Goal: Task Accomplishment & Management: Manage account settings

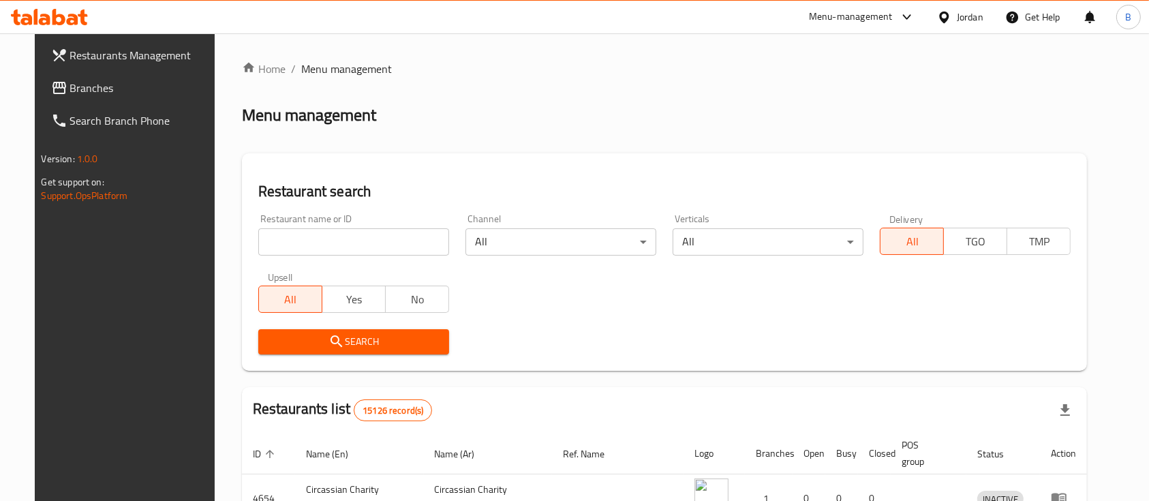
click at [394, 232] on input "search" at bounding box center [353, 241] width 191 height 27
paste input "641693"
type input "641693"
click button "Search" at bounding box center [353, 341] width 191 height 25
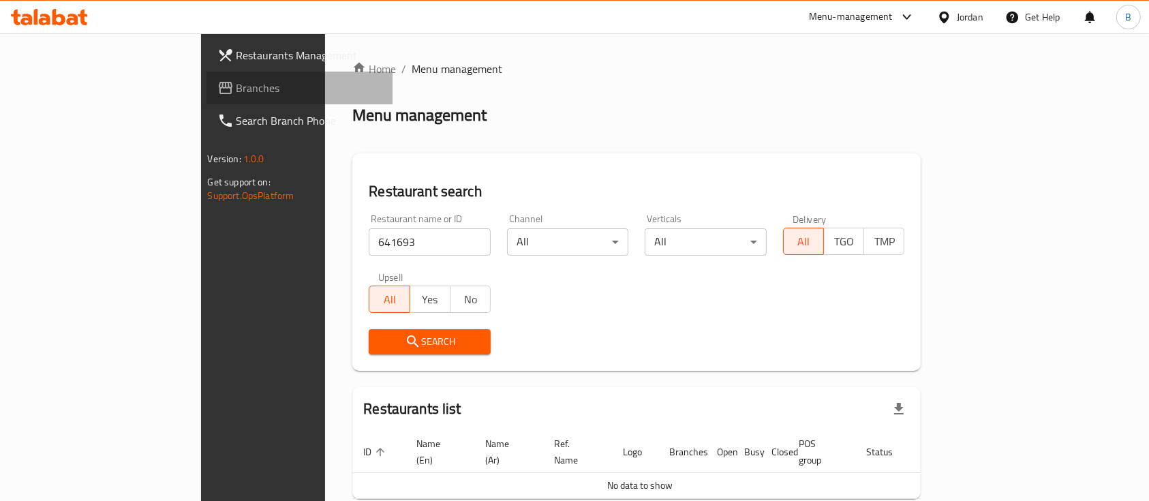
click at [237, 95] on span "Branches" at bounding box center [310, 88] width 146 height 16
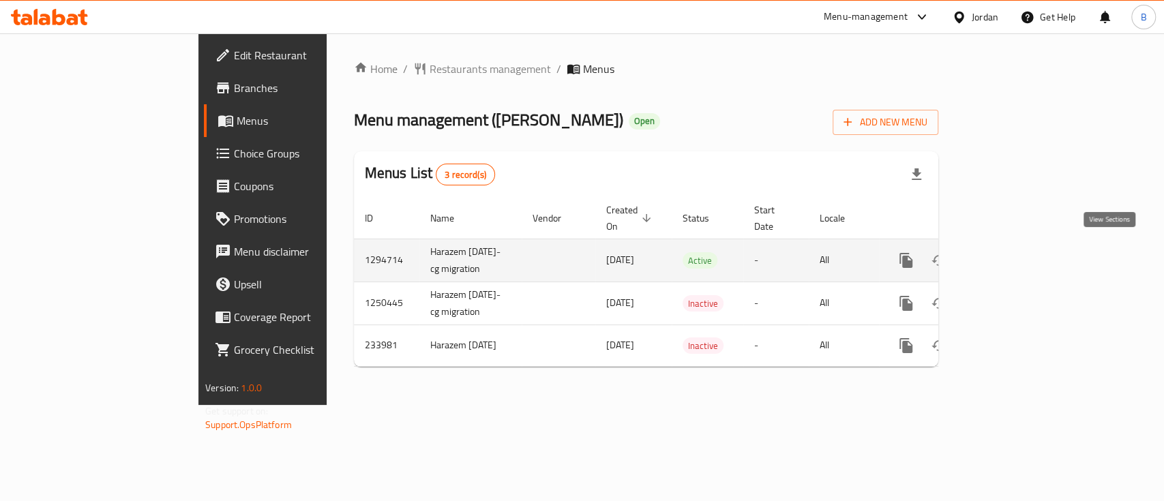
click at [1020, 244] on link "enhanced table" at bounding box center [1004, 260] width 33 height 33
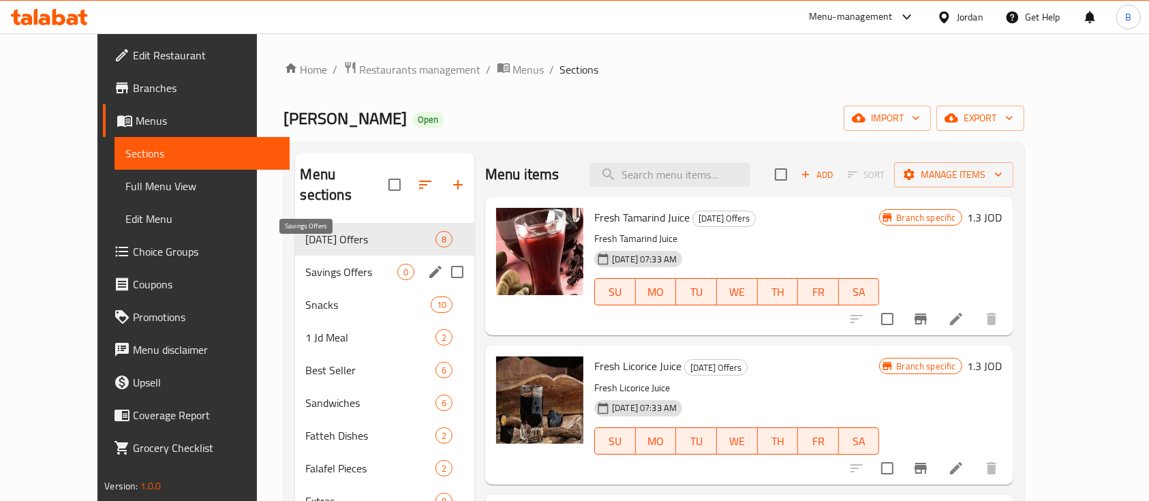
scroll to position [91, 0]
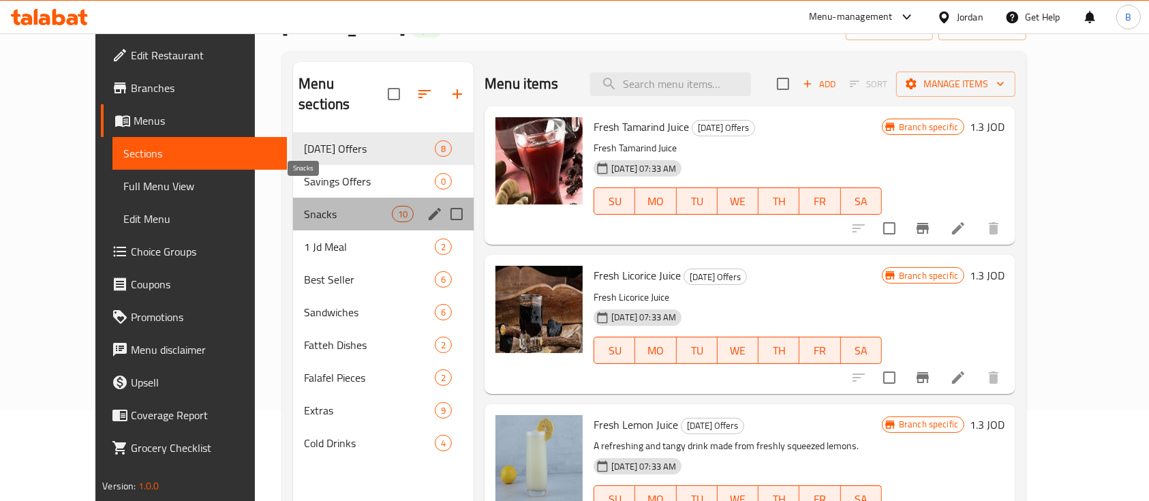
click at [304, 206] on span "Snacks" at bounding box center [348, 214] width 88 height 16
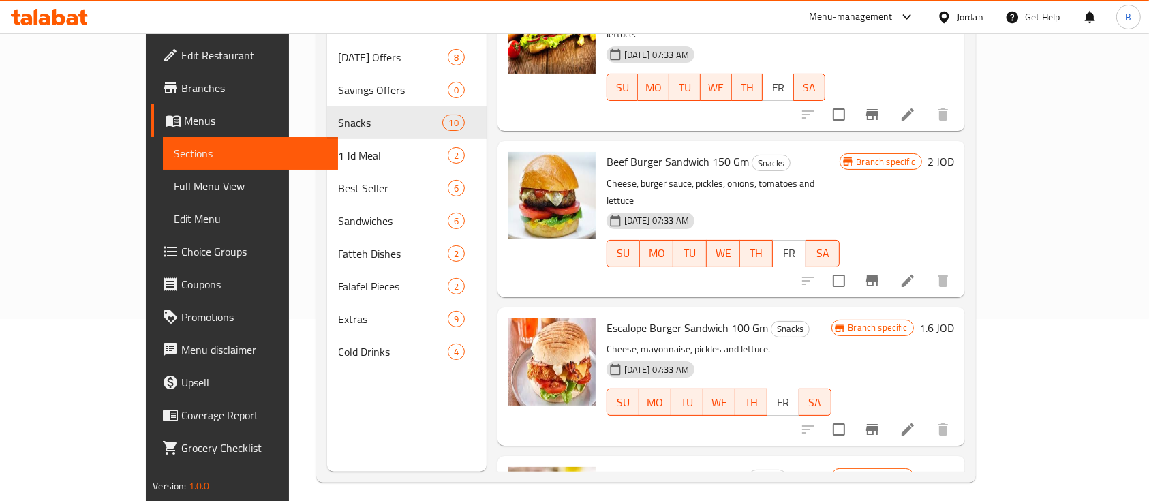
scroll to position [191, 0]
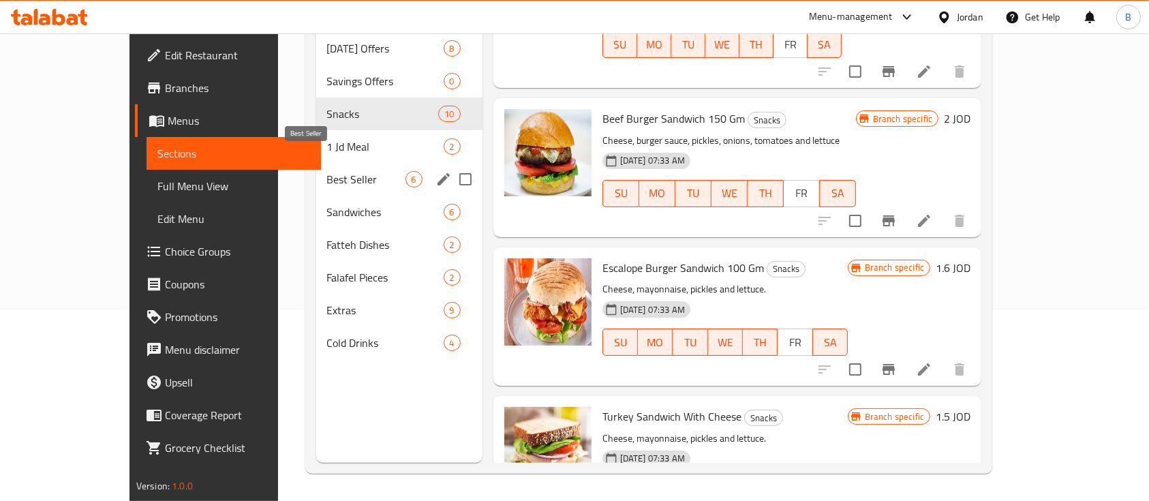
click at [327, 171] on span "Best Seller" at bounding box center [366, 179] width 78 height 16
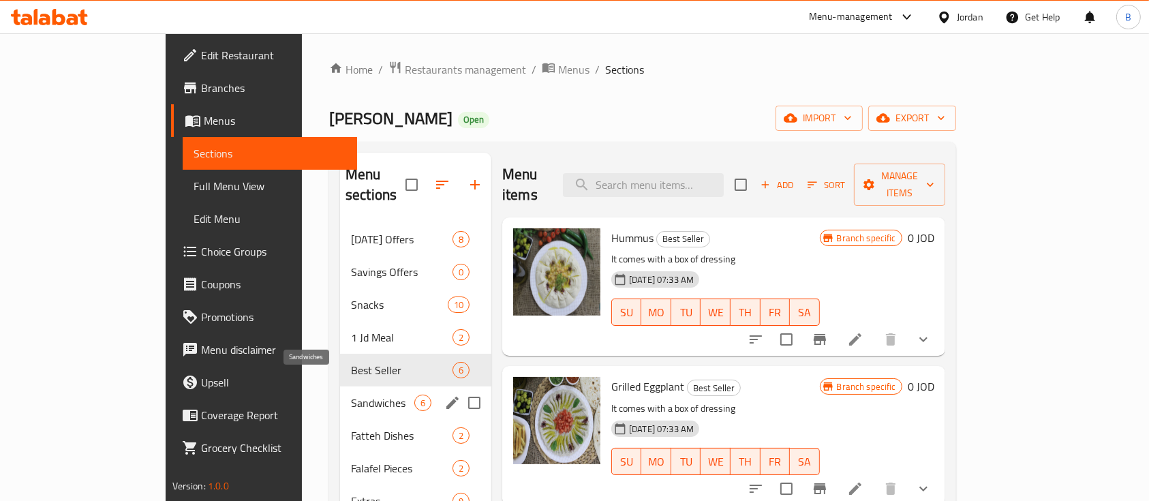
click at [351, 395] on span "Sandwiches" at bounding box center [382, 403] width 63 height 16
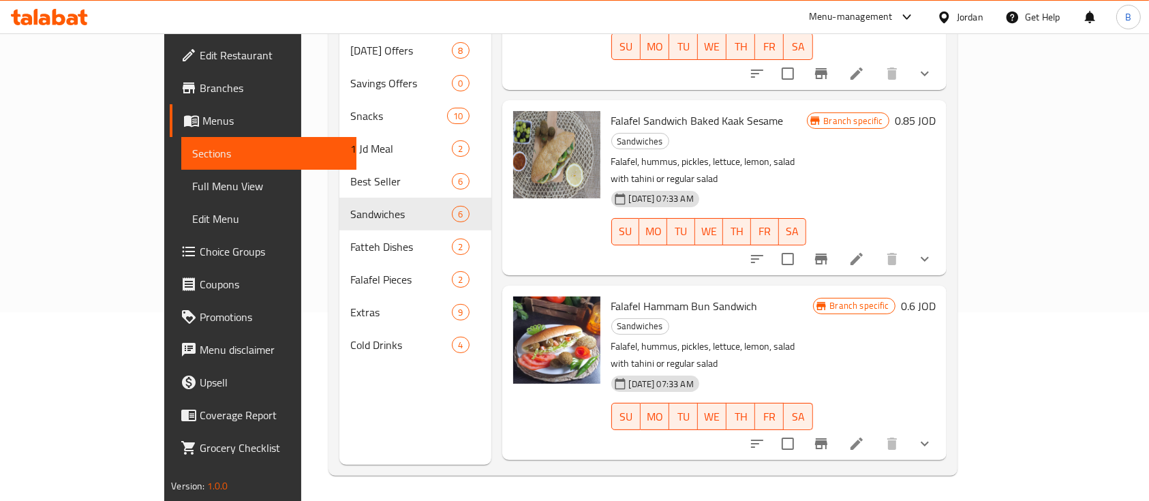
scroll to position [191, 0]
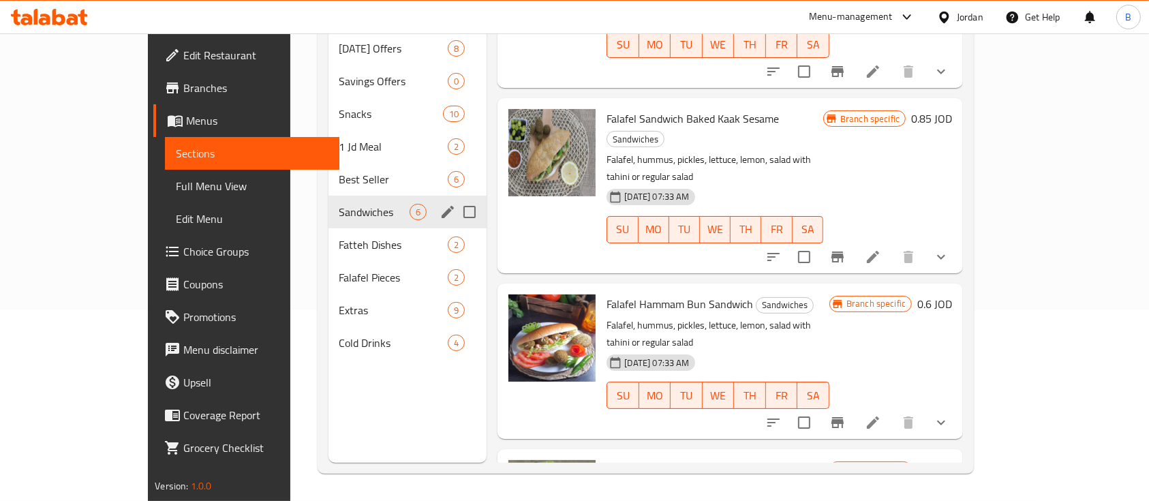
click at [339, 237] on span "Fatteh Dishes" at bounding box center [393, 245] width 109 height 16
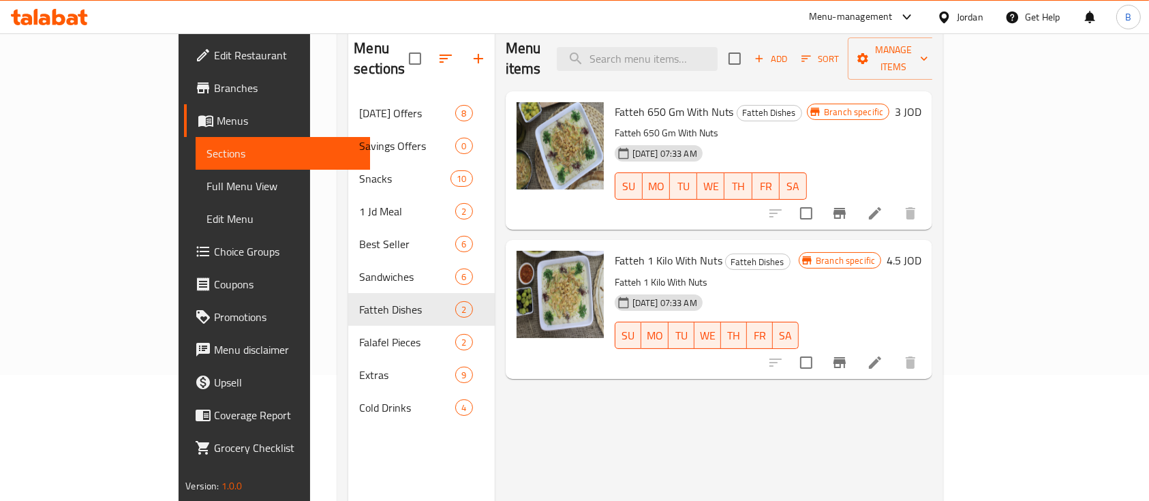
scroll to position [100, 0]
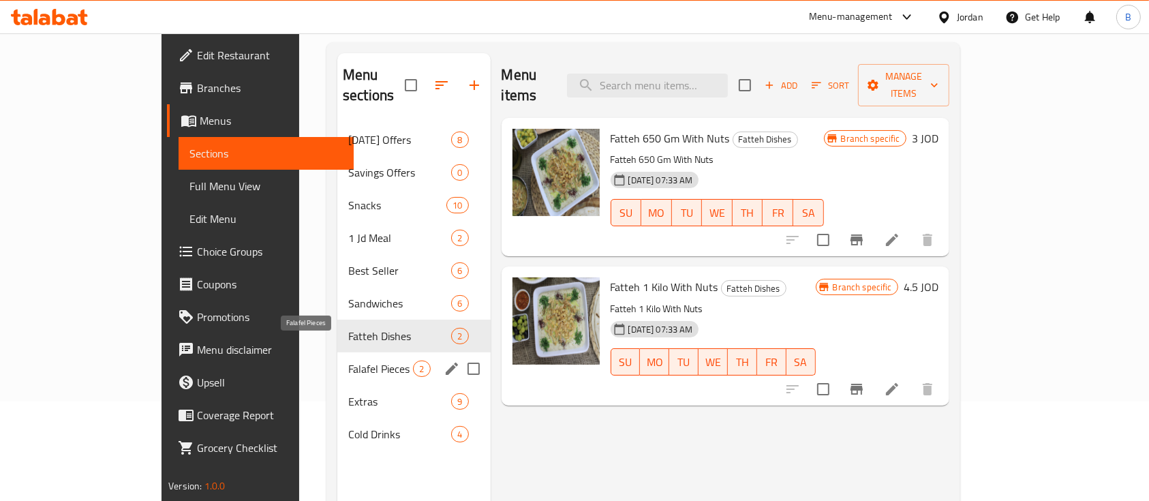
click at [348, 361] on span "Falafel Pieces" at bounding box center [380, 369] width 65 height 16
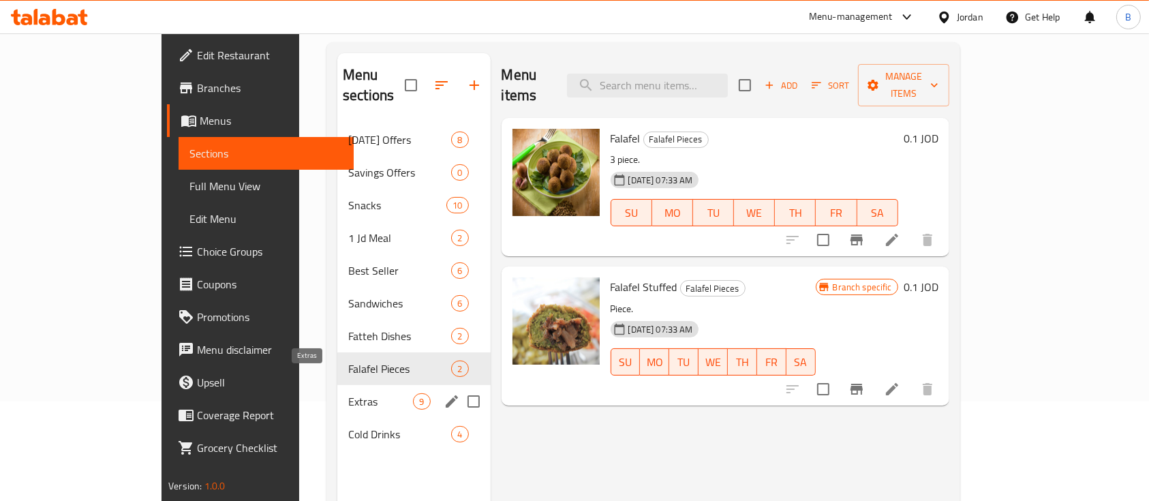
click at [348, 393] on span "Extras" at bounding box center [380, 401] width 65 height 16
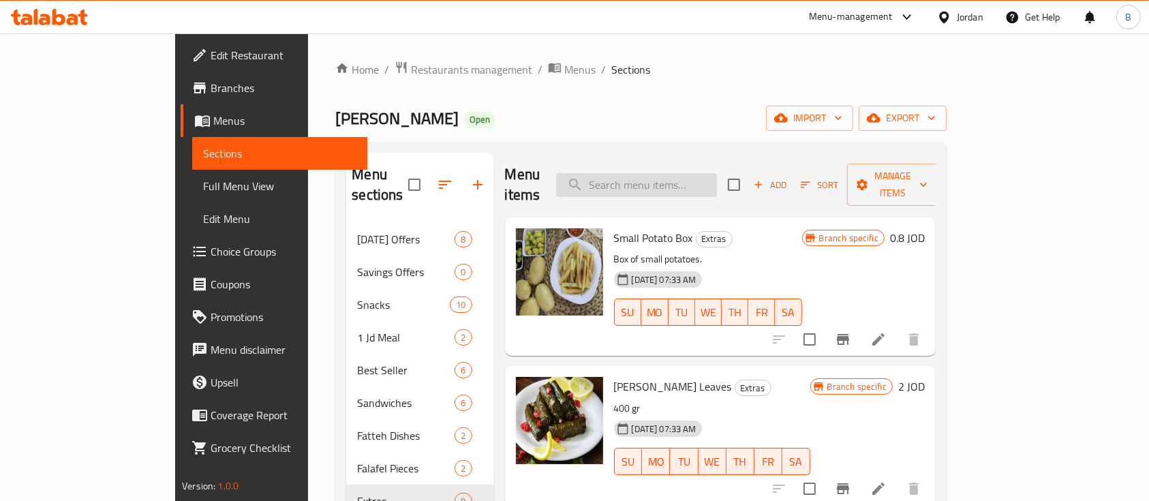
click at [688, 179] on input "search" at bounding box center [636, 185] width 161 height 24
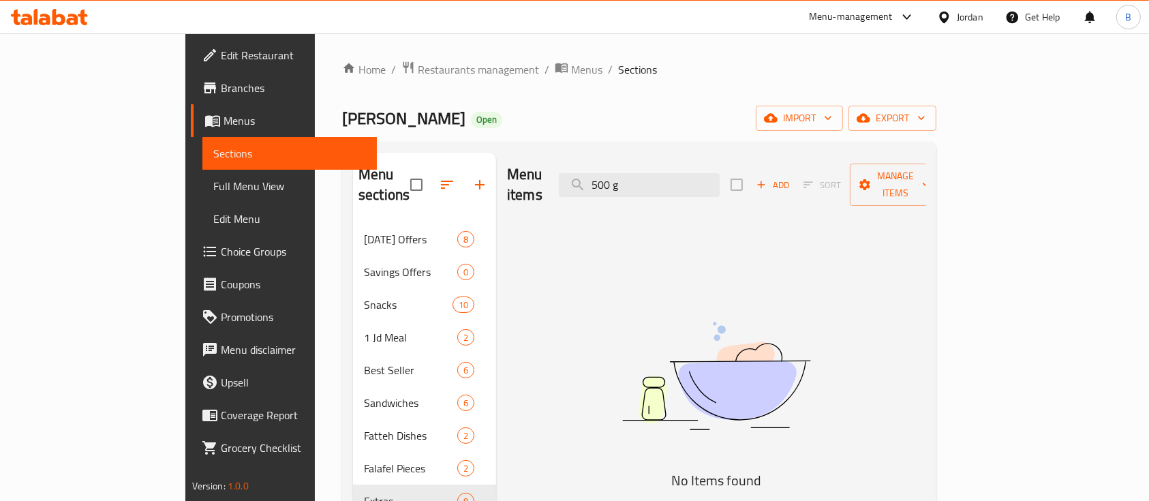
drag, startPoint x: 719, startPoint y: 177, endPoint x: 471, endPoint y: 229, distance: 253.5
click at [496, 202] on div "Menu items 500 g Add Sort Manage items No Items found" at bounding box center [710, 403] width 429 height 501
type input "500 g"
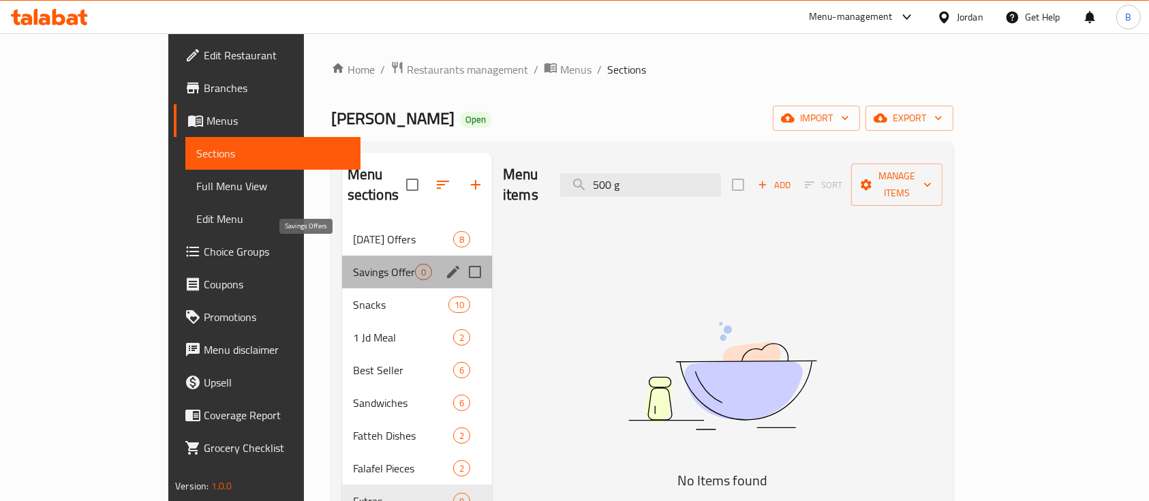
click at [353, 264] on span "Savings Offers" at bounding box center [384, 272] width 62 height 16
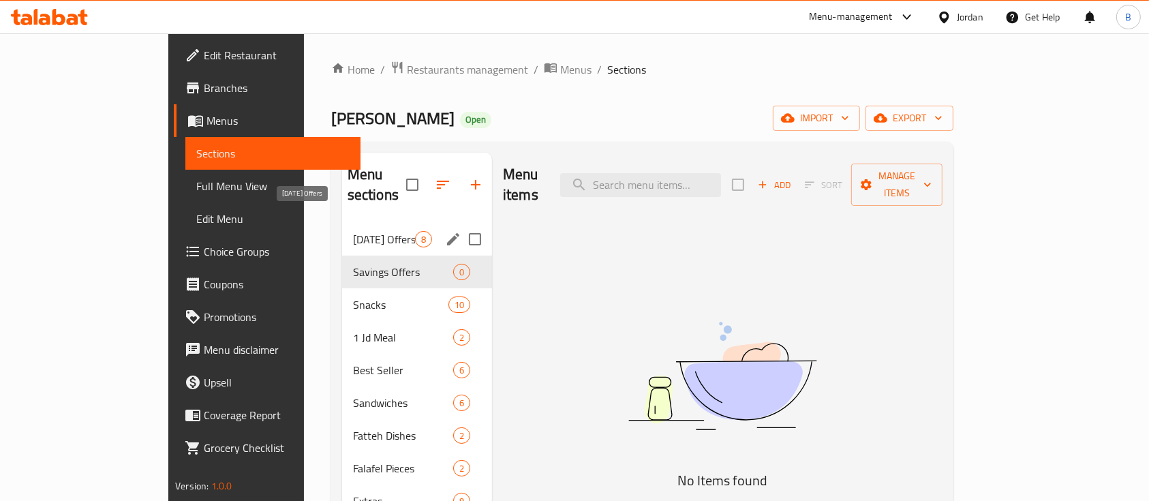
click at [353, 231] on span "Ramadan Offers" at bounding box center [384, 239] width 62 height 16
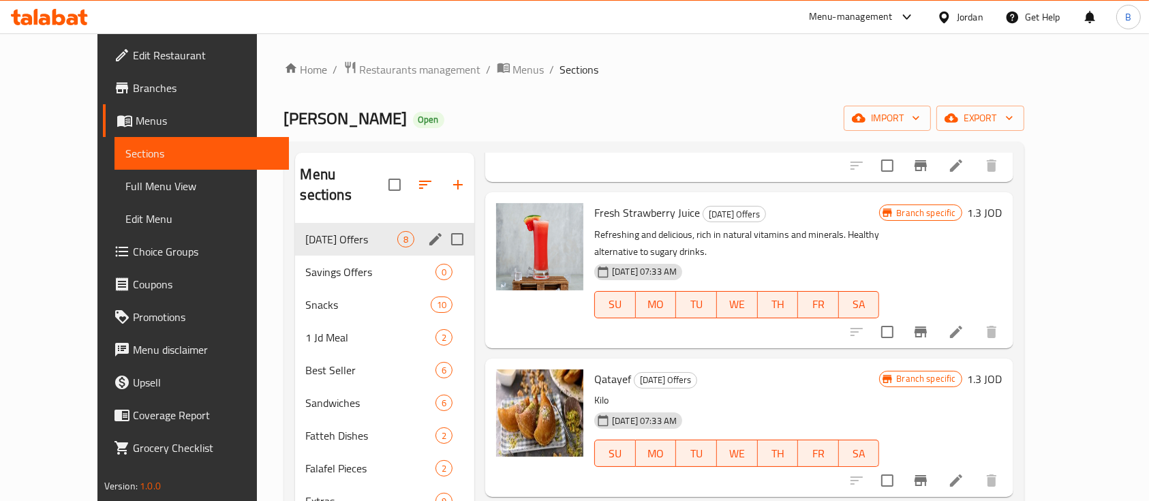
click at [306, 264] on span "Savings Offers" at bounding box center [371, 272] width 130 height 16
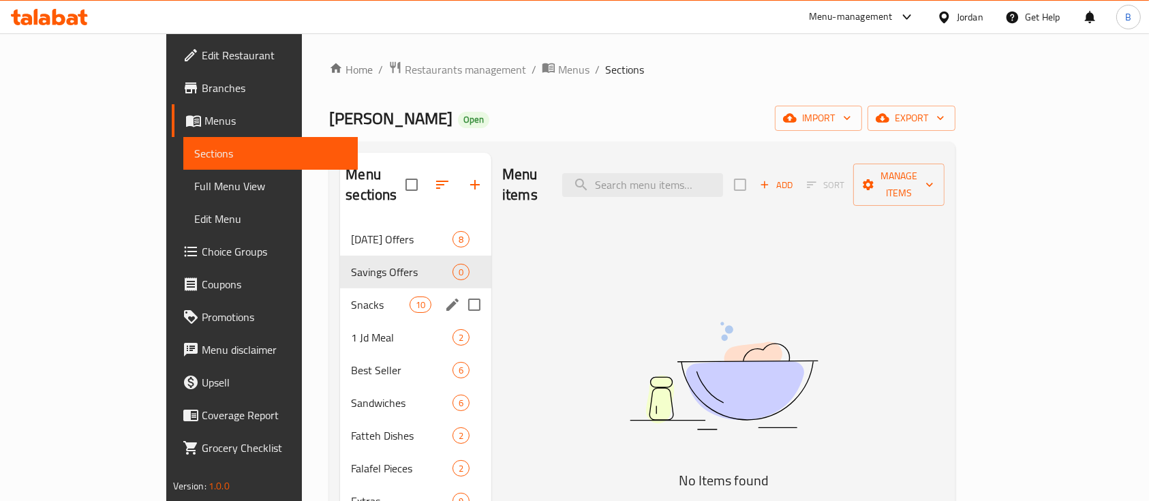
click at [351, 297] on span "Snacks" at bounding box center [380, 305] width 58 height 16
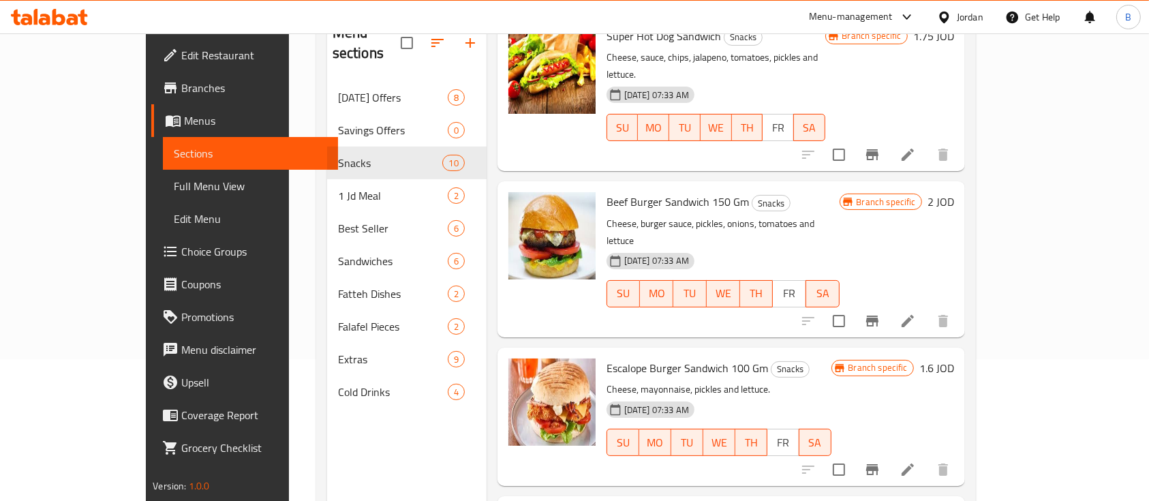
scroll to position [181, 0]
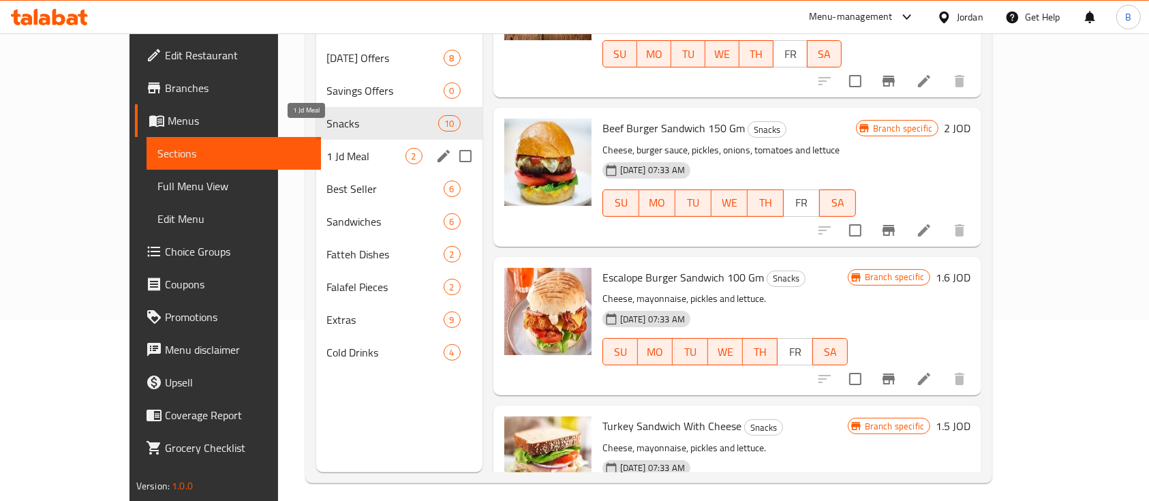
click at [327, 148] on span "1 Jd Meal" at bounding box center [366, 156] width 78 height 16
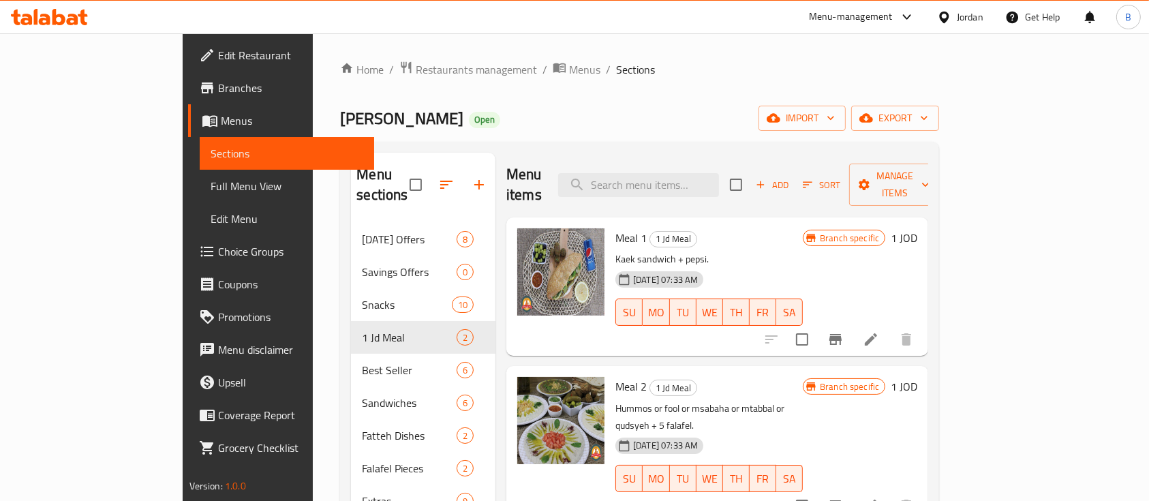
scroll to position [91, 0]
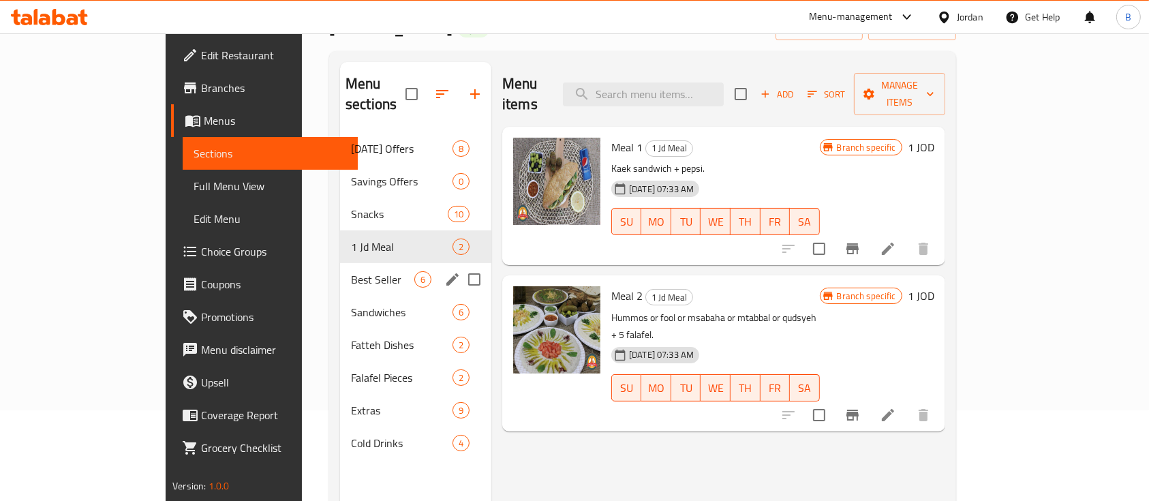
click at [351, 271] on span "Best Seller" at bounding box center [382, 279] width 63 height 16
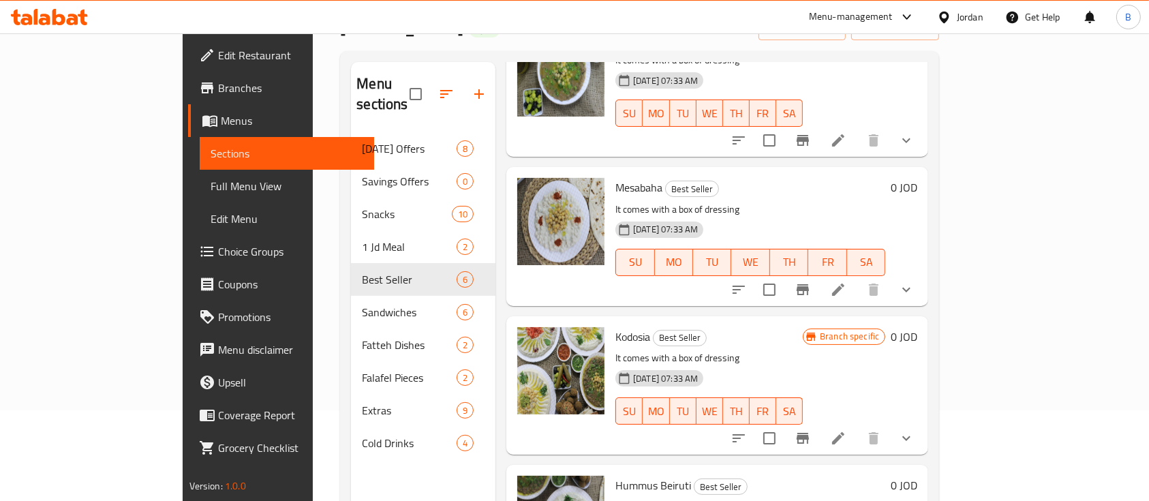
scroll to position [426, 0]
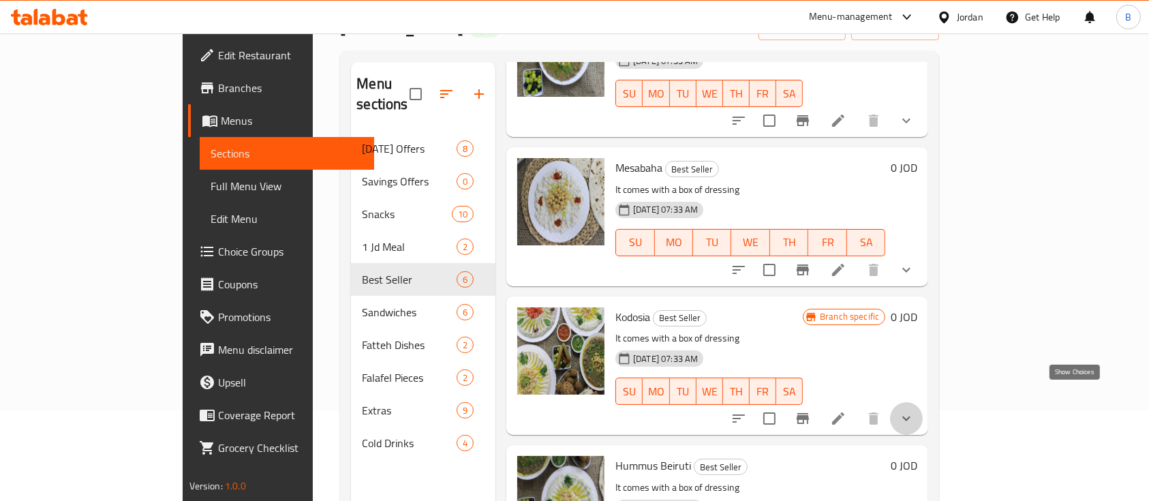
click at [915, 410] on icon "show more" at bounding box center [906, 418] width 16 height 16
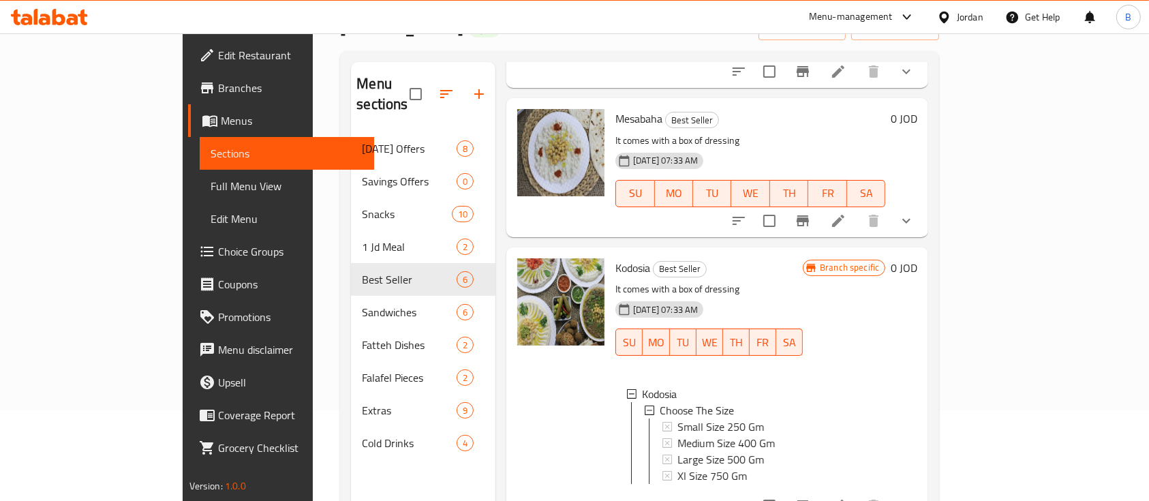
scroll to position [517, 0]
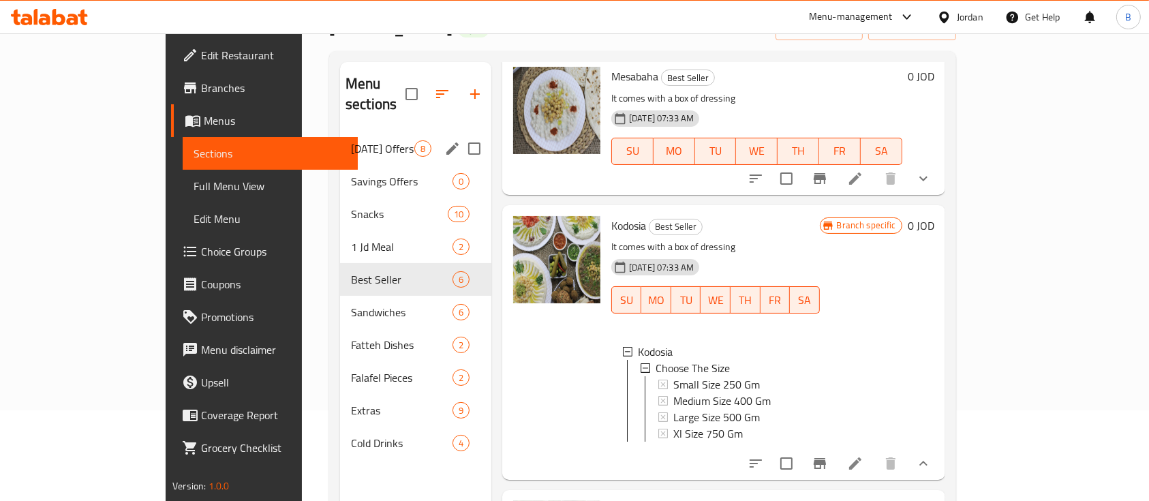
click at [351, 140] on span "Ramadan Offers" at bounding box center [382, 148] width 63 height 16
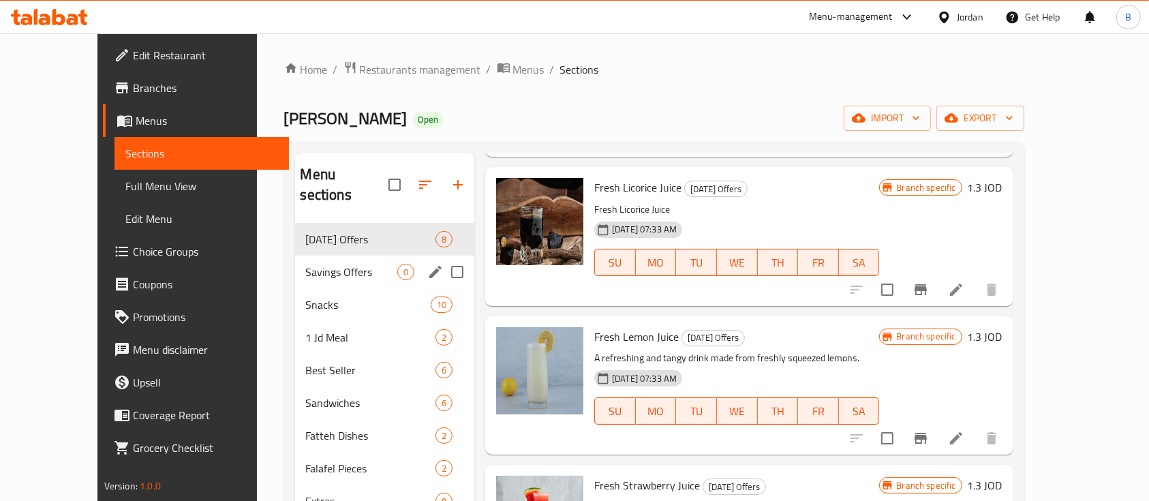
click at [295, 256] on div "Savings Offers 0" at bounding box center [385, 272] width 180 height 33
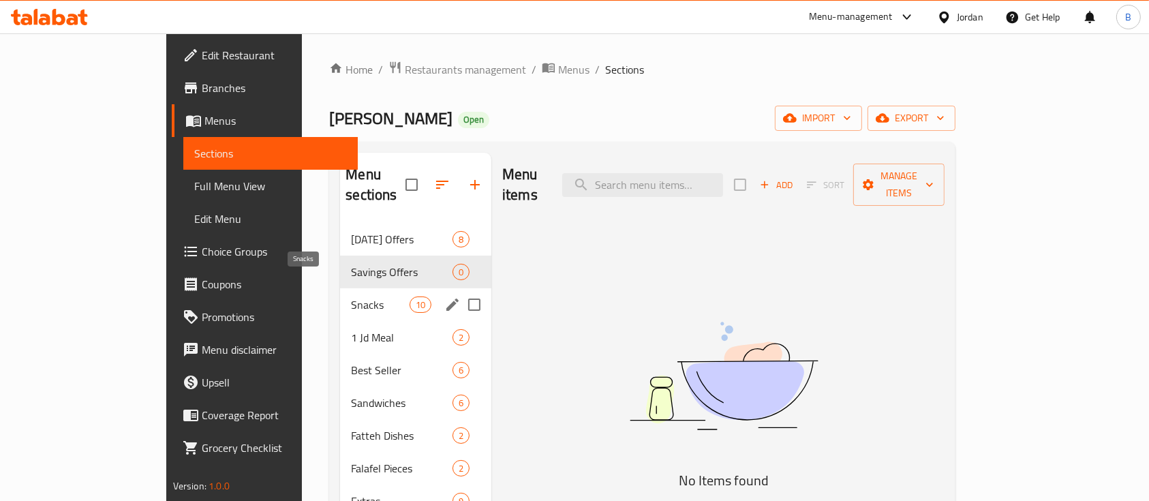
click at [351, 297] on span "Snacks" at bounding box center [380, 305] width 58 height 16
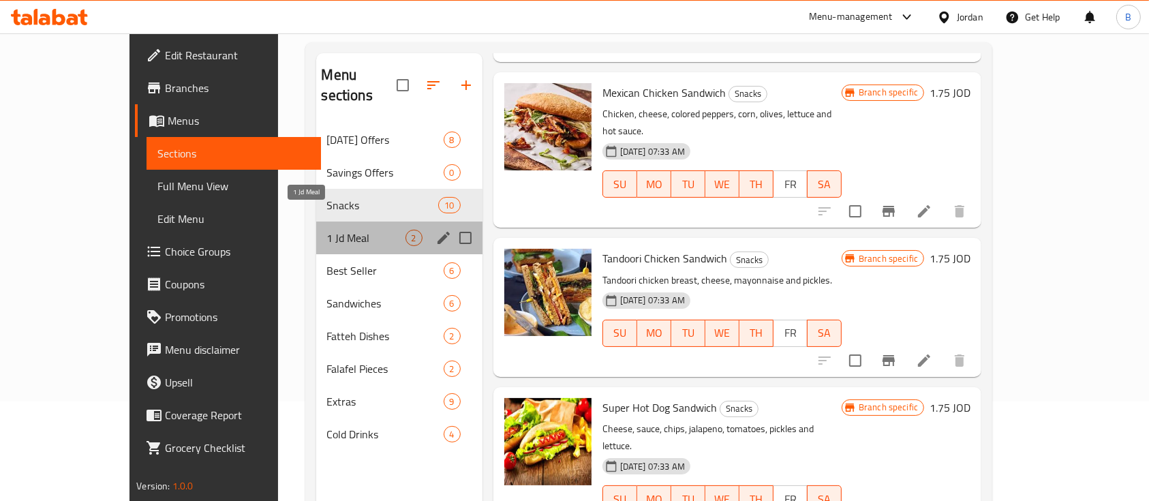
click at [327, 230] on span "1 Jd Meal" at bounding box center [366, 238] width 78 height 16
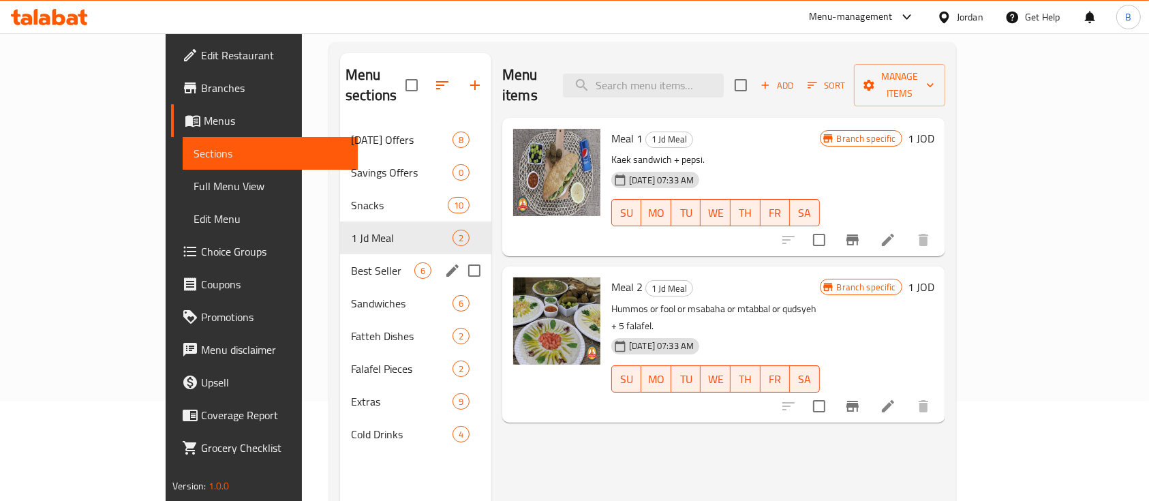
click at [351, 262] on span "Best Seller" at bounding box center [382, 270] width 63 height 16
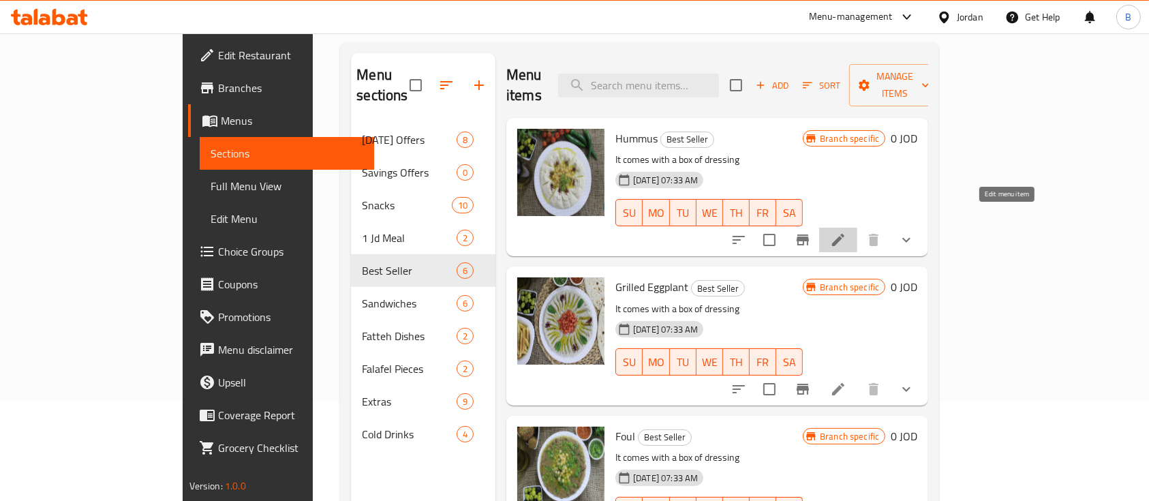
click at [847, 232] on icon at bounding box center [838, 240] width 16 height 16
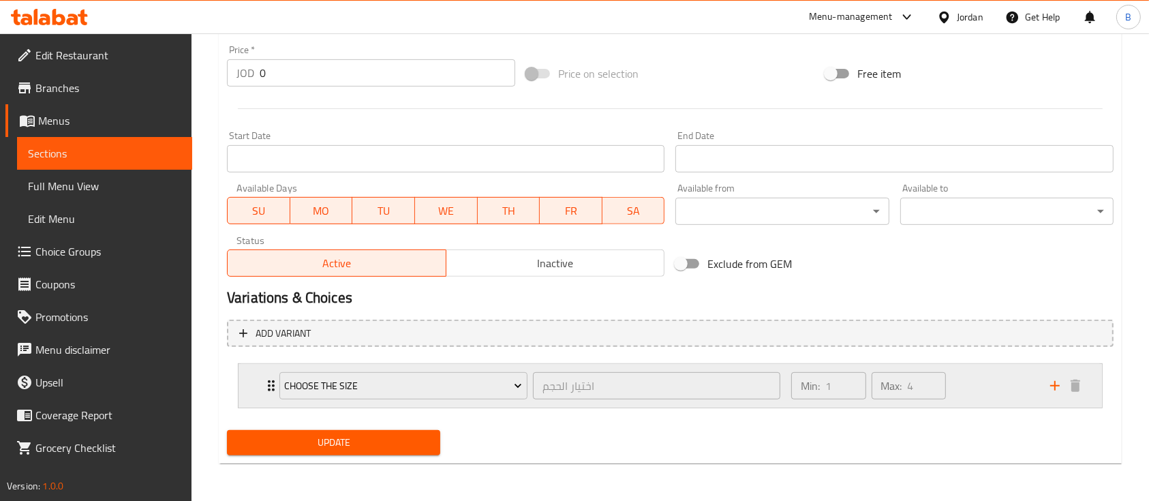
click at [978, 382] on div "Min: 1 ​ Max: 4 ​" at bounding box center [912, 386] width 259 height 44
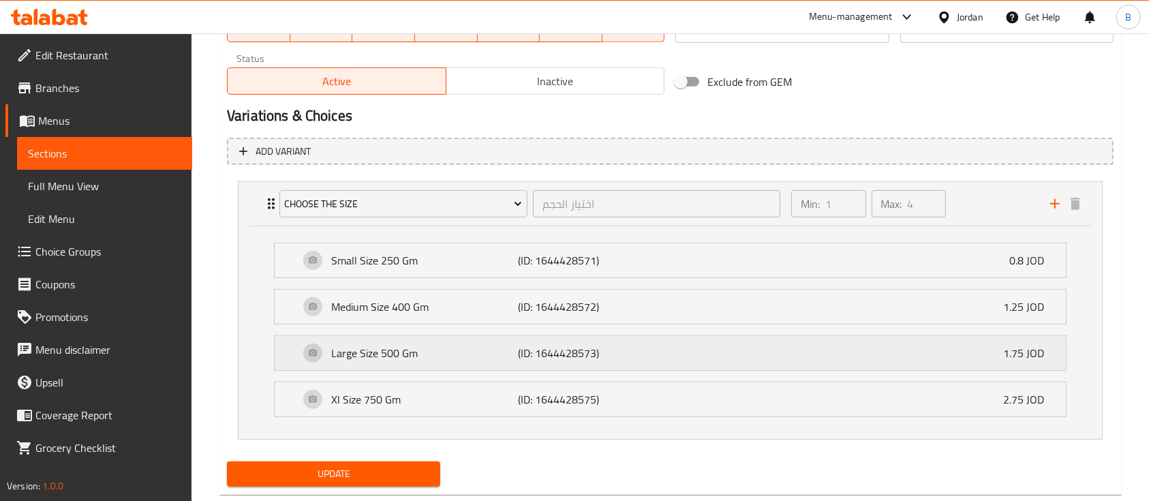
click at [644, 344] on div "Large Size 500 Gm (ID: 1644428573) 1.75 JOD" at bounding box center [674, 353] width 750 height 34
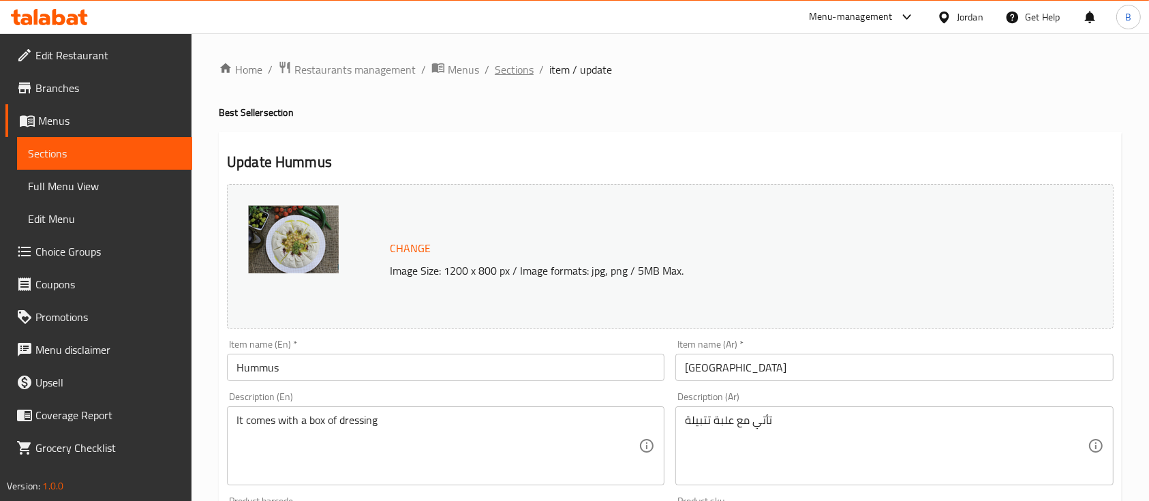
click at [513, 61] on span "Sections" at bounding box center [514, 69] width 39 height 16
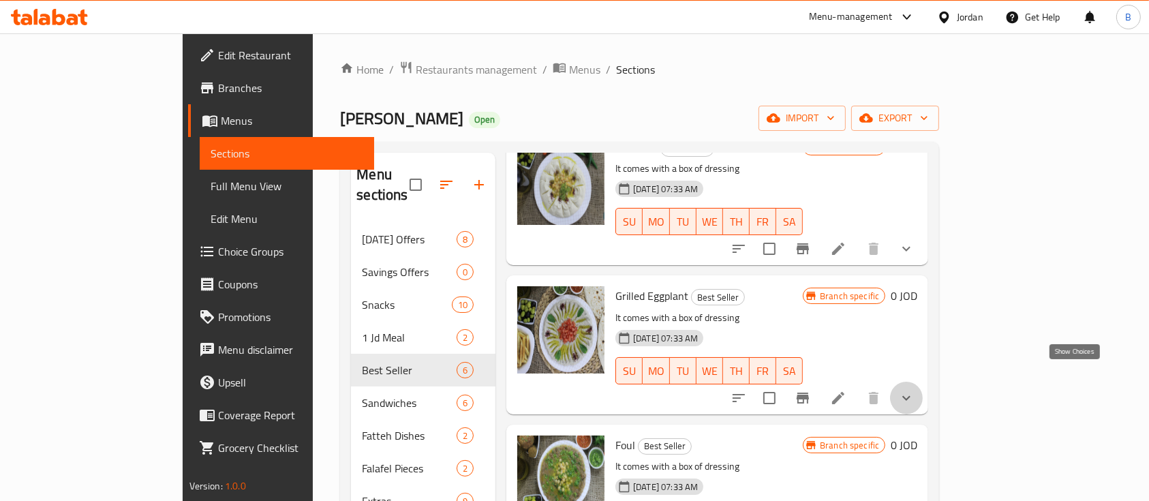
click at [915, 390] on icon "show more" at bounding box center [906, 398] width 16 height 16
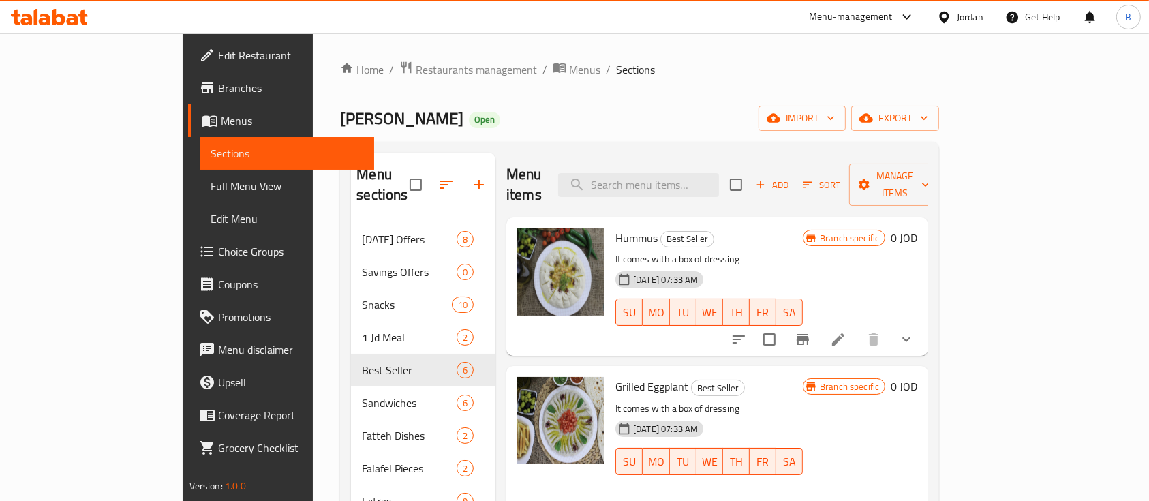
click at [915, 331] on icon "show more" at bounding box center [906, 339] width 16 height 16
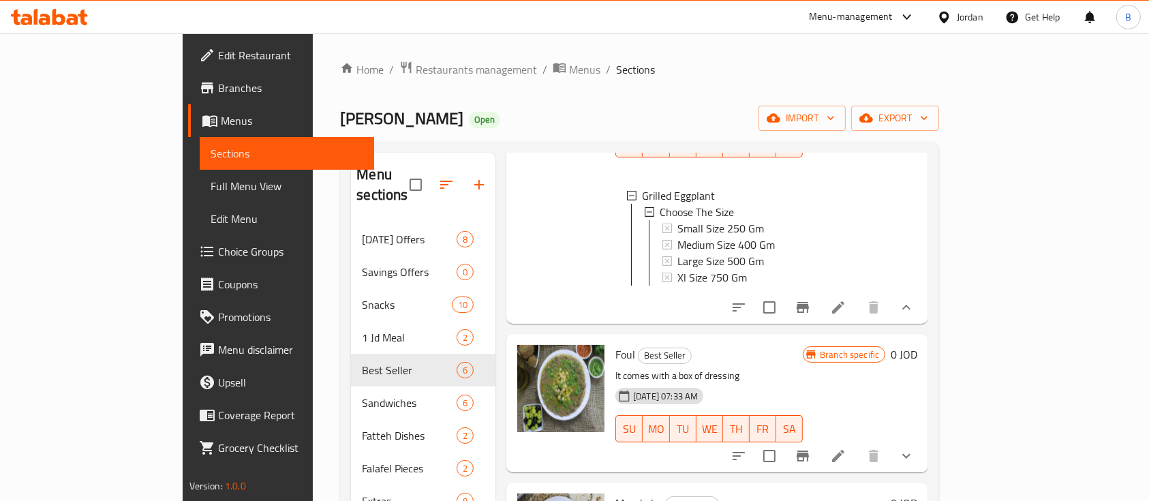
click at [923, 457] on button "show more" at bounding box center [906, 456] width 33 height 33
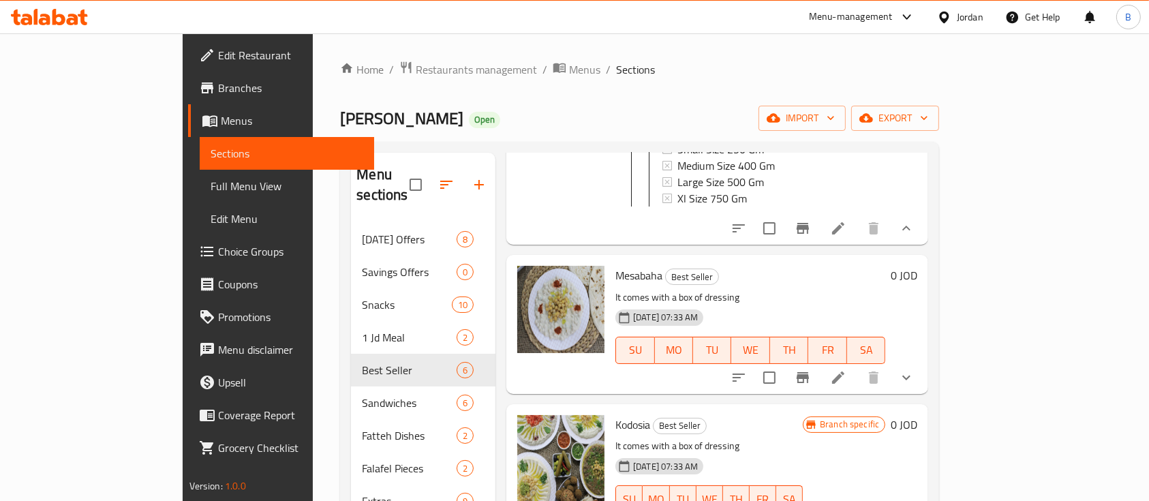
click at [923, 394] on button "show more" at bounding box center [906, 377] width 33 height 33
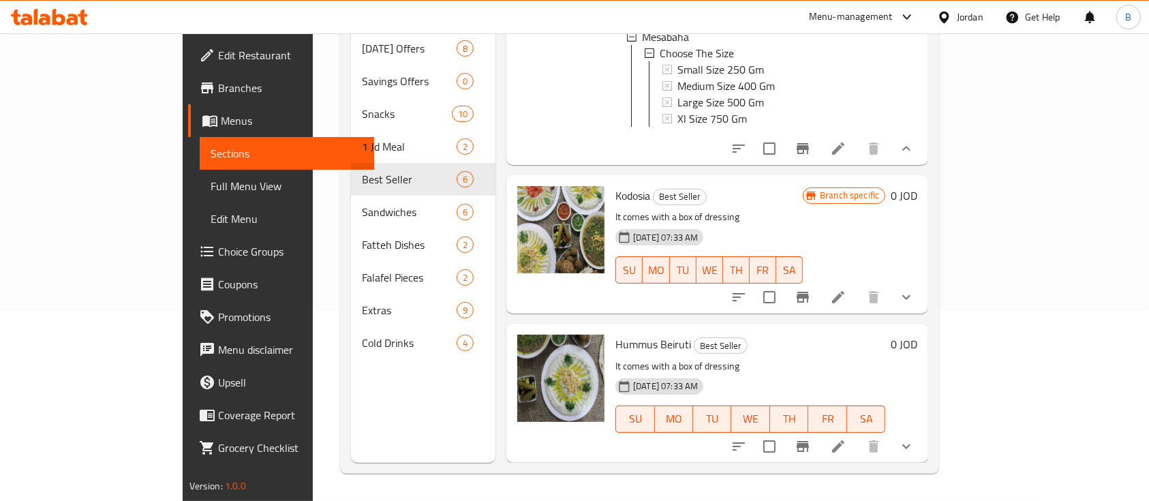
click at [915, 303] on icon "show more" at bounding box center [906, 297] width 16 height 16
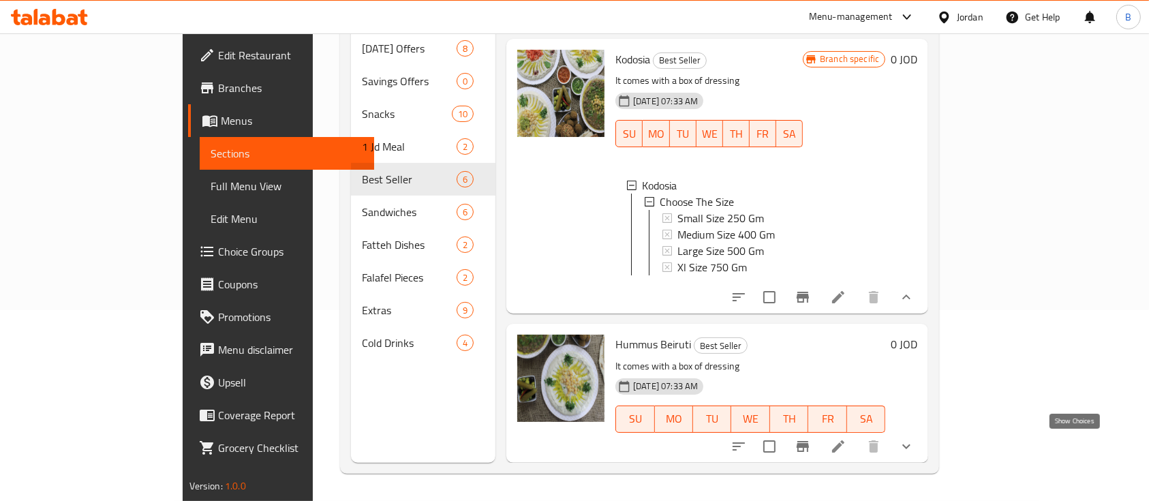
click at [923, 437] on button "show more" at bounding box center [906, 446] width 33 height 33
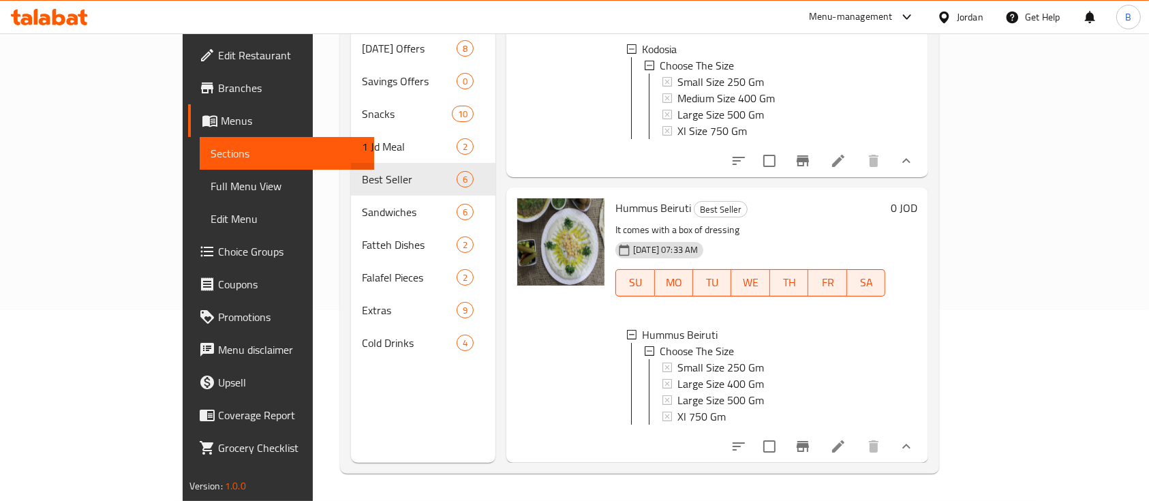
click at [188, 242] on link "Choice Groups" at bounding box center [281, 251] width 187 height 33
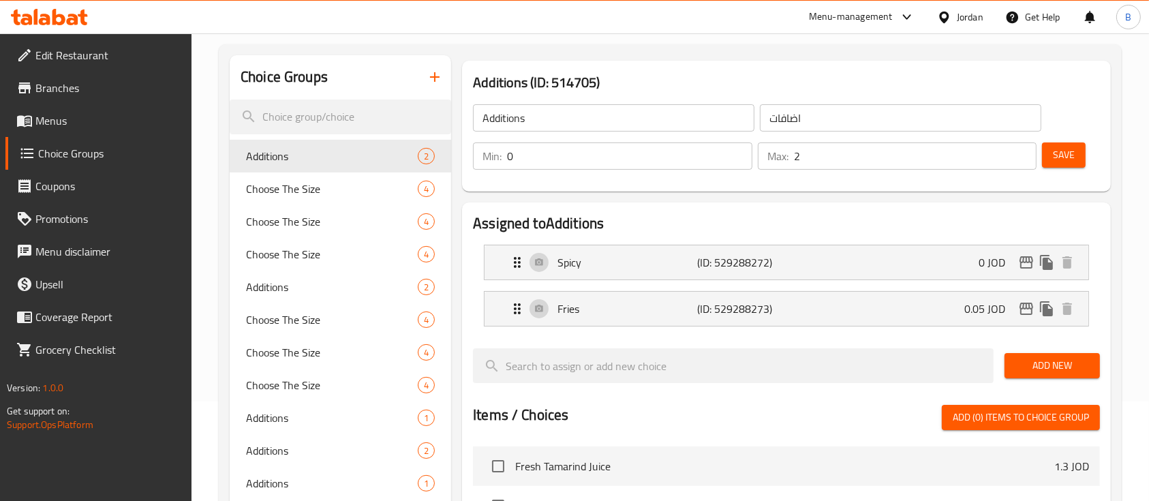
click at [27, 120] on icon at bounding box center [24, 120] width 16 height 16
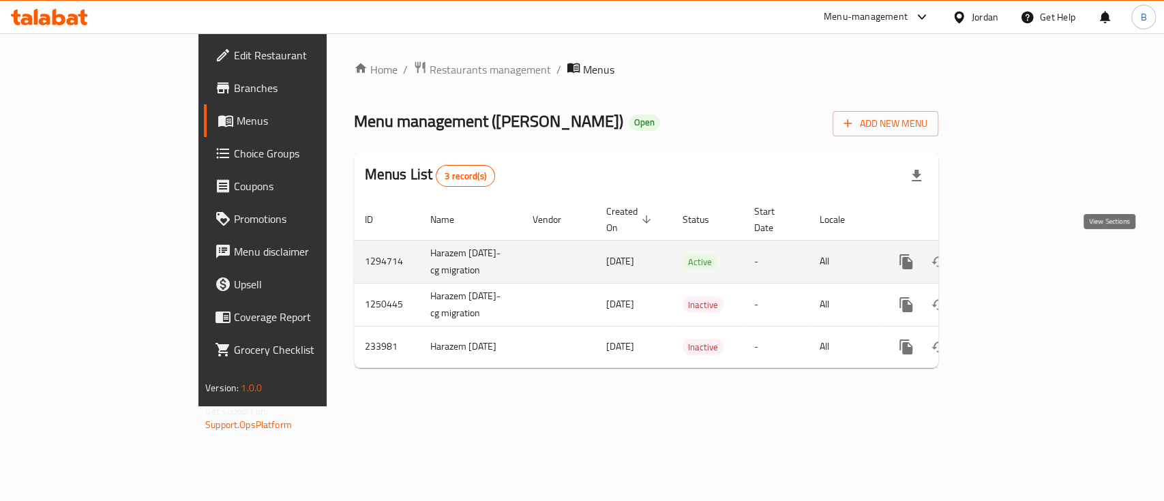
click at [1012, 254] on icon "enhanced table" at bounding box center [1004, 262] width 16 height 16
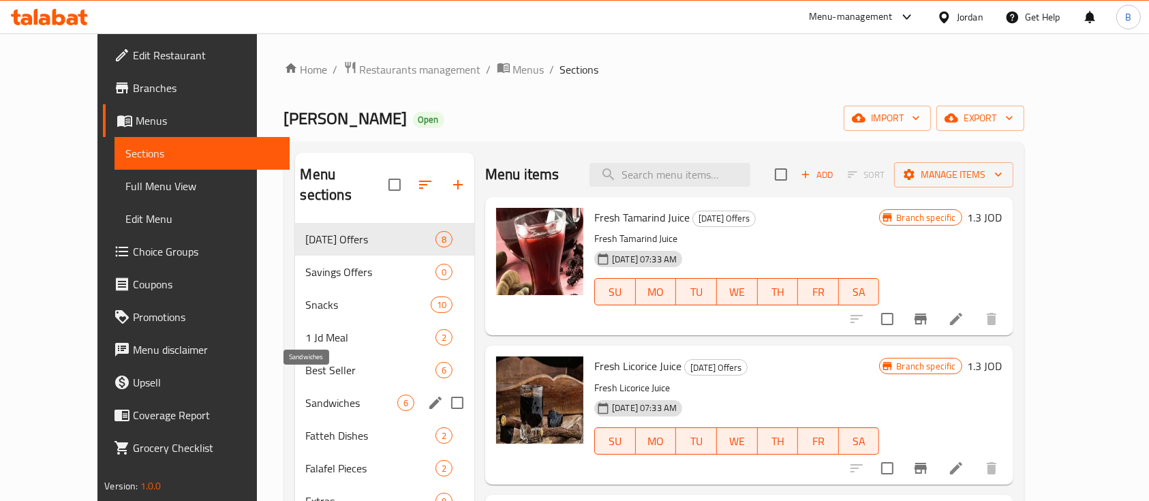
click at [306, 395] on span "Sandwiches" at bounding box center [351, 403] width 91 height 16
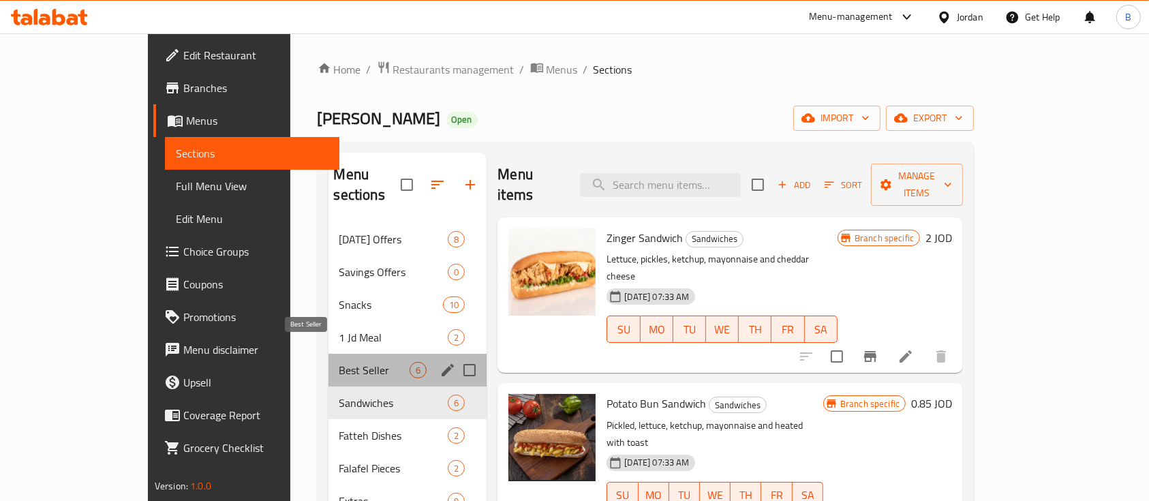
click at [339, 362] on span "Best Seller" at bounding box center [374, 370] width 71 height 16
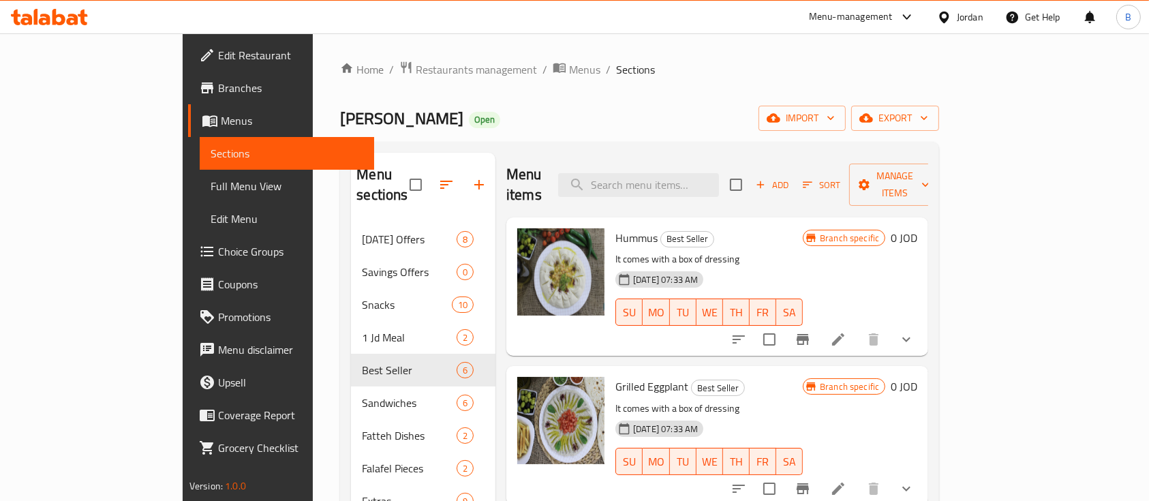
click at [858, 327] on li at bounding box center [838, 339] width 38 height 25
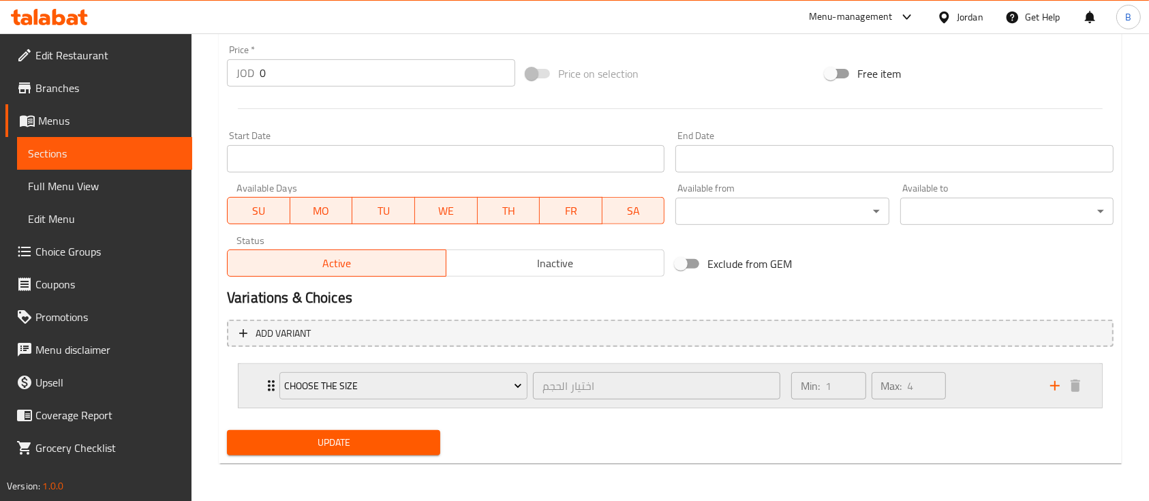
click at [1005, 386] on div "Min: 1 ​ Max: 4 ​" at bounding box center [912, 386] width 259 height 44
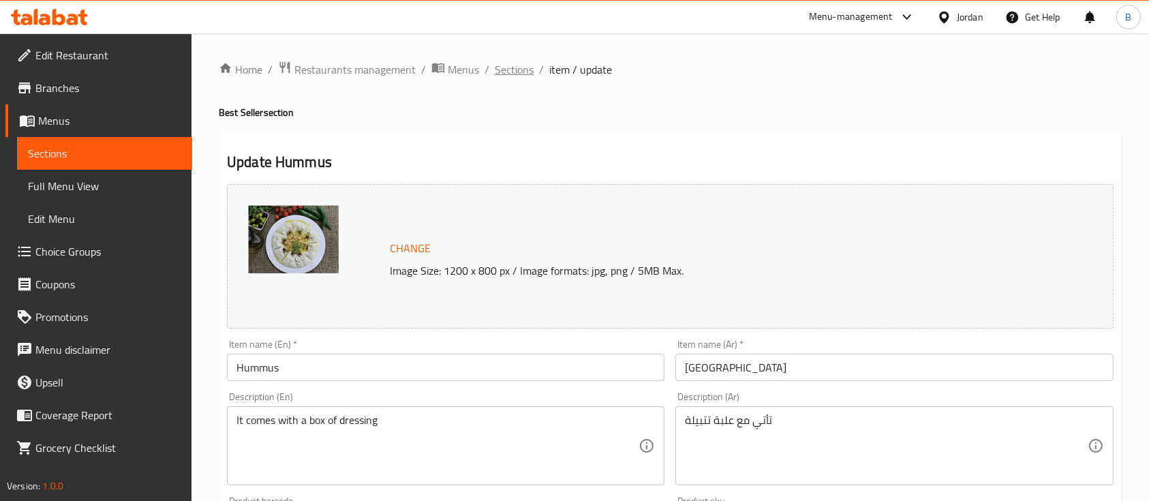
click at [507, 72] on span "Sections" at bounding box center [514, 69] width 39 height 16
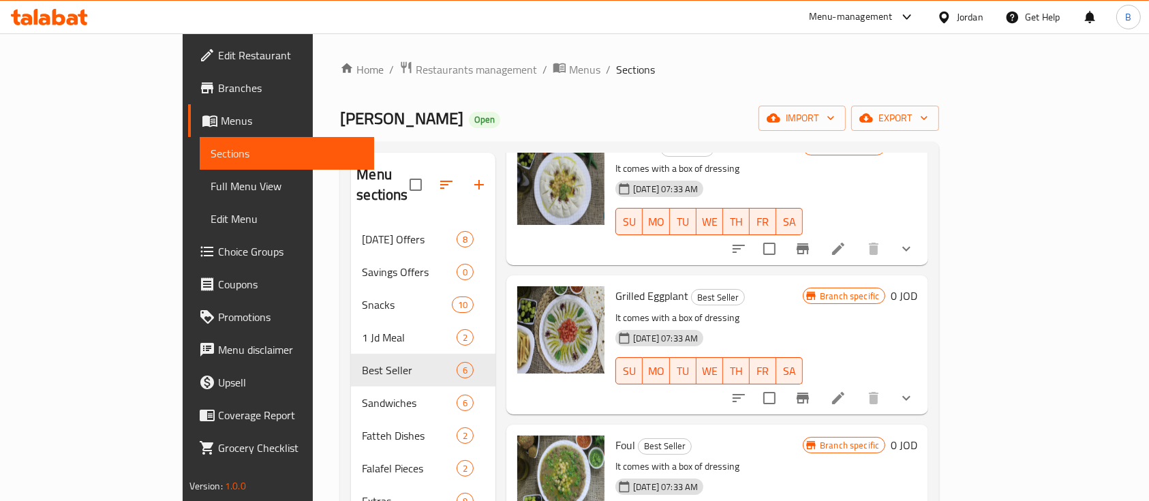
click at [858, 386] on li at bounding box center [838, 398] width 38 height 25
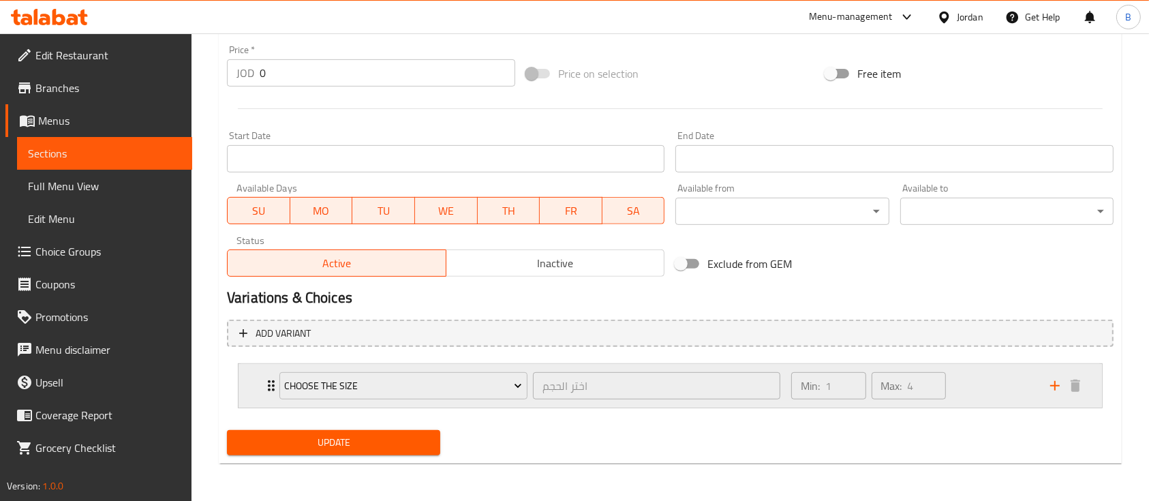
click at [966, 378] on div "Min: 1 ​ Max: 4 ​" at bounding box center [912, 386] width 259 height 44
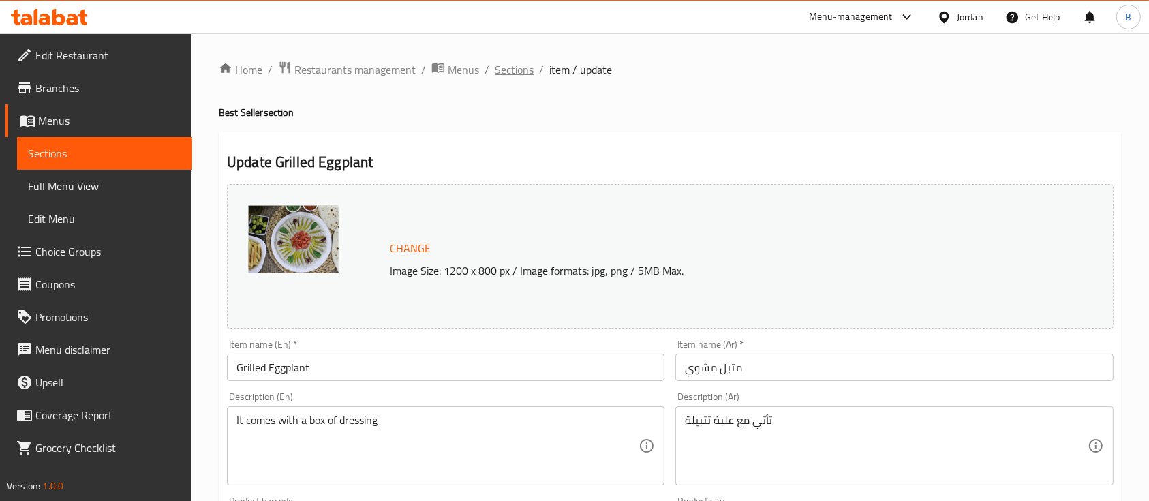
click at [518, 74] on span "Sections" at bounding box center [514, 69] width 39 height 16
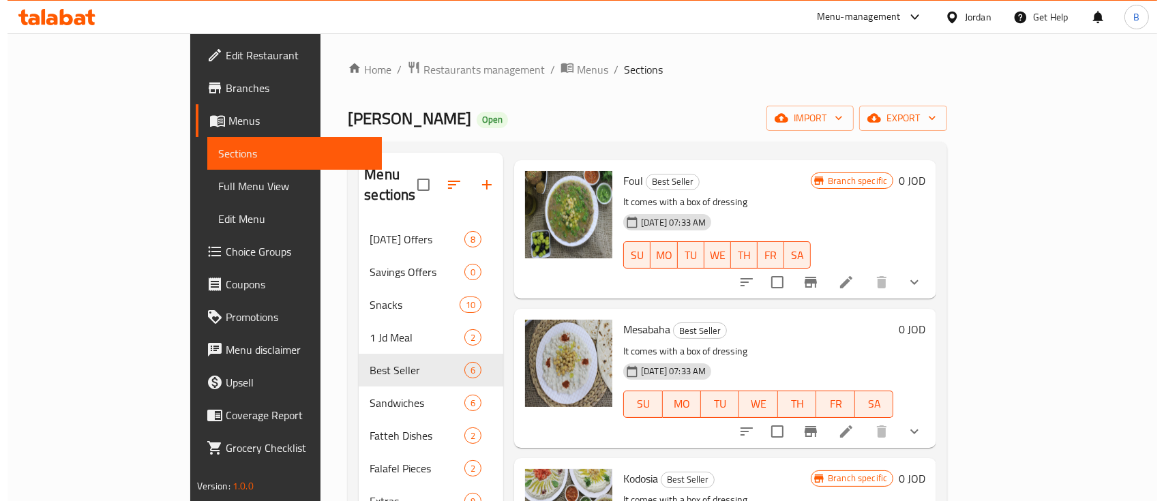
scroll to position [363, 0]
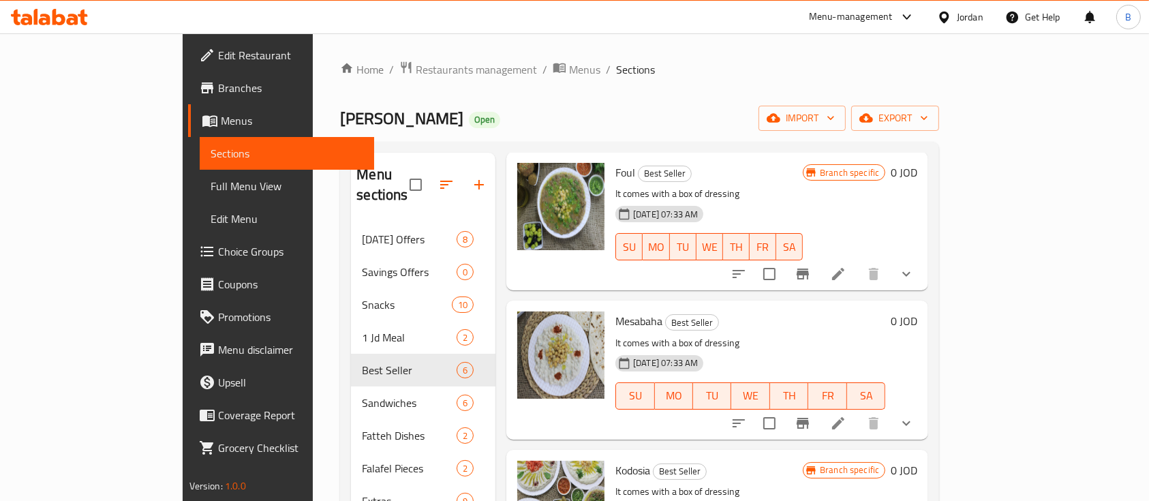
click at [858, 262] on li at bounding box center [838, 274] width 38 height 25
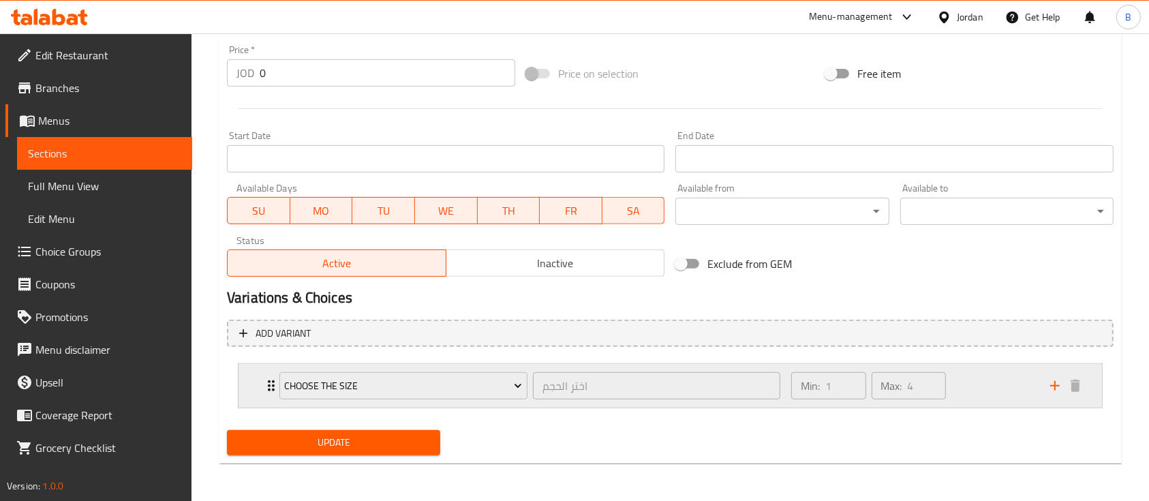
drag, startPoint x: 971, startPoint y: 389, endPoint x: 952, endPoint y: 384, distance: 19.7
click at [971, 389] on div "Min: 1 ​ Max: 4 ​" at bounding box center [912, 386] width 259 height 44
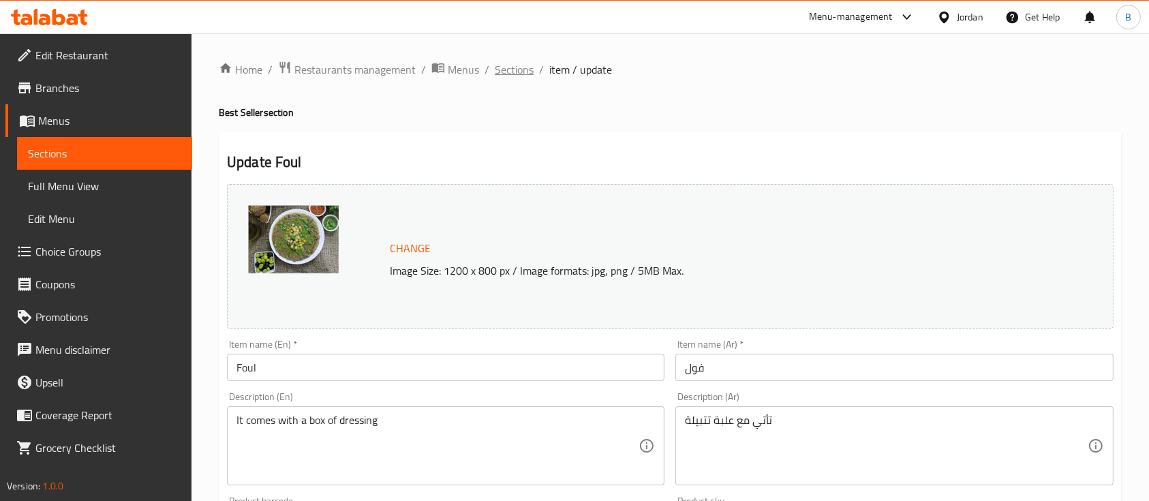
click at [523, 68] on span "Sections" at bounding box center [514, 69] width 39 height 16
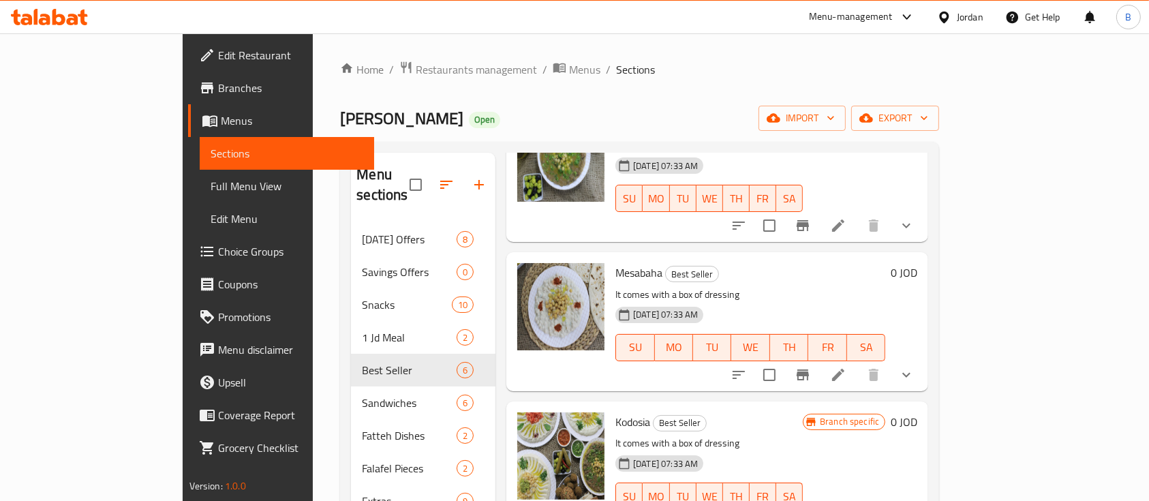
scroll to position [426, 0]
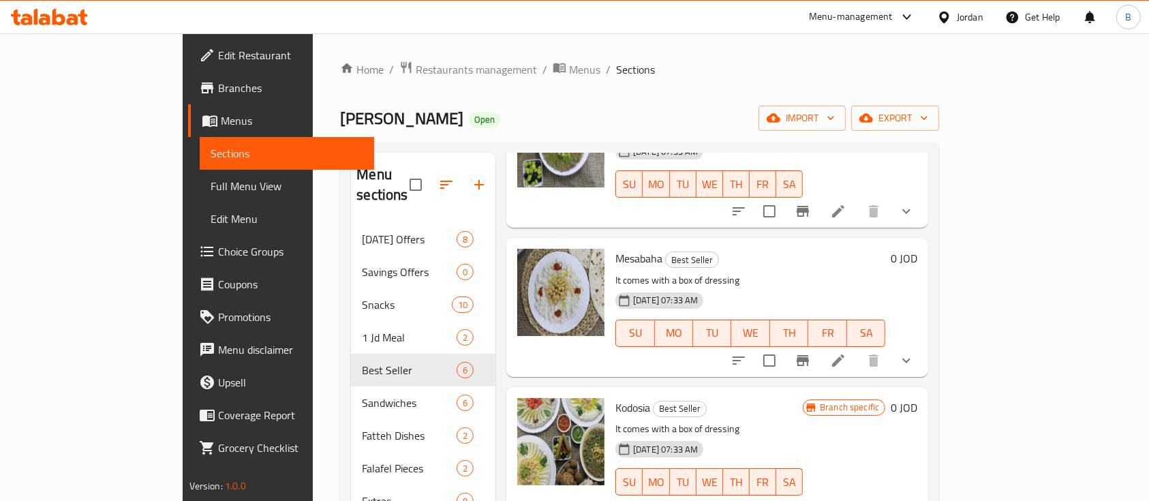
click at [845, 354] on icon at bounding box center [838, 360] width 12 height 12
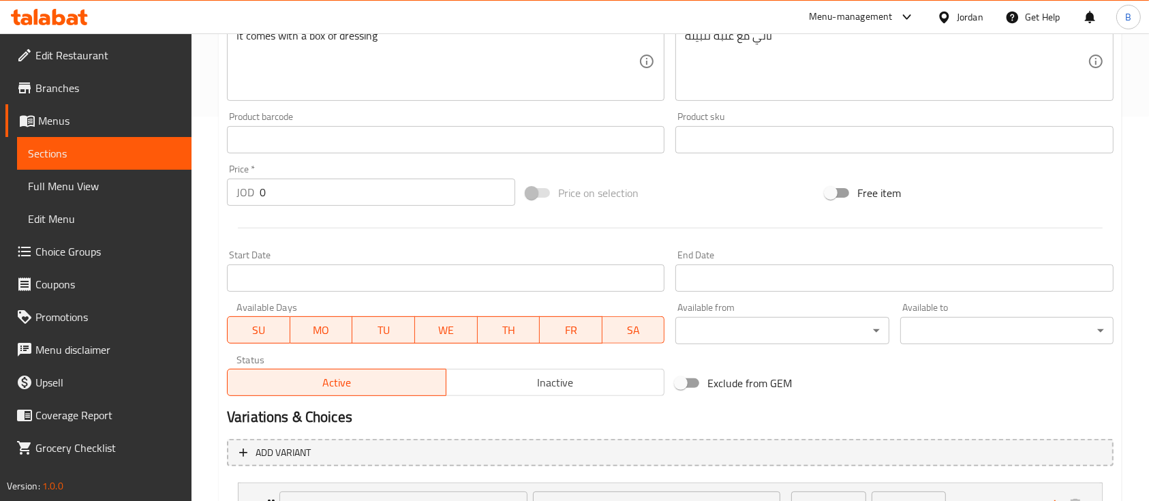
scroll to position [504, 0]
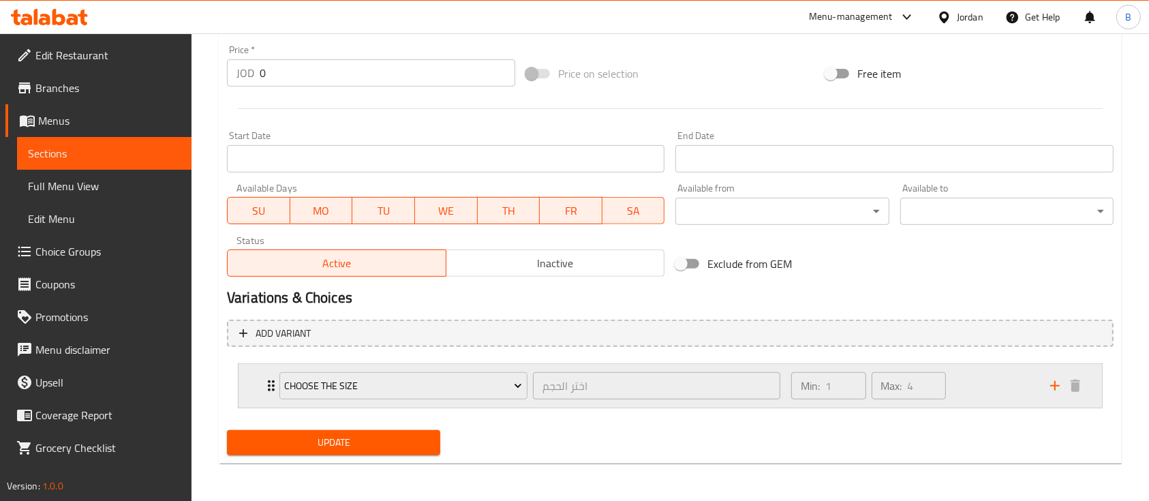
click at [948, 374] on div "Max: 4 ​" at bounding box center [909, 385] width 80 height 33
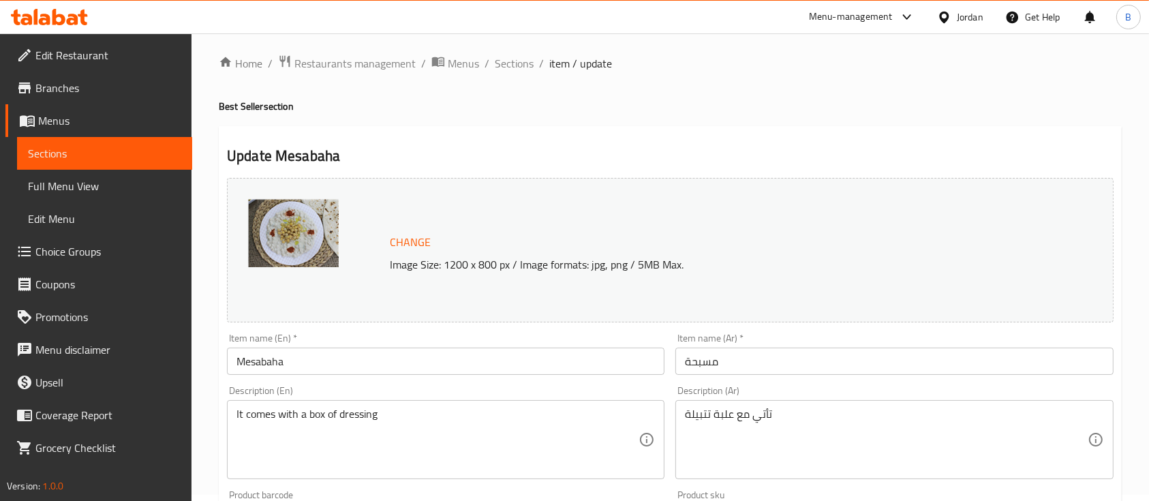
scroll to position [0, 0]
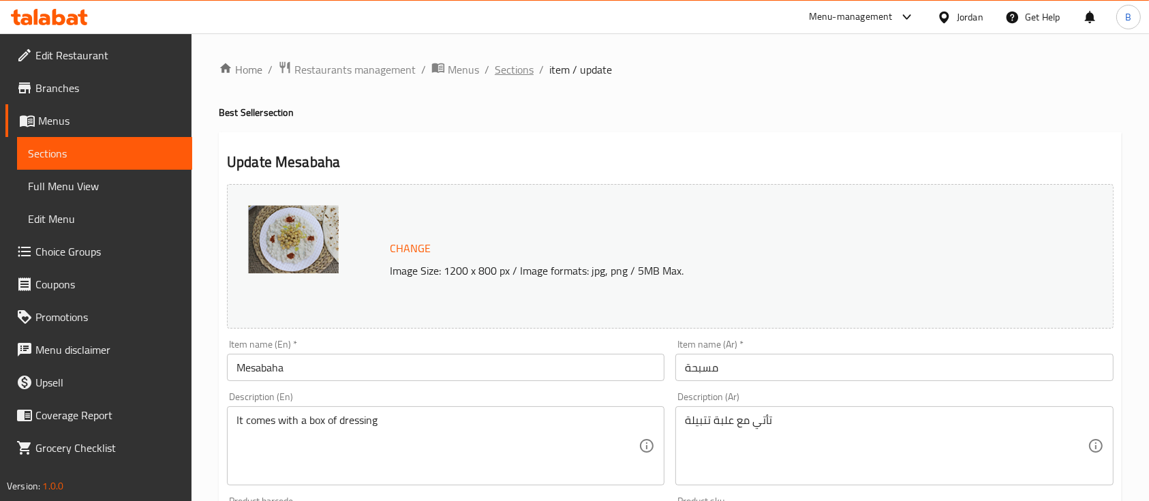
click at [510, 72] on span "Sections" at bounding box center [514, 69] width 39 height 16
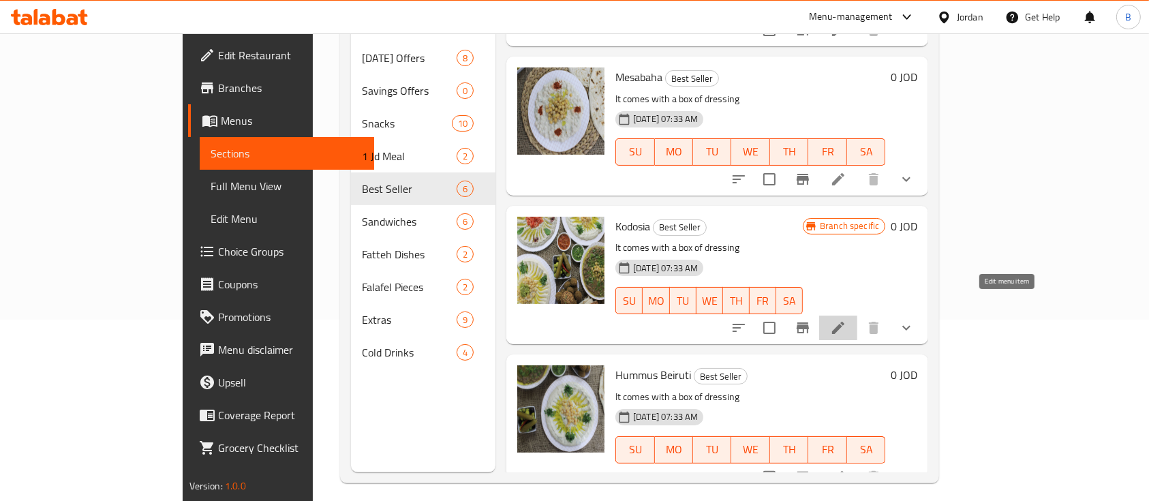
click at [847, 320] on icon at bounding box center [838, 328] width 16 height 16
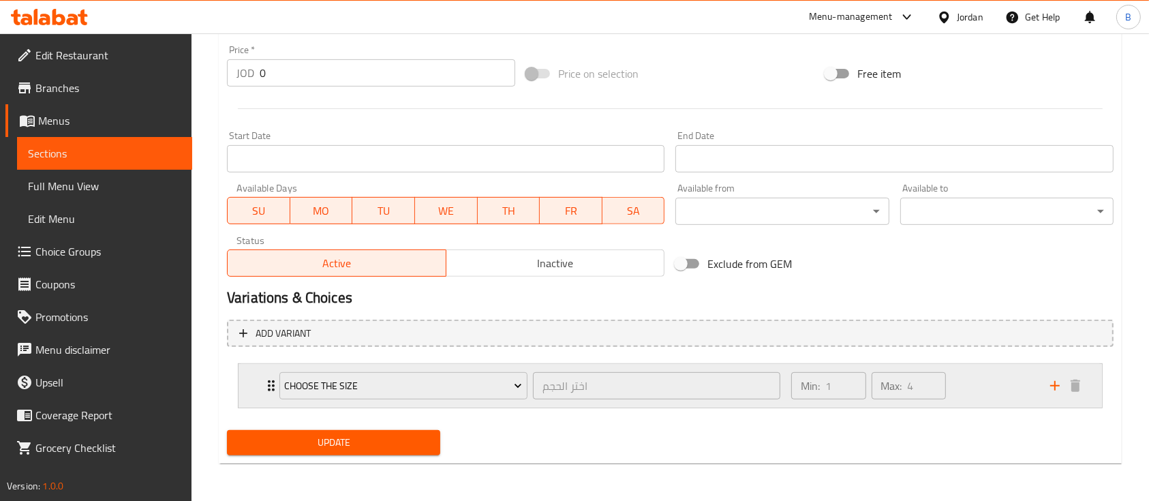
click at [977, 393] on div "Min: 1 ​ Max: 4 ​" at bounding box center [912, 386] width 259 height 44
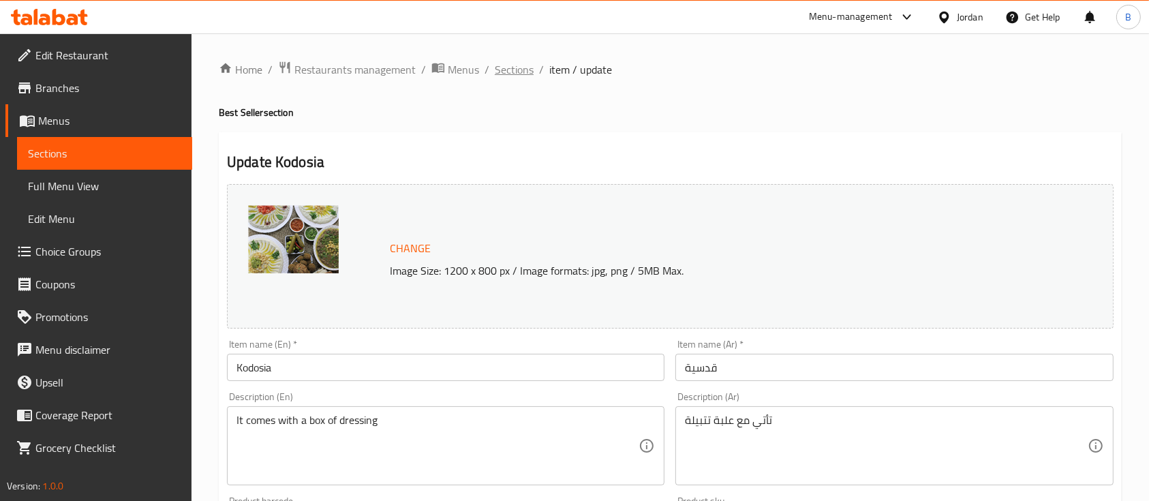
click at [524, 76] on span "Sections" at bounding box center [514, 69] width 39 height 16
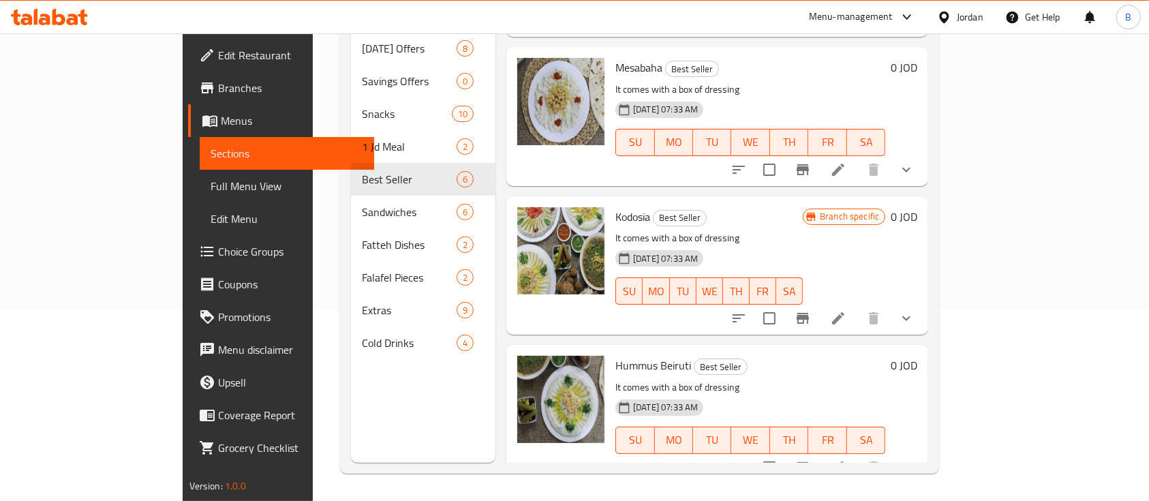
click at [923, 451] on div at bounding box center [823, 467] width 200 height 33
click at [858, 455] on li at bounding box center [838, 467] width 38 height 25
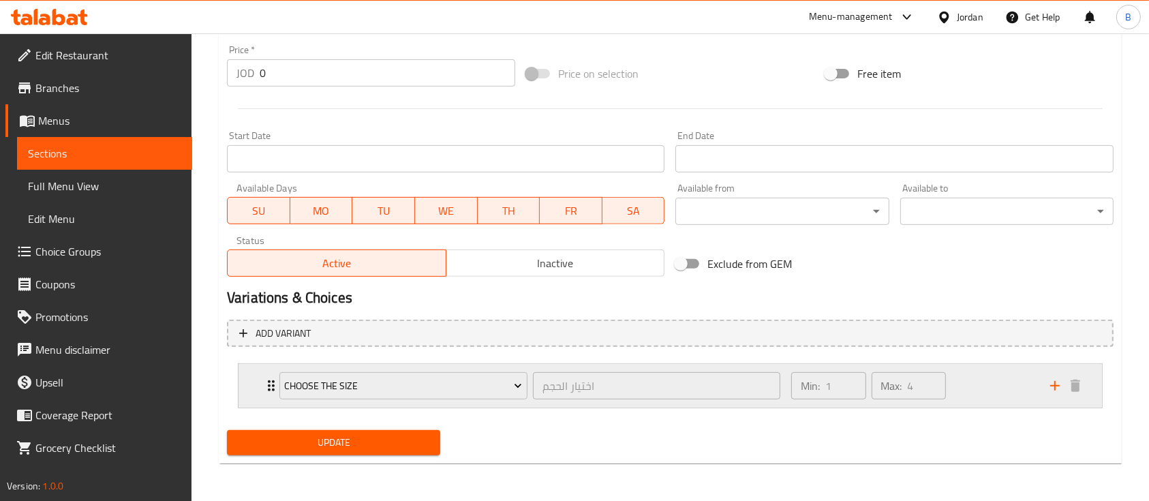
click at [982, 389] on div "Min: 1 ​ Max: 4 ​" at bounding box center [912, 386] width 259 height 44
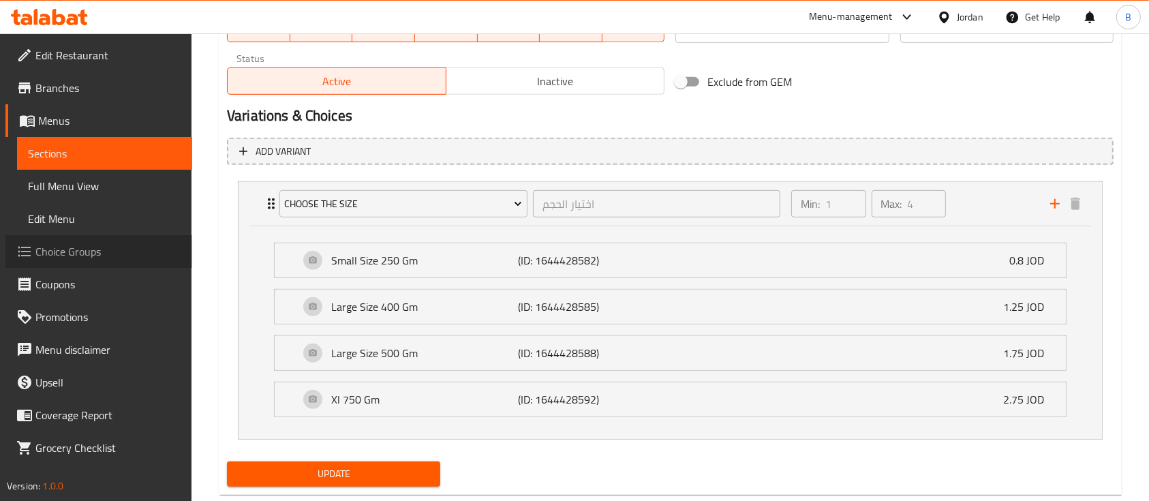
click at [102, 248] on span "Choice Groups" at bounding box center [108, 251] width 146 height 16
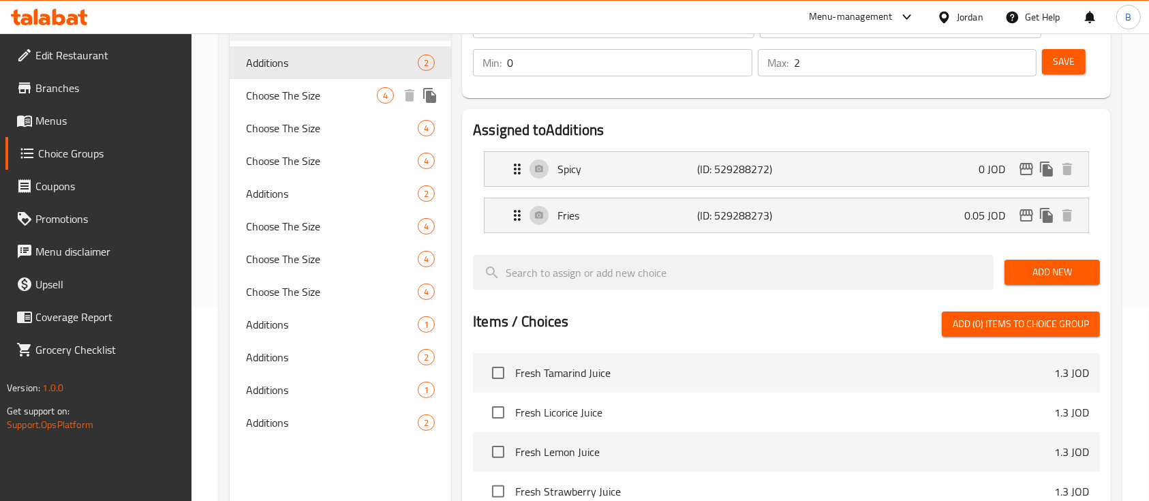
click at [342, 95] on span "Choose The Size" at bounding box center [311, 95] width 131 height 16
type input "Choose The Size"
type input "اختيار الحجم"
type input "1"
type input "4"
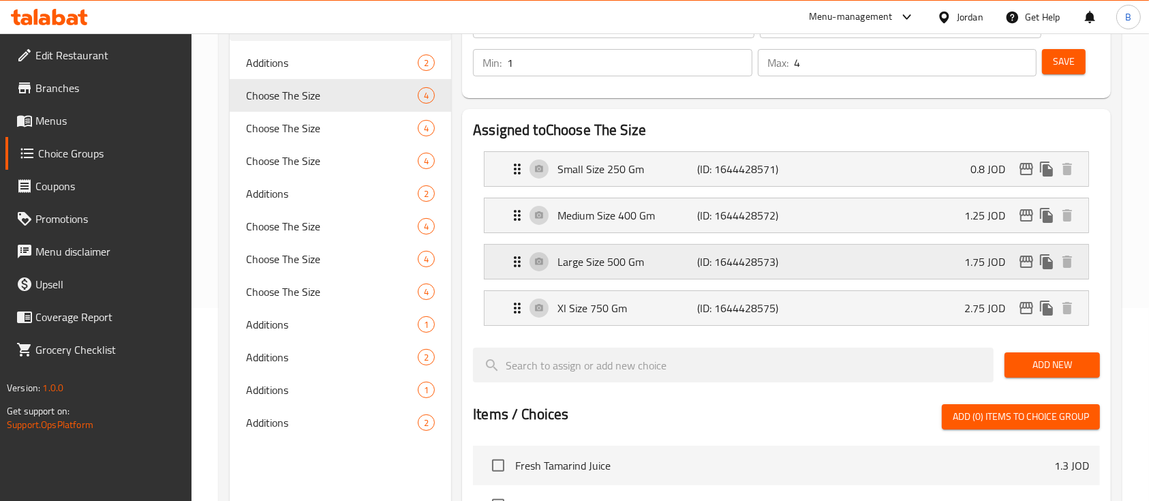
click at [701, 270] on p "(ID: 1644428573)" at bounding box center [743, 262] width 93 height 16
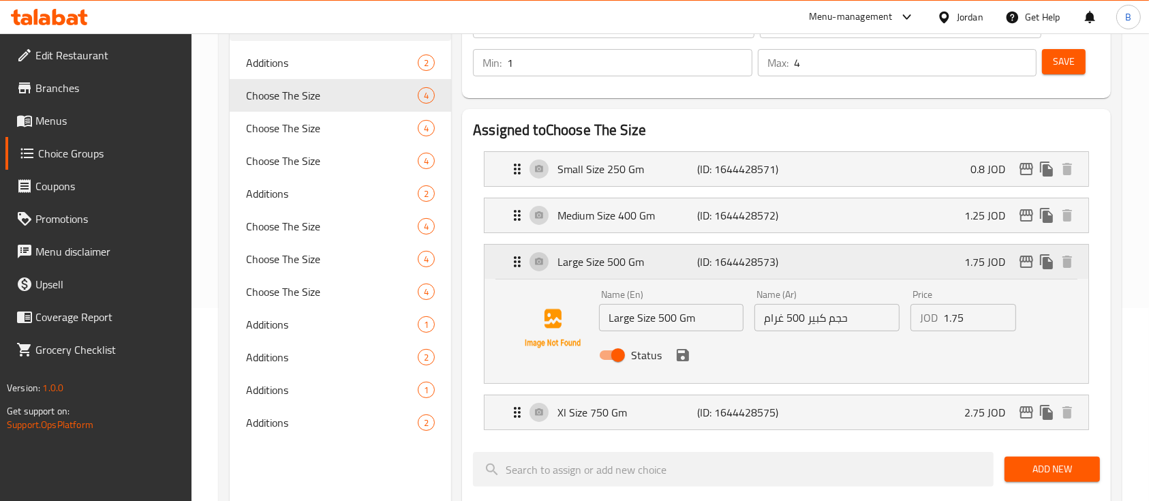
click at [1025, 259] on icon "edit" at bounding box center [1026, 262] width 16 height 16
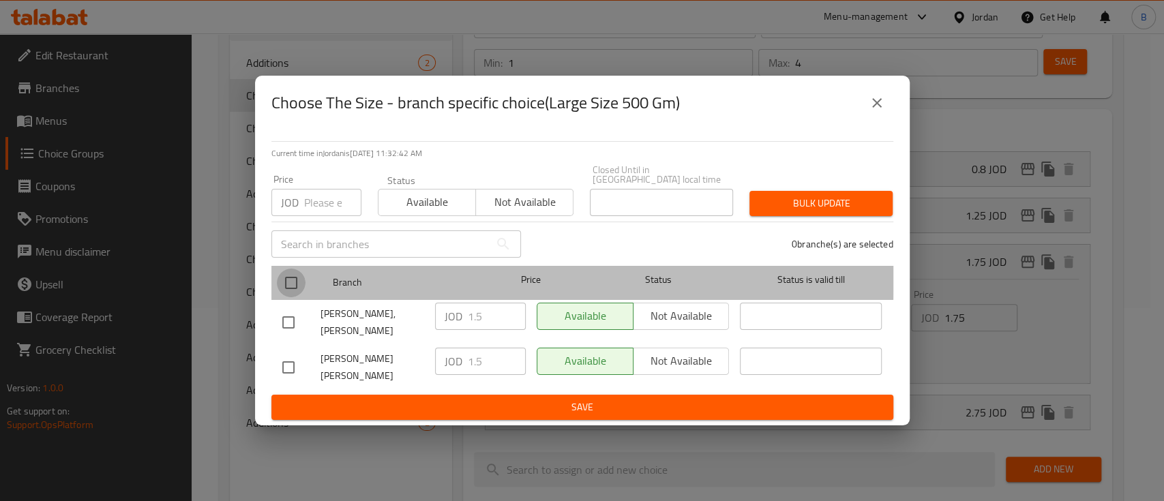
click at [279, 278] on input "checkbox" at bounding box center [291, 283] width 29 height 29
checkbox input "true"
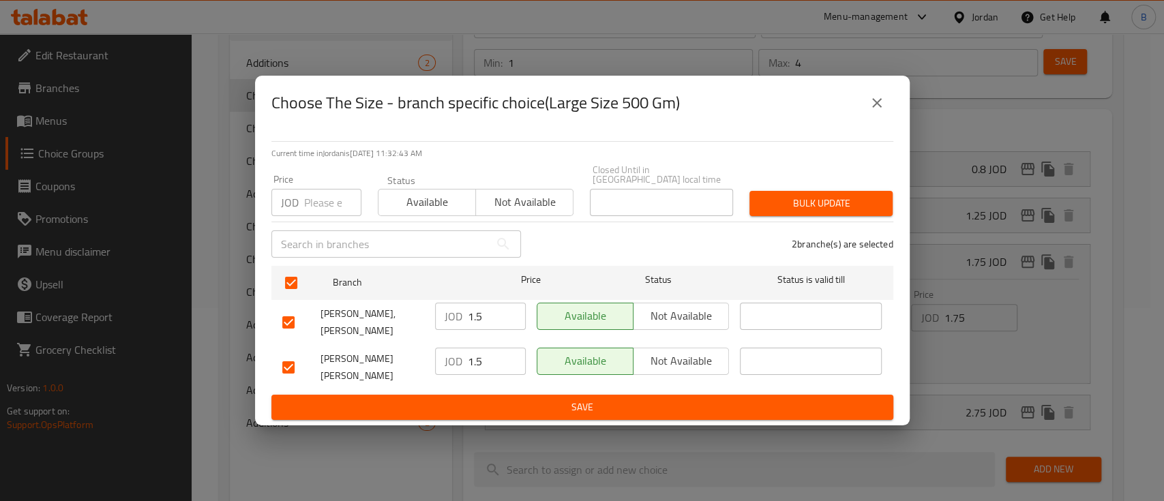
click at [498, 322] on input "1.5" at bounding box center [497, 316] width 58 height 27
drag, startPoint x: 491, startPoint y: 320, endPoint x: 428, endPoint y: 320, distance: 63.4
click at [435, 320] on div "JOD 1.75 ​" at bounding box center [480, 316] width 91 height 27
type input "1.75"
drag, startPoint x: 488, startPoint y: 363, endPoint x: 367, endPoint y: 363, distance: 120.7
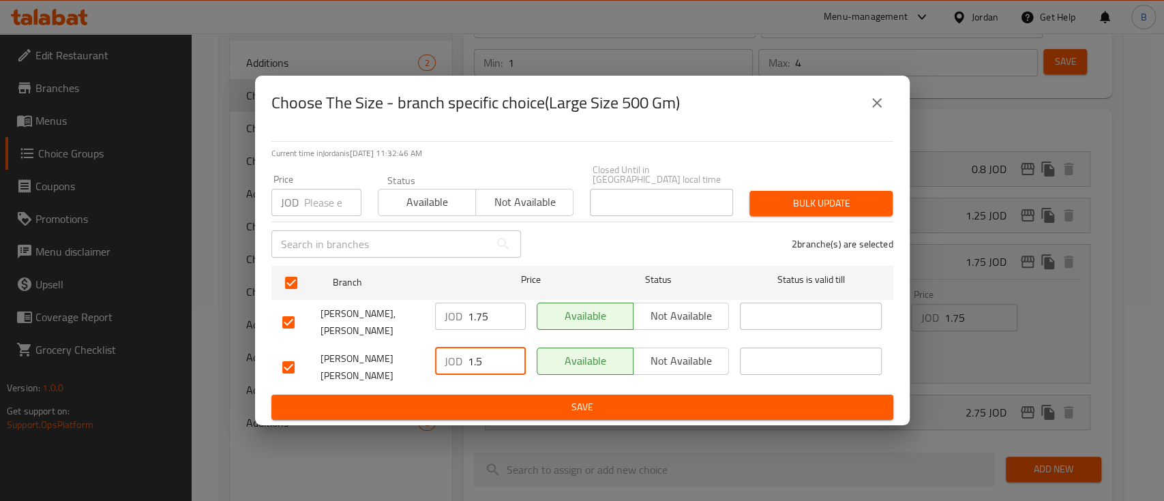
click at [421, 363] on div "Ali Abu Jbara, Shmaisani JOD 1.5 ​ Available Not available ​" at bounding box center [582, 367] width 611 height 50
paste input "7"
type input "1.75"
click at [472, 399] on span "Save" at bounding box center [582, 407] width 600 height 17
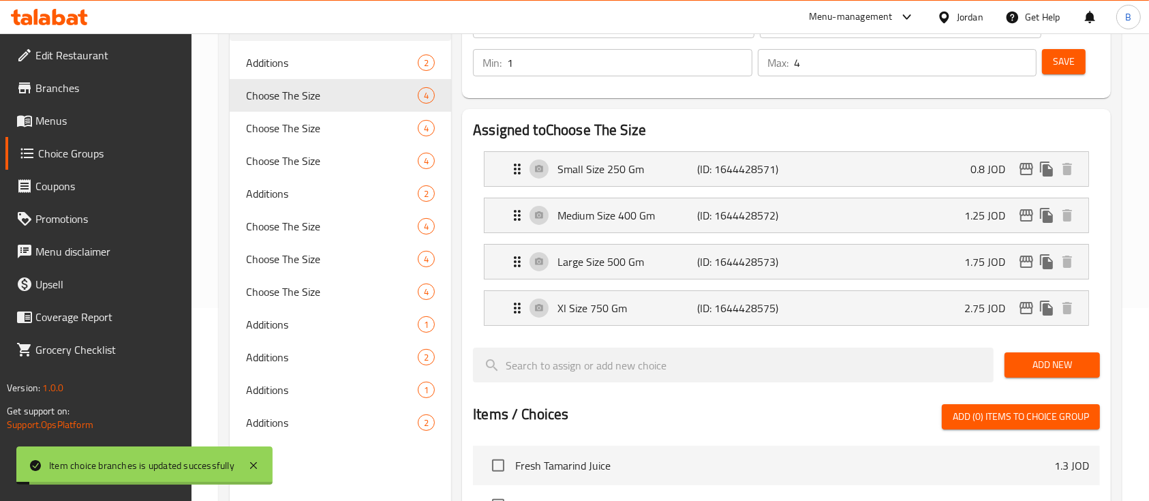
click at [1055, 58] on span "Save" at bounding box center [1064, 61] width 22 height 17
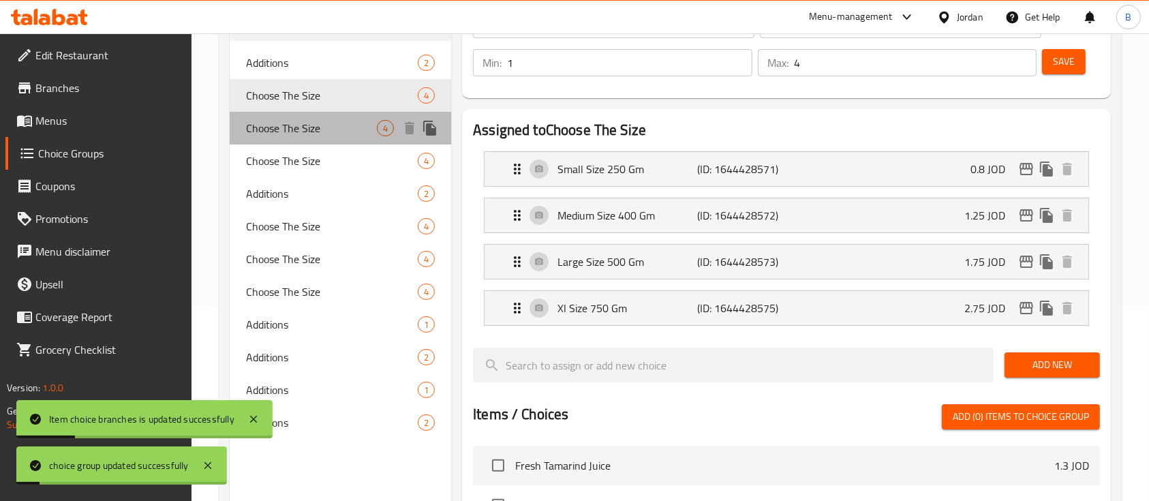
click at [297, 120] on span "Choose The Size" at bounding box center [311, 128] width 131 height 16
type input "اختر الحجم"
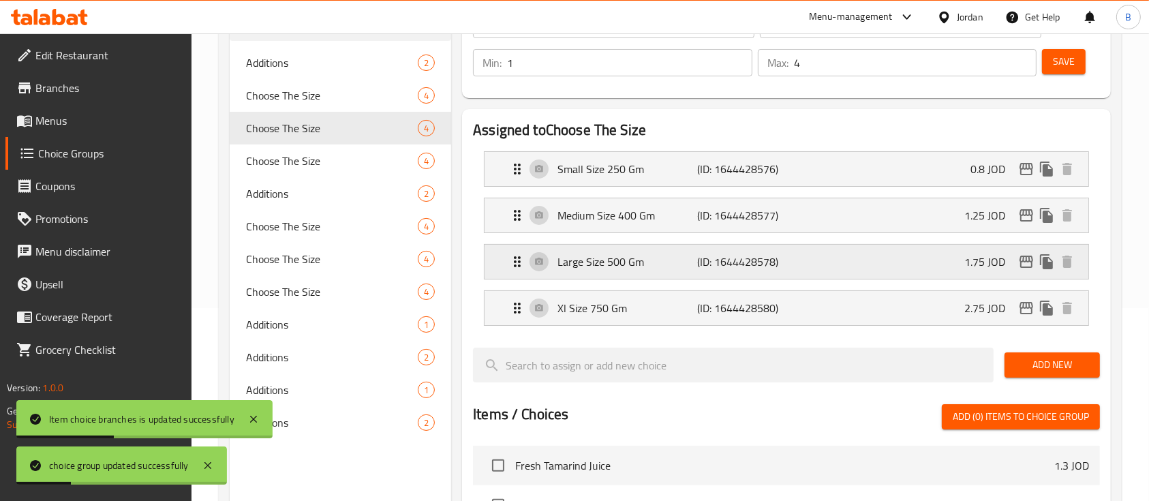
click at [605, 259] on p "Large Size 500 Gm" at bounding box center [628, 262] width 140 height 16
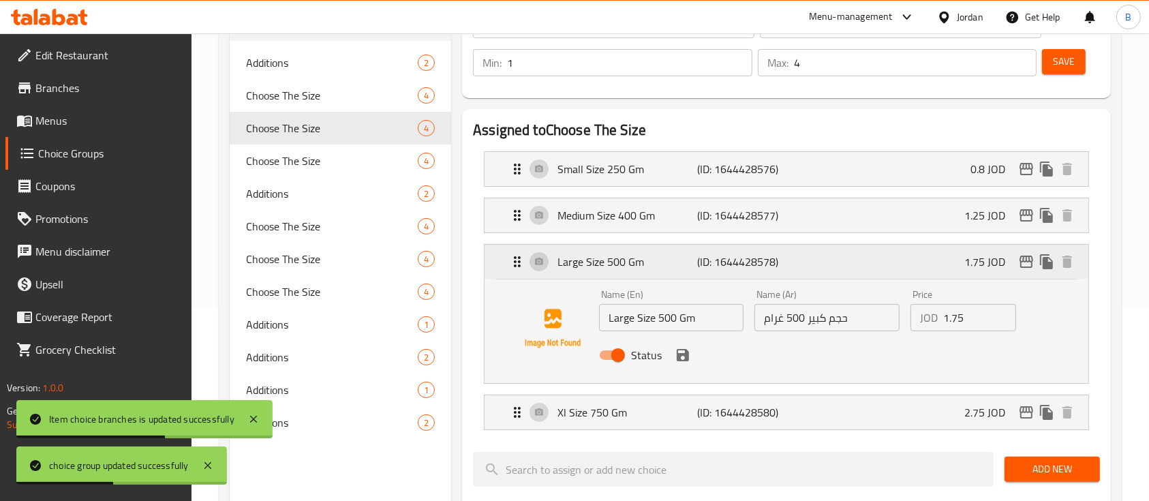
click at [1020, 255] on icon "edit" at bounding box center [1026, 262] width 16 height 16
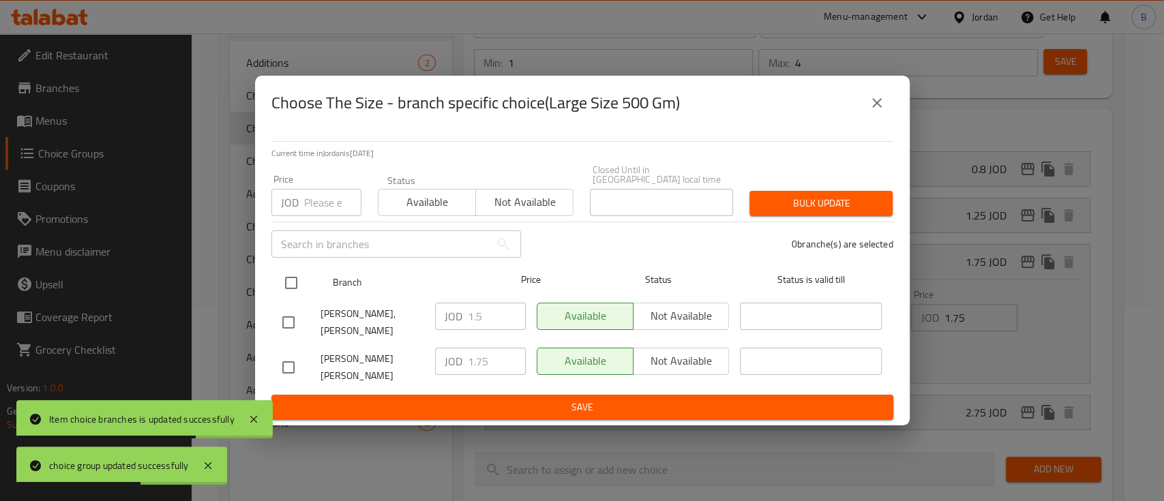
click at [289, 279] on input "checkbox" at bounding box center [291, 283] width 29 height 29
checkbox input "true"
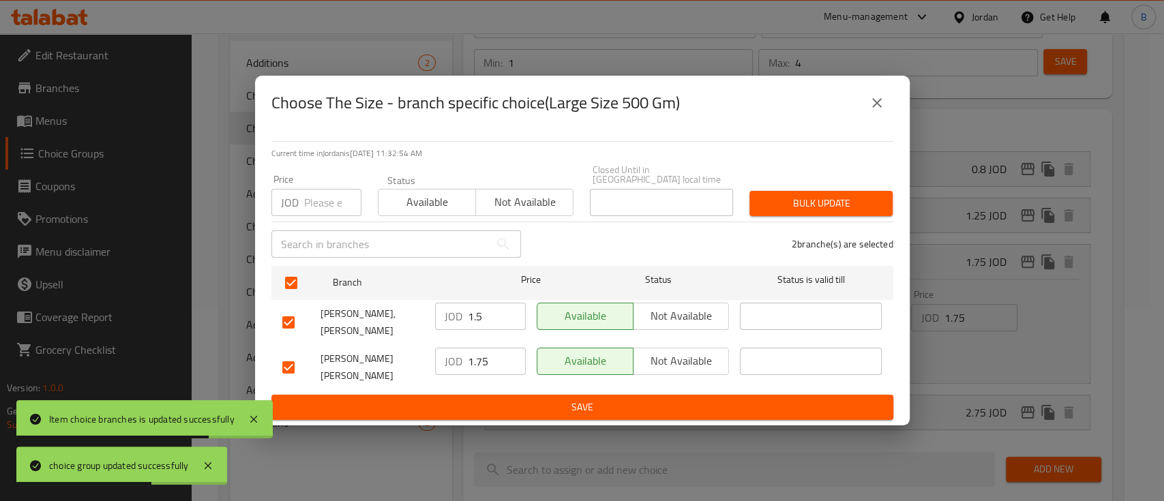
drag, startPoint x: 485, startPoint y: 314, endPoint x: 400, endPoint y: 314, distance: 84.5
click at [421, 308] on div "Ali Abu Jbara, Al Jandaweel JOD 1.5 ​ Available Not available ​" at bounding box center [582, 322] width 611 height 50
paste input "7"
type input "1.75"
click at [481, 399] on span "Save" at bounding box center [582, 407] width 600 height 17
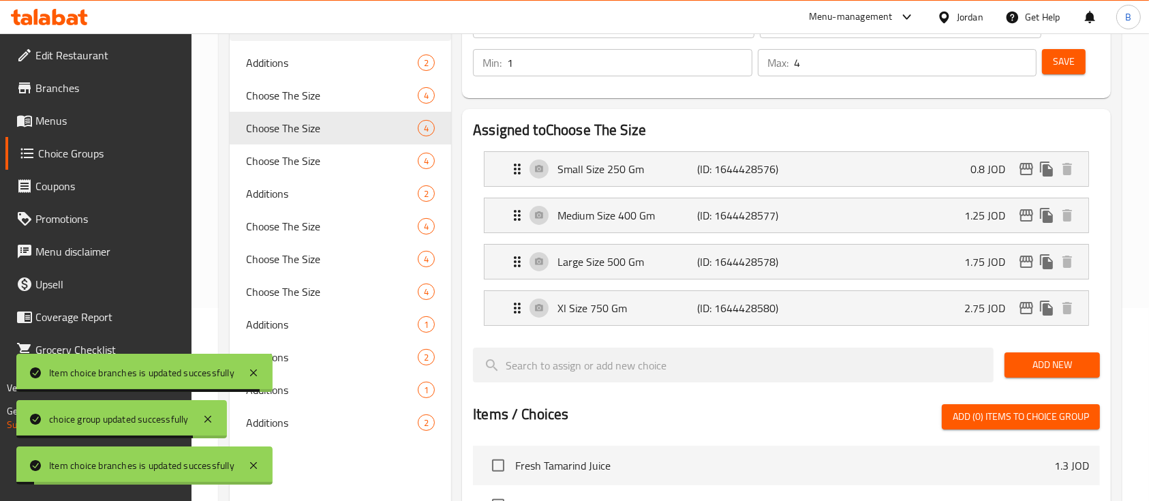
click at [1072, 67] on span "Save" at bounding box center [1064, 61] width 22 height 17
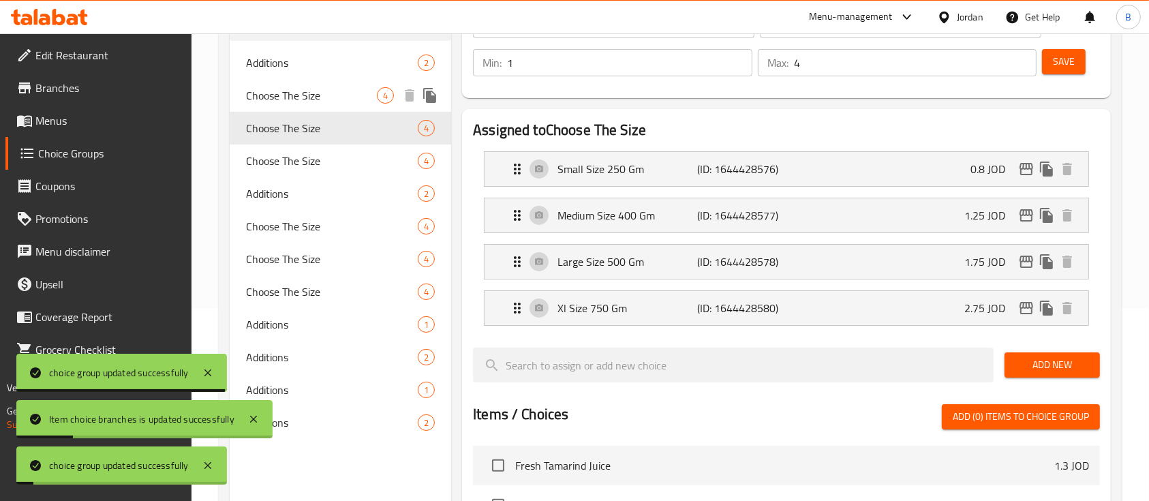
click at [312, 87] on span "Choose The Size" at bounding box center [311, 95] width 131 height 16
type input "اختيار الحجم"
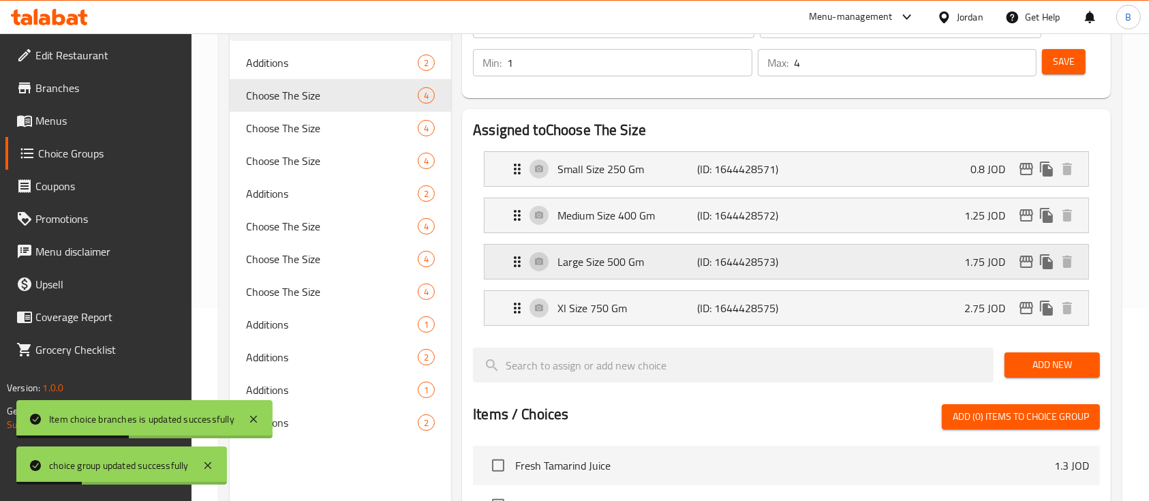
click at [1023, 258] on icon "edit" at bounding box center [1027, 262] width 14 height 12
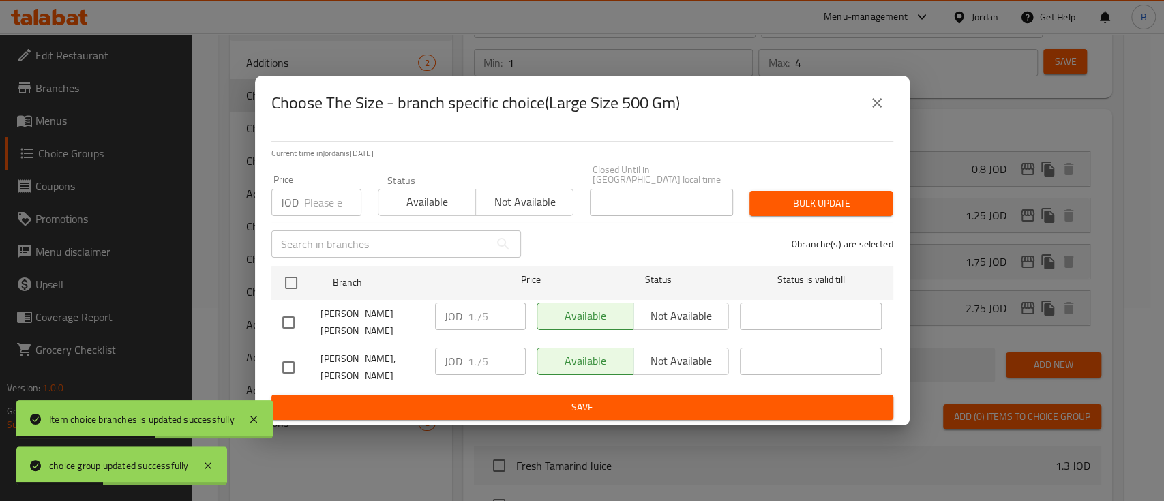
click at [878, 108] on icon "close" at bounding box center [877, 103] width 10 height 10
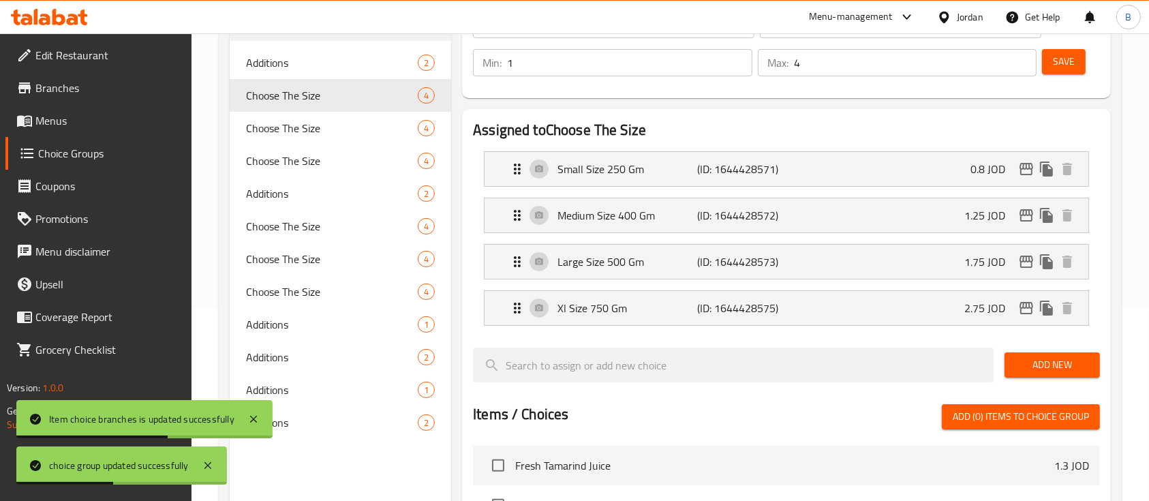
click at [1069, 68] on span "Save" at bounding box center [1064, 61] width 22 height 17
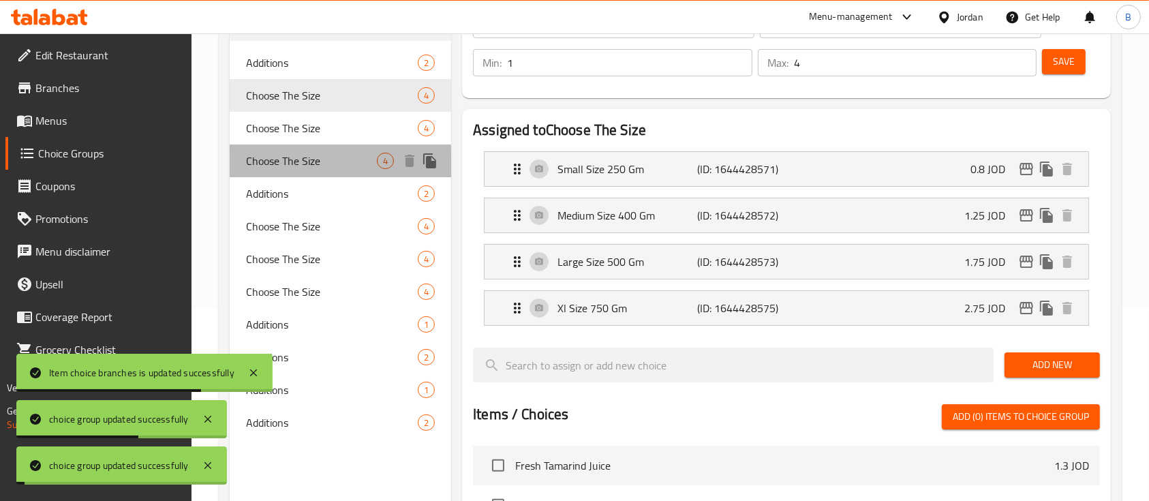
click at [319, 169] on span "Choose The Size" at bounding box center [311, 161] width 131 height 16
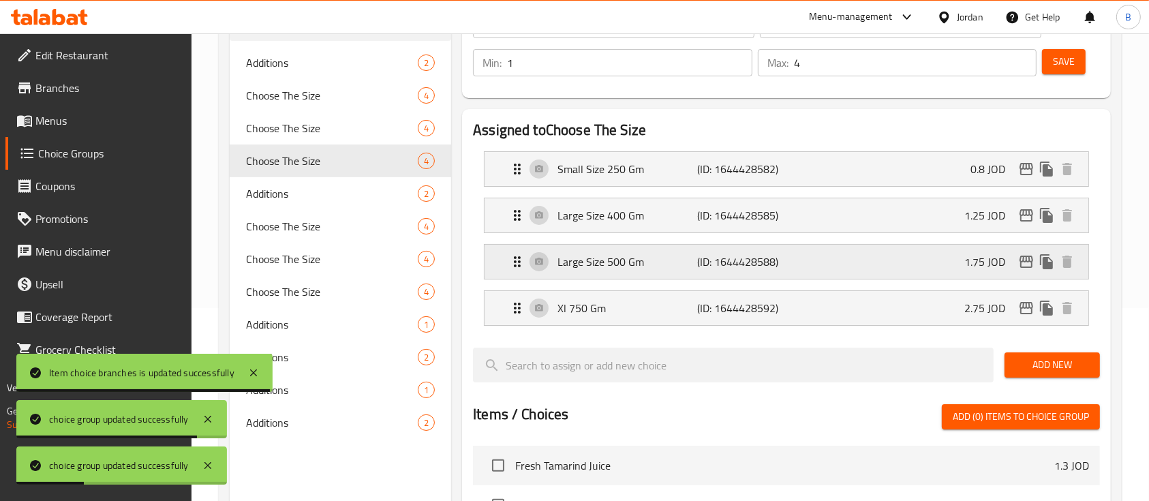
click at [686, 260] on p "Large Size 500 Gm" at bounding box center [628, 262] width 140 height 16
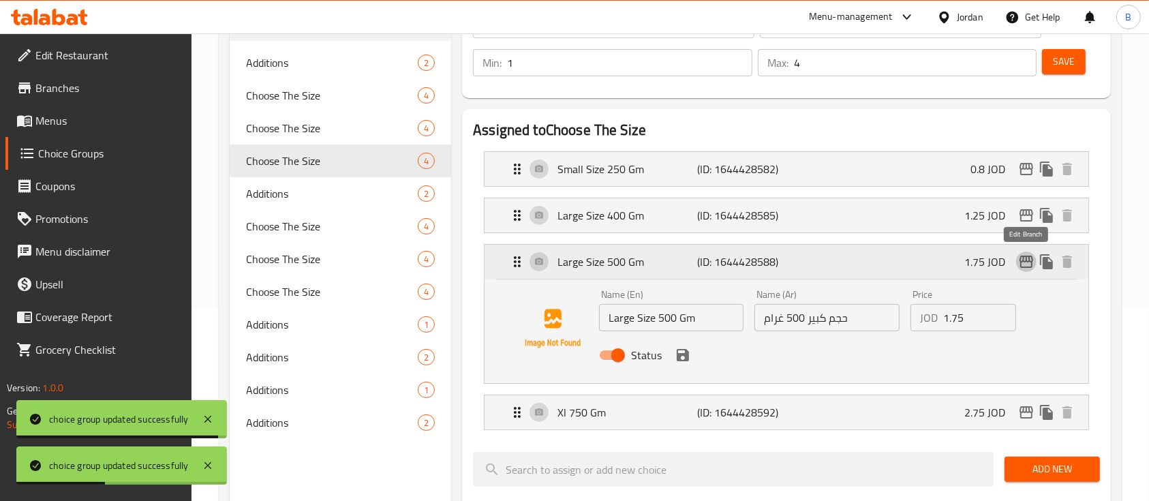
click at [1029, 260] on icon "edit" at bounding box center [1027, 262] width 14 height 12
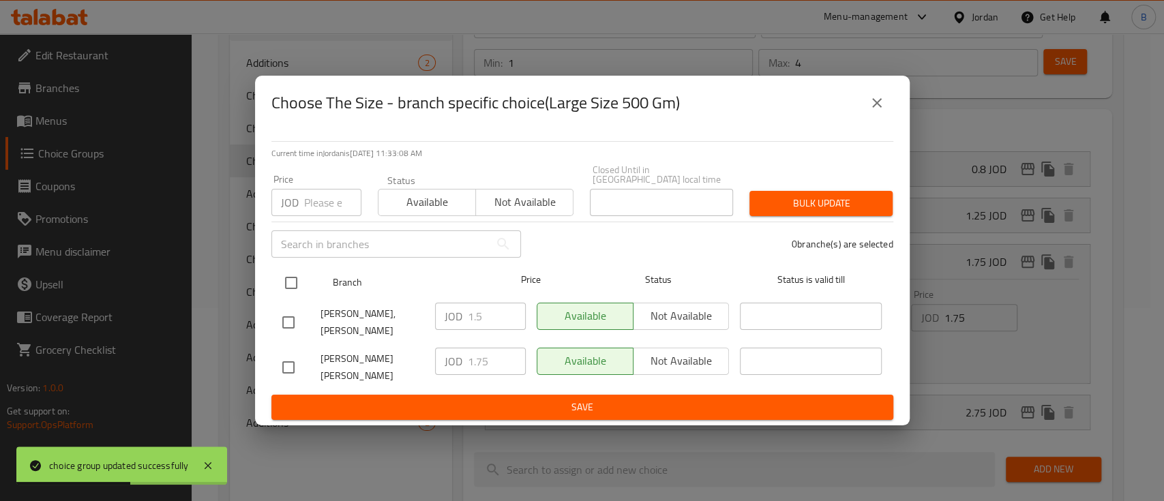
click at [300, 274] on input "checkbox" at bounding box center [291, 283] width 29 height 29
checkbox input "true"
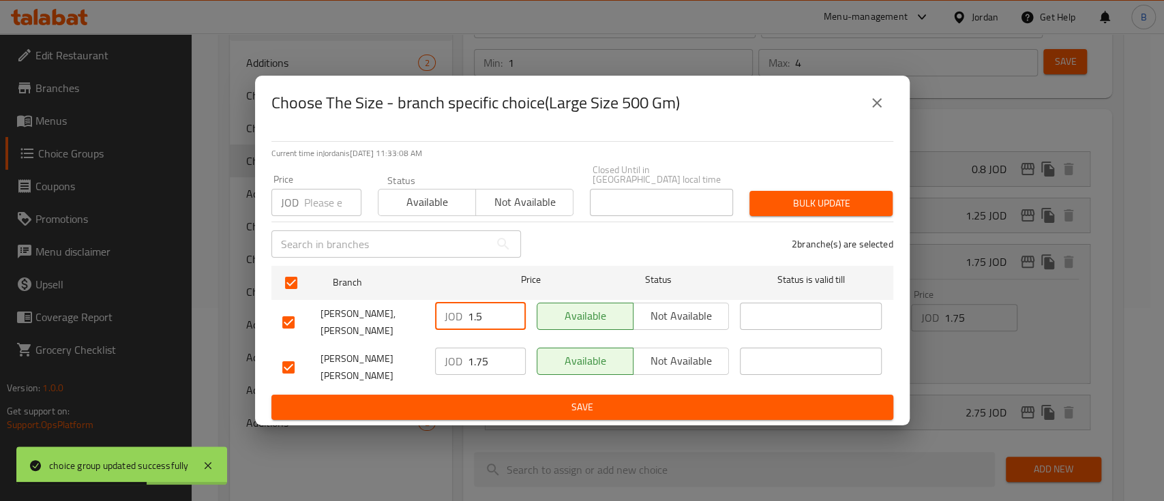
drag, startPoint x: 490, startPoint y: 322, endPoint x: 319, endPoint y: 324, distance: 171.1
click at [429, 318] on div "JOD 1.5 ​" at bounding box center [480, 322] width 102 height 50
click at [441, 399] on span "Save" at bounding box center [582, 407] width 600 height 17
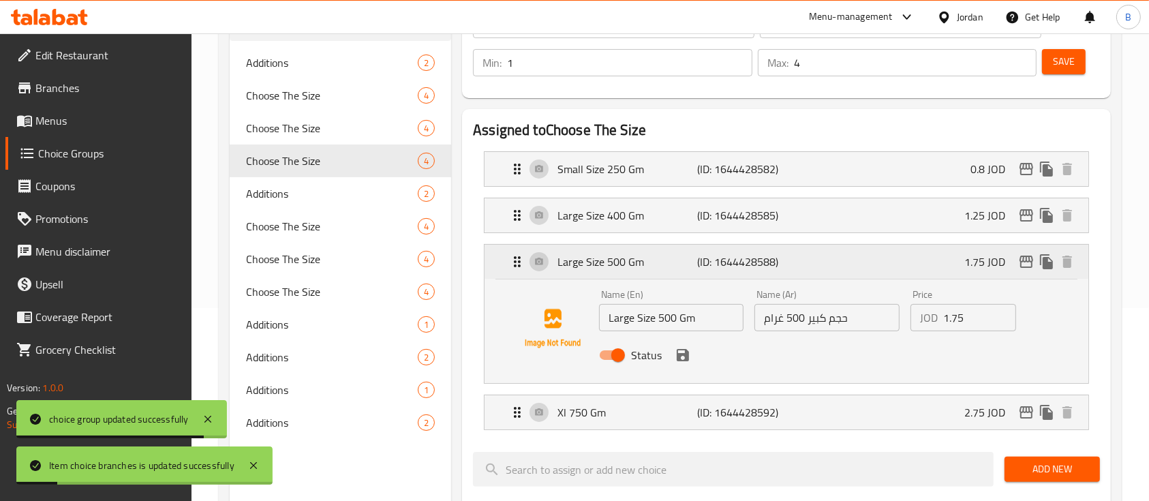
click at [1028, 260] on icon "edit" at bounding box center [1026, 262] width 16 height 16
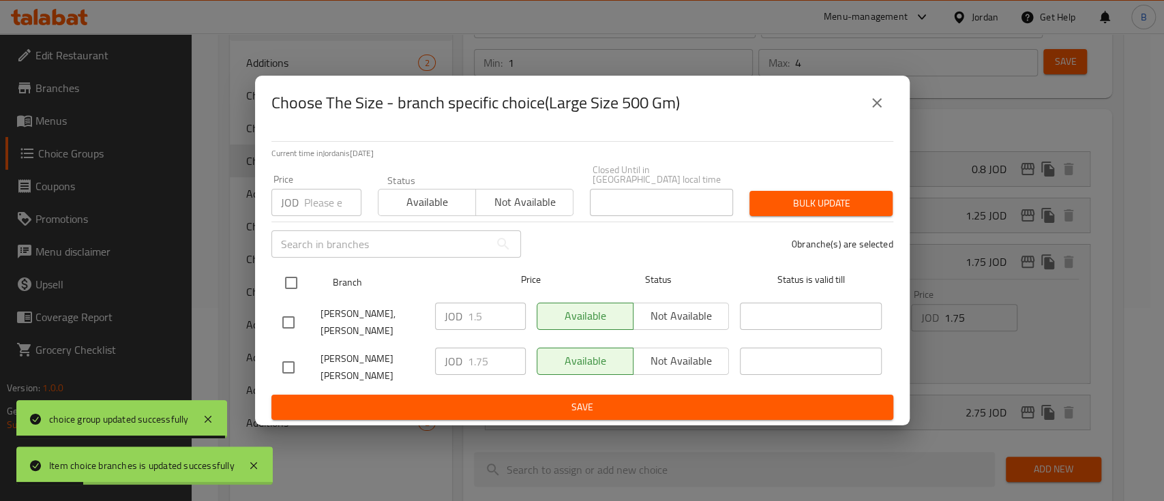
click at [289, 283] on input "checkbox" at bounding box center [291, 283] width 29 height 29
checkbox input "true"
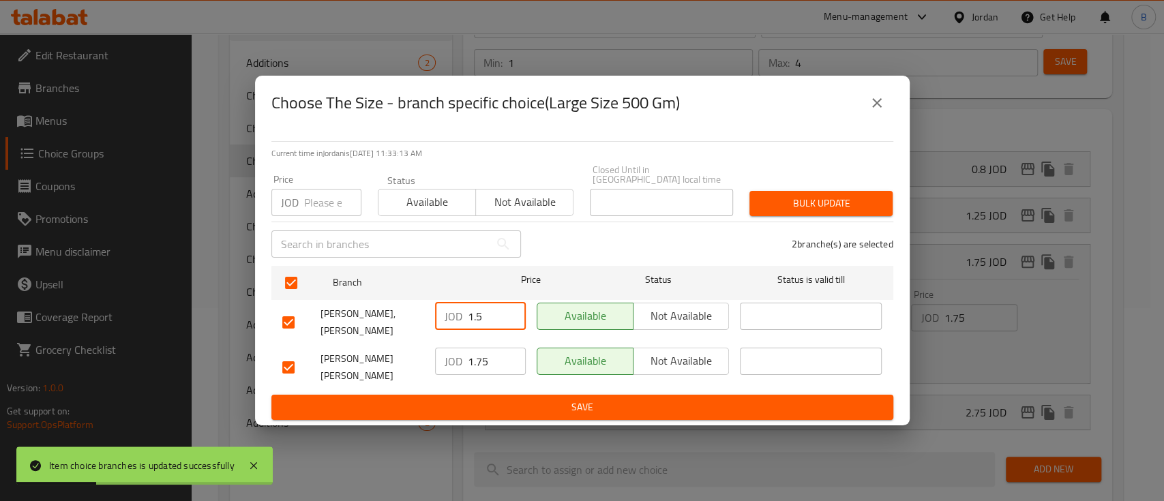
drag, startPoint x: 491, startPoint y: 314, endPoint x: 289, endPoint y: 309, distance: 201.8
click at [390, 311] on div "Ali Abu Jbara, Al Jandaweel JOD 1.5 ​ Available Not available ​" at bounding box center [582, 322] width 611 height 50
paste input "7"
type input "1.75"
click at [466, 399] on span "Save" at bounding box center [582, 407] width 600 height 17
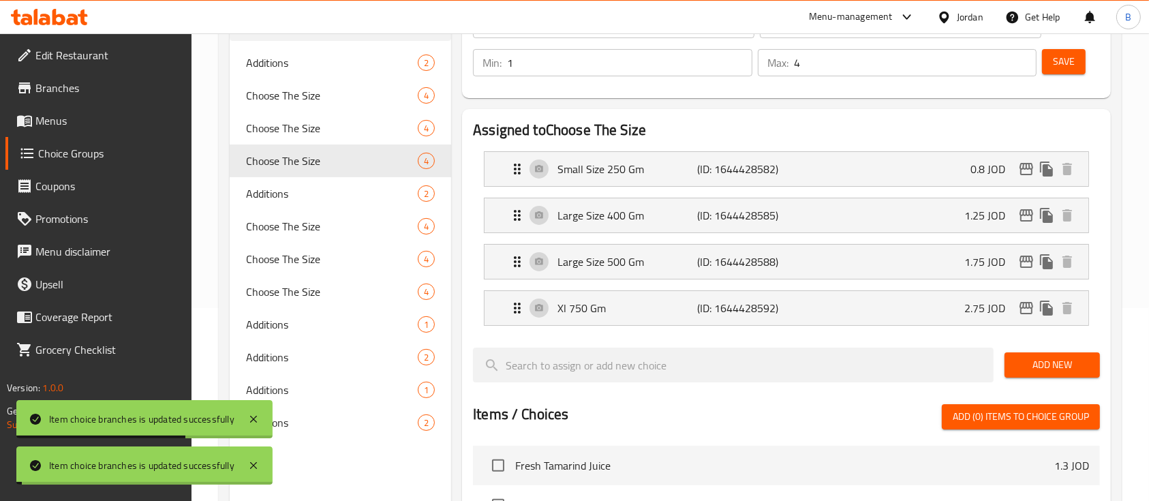
click at [1050, 69] on button "Save" at bounding box center [1064, 61] width 44 height 25
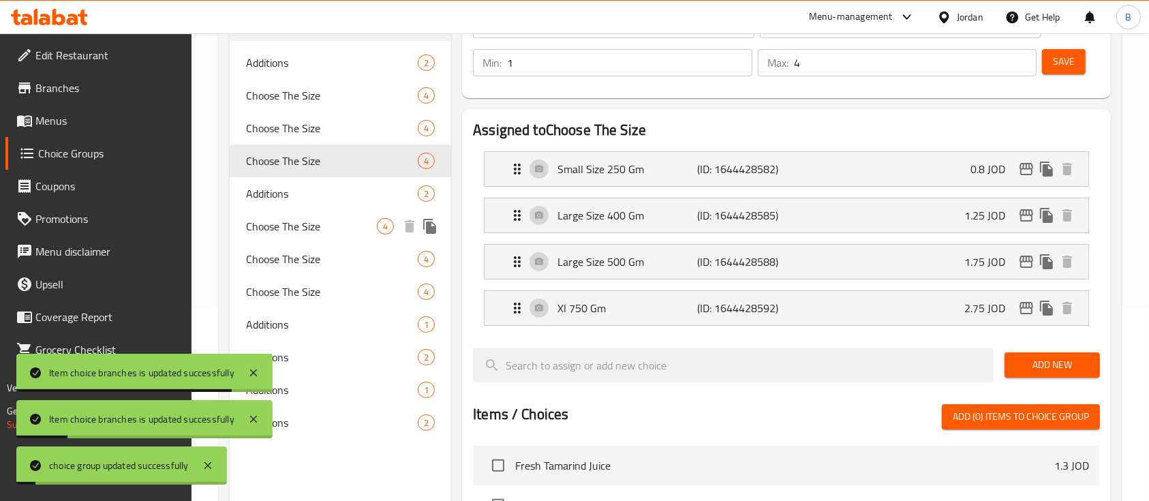
click at [307, 225] on span "Choose The Size" at bounding box center [311, 226] width 131 height 16
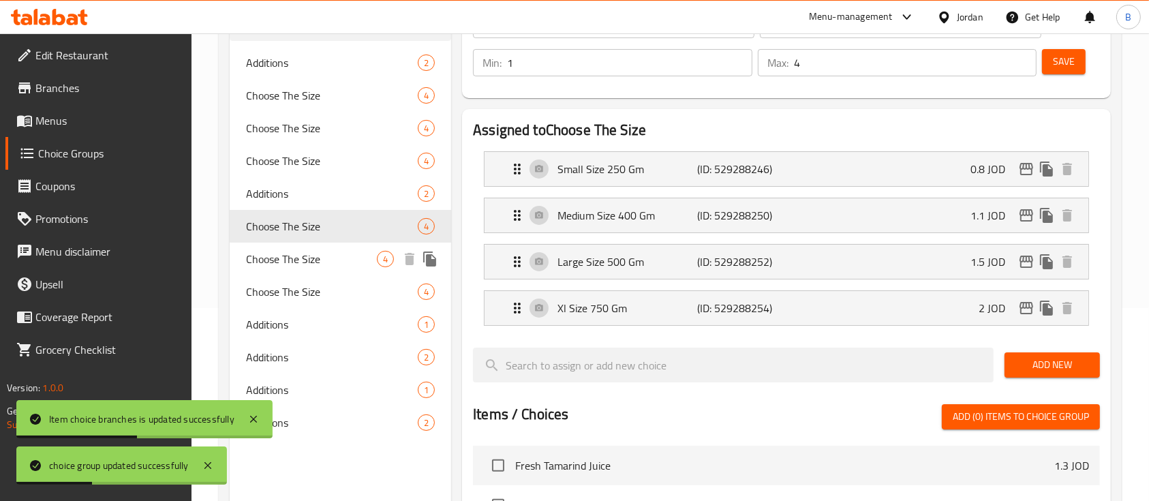
click at [311, 259] on span "Choose The Size" at bounding box center [311, 259] width 131 height 16
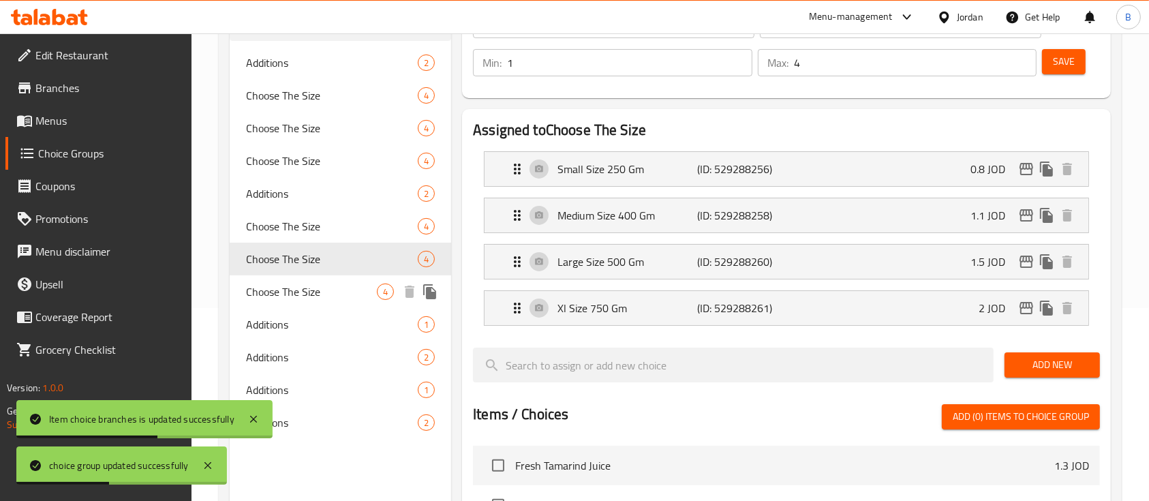
click at [307, 295] on span "Choose The Size" at bounding box center [311, 292] width 131 height 16
type input "اختيار الحجم"
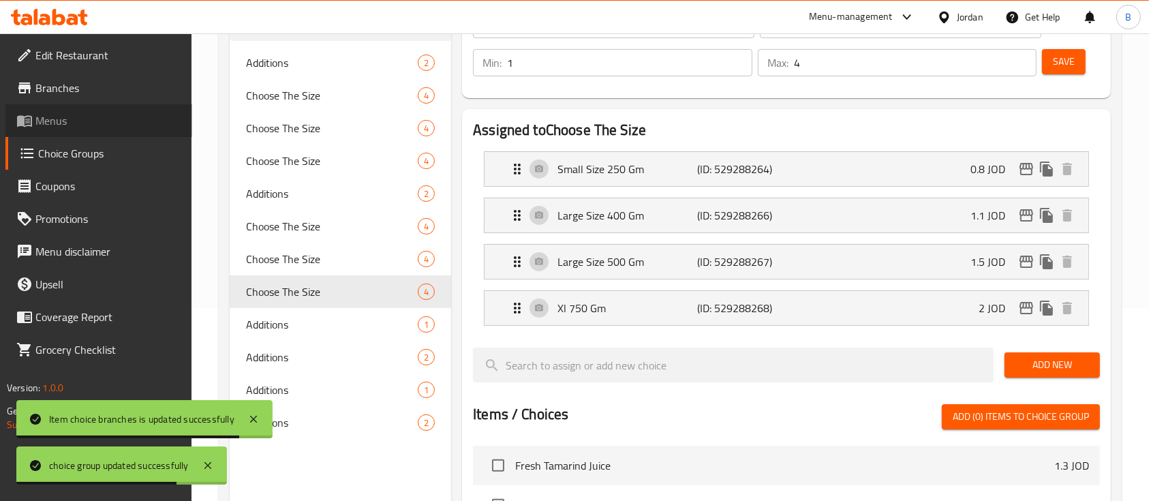
click at [79, 125] on span "Menus" at bounding box center [108, 120] width 146 height 16
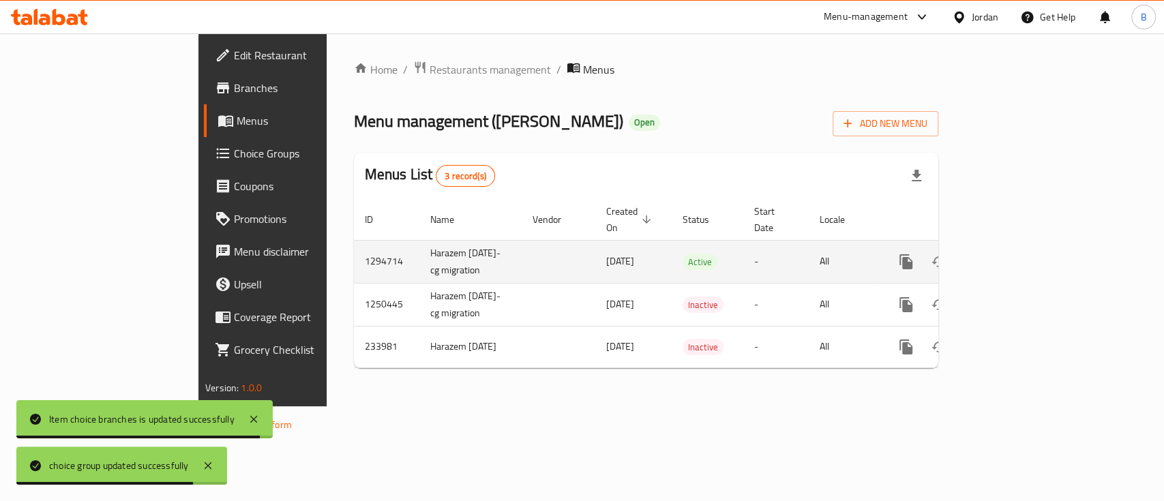
click at [1020, 245] on link "enhanced table" at bounding box center [1004, 261] width 33 height 33
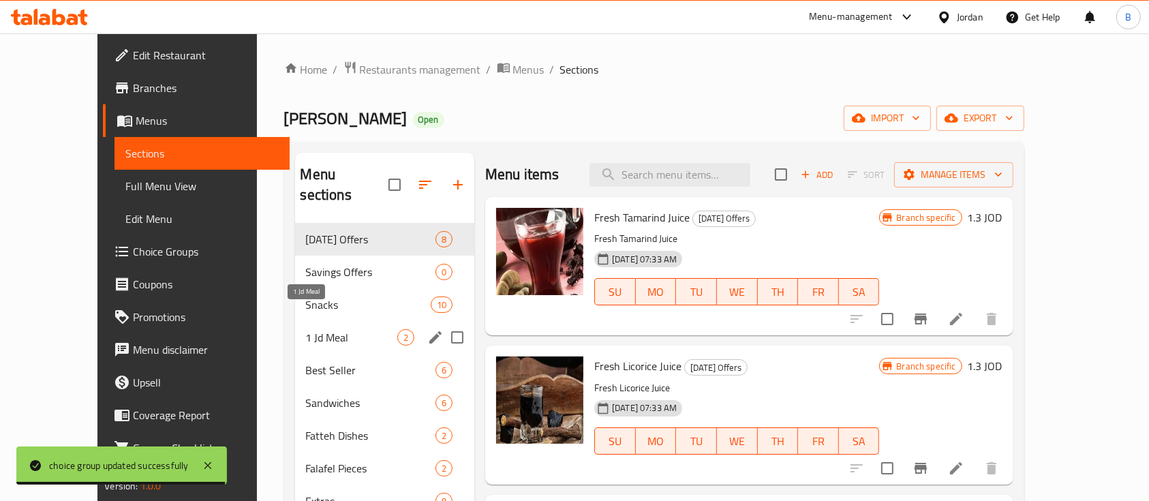
click at [306, 329] on span "1 Jd Meal" at bounding box center [351, 337] width 91 height 16
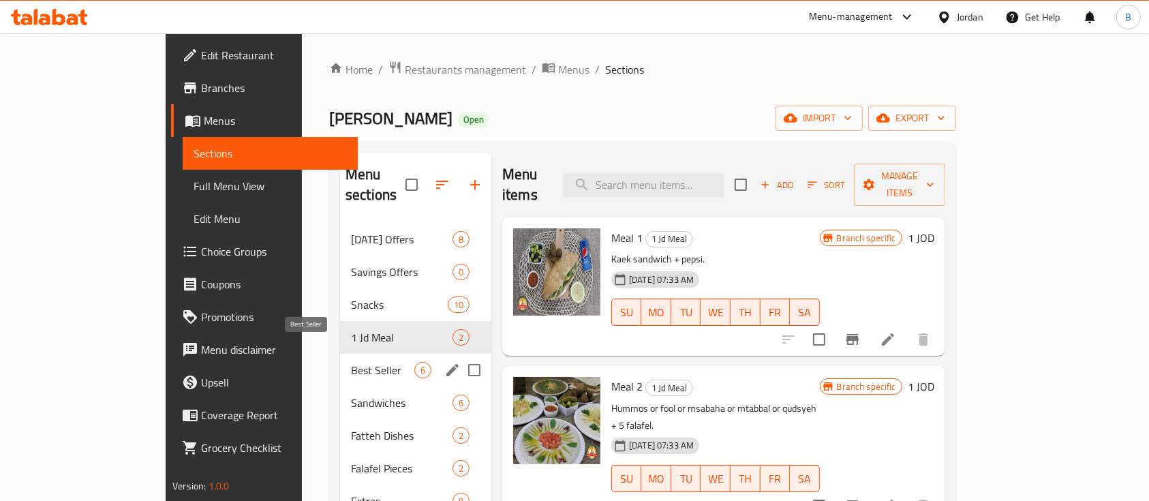
click at [351, 362] on span "Best Seller" at bounding box center [382, 370] width 63 height 16
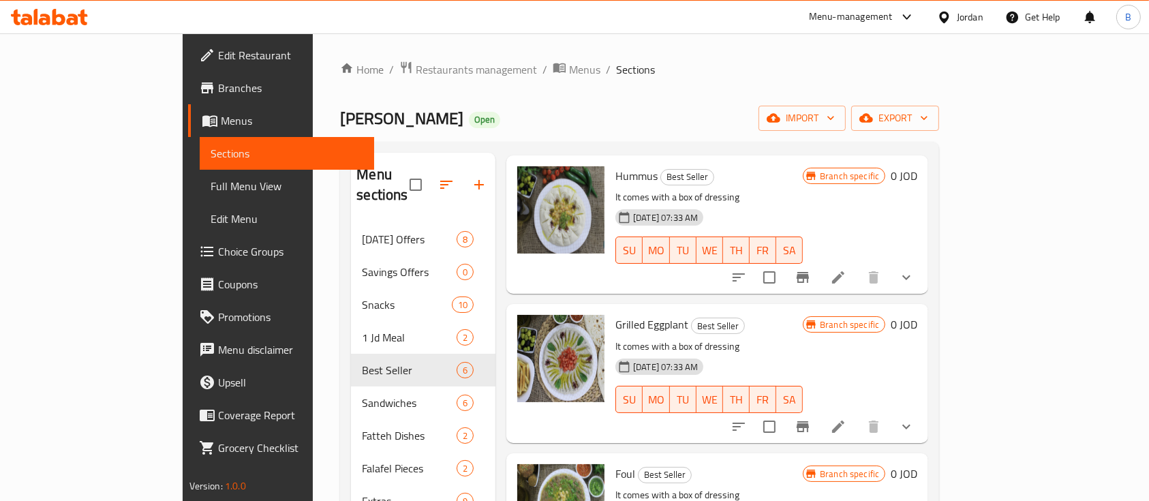
scroll to position [91, 0]
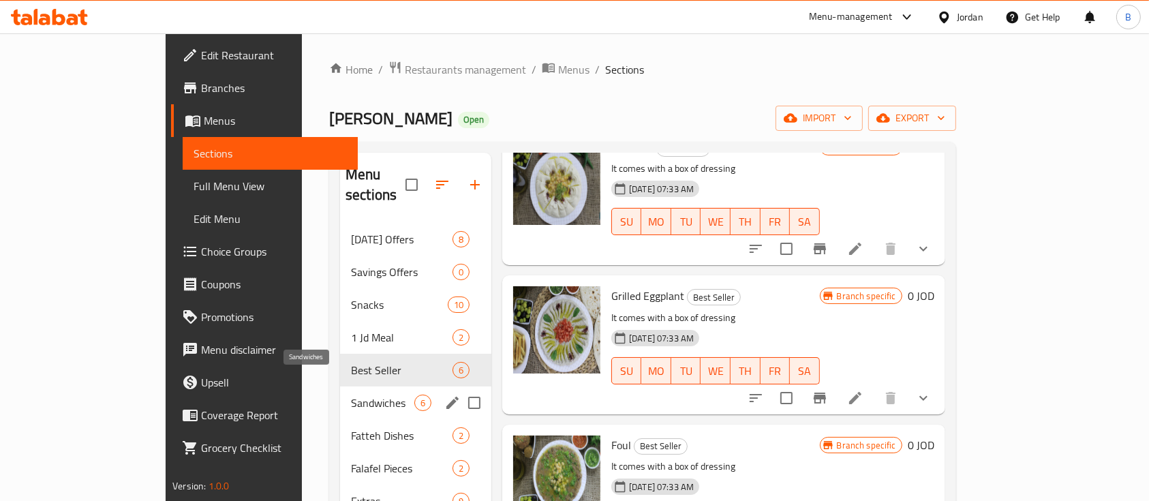
click at [351, 395] on span "Sandwiches" at bounding box center [382, 403] width 63 height 16
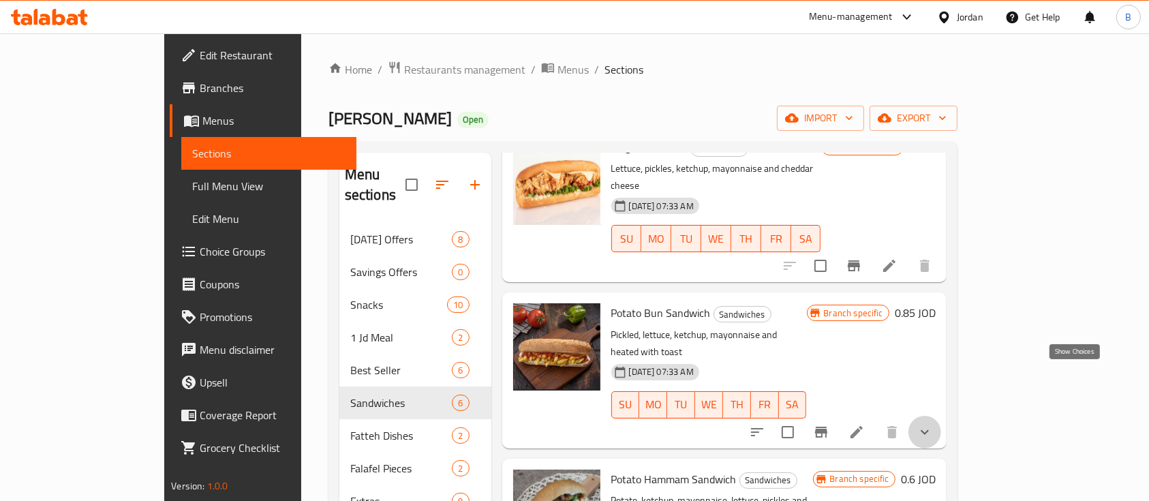
click at [933, 424] on icon "show more" at bounding box center [925, 432] width 16 height 16
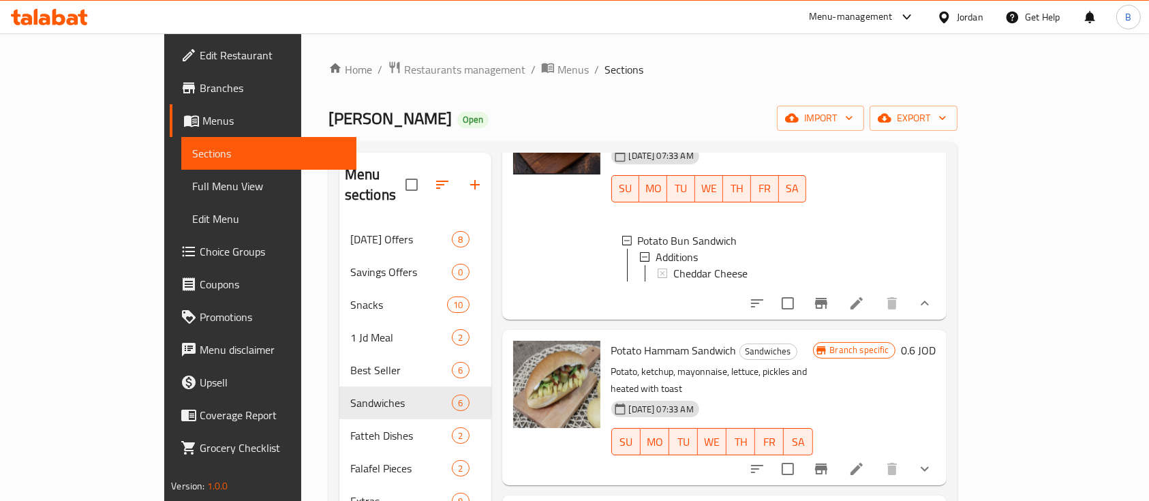
scroll to position [454, 0]
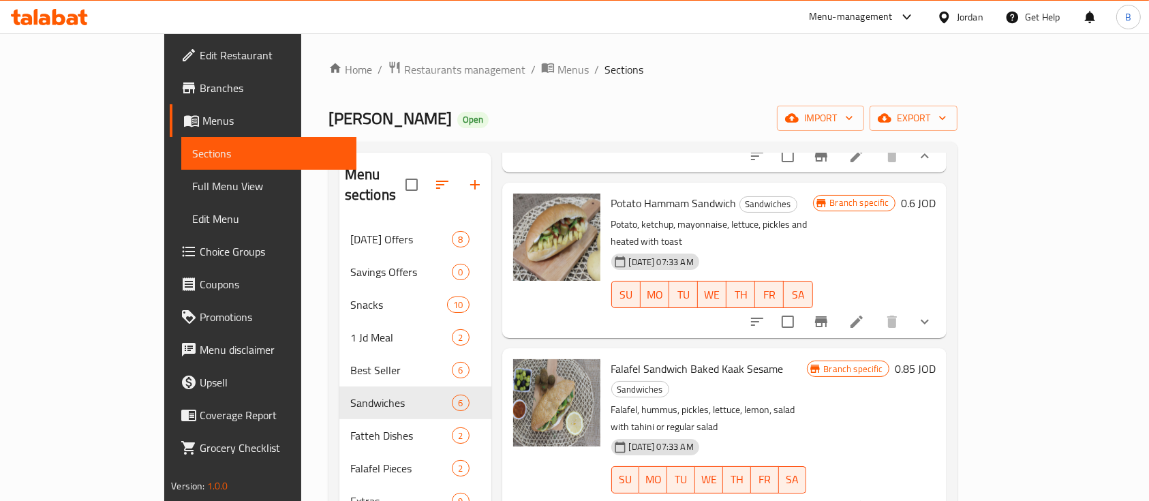
click at [933, 314] on icon "show more" at bounding box center [925, 322] width 16 height 16
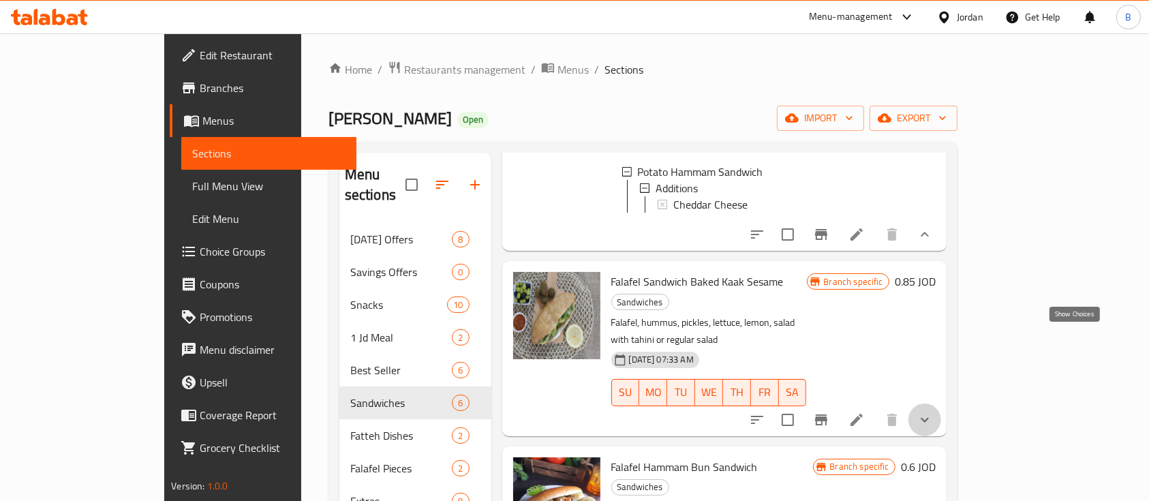
click at [933, 412] on icon "show more" at bounding box center [925, 420] width 16 height 16
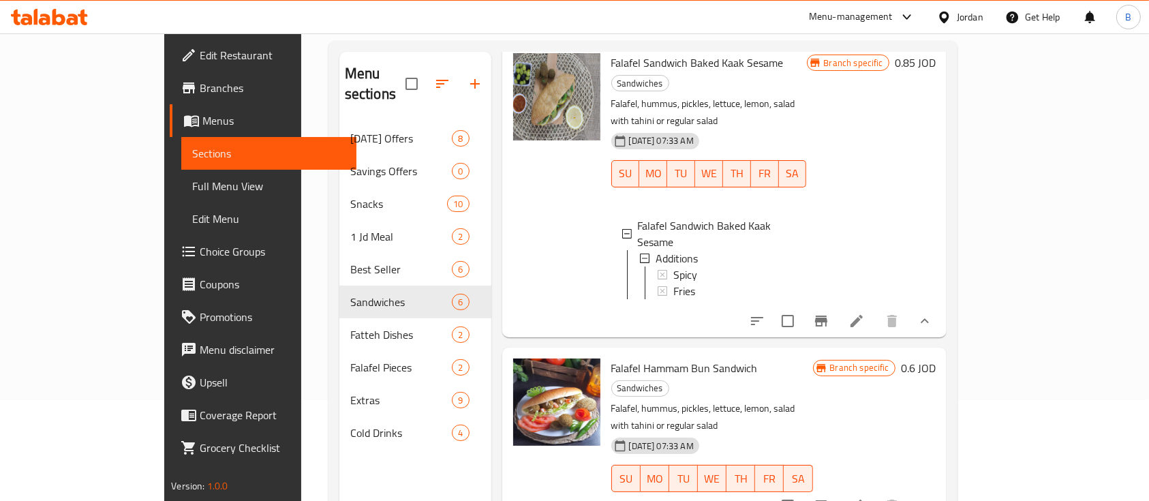
scroll to position [191, 0]
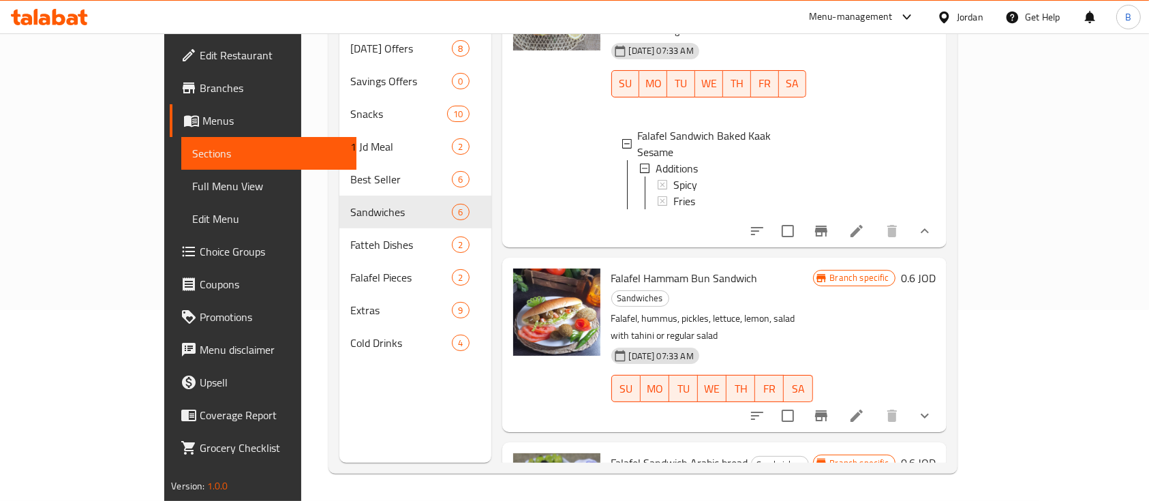
click at [933, 408] on icon "show more" at bounding box center [925, 416] width 16 height 16
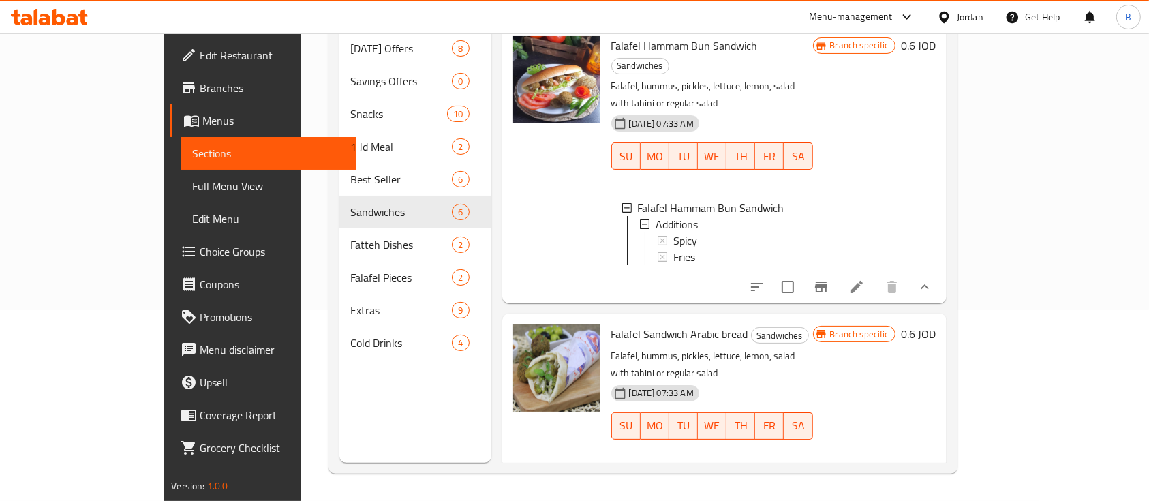
scroll to position [982, 0]
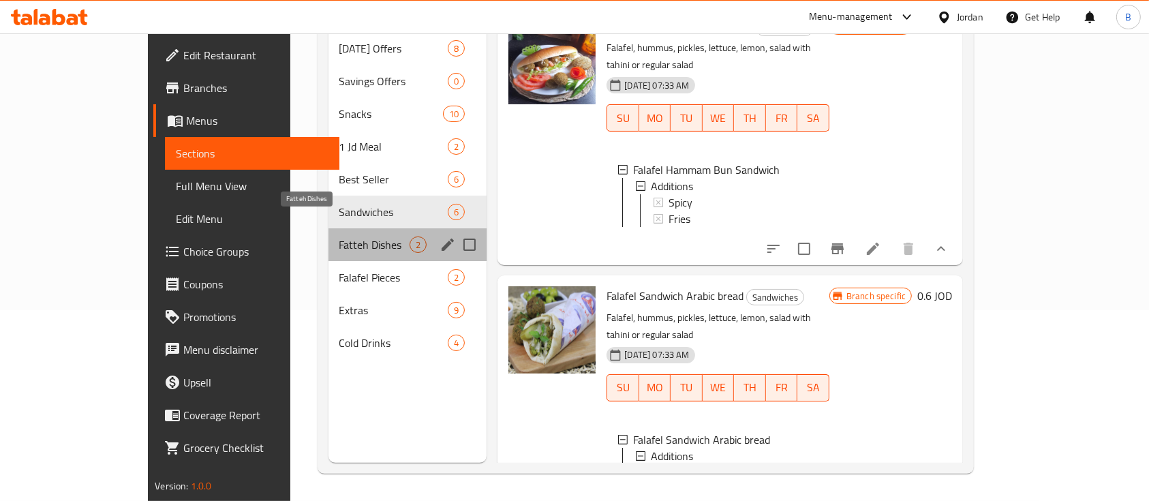
click at [339, 237] on span "Fatteh Dishes" at bounding box center [374, 245] width 71 height 16
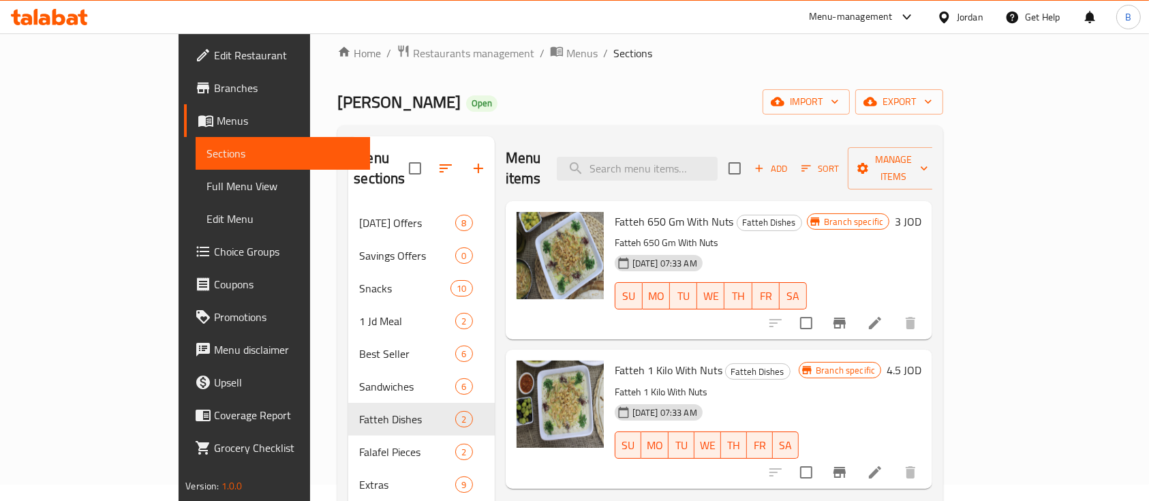
scroll to position [9, 0]
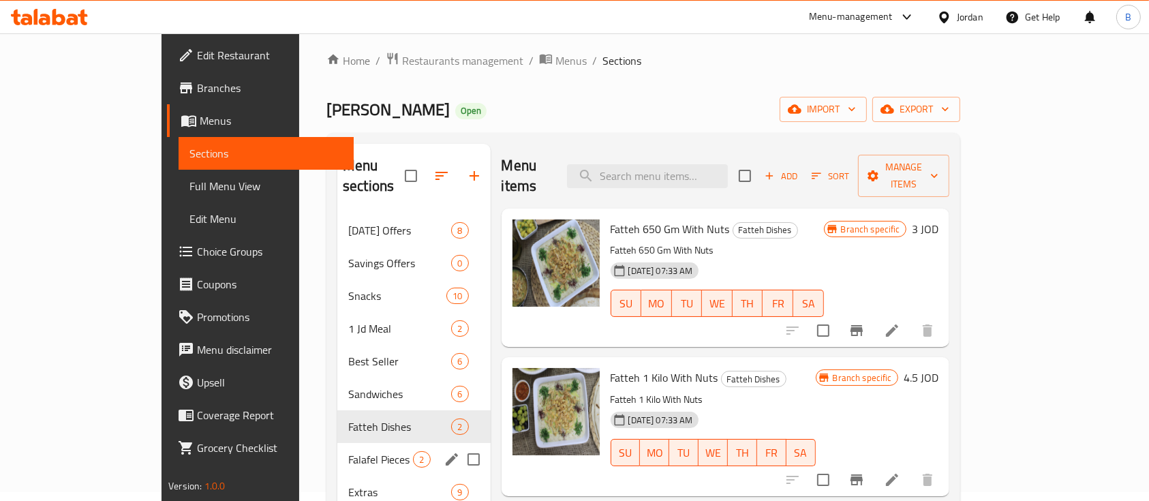
click at [337, 443] on div "Falafel Pieces 2" at bounding box center [413, 459] width 153 height 33
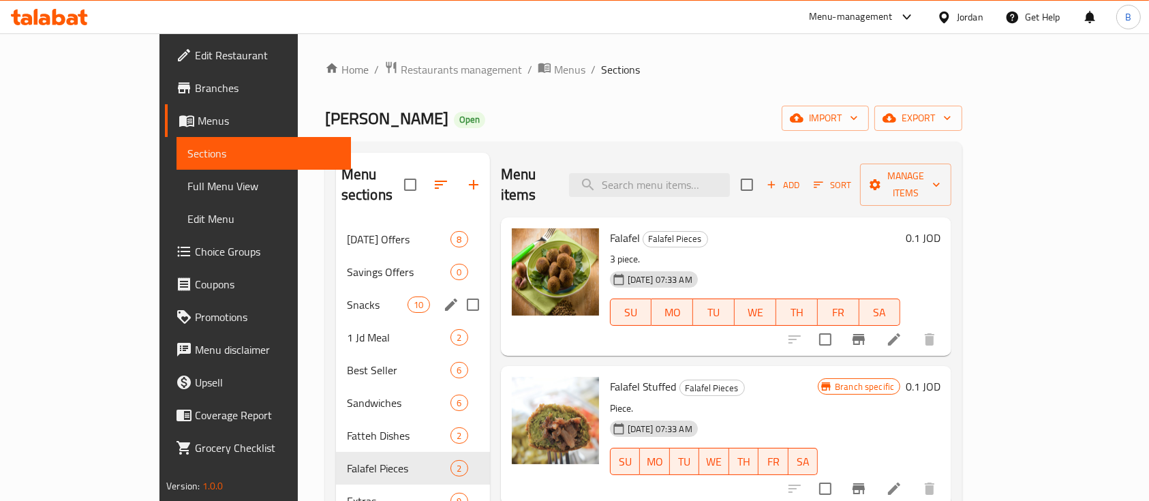
click at [336, 292] on div "Snacks 10" at bounding box center [413, 304] width 154 height 33
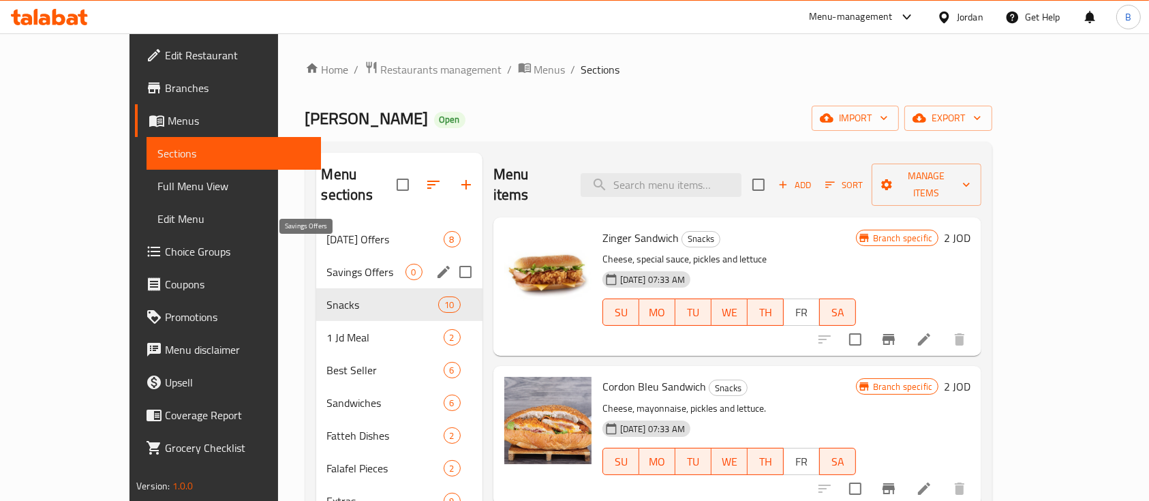
click at [327, 264] on span "Savings Offers" at bounding box center [366, 272] width 78 height 16
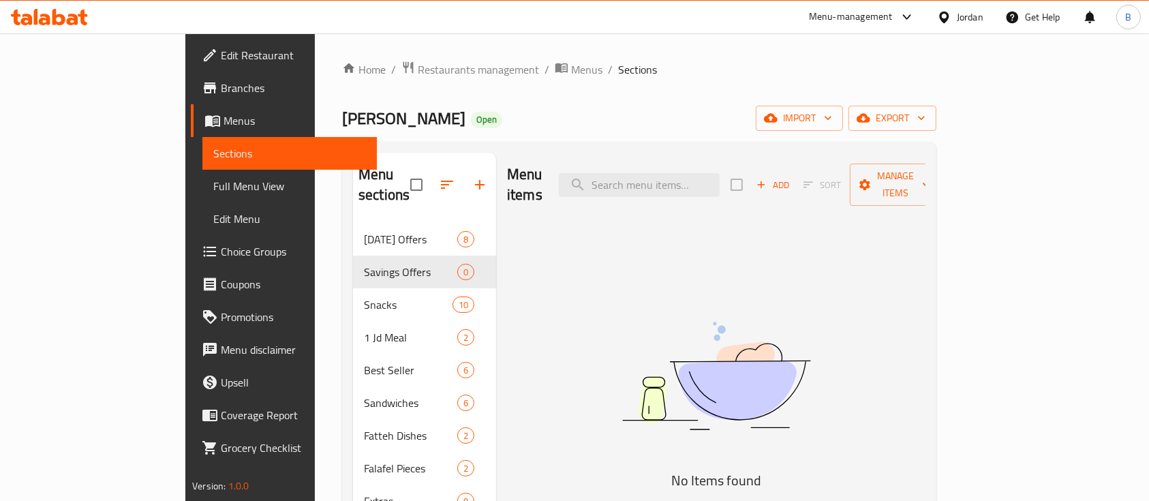
click at [359, 185] on h2 "Menu sections" at bounding box center [385, 184] width 52 height 41
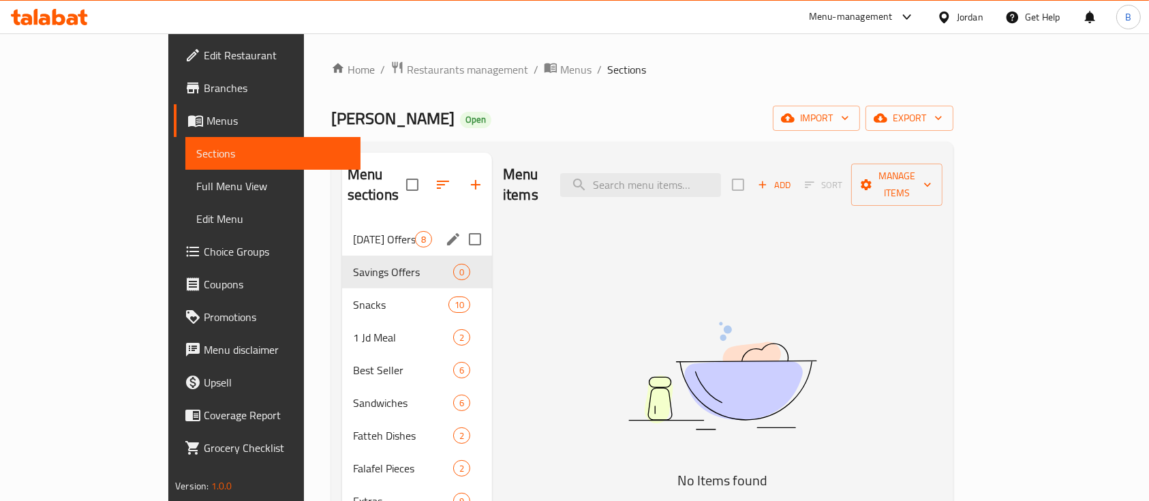
click at [353, 231] on span "Ramadan Offers" at bounding box center [384, 239] width 62 height 16
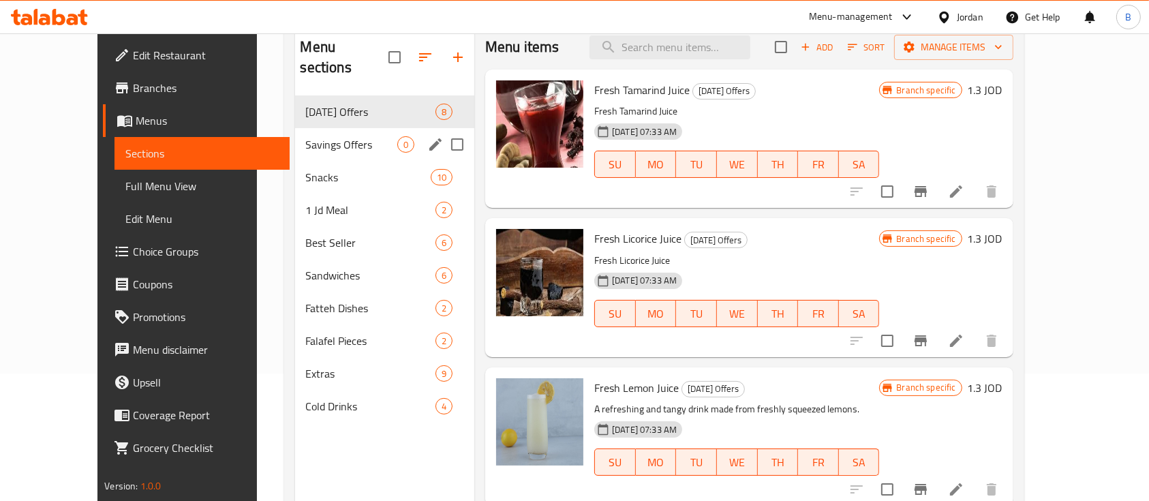
scroll to position [100, 0]
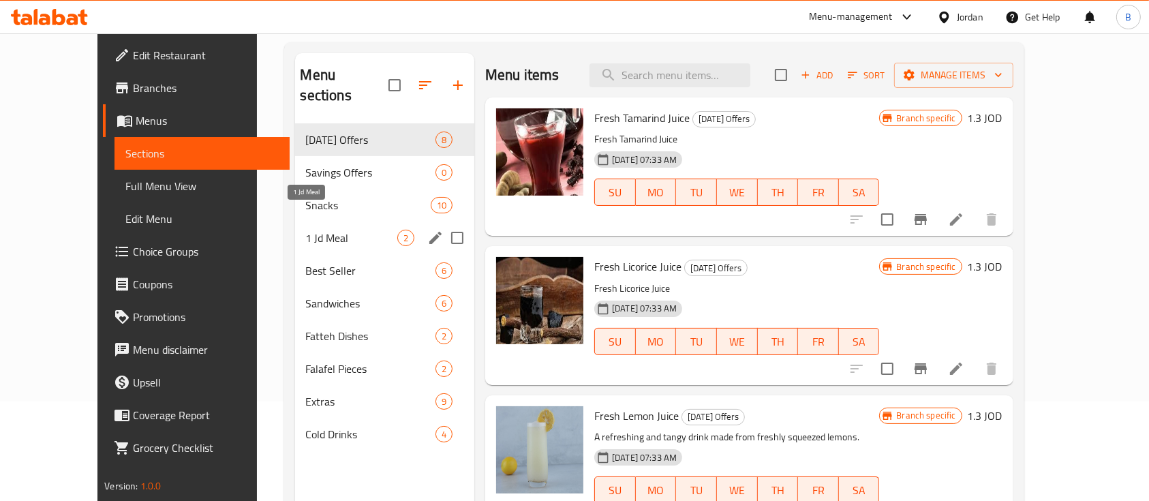
click at [306, 197] on span "Snacks" at bounding box center [368, 205] width 125 height 16
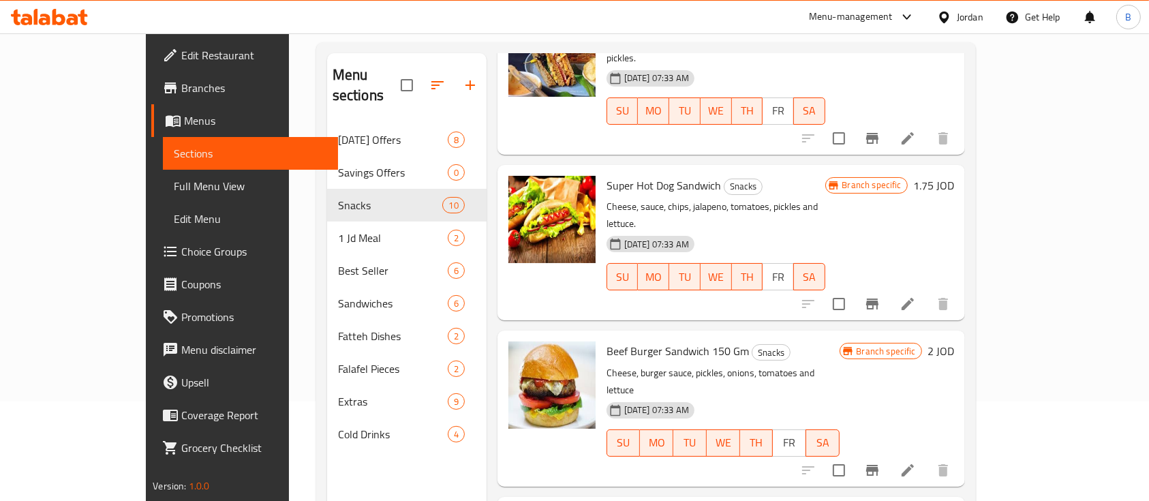
scroll to position [1022, 0]
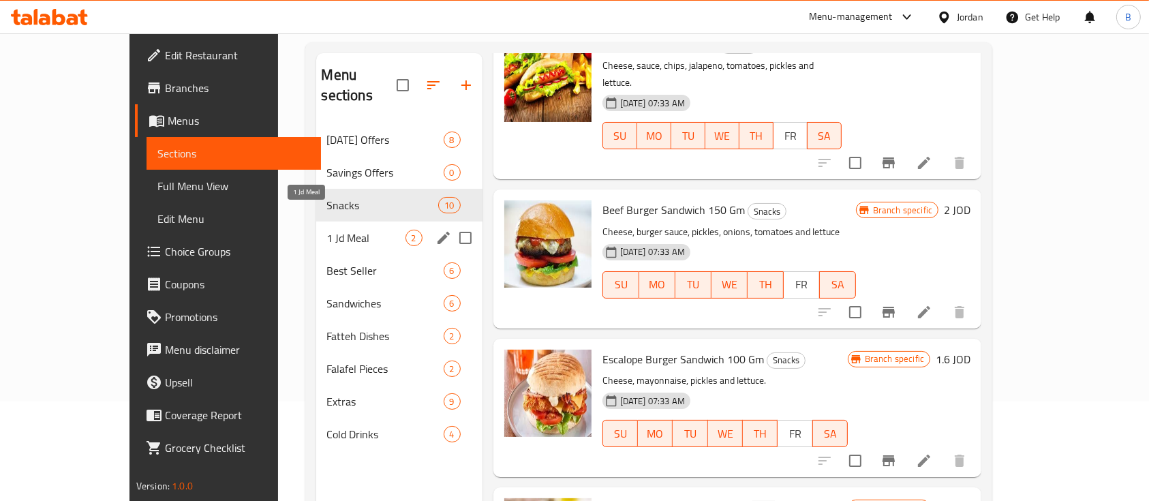
click at [327, 230] on span "1 Jd Meal" at bounding box center [366, 238] width 78 height 16
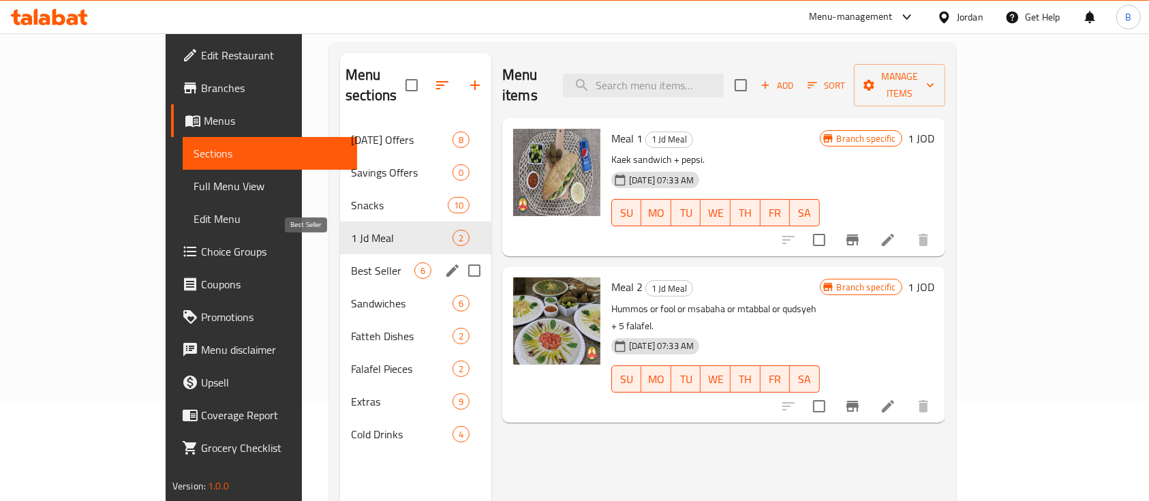
click at [351, 262] on span "Best Seller" at bounding box center [382, 270] width 63 height 16
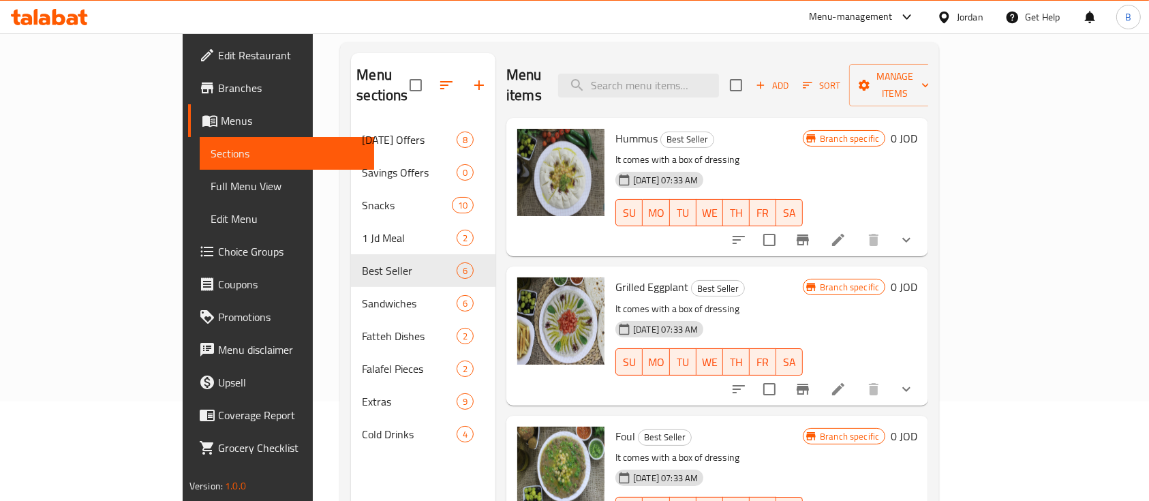
click at [915, 232] on icon "show more" at bounding box center [906, 240] width 16 height 16
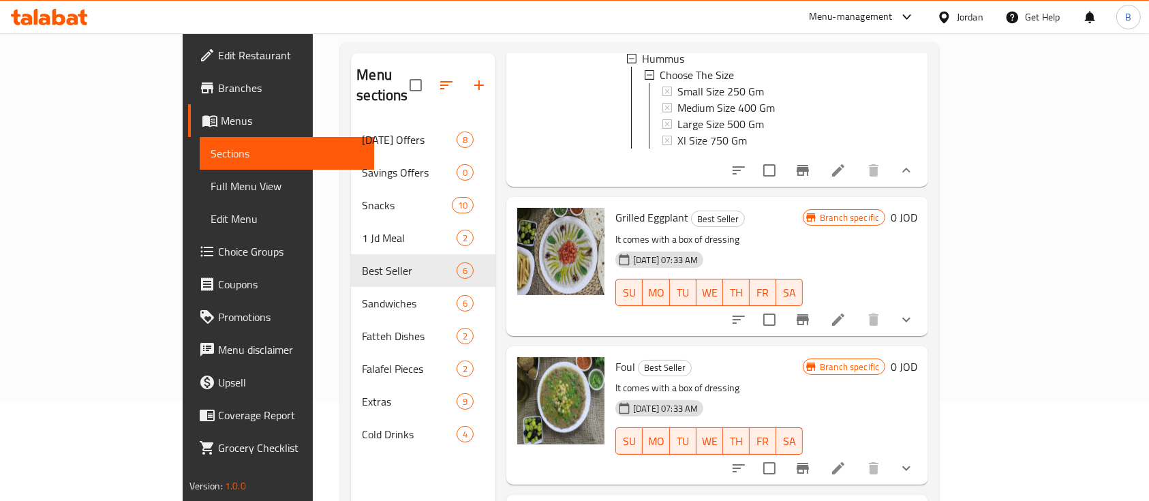
scroll to position [273, 0]
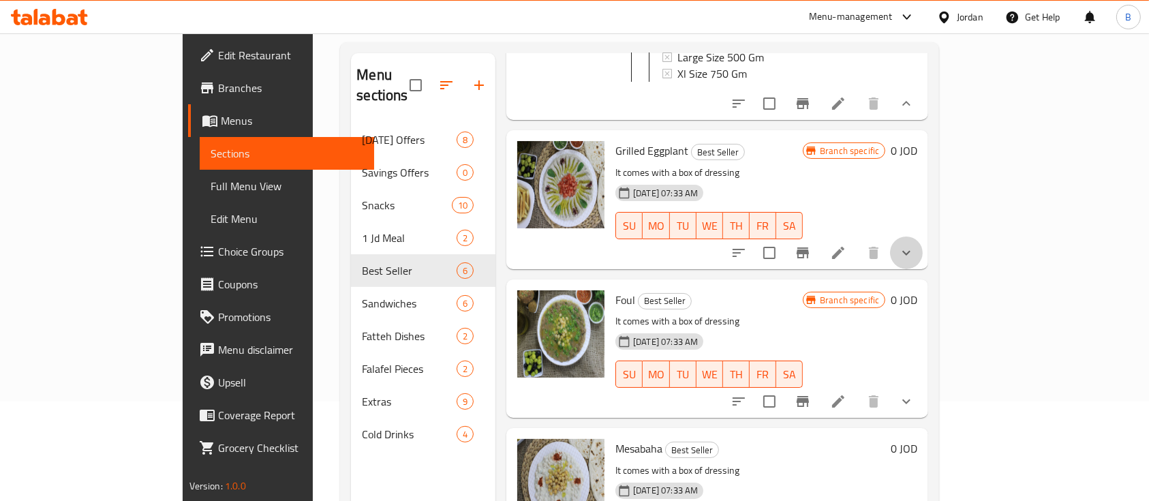
click at [923, 245] on button "show more" at bounding box center [906, 253] width 33 height 33
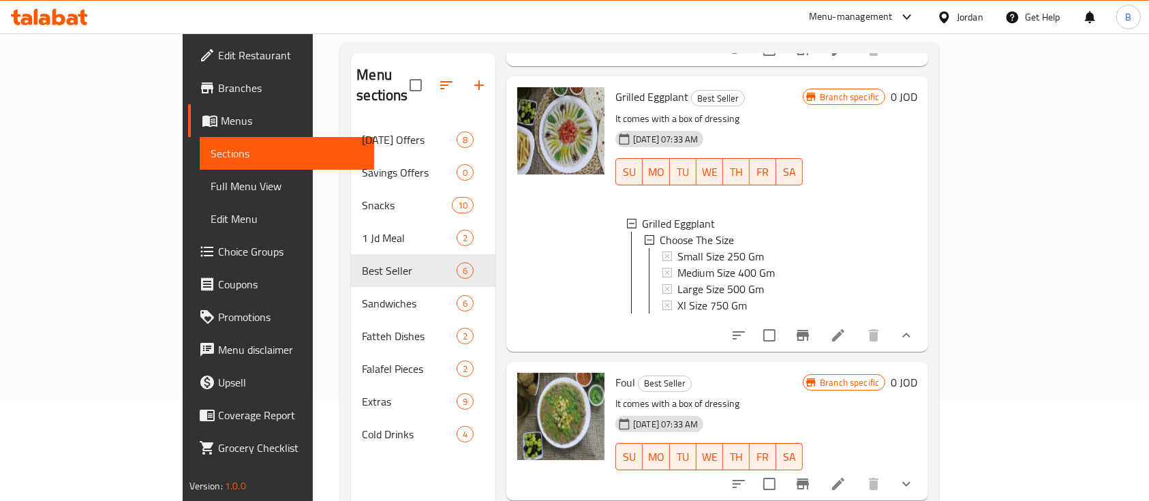
scroll to position [545, 0]
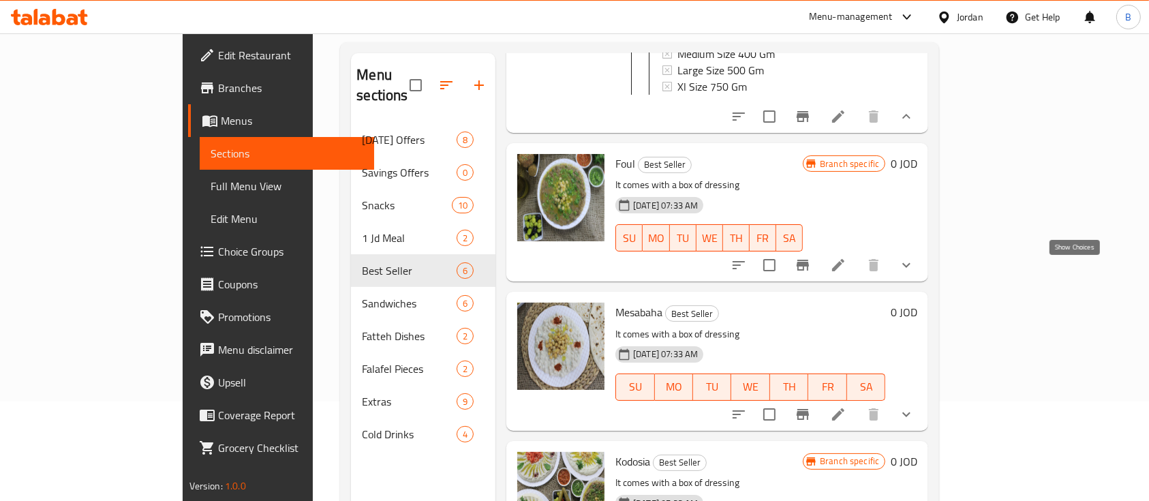
click at [915, 273] on icon "show more" at bounding box center [906, 265] width 16 height 16
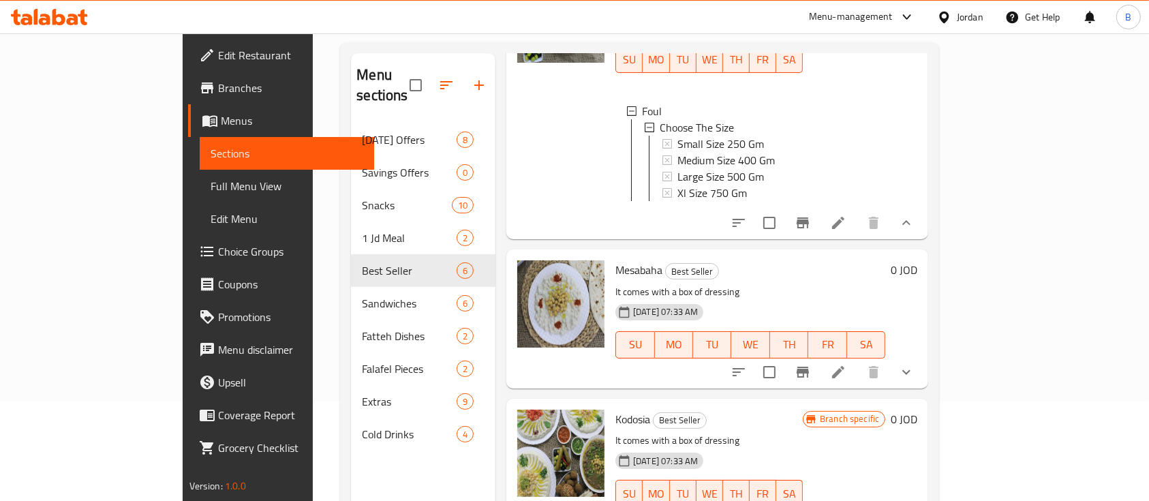
scroll to position [727, 0]
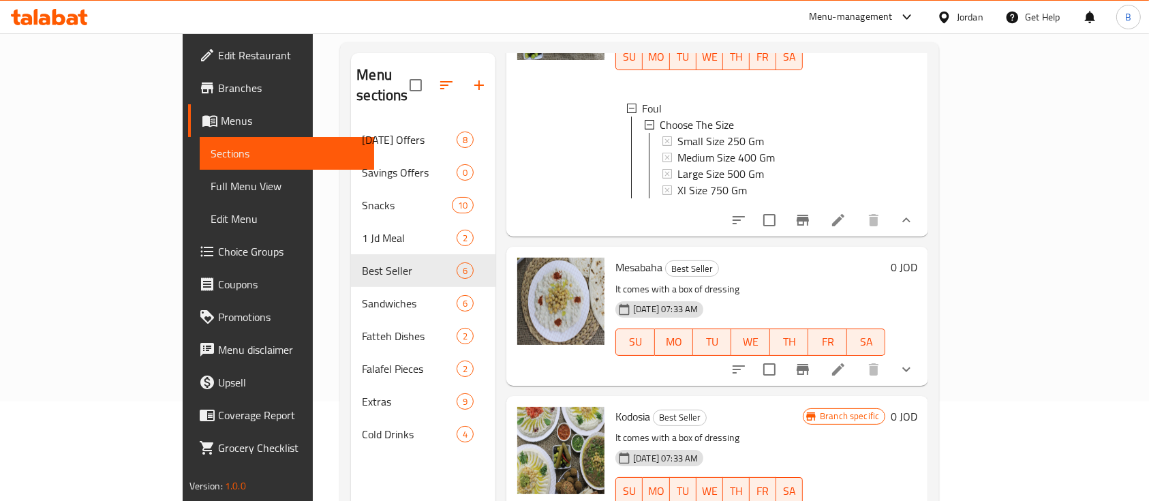
click at [915, 378] on icon "show more" at bounding box center [906, 369] width 16 height 16
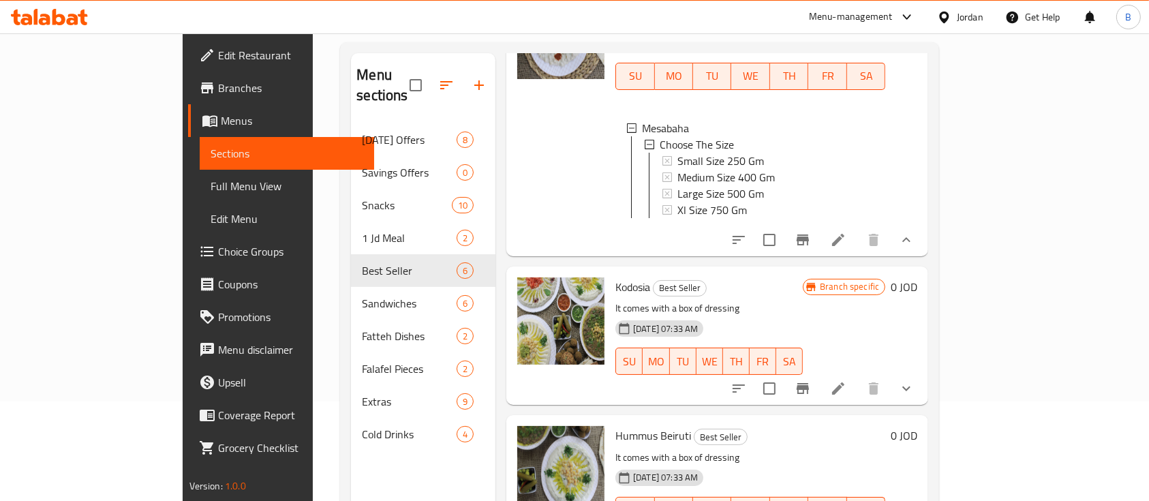
click at [923, 400] on button "show more" at bounding box center [906, 388] width 33 height 33
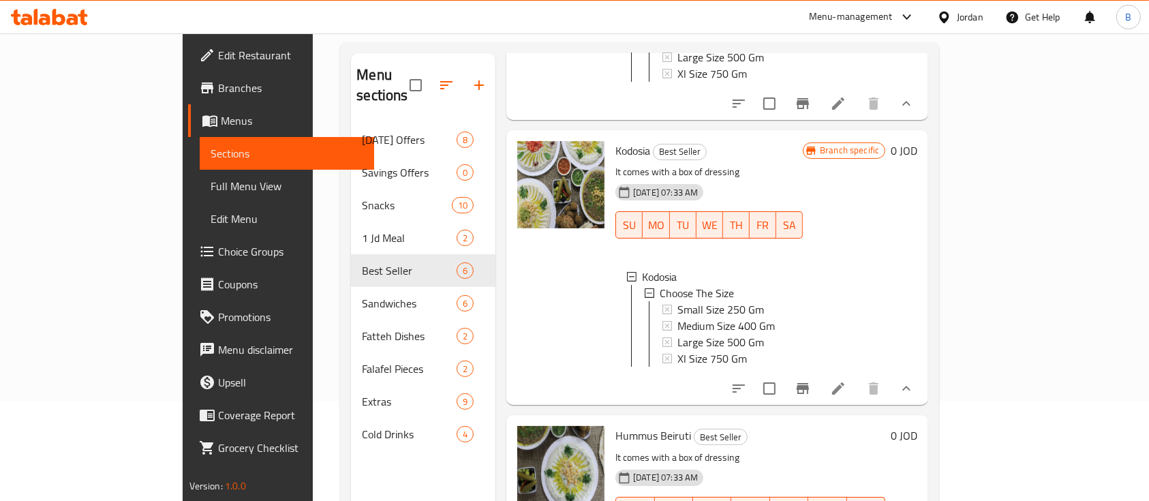
scroll to position [191, 0]
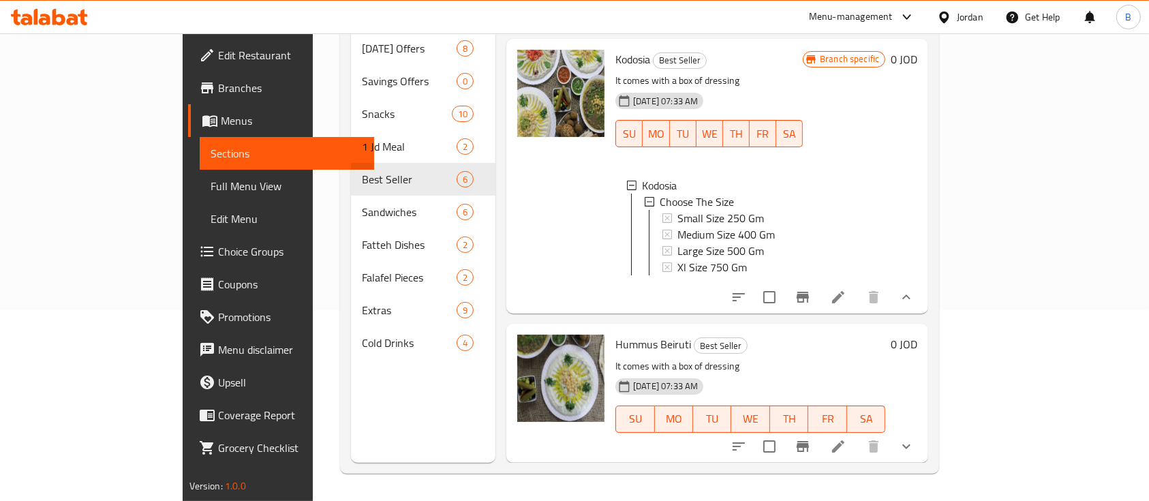
click at [915, 450] on icon "show more" at bounding box center [906, 446] width 16 height 16
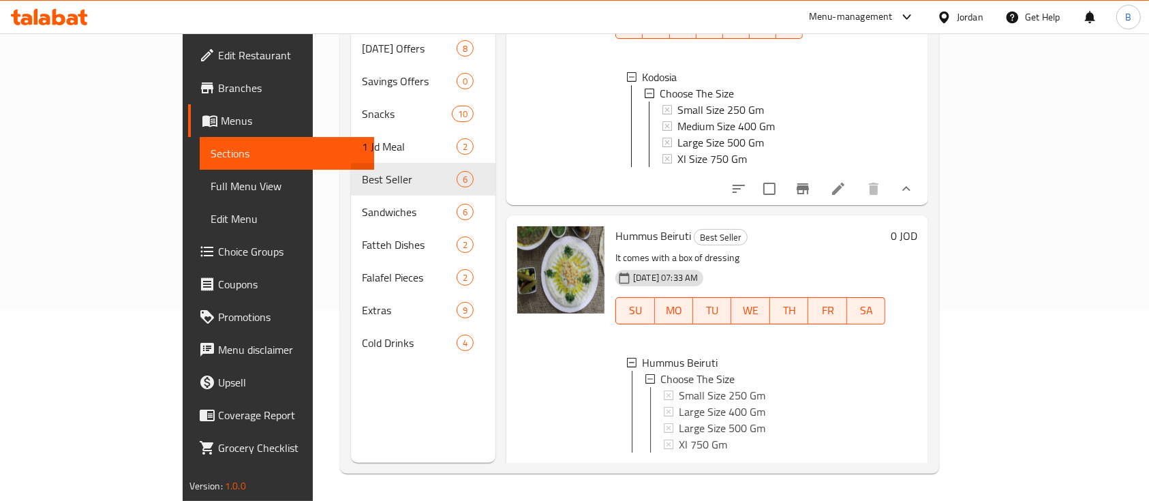
scroll to position [1328, 0]
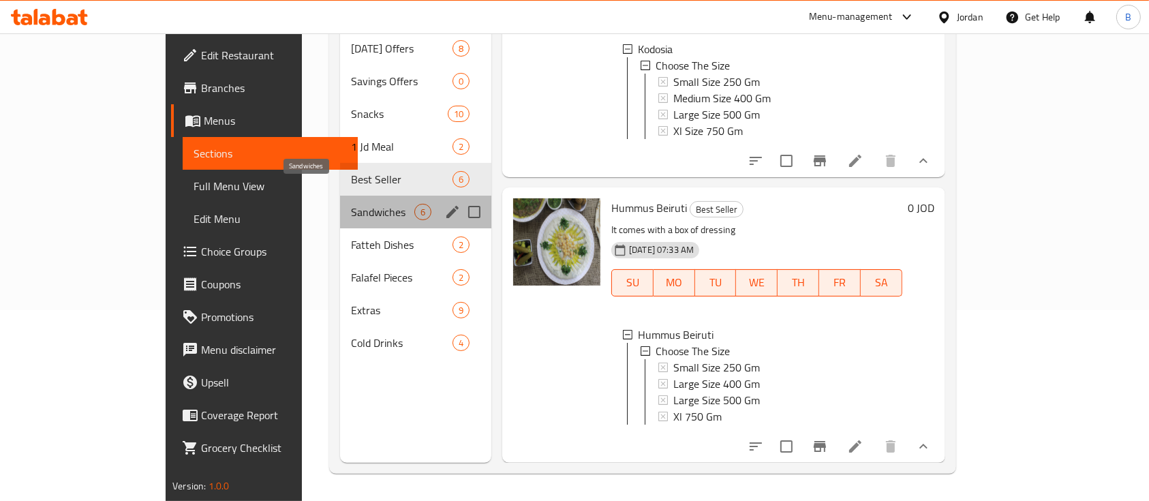
click at [351, 204] on span "Sandwiches" at bounding box center [382, 212] width 63 height 16
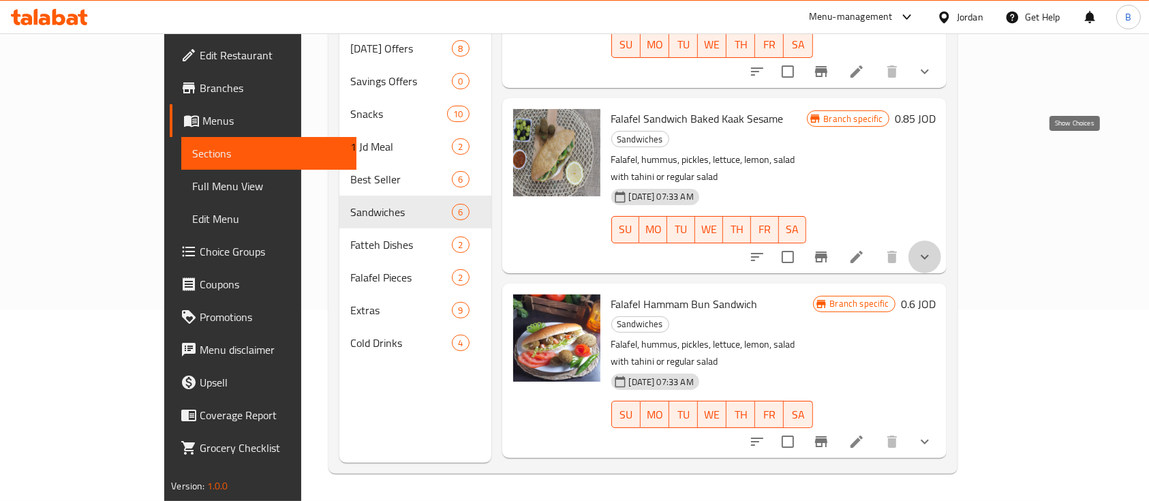
click at [933, 249] on icon "show more" at bounding box center [925, 257] width 16 height 16
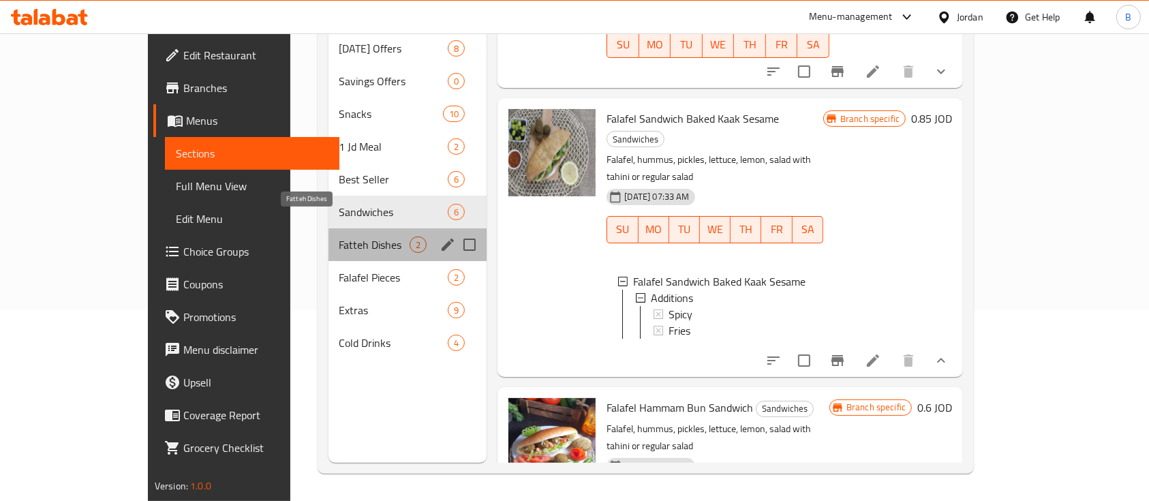
click at [339, 237] on span "Fatteh Dishes" at bounding box center [374, 245] width 71 height 16
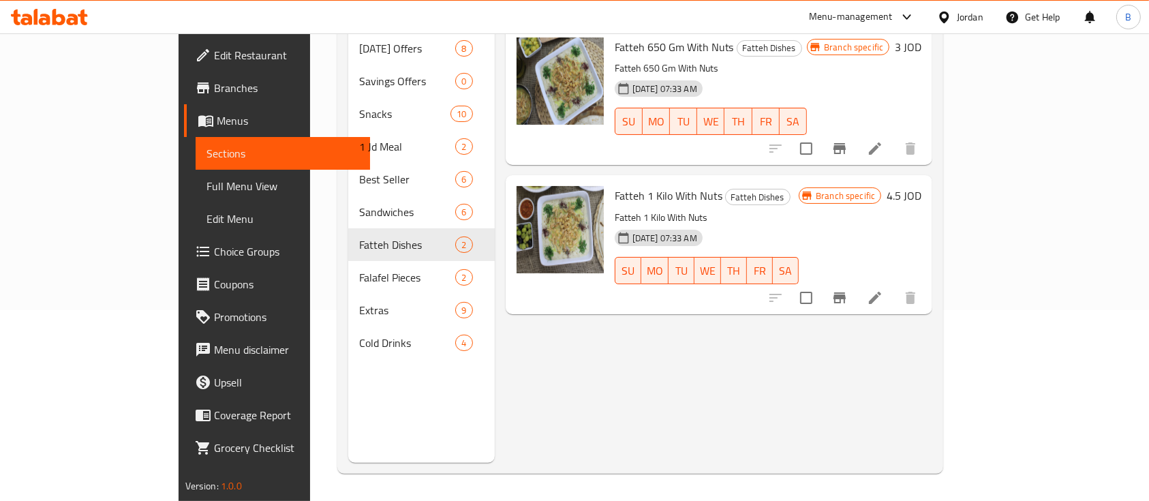
click at [184, 241] on link "Choice Groups" at bounding box center [277, 251] width 187 height 33
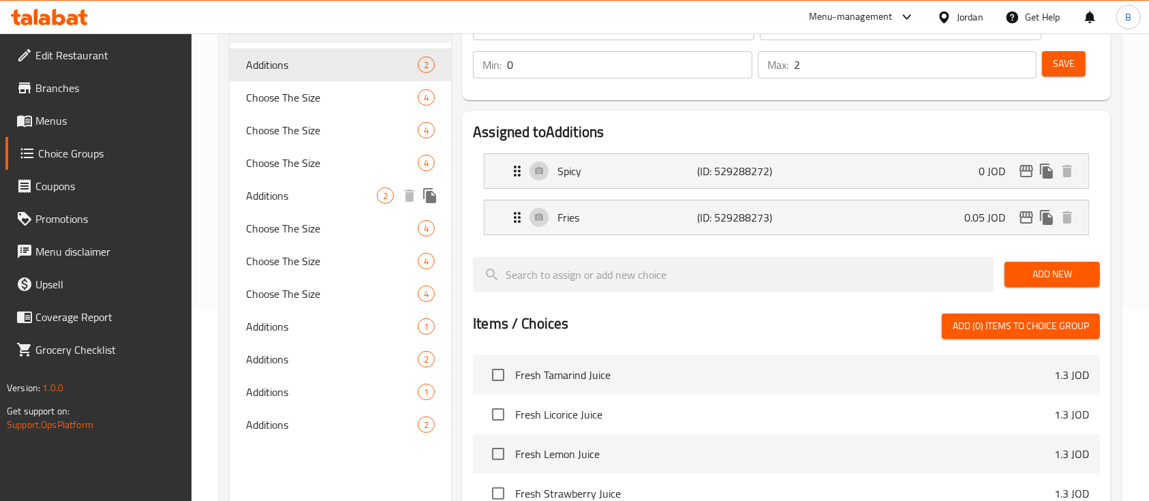
scroll to position [100, 0]
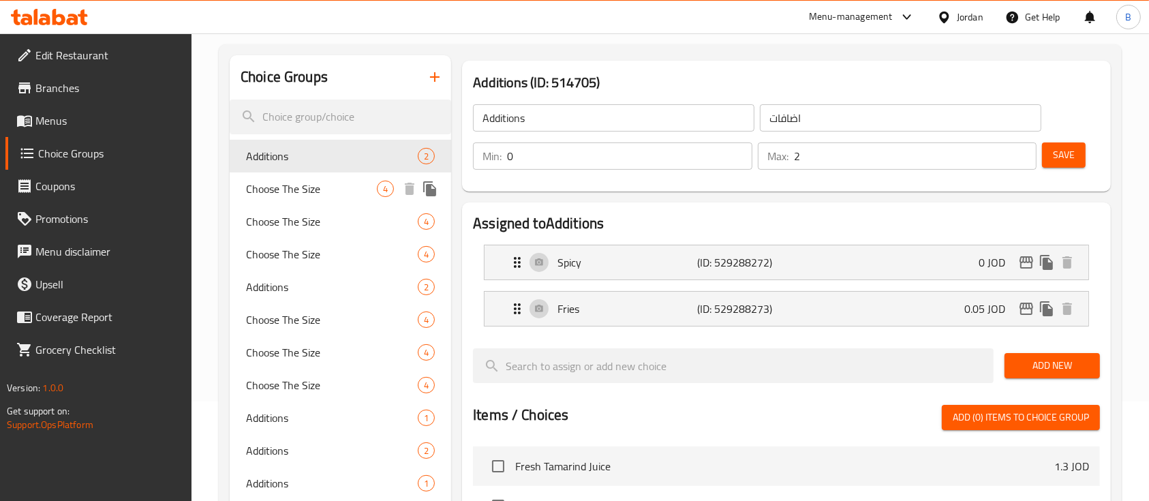
click at [290, 190] on span "Choose The Size" at bounding box center [311, 189] width 131 height 16
type input "Choose The Size"
type input "اختيار الحجم"
type input "1"
type input "4"
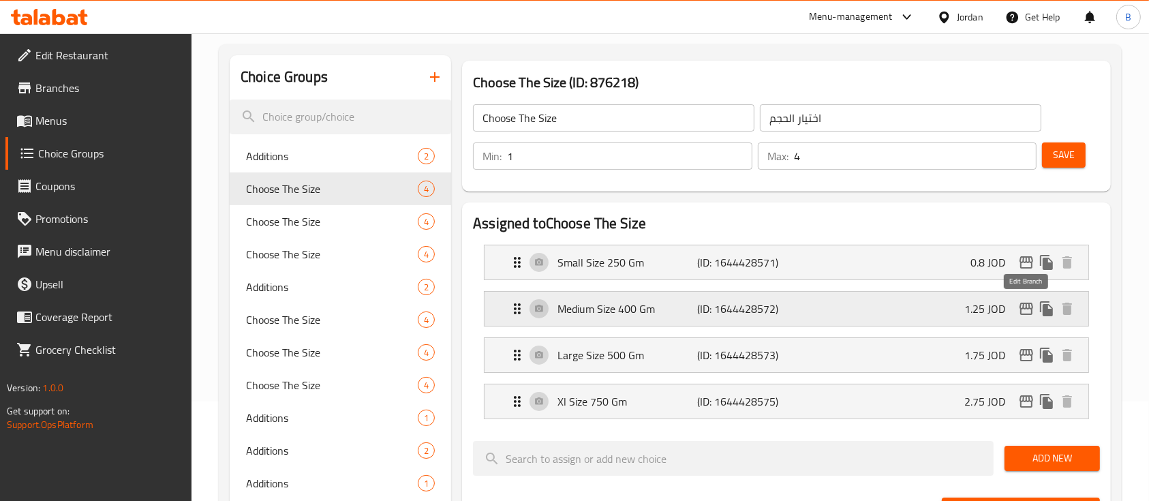
click at [1028, 307] on icon "edit" at bounding box center [1026, 309] width 16 height 16
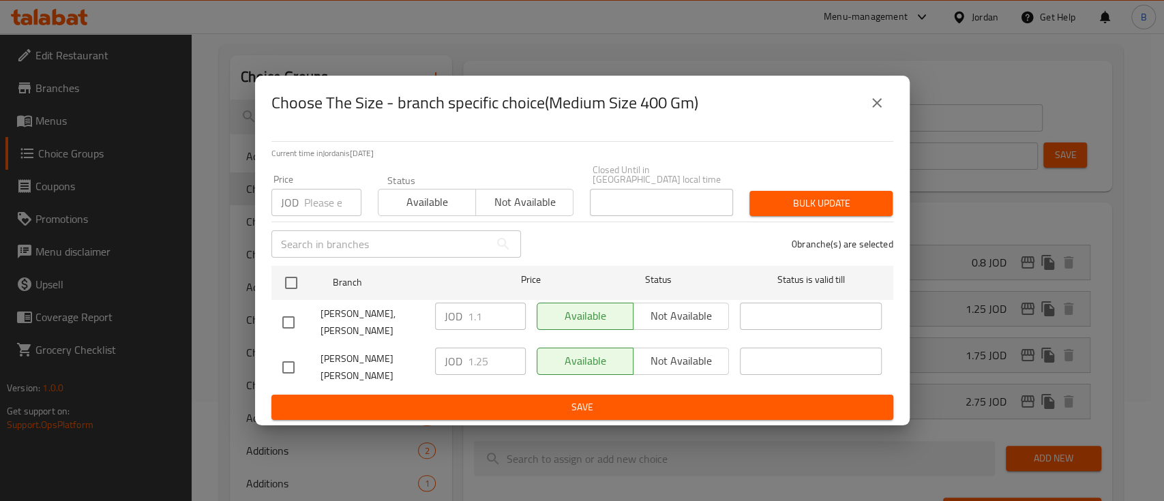
drag, startPoint x: 290, startPoint y: 281, endPoint x: 499, endPoint y: 307, distance: 210.9
click at [290, 281] on input "checkbox" at bounding box center [291, 283] width 29 height 29
checkbox input "true"
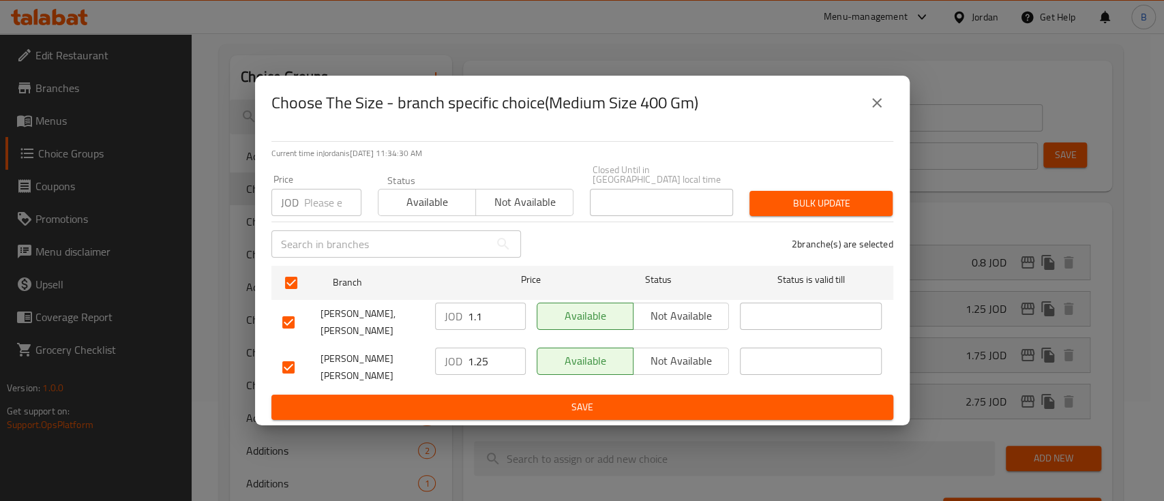
click at [485, 323] on input "1.1" at bounding box center [497, 316] width 58 height 27
type input "1.25"
click at [556, 399] on span "Save" at bounding box center [582, 407] width 600 height 17
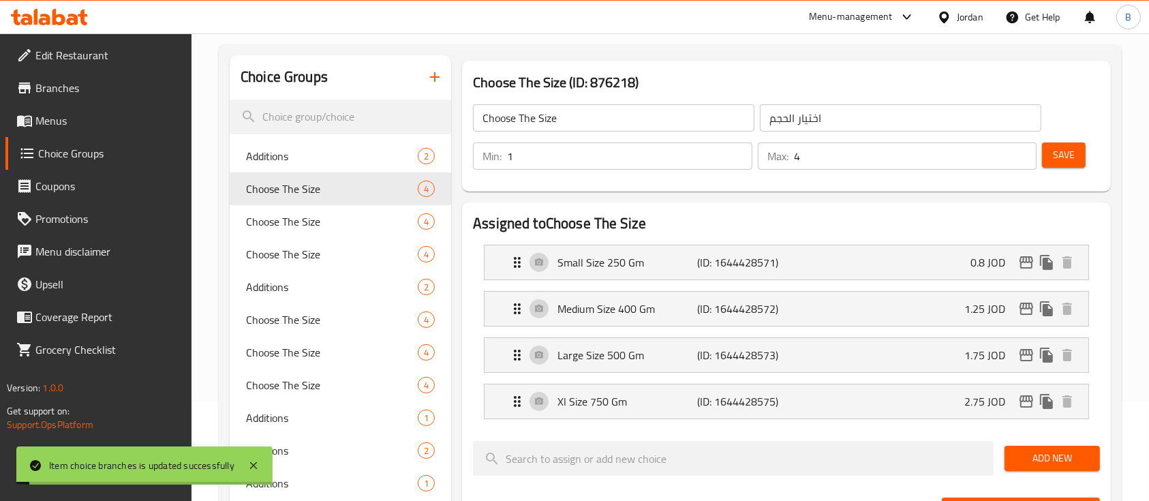
click at [1063, 155] on span "Save" at bounding box center [1064, 155] width 22 height 17
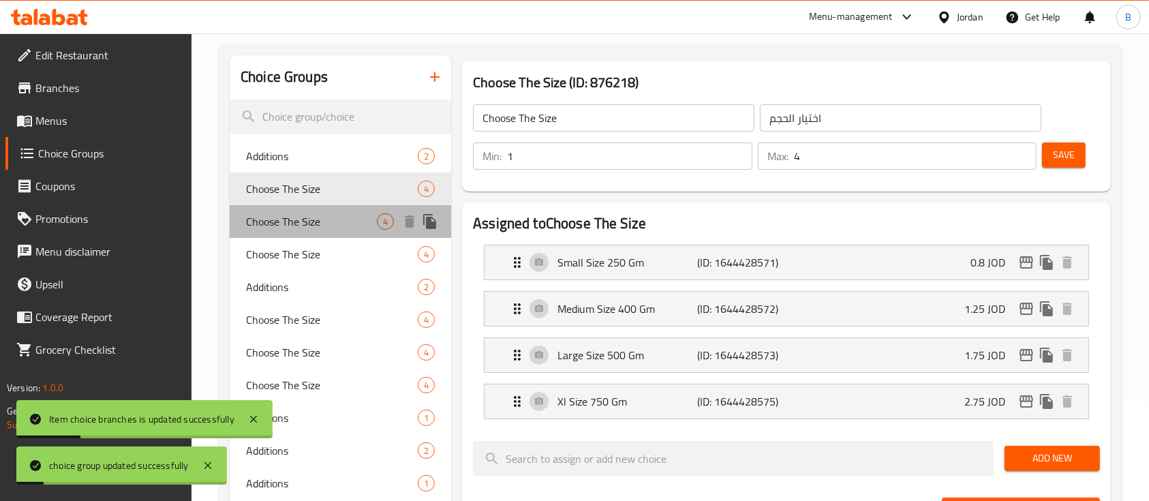
click at [285, 222] on span "Choose The Size" at bounding box center [311, 221] width 131 height 16
type input "اختر الحجم"
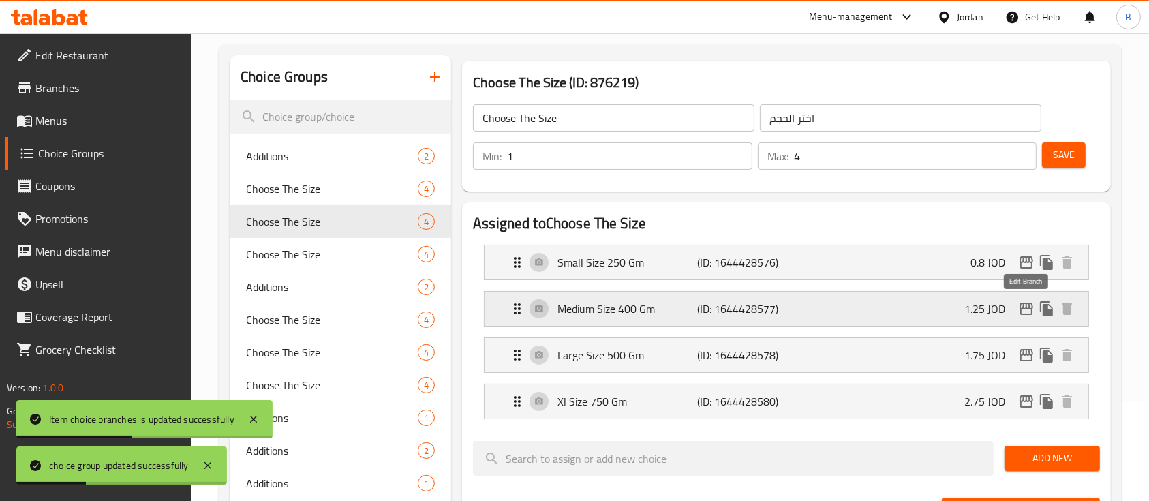
click at [1024, 301] on icon "edit" at bounding box center [1026, 309] width 16 height 16
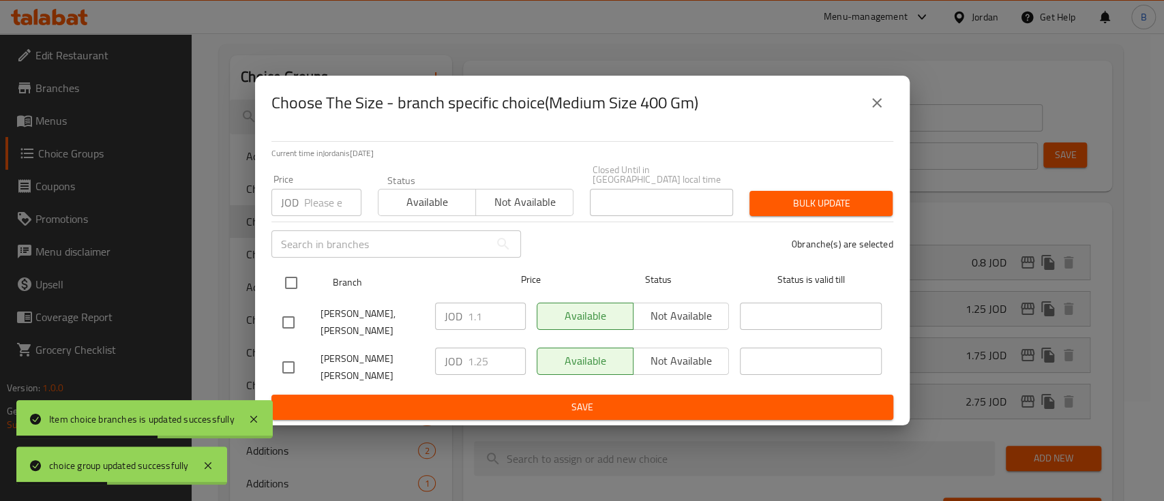
click at [292, 274] on input "checkbox" at bounding box center [291, 283] width 29 height 29
checkbox input "true"
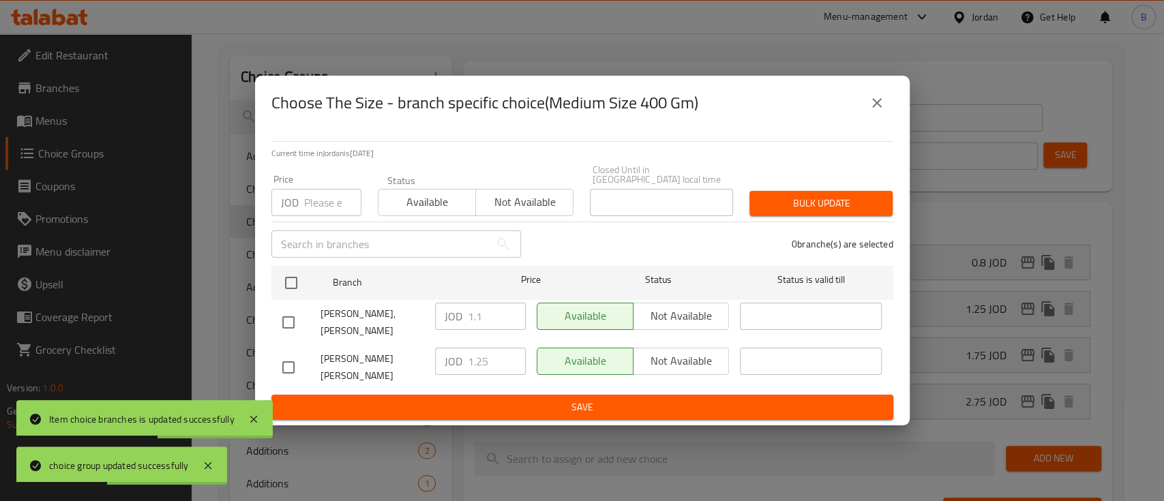
checkbox input "true"
drag, startPoint x: 449, startPoint y: 363, endPoint x: 354, endPoint y: 363, distance: 94.1
click at [354, 363] on div "Ali Abu Jbara, Shmaisani JOD 1.25 ​ Available Not available ​" at bounding box center [582, 367] width 611 height 50
drag, startPoint x: 487, startPoint y: 308, endPoint x: 398, endPoint y: 331, distance: 92.3
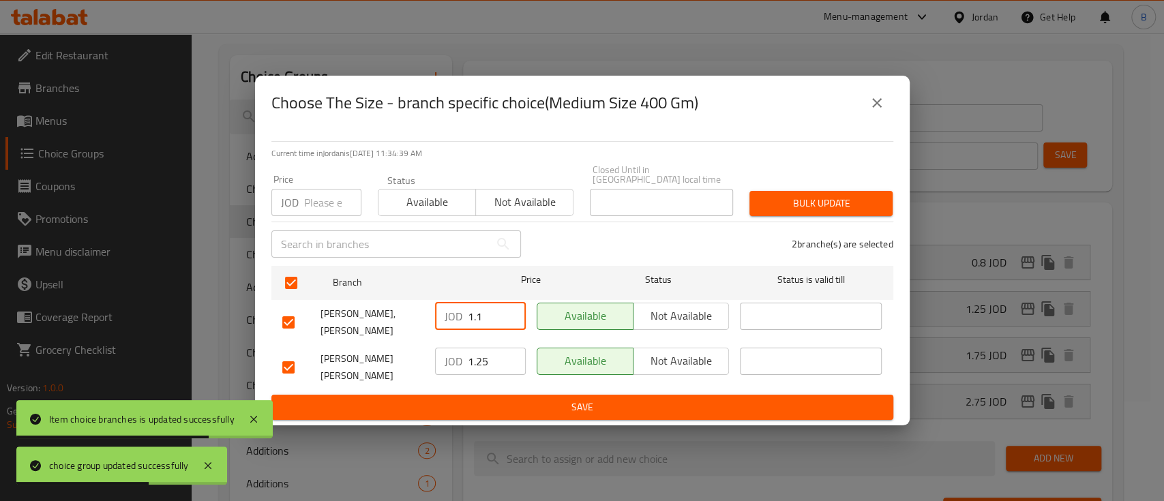
click at [416, 323] on div "Ali Abu Jbara, Al Jandaweel JOD 1.1 ​ Available Not available ​" at bounding box center [582, 322] width 611 height 50
paste input "25"
type input "1.25"
click at [541, 399] on span "Save" at bounding box center [582, 407] width 600 height 17
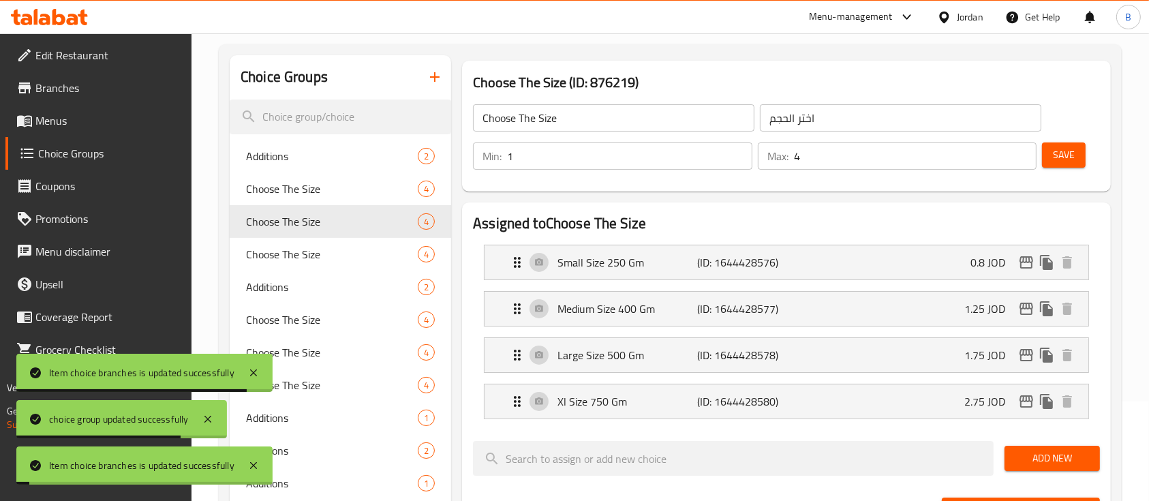
click at [1065, 165] on button "Save" at bounding box center [1064, 154] width 44 height 25
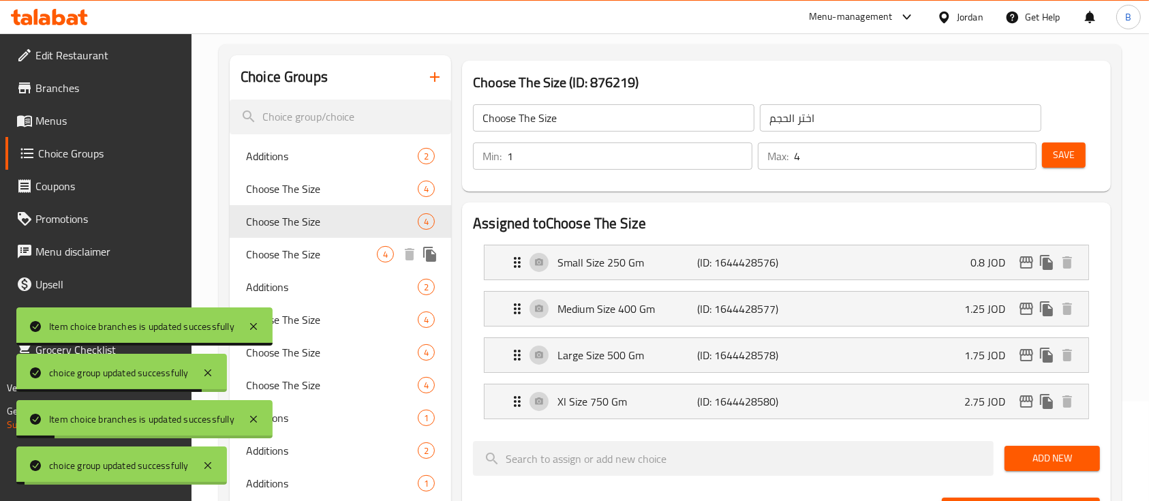
click at [328, 252] on span "Choose The Size" at bounding box center [311, 254] width 131 height 16
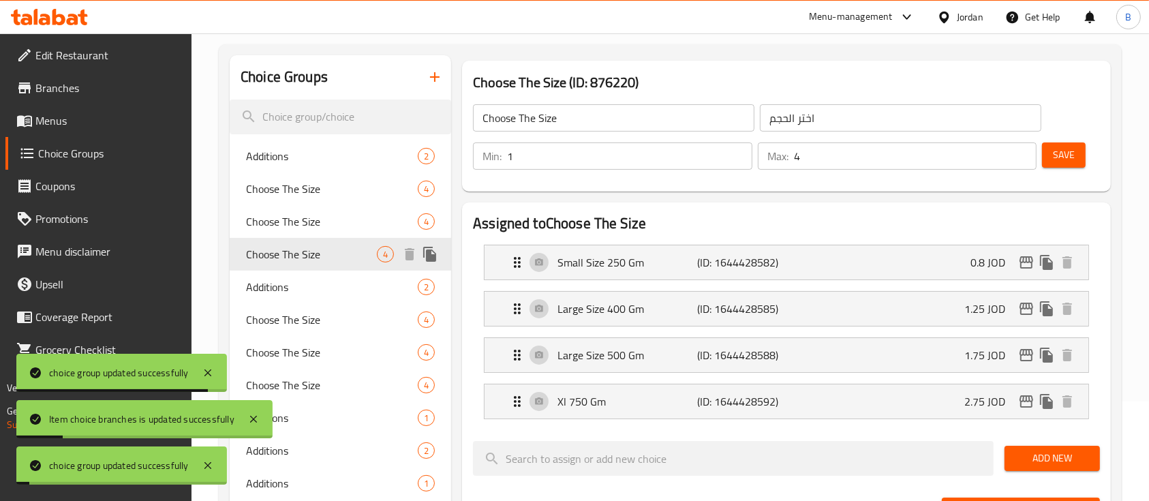
type input "اختيار الحجم"
click at [676, 312] on p "Large Size 400 Gm" at bounding box center [628, 309] width 140 height 16
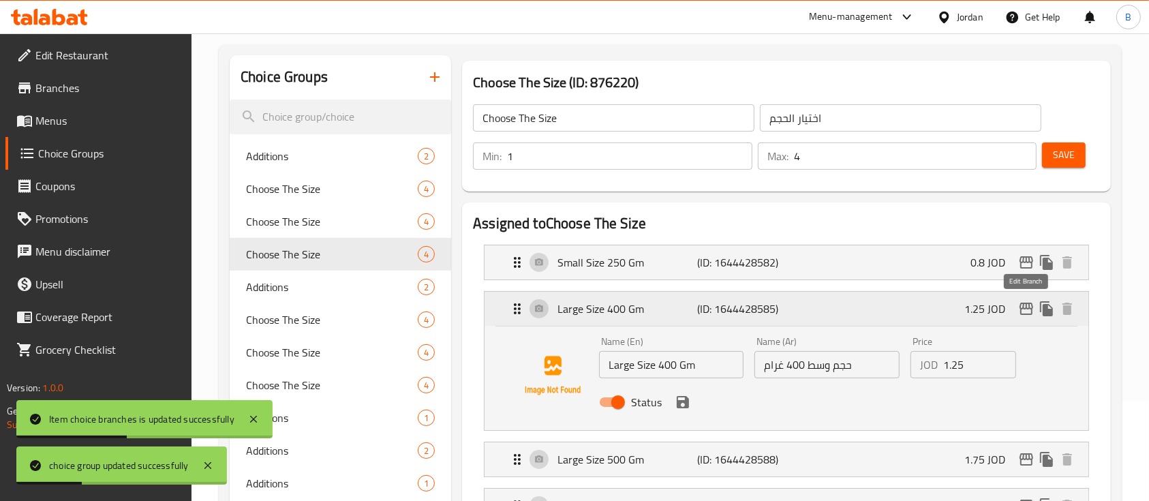
click at [1022, 307] on icon "edit" at bounding box center [1026, 309] width 16 height 16
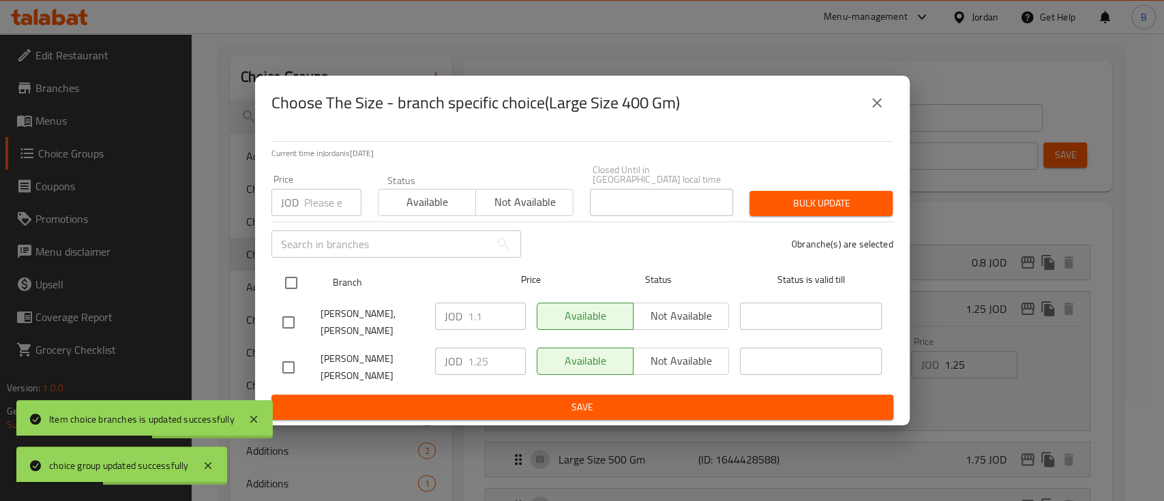
click at [288, 282] on input "checkbox" at bounding box center [291, 283] width 29 height 29
checkbox input "true"
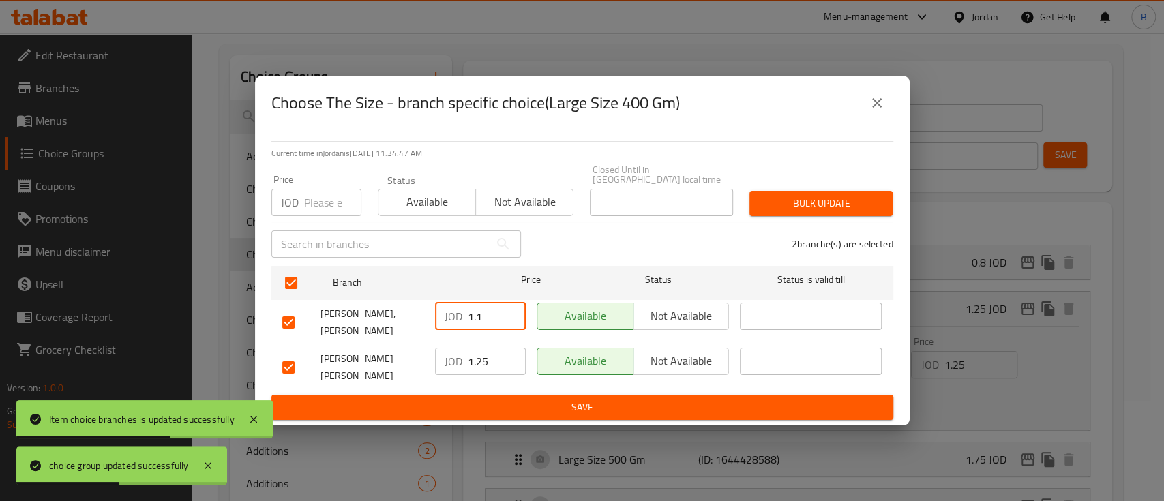
drag, startPoint x: 500, startPoint y: 320, endPoint x: 348, endPoint y: 312, distance: 152.2
click at [408, 312] on div "Ali Abu Jbara, Al Jandaweel JOD 1.1 ​ Available Not available ​" at bounding box center [582, 322] width 611 height 50
paste input "25"
type input "1.25"
click at [502, 399] on span "Save" at bounding box center [582, 407] width 600 height 17
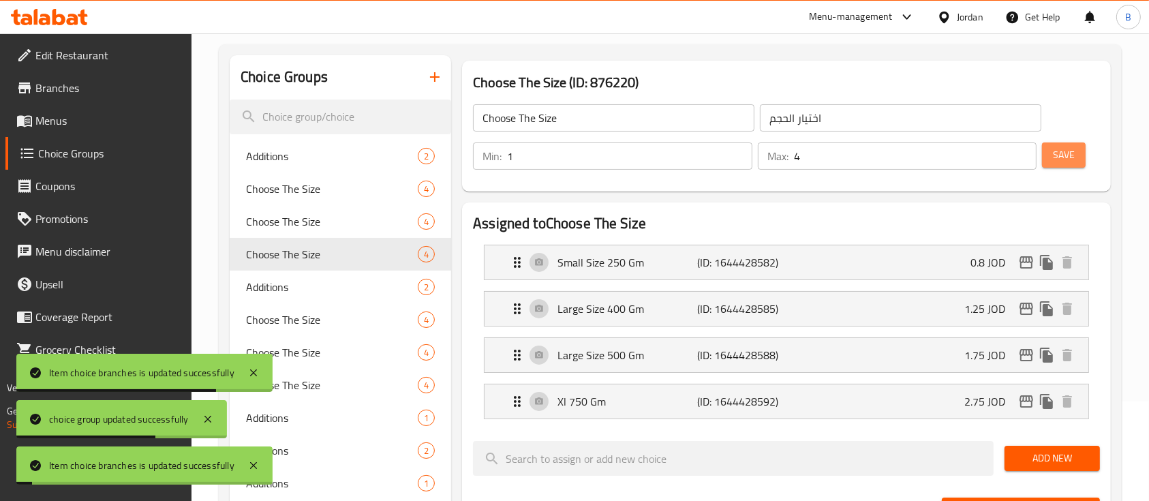
click at [1072, 158] on span "Save" at bounding box center [1064, 155] width 22 height 17
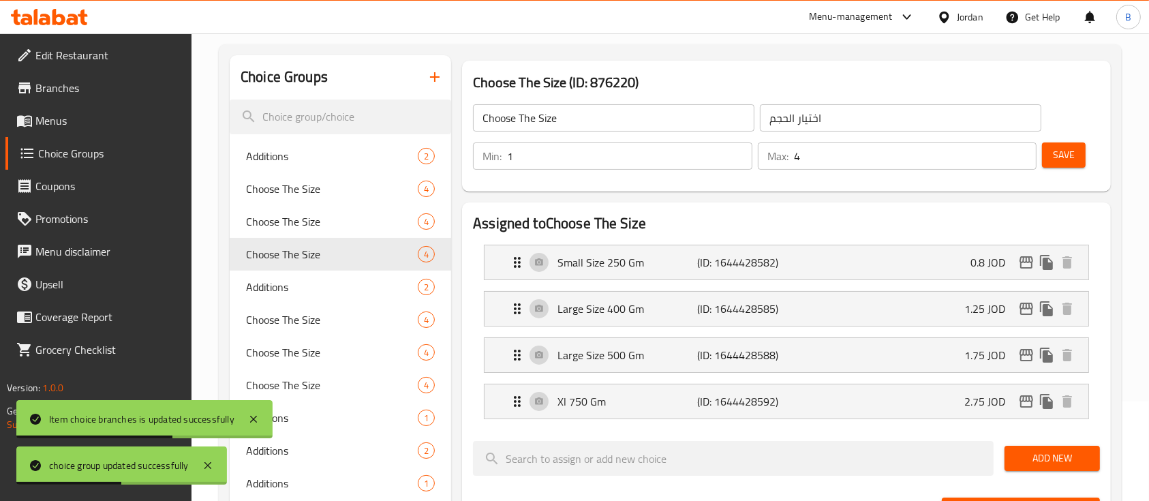
click at [66, 124] on span "Menus" at bounding box center [108, 120] width 146 height 16
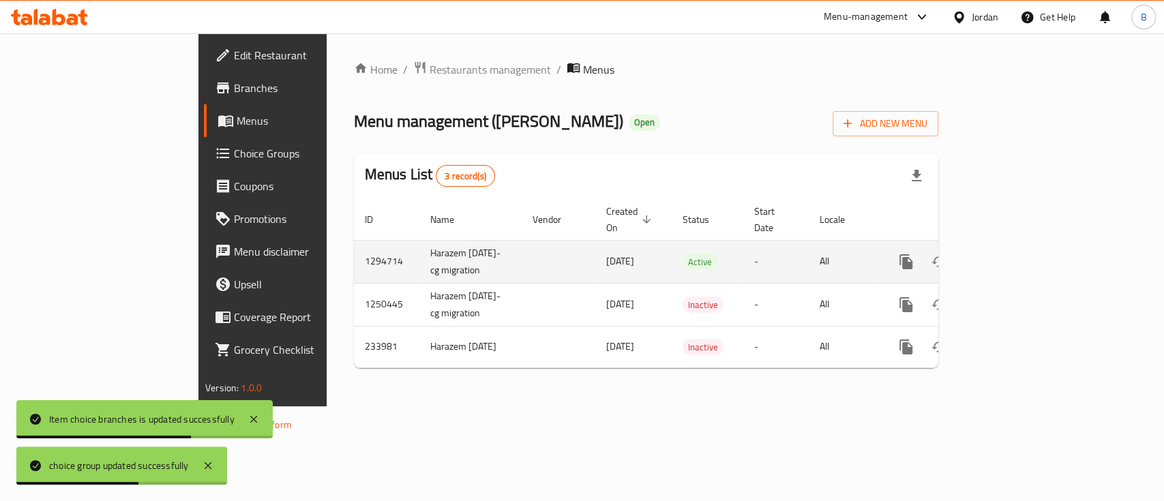
click at [1012, 254] on icon "enhanced table" at bounding box center [1004, 262] width 16 height 16
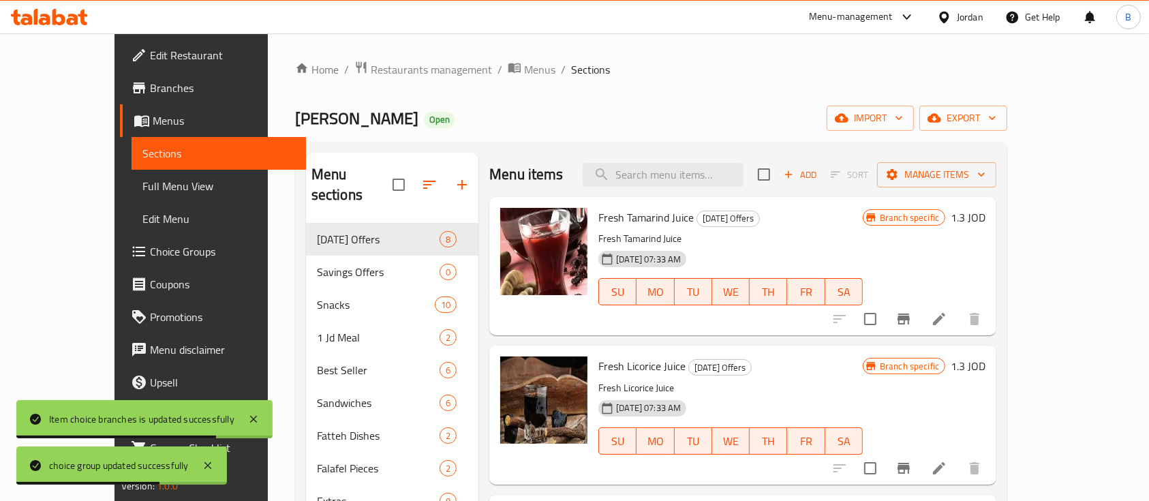
click at [721, 162] on div "Menu items Add Sort Manage items" at bounding box center [742, 175] width 507 height 44
click at [724, 168] on input "search" at bounding box center [663, 175] width 161 height 24
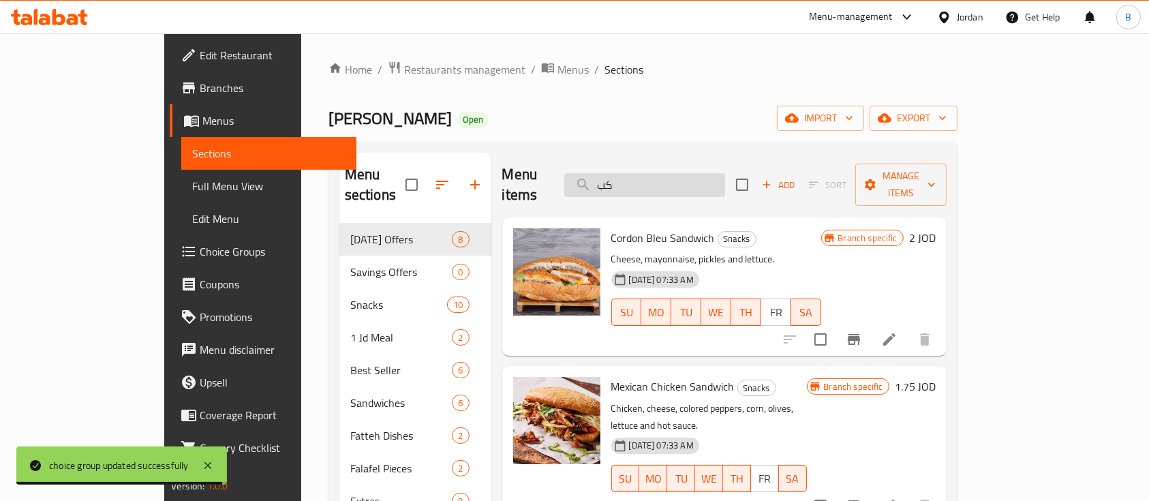
type input "ك"
type input "ب"
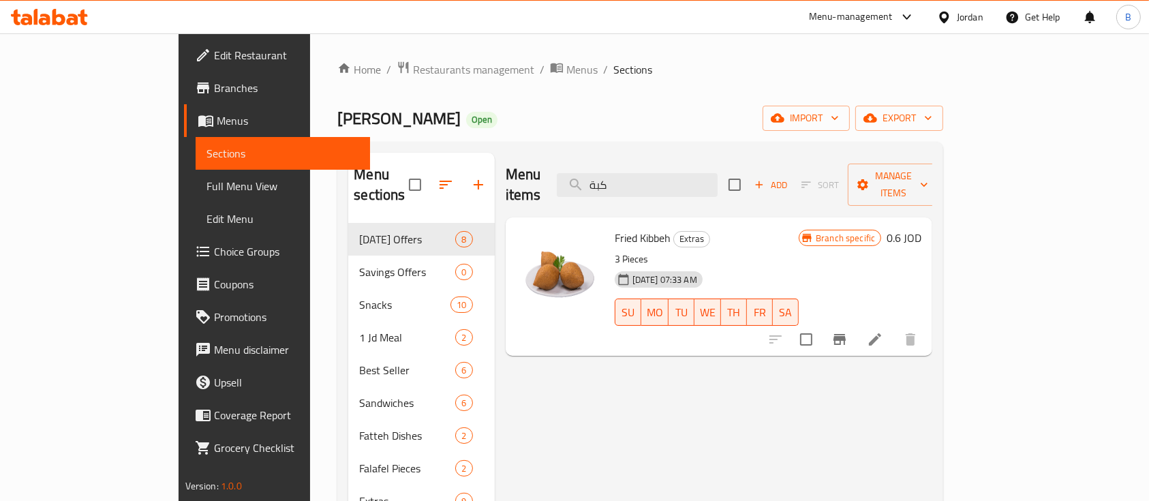
drag, startPoint x: 753, startPoint y: 172, endPoint x: 424, endPoint y: 183, distance: 328.7
click at [433, 180] on div "Menu sections Ramadan Offers 8 Savings Offers 0 Snacks 10 1 Jd Meal 2 Best Sell…" at bounding box center [640, 403] width 584 height 501
type input "kibbeh"
click at [894, 328] on li at bounding box center [875, 339] width 38 height 25
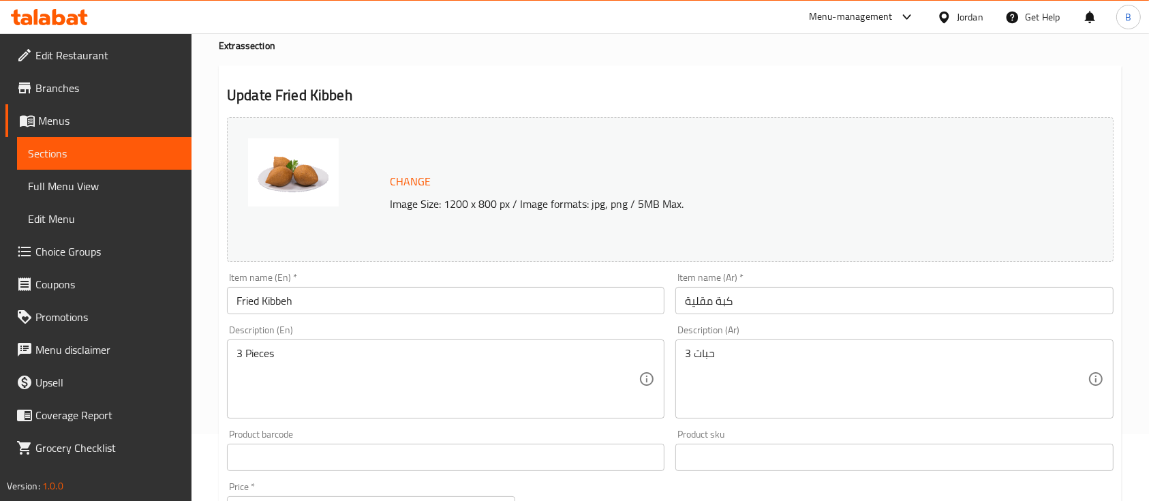
scroll to position [363, 0]
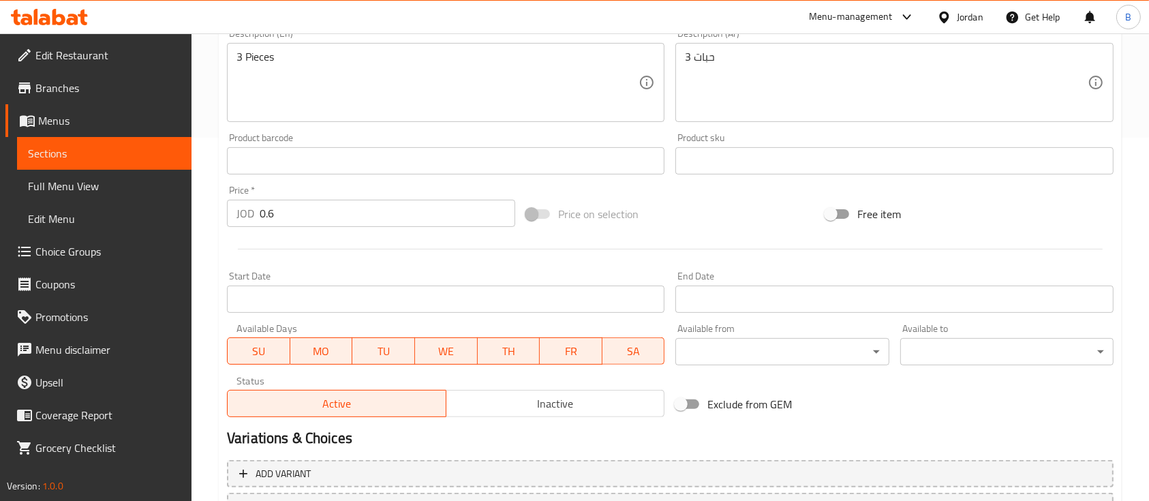
drag, startPoint x: 340, startPoint y: 224, endPoint x: 185, endPoint y: 213, distance: 155.1
click at [194, 213] on div "Home / Restaurants management / Menus / Sections / item / update Extras section…" at bounding box center [671, 145] width 958 height 950
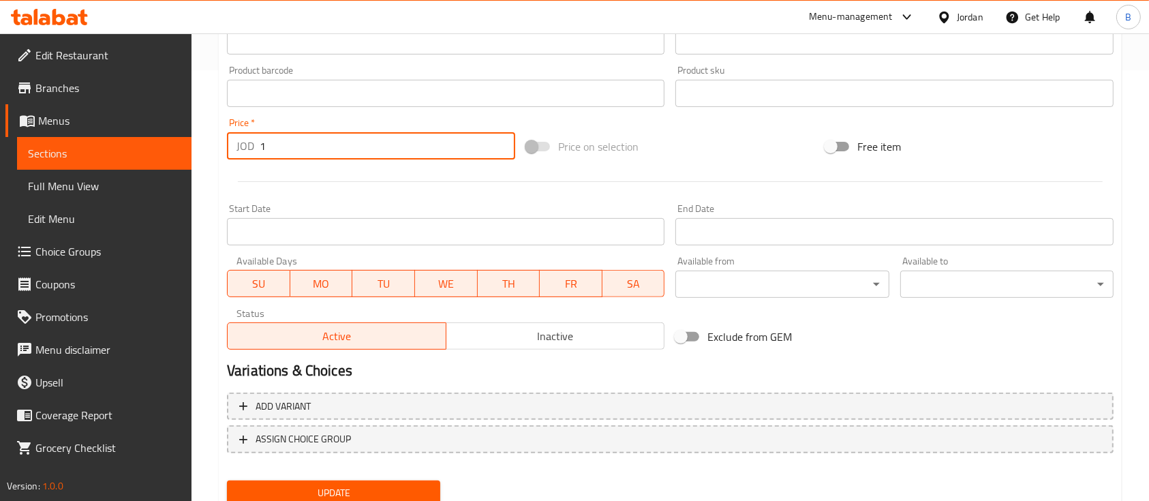
scroll to position [481, 0]
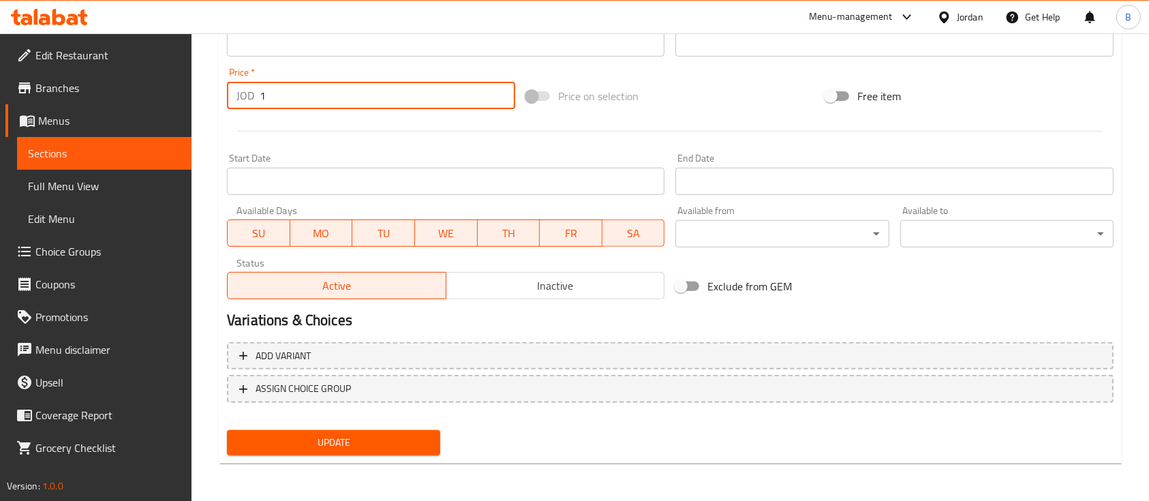
type input "1"
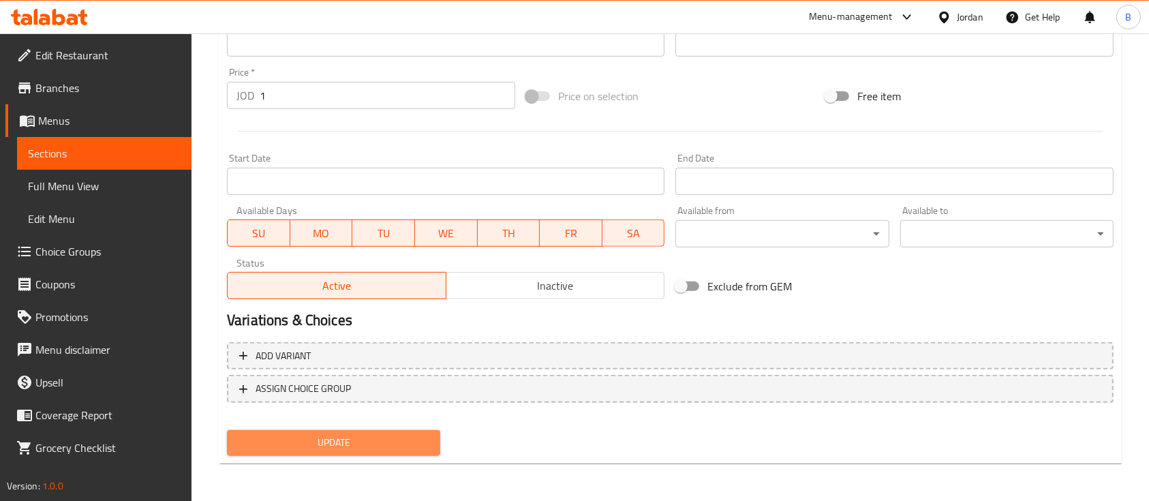
click at [359, 431] on button "Update" at bounding box center [333, 442] width 213 height 25
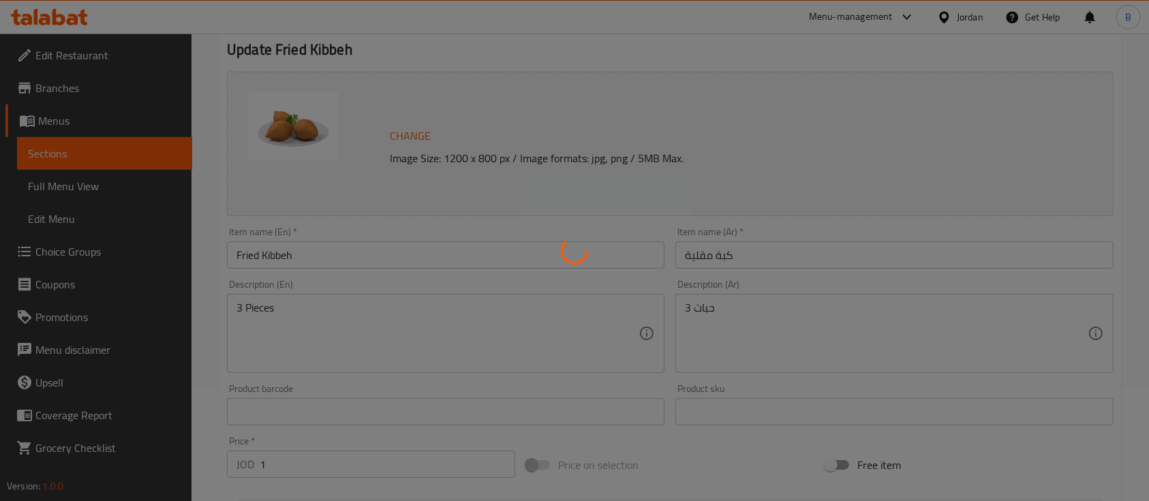
scroll to position [27, 0]
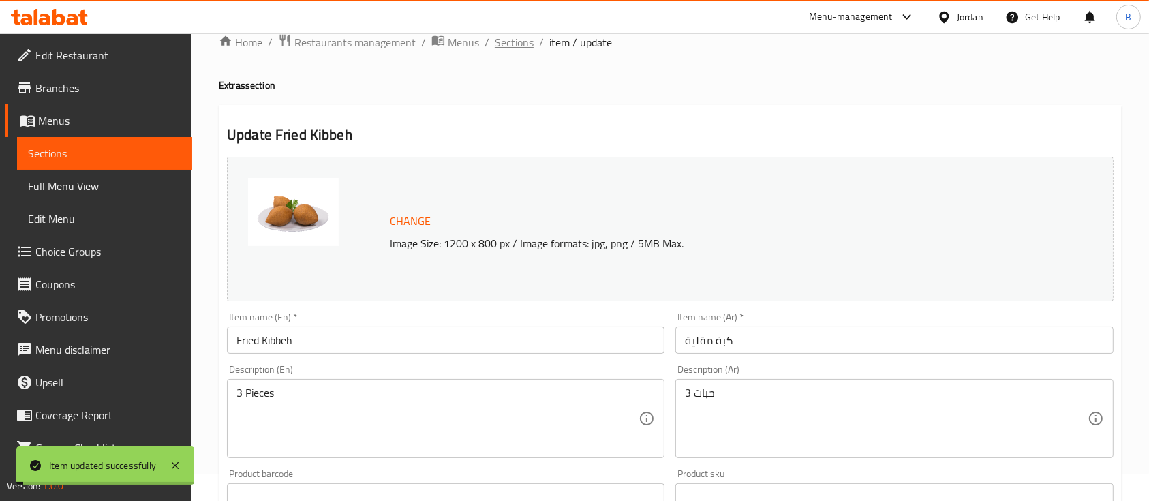
click at [517, 46] on span "Sections" at bounding box center [514, 42] width 39 height 16
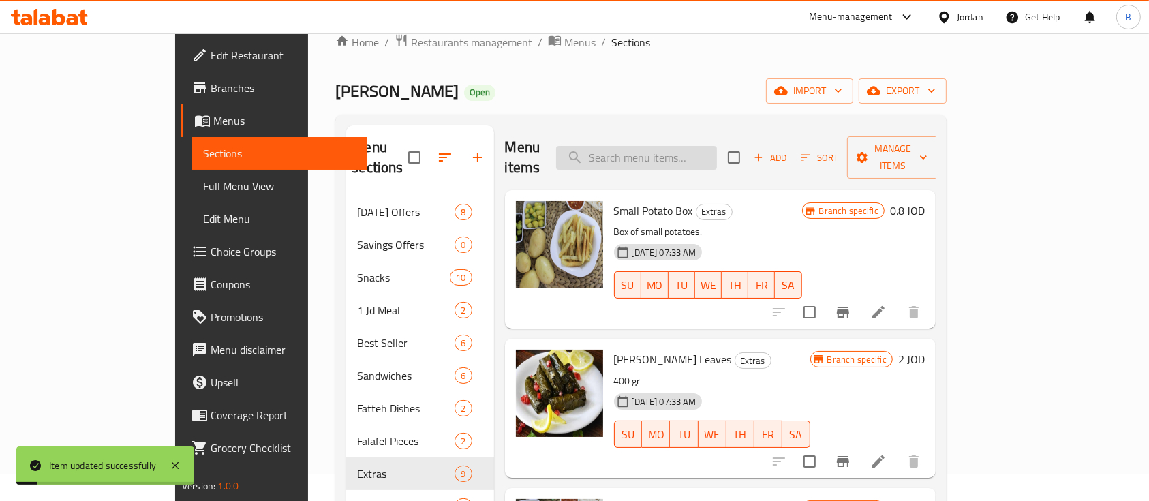
click at [717, 147] on input "search" at bounding box center [636, 158] width 161 height 24
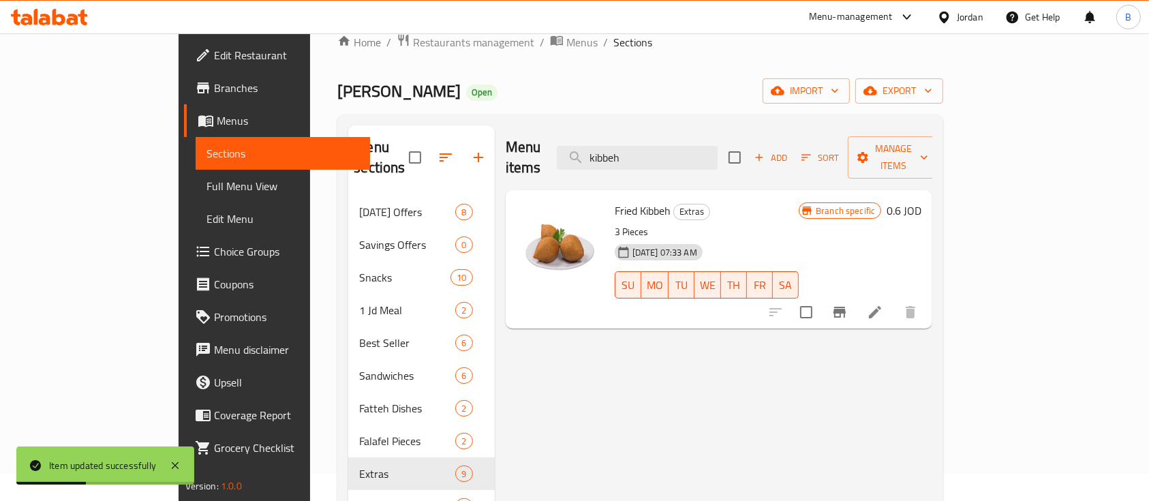
type input "kibbeh"
click at [856, 300] on button "Branch-specific-item" at bounding box center [839, 312] width 33 height 33
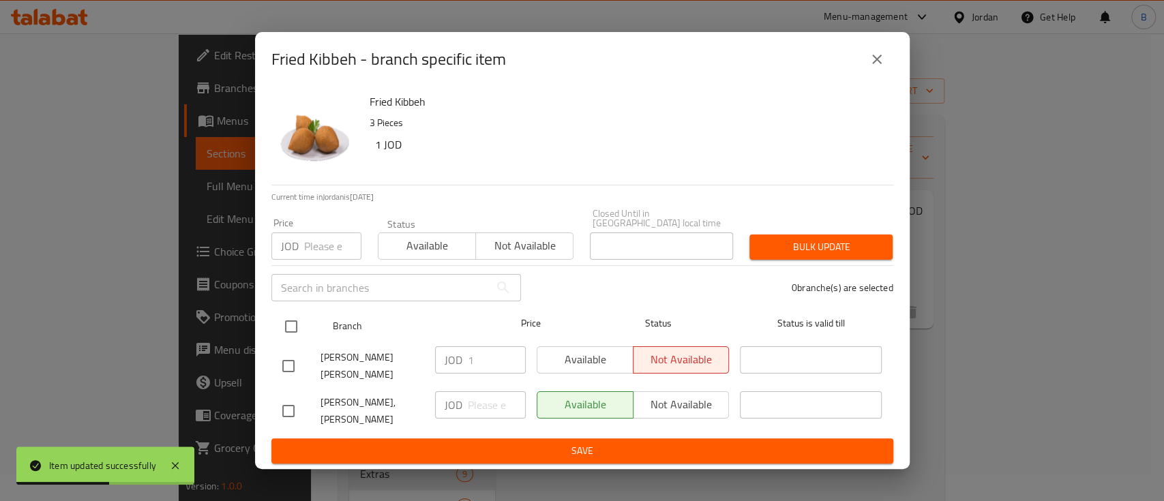
click at [292, 327] on input "checkbox" at bounding box center [291, 326] width 29 height 29
checkbox input "true"
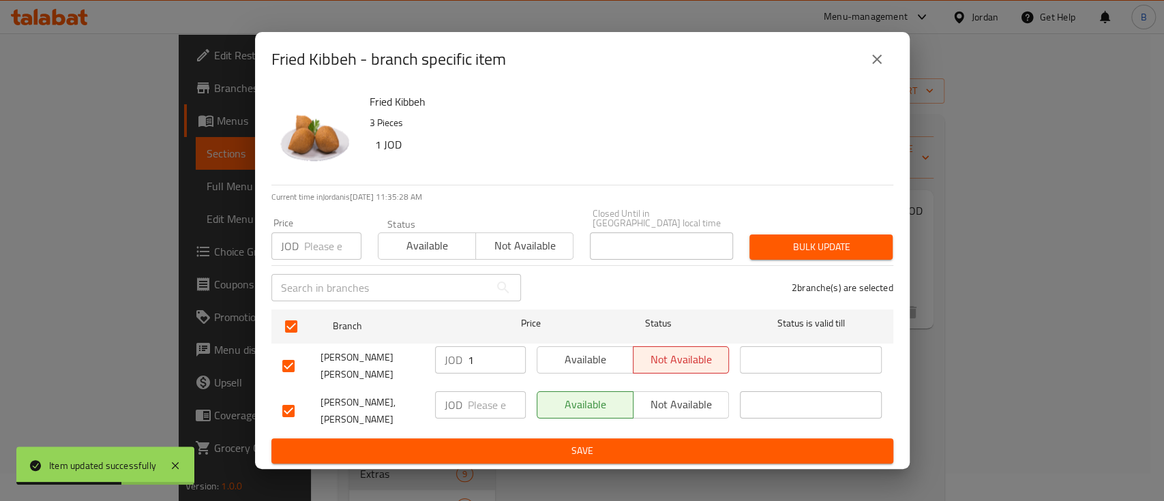
click at [472, 391] on input "number" at bounding box center [497, 404] width 58 height 27
type input "1"
click at [549, 442] on span "Save" at bounding box center [582, 450] width 600 height 17
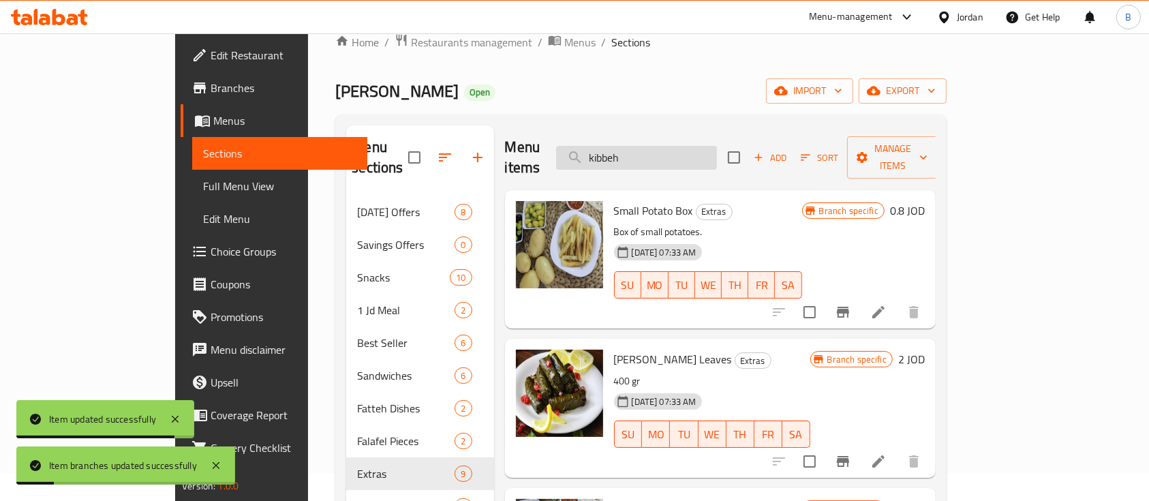
click at [717, 155] on input "kibbeh" at bounding box center [636, 158] width 161 height 24
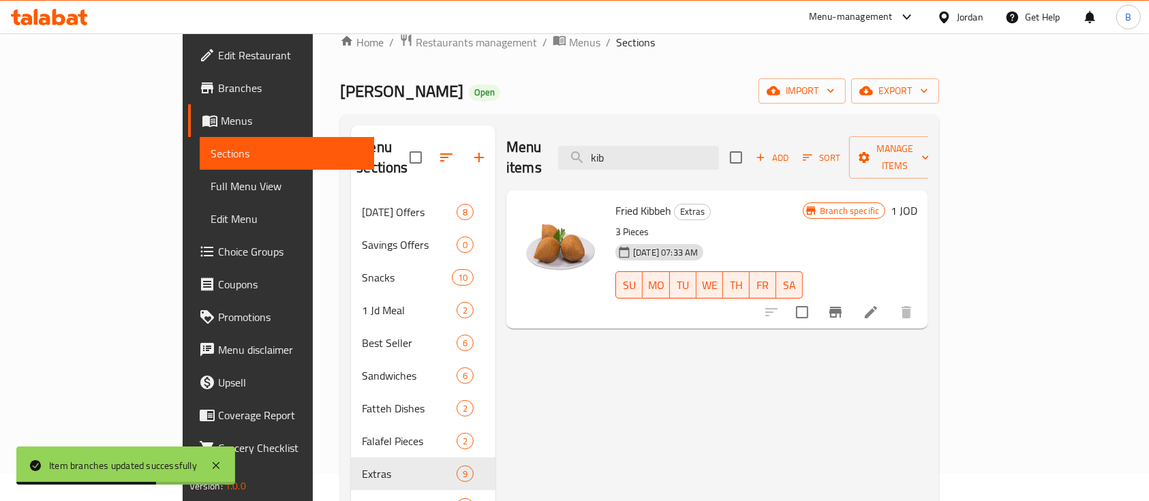
type input "kib"
click at [852, 296] on button "Branch-specific-item" at bounding box center [835, 312] width 33 height 33
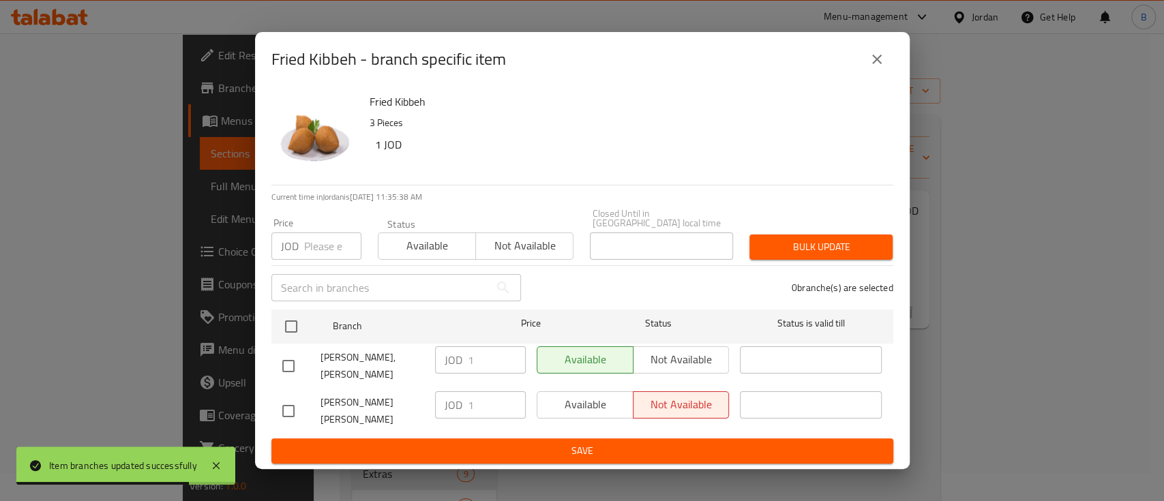
click at [885, 76] on div "Fried Kibbeh - branch specific item" at bounding box center [582, 59] width 622 height 33
click at [882, 76] on button "close" at bounding box center [876, 59] width 33 height 33
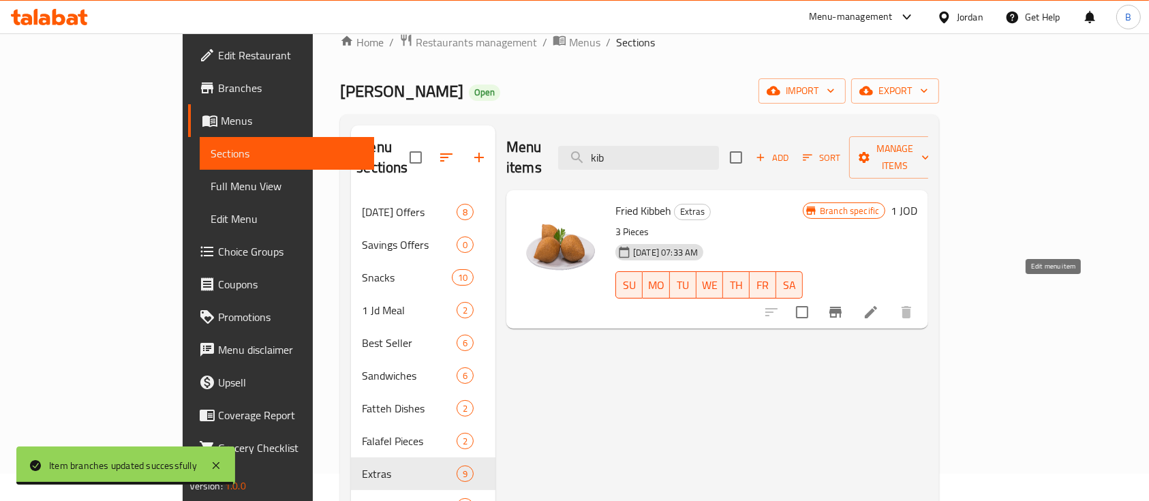
click at [879, 304] on icon at bounding box center [871, 312] width 16 height 16
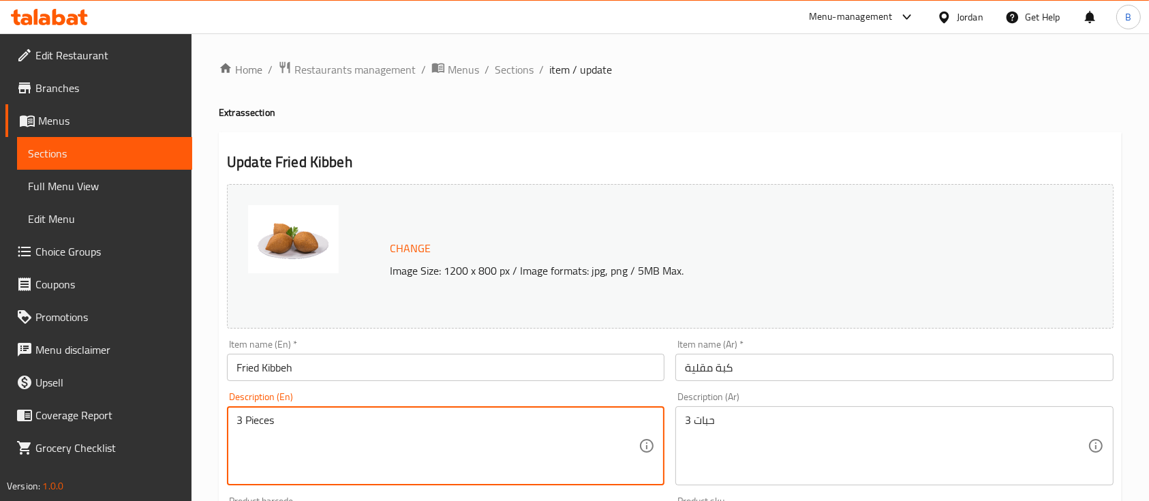
drag, startPoint x: 241, startPoint y: 413, endPoint x: 189, endPoint y: 421, distance: 53.0
type textarea "2 Pieces"
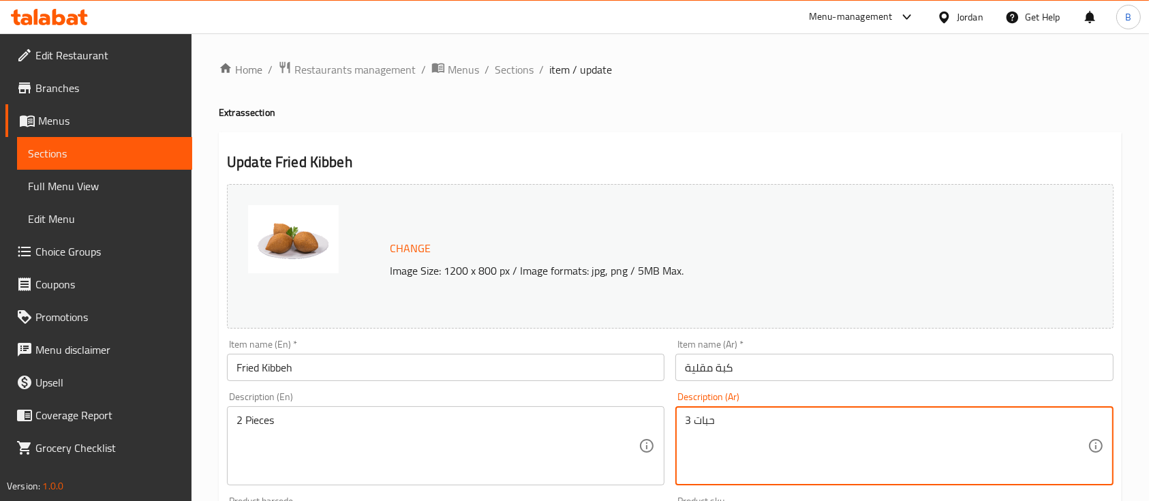
drag, startPoint x: 690, startPoint y: 416, endPoint x: 626, endPoint y: 419, distance: 64.1
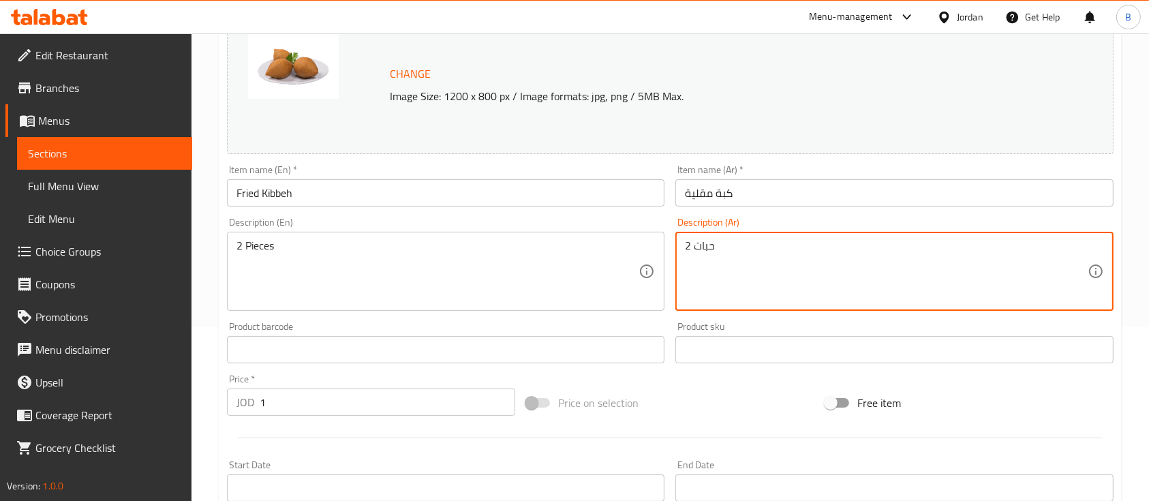
scroll to position [481, 0]
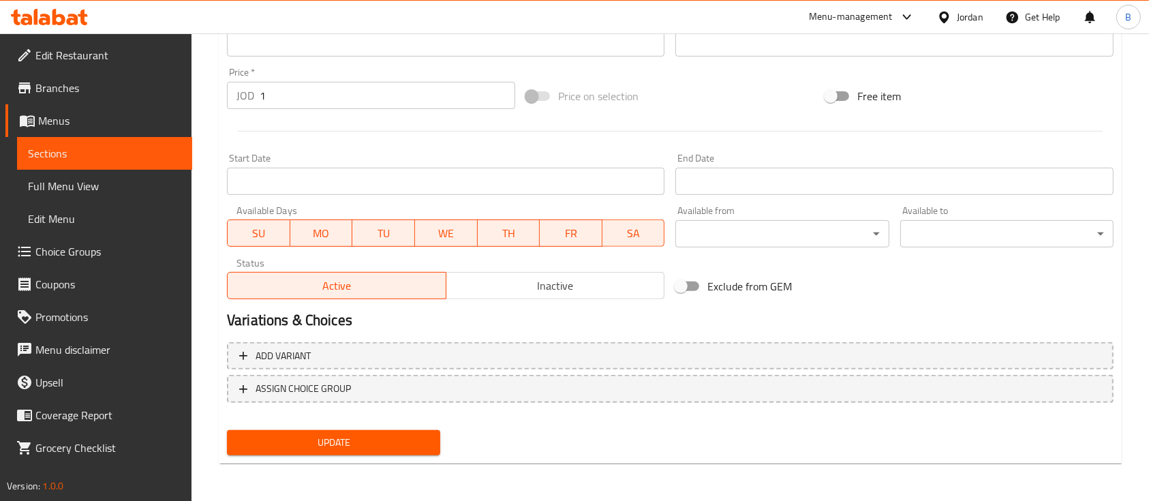
type textarea "2 حبات"
click at [405, 446] on span "Update" at bounding box center [334, 442] width 192 height 17
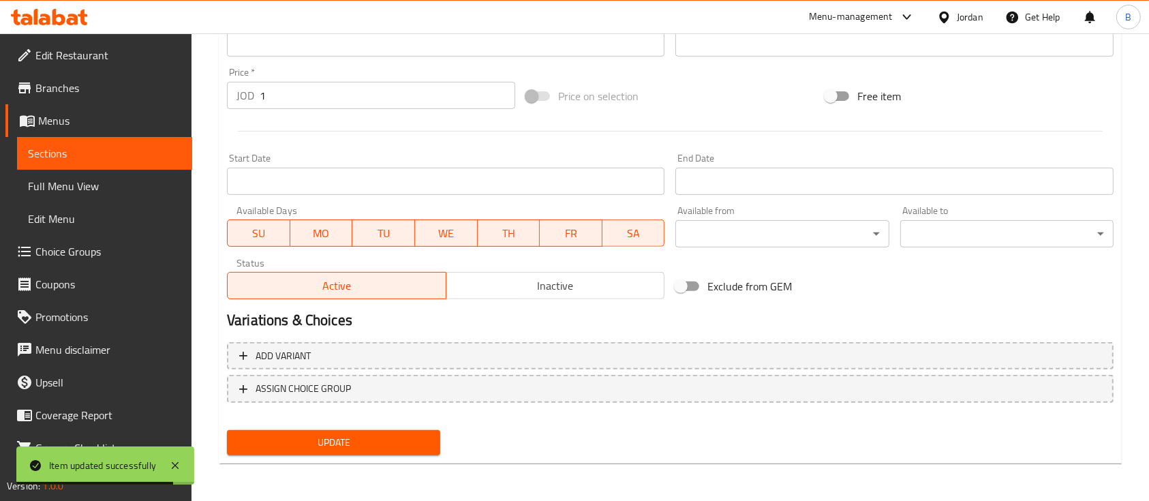
click at [63, 15] on icon at bounding box center [58, 17] width 13 height 16
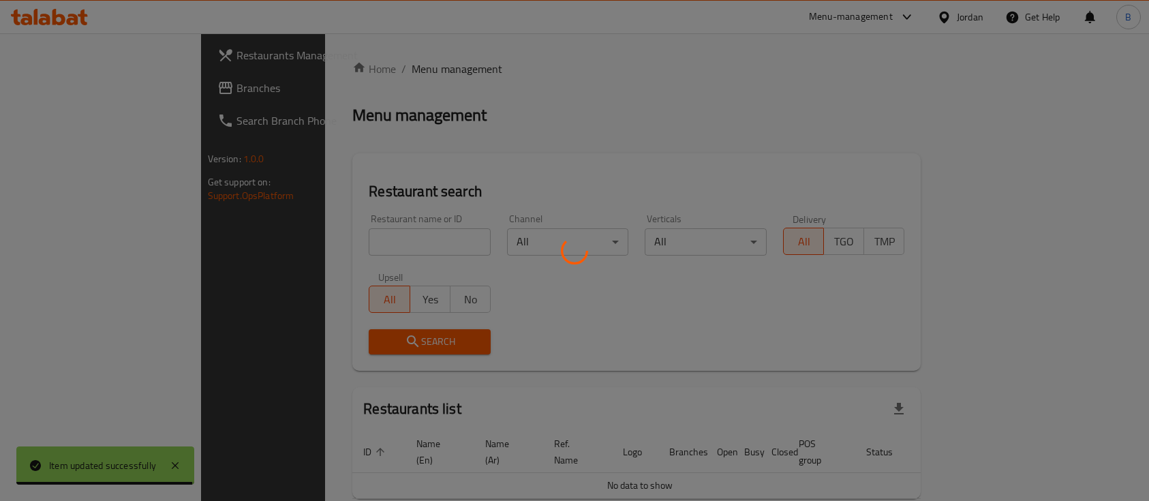
scroll to position [44, 0]
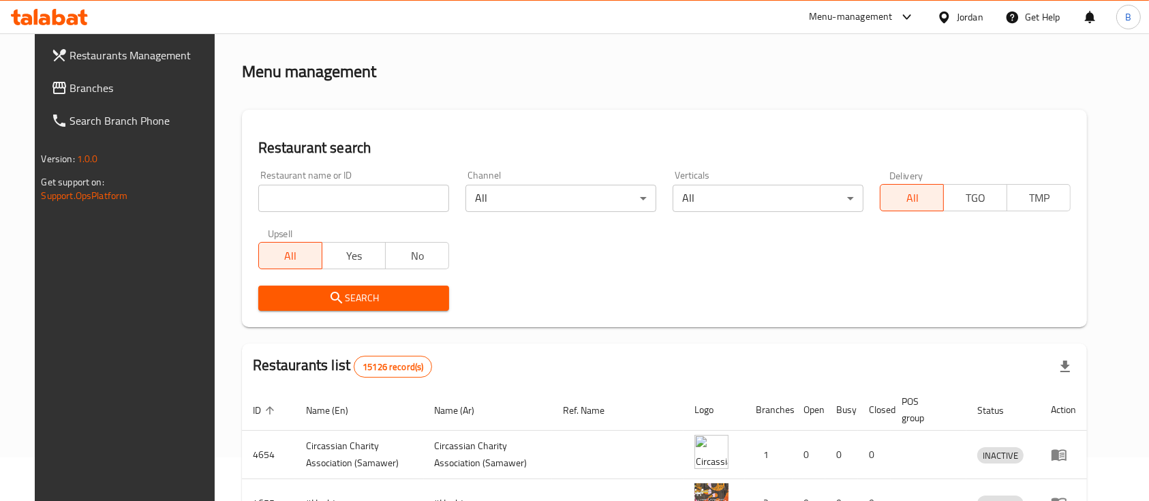
click at [337, 199] on input "search" at bounding box center [353, 198] width 191 height 27
paste input "733430"
type input "733430"
click button "Search" at bounding box center [353, 298] width 191 height 25
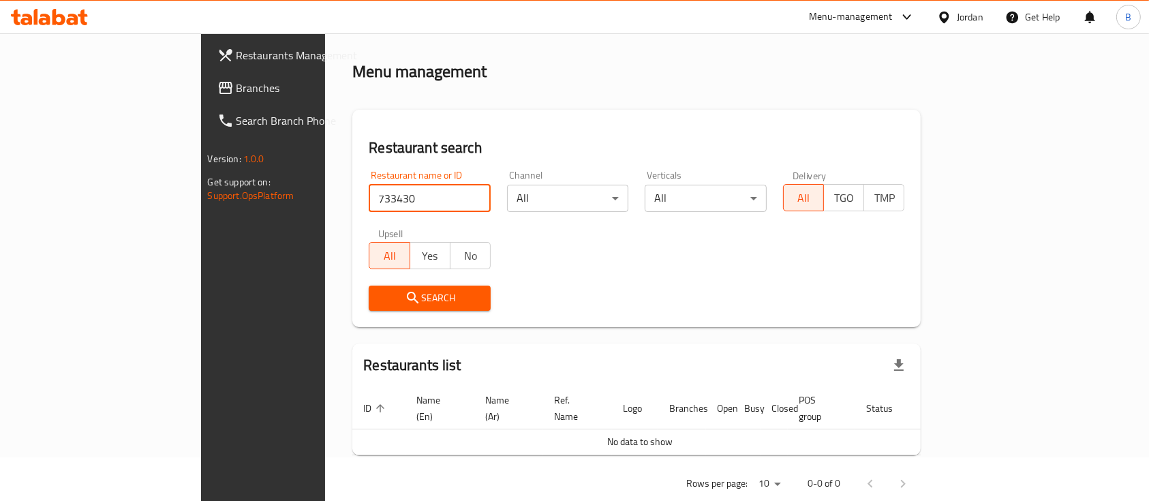
click at [237, 85] on span "Branches" at bounding box center [310, 88] width 146 height 16
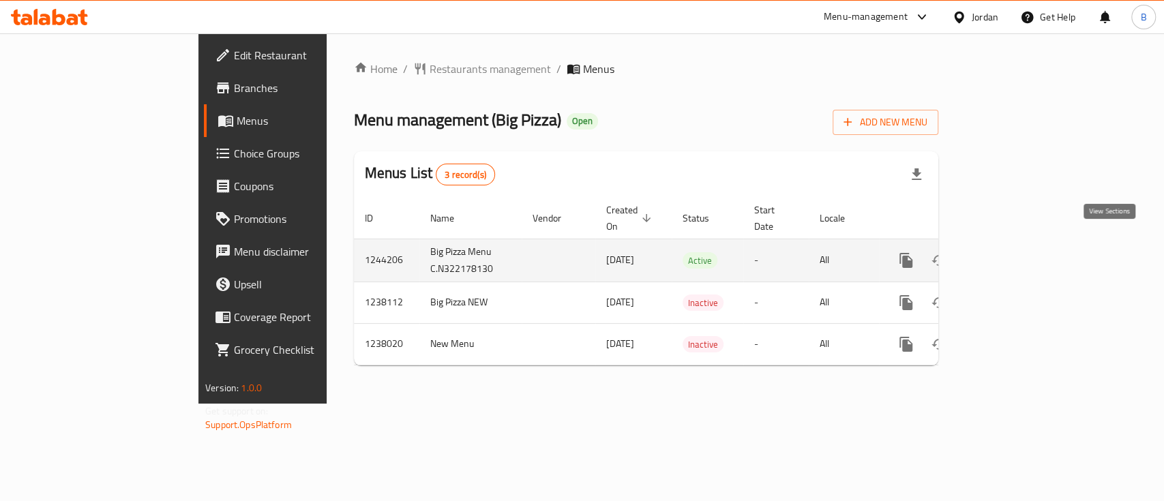
click at [1012, 252] on icon "enhanced table" at bounding box center [1004, 260] width 16 height 16
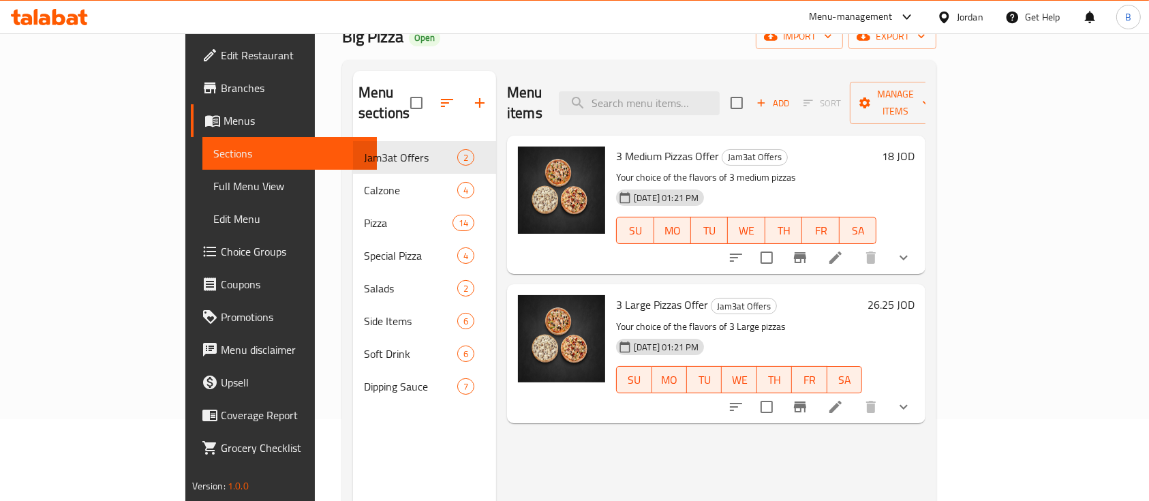
scroll to position [91, 0]
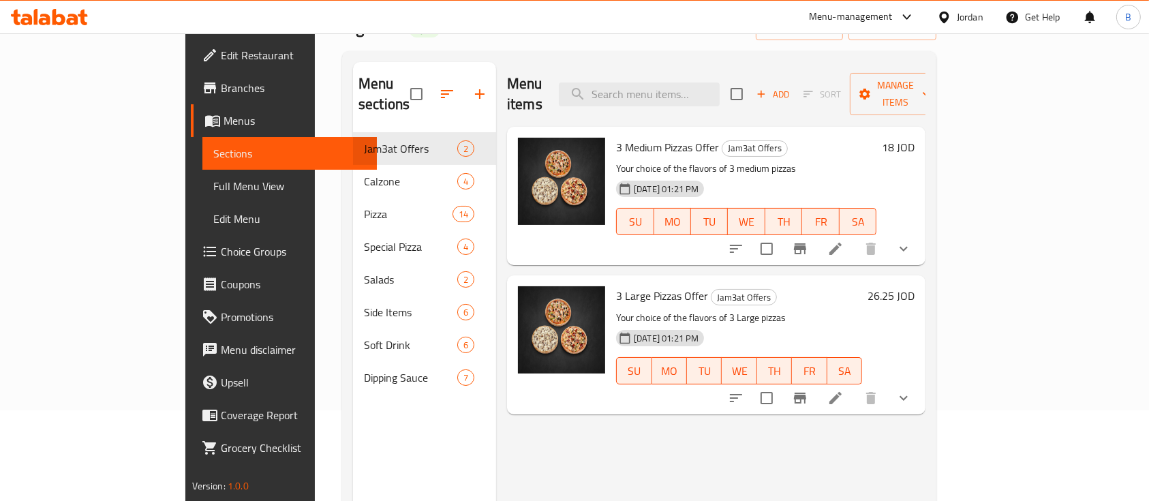
click at [224, 121] on span "Menus" at bounding box center [295, 120] width 143 height 16
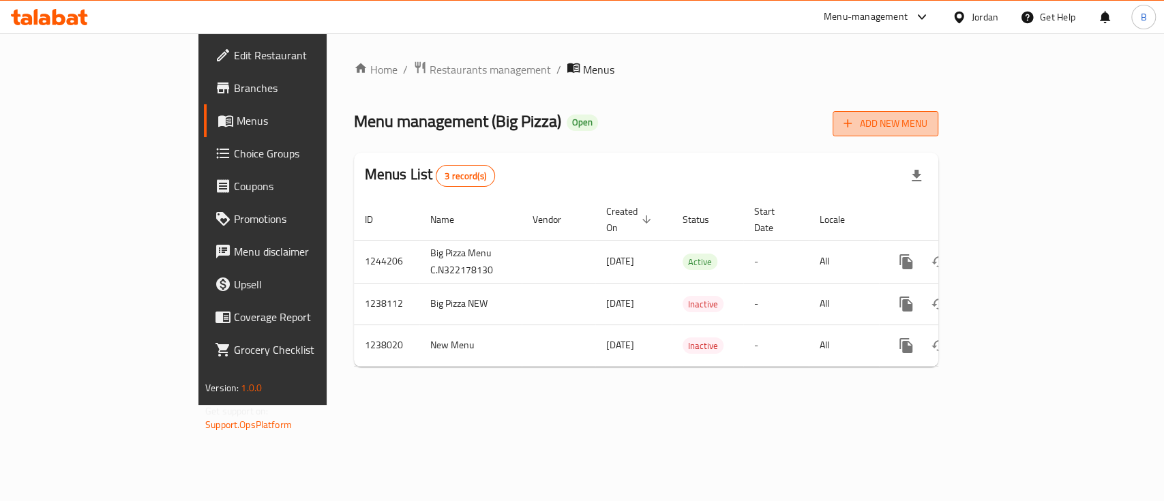
click at [927, 122] on span "Add New Menu" at bounding box center [885, 123] width 84 height 17
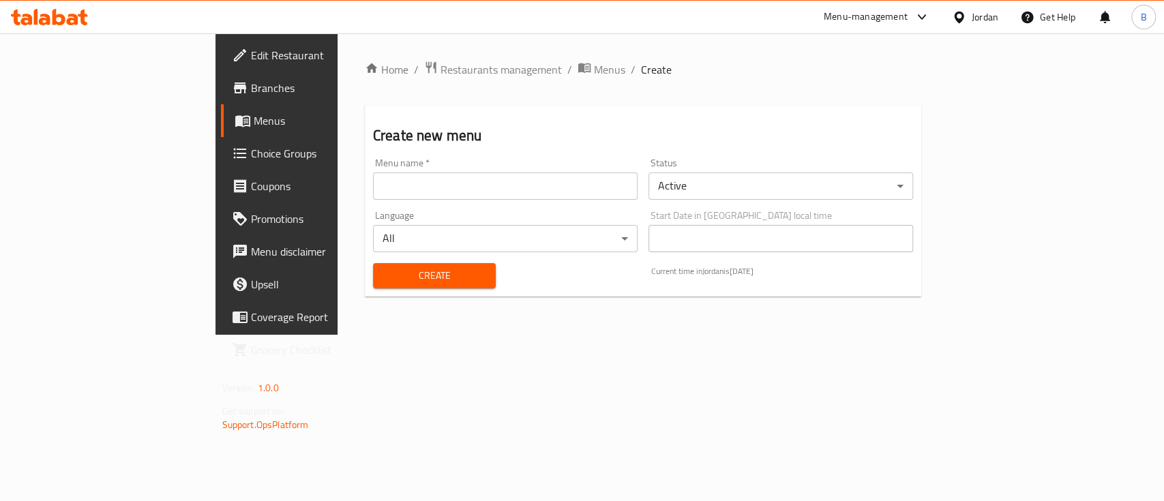
click at [419, 191] on input "text" at bounding box center [505, 185] width 264 height 27
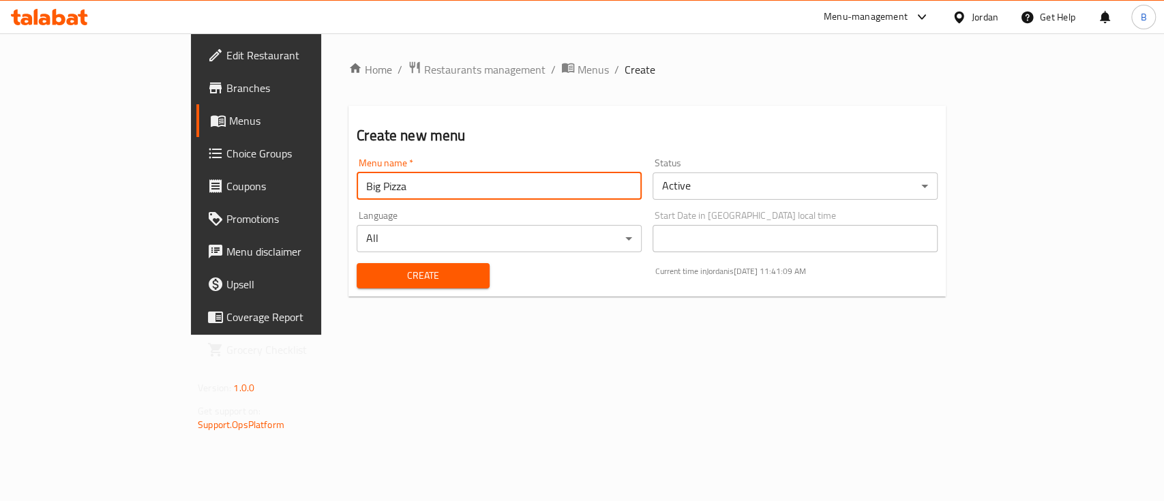
type input "Big Pizza"
click at [414, 282] on span "Create" at bounding box center [422, 275] width 111 height 17
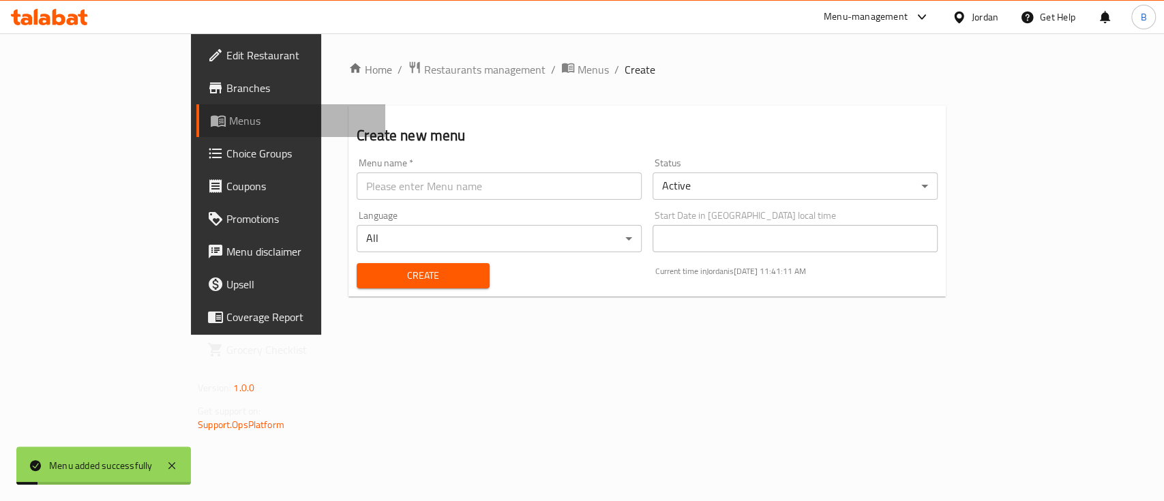
click at [229, 113] on span "Menus" at bounding box center [301, 120] width 145 height 16
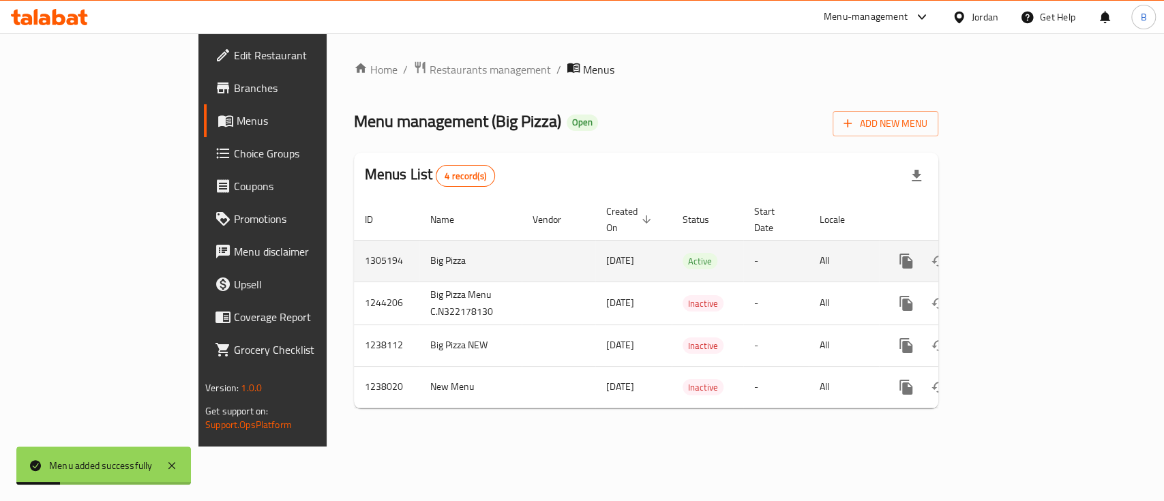
click at [1012, 253] on icon "enhanced table" at bounding box center [1004, 261] width 16 height 16
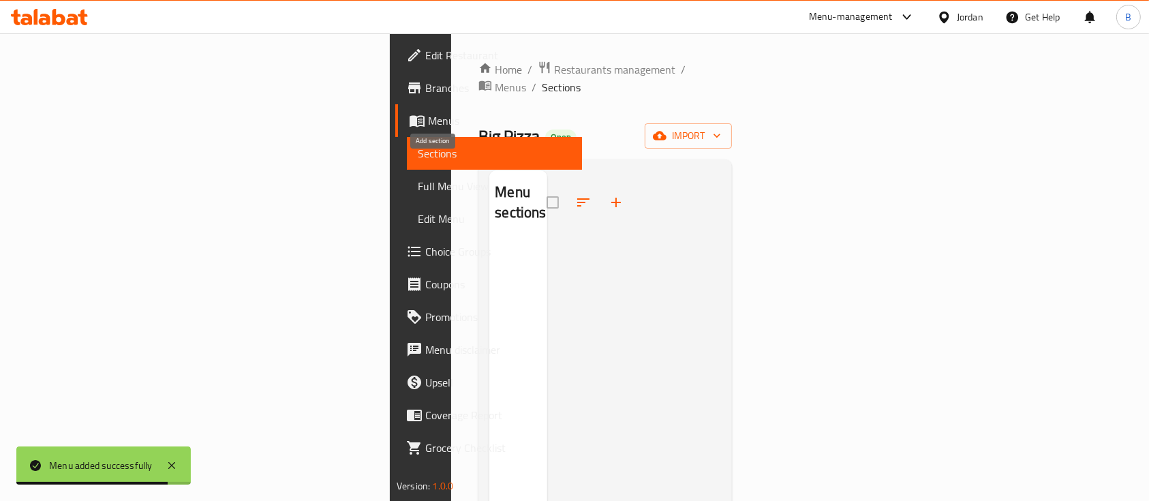
click at [608, 194] on icon "button" at bounding box center [616, 202] width 16 height 16
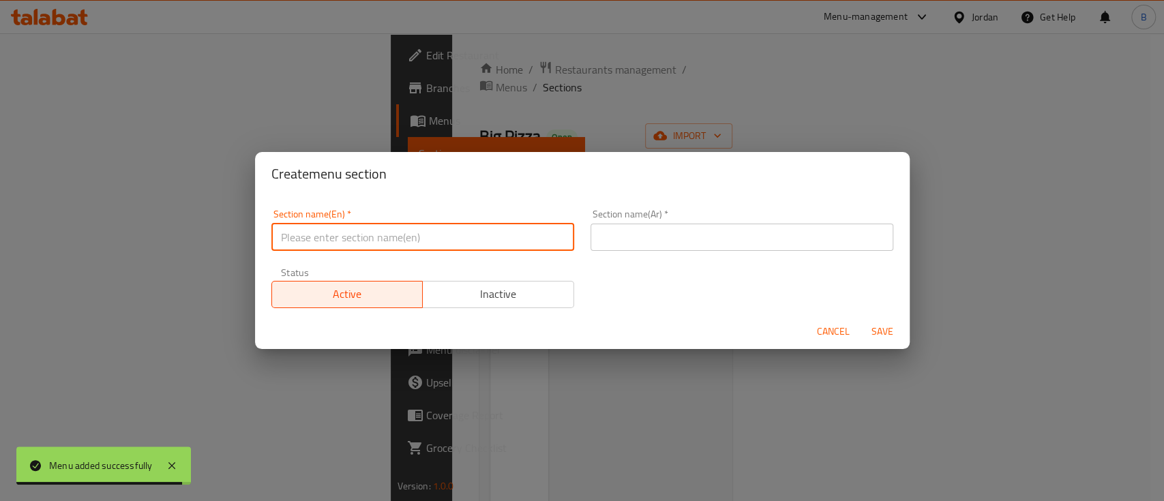
click at [391, 239] on input "text" at bounding box center [422, 237] width 303 height 27
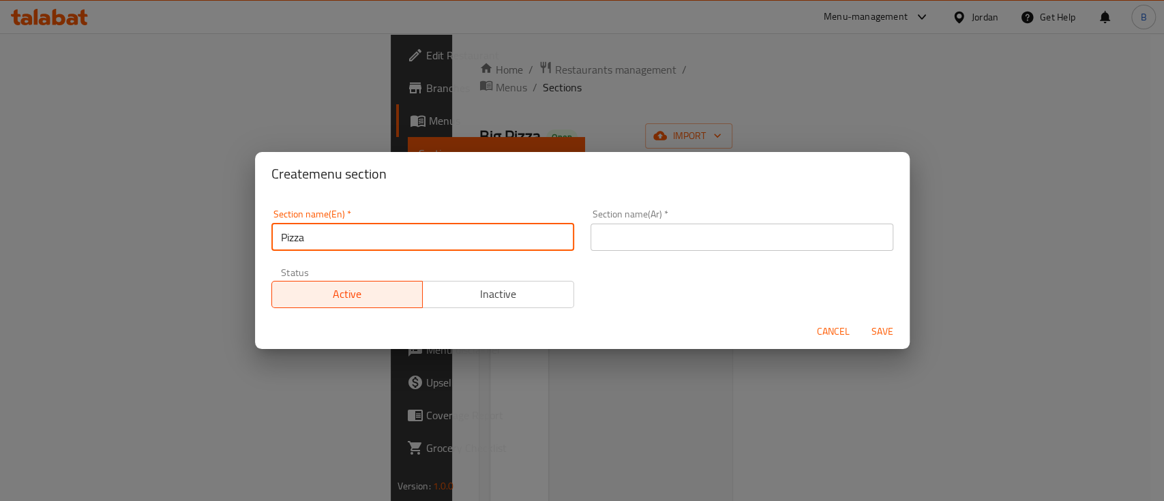
type input "Pizza"
click at [659, 242] on input "text" at bounding box center [741, 237] width 303 height 27
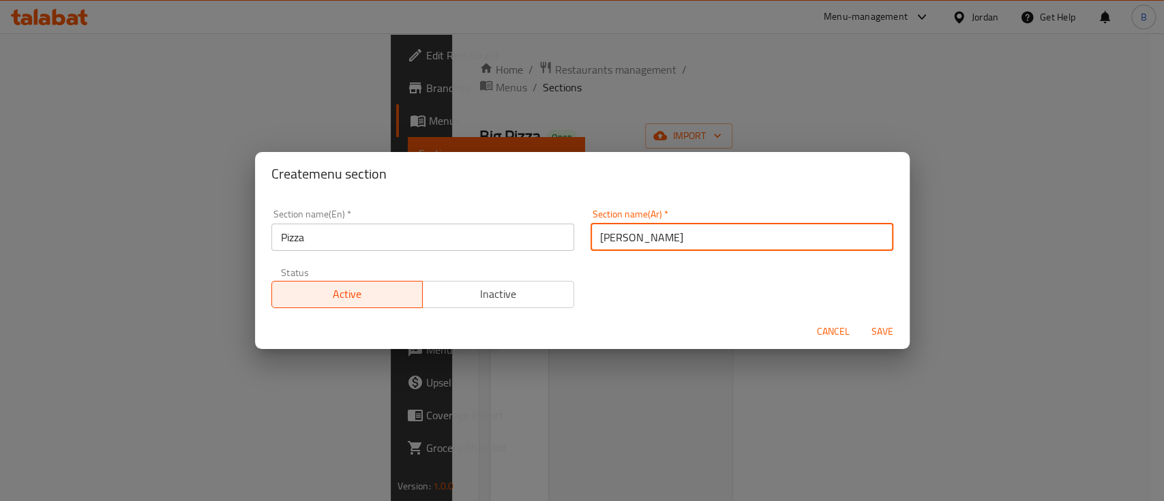
type input "بيتزا"
click at [896, 339] on span "Save" at bounding box center [882, 331] width 33 height 17
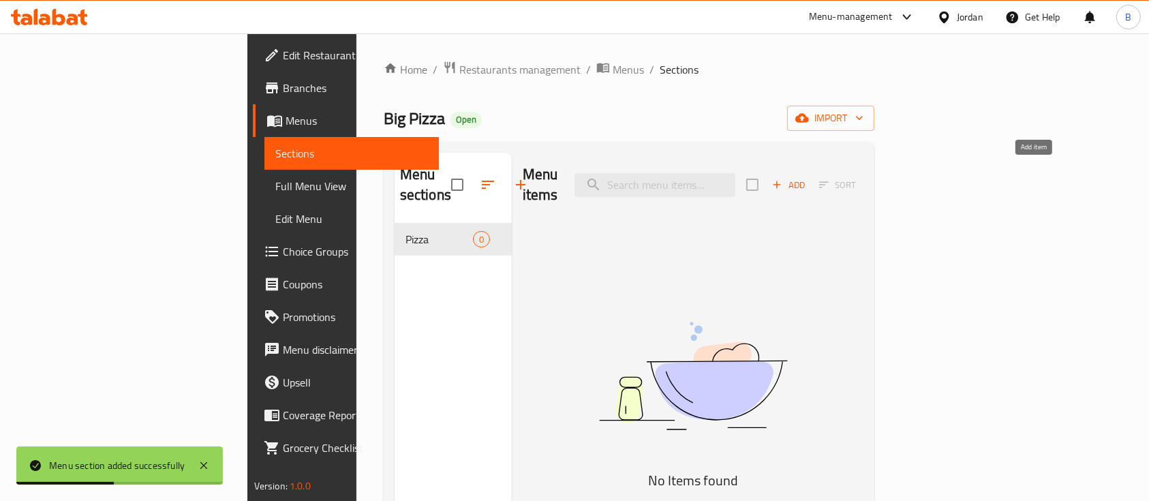
click at [807, 177] on span "Add" at bounding box center [788, 185] width 37 height 16
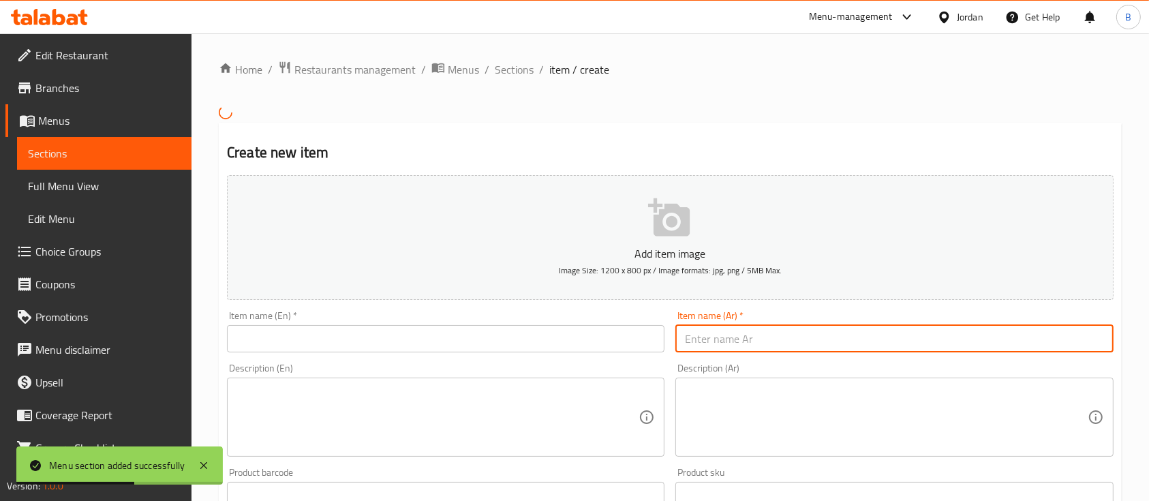
click at [733, 341] on input "text" at bounding box center [895, 338] width 438 height 27
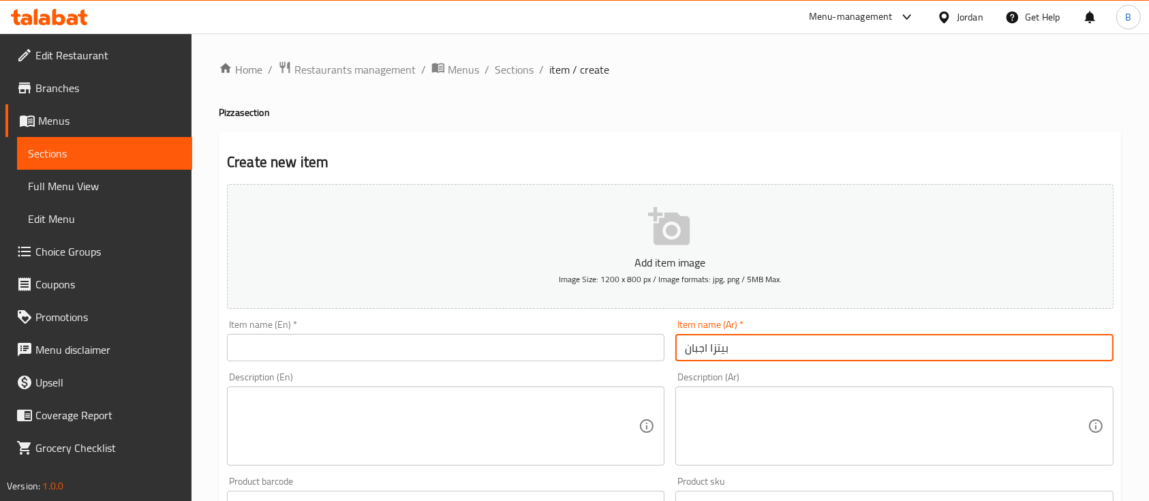
type input "بيتزا اجبان"
click at [601, 344] on input "text" at bounding box center [446, 347] width 438 height 27
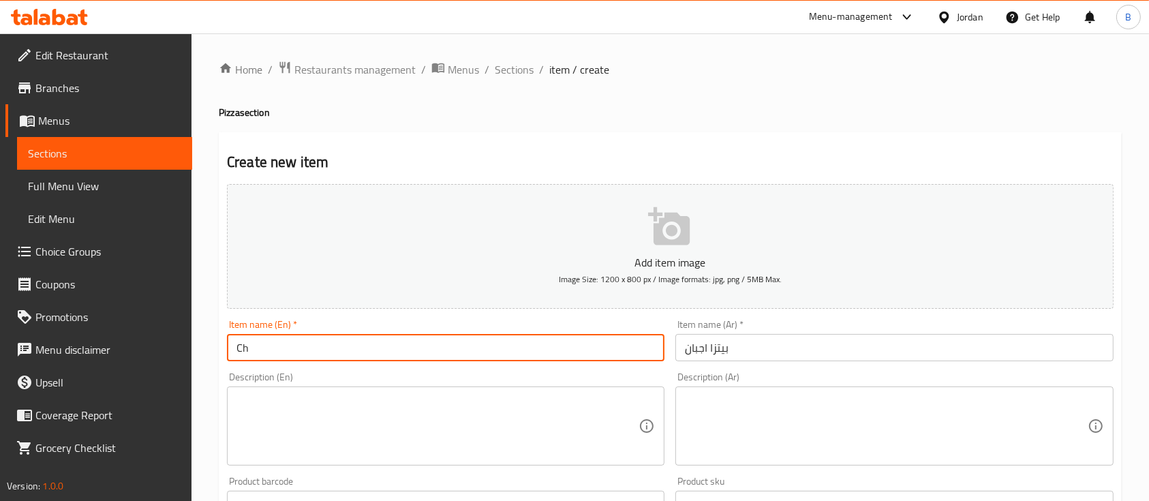
type input "C"
drag, startPoint x: 374, startPoint y: 358, endPoint x: 0, endPoint y: 354, distance: 374.2
click at [0, 354] on div "Edit Restaurant Branches Menus Sections Full Menu View Edit Menu Choice Groups …" at bounding box center [574, 498] width 1149 height 930
type input "Margherita pizza"
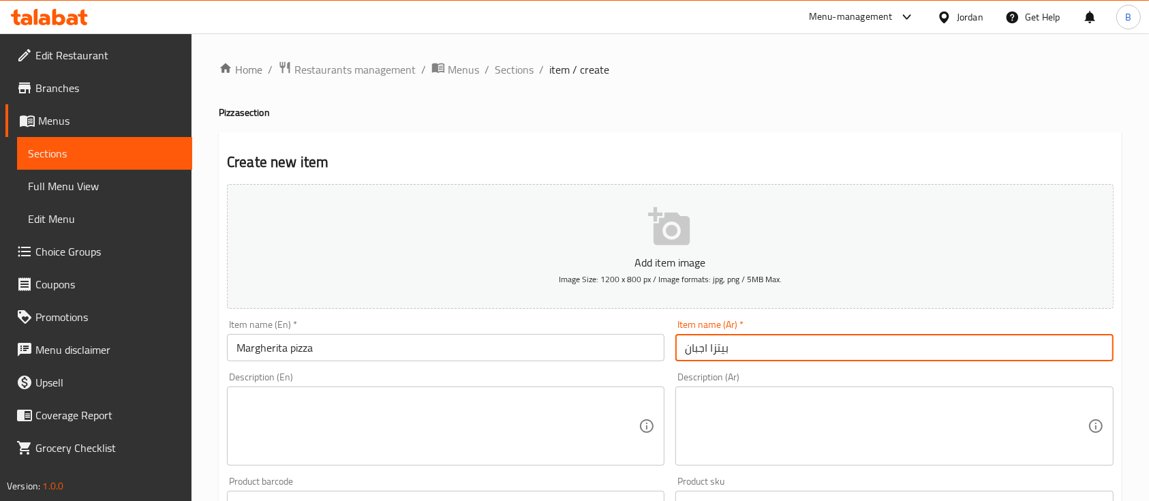
drag, startPoint x: 708, startPoint y: 348, endPoint x: 609, endPoint y: 344, distance: 99.6
click at [613, 343] on div "Add item image Image Size: 1200 x 800 px / Image formats: jpg, png / 5MB Max. I…" at bounding box center [671, 473] width 898 height 588
type input "بيتزا مارغريتا"
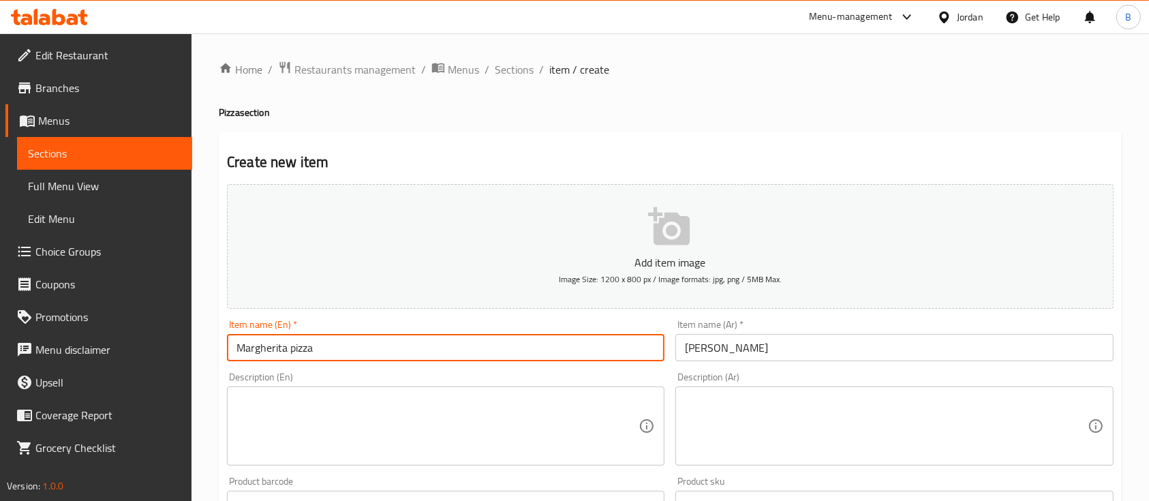
drag, startPoint x: 429, startPoint y: 352, endPoint x: 0, endPoint y: 296, distance: 432.4
click at [0, 298] on div "Edit Restaurant Branches Menus Sections Full Menu View Edit Menu Choice Groups …" at bounding box center [574, 498] width 1149 height 930
paste input "Margherita (Classic)"
type input "Margherita (Classic)"
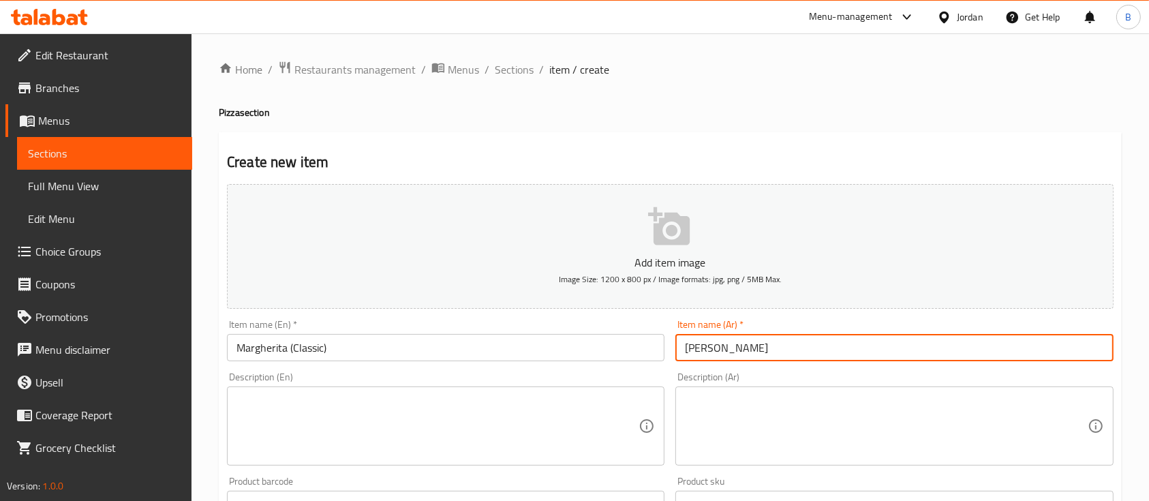
drag, startPoint x: 768, startPoint y: 357, endPoint x: 416, endPoint y: 292, distance: 358.4
click at [500, 302] on div "Add item image Image Size: 1200 x 800 px / Image formats: jpg, png / 5MB Max. I…" at bounding box center [671, 473] width 898 height 588
paste input "كلاسيك"
type input "بيتزا مارغريتا كلاسيك"
click at [813, 435] on textarea at bounding box center [886, 426] width 402 height 65
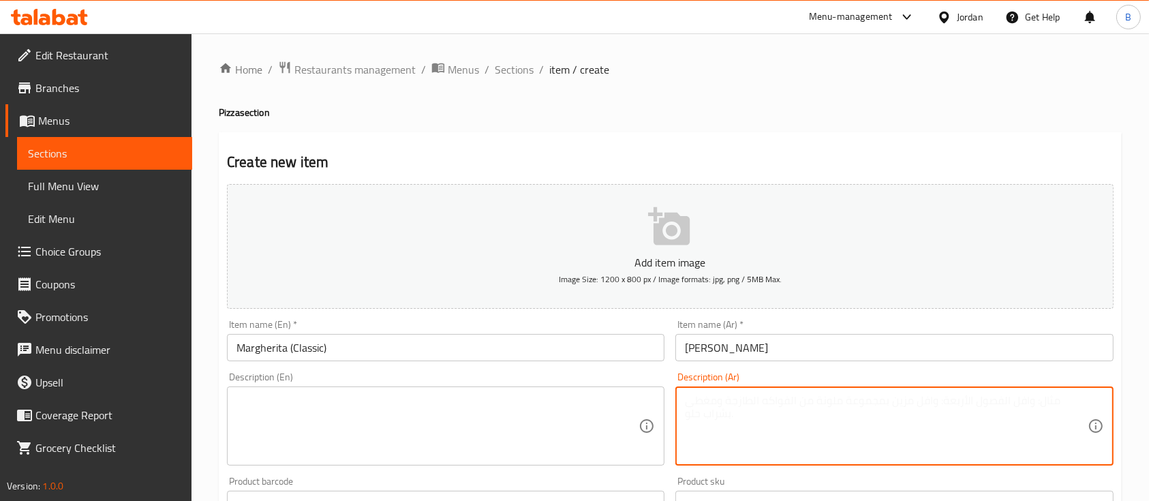
paste textarea "صلصة بندورة / جبنة موزاريلا/"
drag, startPoint x: 820, startPoint y: 408, endPoint x: 813, endPoint y: 408, distance: 7.5
click at [813, 408] on textarea "صلصة بندورة / جبنة موزاريلا/" at bounding box center [886, 426] width 402 height 65
type textarea "صلصة بندورة / جبنة موزاريلا"
drag, startPoint x: 864, startPoint y: 384, endPoint x: 836, endPoint y: 388, distance: 28.8
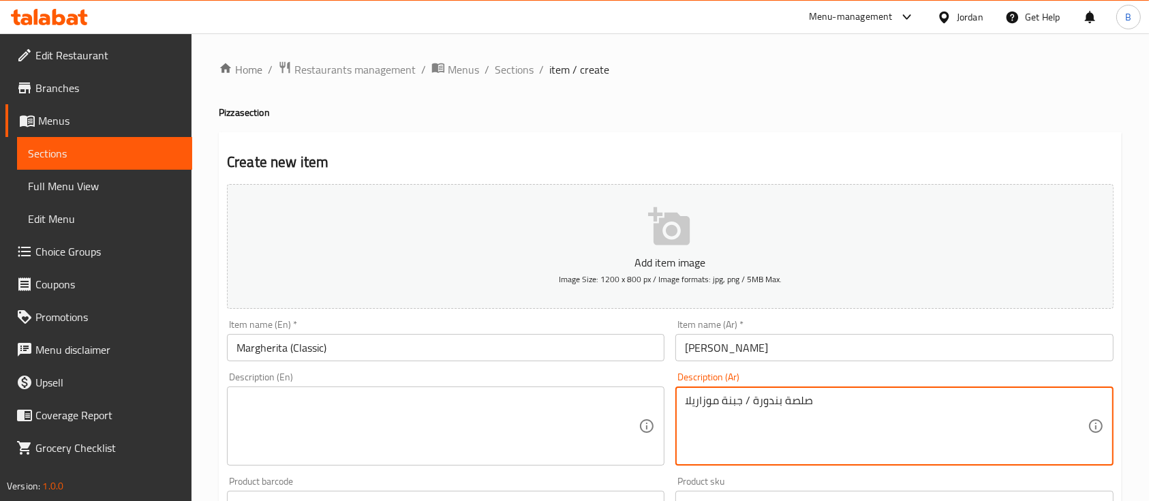
click at [851, 386] on div "Description (Ar) صلصة بندورة / جبنة موزاريلا Description (Ar)" at bounding box center [895, 418] width 438 height 93
drag, startPoint x: 841, startPoint y: 399, endPoint x: 543, endPoint y: 398, distance: 297.9
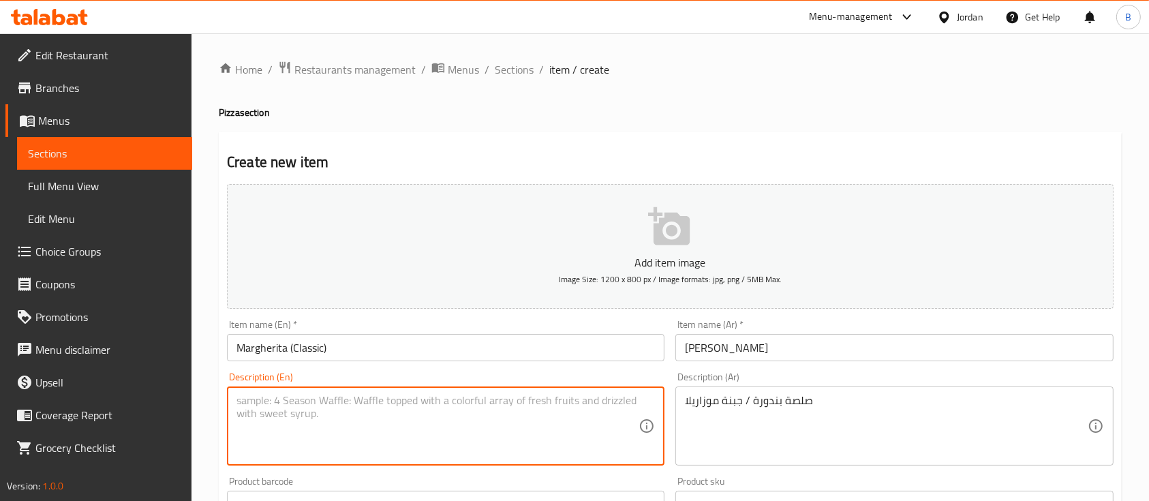
click at [550, 417] on textarea at bounding box center [438, 426] width 402 height 65
paste textarea "Tomato sauce / mozzarella cheese"
type textarea "Tomato sauce / mozzarella cheese"
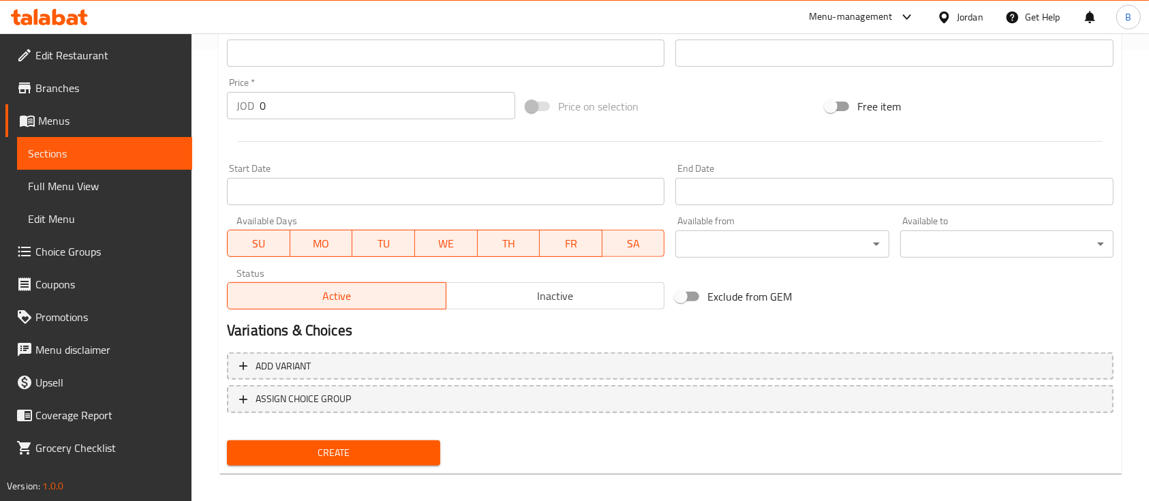
scroll to position [454, 0]
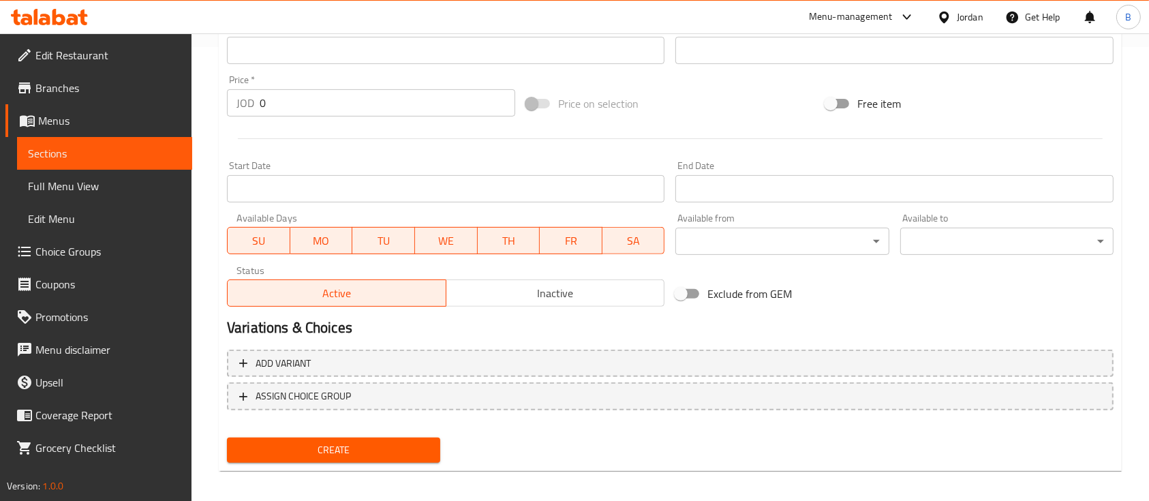
click at [323, 466] on div "Create" at bounding box center [334, 450] width 224 height 36
click at [317, 453] on span "Create" at bounding box center [334, 450] width 192 height 17
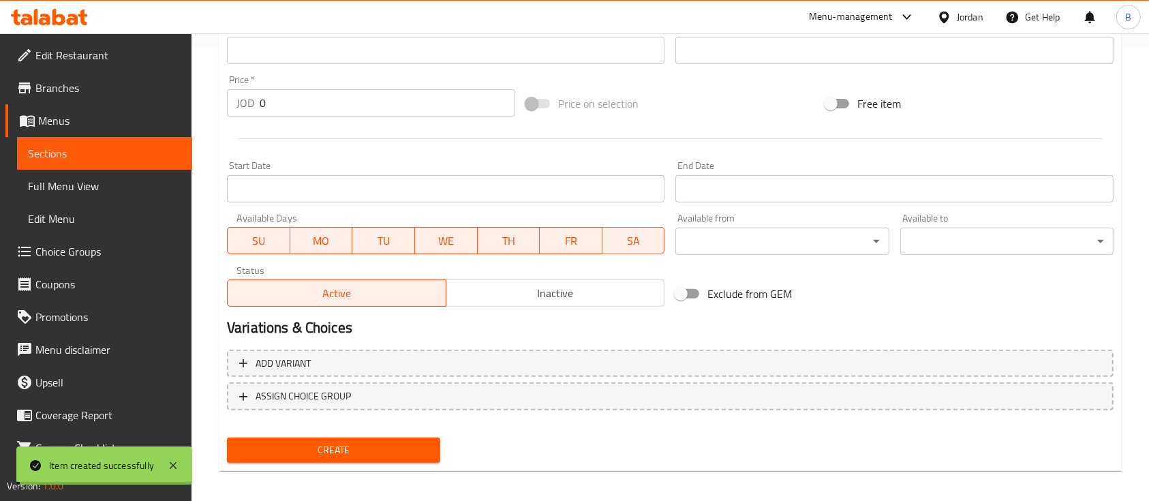
click at [85, 250] on span "Choice Groups" at bounding box center [108, 251] width 146 height 16
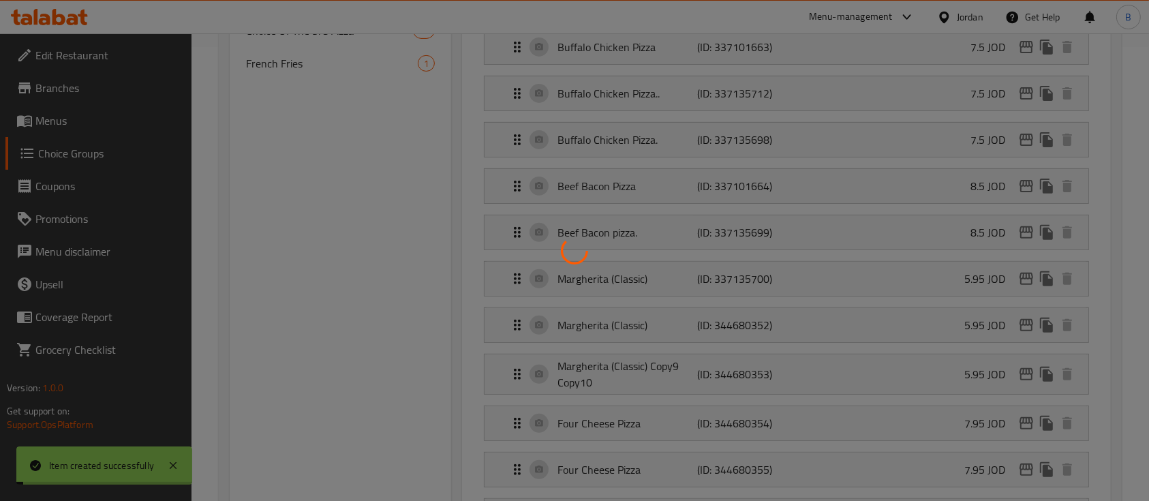
scroll to position [193, 0]
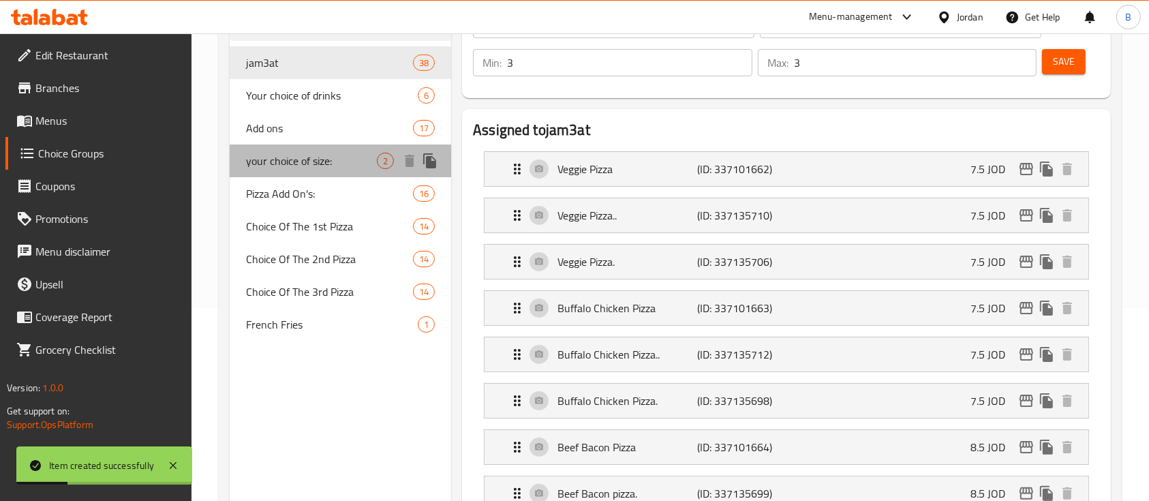
click at [320, 166] on span "your choice of size:" at bounding box center [311, 161] width 131 height 16
type input "your choice of size:"
type input "اختيارك للحجم"
type input "1"
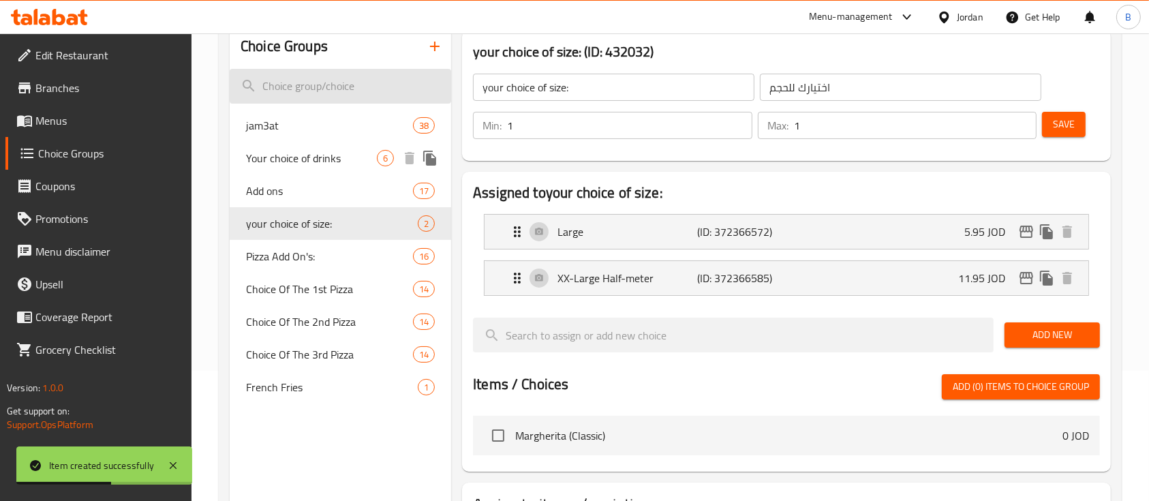
scroll to position [102, 0]
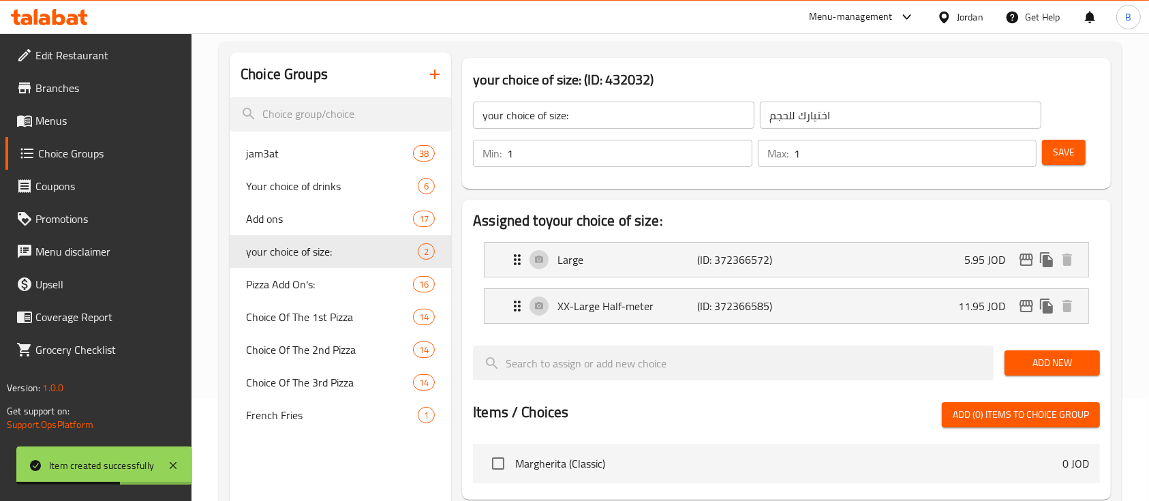
click at [434, 80] on icon "button" at bounding box center [435, 74] width 16 height 16
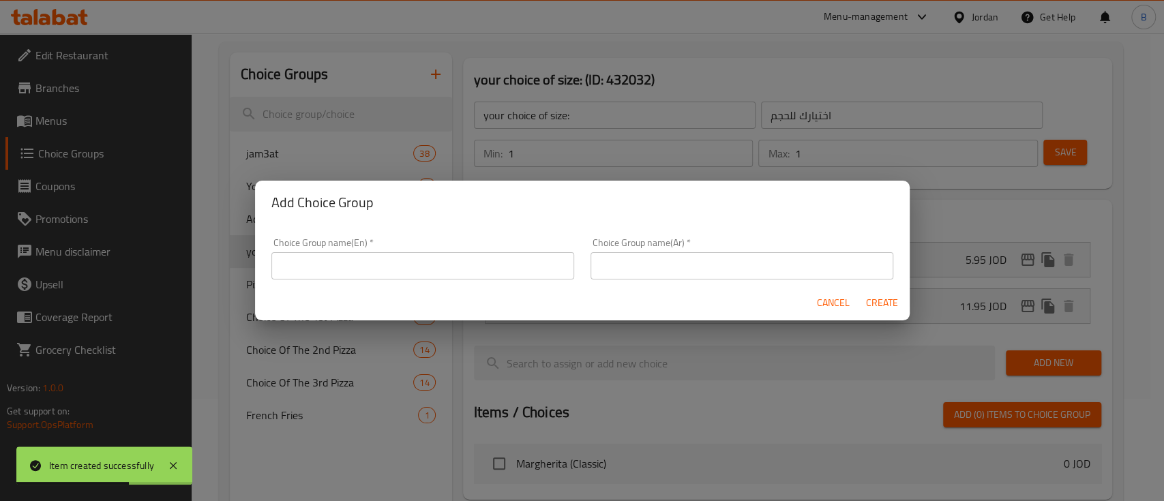
drag, startPoint x: 407, startPoint y: 261, endPoint x: 369, endPoint y: 261, distance: 38.2
click at [395, 261] on input "text" at bounding box center [422, 265] width 303 height 27
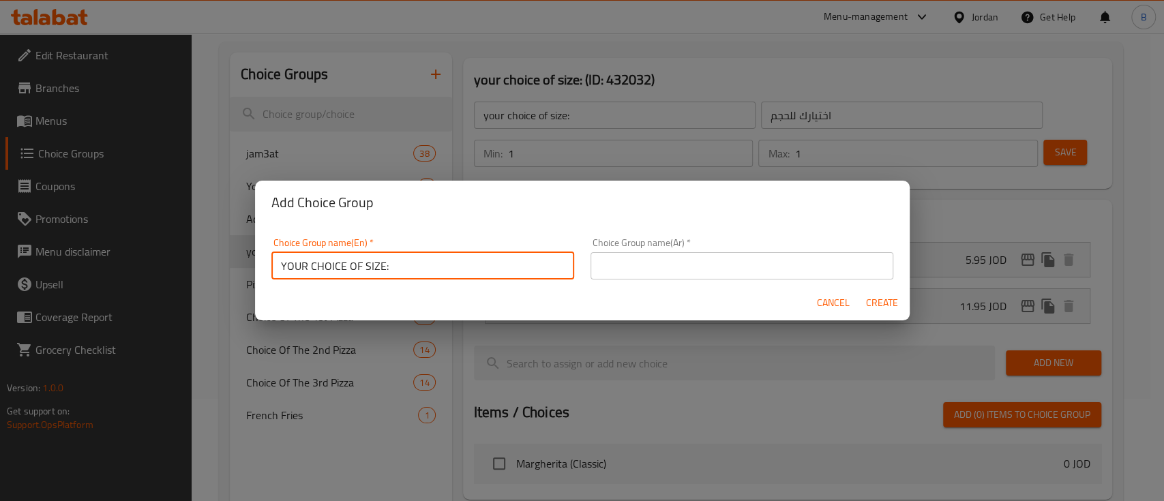
type input "YOUR CHOICE OF SIZE:"
click at [655, 249] on div "Choice Group name(Ar)   * Choice Group name(Ar) *" at bounding box center [741, 259] width 303 height 42
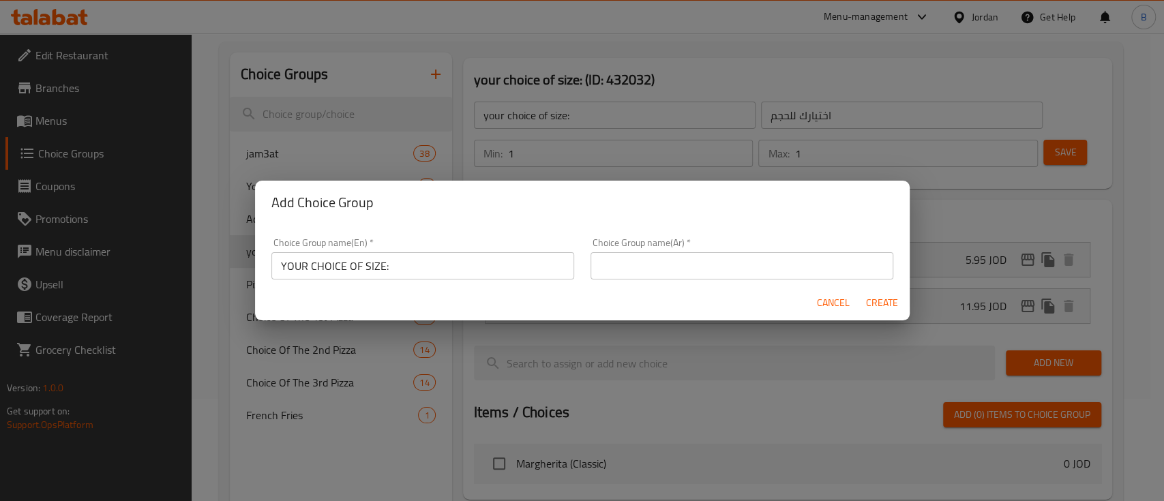
click at [650, 260] on input "text" at bounding box center [741, 265] width 303 height 27
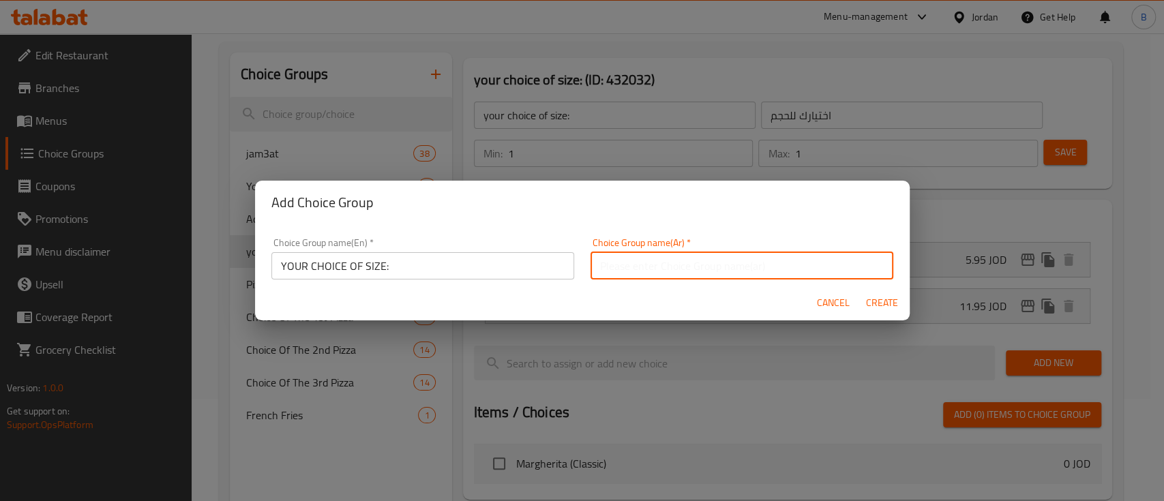
type input "اختيارك للحجم"
click at [871, 309] on span "Create" at bounding box center [882, 302] width 33 height 17
type input "YOUR CHOICE OF SIZE:"
type input "0"
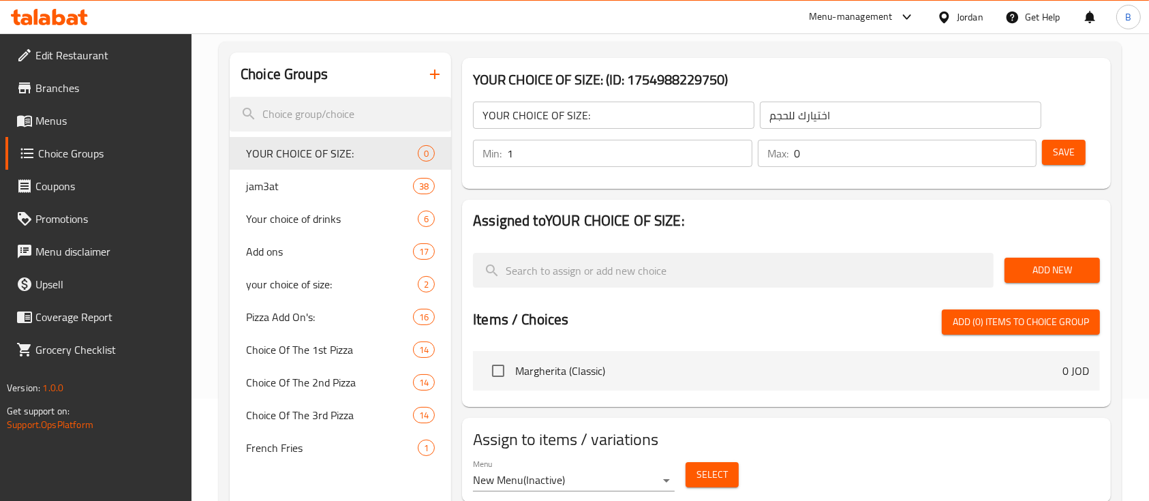
type input "1"
click at [735, 147] on input "1" at bounding box center [629, 153] width 245 height 27
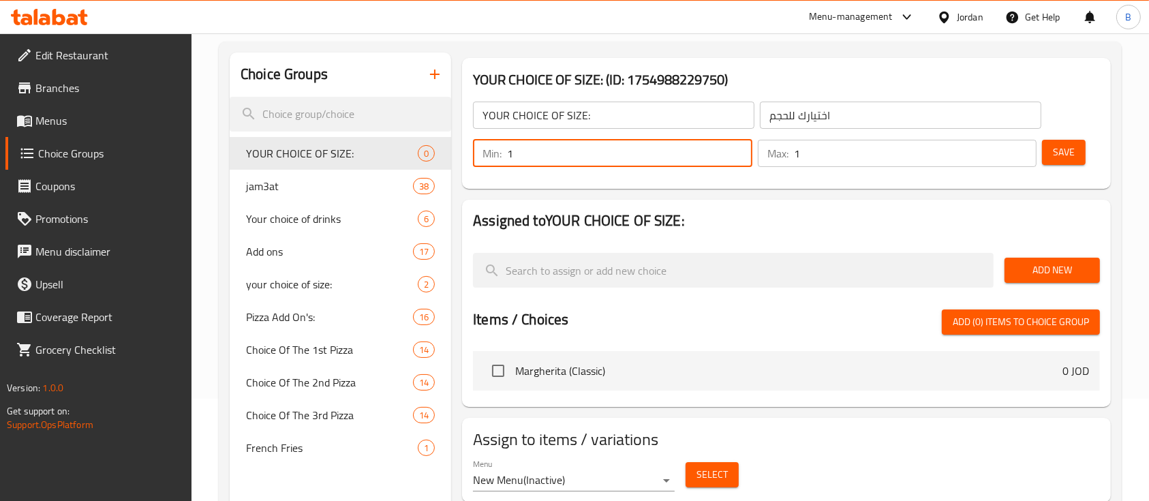
type input "1"
click at [1022, 150] on input "1" at bounding box center [915, 153] width 243 height 27
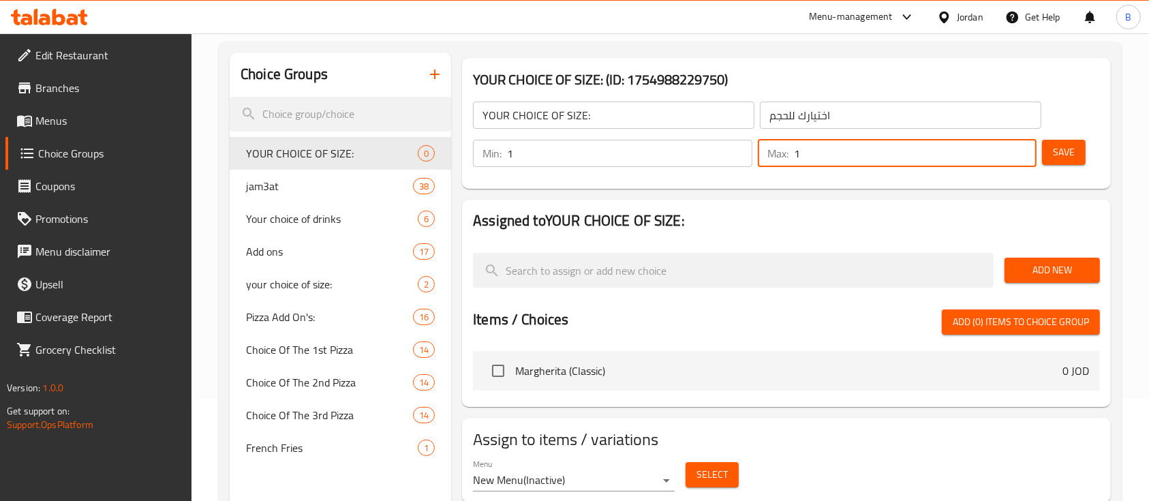
click at [1044, 148] on button "Save" at bounding box center [1064, 152] width 44 height 25
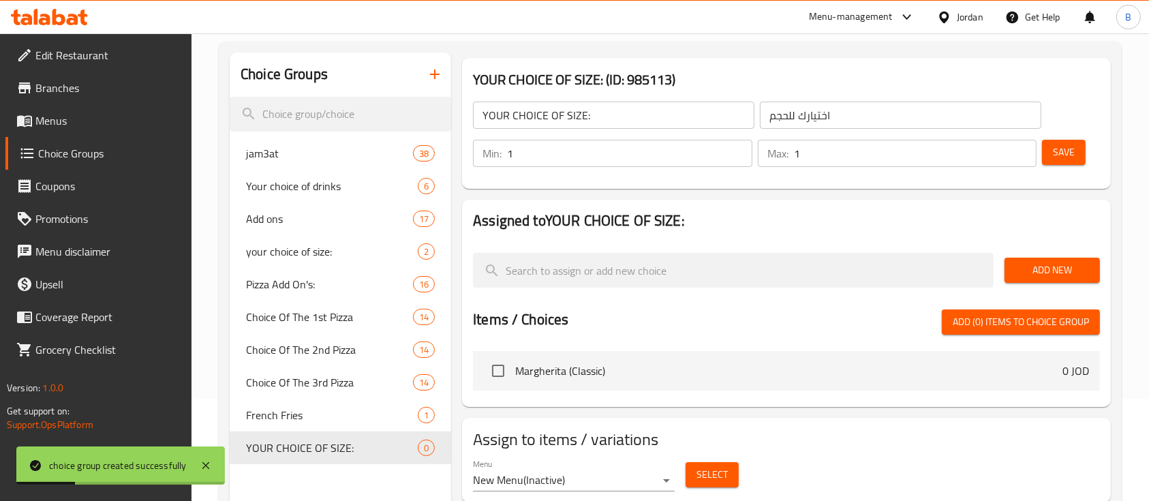
click at [1027, 264] on span "Add New" at bounding box center [1053, 270] width 74 height 17
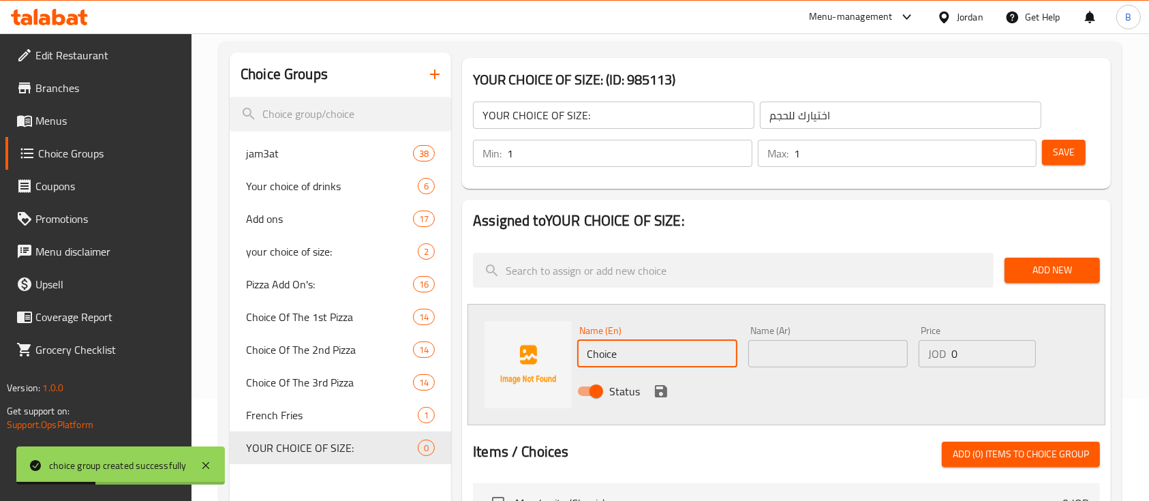
drag, startPoint x: 695, startPoint y: 353, endPoint x: 273, endPoint y: 336, distance: 422.3
click at [342, 340] on div "Choice Groups jam3at 38 Your choice of drinks 6 Add ons 17 your choice of size:…" at bounding box center [673, 346] width 887 height 588
type input "M"
type input "medium"
click at [853, 374] on div "Status" at bounding box center [828, 391] width 512 height 37
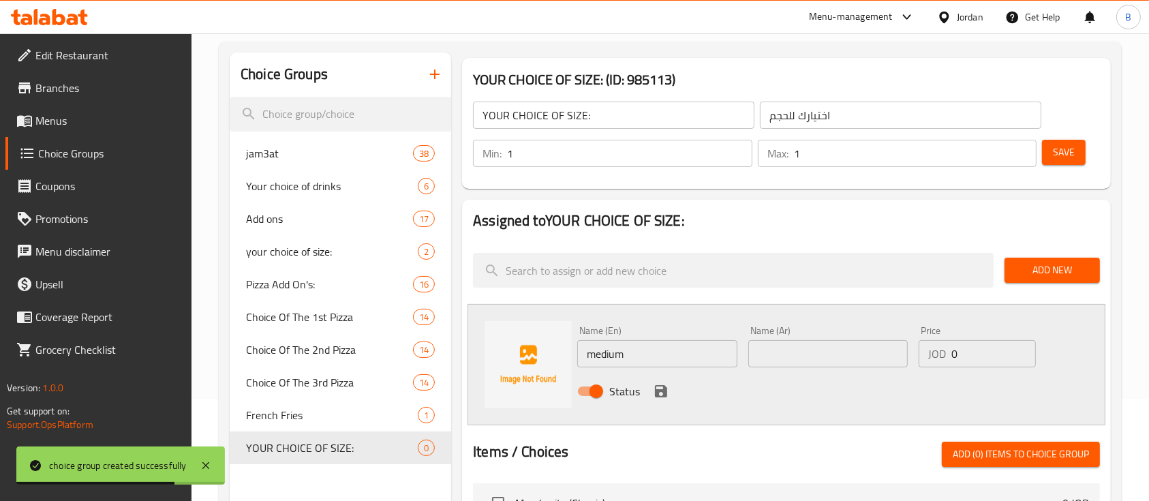
click at [853, 365] on input "text" at bounding box center [828, 353] width 160 height 27
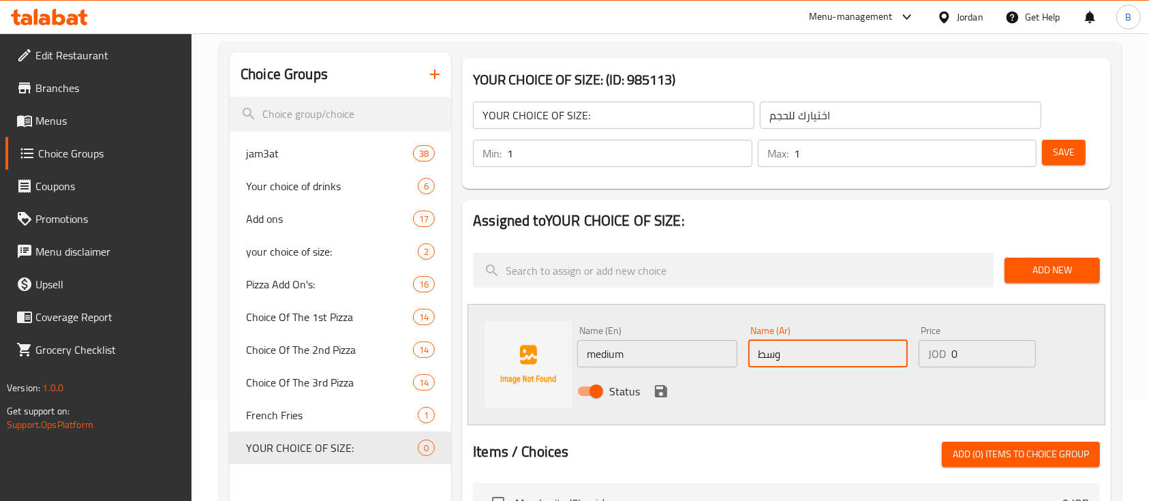
type input "وسط"
drag, startPoint x: 928, startPoint y: 348, endPoint x: 815, endPoint y: 344, distance: 113.2
click at [817, 343] on div "Name (En) medium Name (En) Name (Ar) وسط Name (Ar) Price JOD 0 Price Status" at bounding box center [828, 364] width 512 height 89
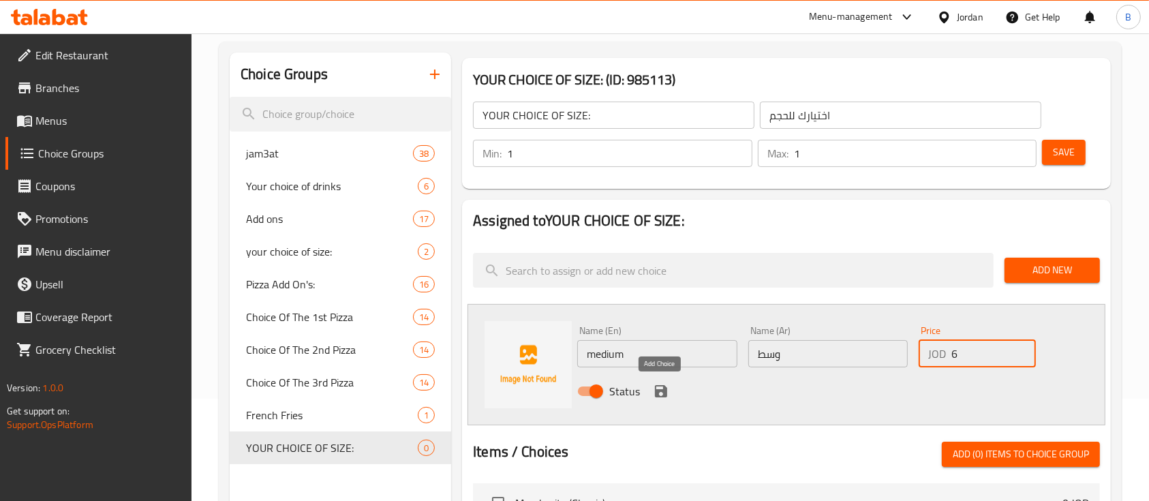
type input "6"
click at [656, 389] on icon "save" at bounding box center [661, 391] width 12 height 12
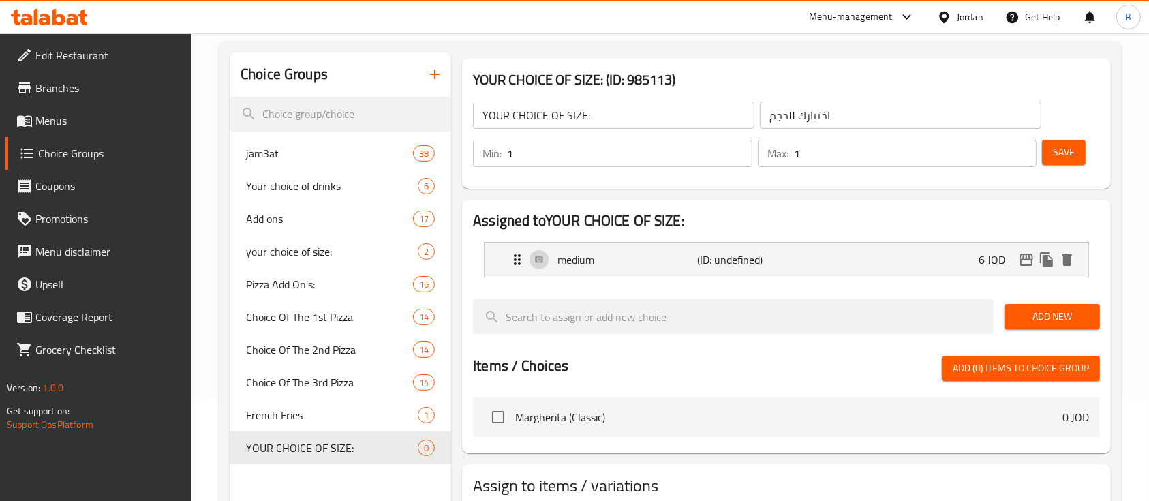
click at [1050, 311] on span "Add New" at bounding box center [1053, 316] width 74 height 17
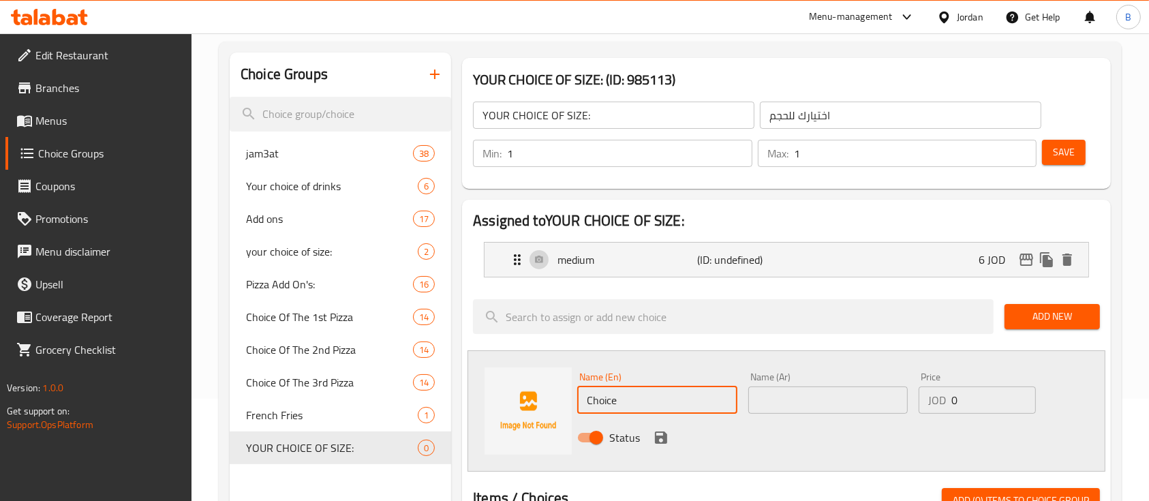
drag, startPoint x: 652, startPoint y: 402, endPoint x: 337, endPoint y: 377, distance: 315.9
click at [359, 374] on div "Choice Groups jam3at 38 Your choice of drinks 6 Add ons 17 your choice of size:…" at bounding box center [673, 369] width 887 height 634
type input "large"
click at [816, 399] on input "text" at bounding box center [828, 399] width 160 height 27
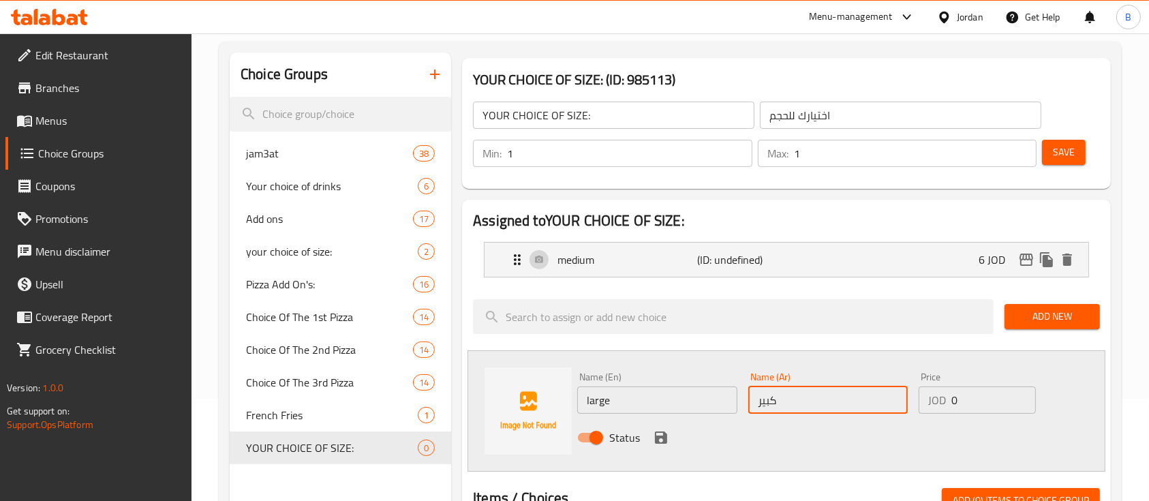
type input "كبير"
drag, startPoint x: 983, startPoint y: 401, endPoint x: 840, endPoint y: 395, distance: 142.6
click at [860, 395] on div "Name (En) large Name (En) Name (Ar) كبير Name (Ar) Price JOD 0 Price Status" at bounding box center [828, 411] width 512 height 89
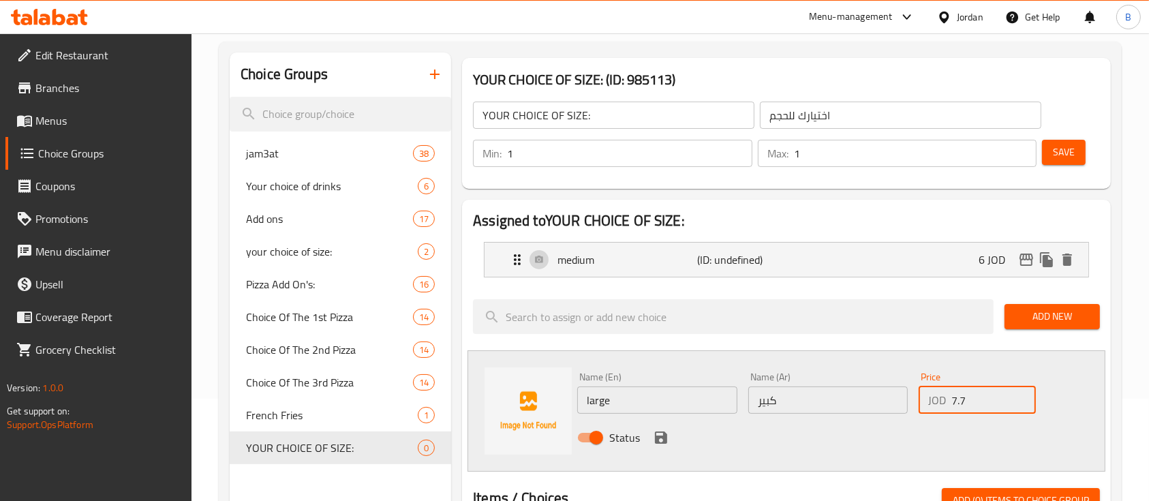
type input "7.75"
click at [661, 434] on icon "save" at bounding box center [661, 437] width 16 height 16
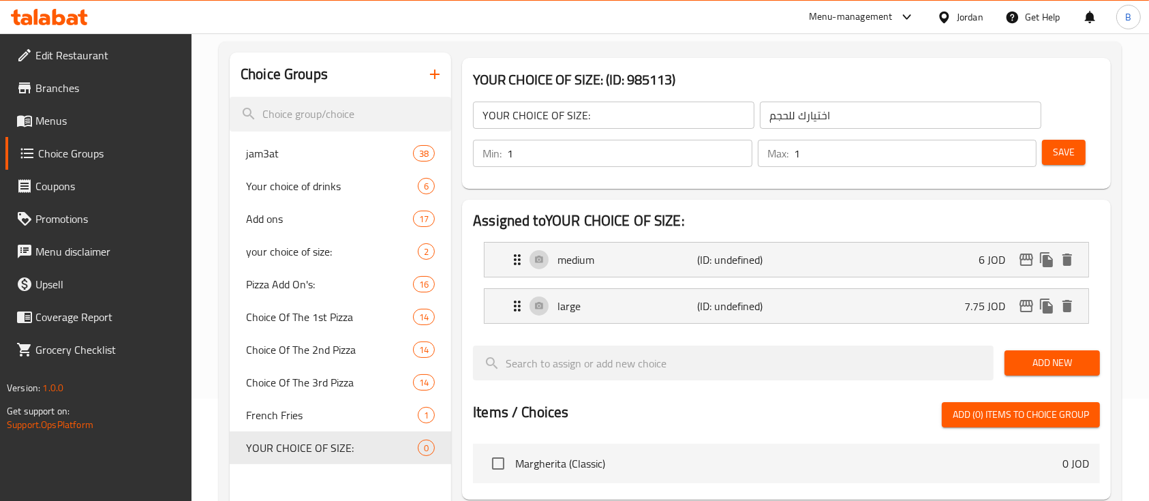
click at [1063, 362] on span "Add New" at bounding box center [1053, 362] width 74 height 17
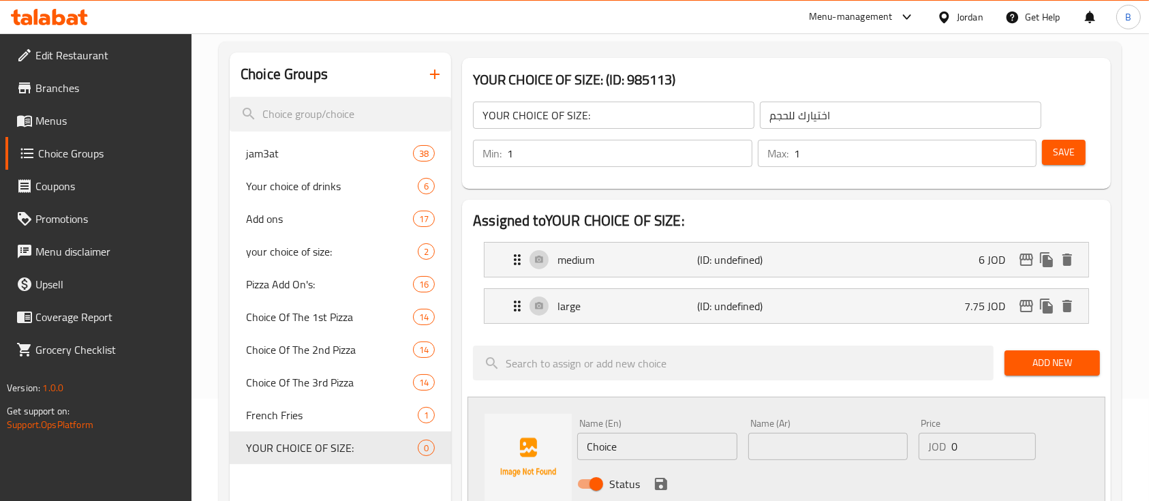
click at [643, 459] on div "Name (En) Choice Name (En)" at bounding box center [657, 439] width 170 height 52
click at [421, 421] on div "Choice Groups jam3at 38 Your choice of drinks 6 Add ons 17 your choice of size:…" at bounding box center [673, 392] width 887 height 680
paste input "XXL"50cm""
drag, startPoint x: 638, startPoint y: 447, endPoint x: 463, endPoint y: 438, distance: 175.4
click at [464, 438] on div "Assigned to YOUR CHOICE OF SIZE: medium (ID: undefined) 6 JOD Name (En) medium …" at bounding box center [786, 416] width 649 height 432
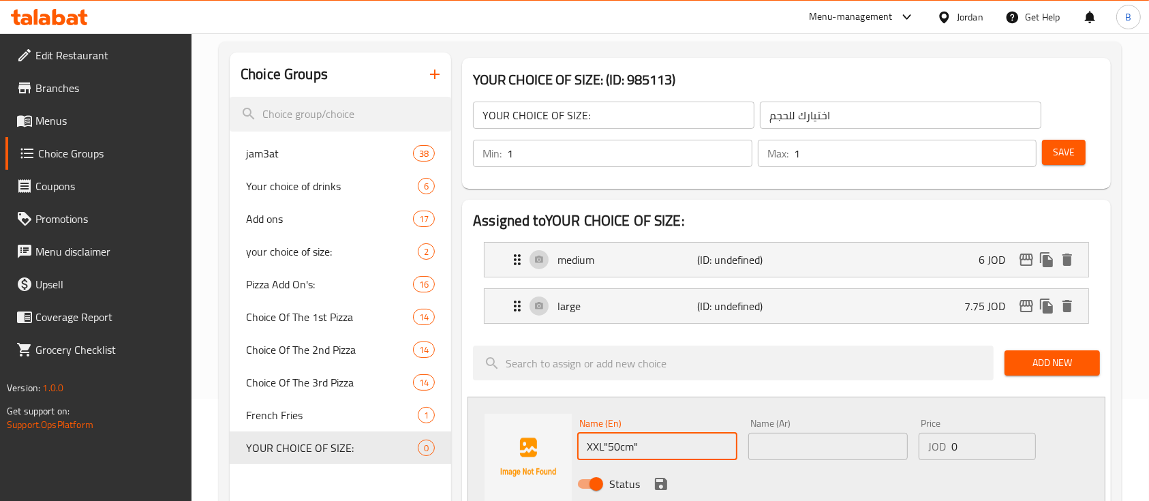
type input "XXL"50cm""
click at [807, 453] on input "text" at bounding box center [828, 446] width 160 height 27
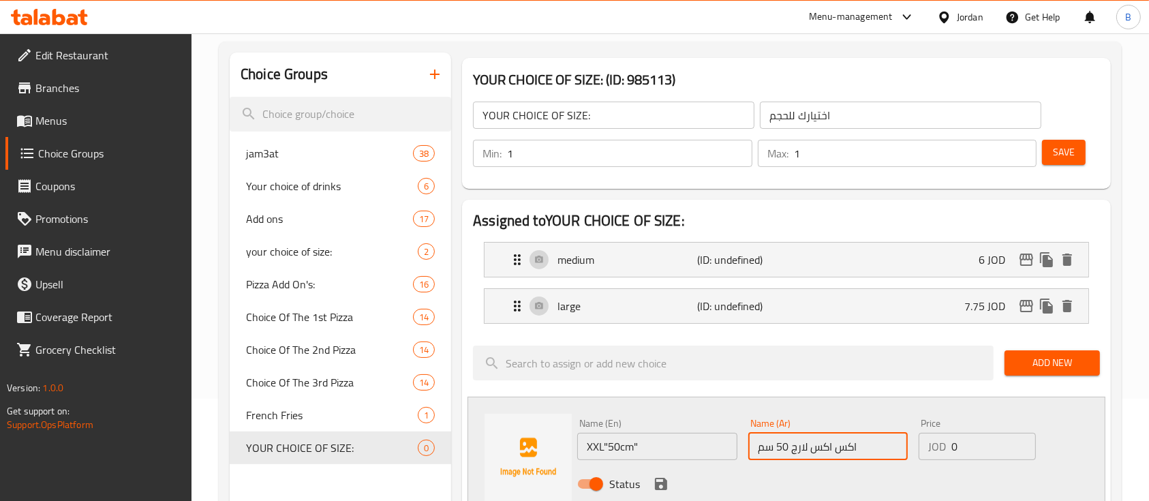
type input "اكس اكس لارج 50 سم"
drag, startPoint x: 999, startPoint y: 461, endPoint x: 815, endPoint y: 451, distance: 185.0
click at [822, 451] on div "Name (En) XXL"50cm" Name (En) Name (Ar) اكس اكس لارج 50 سم Name (Ar) Price JOD …" at bounding box center [828, 457] width 512 height 89
click at [986, 445] on input "0" at bounding box center [994, 446] width 85 height 27
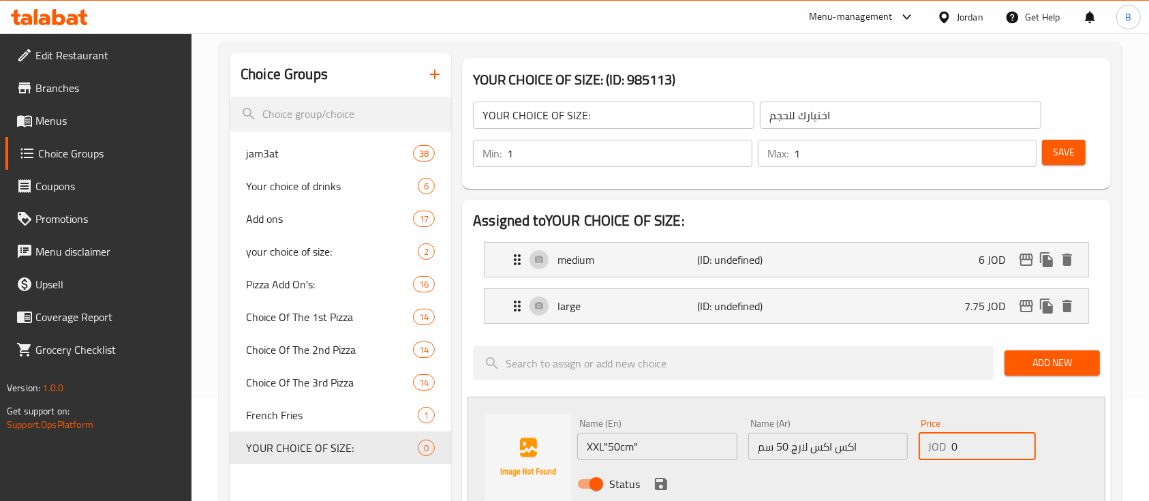
click at [986, 445] on input "0" at bounding box center [994, 446] width 85 height 27
type input "15.50"
click at [664, 482] on icon "save" at bounding box center [661, 484] width 12 height 12
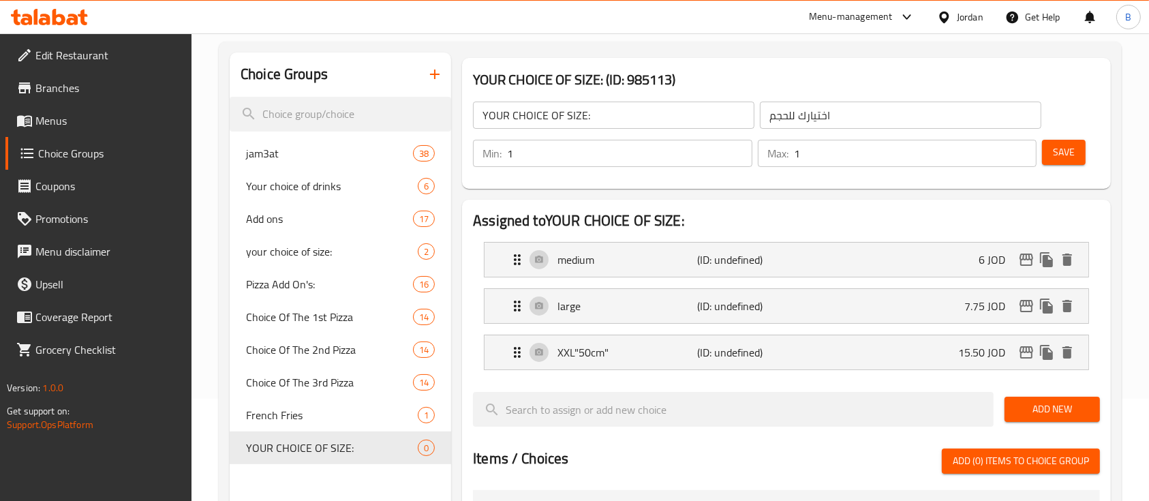
click at [1059, 159] on span "Save" at bounding box center [1064, 152] width 22 height 17
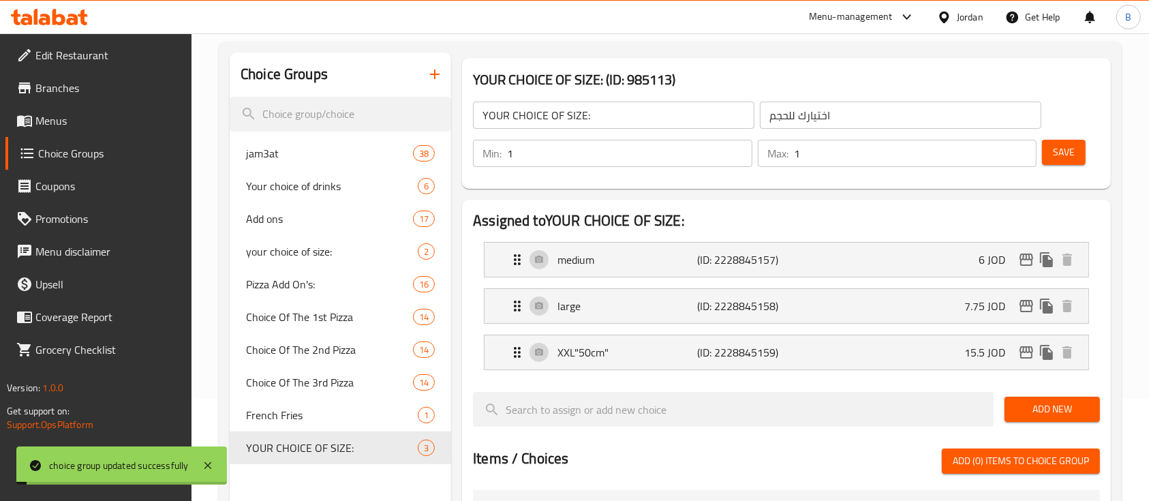
click at [85, 118] on span "Menus" at bounding box center [108, 120] width 146 height 16
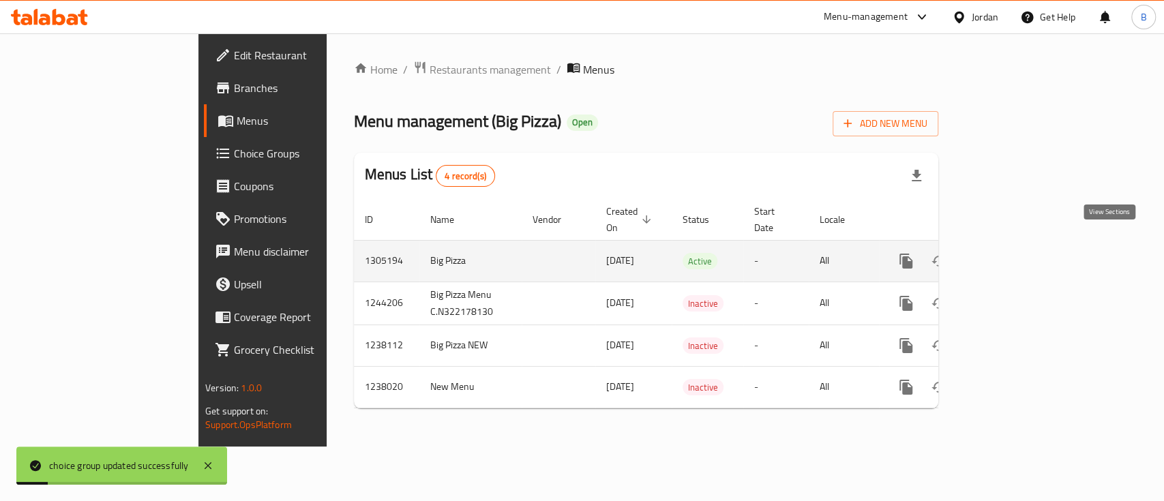
click at [1012, 253] on icon "enhanced table" at bounding box center [1004, 261] width 16 height 16
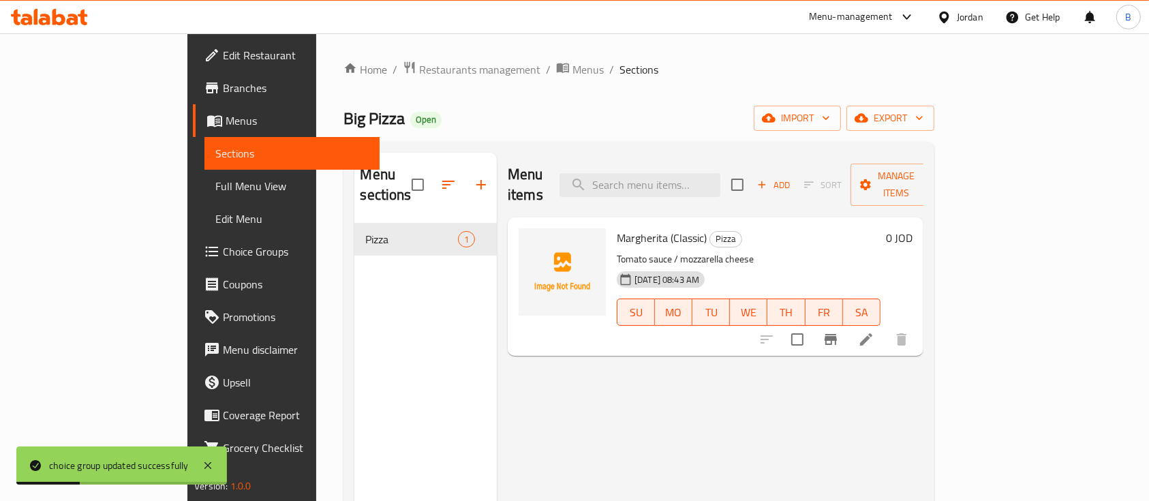
click at [875, 331] on icon at bounding box center [866, 339] width 16 height 16
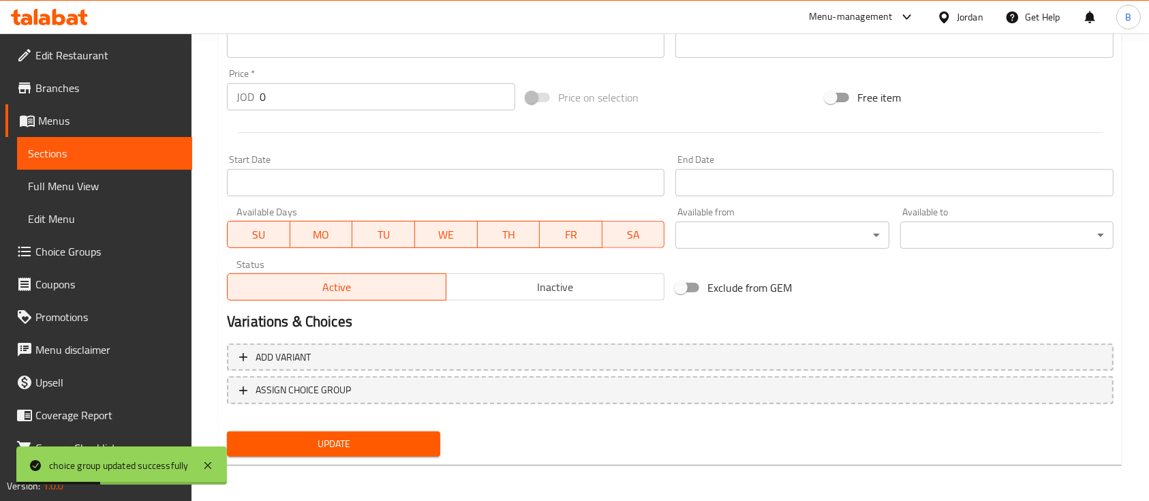
scroll to position [462, 0]
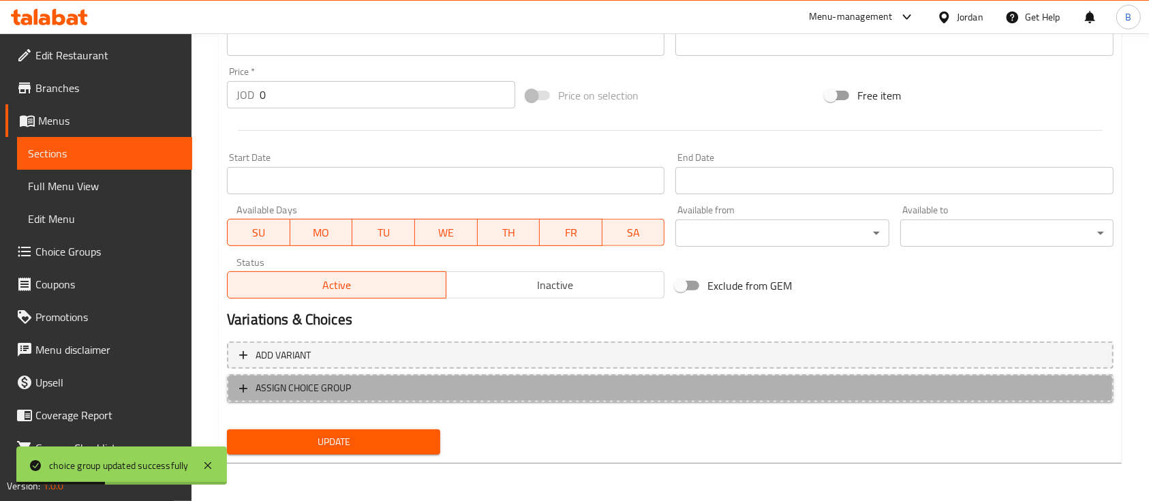
click at [322, 391] on span "ASSIGN CHOICE GROUP" at bounding box center [303, 388] width 95 height 17
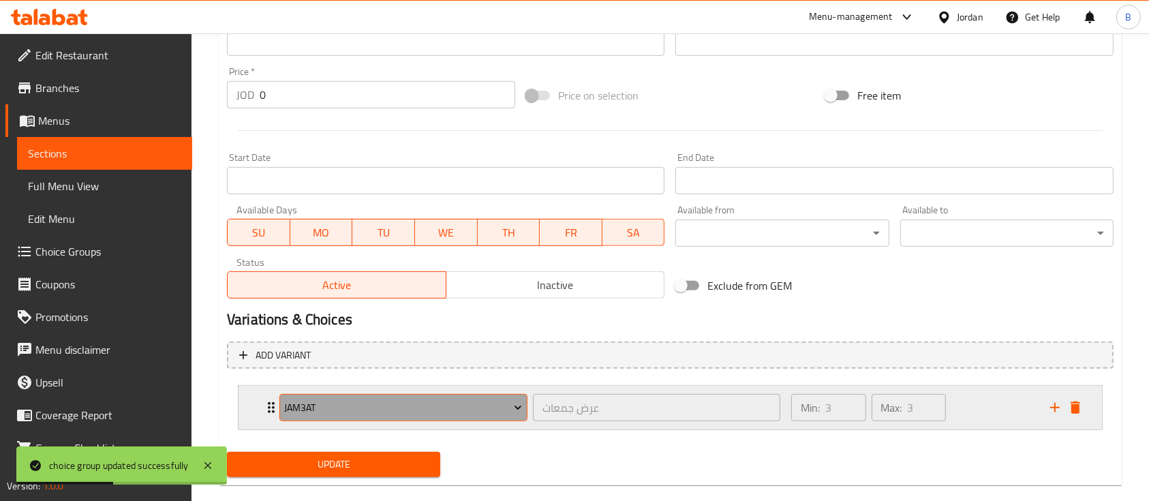
click at [417, 406] on span "jam3at" at bounding box center [403, 407] width 238 height 17
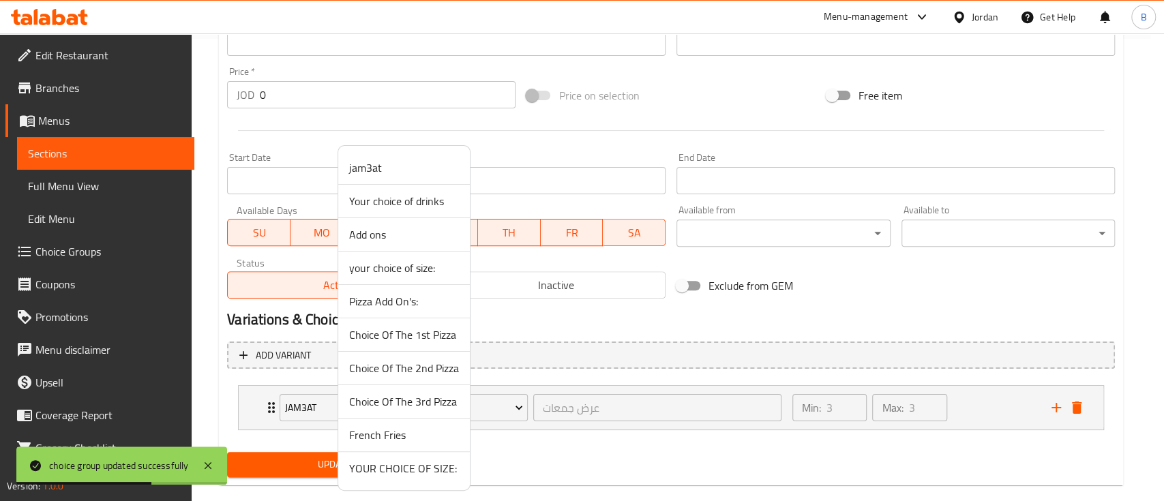
click at [407, 466] on span "YOUR CHOICE OF SIZE:" at bounding box center [404, 468] width 110 height 16
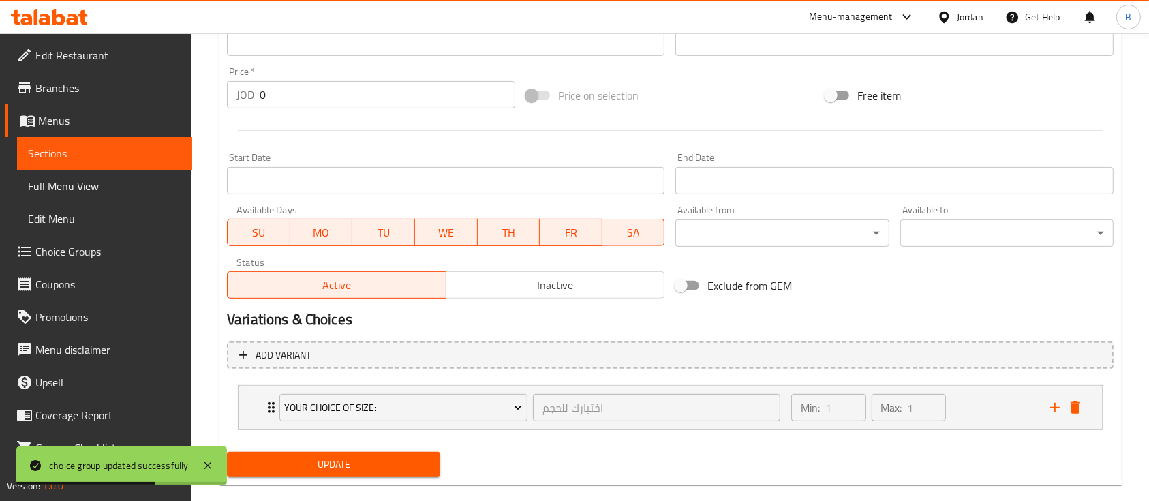
click at [375, 456] on span "Update" at bounding box center [334, 464] width 192 height 17
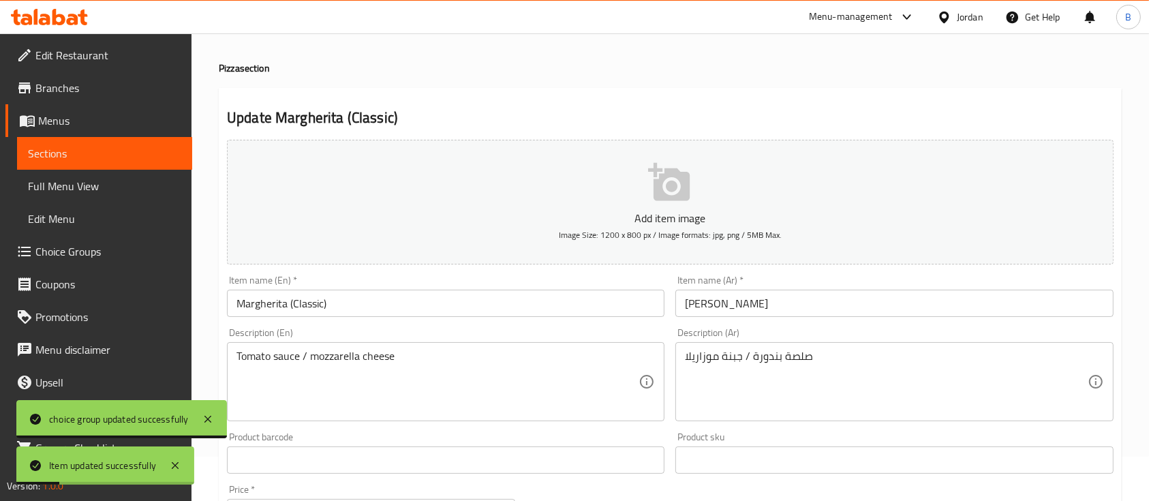
scroll to position [0, 0]
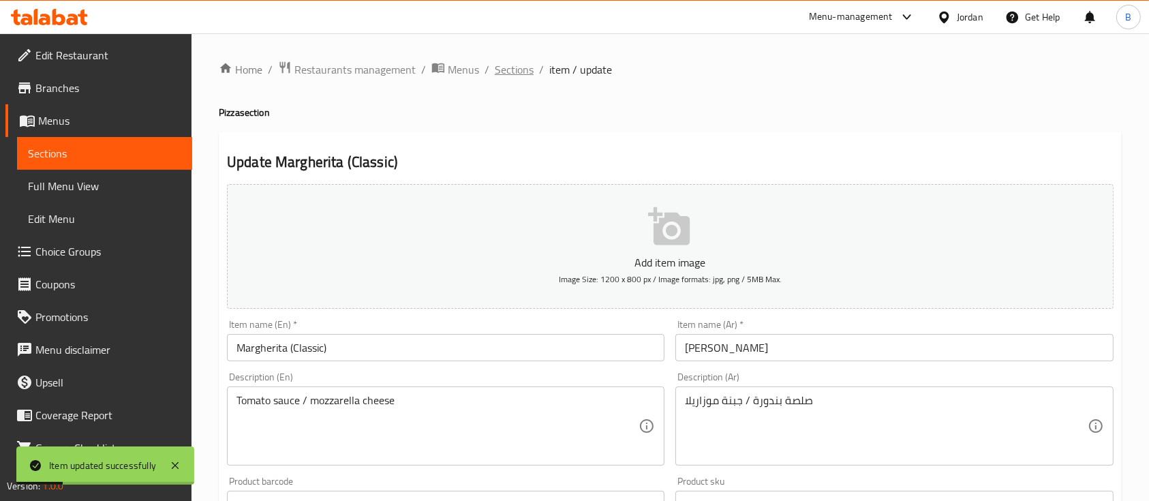
click at [526, 67] on span "Sections" at bounding box center [514, 69] width 39 height 16
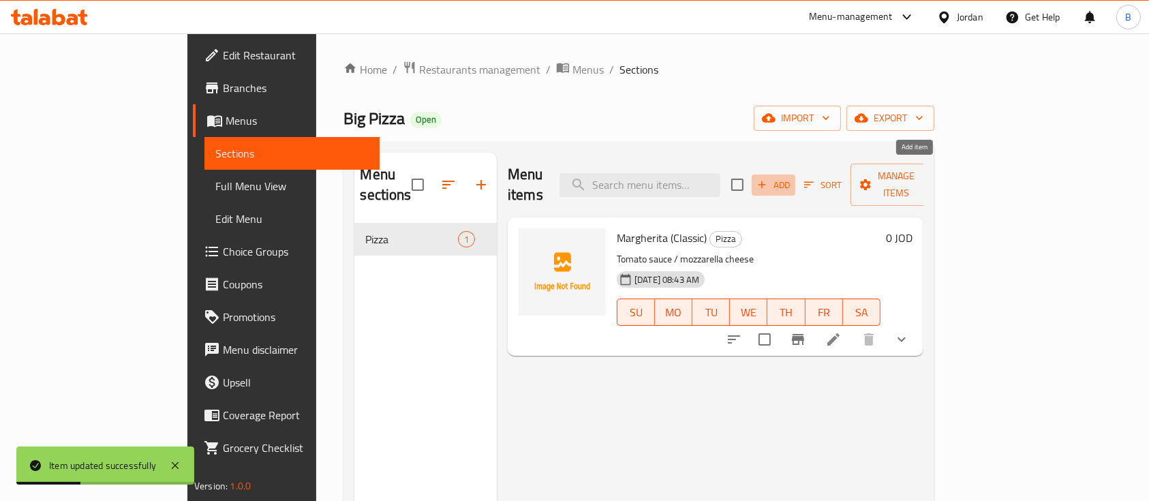
click at [792, 177] on span "Add" at bounding box center [773, 185] width 37 height 16
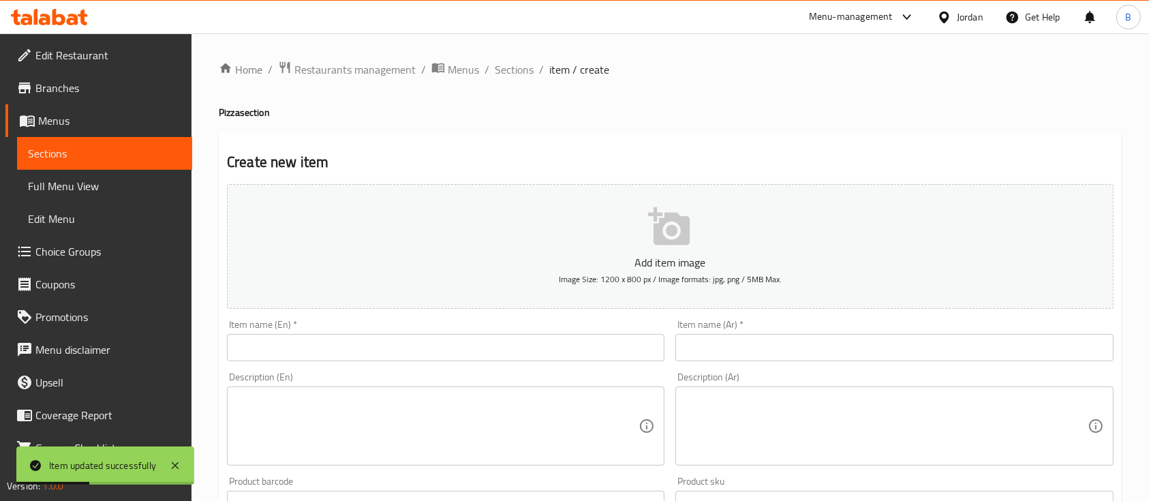
click at [469, 357] on input "text" at bounding box center [446, 347] width 438 height 27
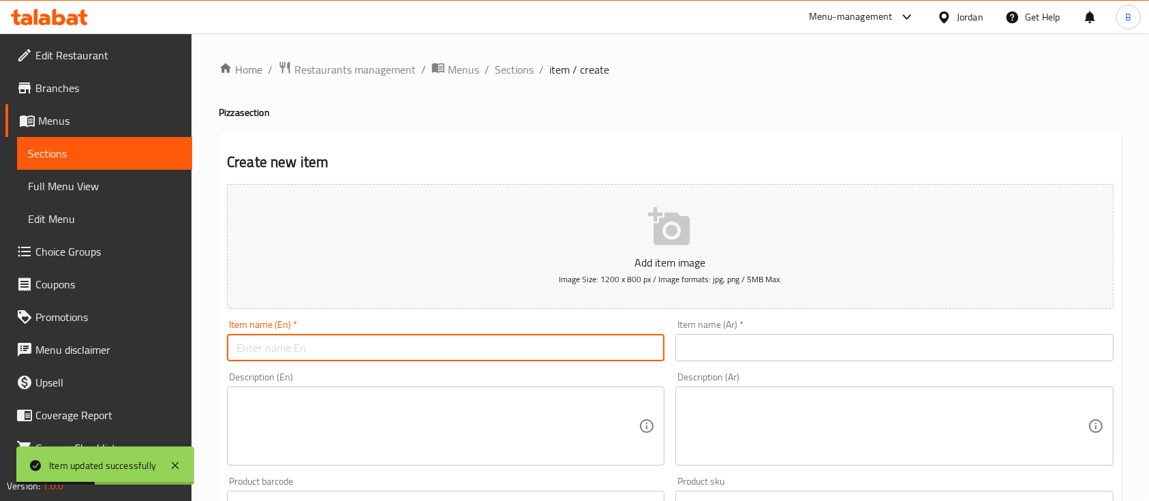
paste input "Vita olives"
type input "Vita olives"
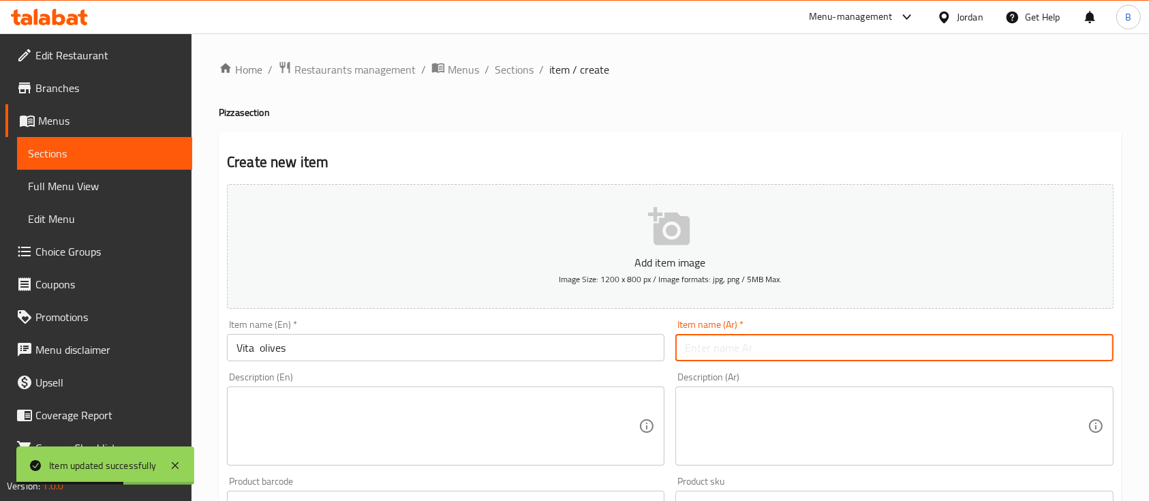
click at [731, 358] on input "text" at bounding box center [895, 347] width 438 height 27
paste input "بيتزا فيتا بالزيتون"
type input "بيتزا فيتا بالزيتون"
click at [795, 395] on textarea at bounding box center [886, 426] width 402 height 65
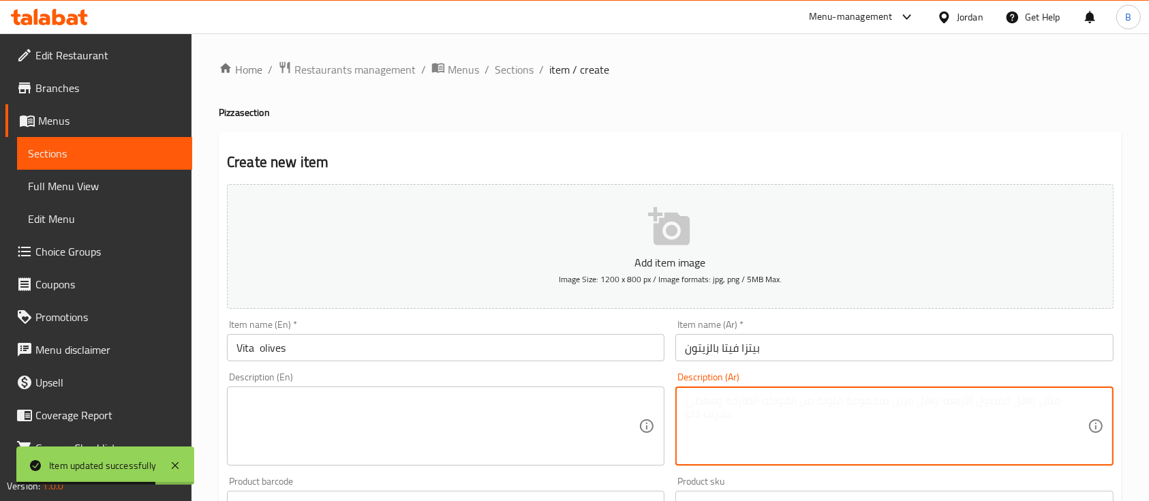
paste textarea "صلصة بندورة / جبنة موزاريلا /جبنة فيتا/ زيتون اسود"
type textarea "صلصة بندورة / جبنة موزاريلا /جبنة فيتا/ زيتون اسود"
click at [546, 400] on textarea at bounding box center [438, 426] width 402 height 65
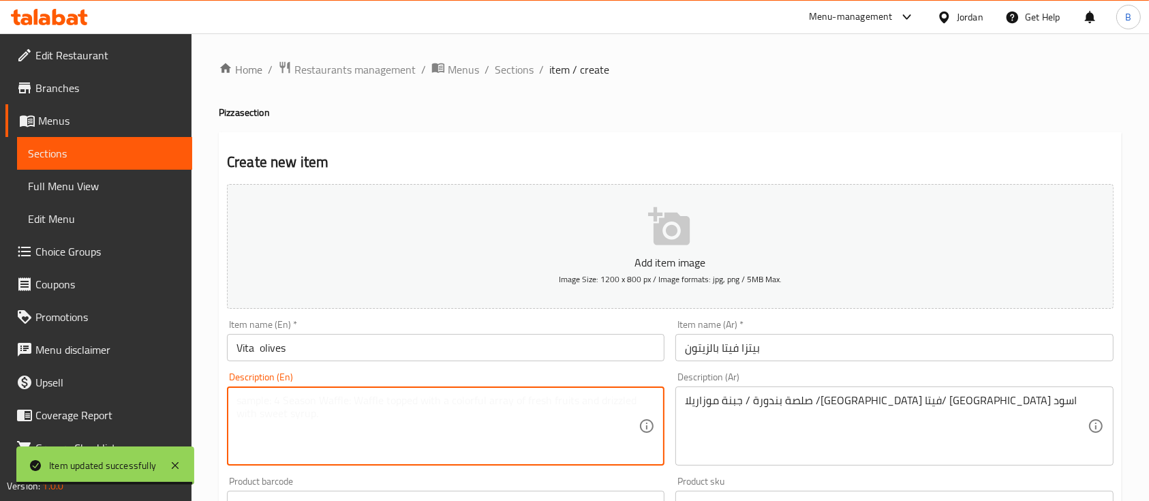
paste textarea "Tomato sauce / mozzarella cheese / feta cheese / black olives"
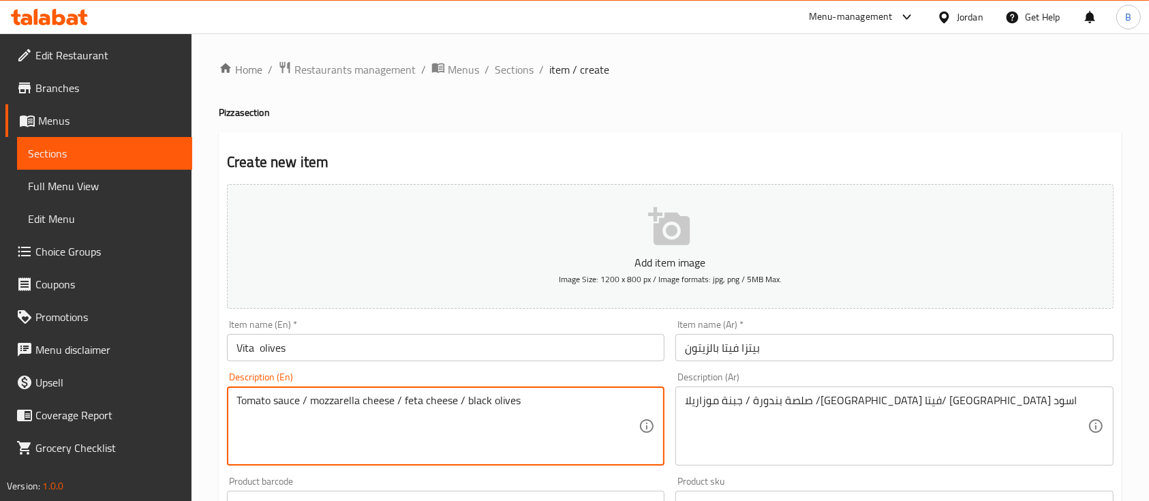
type textarea "Tomato sauce / mozzarella cheese / feta cheese / black olives"
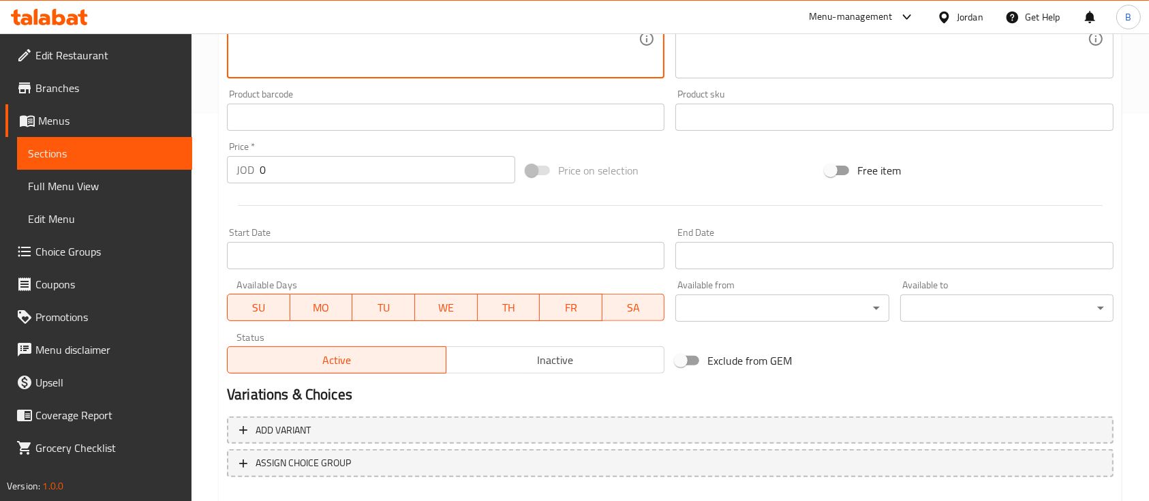
scroll to position [462, 0]
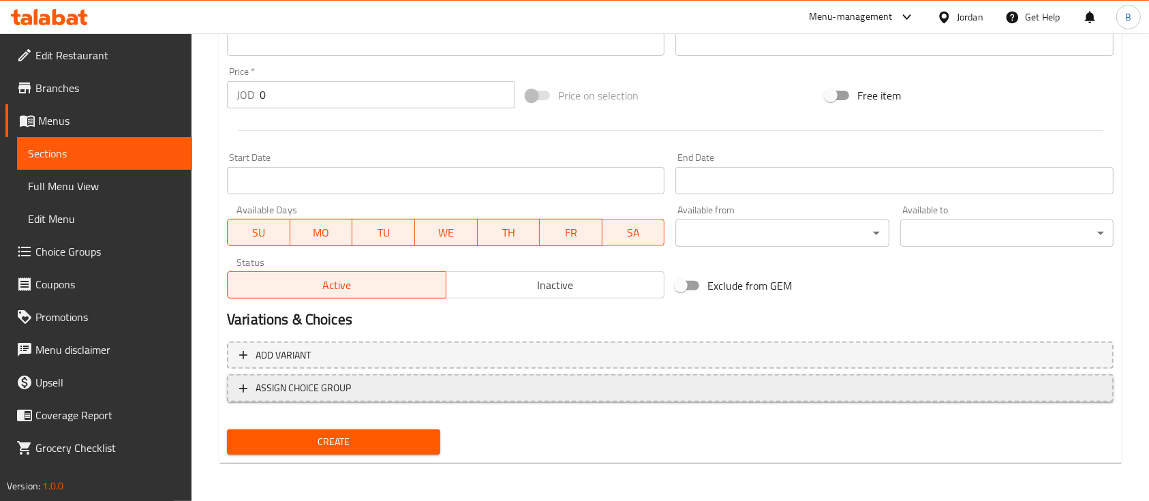
click at [322, 393] on span "ASSIGN CHOICE GROUP" at bounding box center [303, 388] width 95 height 17
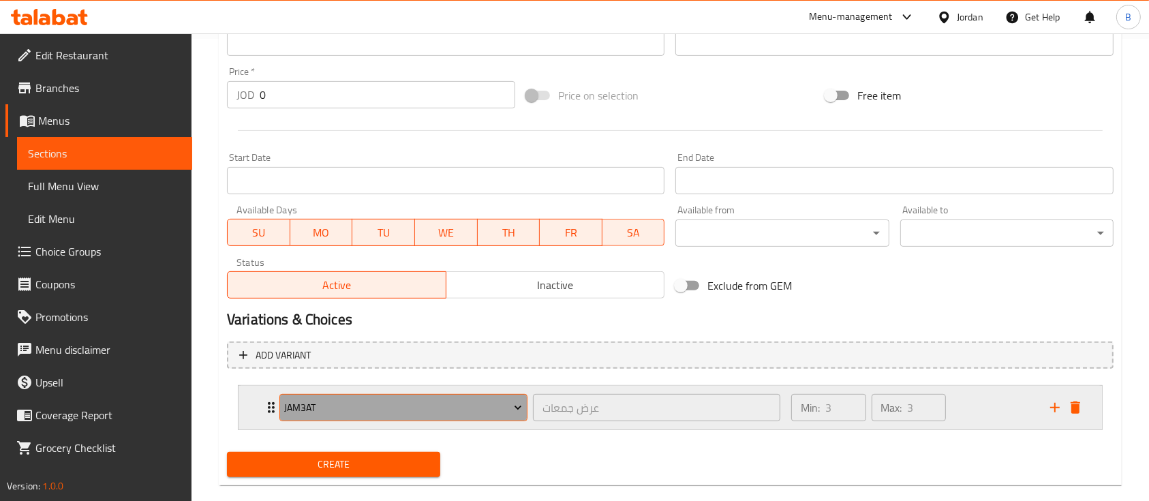
click at [341, 401] on span "jam3at" at bounding box center [403, 407] width 238 height 17
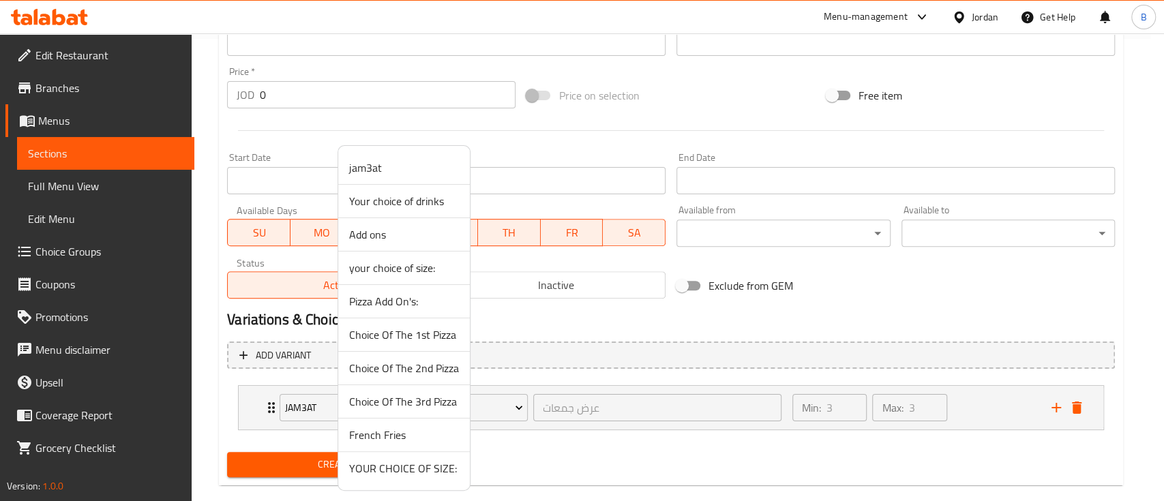
click at [413, 464] on span "YOUR CHOICE OF SIZE:" at bounding box center [404, 468] width 110 height 16
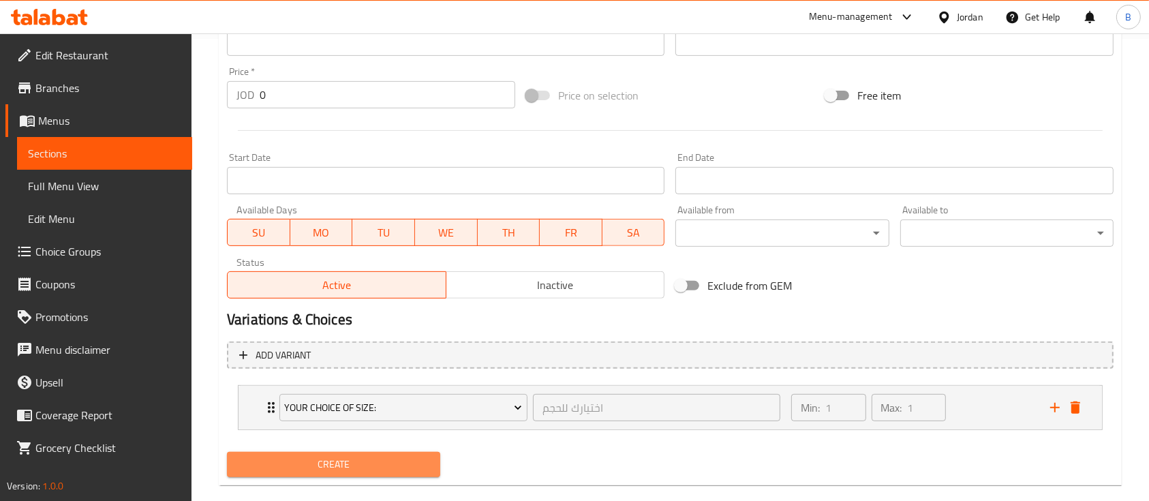
click at [340, 459] on span "Create" at bounding box center [334, 464] width 192 height 17
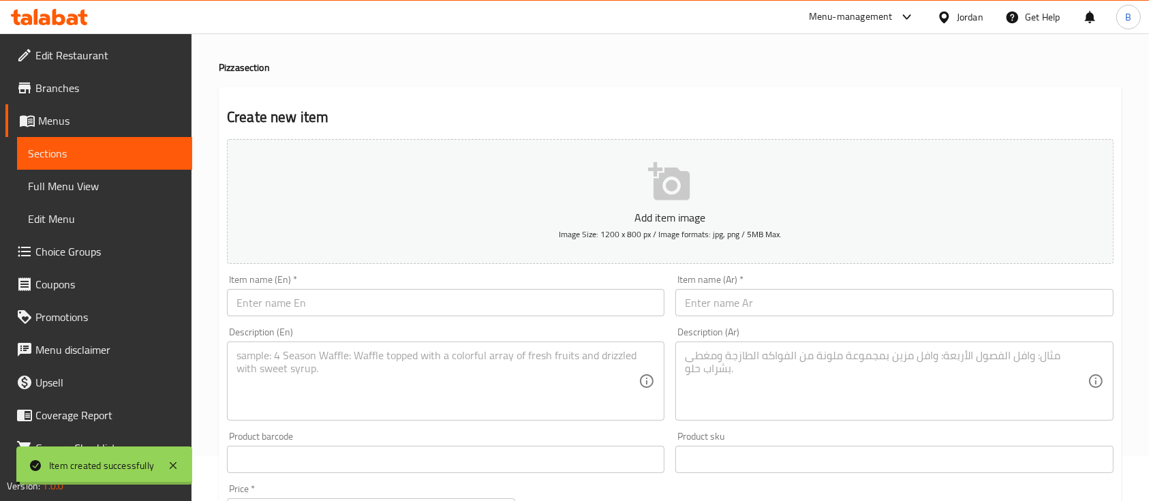
scroll to position [0, 0]
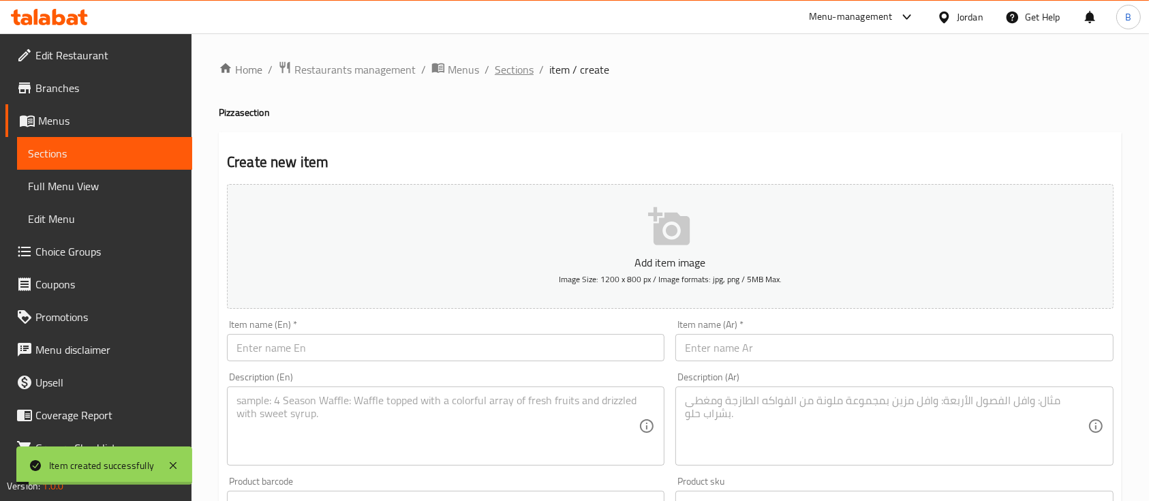
click at [523, 71] on span "Sections" at bounding box center [514, 69] width 39 height 16
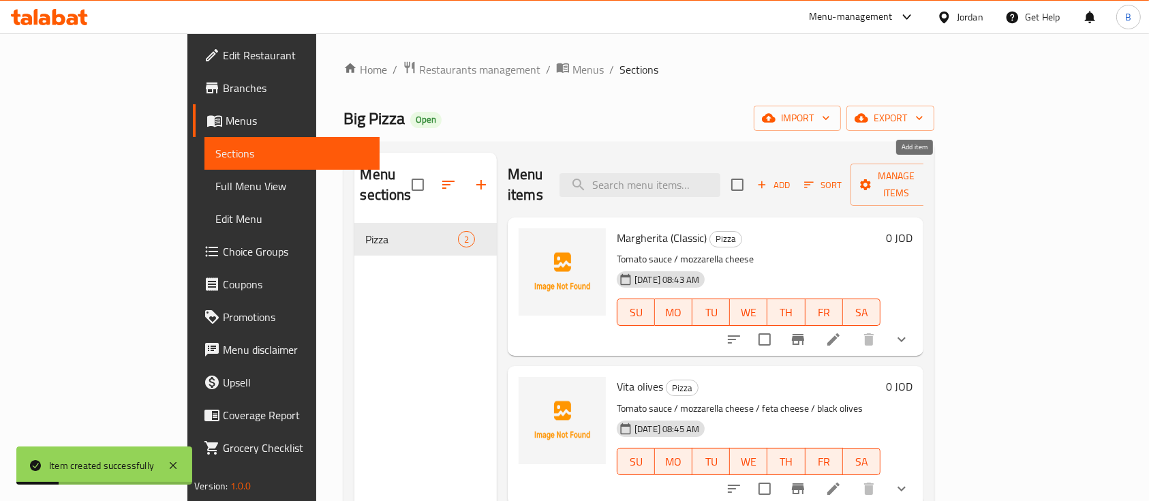
click at [792, 177] on span "Add" at bounding box center [773, 185] width 37 height 16
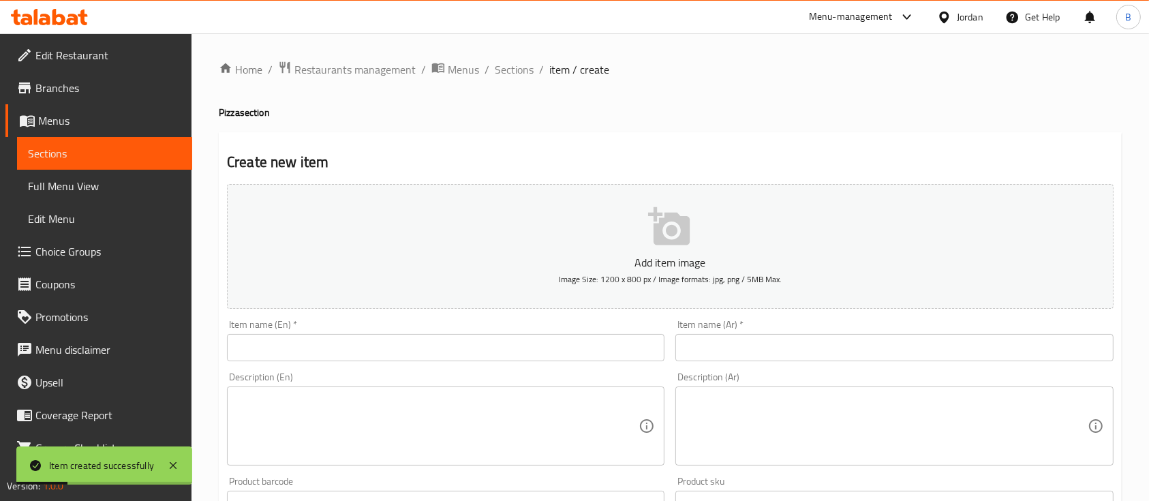
click at [438, 345] on input "text" at bounding box center [446, 347] width 438 height 27
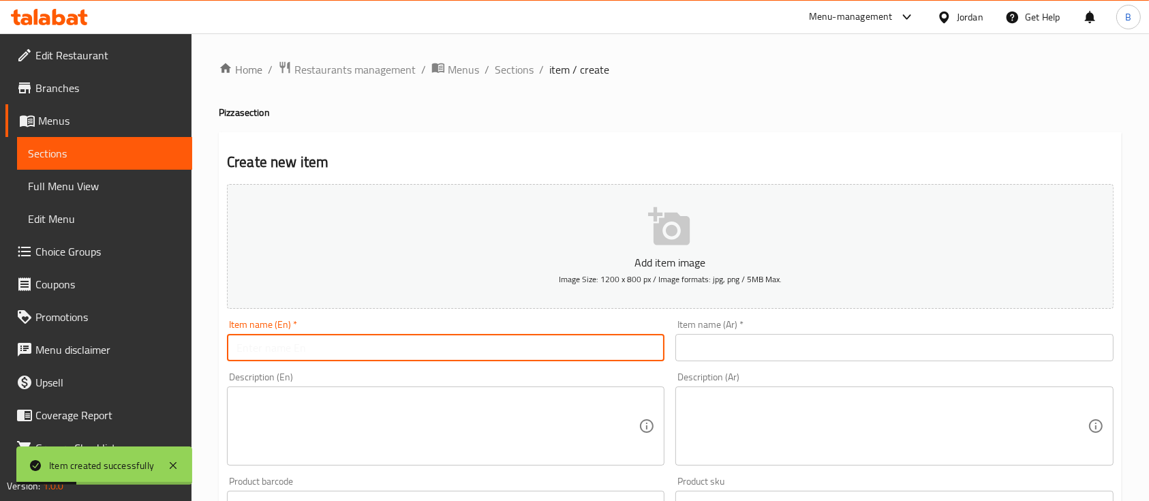
paste input "Four Cheese Pizza"
type input "Four Cheese Pizza"
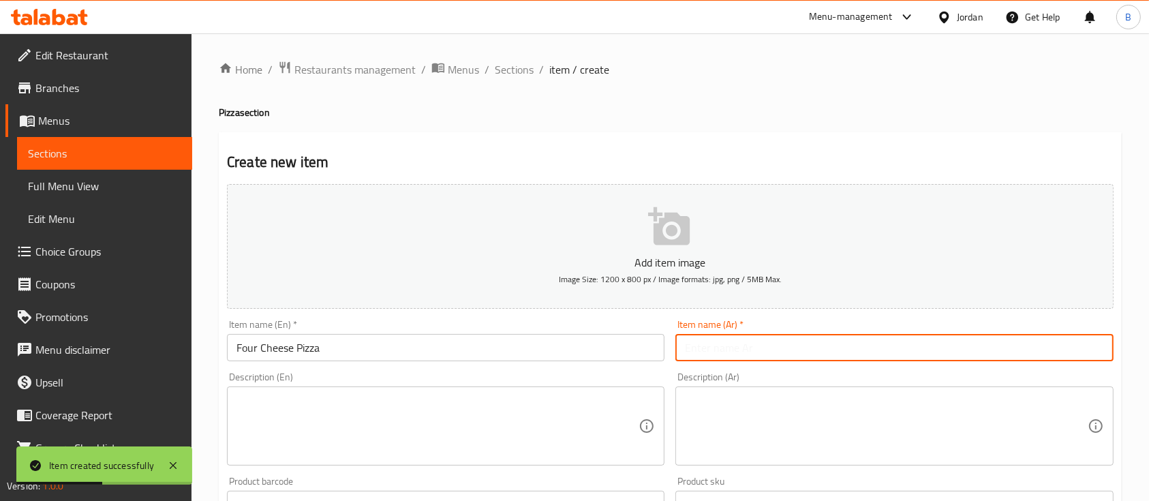
click at [729, 357] on input "text" at bounding box center [895, 347] width 438 height 27
paste input "بيتزا الاجبان الاربعة"
type input "بيتزا الاجبان الاربعة"
click at [783, 421] on textarea at bounding box center [886, 426] width 402 height 65
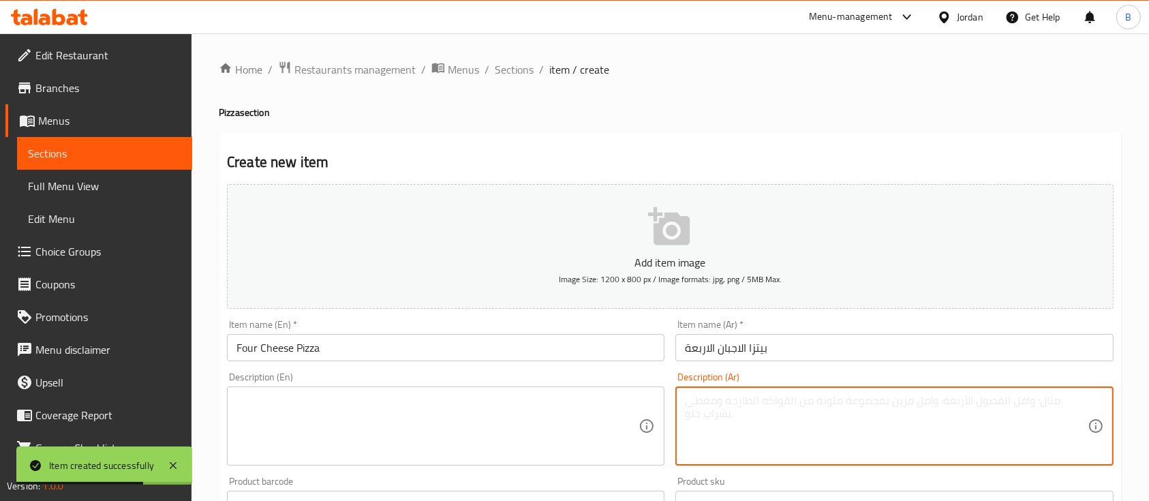
paste textarea "صلصة بندورة / جبنة موزاريلا / جبنة برمزان/ جبنة شيدر/جبنة فيتا"
type textarea "صلصة بندورة / جبنة موزاريلا / جبنة برمزان/ جبنة شيدر/جبنة فيتا"
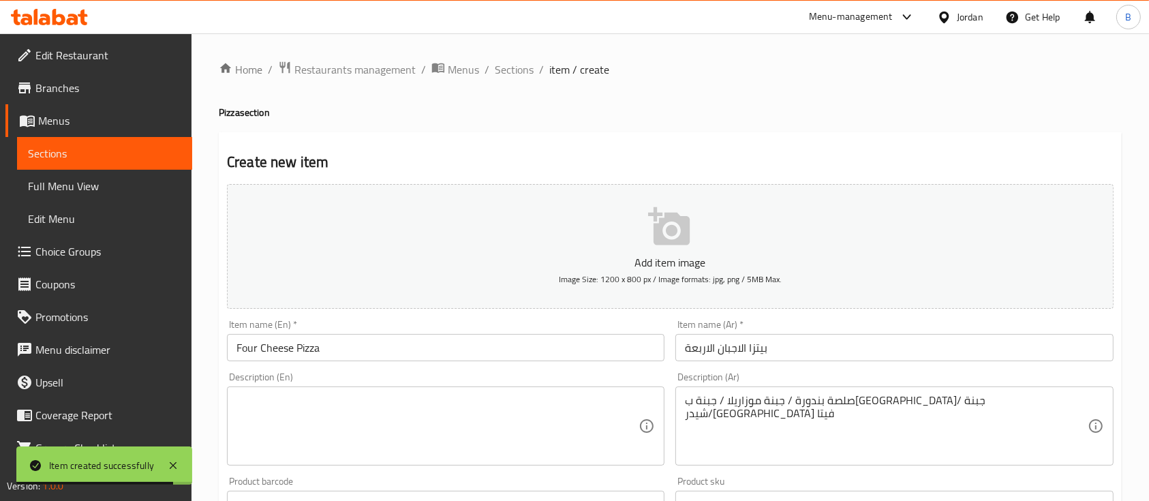
click at [492, 395] on div "Description (En)" at bounding box center [446, 425] width 438 height 79
paste textarea "Tomato sauce / Mozzarella cheese / Parmesan cheese / Cheddar cheese / Feta chee…"
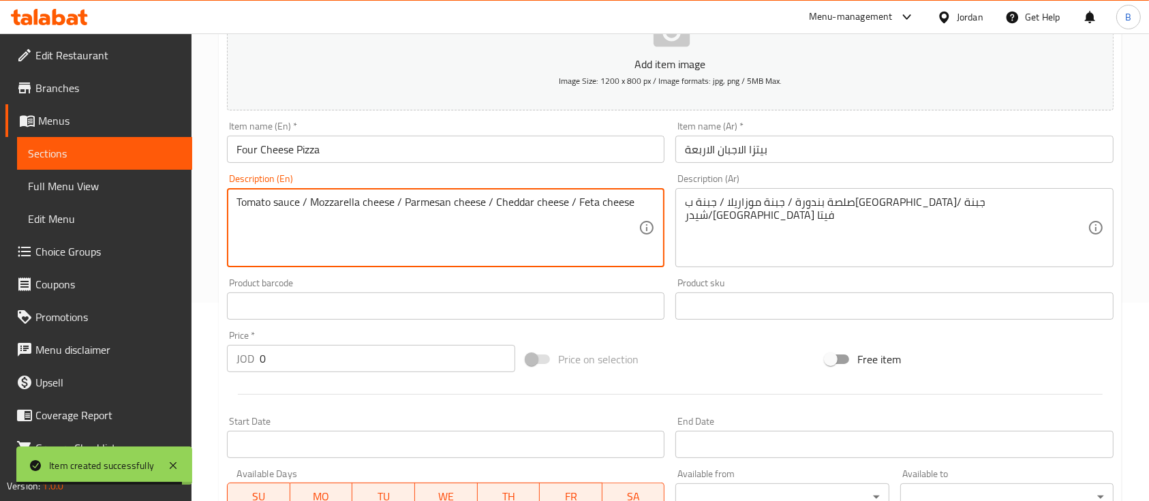
scroll to position [462, 0]
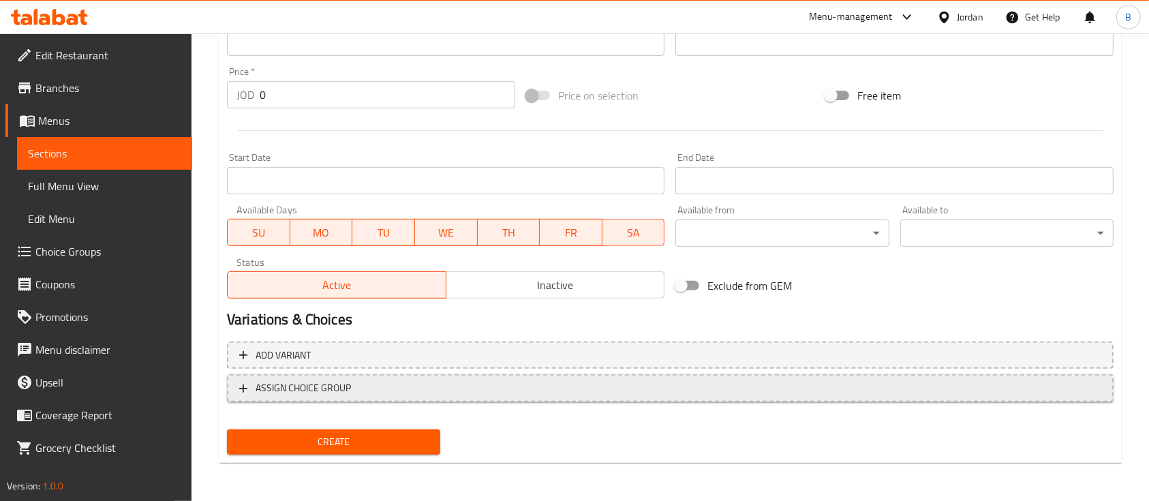
type textarea "Tomato sauce / Mozzarella cheese / Parmesan cheese / Cheddar cheese / Feta chee…"
click at [384, 397] on button "ASSIGN CHOICE GROUP" at bounding box center [670, 388] width 887 height 28
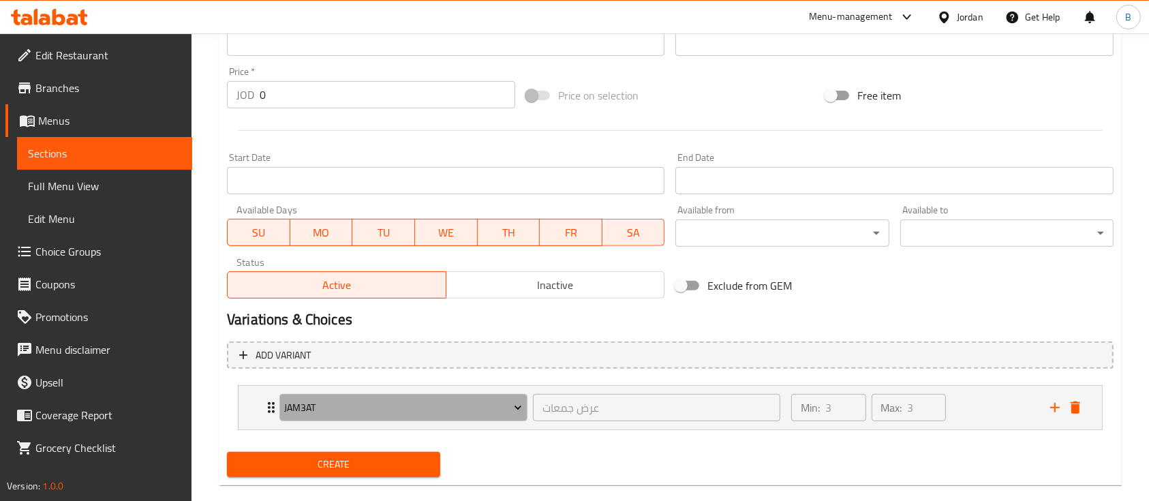
click at [398, 413] on span "jam3at" at bounding box center [403, 407] width 238 height 17
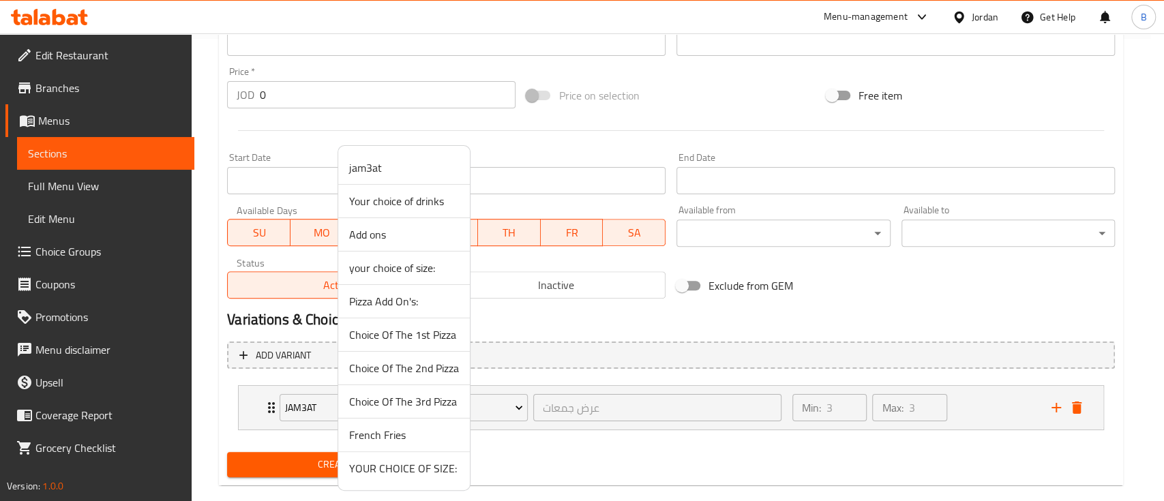
click at [425, 466] on span "YOUR CHOICE OF SIZE:" at bounding box center [404, 468] width 110 height 16
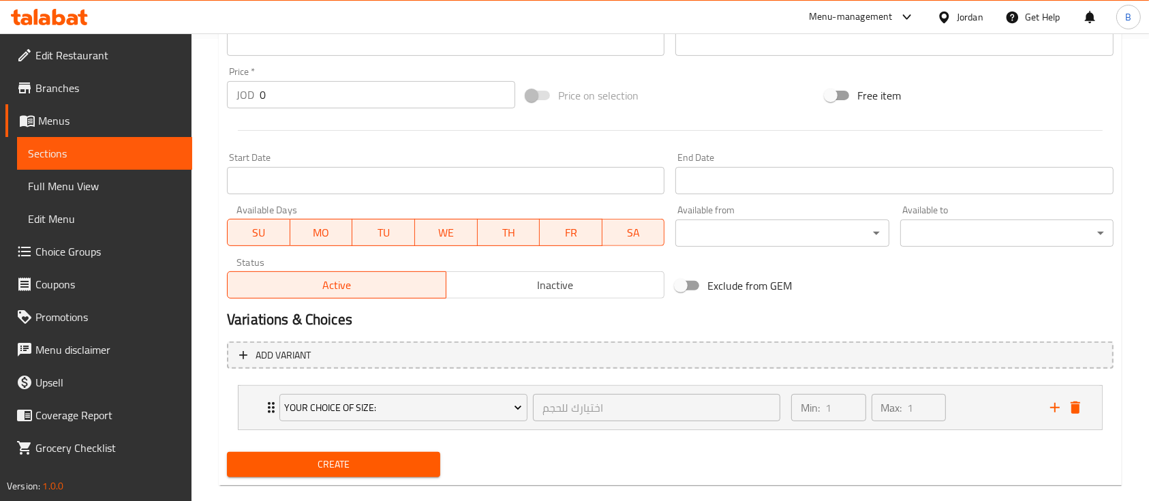
click at [380, 468] on span "Create" at bounding box center [334, 464] width 192 height 17
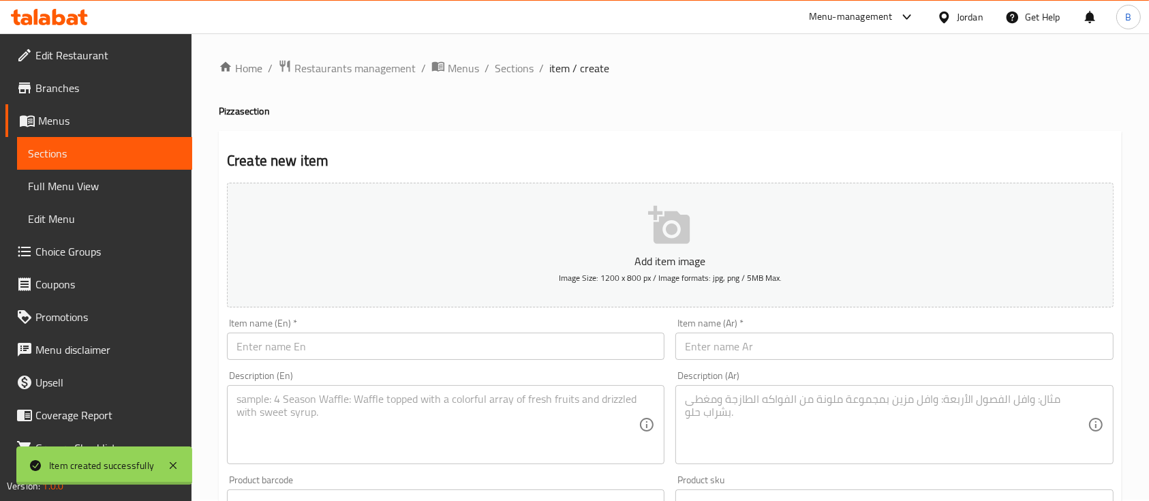
scroll to position [0, 0]
click at [526, 74] on span "Sections" at bounding box center [514, 69] width 39 height 16
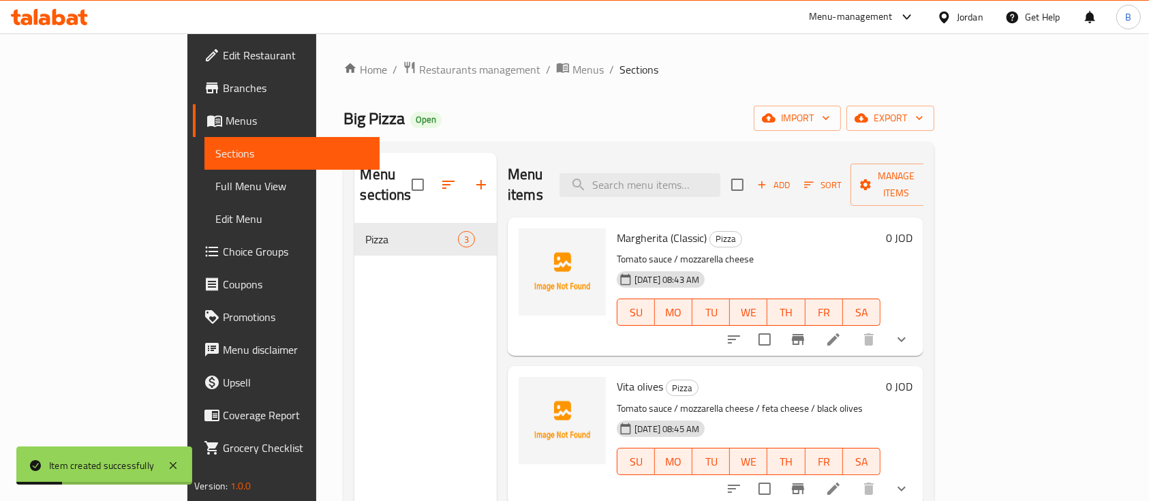
click at [792, 178] on span "Add" at bounding box center [773, 185] width 37 height 16
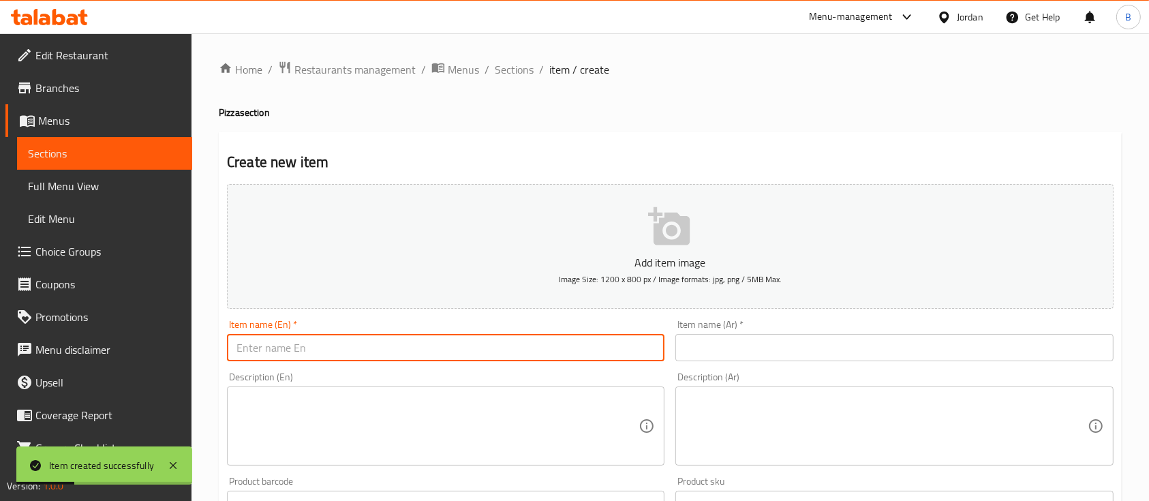
click at [302, 350] on input "text" at bounding box center [446, 347] width 438 height 27
paste input "Black Olives"
type input "Black Olives"
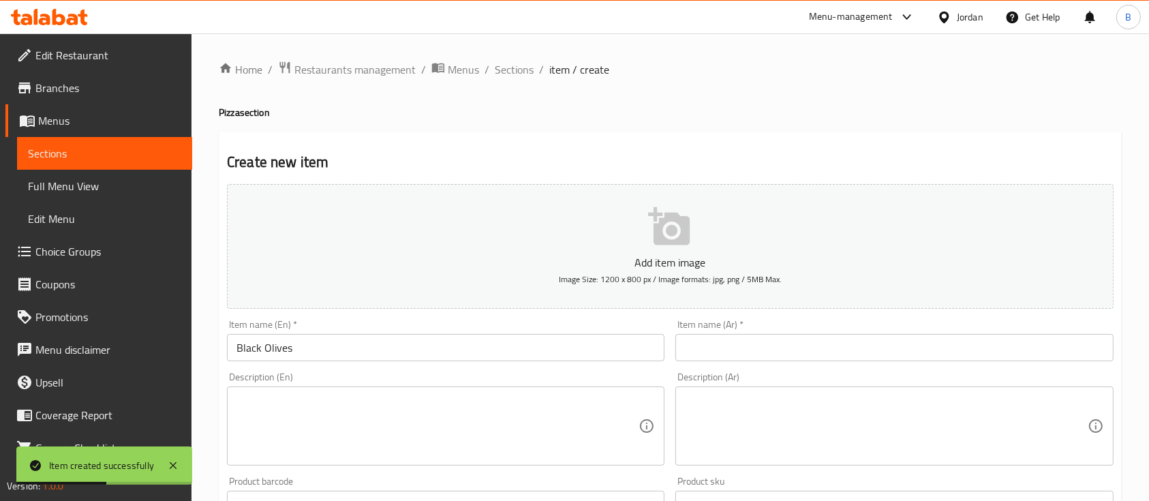
click at [791, 334] on div "Item name (Ar)   * Item name (Ar) *" at bounding box center [895, 341] width 438 height 42
click at [763, 358] on input "text" at bounding box center [895, 347] width 438 height 27
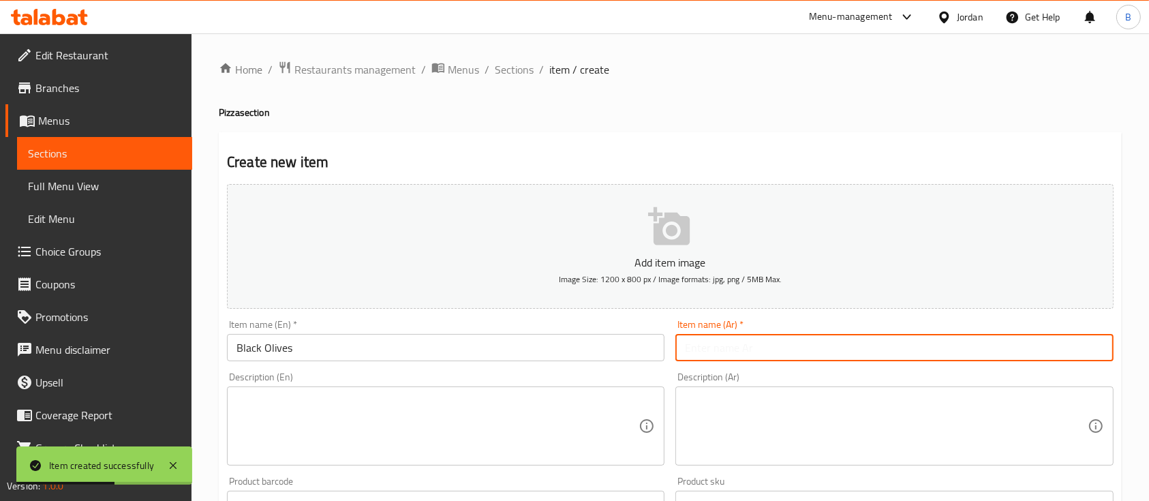
paste input "بيتزا الزيتون الاسود"
type input "بيتزا الزيتون الاسود"
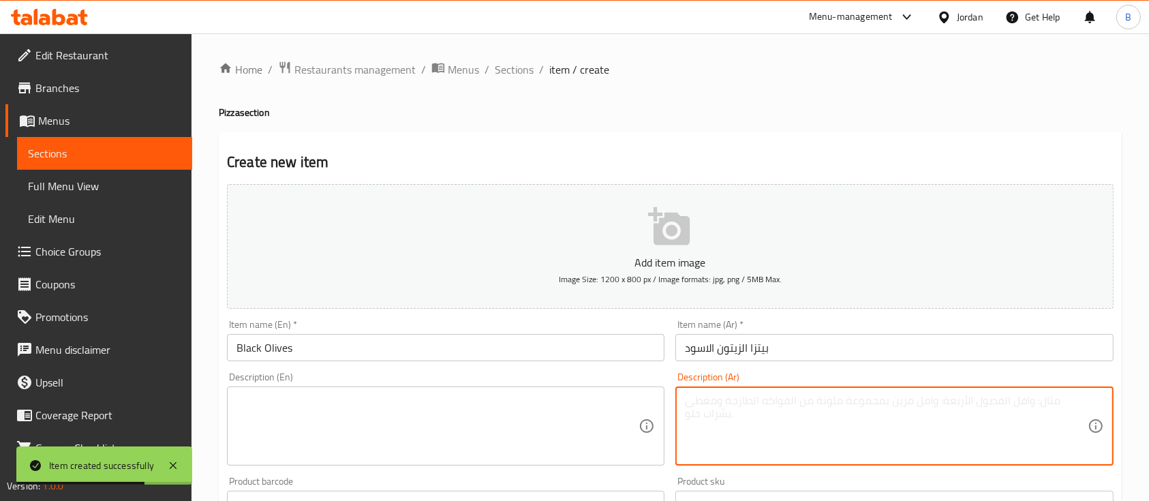
click at [778, 400] on textarea at bounding box center [886, 426] width 402 height 65
paste textarea "صلصة بندورة / جبنة موزاريلا / زيتون أسود"
type textarea "صلصة بندورة / جبنة موزاريلا / زيتون أسود"
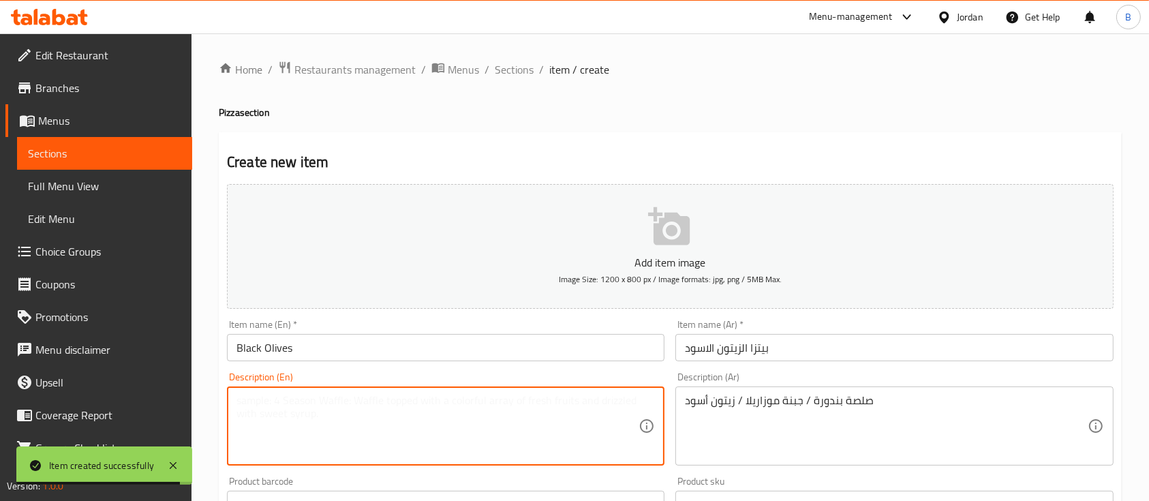
click at [482, 412] on textarea at bounding box center [438, 426] width 402 height 65
paste textarea "Tomato sauce / mozzarella cheese / black olives"
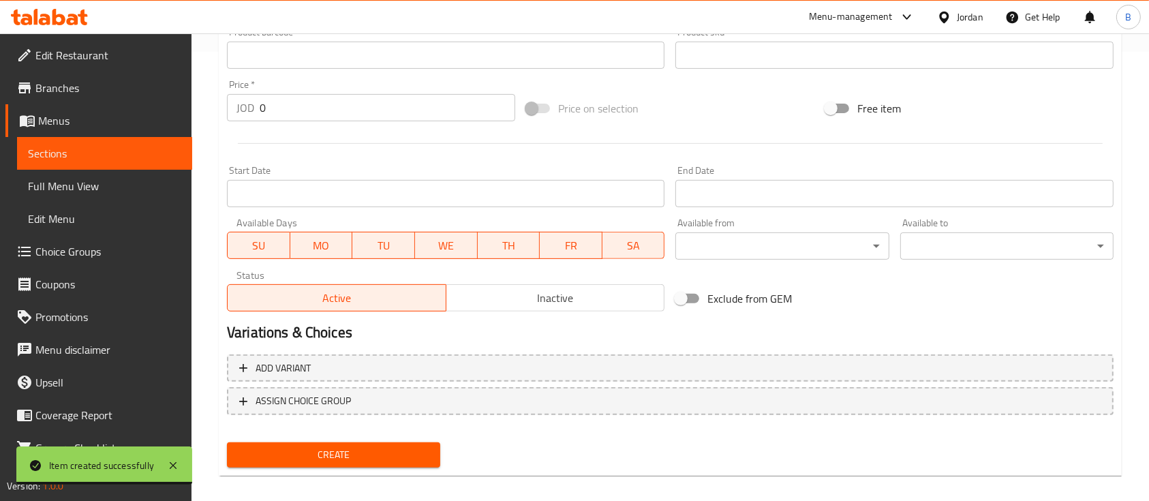
scroll to position [454, 0]
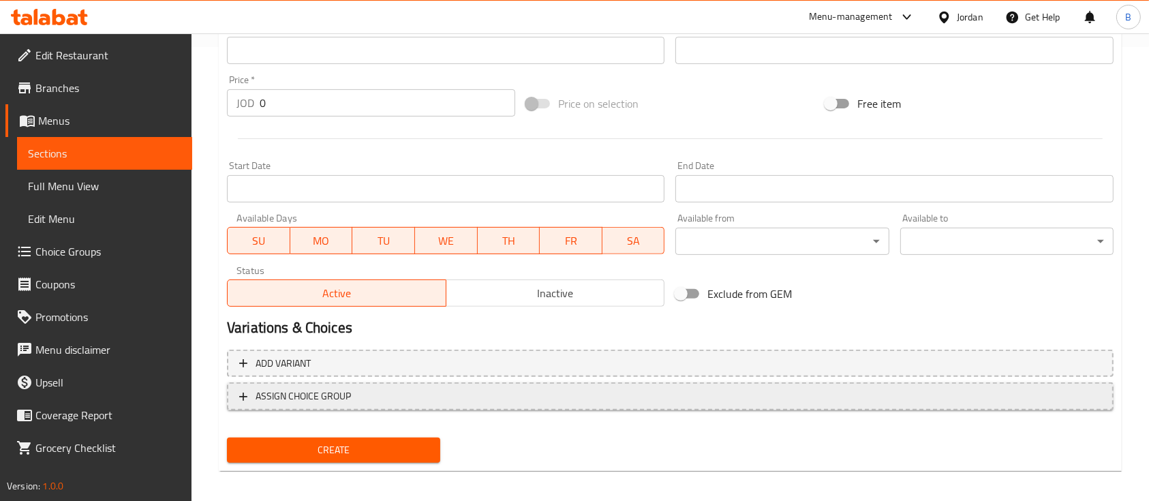
type textarea "Tomato sauce / mozzarella cheese / black olives"
click at [357, 391] on span "ASSIGN CHOICE GROUP" at bounding box center [670, 396] width 862 height 17
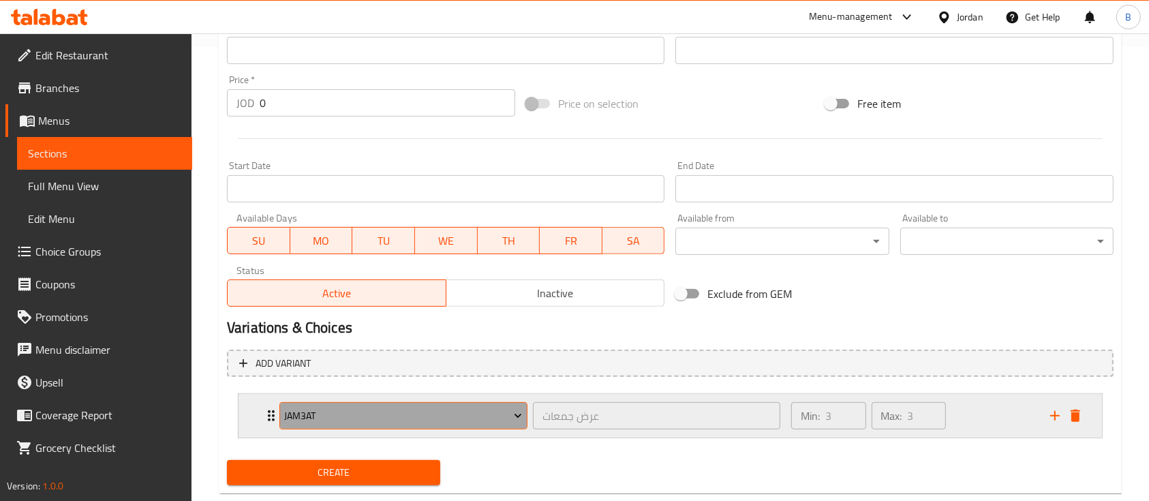
click at [371, 408] on span "jam3at" at bounding box center [403, 416] width 238 height 17
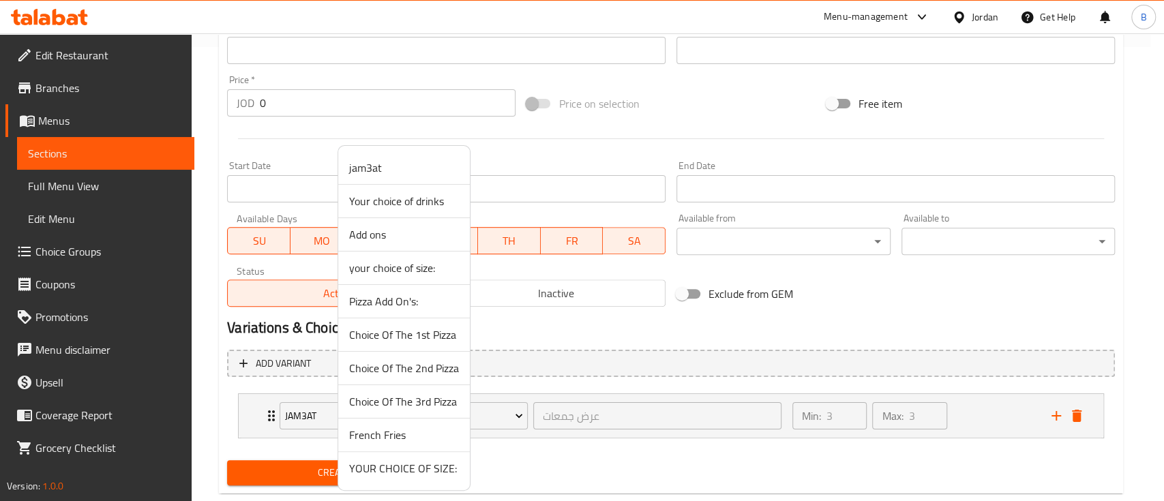
click at [426, 471] on span "YOUR CHOICE OF SIZE:" at bounding box center [404, 468] width 110 height 16
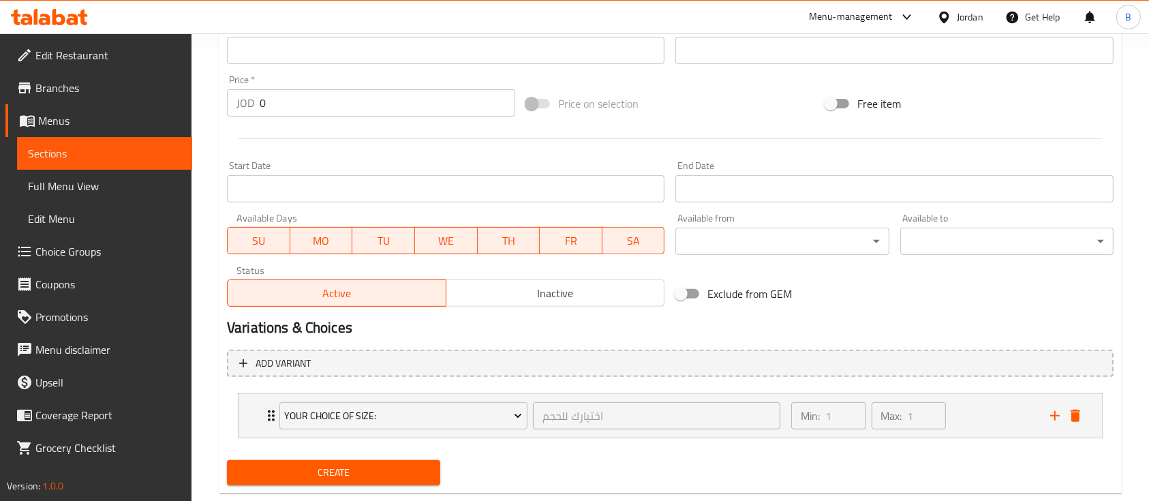
click at [381, 470] on span "Create" at bounding box center [334, 472] width 192 height 17
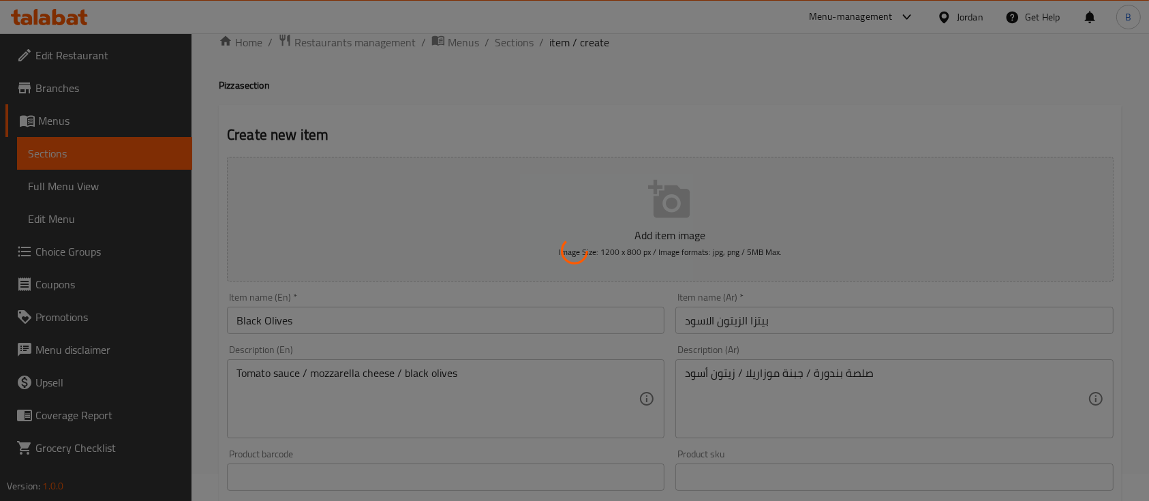
scroll to position [0, 0]
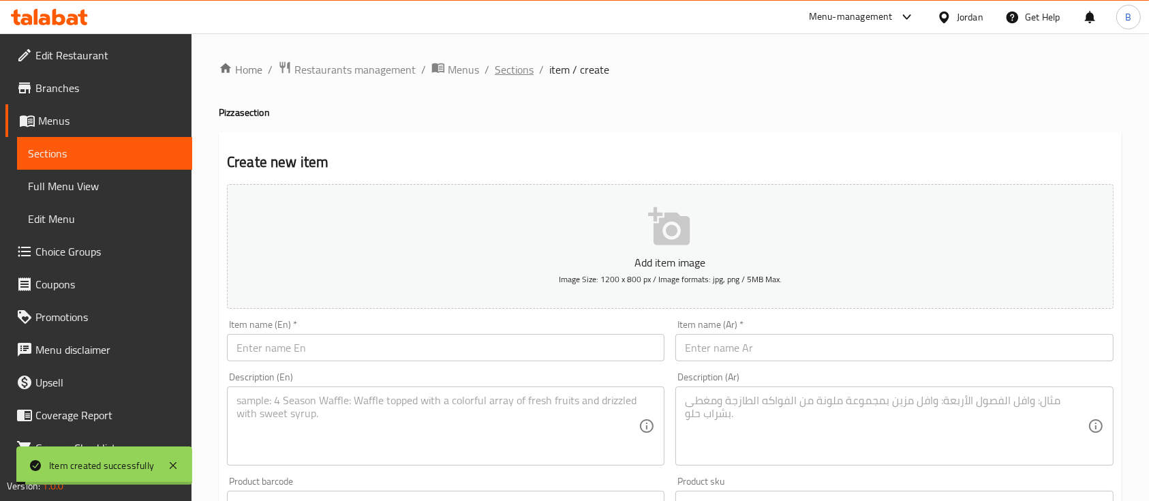
click at [517, 68] on span "Sections" at bounding box center [514, 69] width 39 height 16
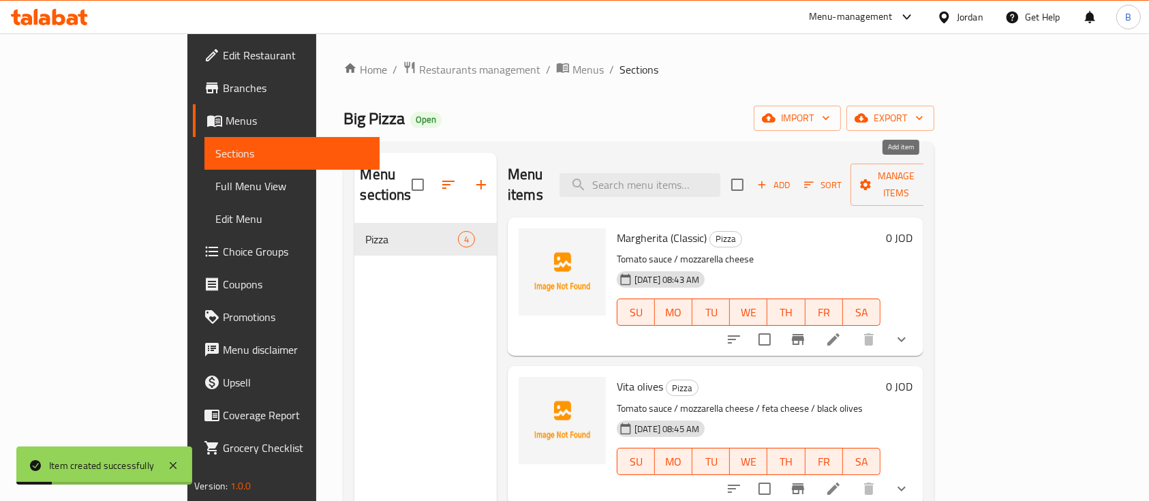
click at [768, 179] on icon "button" at bounding box center [762, 185] width 12 height 12
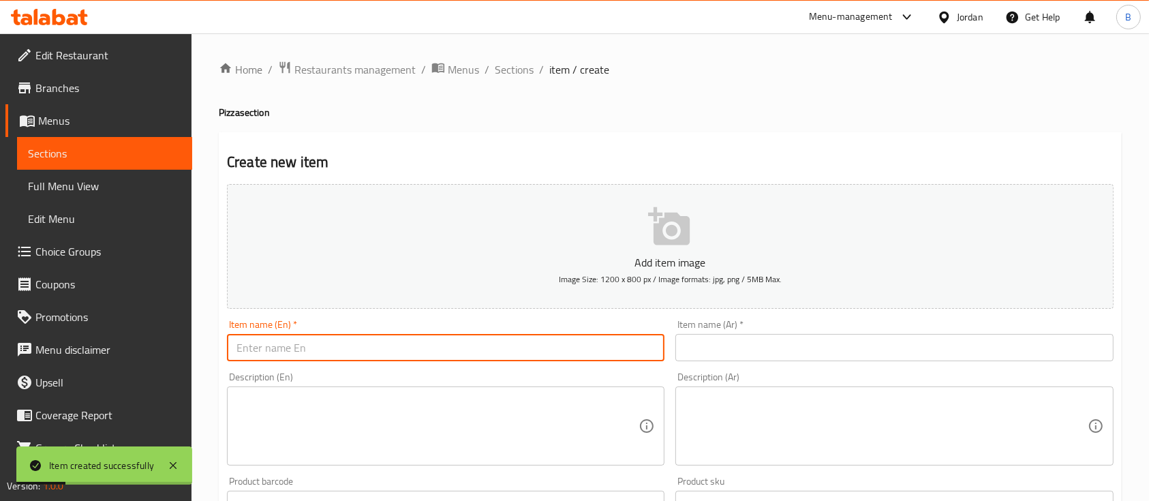
click at [458, 354] on input "text" at bounding box center [446, 347] width 438 height 27
paste input "Mushroom Pizza"
type input "Mushroom Pizza"
click at [750, 354] on input "text" at bounding box center [895, 347] width 438 height 27
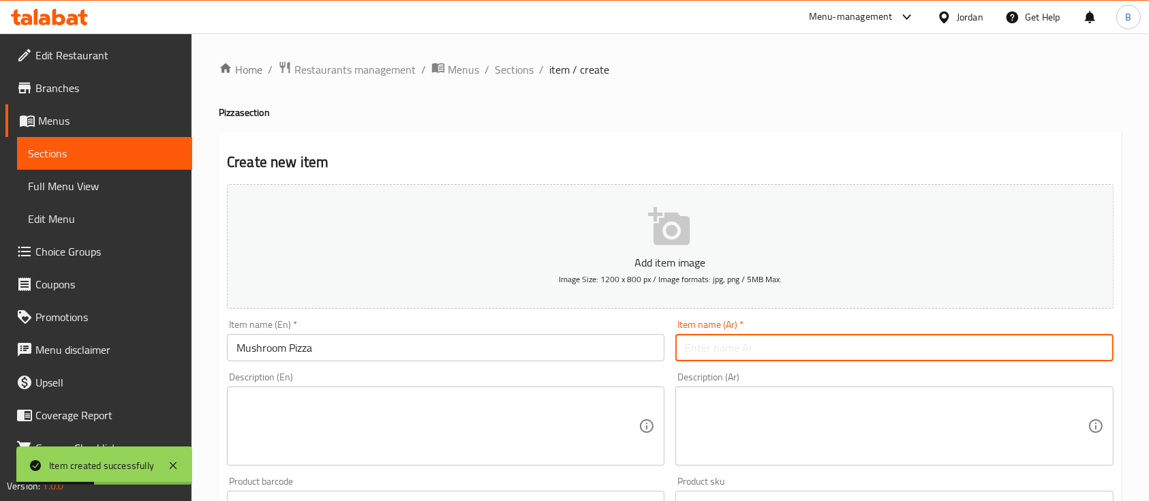
paste input "بيتزا الفطر"
type input "بيتزا الفطر"
click at [791, 408] on textarea at bounding box center [886, 426] width 402 height 65
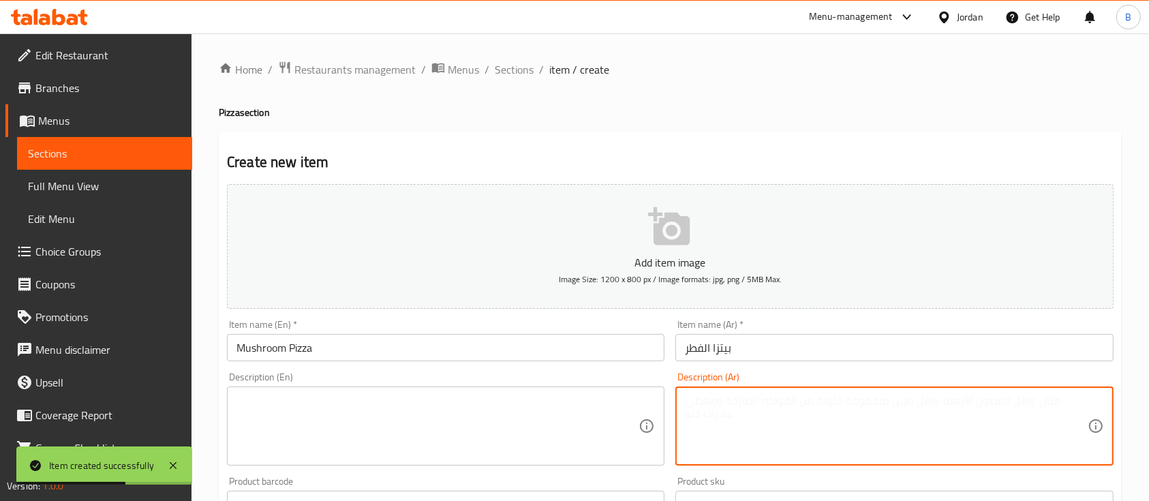
paste textarea "صلصة بندورة / جبنة موزاريلا/فطر/"
drag, startPoint x: 847, startPoint y: 407, endPoint x: 830, endPoint y: 406, distance: 17.1
click at [830, 406] on textarea "صلصة بندورة / جبنة موزاريلا/فطر/" at bounding box center [886, 426] width 402 height 65
drag, startPoint x: 854, startPoint y: 404, endPoint x: 534, endPoint y: 371, distance: 322.1
click at [552, 374] on div "Add item image Image Size: 1200 x 800 px / Image formats: jpg, png / 5MB Max. I…" at bounding box center [671, 473] width 898 height 588
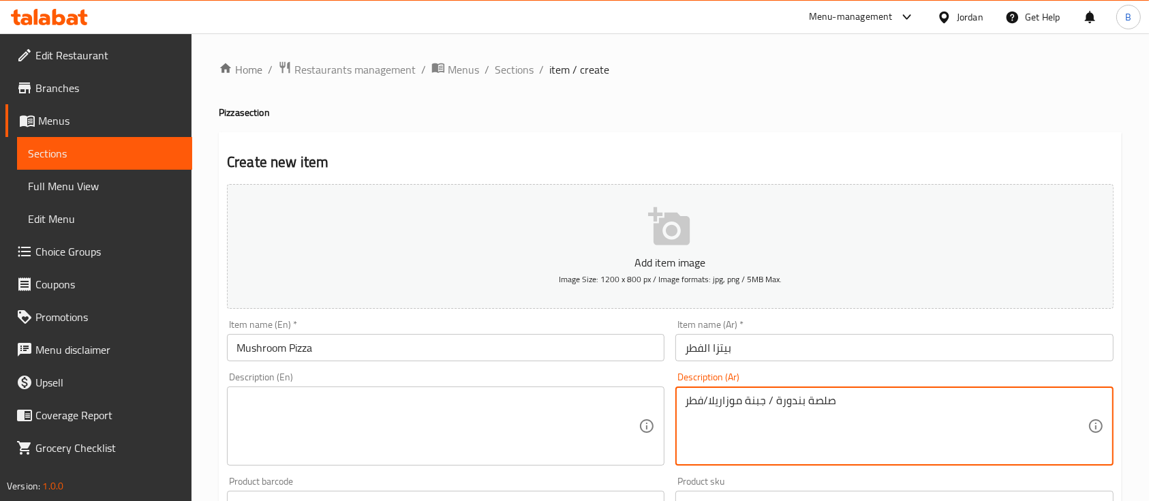
type textarea "صلصة بندورة / جبنة موزاريلا/فطر"
click at [445, 451] on textarea at bounding box center [438, 426] width 402 height 65
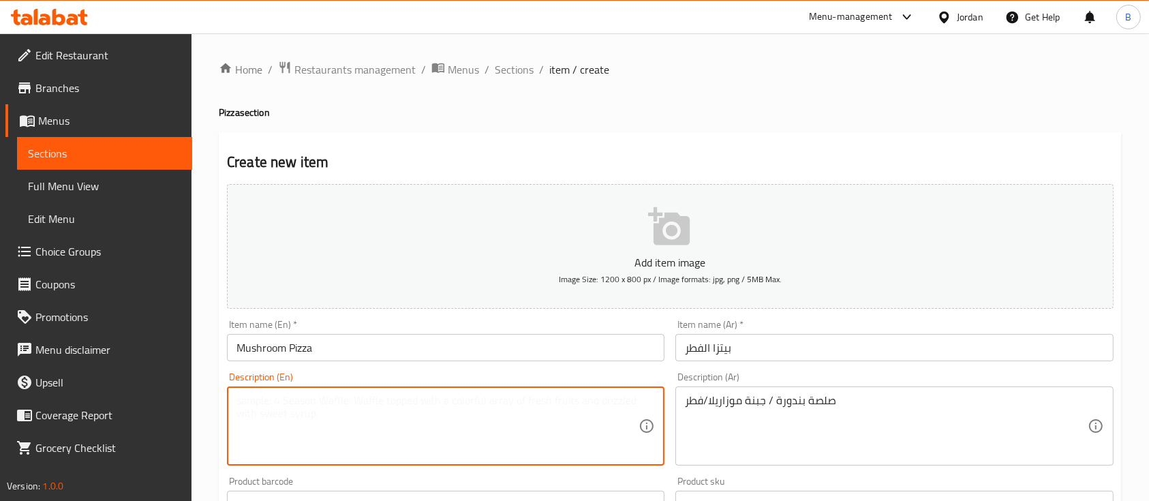
paste textarea "Tomato sauce / mozzarella cheese / mushrooms"
type textarea "Tomato sauce / mozzarella cheese / mushrooms"
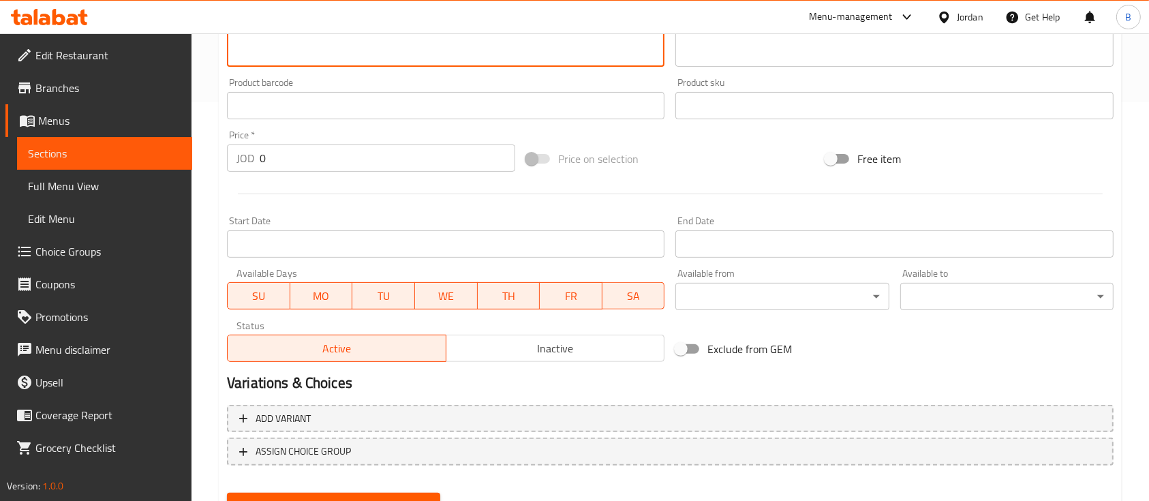
scroll to position [462, 0]
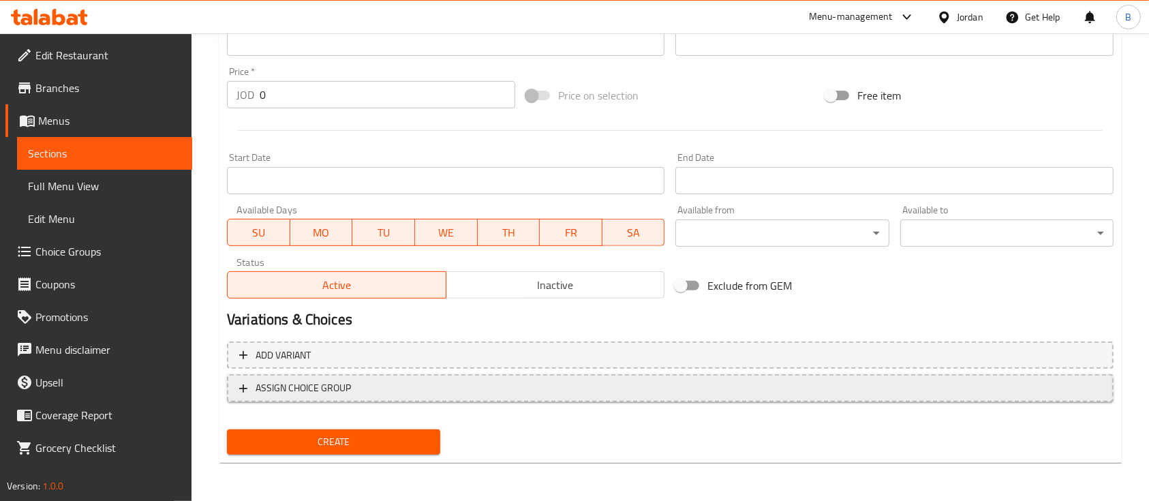
click at [357, 391] on span "ASSIGN CHOICE GROUP" at bounding box center [670, 388] width 862 height 17
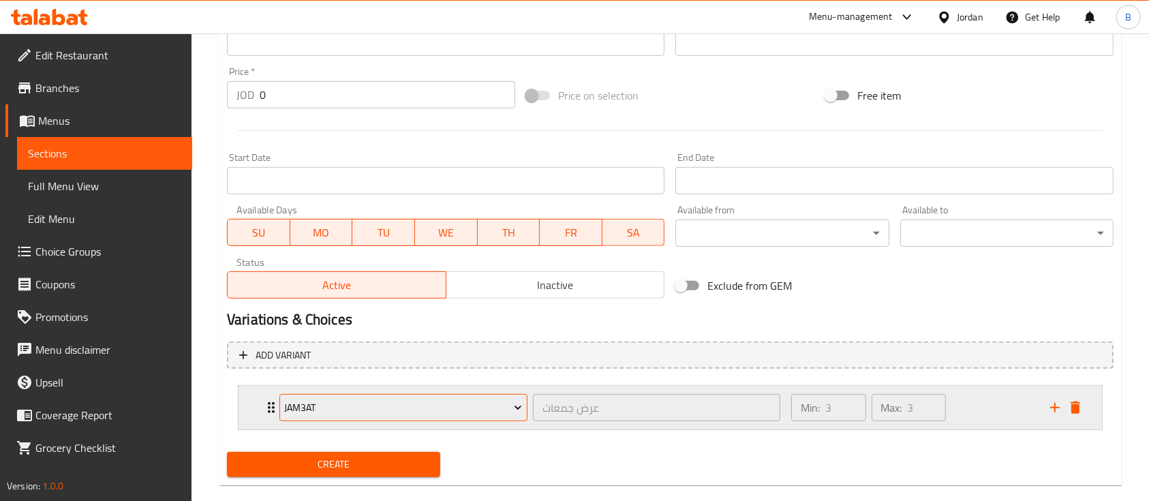
click at [359, 395] on button "jam3at" at bounding box center [403, 407] width 248 height 27
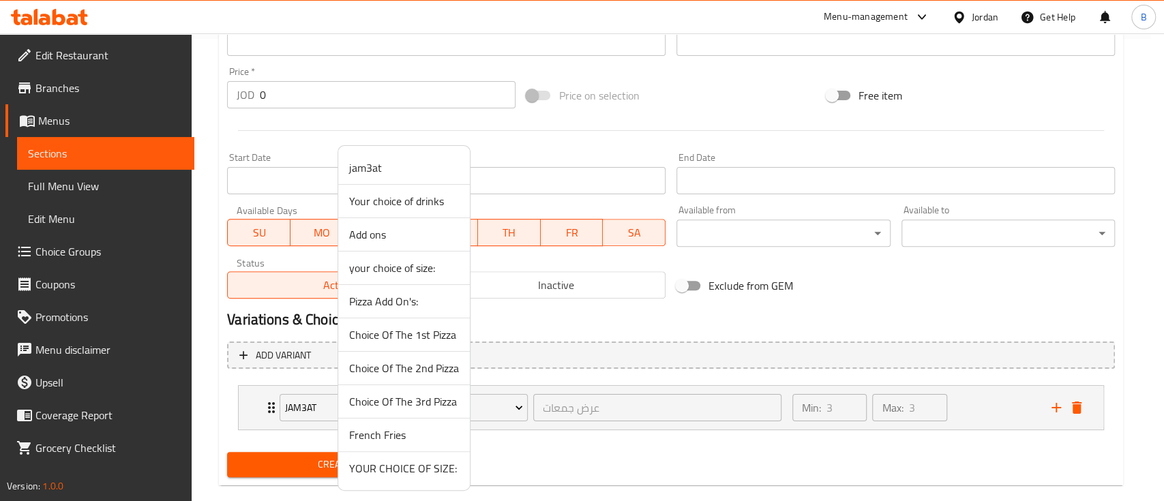
click at [414, 478] on li "YOUR CHOICE OF SIZE:" at bounding box center [404, 468] width 132 height 33
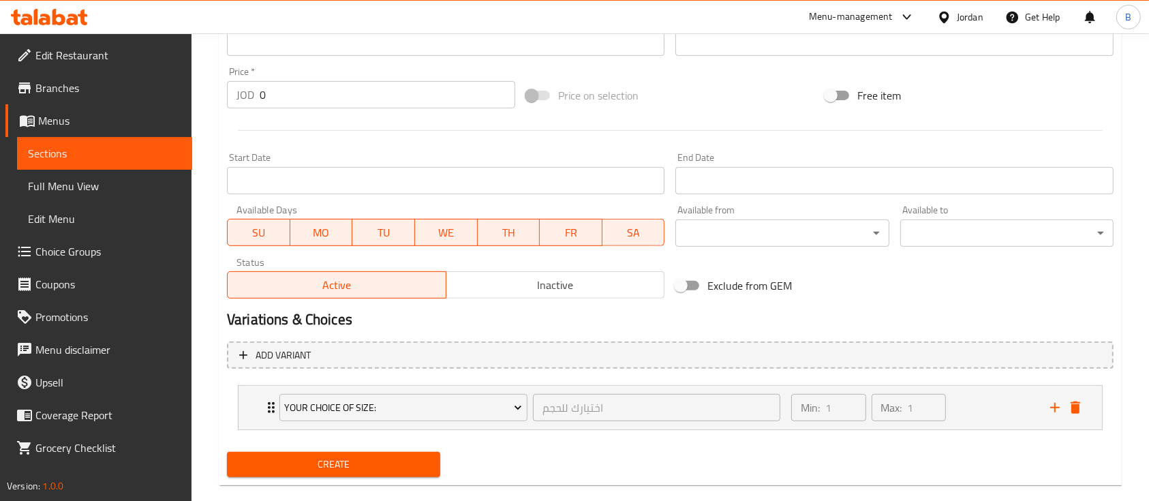
click at [346, 447] on div "Create" at bounding box center [334, 464] width 224 height 36
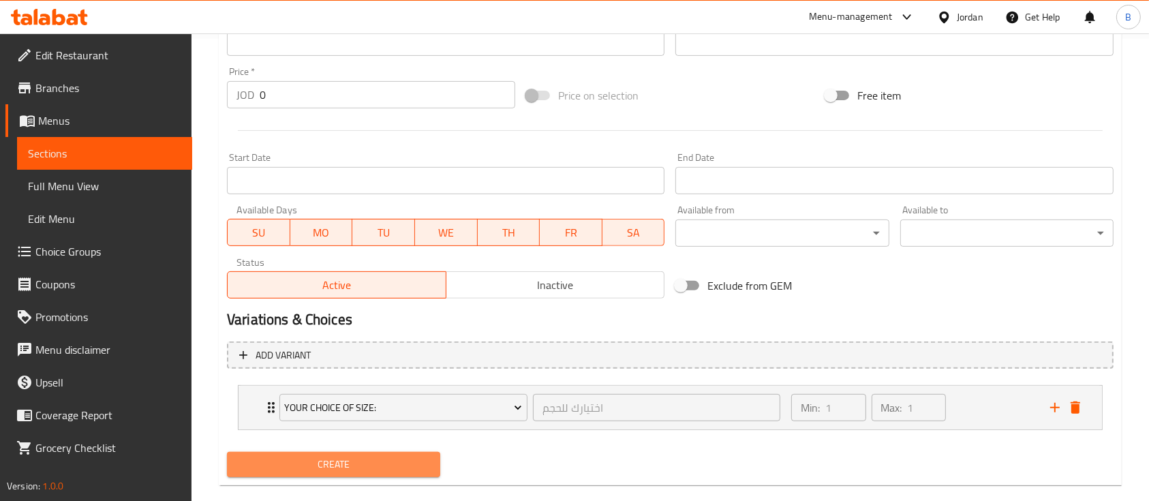
click at [353, 455] on button "Create" at bounding box center [333, 464] width 213 height 25
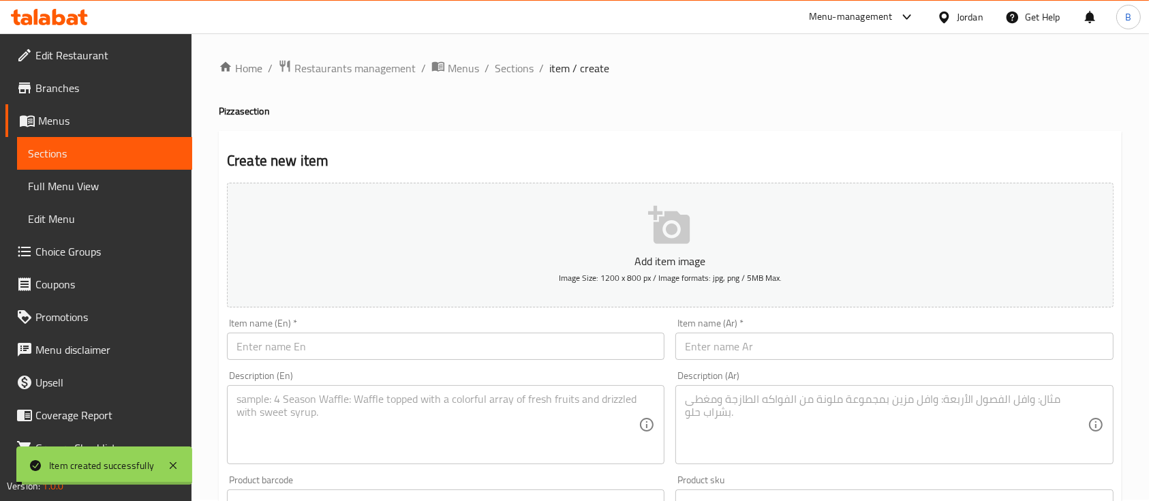
scroll to position [0, 0]
click at [517, 71] on span "Sections" at bounding box center [514, 69] width 39 height 16
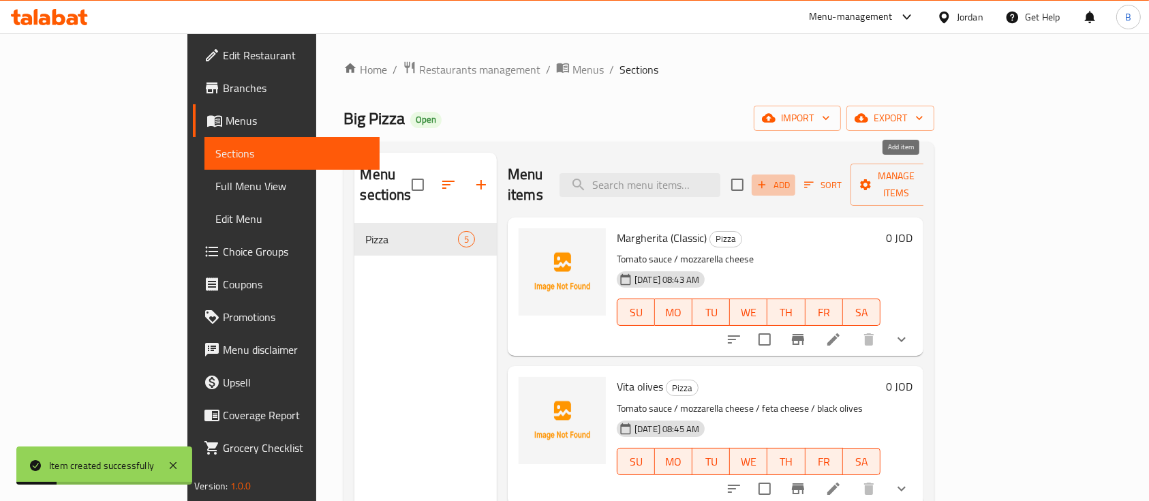
click at [792, 182] on span "Add" at bounding box center [773, 185] width 37 height 16
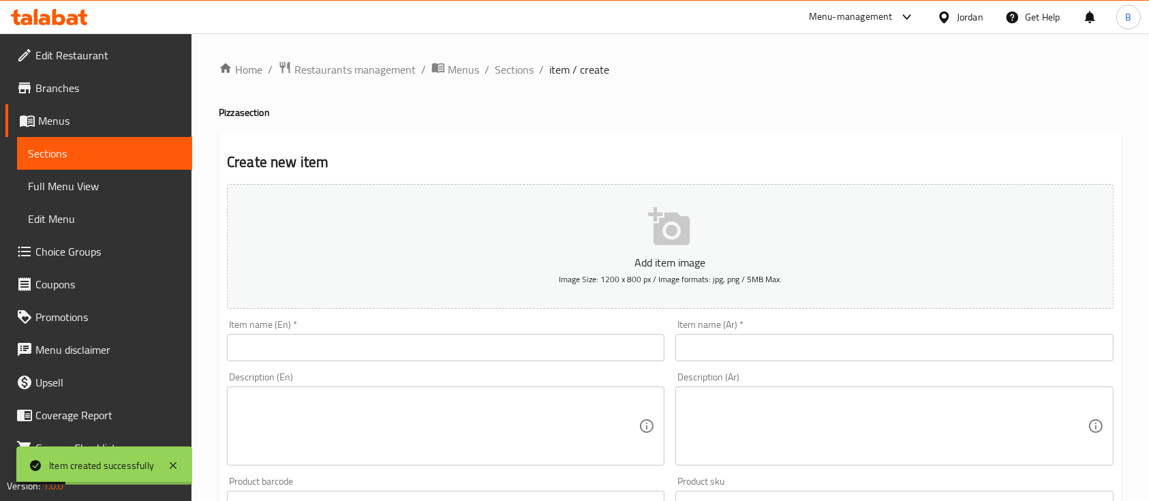
click at [455, 349] on input "text" at bounding box center [446, 347] width 438 height 27
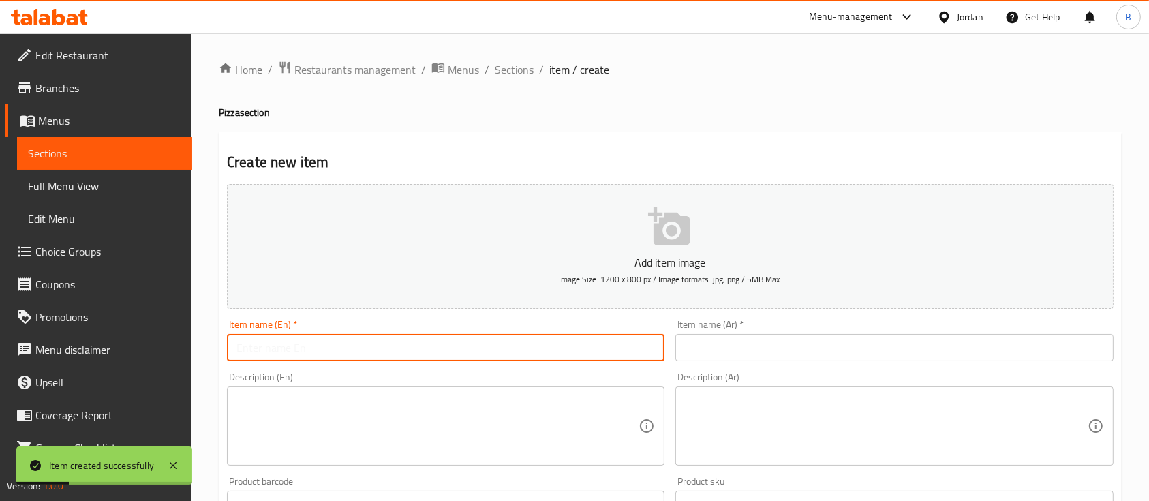
paste input "Veggie Pizza"
type input "Veggie Pizza"
click at [736, 347] on input "text" at bounding box center [895, 347] width 438 height 27
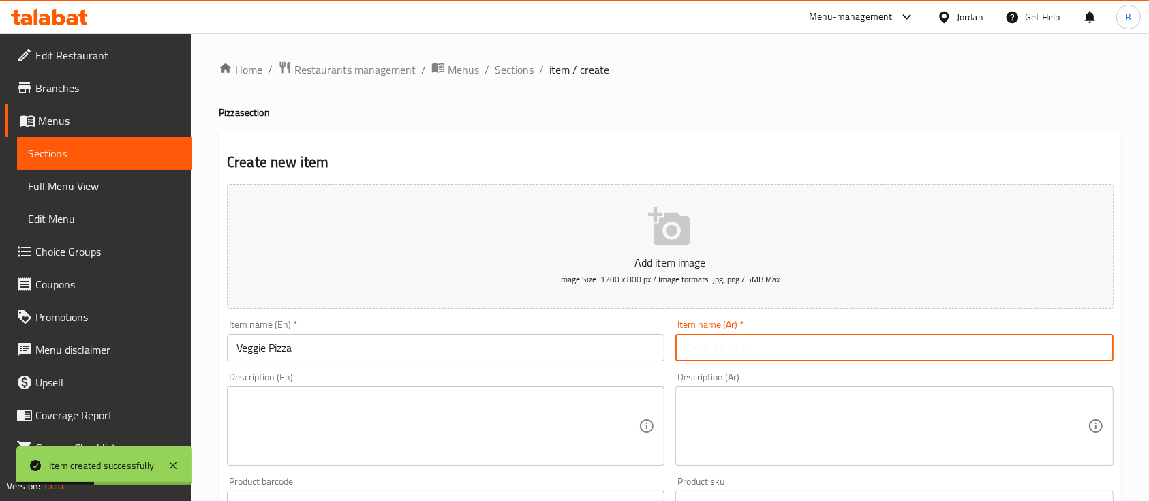
paste input "بيتزا الخضار"
type input "بيتزا الخضار"
click at [738, 423] on textarea at bounding box center [886, 426] width 402 height 65
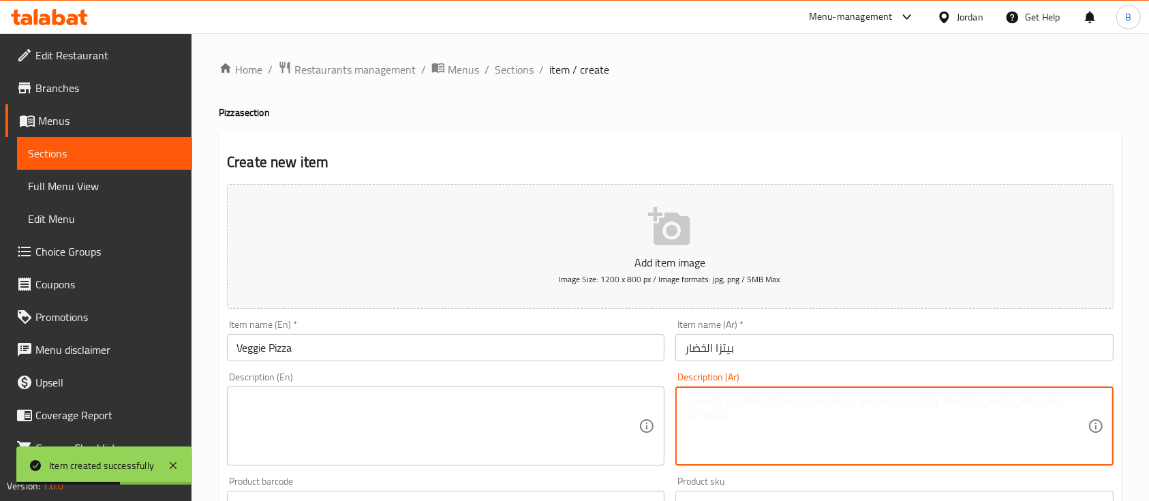
paste textarea "صلصة بندورة / جبنة موزاريلا/فلفل اخضر/زيتون اسود/فطر"
type textarea "صلصة بندورة / جبنة موزاريلا/فلفل اخضر/زيتون اسود/فطر"
click at [443, 425] on textarea at bounding box center [438, 426] width 402 height 65
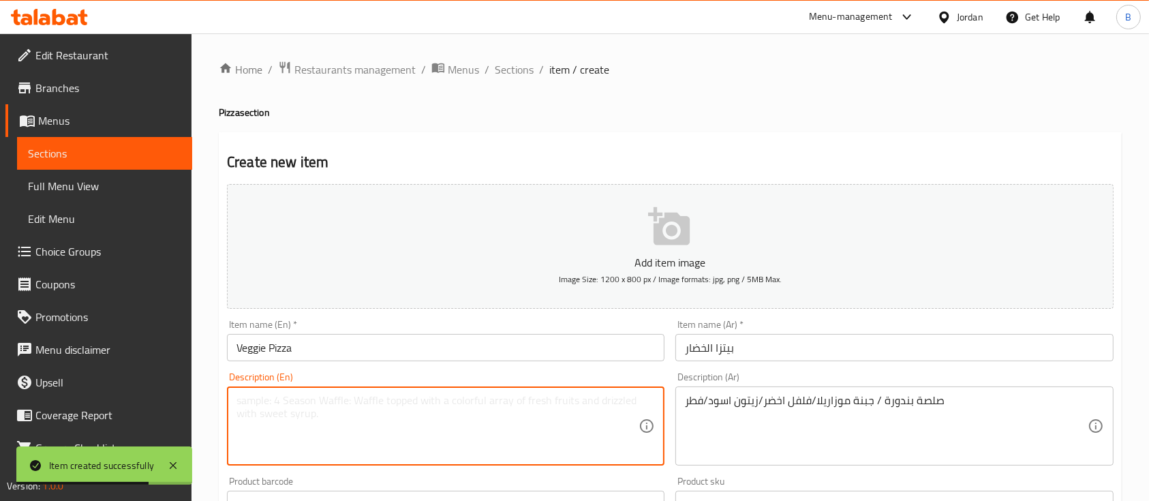
paste textarea "Tomato sauce / mozzarella cheese / green pepper / black olives / mushrooms"
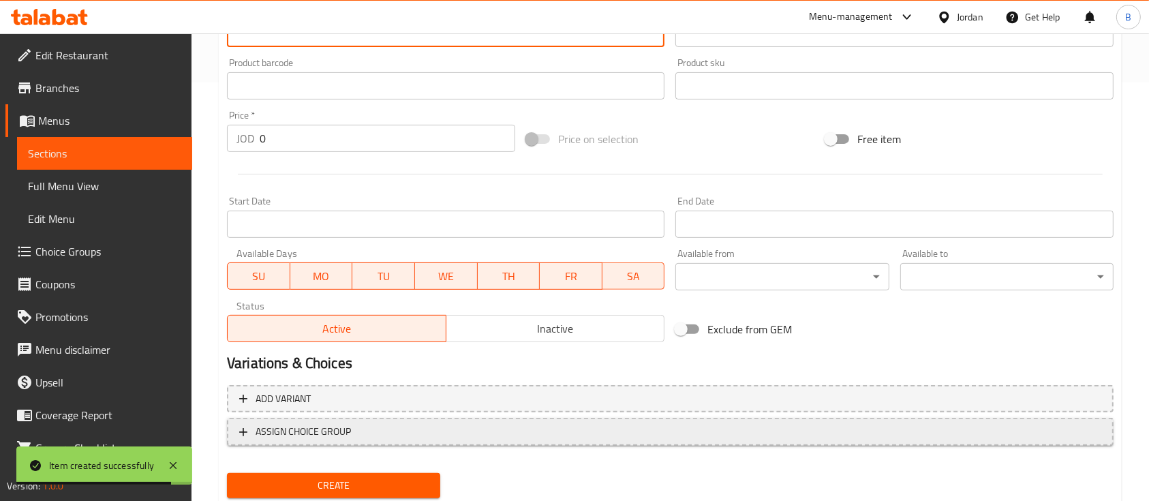
scroll to position [462, 0]
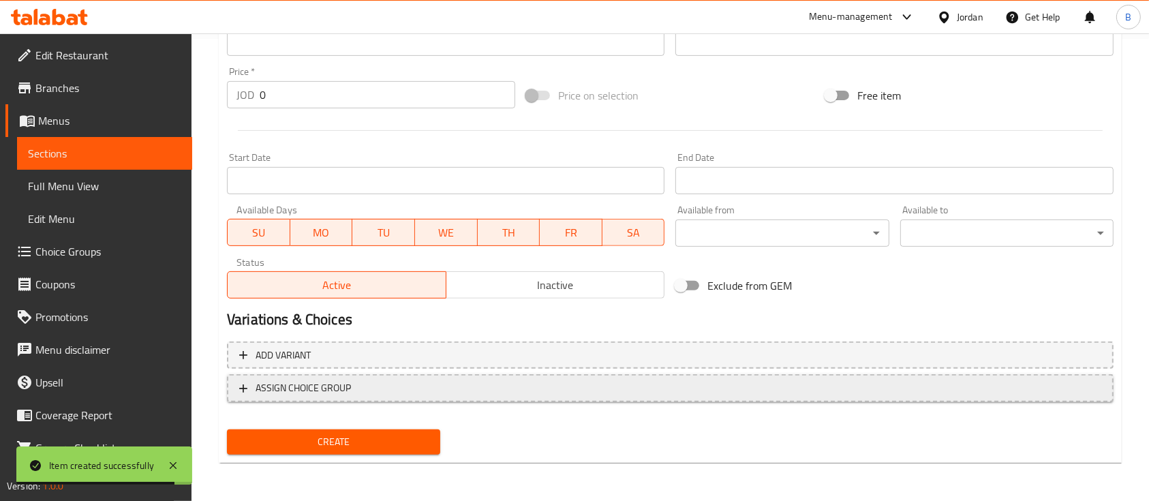
type textarea "Tomato sauce / mozzarella cheese / green pepper / black olives / mushrooms"
click at [365, 393] on span "ASSIGN CHOICE GROUP" at bounding box center [670, 388] width 862 height 17
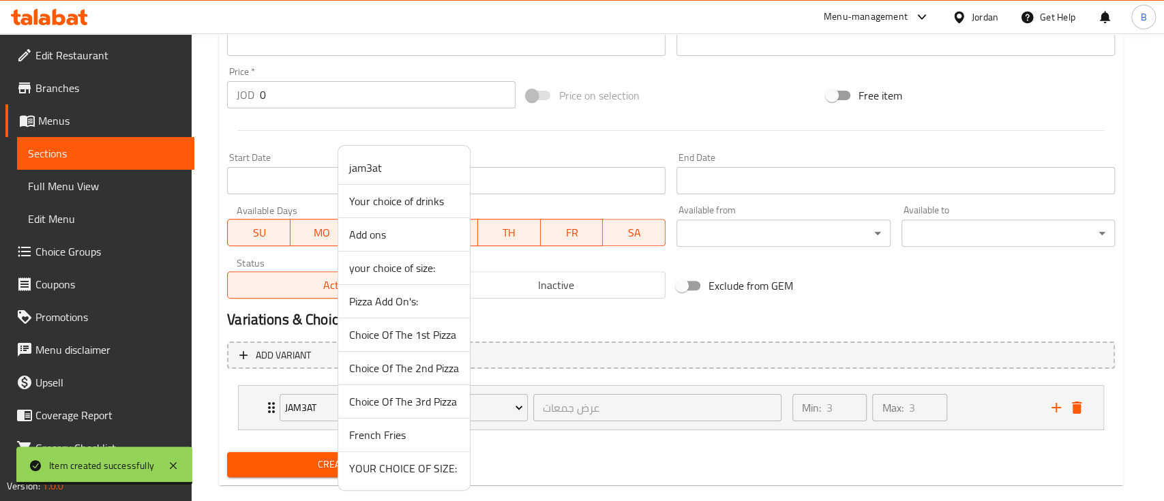
drag, startPoint x: 408, startPoint y: 466, endPoint x: 397, endPoint y: 466, distance: 10.9
click at [408, 466] on span "YOUR CHOICE OF SIZE:" at bounding box center [404, 468] width 110 height 16
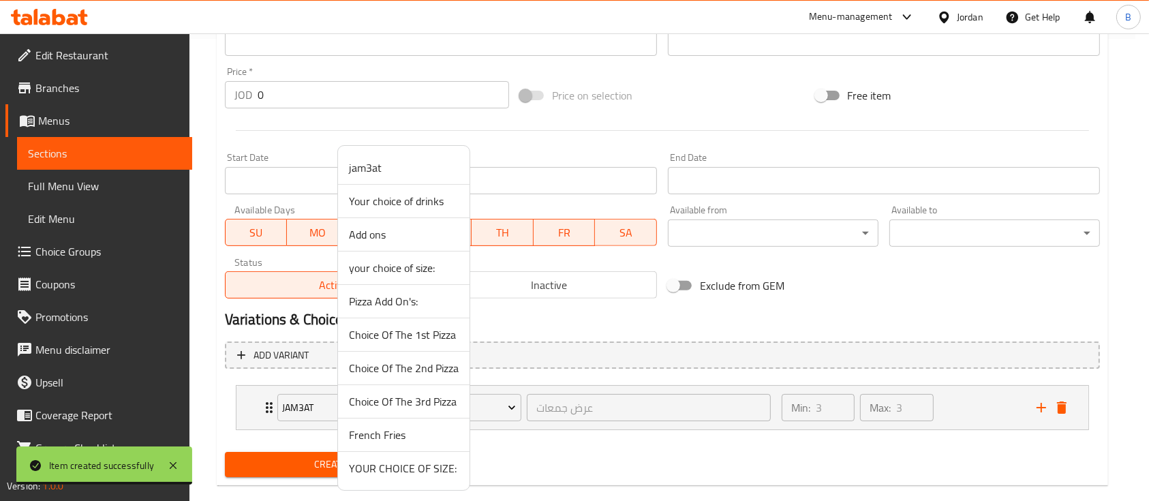
click at [387, 466] on span "Create" at bounding box center [330, 464] width 189 height 17
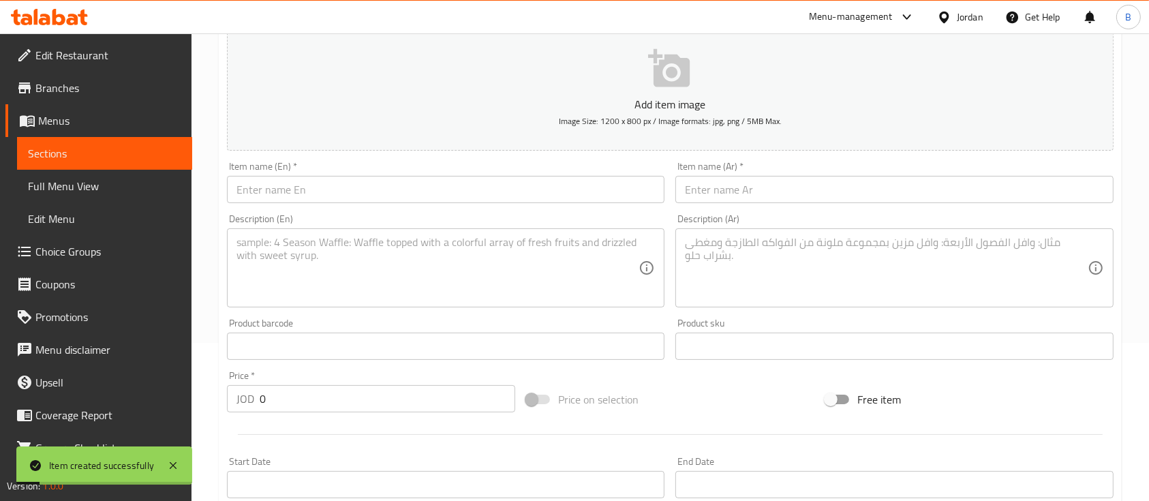
scroll to position [98, 0]
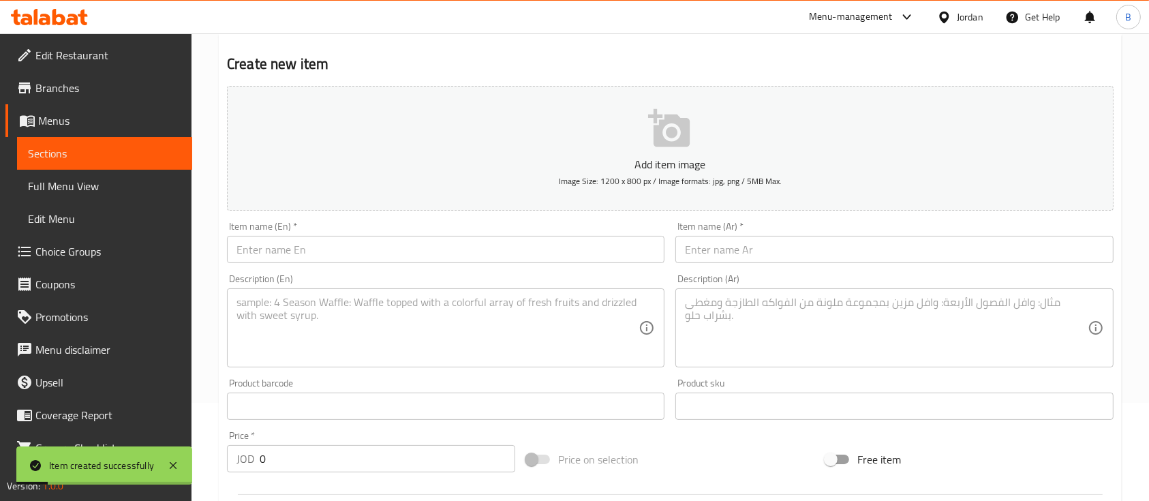
click at [331, 267] on div "Item name (En)   * Item name (En) *" at bounding box center [446, 242] width 449 height 52
click at [342, 256] on input "text" at bounding box center [446, 249] width 438 height 27
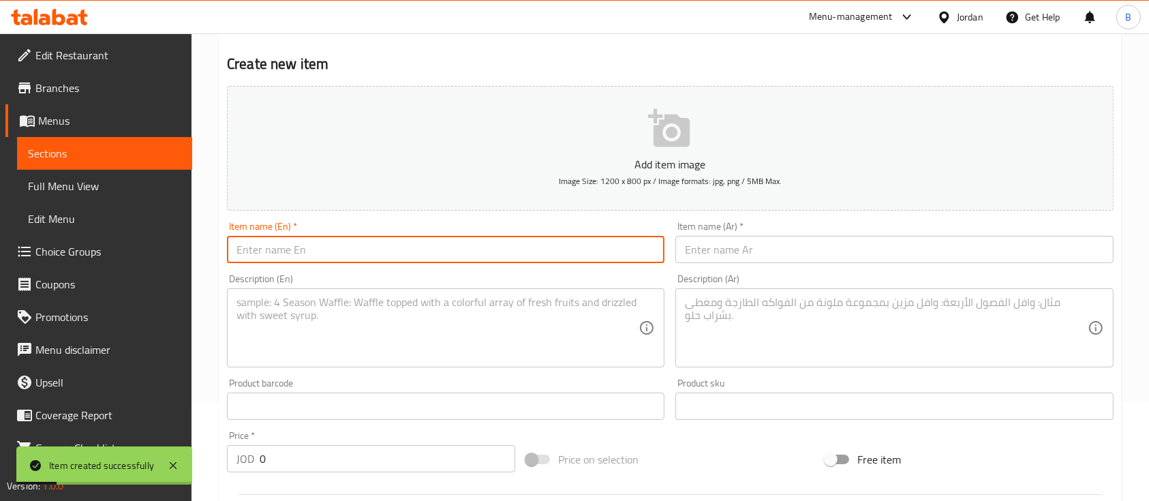
paste input "Veggie Vita Pizza"
type input "Veggie Vita Pizza"
click at [765, 250] on input "text" at bounding box center [895, 249] width 438 height 27
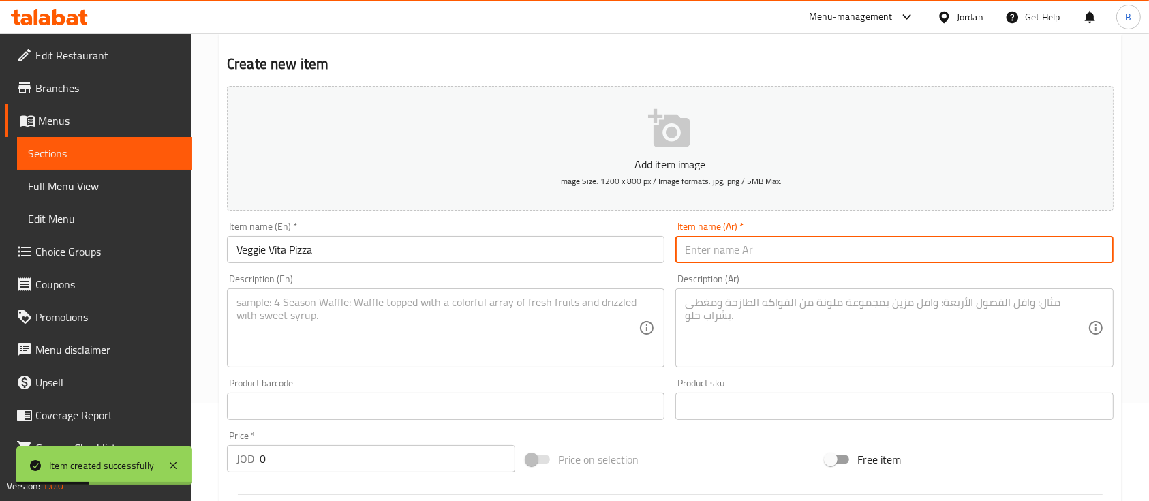
paste input "بيتزا الخضار و الفيتا"
type input "بيتزا الخضار و الفيتا"
click at [745, 330] on textarea at bounding box center [886, 328] width 402 height 65
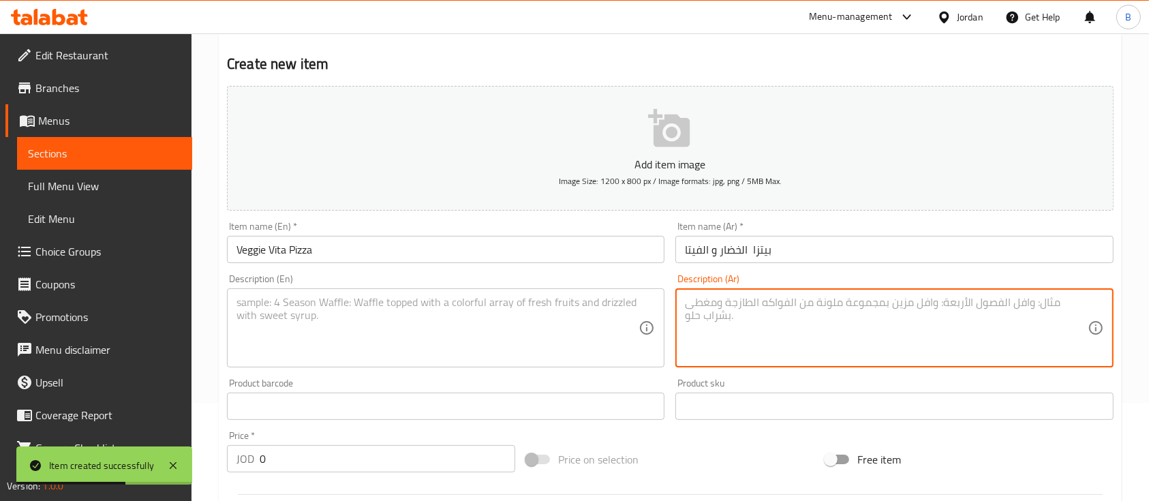
paste textarea "صلصة بندورة / جبنة موزاريلا/فلفل اخضر/زيتون اسود/جبنة فيتا"
type textarea "صلصة بندورة / جبنة موزاريلا/فلفل اخضر/زيتون اسود/جبنة فيتا"
click at [442, 319] on textarea at bounding box center [438, 328] width 402 height 65
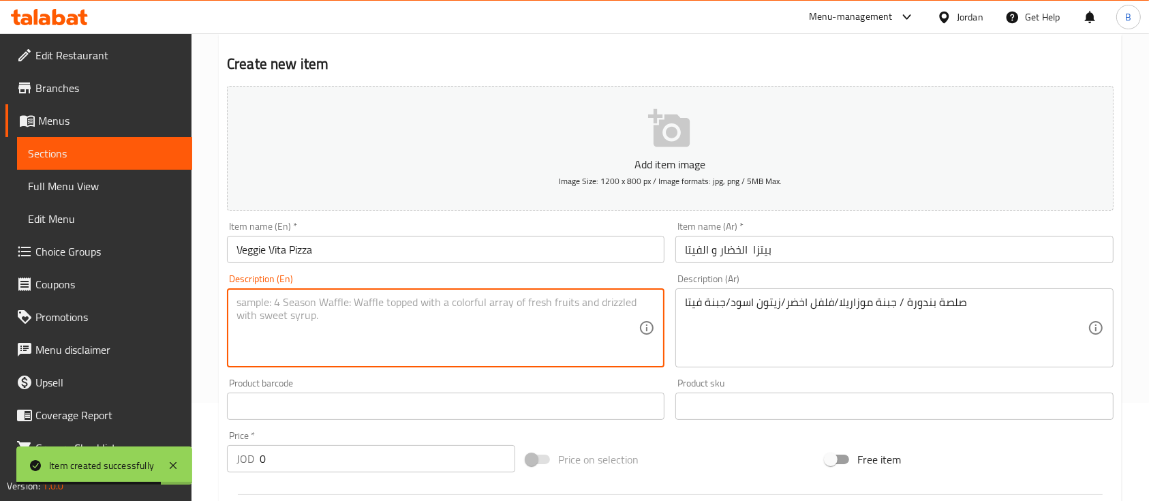
paste textarea "Tomato sauce / mozzarella cheese / green pepper / black olives / feta cheese"
type textarea "Tomato sauce / mozzarella cheese / green pepper / black olives / feta cheese"
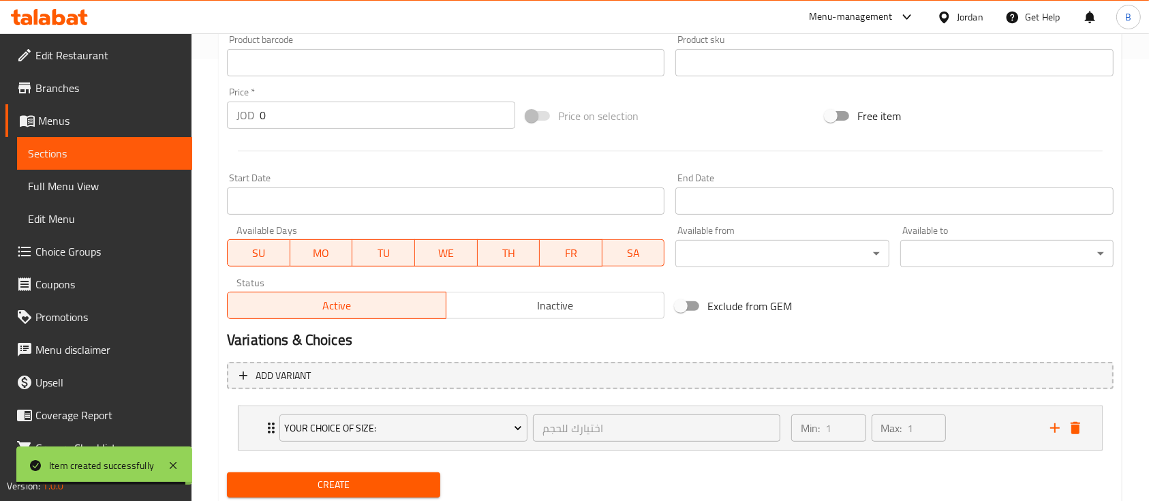
scroll to position [462, 0]
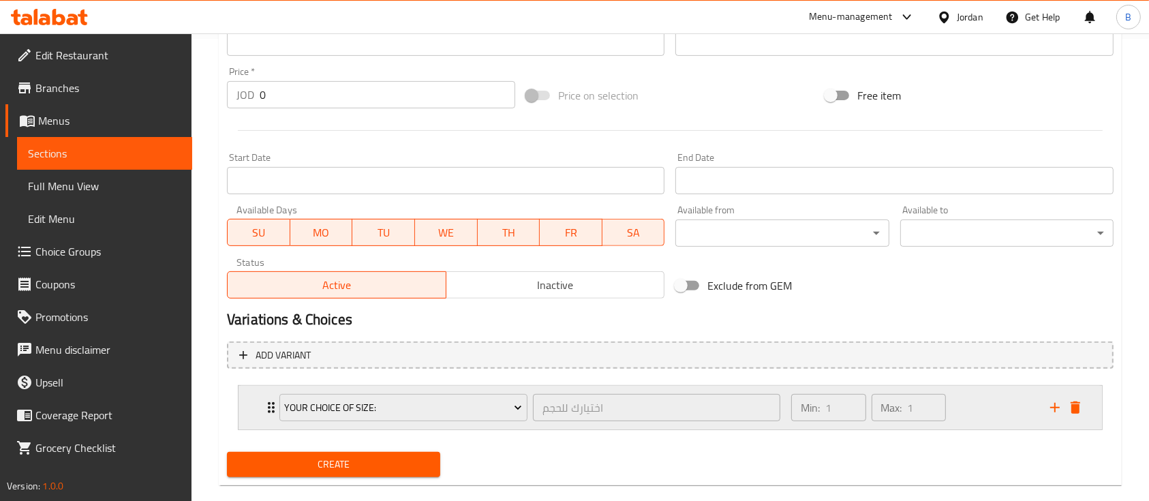
click at [966, 399] on div "Min: 1 ​ Max: 1 ​" at bounding box center [912, 408] width 259 height 44
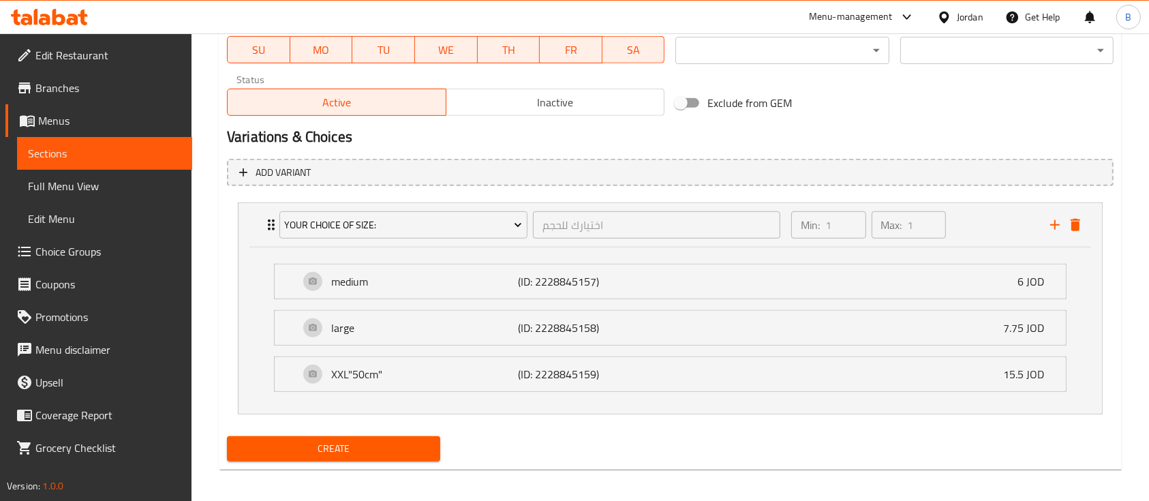
scroll to position [651, 0]
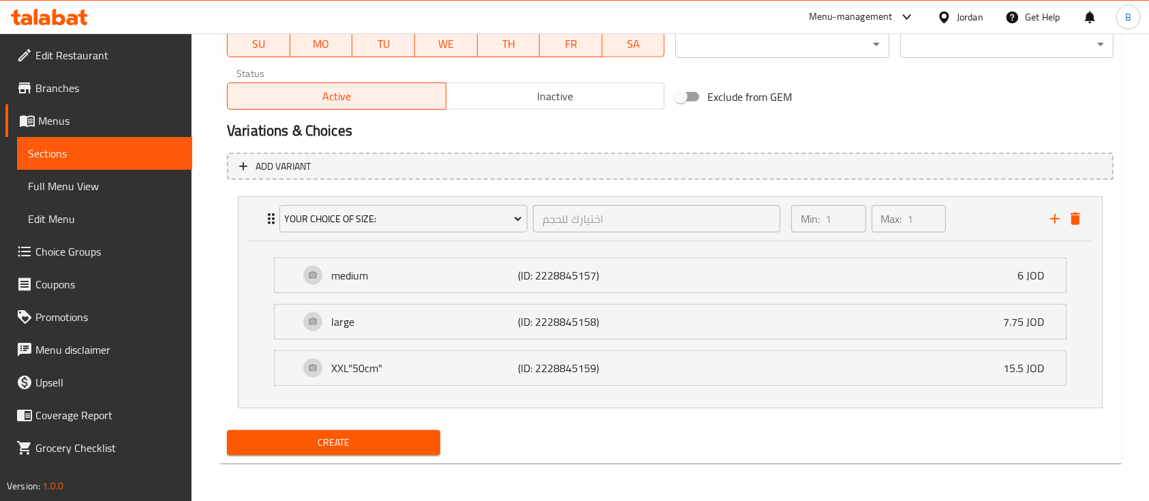
click at [393, 442] on span "Create" at bounding box center [334, 442] width 192 height 17
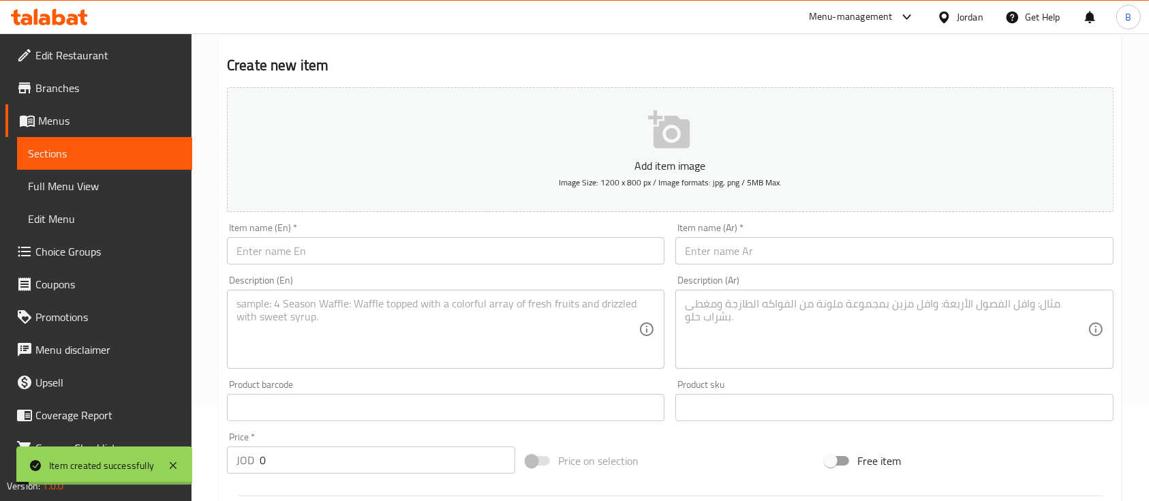
scroll to position [15, 0]
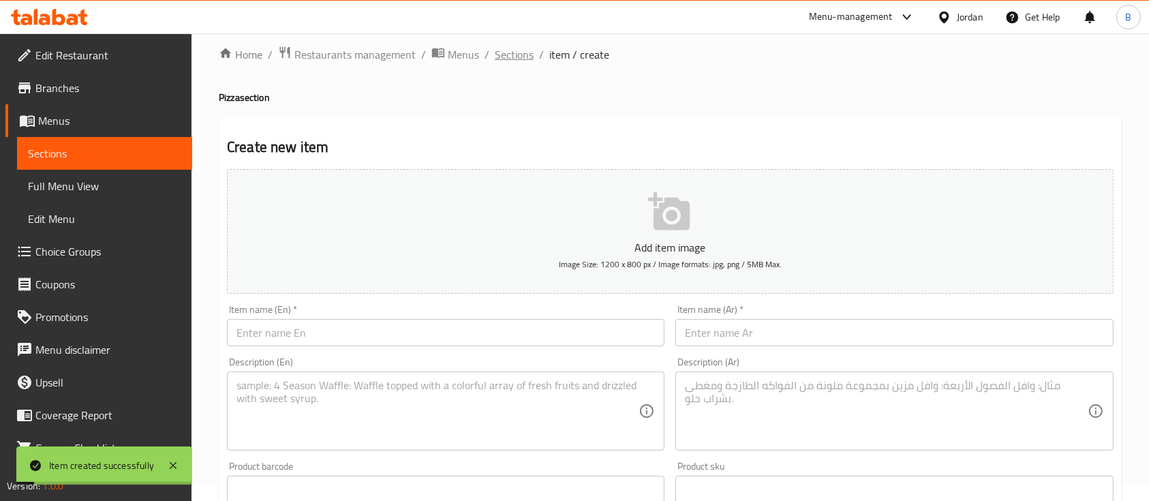
click at [525, 57] on span "Sections" at bounding box center [514, 54] width 39 height 16
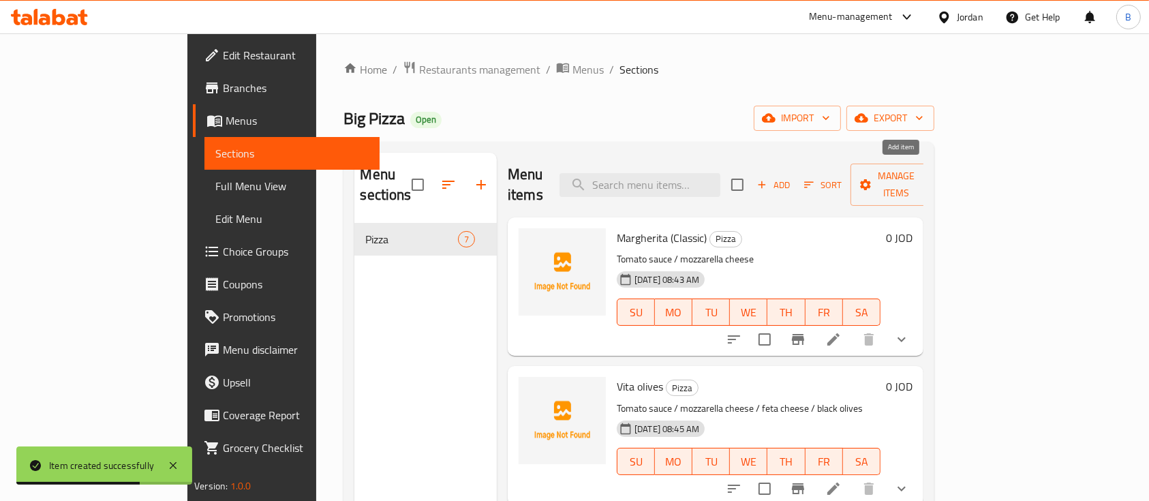
click at [792, 177] on span "Add" at bounding box center [773, 185] width 37 height 16
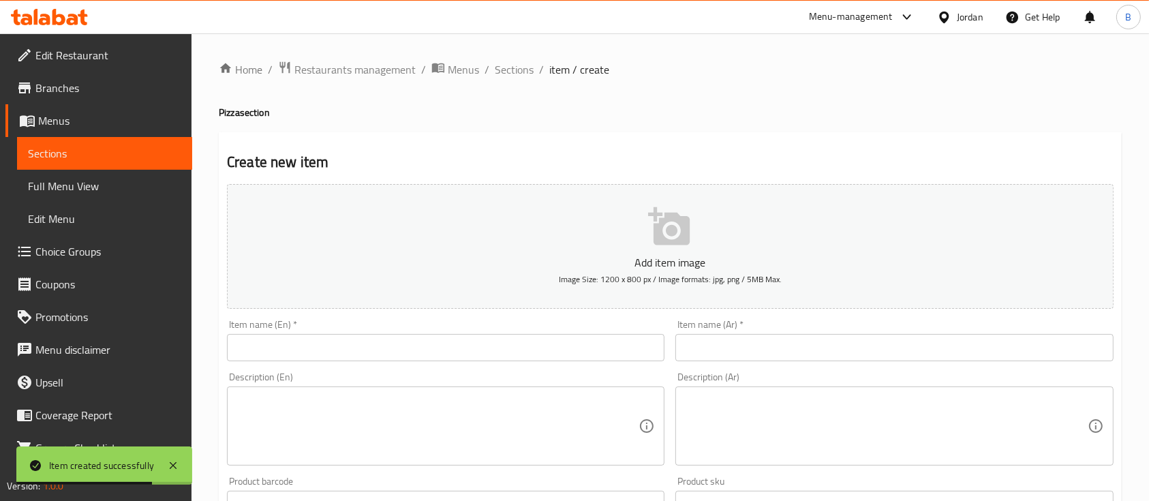
click at [504, 344] on input "text" at bounding box center [446, 347] width 438 height 27
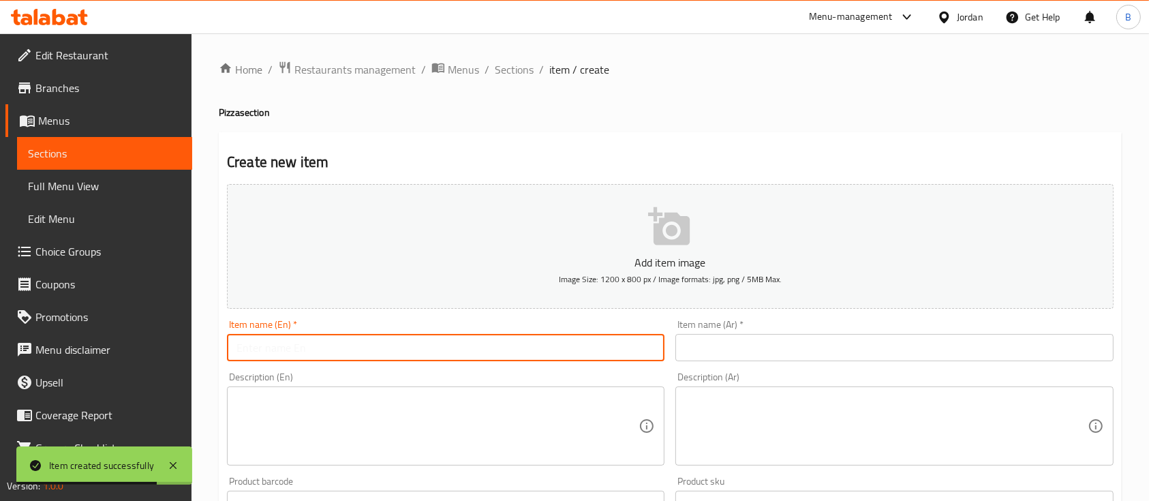
paste input "Four Seasons Pizza"
type input "Four Seasons Pizza"
click at [713, 353] on input "text" at bounding box center [895, 347] width 438 height 27
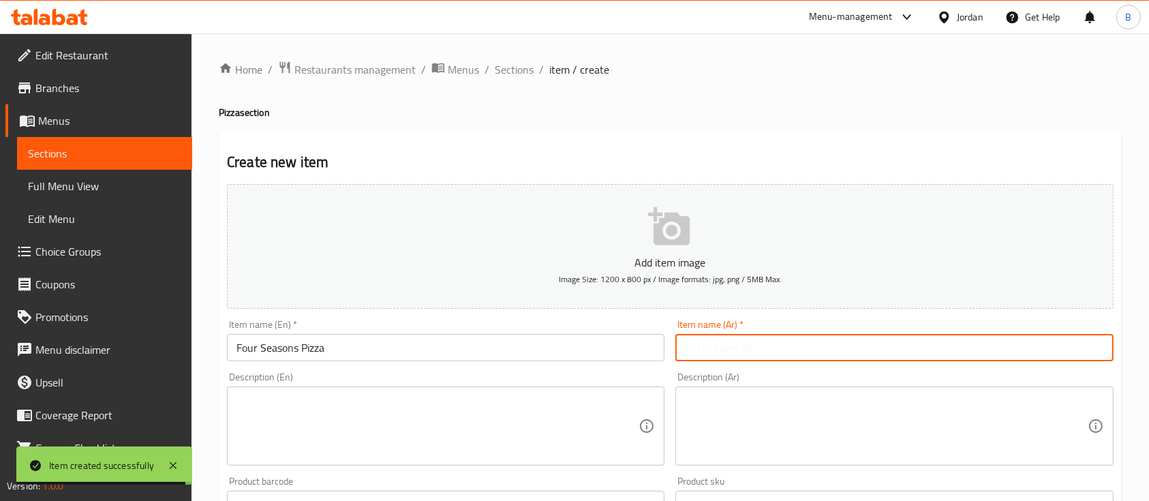
paste input "بيتزا الفصول الأربعة"
type input "بيتزا الفصول الأربعة"
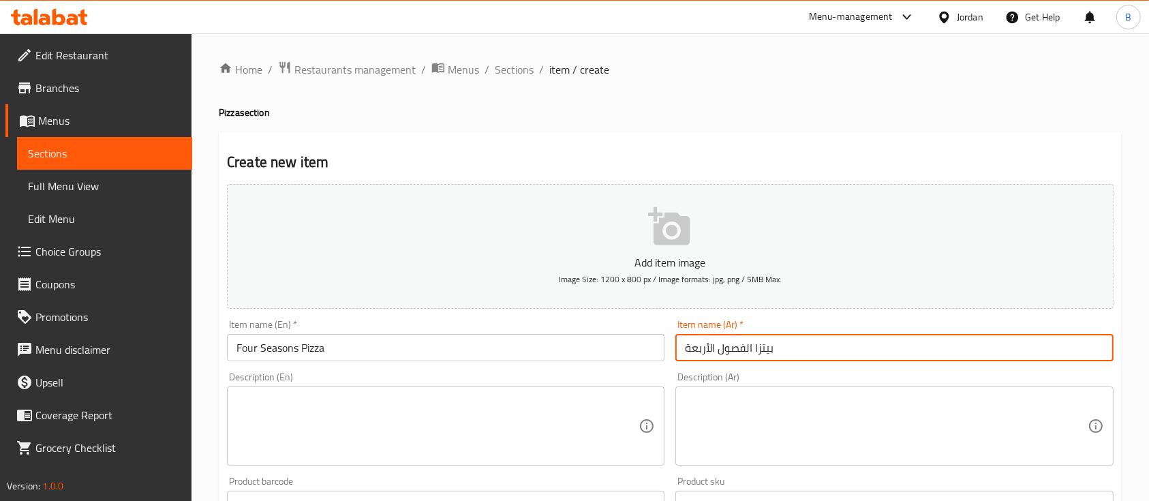
click at [753, 401] on textarea at bounding box center [886, 426] width 402 height 65
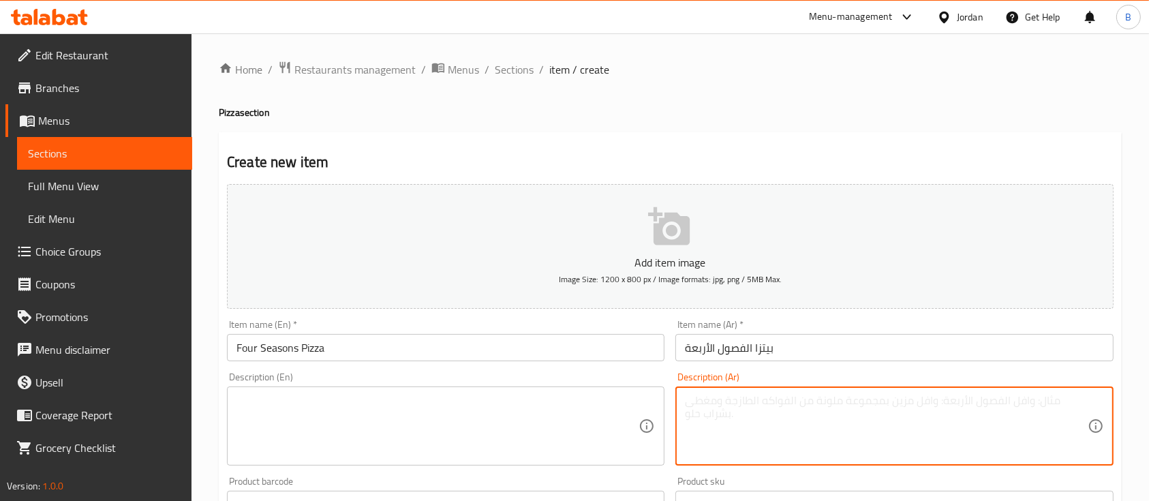
paste textarea "صلصة بندورة / جبنة موزاريلا/فطر/ارضي شوكي/بيبروني/زيتون"
type textarea "صلصة بندورة / جبنة موزاريلا/فطر/ارضي شوكي/بيبروني/زيتون"
click at [545, 416] on textarea at bounding box center [438, 426] width 402 height 65
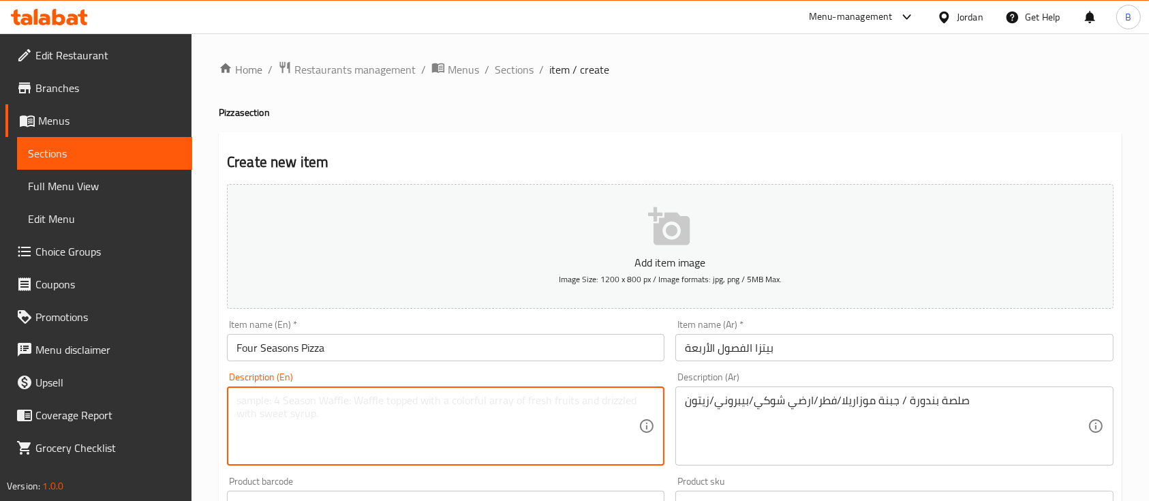
paste textarea "Tomato sauce / Mozzarella cheese / Mushrooms / Artichokes / Pepperoni / Olives"
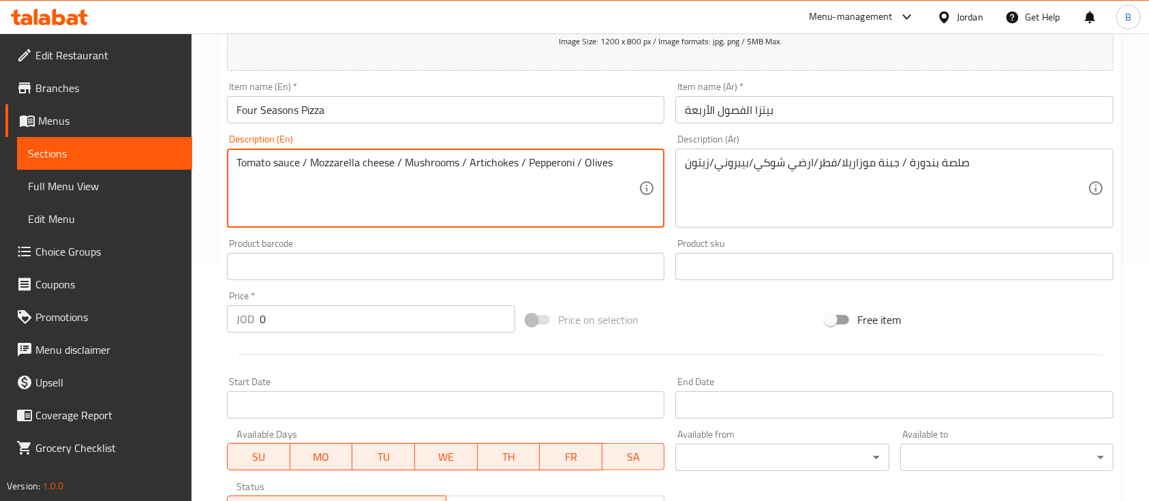
scroll to position [454, 0]
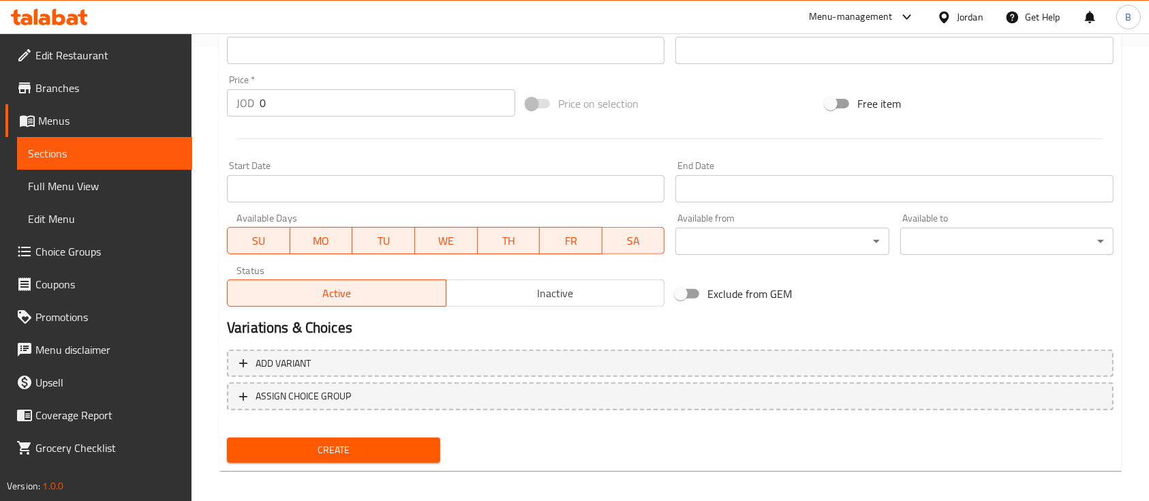
type textarea "Tomato sauce / Mozzarella cheese / Mushrooms / Artichokes / Pepperoni / Olives"
click at [350, 412] on div "Add variant ASSIGN CHOICE GROUP" at bounding box center [671, 388] width 898 height 89
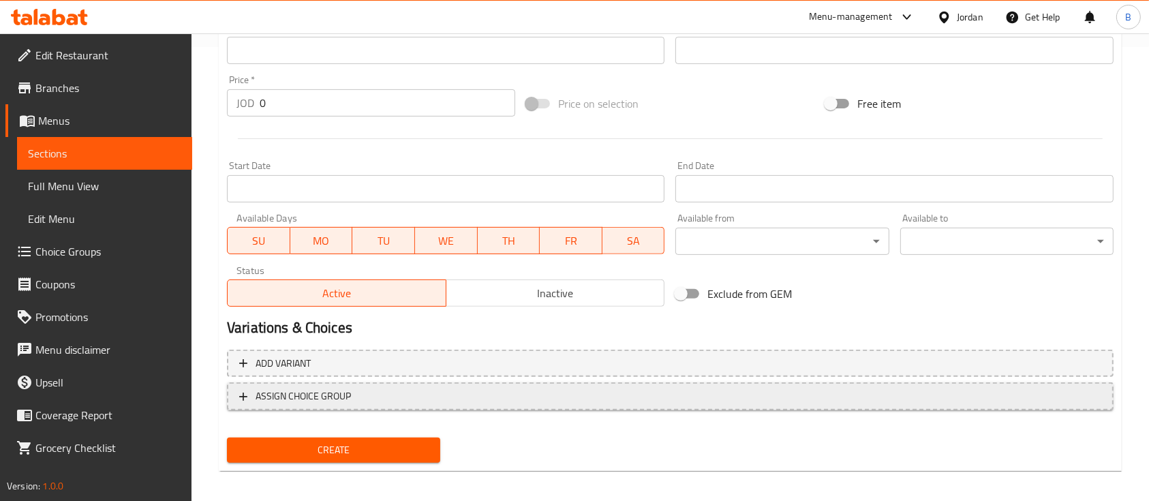
click at [401, 406] on button "ASSIGN CHOICE GROUP" at bounding box center [670, 396] width 887 height 28
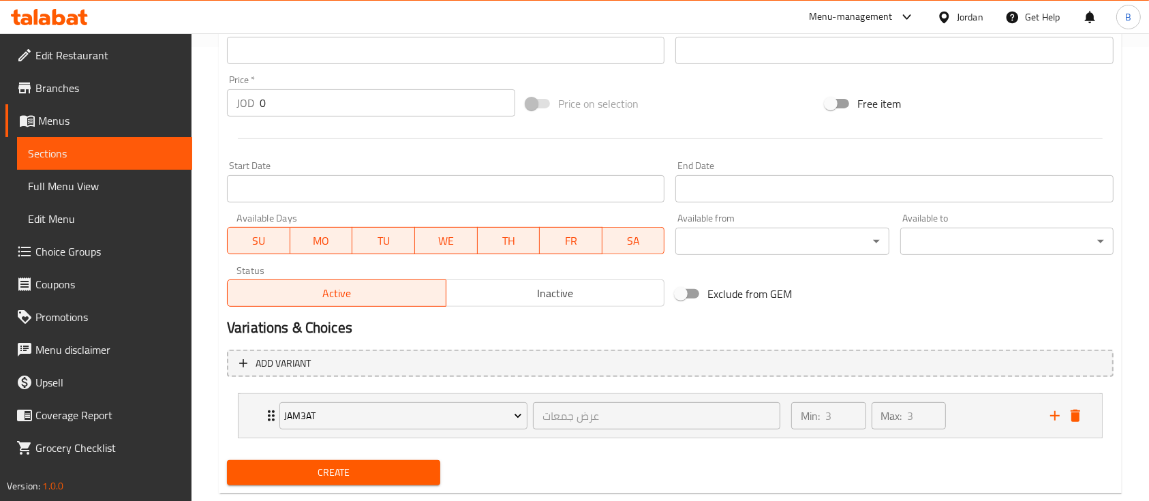
click at [401, 406] on button "jam3at" at bounding box center [403, 415] width 248 height 27
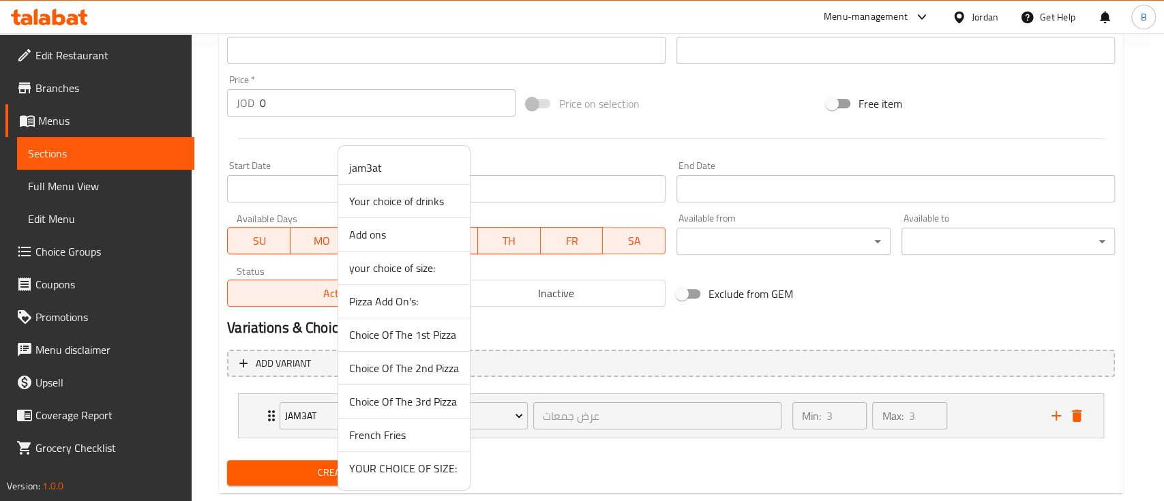
drag, startPoint x: 419, startPoint y: 468, endPoint x: 393, endPoint y: 470, distance: 26.0
click at [419, 468] on span "YOUR CHOICE OF SIZE:" at bounding box center [404, 468] width 110 height 16
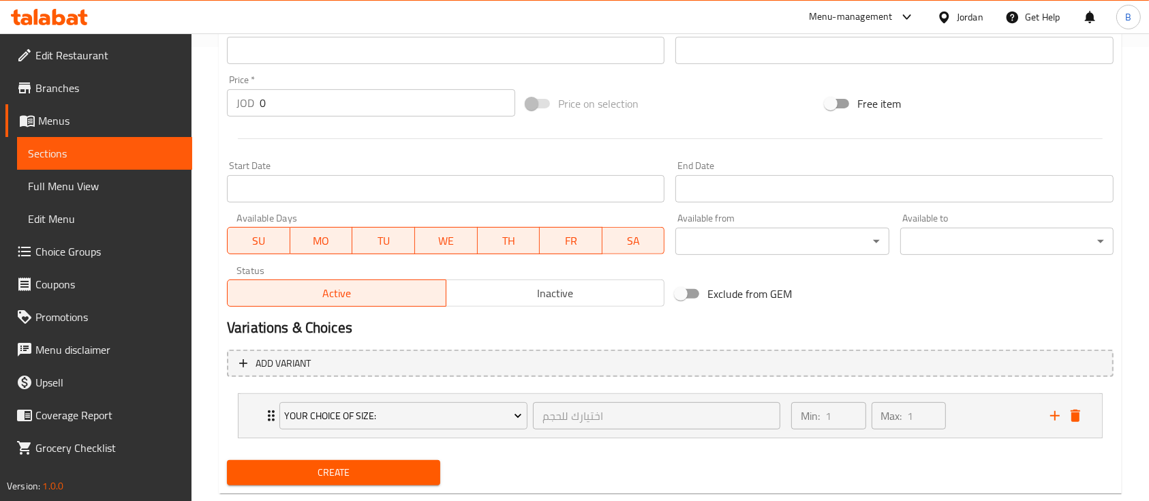
click at [381, 468] on span "Create" at bounding box center [334, 472] width 192 height 17
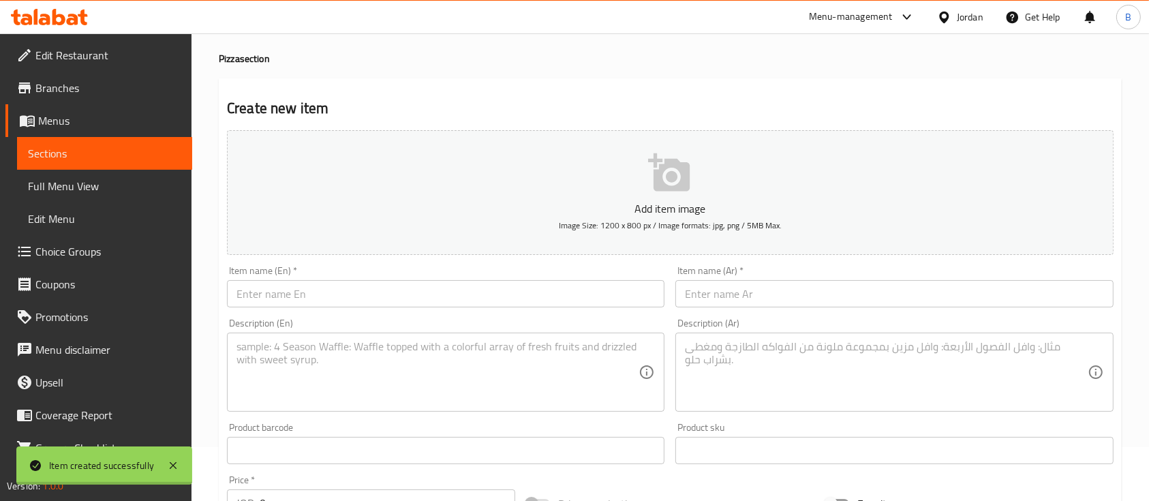
scroll to position [0, 0]
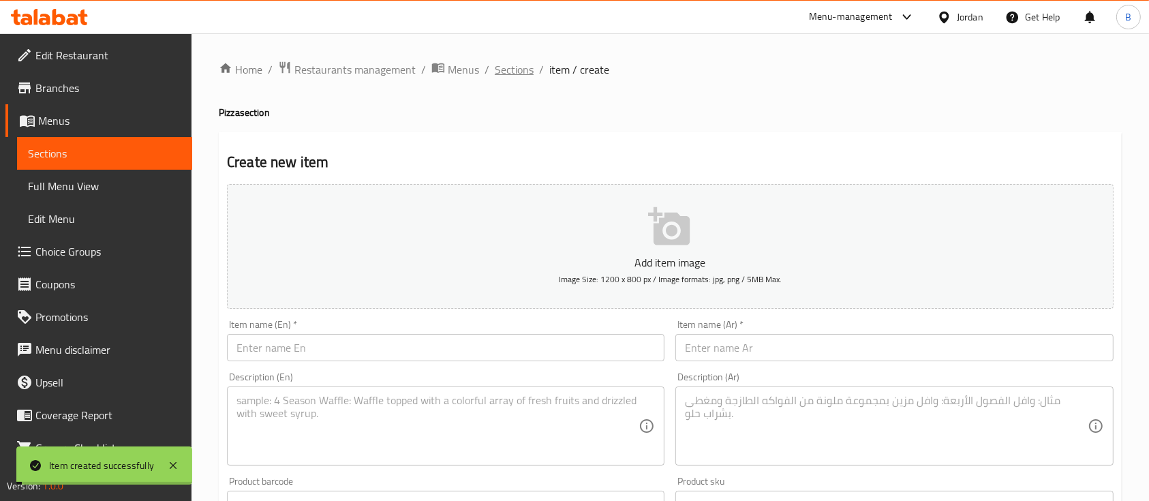
click at [516, 76] on span "Sections" at bounding box center [514, 69] width 39 height 16
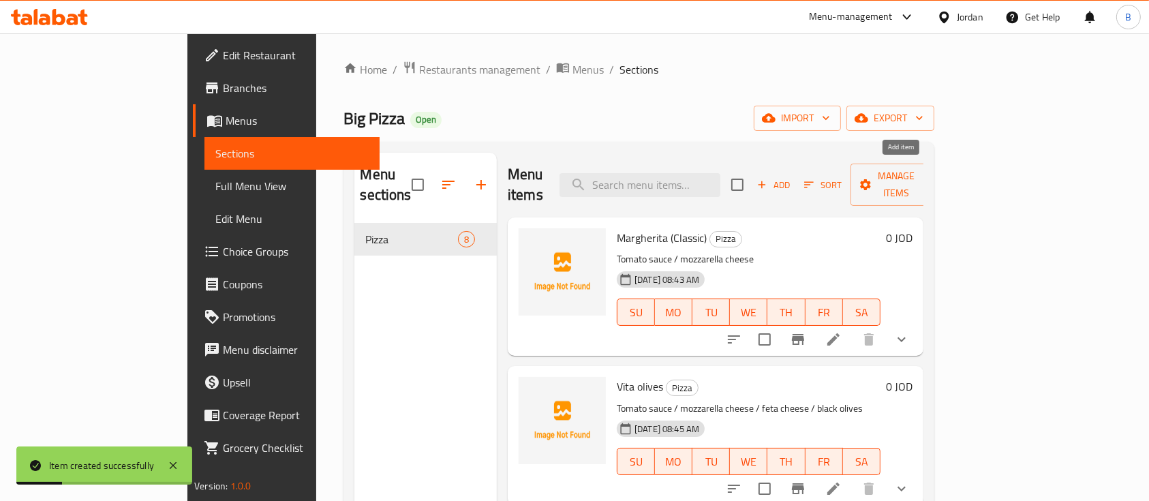
click at [792, 177] on span "Add" at bounding box center [773, 185] width 37 height 16
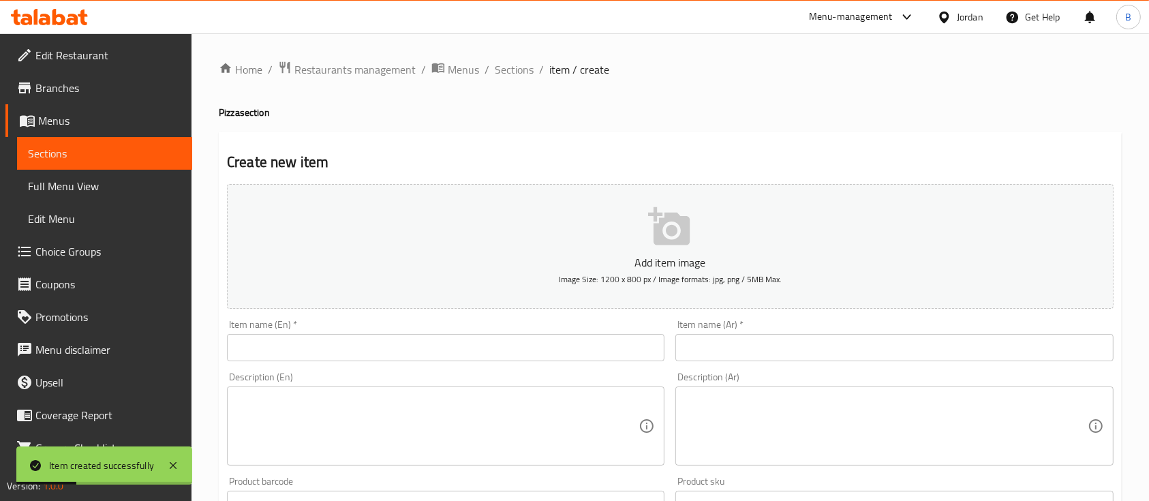
click at [476, 342] on input "text" at bounding box center [446, 347] width 438 height 27
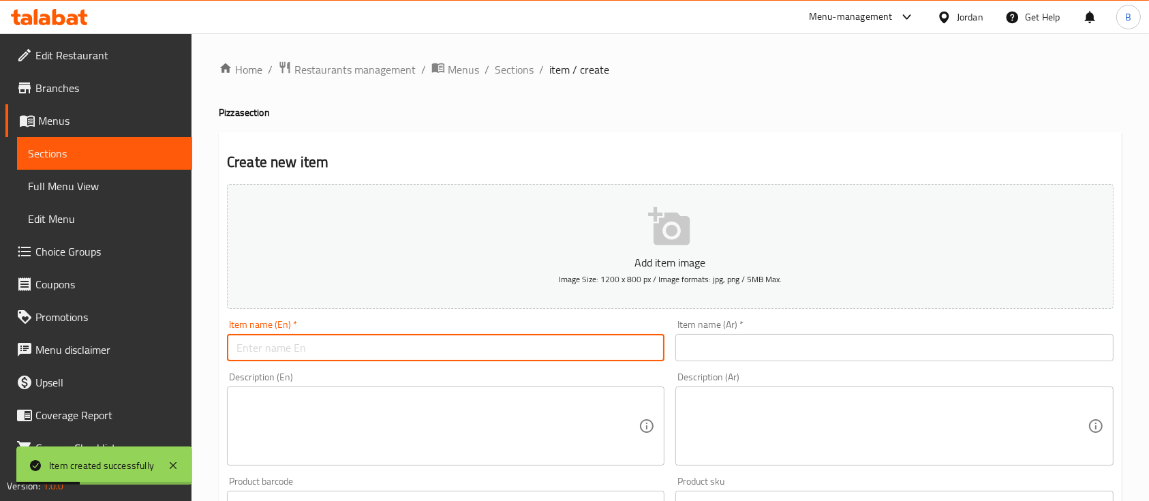
paste input "Chicken Garlic Pizza"
type input "Chicken Garlic Pizza"
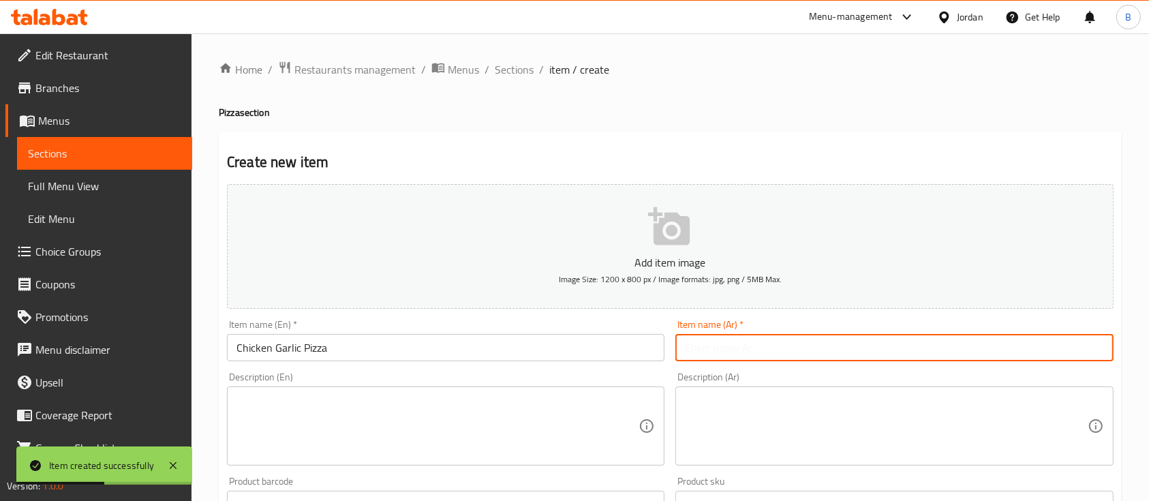
click at [746, 341] on input "text" at bounding box center [895, 347] width 438 height 27
paste input "بيتزا الدجاج بالثوم"
type input "بيتزا الدجاج بالثوم"
click at [793, 403] on textarea at bounding box center [886, 426] width 402 height 65
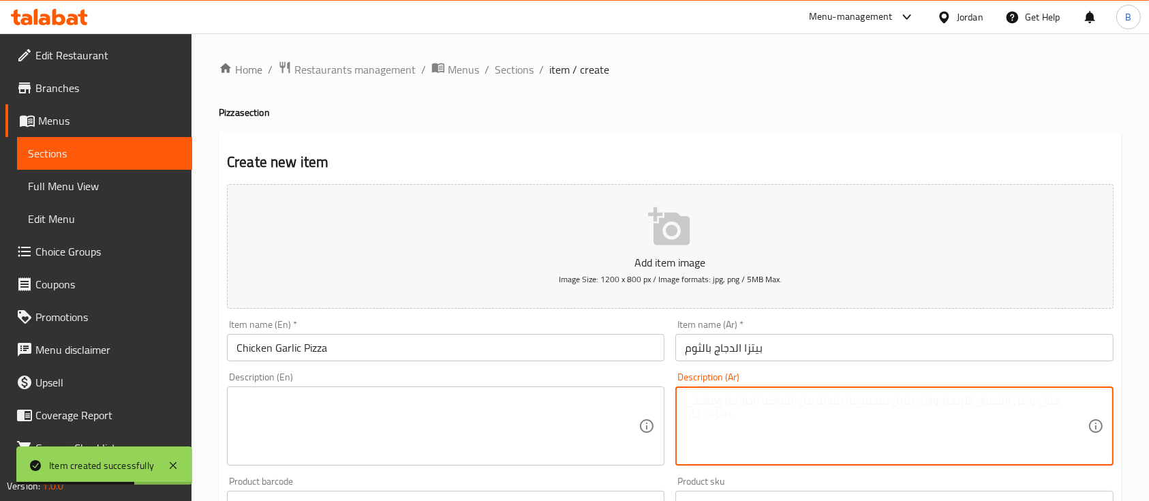
paste textarea "صلصة بندورة / جبنة موزاريلا/ دجاح / صلصة الثوم الخاصة"
type textarea "صلصة بندورة / جبنة موزاريلا/ دجاح / صلصة الثوم الخاصة"
click at [547, 446] on textarea at bounding box center [438, 426] width 402 height 65
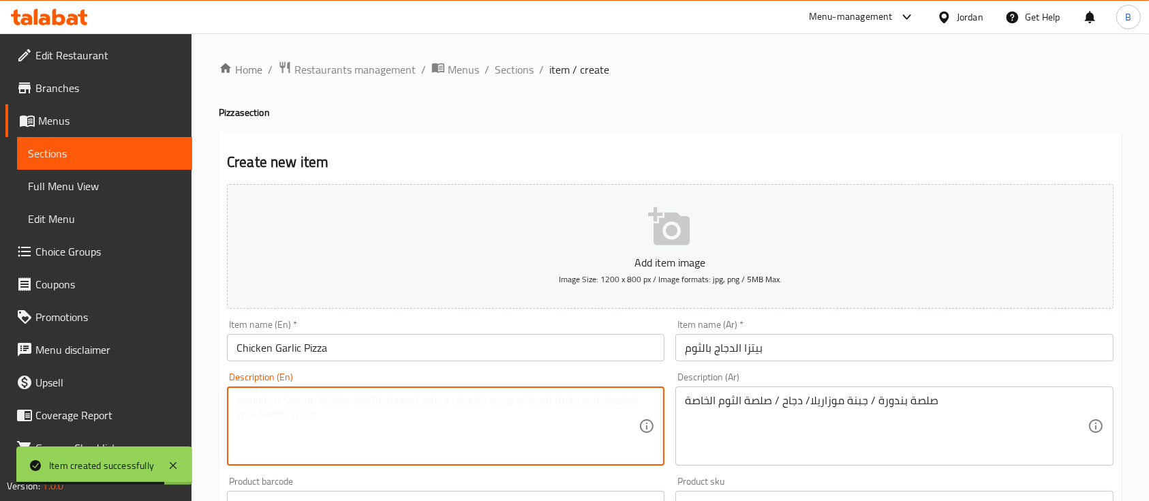
paste textarea "Tomato sauce / Mozzarella cheese / Chicken / Special garlic sauce"
type textarea "Tomato sauce / Mozzarella cheese / Chicken / Special garlic sauce"
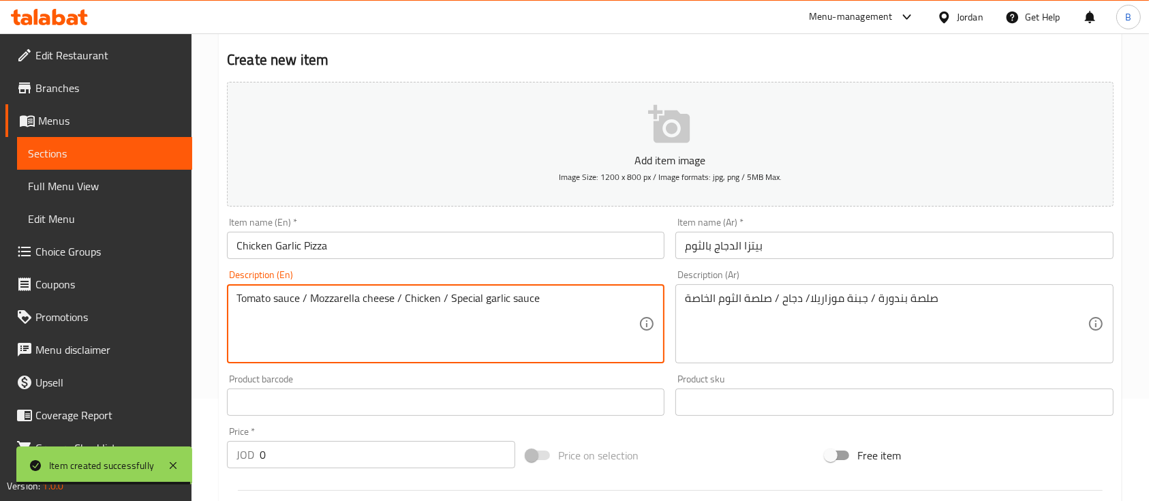
scroll to position [454, 0]
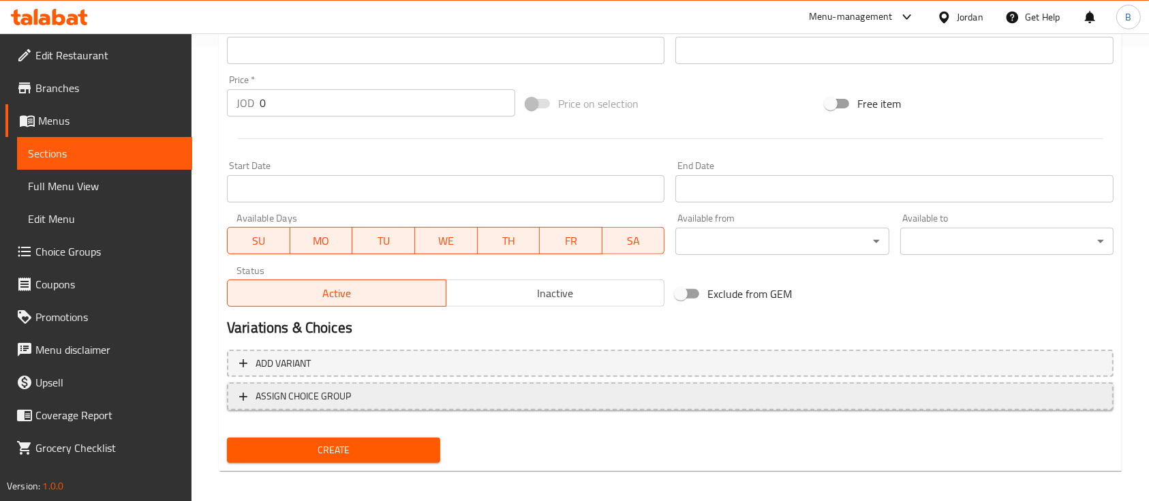
click at [333, 406] on button "ASSIGN CHOICE GROUP" at bounding box center [670, 396] width 887 height 28
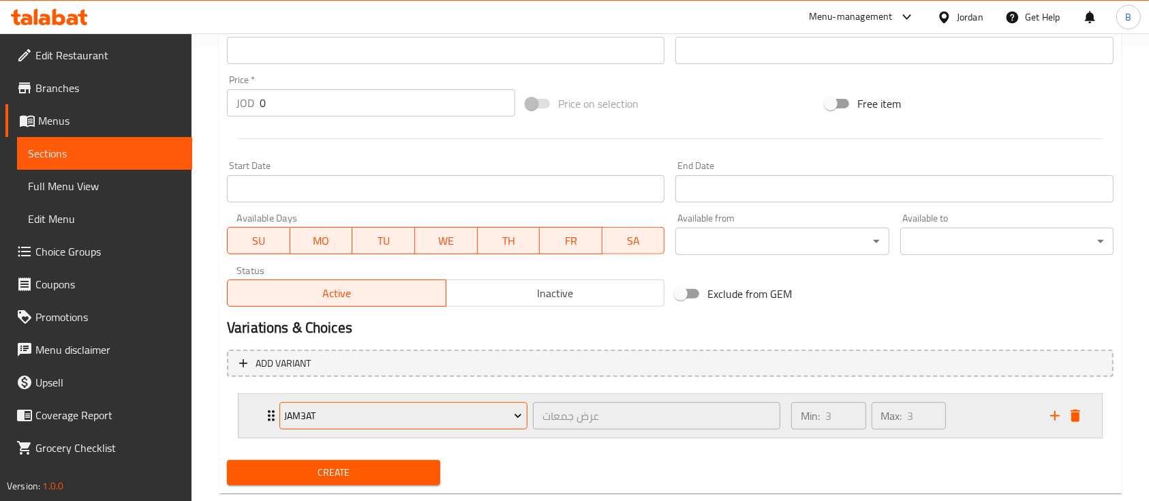
click at [365, 420] on span "jam3at" at bounding box center [403, 416] width 238 height 17
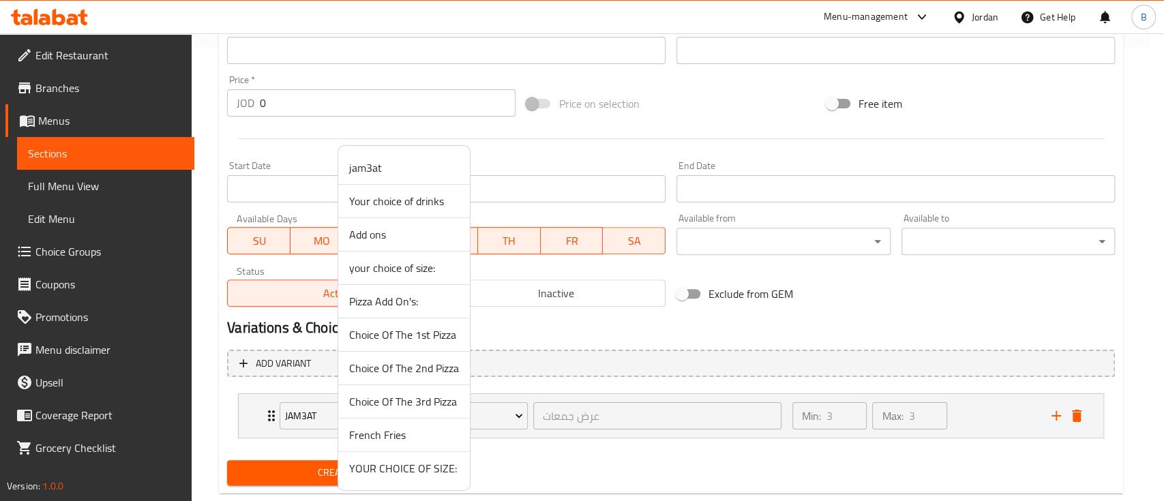
click at [412, 477] on li "YOUR CHOICE OF SIZE:" at bounding box center [404, 468] width 132 height 33
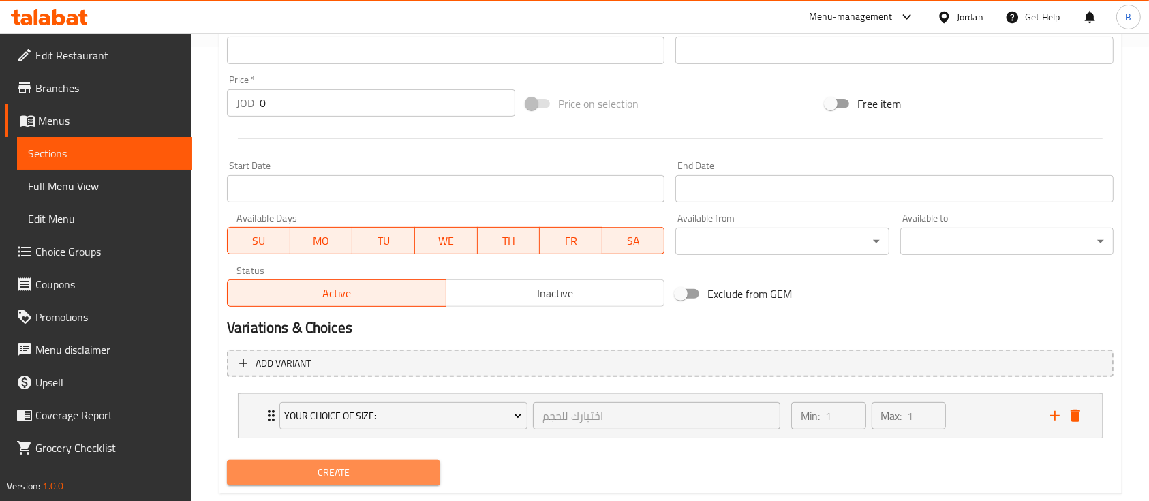
click at [374, 475] on span "Create" at bounding box center [334, 472] width 192 height 17
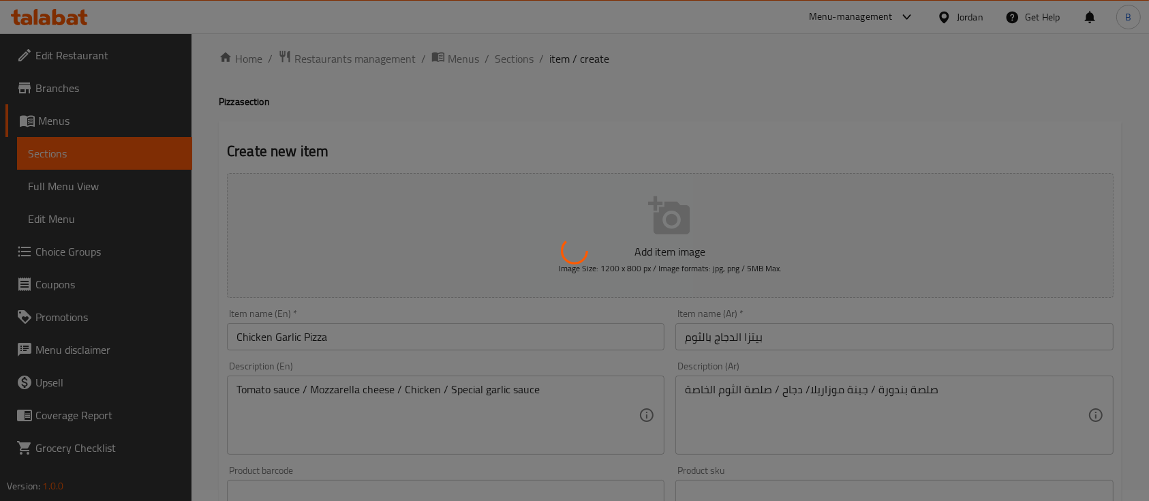
scroll to position [0, 0]
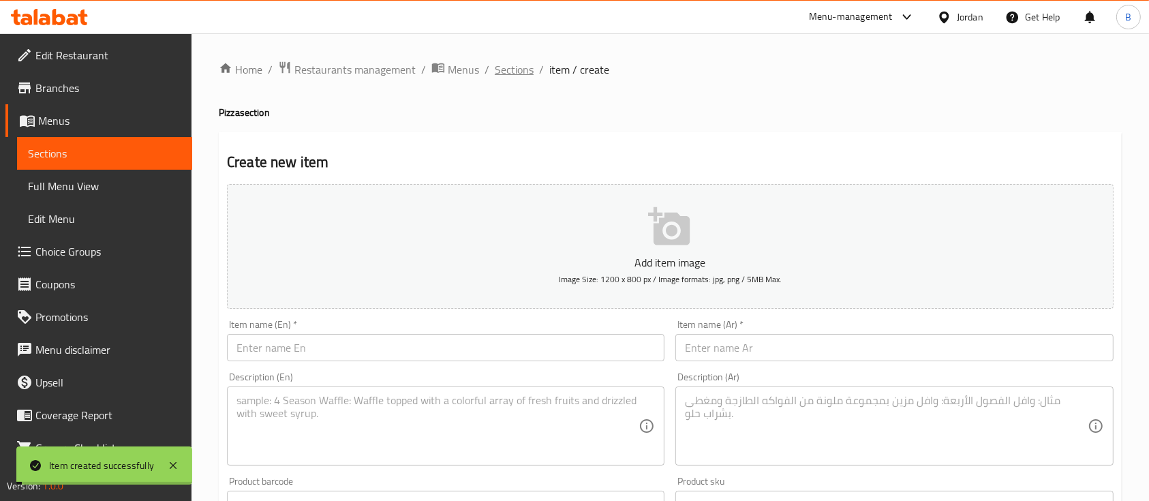
click at [509, 70] on span "Sections" at bounding box center [514, 69] width 39 height 16
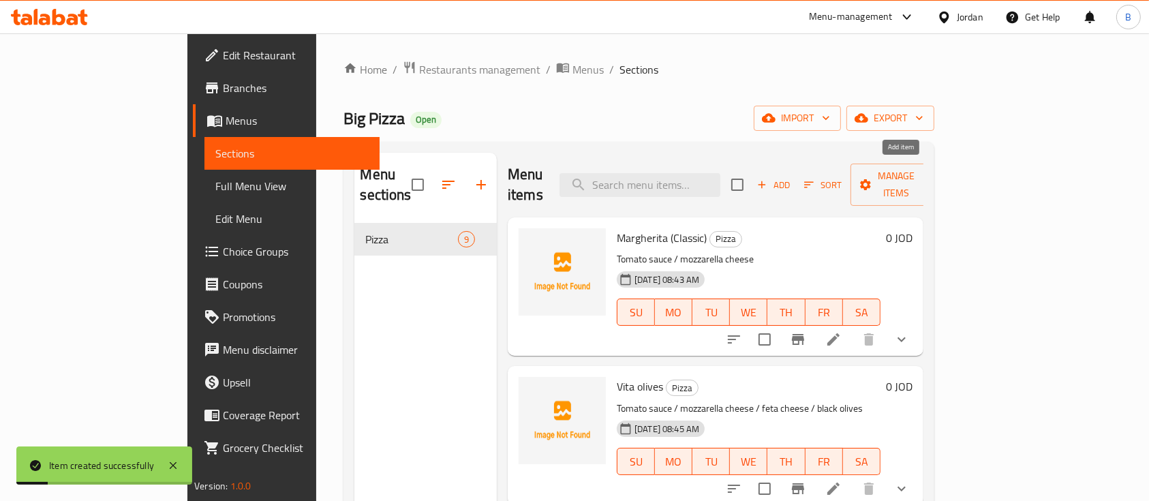
click at [792, 179] on span "Add" at bounding box center [773, 185] width 37 height 16
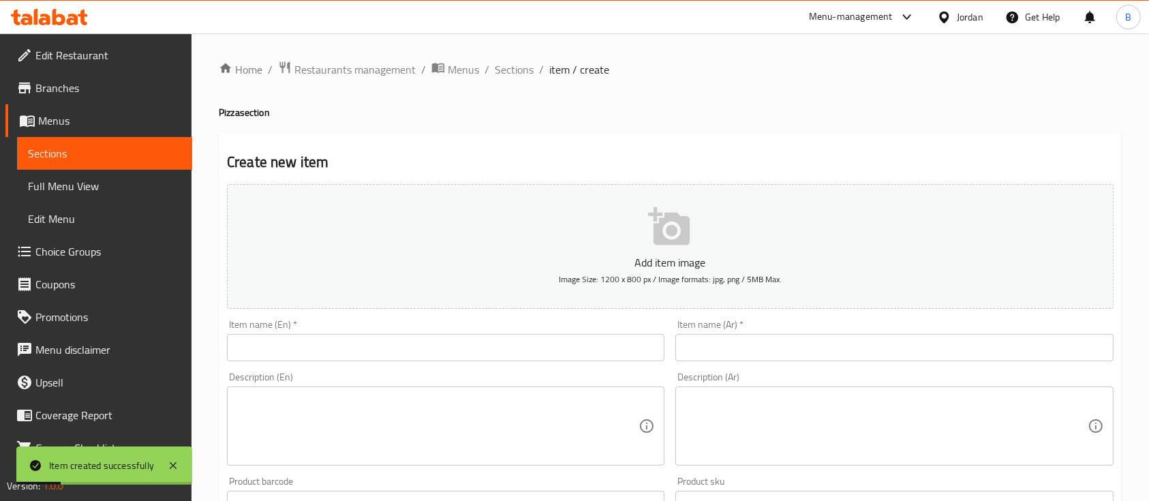
click at [455, 347] on input "text" at bounding box center [446, 347] width 438 height 27
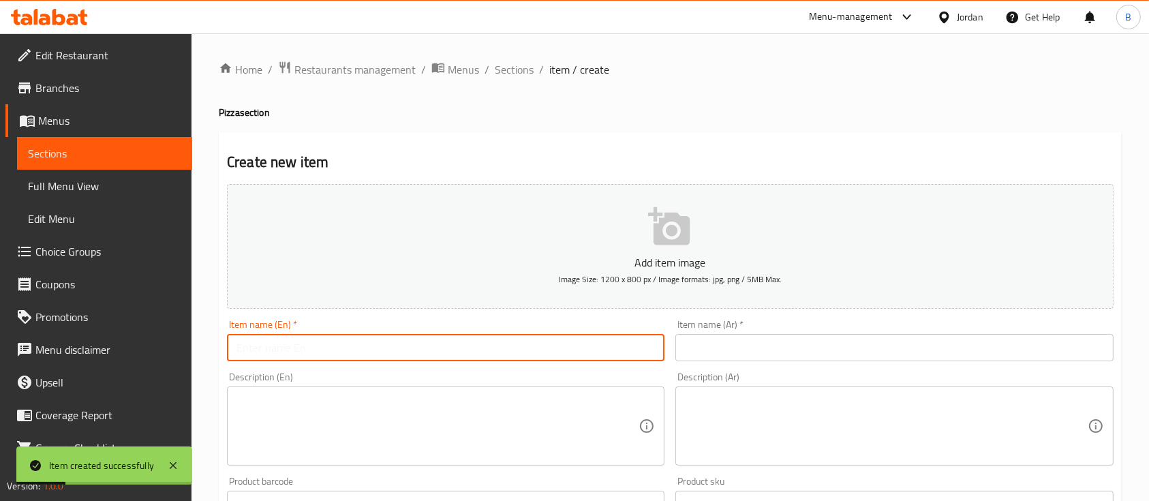
paste input "Chicken Pesto Alfredo"
type input "Chicken Pesto Alfredo"
click at [758, 364] on div "Item name (Ar)   * Item name (Ar) *" at bounding box center [894, 340] width 449 height 52
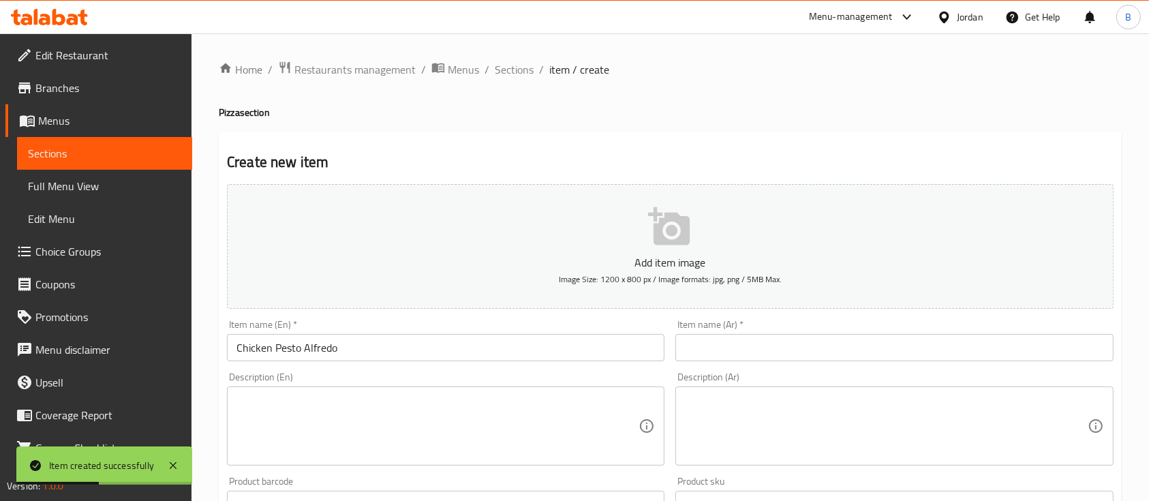
click at [758, 363] on div "Item name (Ar)   * Item name (Ar) *" at bounding box center [894, 340] width 449 height 52
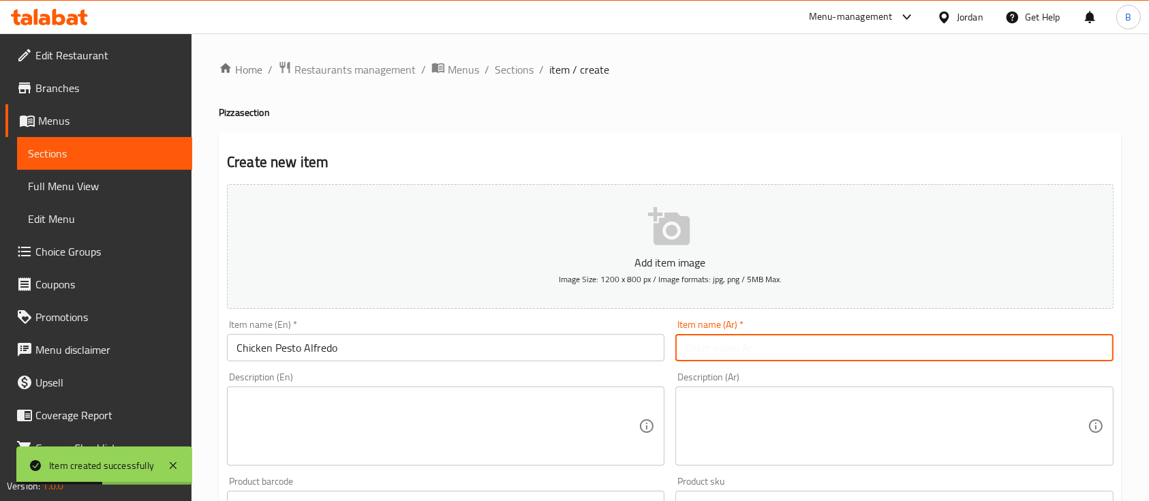
click at [768, 350] on input "text" at bounding box center [895, 347] width 438 height 27
paste input "بيتزا دجاج بيستوا الفريدو"
type input "بيتزا دجاج بيستوا الفريدو"
click at [733, 446] on textarea at bounding box center [886, 426] width 402 height 65
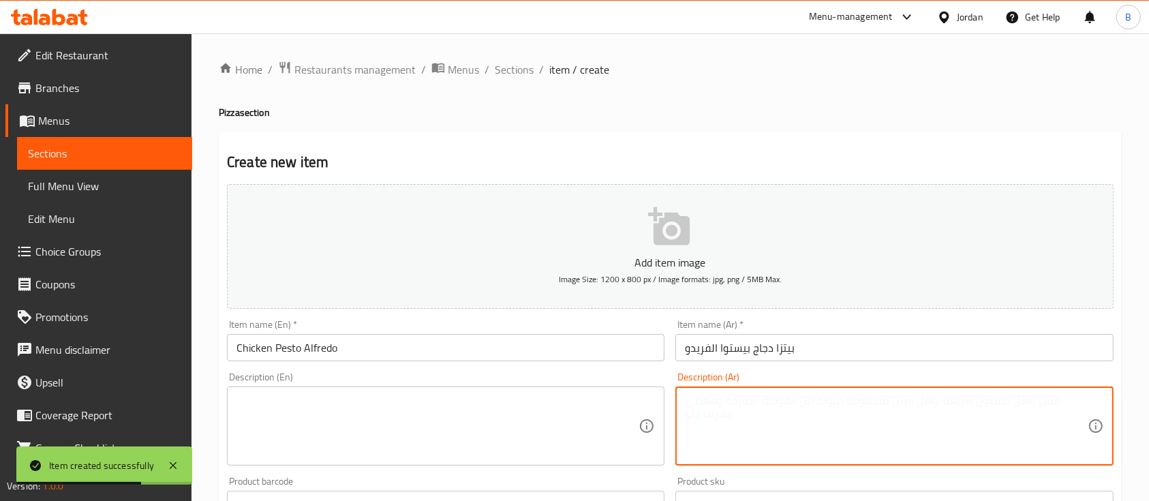
paste textarea "صلصة البيستو /جبنة موزاريلا/دجاج/فطر"
type textarea "صلصة البيستو /جبنة موزاريلا/دجاج/فطر"
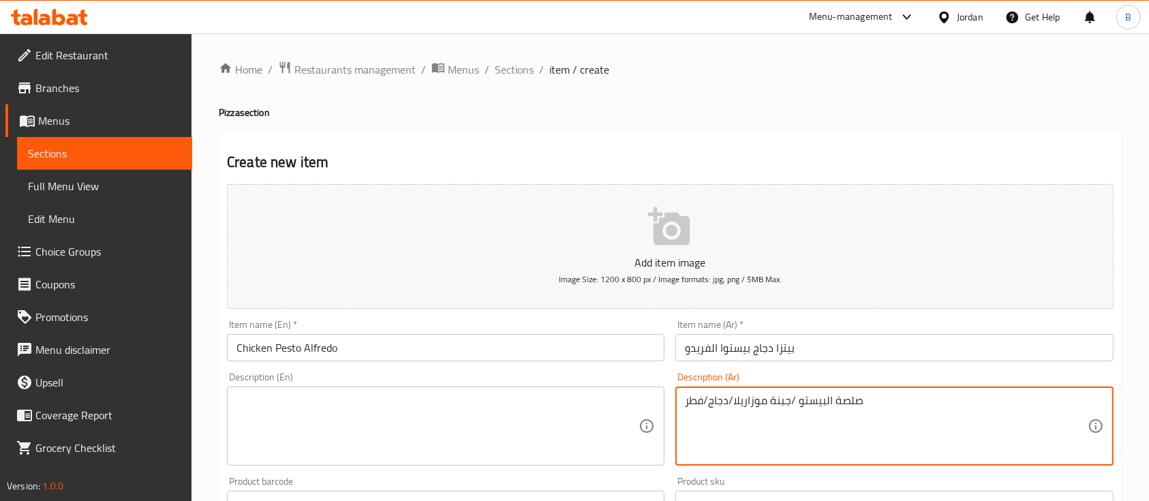
scroll to position [91, 0]
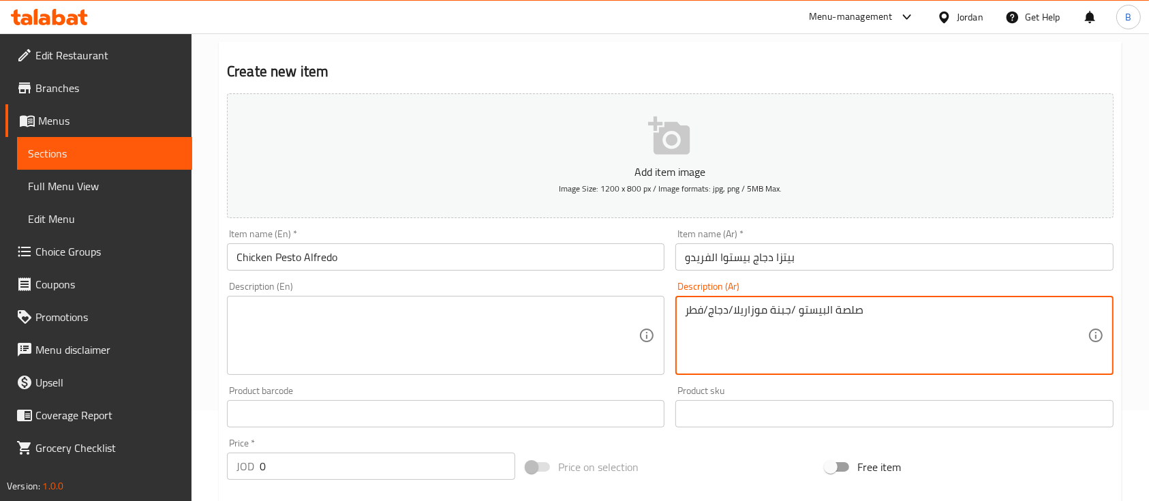
drag, startPoint x: 873, startPoint y: 319, endPoint x: 456, endPoint y: 264, distance: 420.0
click at [453, 261] on div "Add item image Image Size: 1200 x 800 px / Image formats: jpg, png / 5MB Max. I…" at bounding box center [671, 382] width 898 height 588
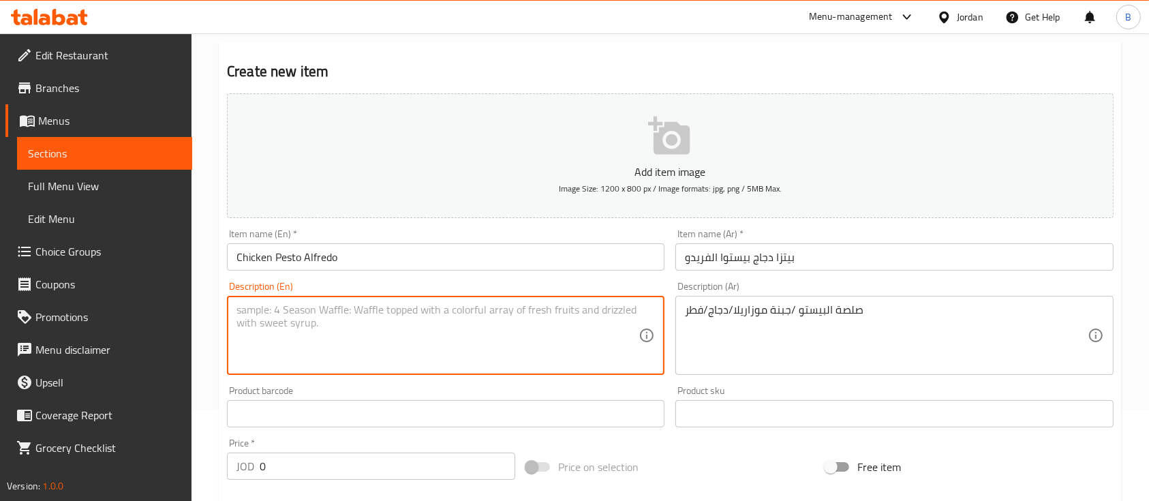
click at [459, 330] on textarea at bounding box center [438, 335] width 402 height 65
paste textarea "Pesto sauce/mozzarella cheese/chicken/mushrooms"
type textarea "Pesto sauce/mozzarella cheese/chicken/mushrooms"
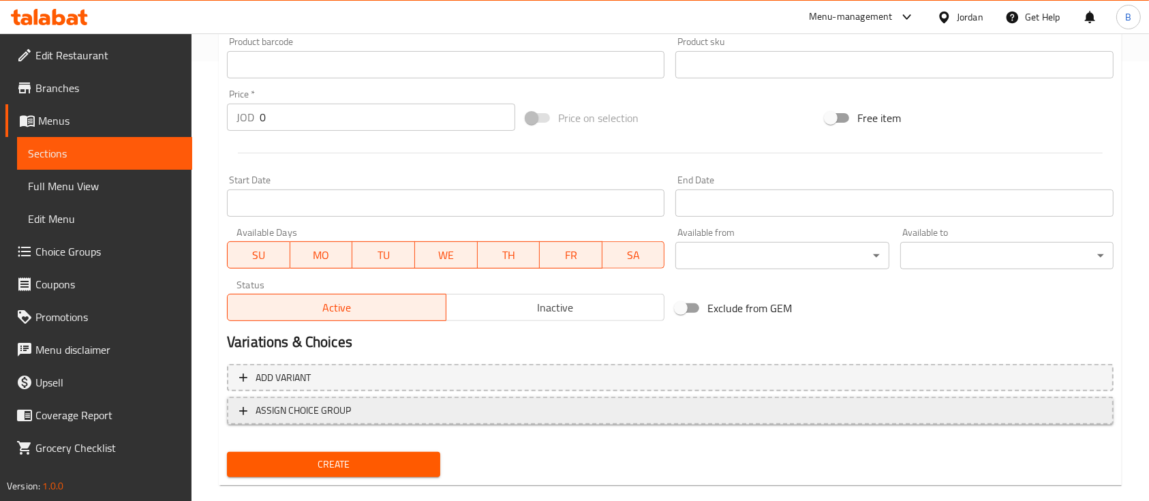
scroll to position [454, 0]
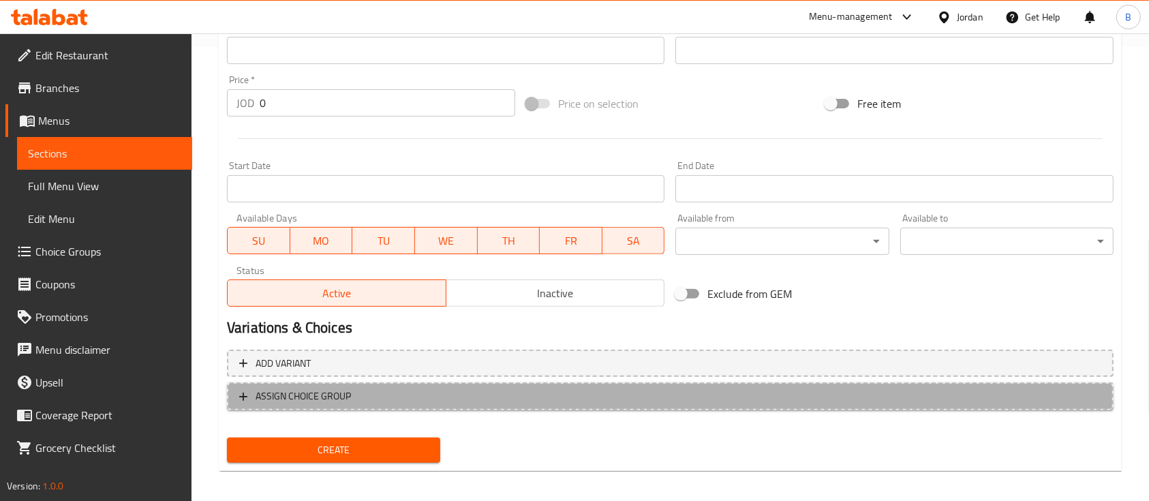
click at [363, 391] on span "ASSIGN CHOICE GROUP" at bounding box center [670, 396] width 862 height 17
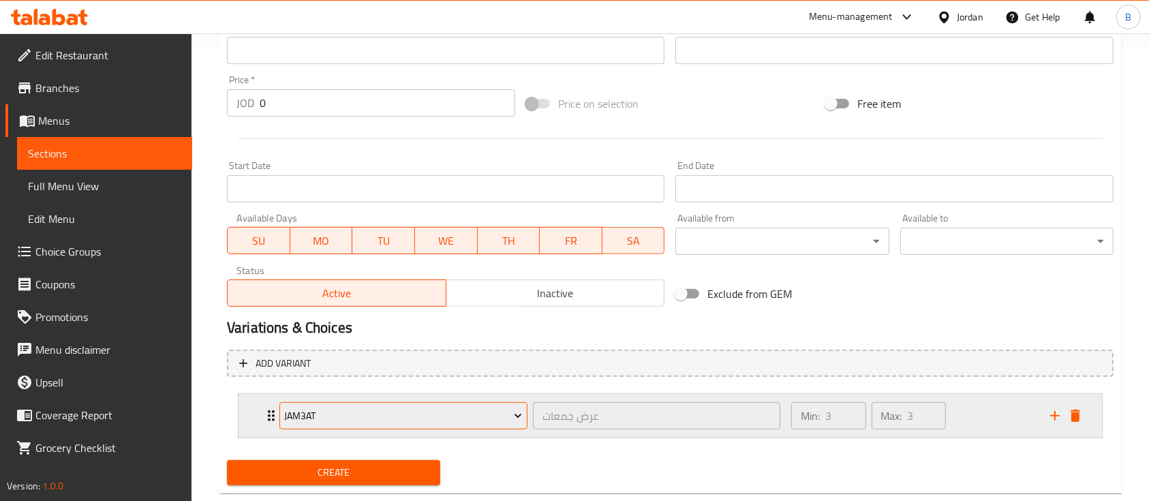
click at [383, 411] on span "jam3at" at bounding box center [403, 416] width 238 height 17
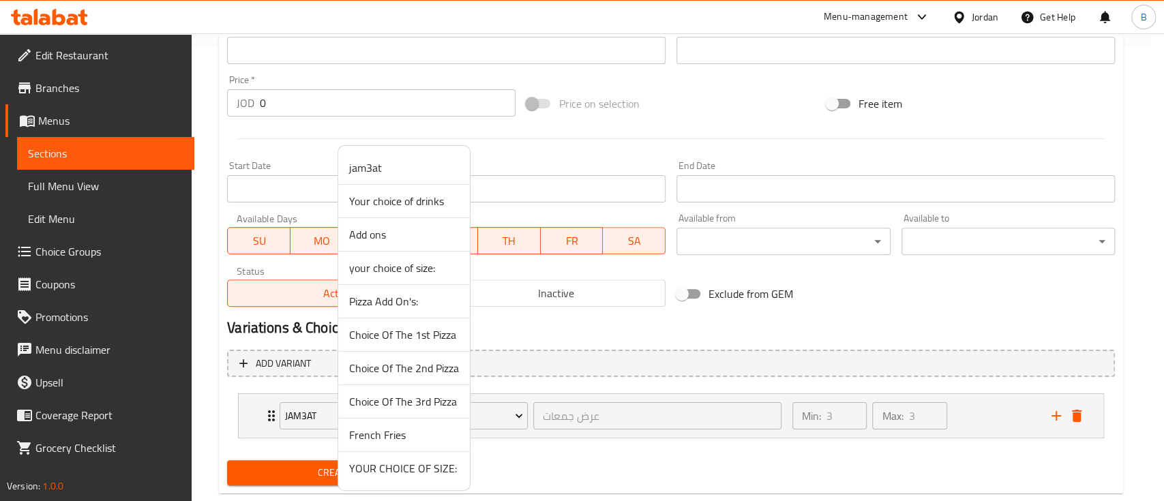
drag, startPoint x: 427, startPoint y: 464, endPoint x: 404, endPoint y: 470, distance: 24.6
click at [427, 466] on span "YOUR CHOICE OF SIZE:" at bounding box center [404, 468] width 110 height 16
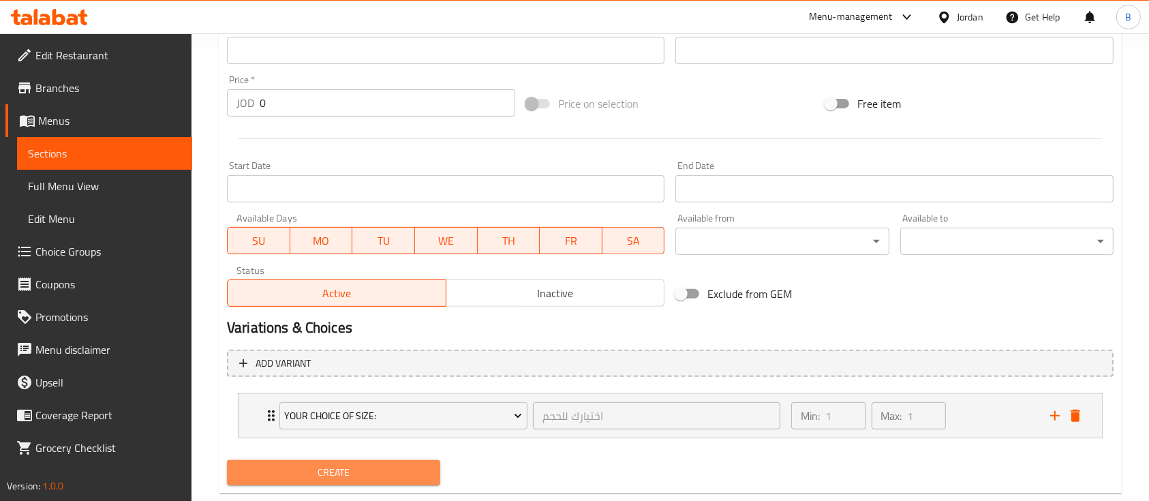
click at [398, 471] on span "Create" at bounding box center [334, 472] width 192 height 17
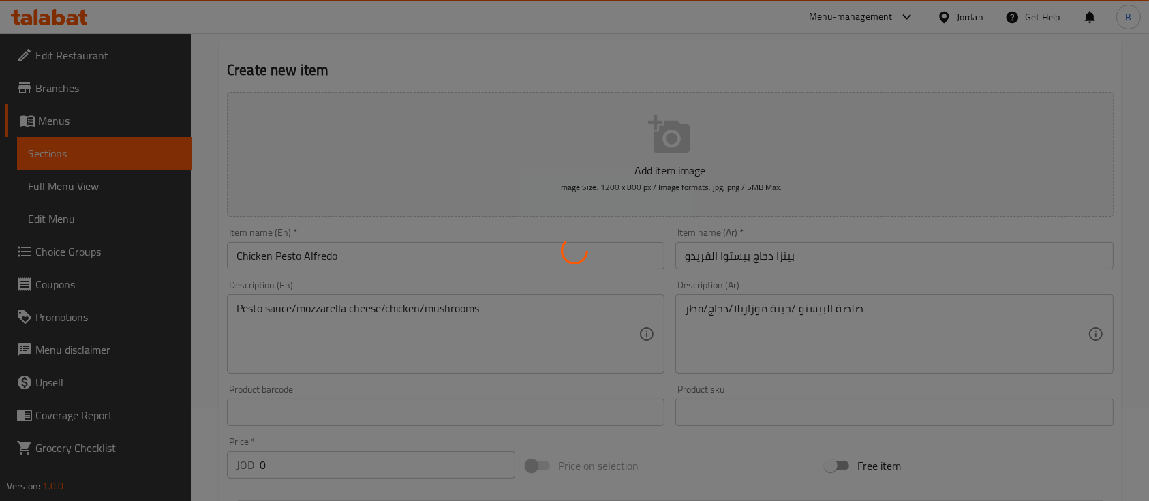
scroll to position [0, 0]
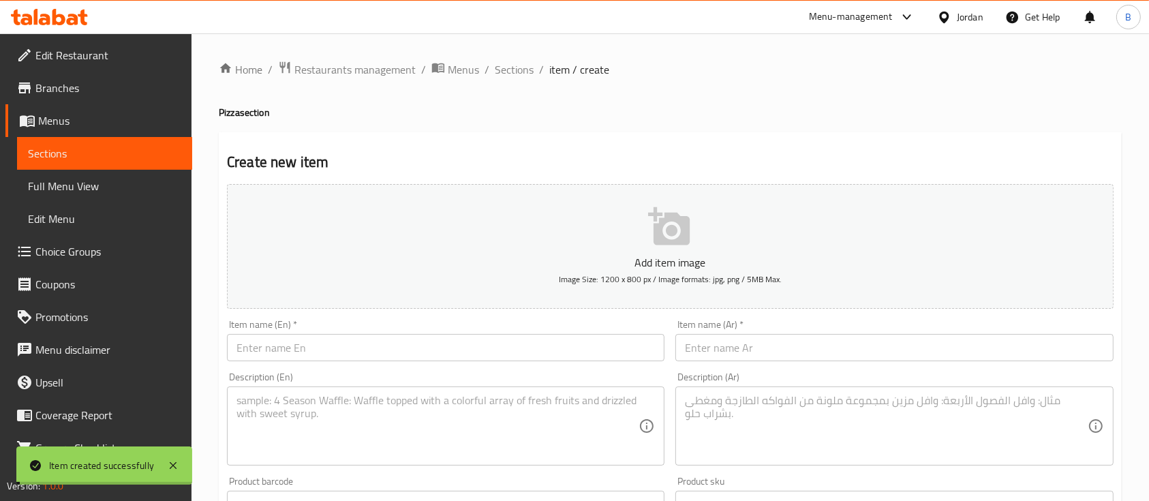
click at [506, 70] on span "Sections" at bounding box center [514, 69] width 39 height 16
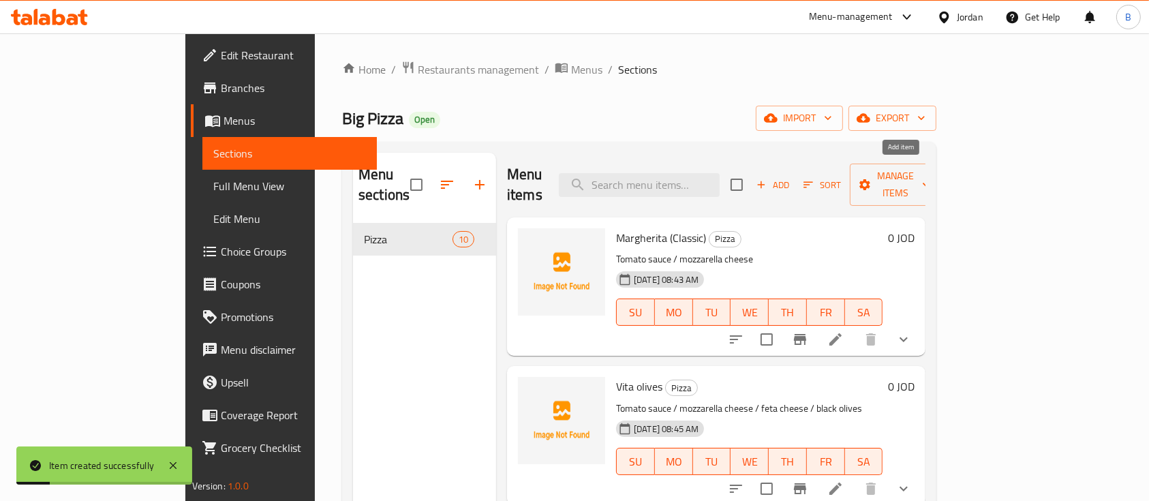
click at [791, 177] on span "Add" at bounding box center [773, 185] width 37 height 16
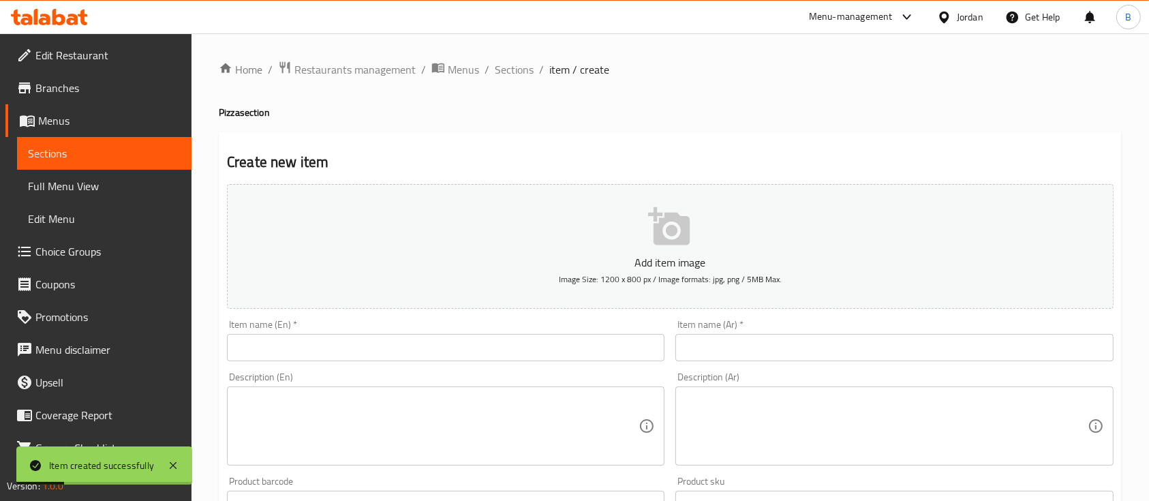
click at [491, 363] on div "Item name (En)   * Item name (En) *" at bounding box center [446, 340] width 449 height 52
click at [490, 352] on input "text" at bounding box center [446, 347] width 438 height 27
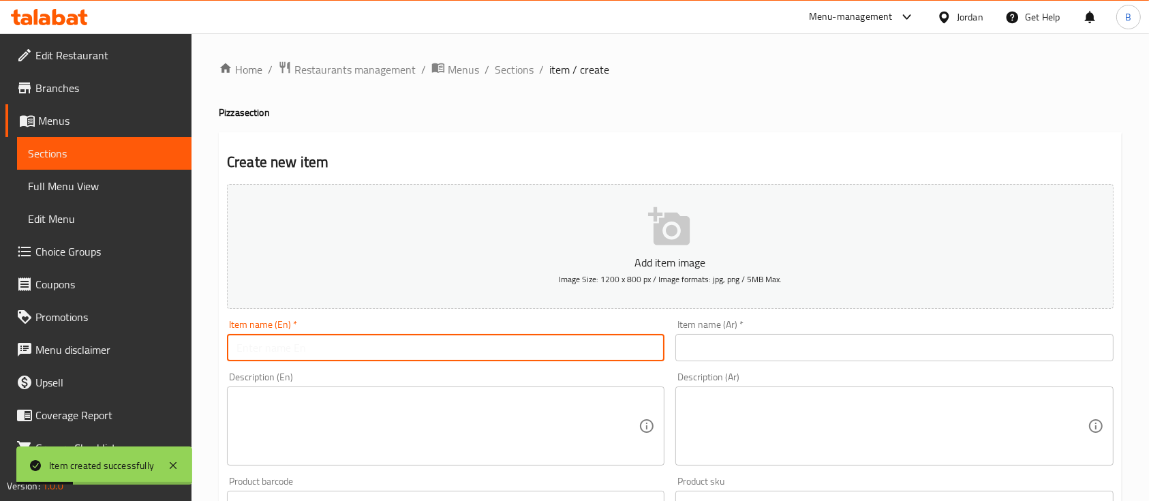
paste input "Chicken Alfredo Pizza"
type input "Chicken Alfredo Pizza"
click at [714, 342] on input "text" at bounding box center [895, 347] width 438 height 27
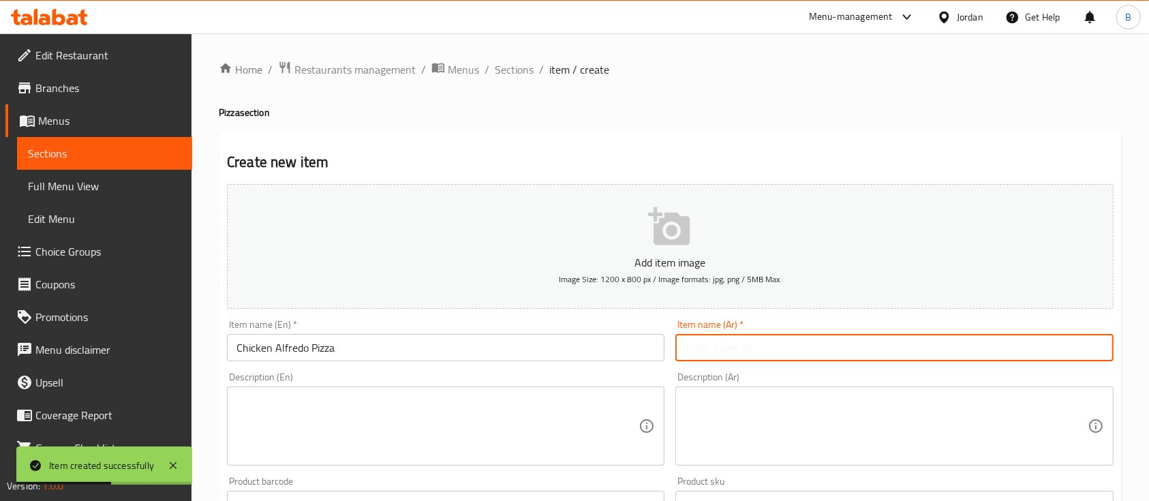
paste input "بيتزا دجاج الفريدو"
type input "بيتزا دجاج الفريدو"
click at [757, 406] on textarea at bounding box center [886, 426] width 402 height 65
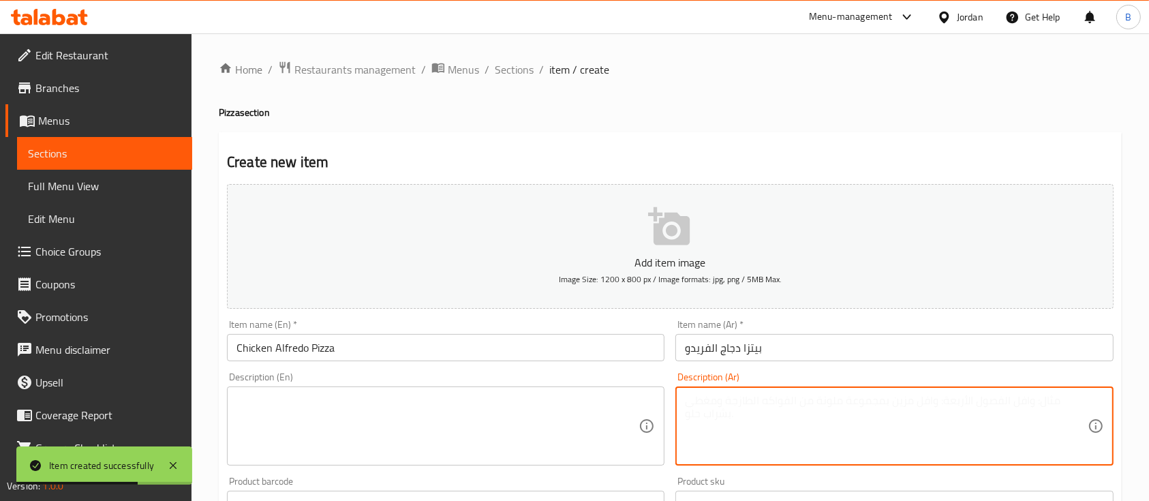
paste textarea "كريمه/جبنة موزاريلا/دجاج/فطر"
type textarea "كريمه/جبنة موزاريلا/دجاج/فطر"
click at [492, 417] on textarea at bounding box center [438, 426] width 402 height 65
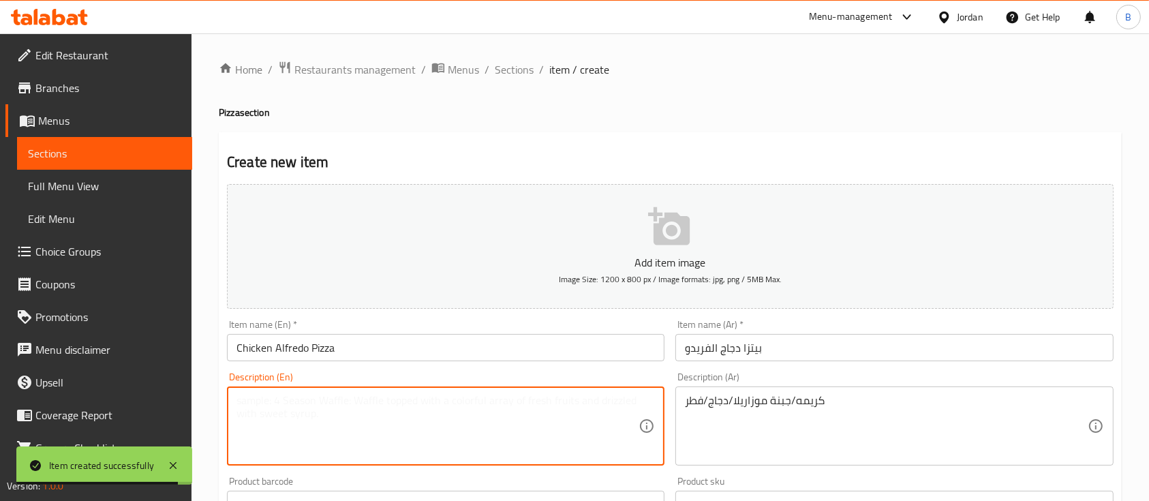
paste textarea "Cream/Mozzarella Cheese/Chicken/Mushroom"
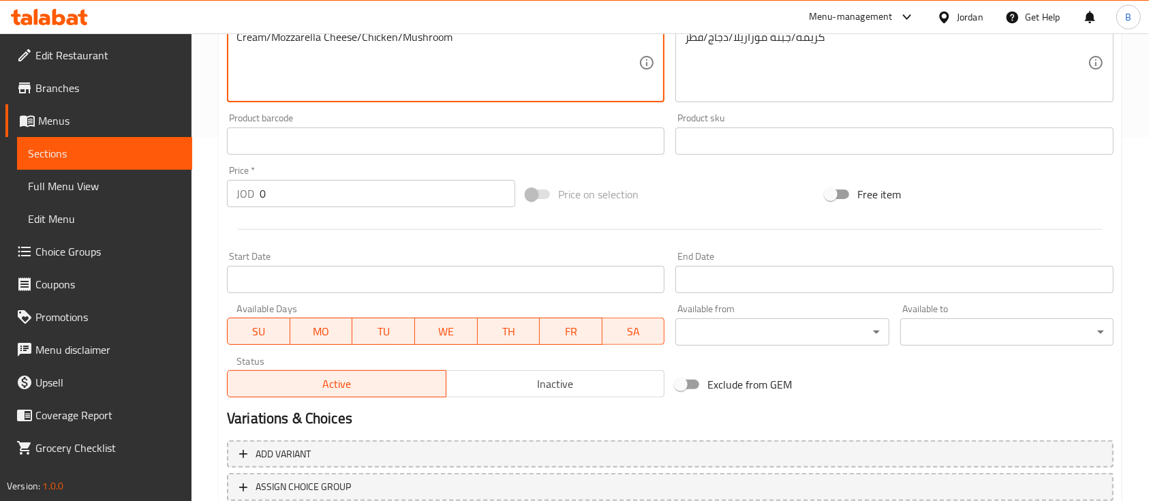
scroll to position [462, 0]
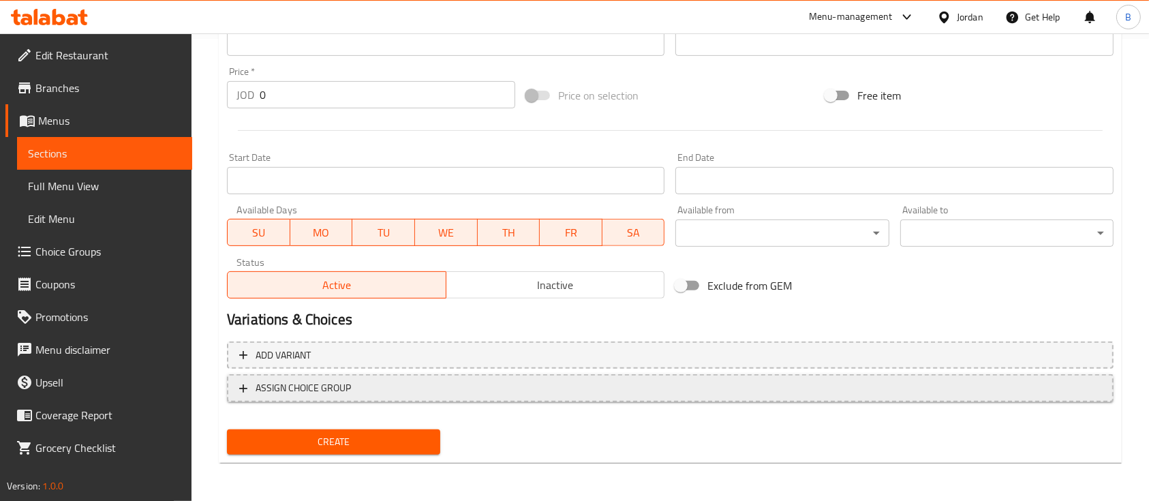
type textarea "Cream/Mozzarella Cheese/Chicken/Mushroom"
click at [376, 390] on span "ASSIGN CHOICE GROUP" at bounding box center [670, 388] width 862 height 17
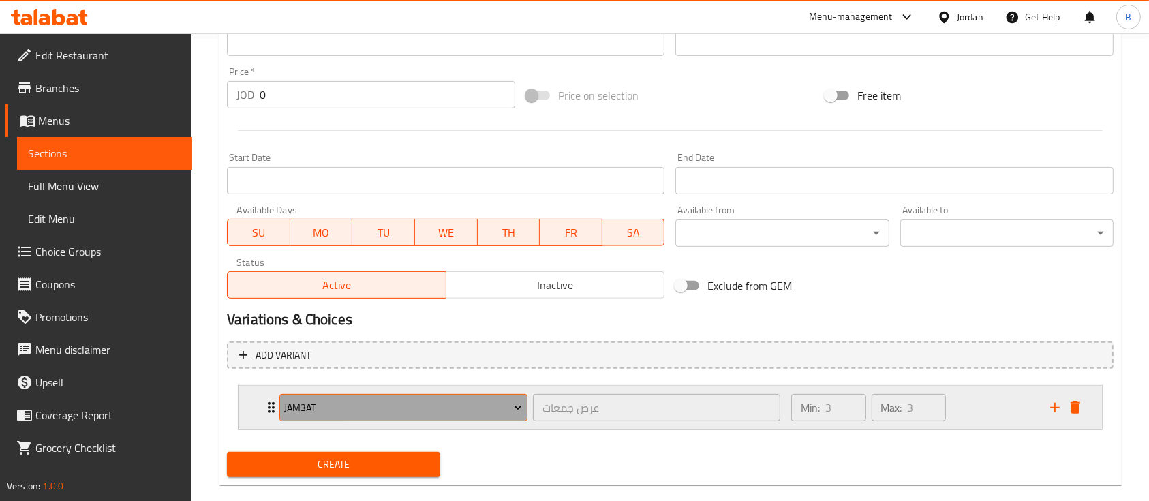
click at [375, 403] on span "jam3at" at bounding box center [403, 407] width 238 height 17
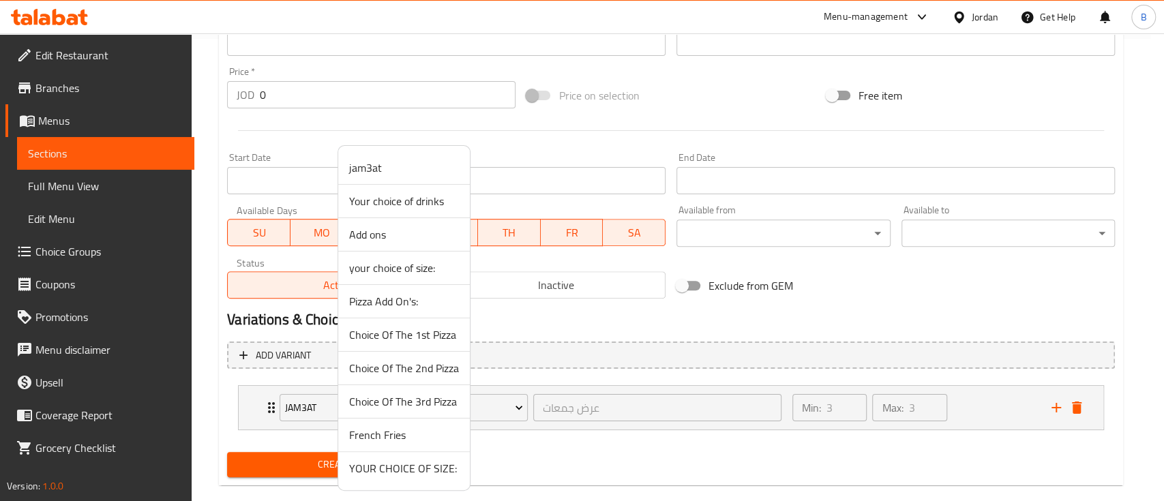
click at [404, 469] on span "YOUR CHOICE OF SIZE:" at bounding box center [404, 468] width 110 height 16
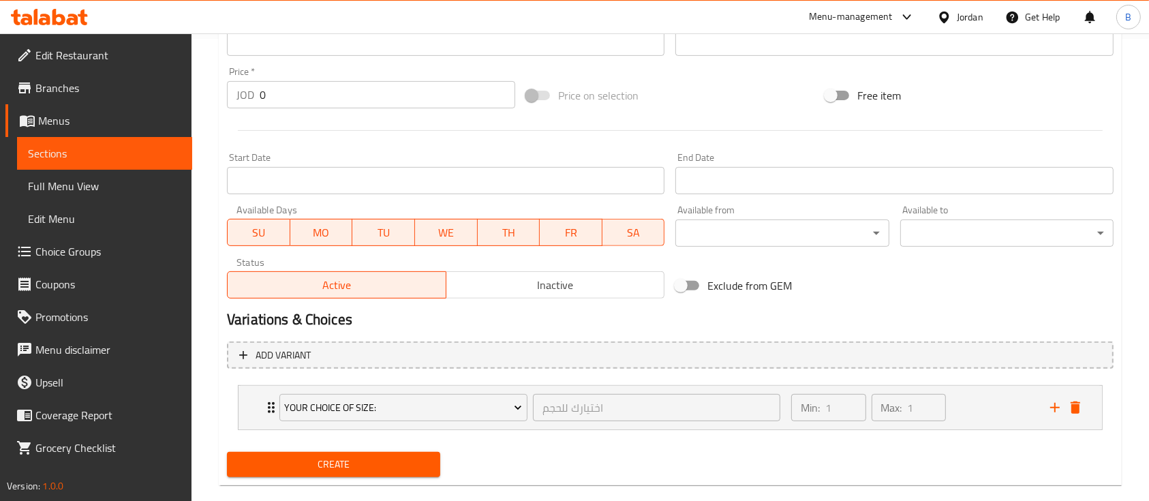
click at [377, 454] on button "Create" at bounding box center [333, 464] width 213 height 25
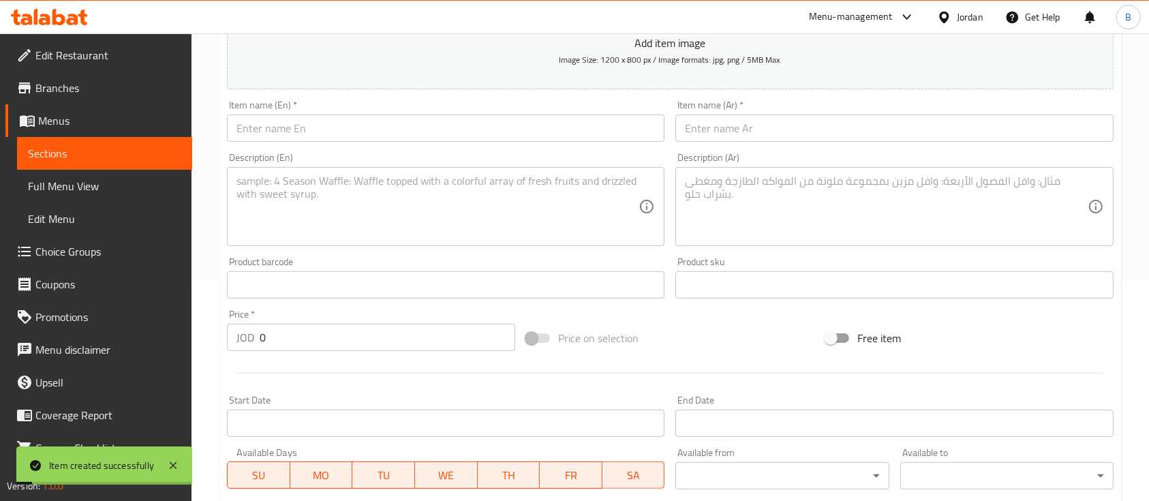
scroll to position [189, 0]
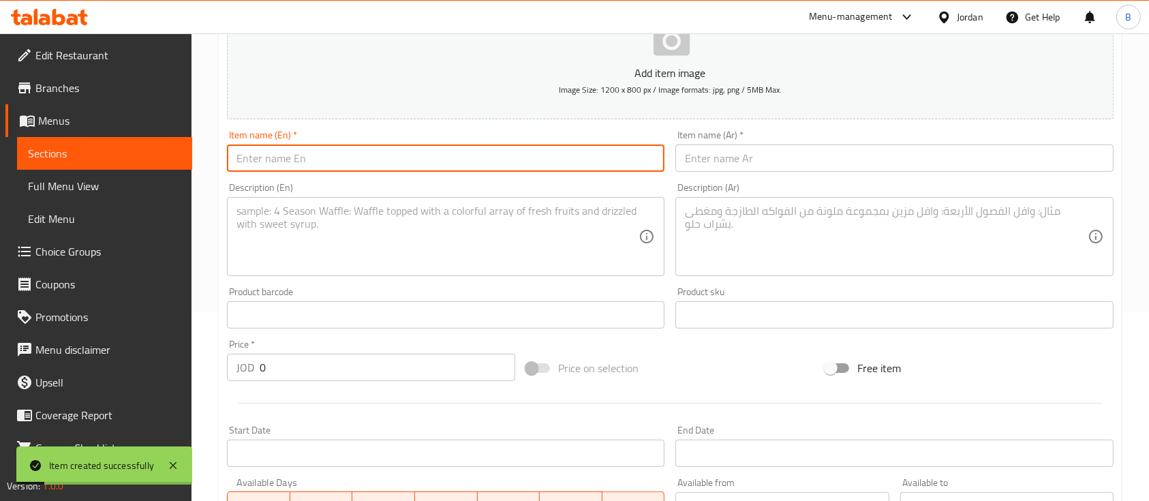
click at [485, 151] on input "text" at bounding box center [446, 158] width 438 height 27
paste input "Pepperoni Pizza (Classic)"
type input "Pepperoni Pizza (Classic)"
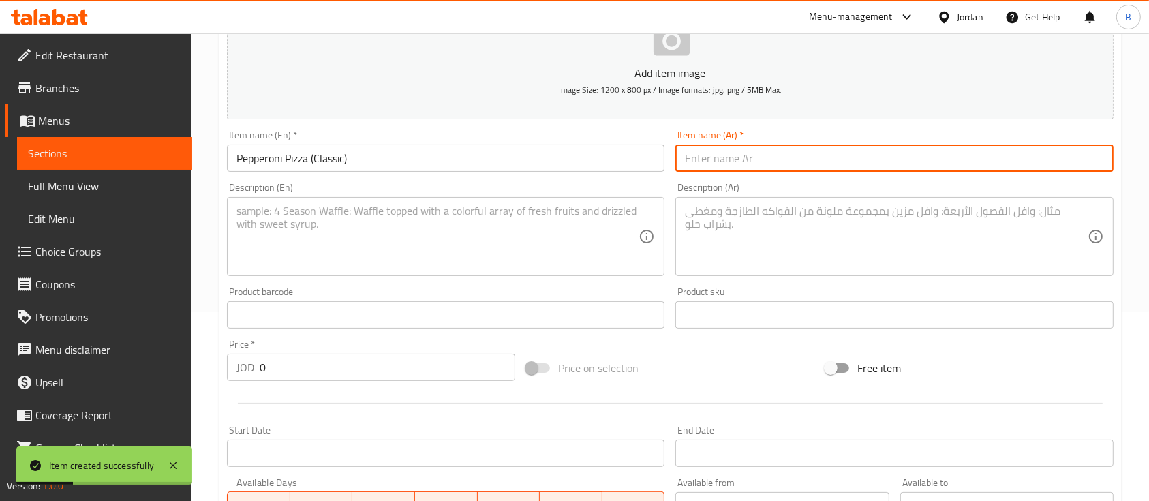
click at [736, 153] on input "text" at bounding box center [895, 158] width 438 height 27
paste input "بيتزا بيبروني كلاسيك"
type input "بيتزا بيبروني كلاسيك"
click at [841, 258] on textarea at bounding box center [886, 236] width 402 height 65
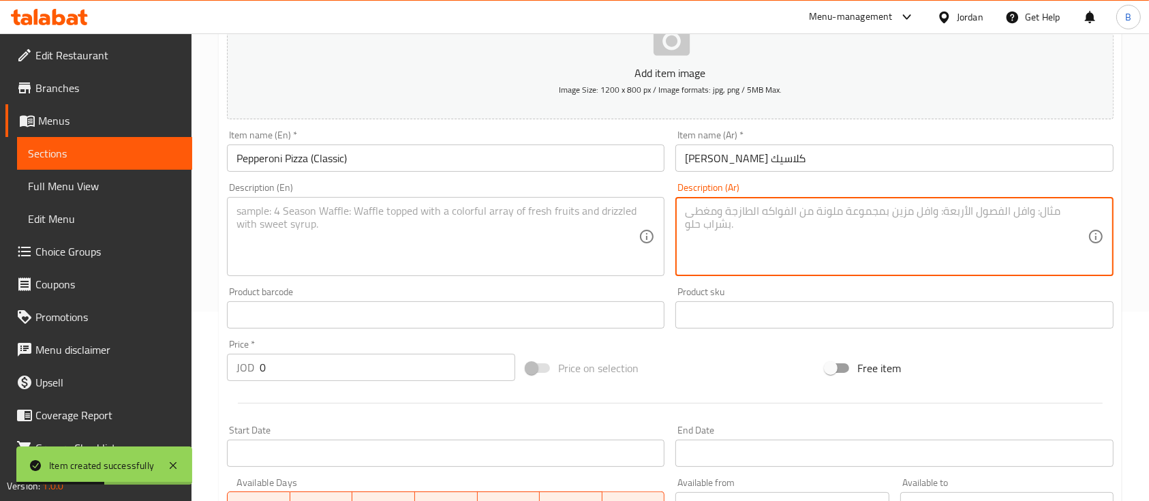
paste textarea "صلصة بندورة / جبنة موزاريلا/ بابروني"
type textarea "صلصة بندورة / جبنة موزاريلا/ بابروني"
click at [455, 266] on textarea at bounding box center [438, 236] width 402 height 65
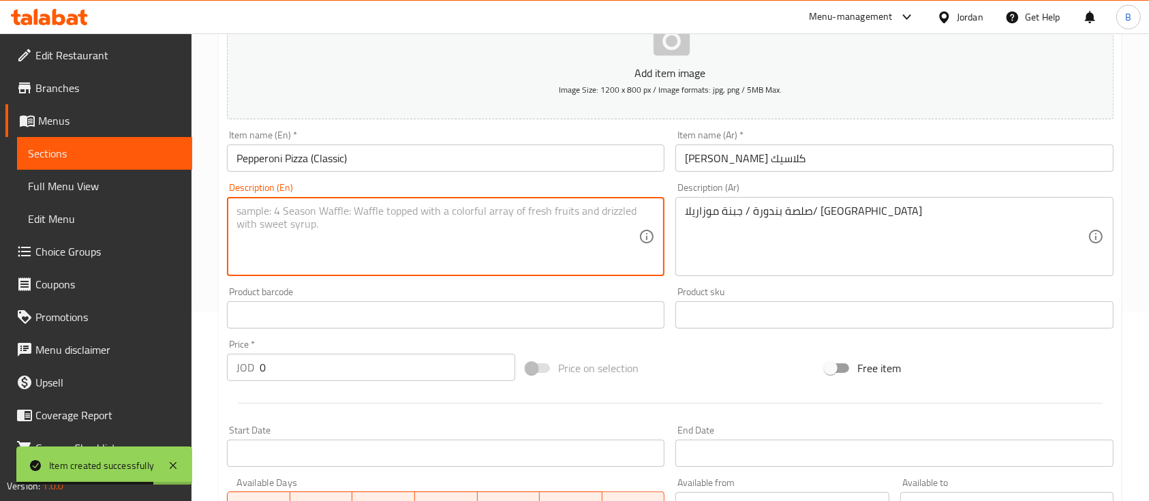
paste textarea "Tomato sauce / mozzarella cheese / pepperoni"
type textarea "Tomato sauce / mozzarella cheese / pepperoni"
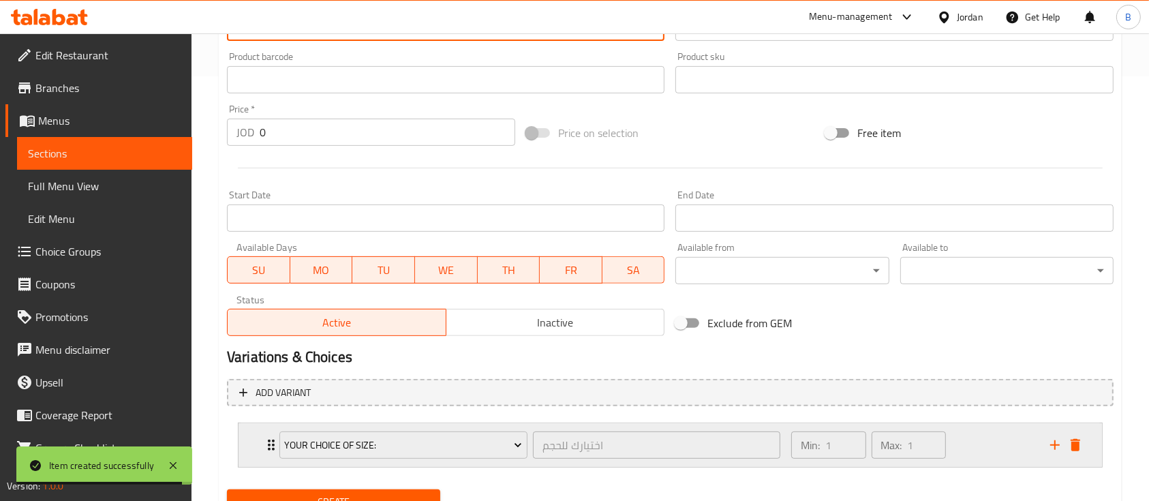
scroll to position [485, 0]
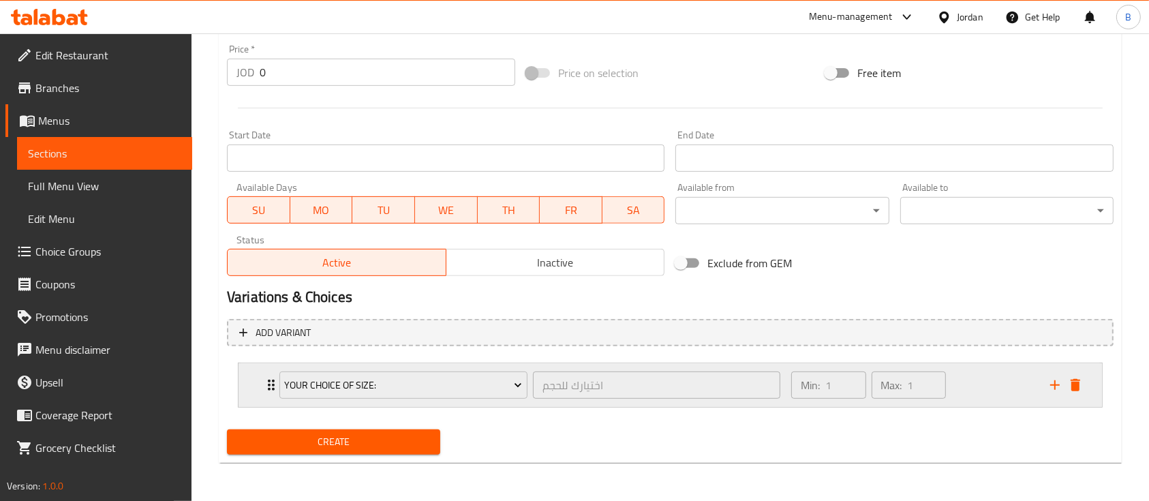
click at [999, 382] on div "Min: 1 ​ Max: 1 ​" at bounding box center [912, 385] width 259 height 44
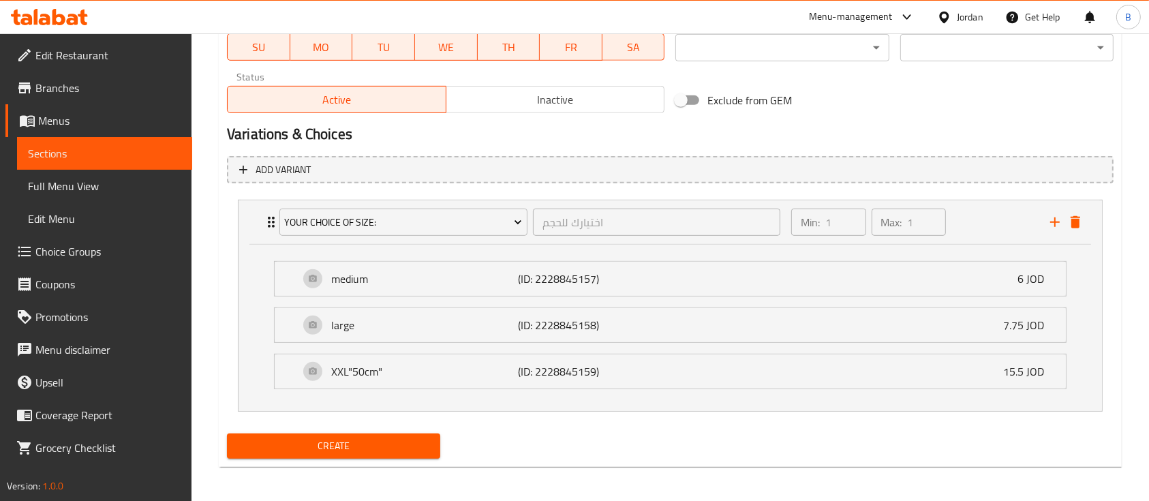
scroll to position [651, 0]
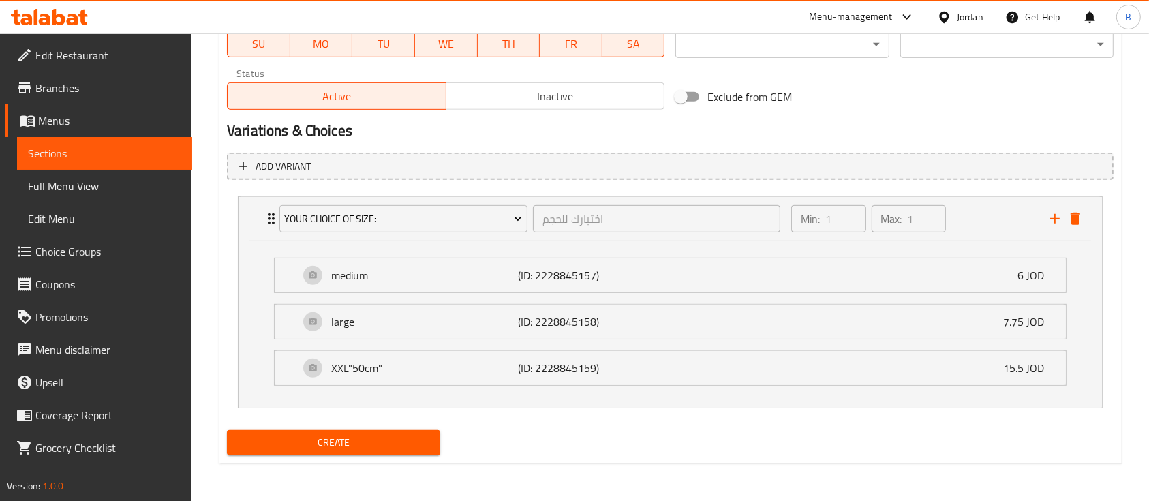
click at [382, 434] on span "Create" at bounding box center [334, 442] width 192 height 17
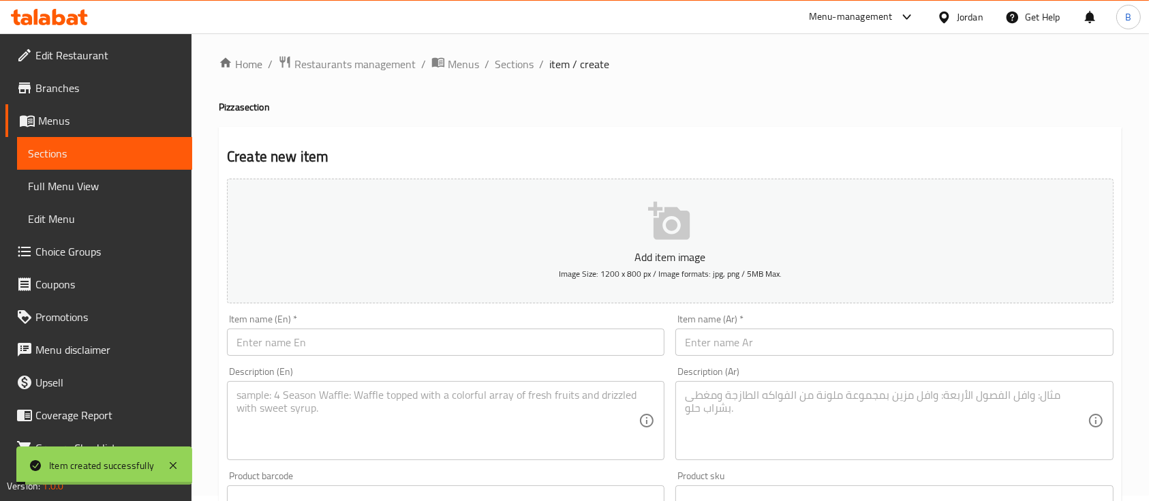
scroll to position [0, 0]
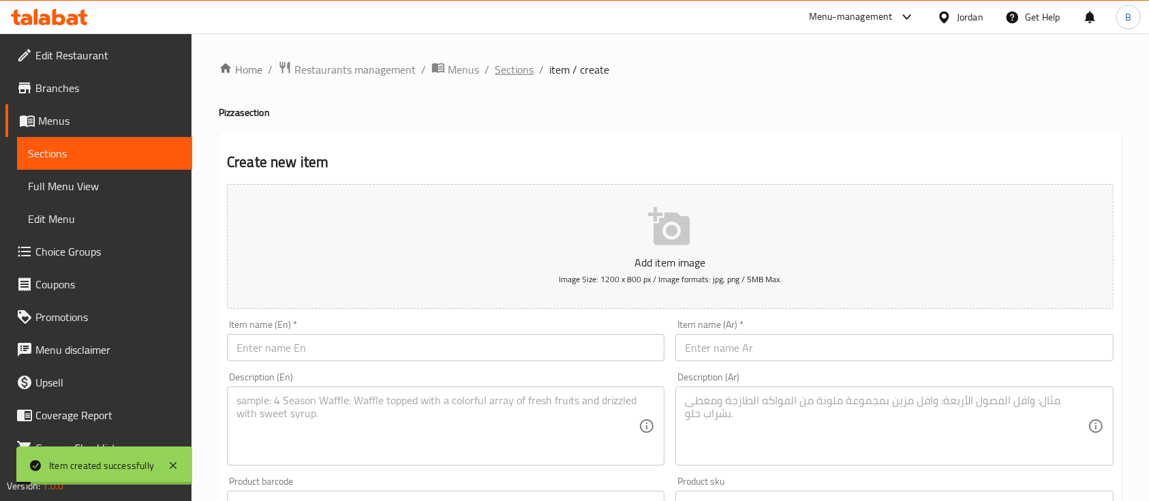
click at [499, 63] on span "Sections" at bounding box center [514, 69] width 39 height 16
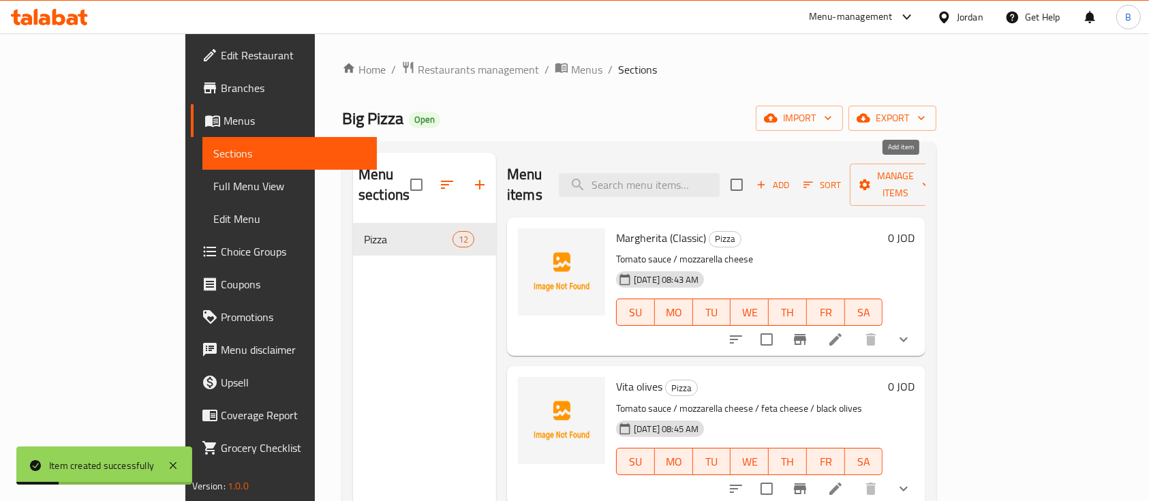
click at [791, 177] on span "Add" at bounding box center [773, 185] width 37 height 16
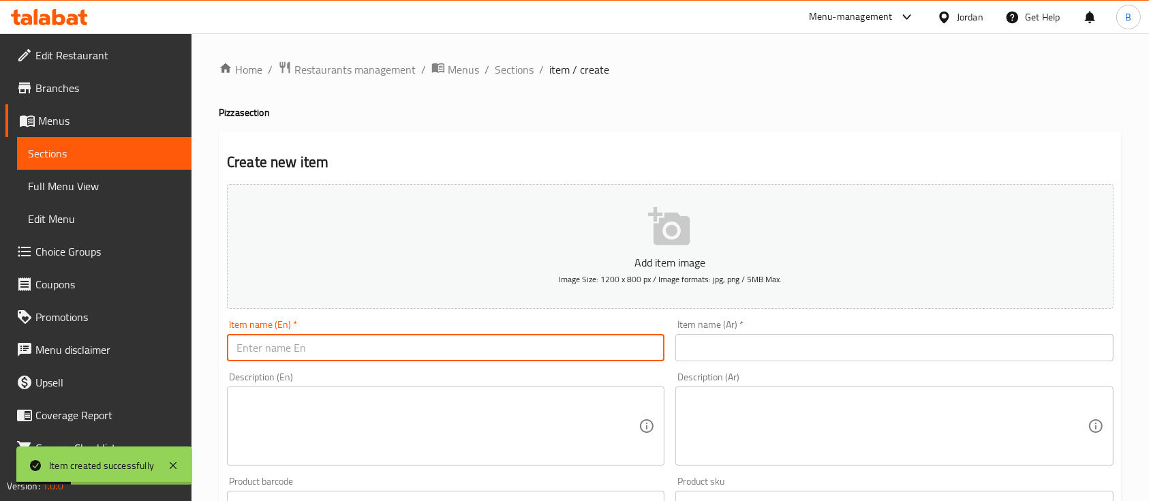
click at [469, 345] on input "text" at bounding box center [446, 347] width 438 height 27
paste input "Beef Bacon Pizza"
type input "Beef Bacon Pizza"
click at [742, 352] on input "text" at bounding box center [895, 347] width 438 height 27
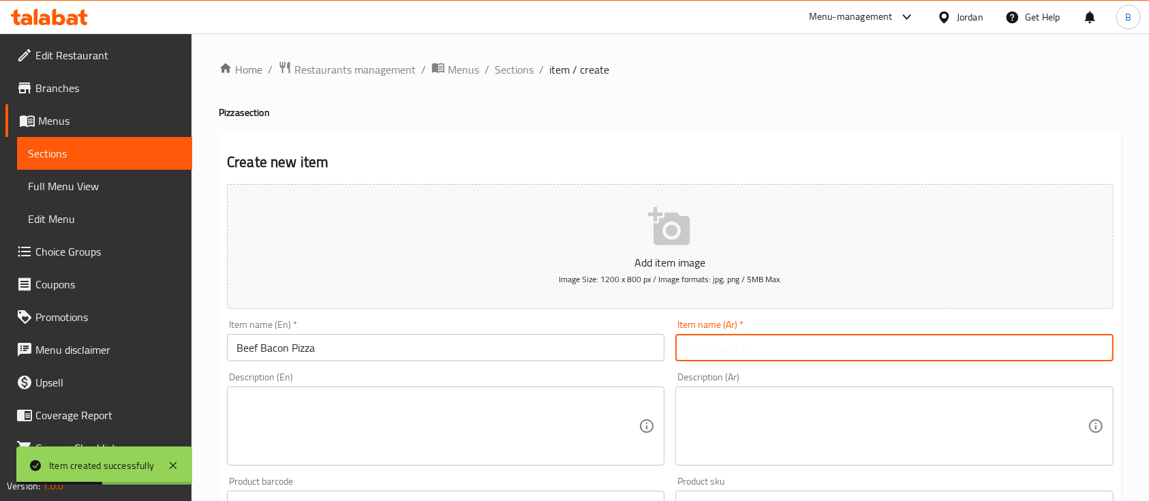
paste input "بيتزا اللحم بقري مقدد"
type input "بيتزا اللحم بقري مقدد"
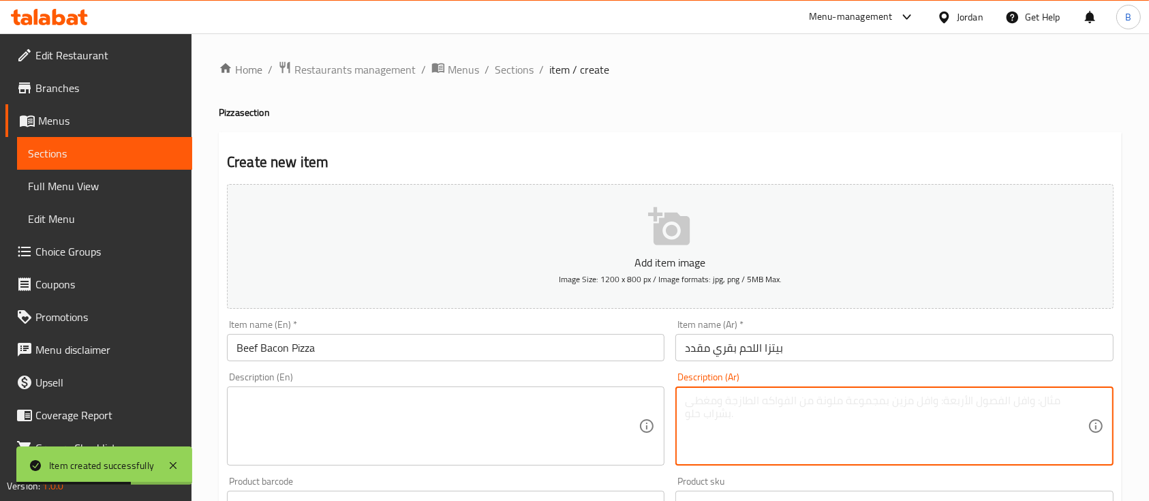
click at [820, 444] on textarea at bounding box center [886, 426] width 402 height 65
paste textarea "صلصة بندورة / جبنة موزاريلا/شرائح لحم بقري مقدد"
type textarea "صلصة بندورة / جبنة موزاريلا/شرائح لحم بقري مقدد"
drag, startPoint x: 896, startPoint y: 409, endPoint x: 618, endPoint y: 405, distance: 278.8
click at [620, 405] on div "Add item image Image Size: 1200 x 800 px / Image formats: jpg, png / 5MB Max. I…" at bounding box center [671, 473] width 898 height 588
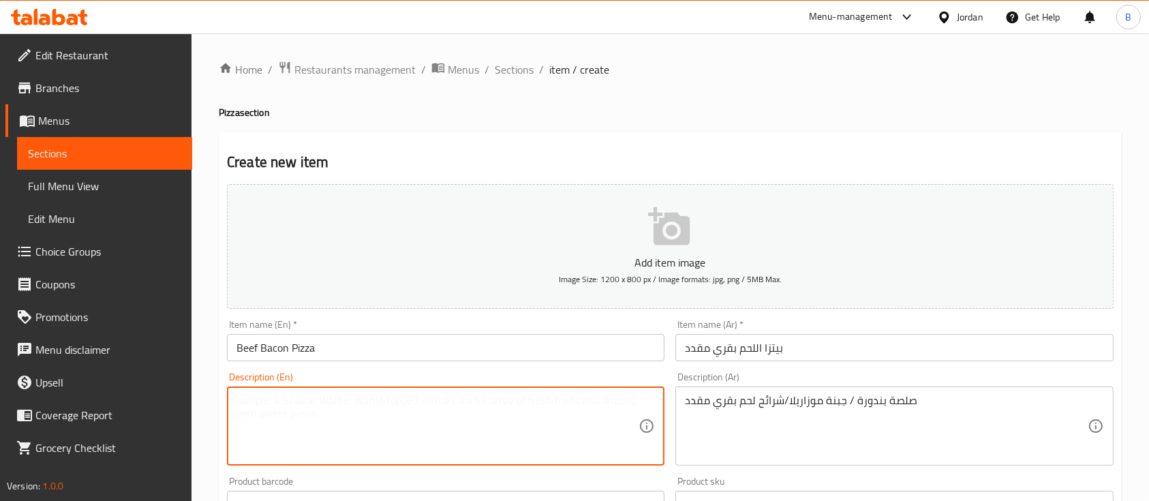
click at [434, 422] on textarea at bounding box center [438, 426] width 402 height 65
paste textarea "Tomato sauce / Mozzarella cheese / Bacon slices"
type textarea "Tomato sauce / Mozzarella cheese / Bacon slices"
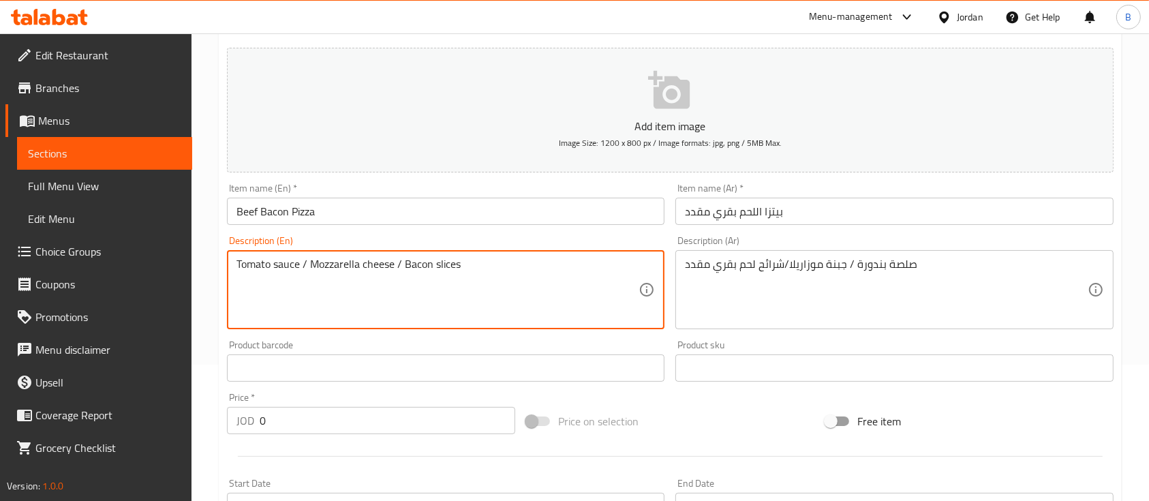
scroll to position [454, 0]
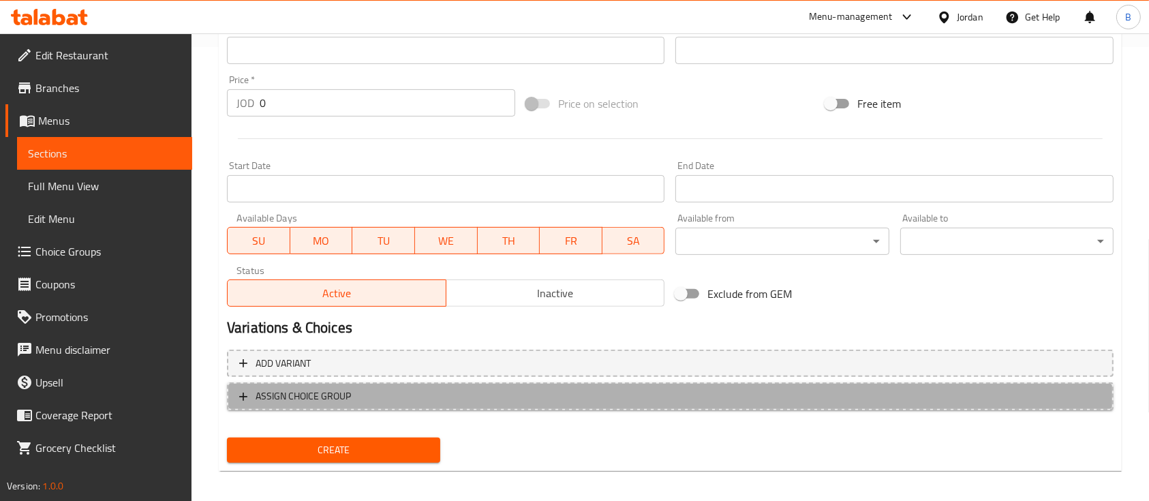
click at [386, 405] on button "ASSIGN CHOICE GROUP" at bounding box center [670, 396] width 887 height 28
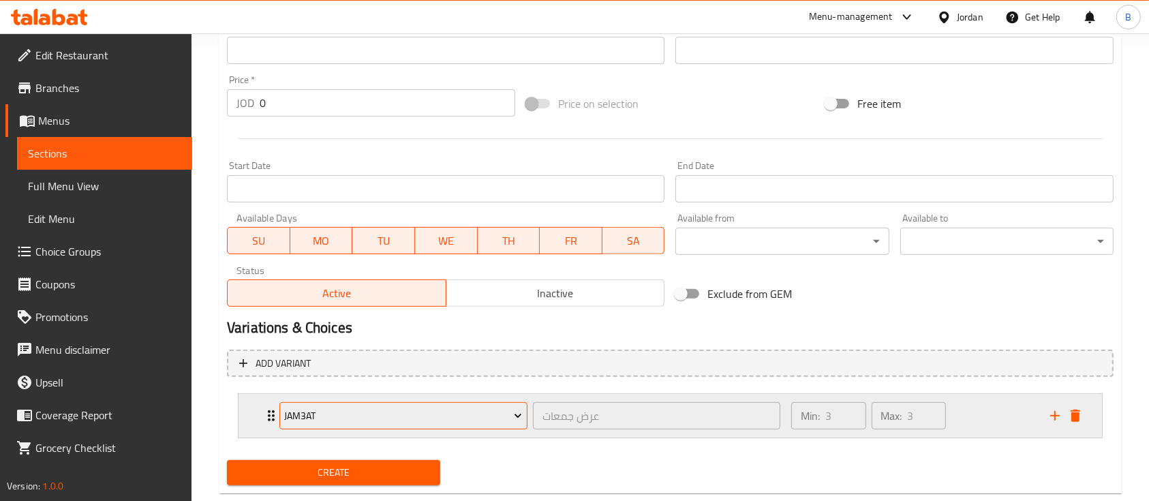
click at [405, 416] on span "jam3at" at bounding box center [403, 416] width 238 height 17
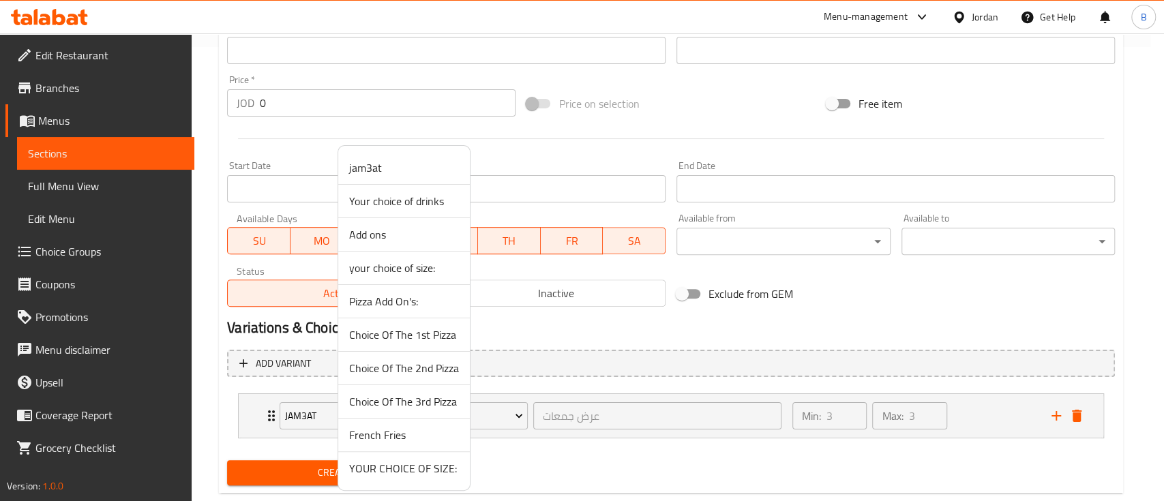
drag, startPoint x: 444, startPoint y: 466, endPoint x: 422, endPoint y: 472, distance: 22.5
click at [444, 467] on span "YOUR CHOICE OF SIZE:" at bounding box center [404, 468] width 110 height 16
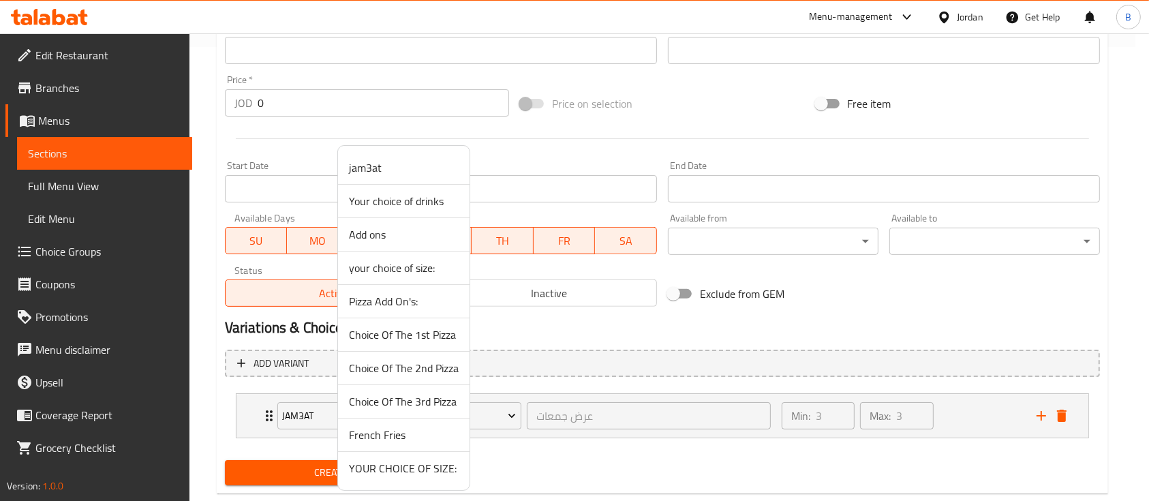
click at [422, 472] on span "Create" at bounding box center [330, 472] width 189 height 17
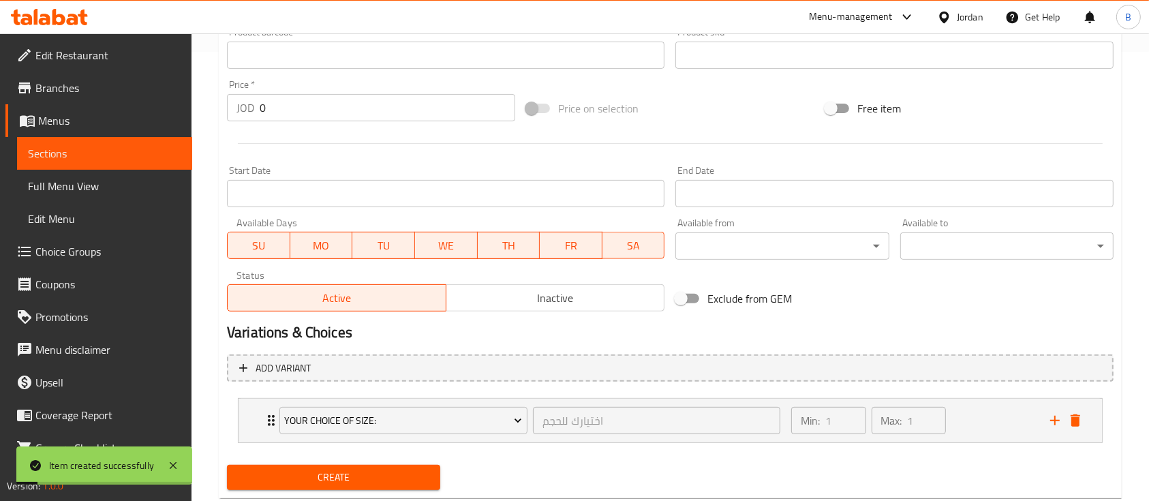
scroll to position [181, 0]
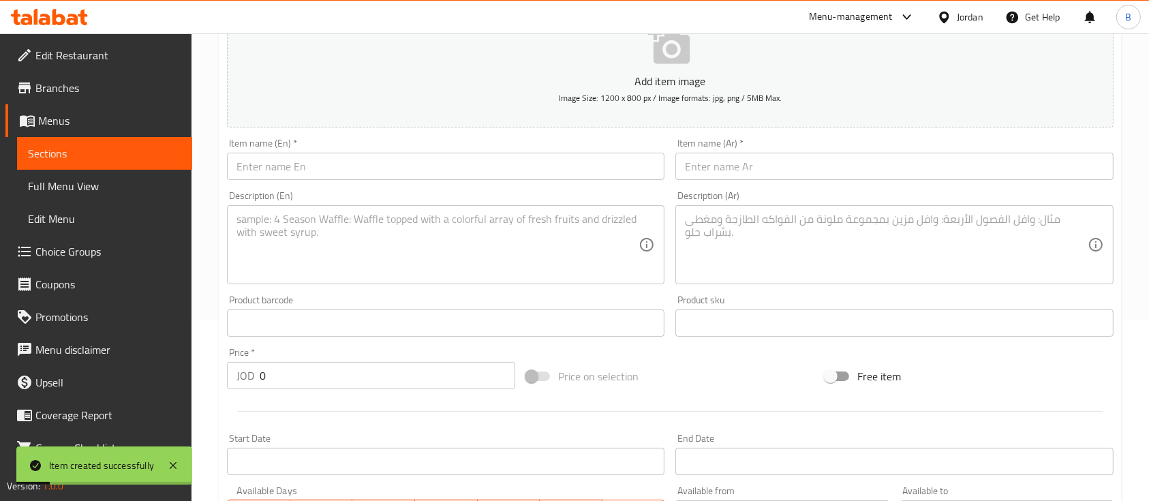
click at [378, 147] on div "Item name (En)   * Item name (En) *" at bounding box center [446, 159] width 438 height 42
click at [371, 158] on input "text" at bounding box center [446, 166] width 438 height 27
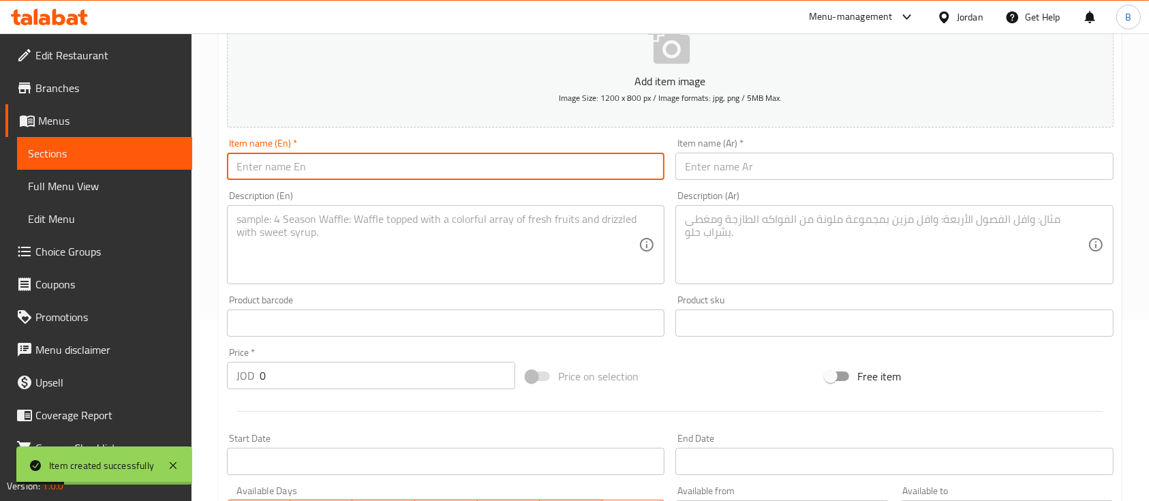
paste input "Beef Supreme Pizza"
type input "Beef Supreme Pizza"
click at [787, 166] on input "text" at bounding box center [895, 166] width 438 height 27
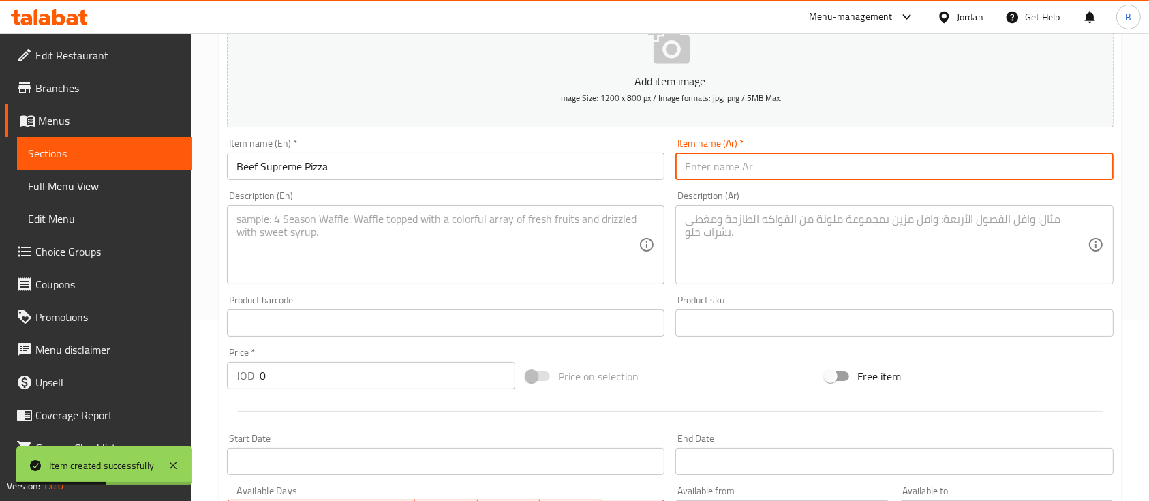
paste input "بيتزا لحوم سوبريم"
type input "بيتزا لحوم سوبريم"
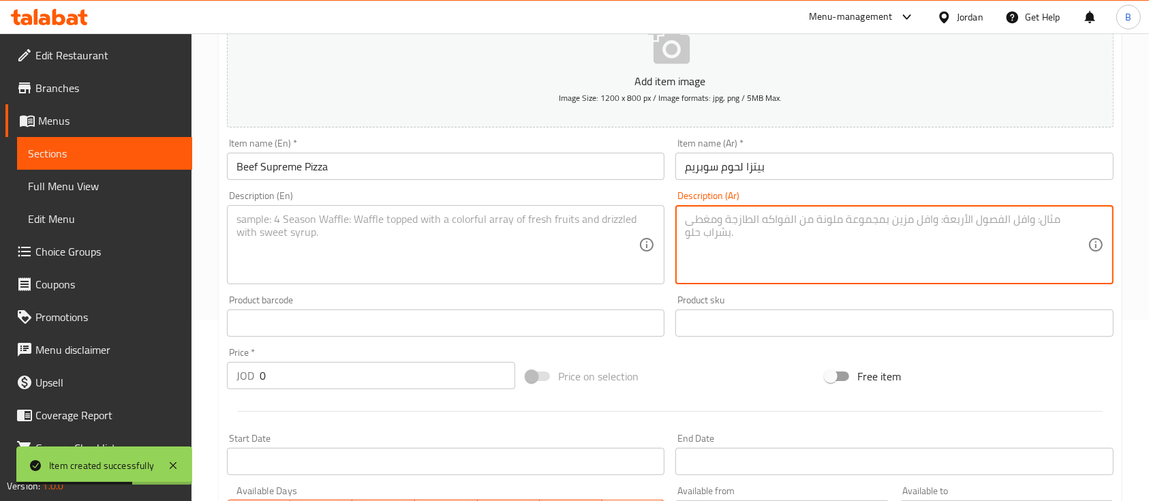
click at [821, 274] on textarea at bounding box center [886, 245] width 402 height 65
paste textarea "صلصة بندورة / جبنة موزاريلا/روست بيف/هوت دوغ/بابروني/فلفل اخضر/زيتون"
type textarea "صلصة بندورة / جبنة موزاريلا/روست بيف/هوت دوغ/بابروني/فلفل اخضر/زيتون"
click at [758, 224] on textarea "صلصة بندورة / جبنة موزاريلا/روست بيف/هوت دوغ/بابروني/فلفل اخضر/زيتون" at bounding box center [886, 245] width 402 height 65
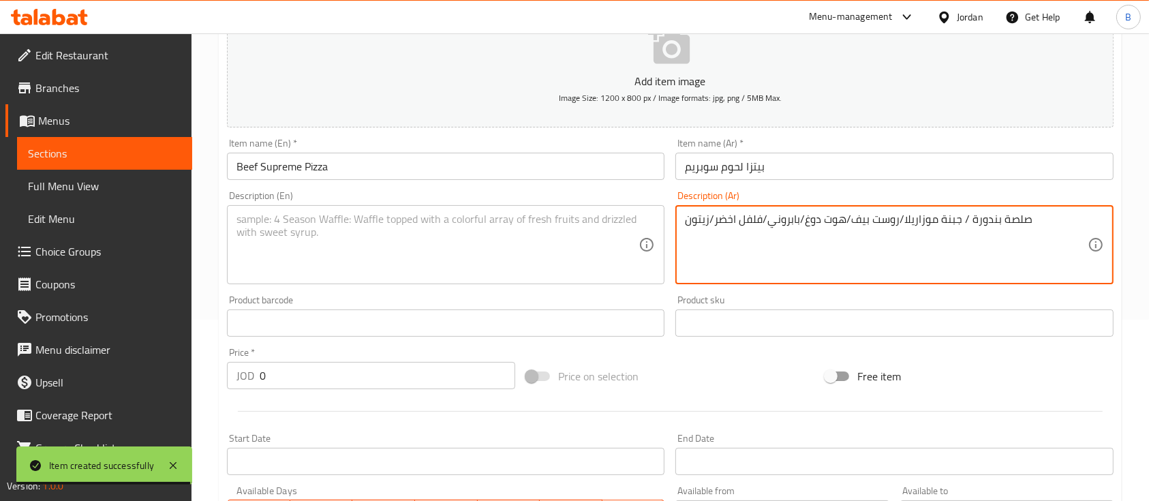
click at [758, 224] on textarea "صلصة بندورة / جبنة موزاريلا/روست بيف/هوت دوغ/بابروني/فلفل اخضر/زيتون" at bounding box center [886, 245] width 402 height 65
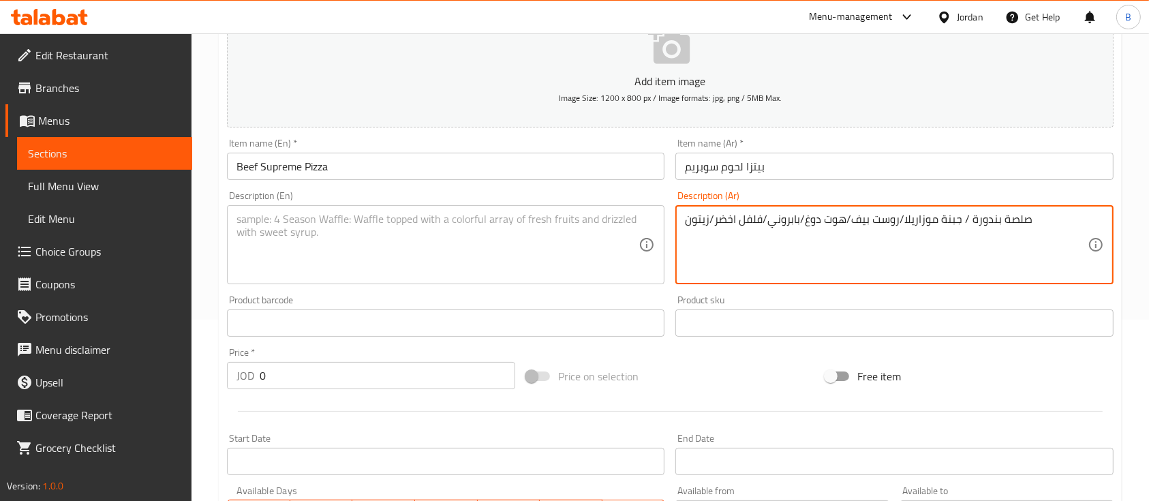
click at [495, 241] on textarea at bounding box center [438, 245] width 402 height 65
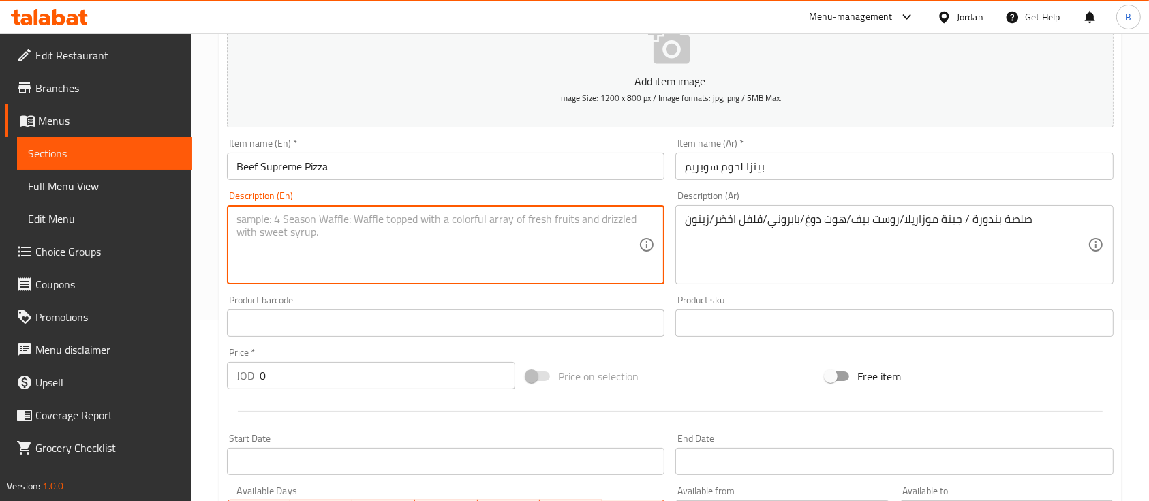
paste textarea "Tomato sauce / Mozzarella cheese / Roast beef / Hot dog / Pepperoni / Green pep…"
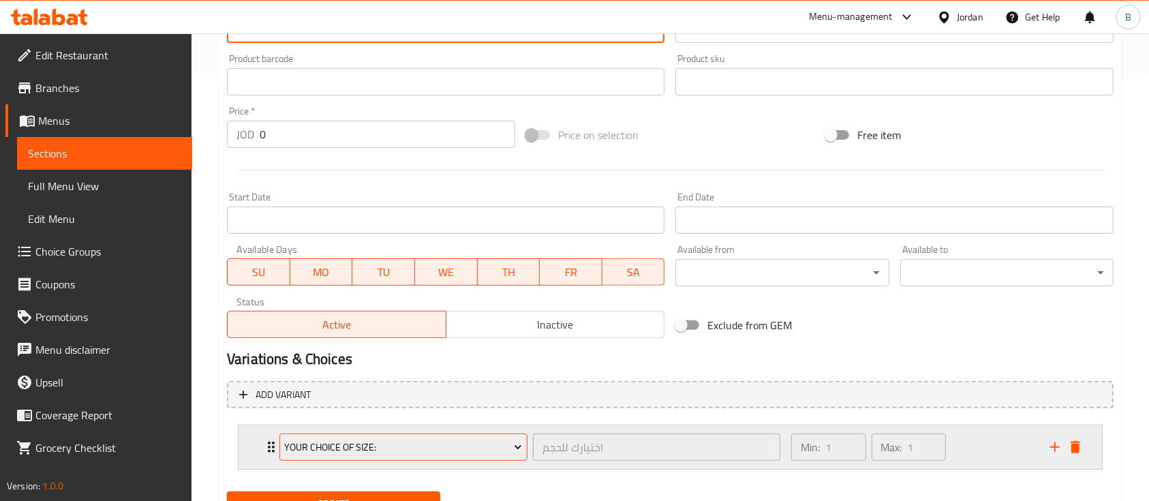
scroll to position [485, 0]
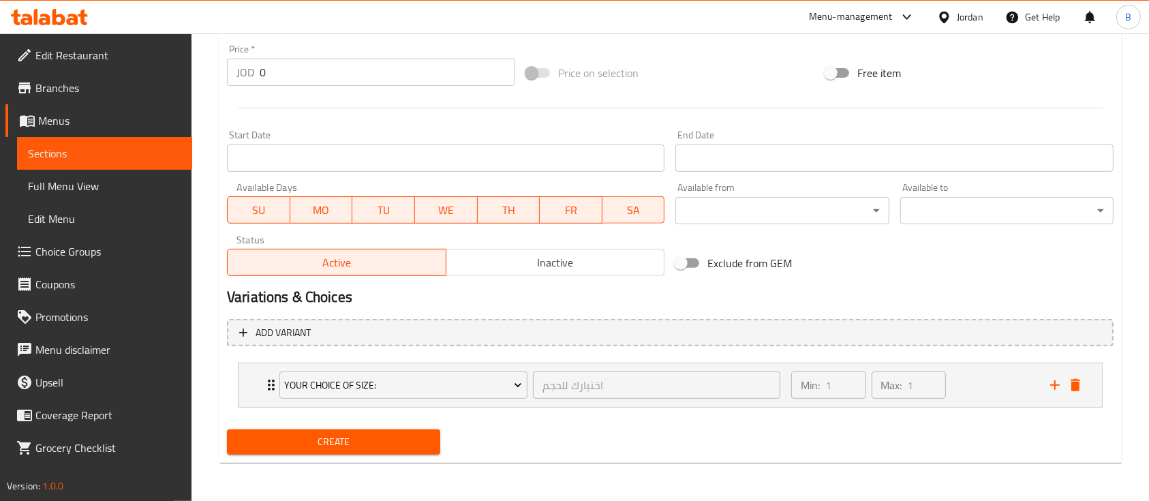
type textarea "Tomato sauce / Mozzarella cheese / Roast beef / Hot dog / Pepperoni / Green pep…"
click at [371, 449] on span "Create" at bounding box center [334, 442] width 192 height 17
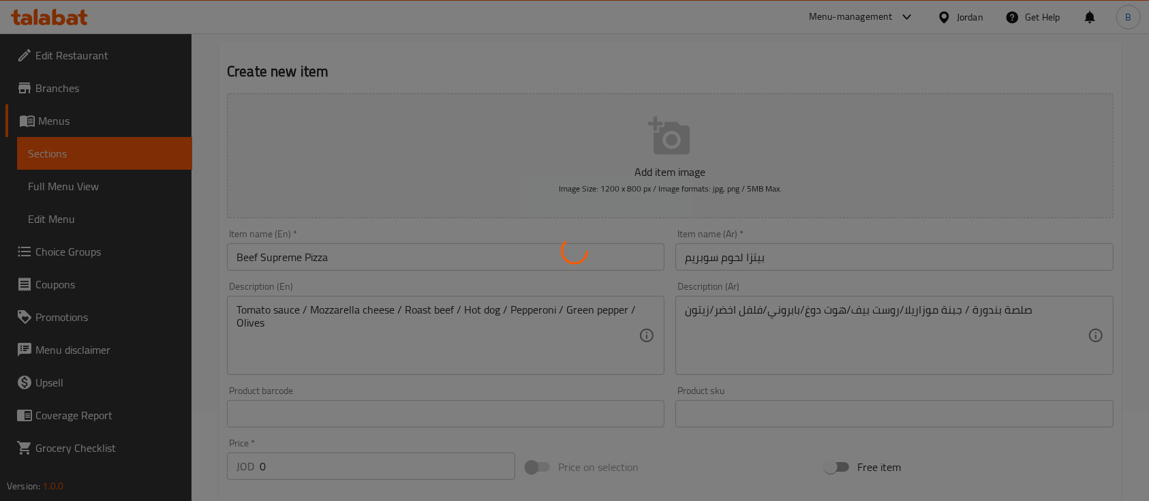
scroll to position [0, 0]
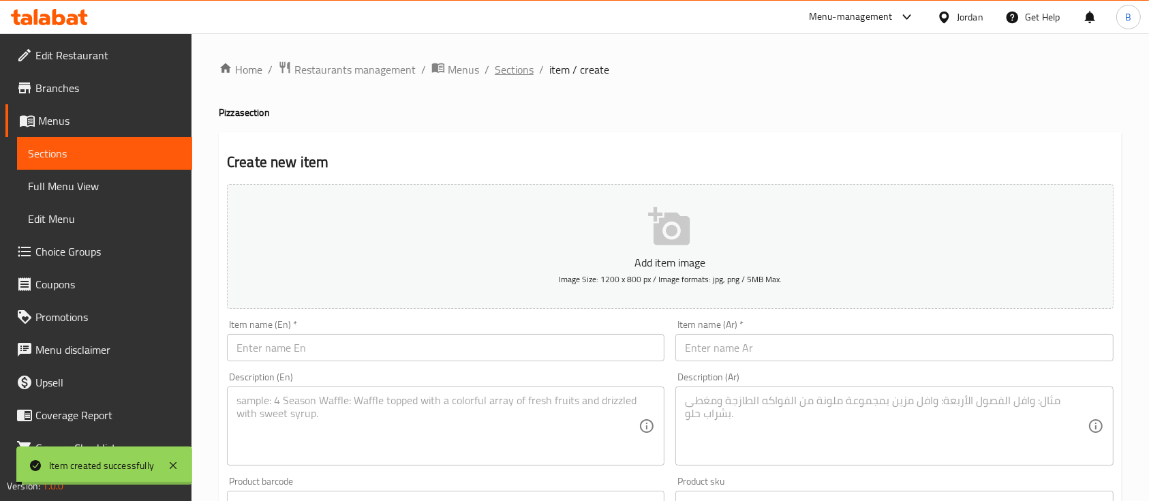
click at [502, 68] on span "Sections" at bounding box center [514, 69] width 39 height 16
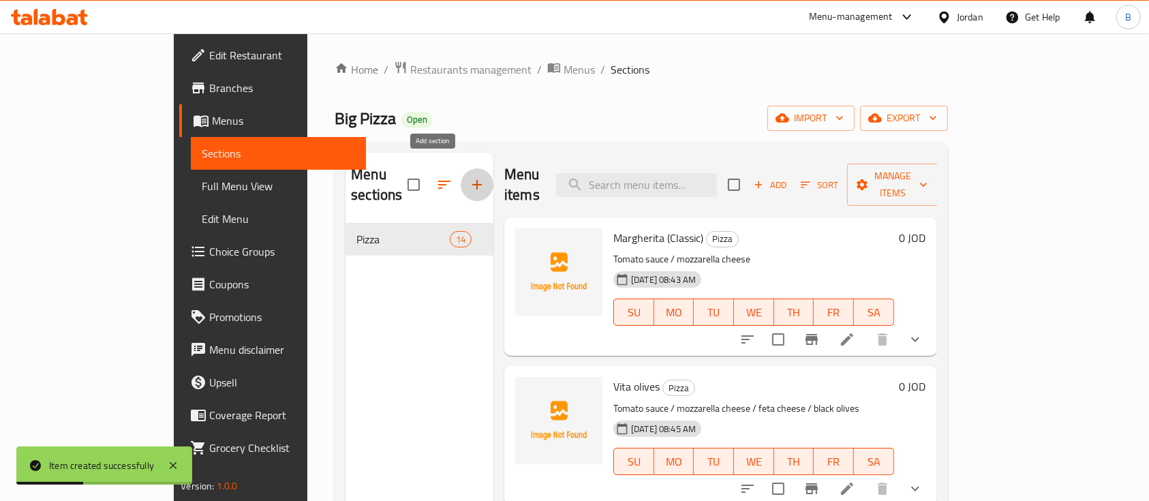
click at [469, 180] on icon "button" at bounding box center [477, 185] width 16 height 16
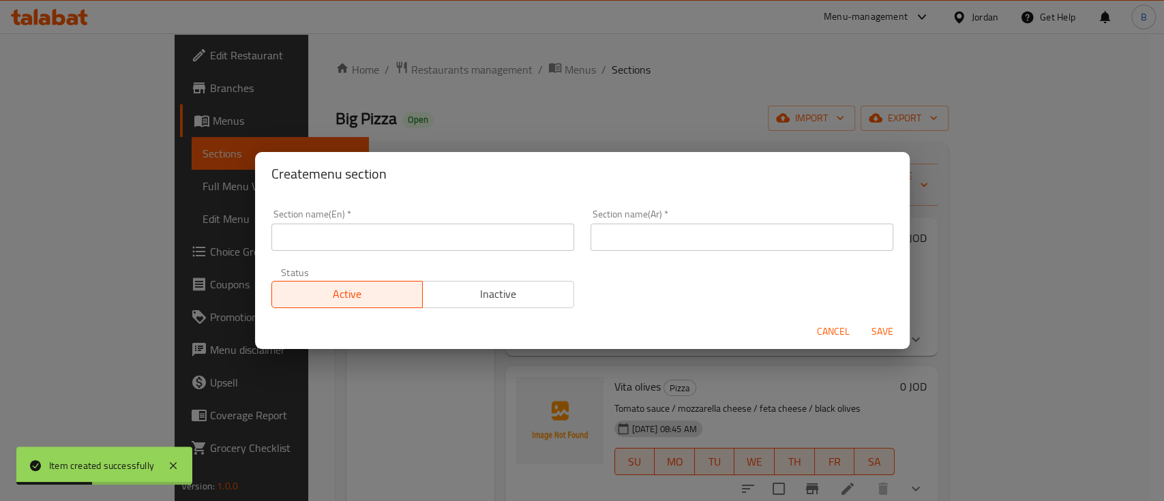
click at [401, 242] on input "text" at bounding box center [422, 237] width 303 height 27
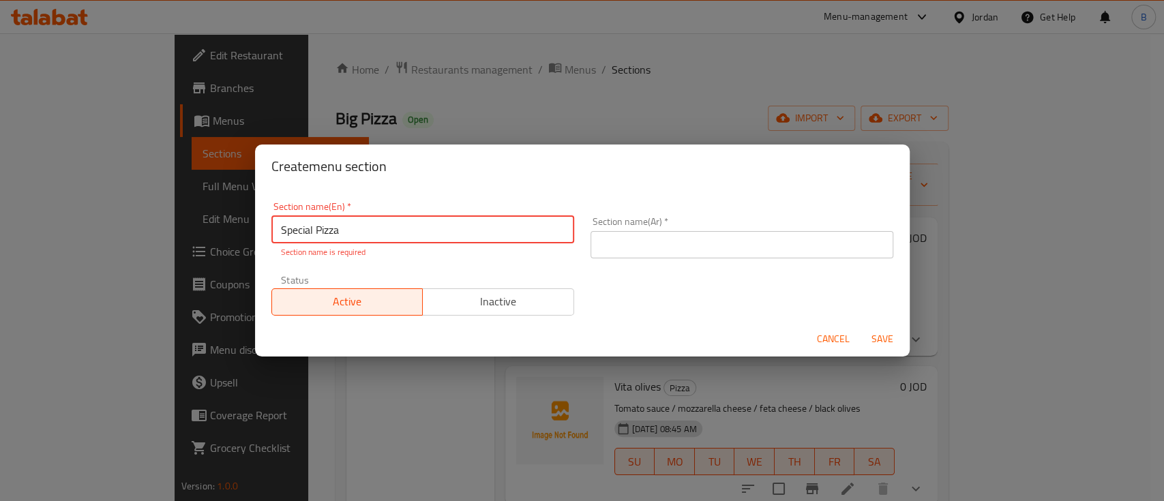
type input "Special Pizza"
click at [779, 248] on input "text" at bounding box center [741, 244] width 303 height 27
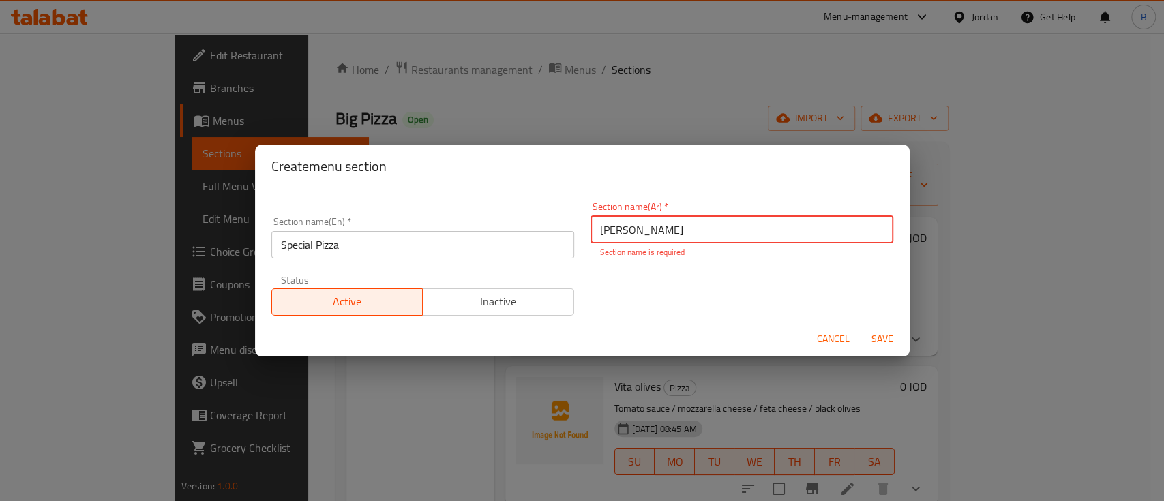
type input "سبشل بيتزا"
click at [878, 337] on span "Save" at bounding box center [882, 339] width 33 height 17
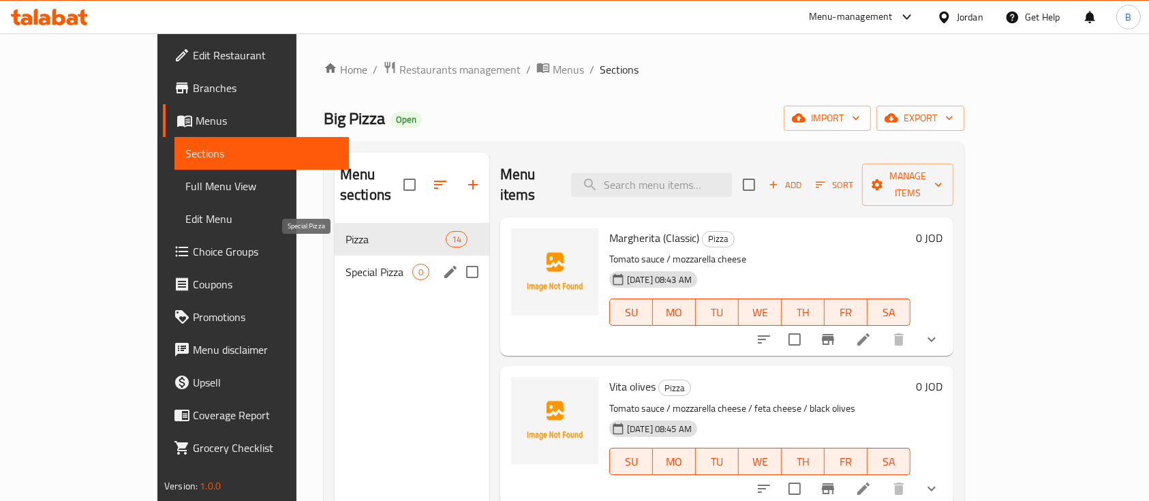
click at [346, 264] on span "Special Pizza" at bounding box center [379, 272] width 67 height 16
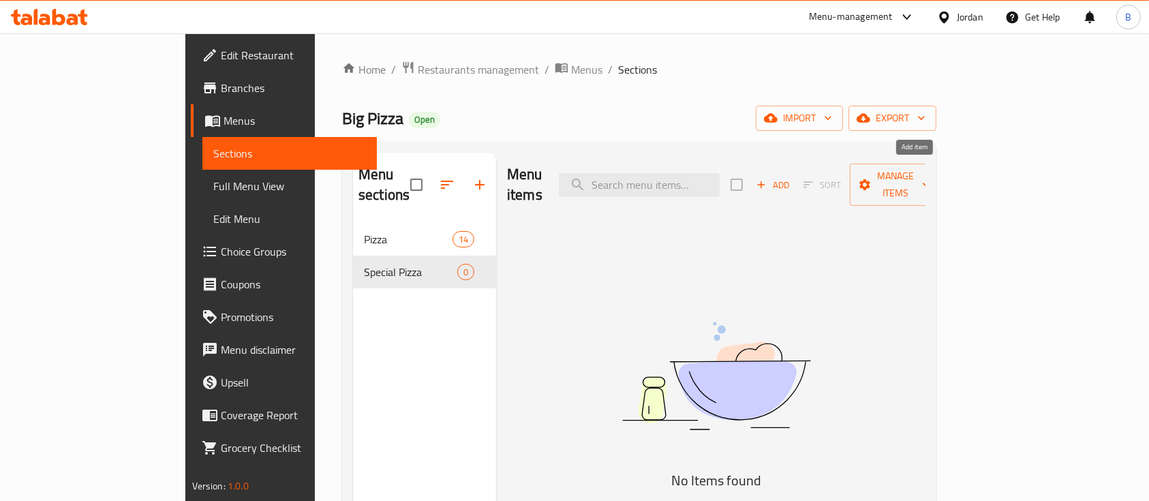
click at [791, 177] on span "Add" at bounding box center [773, 185] width 37 height 16
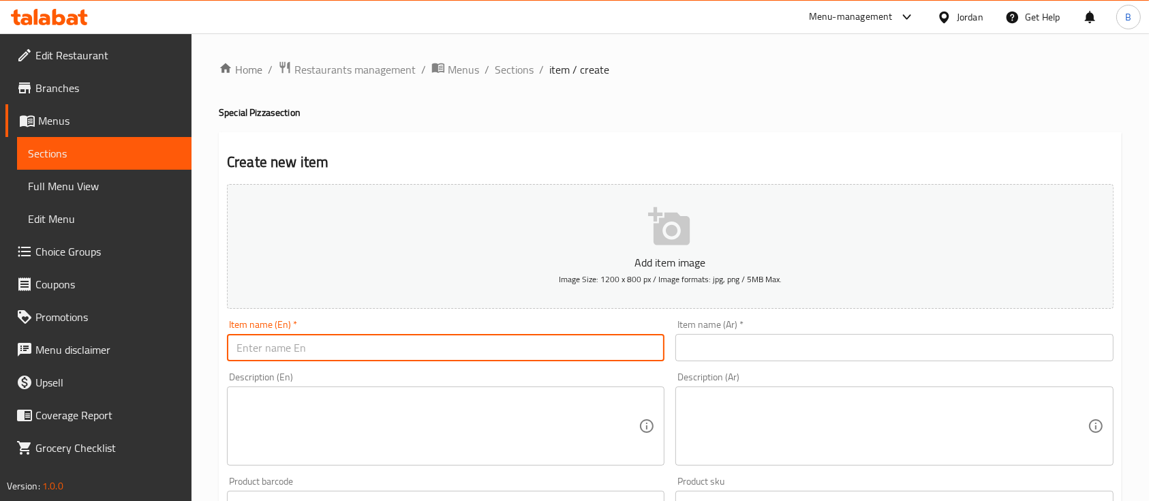
click at [481, 344] on input "text" at bounding box center [446, 347] width 438 height 27
paste input "Truffle Mushroom Pizza"
type input "Truffle Mushroom Pizza"
click at [718, 365] on div "Item name (Ar)   * Item name (Ar) *" at bounding box center [894, 340] width 449 height 52
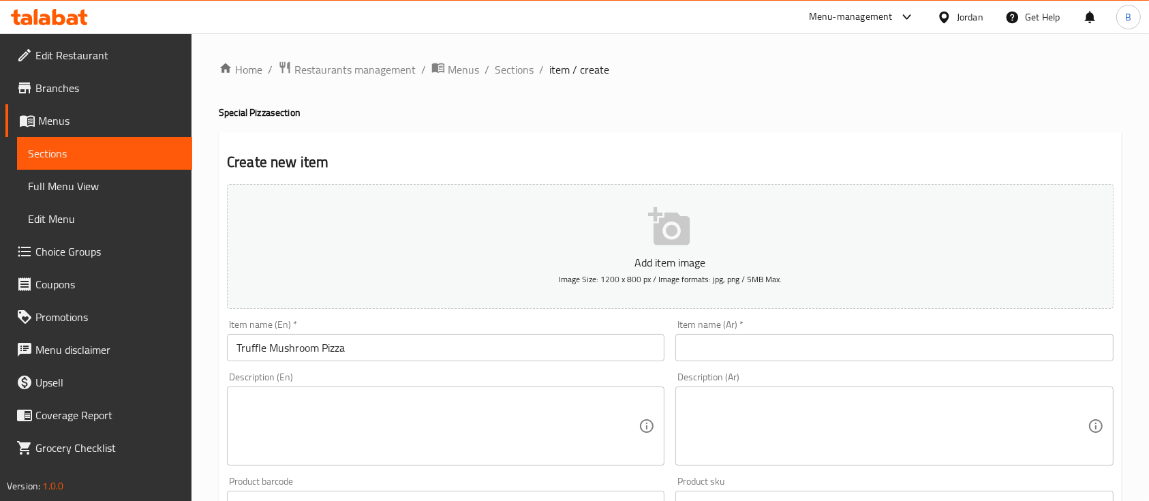
click at [722, 360] on input "text" at bounding box center [895, 347] width 438 height 27
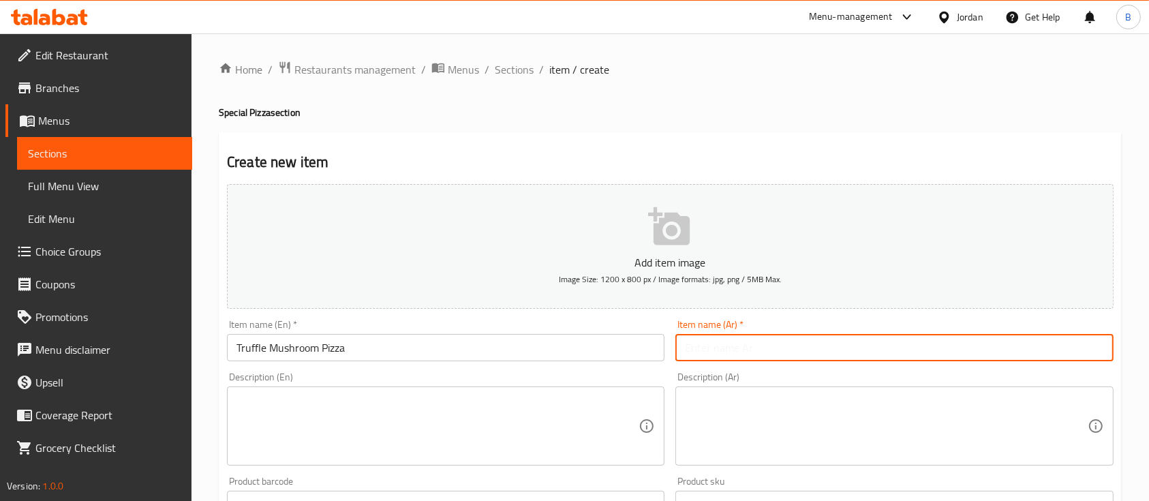
paste input "بيتزا ترفل ماشروم"
type input "بيتزا ترفل ماشروم"
click at [734, 430] on textarea at bounding box center [886, 426] width 402 height 65
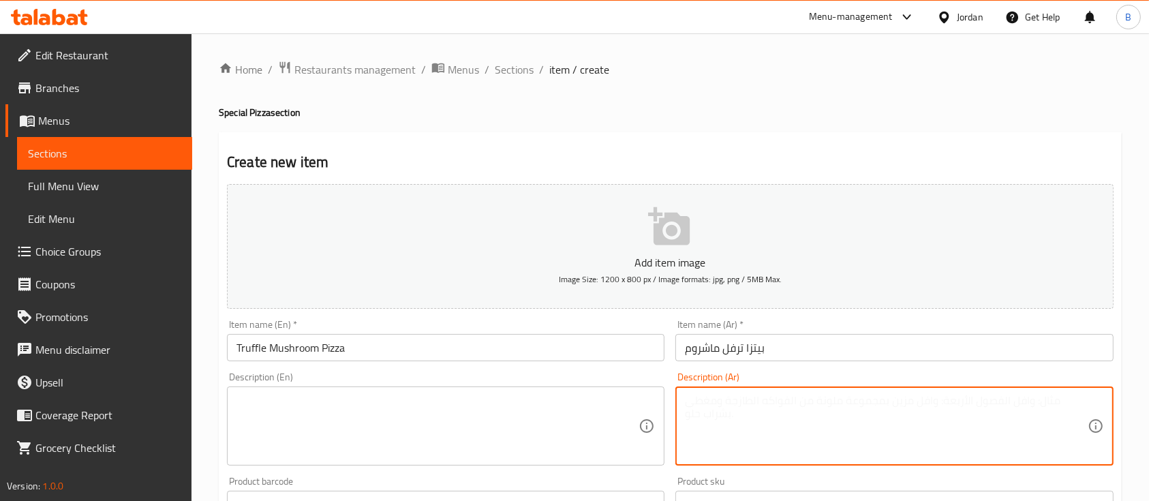
paste textarea "كريمه/جبنة موزاريلا/جبنة بارميزان/فطر/زيت الكماء"
type textarea "كريمه/جبنة موزاريلا/جبنة بارميزان/فطر/زيت الكماء"
click at [447, 414] on textarea at bounding box center [438, 426] width 402 height 65
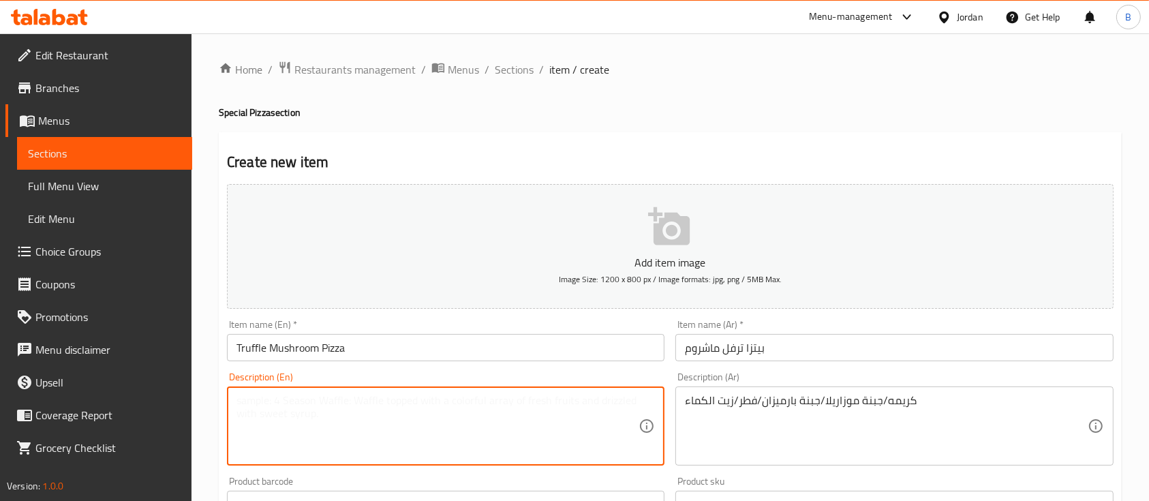
paste textarea "Cream/Mozzarella Cheese/Parmesan Cheese/Mushrooms/Truffle Oil"
type textarea "Cream/Mozzarella Cheese/Parmesan Cheese/Mushrooms/Truffle Oil"
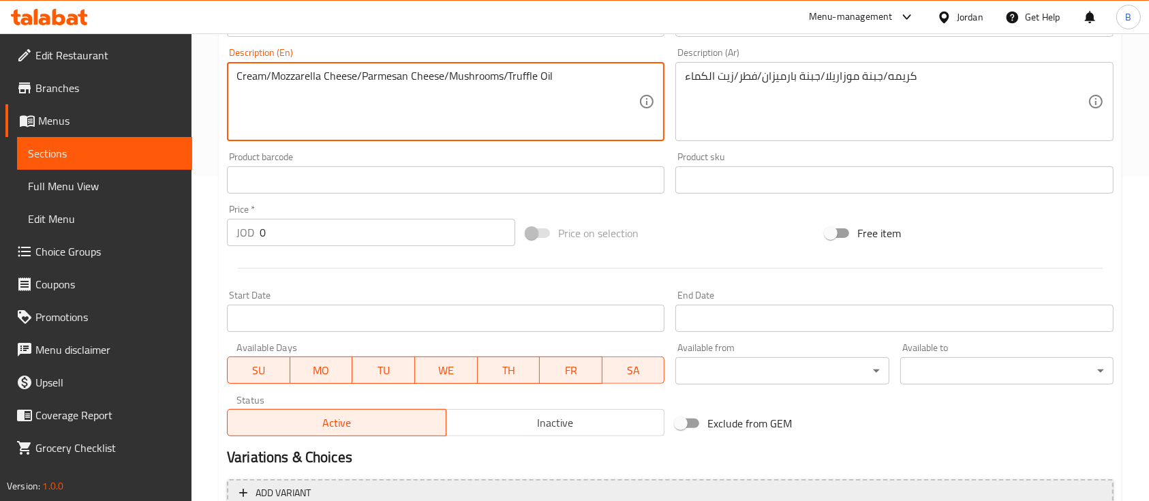
scroll to position [462, 0]
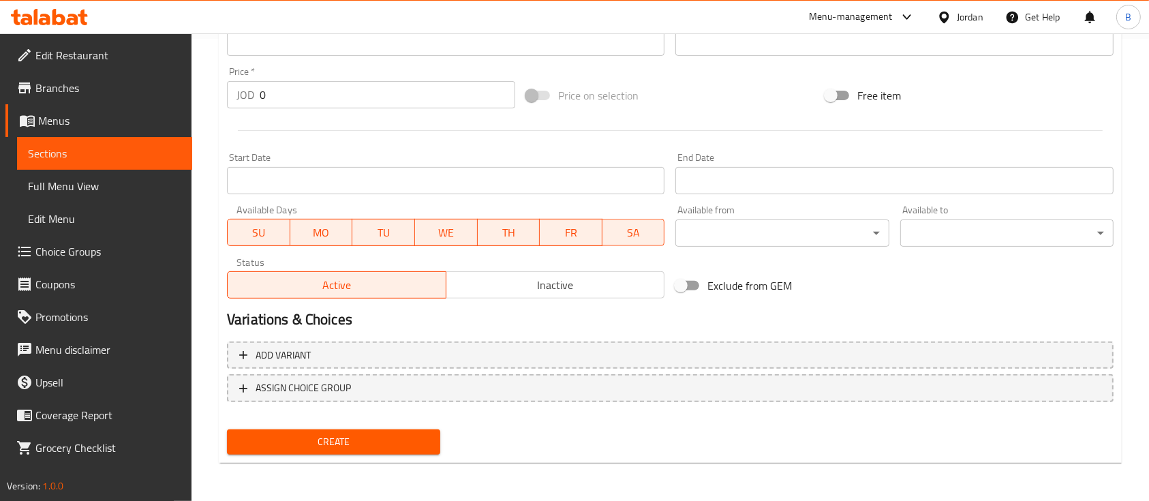
drag, startPoint x: 369, startPoint y: 435, endPoint x: 292, endPoint y: 380, distance: 94.4
click at [368, 436] on span "Create" at bounding box center [334, 442] width 192 height 17
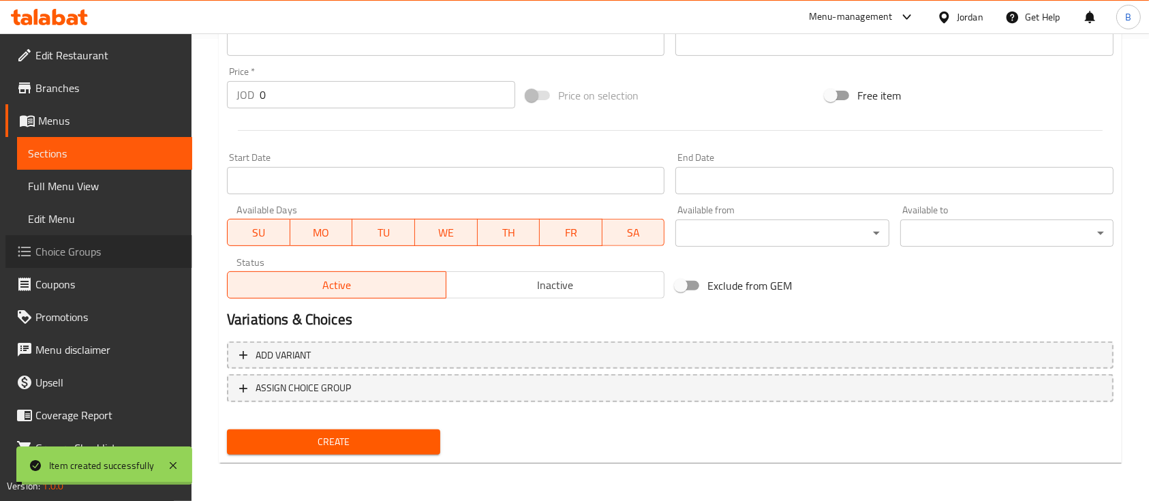
click at [103, 256] on span "Choice Groups" at bounding box center [108, 251] width 146 height 16
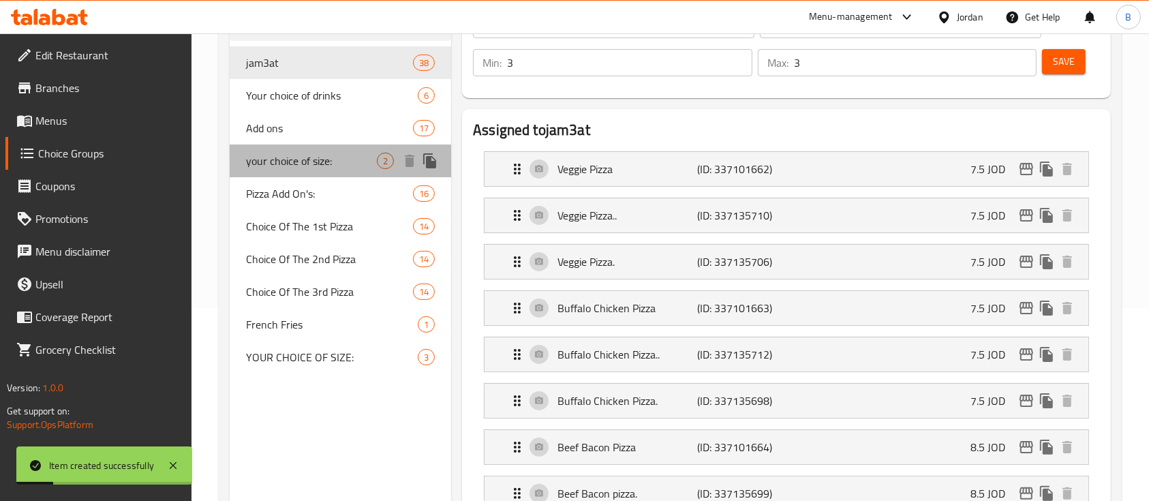
click at [320, 160] on span "your choice of size:" at bounding box center [311, 161] width 131 height 16
type input "your choice of size:"
type input "اختيارك للحجم"
type input "1"
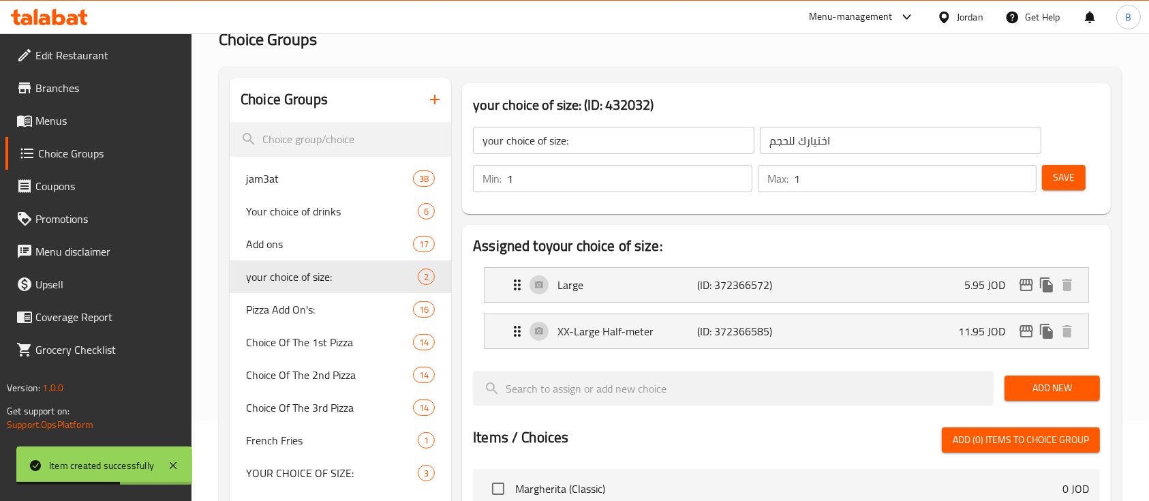
scroll to position [11, 0]
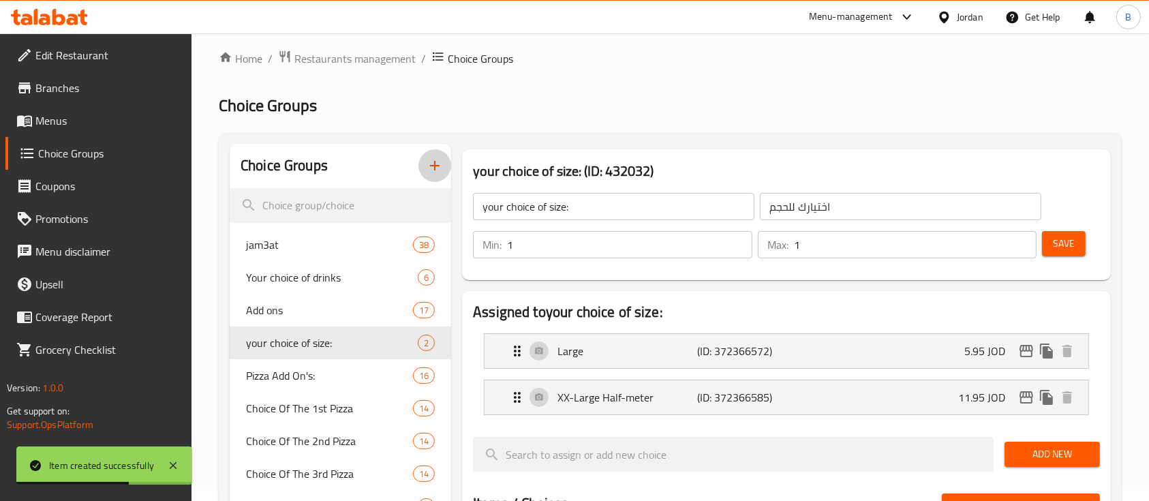
click at [427, 164] on icon "button" at bounding box center [435, 165] width 16 height 16
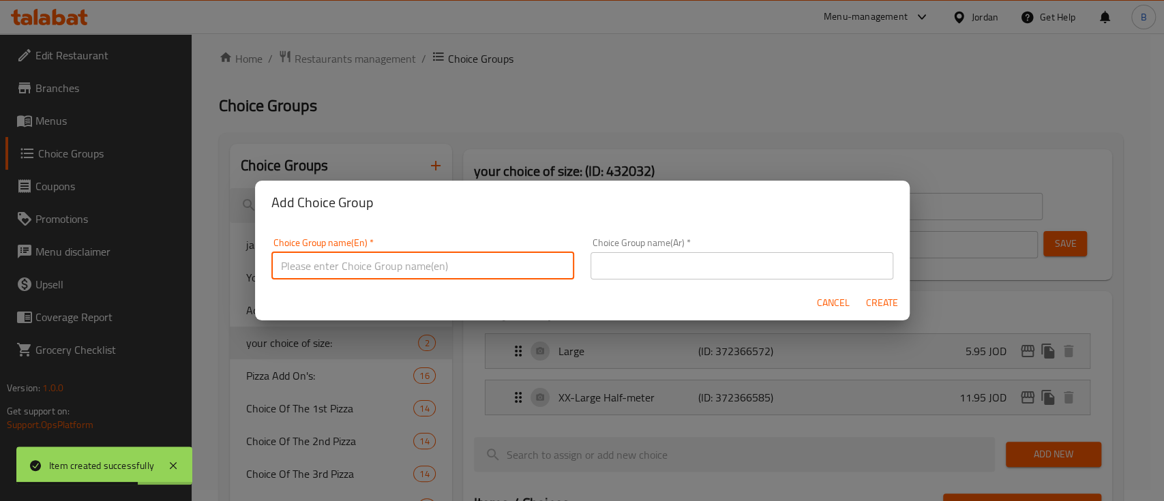
click at [464, 266] on input "text" at bounding box center [422, 265] width 303 height 27
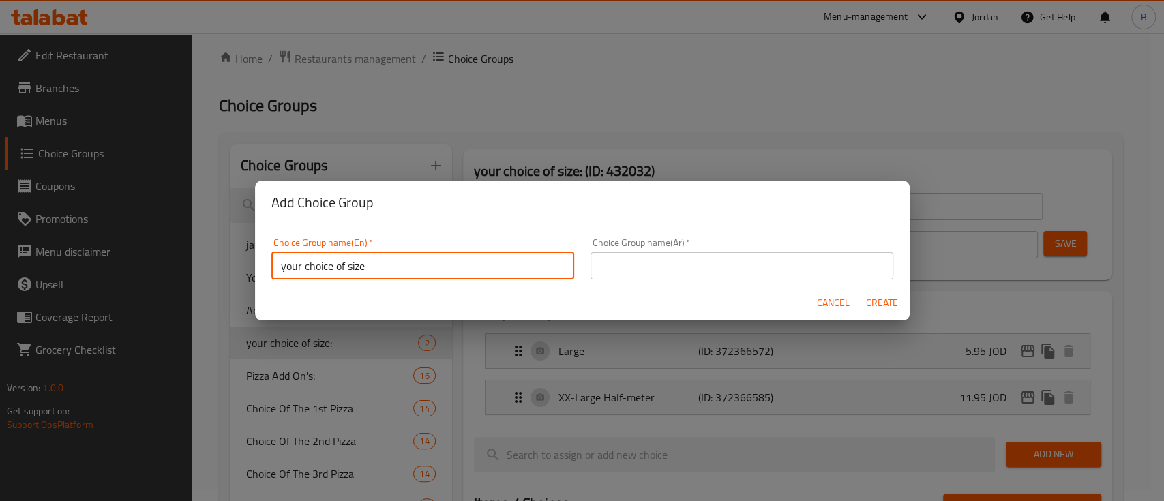
type input "your choice of size"
click at [860, 290] on button "Create" at bounding box center [882, 302] width 44 height 25
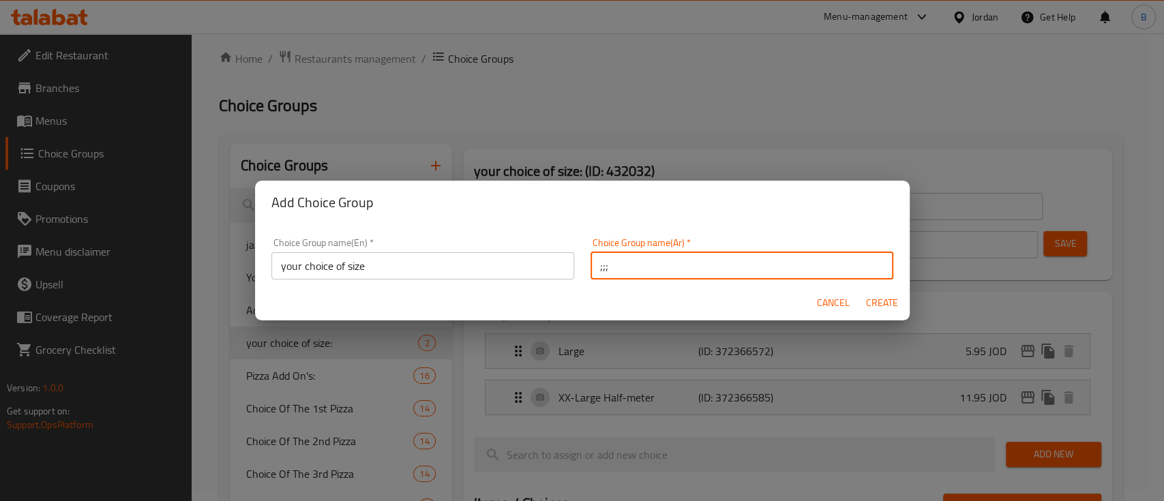
type input ";;;"
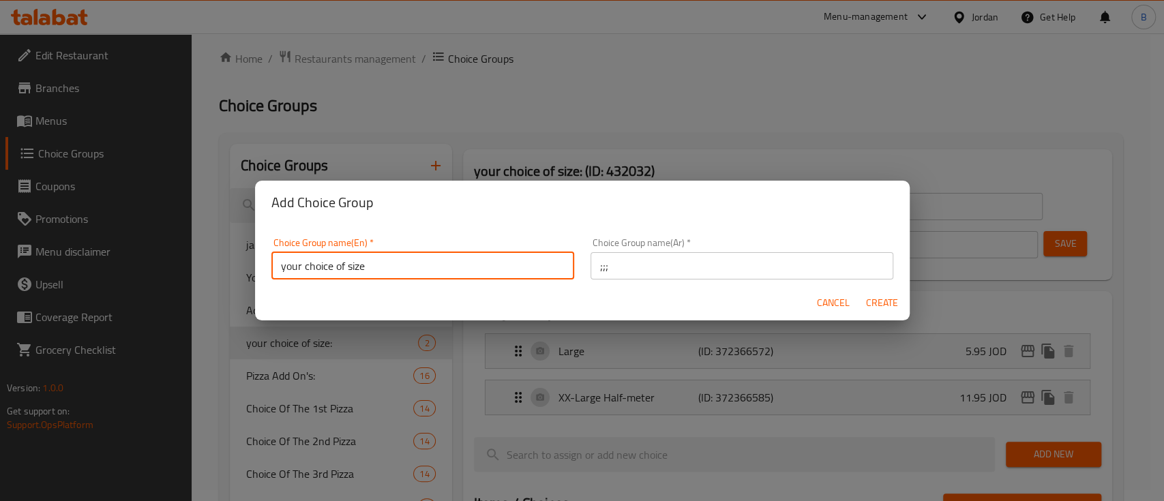
click at [464, 266] on input "your choice of size" at bounding box center [422, 265] width 303 height 27
type input "your choice of size:::"
drag, startPoint x: 652, startPoint y: 260, endPoint x: 419, endPoint y: 209, distance: 238.7
click at [442, 213] on div "Add Choice Group Choice Group name(En)   * your choice of size::: Choice Group …" at bounding box center [582, 251] width 654 height 140
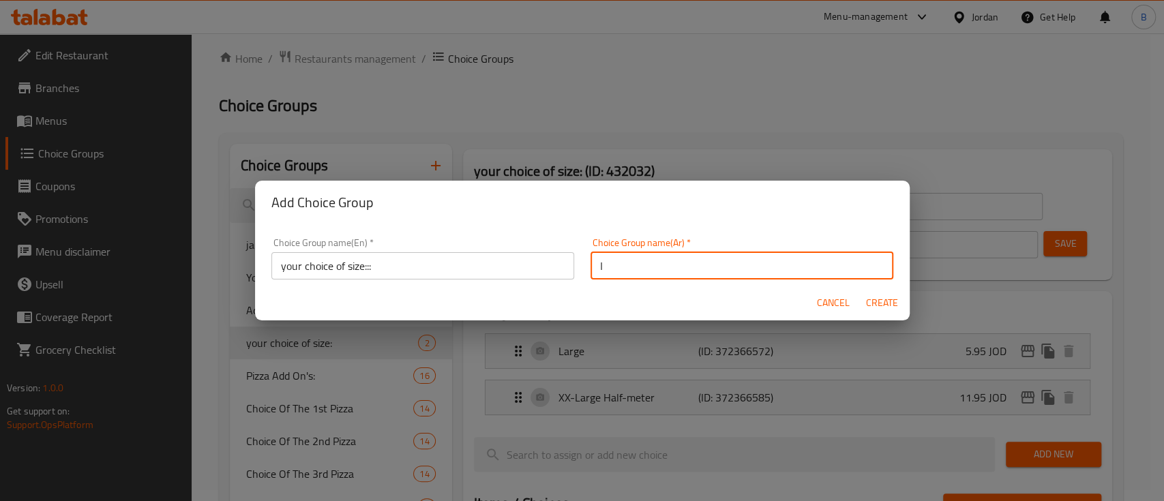
type input "اختيارك للحجم"
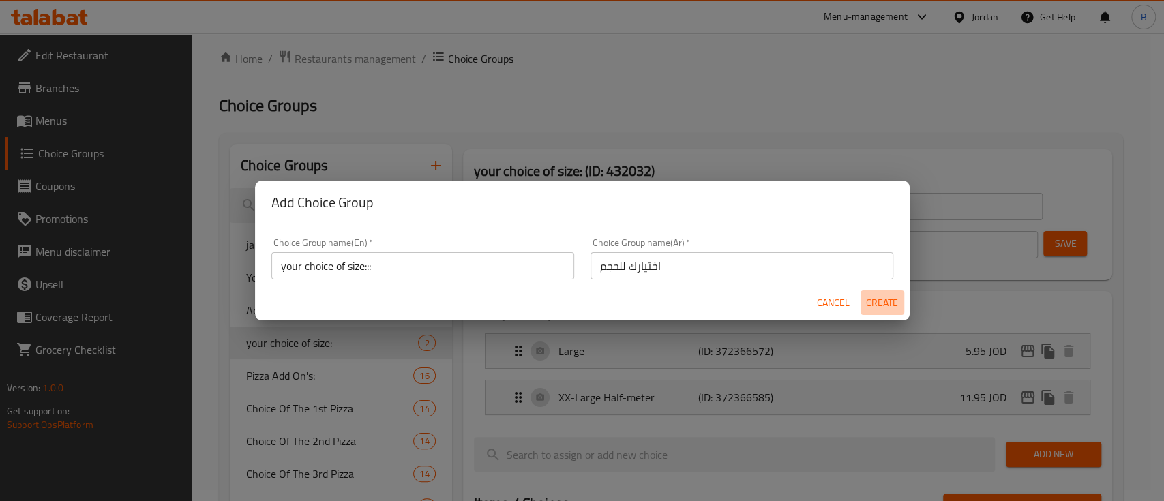
click at [900, 298] on button "Create" at bounding box center [882, 302] width 44 height 25
type input "your choice of size:::"
type input "0"
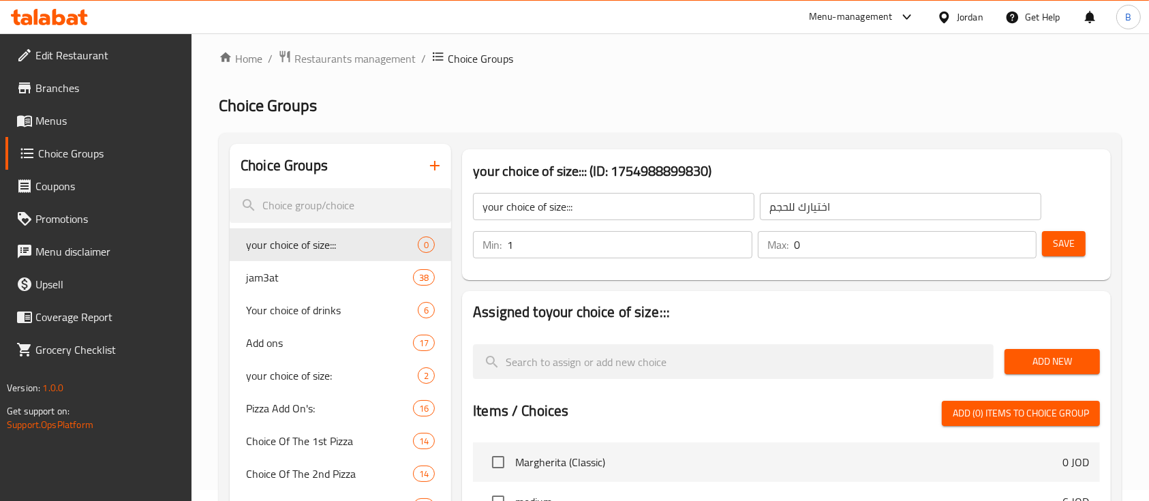
type input "1"
click at [740, 242] on input "1" at bounding box center [629, 244] width 245 height 27
type input "1"
click at [1021, 238] on input "1" at bounding box center [915, 244] width 243 height 27
click at [1082, 238] on button "Save" at bounding box center [1064, 243] width 44 height 25
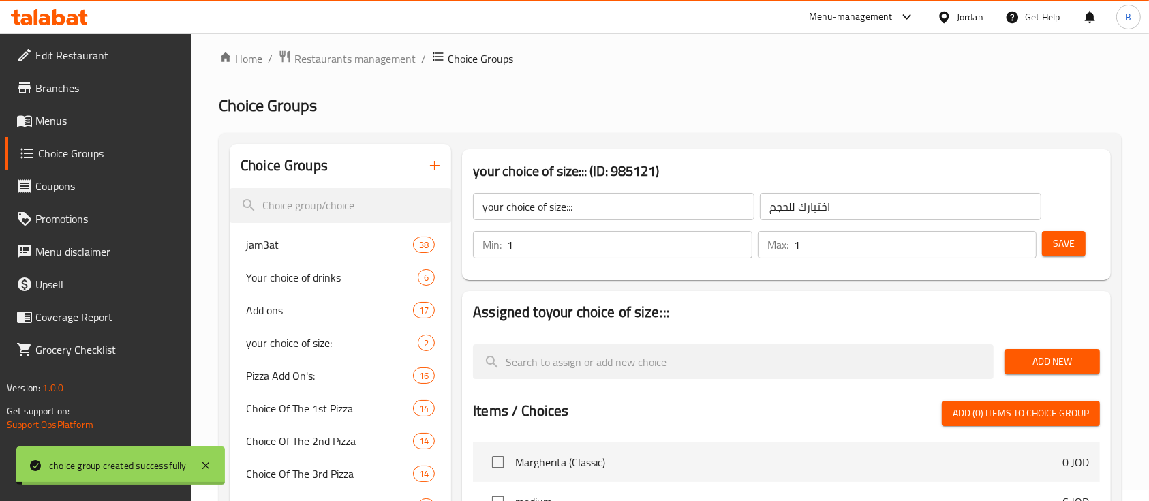
click at [1036, 358] on span "Add New" at bounding box center [1053, 361] width 74 height 17
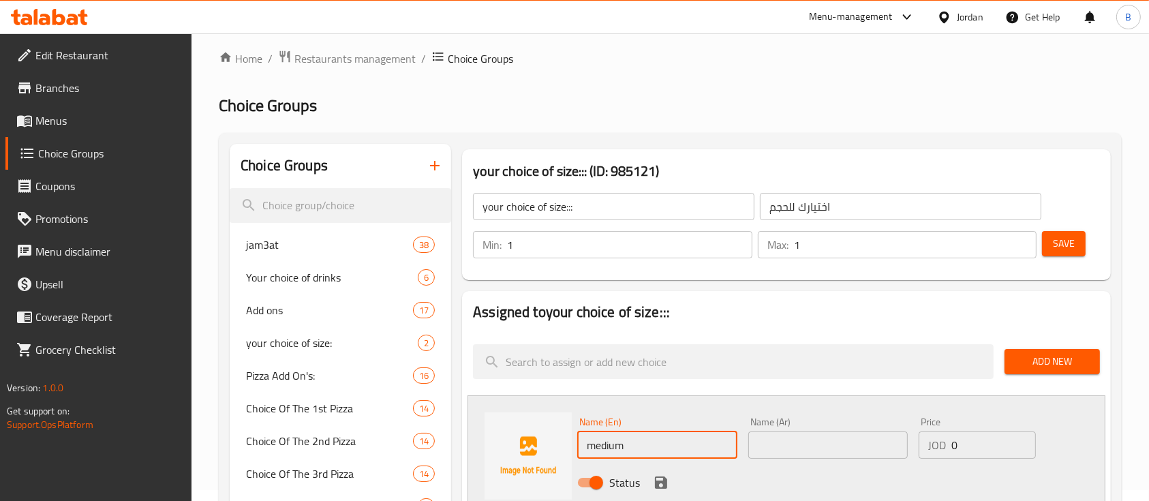
type input "medium"
click at [802, 449] on input "text" at bounding box center [828, 444] width 160 height 27
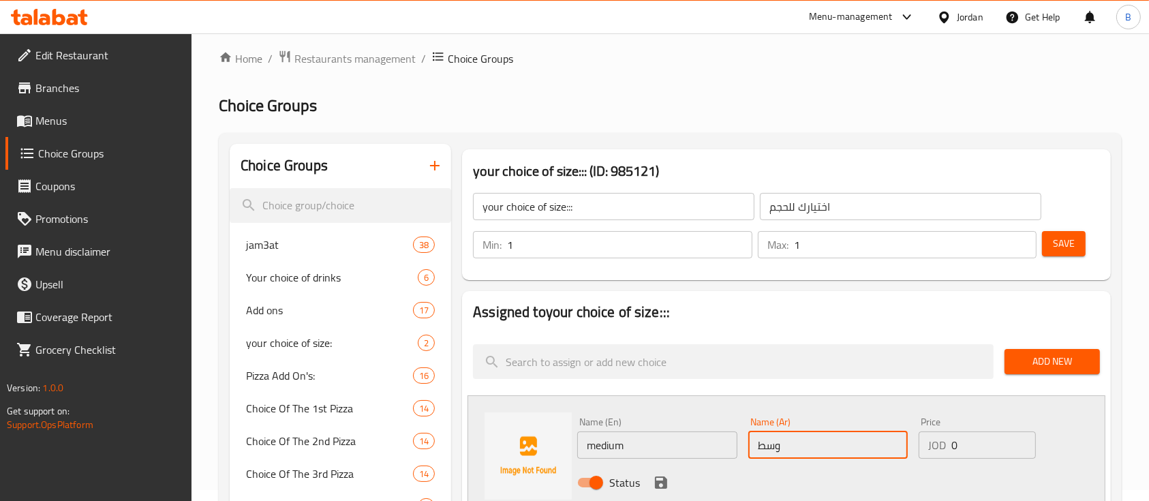
type input "وسط"
drag, startPoint x: 959, startPoint y: 450, endPoint x: 602, endPoint y: 397, distance: 361.0
click at [703, 412] on div "Name (En) medium Name (En) Name (Ar) وسط Name (Ar) Price JOD 0 Price Status" at bounding box center [828, 456] width 512 height 89
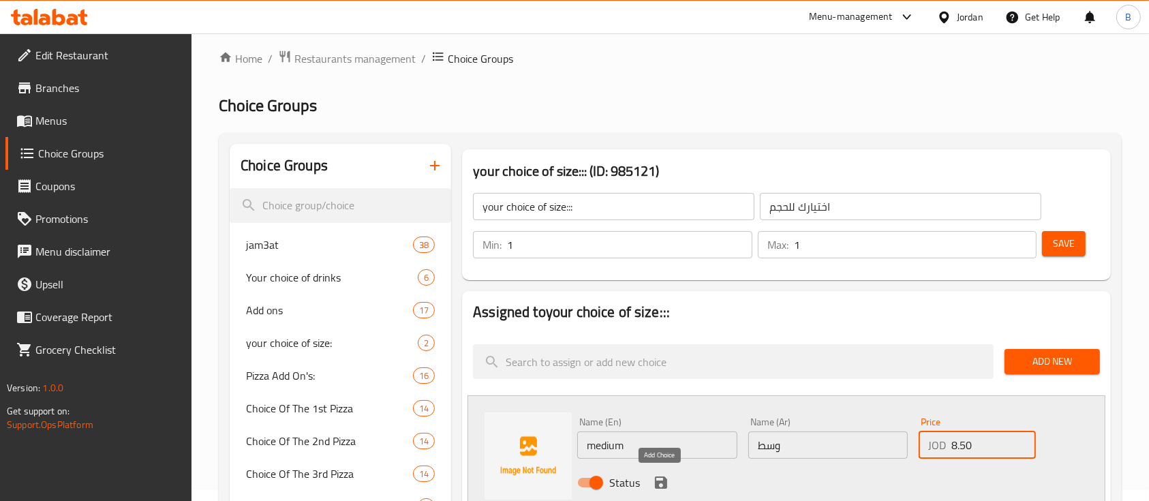
type input "8.50"
click at [665, 485] on icon "save" at bounding box center [661, 482] width 12 height 12
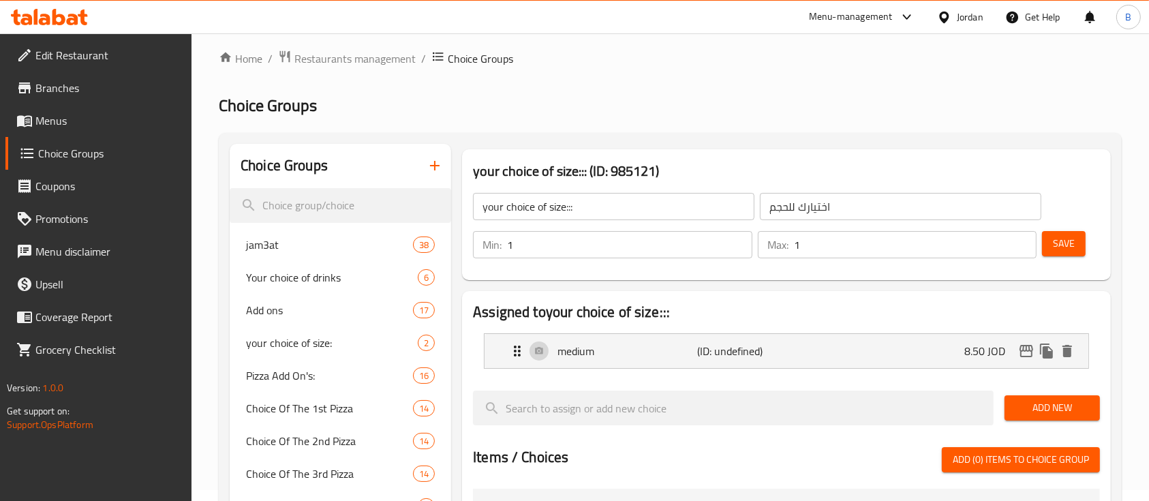
click at [1031, 401] on span "Add New" at bounding box center [1053, 407] width 74 height 17
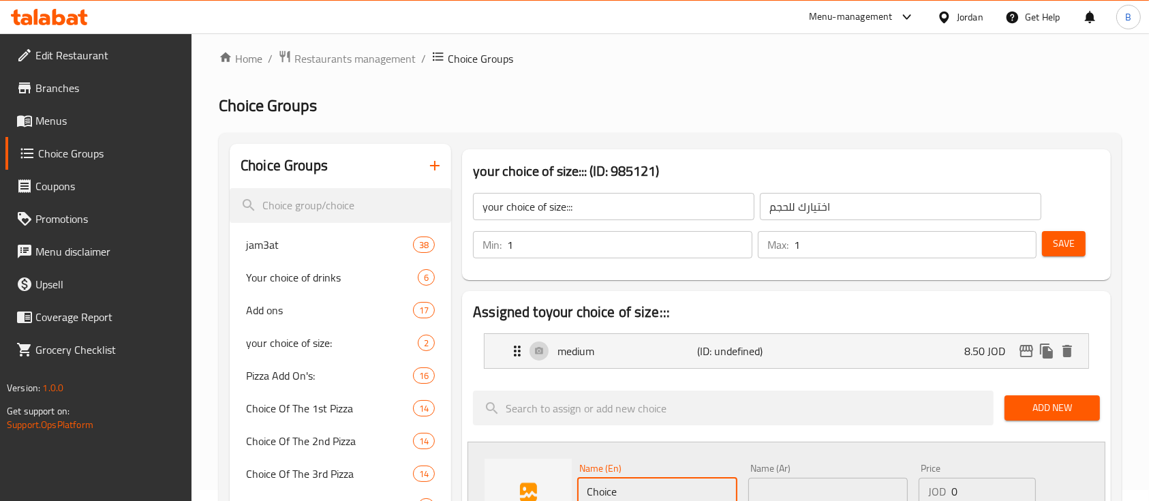
drag, startPoint x: 688, startPoint y: 483, endPoint x: 420, endPoint y: 479, distance: 267.9
click at [474, 479] on div "Name (En) Choice Name (En) Name (Ar) Name (Ar) Price JOD 0 Price Status" at bounding box center [787, 502] width 638 height 121
type input "large"
click at [795, 486] on input "text" at bounding box center [828, 491] width 160 height 27
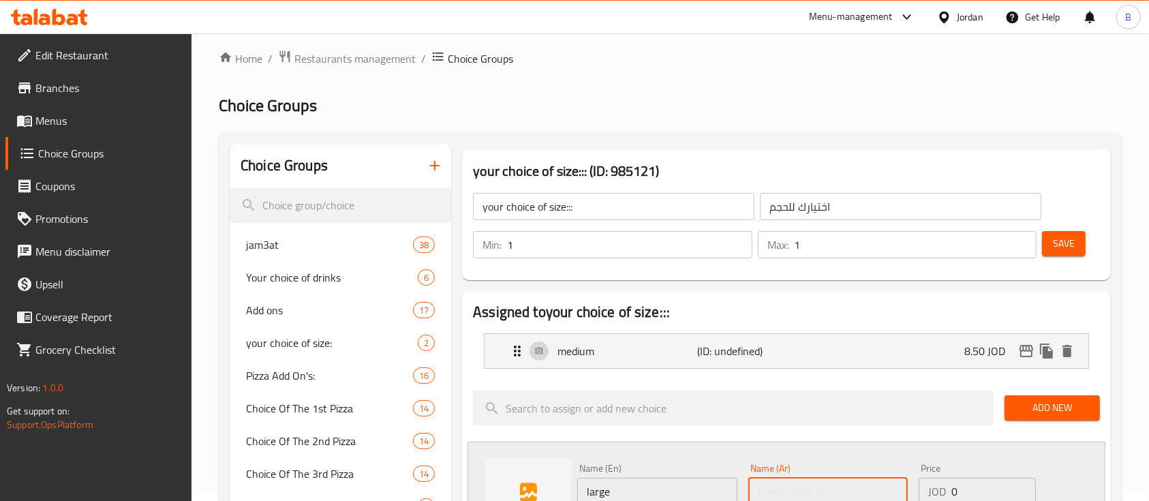
type input "كبير"
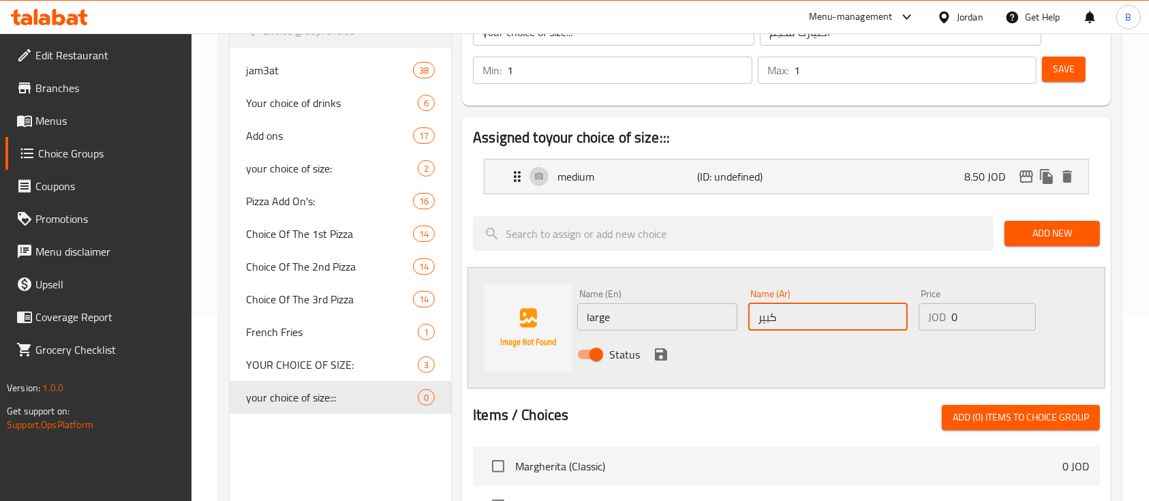
scroll to position [193, 0]
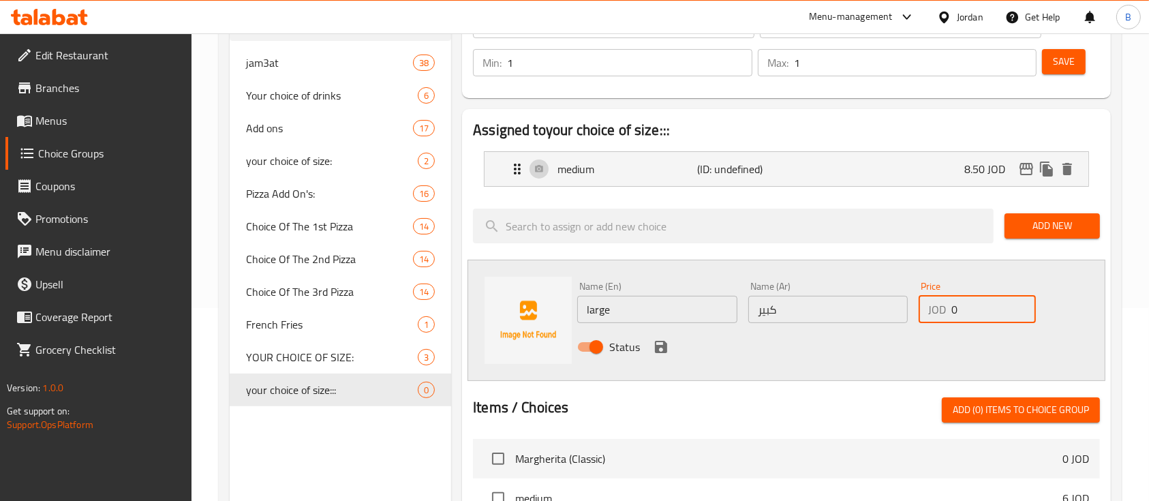
drag, startPoint x: 998, startPoint y: 314, endPoint x: 664, endPoint y: 260, distance: 338.3
click at [695, 267] on div "Name (En) large Name (En) Name (Ar) كبير Name (Ar) Price JOD 0 Price Status" at bounding box center [787, 320] width 638 height 121
type input "10"
click at [661, 346] on icon "save" at bounding box center [661, 347] width 12 height 12
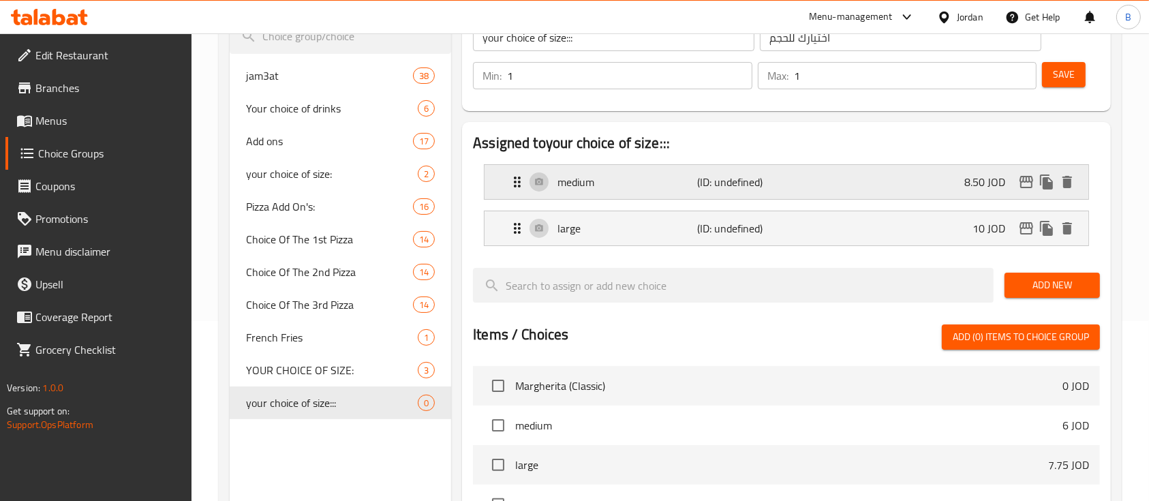
scroll to position [102, 0]
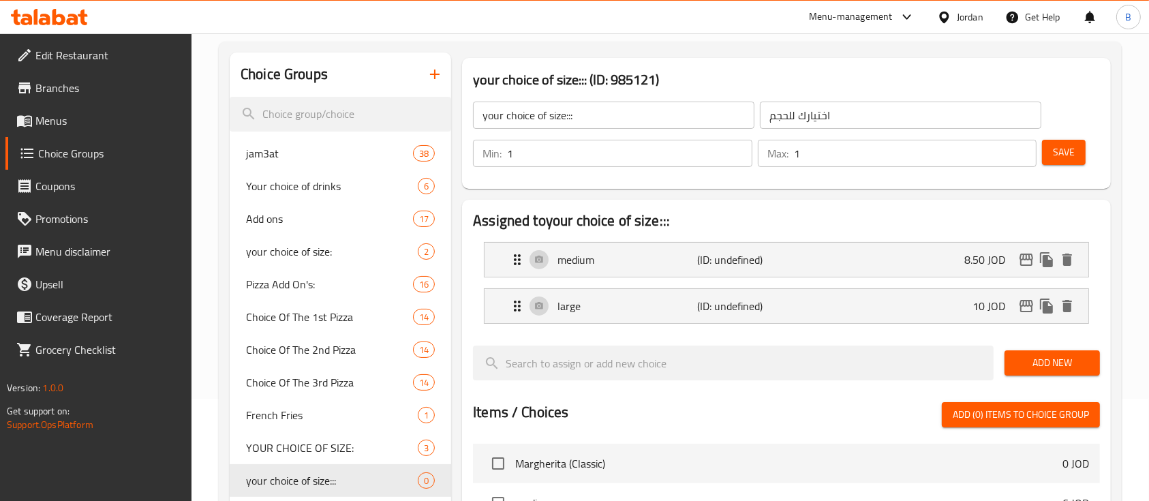
click at [1052, 146] on button "Save" at bounding box center [1064, 152] width 44 height 25
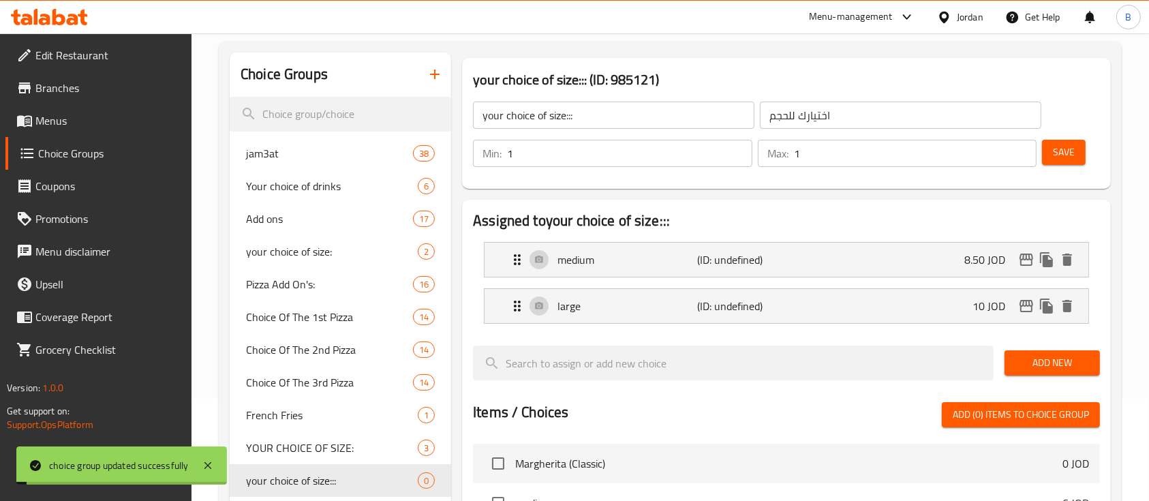
click at [104, 118] on span "Menus" at bounding box center [108, 120] width 146 height 16
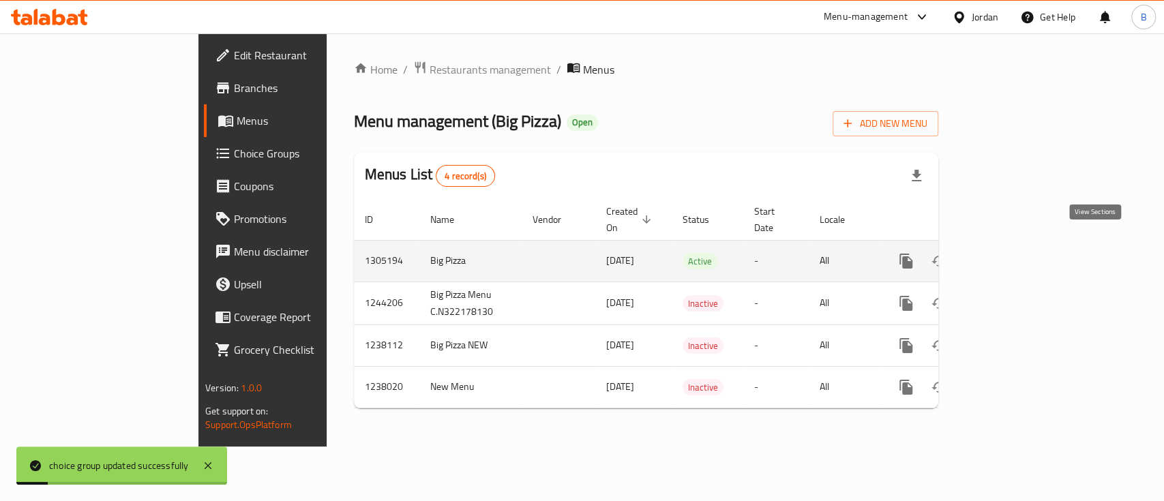
click at [1010, 255] on icon "enhanced table" at bounding box center [1004, 261] width 12 height 12
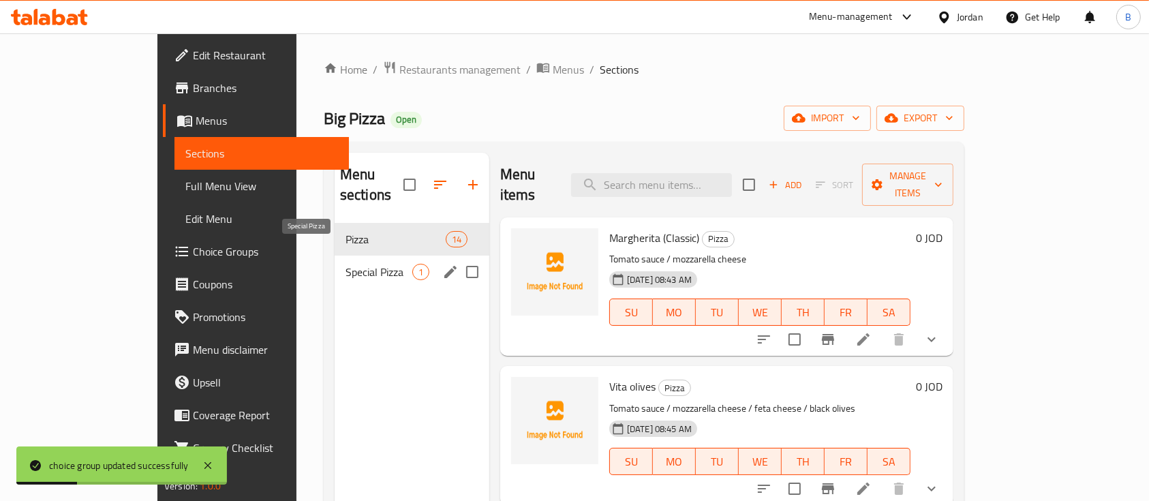
click at [346, 264] on span "Special Pizza" at bounding box center [379, 272] width 67 height 16
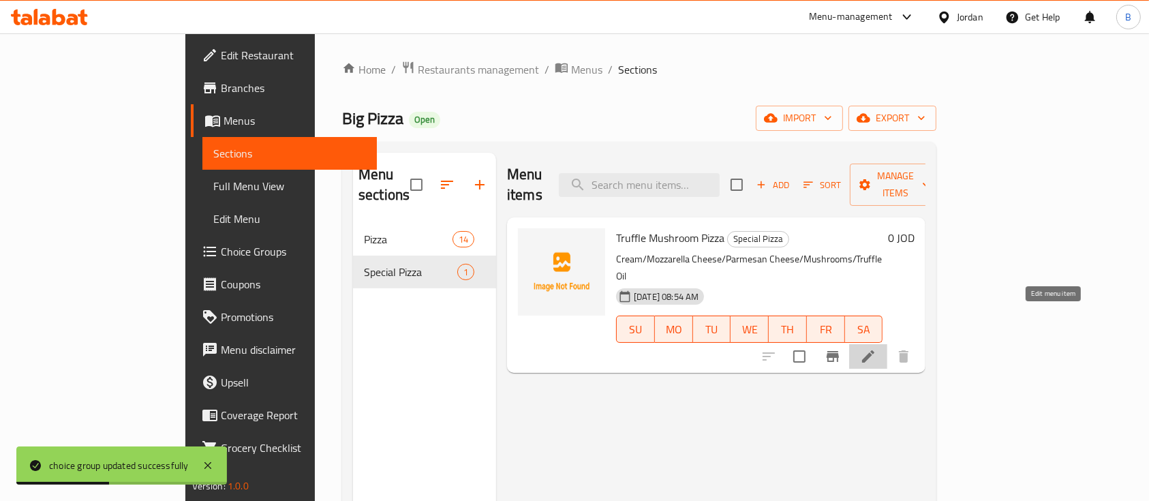
click at [877, 348] on icon at bounding box center [868, 356] width 16 height 16
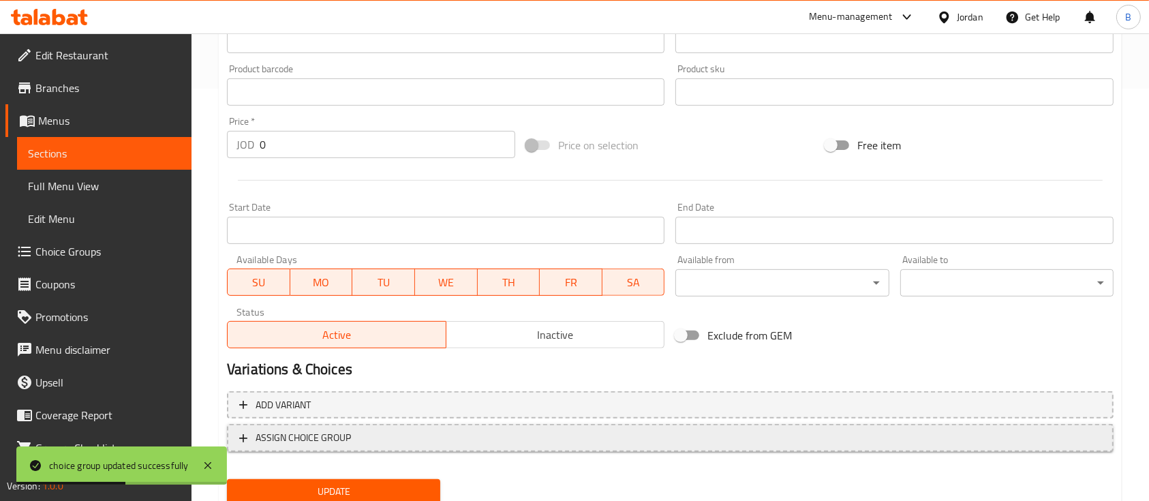
scroll to position [462, 0]
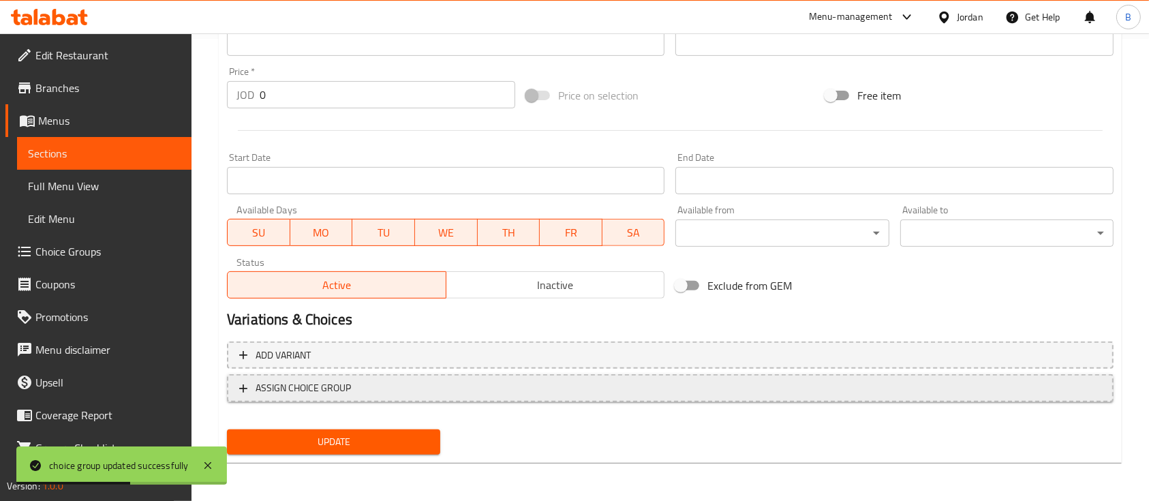
click at [351, 398] on button "ASSIGN CHOICE GROUP" at bounding box center [670, 388] width 887 height 28
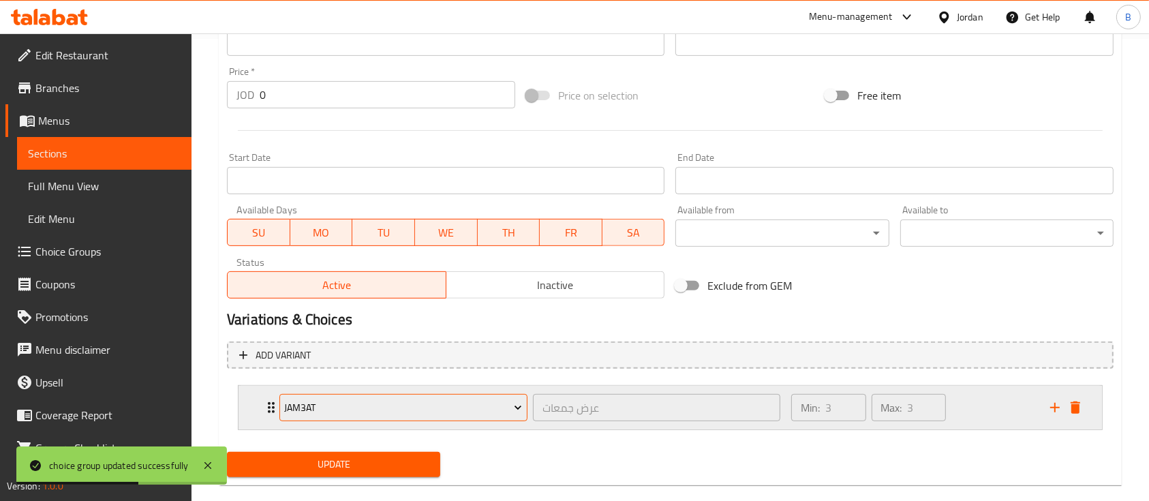
click at [437, 416] on span "jam3at" at bounding box center [403, 407] width 238 height 17
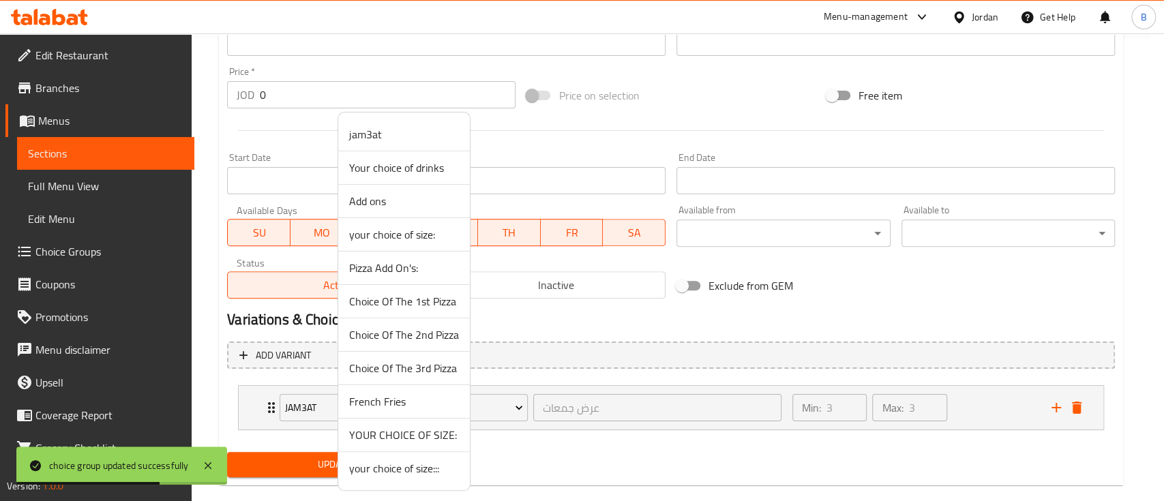
click at [412, 468] on span "your choice of size:::" at bounding box center [404, 468] width 110 height 16
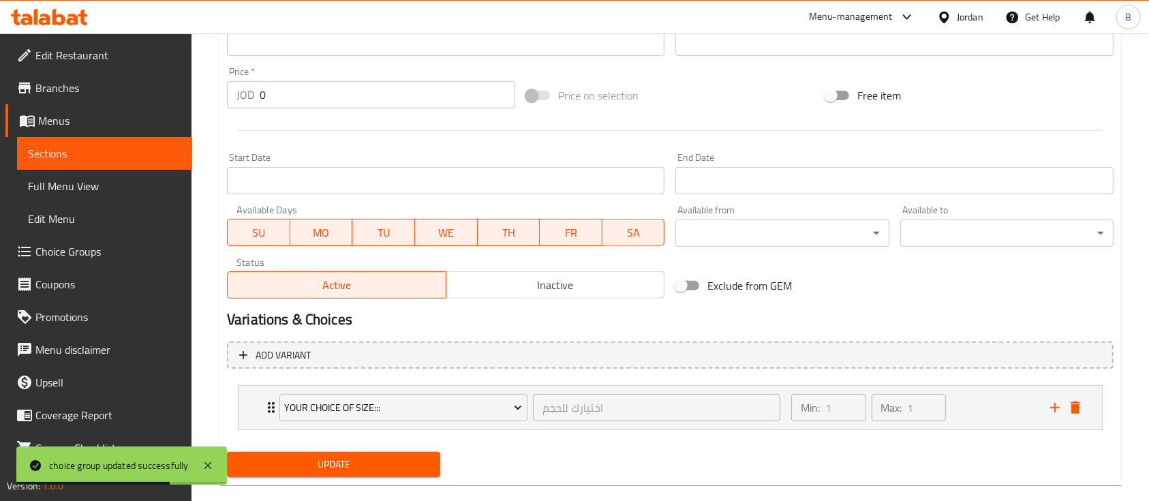
click at [380, 445] on div "Add variant your choice of size::: اختيارك للحجم ​ Min: 1 ​ Max: 1 ​ medium (ID…" at bounding box center [671, 391] width 898 height 111
click at [409, 459] on span "Update" at bounding box center [334, 464] width 192 height 17
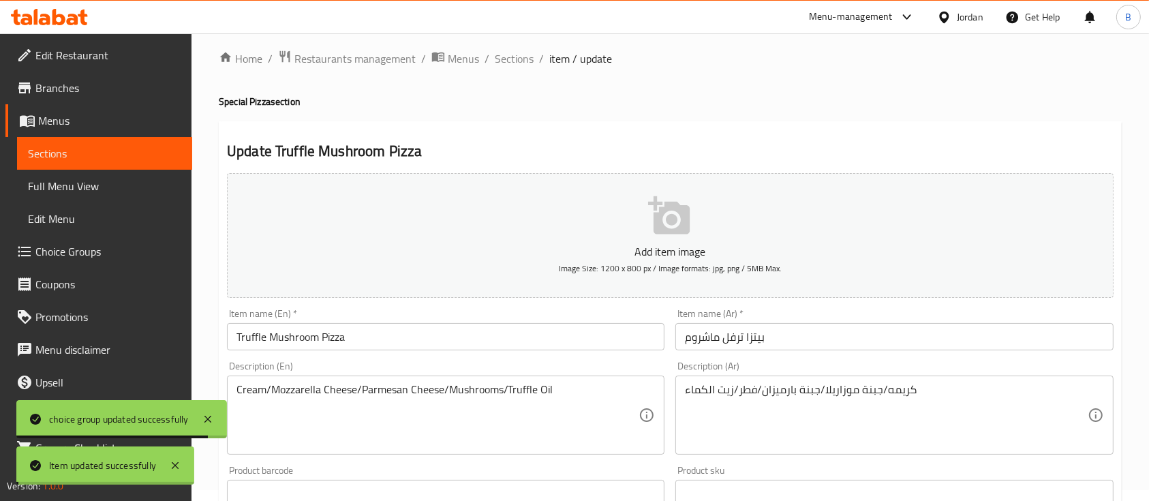
scroll to position [0, 0]
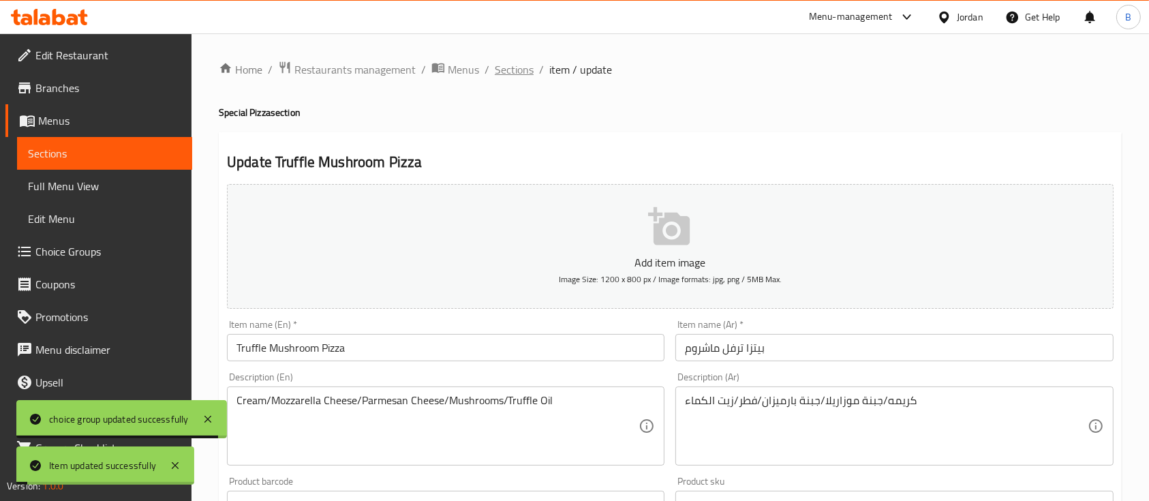
click at [529, 73] on span "Sections" at bounding box center [514, 69] width 39 height 16
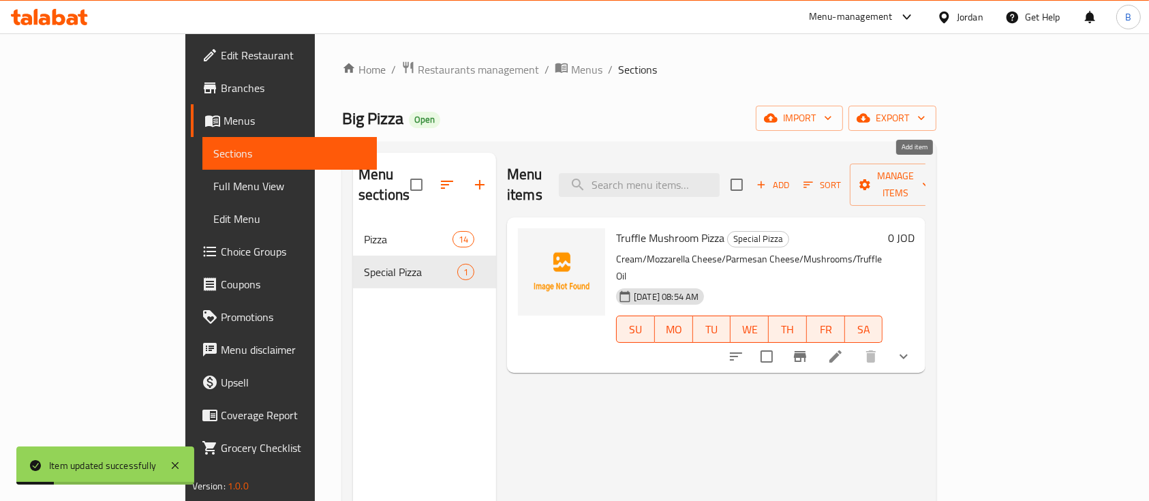
click at [791, 177] on span "Add" at bounding box center [773, 185] width 37 height 16
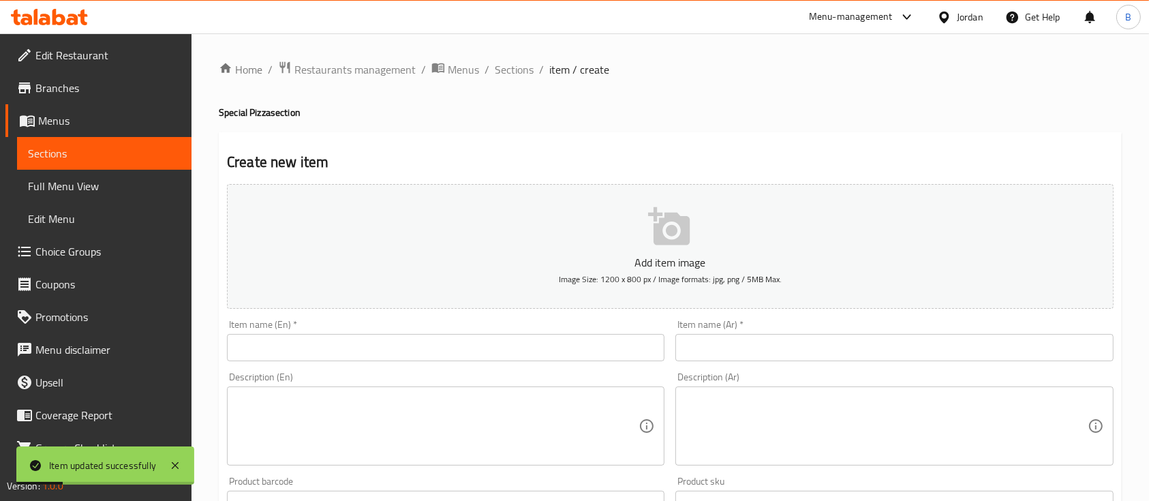
click at [458, 356] on input "text" at bounding box center [446, 347] width 438 height 27
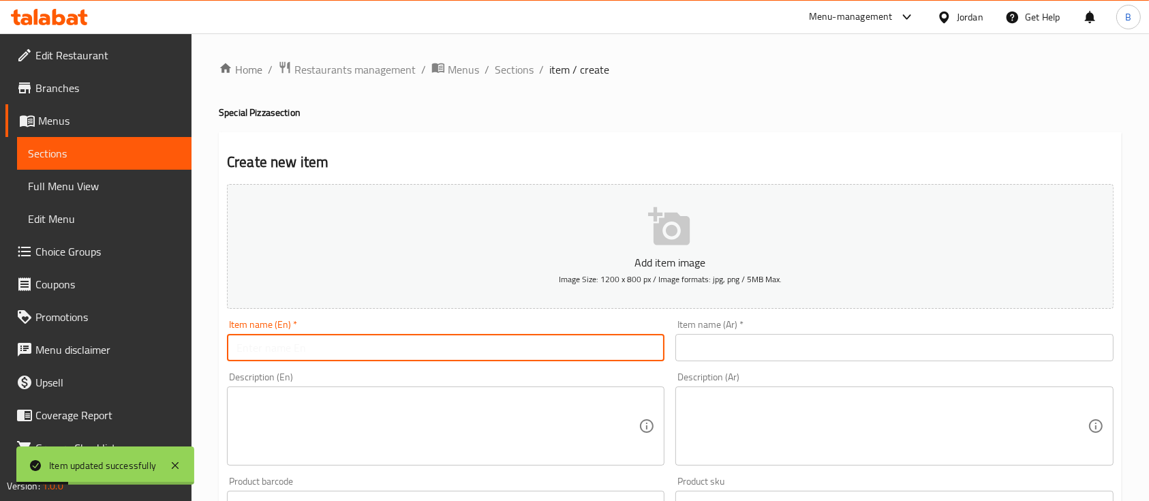
paste input "Stuffed Pepperoni Pizza"
type input "Stuffed Pepperoni Pizza"
click at [712, 352] on input "text" at bounding box center [895, 347] width 438 height 27
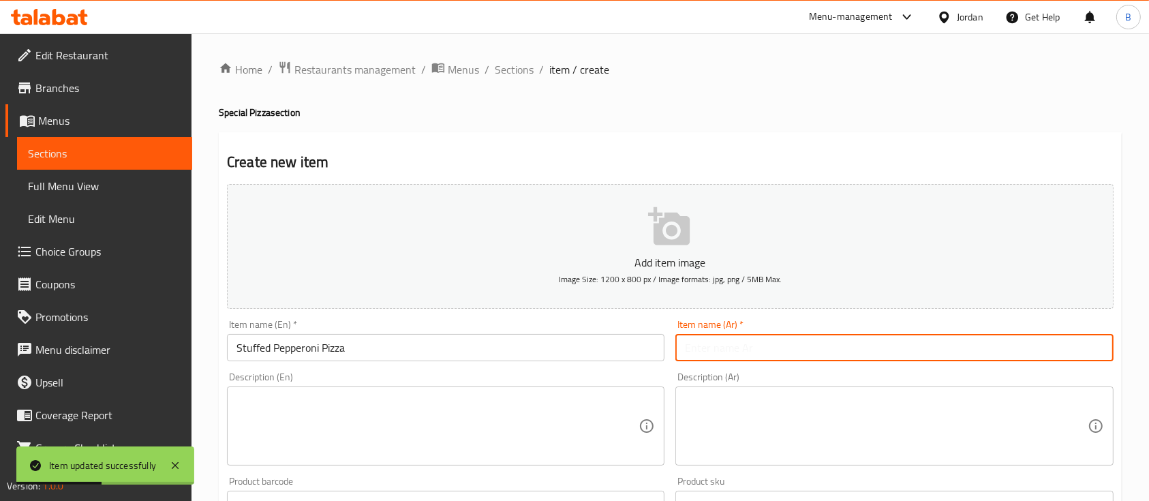
paste input "بيبروني محشوة الاطراف"
type input "بيبروني محشوة الاطراف"
drag, startPoint x: 577, startPoint y: 398, endPoint x: 593, endPoint y: 412, distance: 21.3
click at [576, 398] on textarea at bounding box center [438, 426] width 402 height 65
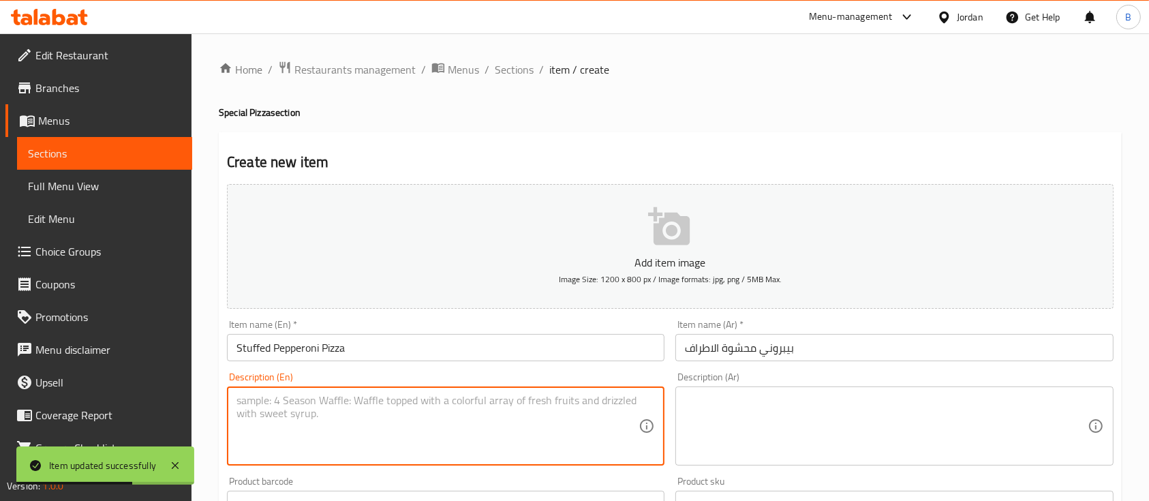
click at [747, 432] on textarea at bounding box center [886, 426] width 402 height 65
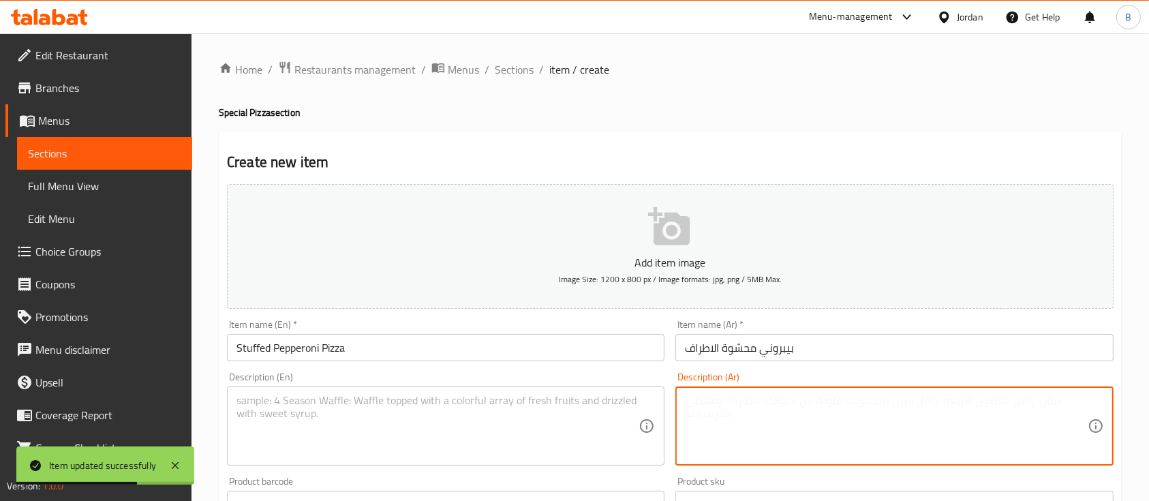
paste textarea "صلصة بندورة / جبنة موزاريلا/ بابروني / حشوة الاطراف (موزاريلا و بيبروني )"
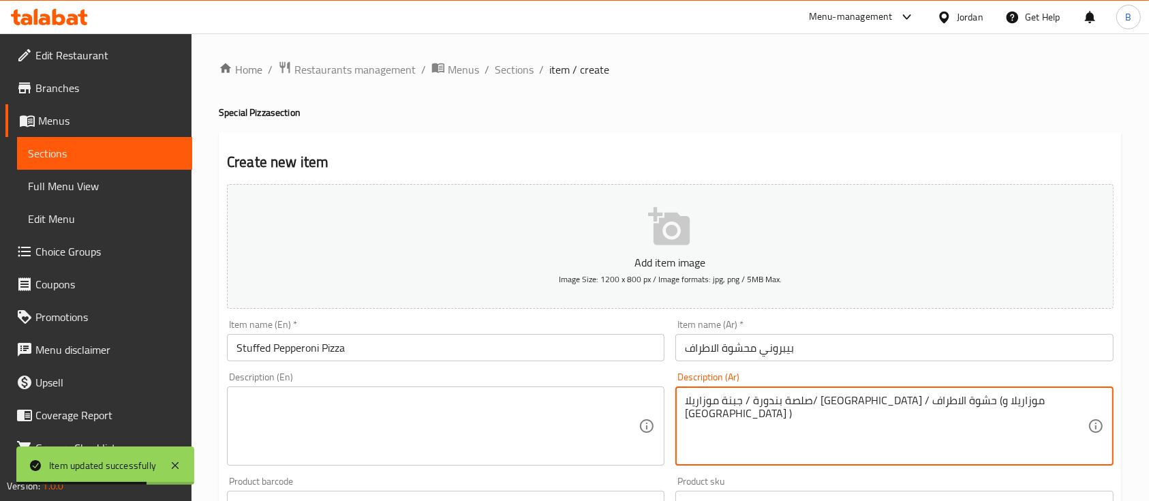
type textarea "صلصة بندورة / جبنة موزاريلا/ بابروني / حشوة الاطراف (موزاريلا و بيبروني )"
click at [497, 438] on textarea at bounding box center [438, 426] width 402 height 65
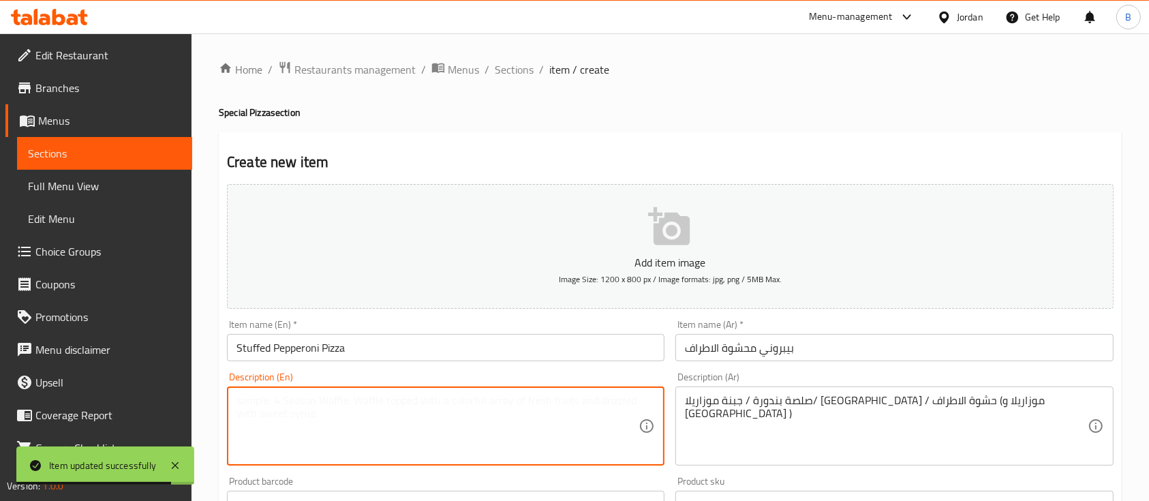
paste textarea "Tomato sauce / mozzarella cheese / pepperoni / stuffed crust (mozzarella and pe…"
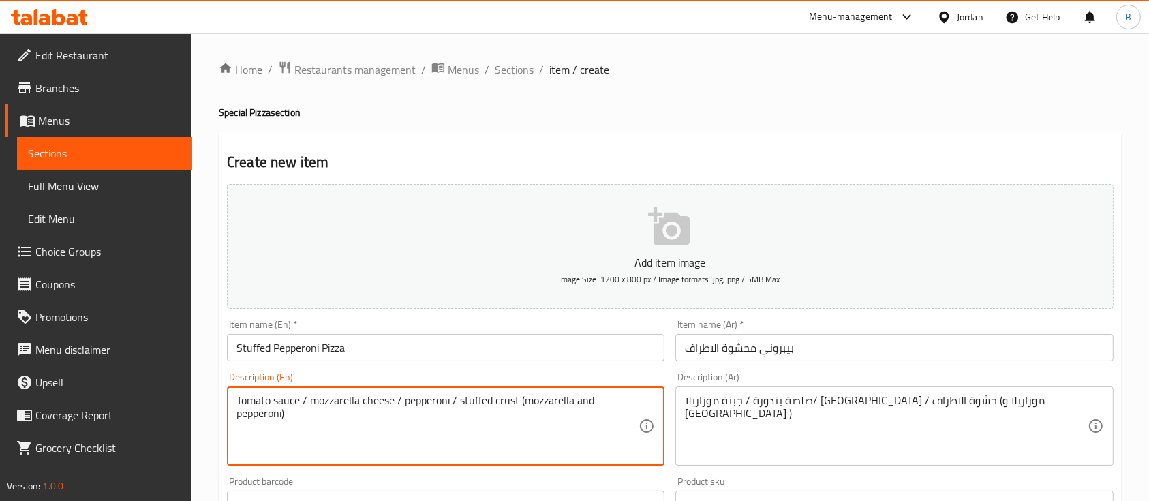
type textarea "Tomato sauce / mozzarella cheese / pepperoni / stuffed crust (mozzarella and pe…"
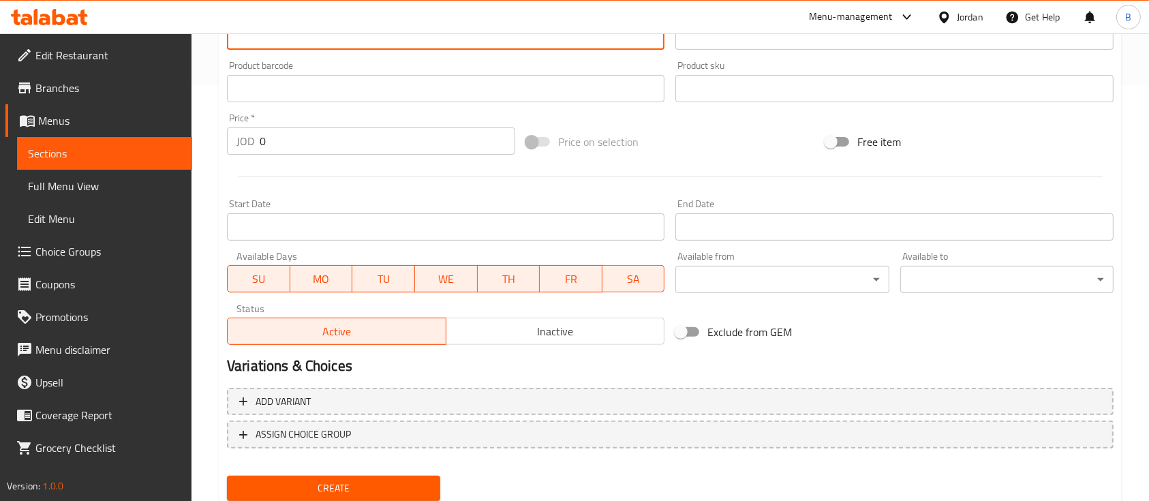
scroll to position [462, 0]
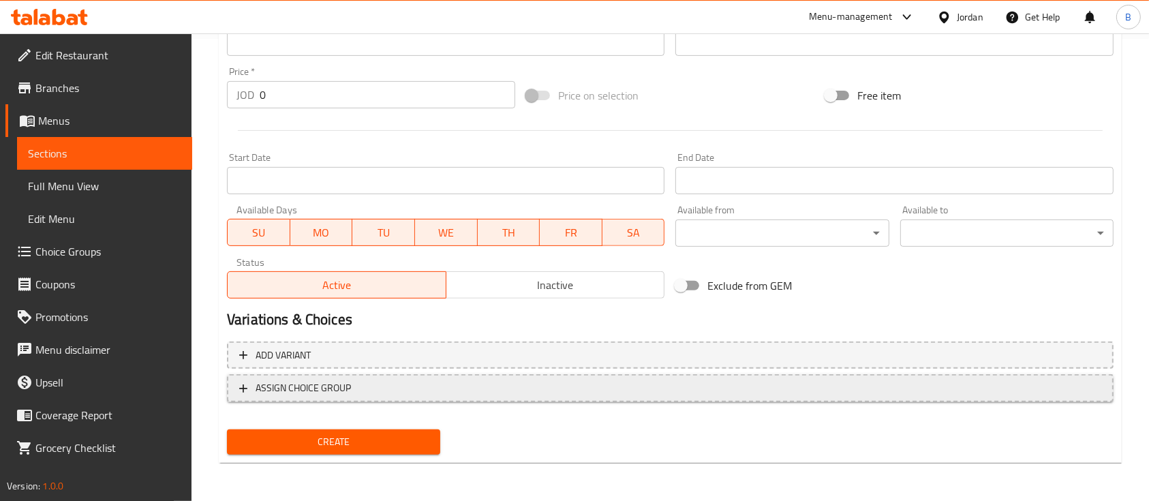
click at [360, 396] on span "ASSIGN CHOICE GROUP" at bounding box center [670, 388] width 862 height 17
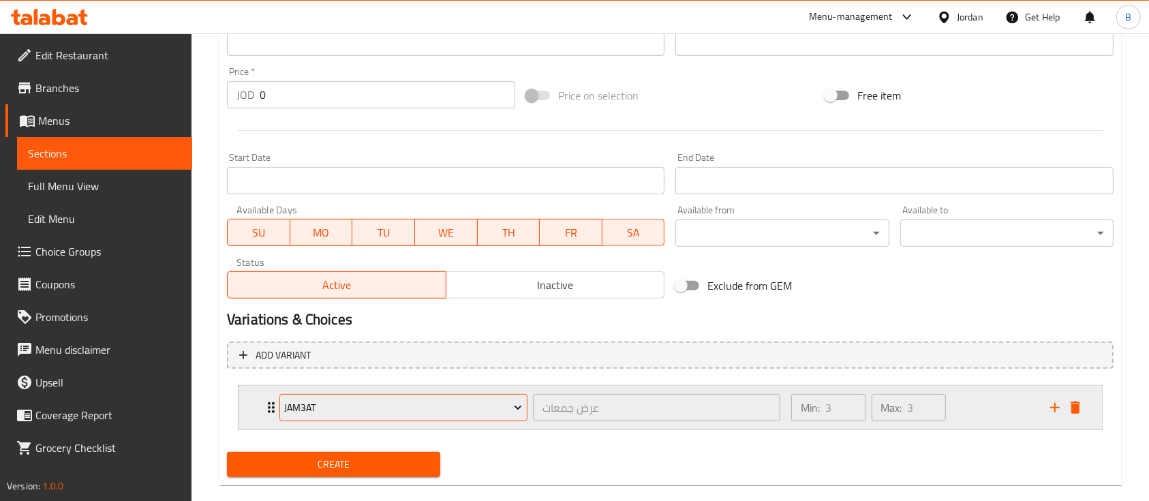
click at [389, 411] on span "jam3at" at bounding box center [403, 407] width 238 height 17
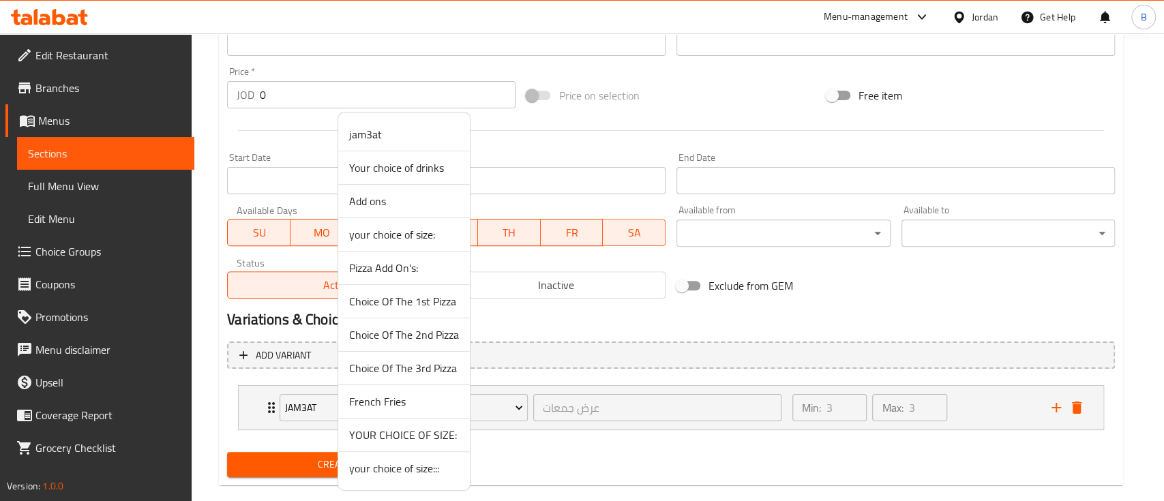
click at [419, 483] on li "your choice of size:::" at bounding box center [404, 468] width 132 height 33
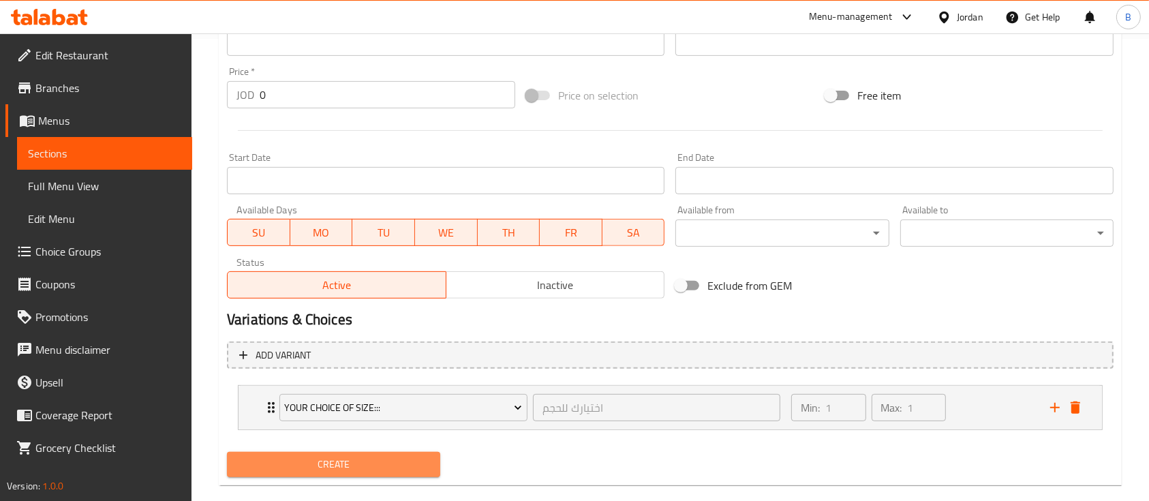
click at [401, 454] on button "Create" at bounding box center [333, 464] width 213 height 25
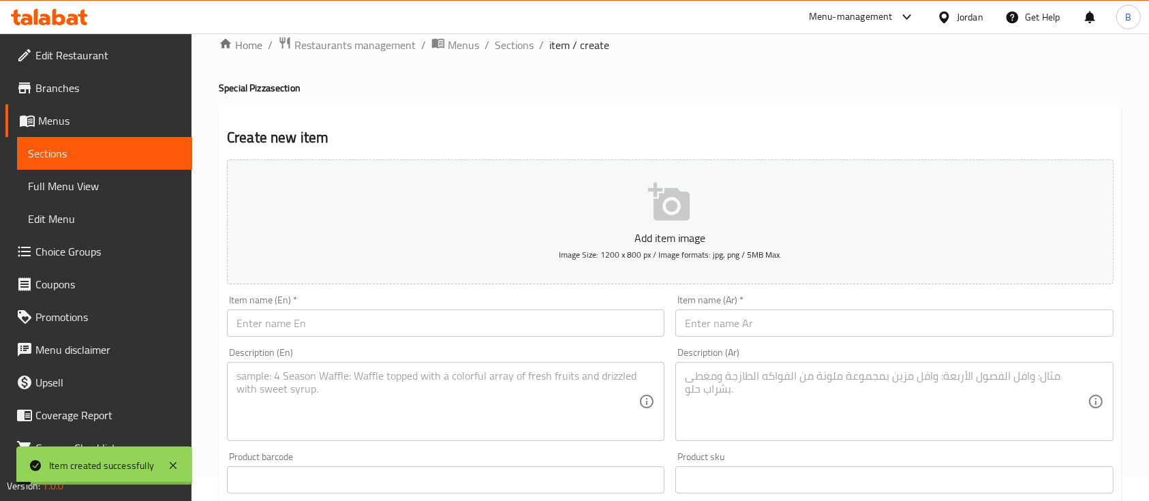
scroll to position [7, 0]
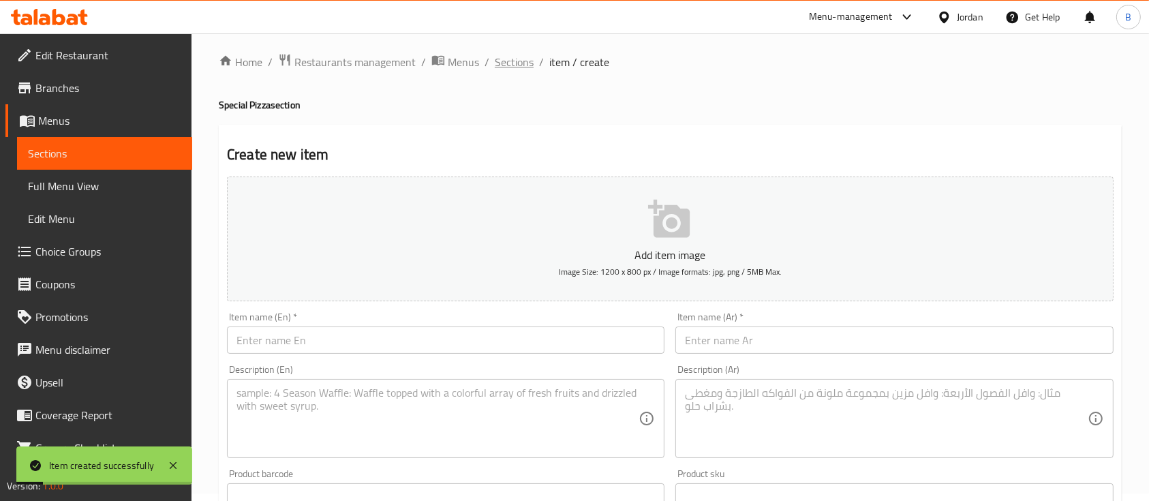
click at [504, 66] on span "Sections" at bounding box center [514, 62] width 39 height 16
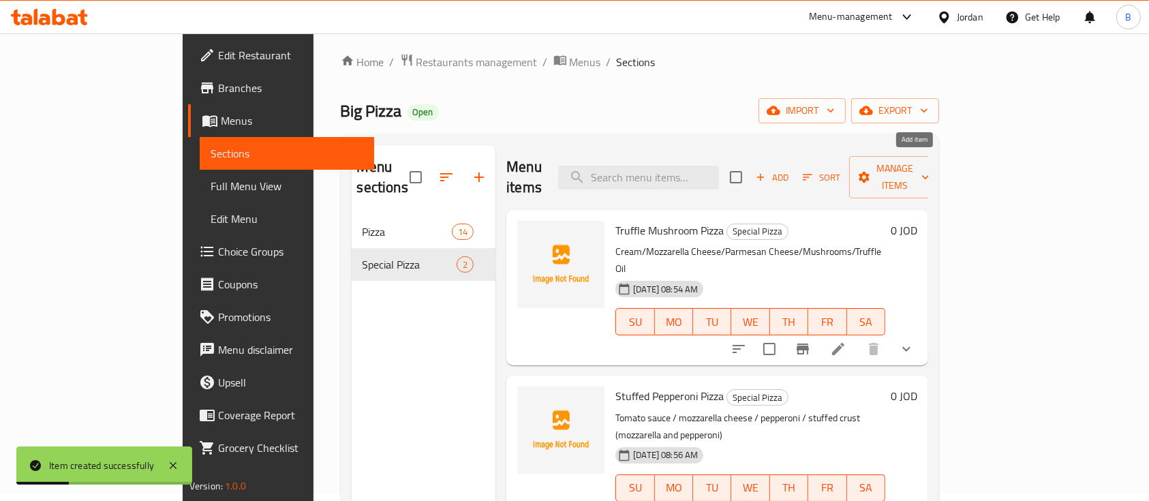
click at [767, 171] on icon "button" at bounding box center [761, 177] width 12 height 12
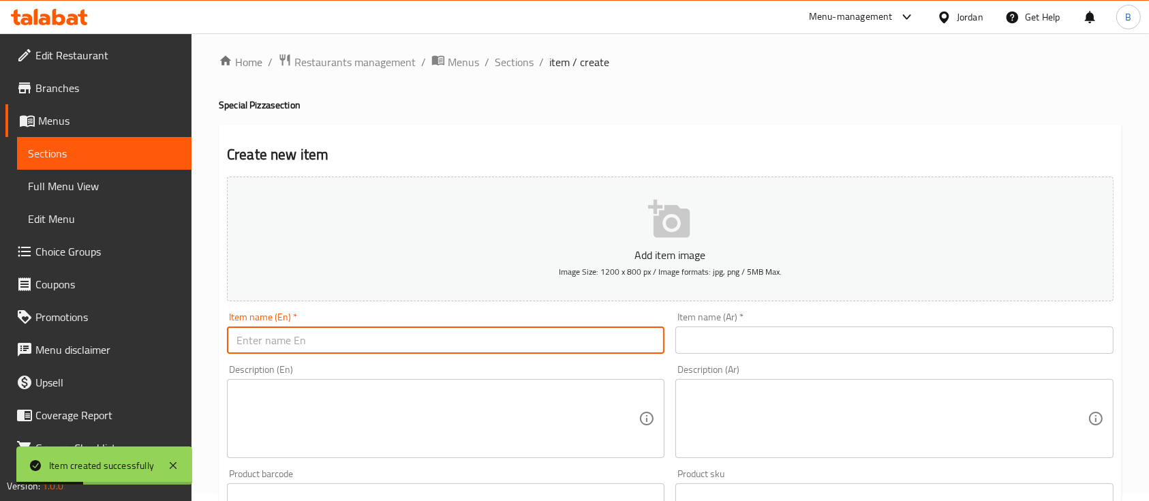
click at [434, 352] on input "text" at bounding box center [446, 340] width 438 height 27
paste input "Heart Shaped Pizza"
type input "Heart Shaped Pizza"
click at [774, 347] on input "text" at bounding box center [895, 340] width 438 height 27
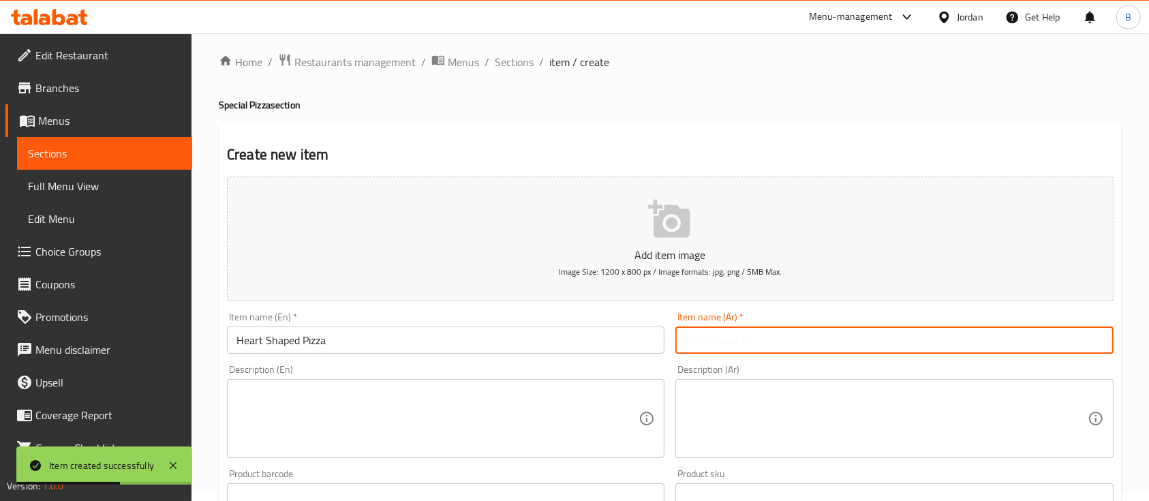
paste input "بيتزا القلب"
type input "بيتزا القلب"
click at [777, 414] on textarea at bounding box center [886, 418] width 402 height 65
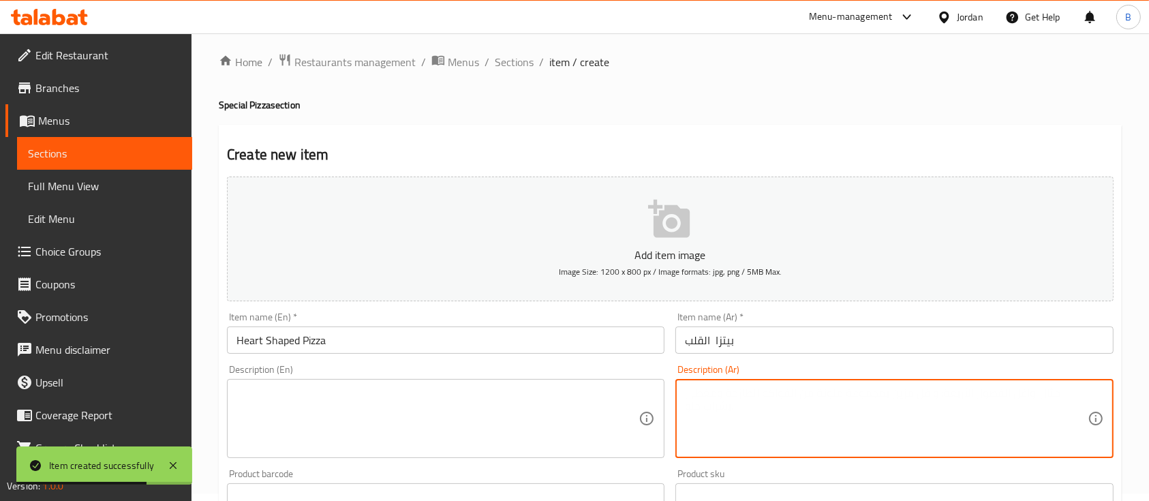
paste textarea "بيتزا على شكل قلب/ صلصة بندورة / جبنة موزاريلا/ بابروني ( نصف مارجريتا ونصف بيب…"
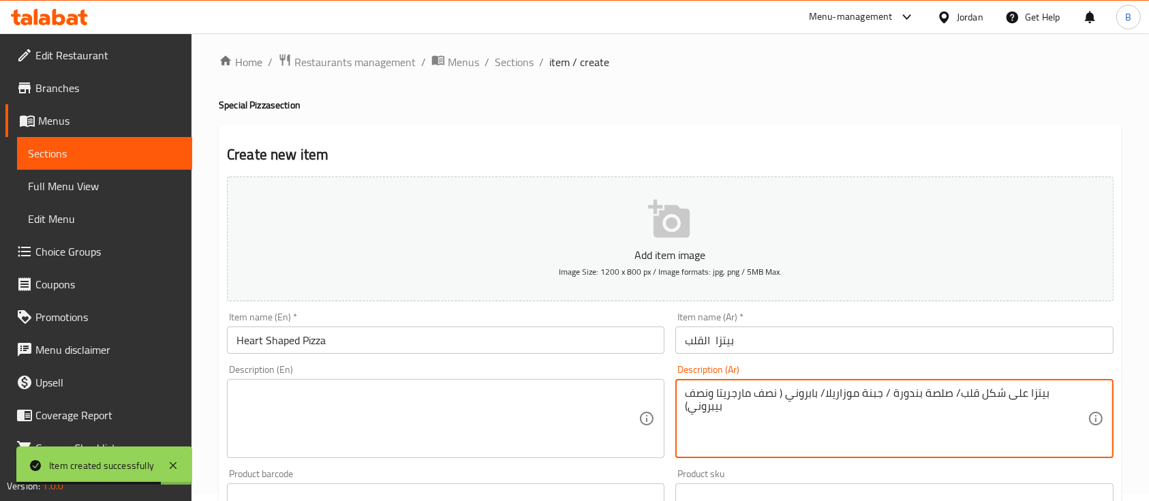
type textarea "بيتزا على شكل قلب/ صلصة بندورة / جبنة موزاريلا/ بابروني ( نصف مارجريتا ونصف بيب…"
click at [420, 391] on textarea at bounding box center [438, 418] width 402 height 65
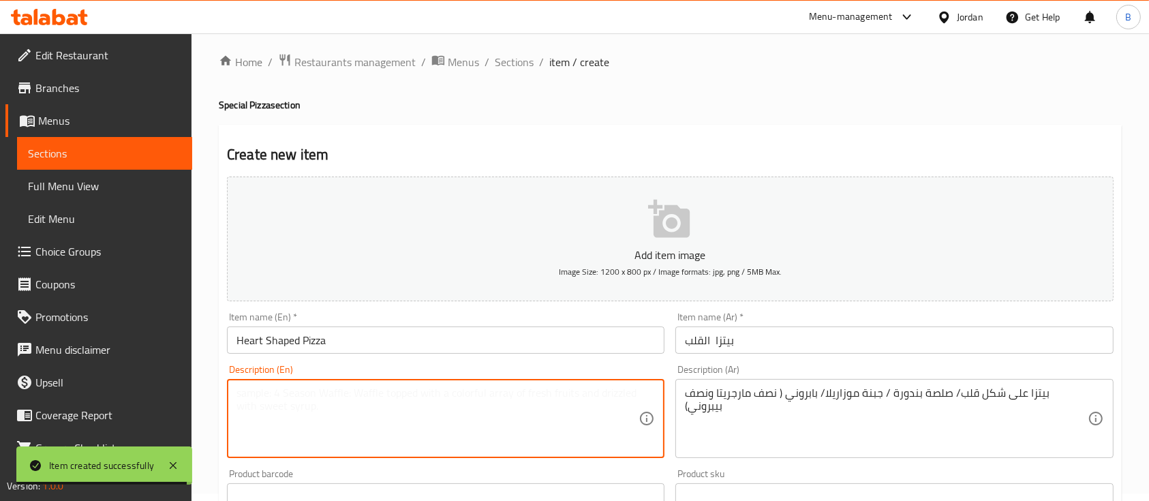
paste textarea "Heart-shaped pizza / tomato sauce / mozzarella cheese / pepperoni (half margher…"
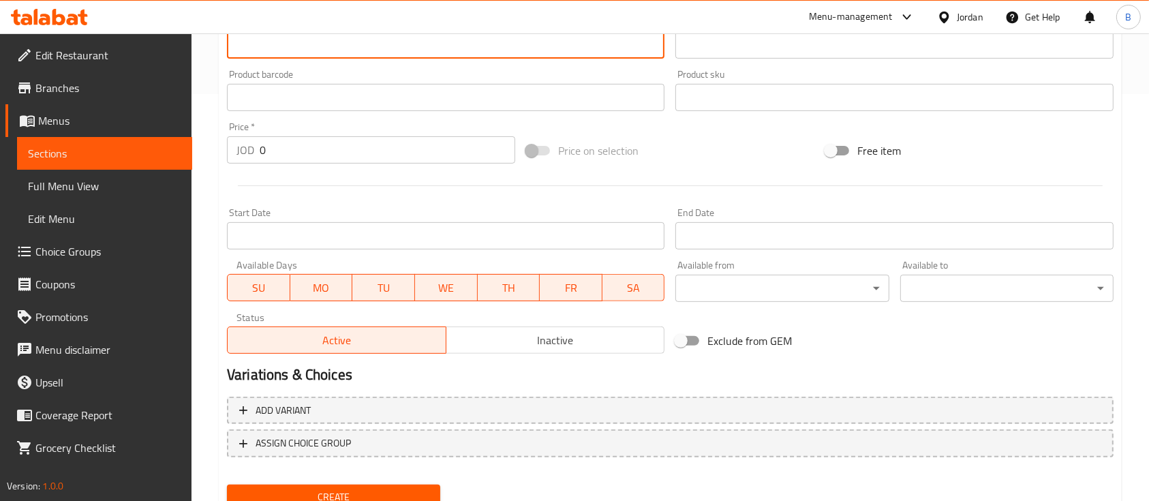
scroll to position [462, 0]
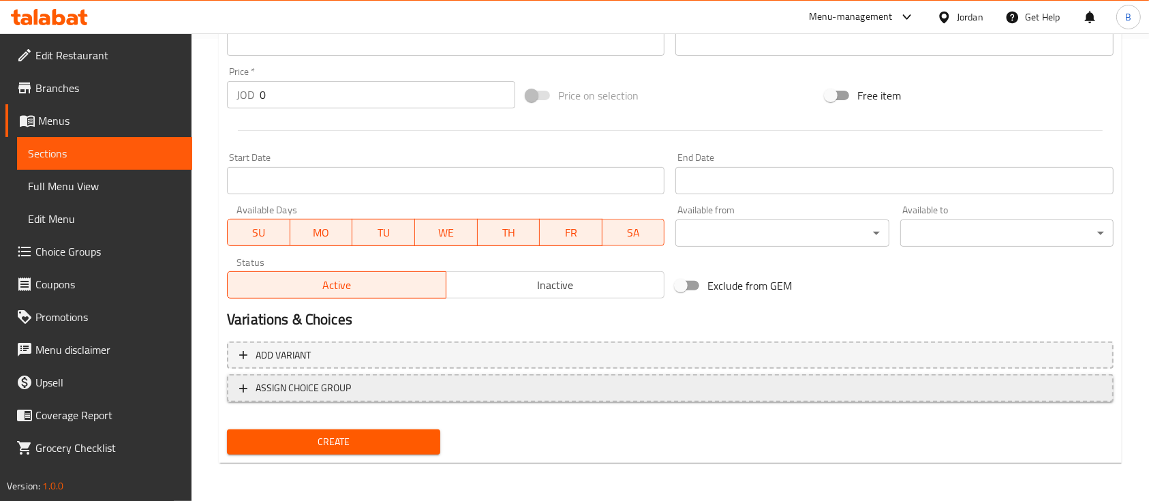
type textarea "Heart-shaped pizza / tomato sauce / mozzarella cheese / pepperoni (half margher…"
click at [351, 396] on span "ASSIGN CHOICE GROUP" at bounding box center [670, 388] width 862 height 17
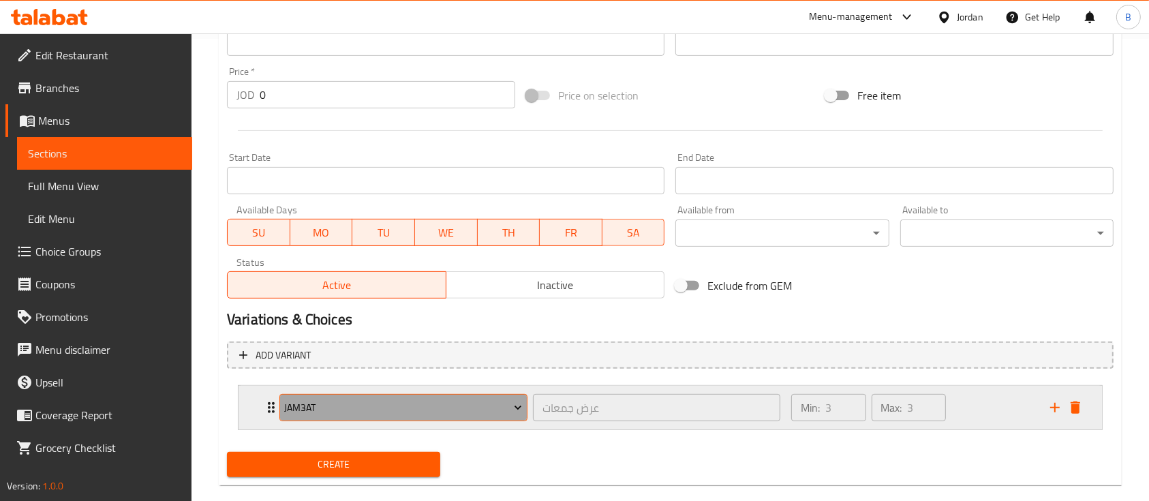
click at [374, 412] on span "jam3at" at bounding box center [403, 407] width 238 height 17
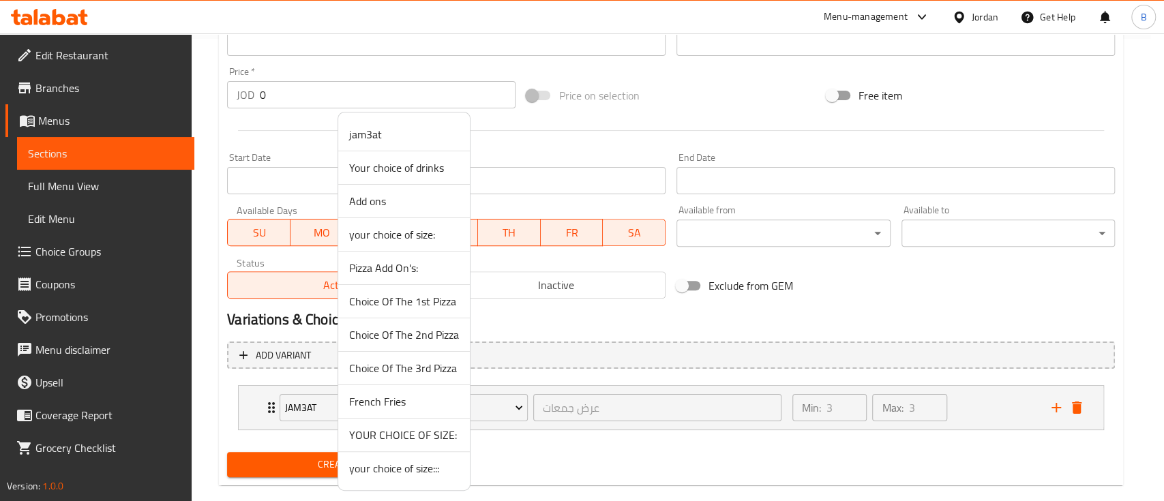
click at [416, 466] on span "your choice of size:::" at bounding box center [404, 468] width 110 height 16
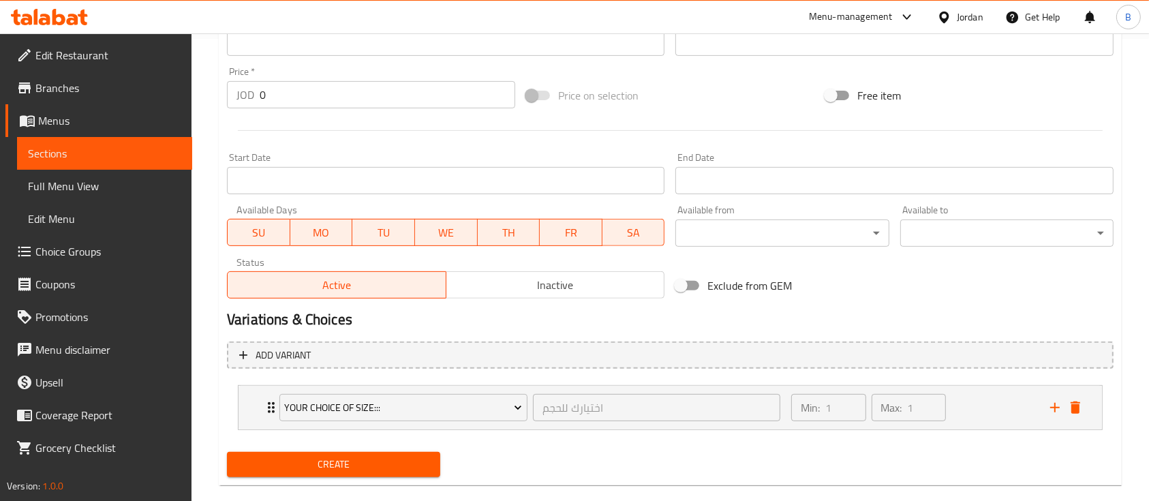
click at [396, 463] on span "Create" at bounding box center [334, 464] width 192 height 17
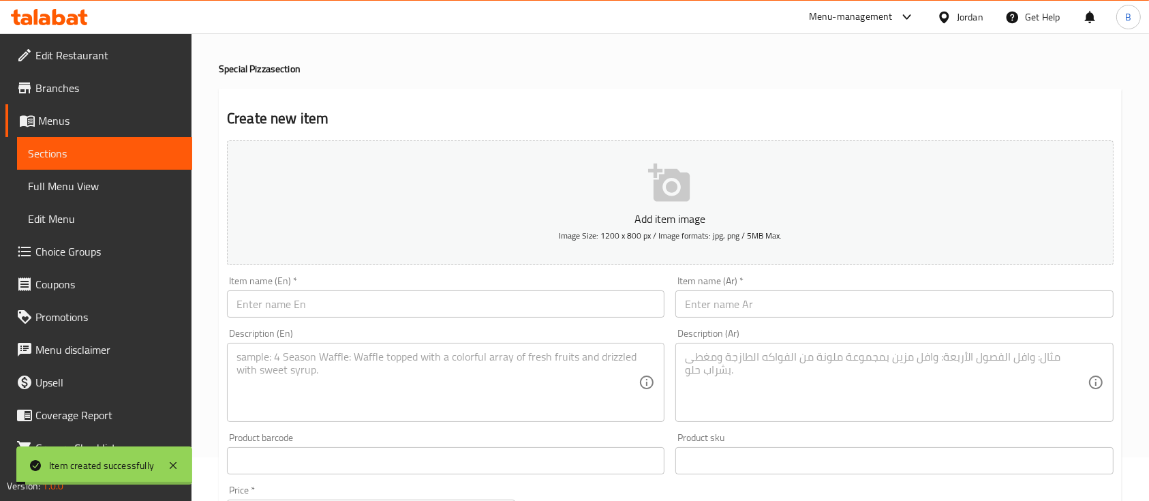
scroll to position [0, 0]
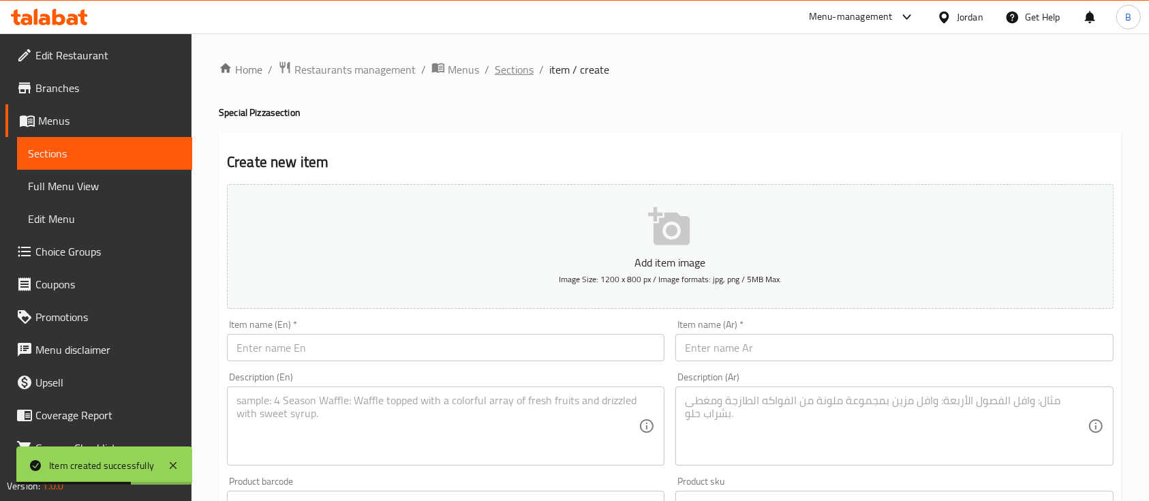
click at [521, 72] on span "Sections" at bounding box center [514, 69] width 39 height 16
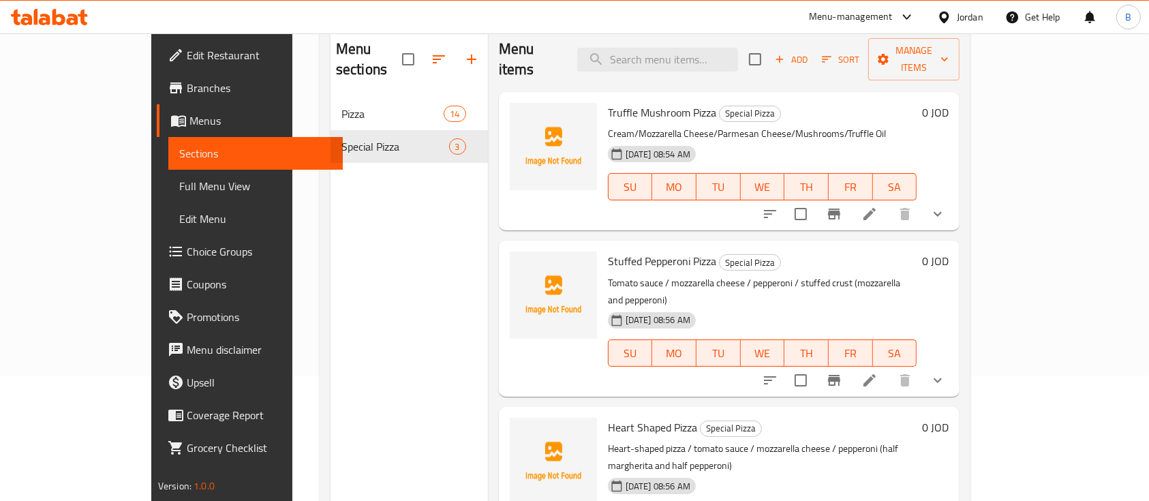
scroll to position [100, 0]
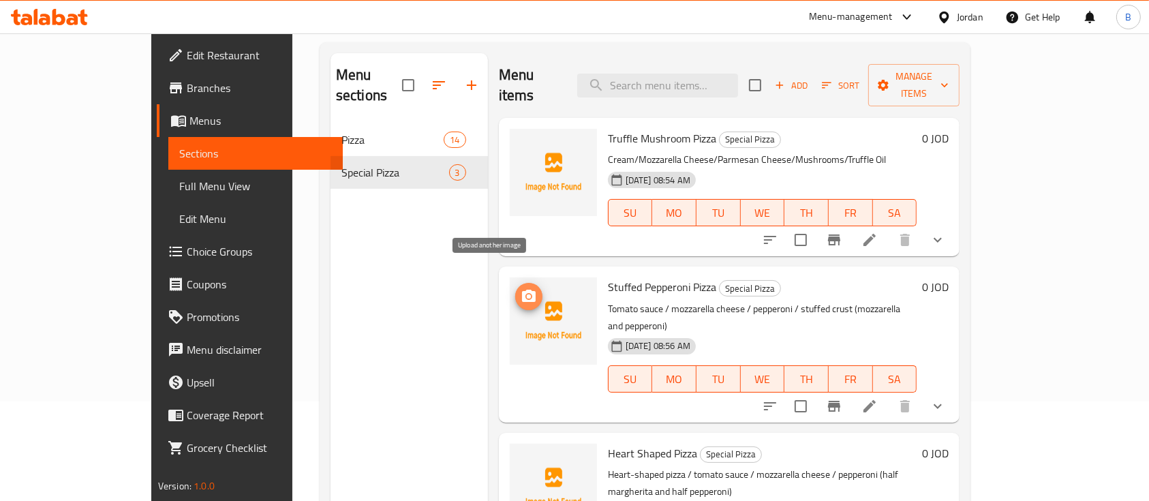
click at [522, 290] on icon "upload picture" at bounding box center [529, 296] width 14 height 12
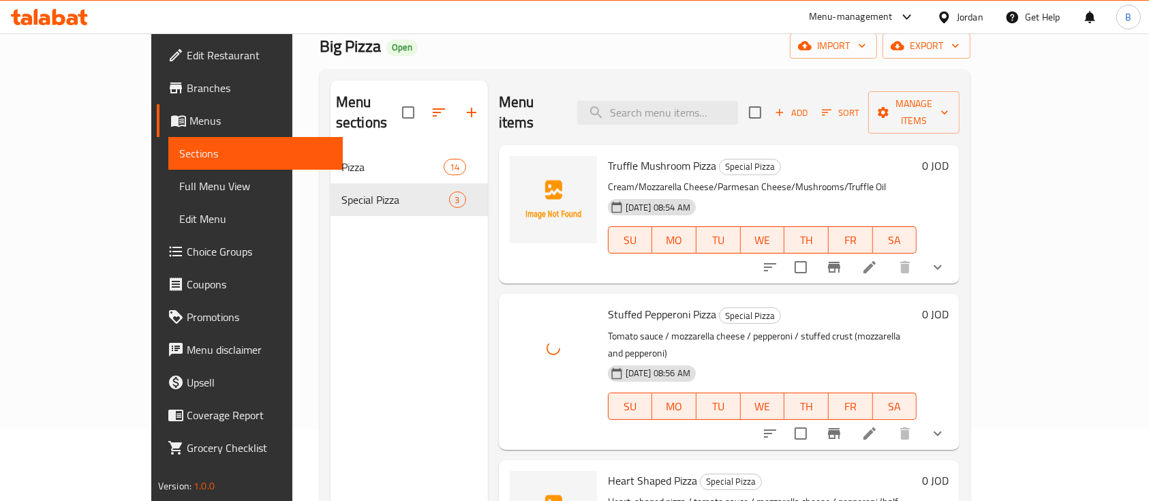
scroll to position [0, 0]
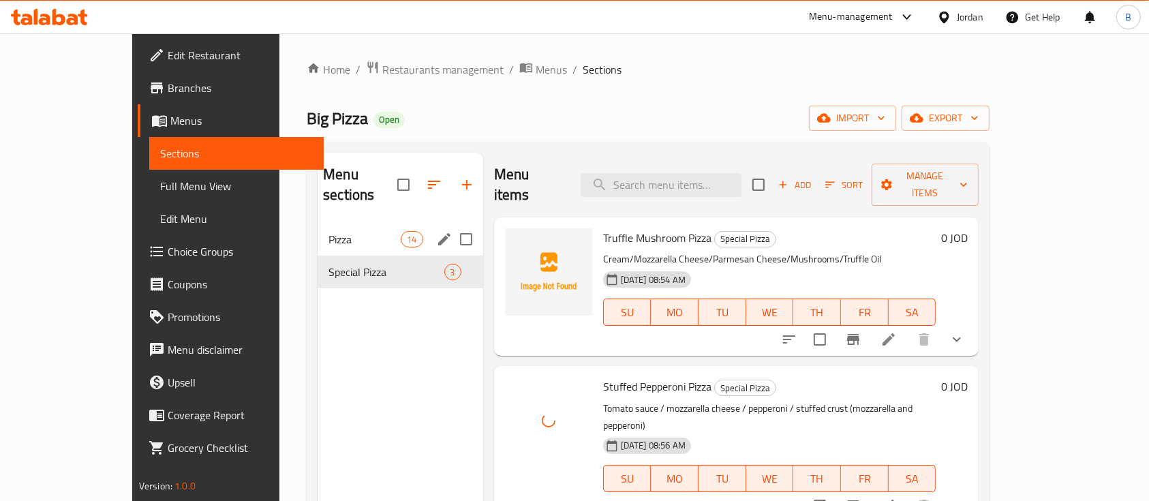
click at [318, 223] on div "Pizza 14" at bounding box center [400, 239] width 165 height 33
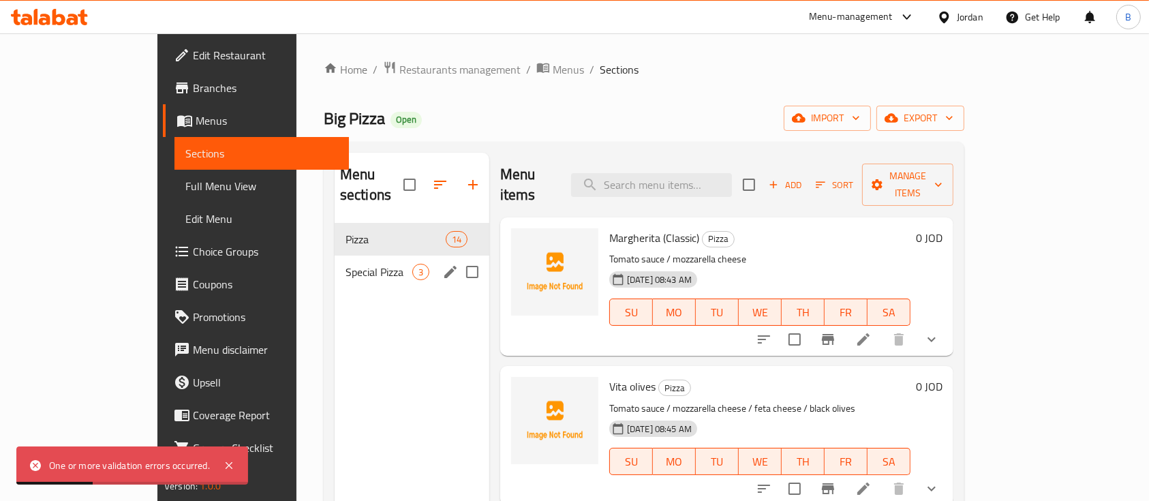
click at [346, 264] on span "Special Pizza" at bounding box center [379, 272] width 67 height 16
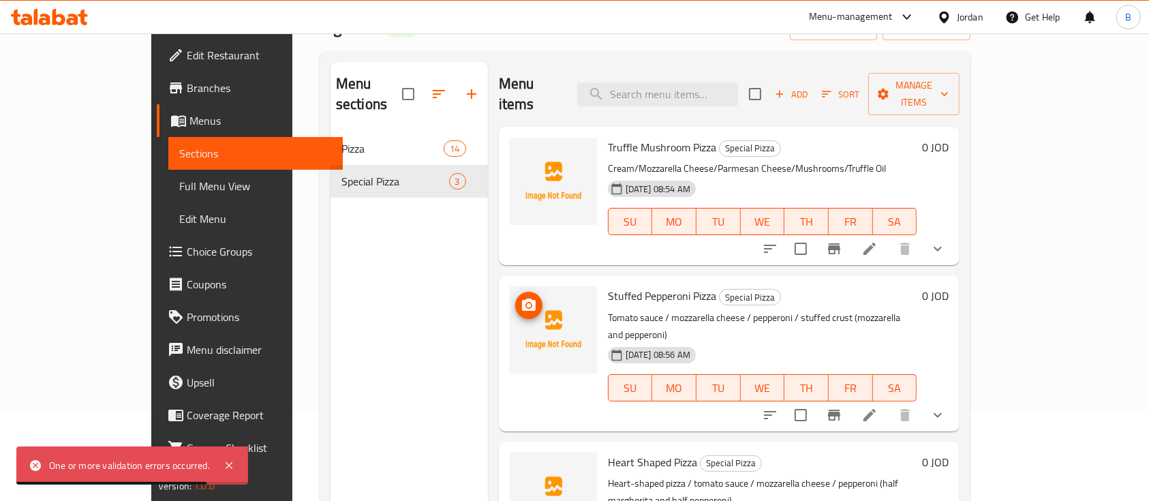
scroll to position [181, 0]
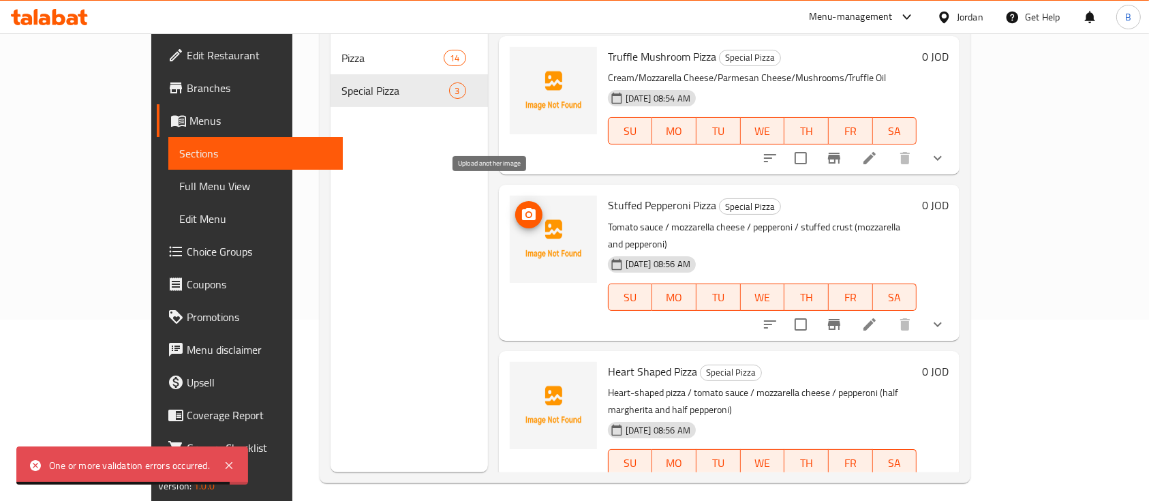
click at [521, 207] on icon "upload picture" at bounding box center [529, 215] width 16 height 16
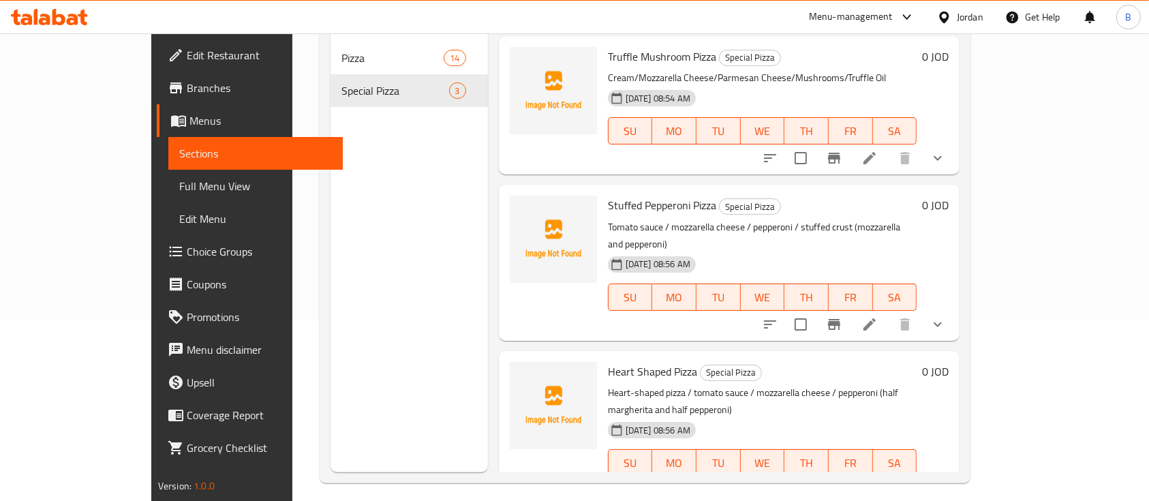
click at [878, 316] on icon at bounding box center [870, 324] width 16 height 16
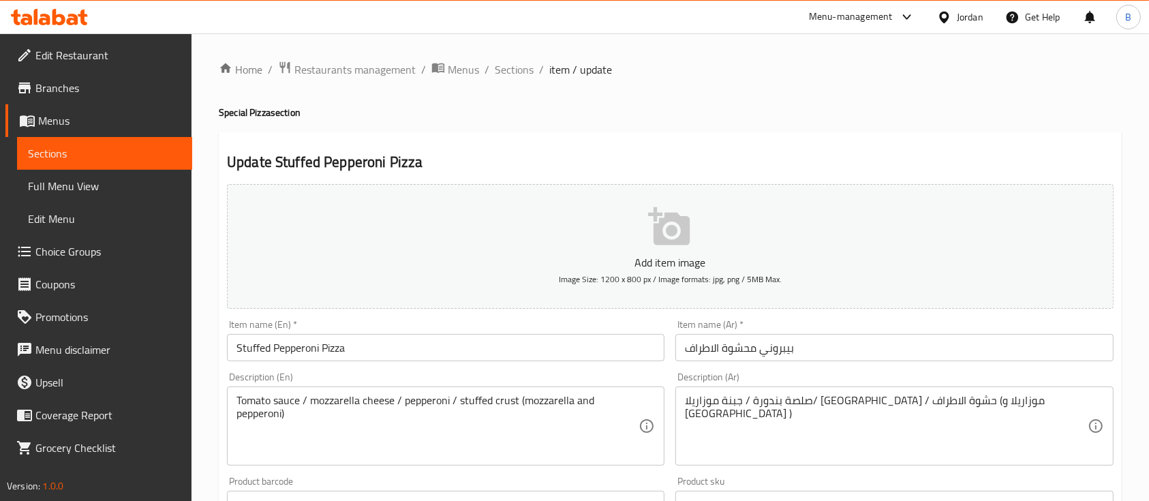
click at [655, 230] on icon "button" at bounding box center [669, 226] width 42 height 38
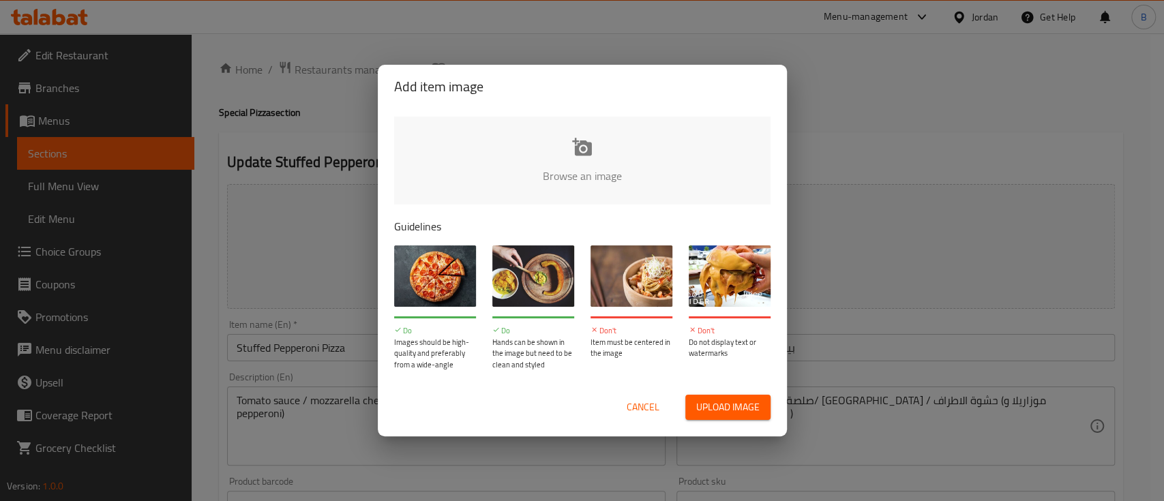
click at [560, 183] on input "file" at bounding box center [1043, 180] width 1298 height 127
type input "C:\fakepath\بيبروني محشوة الاطراف .png"
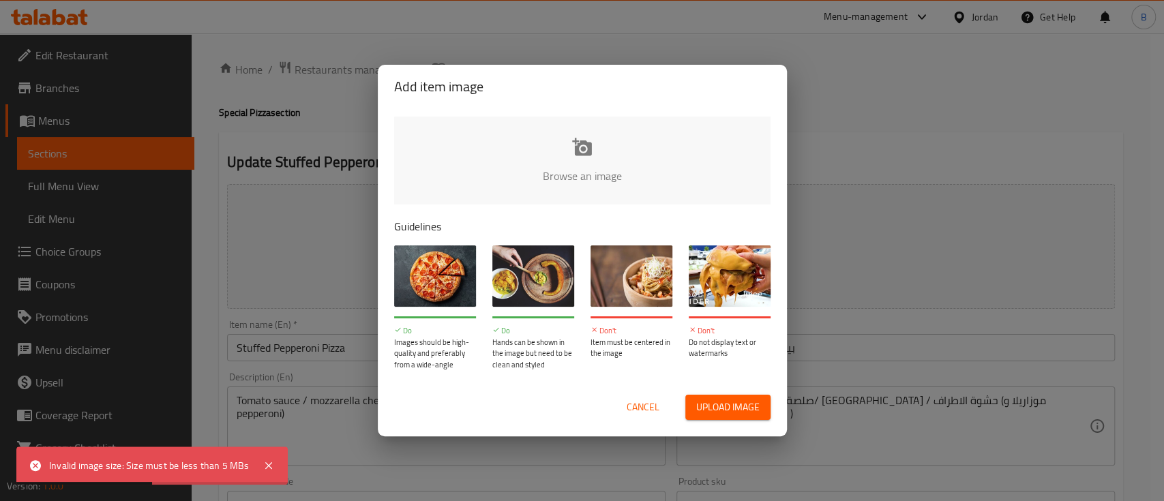
click at [631, 400] on span "Cancel" at bounding box center [642, 407] width 33 height 17
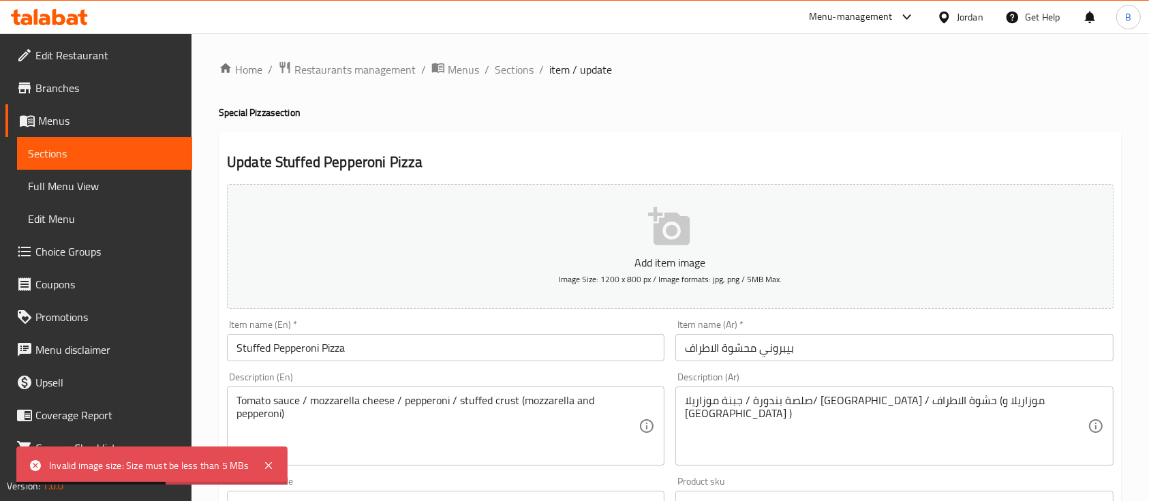
click at [674, 250] on button "Add item image Image Size: 1200 x 800 px / Image formats: jpg, png / 5MB Max." at bounding box center [670, 246] width 887 height 125
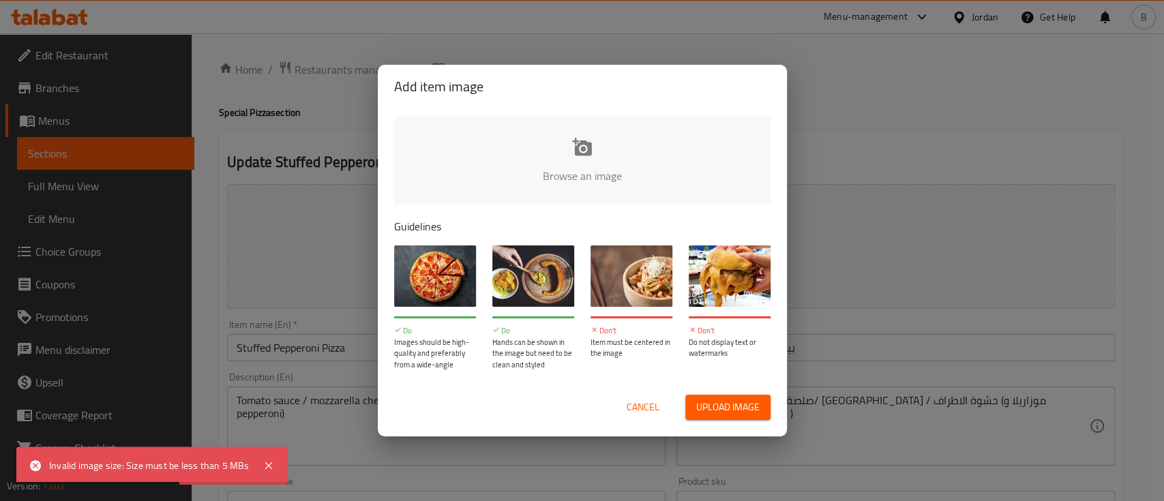
click at [602, 170] on input "file" at bounding box center [1043, 180] width 1298 height 127
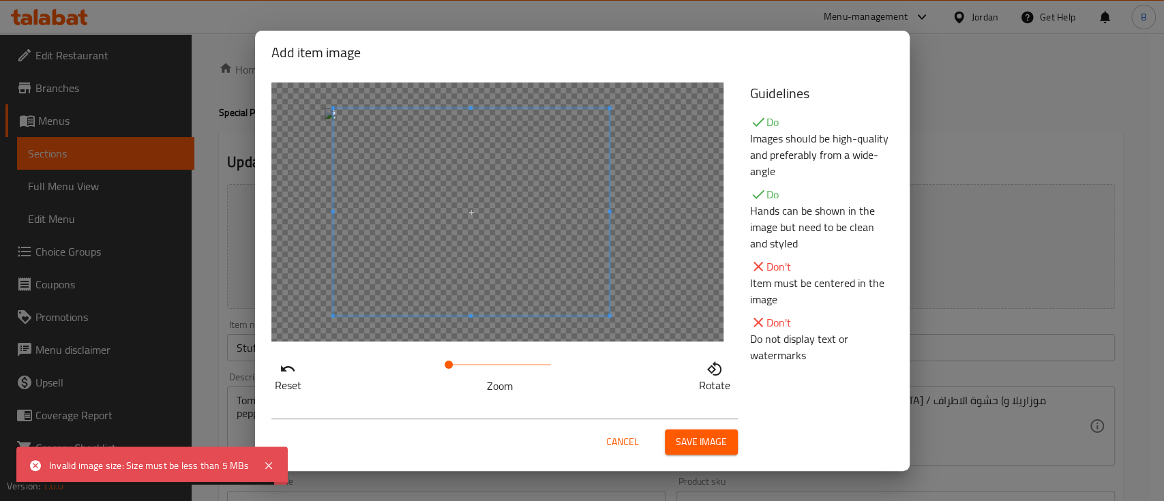
click at [489, 217] on span at bounding box center [471, 211] width 276 height 207
click at [706, 457] on div "Cancel Save image" at bounding box center [581, 437] width 643 height 58
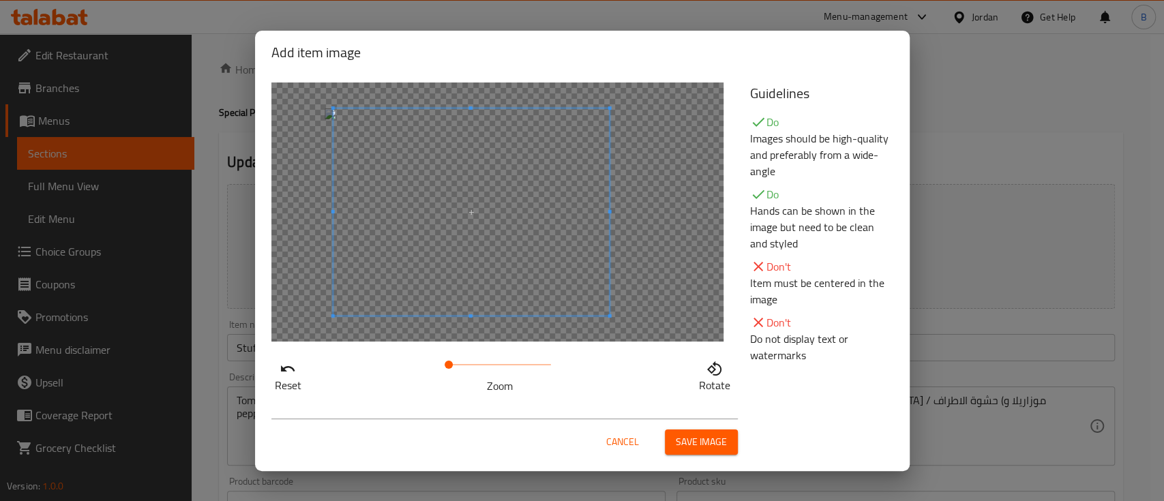
click at [698, 436] on span "Save image" at bounding box center [701, 442] width 51 height 17
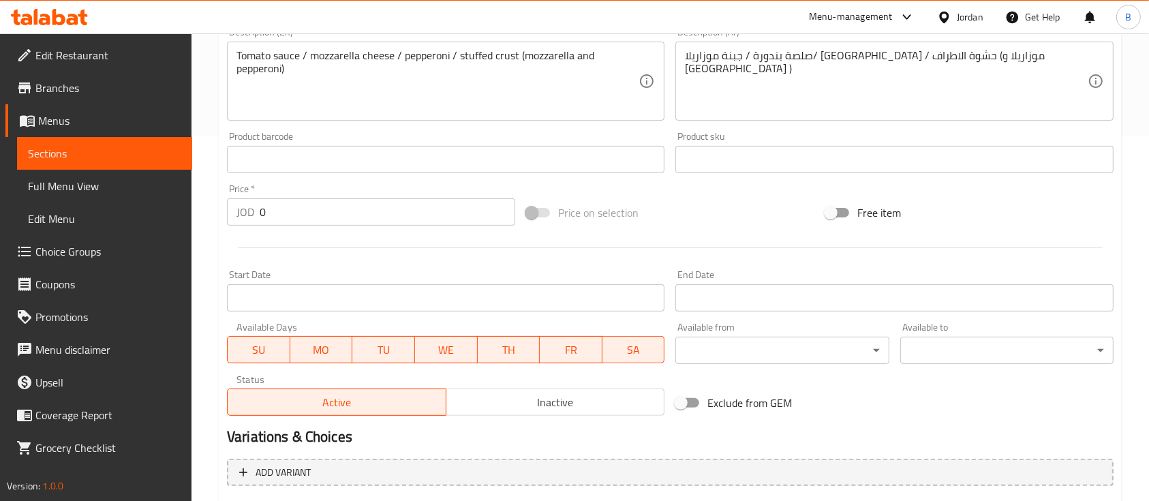
scroll to position [504, 0]
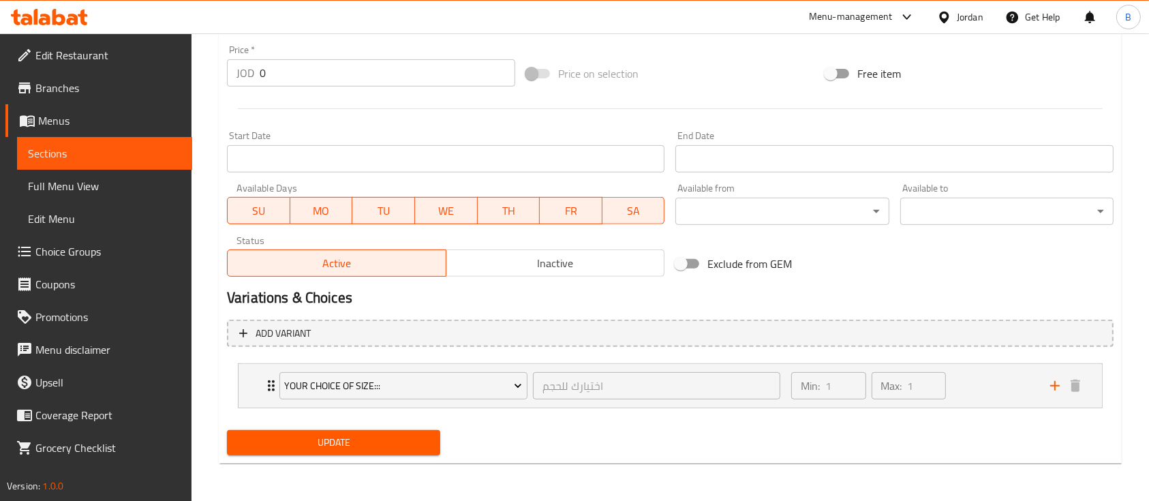
click at [375, 445] on span "Update" at bounding box center [334, 442] width 192 height 17
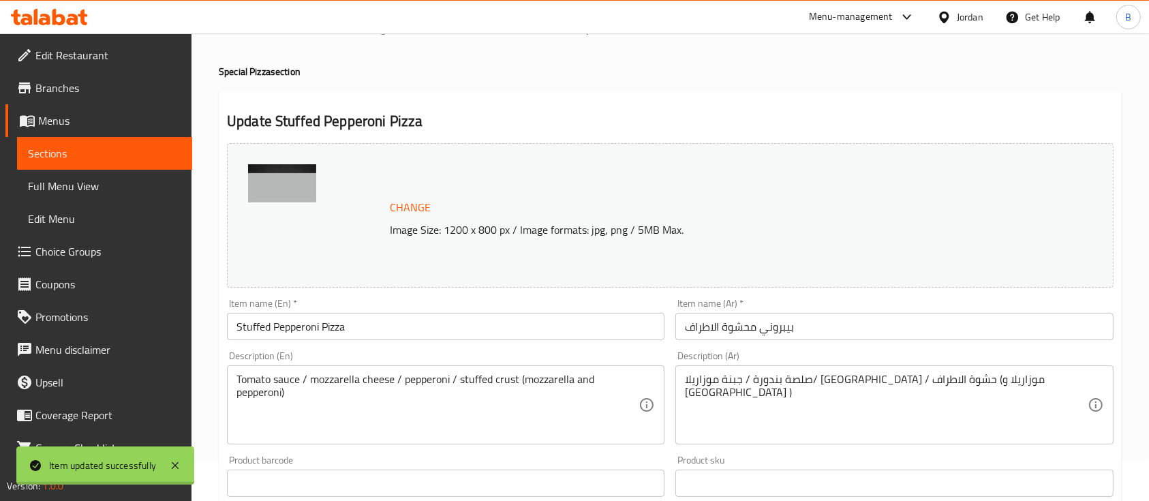
scroll to position [0, 0]
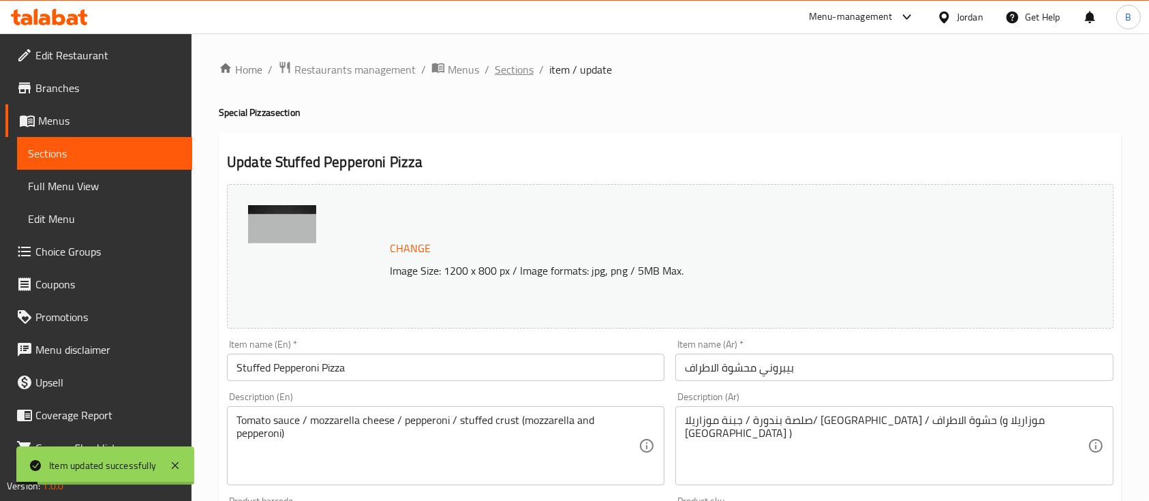
click at [530, 68] on span "Sections" at bounding box center [514, 69] width 39 height 16
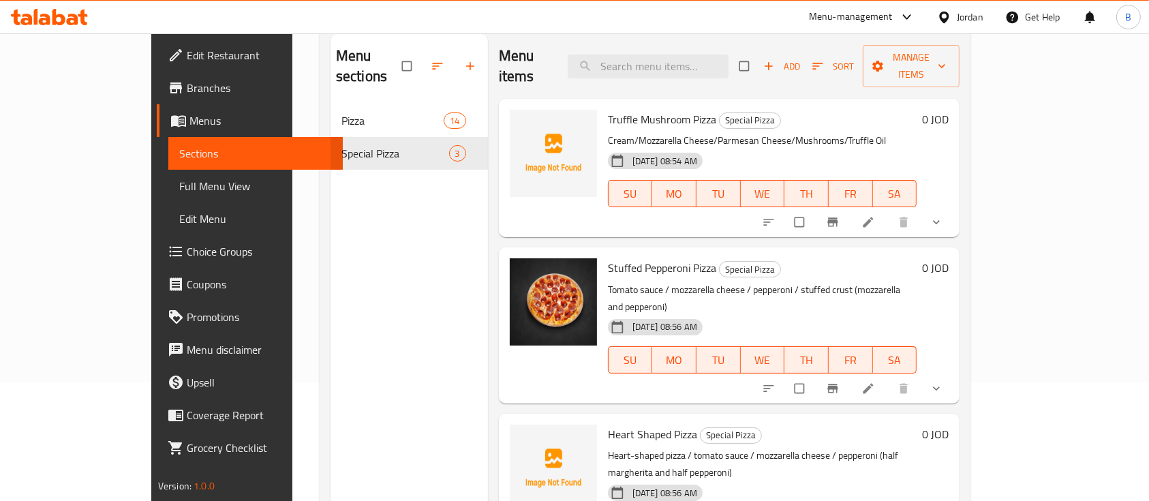
scroll to position [91, 0]
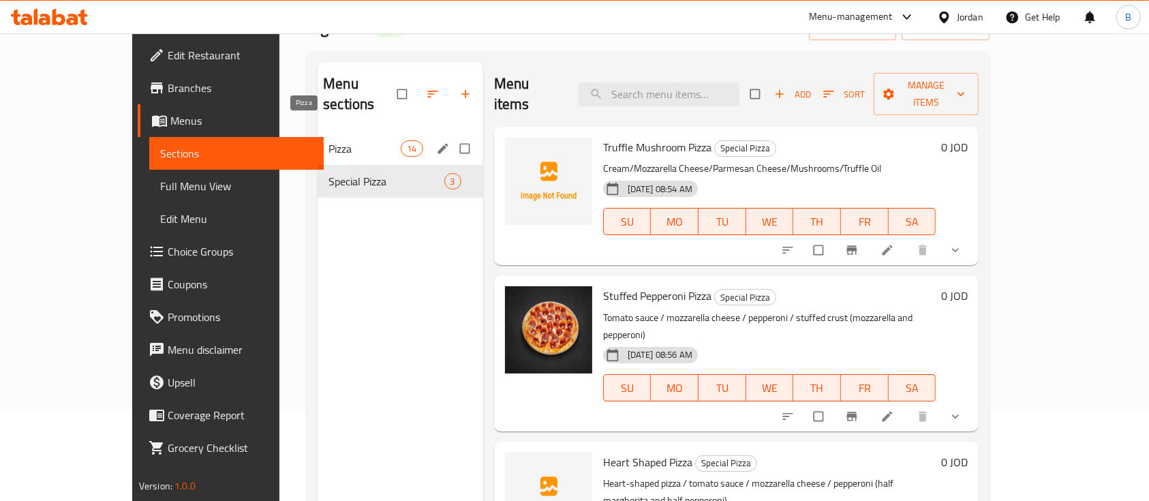
click at [329, 140] on span "Pizza" at bounding box center [365, 148] width 72 height 16
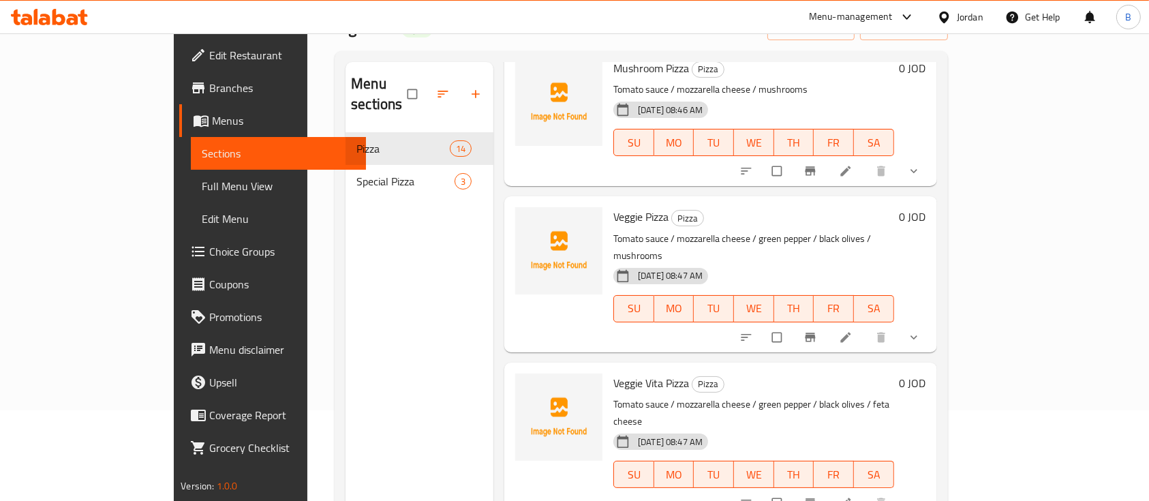
scroll to position [727, 0]
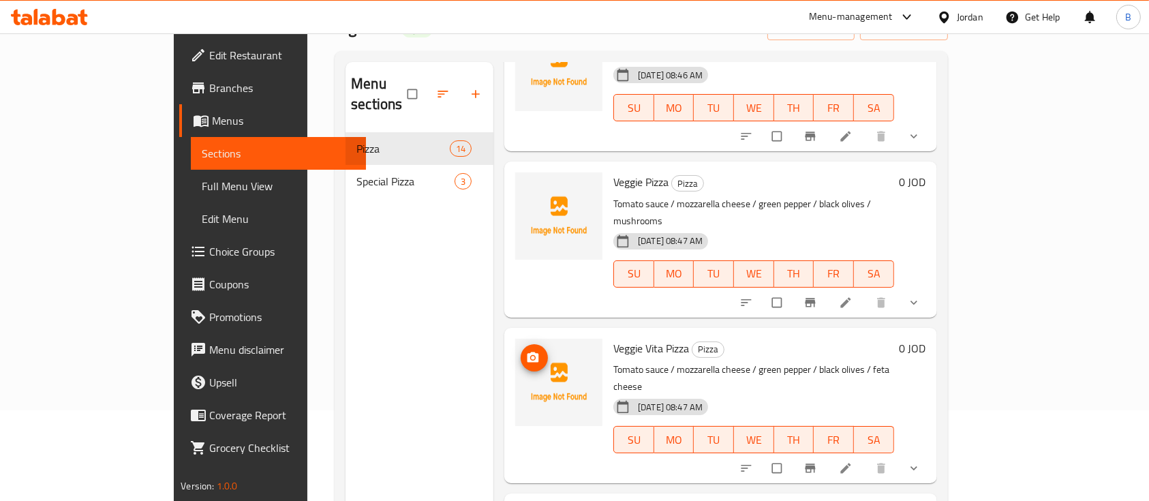
click at [521, 351] on span "upload picture" at bounding box center [534, 358] width 27 height 14
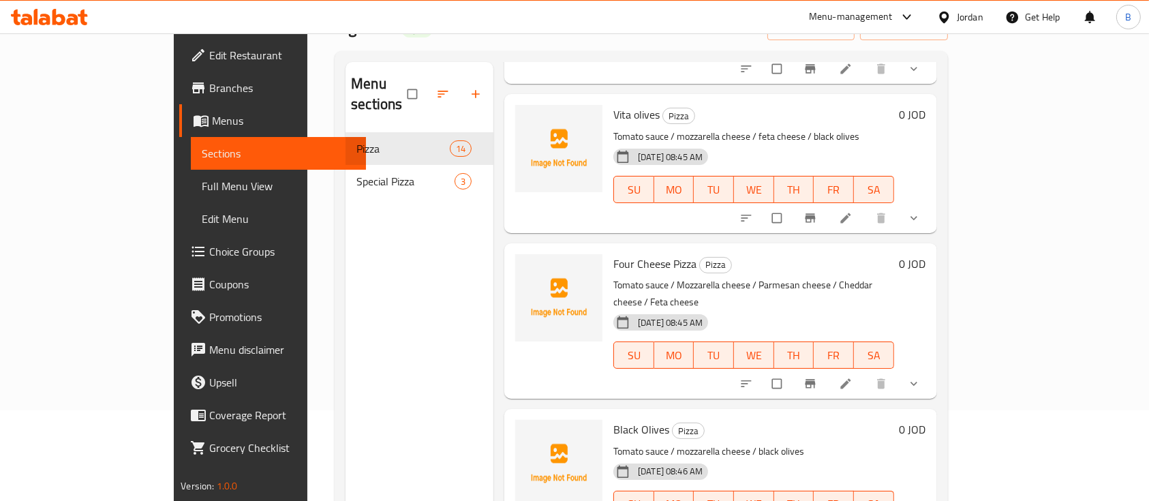
scroll to position [91, 0]
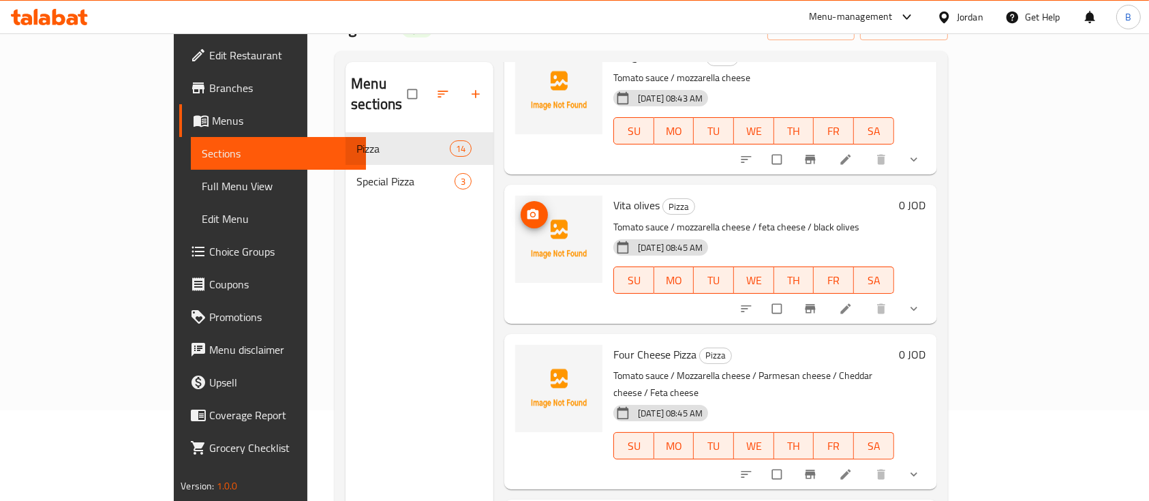
click at [521, 208] on span "upload picture" at bounding box center [534, 215] width 27 height 14
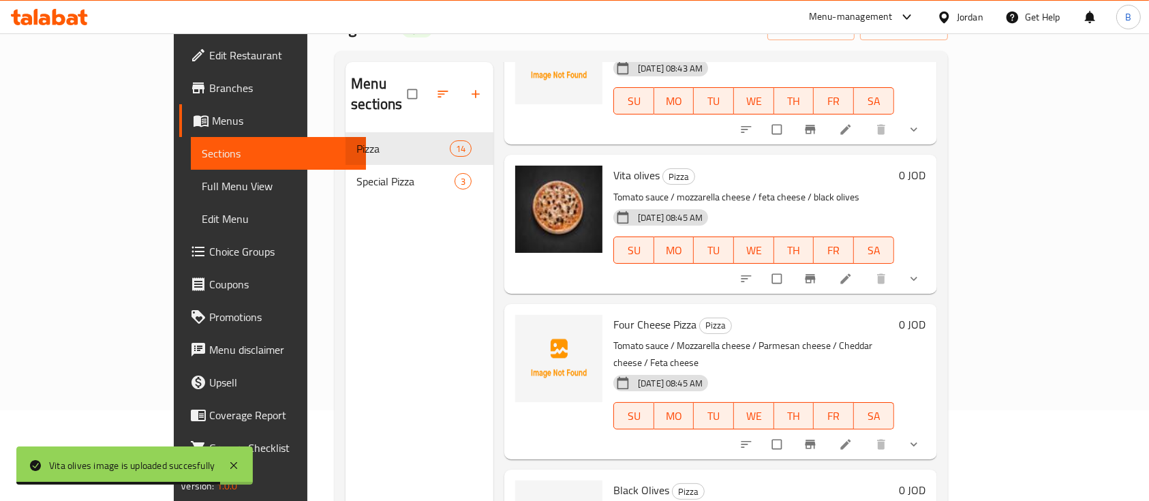
scroll to position [181, 0]
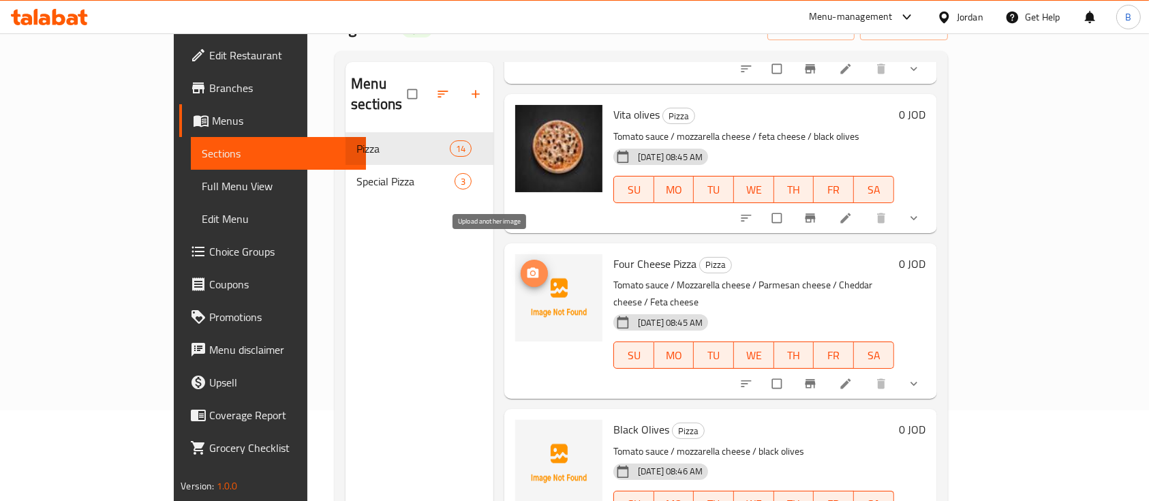
click at [521, 262] on button "upload picture" at bounding box center [534, 273] width 27 height 27
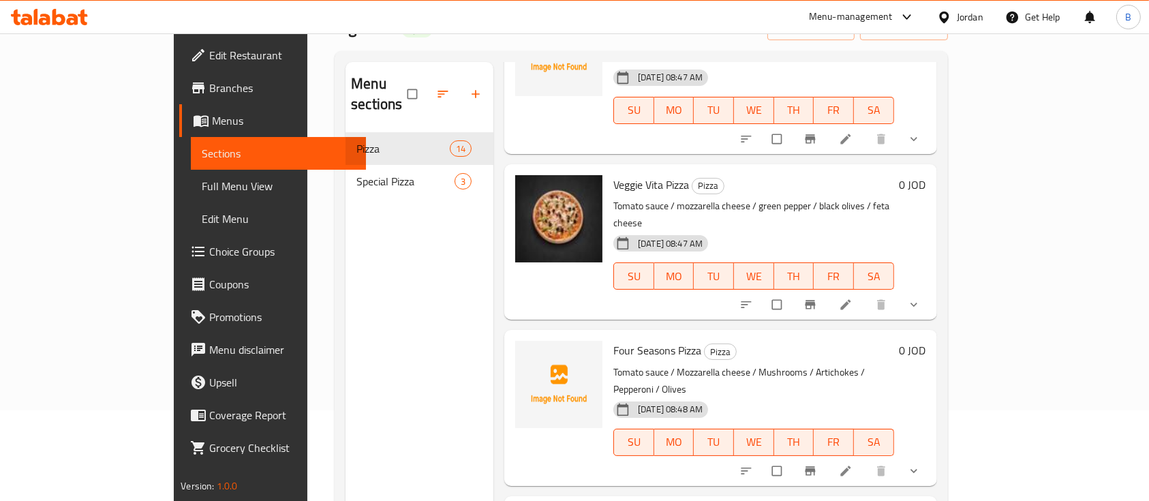
scroll to position [709, 0]
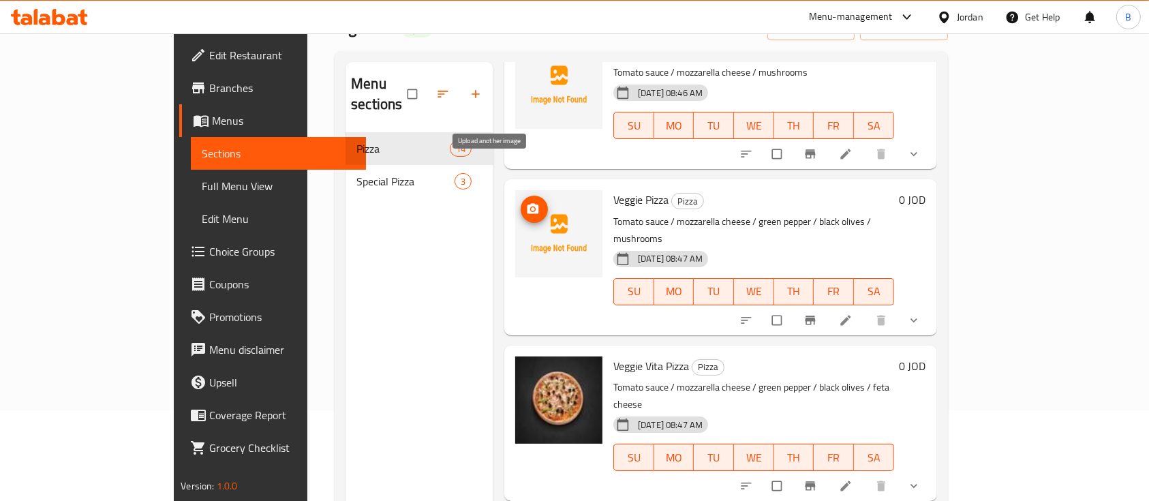
click at [521, 202] on span "upload picture" at bounding box center [534, 209] width 27 height 14
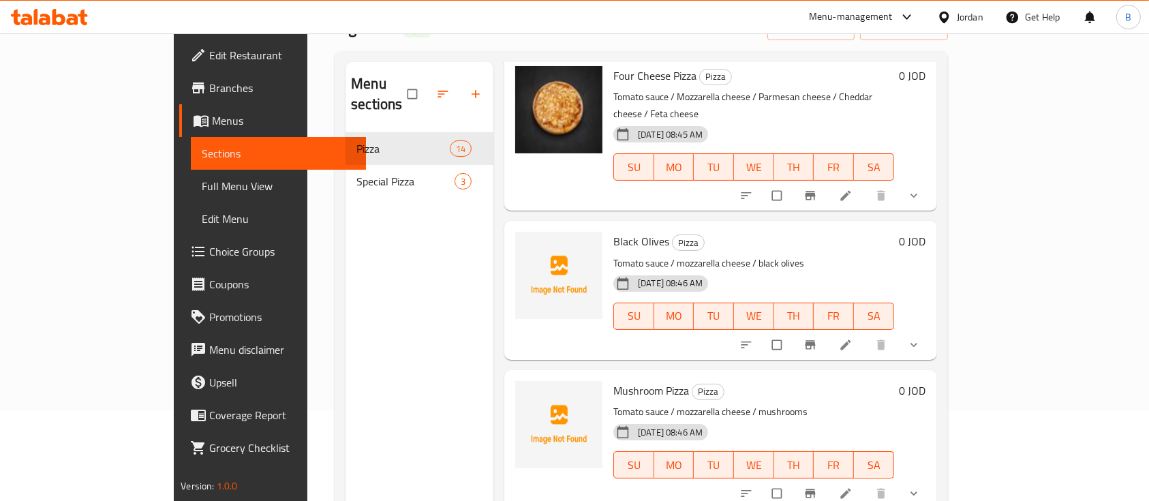
scroll to position [345, 0]
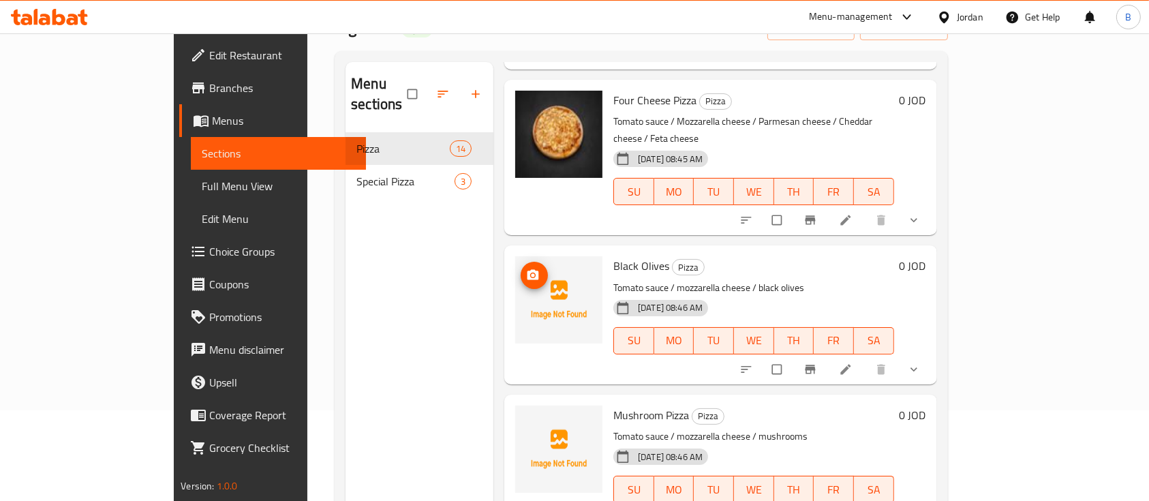
click at [526, 269] on icon "upload picture" at bounding box center [533, 276] width 14 height 14
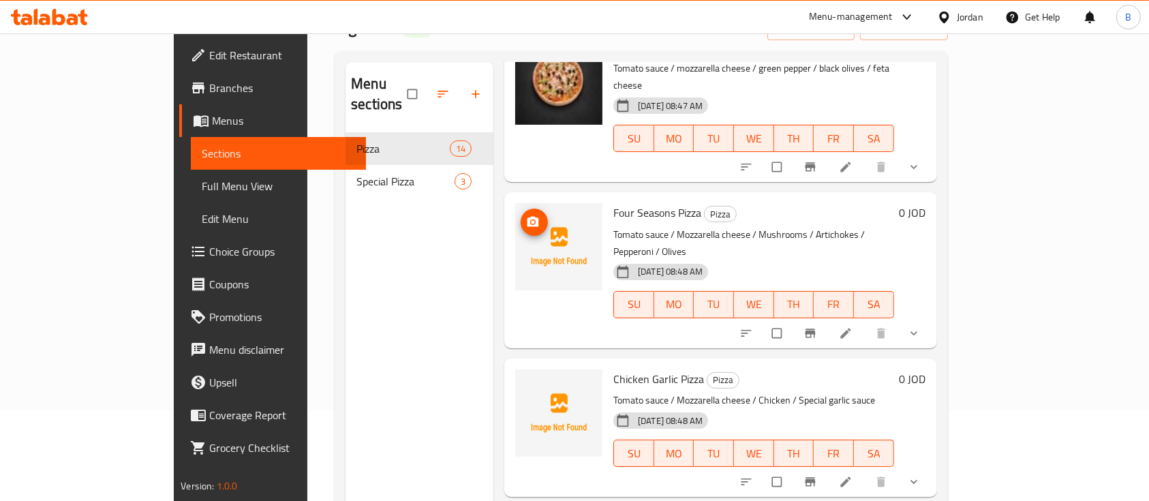
scroll to position [999, 0]
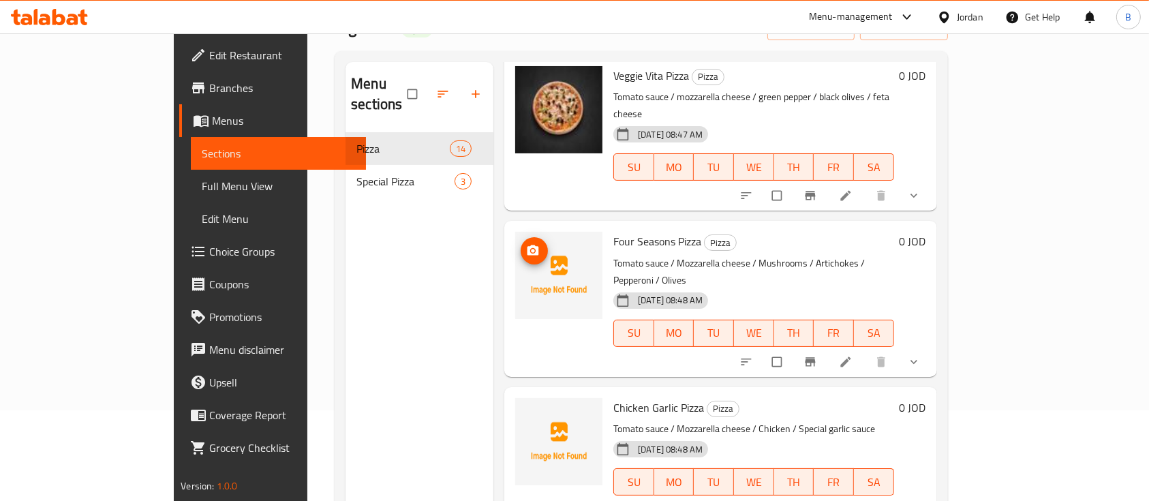
click at [521, 244] on span "upload picture" at bounding box center [534, 251] width 27 height 14
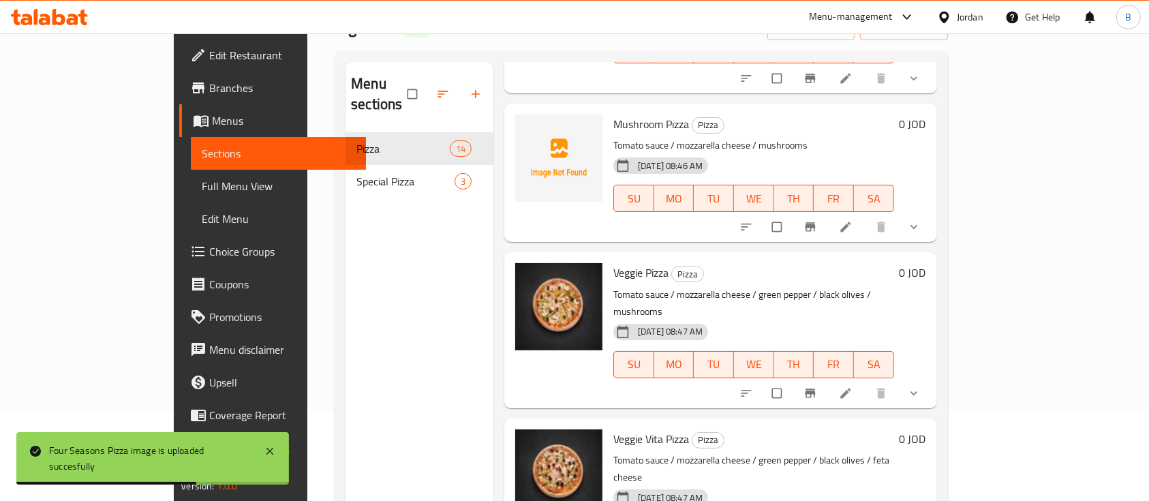
scroll to position [454, 0]
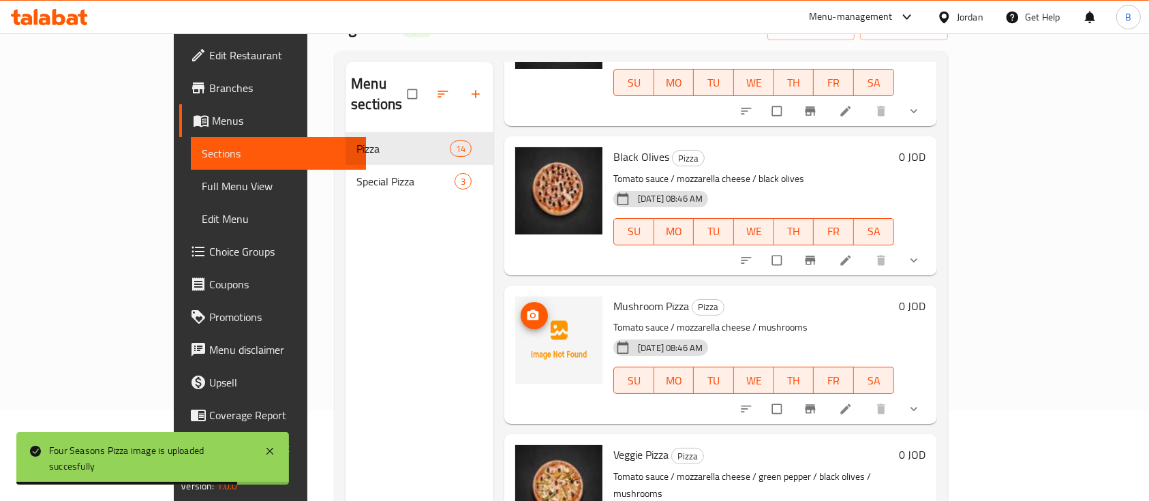
click at [521, 309] on span "upload picture" at bounding box center [534, 316] width 27 height 14
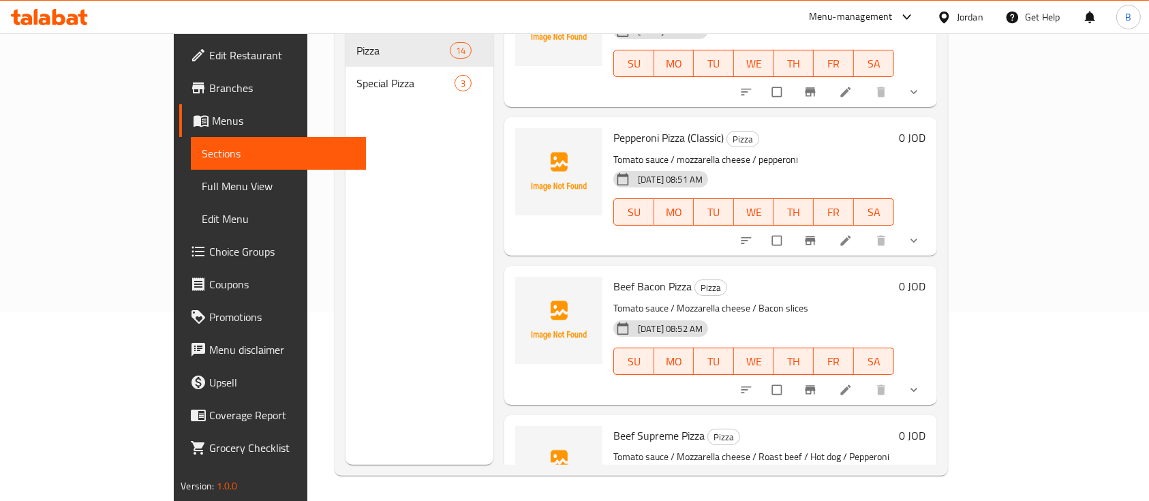
scroll to position [191, 0]
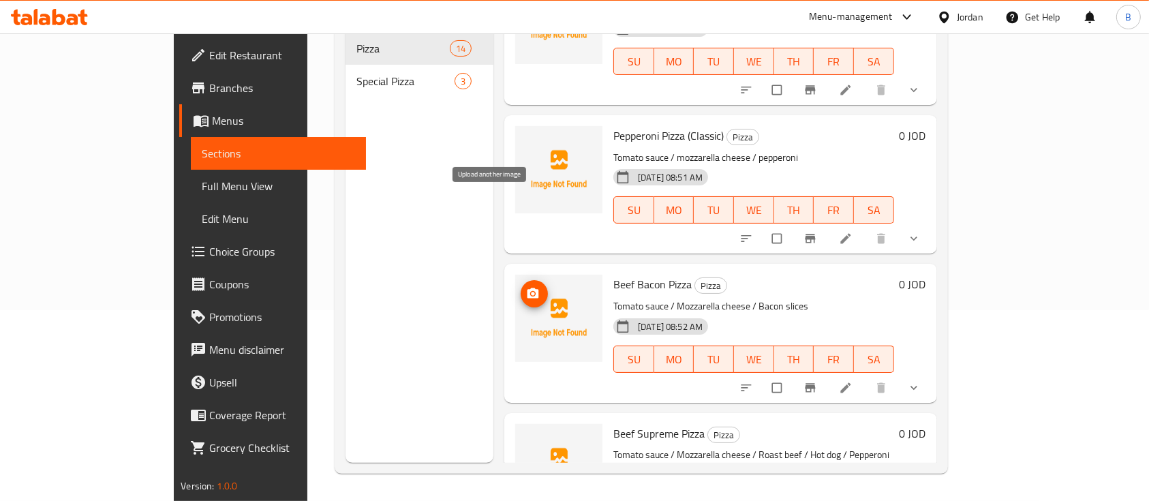
click at [521, 287] on span "upload picture" at bounding box center [534, 294] width 27 height 14
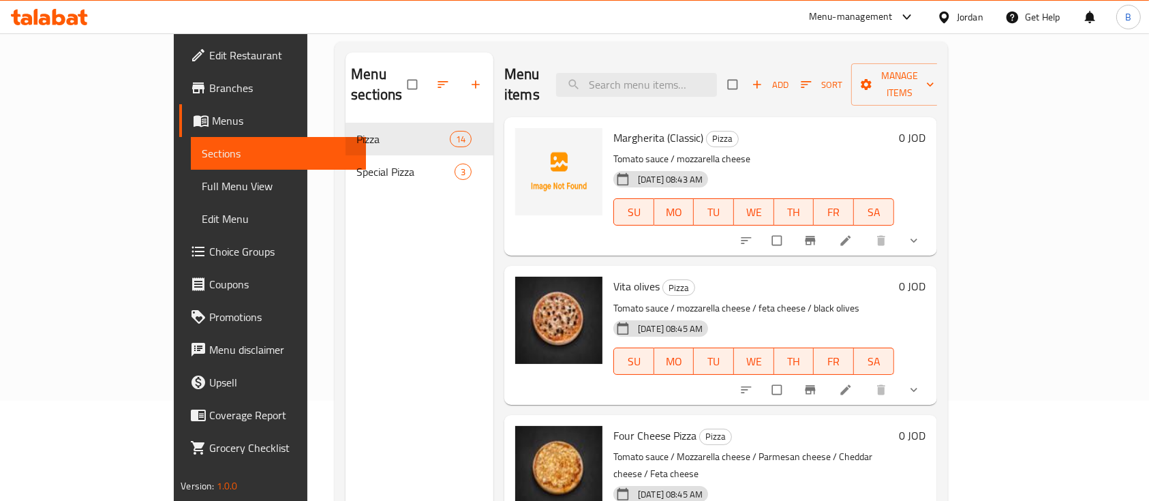
scroll to position [100, 0]
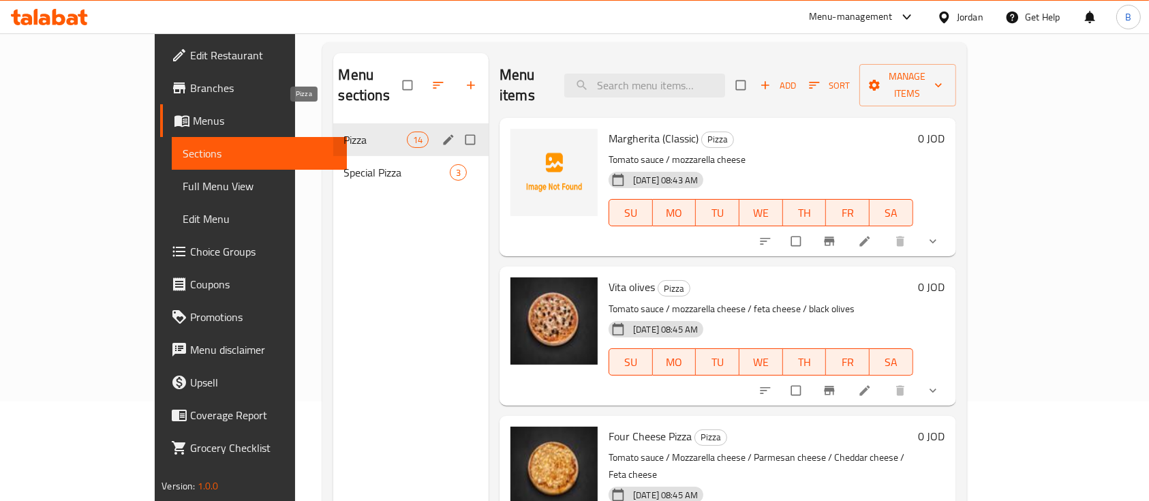
click at [344, 164] on span "Special Pizza" at bounding box center [397, 172] width 106 height 16
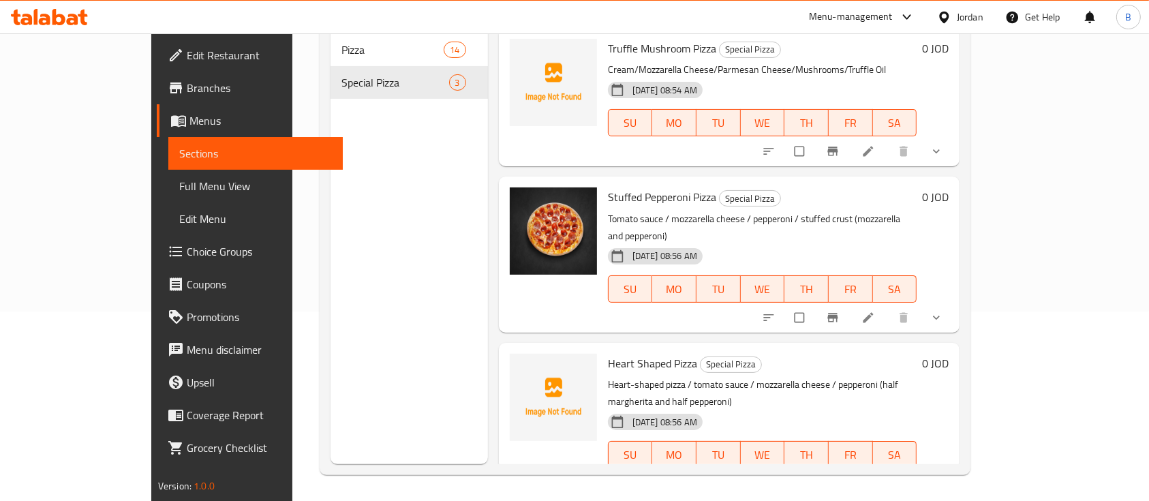
scroll to position [100, 0]
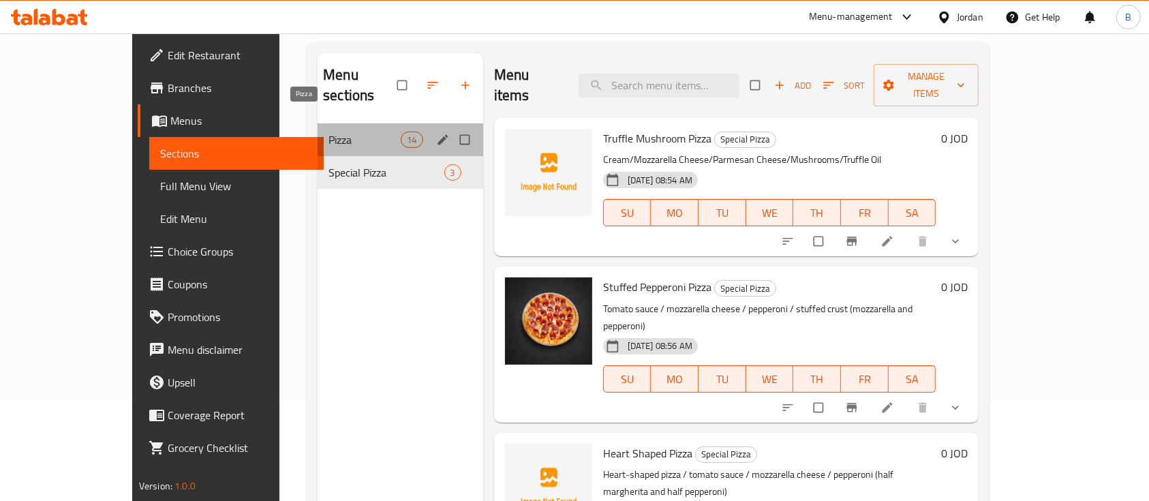
click at [329, 132] on span "Pizza" at bounding box center [365, 140] width 72 height 16
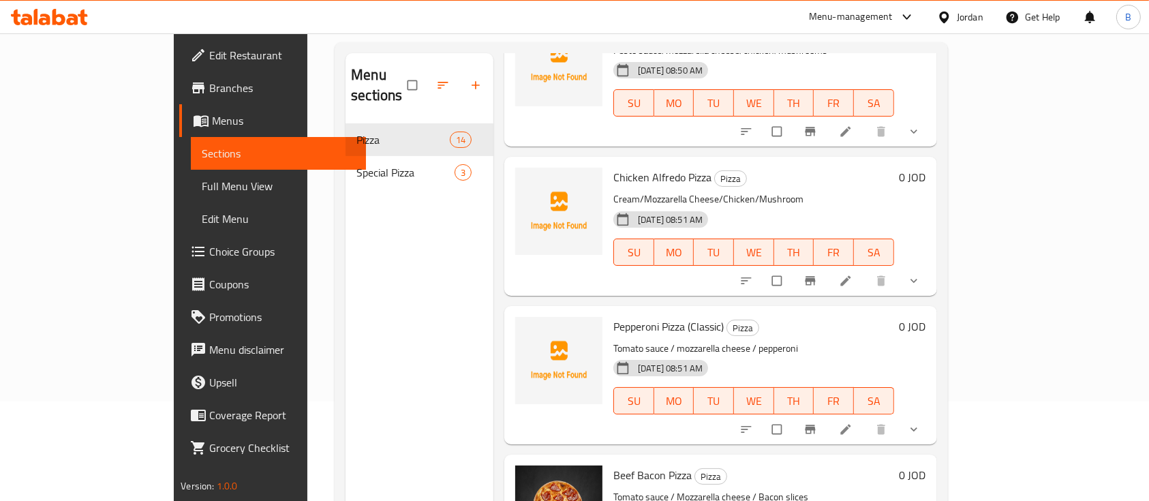
scroll to position [1545, 0]
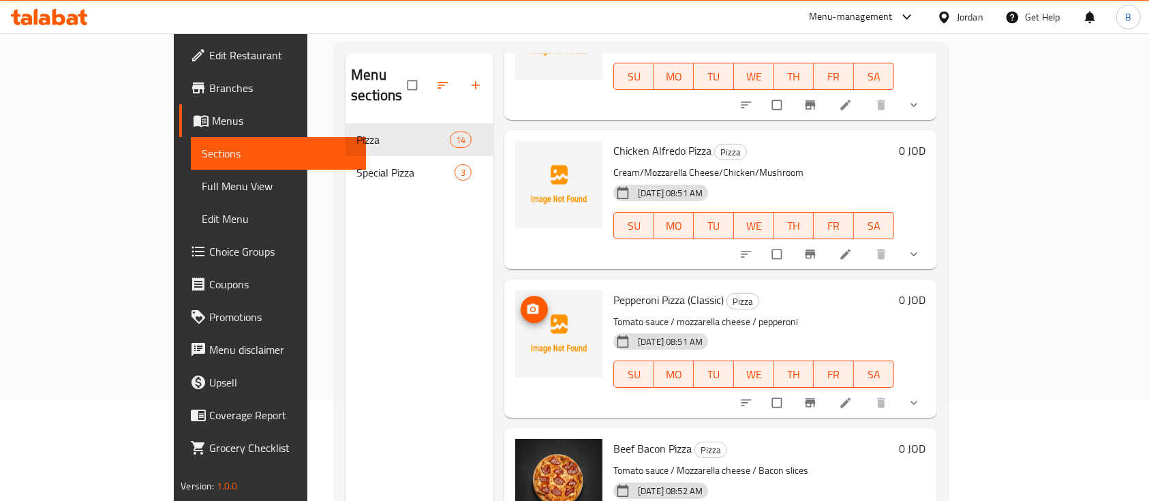
click at [528, 304] on icon "upload picture" at bounding box center [534, 309] width 12 height 10
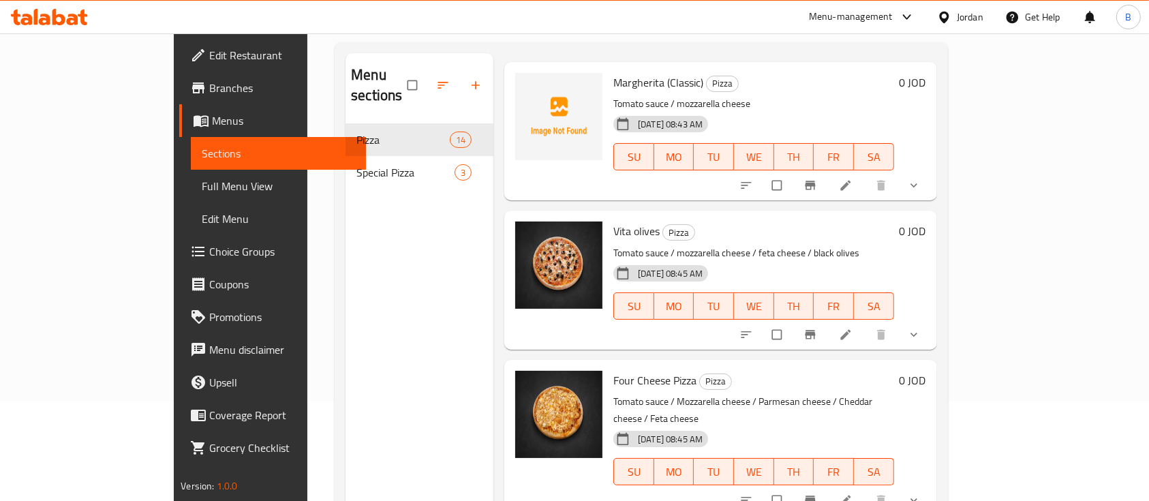
scroll to position [0, 0]
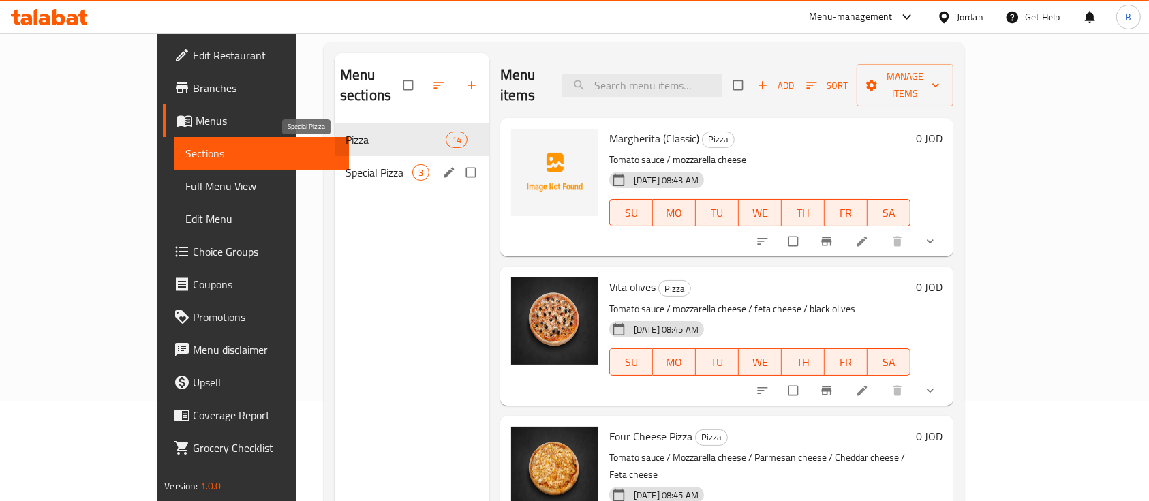
click at [346, 164] on span "Special Pizza" at bounding box center [379, 172] width 67 height 16
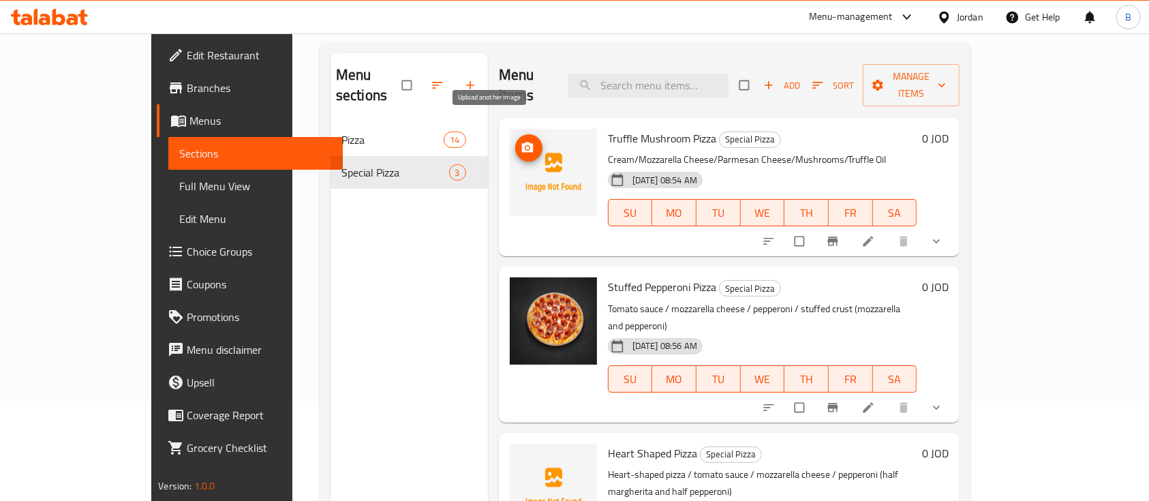
click at [515, 141] on span "upload picture" at bounding box center [528, 148] width 27 height 14
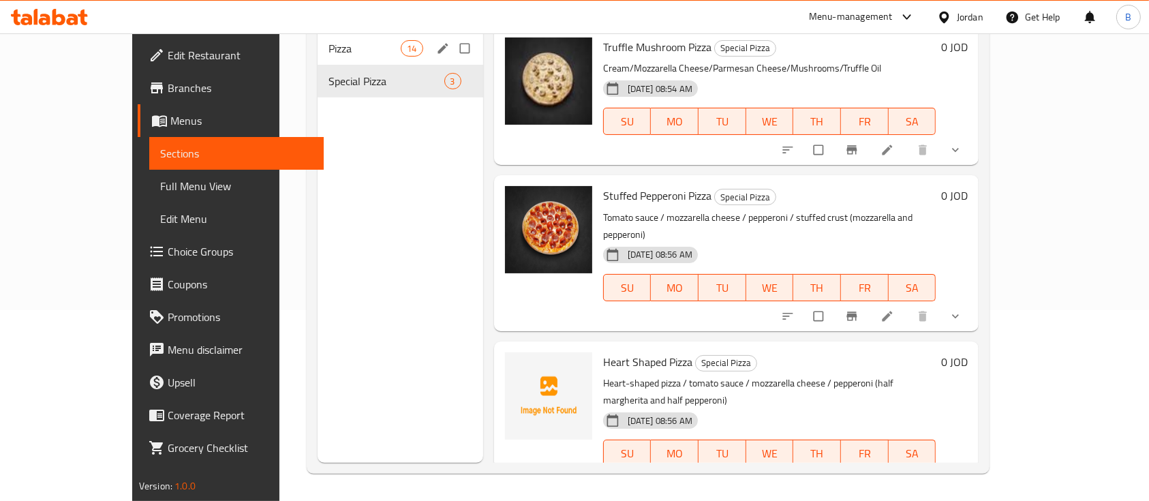
scroll to position [9, 0]
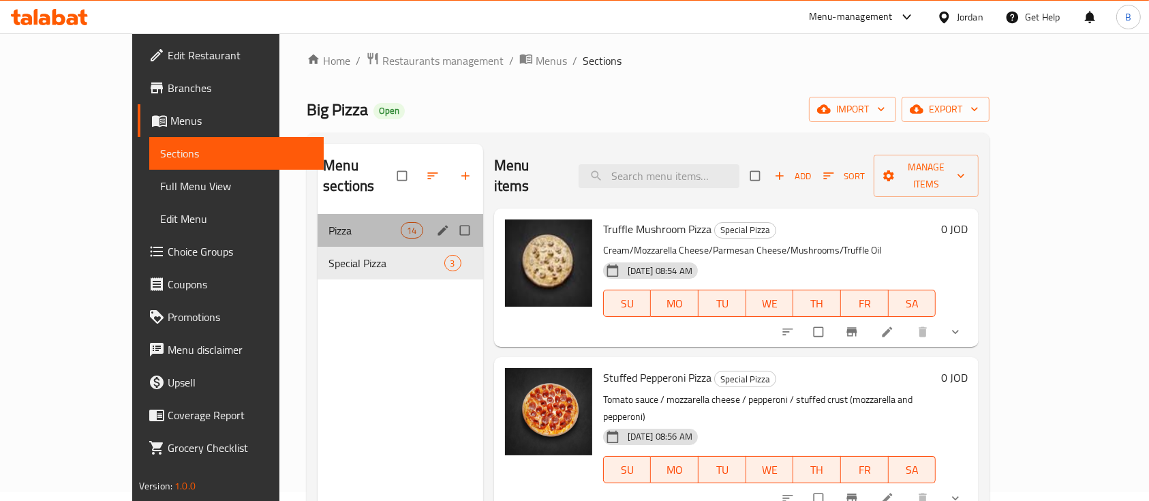
click at [318, 214] on div "Pizza 14" at bounding box center [400, 230] width 165 height 33
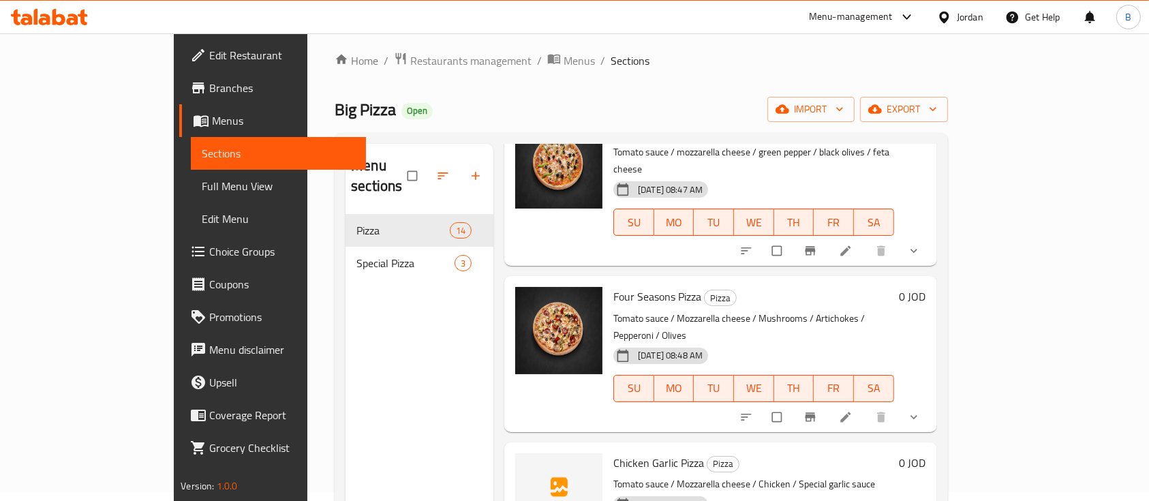
scroll to position [1181, 0]
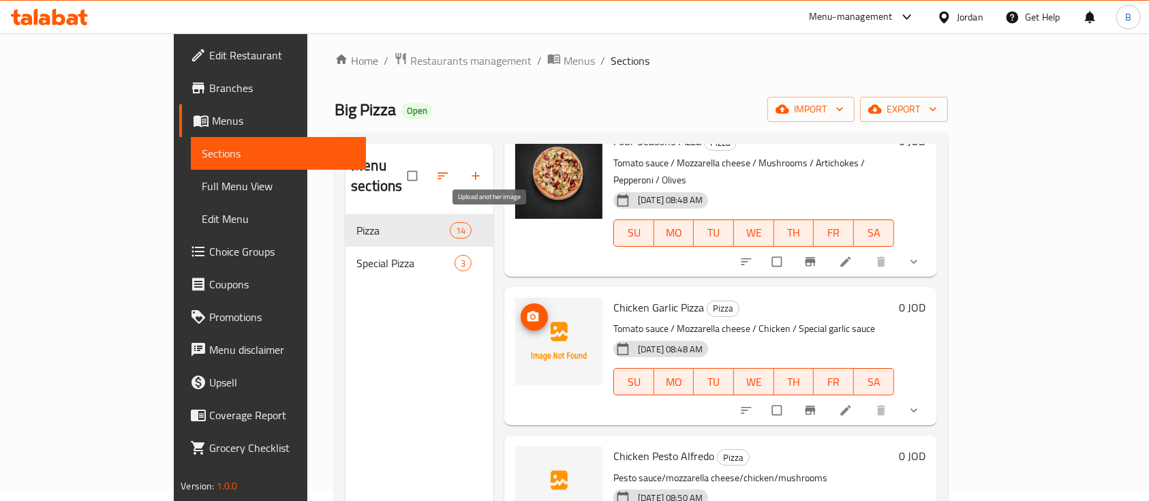
click at [521, 310] on span "upload picture" at bounding box center [534, 317] width 27 height 14
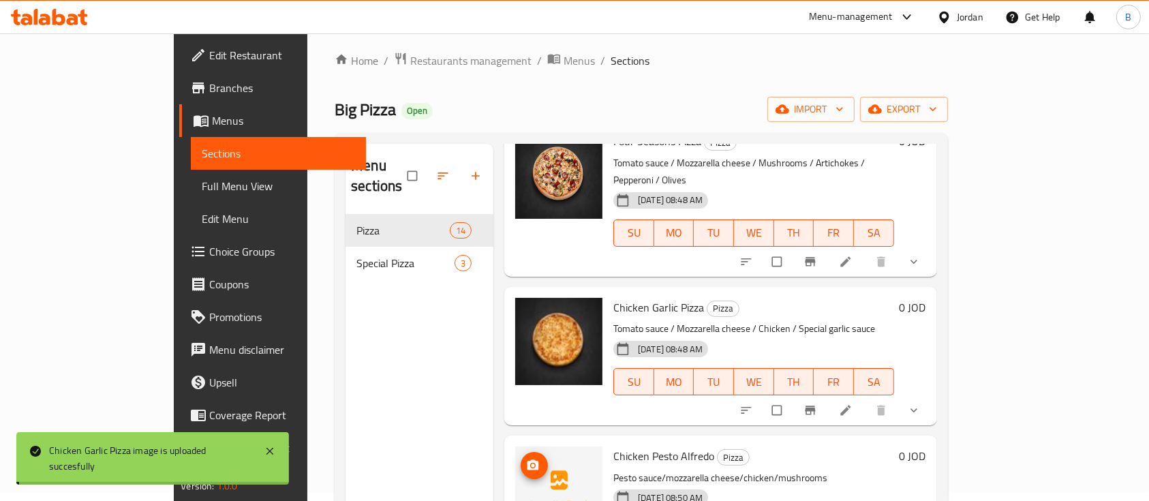
click at [526, 459] on icon "upload picture" at bounding box center [533, 466] width 14 height 14
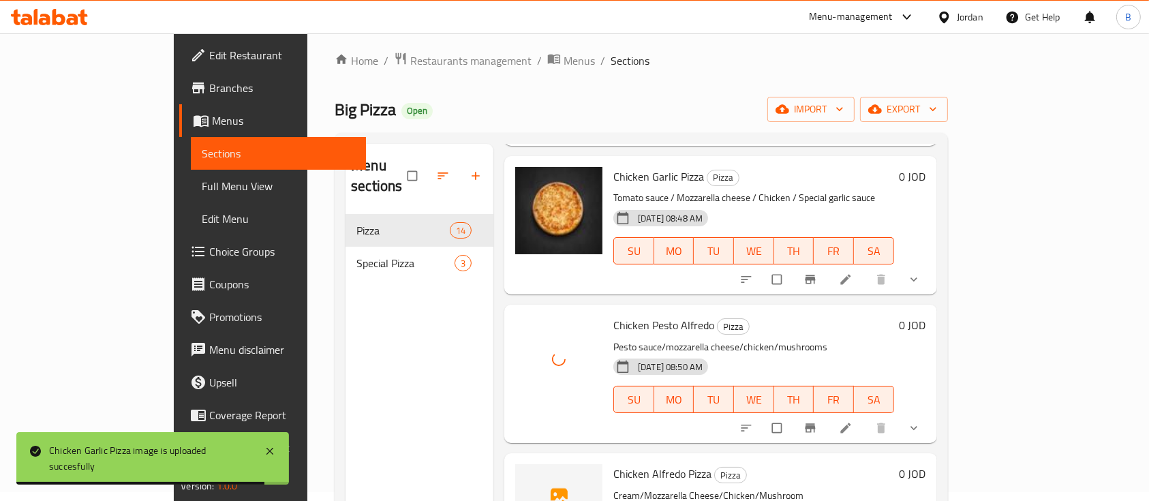
scroll to position [1363, 0]
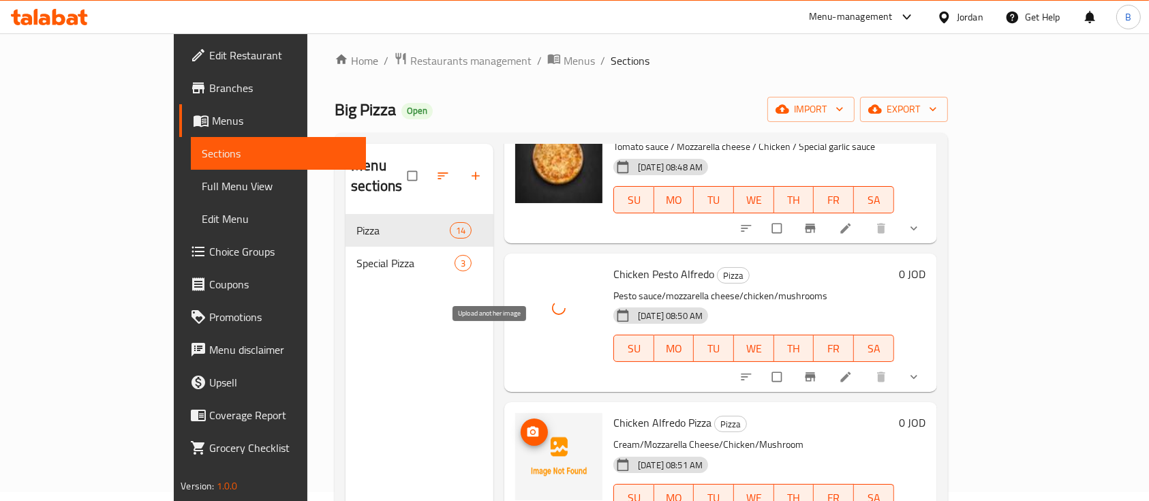
click at [528, 427] on icon "upload picture" at bounding box center [534, 432] width 12 height 10
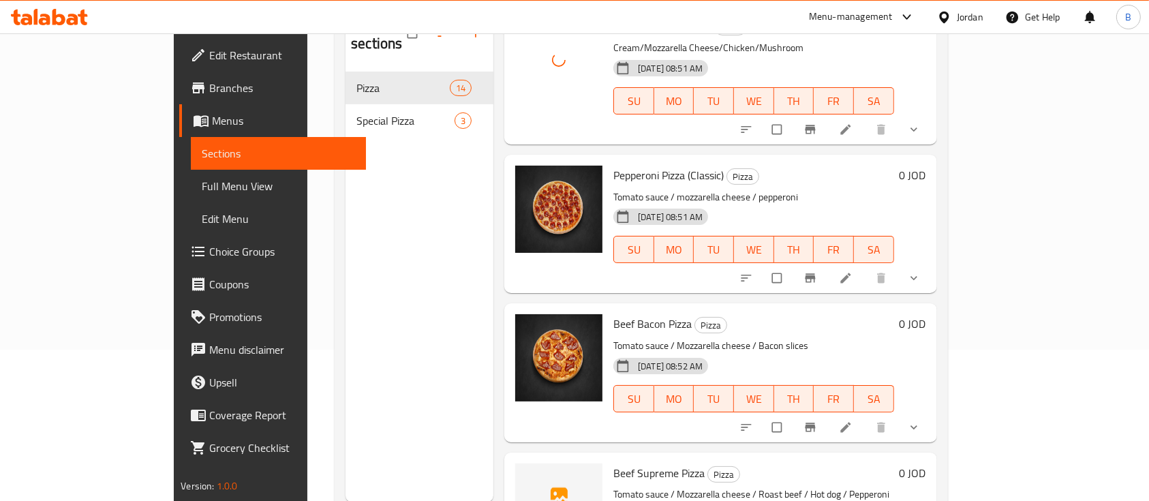
scroll to position [191, 0]
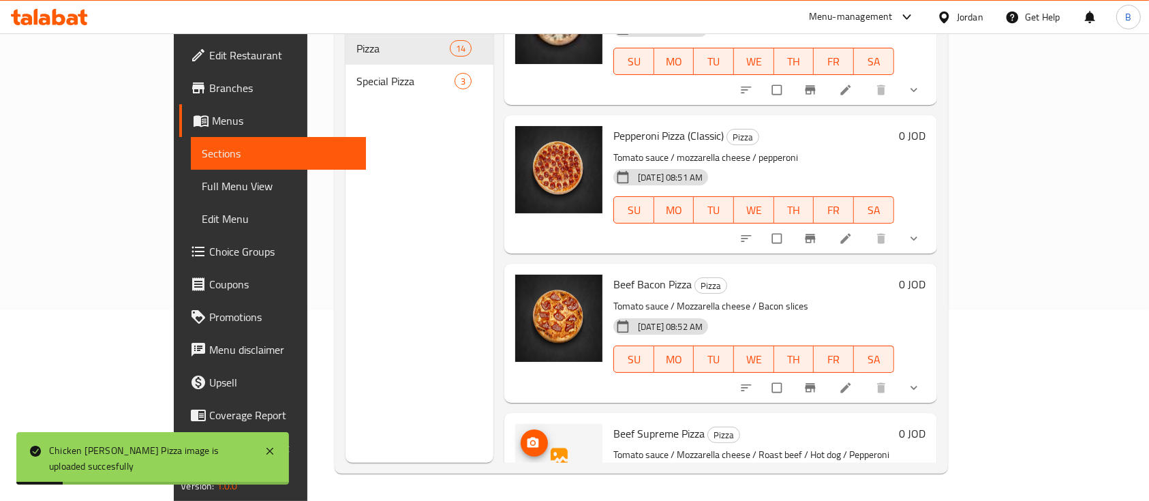
click at [528, 438] on icon "upload picture" at bounding box center [534, 443] width 12 height 10
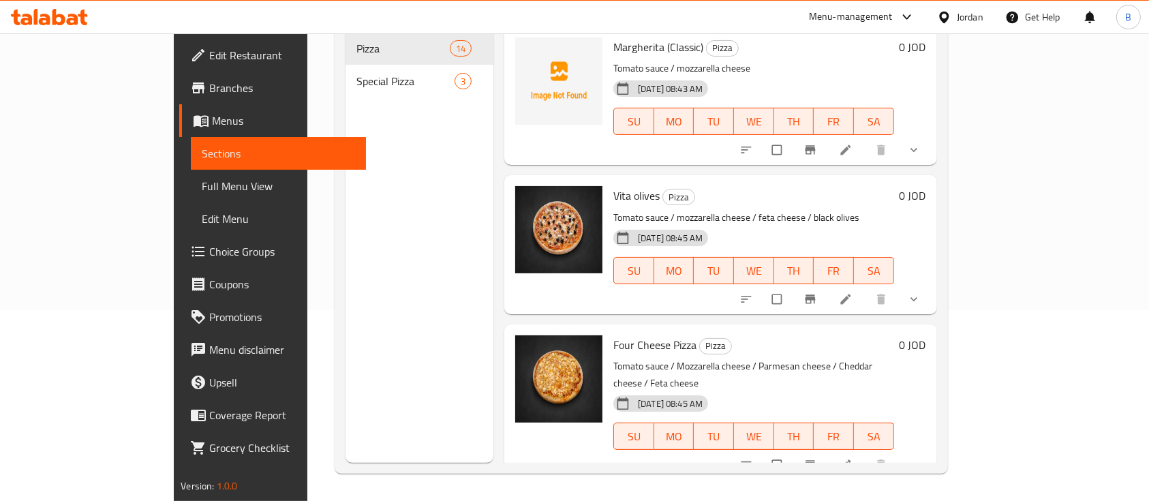
scroll to position [100, 0]
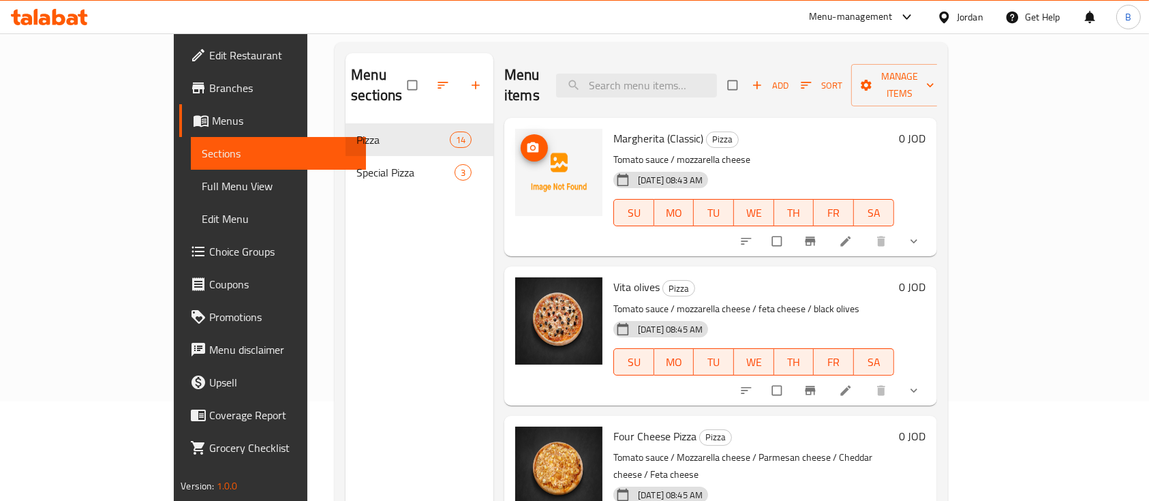
click at [526, 141] on icon "upload picture" at bounding box center [533, 148] width 14 height 14
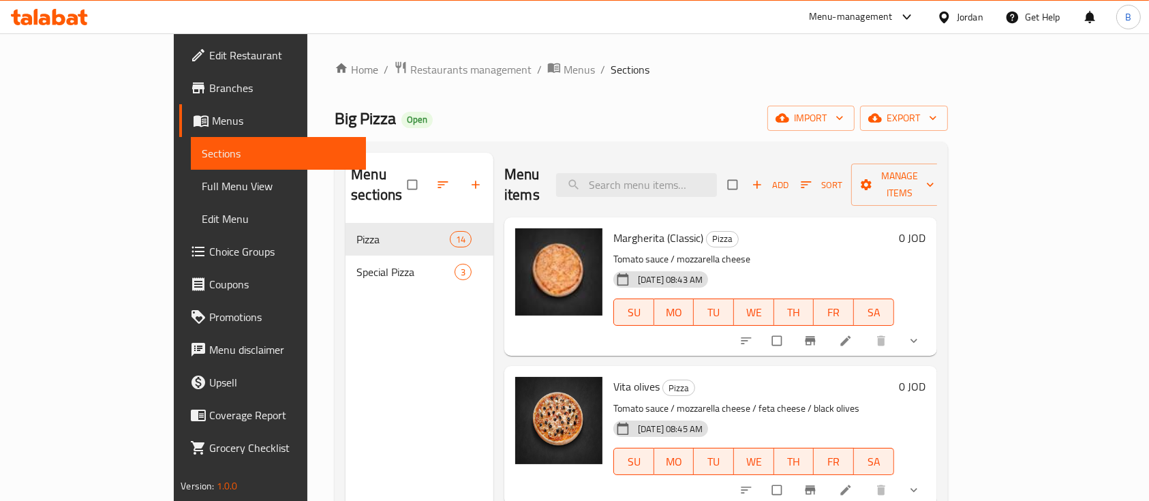
scroll to position [0, 0]
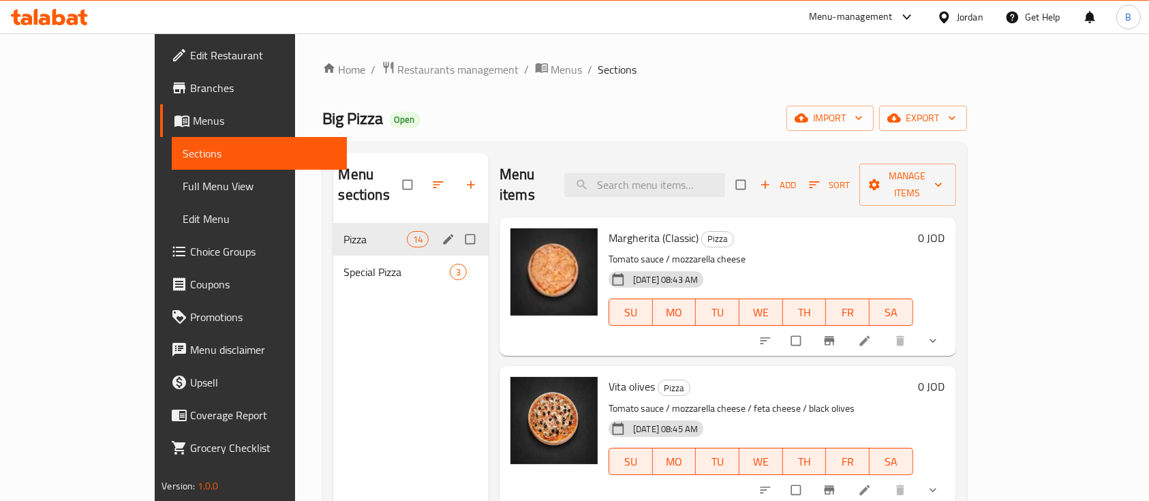
click at [333, 232] on div "Pizza 14" at bounding box center [411, 239] width 156 height 33
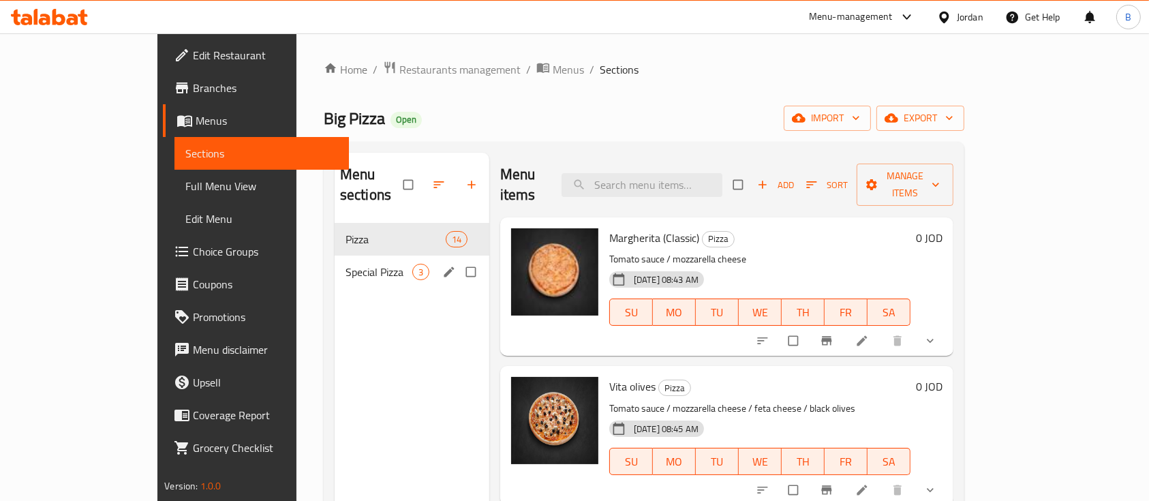
click at [346, 264] on span "Special Pizza" at bounding box center [379, 272] width 67 height 16
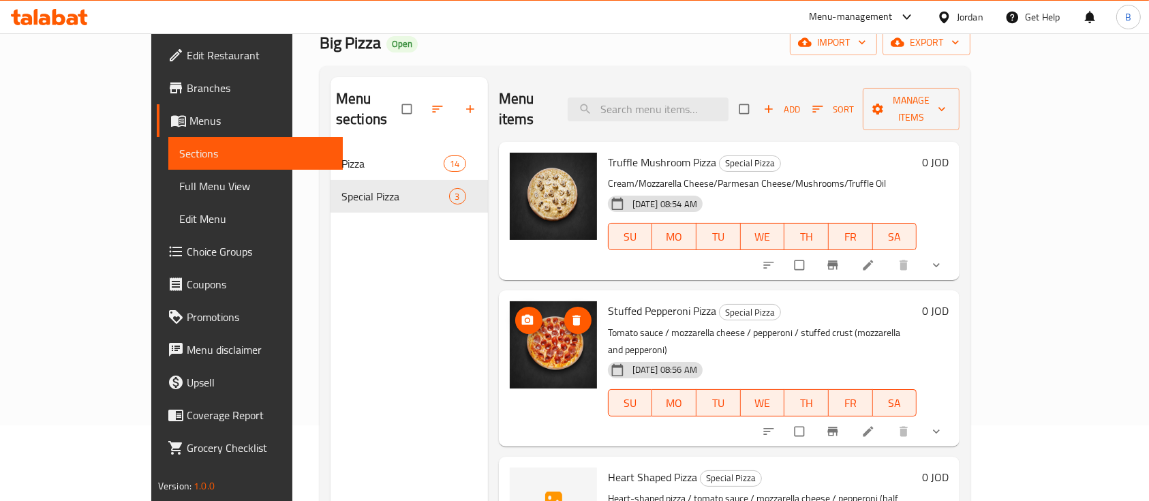
scroll to position [181, 0]
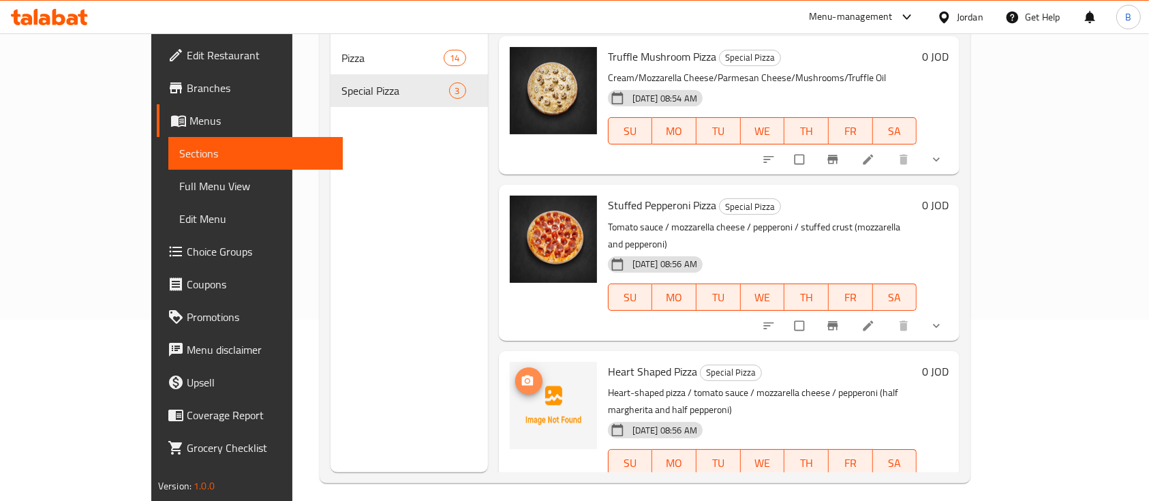
click at [521, 374] on icon "upload picture" at bounding box center [528, 381] width 14 height 14
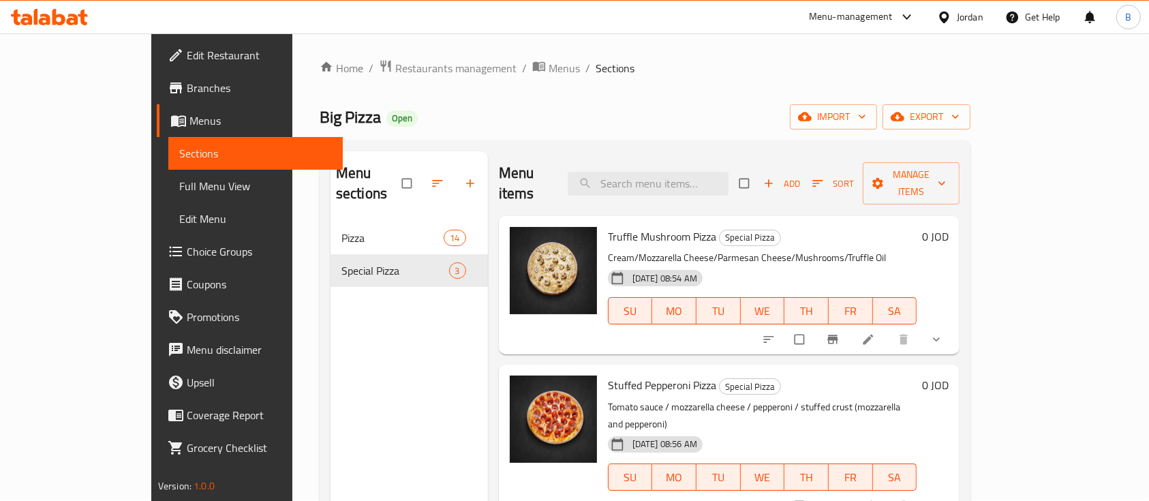
scroll to position [0, 0]
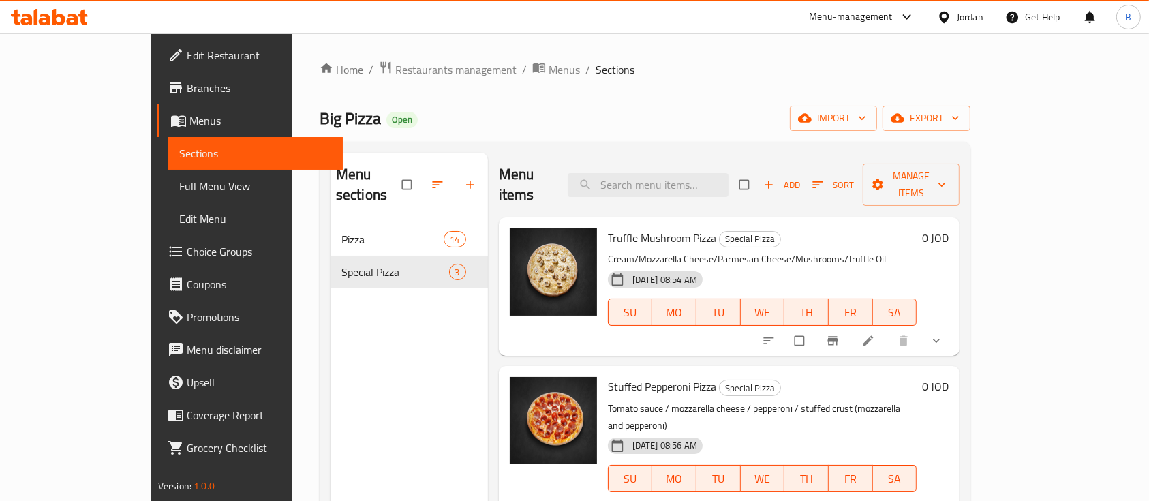
click at [70, 21] on icon at bounding box center [73, 20] width 12 height 12
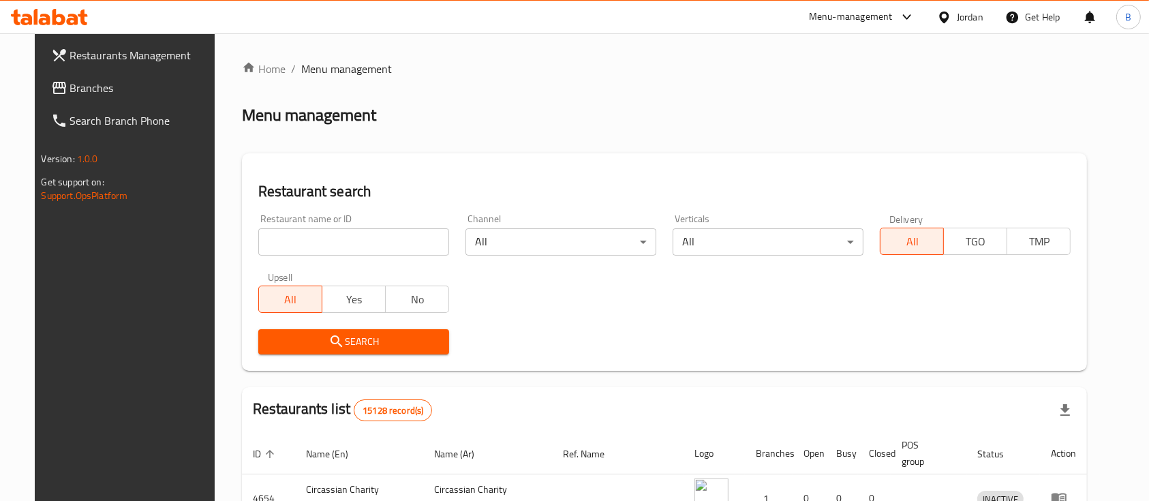
click at [319, 239] on input "search" at bounding box center [353, 241] width 191 height 27
paste input "27339"
type input "27339"
click button "Search" at bounding box center [353, 341] width 191 height 25
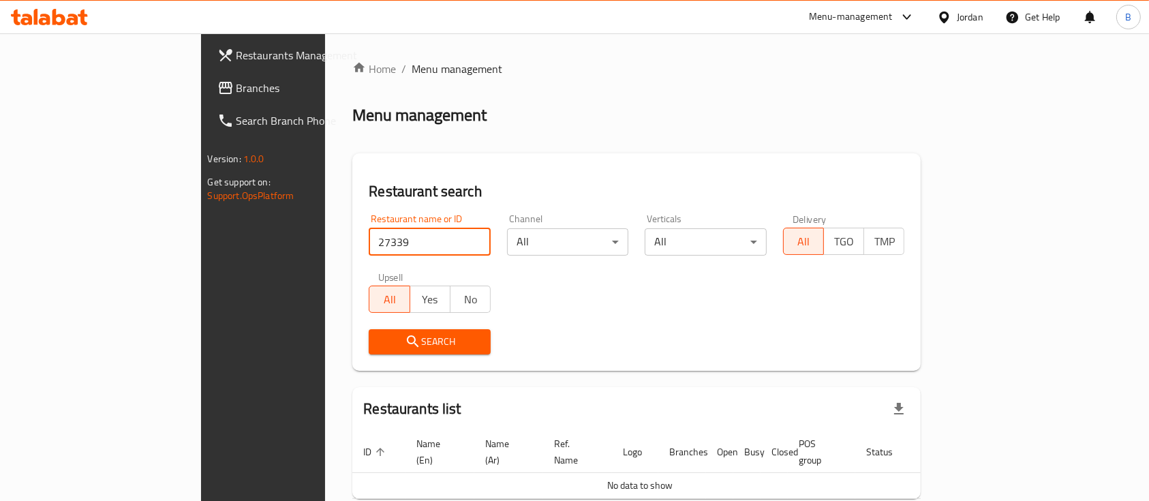
click at [237, 93] on span "Branches" at bounding box center [310, 88] width 146 height 16
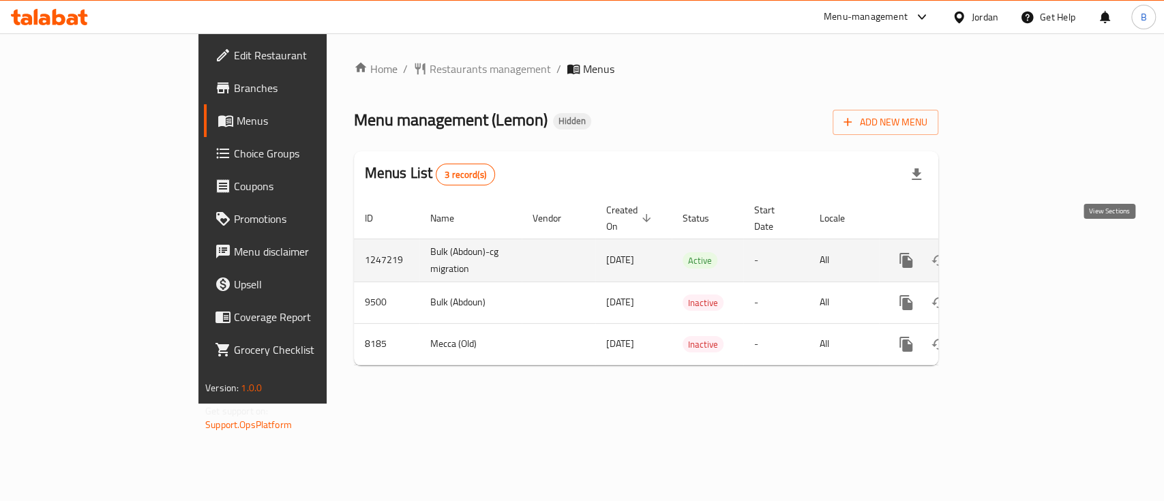
click at [1020, 244] on link "enhanced table" at bounding box center [1004, 260] width 33 height 33
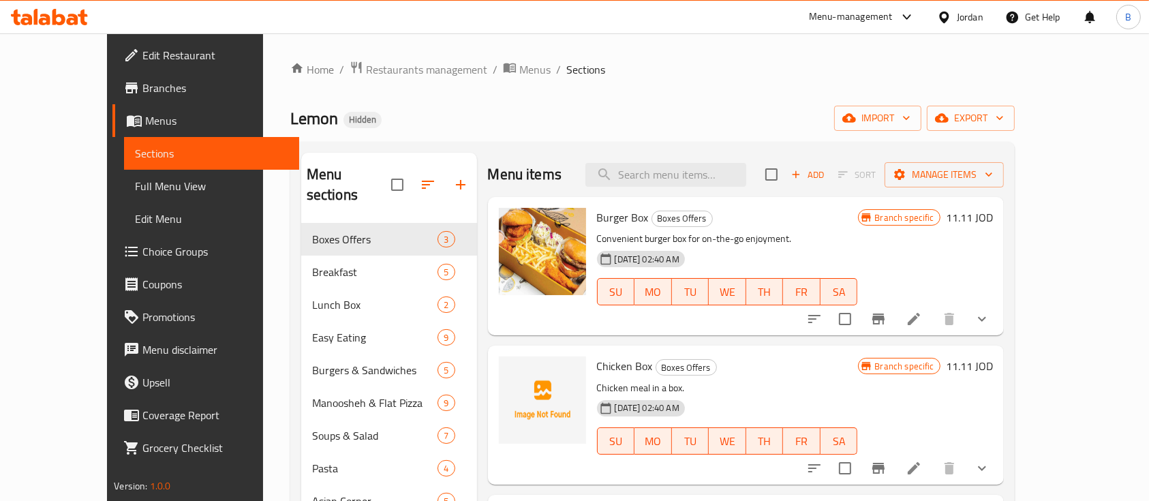
click at [145, 121] on span "Menus" at bounding box center [216, 120] width 143 height 16
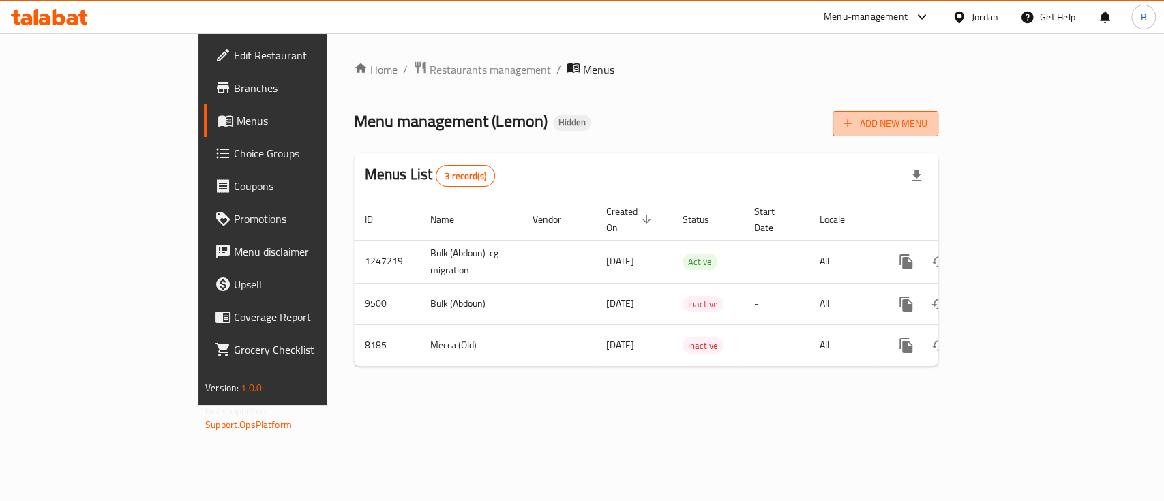
click at [927, 128] on span "Add New Menu" at bounding box center [885, 123] width 84 height 17
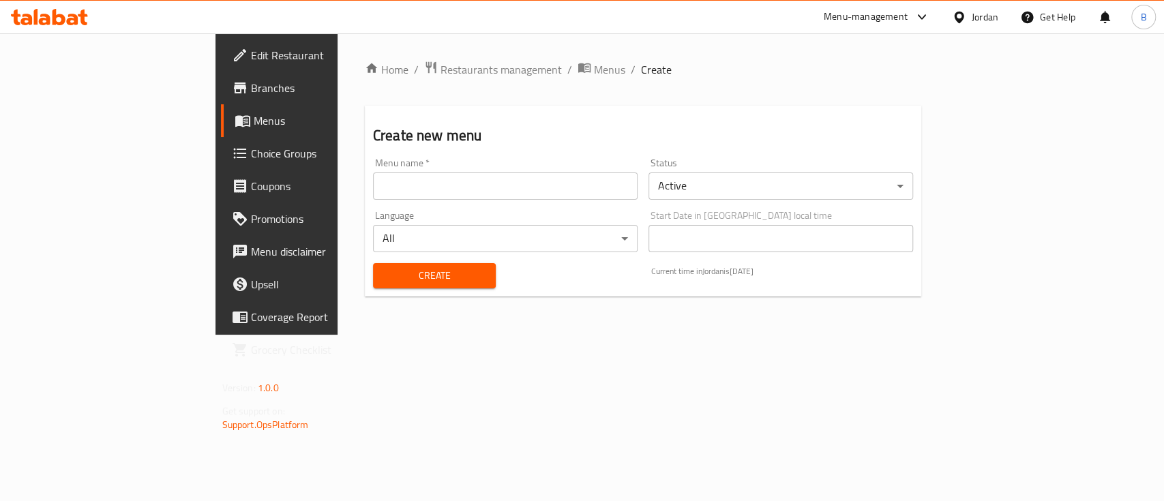
click at [460, 189] on input "text" at bounding box center [505, 185] width 264 height 27
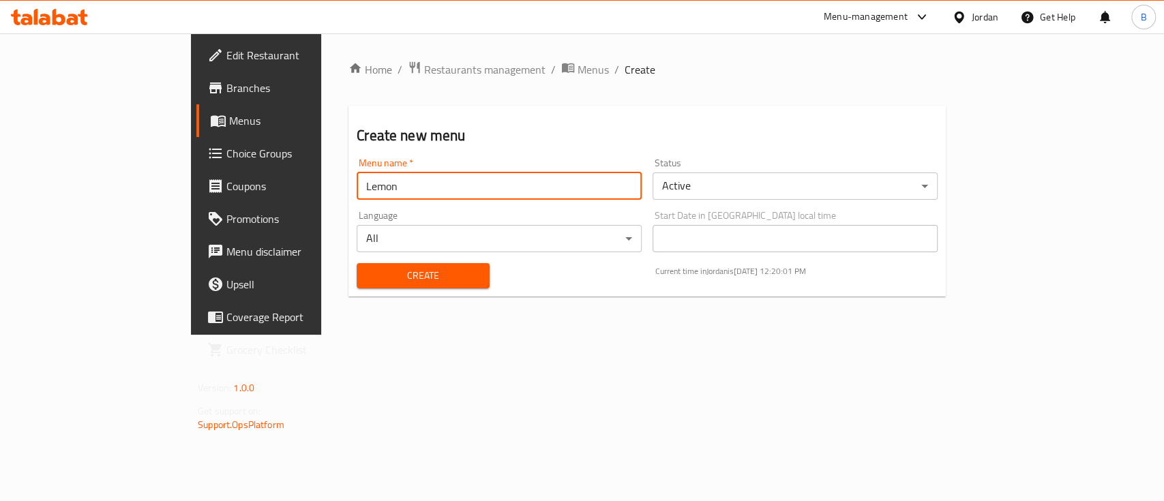
type input "Lemon"
click at [363, 262] on div "Create" at bounding box center [422, 276] width 149 height 42
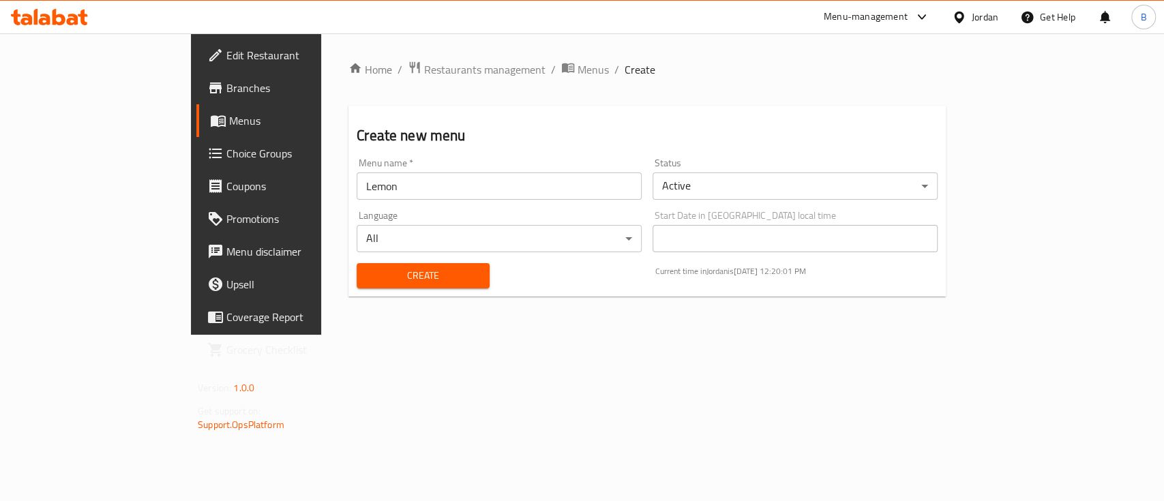
click at [367, 271] on span "Create" at bounding box center [422, 275] width 111 height 17
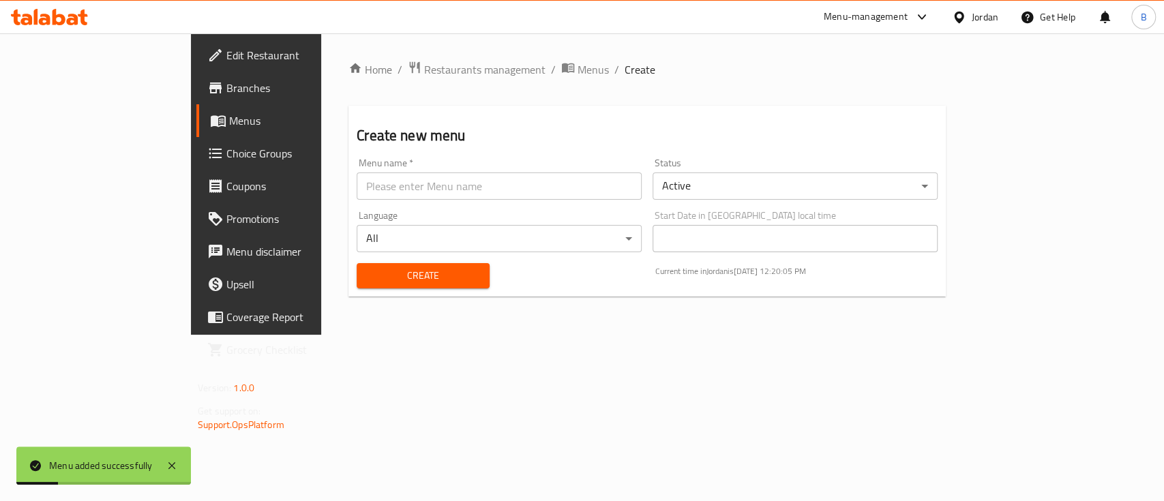
click at [196, 134] on link "Menus" at bounding box center [290, 120] width 189 height 33
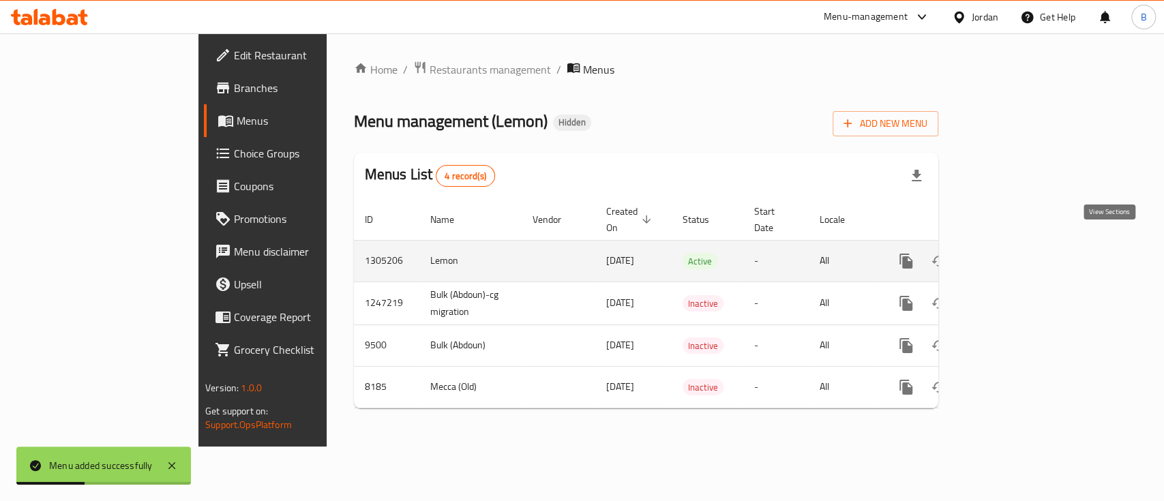
click at [1012, 253] on icon "enhanced table" at bounding box center [1004, 261] width 16 height 16
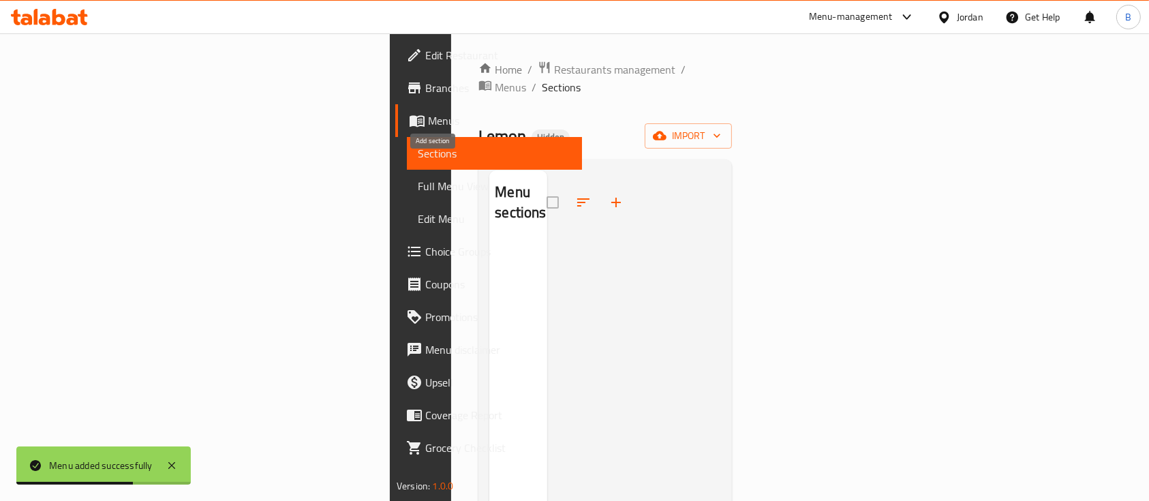
click at [600, 186] on button "button" at bounding box center [616, 202] width 33 height 33
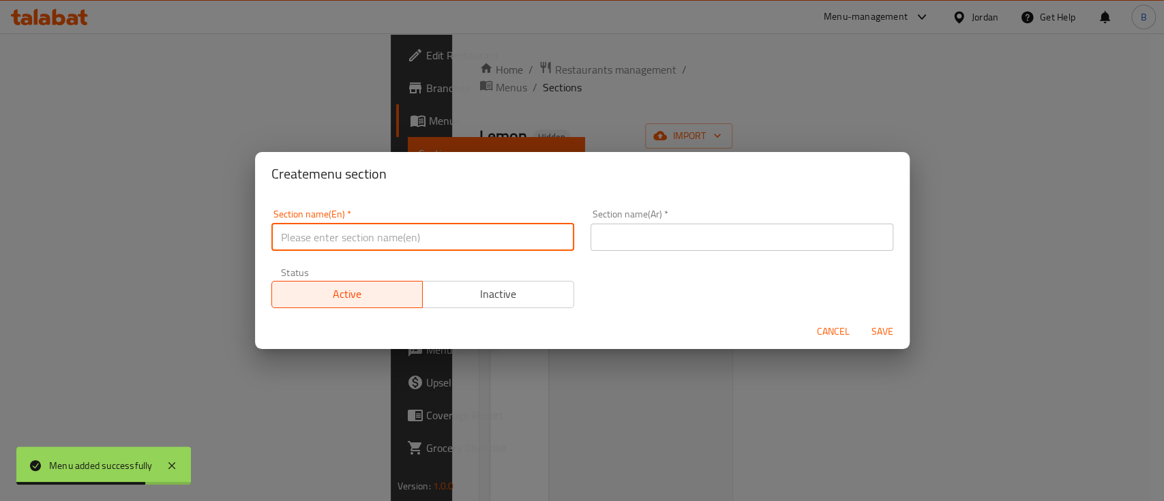
click at [348, 234] on input "text" at bounding box center [422, 237] width 303 height 27
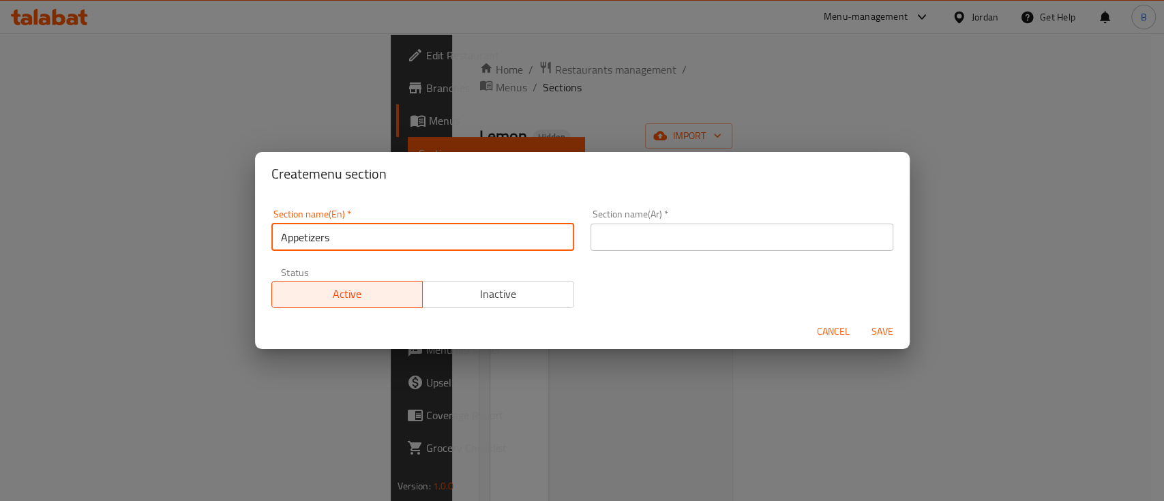
type input "Appetizers"
click at [681, 239] on input "text" at bounding box center [741, 237] width 303 height 27
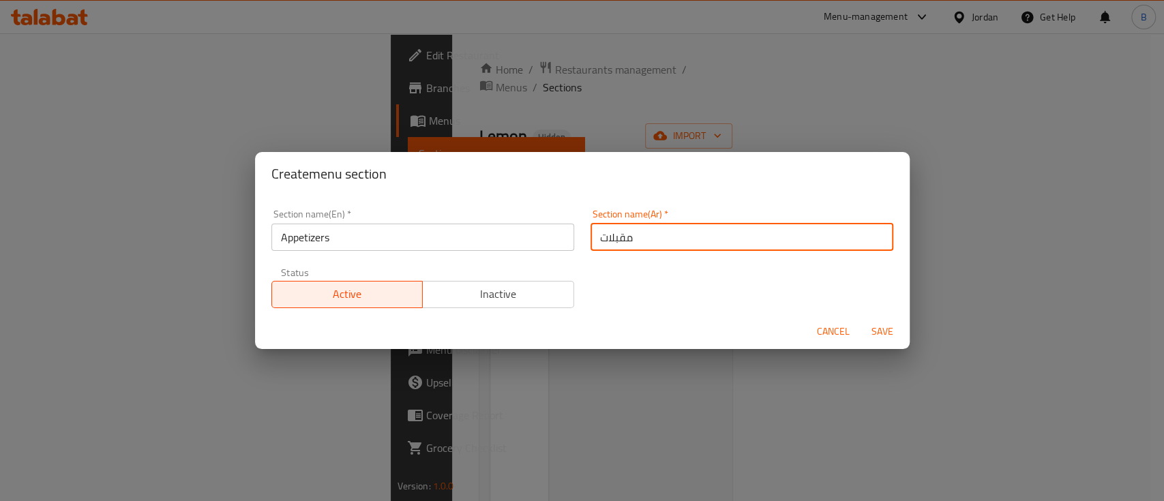
type input "مقبلات"
click at [898, 327] on button "Save" at bounding box center [882, 331] width 44 height 25
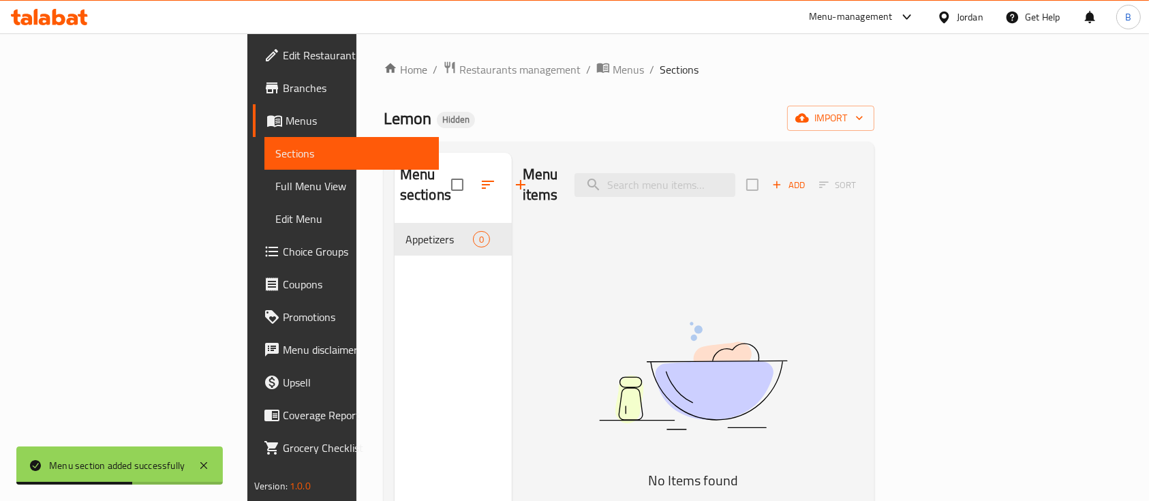
click at [807, 177] on span "Add" at bounding box center [788, 185] width 37 height 16
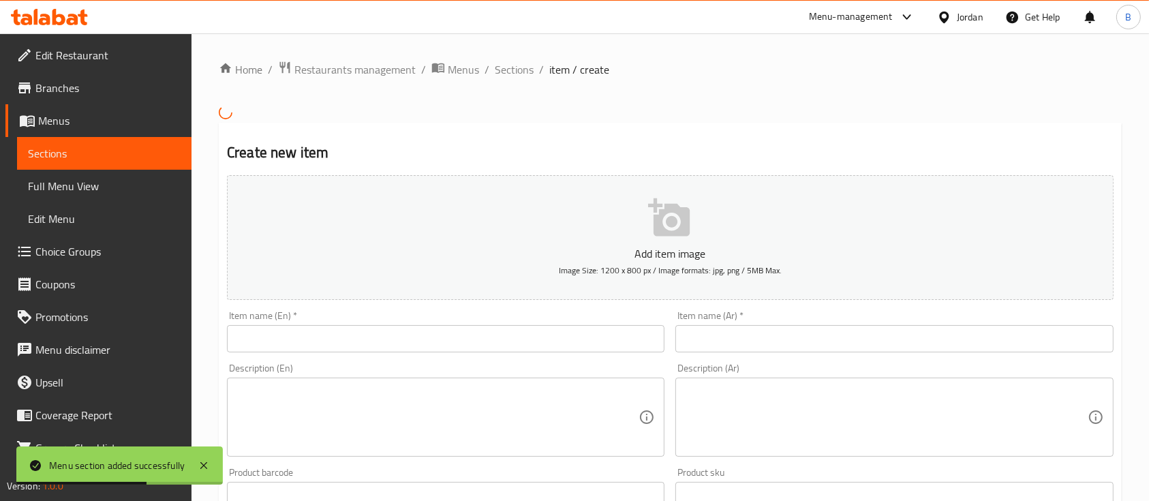
click at [516, 338] on input "text" at bounding box center [446, 338] width 438 height 27
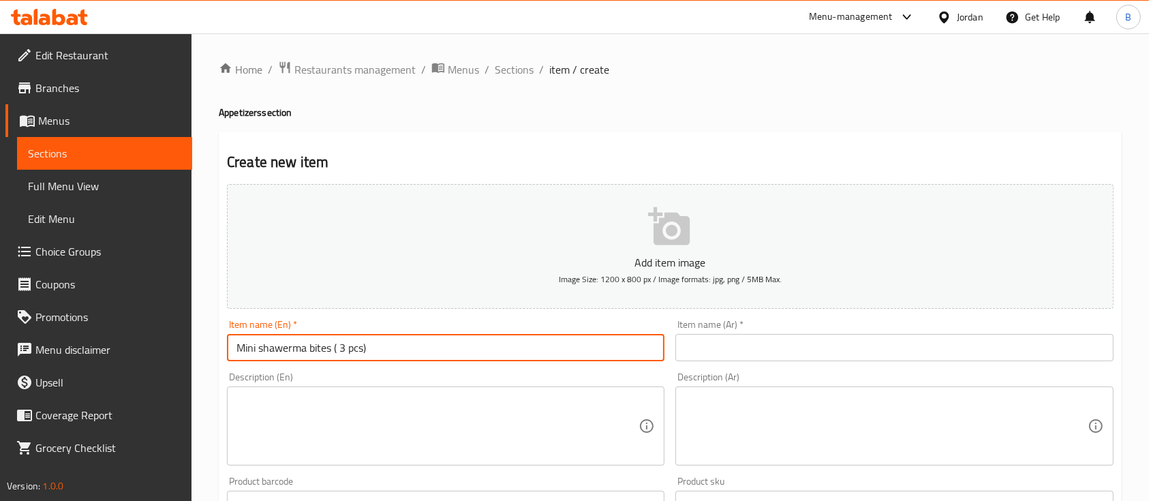
drag, startPoint x: 442, startPoint y: 350, endPoint x: 10, endPoint y: 277, distance: 438.8
click at [10, 277] on div "Edit Restaurant Branches Menus Sections Full Menu View Edit Menu Choice Groups …" at bounding box center [574, 498] width 1149 height 930
type input "Mini shawerma bites ( 3 pcs)"
click at [761, 353] on input "text" at bounding box center [895, 347] width 438 height 27
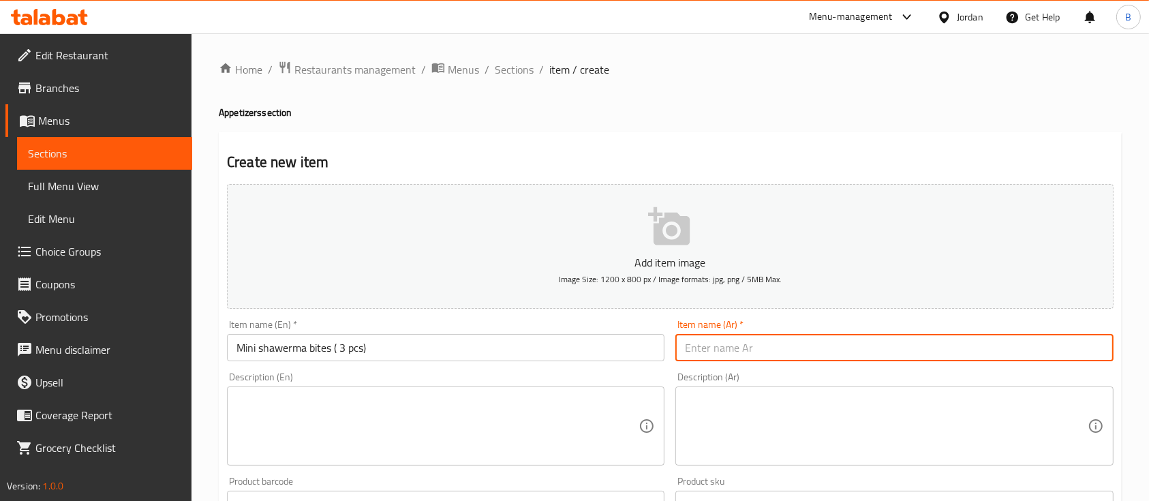
paste input "قطع شاورما صغيرة (3 قطع)"
type input "قطع شاورما صغيرة (3 قطع)"
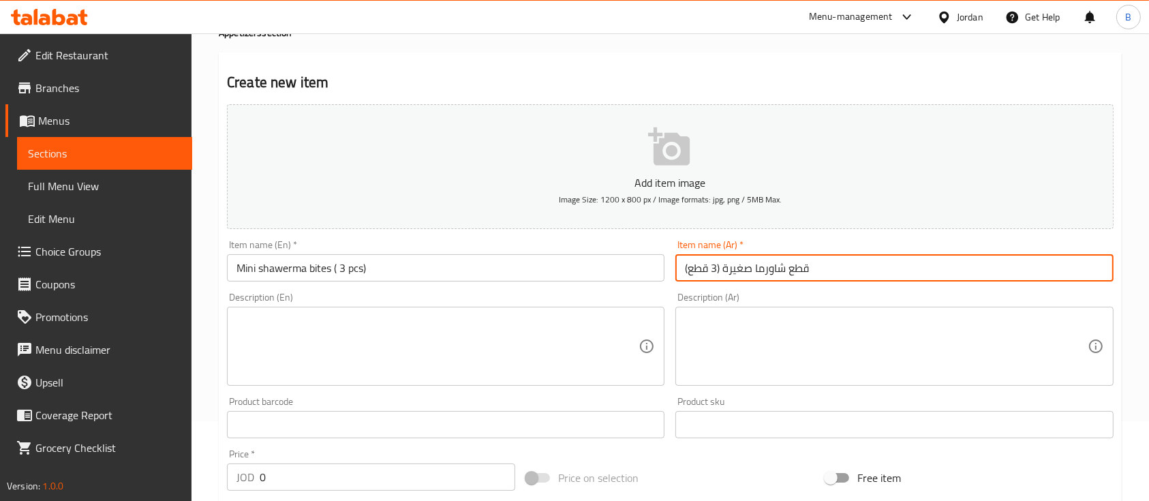
scroll to position [181, 0]
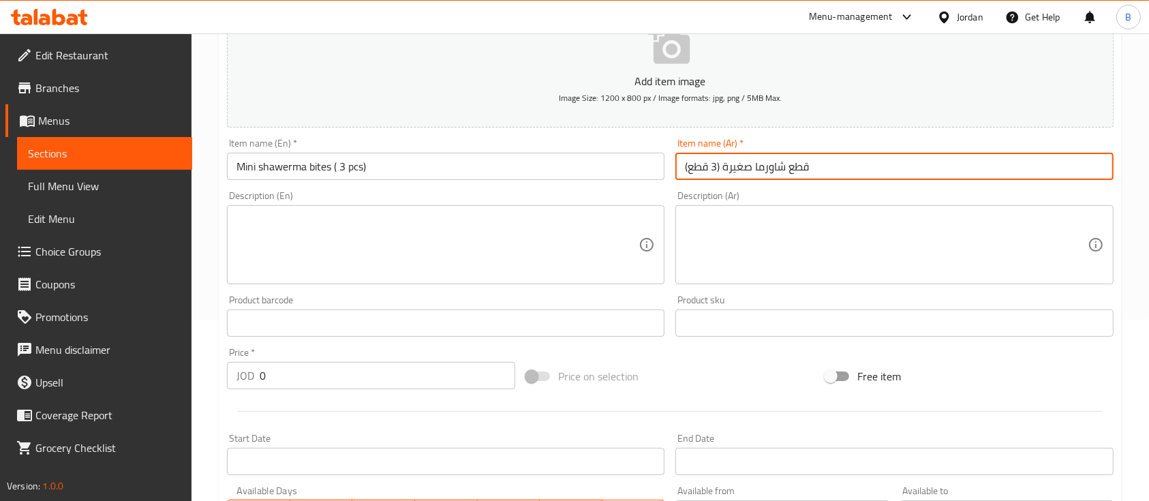
drag, startPoint x: 341, startPoint y: 380, endPoint x: 0, endPoint y: 390, distance: 341.0
click at [21, 381] on div "Edit Restaurant Branches Menus Sections Full Menu View Edit Menu Choice Groups …" at bounding box center [574, 317] width 1149 height 930
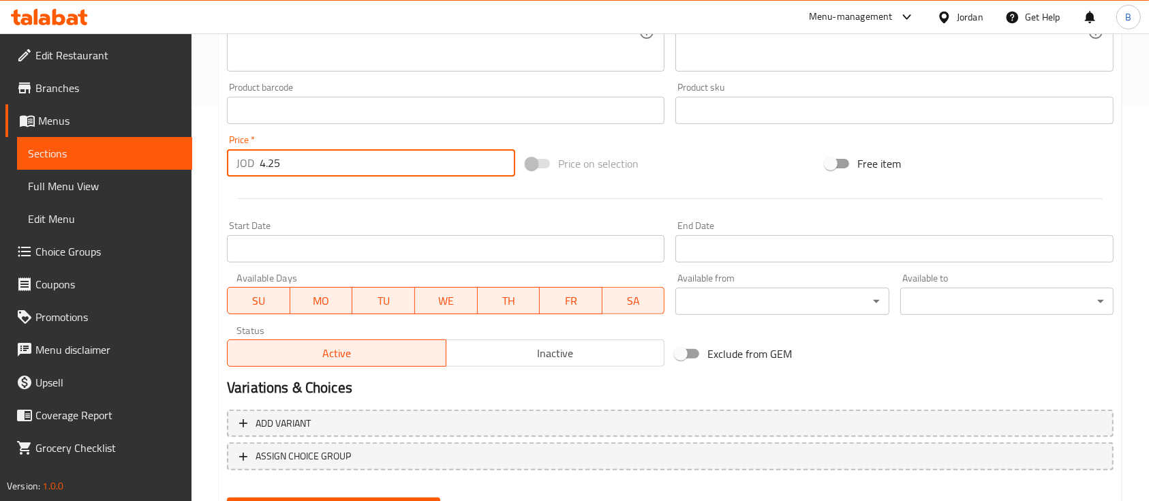
scroll to position [462, 0]
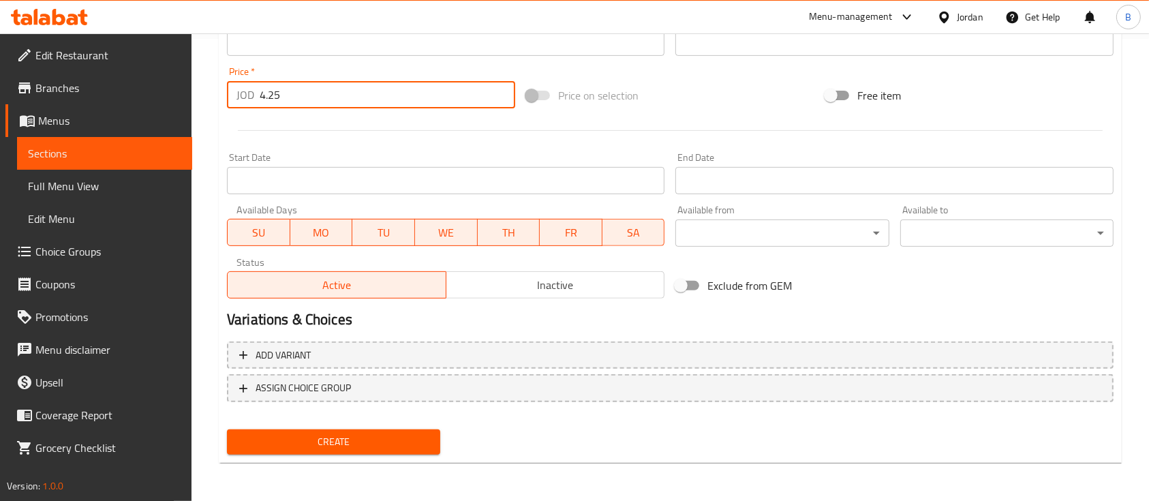
type input "4.25"
click at [389, 441] on span "Create" at bounding box center [334, 442] width 192 height 17
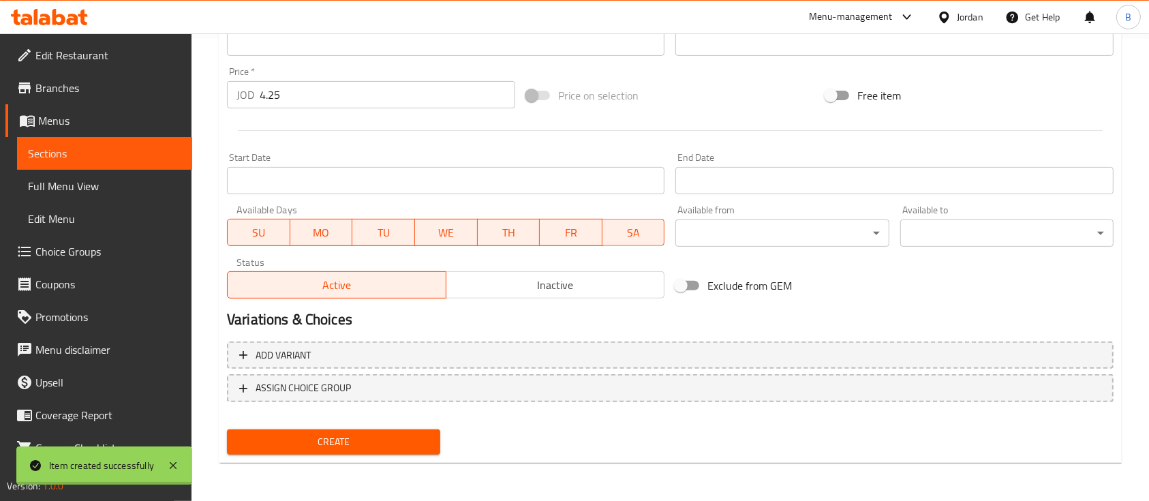
type input "0"
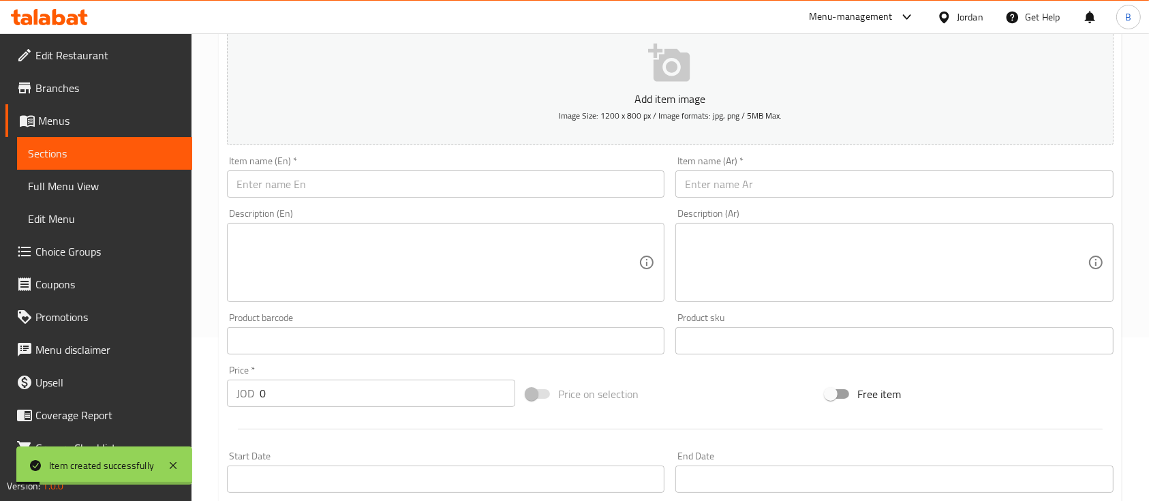
scroll to position [98, 0]
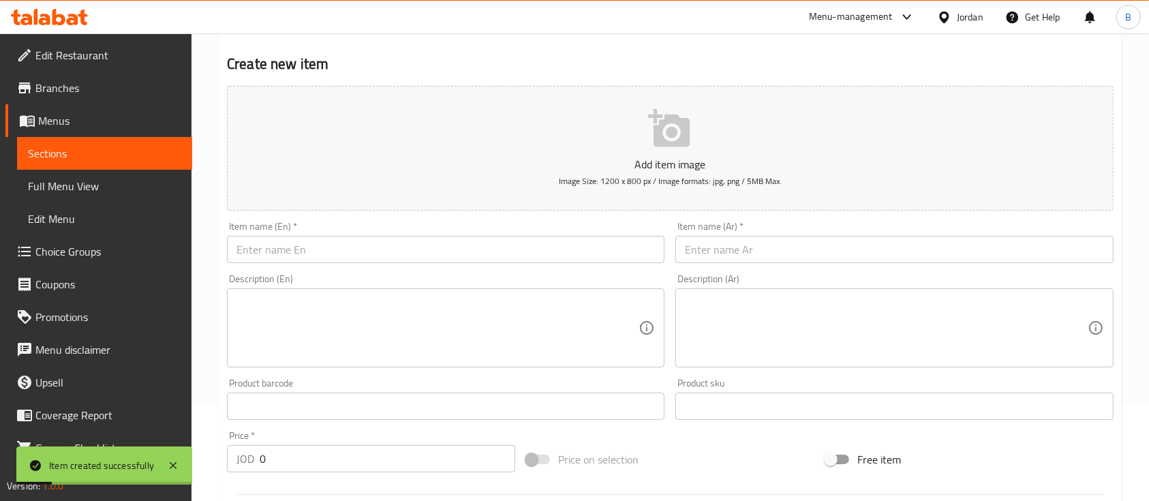
click at [433, 257] on input "text" at bounding box center [446, 249] width 438 height 27
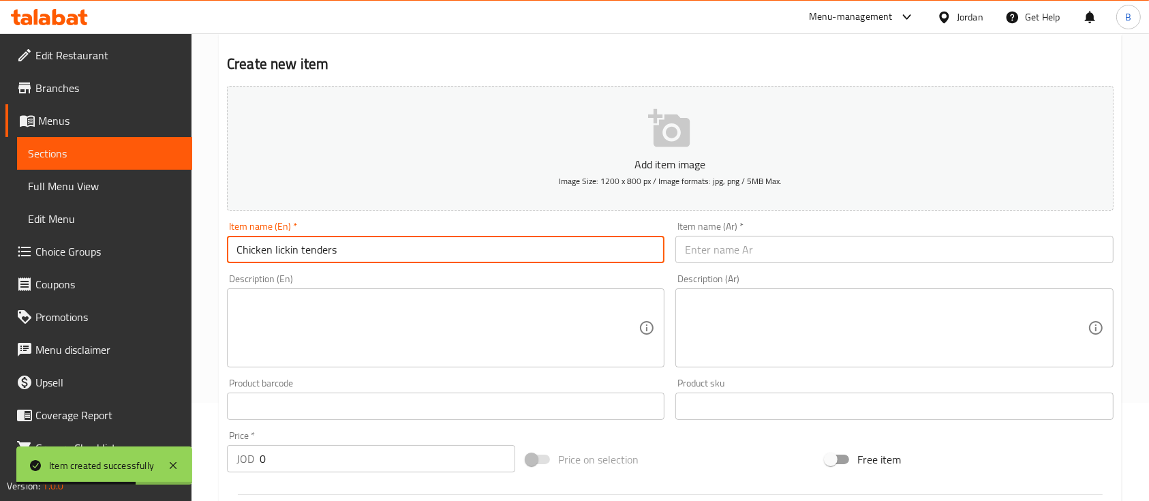
drag, startPoint x: 438, startPoint y: 254, endPoint x: 76, endPoint y: 263, distance: 361.4
click at [81, 262] on div "Edit Restaurant Branches Menus Sections Full Menu View Edit Menu Choice Groups …" at bounding box center [574, 400] width 1149 height 930
type input "Chicken lickin tenders"
drag, startPoint x: 775, startPoint y: 243, endPoint x: 773, endPoint y: 253, distance: 10.4
click at [775, 243] on input "text" at bounding box center [895, 249] width 438 height 27
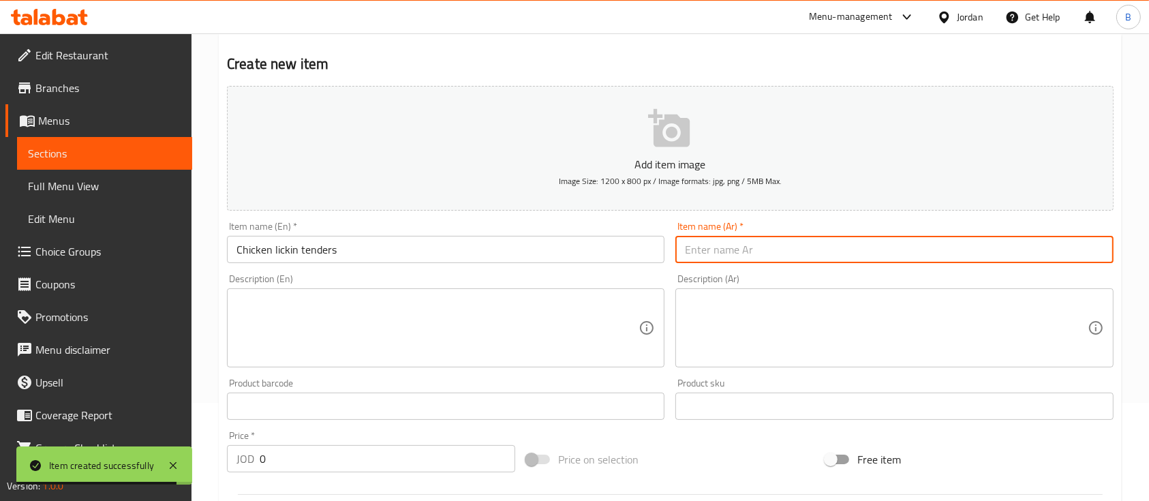
paste input "قطع دجاج لعق"
type input "قطع دجاج لعق"
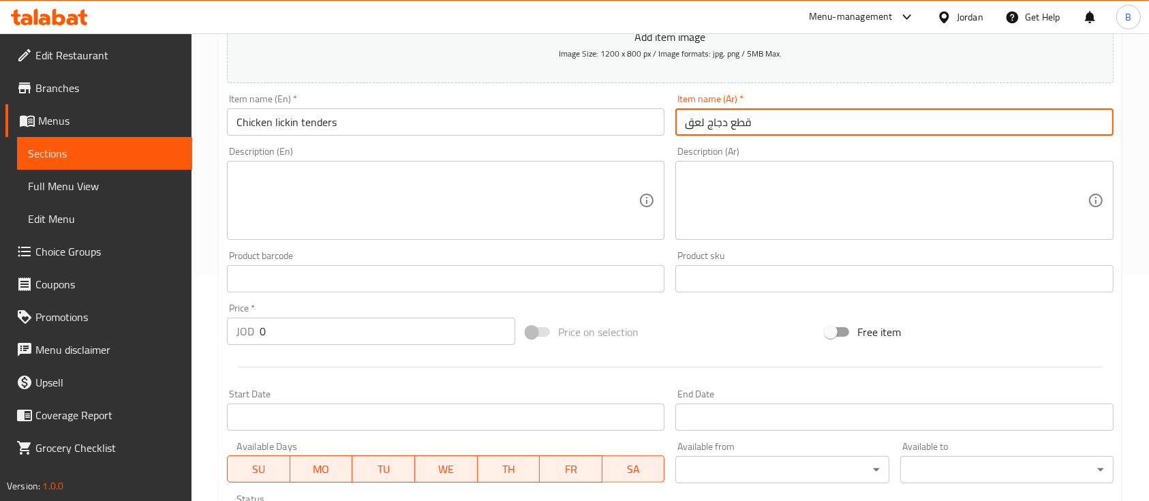
scroll to position [280, 0]
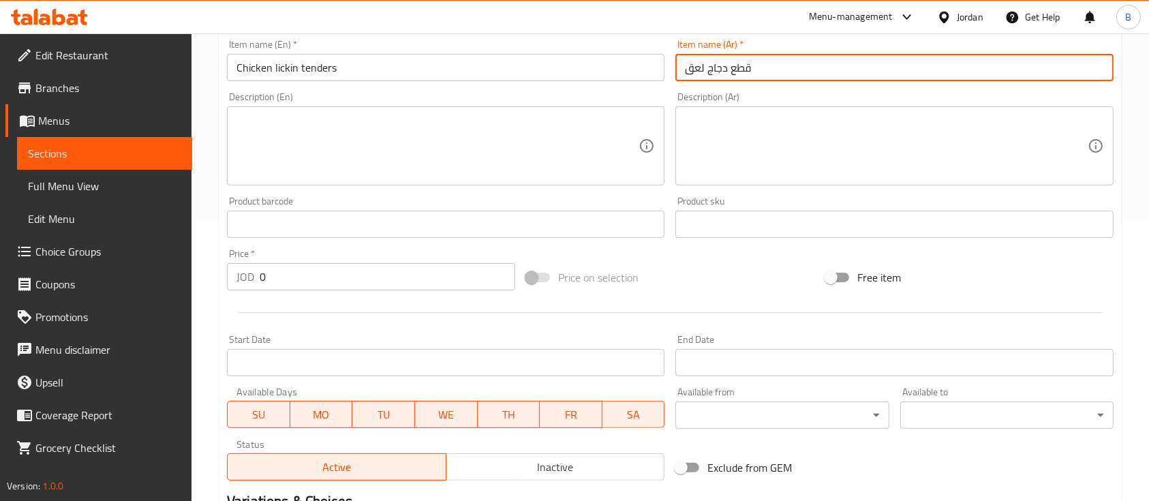
drag, startPoint x: 322, startPoint y: 284, endPoint x: 0, endPoint y: 282, distance: 322.4
click at [20, 282] on div "Edit Restaurant Branches Menus Sections Full Menu View Edit Menu Choice Groups …" at bounding box center [574, 218] width 1149 height 930
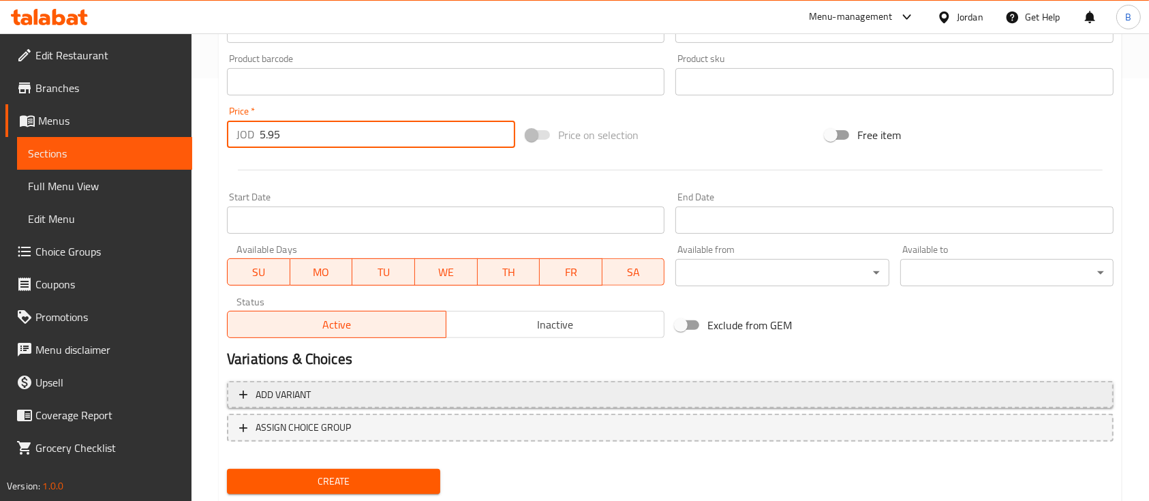
scroll to position [462, 0]
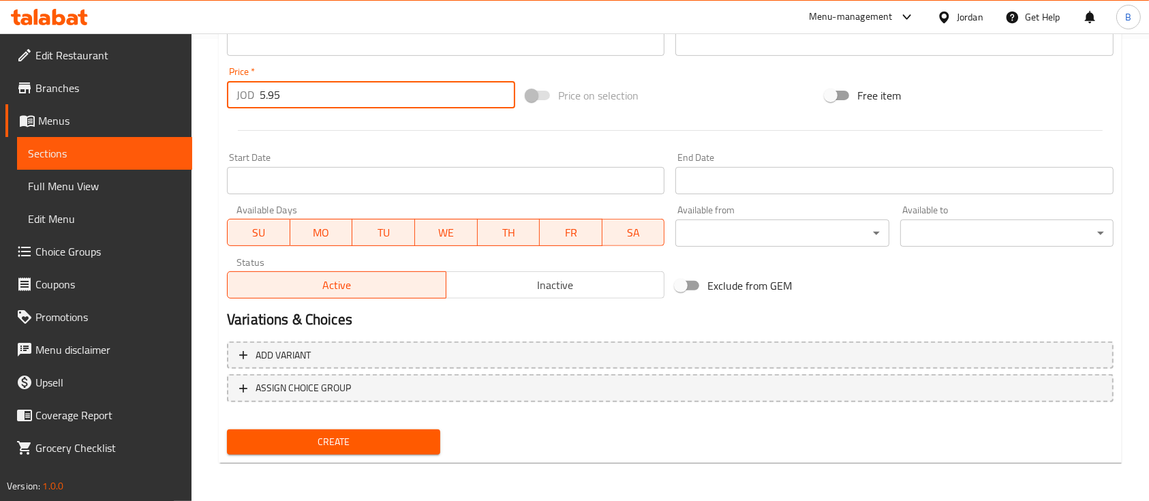
type input "5.95"
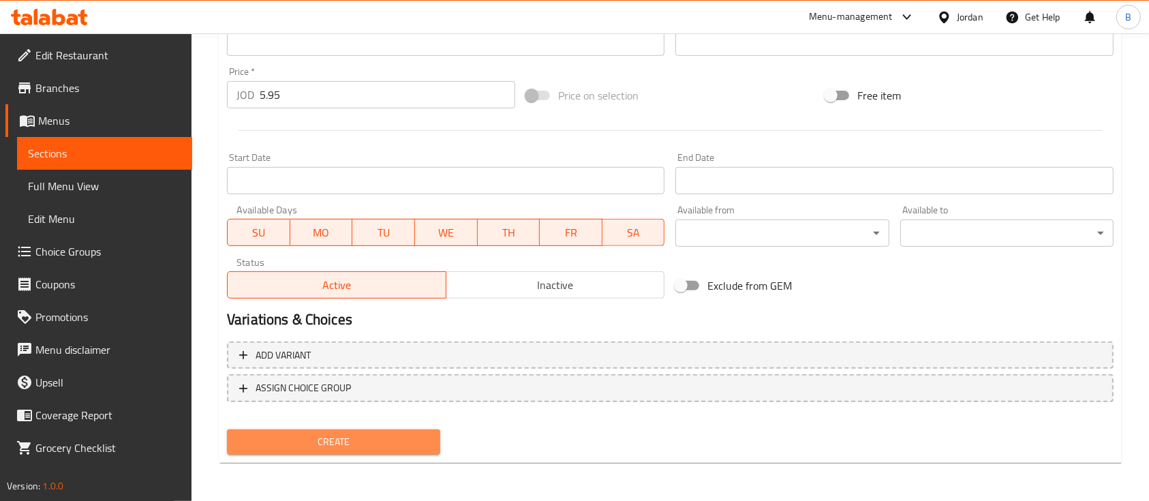
click at [416, 454] on button "Create" at bounding box center [333, 441] width 213 height 25
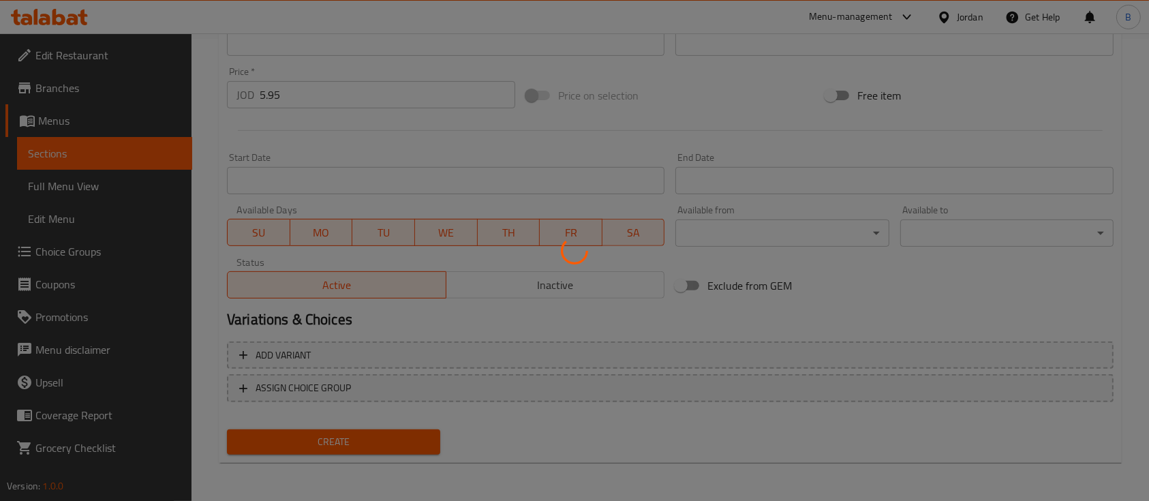
type input "0"
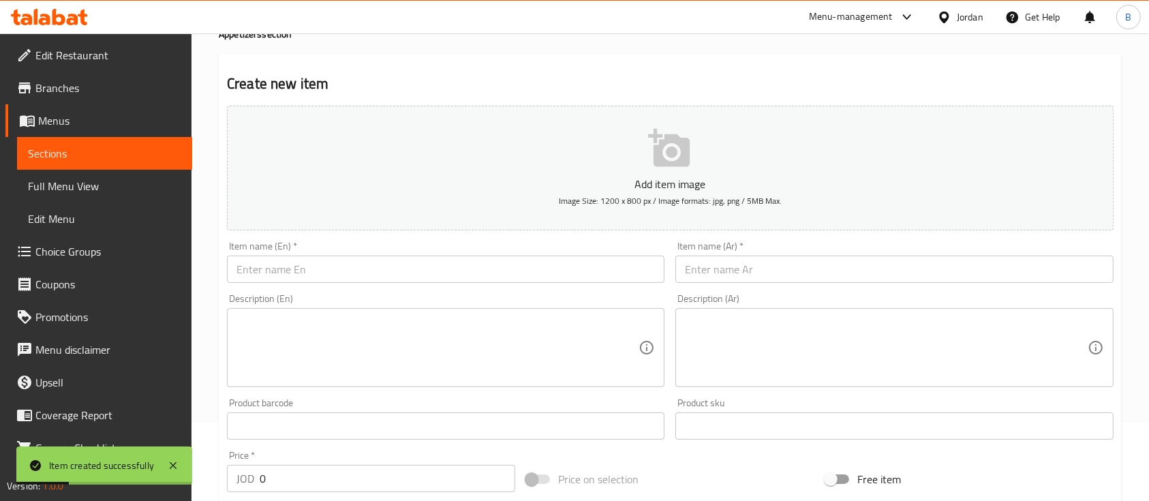
scroll to position [0, 0]
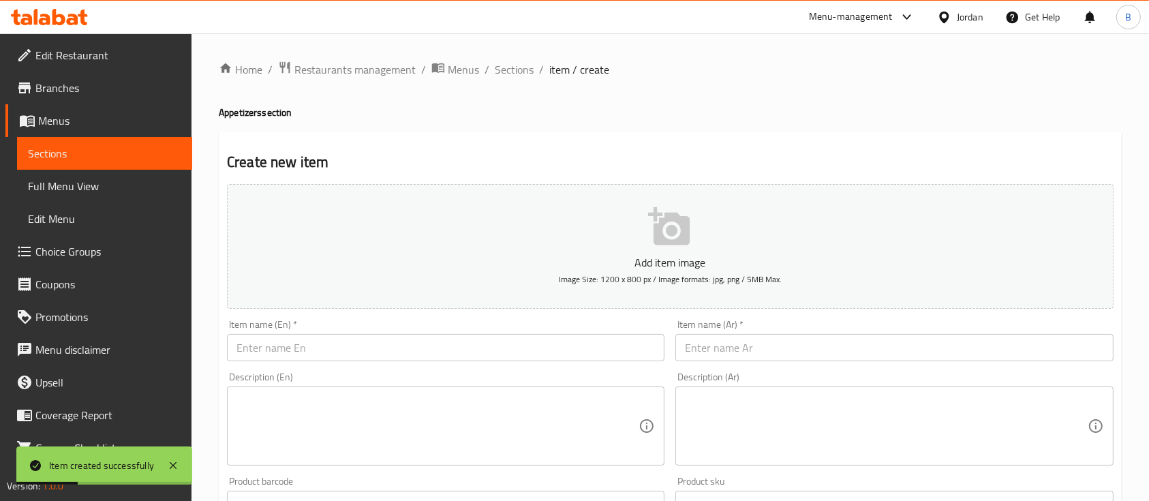
click at [373, 352] on input "text" at bounding box center [446, 347] width 438 height 27
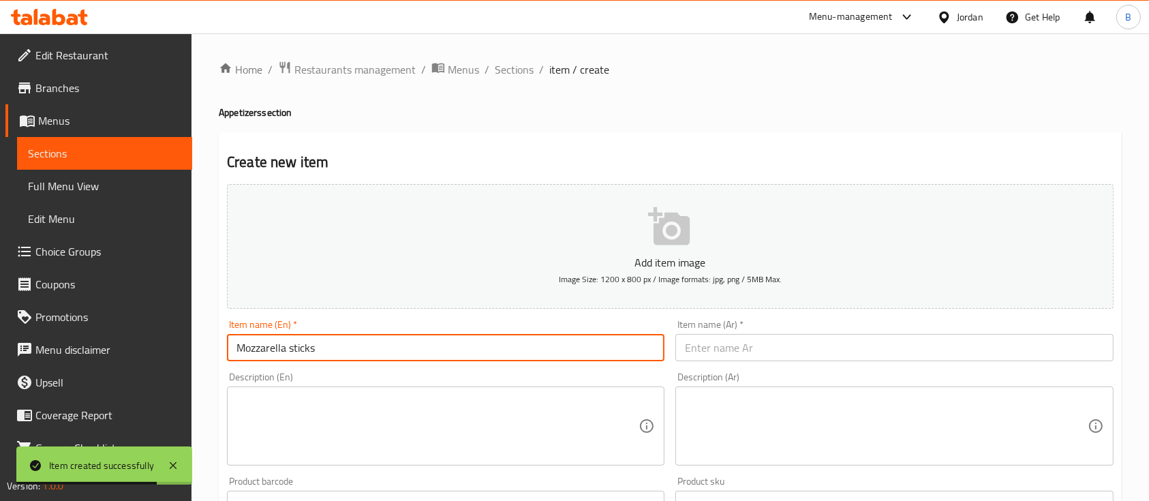
drag, startPoint x: 532, startPoint y: 347, endPoint x: 0, endPoint y: 347, distance: 531.7
click at [33, 347] on div "Edit Restaurant Branches Menus Sections Full Menu View Edit Menu Choice Groups …" at bounding box center [574, 498] width 1149 height 930
type input "Mozzarella sticks"
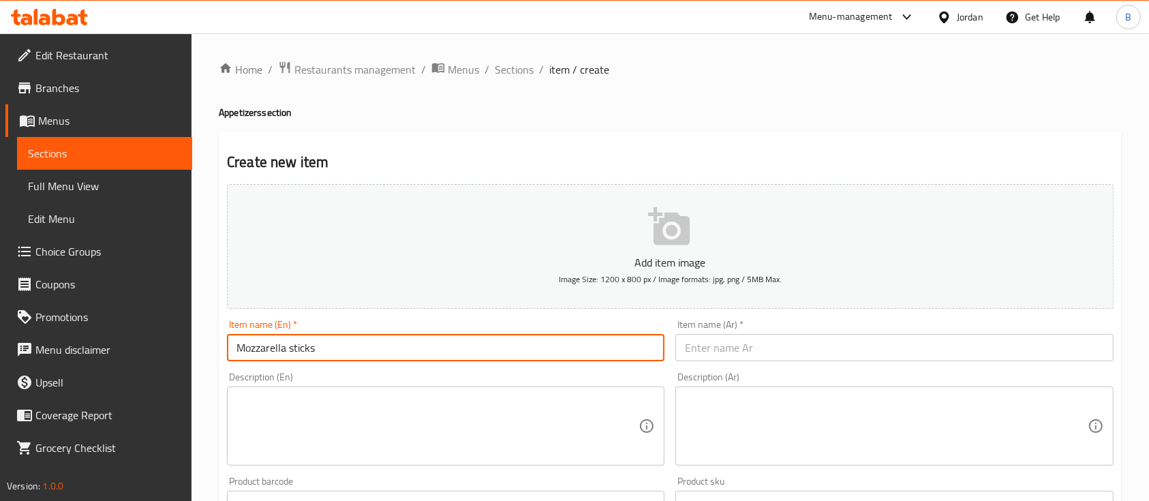
click at [742, 339] on input "text" at bounding box center [895, 347] width 438 height 27
paste input "أصابع الموزاريلا"
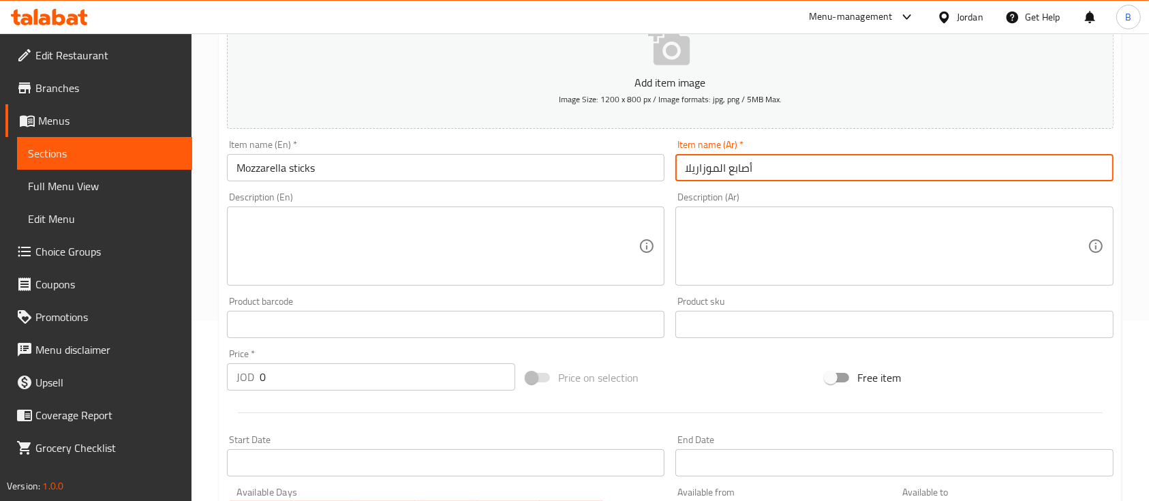
scroll to position [181, 0]
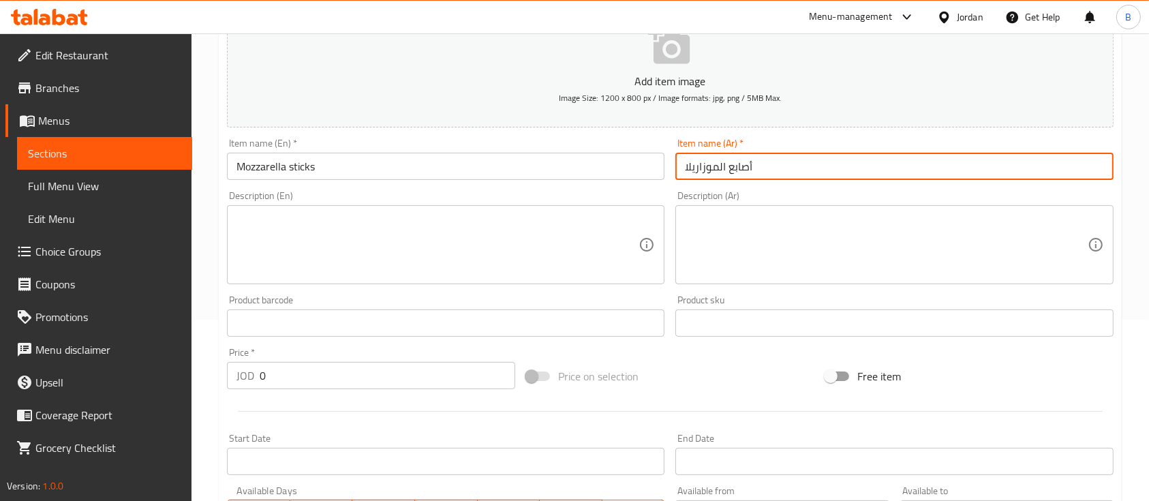
type input "أصابع الموزاريلا"
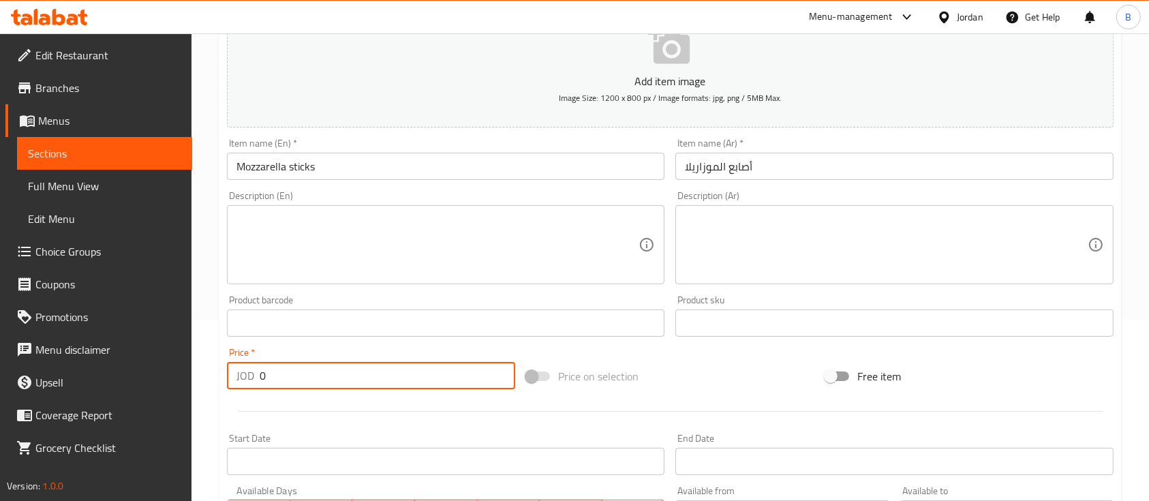
drag, startPoint x: 328, startPoint y: 385, endPoint x: 42, endPoint y: 370, distance: 286.7
click at [83, 370] on div "Edit Restaurant Branches Menus Sections Full Menu View Edit Menu Choice Groups …" at bounding box center [574, 317] width 1149 height 930
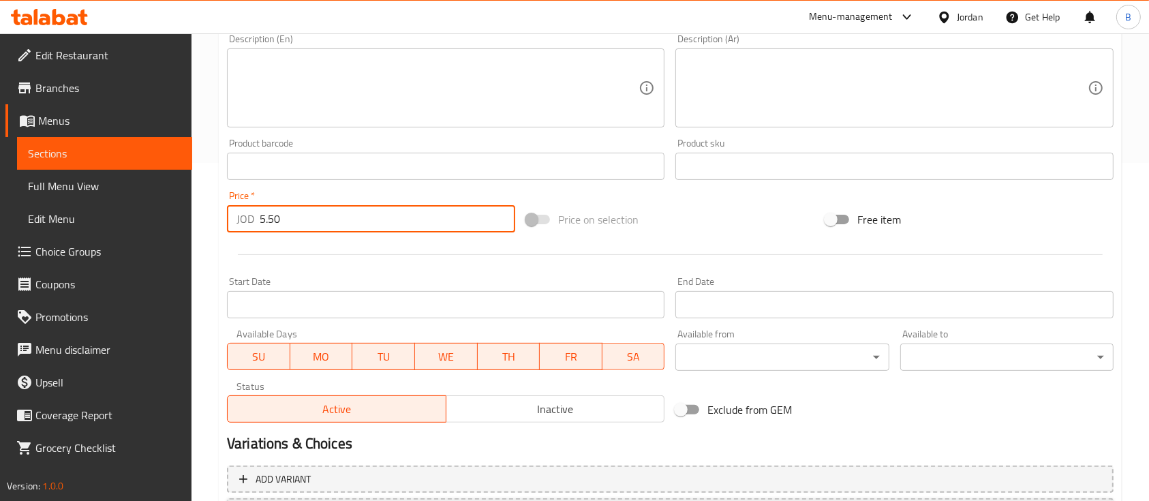
scroll to position [462, 0]
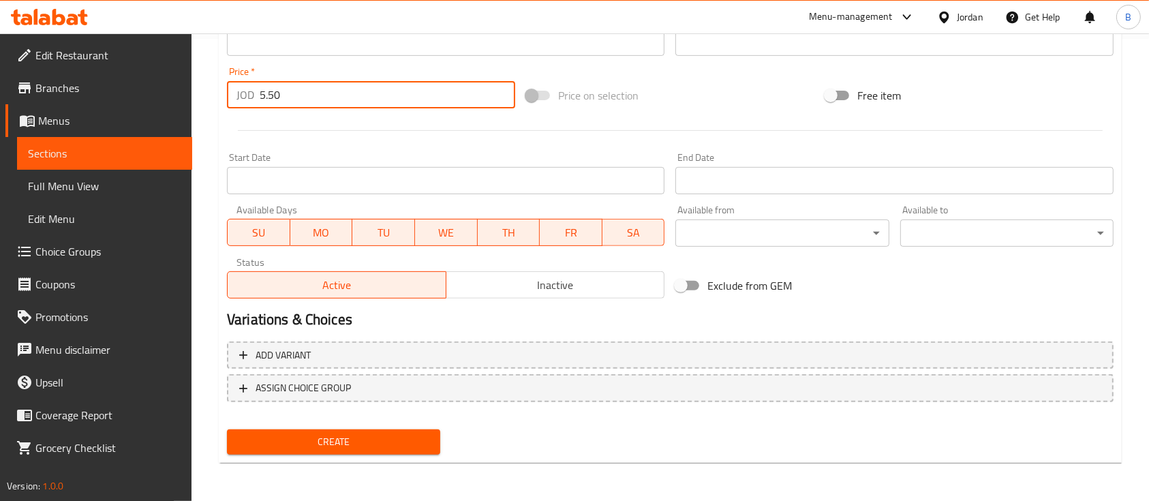
type input "5.50"
drag, startPoint x: 404, startPoint y: 437, endPoint x: 579, endPoint y: 497, distance: 185.2
click at [403, 438] on span "Create" at bounding box center [334, 442] width 192 height 17
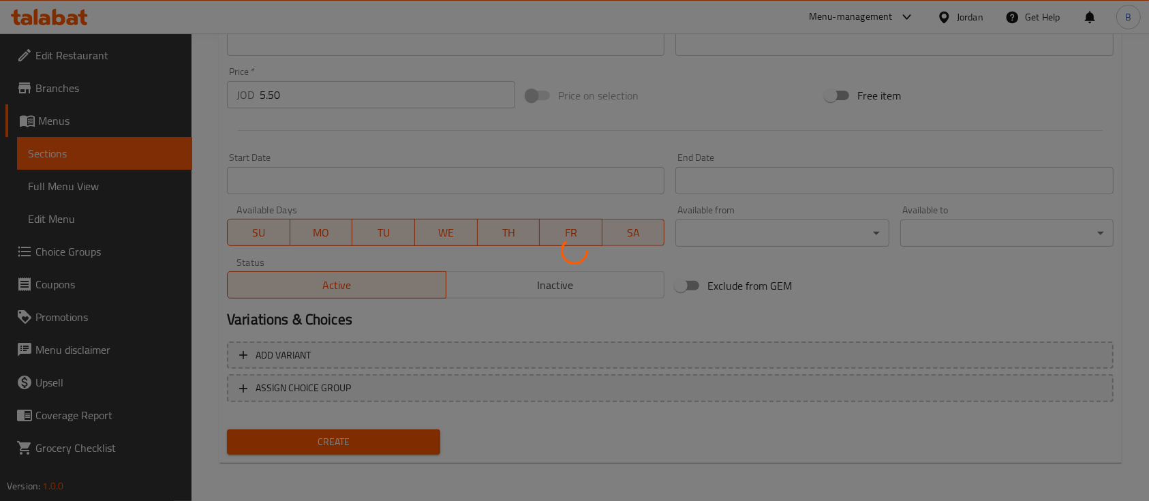
type input "0"
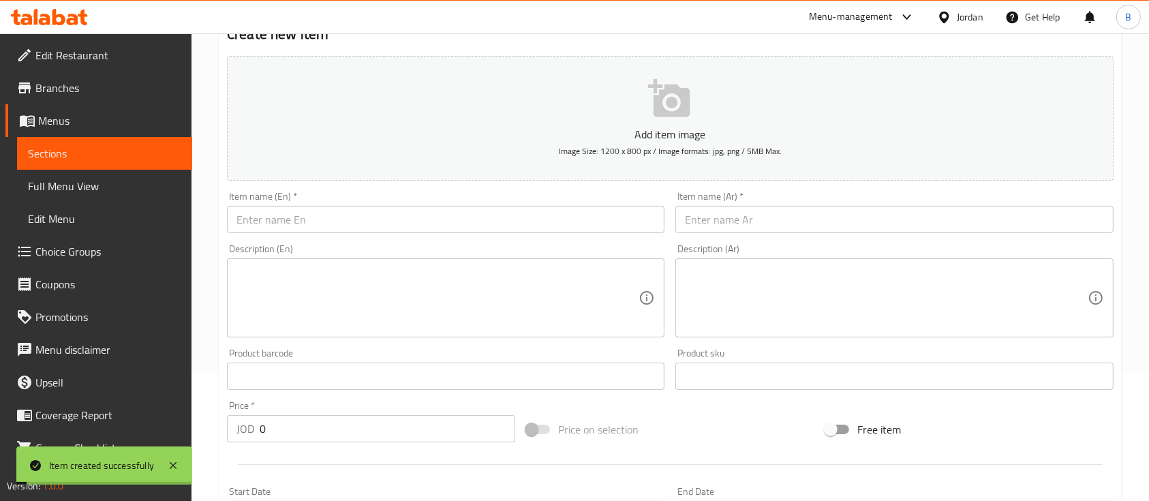
scroll to position [98, 0]
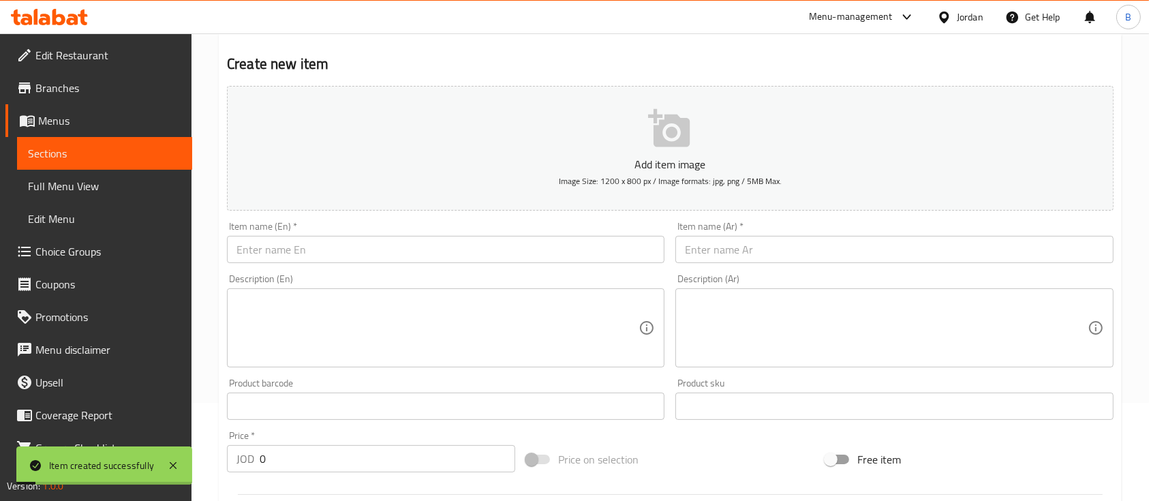
click at [386, 263] on input "text" at bounding box center [446, 249] width 438 height 27
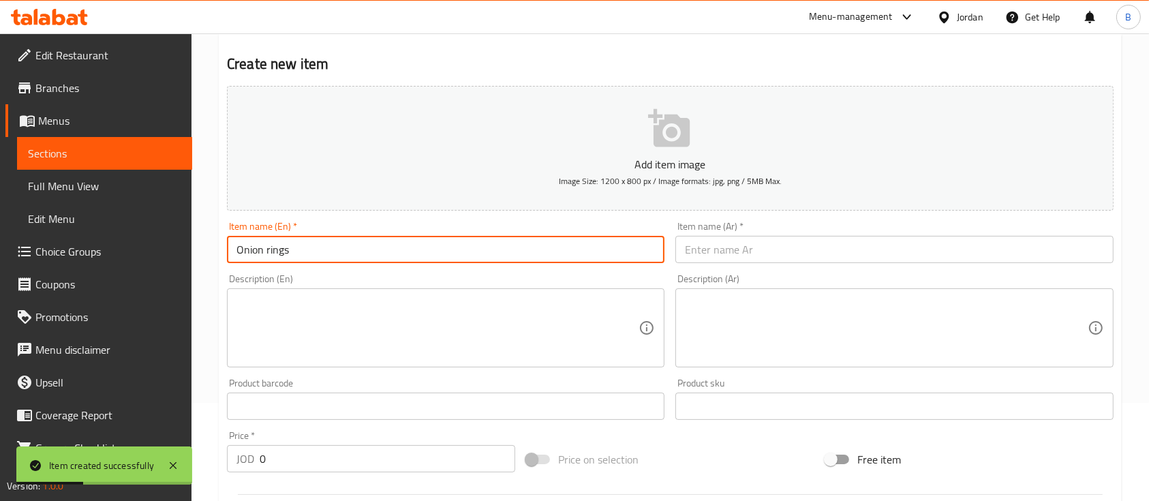
drag, startPoint x: 392, startPoint y: 255, endPoint x: 167, endPoint y: 253, distance: 225.0
click at [168, 253] on div "Edit Restaurant Branches Menus Sections Full Menu View Edit Menu Choice Groups …" at bounding box center [574, 400] width 1149 height 930
type input "Onion rings"
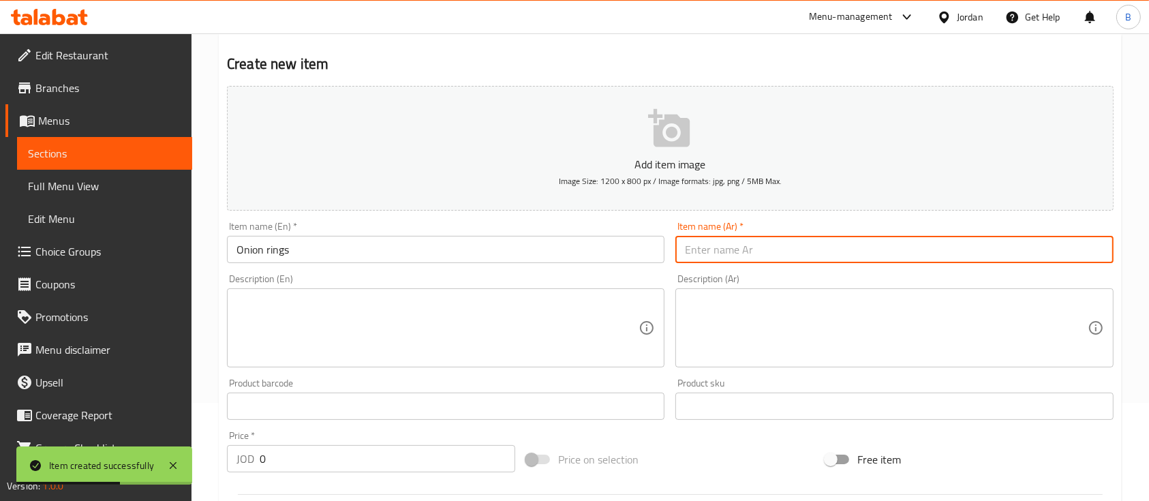
drag, startPoint x: 764, startPoint y: 258, endPoint x: 733, endPoint y: 281, distance: 39.0
click at [764, 258] on input "text" at bounding box center [895, 249] width 438 height 27
paste input "Onion rings"
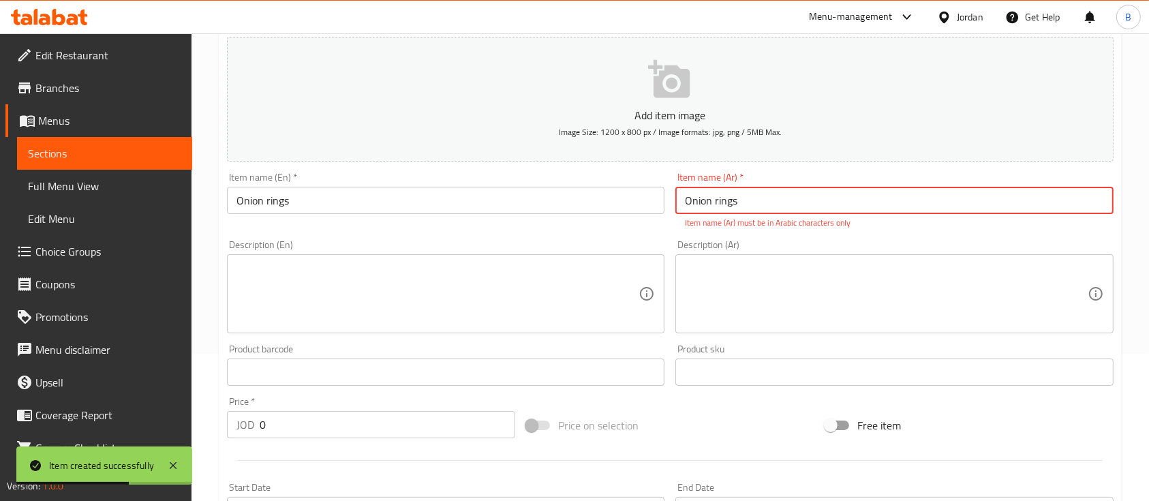
scroll to position [189, 0]
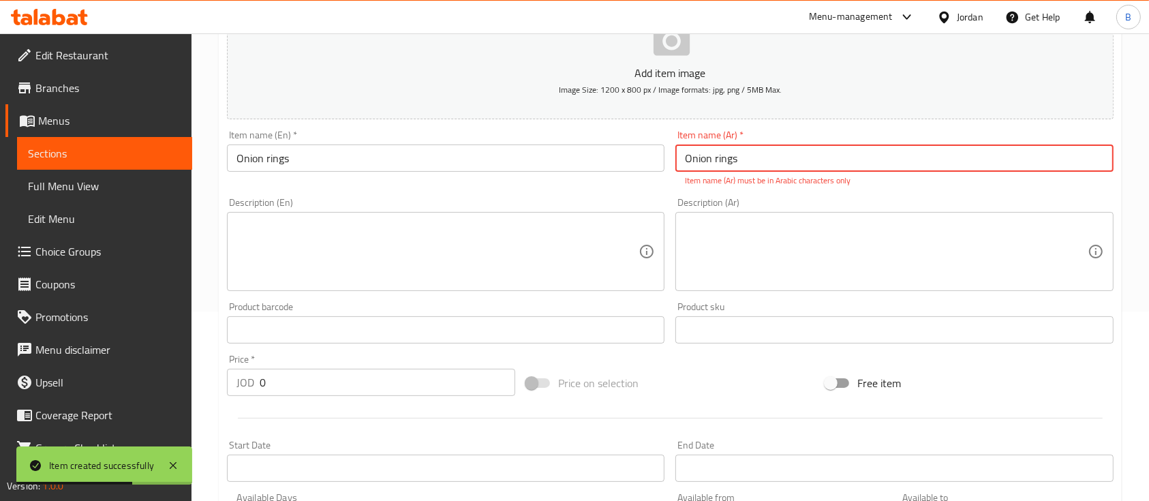
type input "Onion rings"
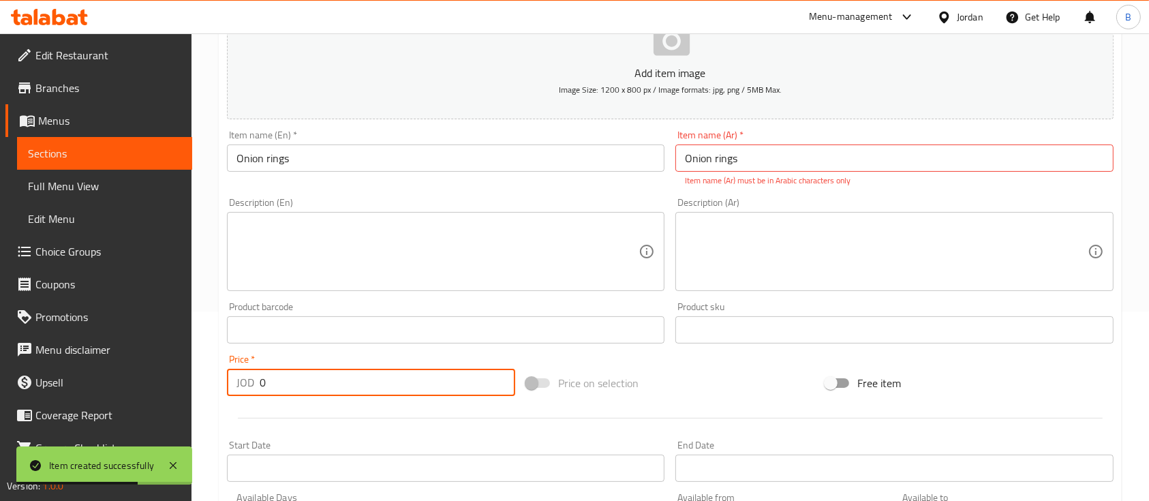
drag, startPoint x: 354, startPoint y: 390, endPoint x: 85, endPoint y: 376, distance: 270.3
click at [189, 376] on div "Edit Restaurant Branches Menus Sections Full Menu View Edit Menu Choice Groups …" at bounding box center [574, 316] width 1149 height 945
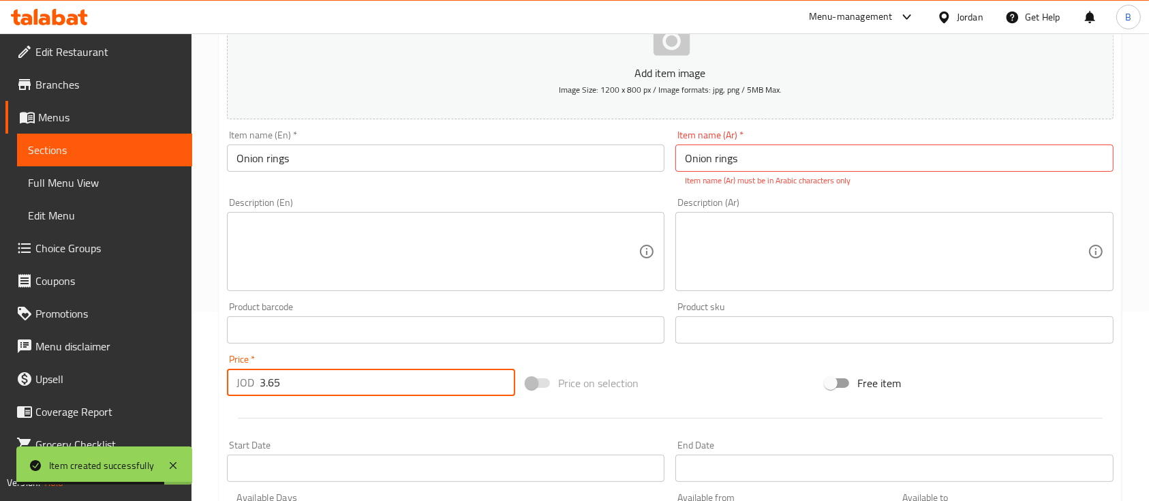
scroll to position [5, 0]
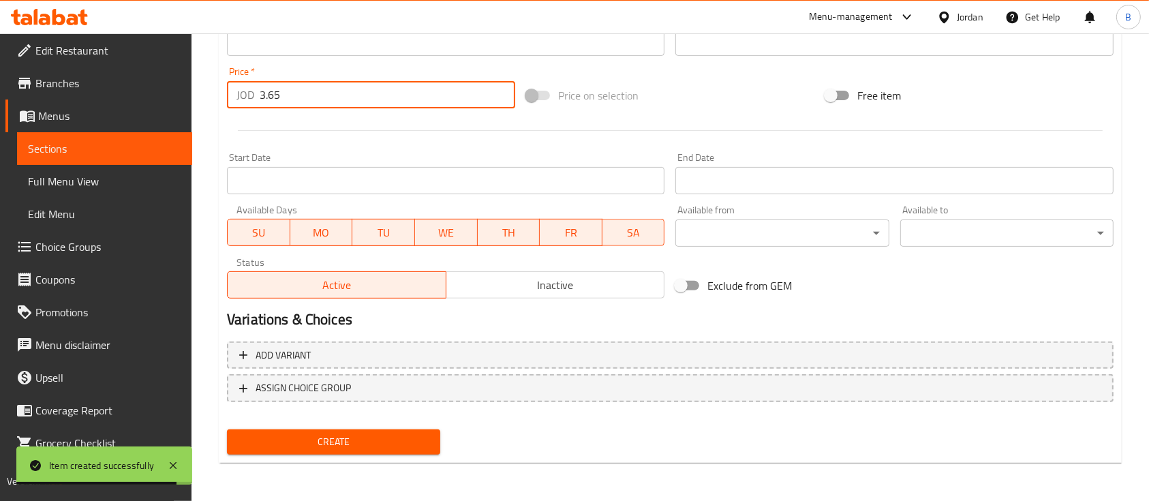
type input "3.65"
click at [405, 441] on span "Create" at bounding box center [334, 442] width 192 height 17
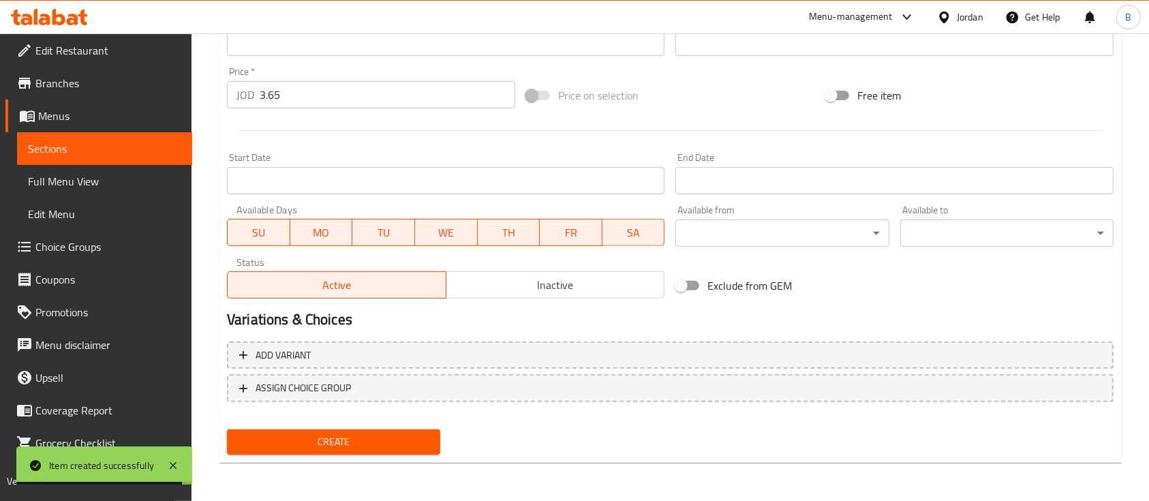
scroll to position [98, 0]
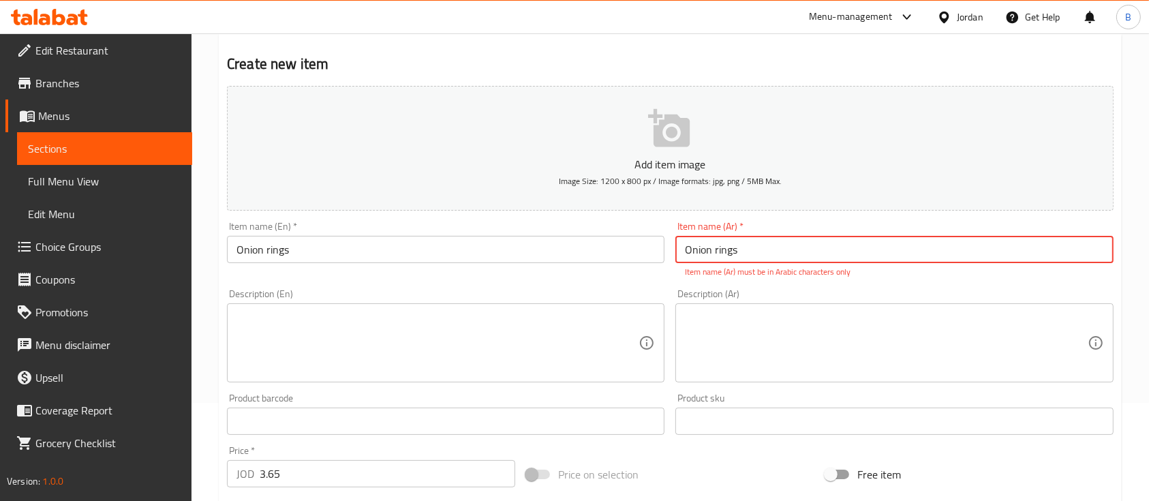
drag, startPoint x: 791, startPoint y: 260, endPoint x: 495, endPoint y: 222, distance: 299.0
click at [587, 234] on div "Add item image Image Size: 1200 x 800 px / Image formats: jpg, png / 5MB Max. I…" at bounding box center [671, 381] width 898 height 603
paste input "حلقات البصل"
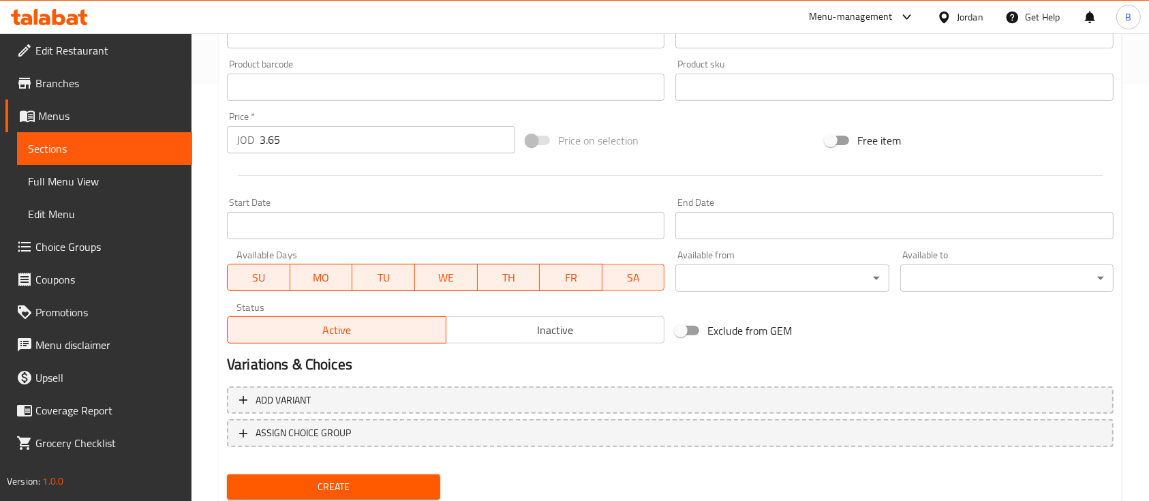
scroll to position [462, 0]
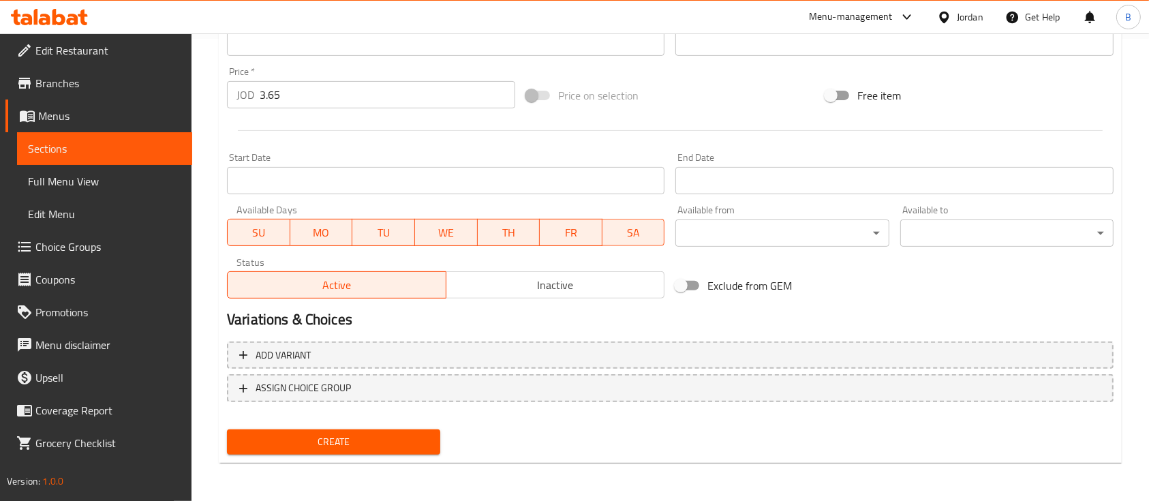
type input "حلقات البصل"
click at [374, 440] on span "Create" at bounding box center [334, 442] width 192 height 17
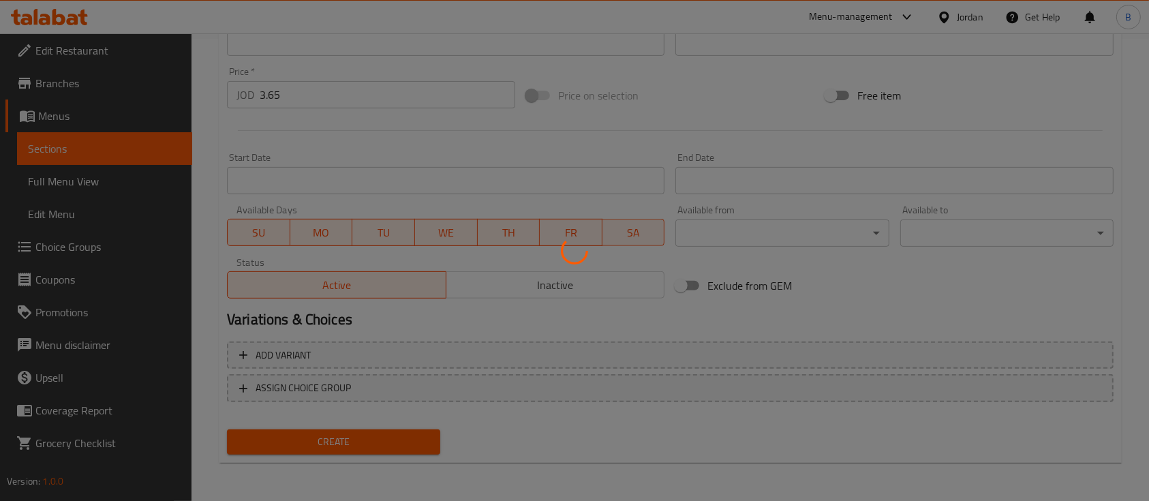
type input "0"
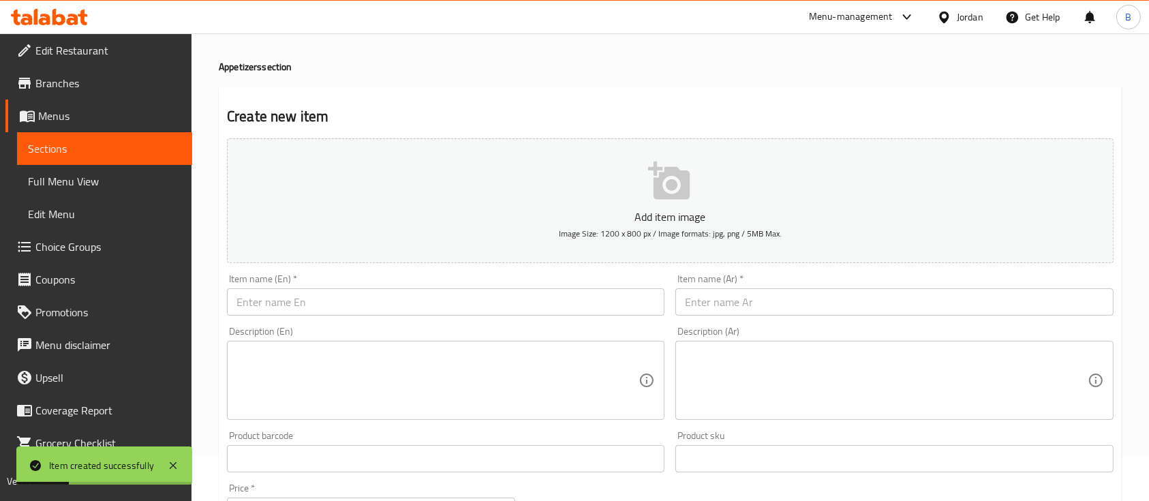
scroll to position [7, 0]
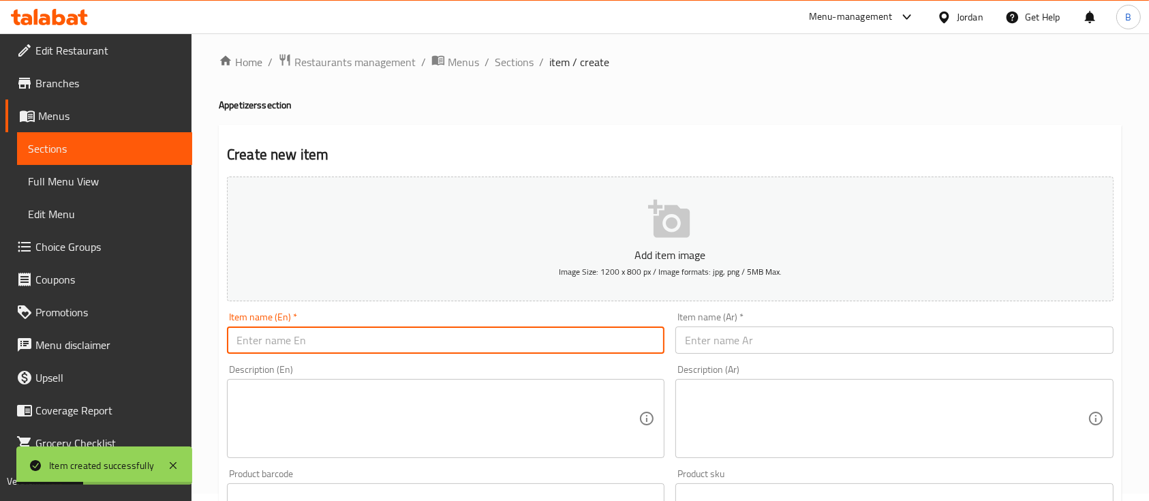
click at [348, 342] on input "text" at bounding box center [446, 340] width 438 height 27
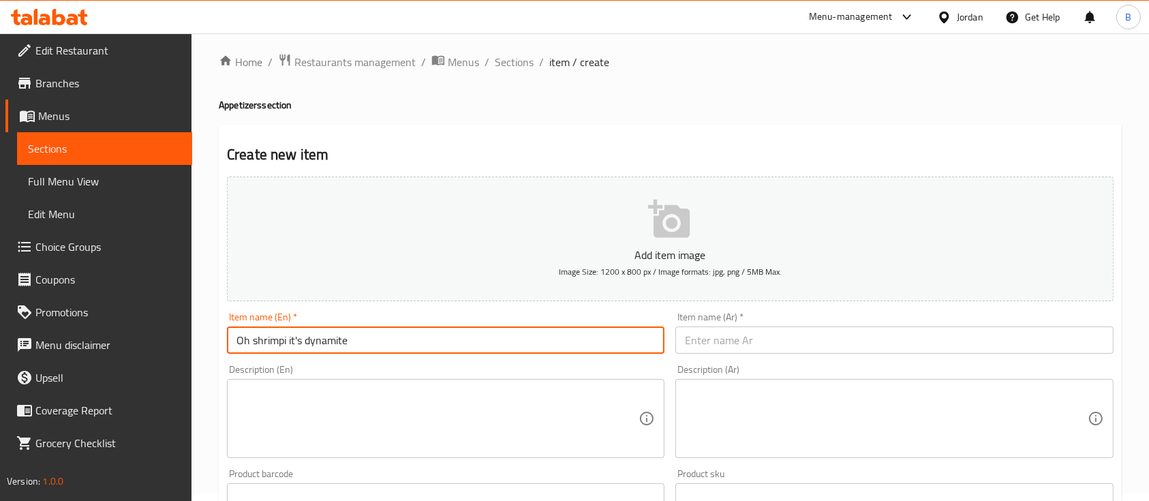
drag, startPoint x: 334, startPoint y: 347, endPoint x: 0, endPoint y: 332, distance: 334.3
click at [0, 332] on div "Edit Restaurant Branches Menus Sections Full Menu View Edit Menu Choice Groups …" at bounding box center [574, 491] width 1149 height 930
type input "Oh shrimpi it's dynamite"
click at [757, 344] on input "text" at bounding box center [895, 340] width 438 height 27
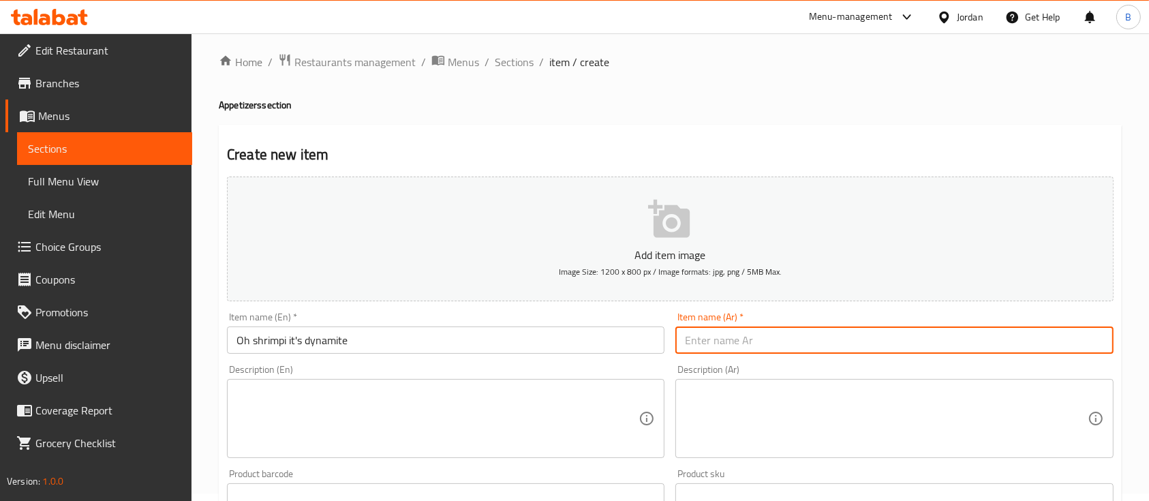
paste input "أوه روبيان إنه ديناميت"
type input "أوه روبيان إنه ديناميت"
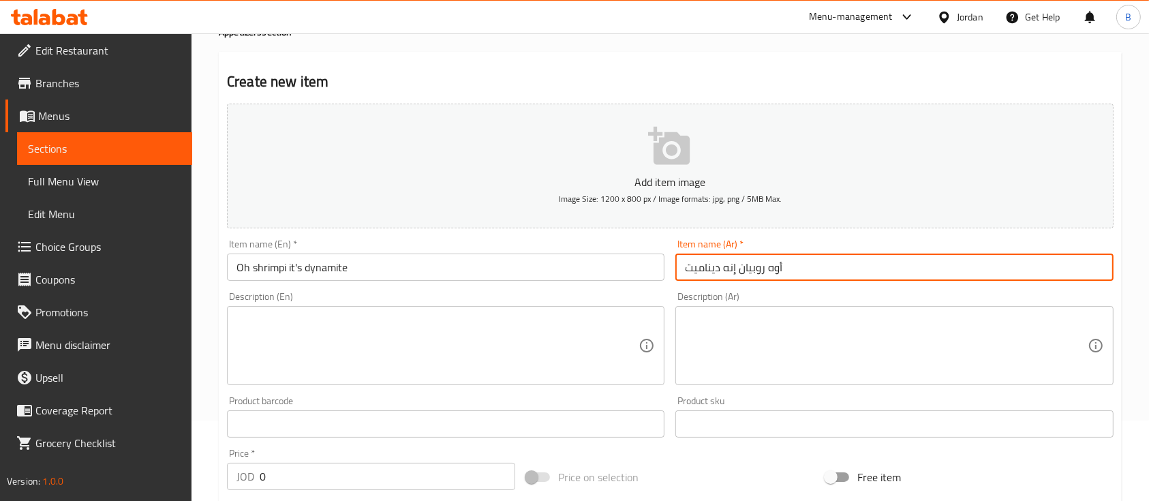
scroll to position [189, 0]
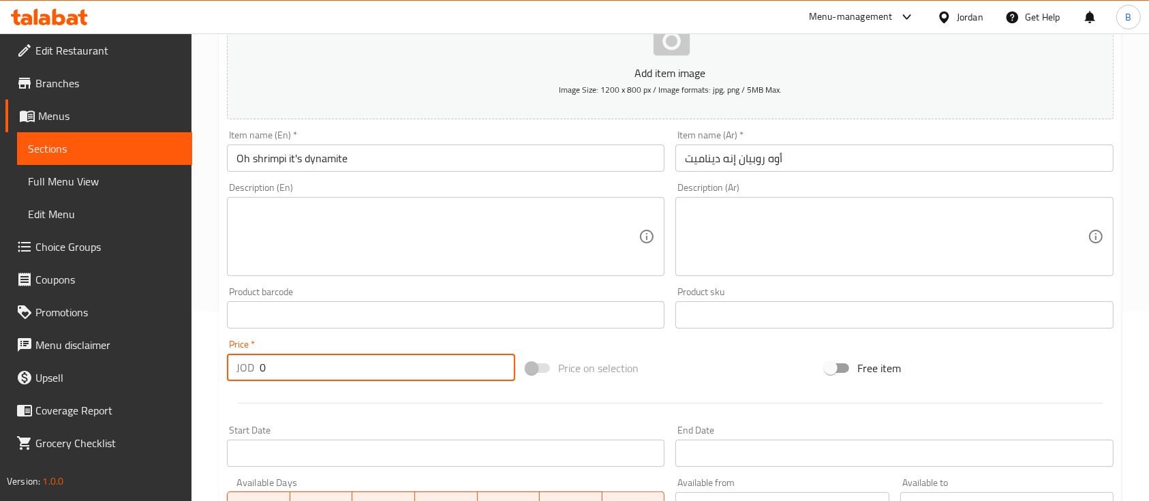
drag, startPoint x: 314, startPoint y: 376, endPoint x: 0, endPoint y: 318, distance: 318.9
click at [22, 331] on div "Edit Restaurant Branches Menus Sections Full Menu View Edit Menu Choice Groups …" at bounding box center [574, 309] width 1149 height 930
click at [275, 366] on input "6.235" at bounding box center [388, 367] width 256 height 27
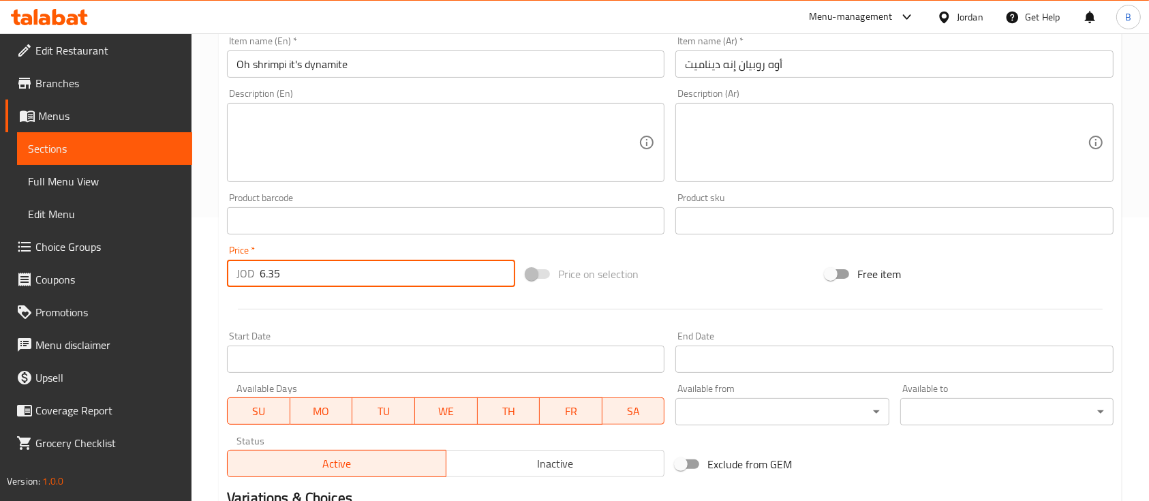
scroll to position [462, 0]
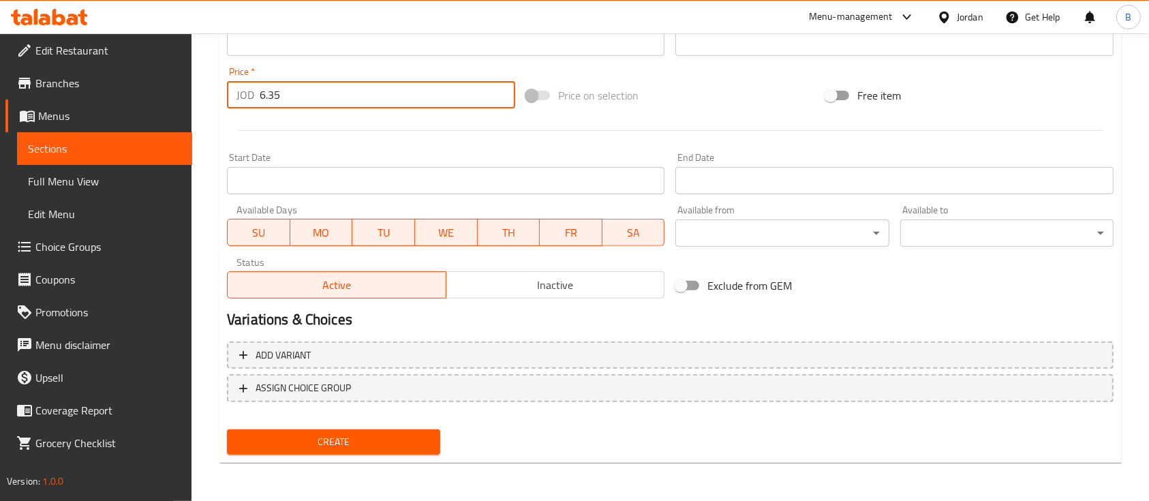
type input "6.35"
click at [328, 435] on span "Create" at bounding box center [334, 442] width 192 height 17
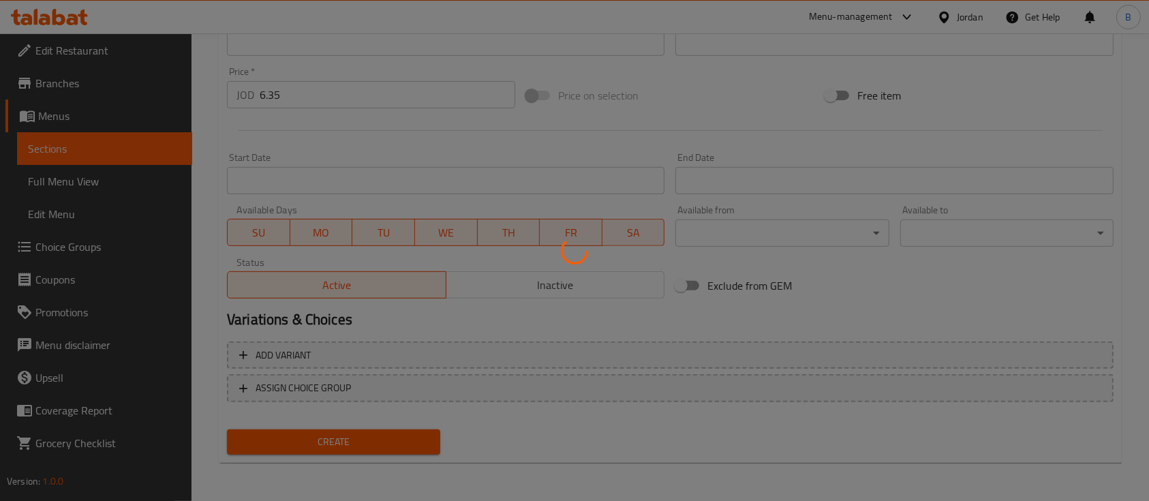
type input "0"
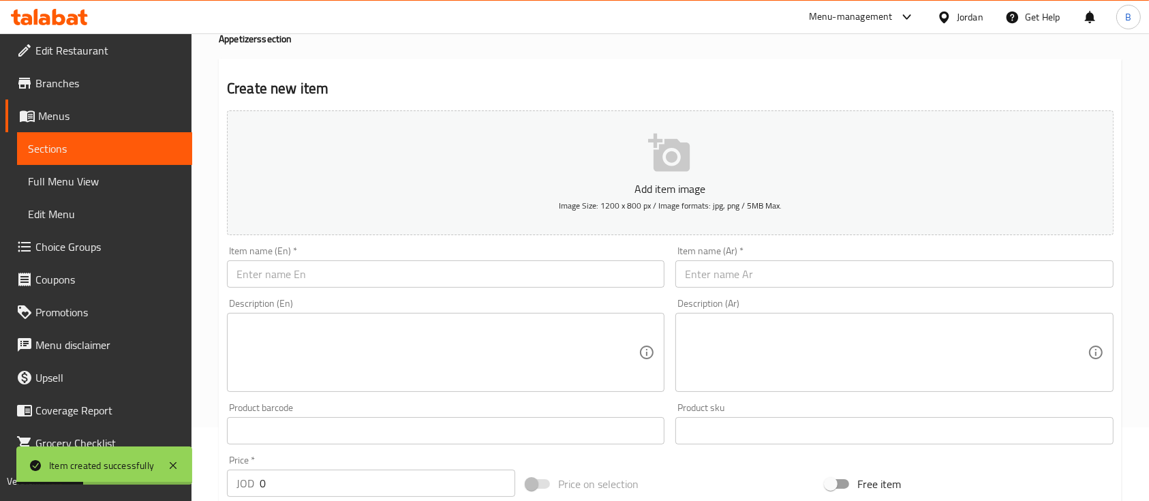
scroll to position [91, 0]
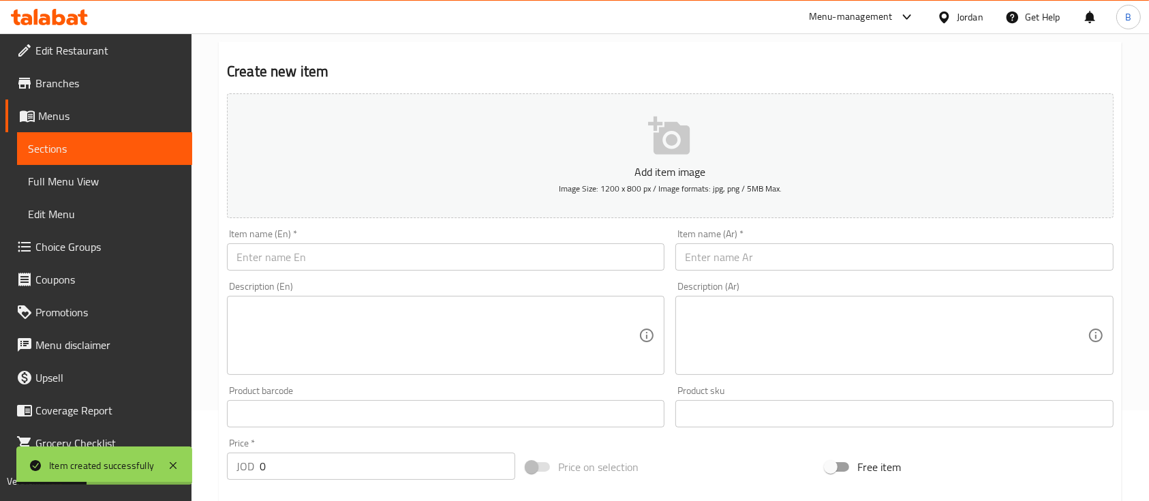
click at [363, 252] on input "text" at bounding box center [446, 256] width 438 height 27
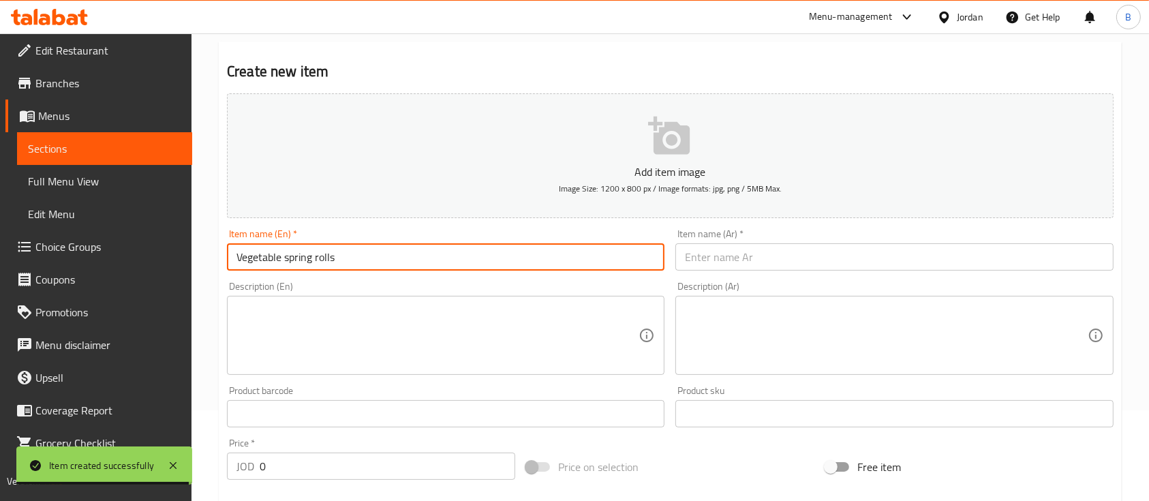
drag, startPoint x: 391, startPoint y: 251, endPoint x: 87, endPoint y: 264, distance: 305.0
click at [116, 261] on div "Edit Restaurant Branches Menus Sections Full Menu View Edit Menu Choice Groups …" at bounding box center [574, 408] width 1149 height 930
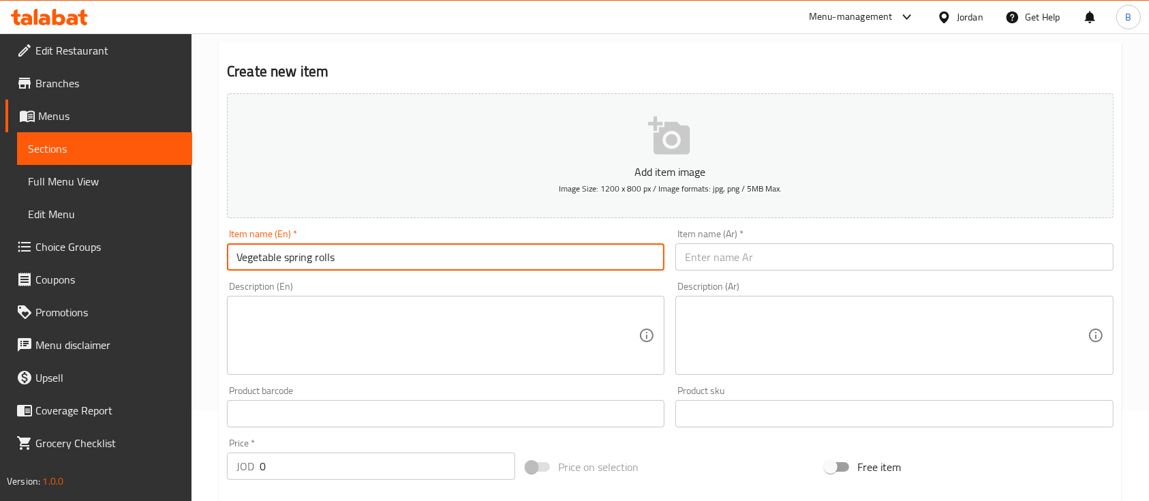
type input "Vegetable spring rolls"
click at [776, 251] on input "text" at bounding box center [895, 256] width 438 height 27
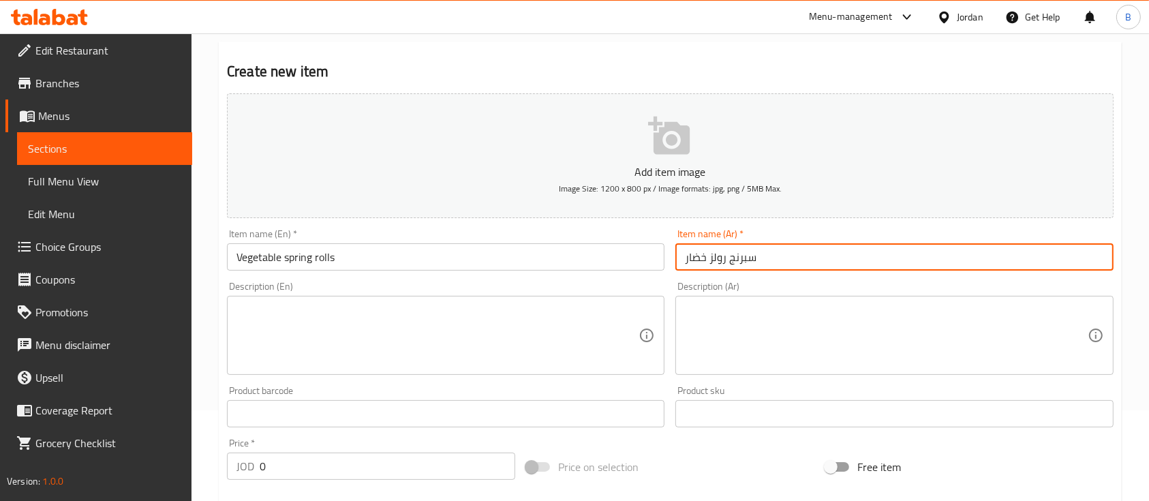
type input "سبرنج رولز خضار"
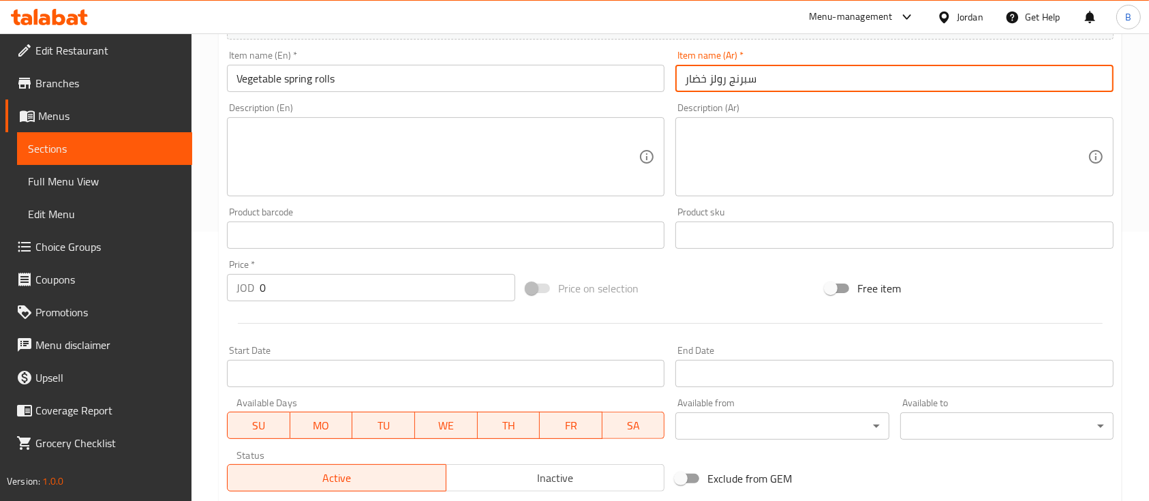
scroll to position [273, 0]
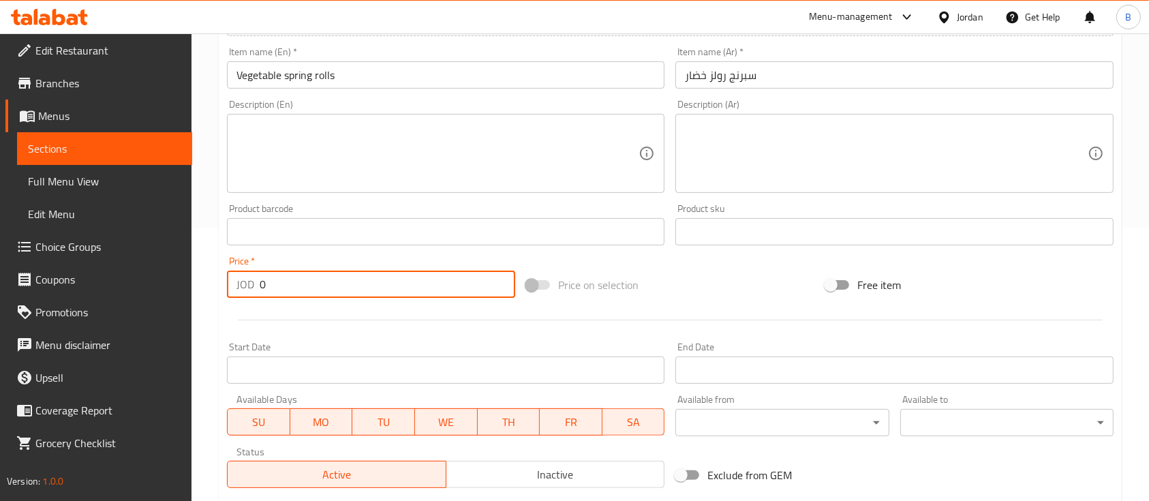
drag, startPoint x: 337, startPoint y: 286, endPoint x: 52, endPoint y: 273, distance: 285.2
click at [89, 272] on div "Edit Restaurant Branches Menus Sections Full Menu View Edit Menu Choice Groups …" at bounding box center [574, 226] width 1149 height 930
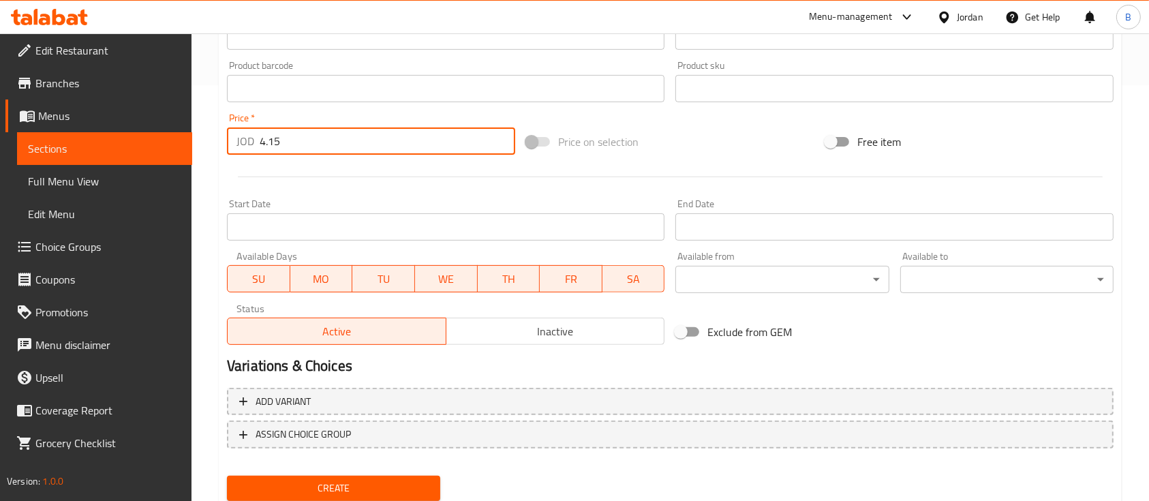
scroll to position [462, 0]
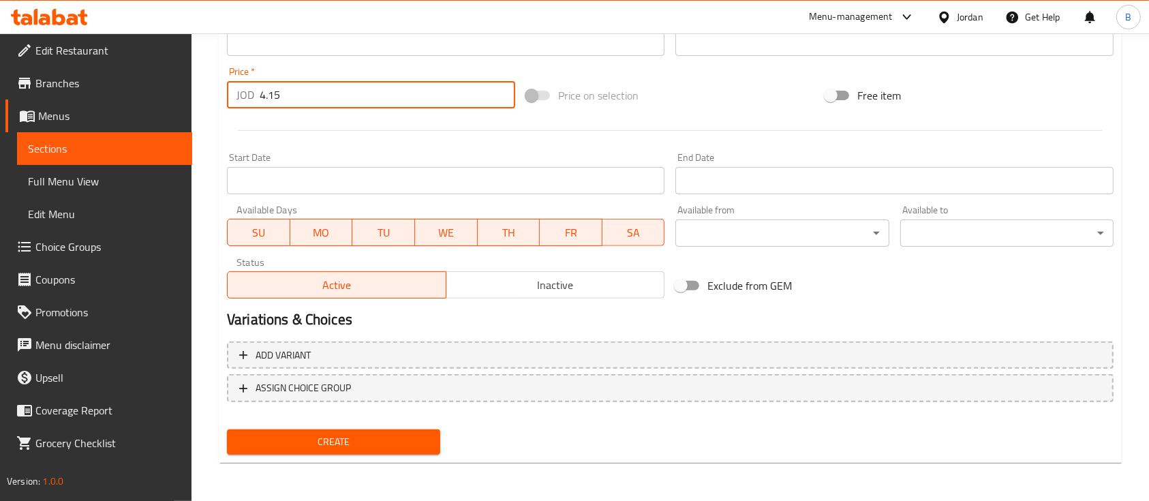
type input "4.15"
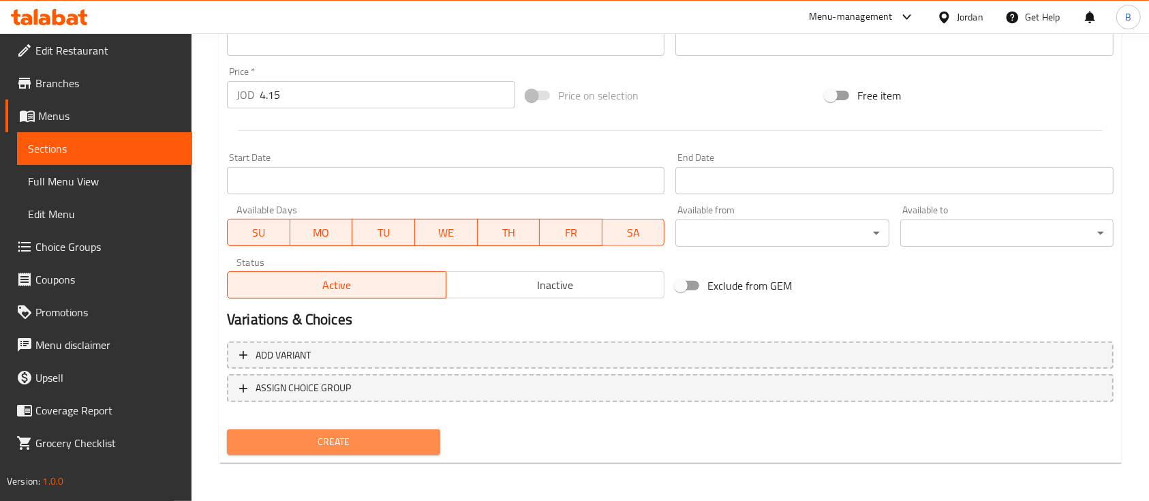
click at [395, 432] on button "Create" at bounding box center [333, 441] width 213 height 25
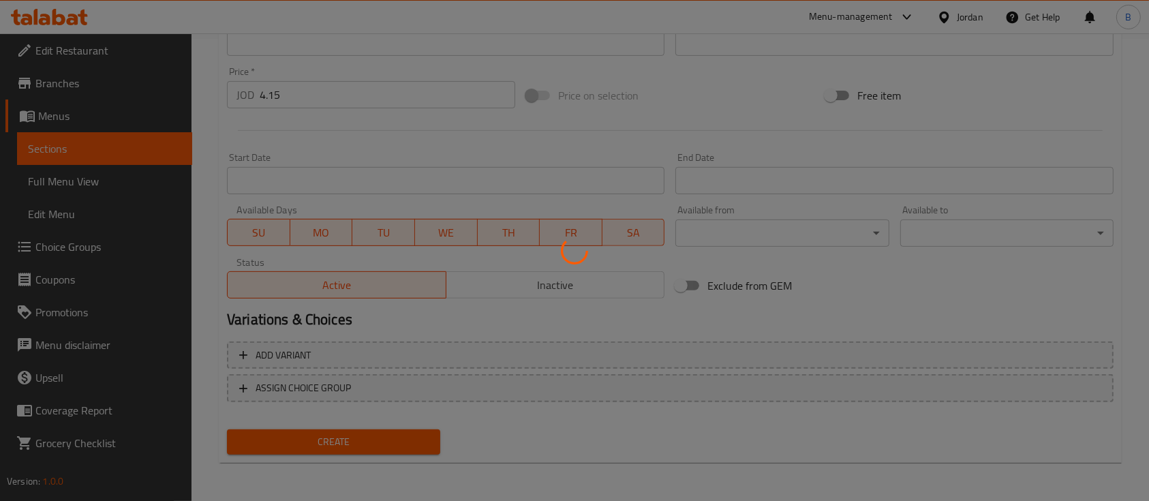
type input "0"
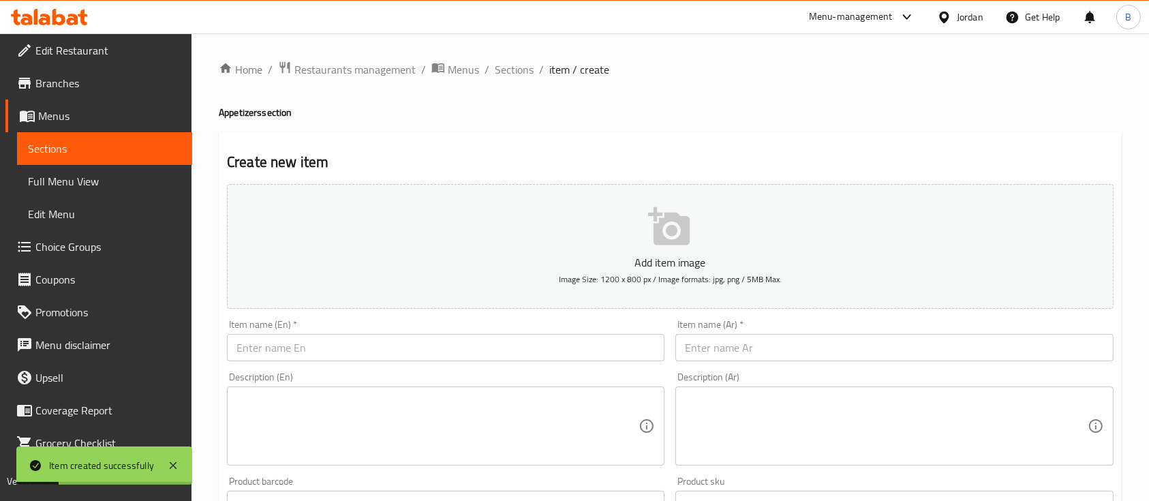
scroll to position [0, 0]
click at [533, 67] on ol "Home / Restaurants management / Menus / Sections / item / create" at bounding box center [670, 70] width 903 height 18
click at [511, 63] on span "Sections" at bounding box center [514, 69] width 39 height 16
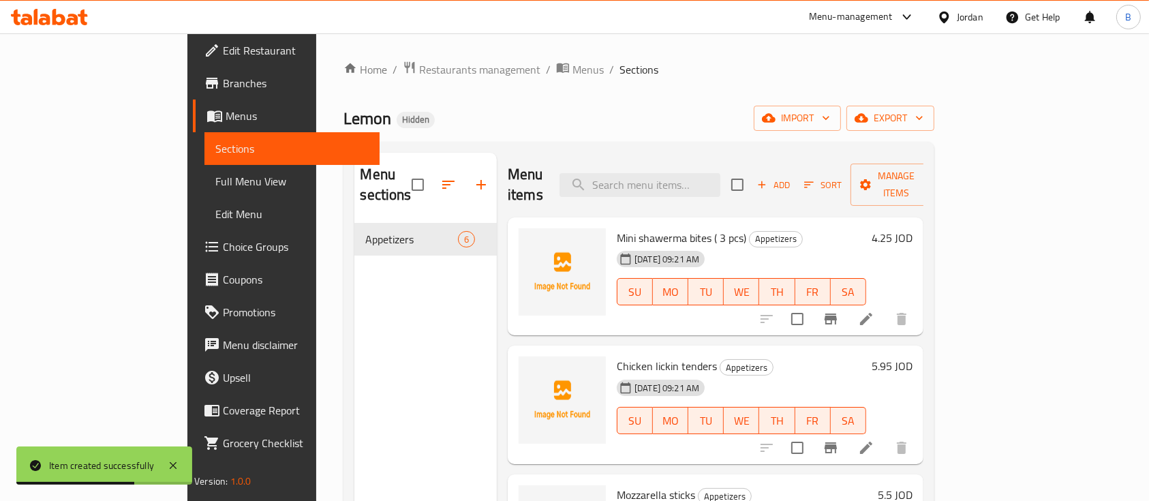
click at [792, 177] on span "Add" at bounding box center [773, 185] width 37 height 16
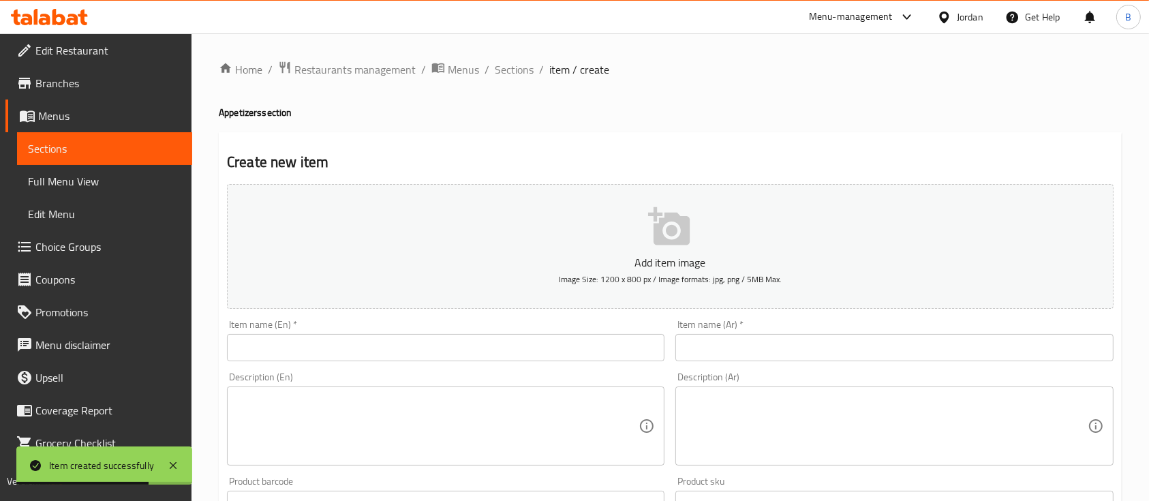
click at [436, 343] on input "text" at bounding box center [446, 347] width 438 height 27
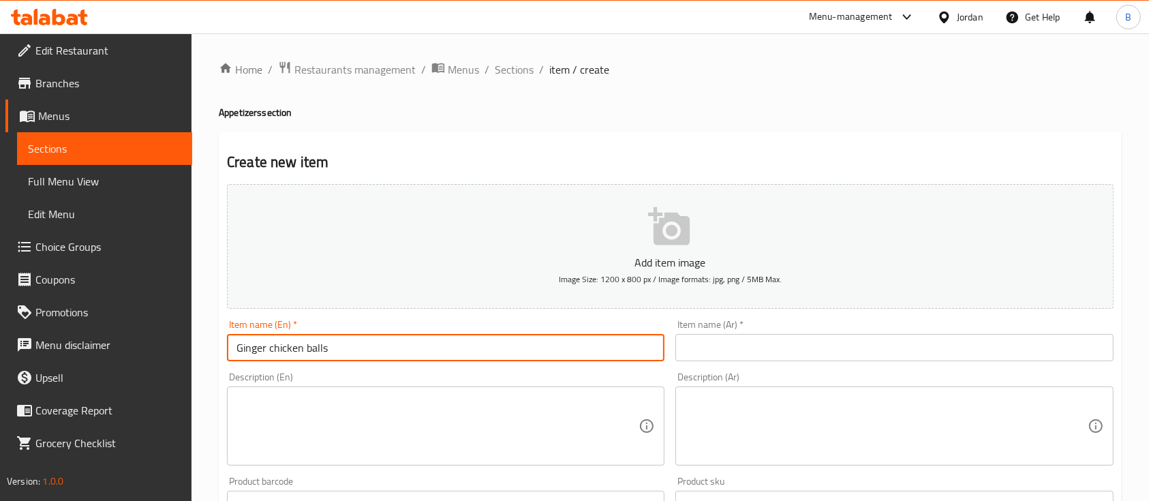
drag, startPoint x: 436, startPoint y: 344, endPoint x: 144, endPoint y: 343, distance: 291.7
click at [144, 343] on div "Edit Restaurant Branches Menus Sections Full Menu View Edit Menu Choice Groups …" at bounding box center [574, 498] width 1149 height 930
type input "Ginger chicken balls"
click at [796, 359] on input "text" at bounding box center [895, 347] width 438 height 27
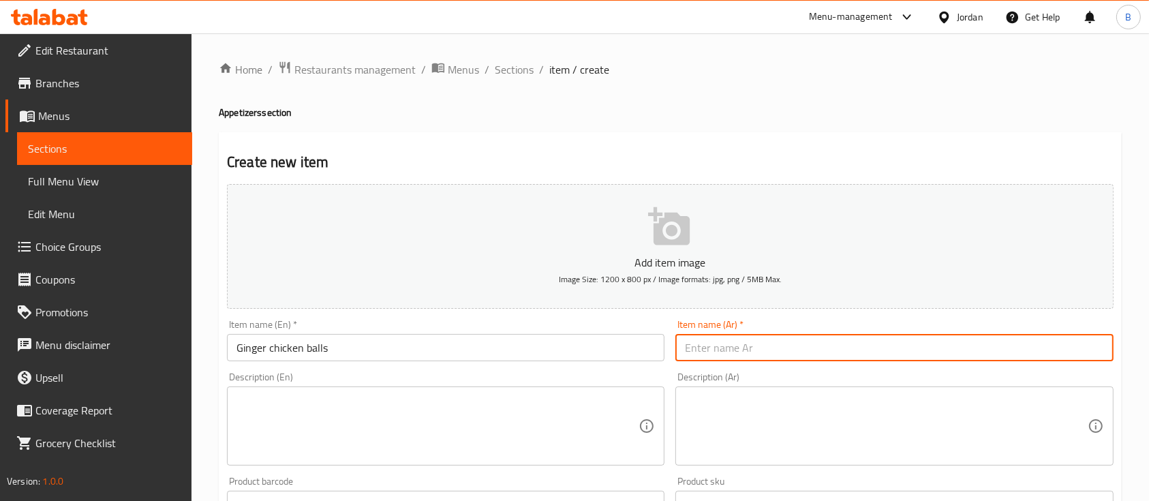
paste input "كرات الدجاج بالزنجبيل"
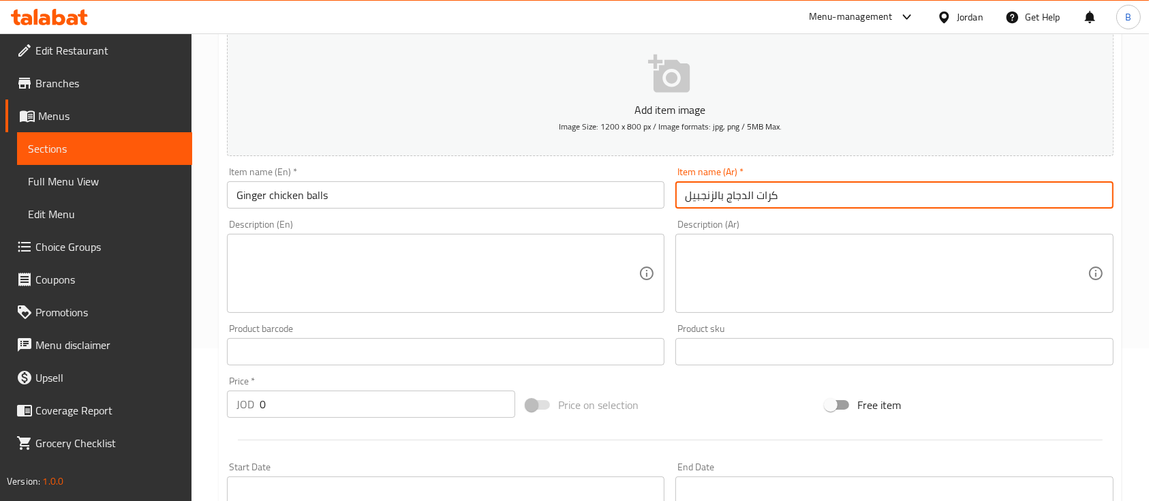
scroll to position [181, 0]
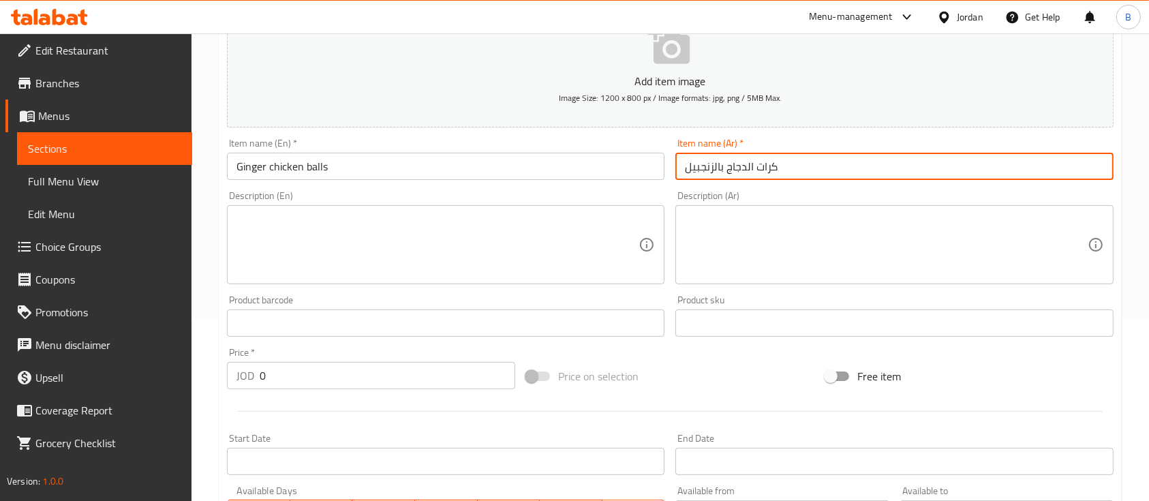
type input "كرات الدجاج بالزنجبيل"
drag, startPoint x: 307, startPoint y: 379, endPoint x: 149, endPoint y: 371, distance: 158.4
click at [197, 371] on div "Home / Restaurants management / Menus / Sections / item / create Appetizers sec…" at bounding box center [671, 317] width 958 height 930
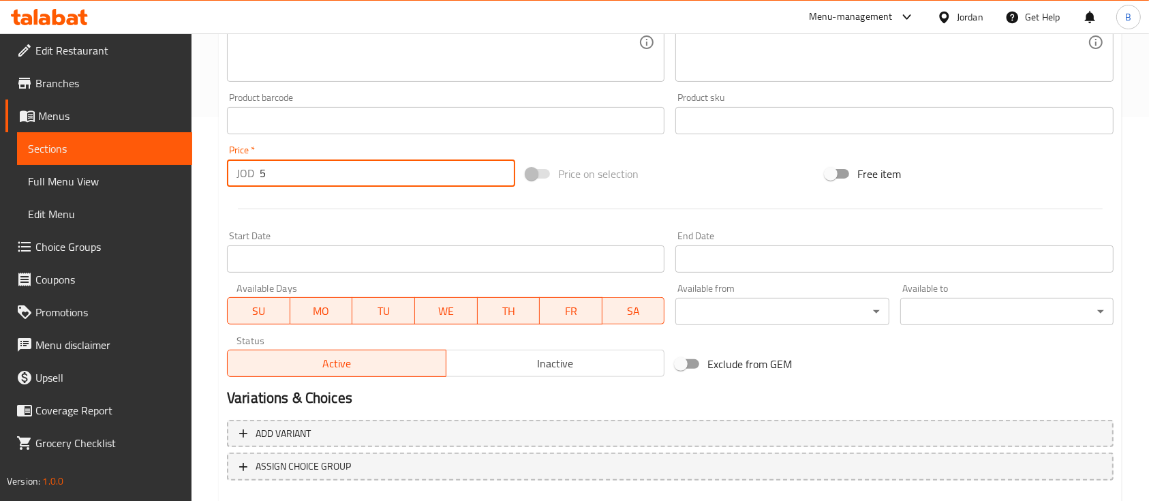
scroll to position [462, 0]
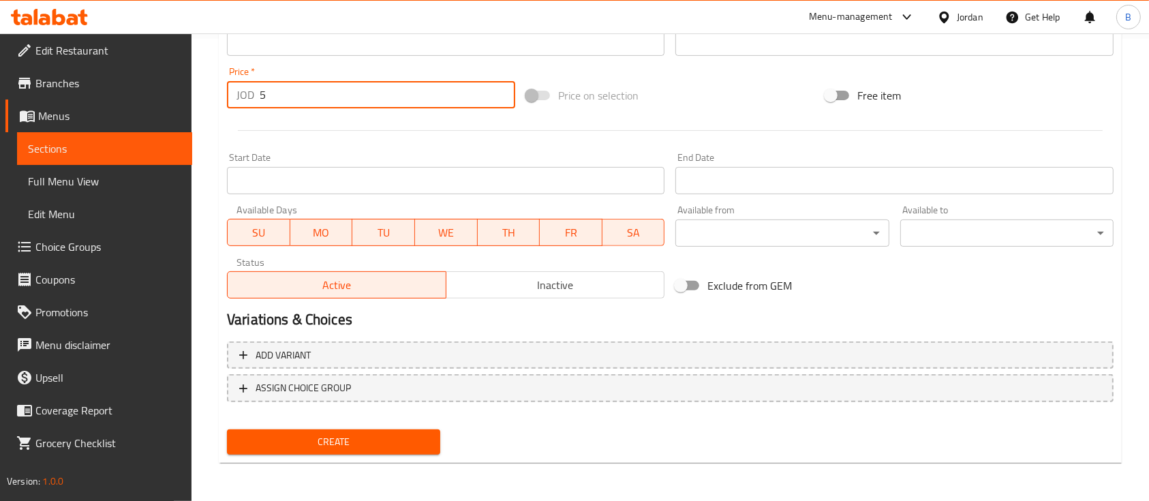
type input "5"
click at [370, 447] on span "Create" at bounding box center [334, 442] width 192 height 17
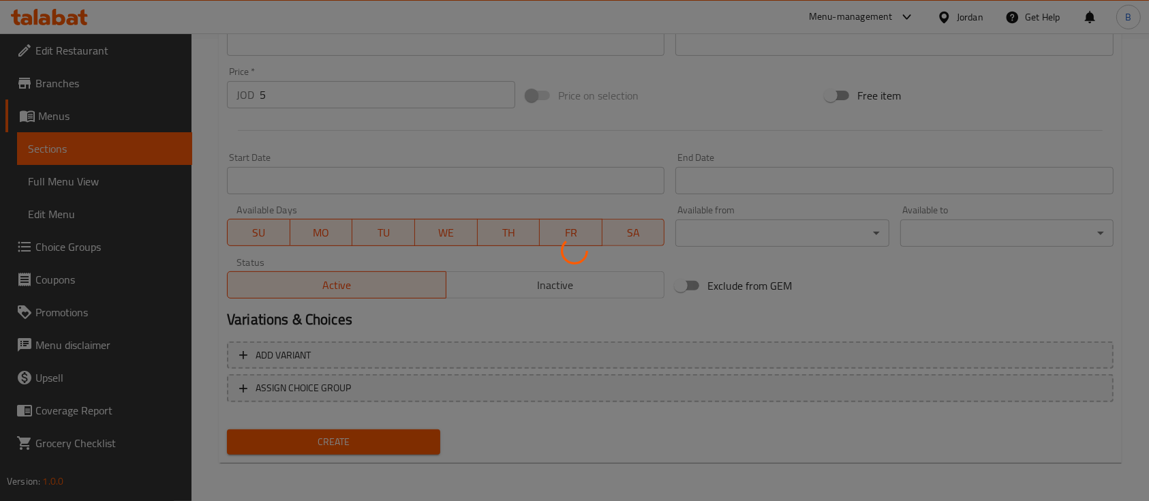
type input "0"
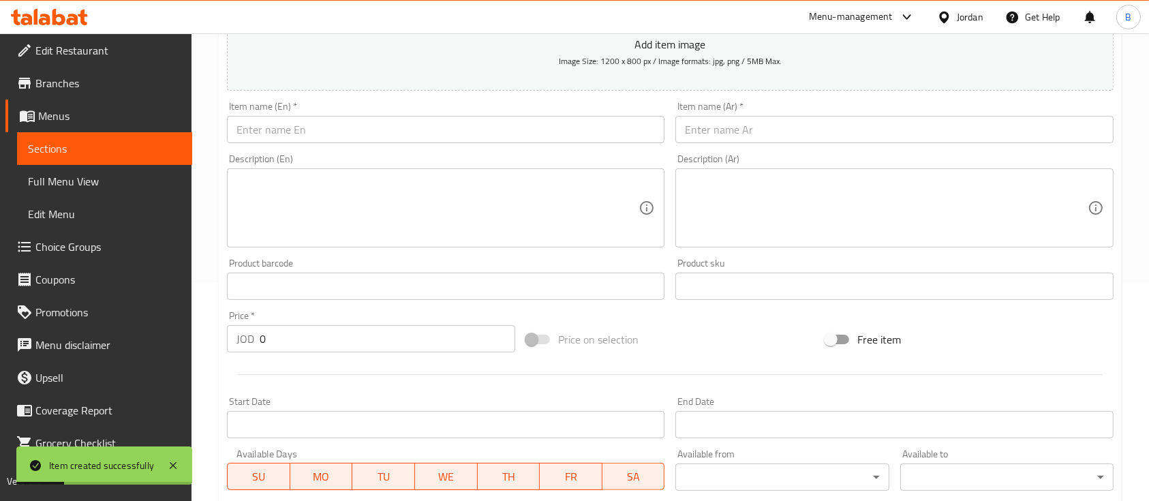
scroll to position [189, 0]
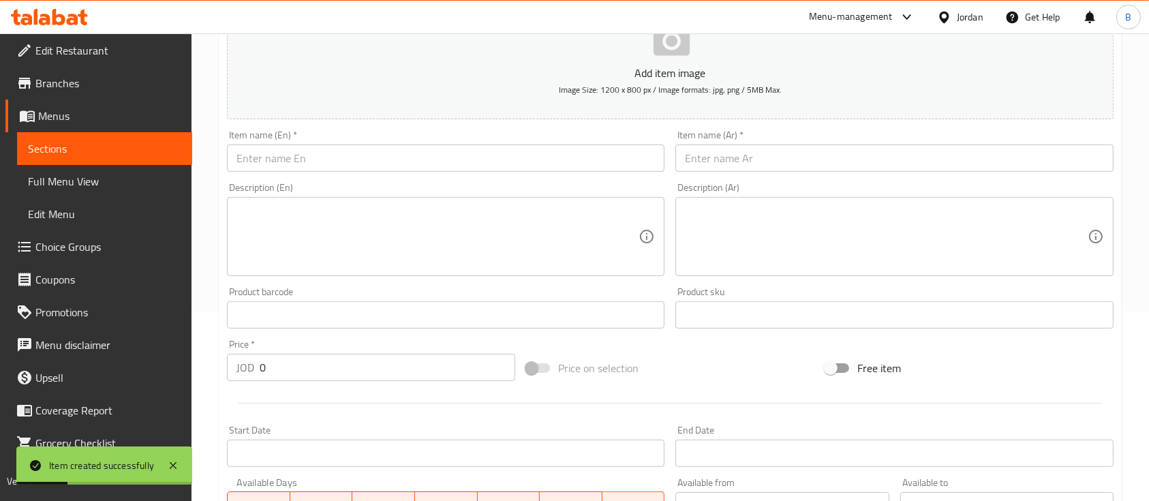
click at [390, 155] on input "text" at bounding box center [446, 158] width 438 height 27
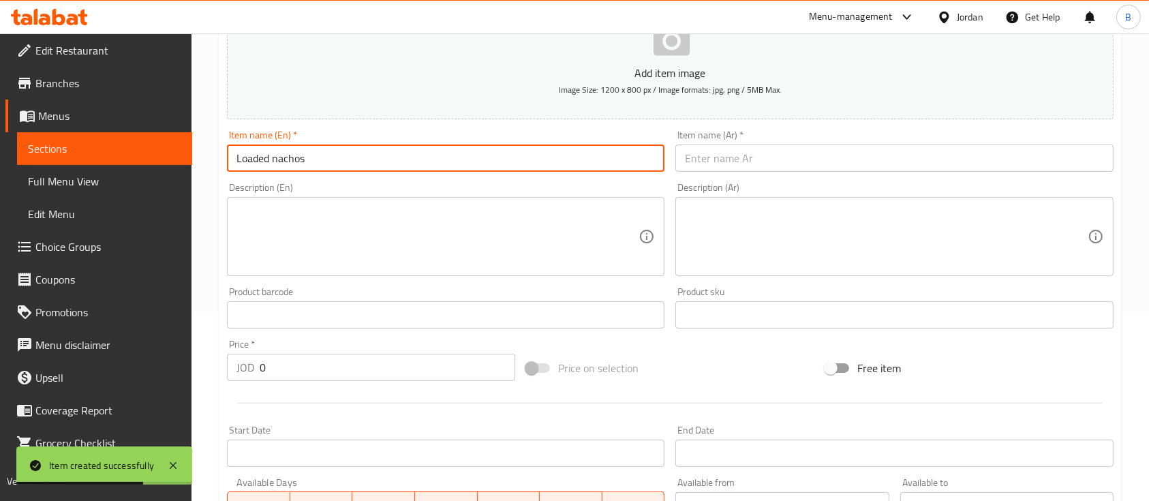
drag, startPoint x: 404, startPoint y: 151, endPoint x: 82, endPoint y: 155, distance: 321.8
click at [82, 155] on div "Edit Restaurant Branches Menus Sections Full Menu View Edit Menu Choice Groups …" at bounding box center [574, 309] width 1149 height 930
type input "Loaded nachos"
drag, startPoint x: 733, startPoint y: 151, endPoint x: 725, endPoint y: 151, distance: 8.2
click at [733, 151] on input "text" at bounding box center [895, 158] width 438 height 27
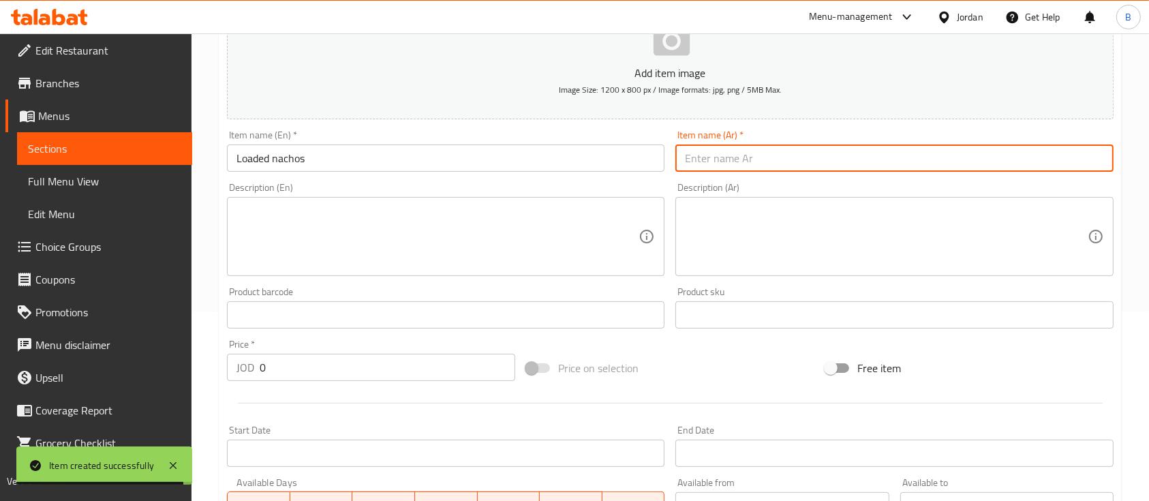
paste input "ناتشوز محملة"
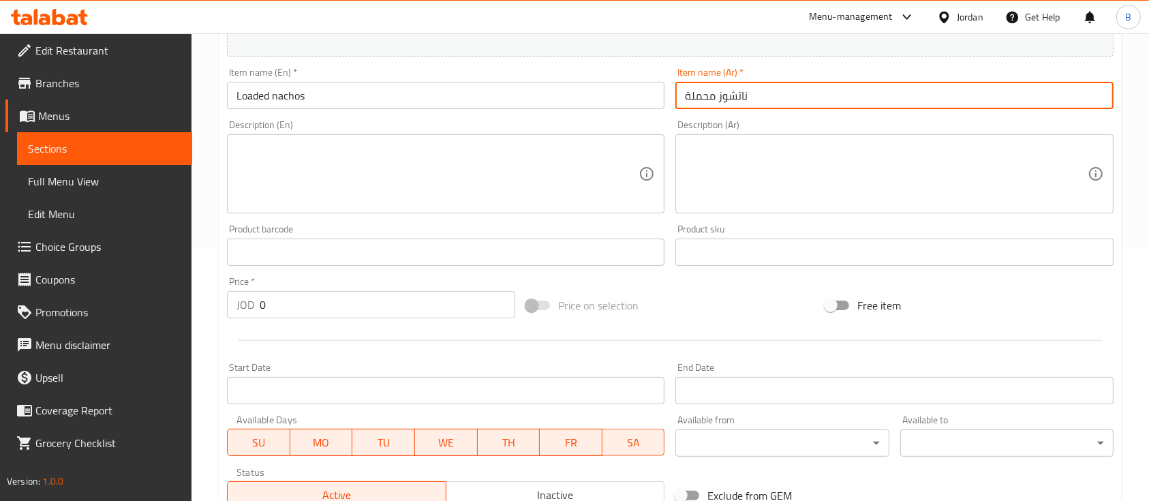
scroll to position [280, 0]
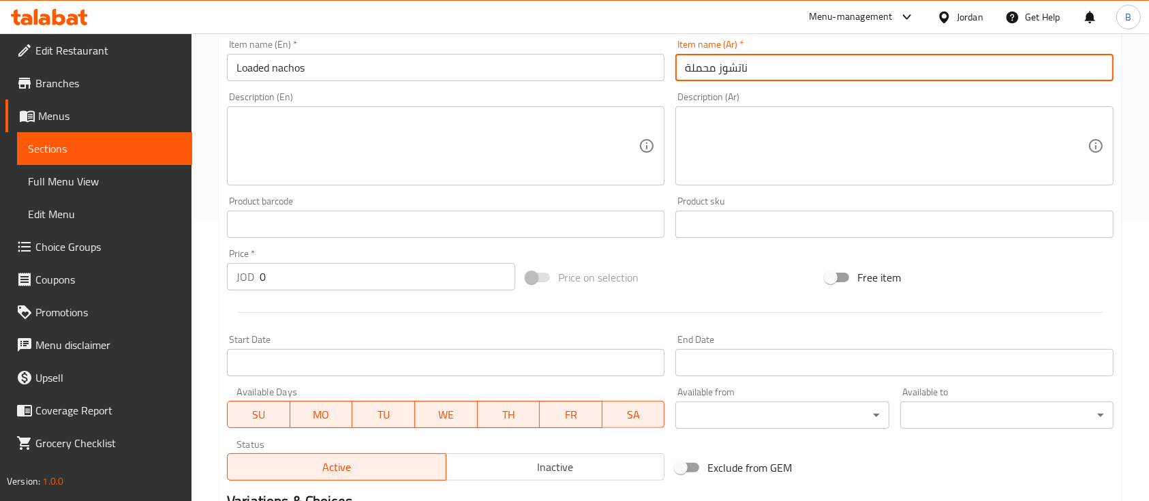
drag, startPoint x: 718, startPoint y: 66, endPoint x: 605, endPoint y: 54, distance: 113.1
click at [612, 55] on div "Add item image Image Size: 1200 x 800 px / Image formats: jpg, png / 5MB Max. I…" at bounding box center [671, 192] width 898 height 588
type input "ناتشوز"
drag, startPoint x: 218, startPoint y: 271, endPoint x: 1, endPoint y: 270, distance: 217.4
click at [186, 270] on div "Edit Restaurant Branches Menus Sections Full Menu View Edit Menu Choice Groups …" at bounding box center [574, 218] width 1149 height 930
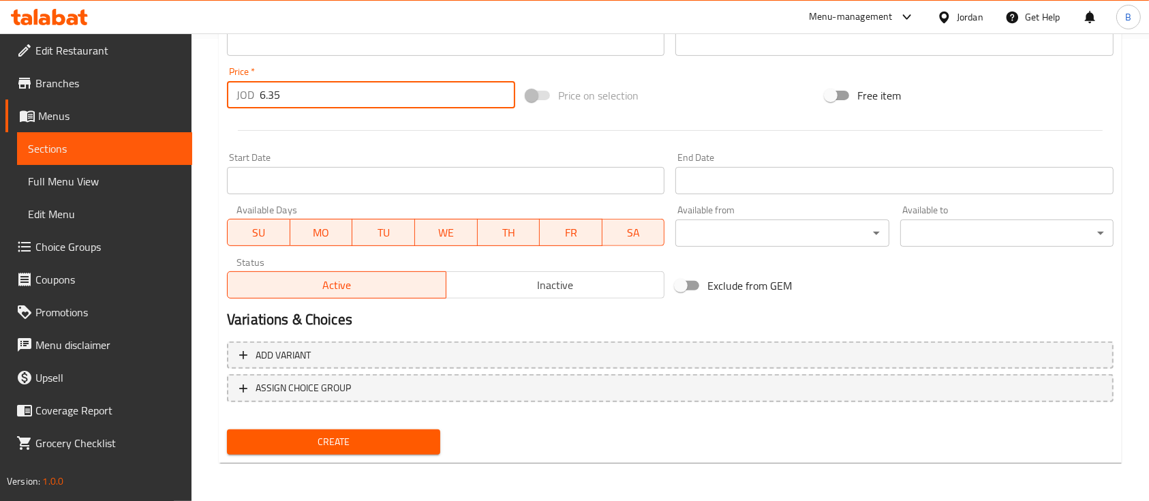
type input "6.35"
click at [387, 454] on button "Create" at bounding box center [333, 441] width 213 height 25
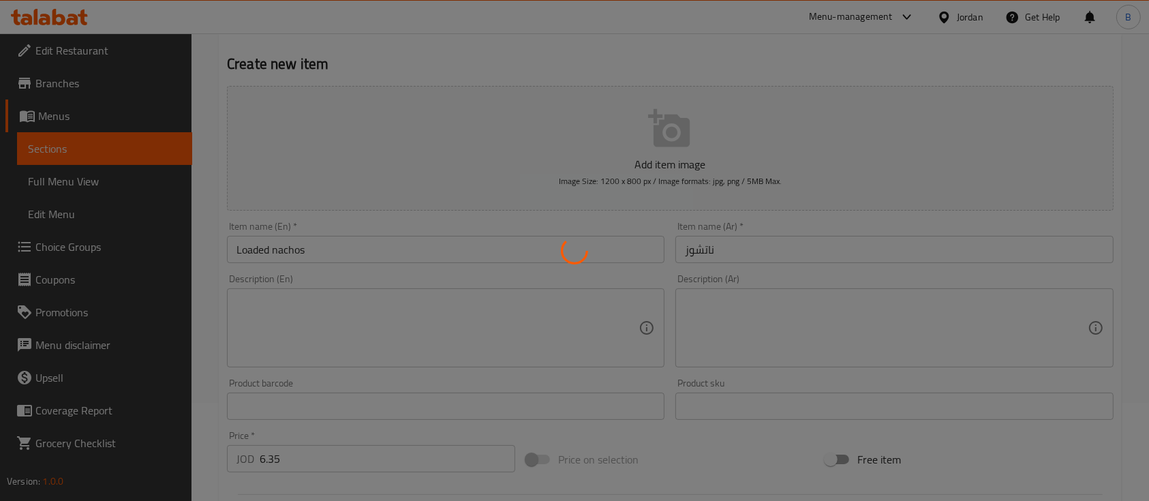
type input "0"
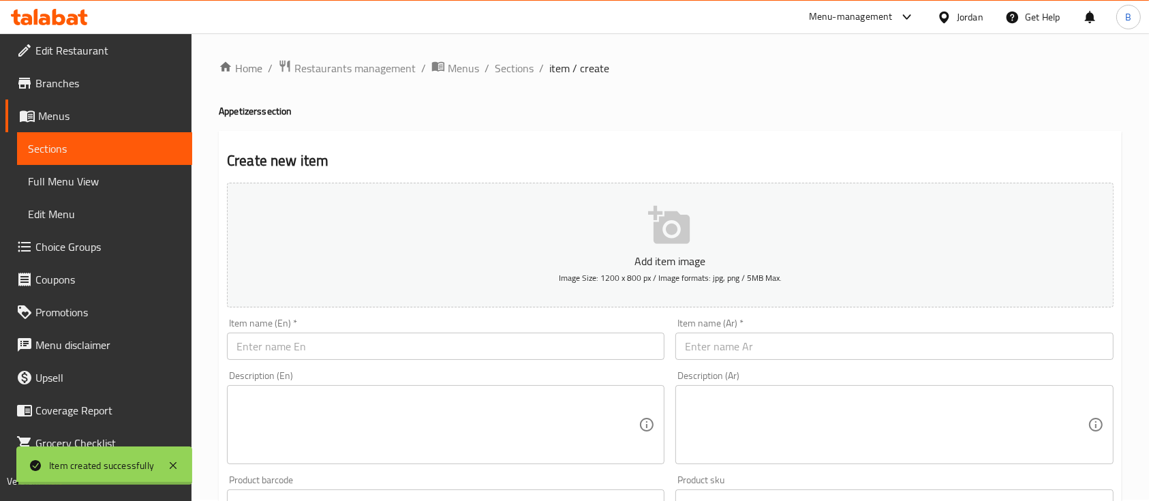
scroll to position [0, 0]
click at [514, 67] on span "Sections" at bounding box center [514, 69] width 39 height 16
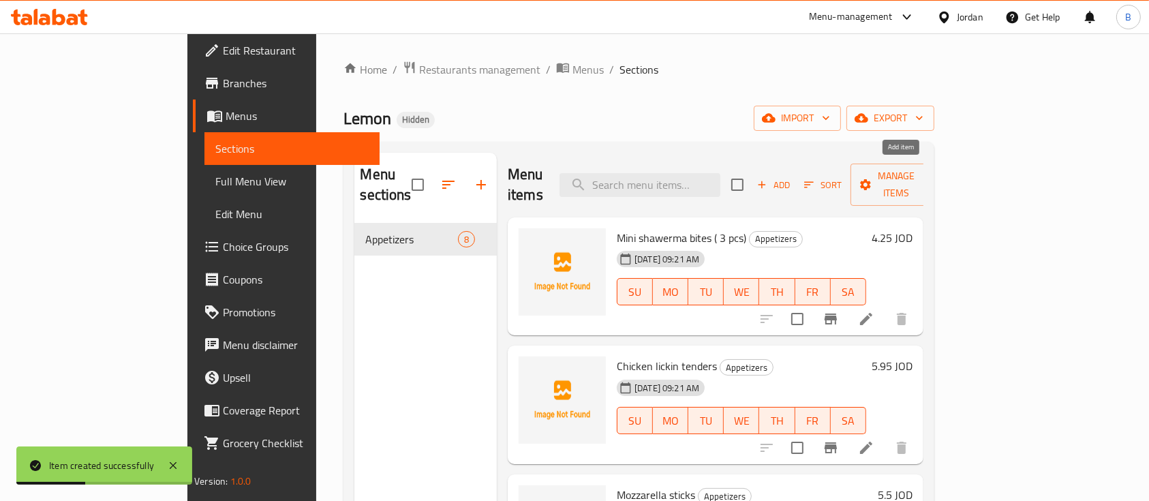
click at [795, 175] on button "Add" at bounding box center [774, 185] width 44 height 21
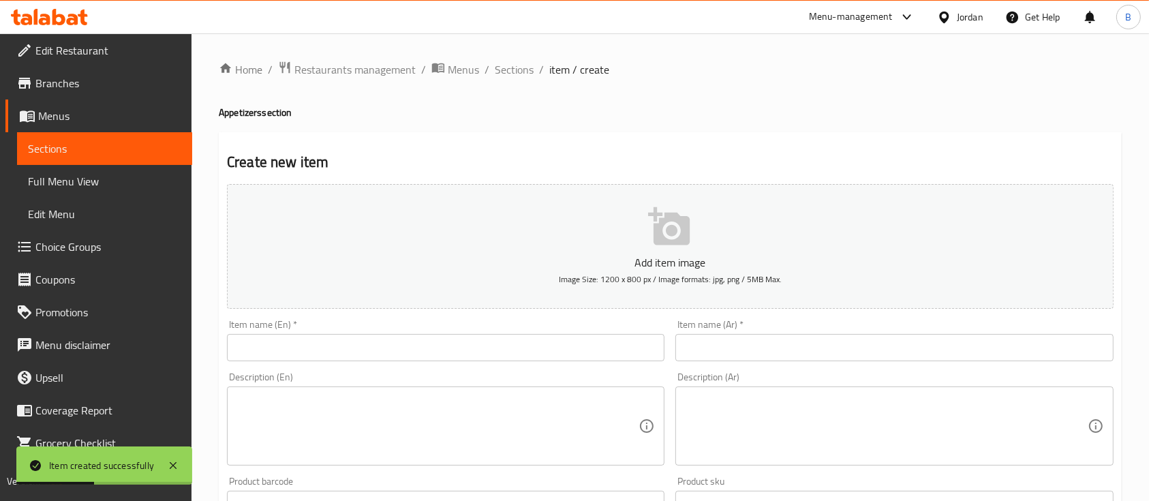
click at [409, 337] on input "text" at bounding box center [446, 347] width 438 height 27
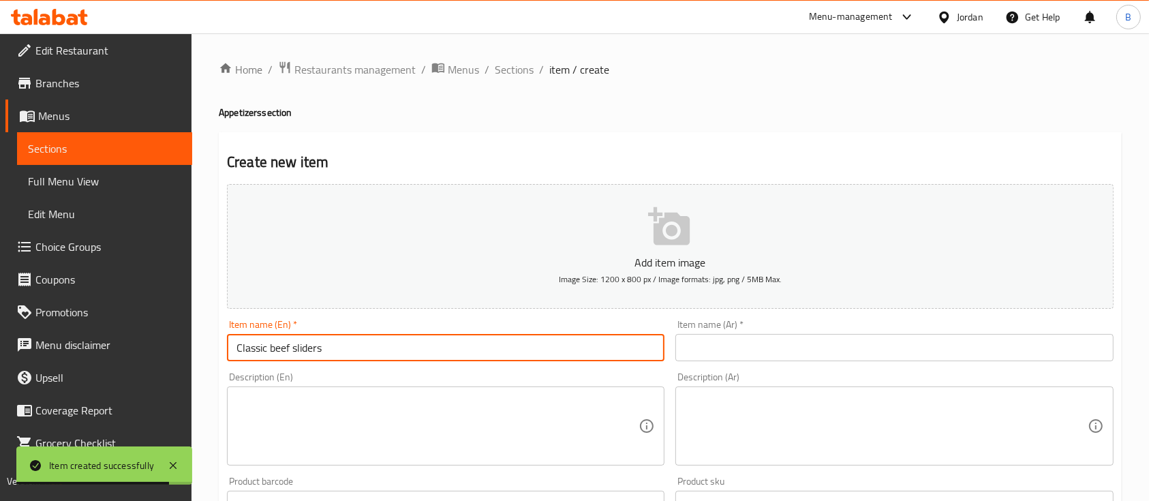
drag, startPoint x: 406, startPoint y: 357, endPoint x: 41, endPoint y: 340, distance: 365.8
click at [83, 341] on div "Edit Restaurant Branches Menus Sections Full Menu View Edit Menu Choice Groups …" at bounding box center [574, 498] width 1149 height 930
type input "Classic beef sliders"
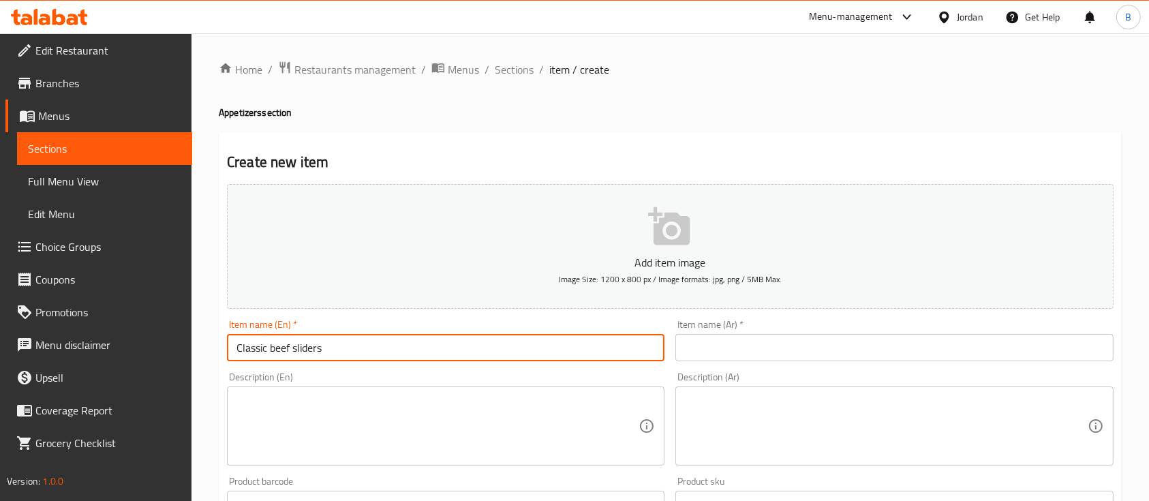
click at [727, 355] on input "text" at bounding box center [895, 347] width 438 height 27
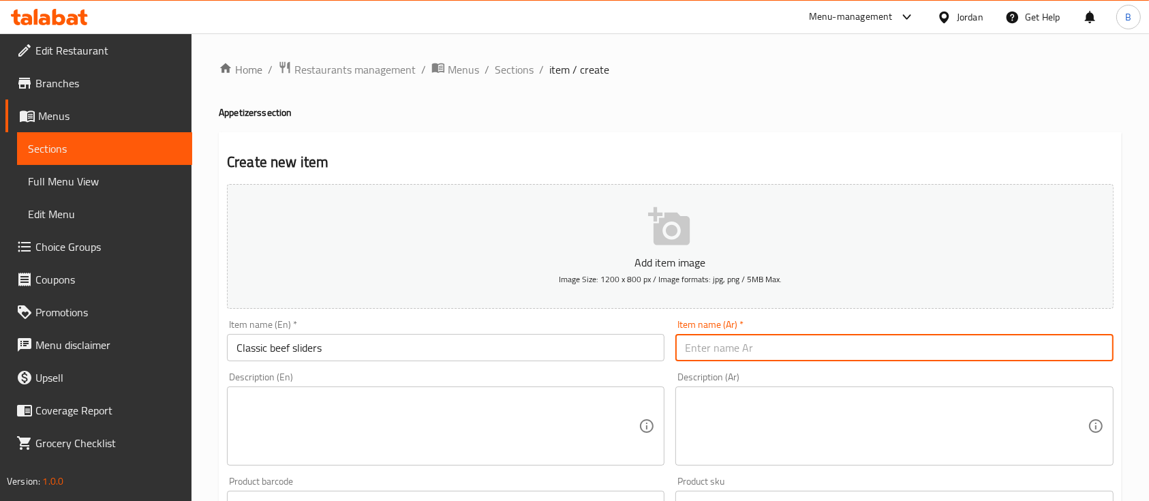
paste input "شطائر لحم البقر الكلاسيكية"
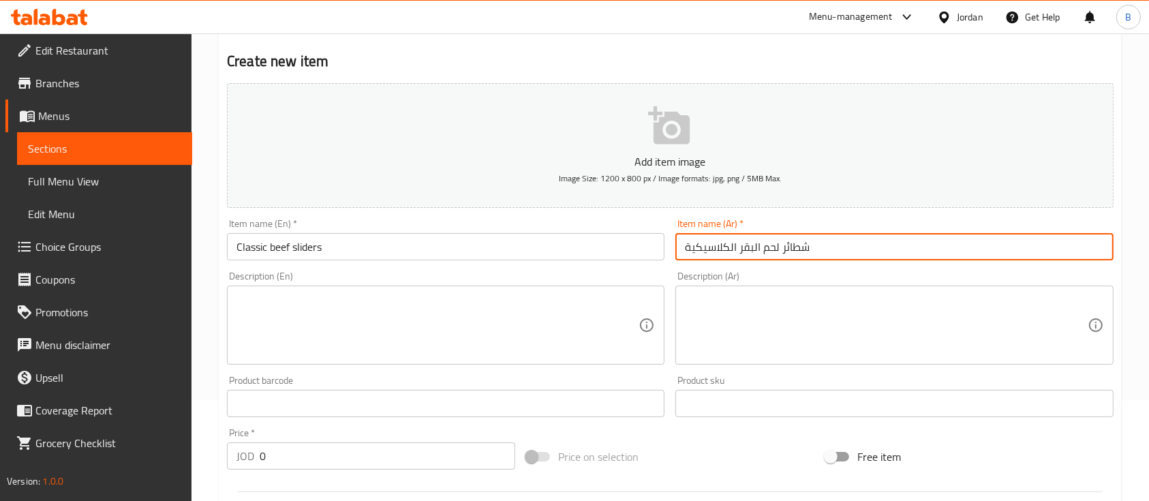
scroll to position [181, 0]
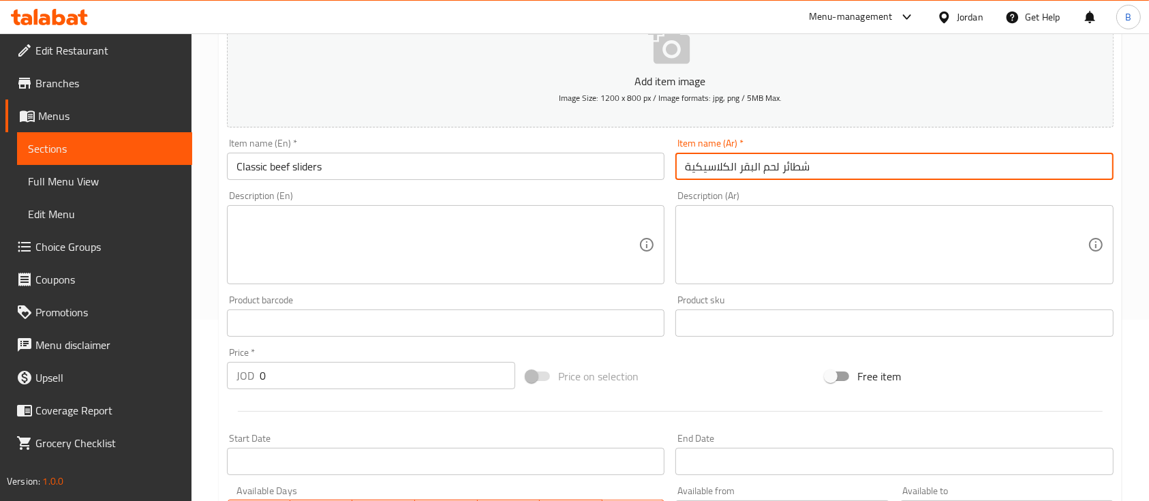
type input "شطائر لحم البقر الكلاسيكية"
drag, startPoint x: 350, startPoint y: 375, endPoint x: 110, endPoint y: 345, distance: 241.1
click at [153, 348] on div "Edit Restaurant Branches Menus Sections Full Menu View Edit Menu Choice Groups …" at bounding box center [574, 317] width 1149 height 930
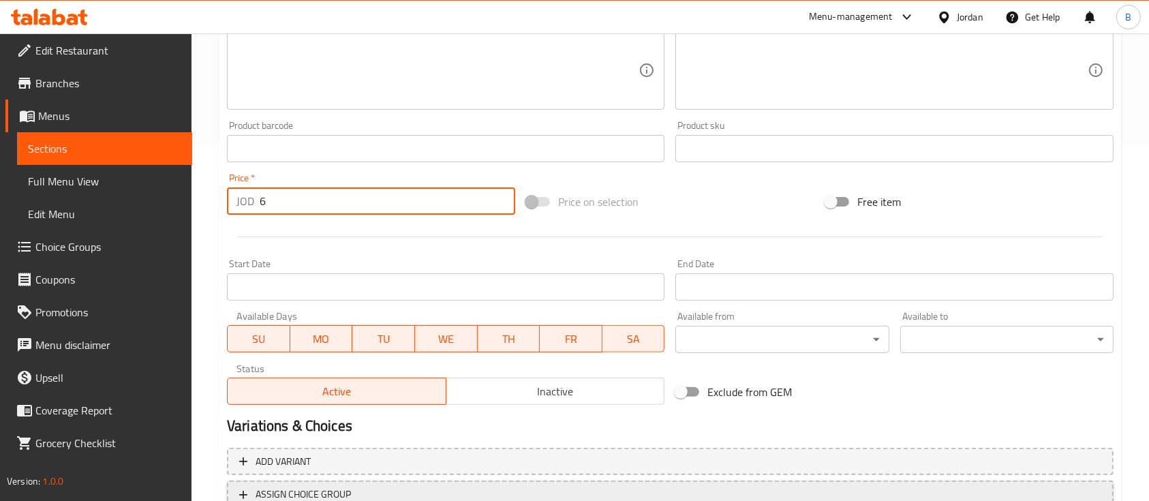
scroll to position [462, 0]
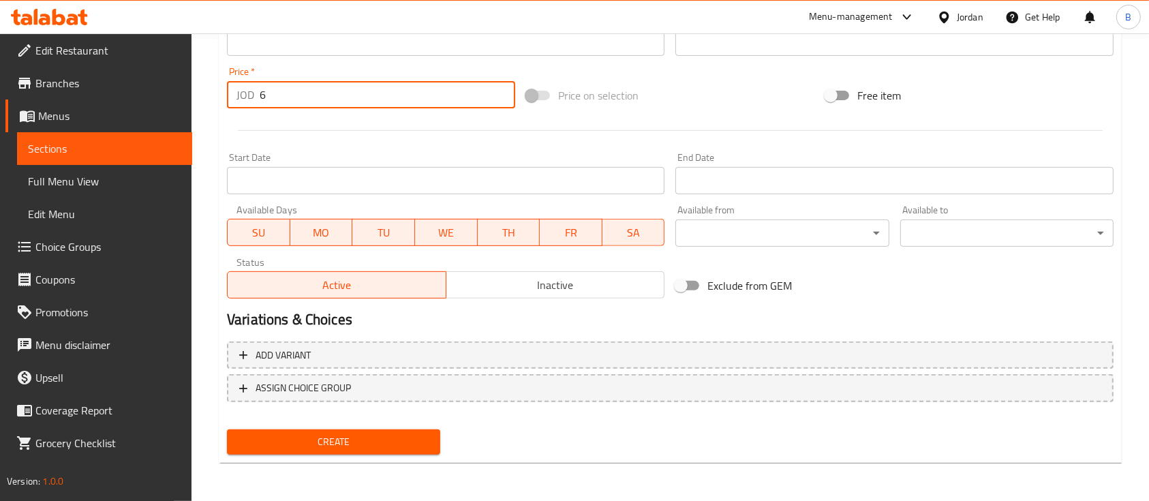
type input "6"
click at [355, 436] on span "Create" at bounding box center [334, 442] width 192 height 17
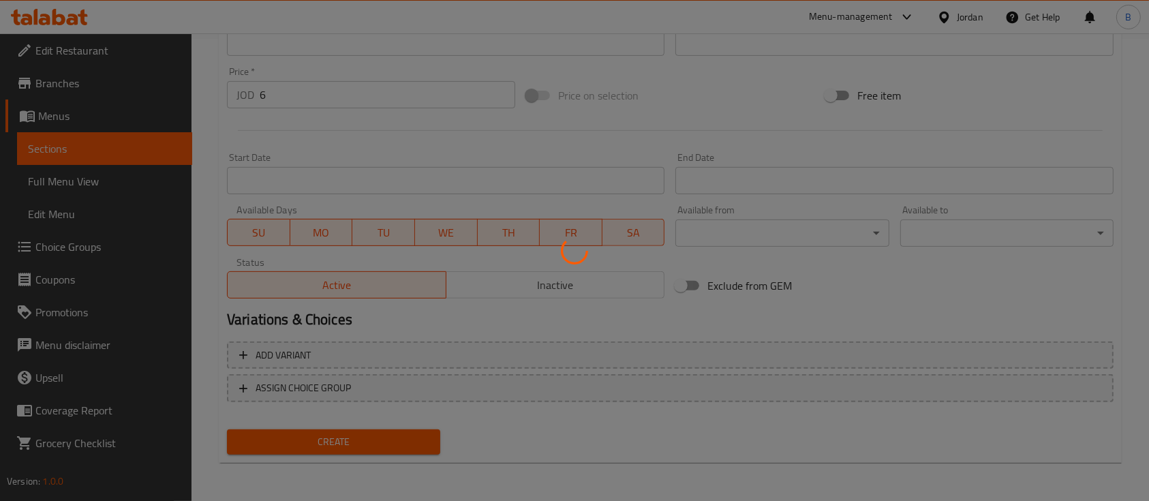
type input "0"
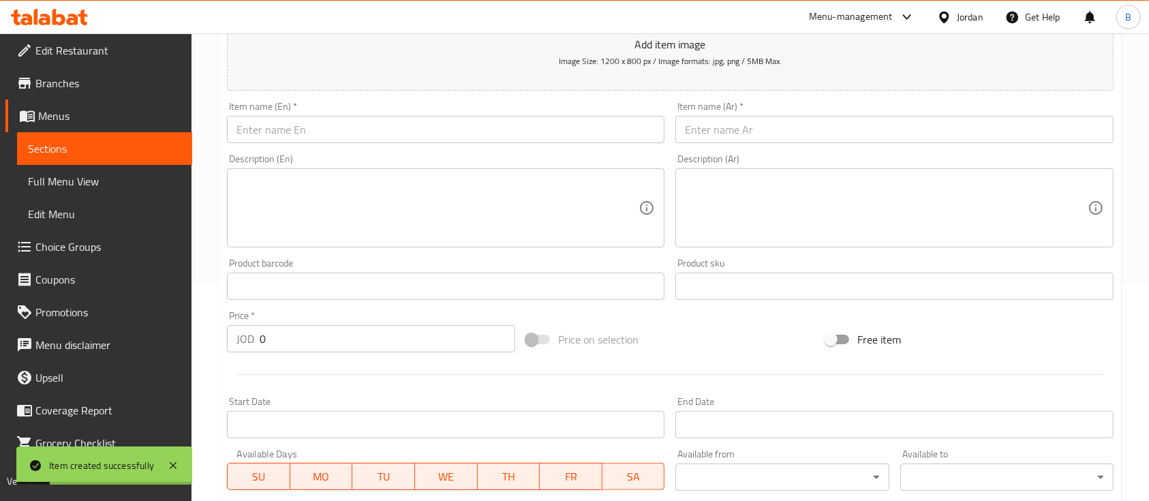
scroll to position [189, 0]
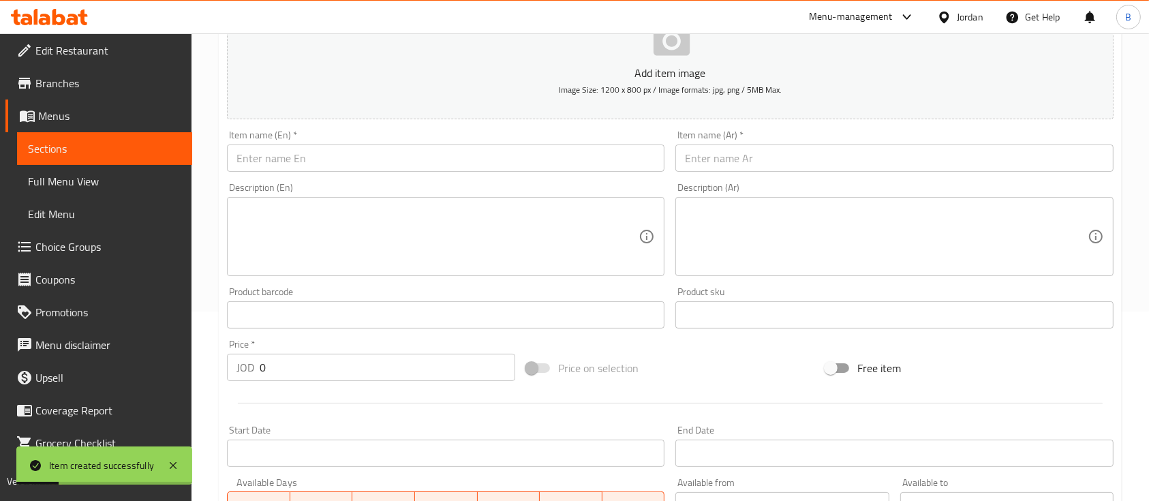
drag, startPoint x: 374, startPoint y: 156, endPoint x: 382, endPoint y: 162, distance: 9.7
click at [374, 156] on input "text" at bounding box center [446, 158] width 438 height 27
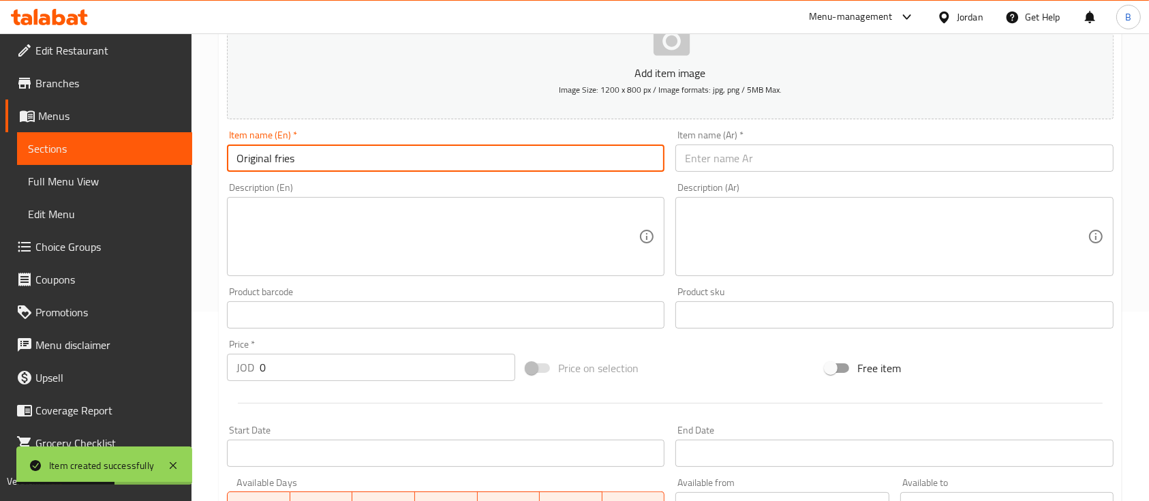
drag, startPoint x: 468, startPoint y: 171, endPoint x: 78, endPoint y: 169, distance: 390.6
click at [103, 169] on div "Edit Restaurant Branches Menus Sections Full Menu View Edit Menu Choice Groups …" at bounding box center [574, 309] width 1149 height 930
type input "Original fries"
click at [768, 169] on input "text" at bounding box center [895, 158] width 438 height 27
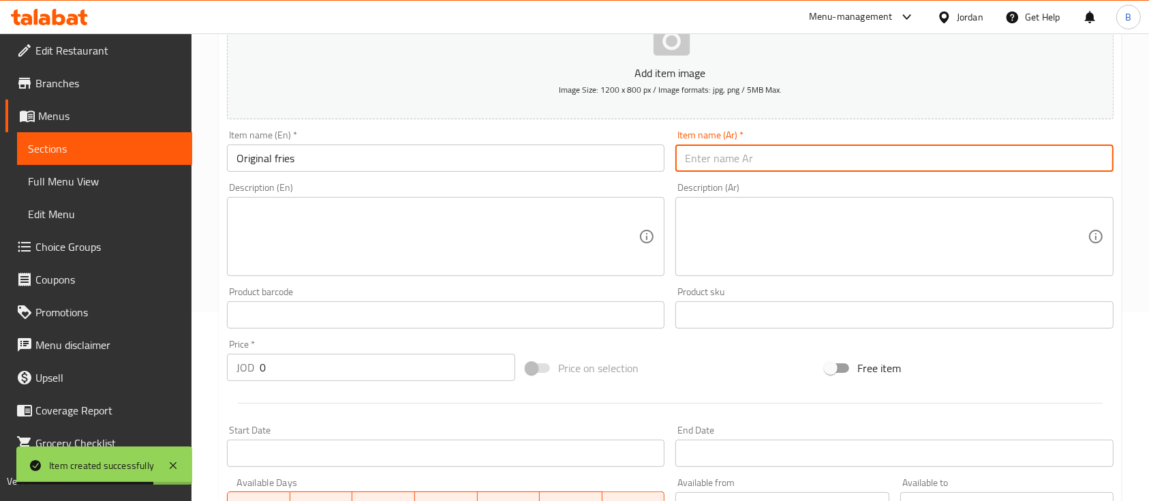
paste input "البطاطس المقلية الأصلية"
type input "البطاطس المقلية الأصلية"
drag, startPoint x: 283, startPoint y: 364, endPoint x: 162, endPoint y: 375, distance: 121.1
click at [207, 367] on div "Home / Restaurants management / Menus / Sections / item / create Appetizers sec…" at bounding box center [671, 309] width 958 height 930
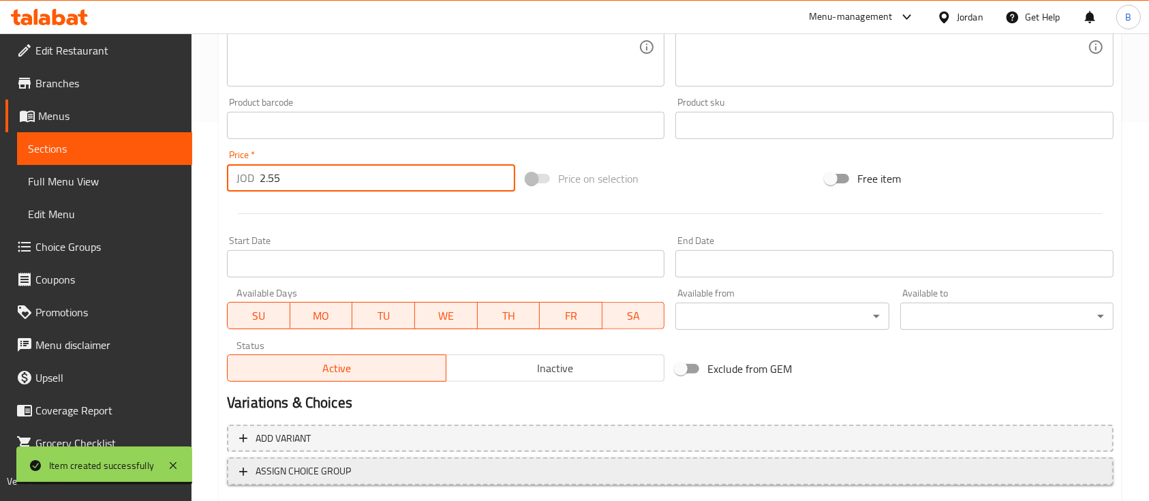
scroll to position [462, 0]
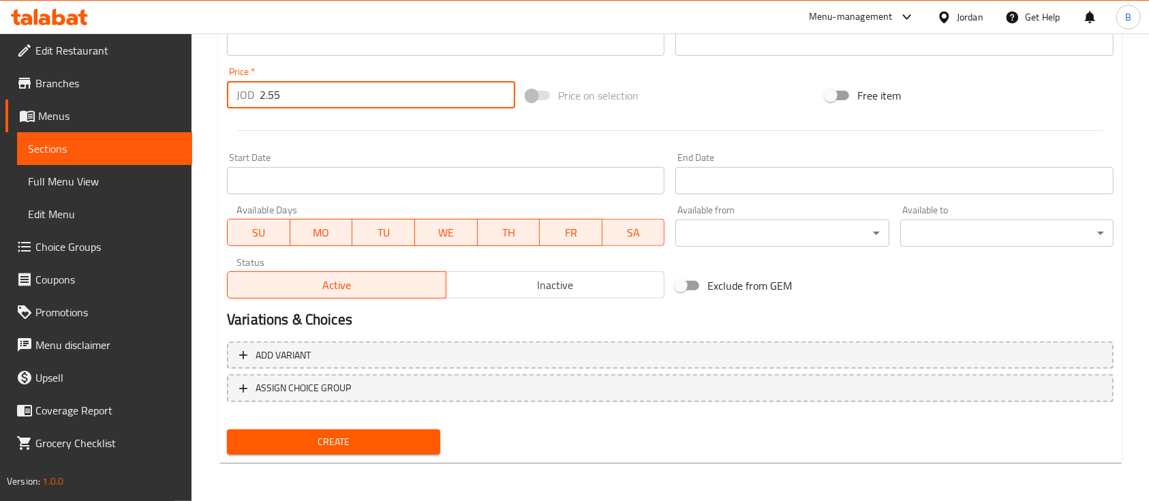
type input "2.55"
click at [340, 446] on span "Create" at bounding box center [334, 442] width 192 height 17
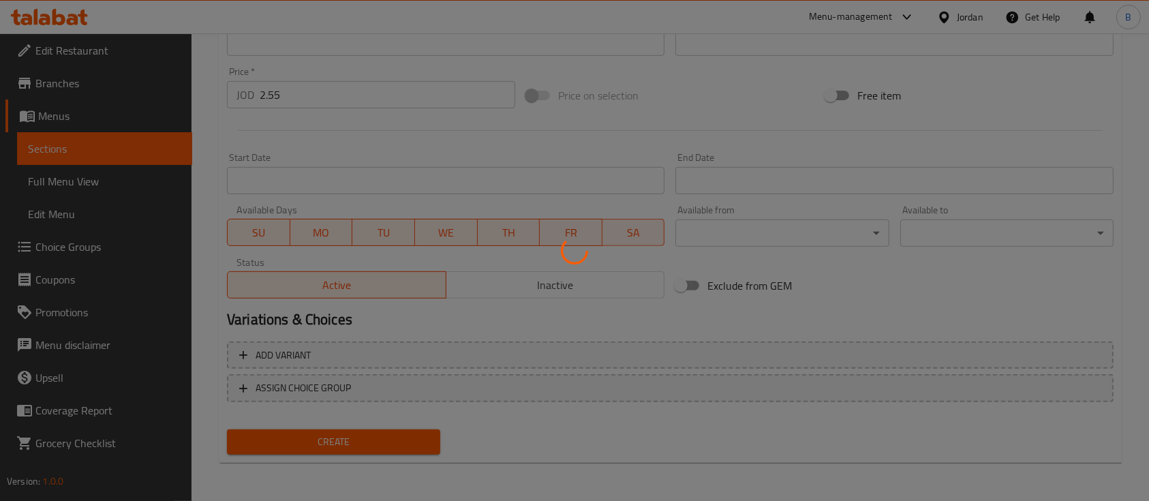
type input "0"
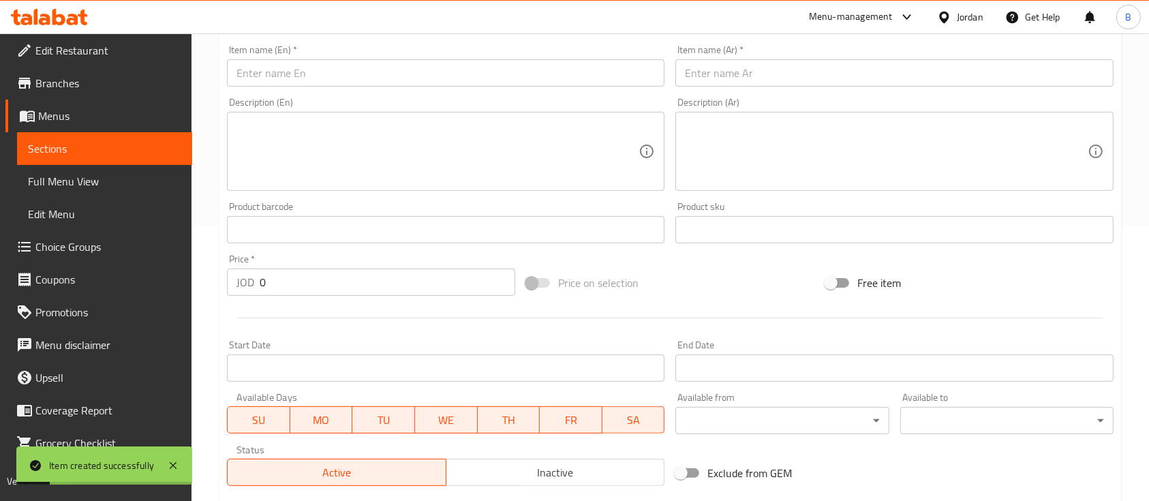
scroll to position [189, 0]
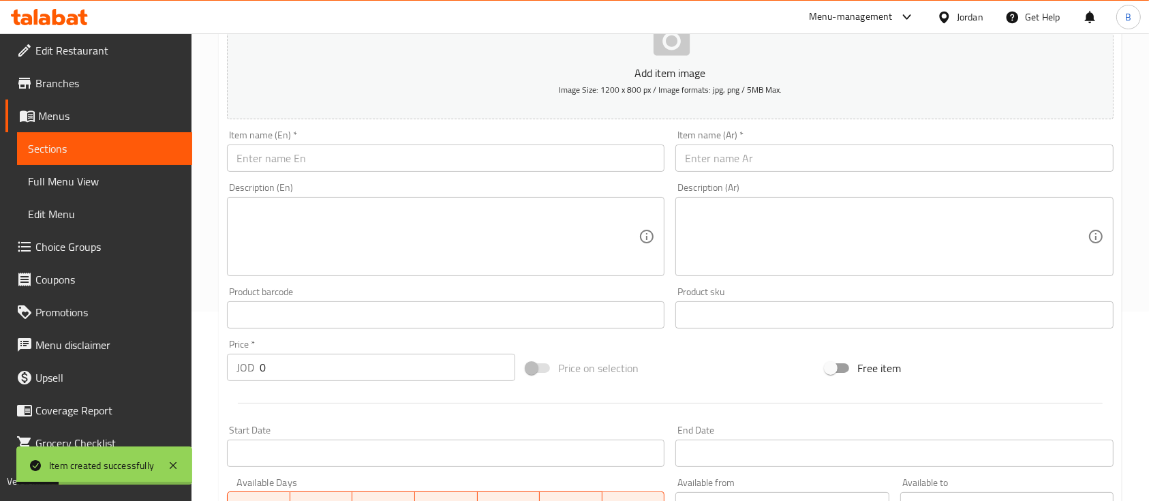
click at [367, 160] on input "text" at bounding box center [446, 158] width 438 height 27
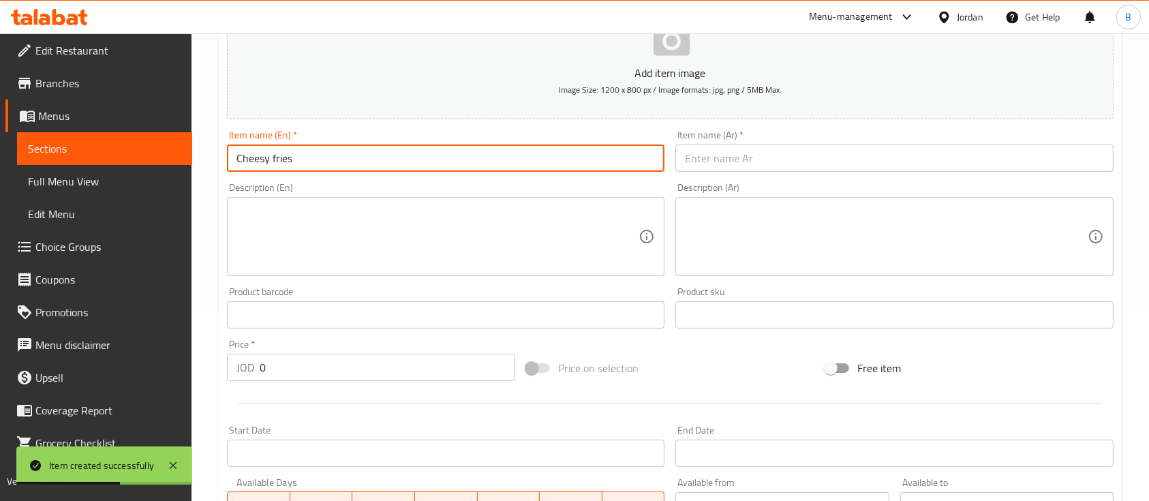
drag, startPoint x: 369, startPoint y: 155, endPoint x: 322, endPoint y: 159, distance: 47.2
click at [365, 157] on input "Cheesy fries" at bounding box center [446, 158] width 438 height 27
drag, startPoint x: 322, startPoint y: 159, endPoint x: 267, endPoint y: 159, distance: 54.5
click at [267, 159] on input "Cheesy fries" at bounding box center [446, 158] width 438 height 27
click at [365, 167] on input "Cheesy fries" at bounding box center [446, 158] width 438 height 27
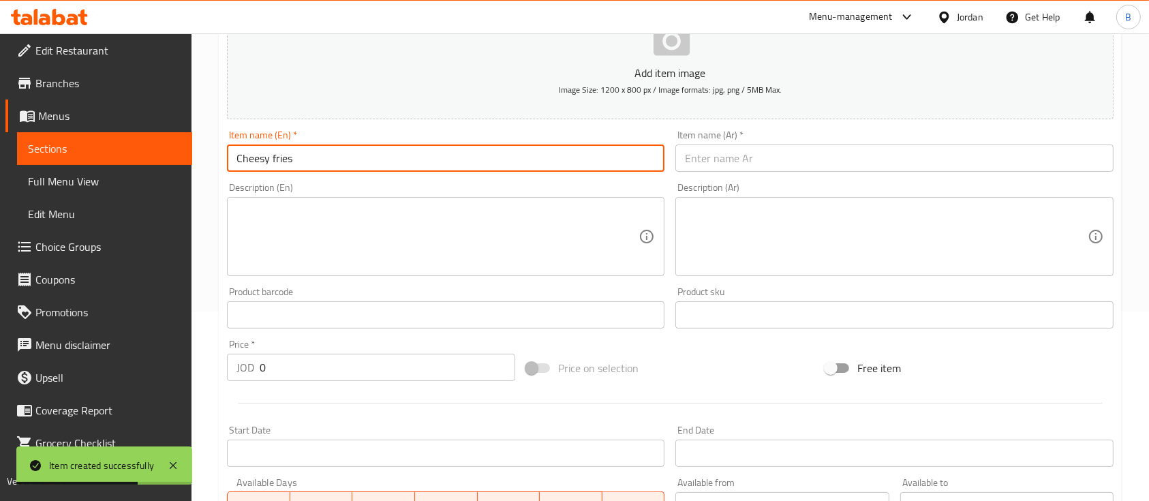
drag, startPoint x: 357, startPoint y: 167, endPoint x: 157, endPoint y: 163, distance: 199.1
click at [160, 164] on div "Edit Restaurant Branches Menus Sections Full Menu View Edit Menu Choice Groups …" at bounding box center [574, 309] width 1149 height 930
type input "Cheesy fries"
click at [805, 158] on input "text" at bounding box center [895, 158] width 438 height 27
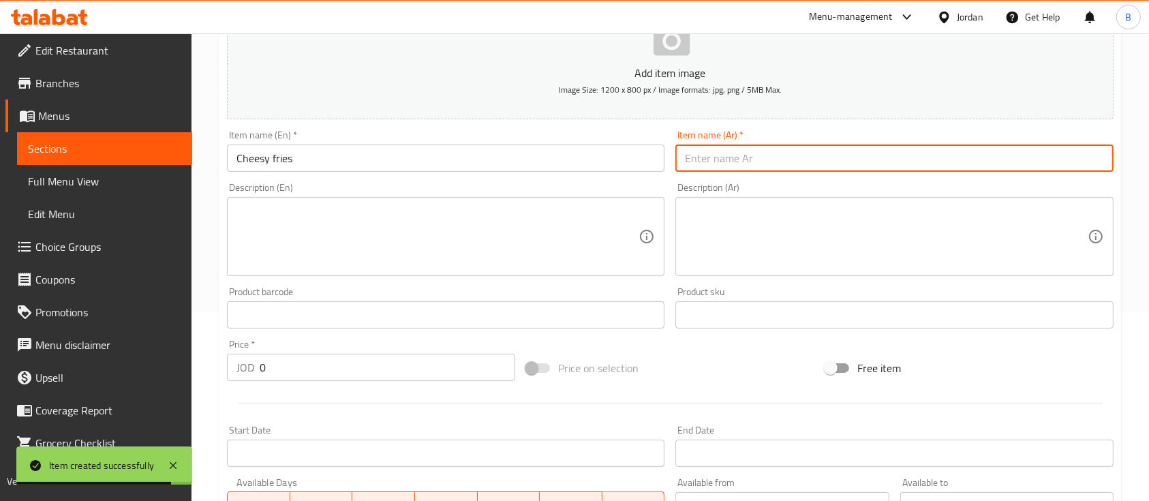
paste input "بطاطس مقلية بالجبن"
type input "بطاطس مقلية بالجبن"
drag, startPoint x: 345, startPoint y: 369, endPoint x: 55, endPoint y: 370, distance: 290.4
click at [58, 363] on div "Edit Restaurant Branches Menus Sections Full Menu View Edit Menu Choice Groups …" at bounding box center [574, 309] width 1149 height 930
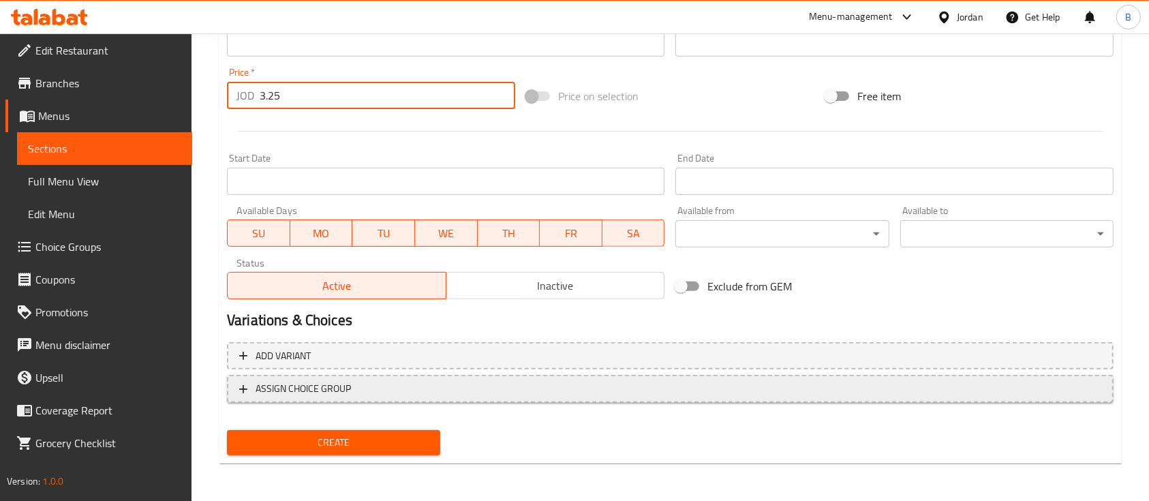
scroll to position [462, 0]
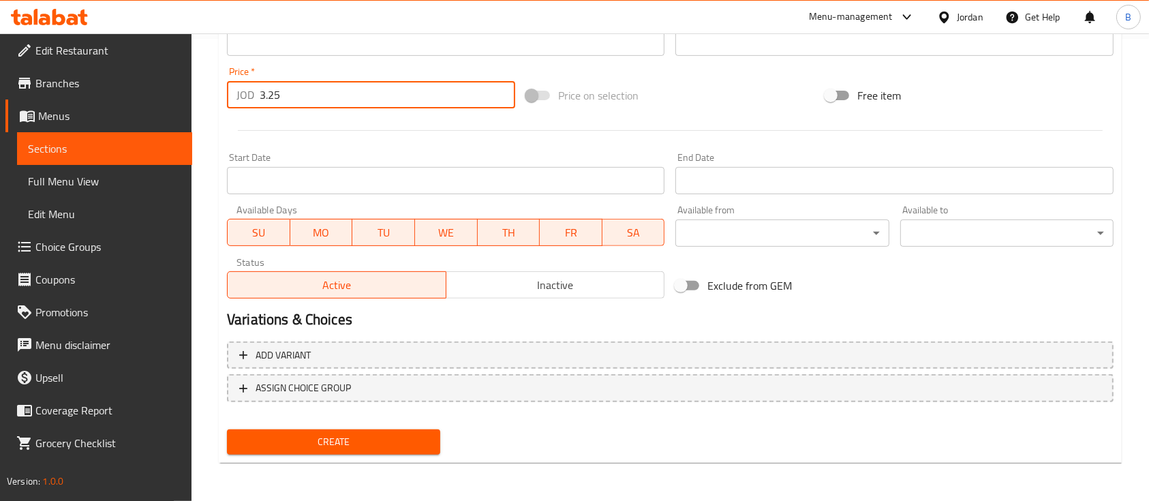
type input "3.25"
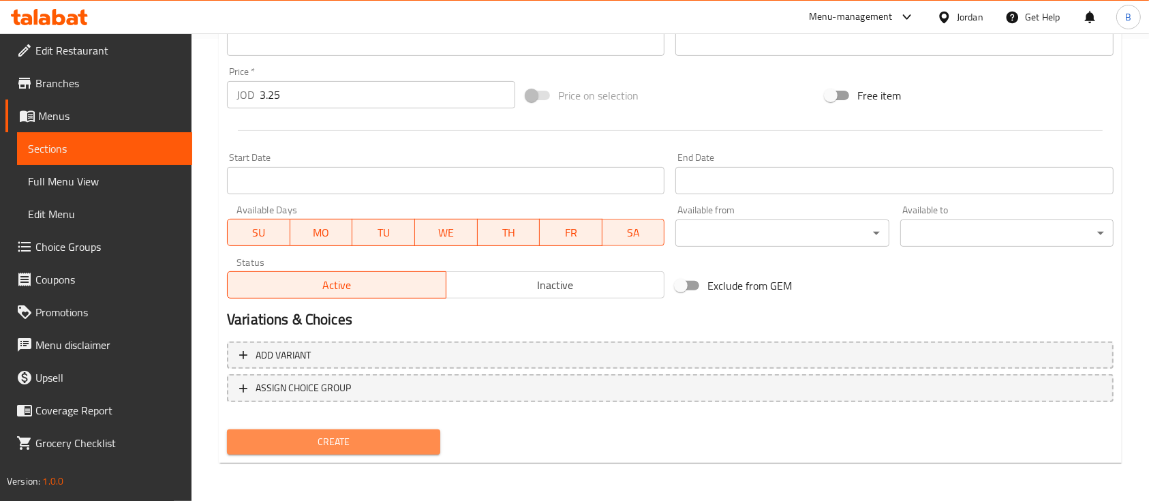
click at [389, 447] on span "Create" at bounding box center [334, 442] width 192 height 17
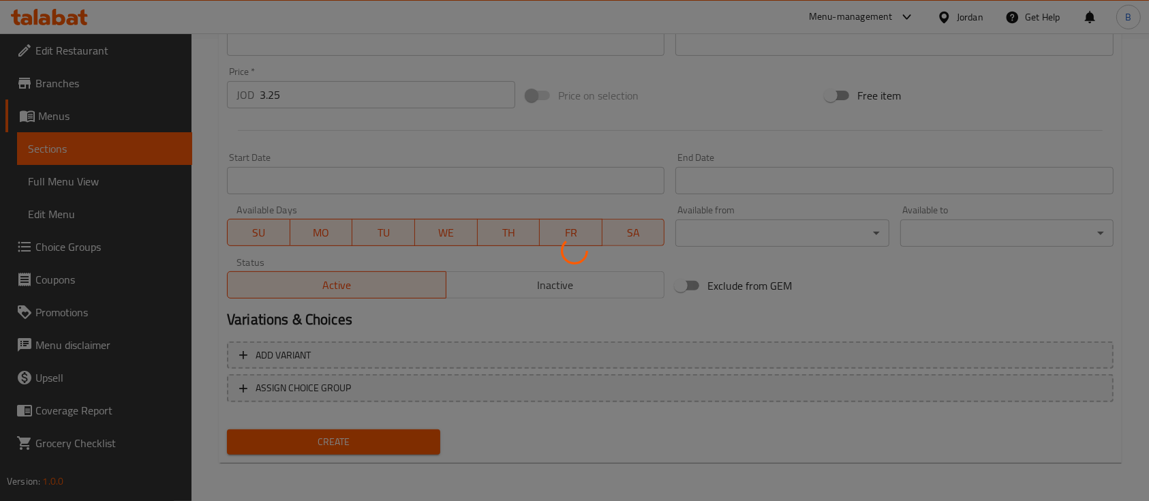
type input "0"
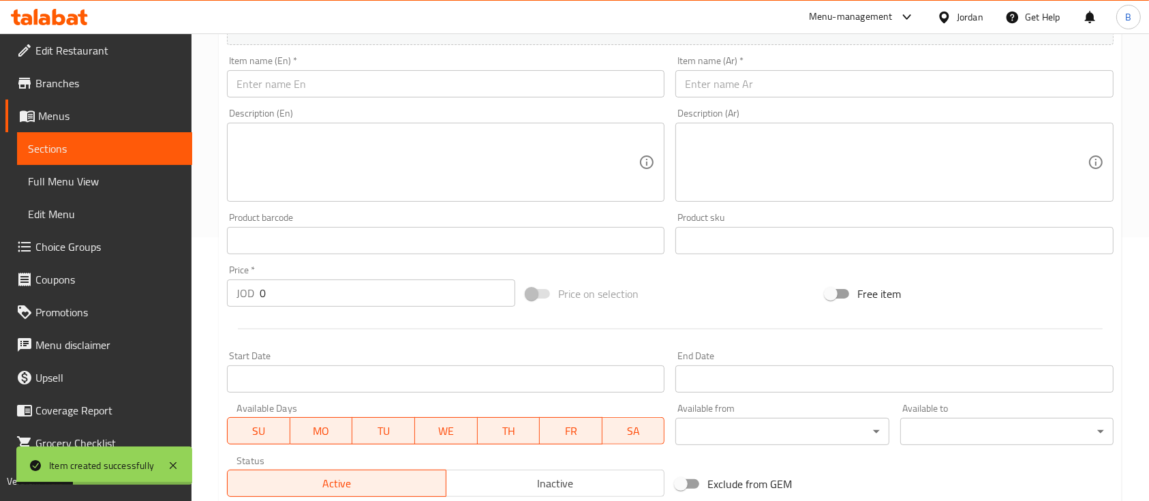
scroll to position [98, 0]
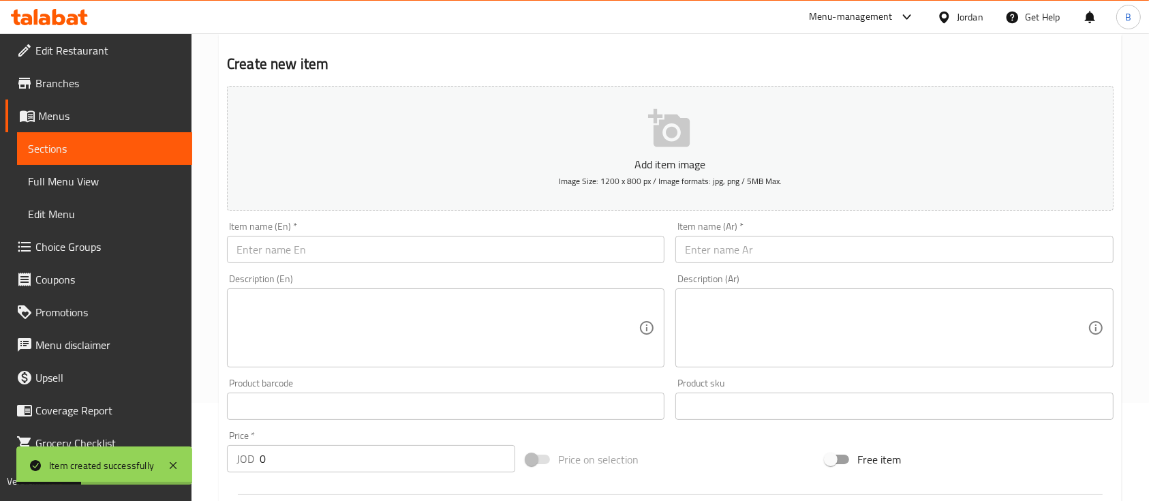
click at [332, 252] on input "text" at bounding box center [446, 249] width 438 height 27
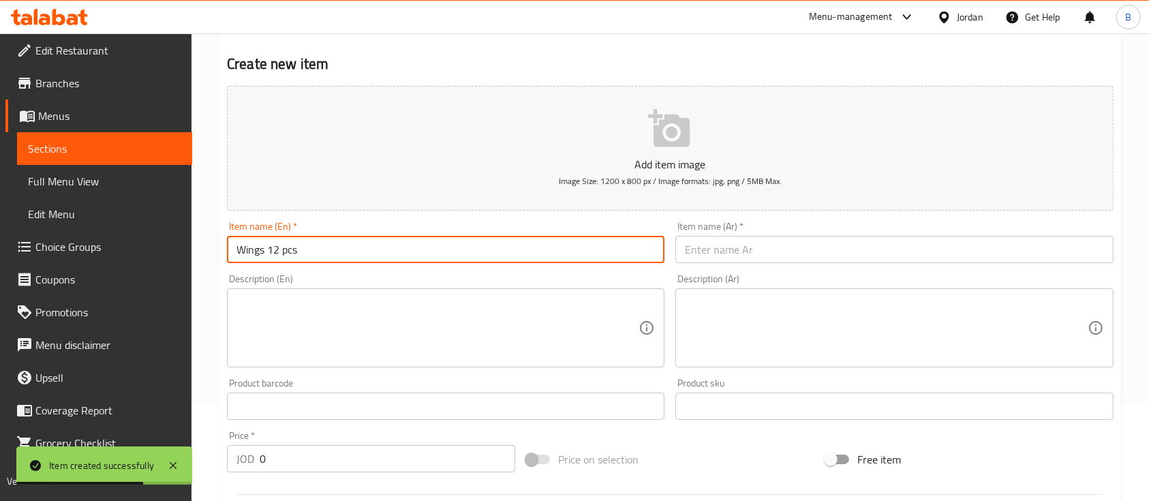
type input "Wings 12 pcs"
click at [738, 243] on input "text" at bounding box center [895, 249] width 438 height 27
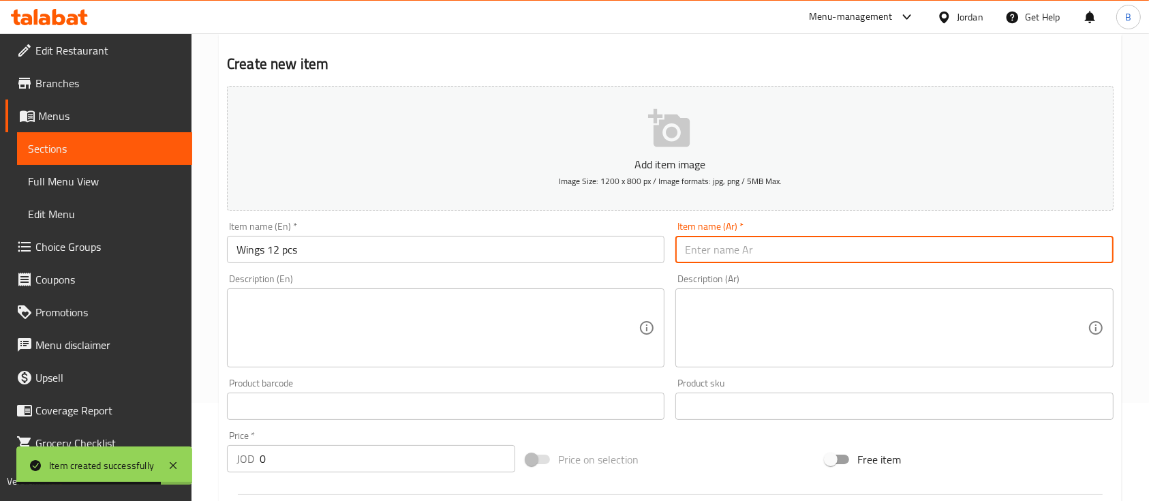
drag, startPoint x: 433, startPoint y: 252, endPoint x: 35, endPoint y: 243, distance: 397.5
click at [42, 241] on div "Edit Restaurant Branches Menus Sections Full Menu View Edit Menu Choice Groups …" at bounding box center [574, 400] width 1149 height 930
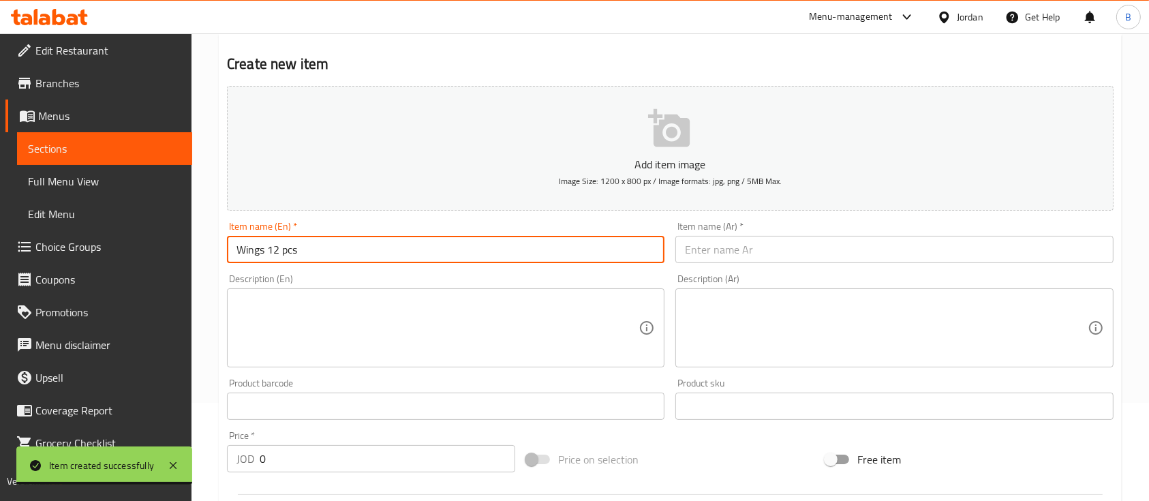
click at [710, 256] on input "text" at bounding box center [895, 249] width 438 height 27
paste input "أجنحة 12 قطعة"
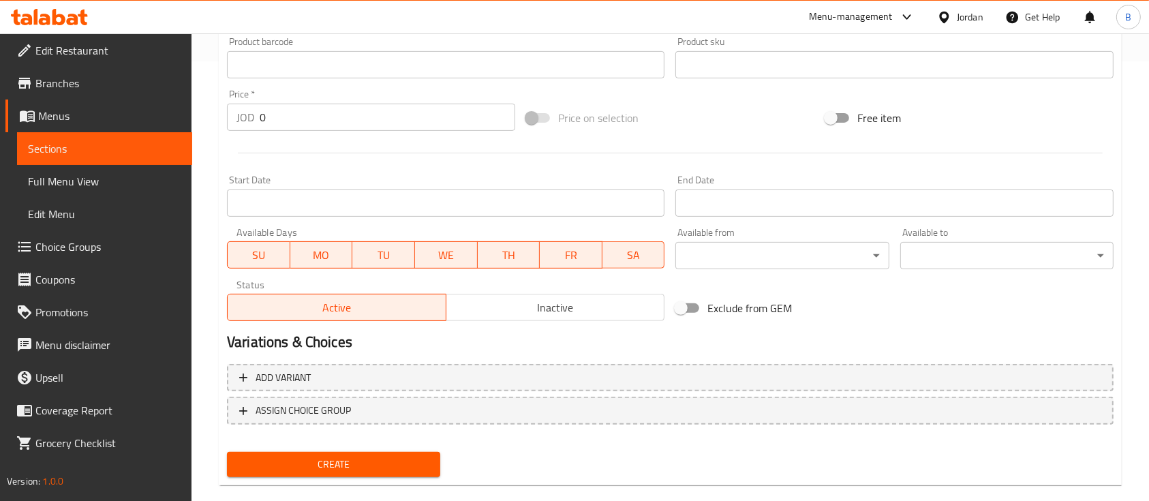
scroll to position [462, 0]
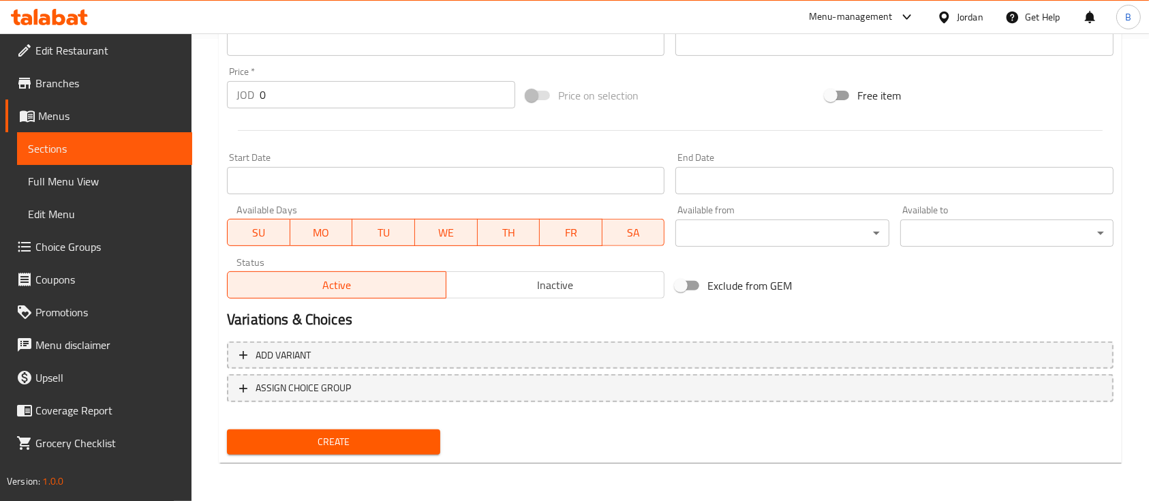
type input "أجنحة 12 قطعة"
drag, startPoint x: 305, startPoint y: 95, endPoint x: 181, endPoint y: 112, distance: 125.8
click at [198, 109] on div "Home / Restaurants management / Menus / Sections / item / create Appetizers sec…" at bounding box center [671, 36] width 958 height 930
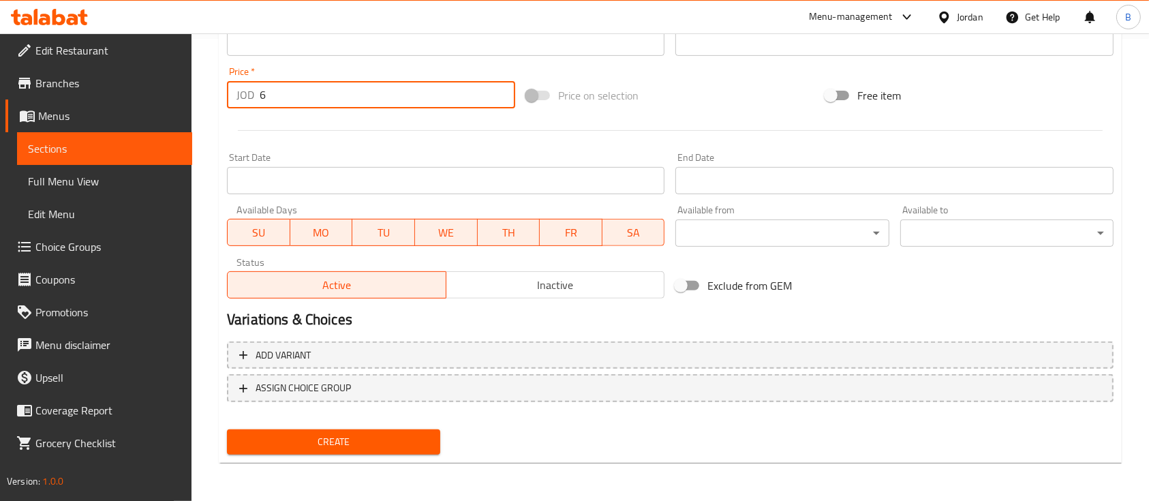
type input "6"
click at [367, 438] on span "Create" at bounding box center [334, 442] width 192 height 17
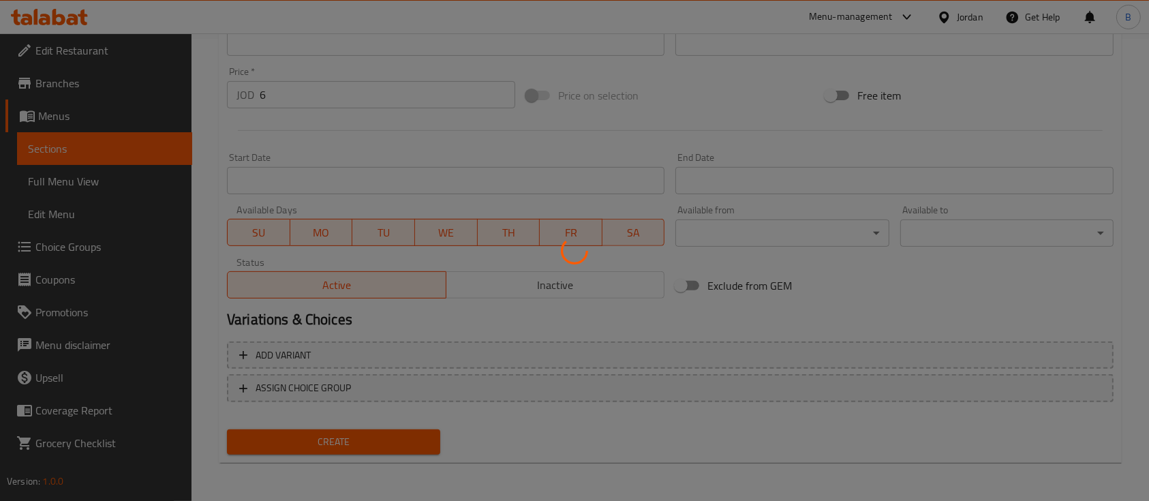
type input "0"
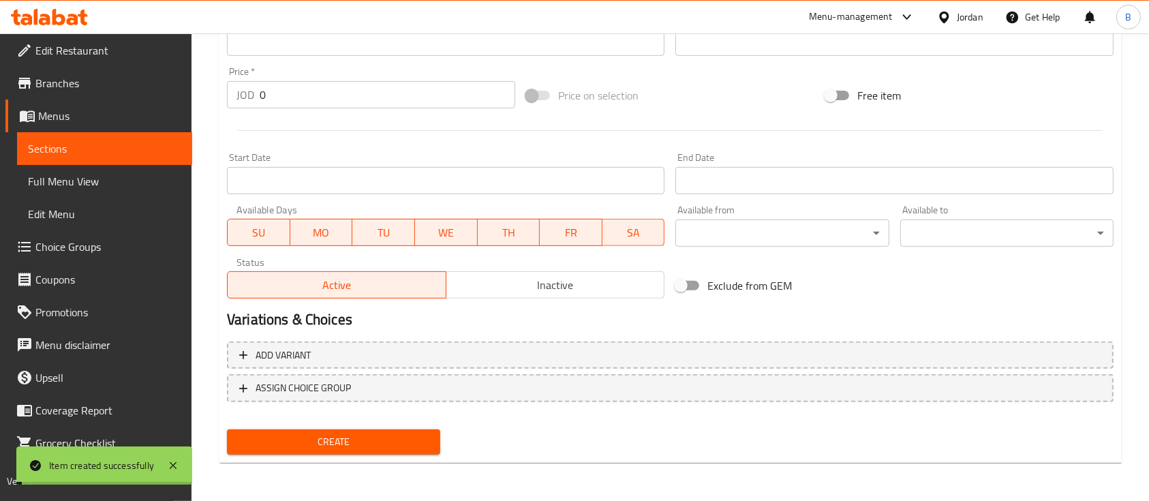
click at [106, 251] on span "Choice Groups" at bounding box center [108, 247] width 146 height 16
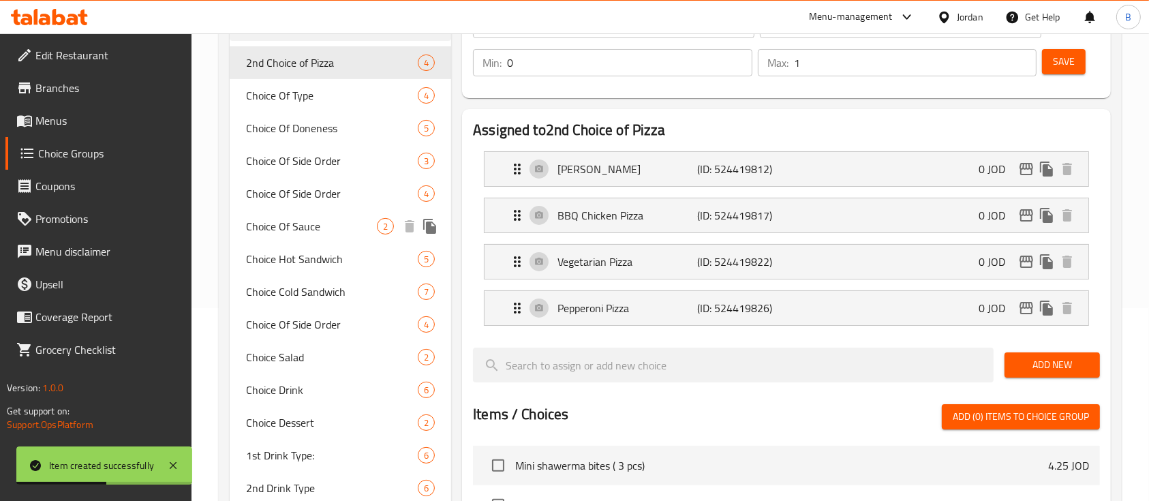
click at [307, 232] on span "Choice Of Sauce" at bounding box center [311, 226] width 131 height 16
type input "Choice Of Sauce"
type input "اختيارك من الصلصة"
type input "1"
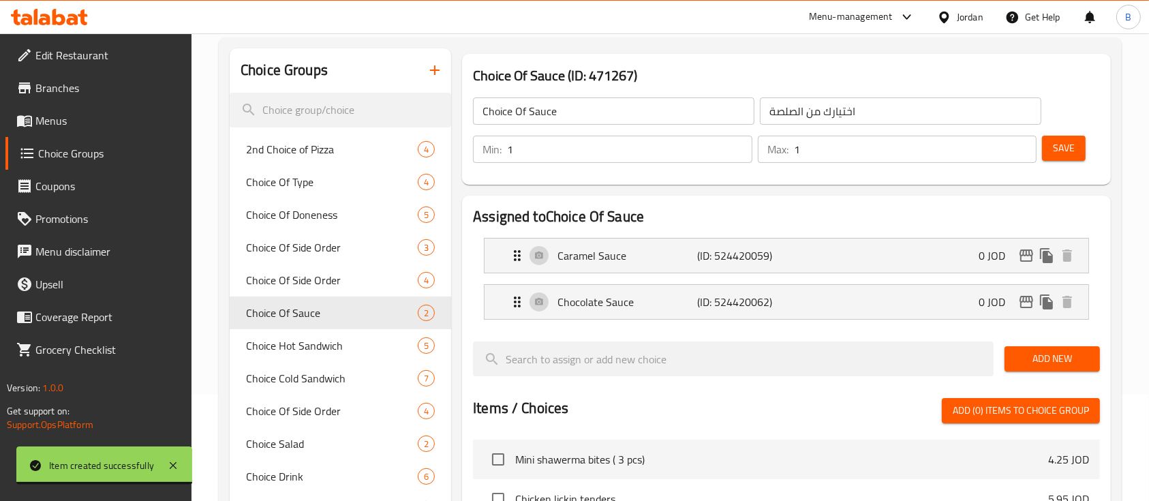
scroll to position [102, 0]
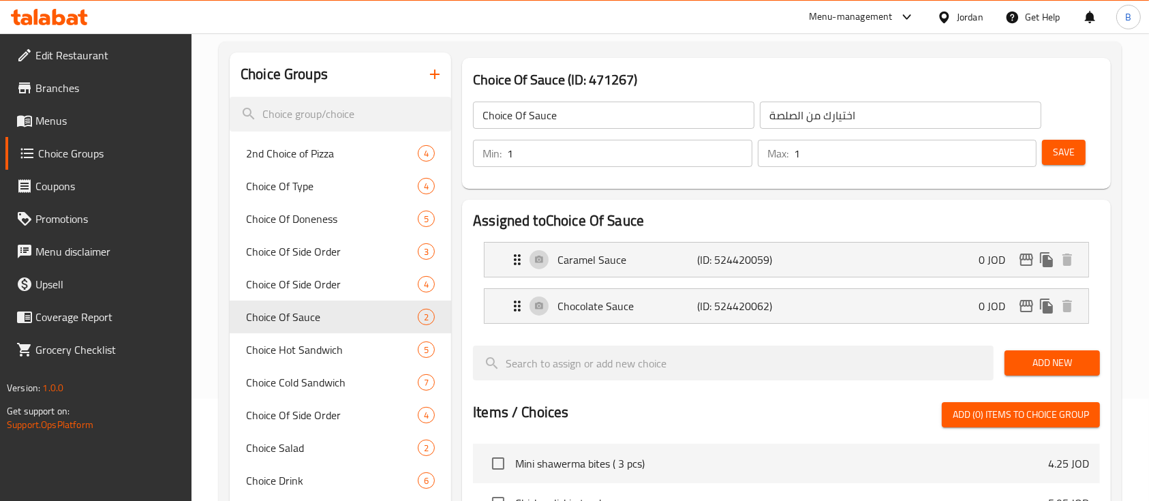
click at [436, 83] on button "button" at bounding box center [435, 74] width 33 height 33
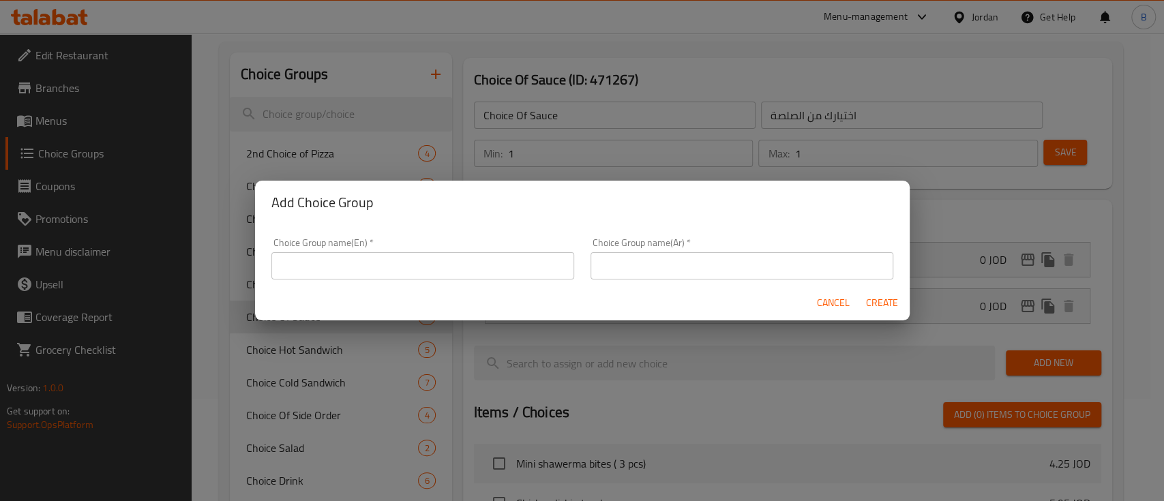
drag, startPoint x: 438, startPoint y: 266, endPoint x: 447, endPoint y: 274, distance: 12.6
click at [438, 266] on input "text" at bounding box center [422, 265] width 303 height 27
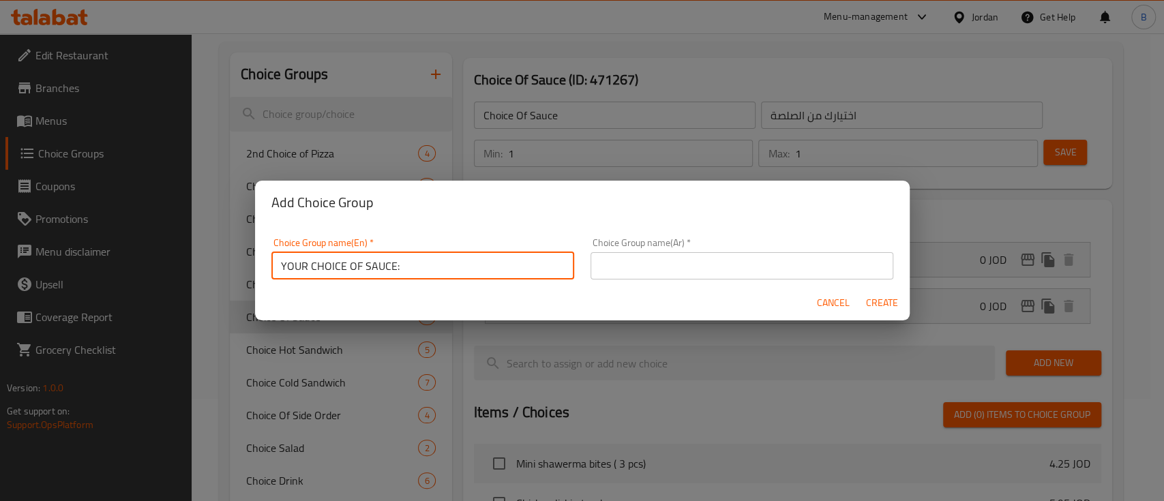
type input "YOUR CHOICE OF SAUCE:"
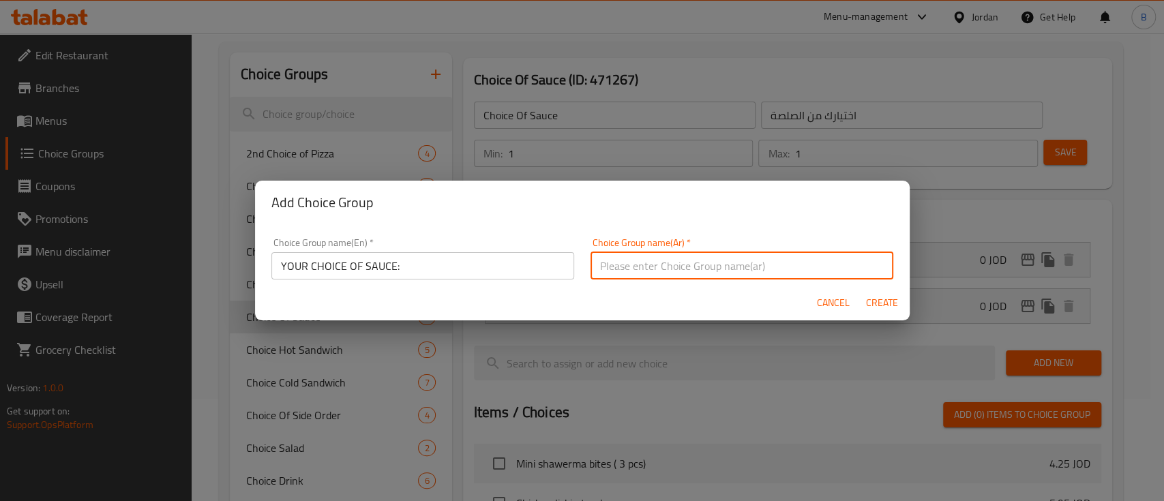
click at [734, 264] on input "text" at bounding box center [741, 265] width 303 height 27
type input "اختيارك للصوص"
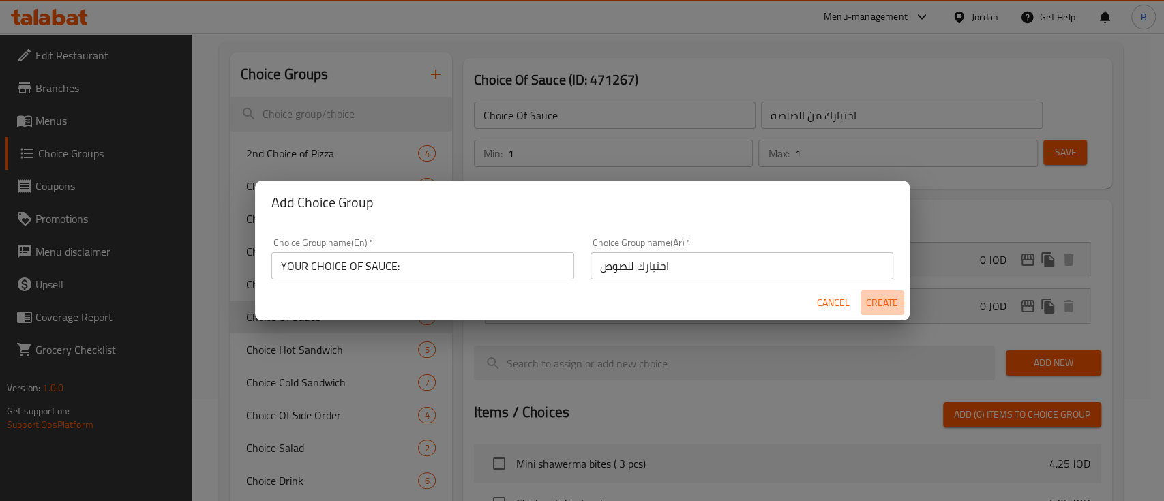
click at [894, 303] on span "Create" at bounding box center [882, 302] width 33 height 17
type input "YOUR CHOICE OF SAUCE:"
type input "اختيارك للصوص"
type input "0"
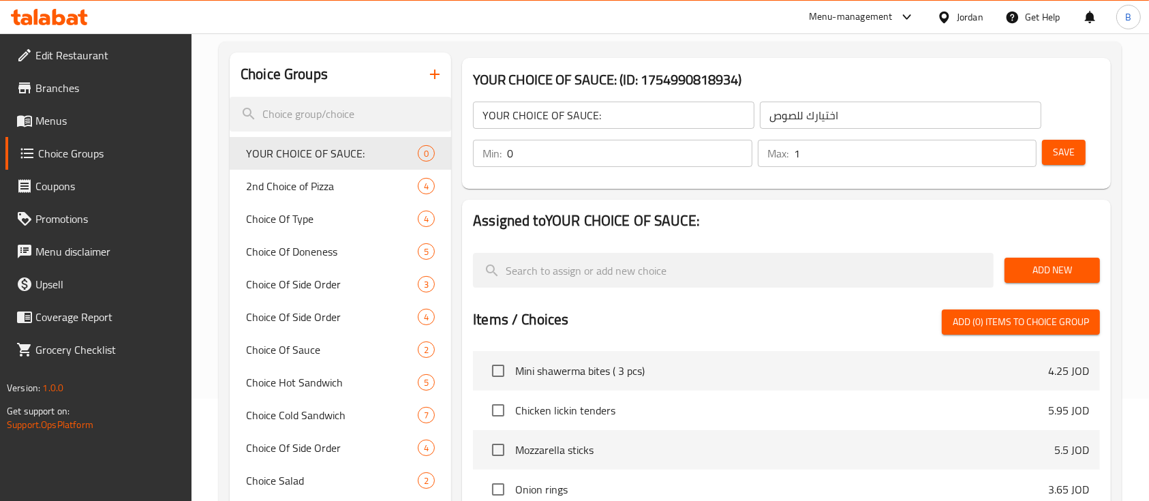
drag, startPoint x: 1023, startPoint y: 148, endPoint x: 995, endPoint y: 153, distance: 29.0
type input "1"
click at [1022, 148] on input "1" at bounding box center [915, 153] width 243 height 27
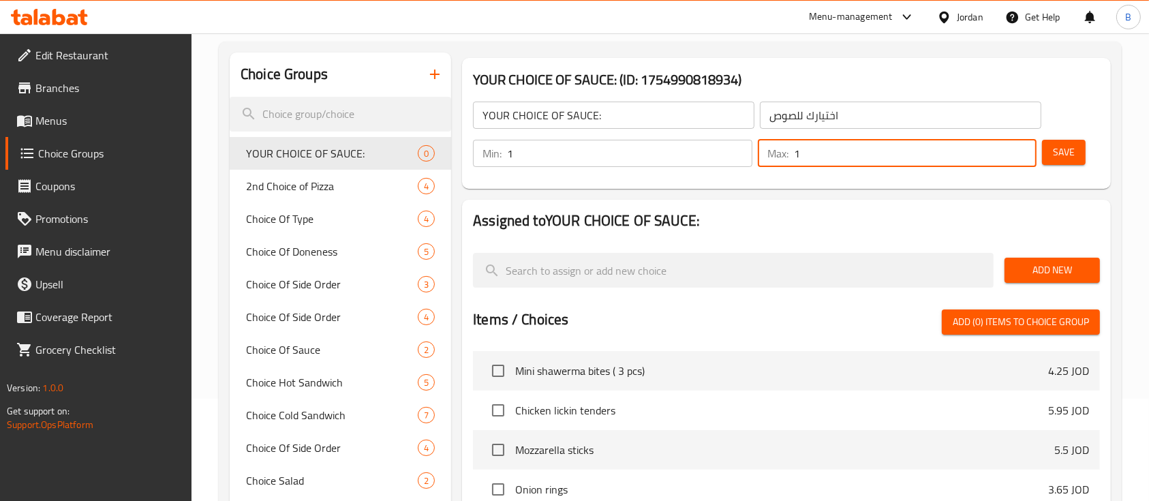
type input "1"
click at [742, 143] on input "1" at bounding box center [629, 153] width 245 height 27
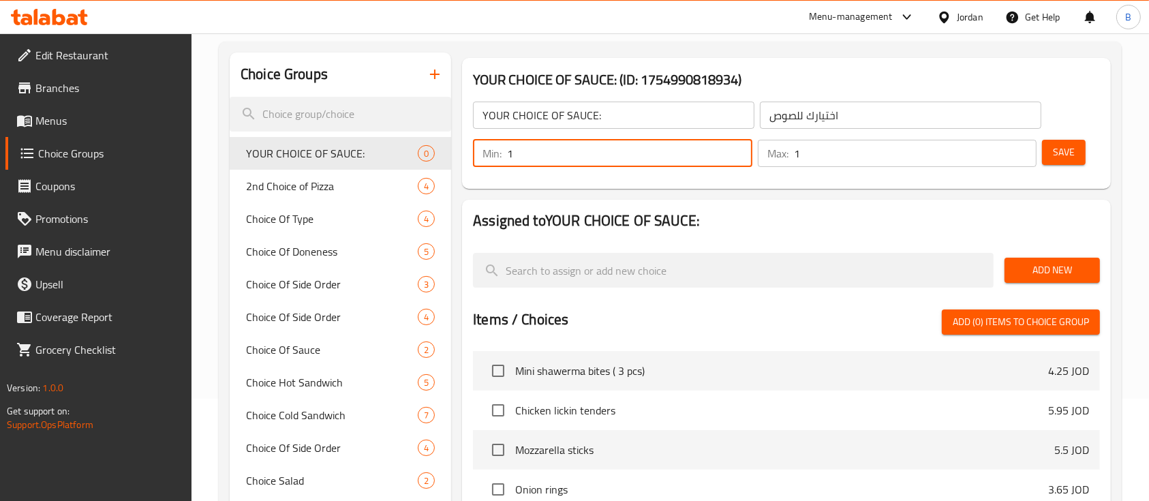
click at [1061, 152] on span "Save" at bounding box center [1064, 152] width 22 height 17
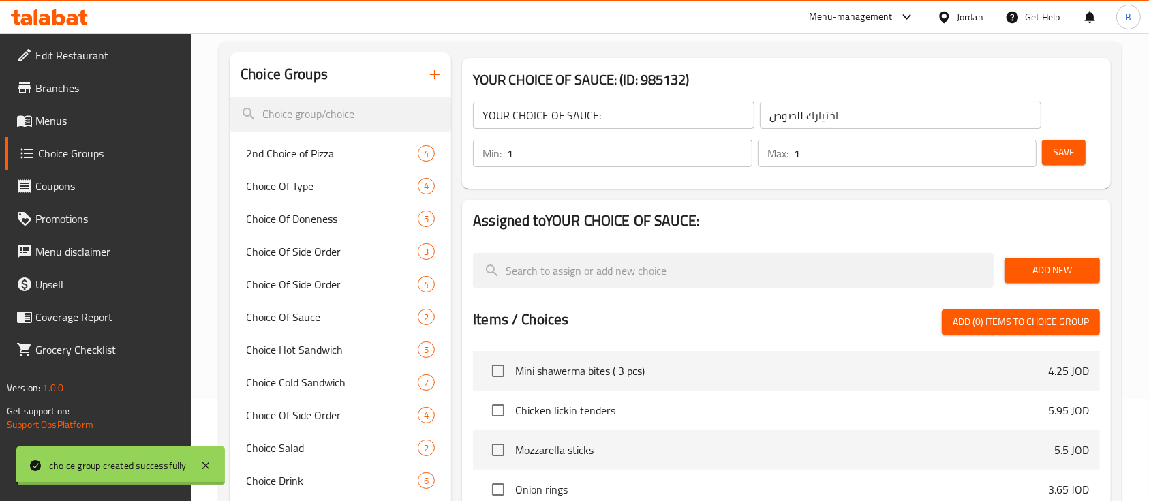
click at [1034, 269] on span "Add New" at bounding box center [1053, 270] width 74 height 17
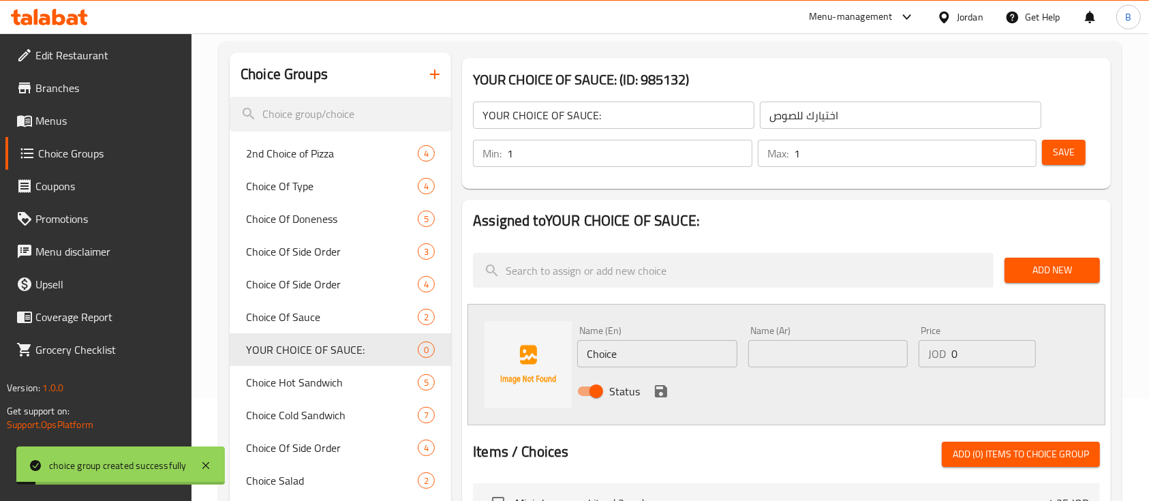
click at [431, 354] on div "Choice Groups 2nd Choice of Pizza 4 Choice Of Type 4 Choice Of Doneness 5 Choic…" at bounding box center [673, 471] width 887 height 838
type input "BBQ"
click at [818, 348] on input "text" at bounding box center [828, 353] width 160 height 27
type input "F"
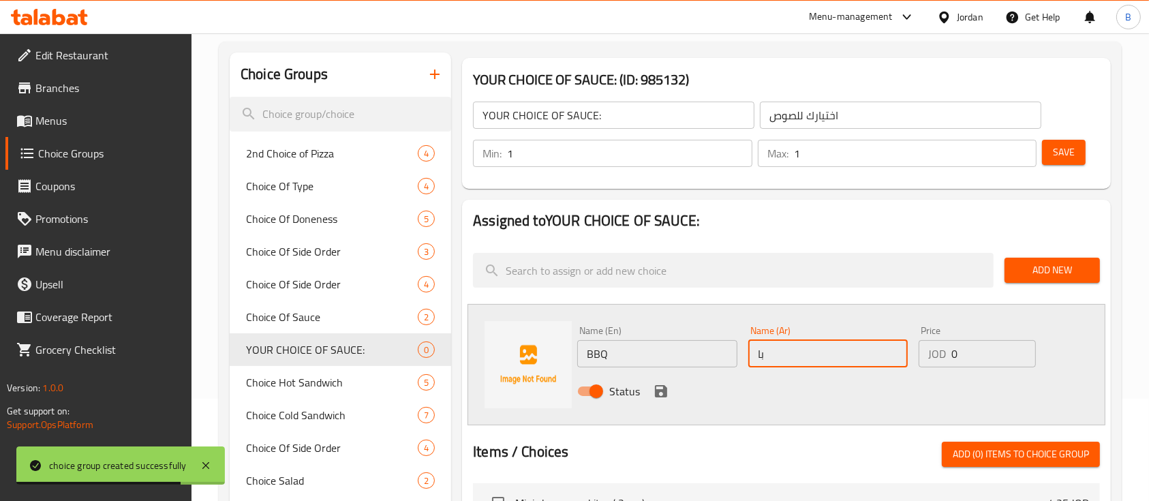
type input "باربكيو"
click at [659, 386] on icon "save" at bounding box center [661, 391] width 16 height 16
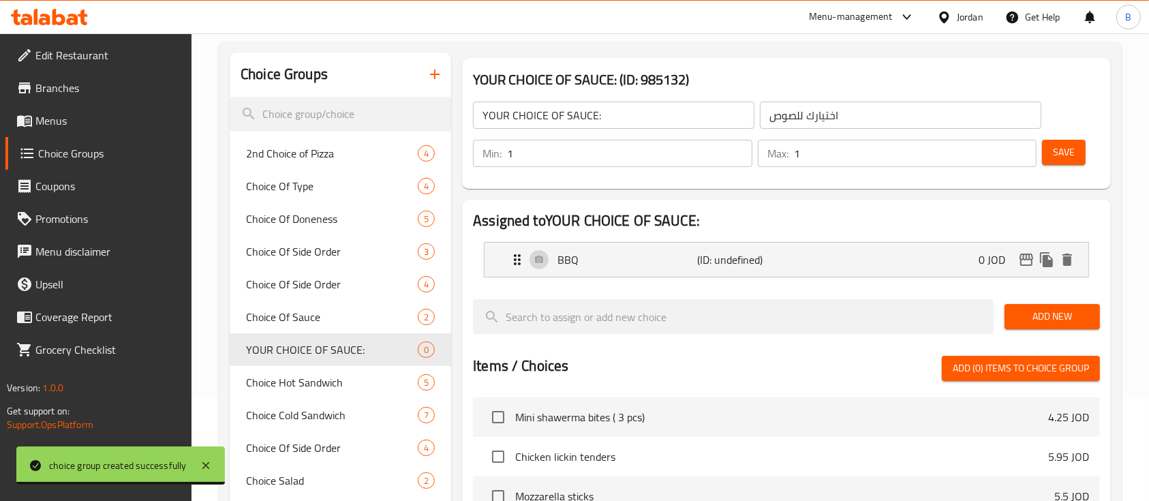
click at [1030, 318] on span "Add New" at bounding box center [1053, 316] width 74 height 17
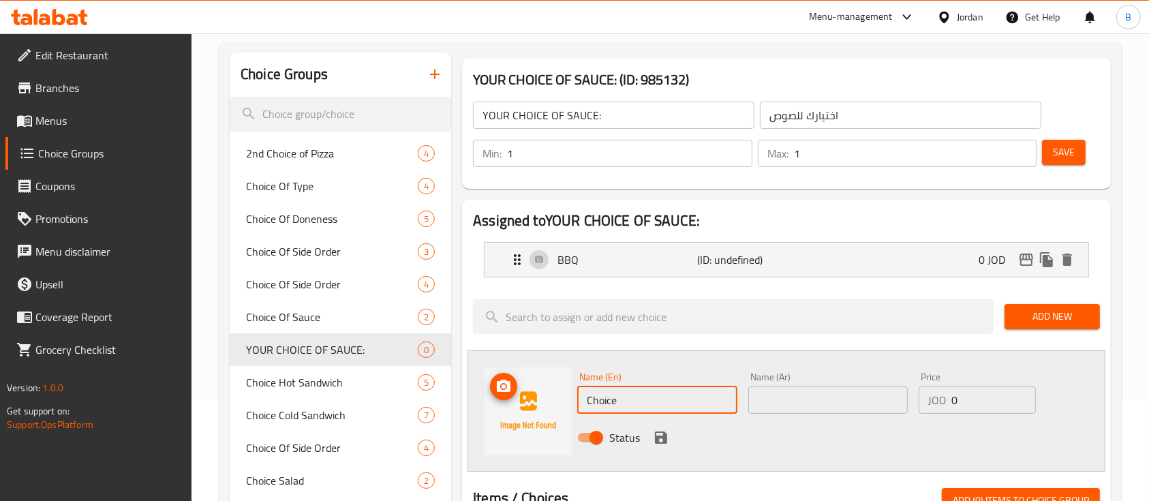
drag, startPoint x: 663, startPoint y: 403, endPoint x: 464, endPoint y: 401, distance: 198.4
click at [491, 401] on div "Name (En) Choice Name (En) Name (Ar) Name (Ar) Price JOD 0 Price Status" at bounding box center [787, 410] width 638 height 121
type input "b"
type input "Buffalo"
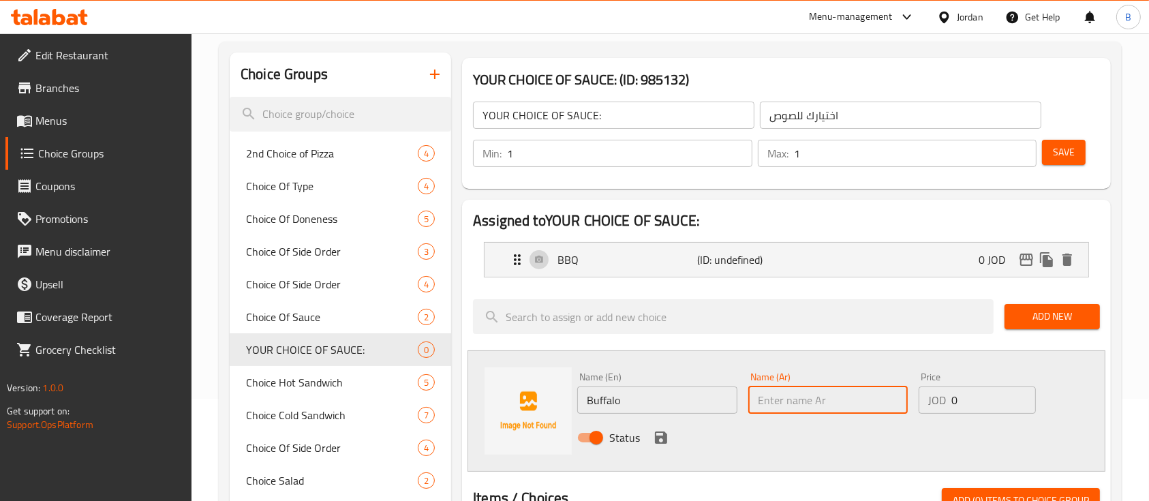
click at [807, 391] on input "text" at bounding box center [828, 399] width 160 height 27
type input "بافلو"
click at [665, 439] on icon "save" at bounding box center [661, 437] width 12 height 12
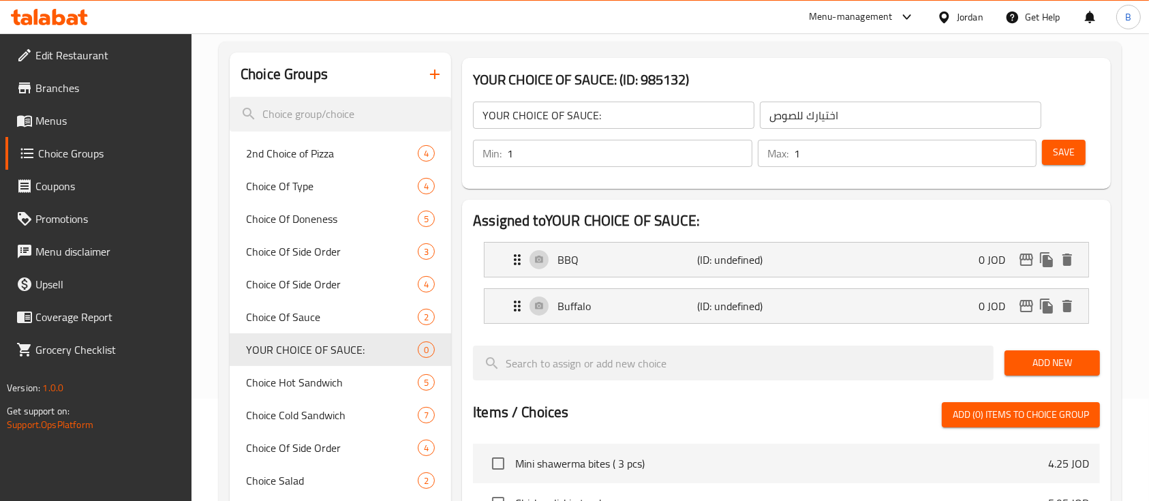
click at [1076, 140] on button "Save" at bounding box center [1064, 152] width 44 height 25
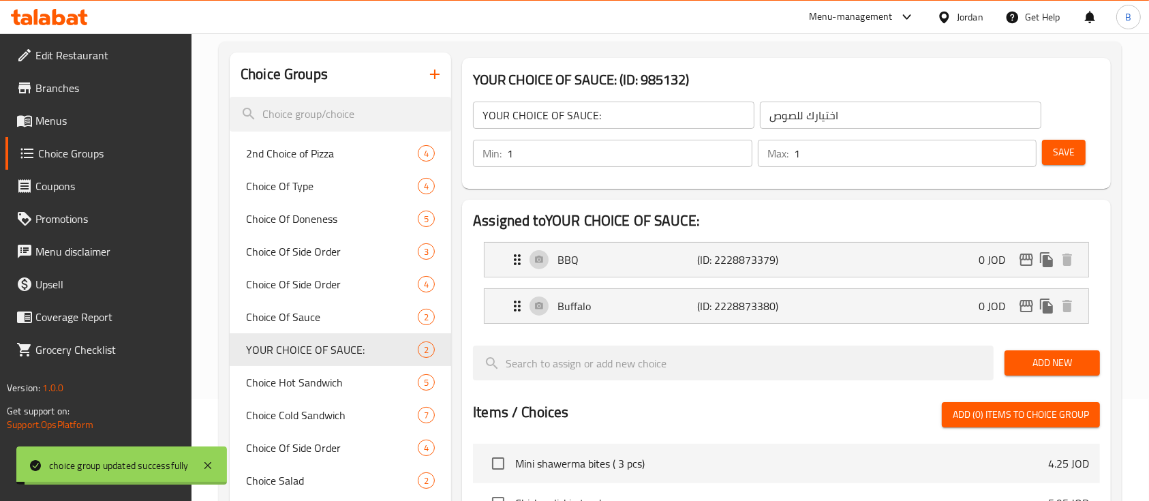
click at [48, 115] on span "Menus" at bounding box center [108, 120] width 146 height 16
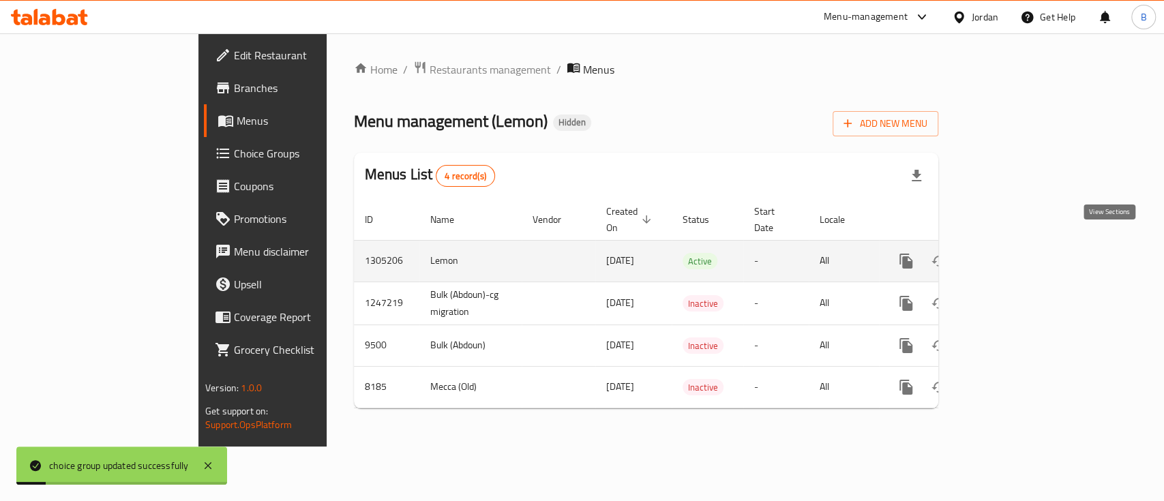
click at [1012, 253] on icon "enhanced table" at bounding box center [1004, 261] width 16 height 16
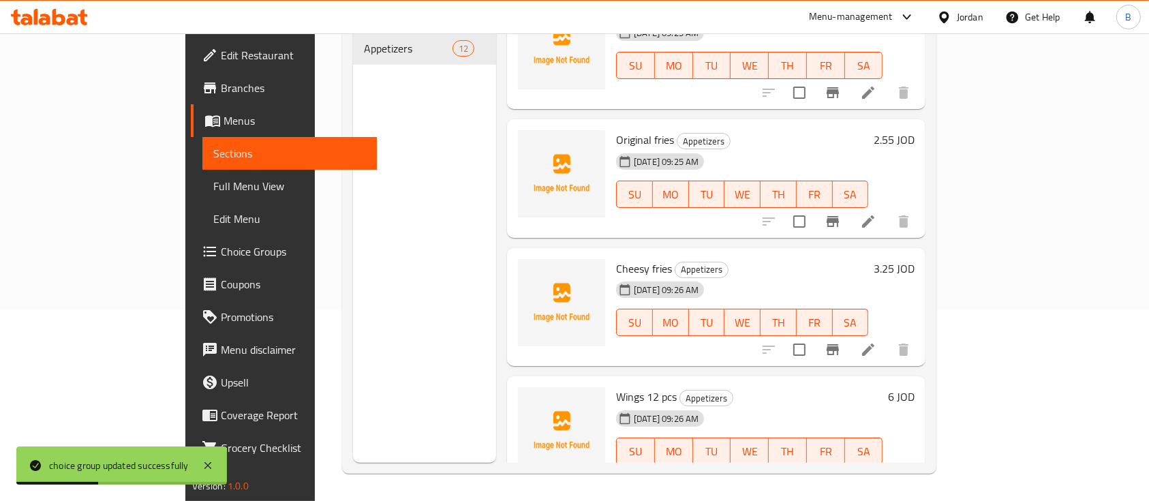
scroll to position [1075, 0]
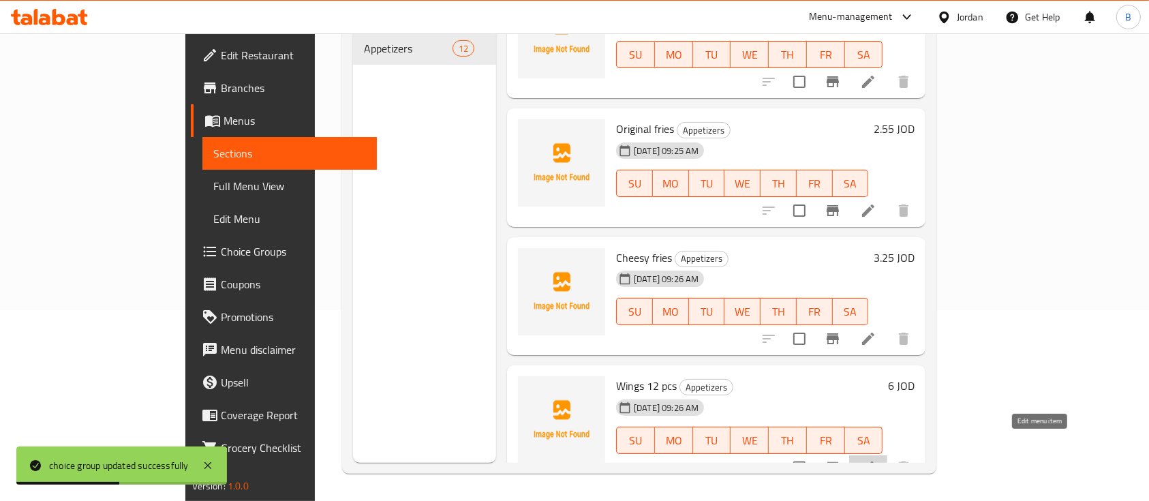
click at [877, 459] on icon at bounding box center [868, 467] width 16 height 16
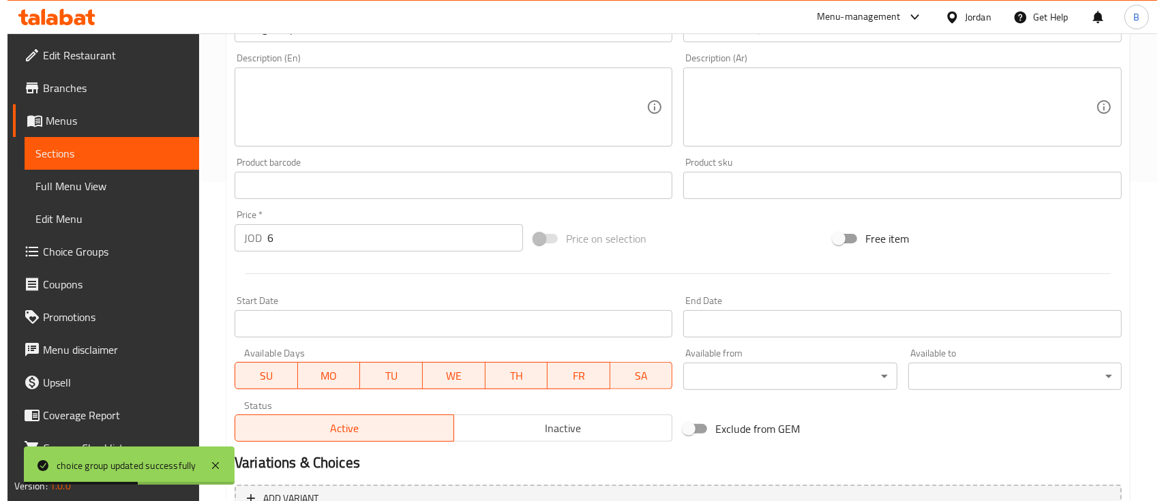
scroll to position [462, 0]
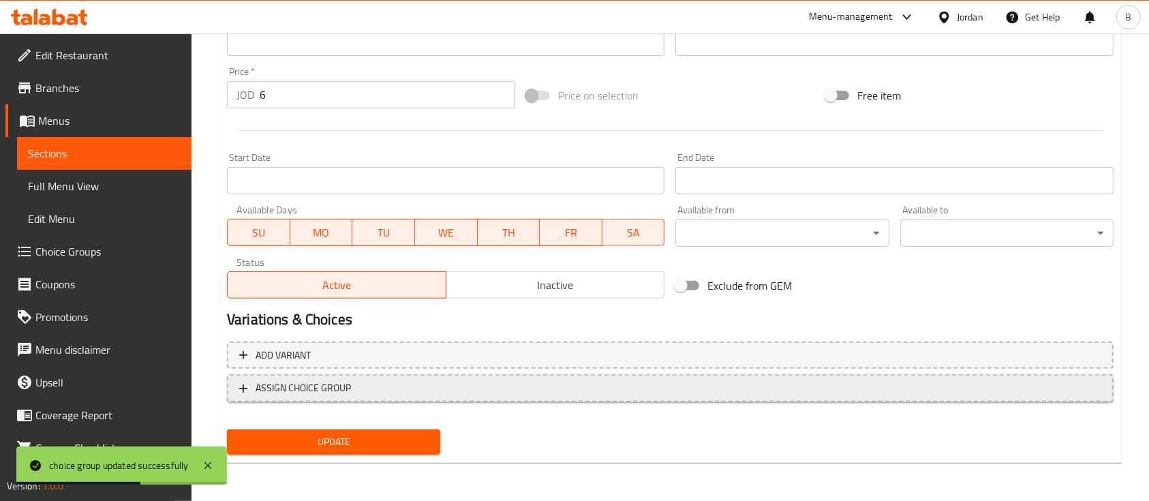
click at [332, 393] on span "ASSIGN CHOICE GROUP" at bounding box center [303, 388] width 95 height 17
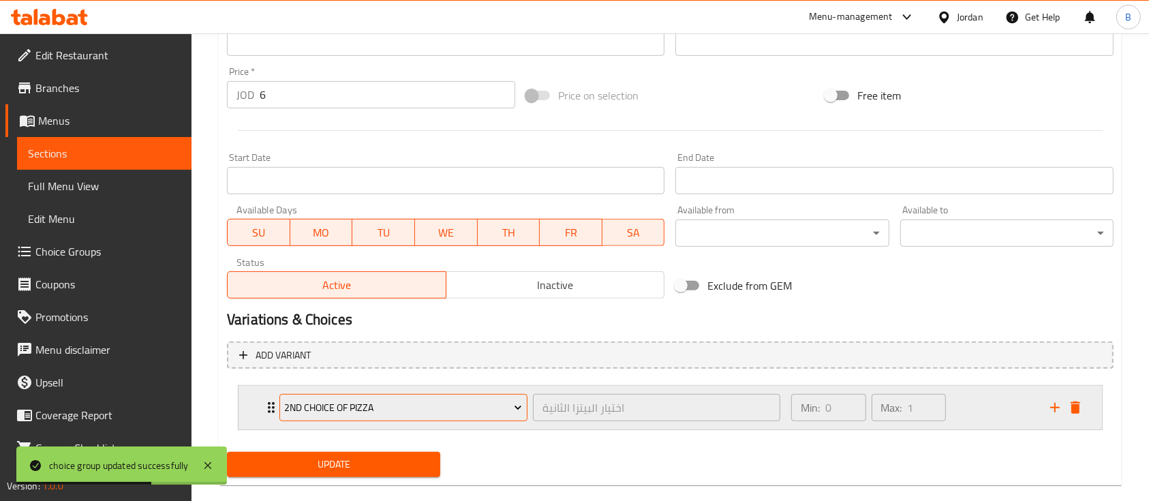
click at [388, 407] on span "2nd Choice of Pizza" at bounding box center [403, 407] width 238 height 17
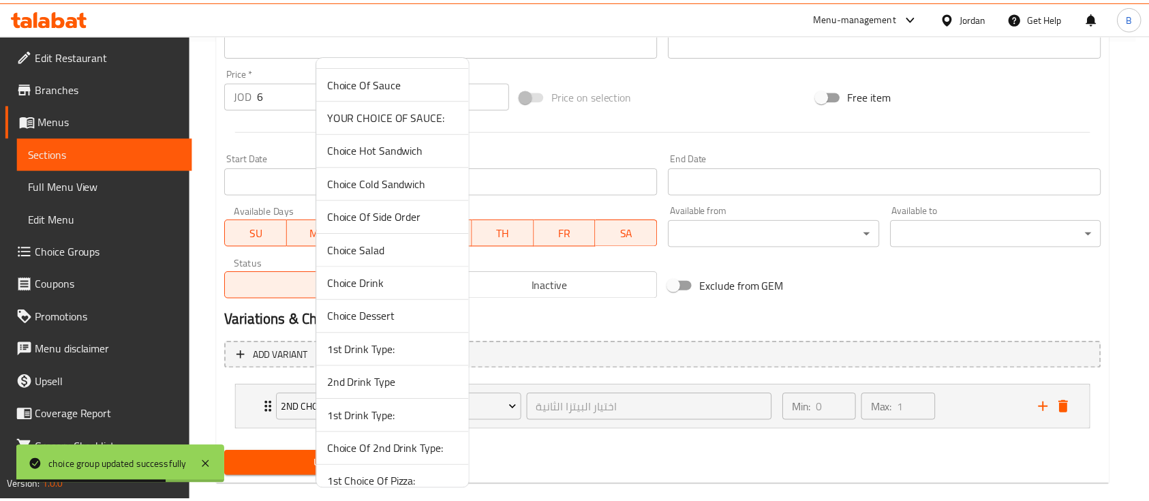
scroll to position [209, 0]
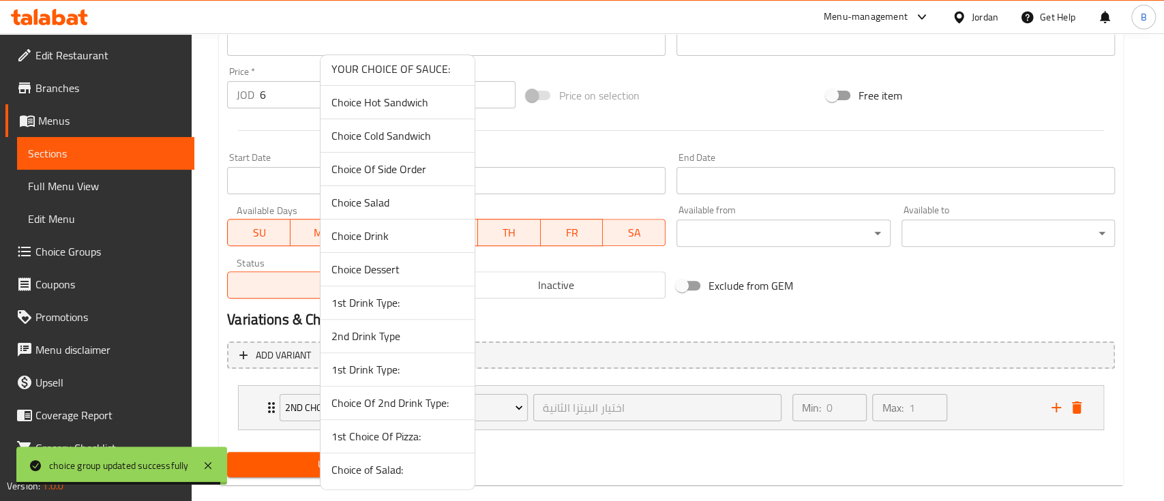
click at [379, 72] on span "YOUR CHOICE OF SAUCE:" at bounding box center [397, 69] width 132 height 16
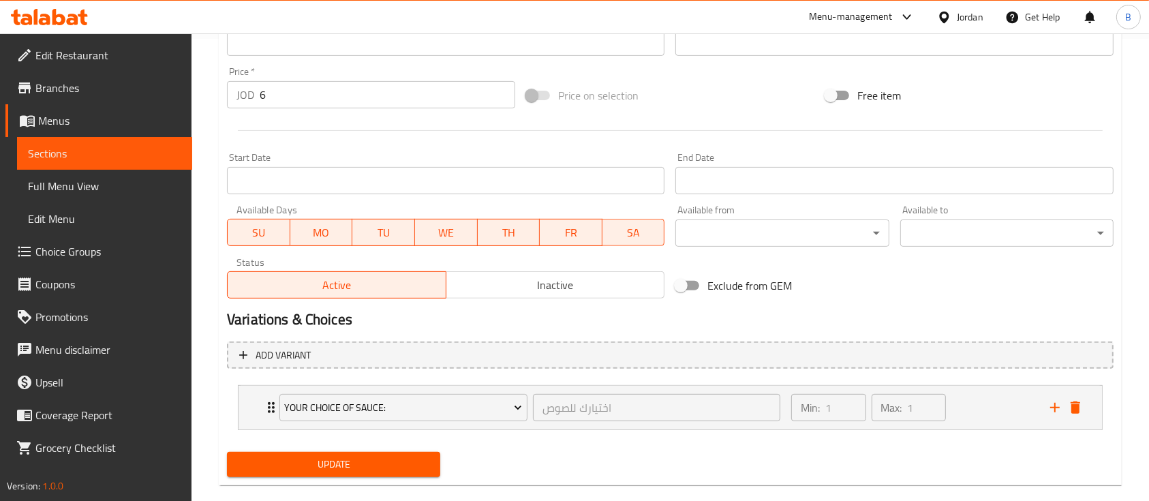
click at [390, 461] on span "Update" at bounding box center [334, 464] width 192 height 17
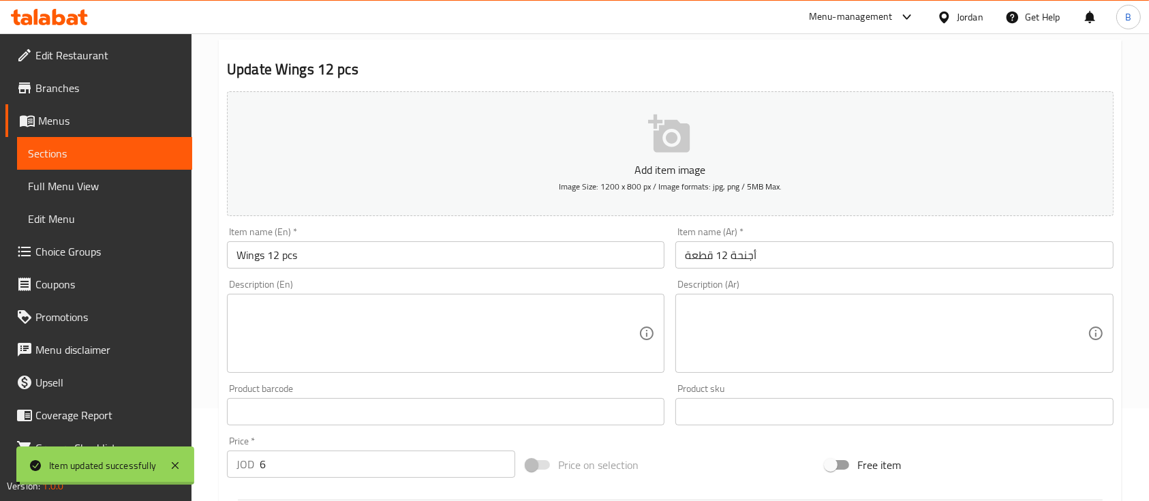
scroll to position [0, 0]
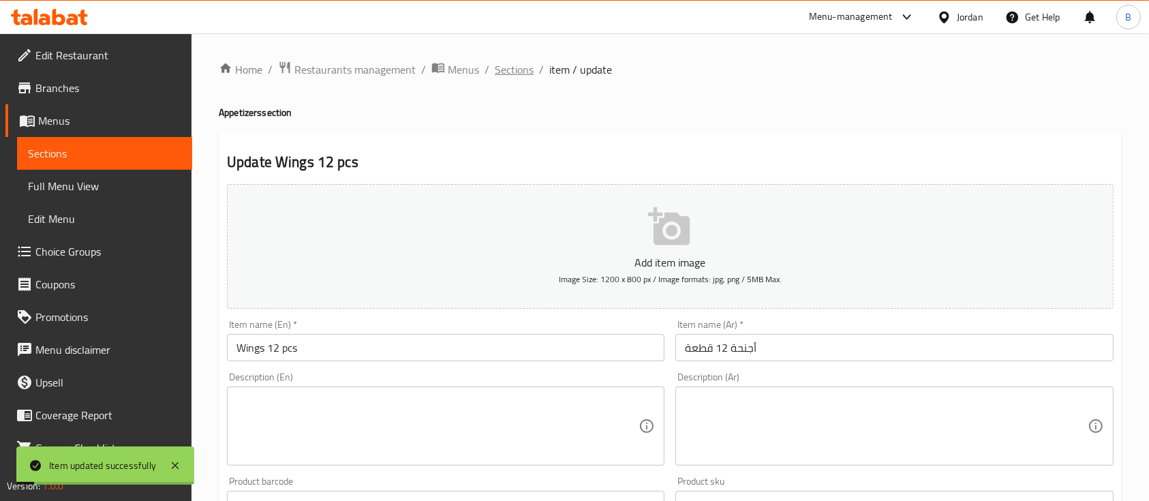
click at [511, 68] on span "Sections" at bounding box center [514, 69] width 39 height 16
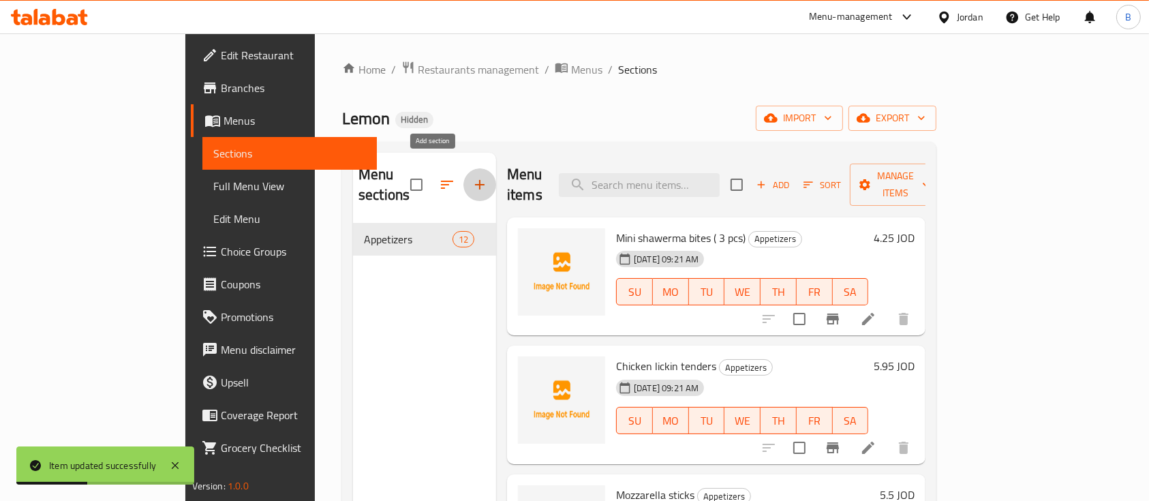
click at [475, 180] on icon "button" at bounding box center [480, 185] width 10 height 10
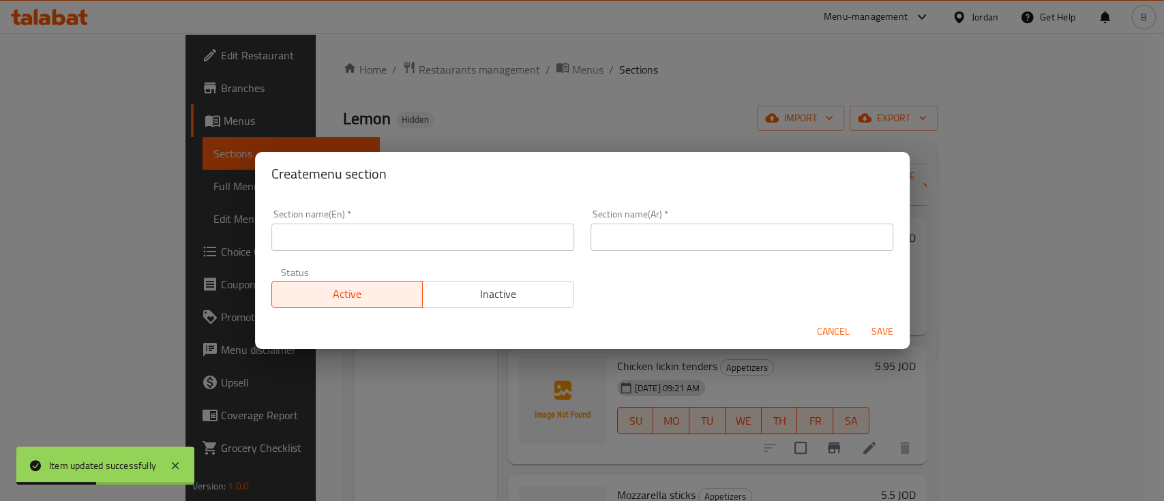
click at [404, 239] on input "text" at bounding box center [422, 237] width 303 height 27
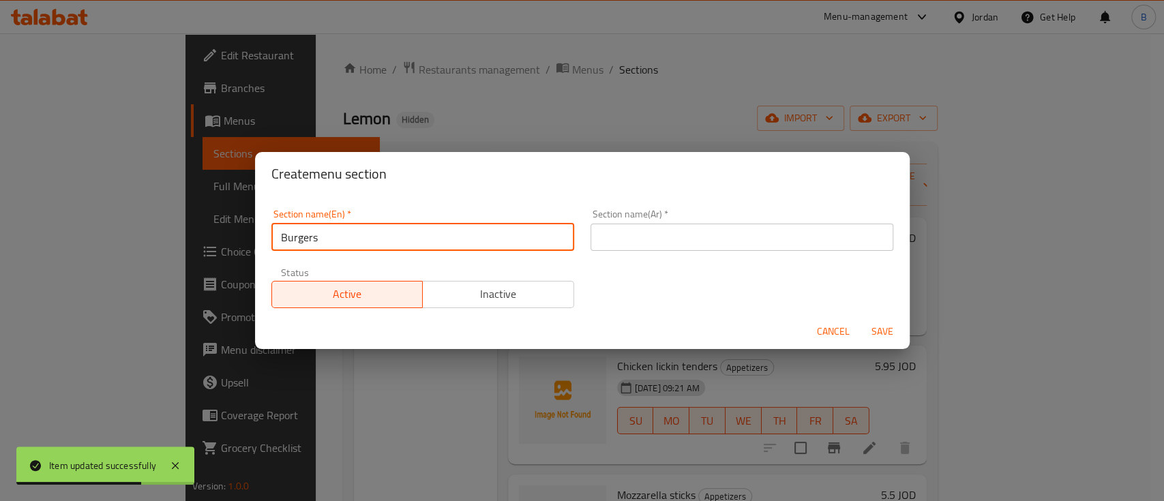
type input "Burgers"
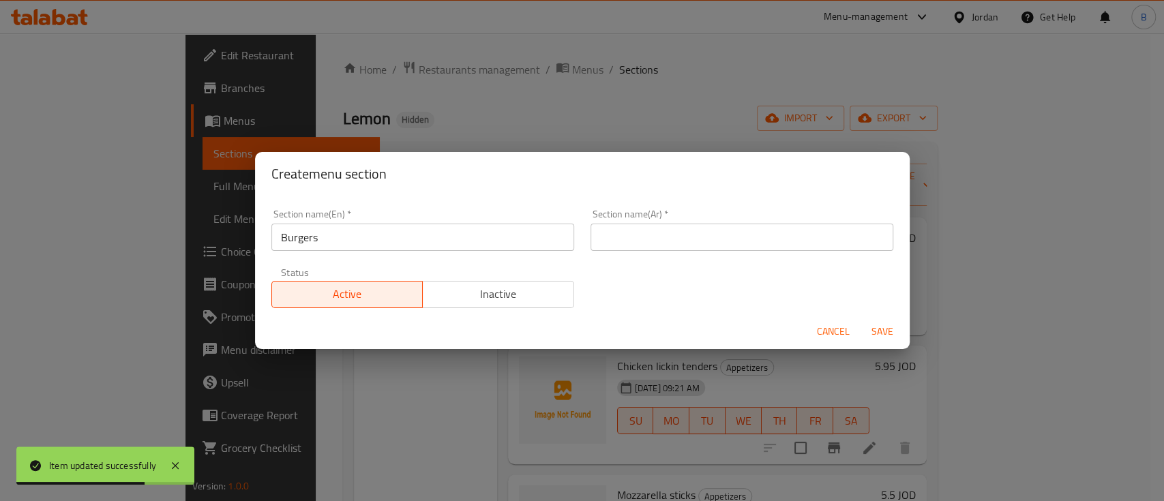
click at [670, 210] on div "Section name(Ar)   * Section name(Ar) *" at bounding box center [741, 230] width 303 height 42
click at [664, 228] on input "text" at bounding box center [741, 237] width 303 height 27
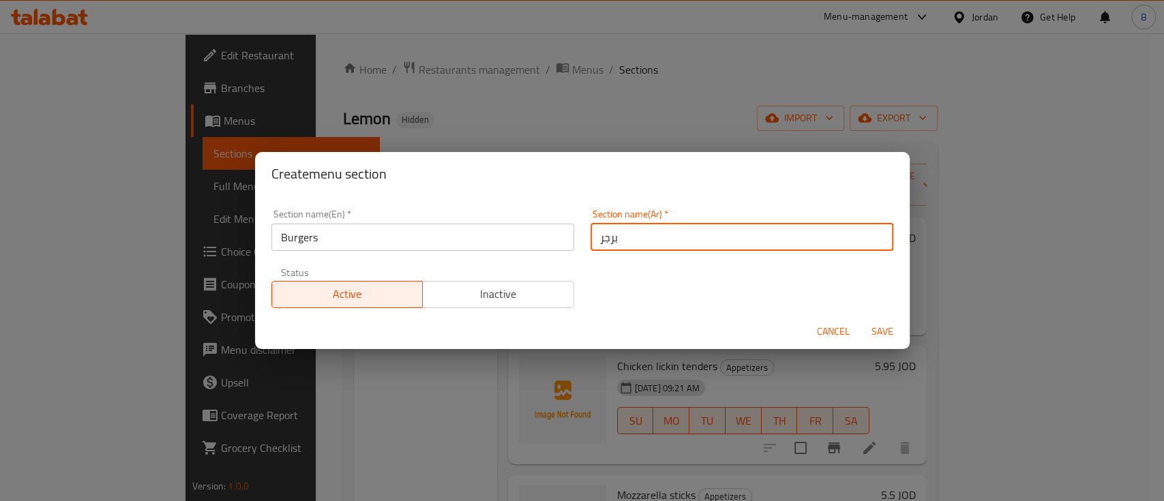
type input "برجر"
click at [883, 325] on span "Save" at bounding box center [882, 331] width 33 height 17
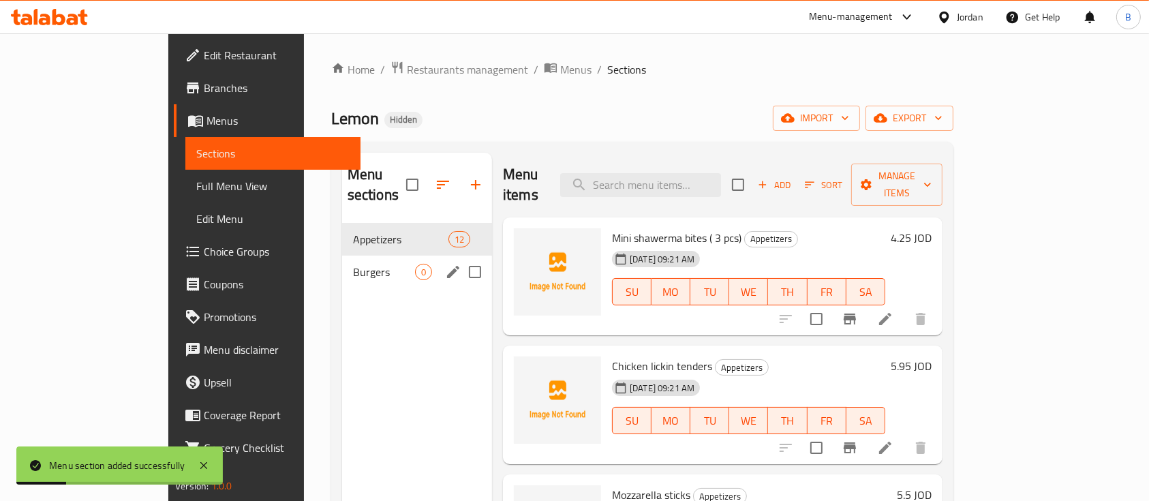
click at [353, 264] on span "Burgers" at bounding box center [384, 272] width 62 height 16
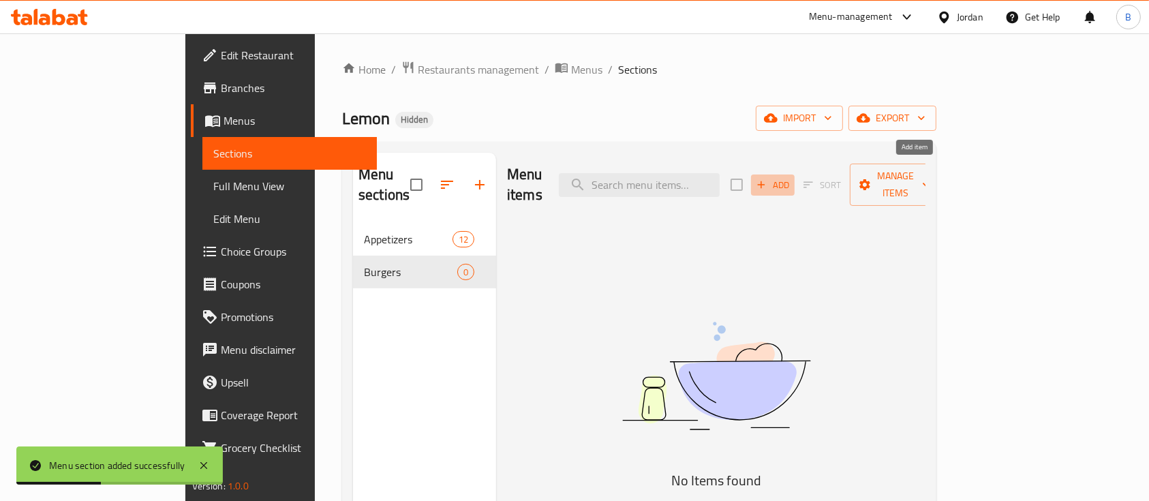
click at [791, 181] on span "Add" at bounding box center [773, 185] width 37 height 16
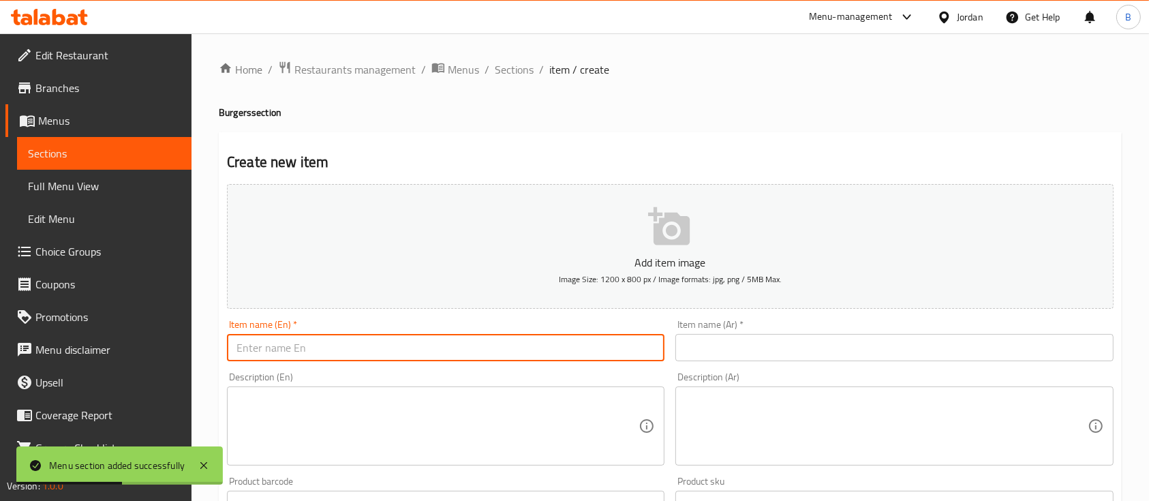
click at [367, 352] on input "text" at bounding box center [446, 347] width 438 height 27
drag, startPoint x: 393, startPoint y: 359, endPoint x: 58, endPoint y: 354, distance: 334.7
click at [58, 354] on div "Edit Restaurant Branches Menus Sections Full Menu View Edit Menu Choice Groups …" at bounding box center [574, 498] width 1149 height 930
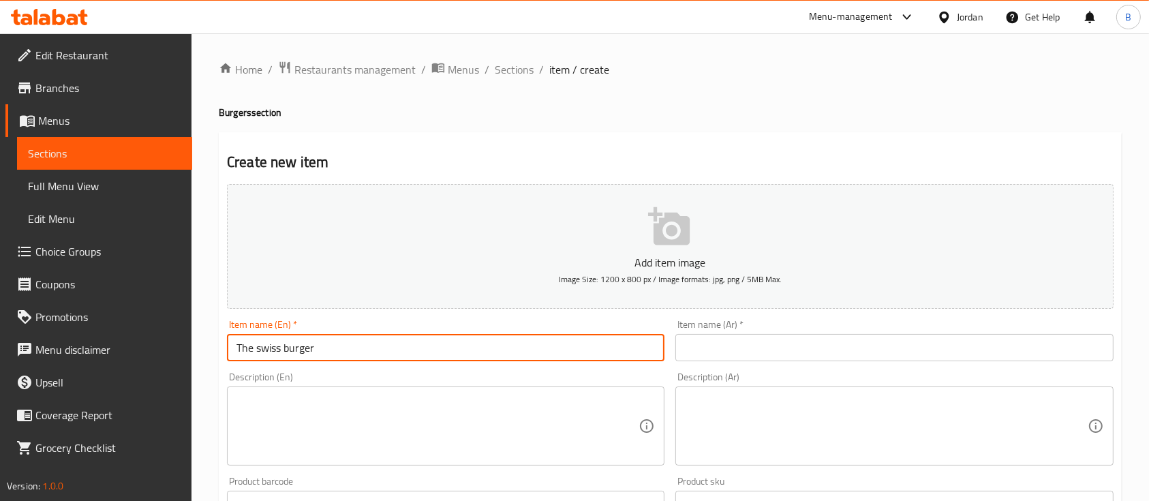
type input "The swiss burger"
click at [738, 346] on input "text" at bounding box center [895, 347] width 438 height 27
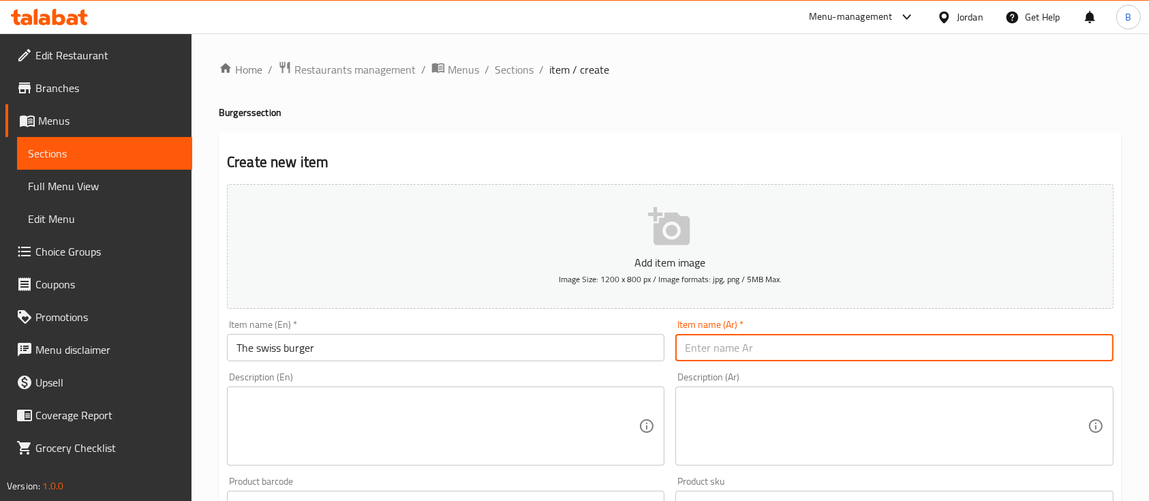
type input "`"
type input "ذا سويس برجر"
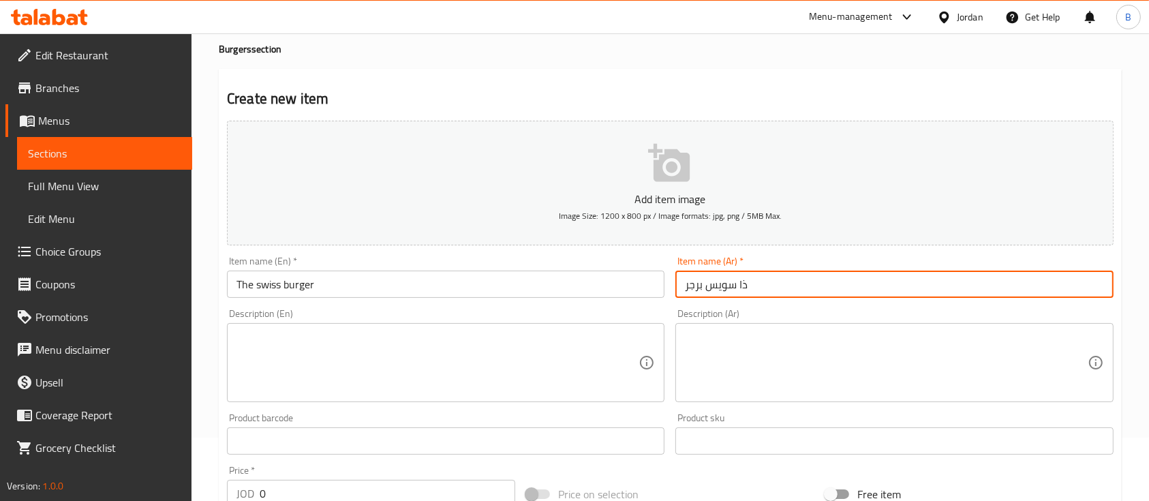
scroll to position [91, 0]
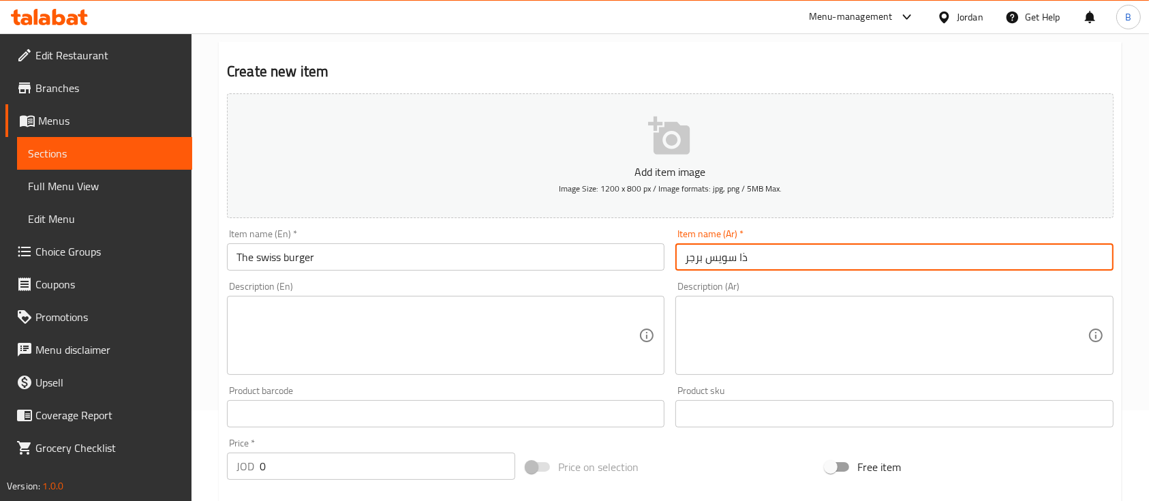
drag, startPoint x: 218, startPoint y: 466, endPoint x: 71, endPoint y: 487, distance: 148.7
click at [110, 476] on div "Edit Restaurant Branches Menus Sections Full Menu View Edit Menu Choice Groups …" at bounding box center [574, 408] width 1149 height 930
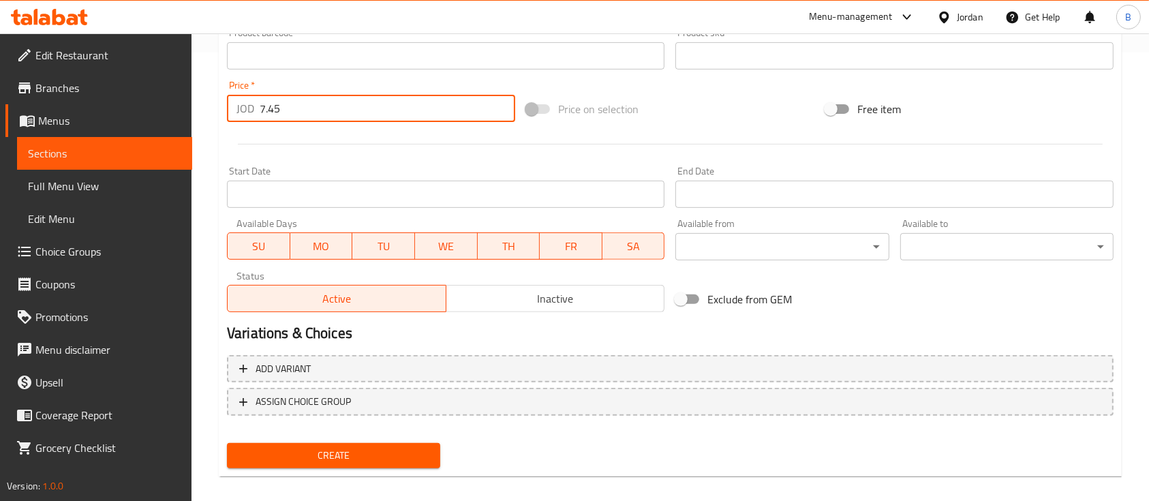
scroll to position [462, 0]
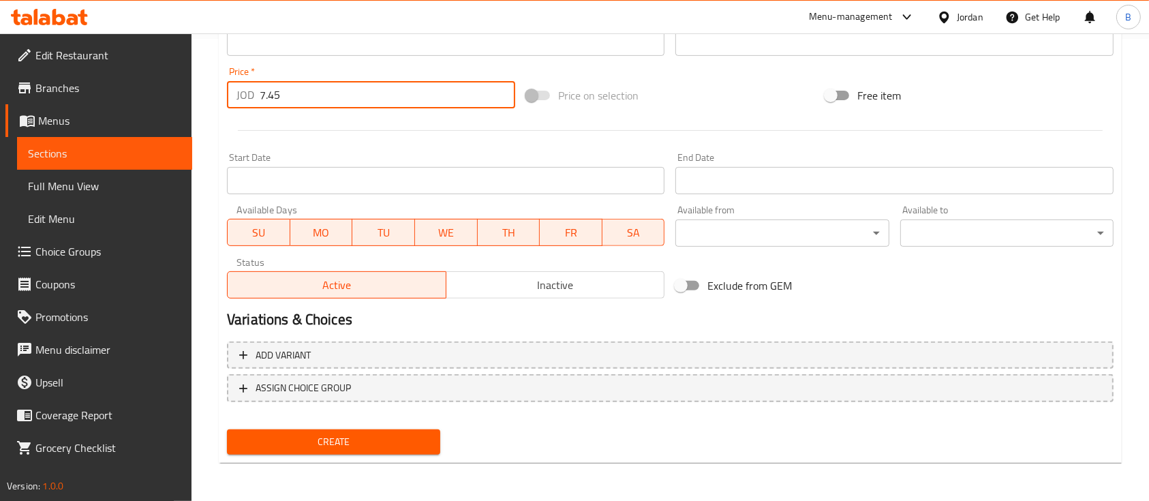
type input "7.45"
click at [344, 444] on span "Create" at bounding box center [334, 442] width 192 height 17
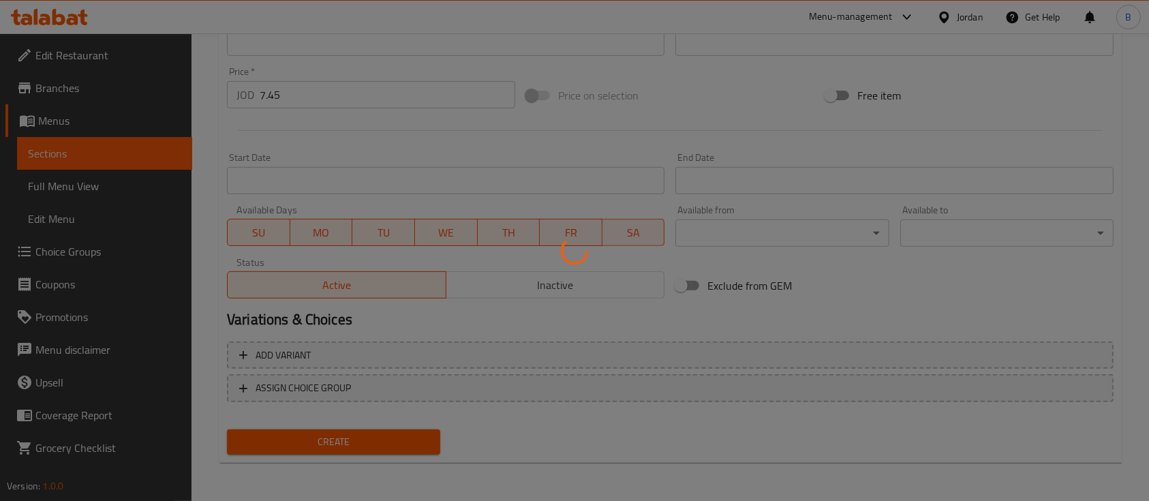
type input "0"
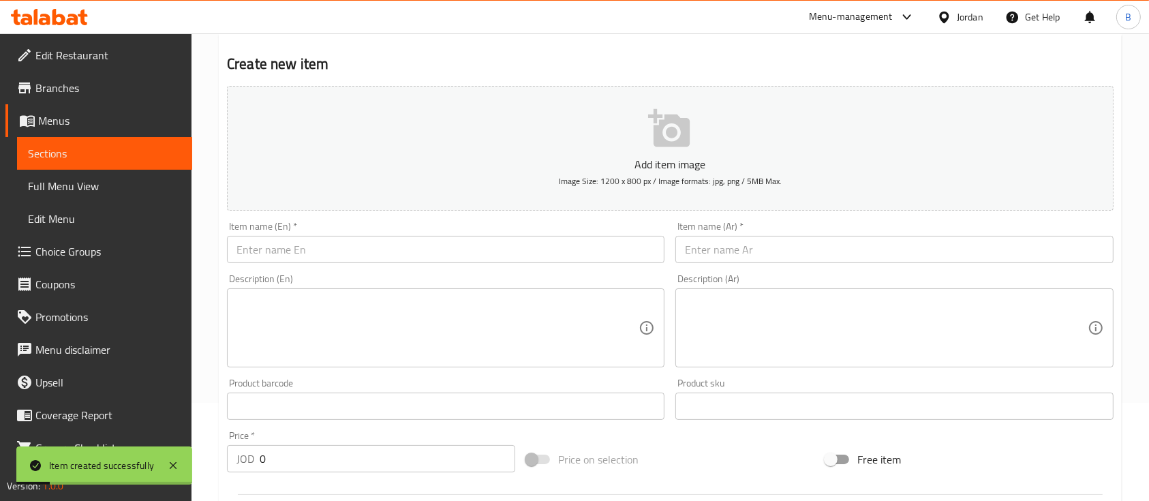
scroll to position [0, 0]
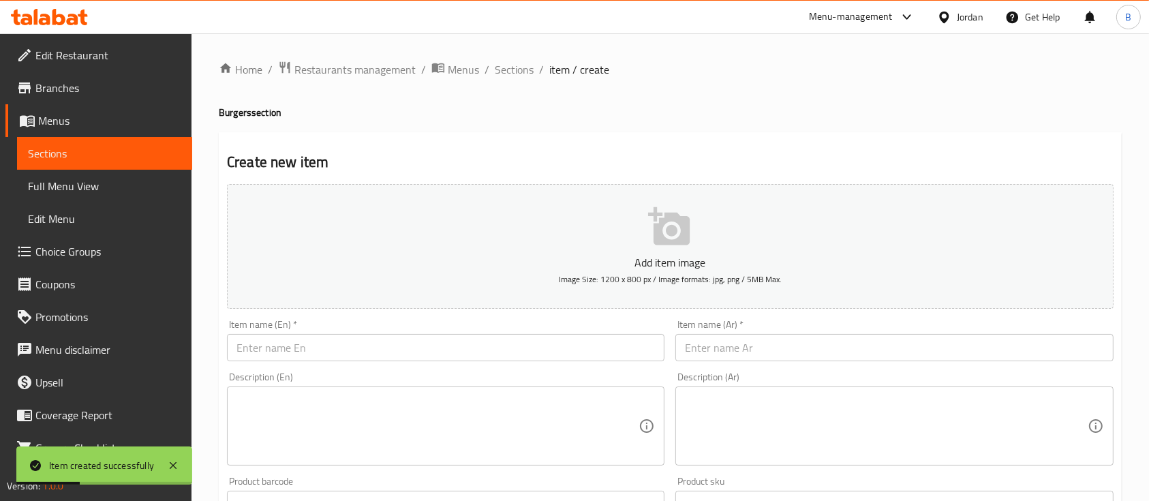
click at [361, 353] on input "text" at bounding box center [446, 347] width 438 height 27
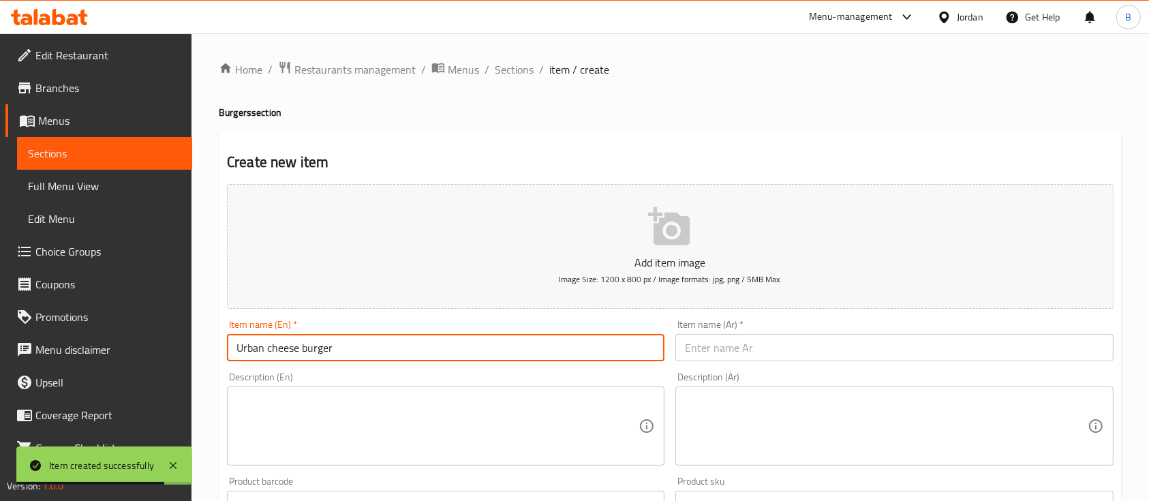
type input "Urban cheese burger"
click at [784, 351] on input "text" at bounding box center [895, 347] width 438 height 27
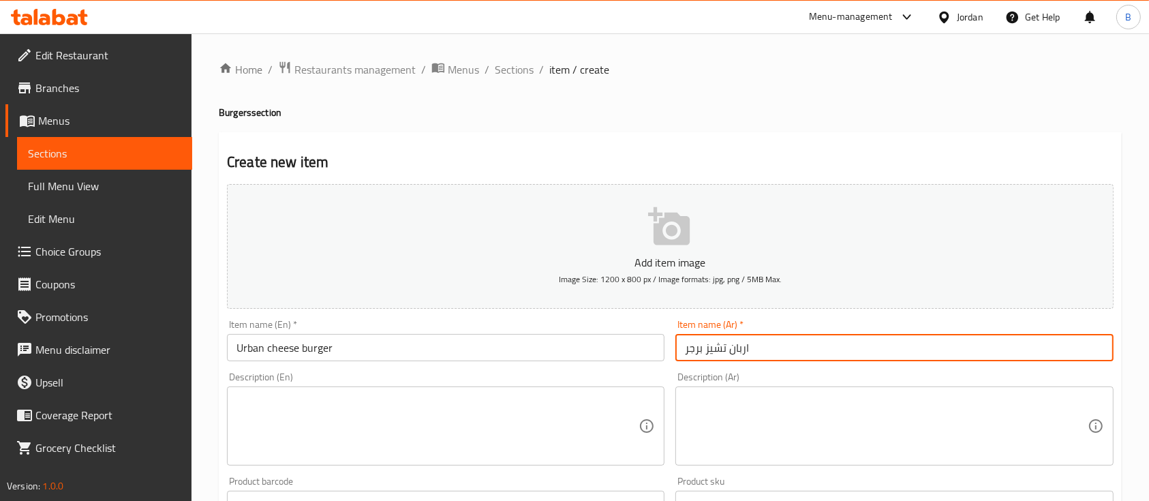
type input "اربان تشيز برجر"
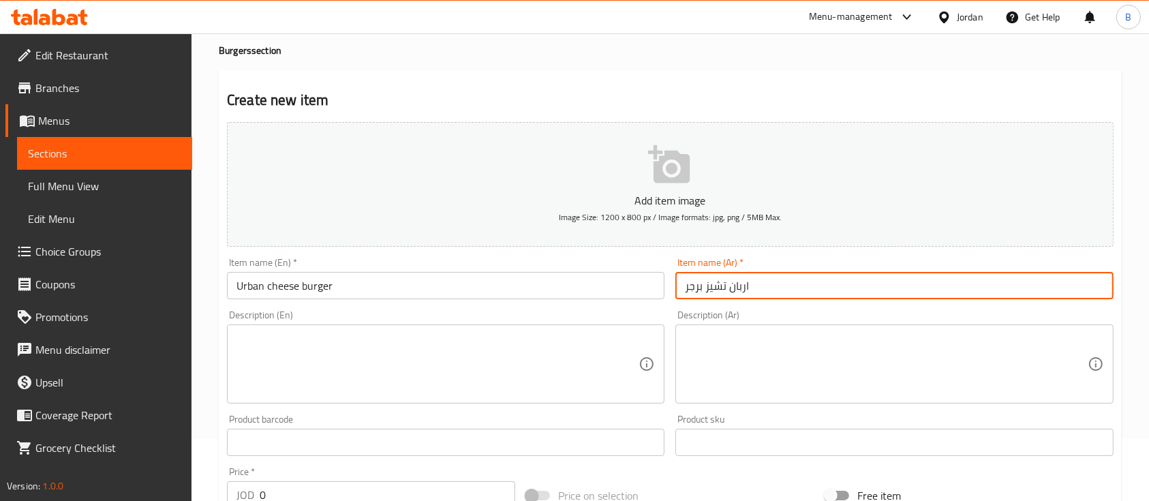
scroll to position [91, 0]
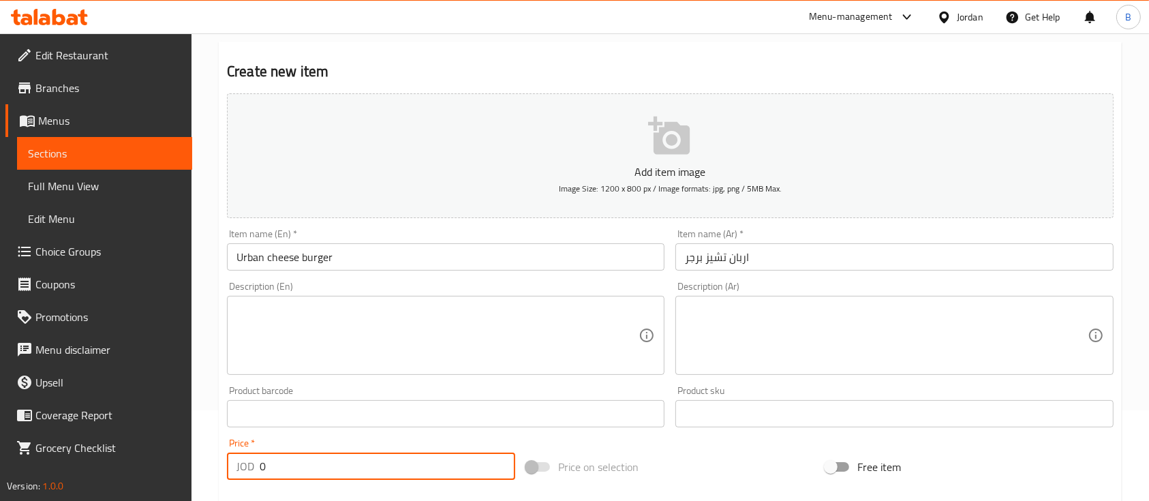
drag, startPoint x: 302, startPoint y: 461, endPoint x: 0, endPoint y: 426, distance: 304.0
click at [0, 426] on div "Edit Restaurant Branches Menus Sections Full Menu View Edit Menu Choice Groups …" at bounding box center [574, 408] width 1149 height 930
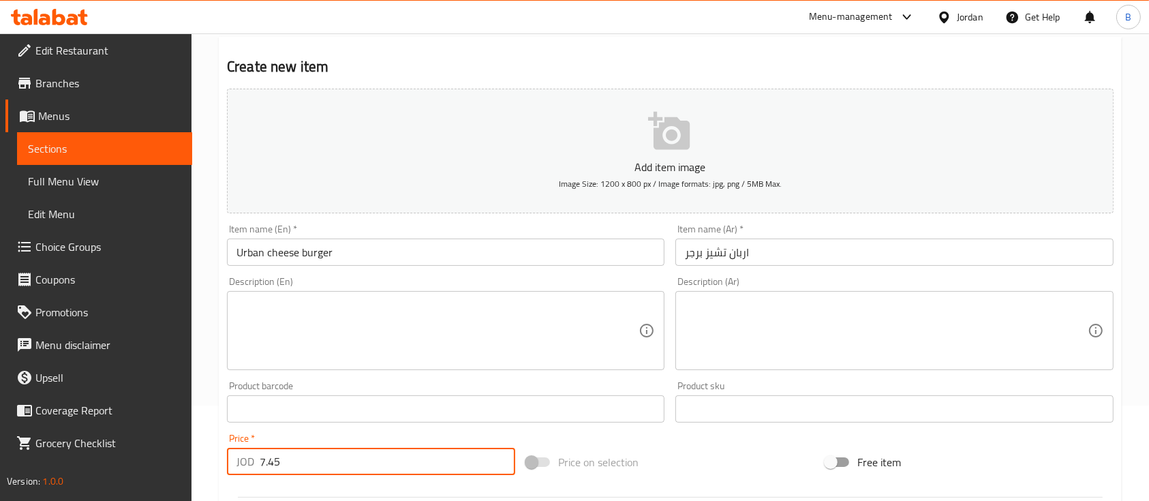
scroll to position [462, 0]
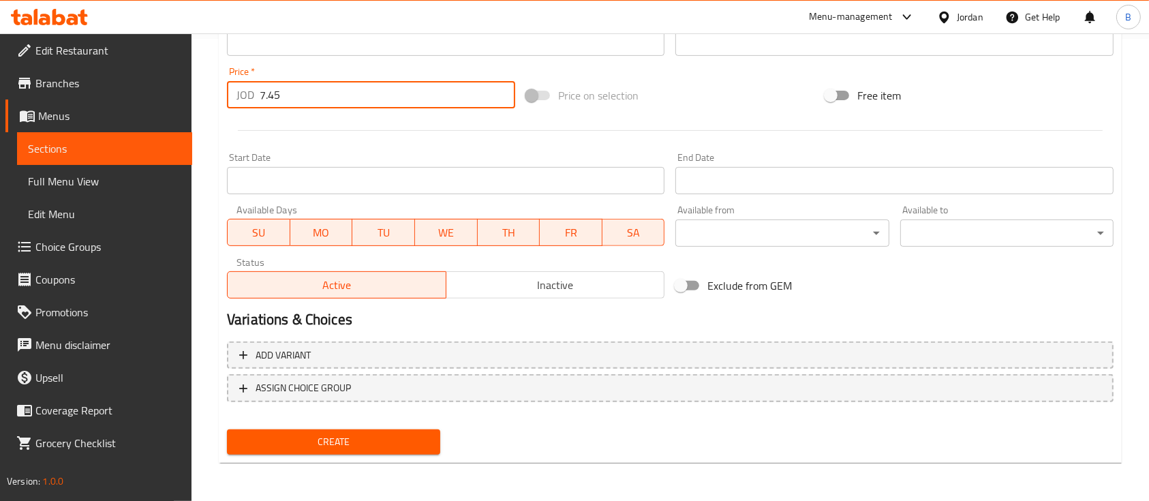
type input "7.45"
click at [339, 445] on span "Create" at bounding box center [334, 442] width 192 height 17
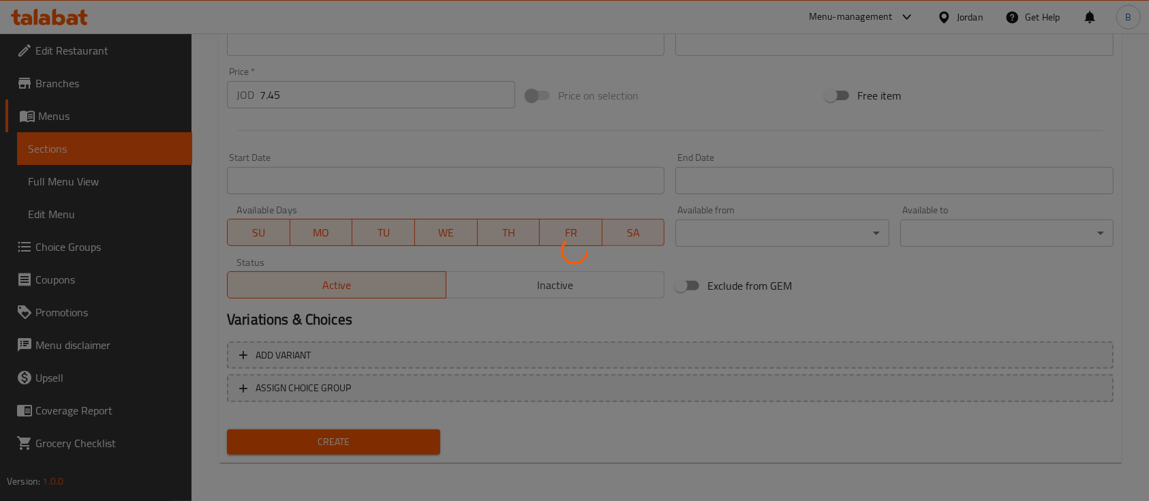
type input "0"
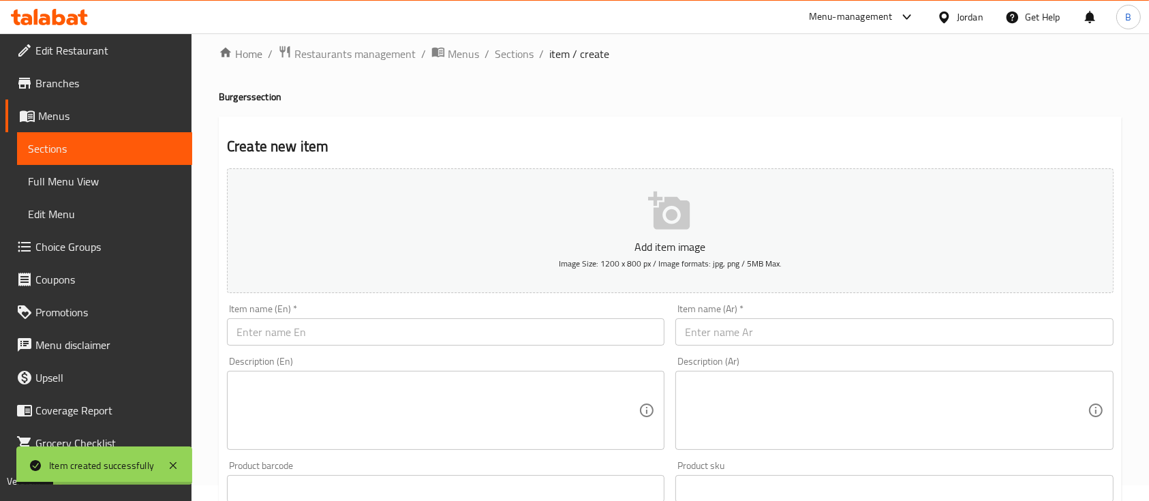
scroll to position [7, 0]
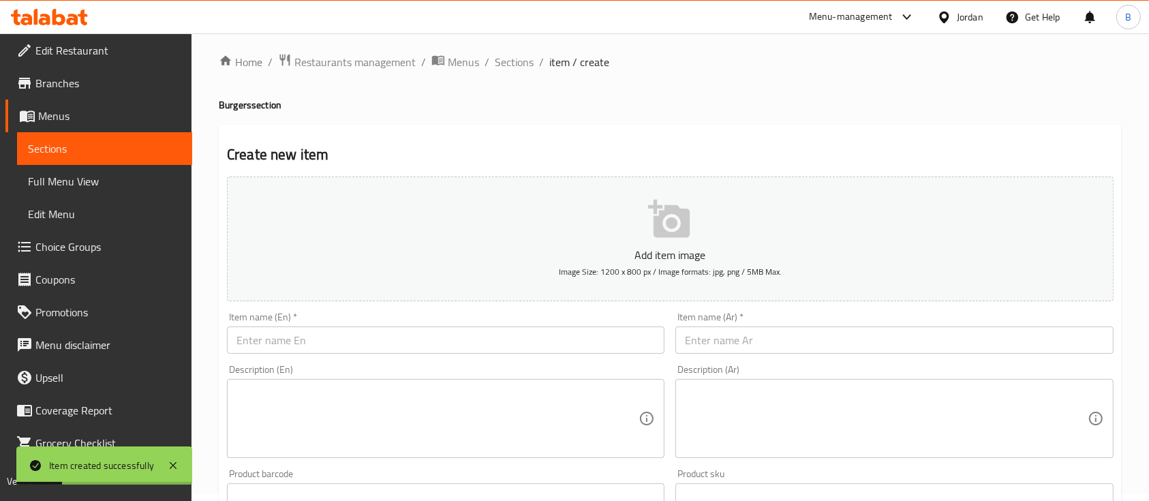
click at [367, 343] on input "text" at bounding box center [446, 340] width 438 height 27
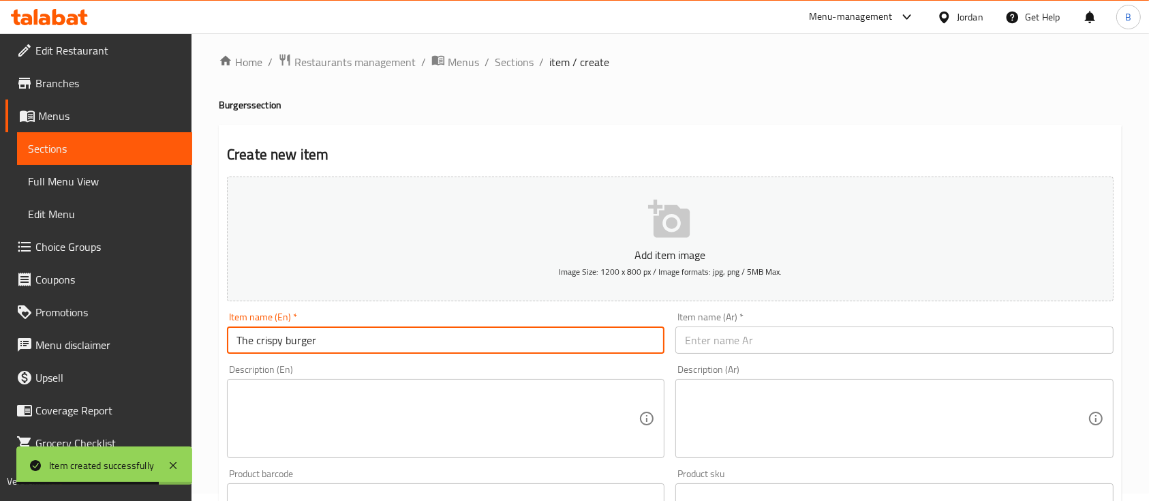
type input "The crispy burger"
click at [772, 335] on input "text" at bounding box center [895, 340] width 438 height 27
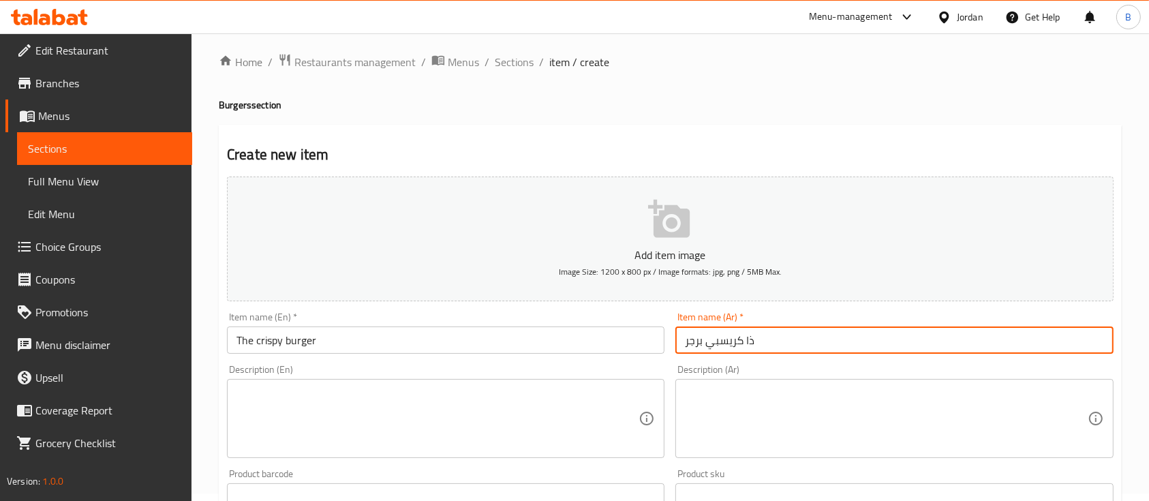
type input "ذا كريسبي برجر"
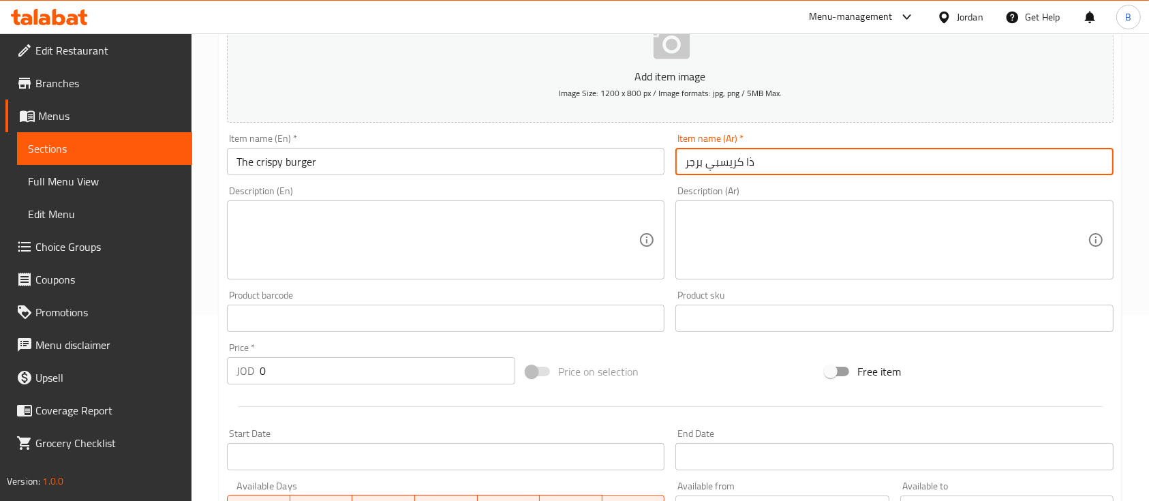
scroll to position [189, 0]
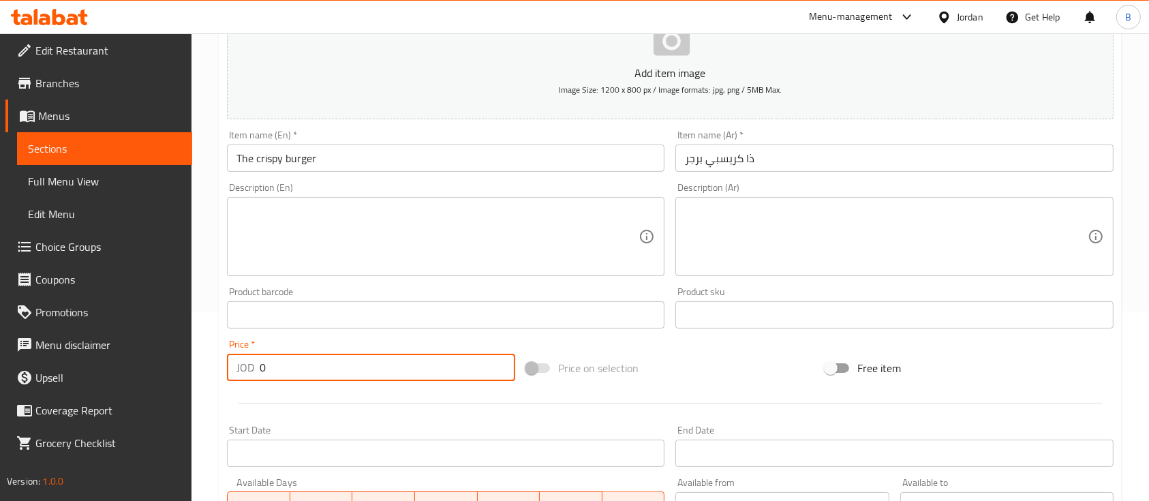
drag, startPoint x: 331, startPoint y: 377, endPoint x: 127, endPoint y: 353, distance: 204.5
click at [130, 353] on div "Edit Restaurant Branches Menus Sections Full Menu View Edit Menu Choice Groups …" at bounding box center [574, 309] width 1149 height 930
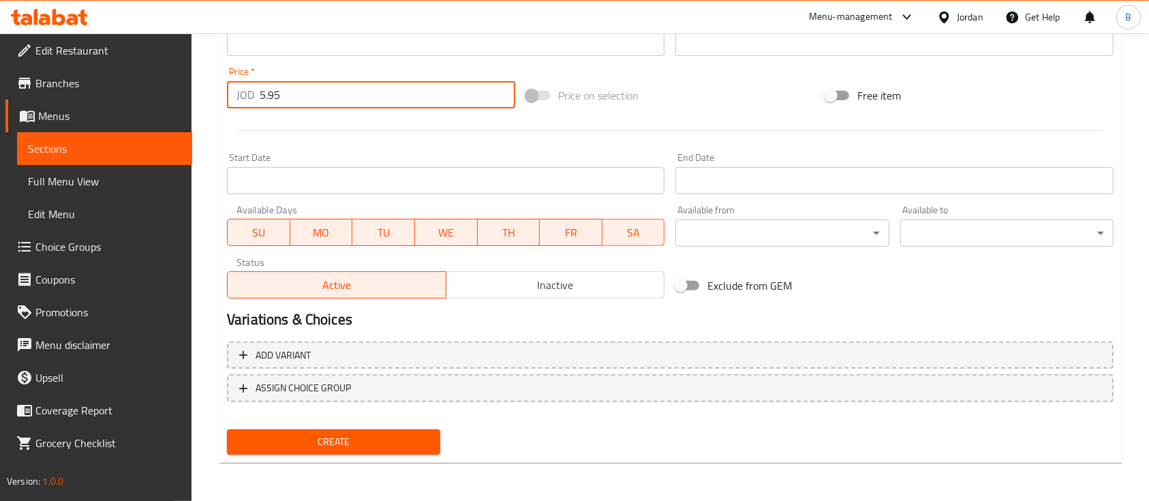
drag, startPoint x: 262, startPoint y: 85, endPoint x: 225, endPoint y: 91, distance: 37.3
click at [225, 89] on div "Price   * JOD 5.95 Price *" at bounding box center [371, 87] width 299 height 52
click at [262, 102] on input "5.95" at bounding box center [388, 94] width 256 height 27
click at [263, 97] on input "5.95" at bounding box center [388, 94] width 256 height 27
type input "6.95"
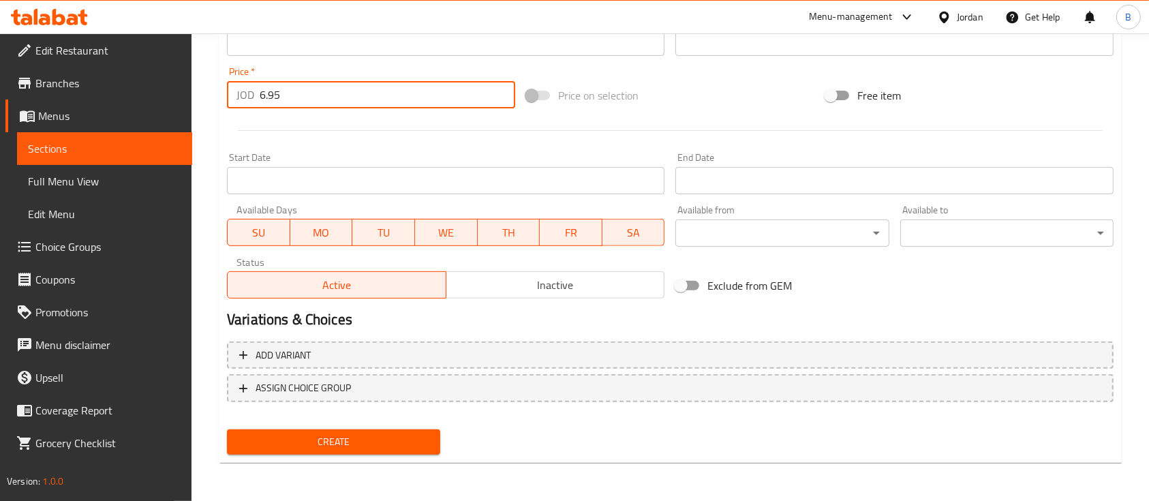
click at [419, 468] on div "Home / Restaurants management / Menus / Sections / item / create Burgers sectio…" at bounding box center [670, 36] width 903 height 875
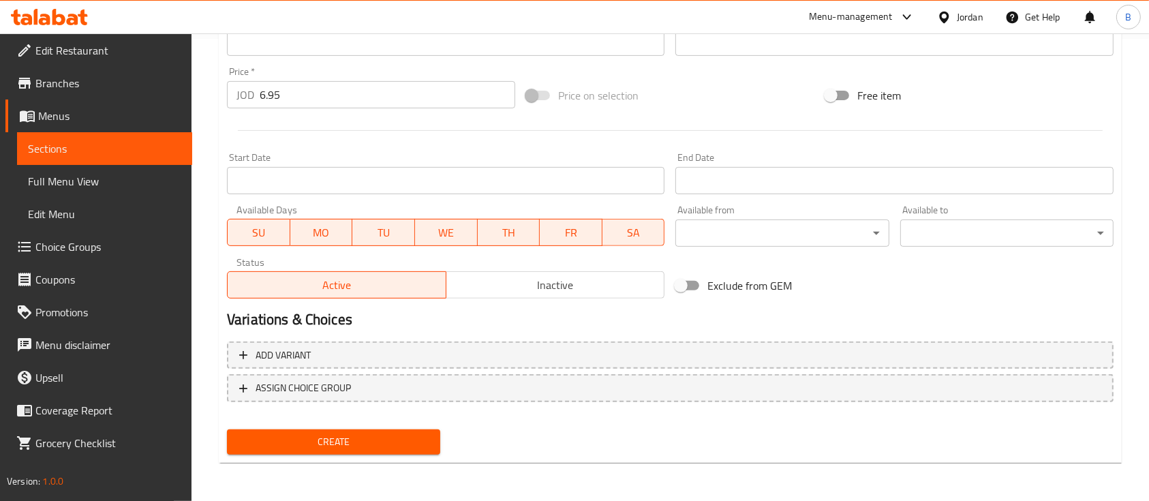
click at [409, 440] on span "Create" at bounding box center [334, 442] width 192 height 17
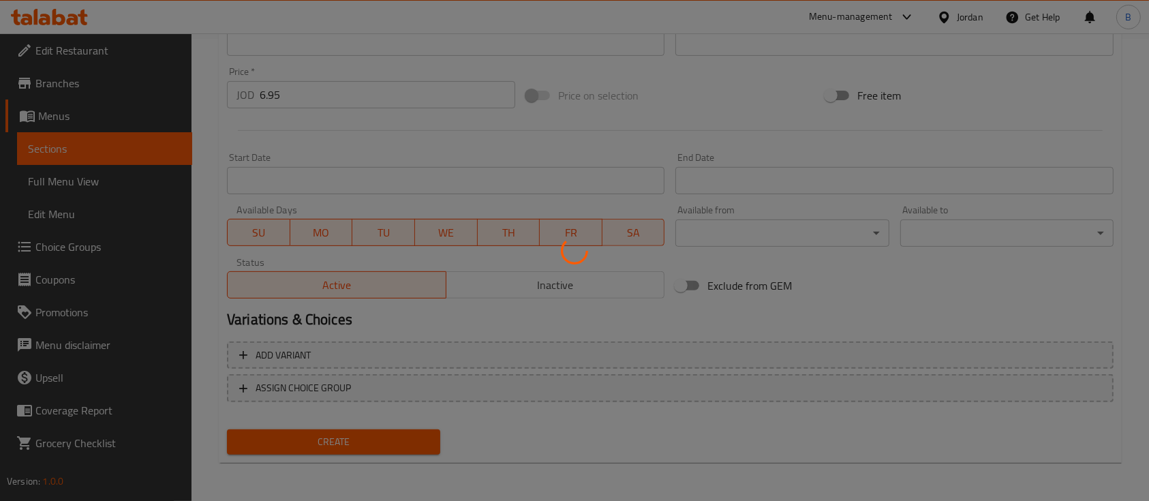
type input "0"
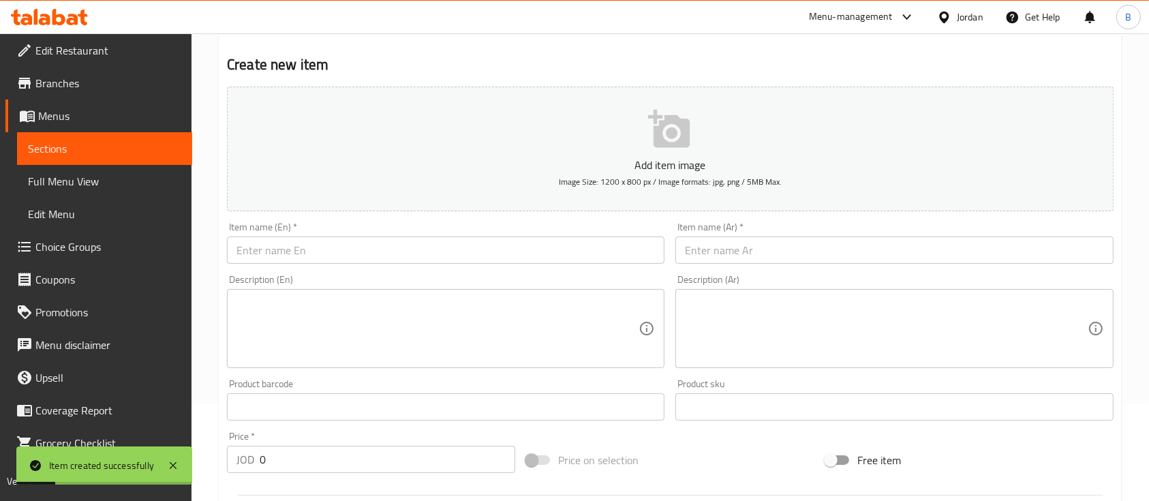
scroll to position [7, 0]
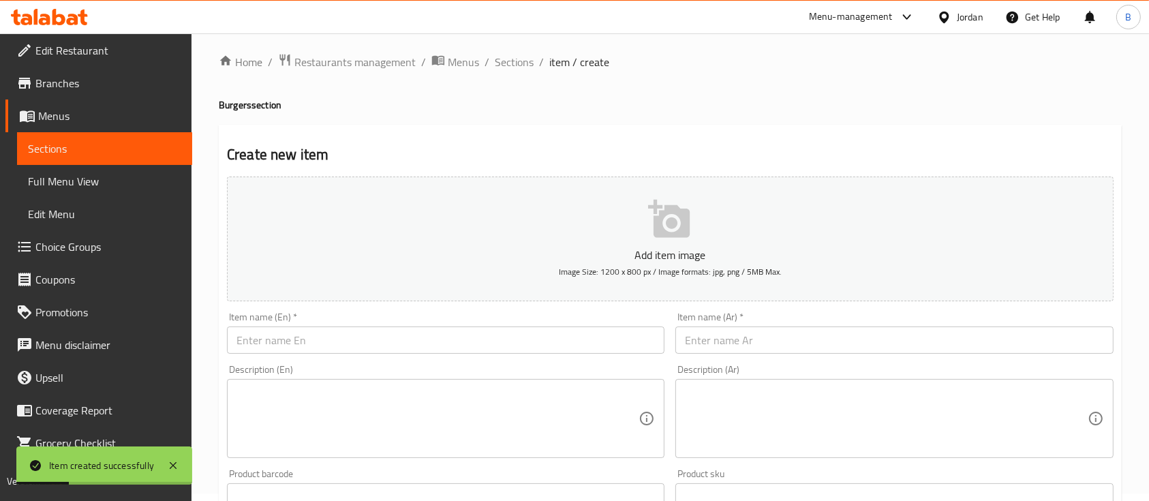
click at [360, 342] on input "text" at bounding box center [446, 340] width 438 height 27
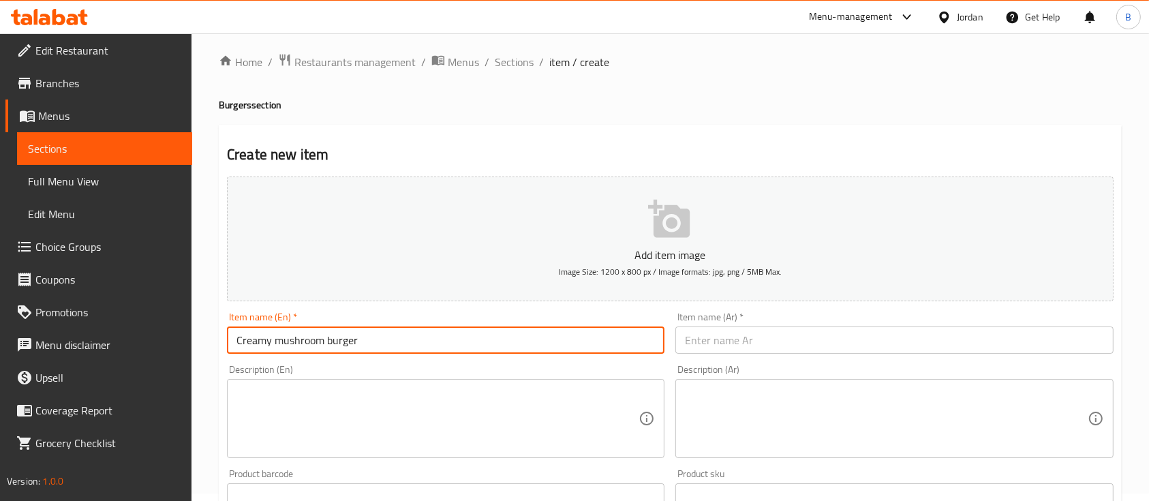
type input "Creamy mushroom burger"
click at [703, 340] on input "text" at bounding box center [895, 340] width 438 height 27
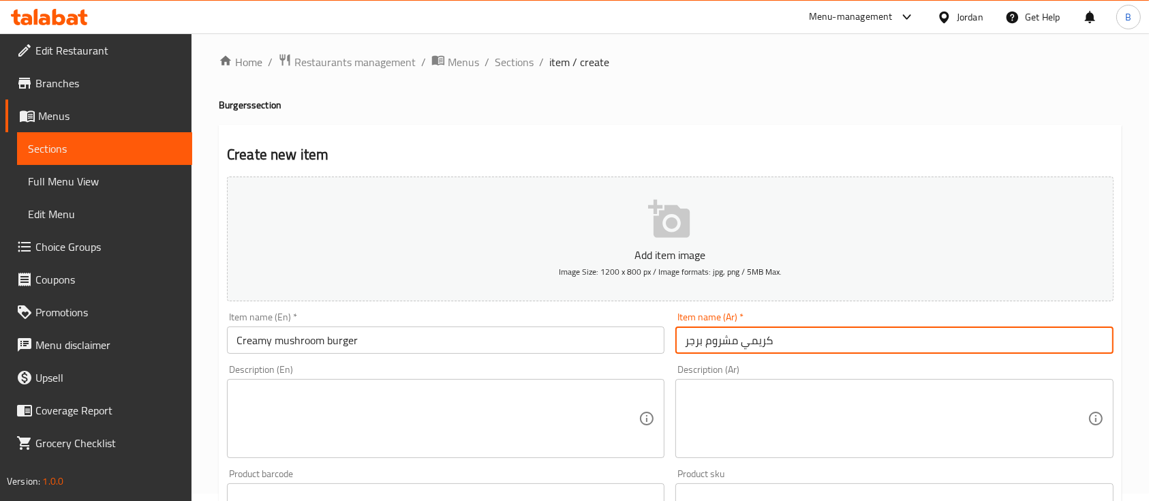
type input "كريمي مشروم برجر"
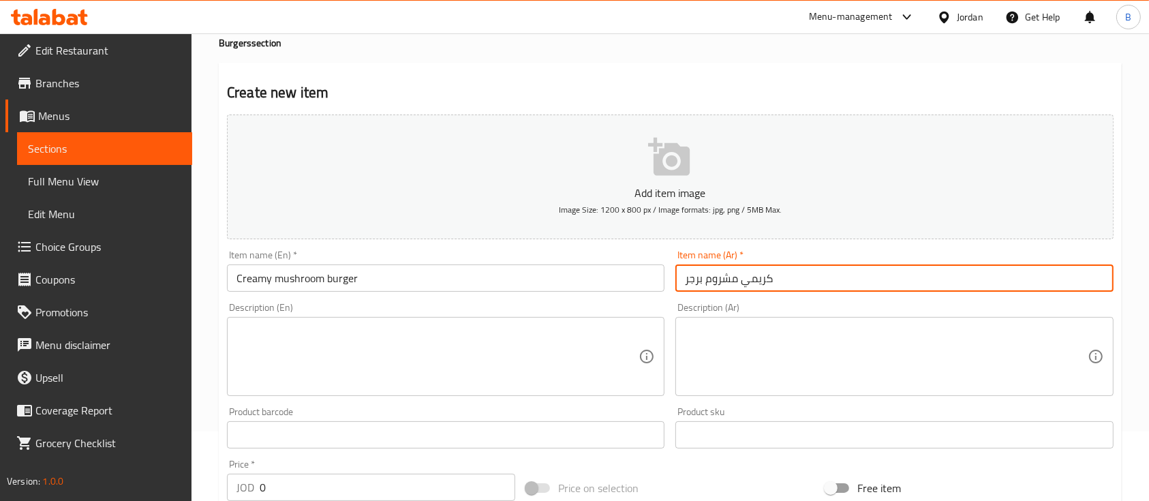
scroll to position [98, 0]
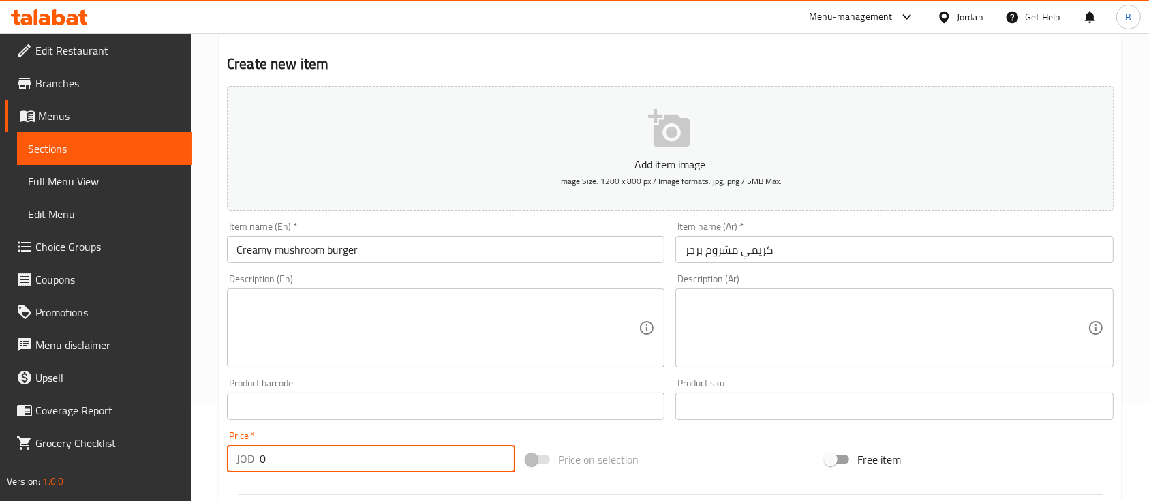
drag, startPoint x: 306, startPoint y: 459, endPoint x: 133, endPoint y: 482, distance: 174.7
click at [146, 475] on div "Edit Restaurant Branches Menus Sections Full Menu View Edit Menu Choice Groups …" at bounding box center [574, 400] width 1149 height 930
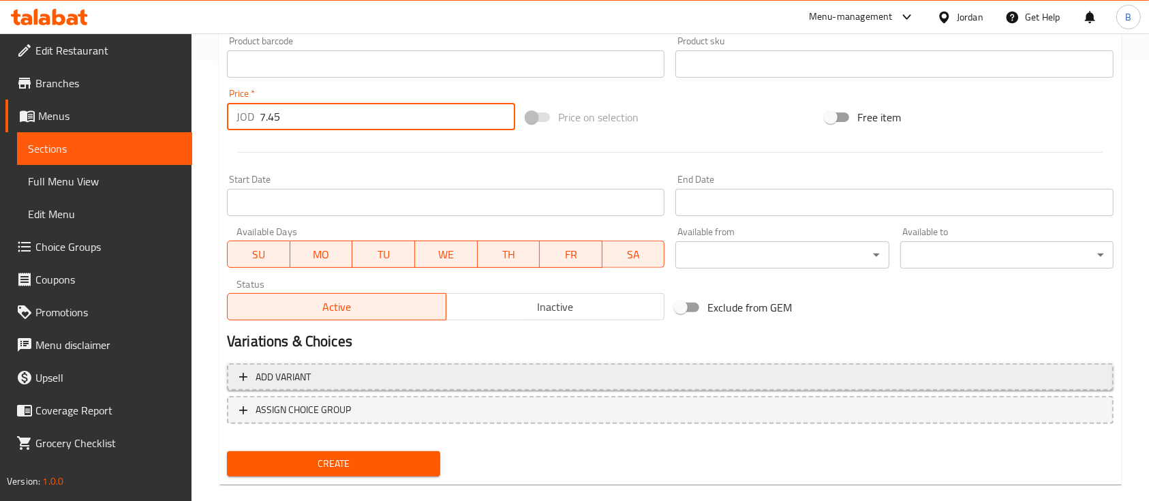
scroll to position [462, 0]
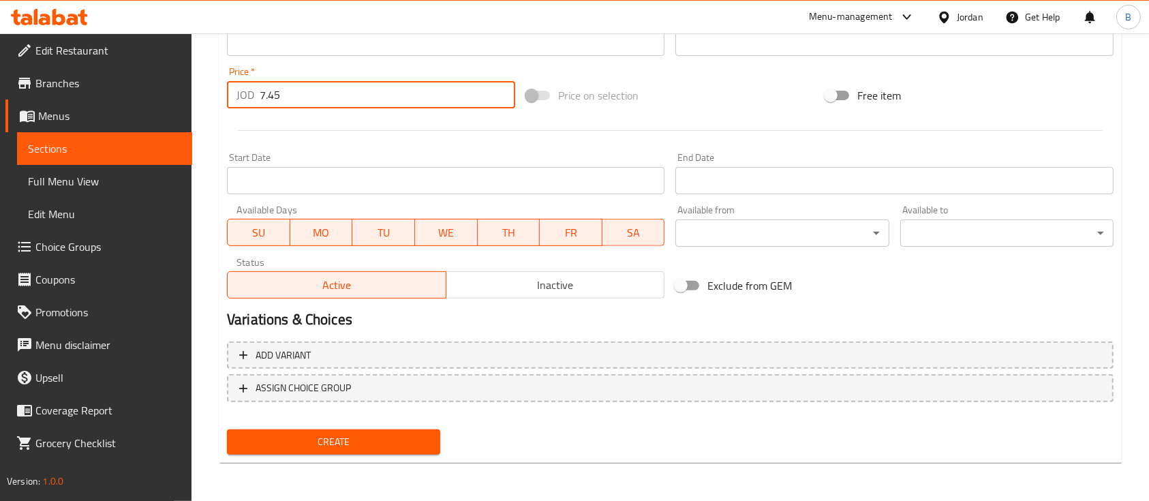
type input "7.45"
click at [312, 435] on span "Create" at bounding box center [334, 442] width 192 height 17
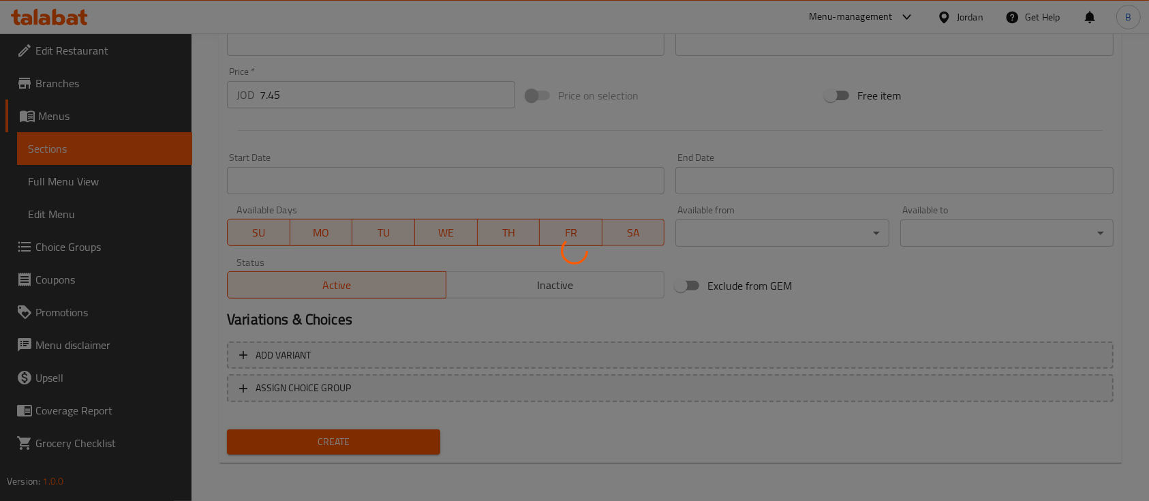
type input "0"
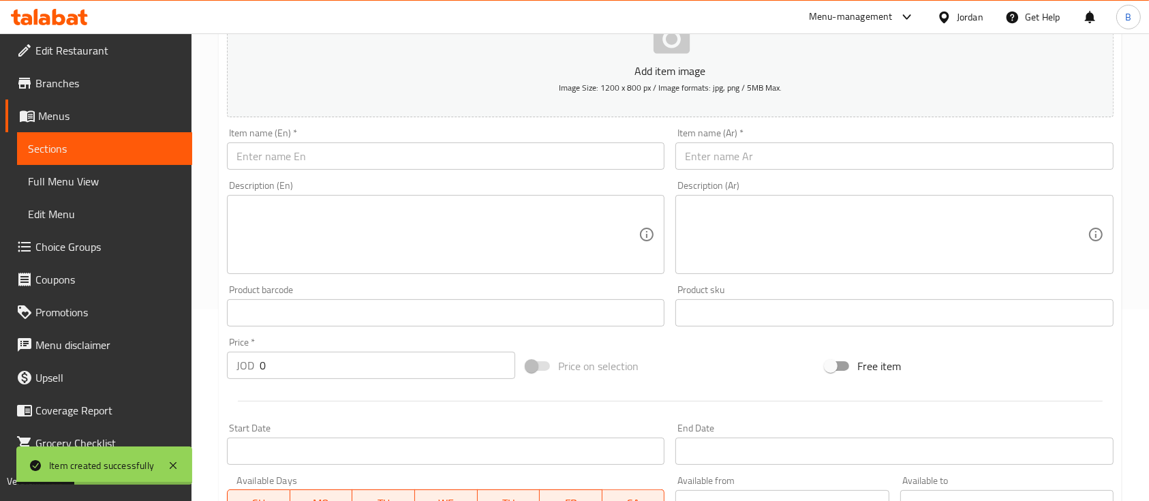
scroll to position [7, 0]
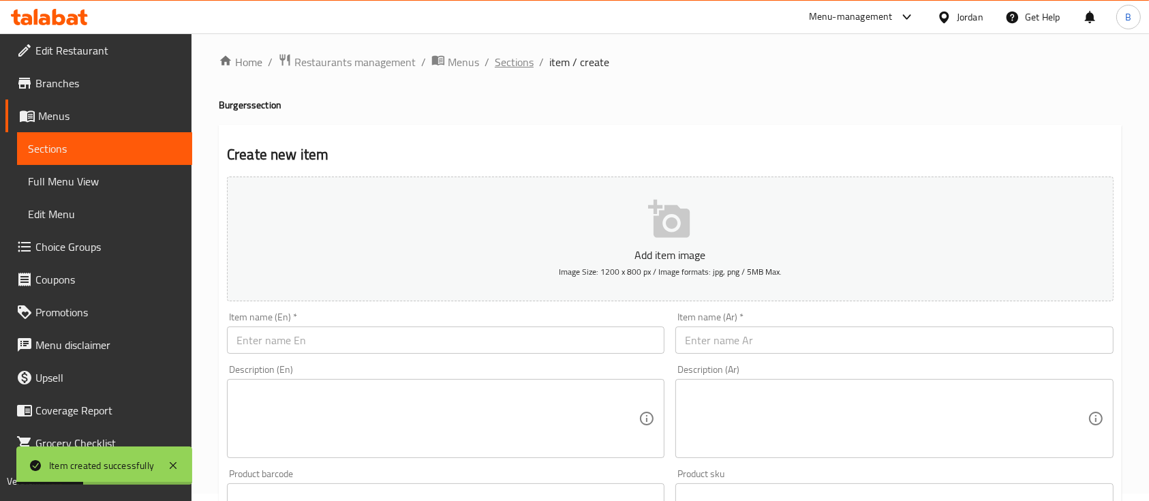
click at [525, 68] on span "Sections" at bounding box center [514, 62] width 39 height 16
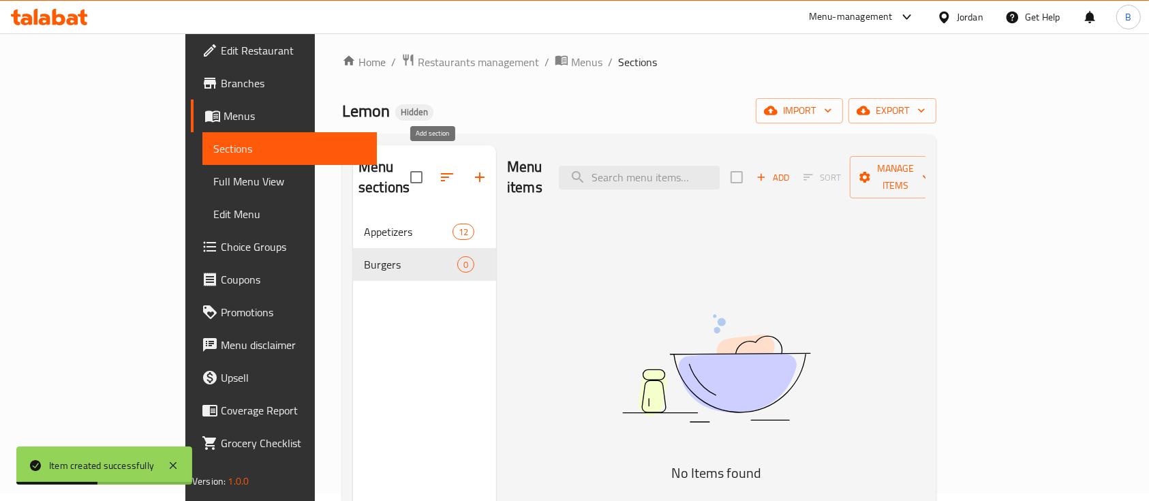
click at [472, 169] on icon "button" at bounding box center [480, 177] width 16 height 16
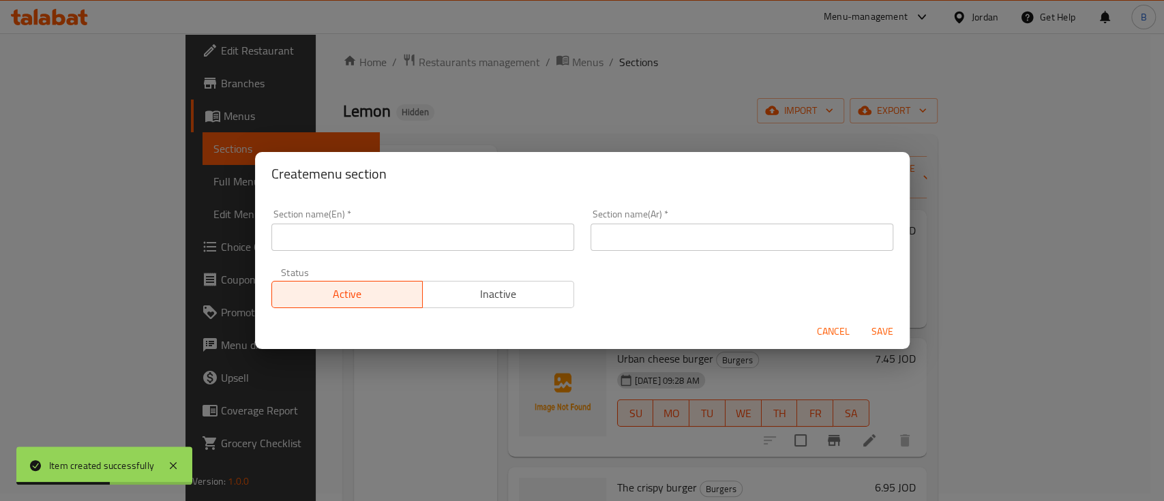
click at [378, 234] on input "text" at bounding box center [422, 237] width 303 height 27
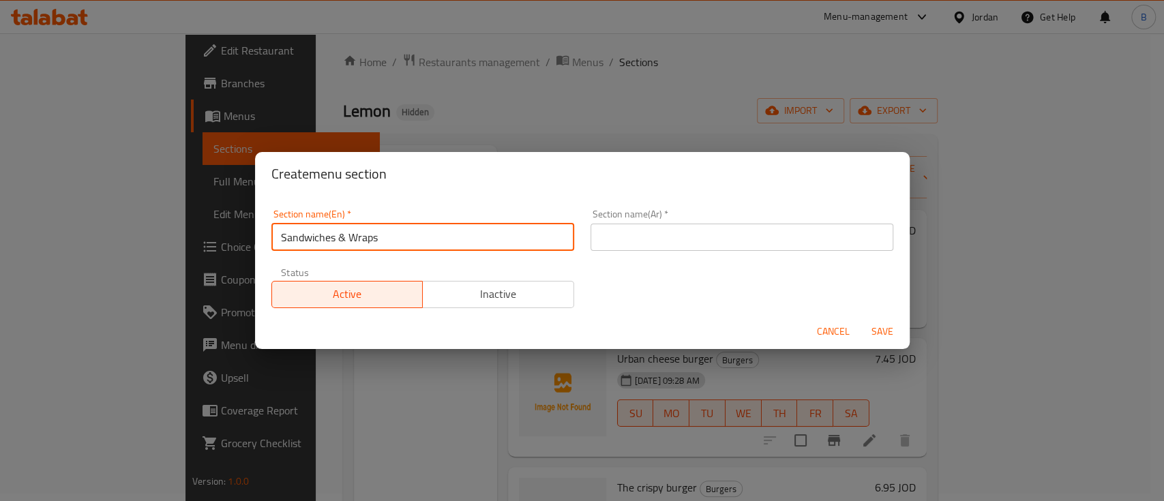
type input "Sandwiches & Wraps"
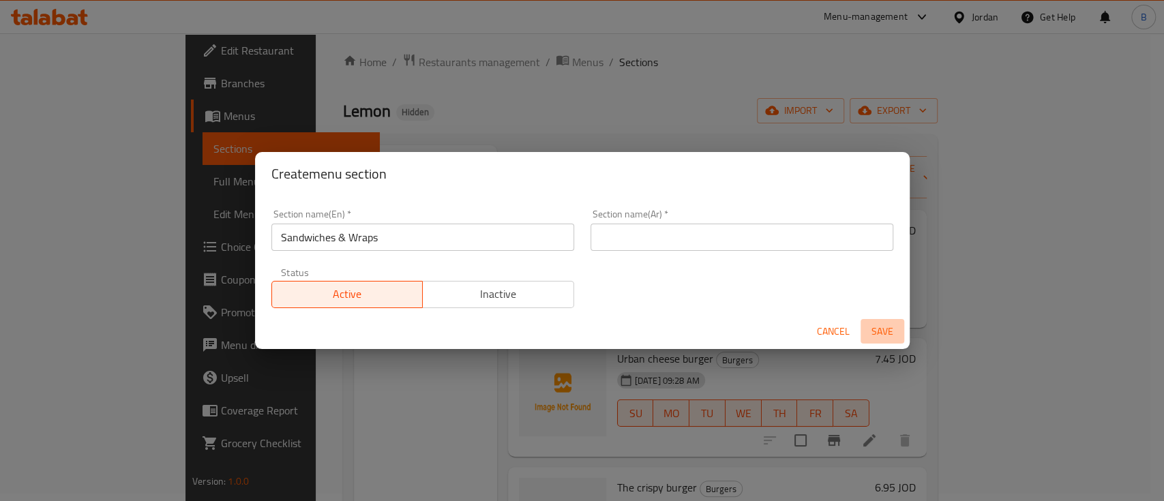
click at [870, 340] on button "Save" at bounding box center [882, 331] width 44 height 25
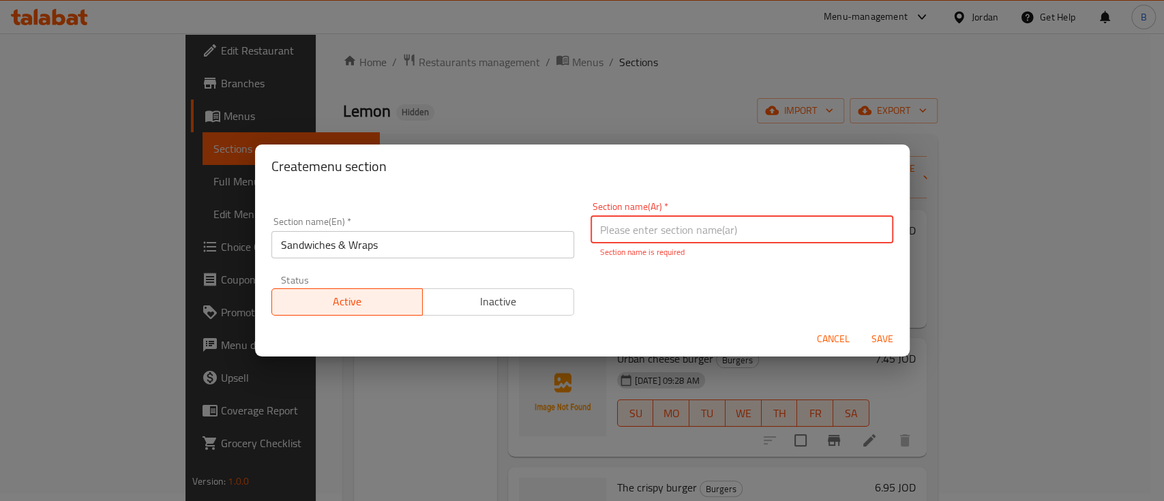
drag, startPoint x: 406, startPoint y: 246, endPoint x: 40, endPoint y: 245, distance: 366.0
click at [40, 245] on div "Create menu section Section name(En)   * Sandwiches & Wraps Section name(En) * …" at bounding box center [582, 250] width 1164 height 501
drag, startPoint x: 752, startPoint y: 234, endPoint x: 752, endPoint y: 242, distance: 7.5
click at [752, 234] on input "text" at bounding box center [741, 229] width 303 height 27
paste input "السندويشات واللفائف"
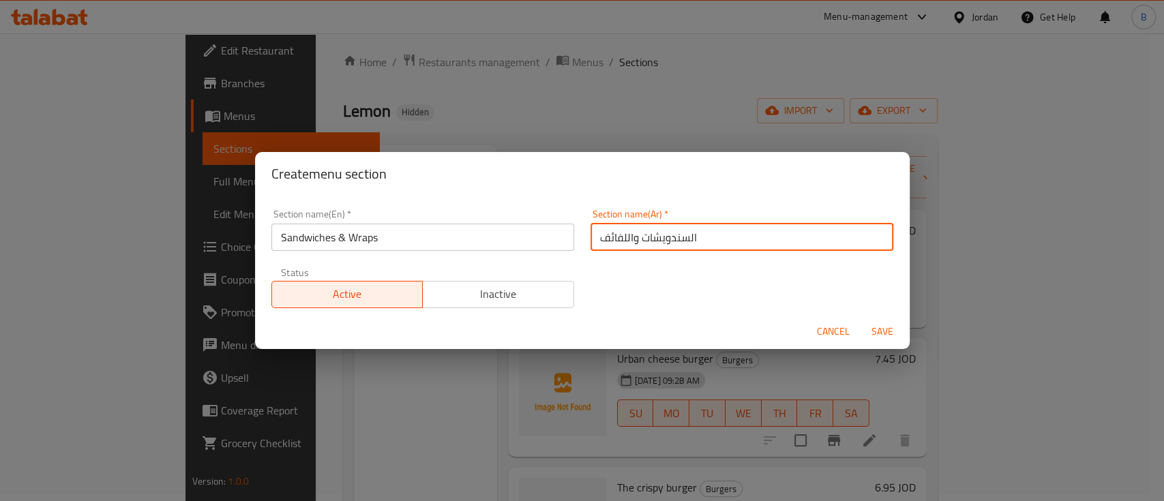
type input "السندويشات واللفائف"
click at [878, 330] on span "Save" at bounding box center [882, 331] width 33 height 17
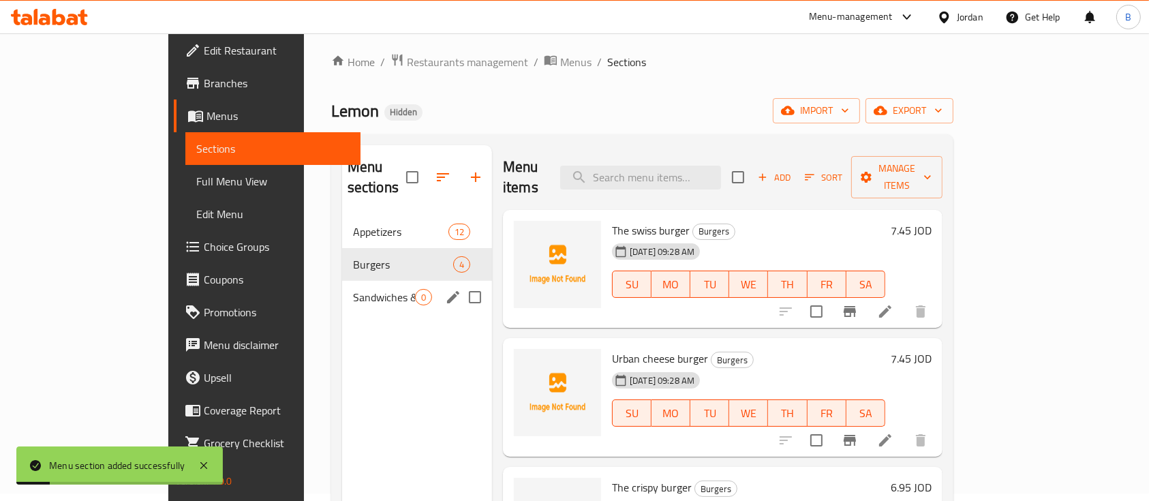
click at [353, 289] on span "Sandwiches & Wraps" at bounding box center [384, 297] width 62 height 16
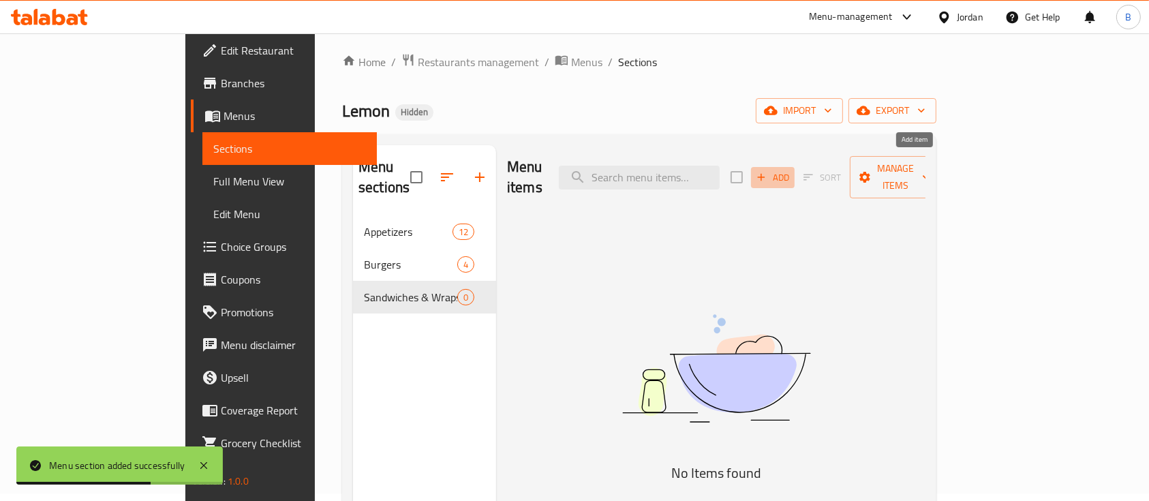
click at [791, 170] on span "Add" at bounding box center [773, 178] width 37 height 16
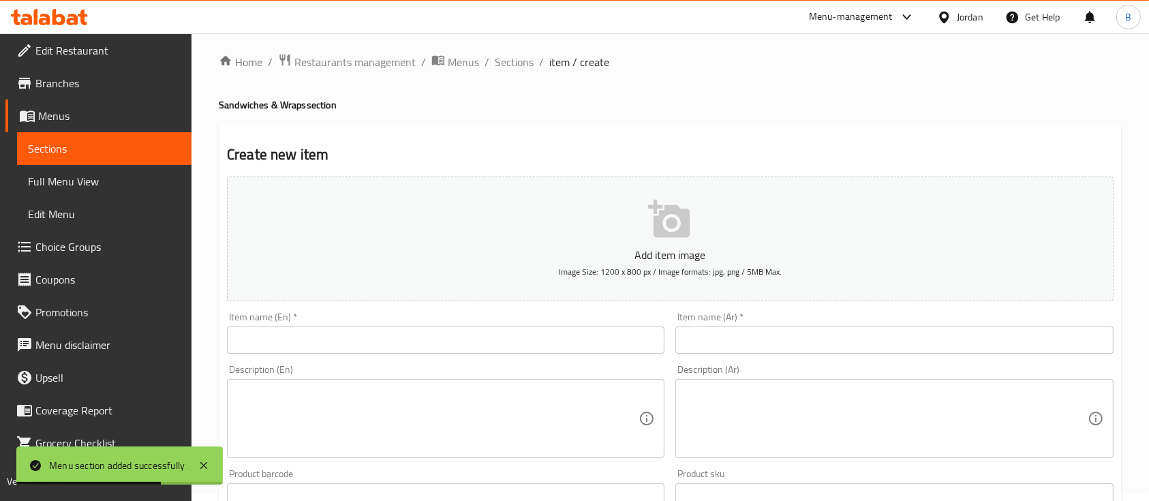
click at [432, 340] on input "text" at bounding box center [446, 340] width 438 height 27
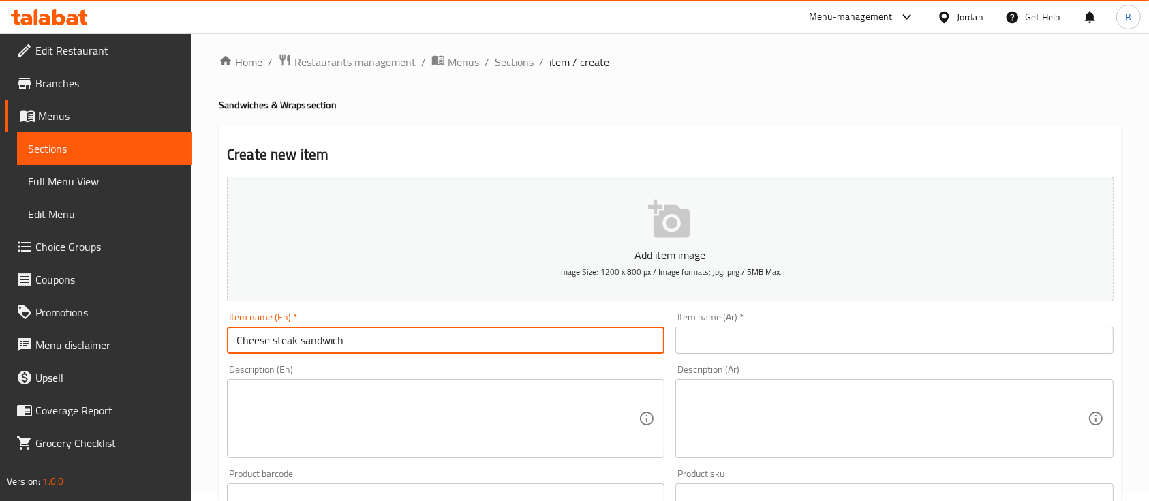
drag, startPoint x: 432, startPoint y: 341, endPoint x: 97, endPoint y: 353, distance: 335.6
click at [110, 350] on div "Edit Restaurant Branches Menus Sections Full Menu View Edit Menu Choice Groups …" at bounding box center [574, 491] width 1149 height 930
type input "Cheese steak sandwich"
click at [733, 354] on div "Item name (Ar)   * Item name (Ar) *" at bounding box center [894, 333] width 449 height 52
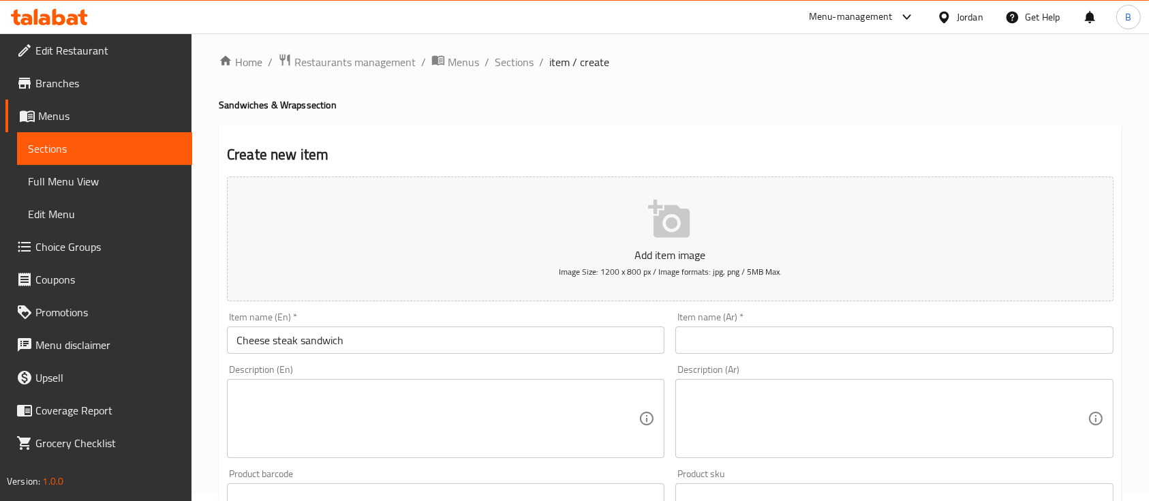
click at [733, 352] on input "text" at bounding box center [895, 340] width 438 height 27
paste input "ساندويتش شريحة لحم بالجبن"
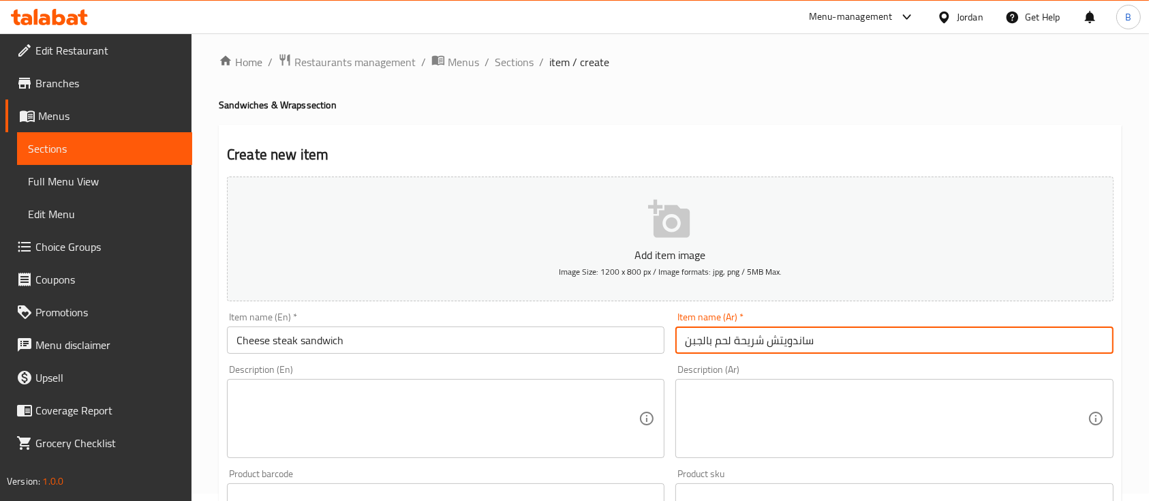
drag, startPoint x: 764, startPoint y: 343, endPoint x: 718, endPoint y: 343, distance: 46.4
click at [718, 343] on input "ساندويتش شريحة لحم بالجبن" at bounding box center [895, 340] width 438 height 27
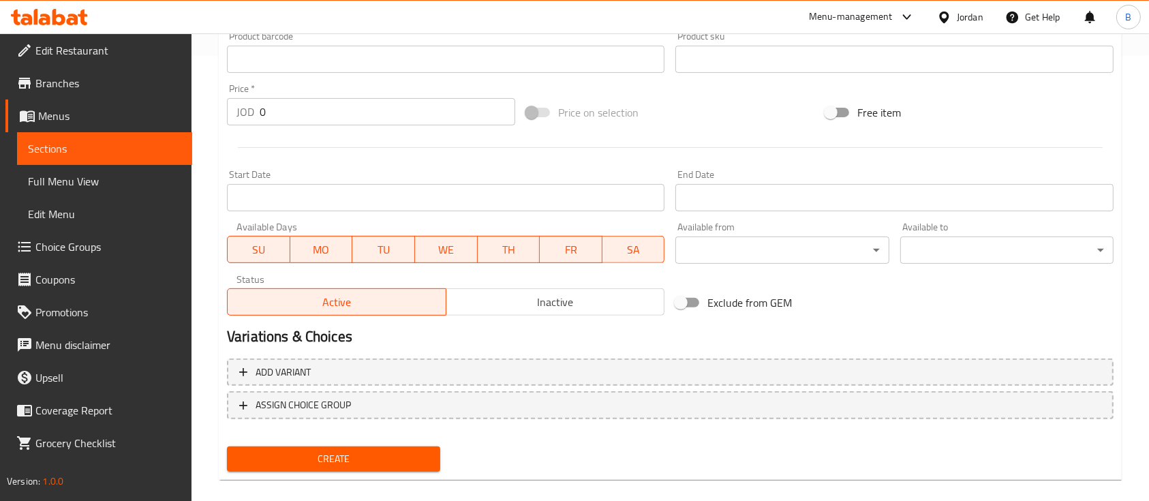
scroll to position [462, 0]
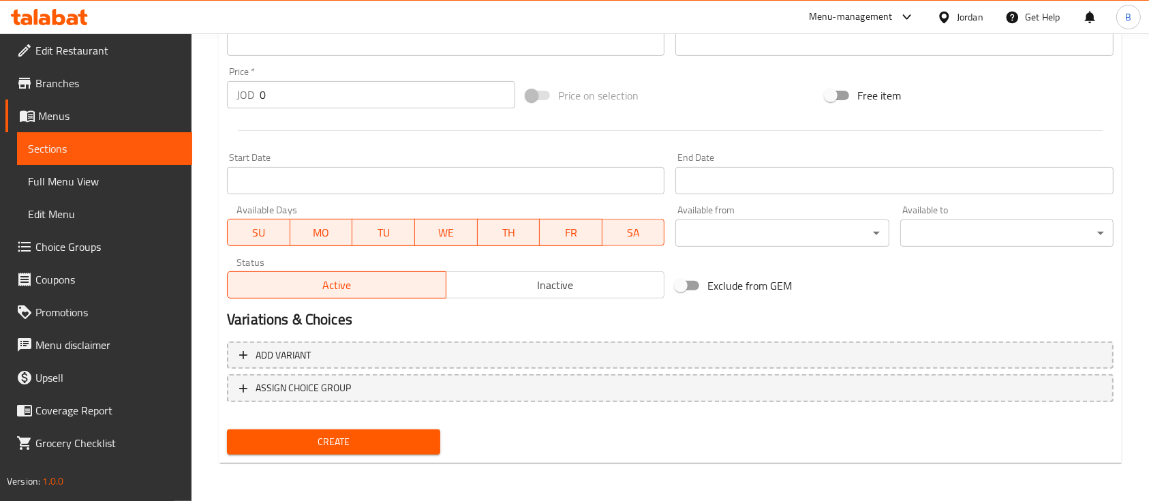
type input "ساندويتش ستيك بالجبن"
click at [377, 449] on span "Create" at bounding box center [334, 442] width 192 height 17
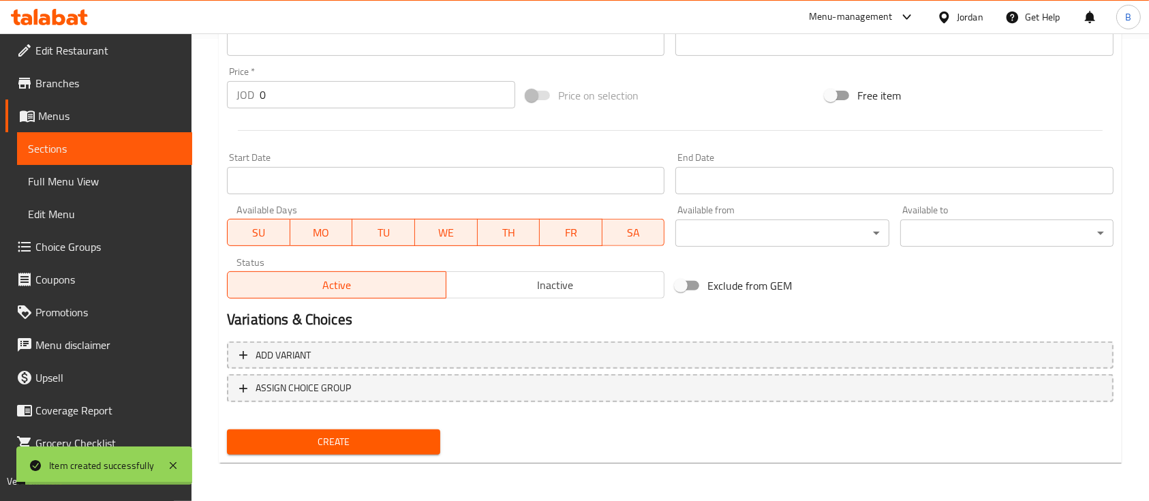
click at [98, 248] on span "Choice Groups" at bounding box center [108, 247] width 146 height 16
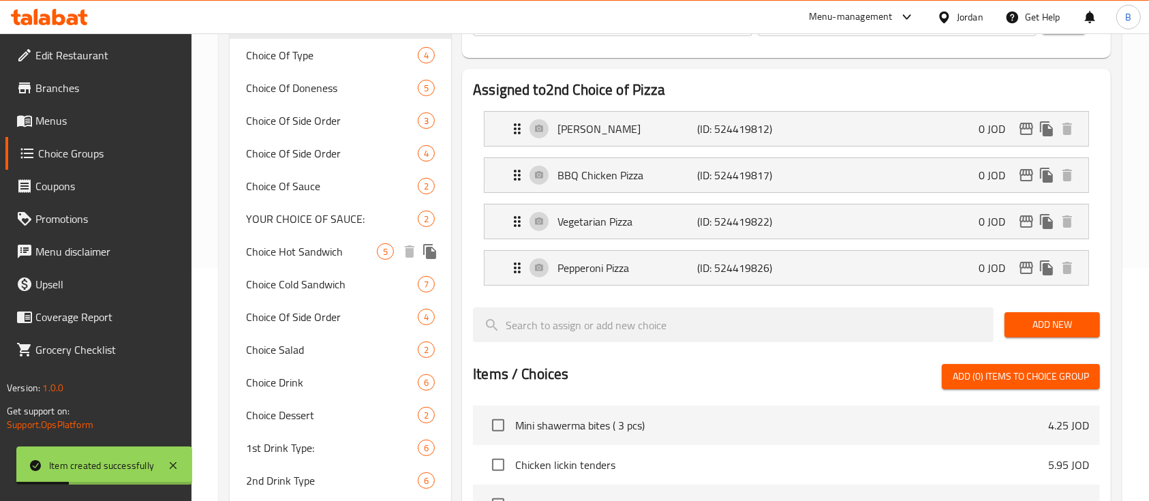
scroll to position [127, 0]
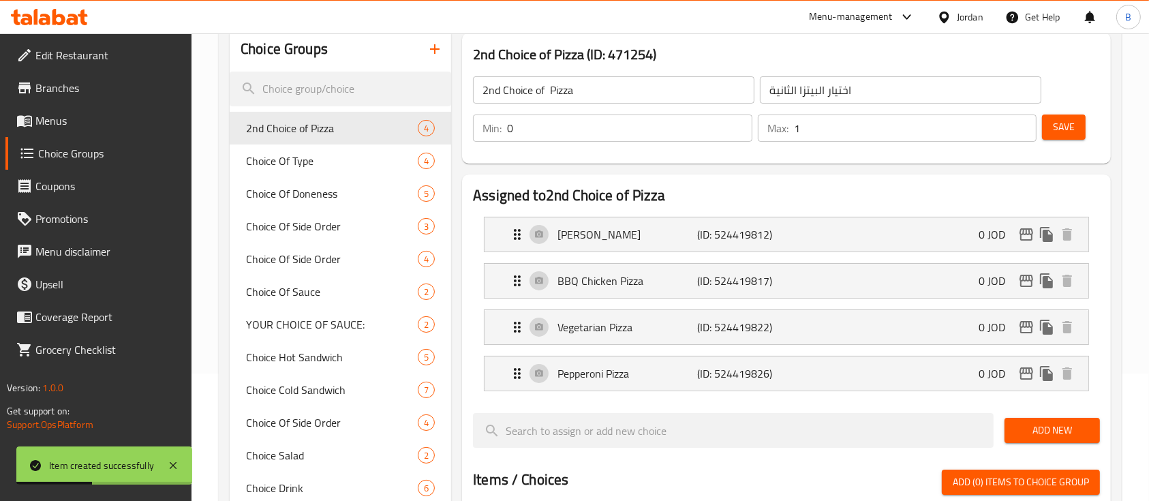
click at [440, 46] on icon "button" at bounding box center [435, 49] width 16 height 16
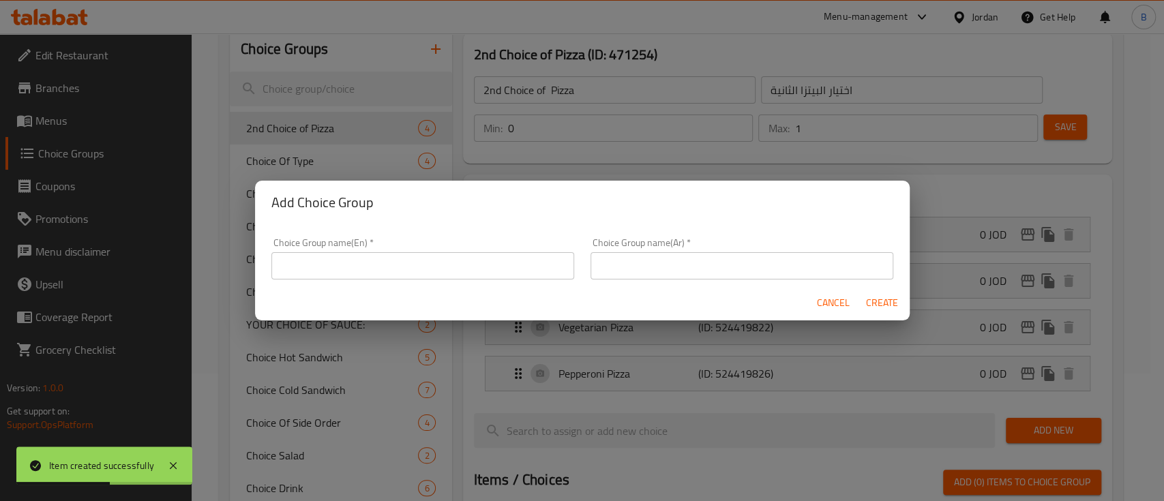
click at [447, 258] on input "text" at bounding box center [422, 265] width 303 height 27
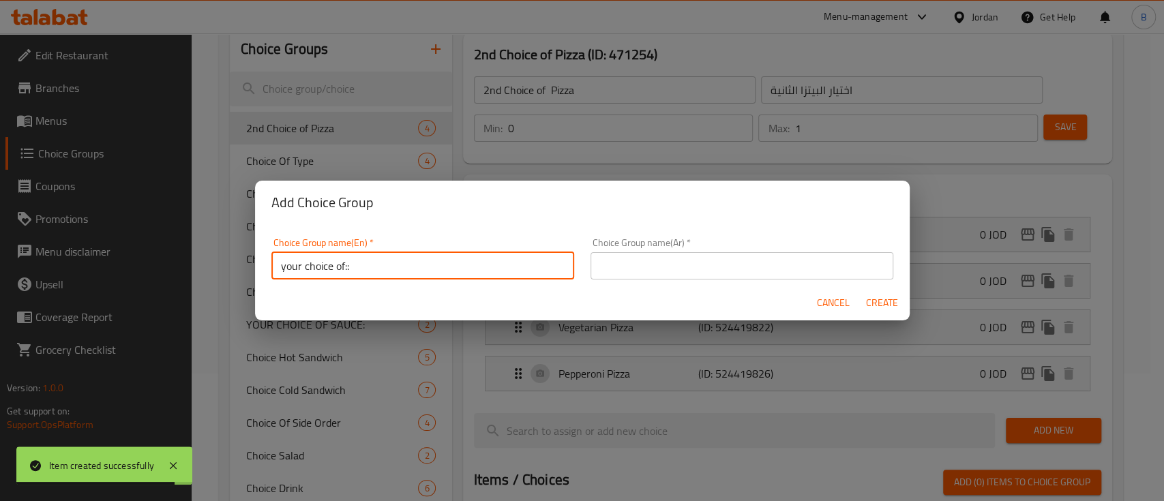
type input "your choice of::"
click at [641, 254] on input "text" at bounding box center [741, 265] width 303 height 27
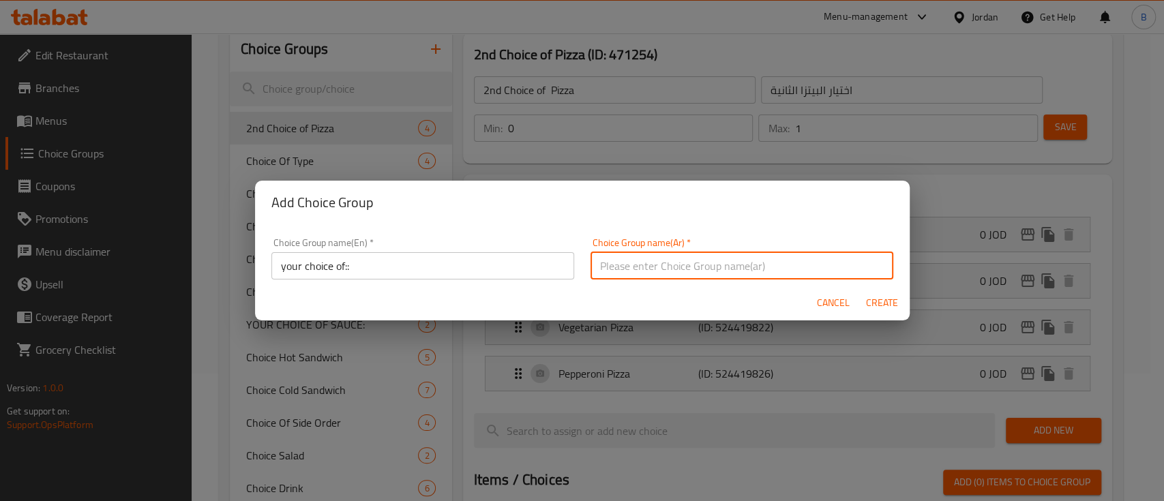
type input "اختيارك من"
click at [866, 302] on span "Create" at bounding box center [882, 302] width 33 height 17
type input "your choice of::"
type input "اختيارك من"
type input "0"
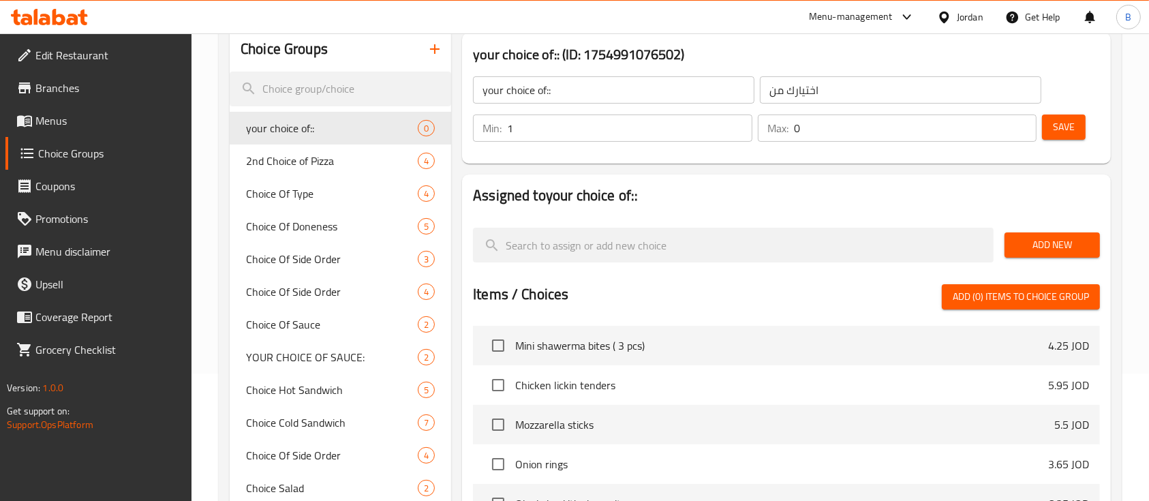
type input "1"
click at [737, 121] on input "1" at bounding box center [629, 128] width 245 height 27
type input "1"
click at [1020, 119] on input "1" at bounding box center [915, 128] width 243 height 27
click at [1091, 123] on div "Save" at bounding box center [1066, 128] width 52 height 33
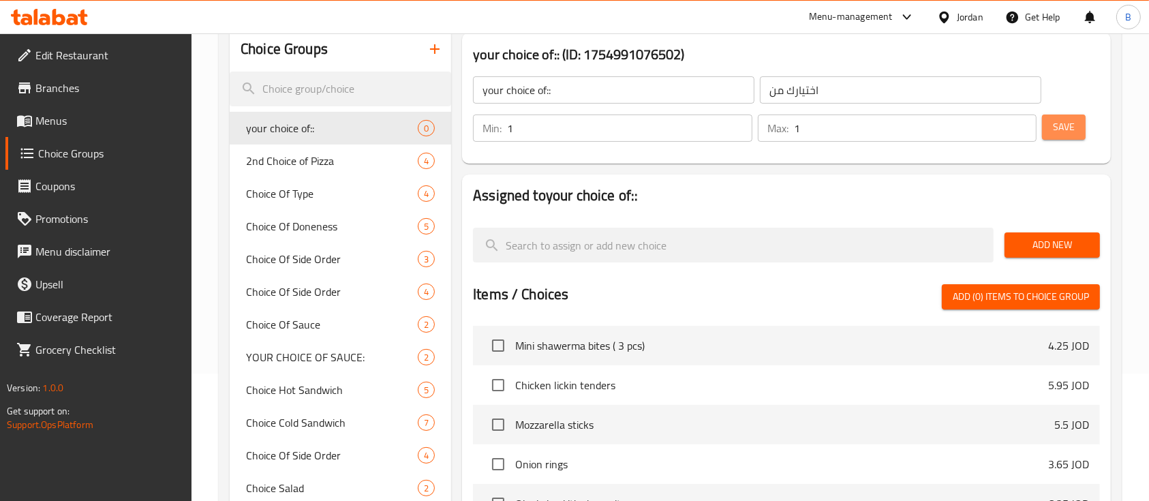
click at [1067, 126] on span "Save" at bounding box center [1064, 127] width 22 height 17
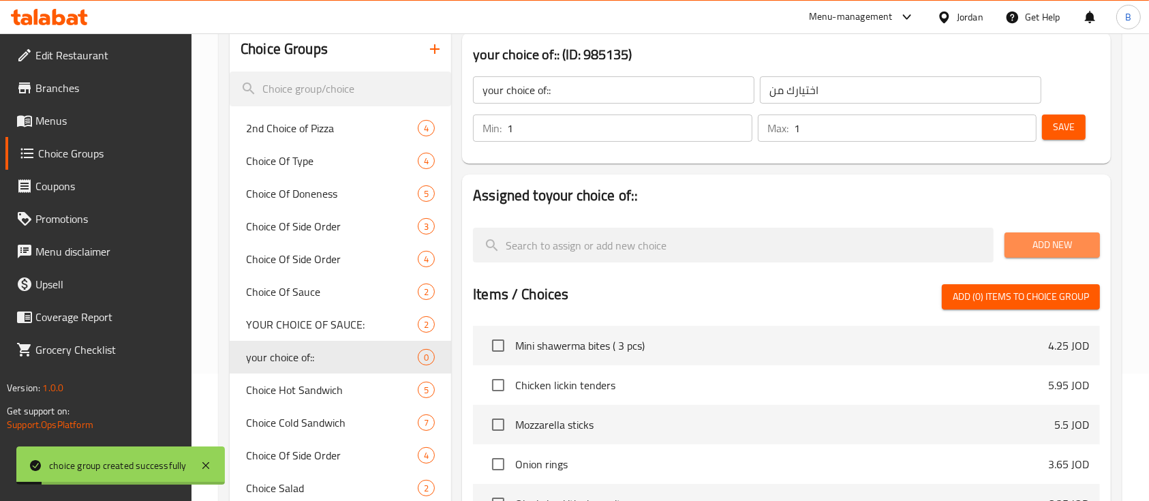
click at [1059, 237] on span "Add New" at bounding box center [1053, 245] width 74 height 17
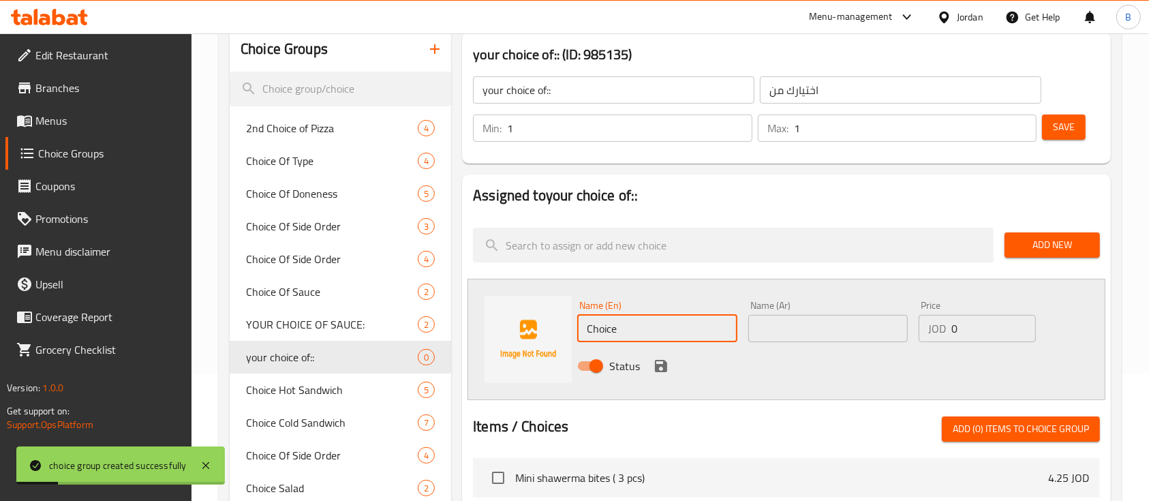
drag, startPoint x: 658, startPoint y: 329, endPoint x: 349, endPoint y: 310, distance: 309.3
click at [444, 310] on div "Choice Groups 2nd Choice of Pizza 4 Choice Of Type 4 Choice Of Doneness 5 Choic…" at bounding box center [673, 446] width 887 height 838
type input "chicken"
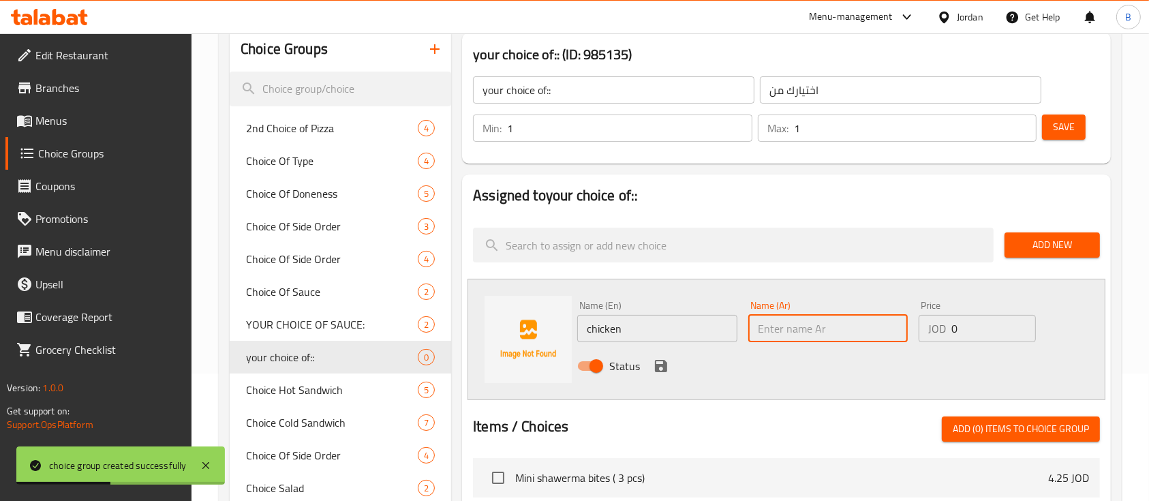
click at [798, 329] on input "text" at bounding box center [828, 328] width 160 height 27
type input "دجاج"
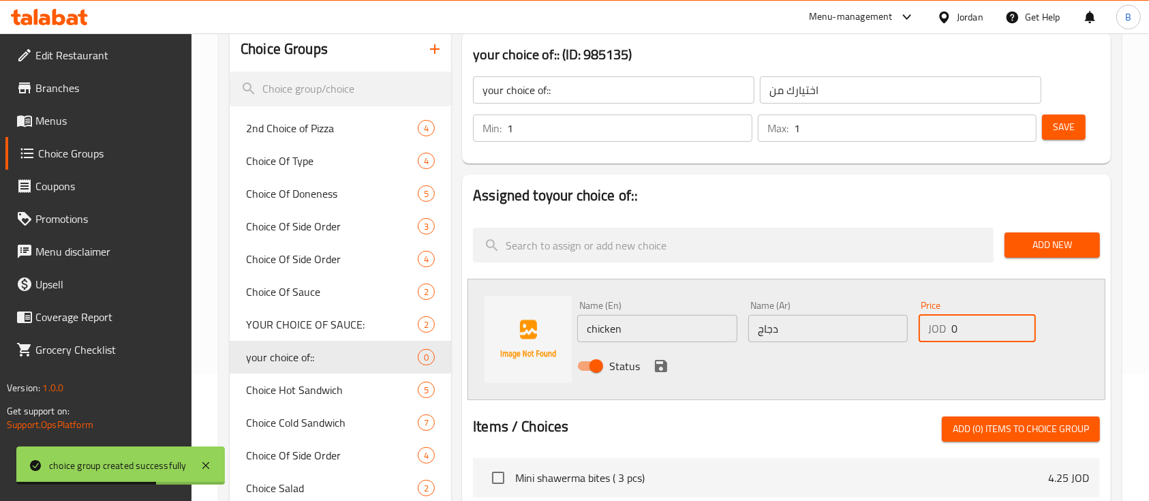
drag, startPoint x: 1014, startPoint y: 331, endPoint x: 874, endPoint y: 335, distance: 139.8
click at [877, 335] on div "Name (En) chicken Name (En) Name (Ar) دجاج Name (Ar) Price JOD 0 Price Status" at bounding box center [828, 339] width 512 height 89
type input "8.35"
click at [658, 361] on icon "save" at bounding box center [661, 366] width 16 height 16
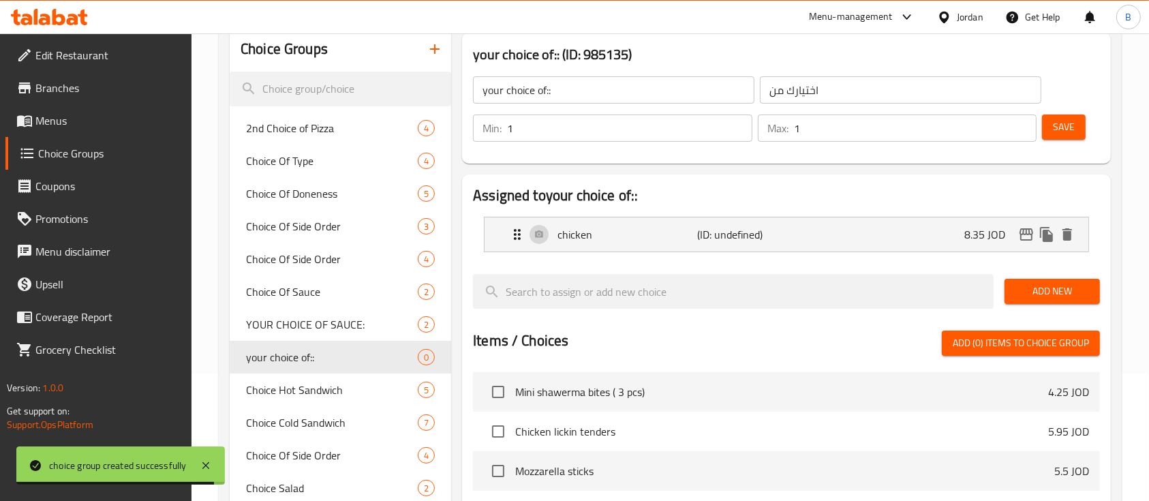
click at [1025, 285] on span "Add New" at bounding box center [1053, 291] width 74 height 17
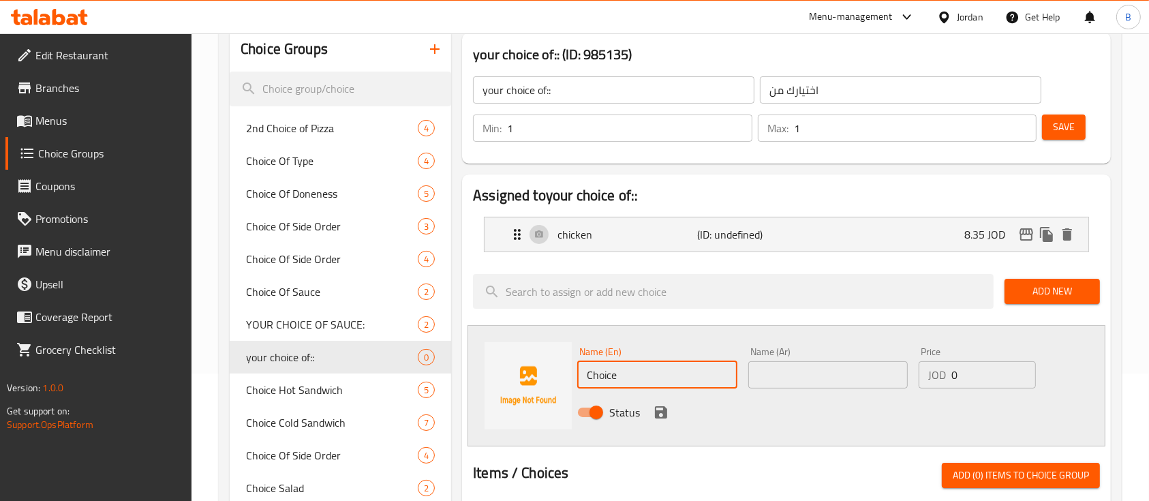
drag, startPoint x: 665, startPoint y: 380, endPoint x: 65, endPoint y: 442, distance: 603.0
click at [393, 385] on div "Choice Groups 2nd Choice of Pizza 4 Choice Of Type 4 Choice Of Doneness 5 Choic…" at bounding box center [673, 469] width 887 height 884
type input "angus"
click at [818, 380] on input "text" at bounding box center [828, 374] width 160 height 27
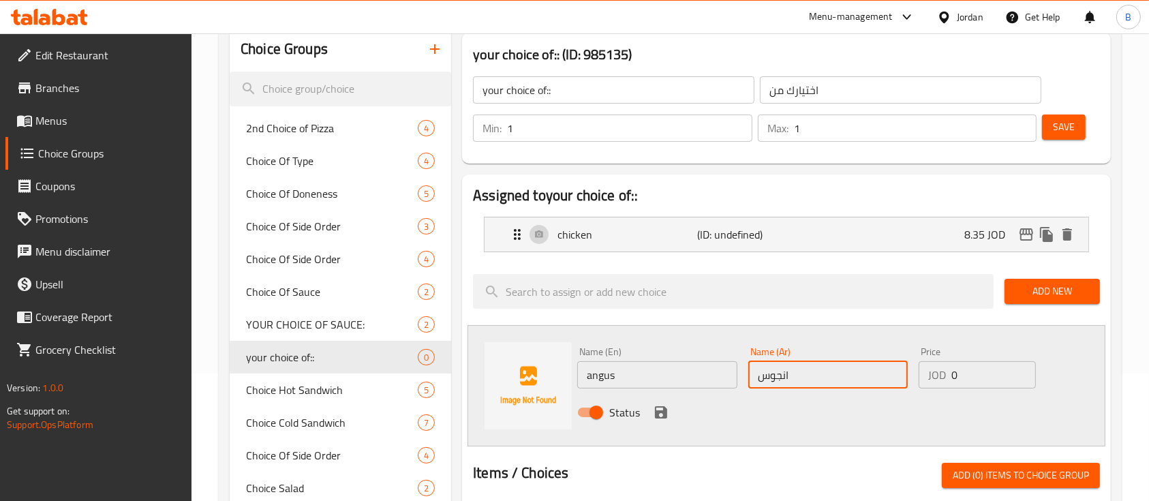
type input "انجوس"
drag, startPoint x: 943, startPoint y: 373, endPoint x: 834, endPoint y: 380, distance: 110.0
click at [889, 373] on div "Name (En) angus Name (En) Name (Ar) انجوس Name (Ar) Price JOD 0 Price Status" at bounding box center [828, 386] width 512 height 89
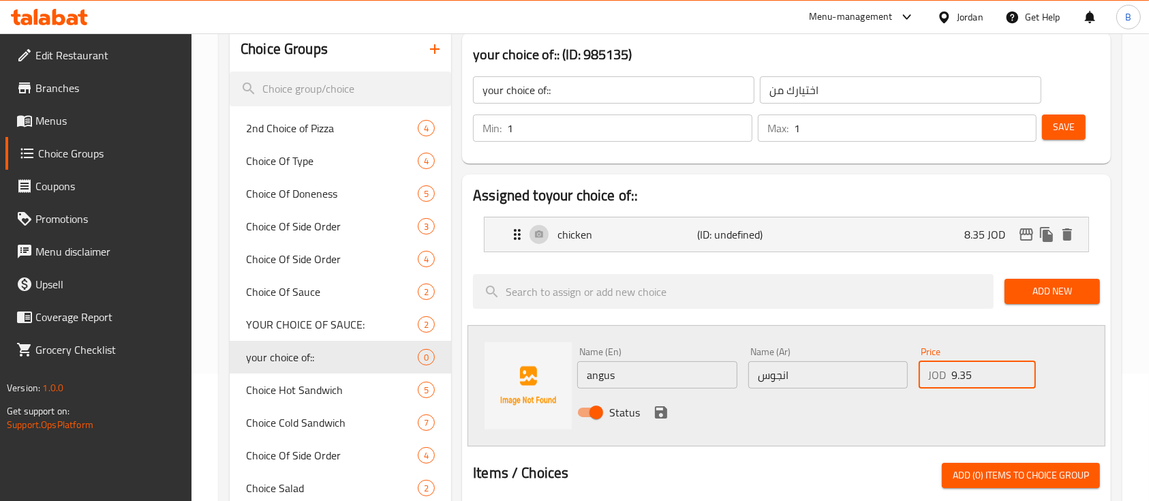
type input "9.35"
click at [659, 412] on icon "save" at bounding box center [661, 412] width 12 height 12
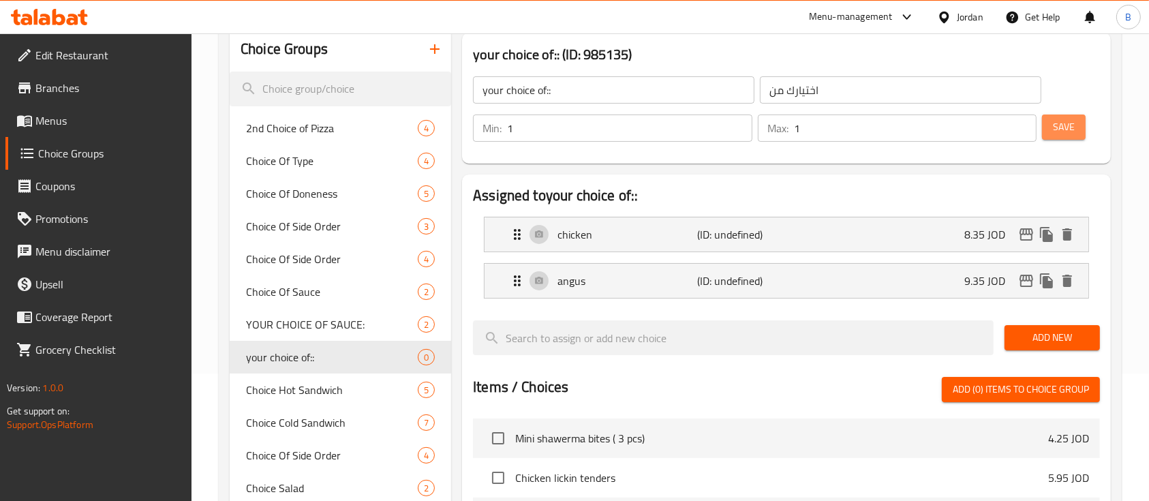
click at [1079, 138] on button "Save" at bounding box center [1064, 127] width 44 height 25
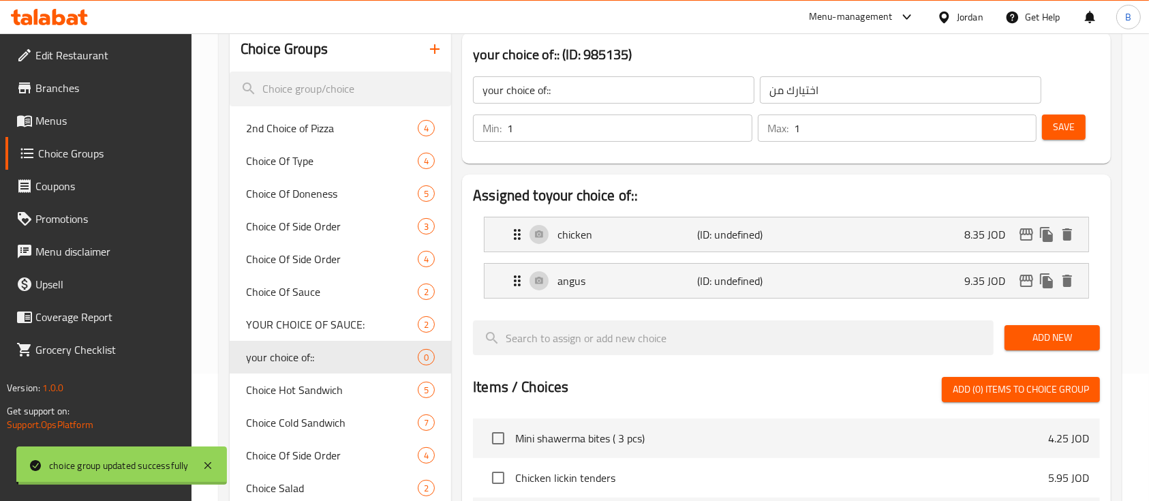
click at [55, 118] on span "Menus" at bounding box center [108, 120] width 146 height 16
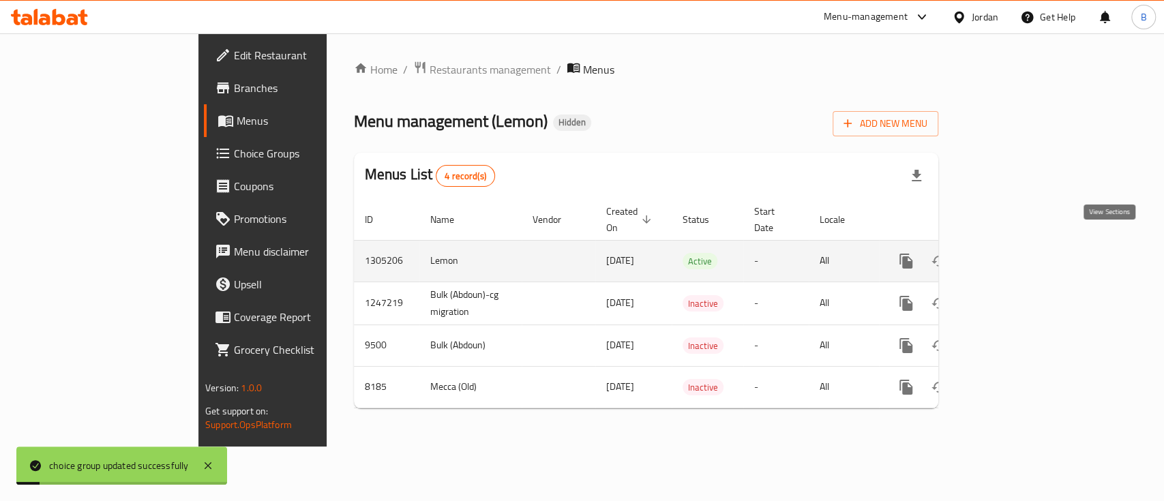
click at [1012, 253] on icon "enhanced table" at bounding box center [1004, 261] width 16 height 16
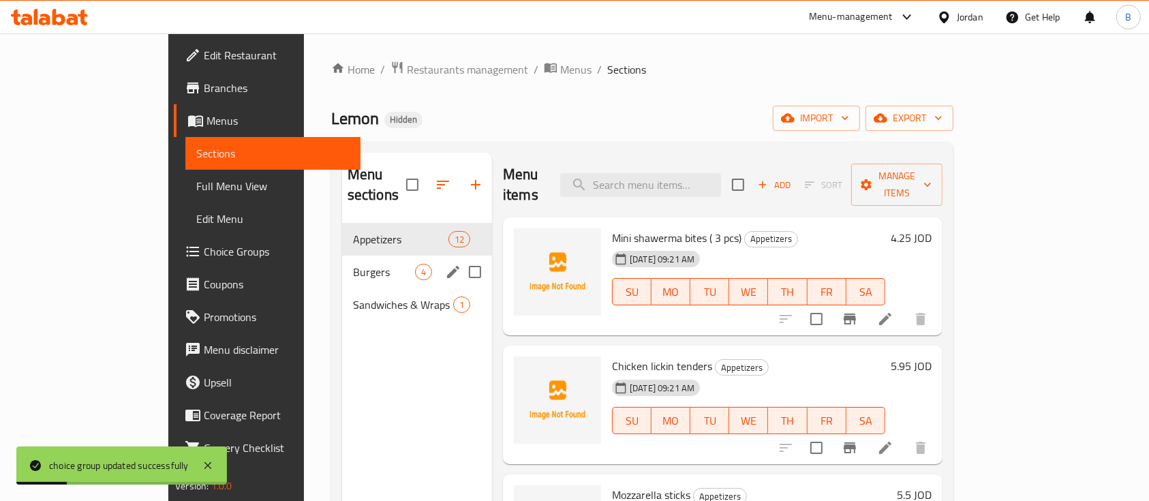
click at [342, 256] on div "Burgers 4" at bounding box center [417, 272] width 150 height 33
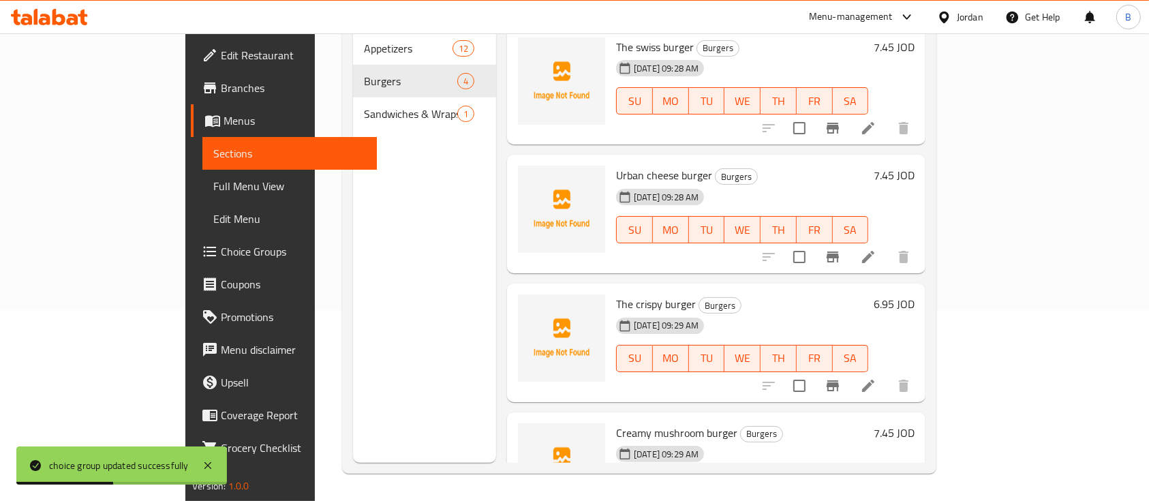
click at [364, 106] on span "Sandwiches & Wraps" at bounding box center [410, 114] width 93 height 16
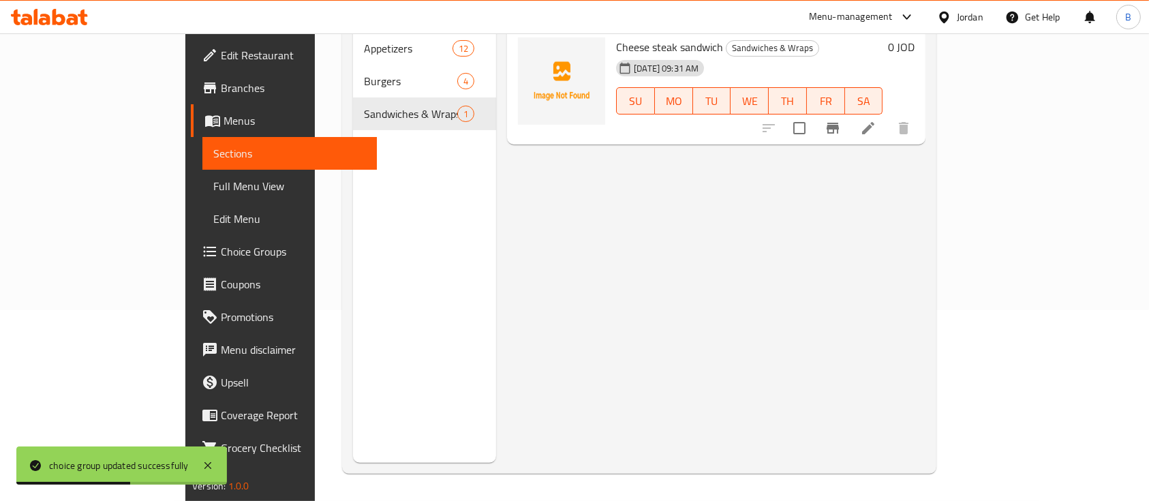
click at [877, 120] on icon at bounding box center [868, 128] width 16 height 16
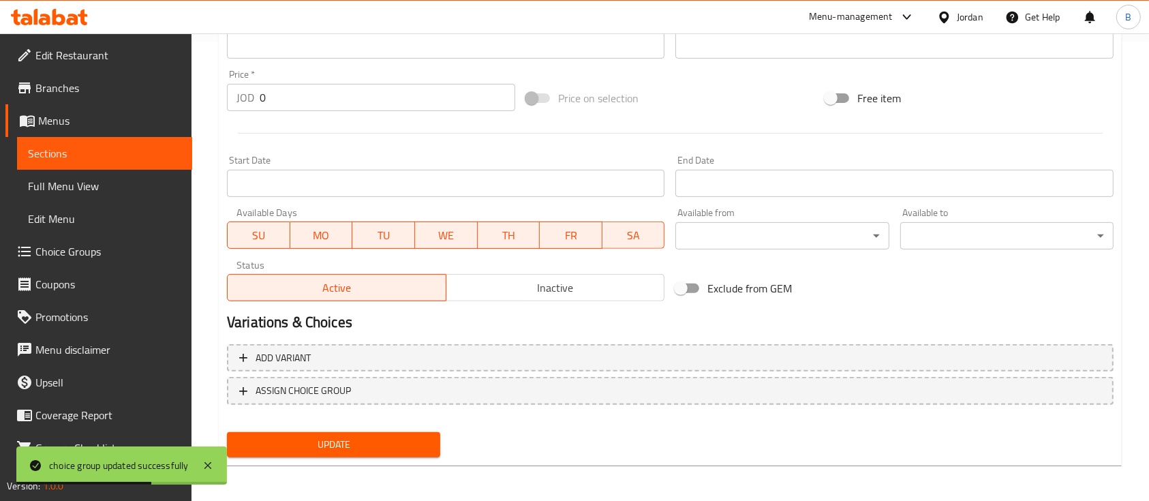
scroll to position [462, 0]
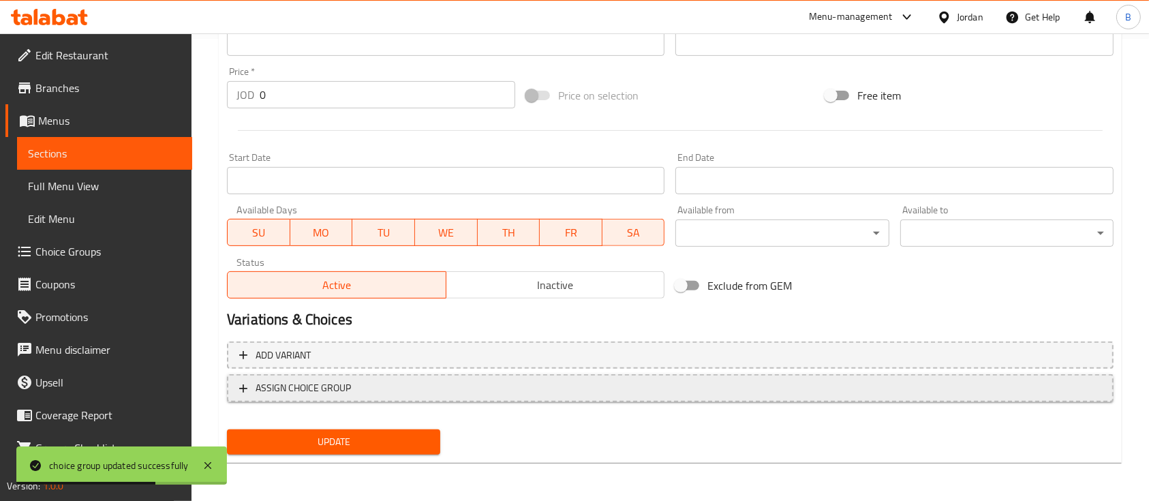
click at [322, 377] on button "ASSIGN CHOICE GROUP" at bounding box center [670, 388] width 887 height 28
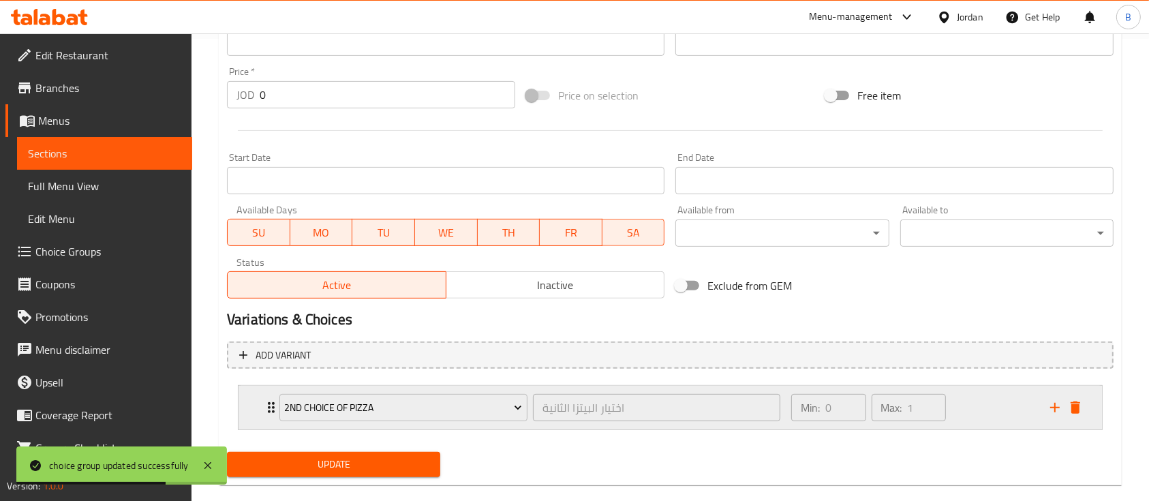
click at [345, 390] on div "2nd Choice of Pizza اختيار البيتزا الثانية ​" at bounding box center [529, 408] width 517 height 44
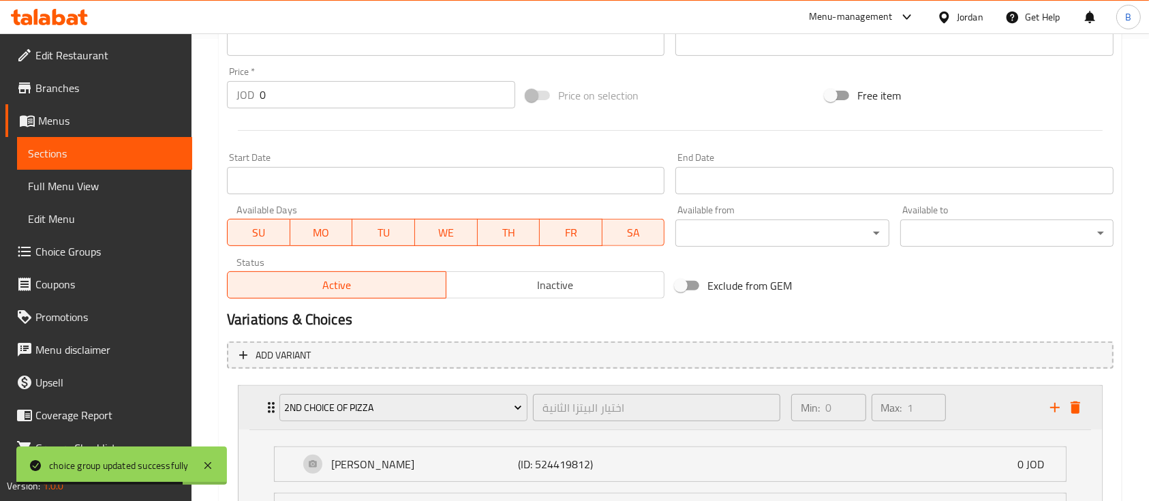
click at [412, 423] on div "2nd Choice of Pizza" at bounding box center [404, 407] width 254 height 33
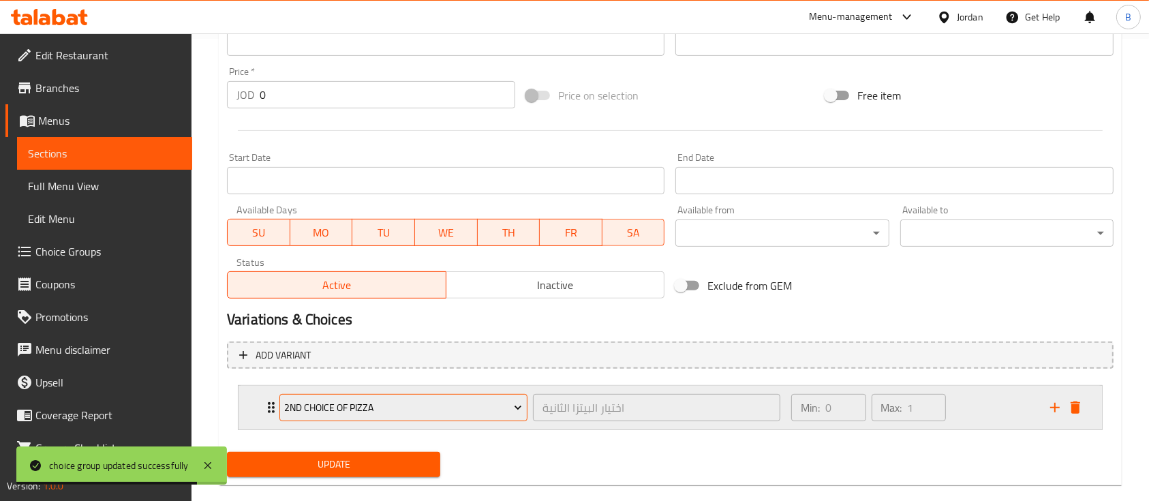
click at [420, 410] on span "2nd Choice of Pizza" at bounding box center [403, 407] width 238 height 17
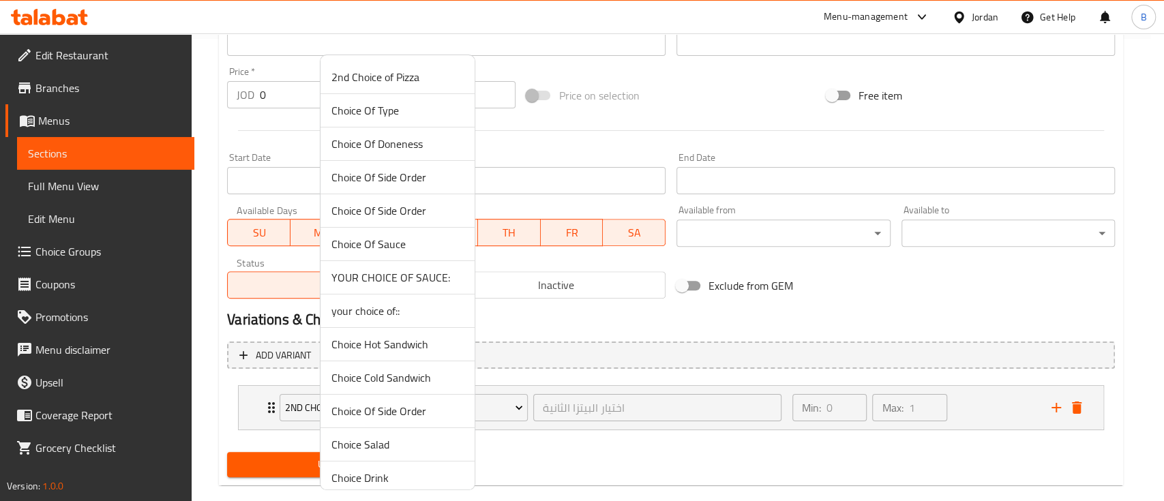
click at [403, 316] on span "your choice of::" at bounding box center [397, 311] width 132 height 16
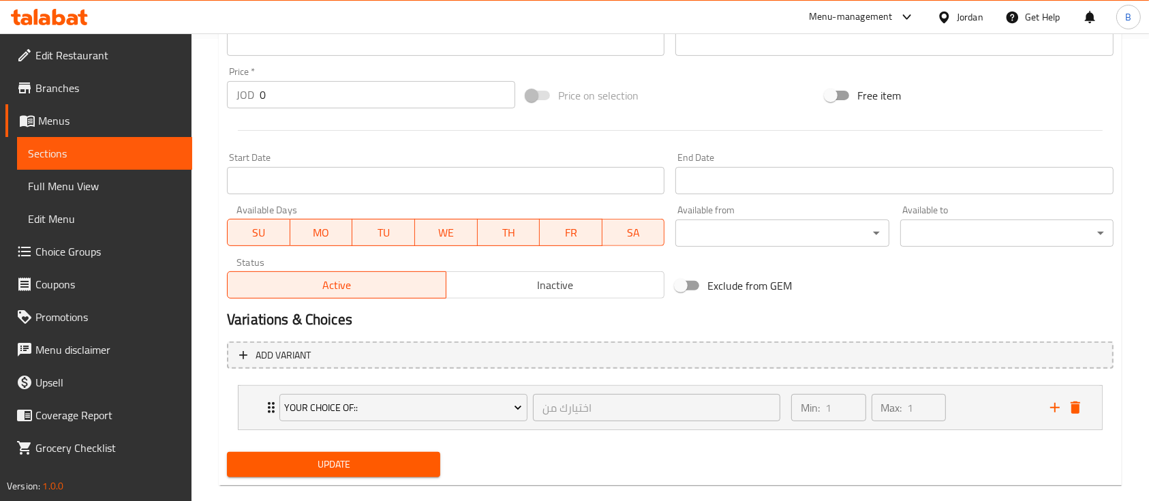
click at [380, 464] on span "Update" at bounding box center [334, 464] width 192 height 17
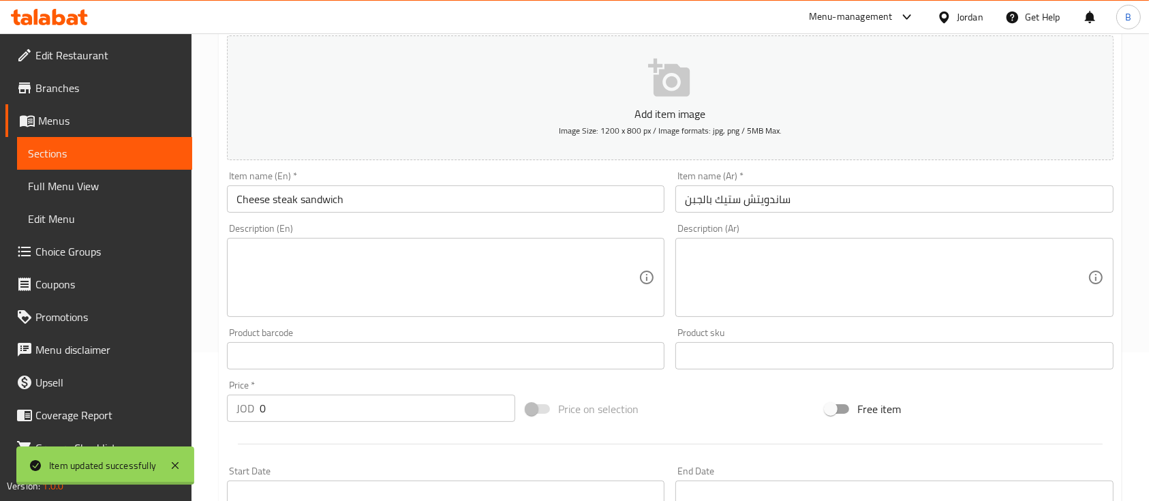
scroll to position [0, 0]
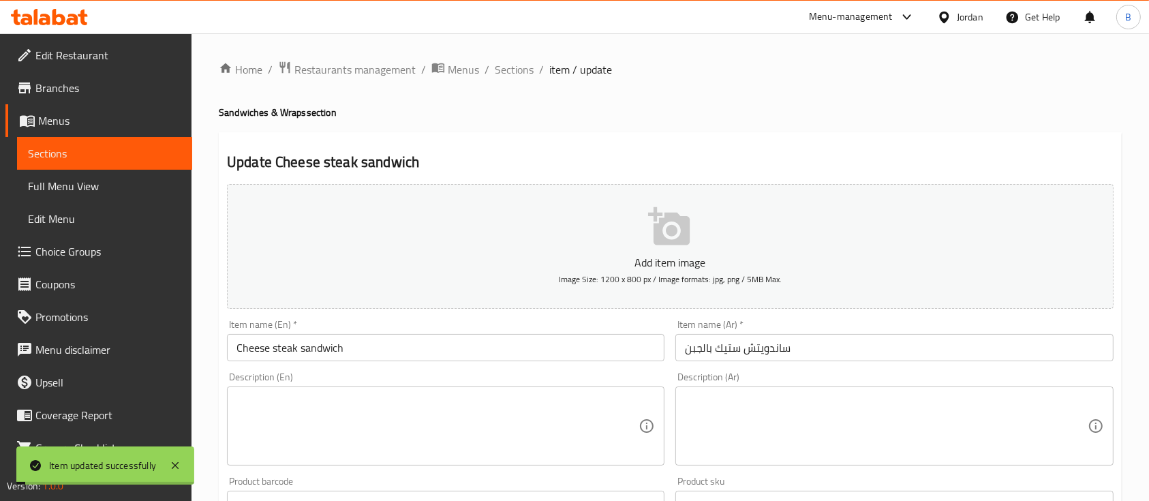
click at [502, 70] on span "Sections" at bounding box center [514, 69] width 39 height 16
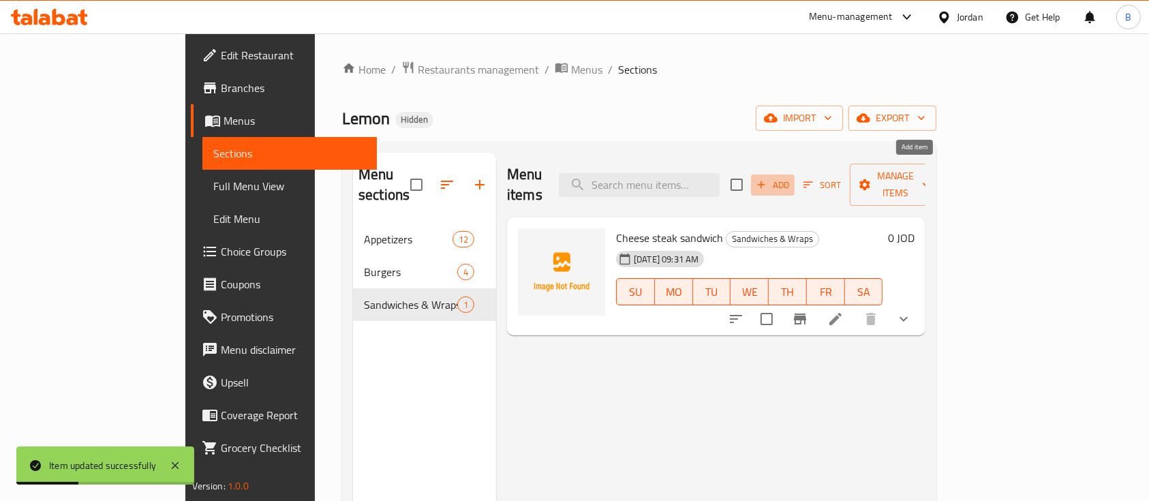
click at [768, 179] on icon "button" at bounding box center [761, 185] width 12 height 12
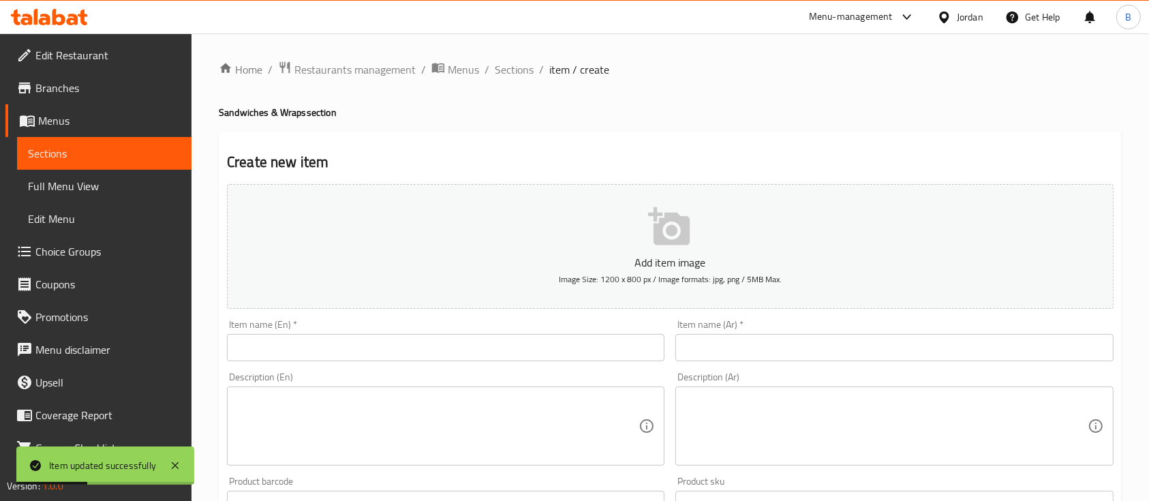
click at [432, 338] on input "text" at bounding box center [446, 347] width 438 height 27
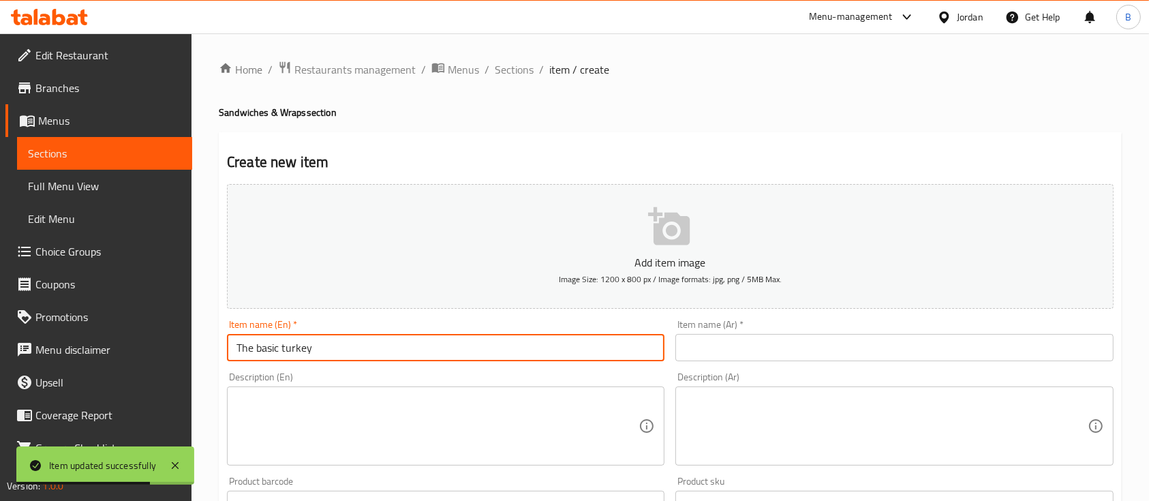
drag, startPoint x: 440, startPoint y: 348, endPoint x: 76, endPoint y: 366, distance: 364.5
click at [76, 366] on div "Edit Restaurant Branches Menus Sections Full Menu View Edit Menu Choice Groups …" at bounding box center [574, 498] width 1149 height 930
type input "The basic turkey"
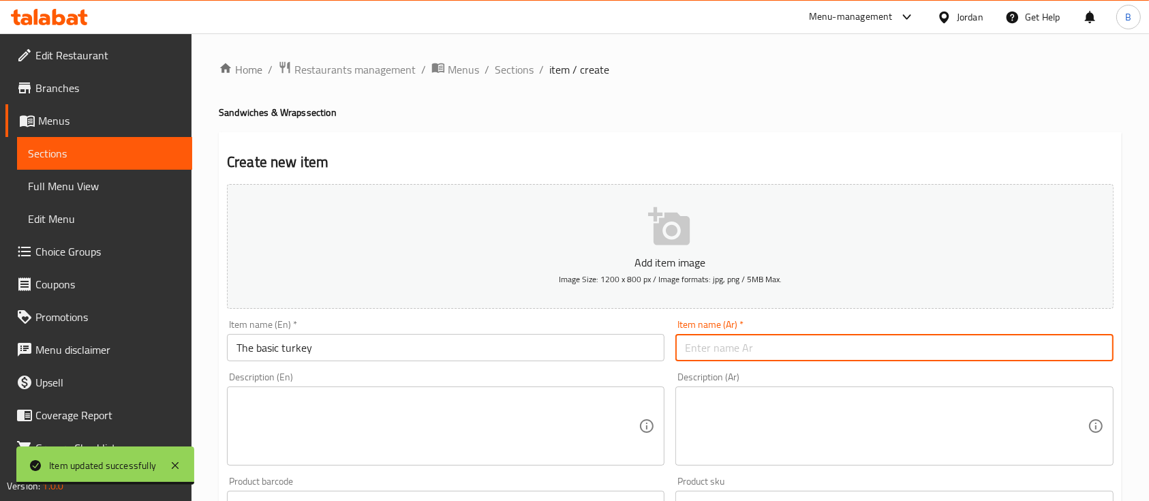
click at [759, 343] on input "text" at bounding box center [895, 347] width 438 height 27
paste input "الديك الرومي الأساسي"
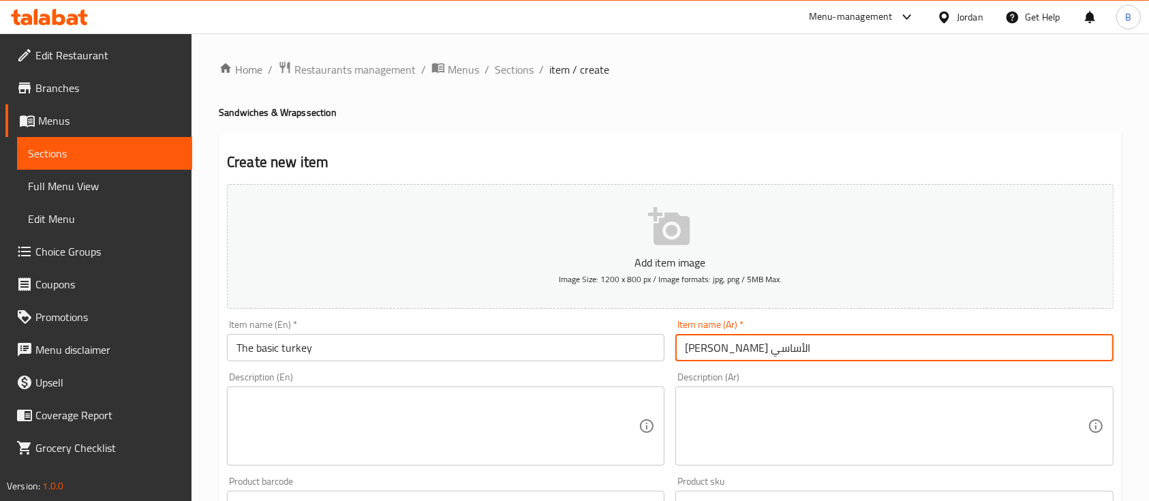
drag, startPoint x: 810, startPoint y: 358, endPoint x: 740, endPoint y: 360, distance: 70.2
click at [731, 353] on input "الديك الرومي الأساسي" at bounding box center [895, 347] width 438 height 27
type input "التيركي الأساسي"
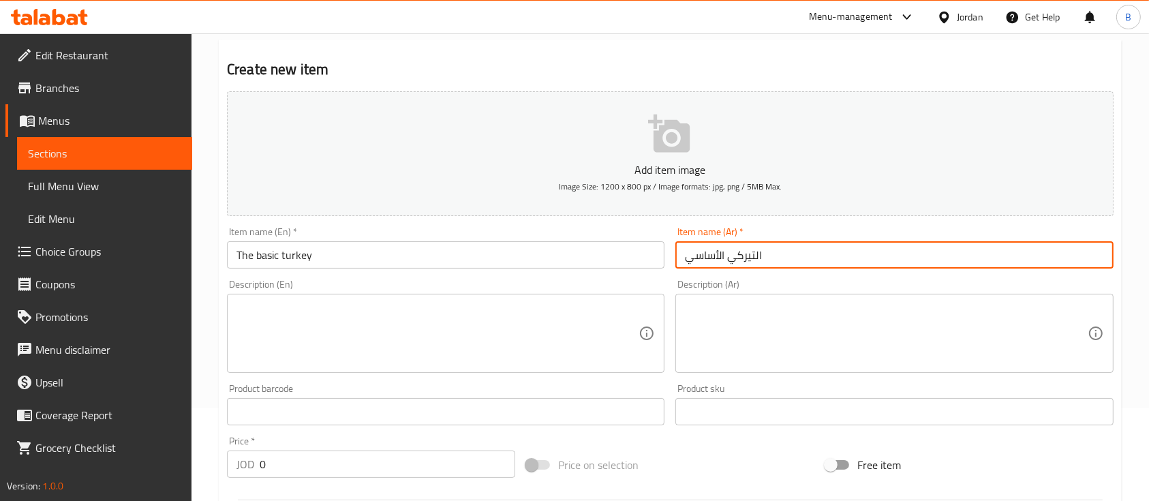
scroll to position [181, 0]
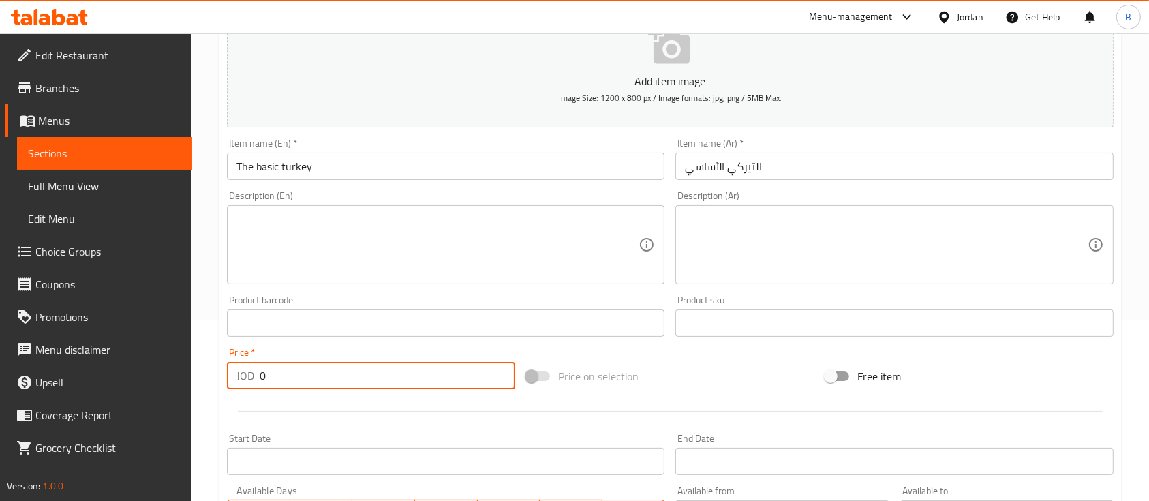
drag, startPoint x: 349, startPoint y: 376, endPoint x: 16, endPoint y: 408, distance: 334.9
click at [82, 389] on div "Edit Restaurant Branches Menus Sections Full Menu View Edit Menu Choice Groups …" at bounding box center [574, 317] width 1149 height 930
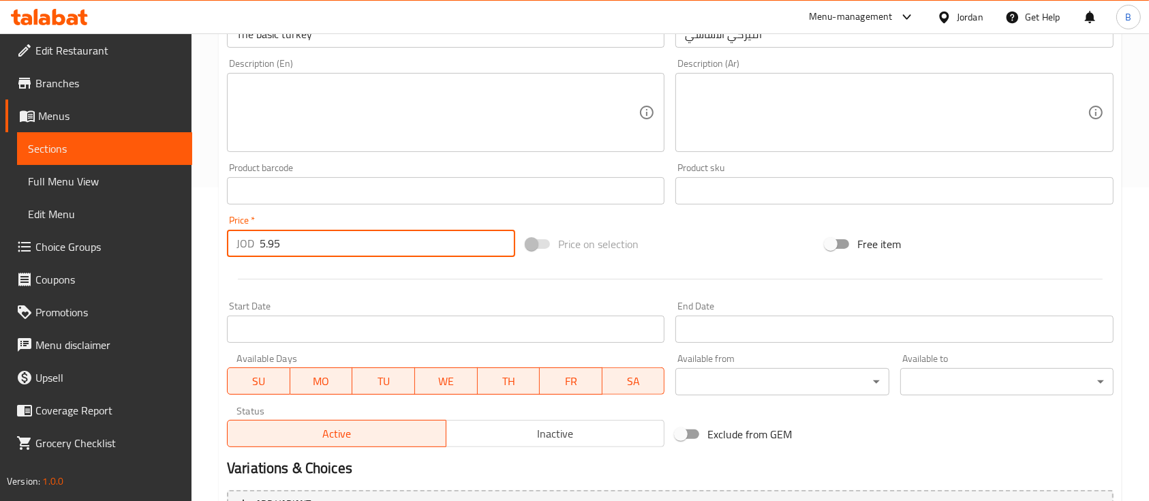
scroll to position [462, 0]
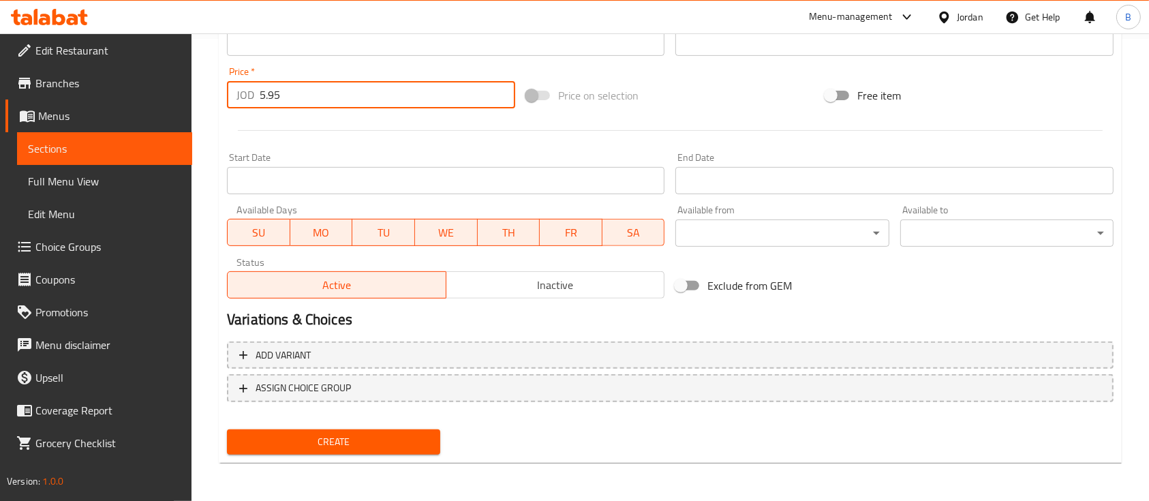
type input "5.95"
click at [405, 432] on button "Create" at bounding box center [333, 441] width 213 height 25
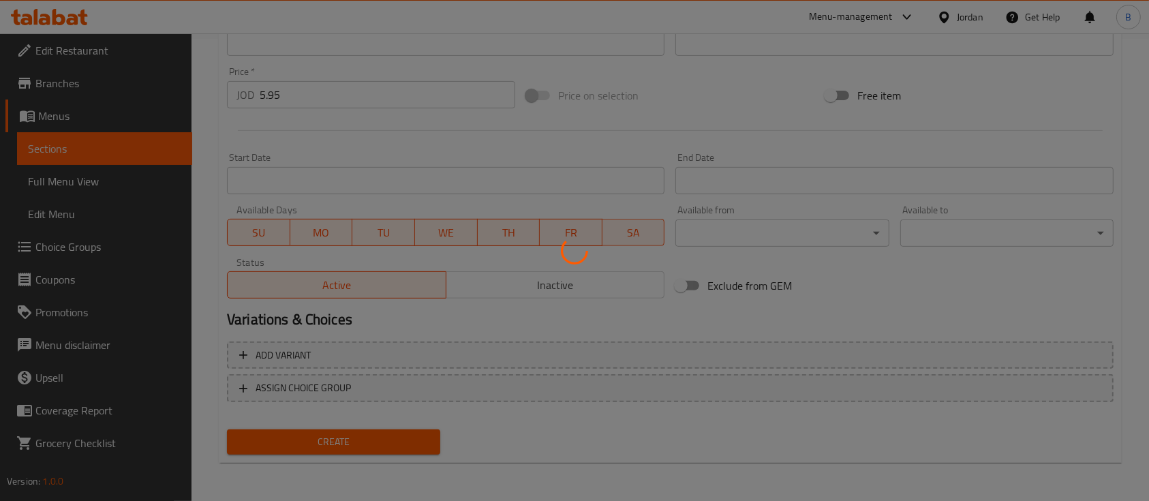
type input "0"
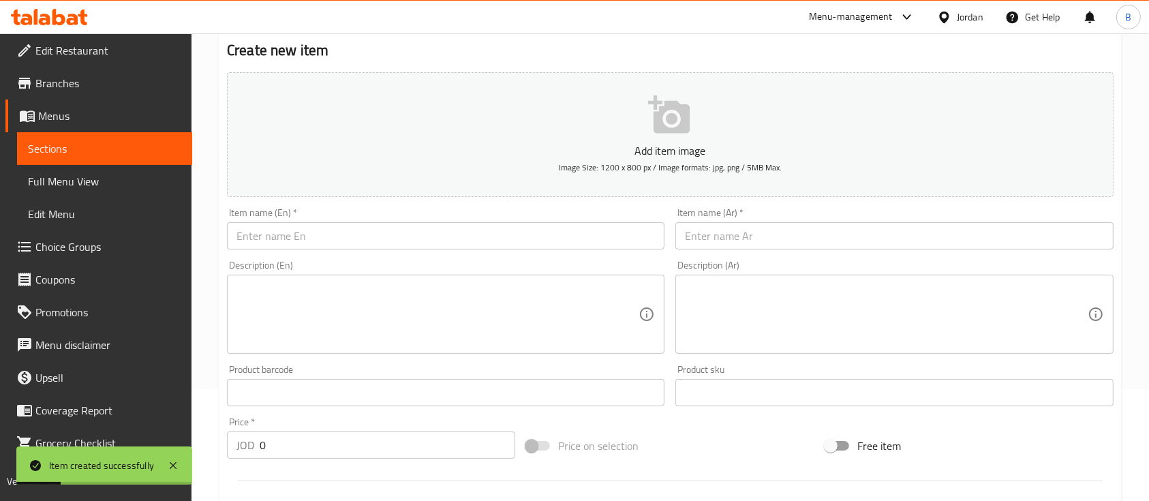
scroll to position [98, 0]
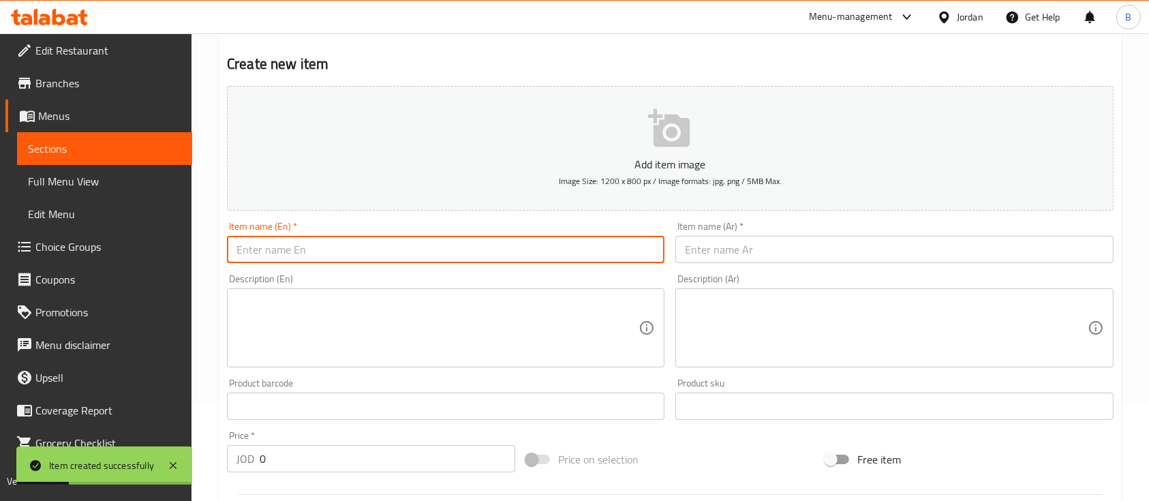
click at [350, 249] on input "text" at bounding box center [446, 249] width 438 height 27
type input "Fajita sandwich"
click at [731, 247] on input "text" at bounding box center [895, 249] width 438 height 27
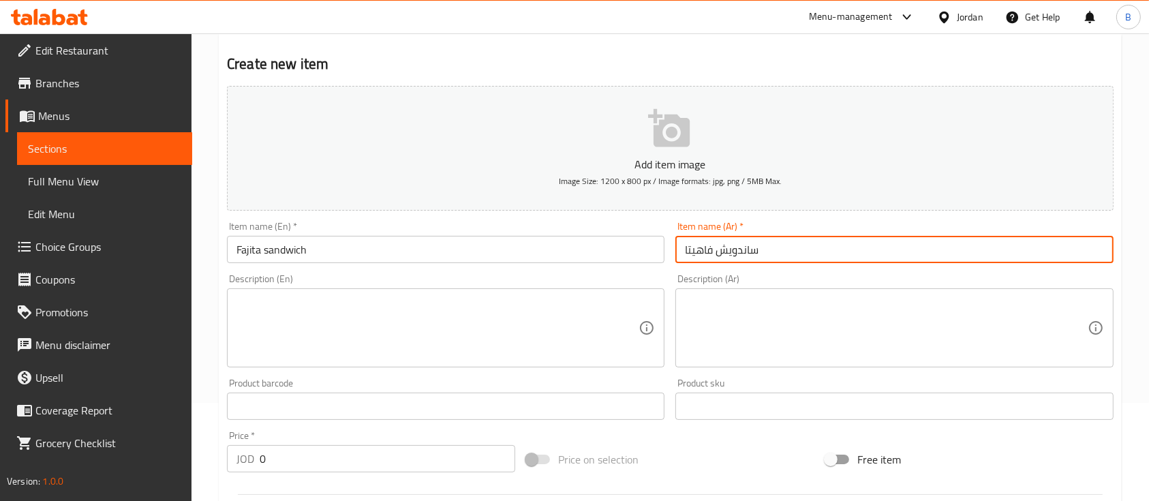
type input "ساندويش فاهيتا"
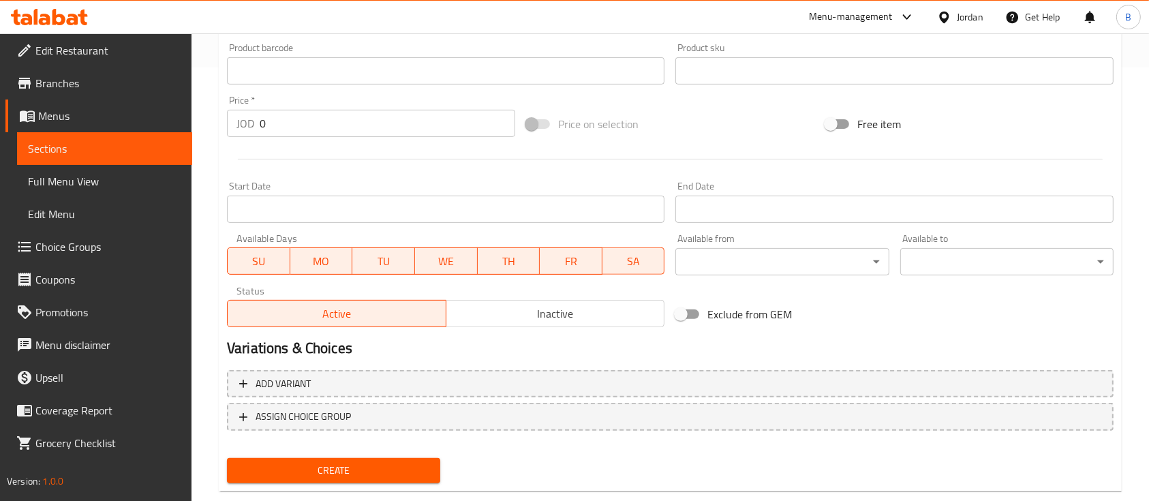
scroll to position [462, 0]
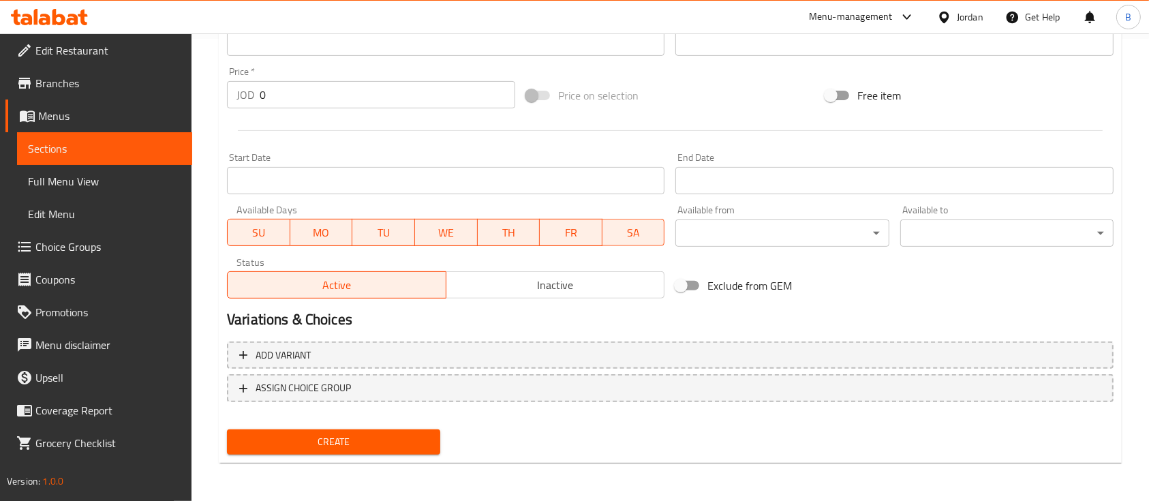
click at [365, 436] on span "Create" at bounding box center [334, 442] width 192 height 17
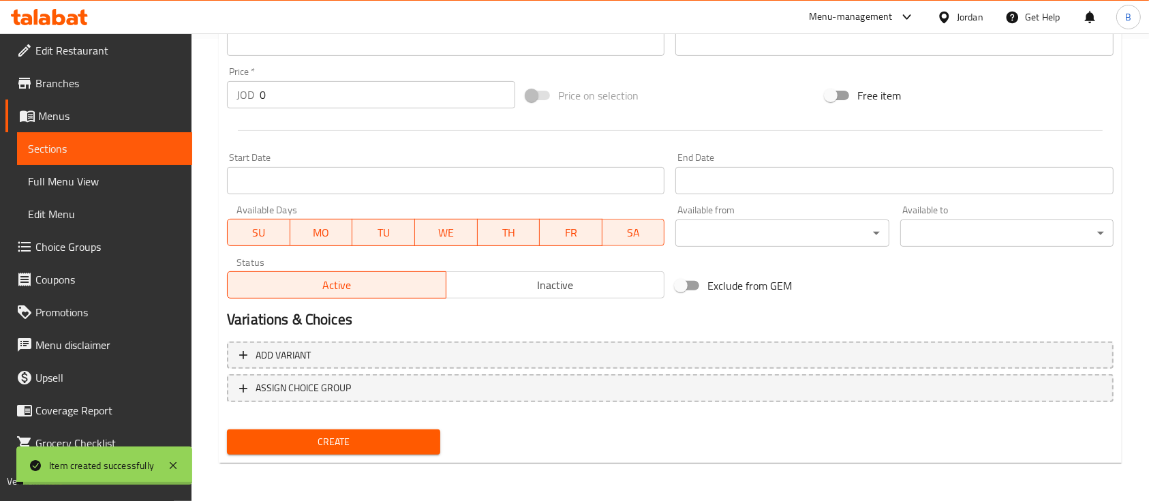
click at [85, 243] on span "Choice Groups" at bounding box center [108, 247] width 146 height 16
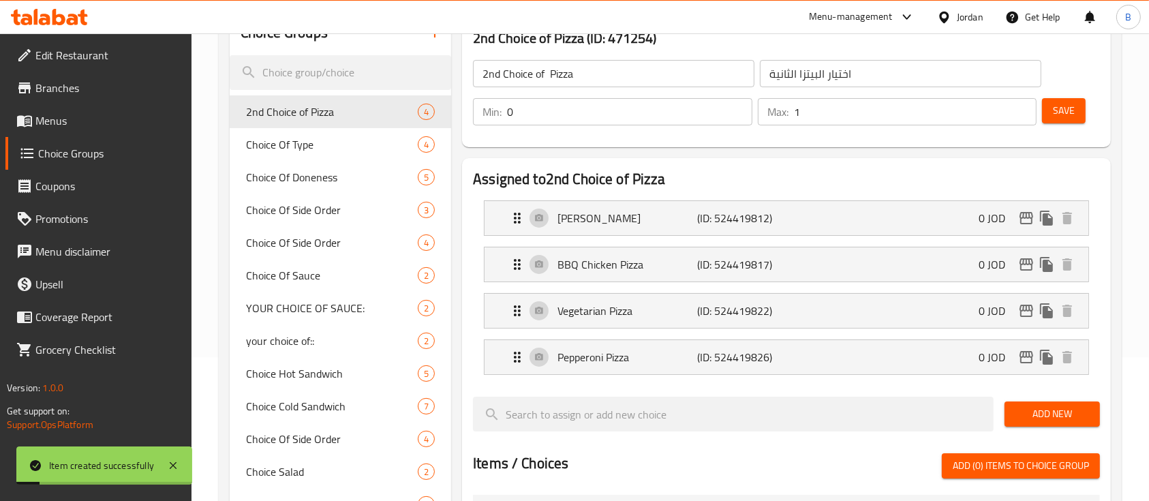
scroll to position [102, 0]
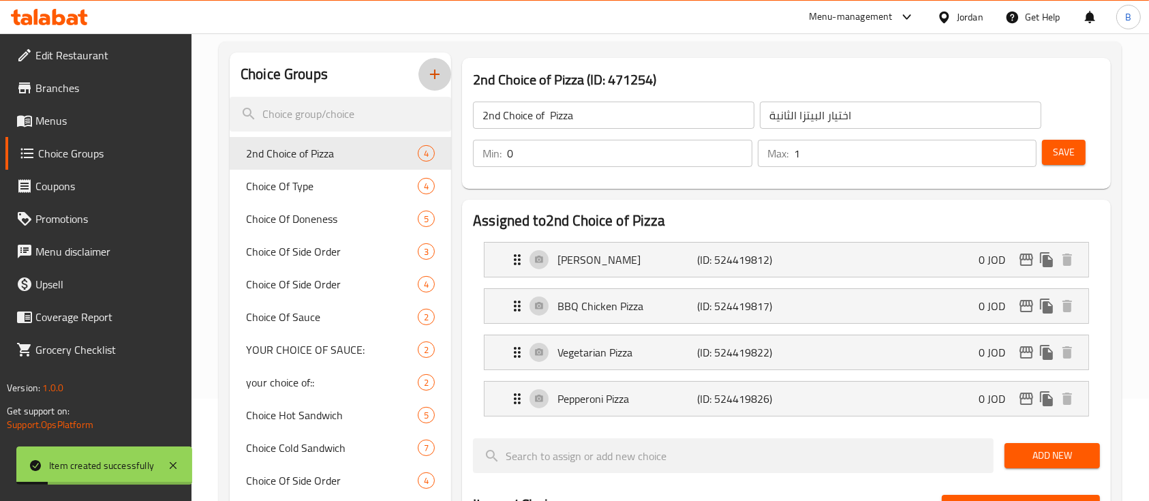
click at [428, 76] on icon "button" at bounding box center [435, 74] width 16 height 16
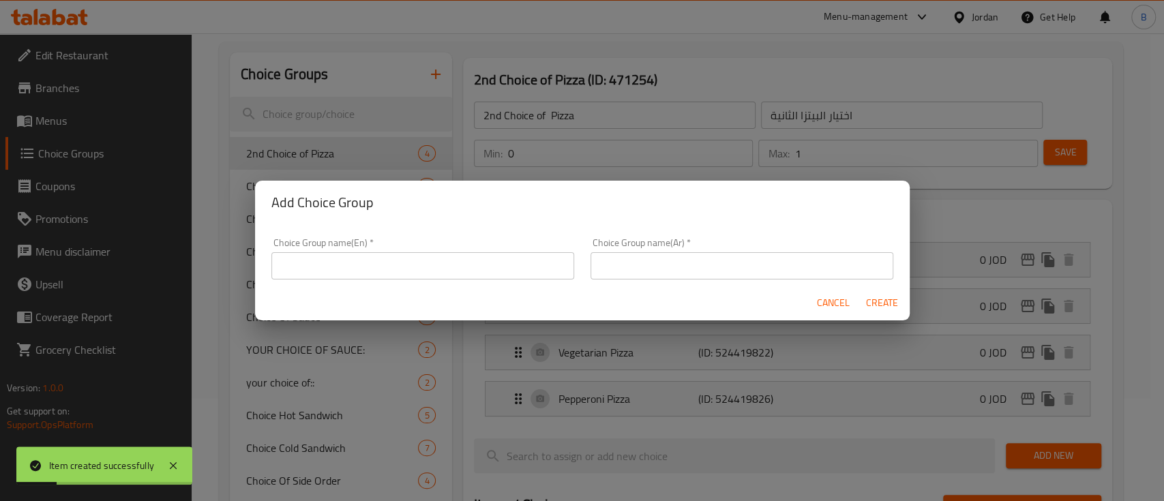
click at [448, 260] on input "text" at bounding box center [422, 265] width 303 height 27
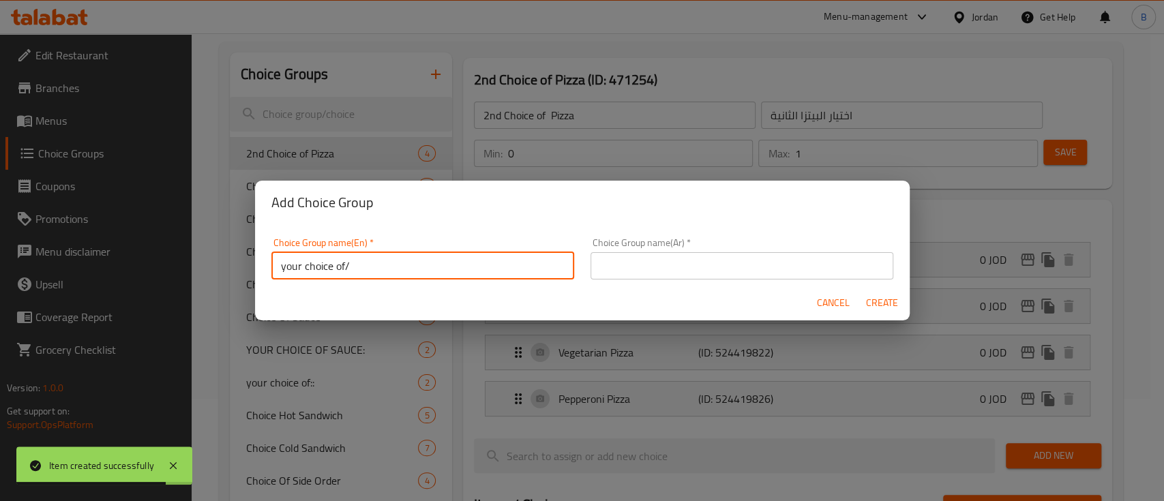
type input "your choice of/"
click at [687, 260] on input "text" at bounding box center [741, 265] width 303 height 27
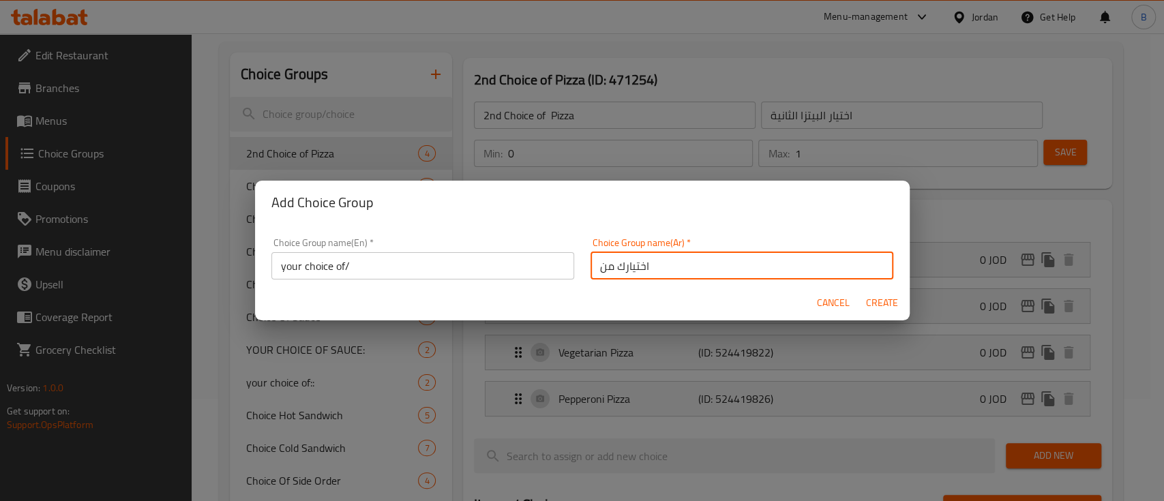
type input "اختيارك من"
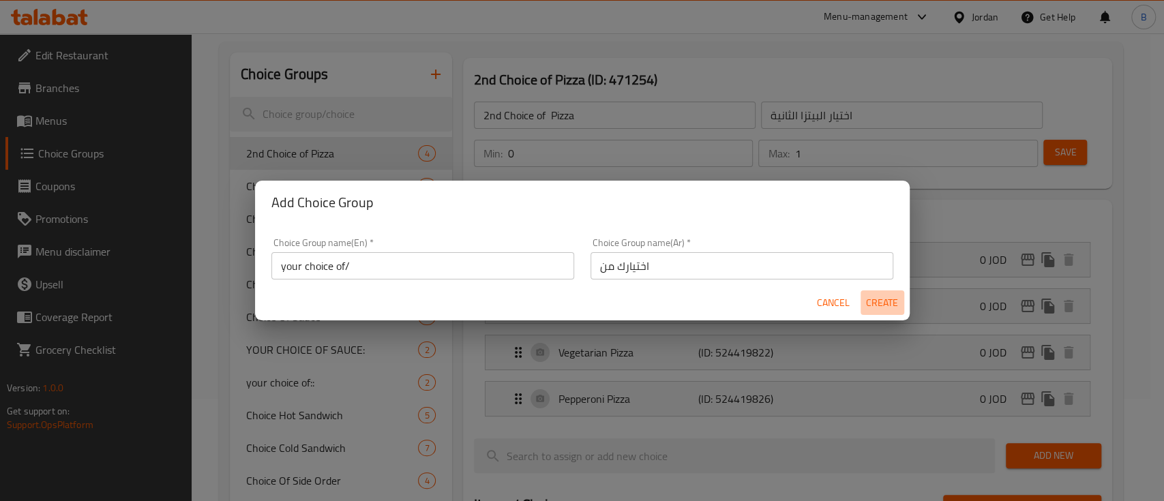
click at [899, 304] on button "Create" at bounding box center [882, 302] width 44 height 25
type input "your choice of/"
type input "اختيارك من"
type input "0"
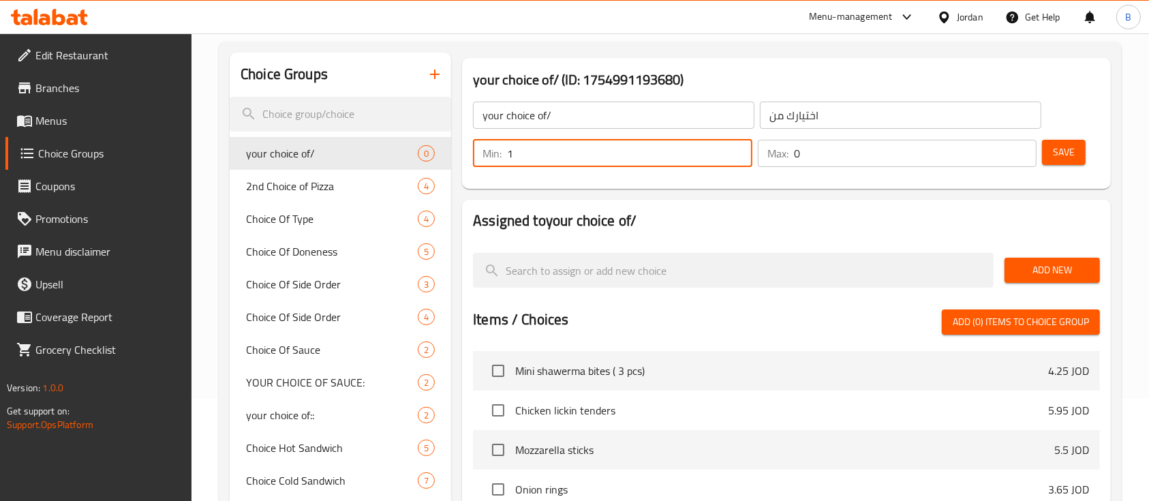
type input "1"
click at [739, 144] on input "1" at bounding box center [629, 153] width 245 height 27
type input "1"
click at [1024, 145] on input "1" at bounding box center [915, 153] width 243 height 27
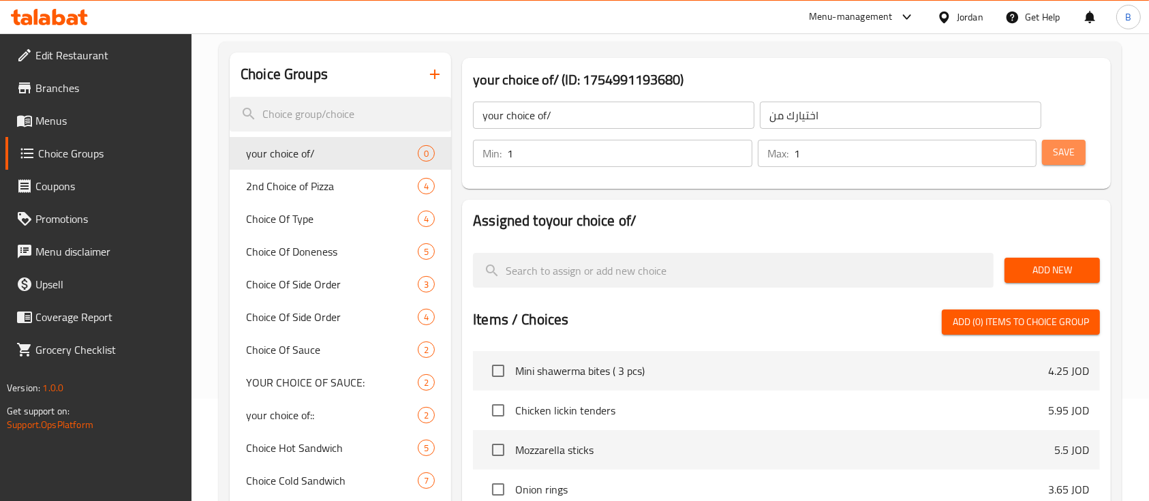
click at [1069, 154] on span "Save" at bounding box center [1064, 152] width 22 height 17
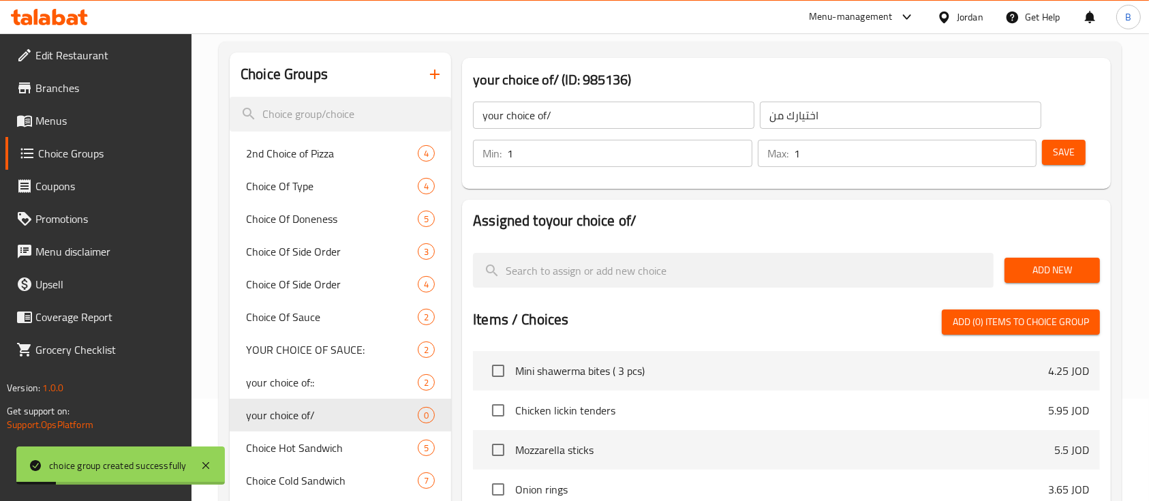
click at [1072, 273] on span "Add New" at bounding box center [1053, 270] width 74 height 17
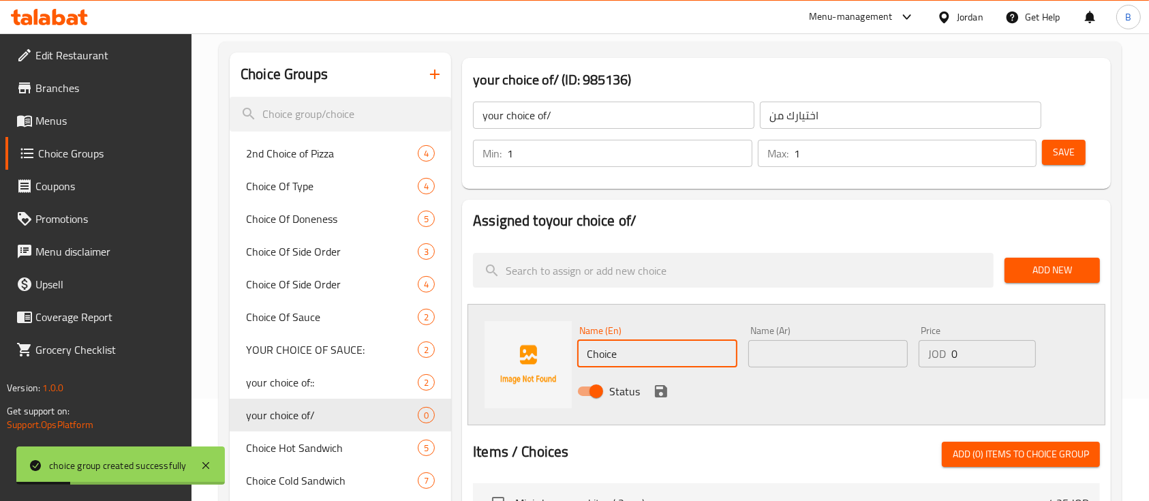
click at [410, 341] on div "Choice Groups 2nd Choice of Pizza 4 Choice Of Type 4 Choice Of Doneness 5 Choic…" at bounding box center [673, 471] width 887 height 838
type input "chicken"
click at [805, 350] on input "text" at bounding box center [828, 353] width 160 height 27
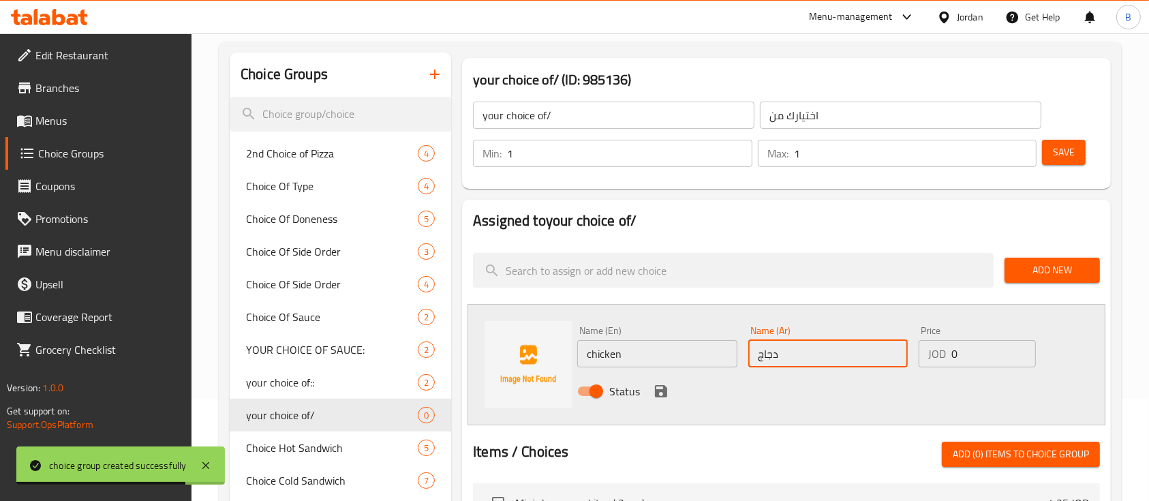
type input "دجاج"
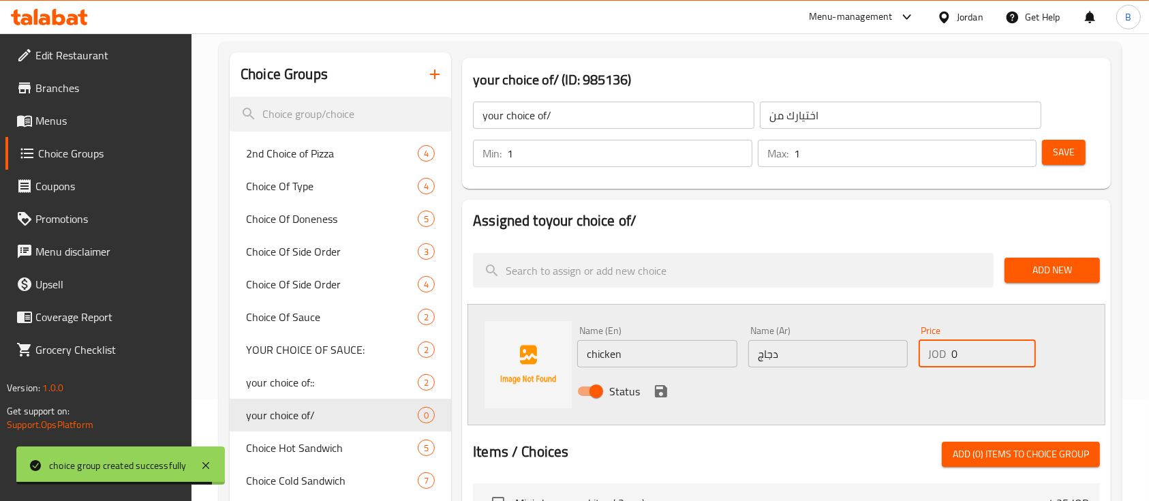
drag, startPoint x: 961, startPoint y: 352, endPoint x: 802, endPoint y: 370, distance: 160.5
click at [825, 363] on div "Name (En) chicken Name (En) Name (Ar) دجاج Name (Ar) Price JOD 0 Price Status" at bounding box center [828, 364] width 512 height 89
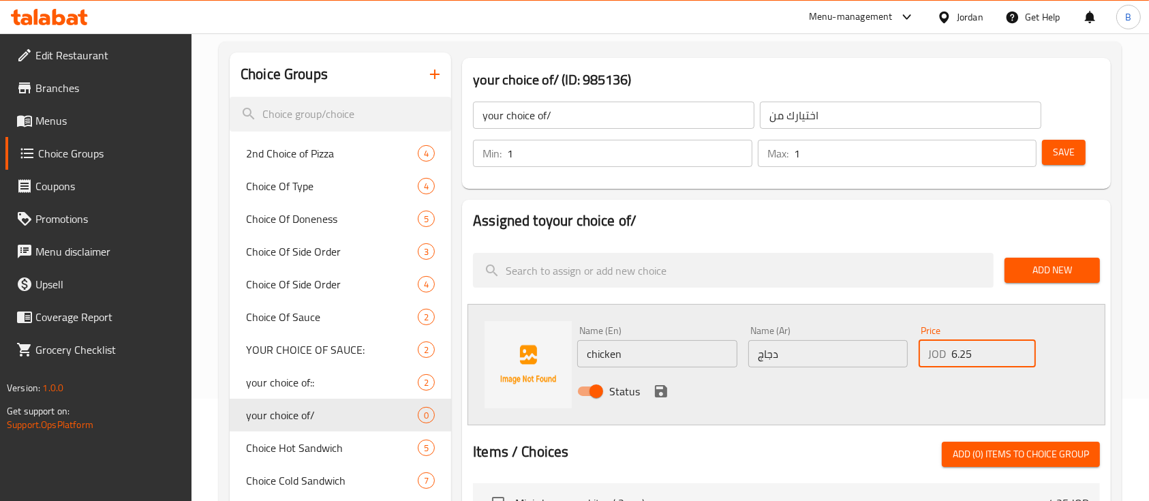
type input "6.25"
click at [660, 393] on icon "save" at bounding box center [661, 391] width 16 height 16
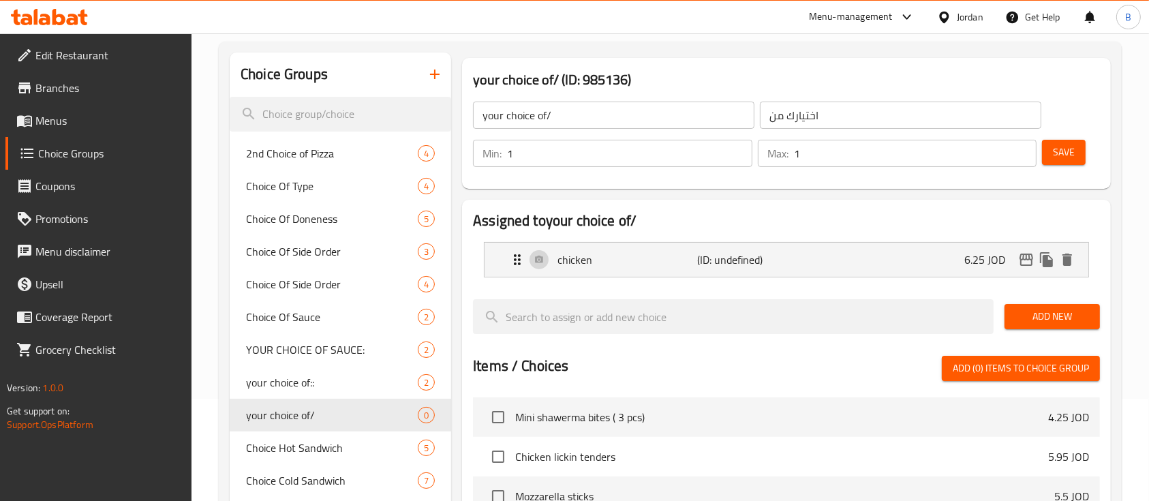
click at [1056, 314] on span "Add New" at bounding box center [1053, 316] width 74 height 17
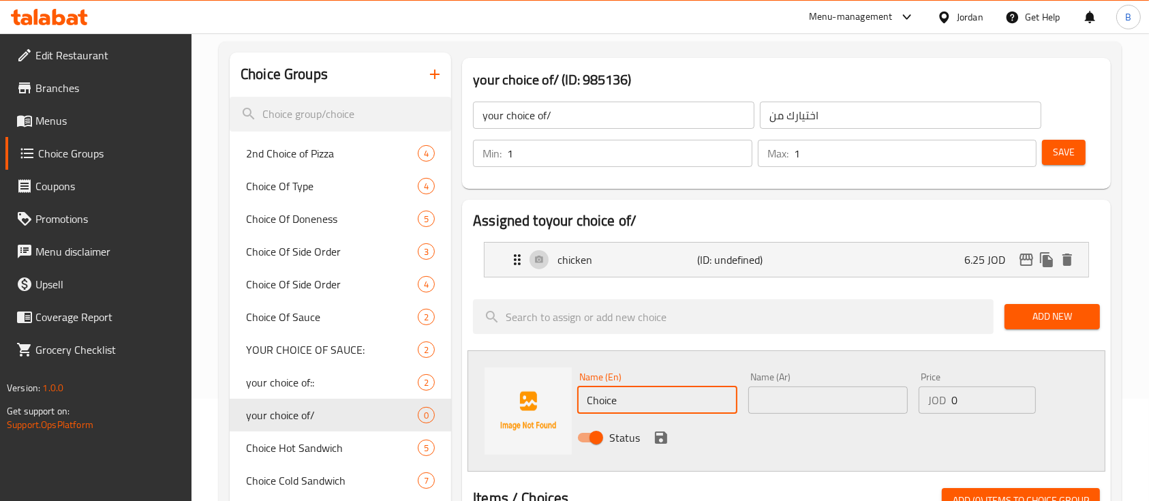
drag, startPoint x: 642, startPoint y: 396, endPoint x: 38, endPoint y: 448, distance: 606.2
click at [261, 399] on div "Choice Groups 2nd Choice of Pizza 4 Choice Of Type 4 Choice Of Doneness 5 Choic…" at bounding box center [673, 494] width 887 height 884
type input "beef"
click at [838, 402] on input "text" at bounding box center [828, 399] width 160 height 27
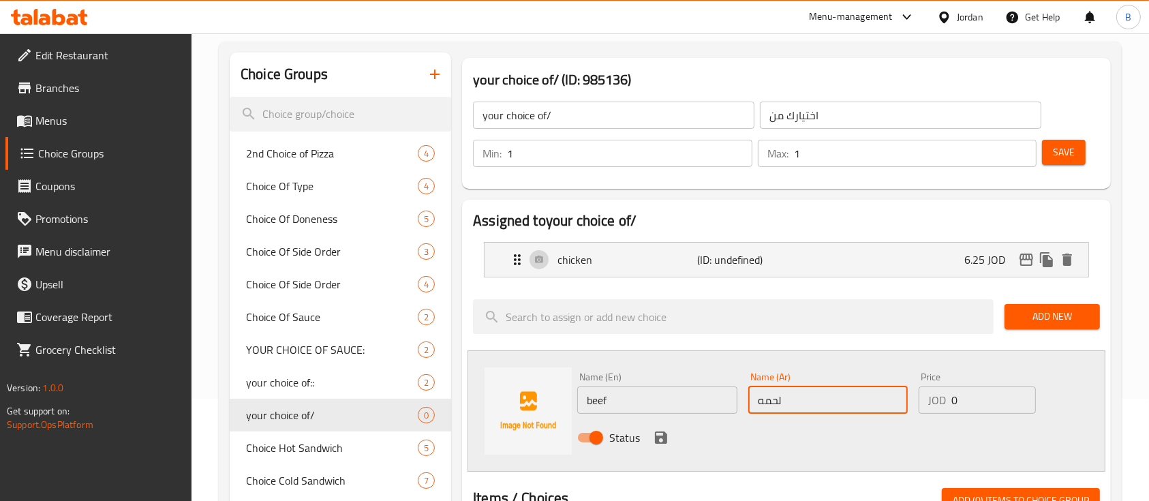
type input "لحمه"
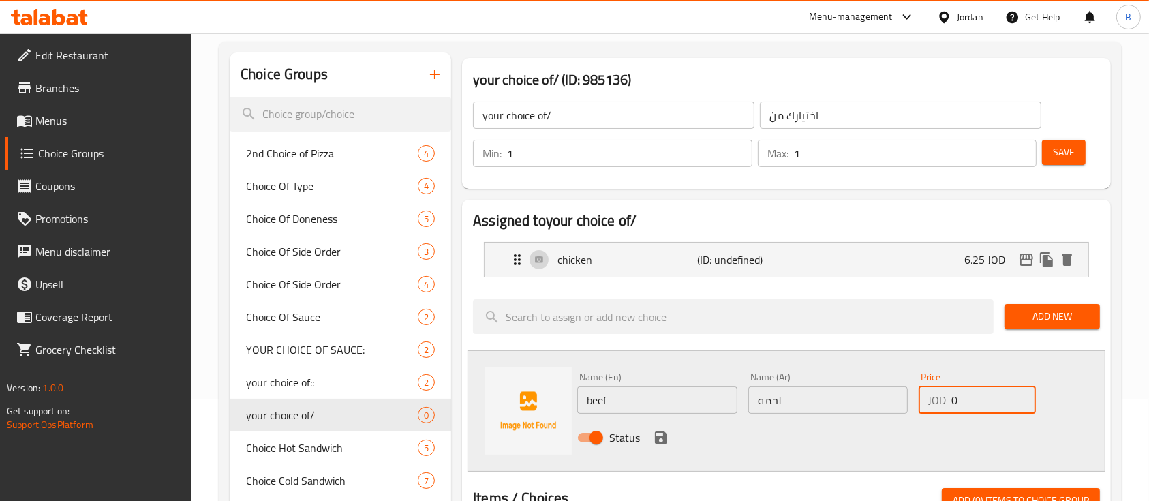
drag, startPoint x: 990, startPoint y: 410, endPoint x: 841, endPoint y: 424, distance: 149.9
click at [919, 410] on div "JOD 0 Price" at bounding box center [977, 399] width 117 height 27
drag, startPoint x: 841, startPoint y: 424, endPoint x: 963, endPoint y: 399, distance: 124.6
click at [965, 397] on input "695" at bounding box center [994, 399] width 85 height 27
click at [959, 401] on input "695" at bounding box center [994, 399] width 85 height 27
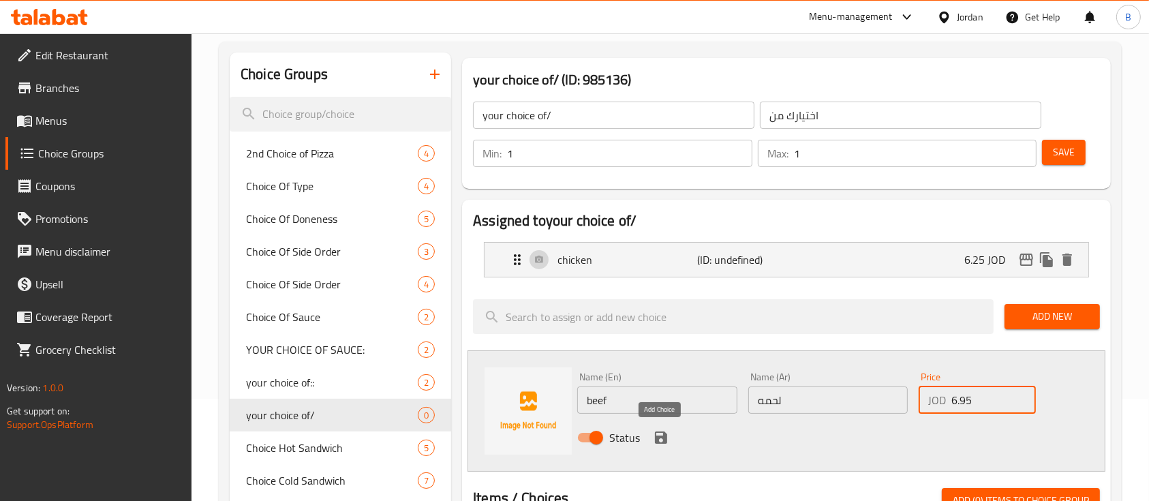
type input "6.95"
click at [664, 440] on icon "save" at bounding box center [661, 437] width 12 height 12
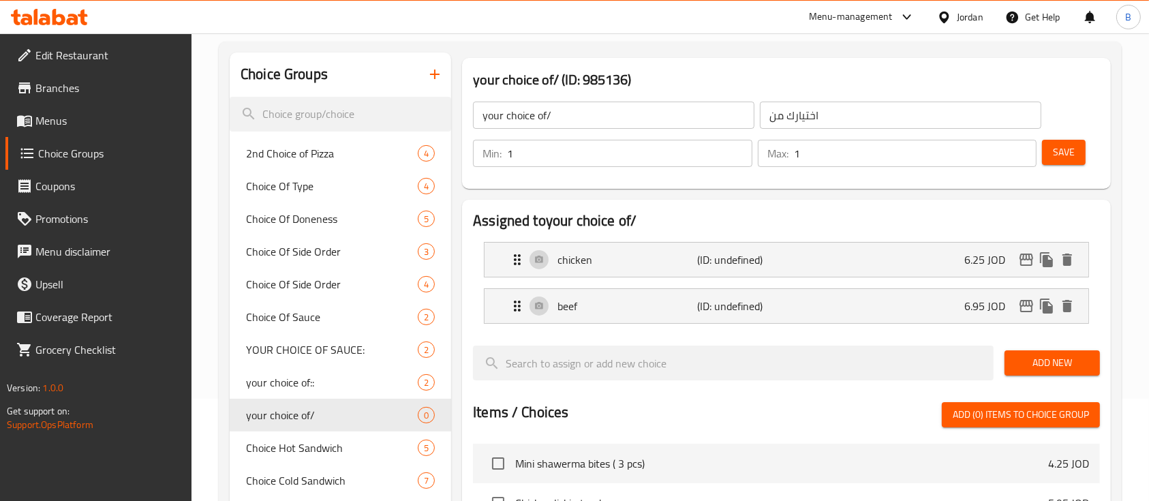
click at [1061, 149] on span "Save" at bounding box center [1064, 152] width 22 height 17
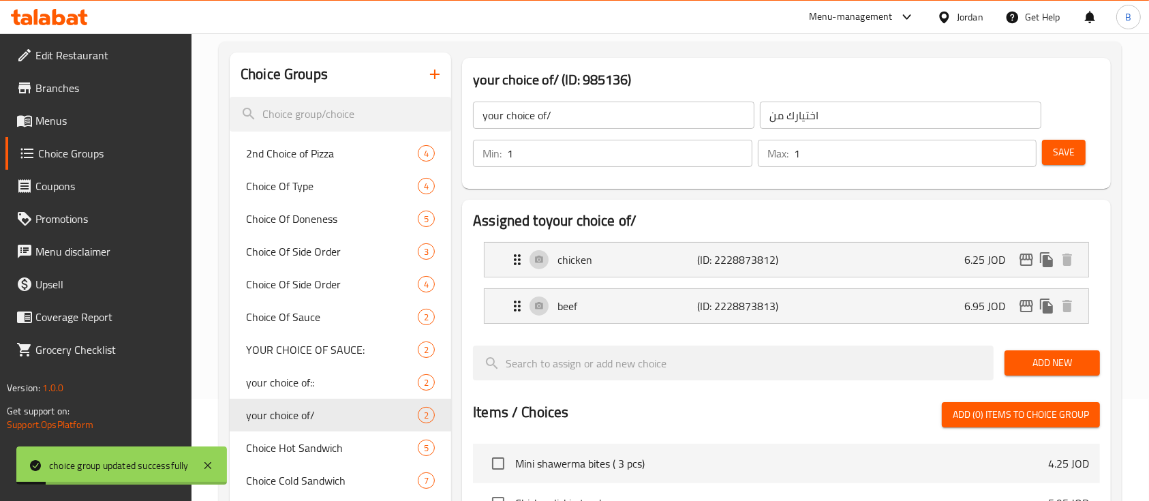
click at [65, 129] on span "Menus" at bounding box center [108, 120] width 146 height 16
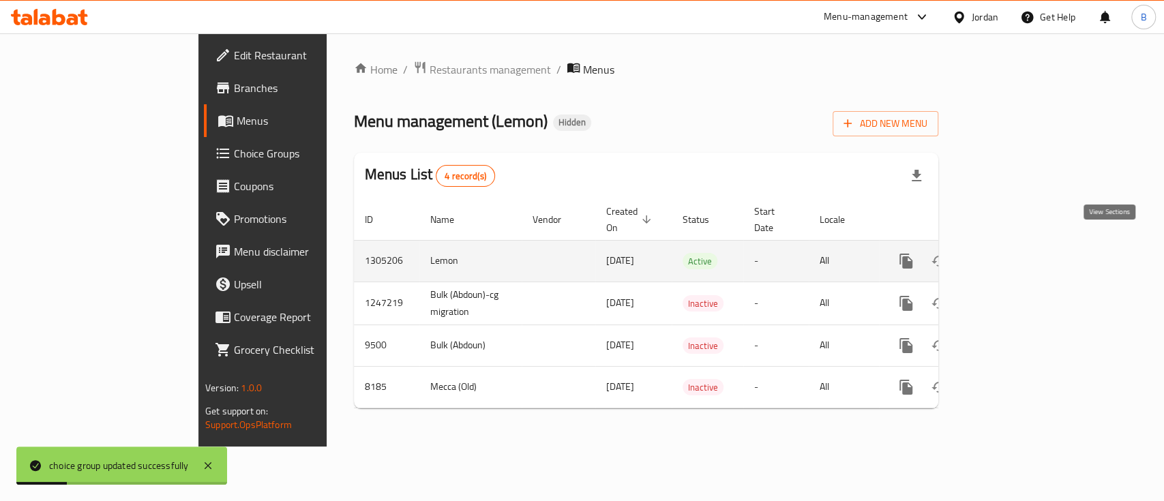
click at [1020, 245] on link "enhanced table" at bounding box center [1004, 261] width 33 height 33
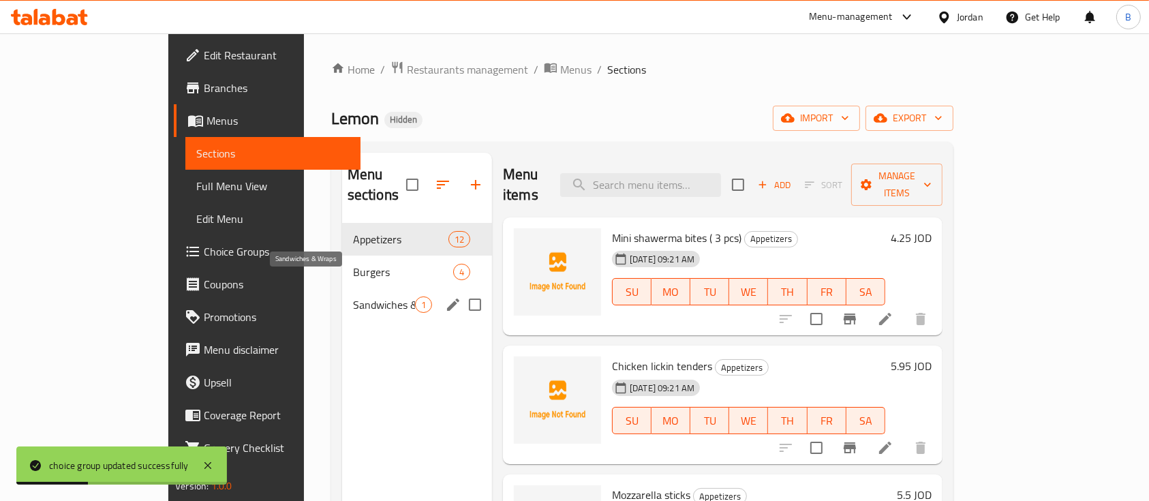
click at [353, 297] on span "Sandwiches & Wraps" at bounding box center [384, 305] width 62 height 16
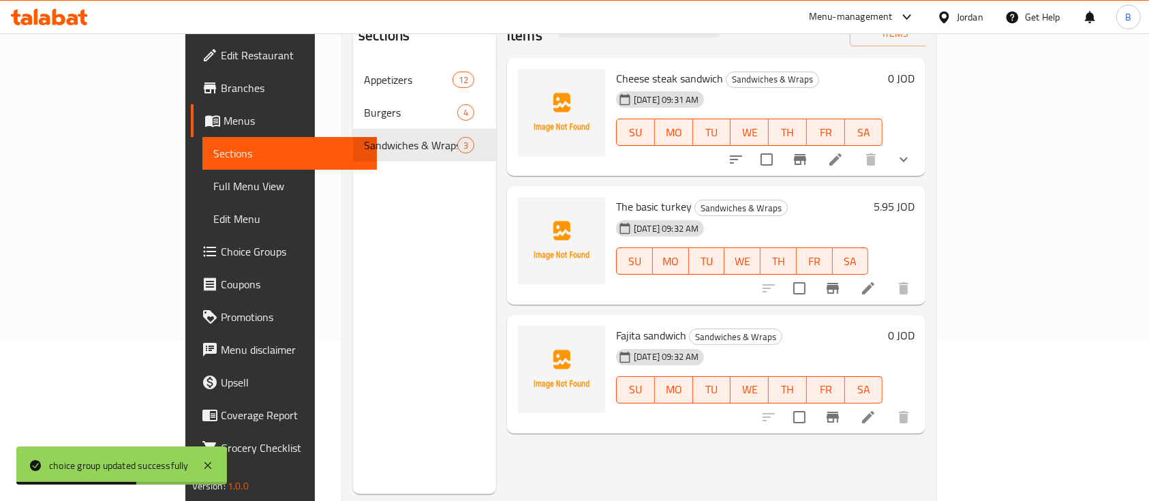
scroll to position [191, 0]
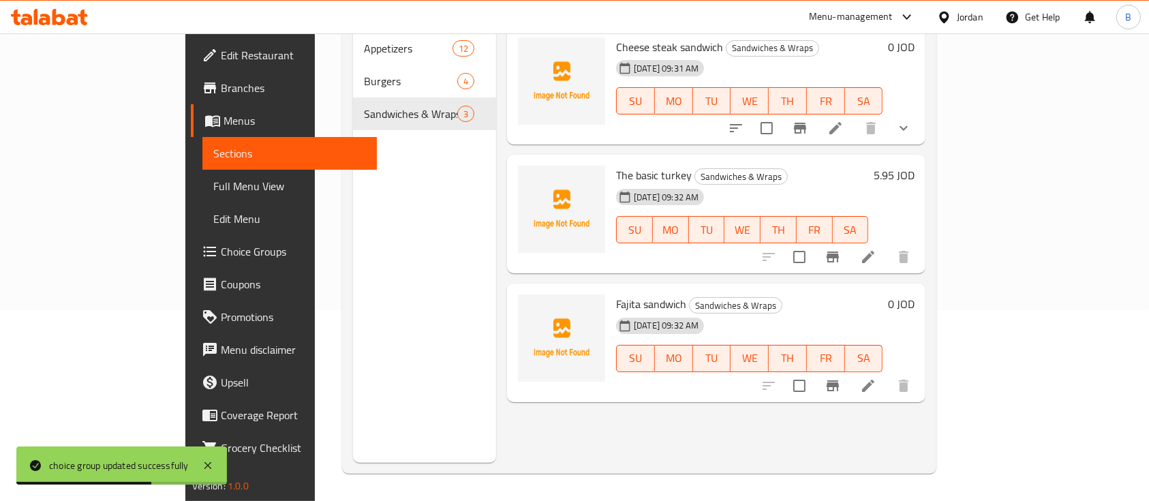
click at [888, 374] on li at bounding box center [868, 386] width 38 height 25
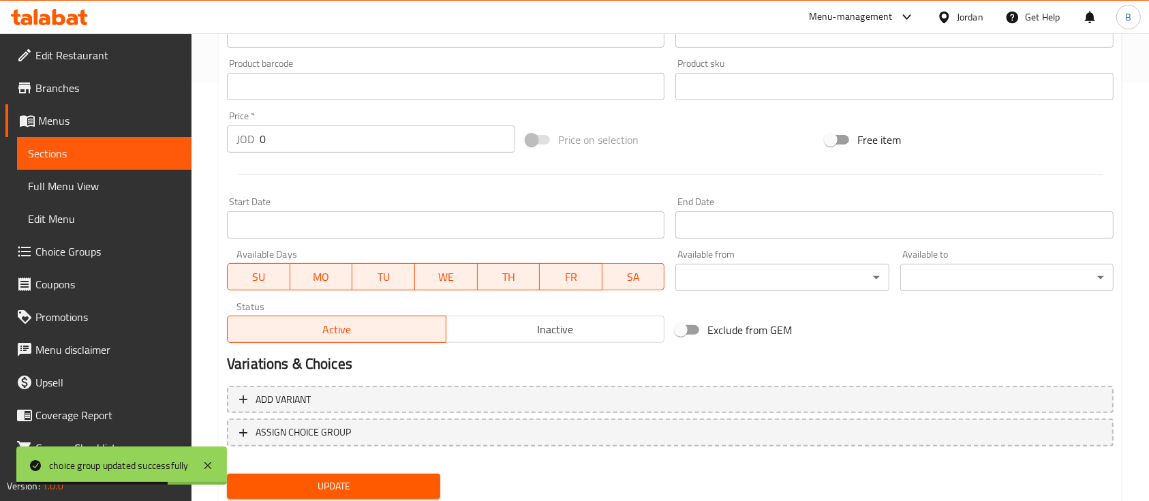
scroll to position [462, 0]
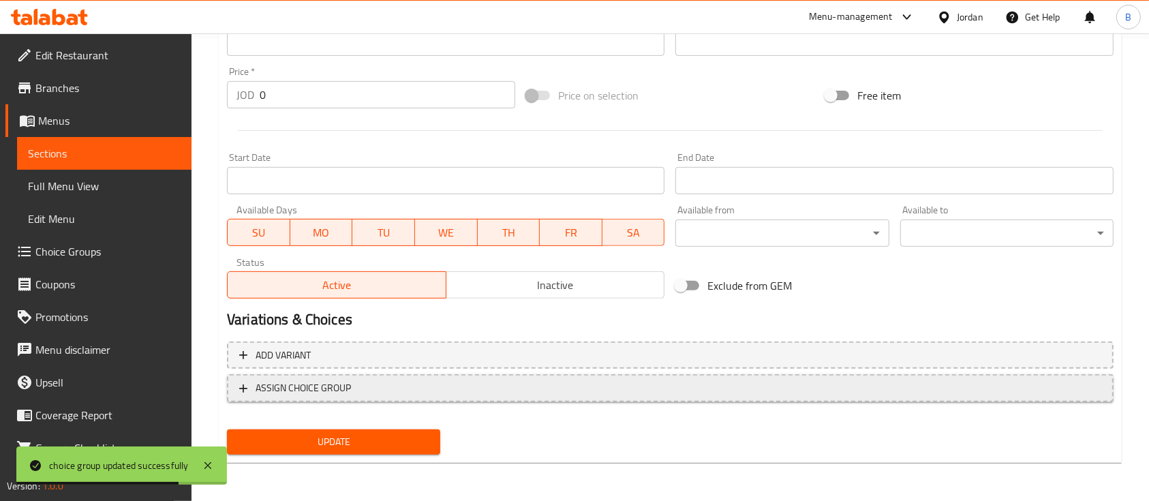
click at [329, 391] on span "ASSIGN CHOICE GROUP" at bounding box center [303, 388] width 95 height 17
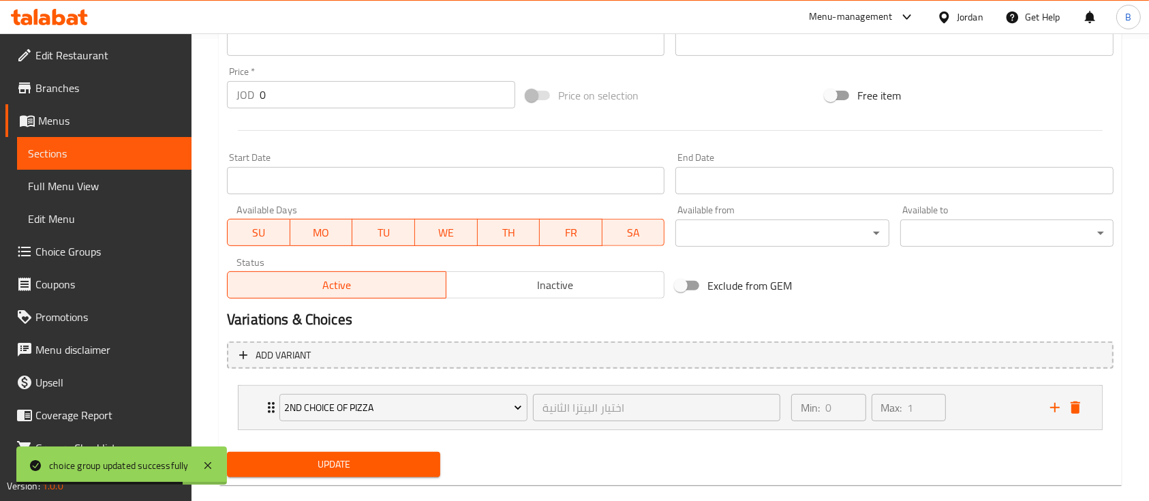
click at [375, 398] on button "2nd Choice of Pizza" at bounding box center [403, 407] width 248 height 27
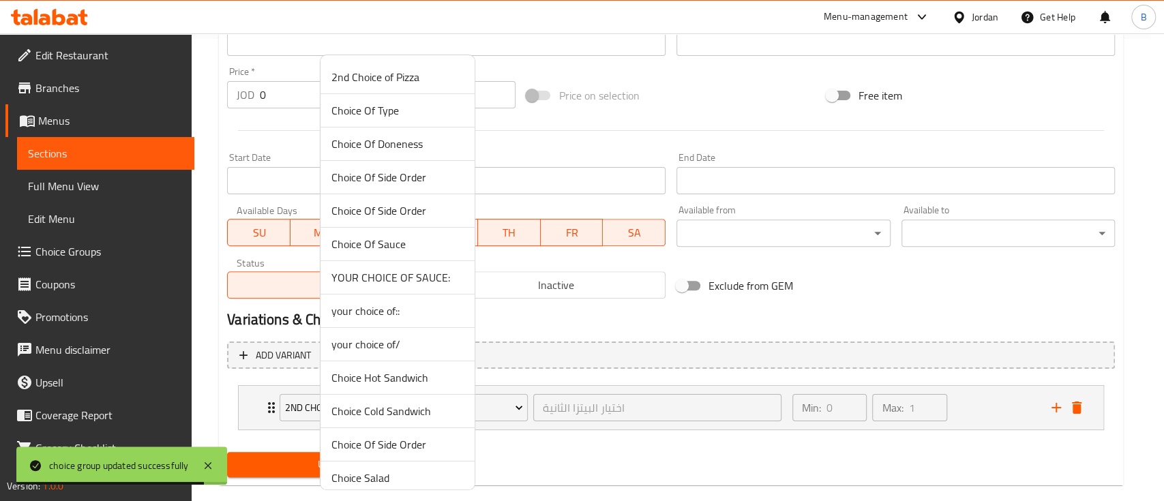
click at [394, 346] on span "your choice of/" at bounding box center [397, 344] width 132 height 16
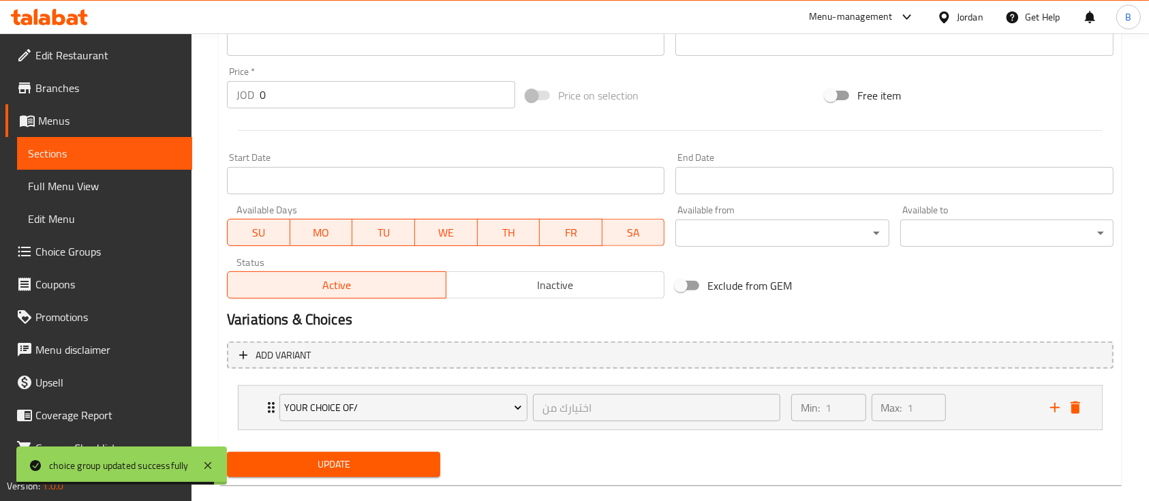
drag, startPoint x: 359, startPoint y: 456, endPoint x: 378, endPoint y: 464, distance: 21.4
click at [358, 456] on span "Update" at bounding box center [334, 464] width 192 height 17
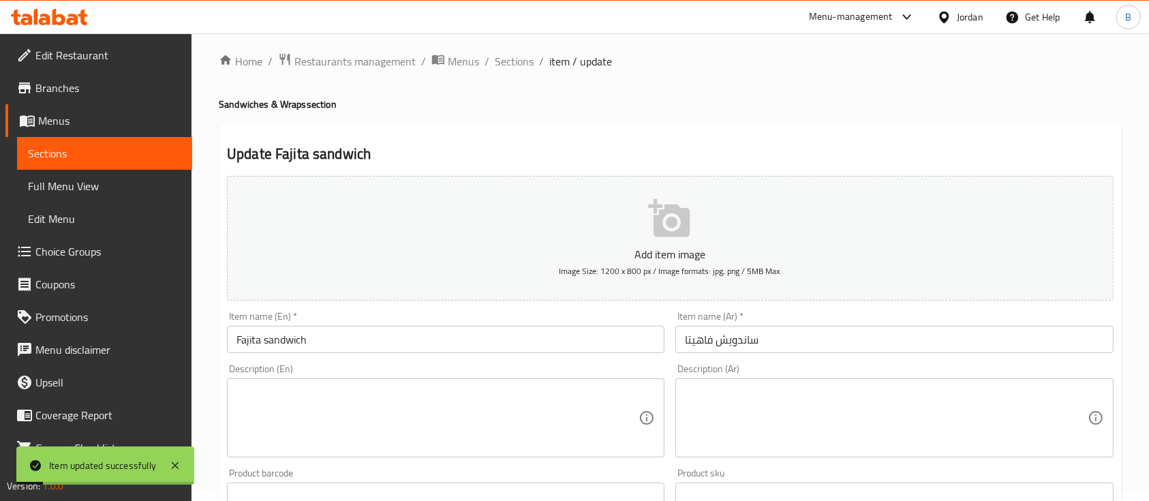
scroll to position [0, 0]
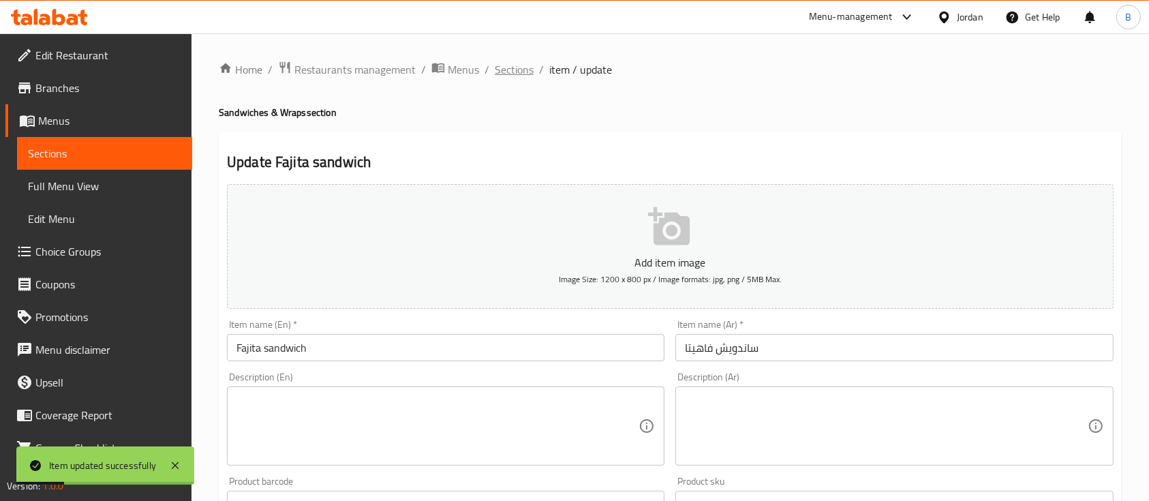
click at [507, 70] on span "Sections" at bounding box center [514, 69] width 39 height 16
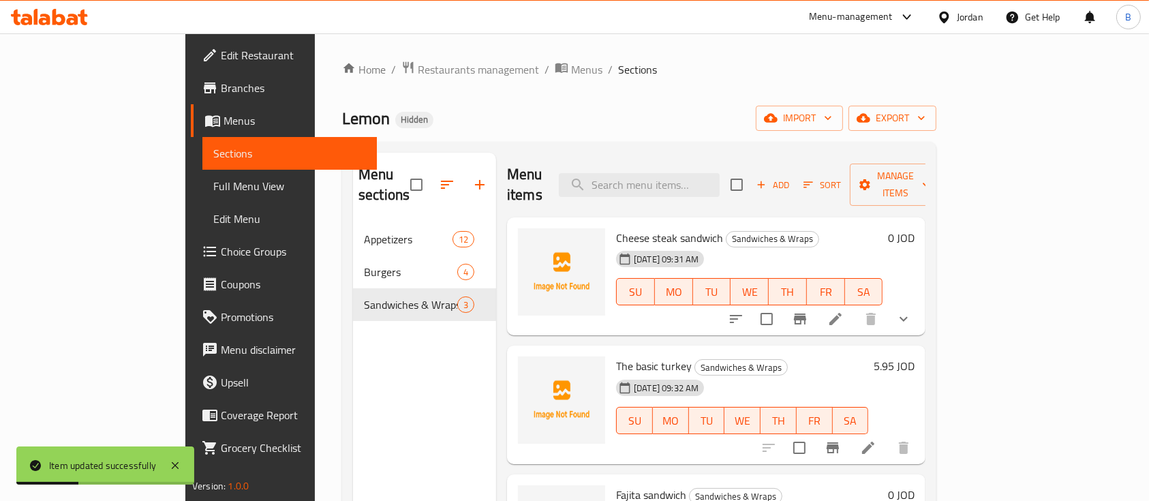
click at [768, 179] on icon "button" at bounding box center [761, 185] width 12 height 12
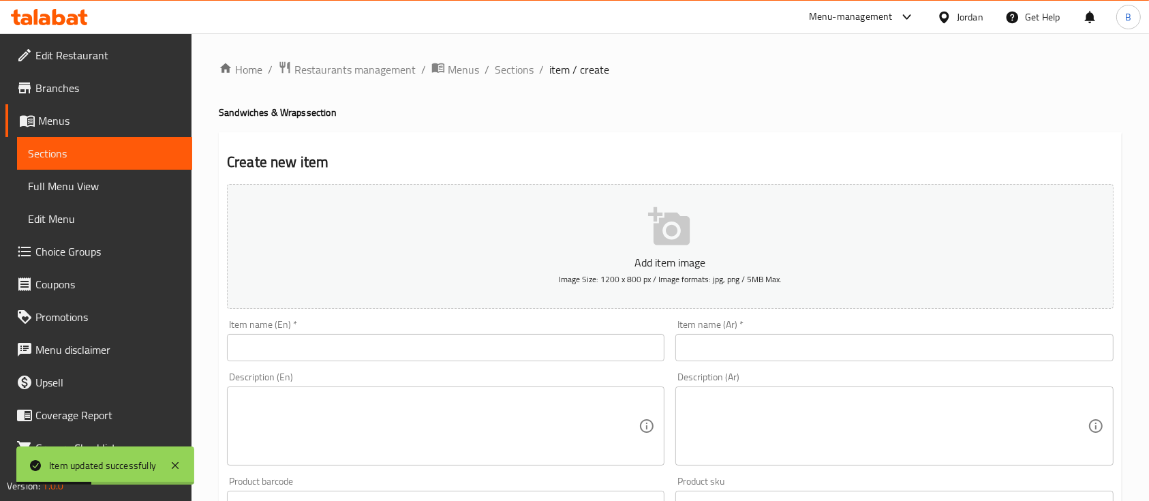
click at [496, 344] on input "text" at bounding box center [446, 347] width 438 height 27
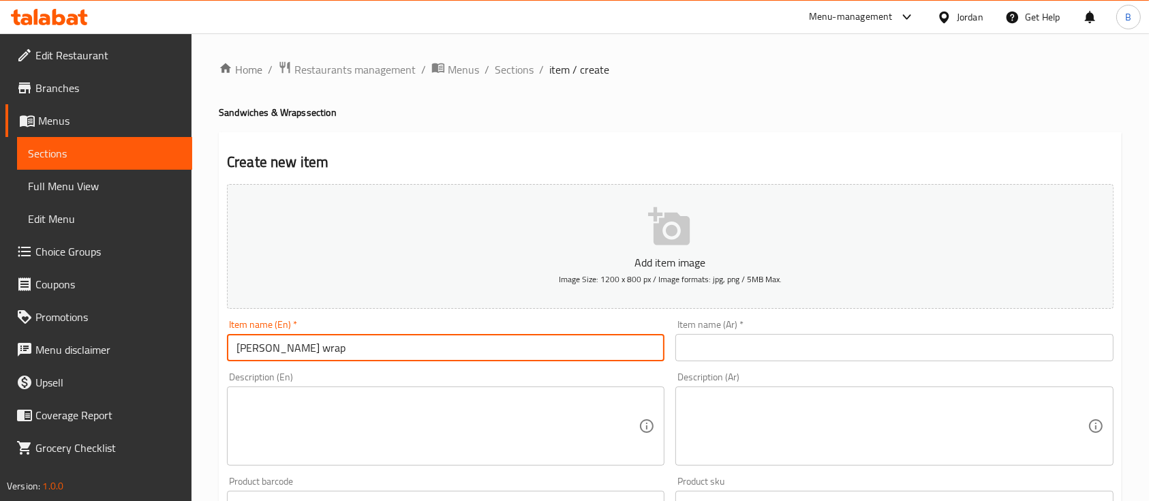
click at [498, 347] on input "Julius caesar wrap" at bounding box center [446, 347] width 438 height 27
drag, startPoint x: 337, startPoint y: 357, endPoint x: 115, endPoint y: 378, distance: 223.3
click at [166, 363] on div "Edit Restaurant Branches Menus Sections Full Menu View Edit Menu Choice Groups …" at bounding box center [574, 498] width 1149 height 930
type input "Julius caesar wrap"
click at [766, 340] on input "text" at bounding box center [895, 347] width 438 height 27
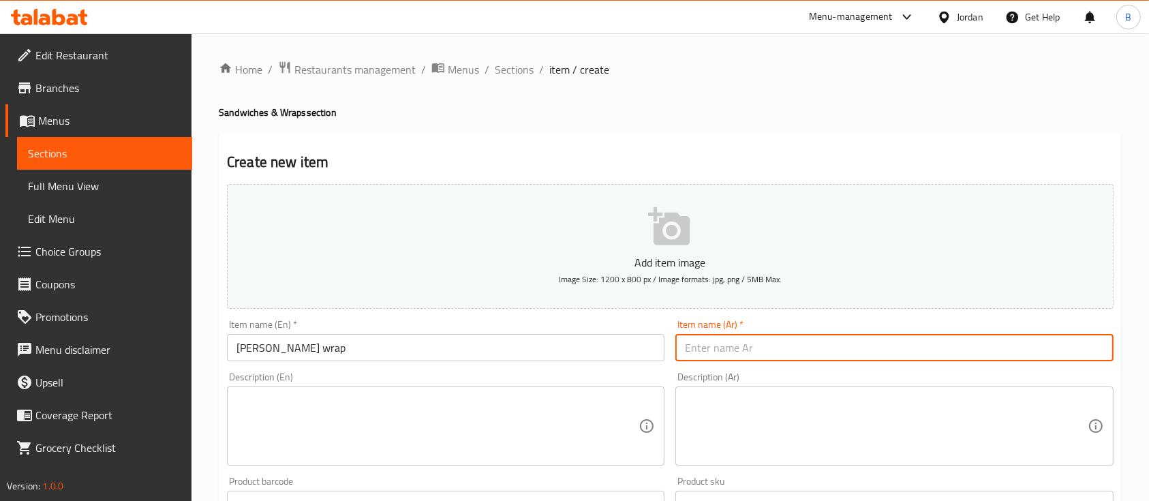
paste input "لفائف يوليوس قيصر"
type input "لفائف يوليوس قيصر"
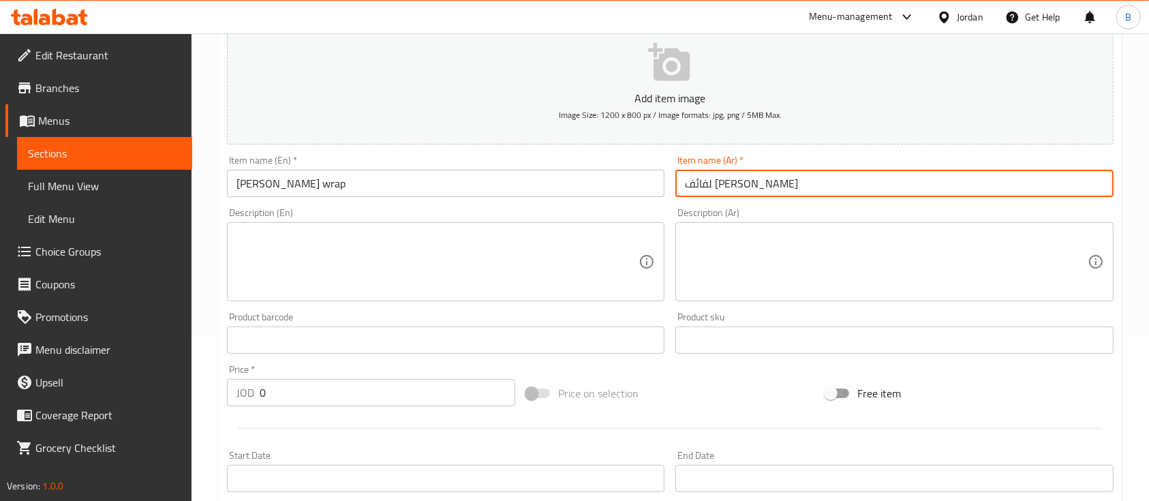
scroll to position [181, 0]
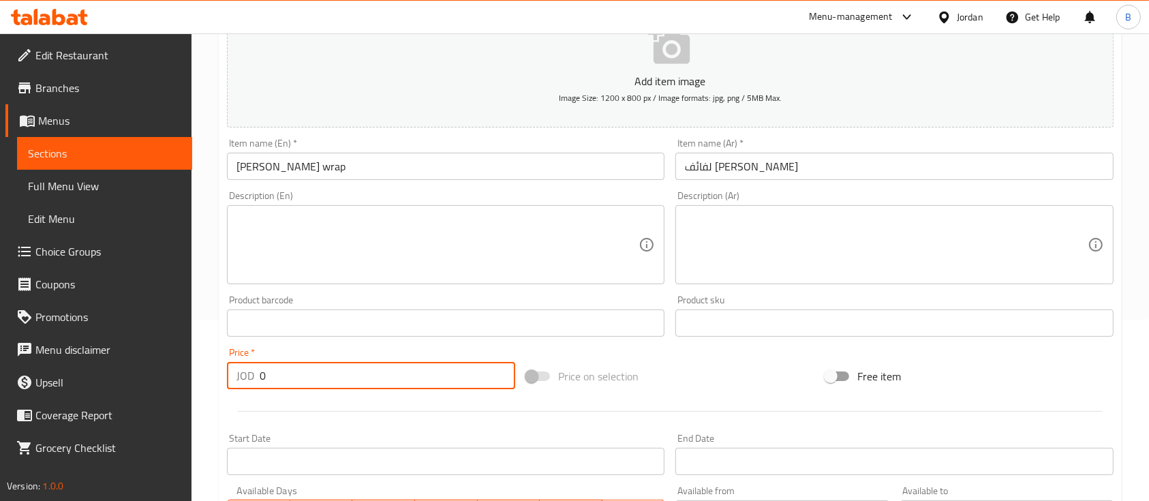
drag, startPoint x: 368, startPoint y: 380, endPoint x: 79, endPoint y: 372, distance: 289.1
click at [152, 372] on div "Edit Restaurant Branches Menus Sections Full Menu View Edit Menu Choice Groups …" at bounding box center [574, 317] width 1149 height 930
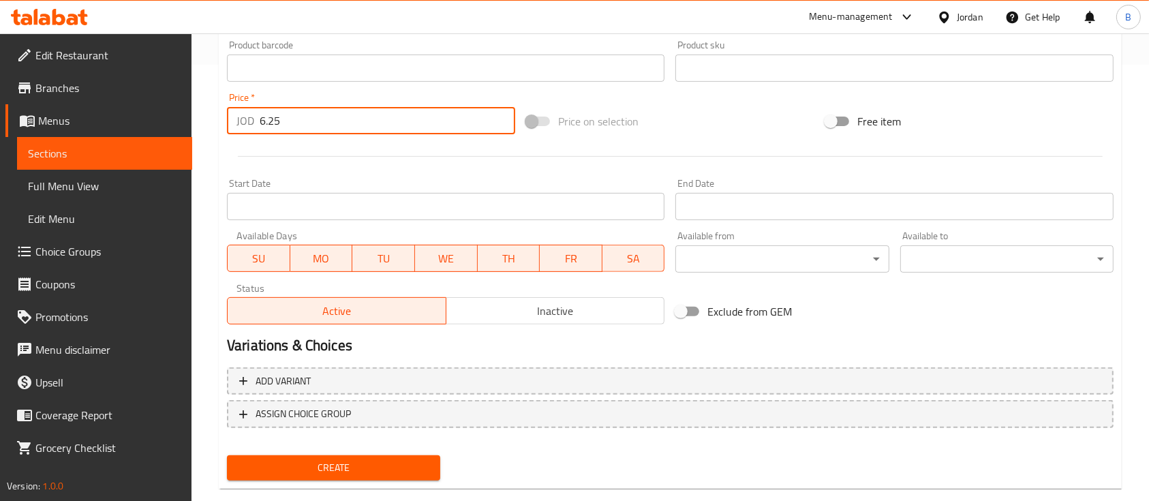
scroll to position [462, 0]
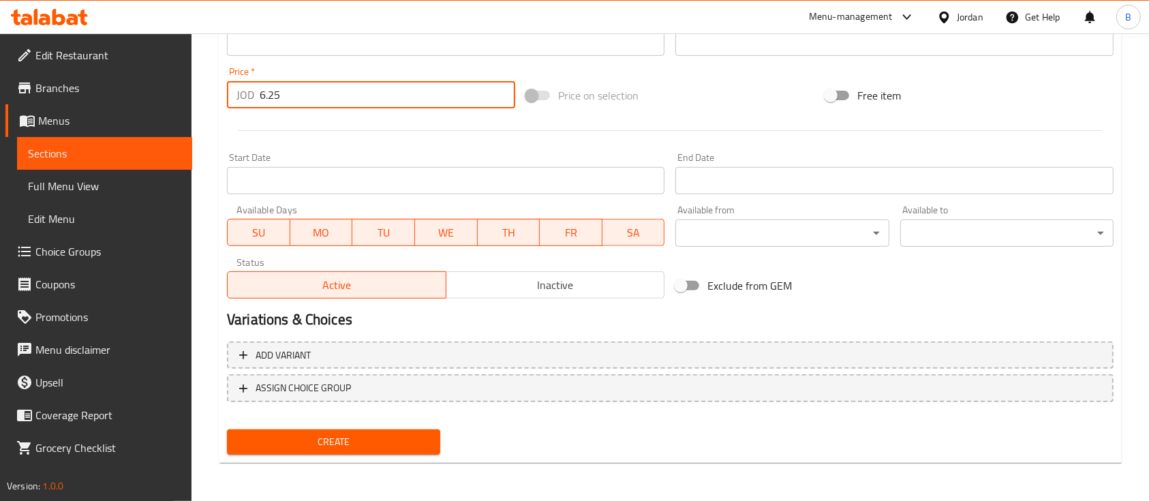
type input "6.25"
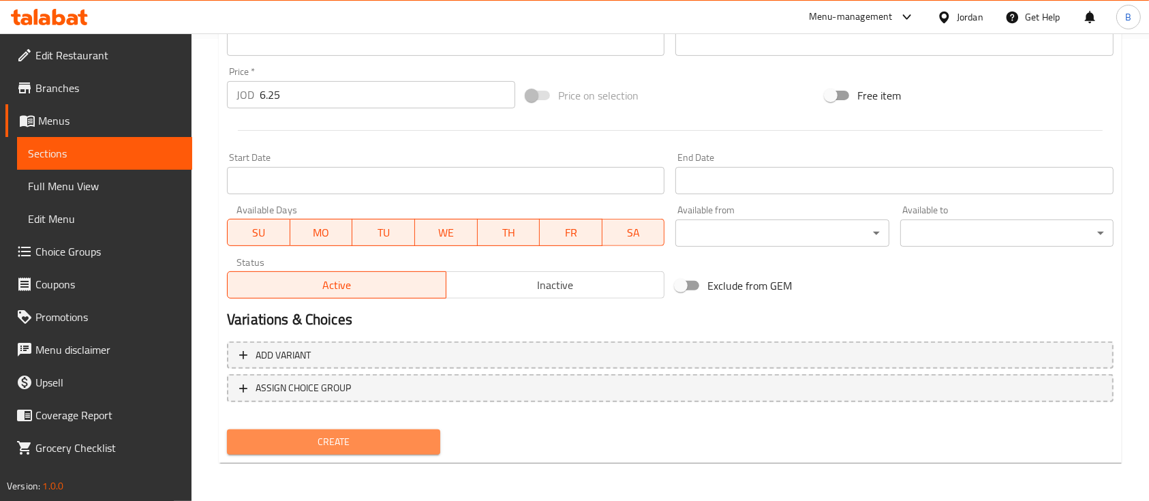
click at [358, 438] on span "Create" at bounding box center [334, 442] width 192 height 17
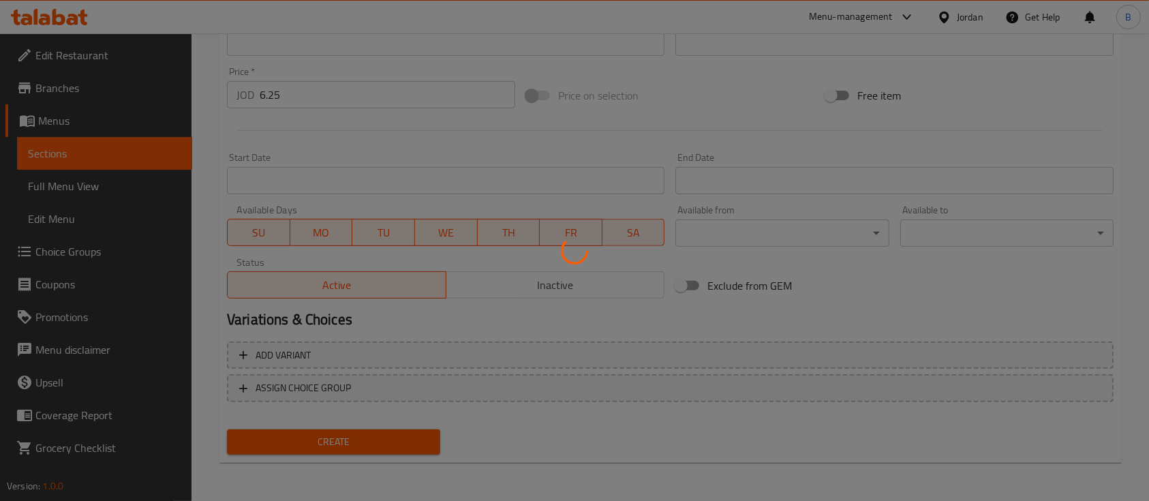
type input "0"
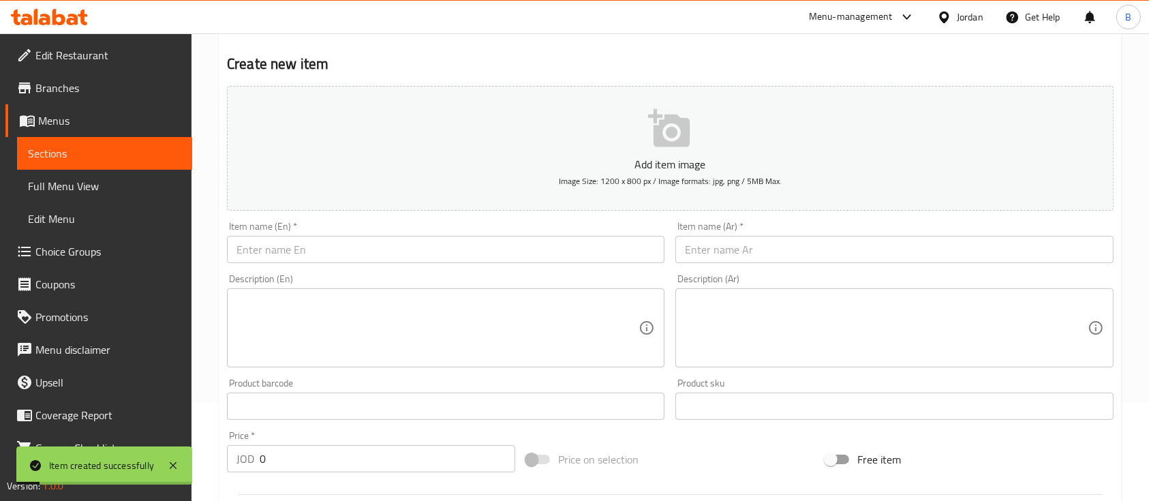
scroll to position [7, 0]
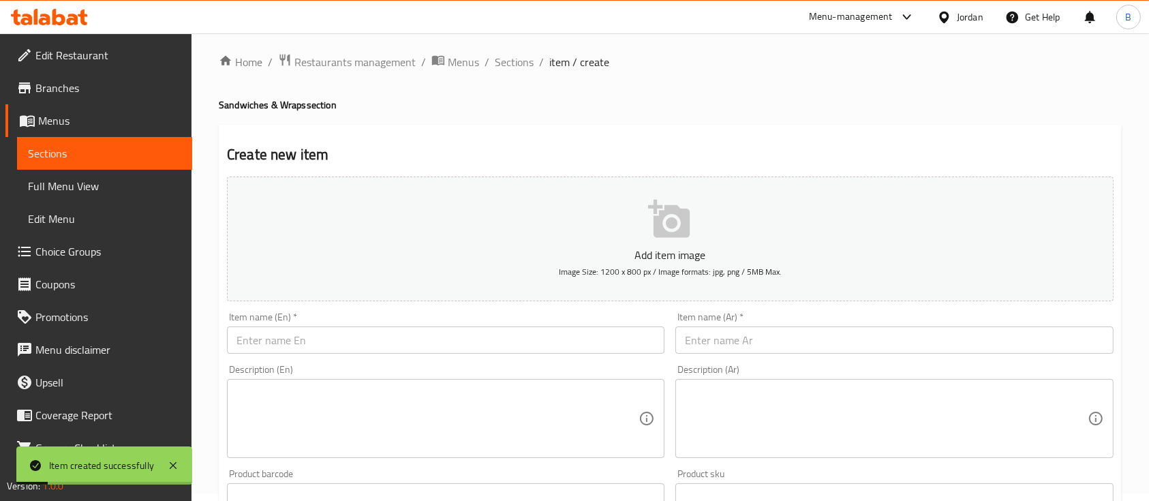
click at [408, 354] on input "text" at bounding box center [446, 340] width 438 height 27
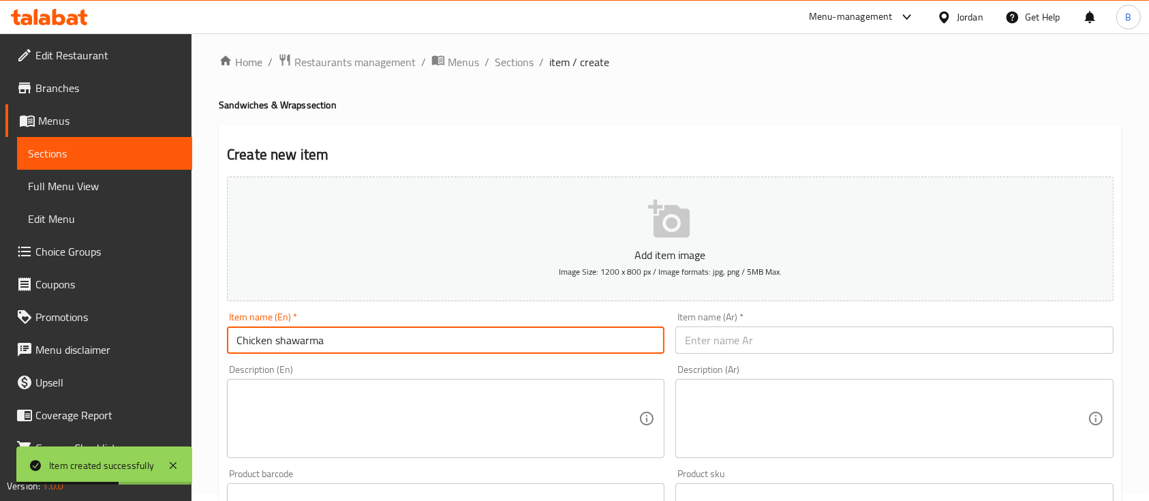
type input "Chicken shawarma"
click at [748, 346] on input "text" at bounding box center [895, 340] width 438 height 27
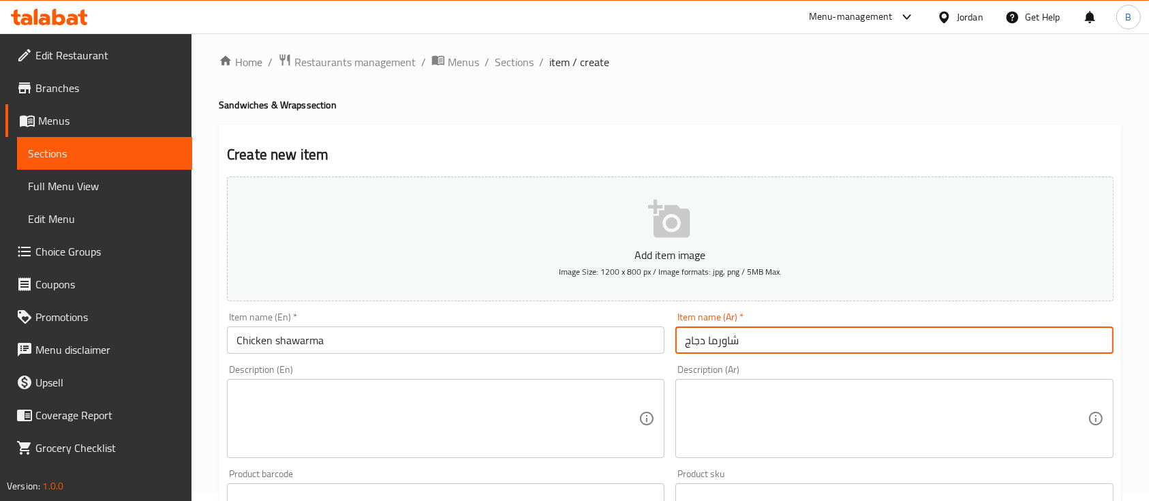
type input "شاورما دجاج"
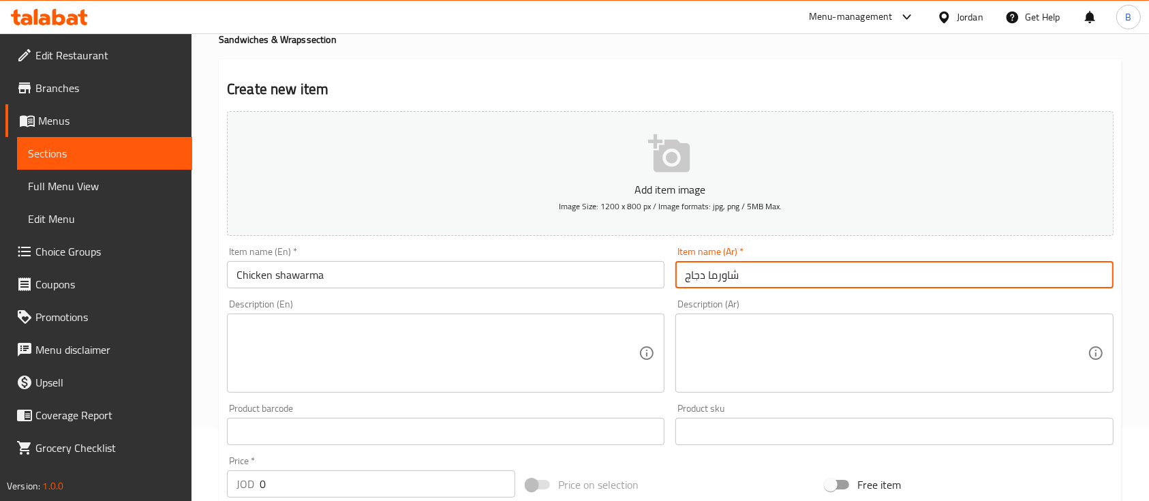
scroll to position [98, 0]
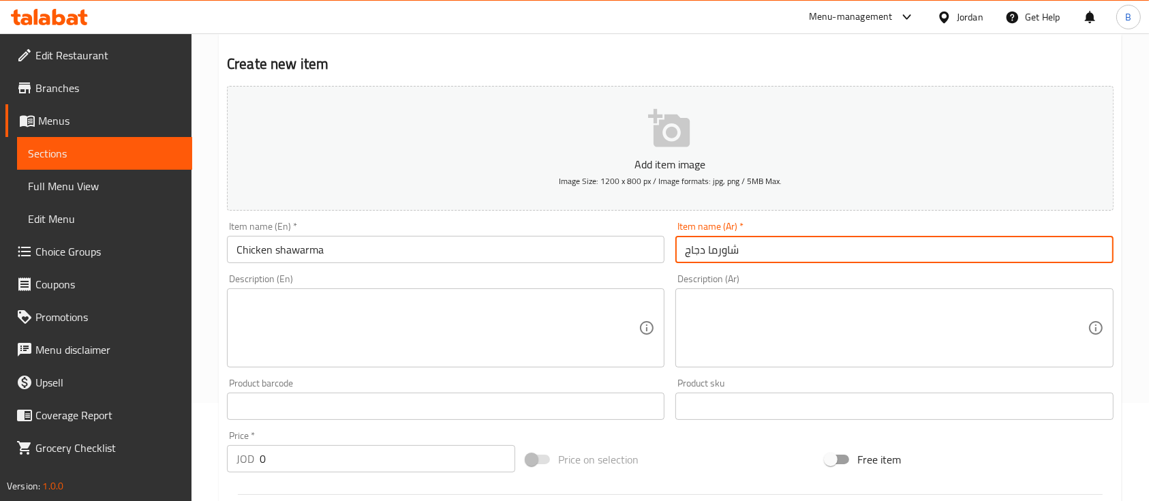
drag, startPoint x: 301, startPoint y: 473, endPoint x: 271, endPoint y: 467, distance: 31.3
click at [278, 470] on div "Price   * JOD 0 Price *" at bounding box center [371, 451] width 299 height 52
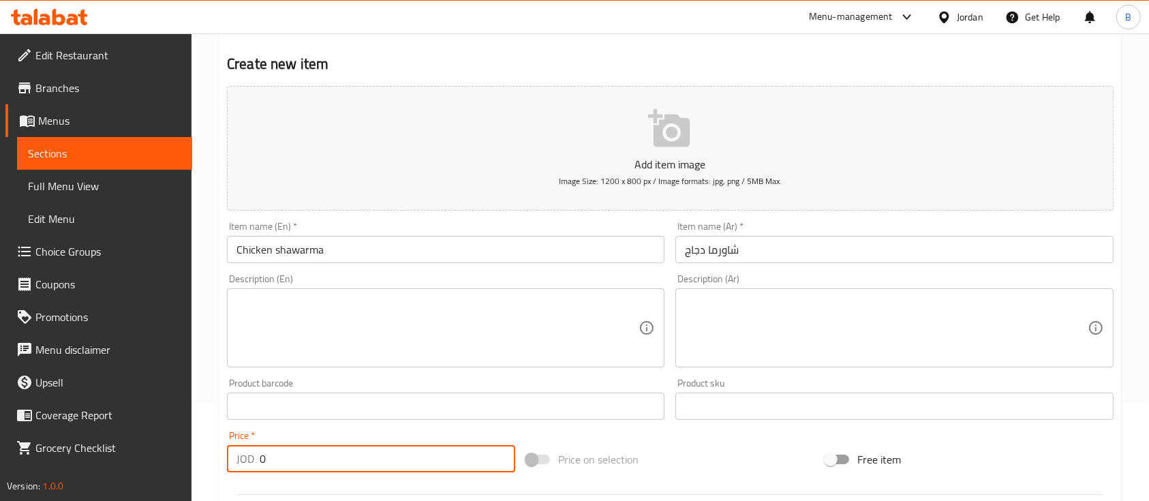
drag, startPoint x: 271, startPoint y: 464, endPoint x: 234, endPoint y: 461, distance: 36.9
click at [237, 461] on div "JOD 0 Price *" at bounding box center [371, 458] width 288 height 27
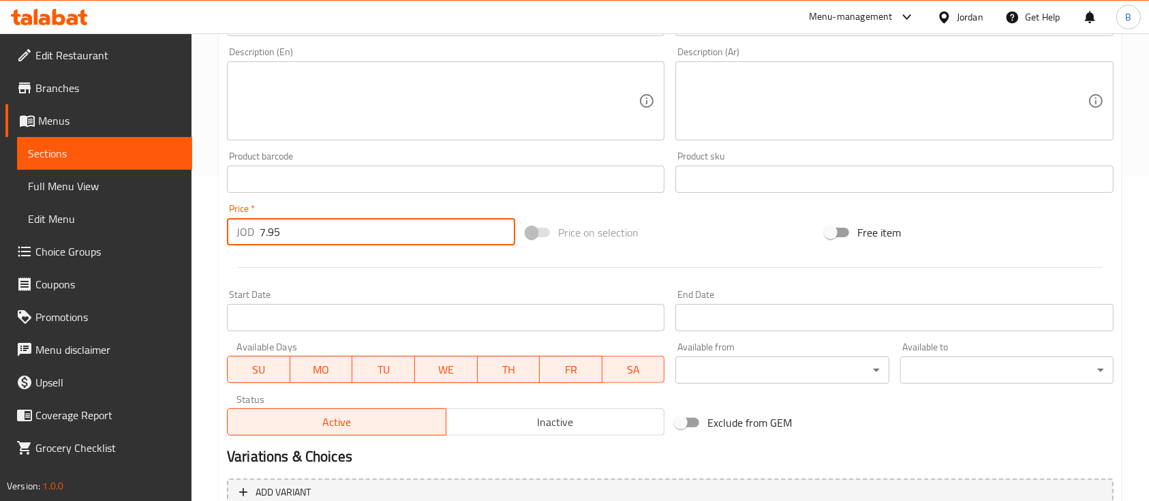
scroll to position [462, 0]
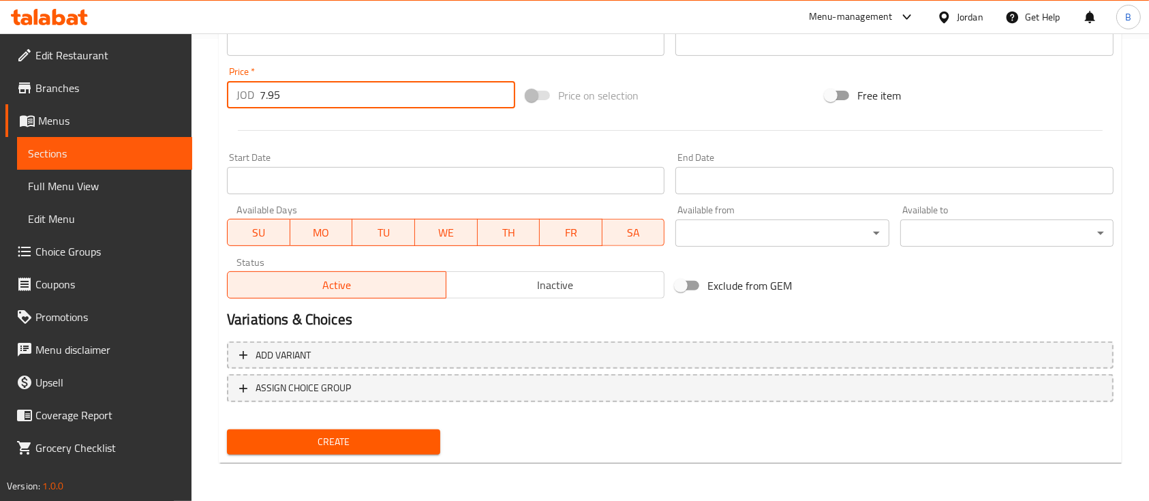
type input "7.95"
click at [408, 444] on span "Create" at bounding box center [334, 442] width 192 height 17
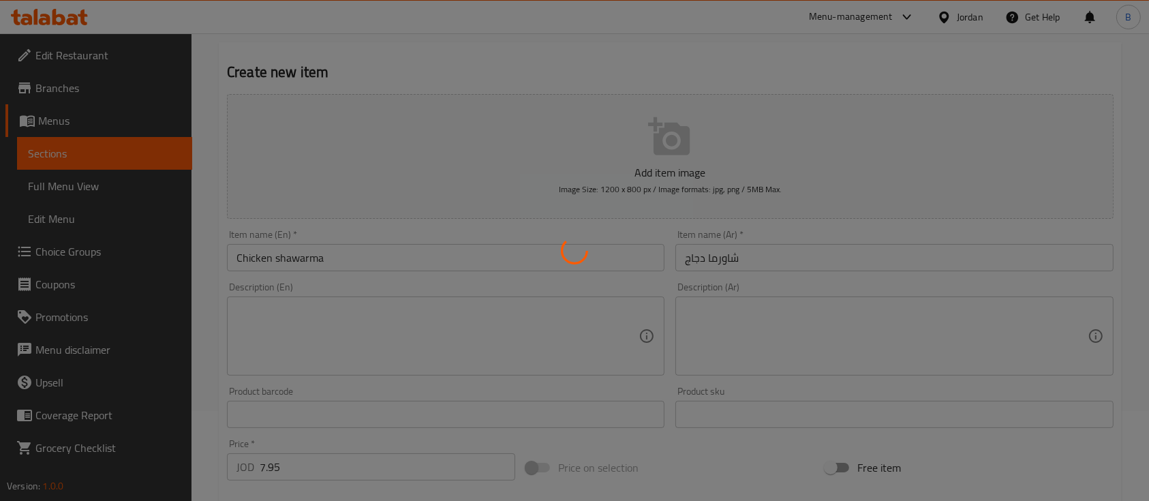
scroll to position [0, 0]
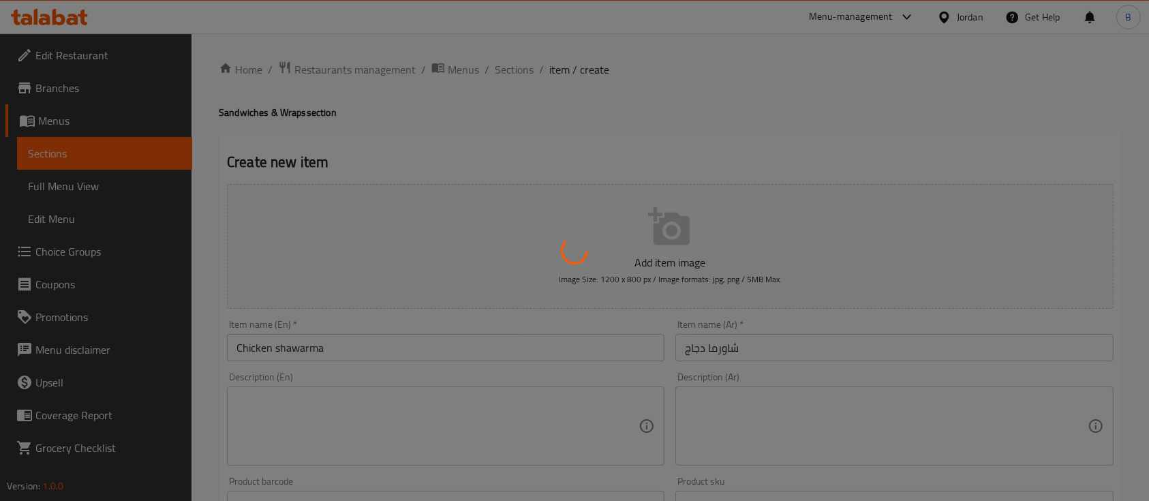
type input "0"
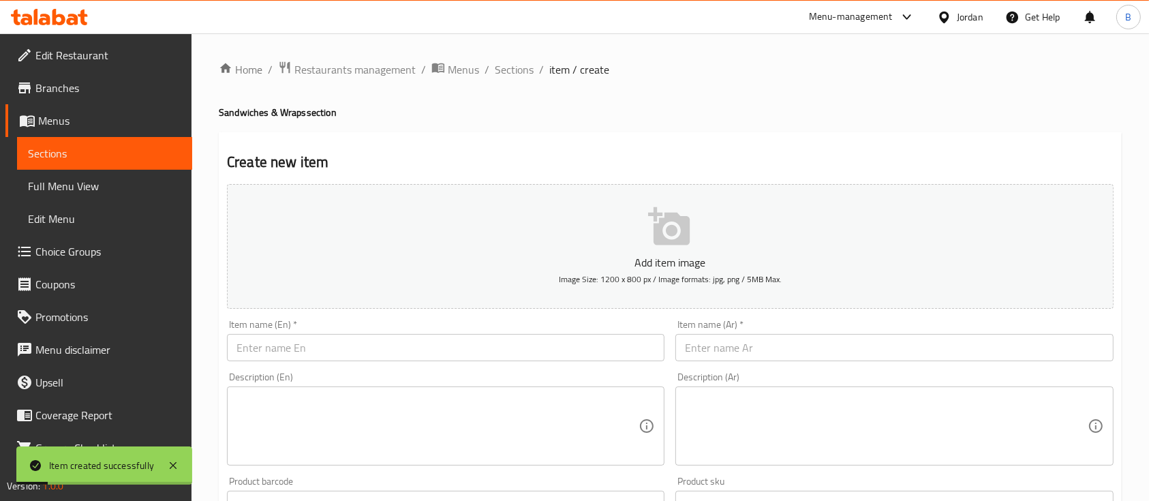
click at [385, 350] on input "text" at bounding box center [446, 347] width 438 height 27
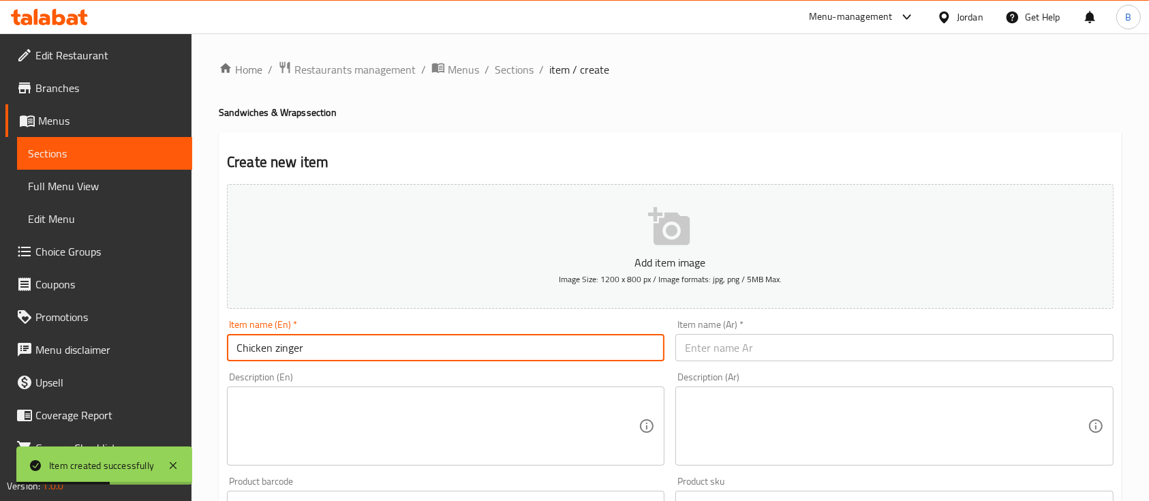
type input "Chicken zinger"
click at [753, 341] on input "text" at bounding box center [895, 347] width 438 height 27
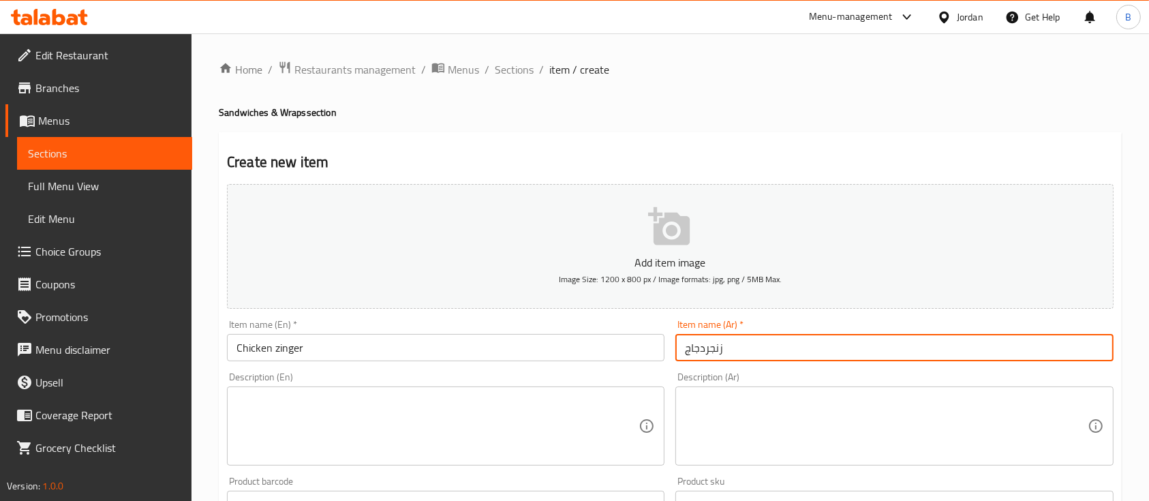
click at [703, 350] on input "زنجردجاج" at bounding box center [895, 347] width 438 height 27
type input "زنجر دجاج"
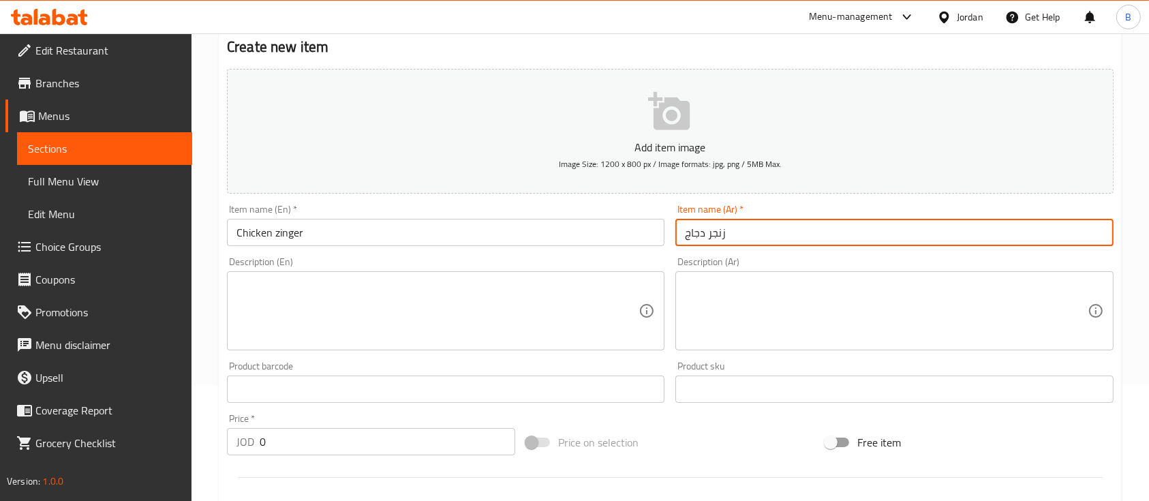
scroll to position [181, 0]
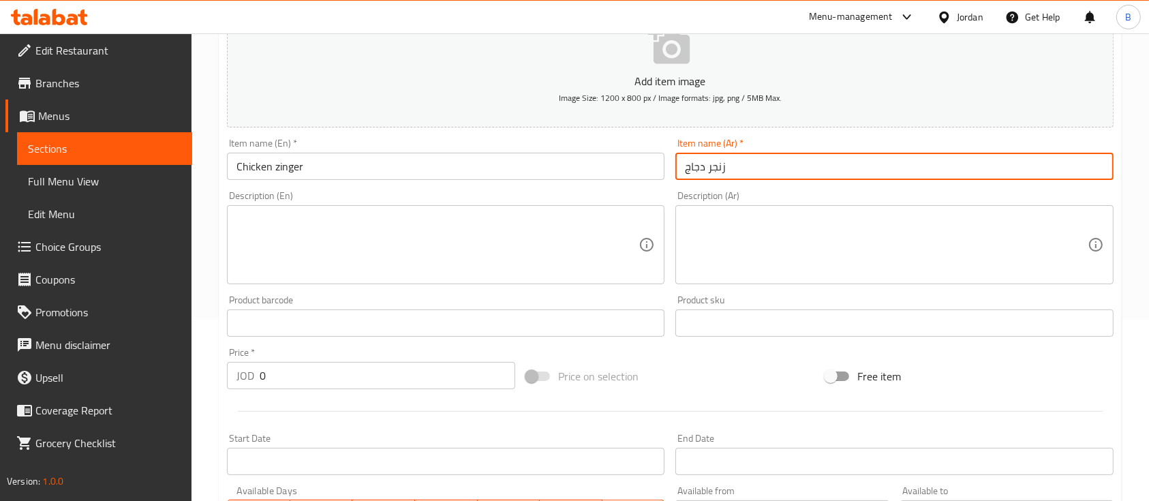
drag, startPoint x: 332, startPoint y: 378, endPoint x: 0, endPoint y: 345, distance: 333.6
click at [0, 376] on div "Edit Restaurant Branches Menus Sections Full Menu View Edit Menu Choice Groups …" at bounding box center [574, 317] width 1149 height 930
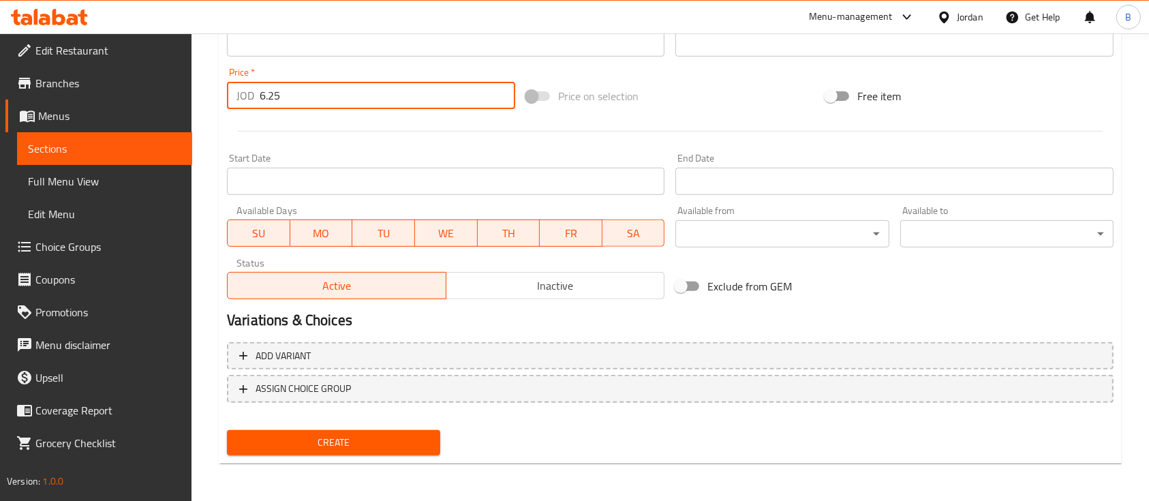
scroll to position [462, 0]
type input "6.25"
click at [394, 428] on div "Create" at bounding box center [334, 442] width 224 height 36
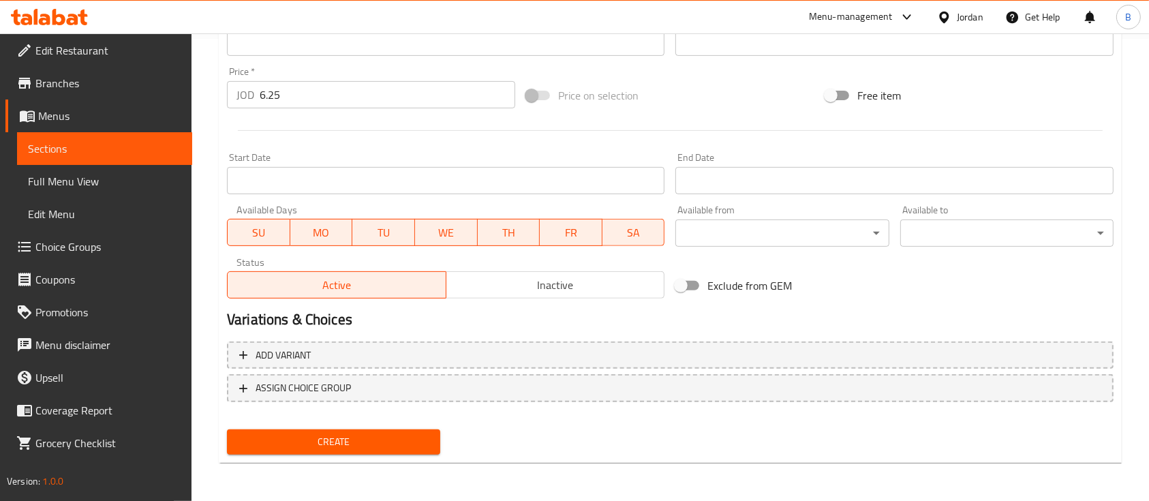
click at [427, 428] on div "Create" at bounding box center [334, 442] width 224 height 36
click at [410, 433] on button "Create" at bounding box center [333, 441] width 213 height 25
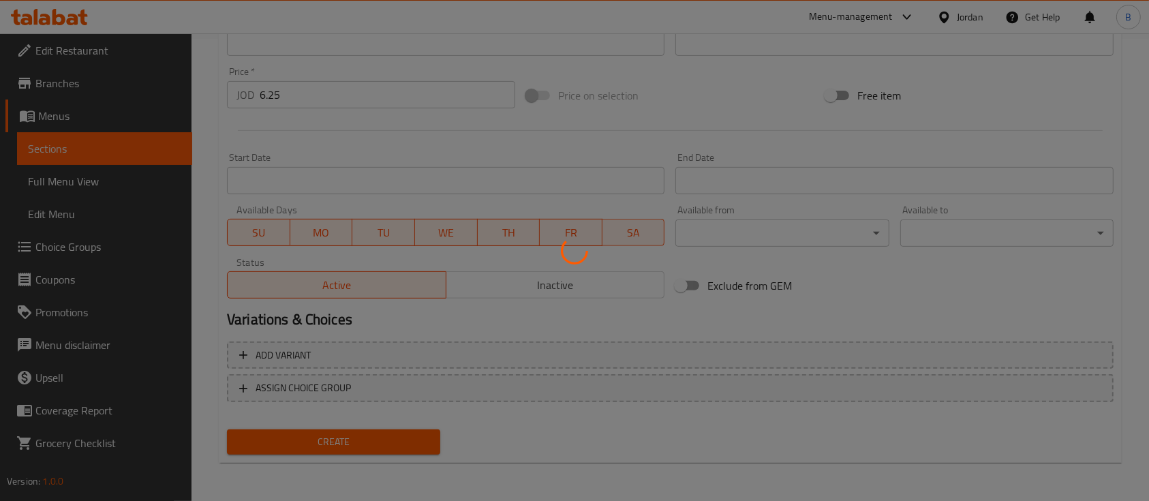
type input "0"
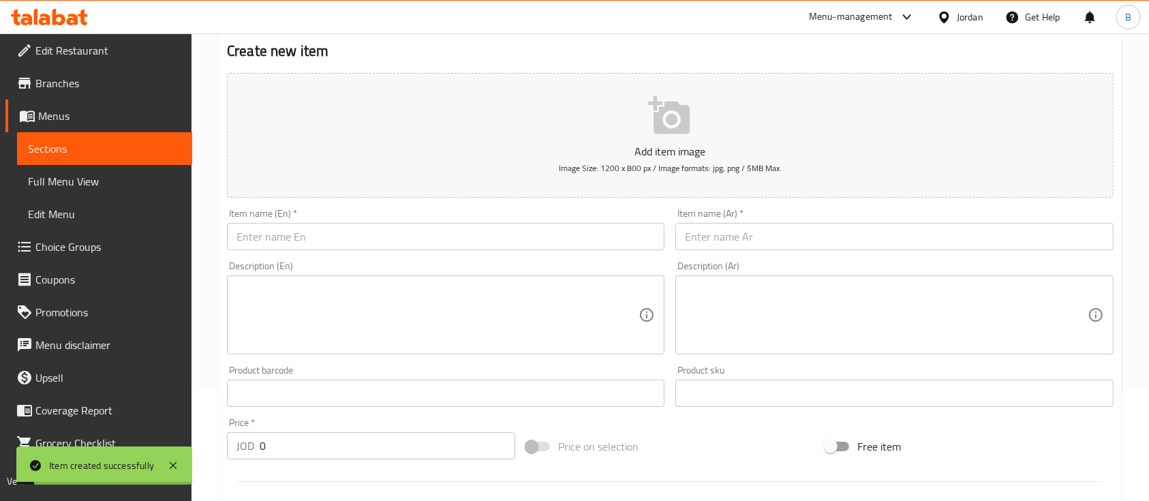
scroll to position [98, 0]
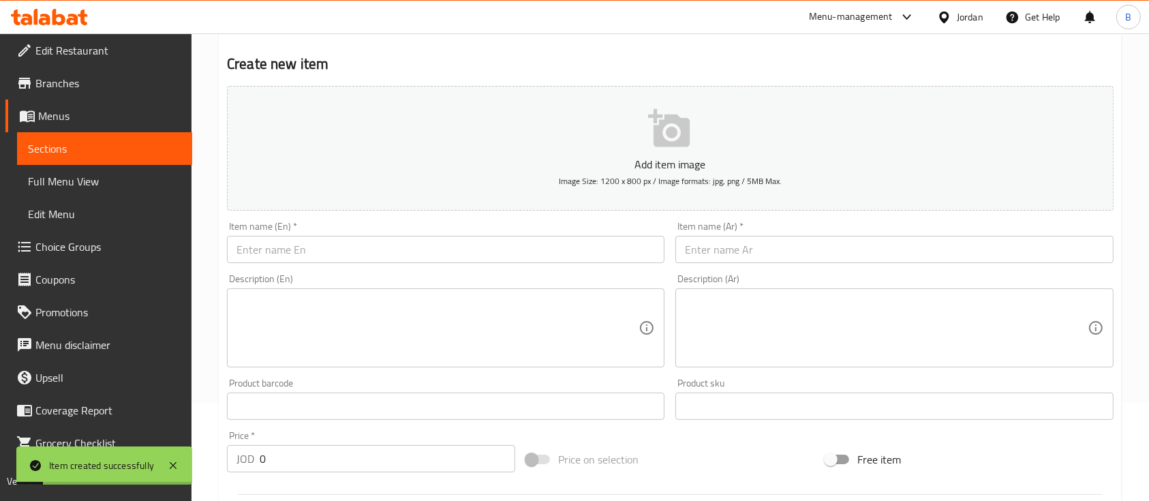
click at [318, 249] on input "text" at bounding box center [446, 249] width 438 height 27
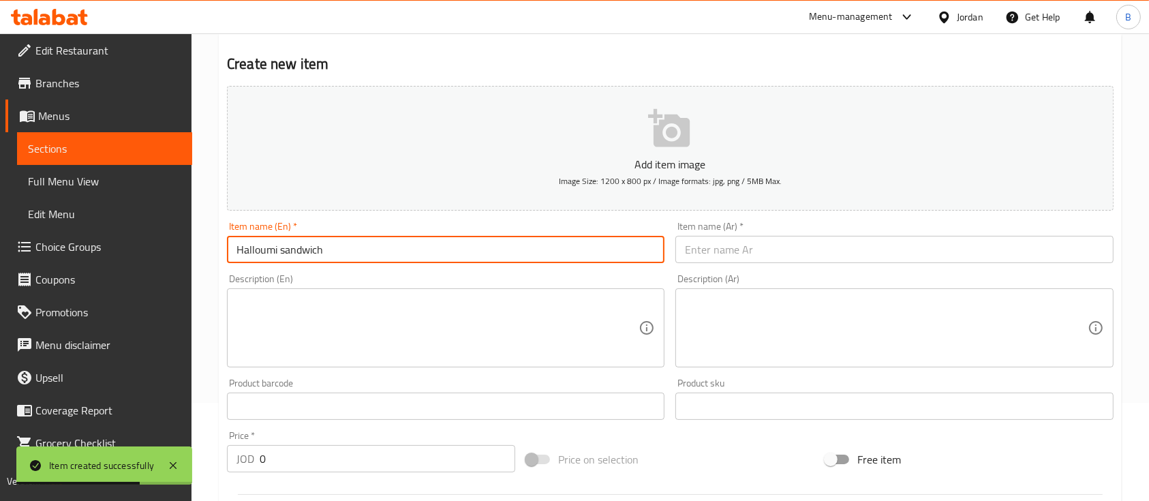
drag, startPoint x: 378, startPoint y: 253, endPoint x: 27, endPoint y: 256, distance: 351.7
click at [49, 256] on div "Edit Restaurant Branches Menus Sections Full Menu View Edit Menu Choice Groups …" at bounding box center [574, 400] width 1149 height 930
type input "Halloumi sandwich"
click at [729, 271] on div "Description (Ar) Description (Ar)" at bounding box center [894, 321] width 449 height 104
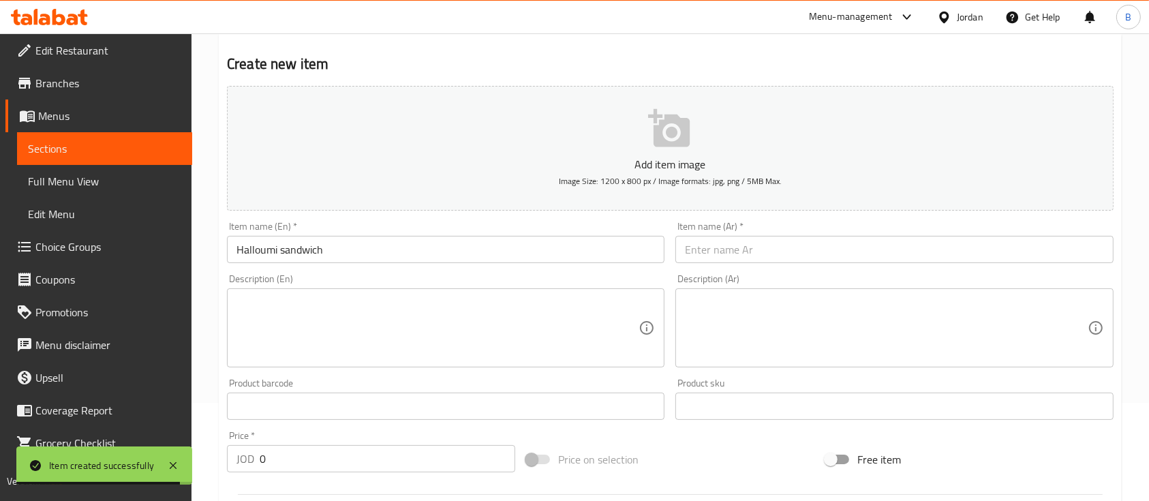
drag, startPoint x: 738, startPoint y: 259, endPoint x: 733, endPoint y: 273, distance: 14.9
click at [738, 259] on input "text" at bounding box center [895, 249] width 438 height 27
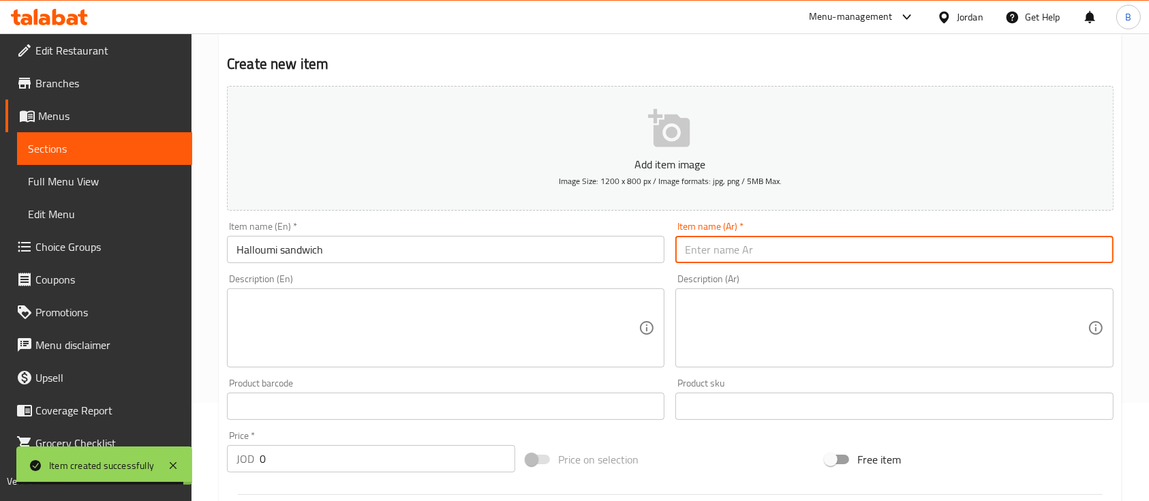
paste input "ساندويتش حلومي"
type input "ساندويتش حلومي"
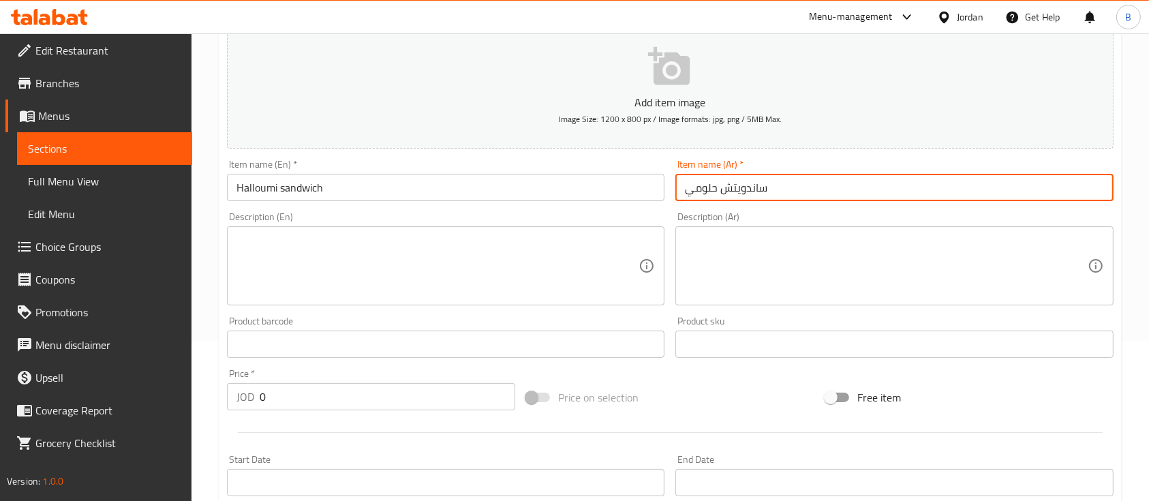
scroll to position [189, 0]
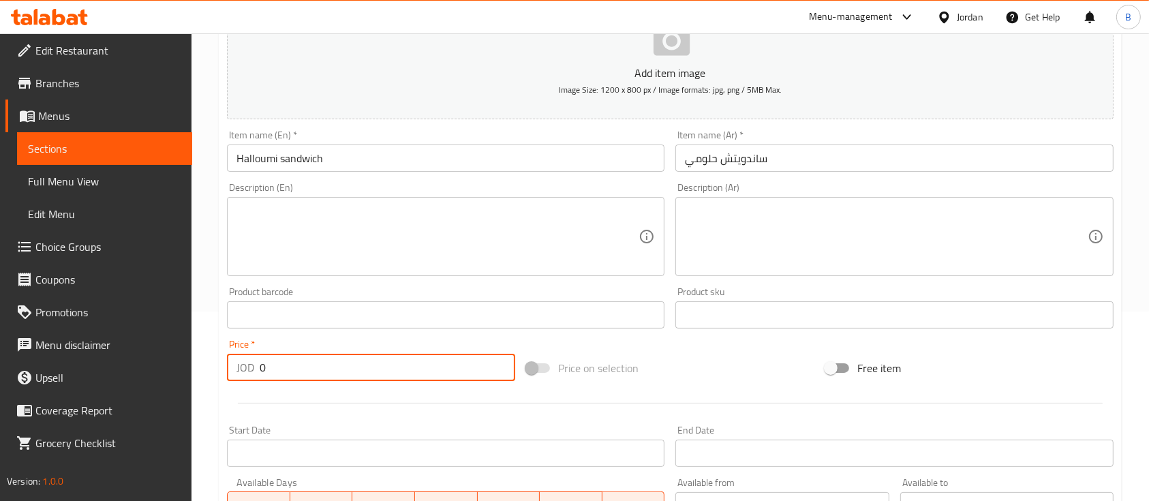
drag, startPoint x: 298, startPoint y: 368, endPoint x: 102, endPoint y: 366, distance: 195.6
click at [136, 366] on div "Edit Restaurant Branches Menus Sections Full Menu View Edit Menu Choice Groups …" at bounding box center [574, 309] width 1149 height 930
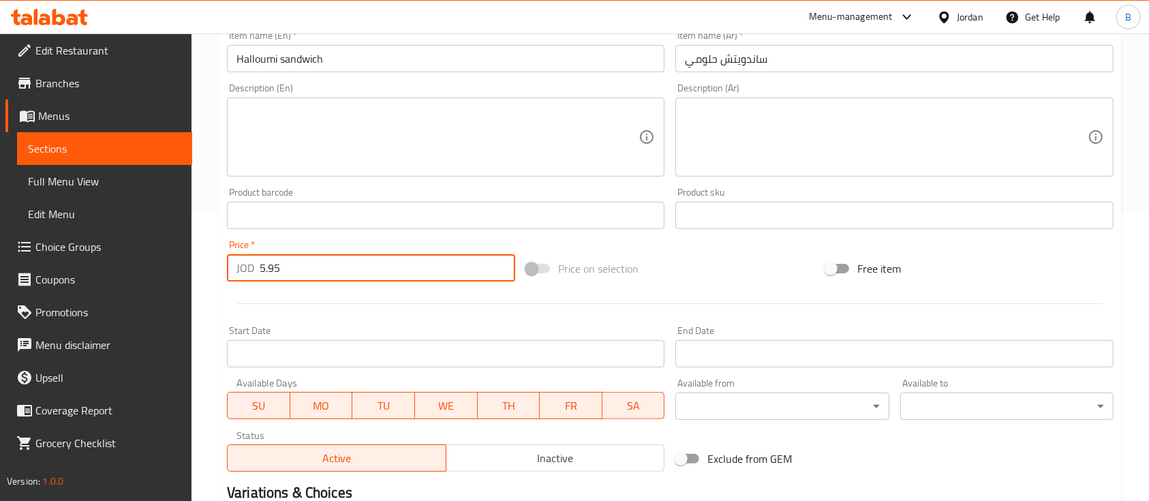
scroll to position [462, 0]
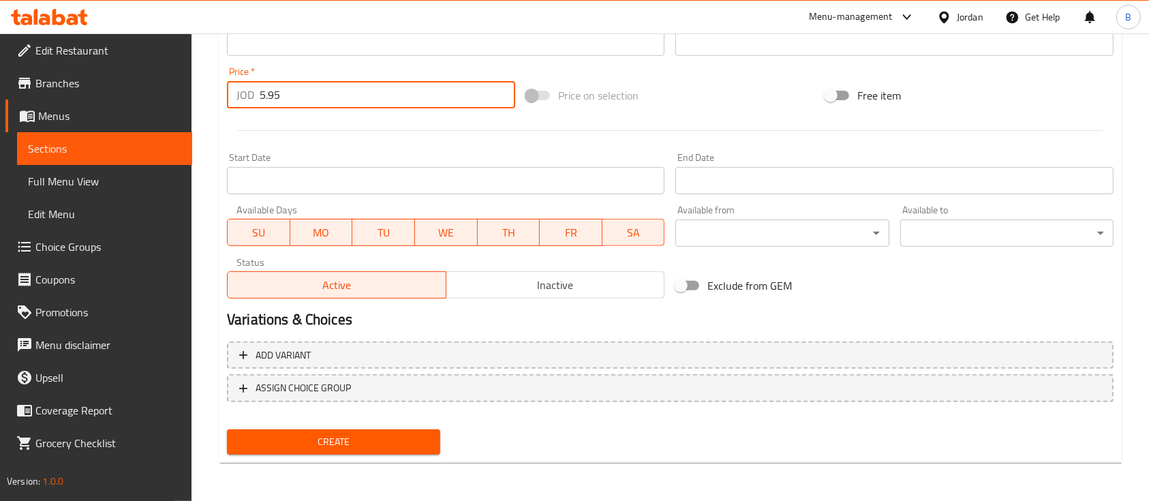
type input "5.95"
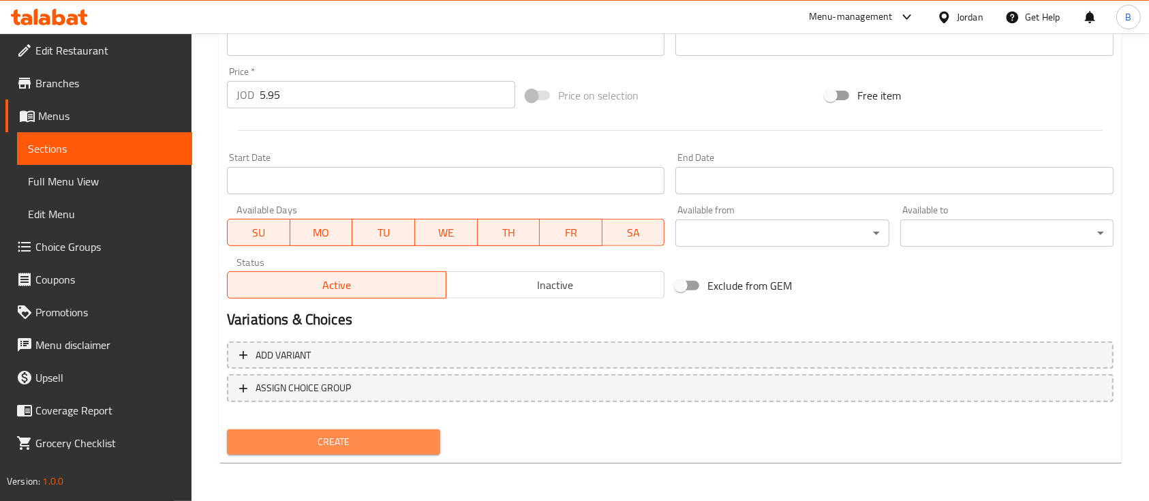
click at [365, 446] on span "Create" at bounding box center [334, 442] width 192 height 17
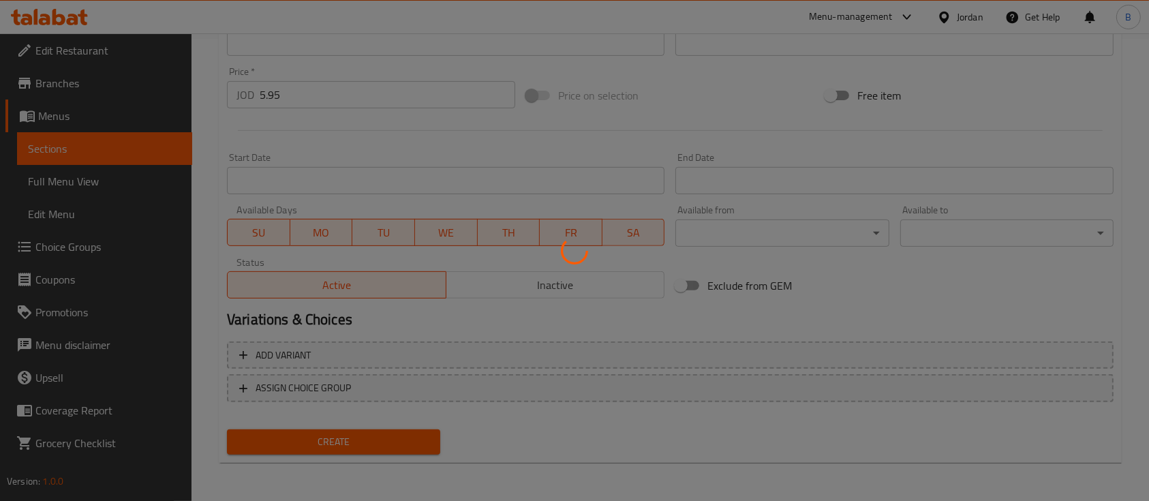
type input "0"
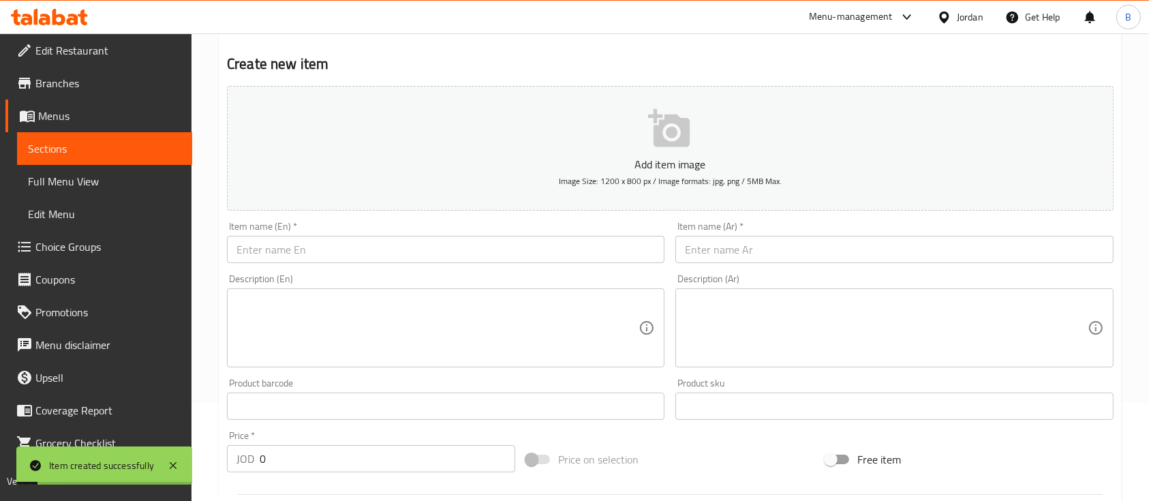
scroll to position [0, 0]
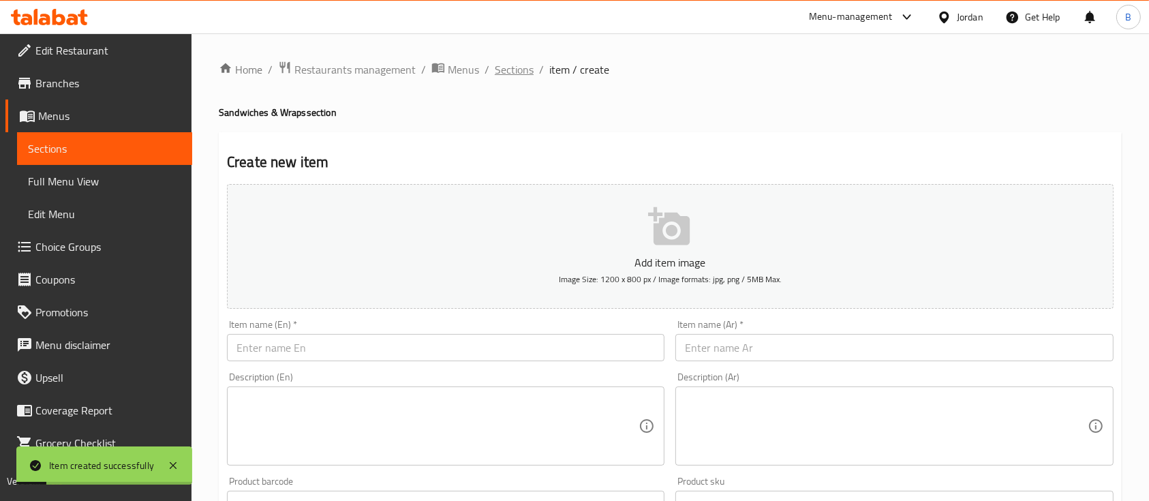
click at [503, 68] on span "Sections" at bounding box center [514, 69] width 39 height 16
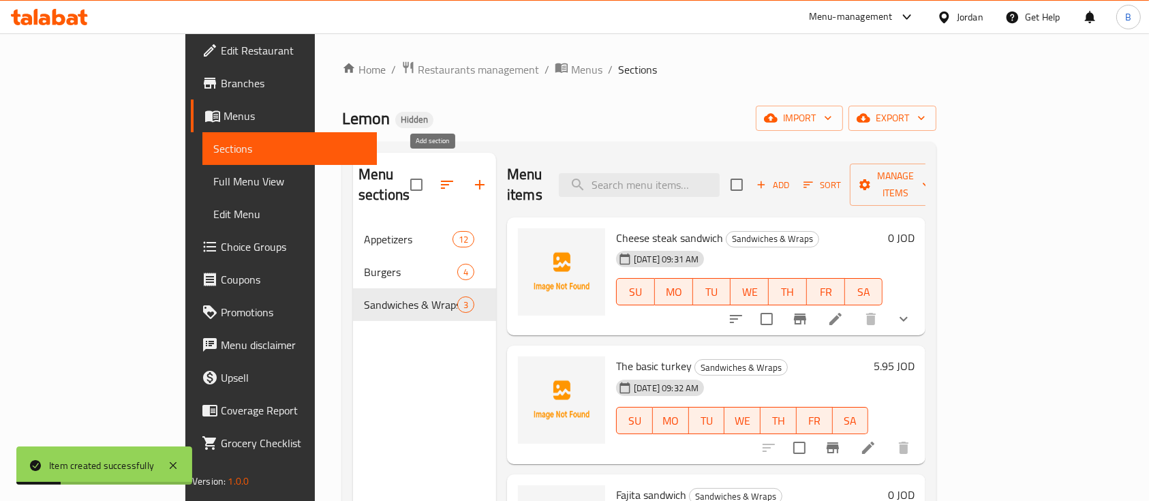
click at [464, 183] on button "button" at bounding box center [480, 184] width 33 height 33
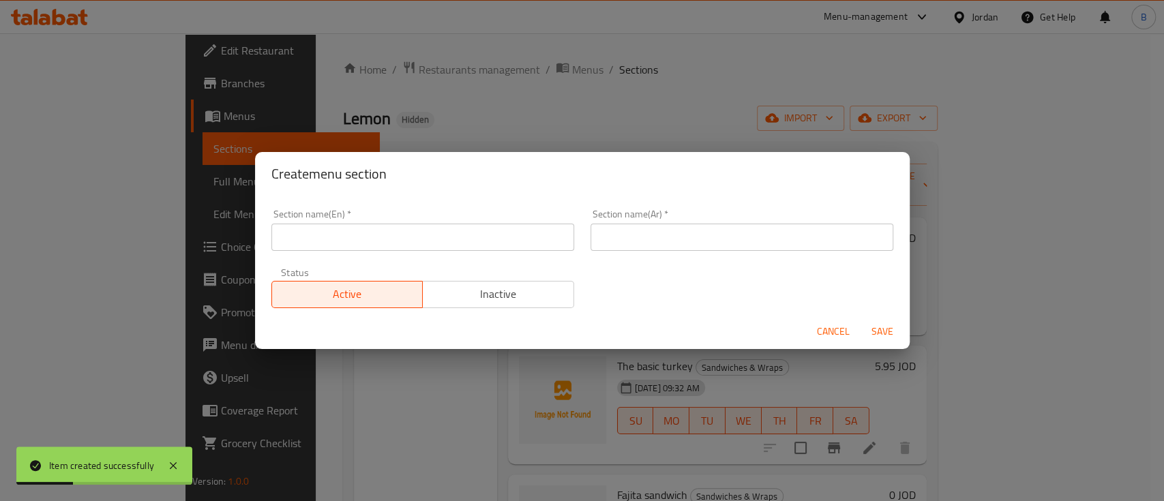
drag, startPoint x: 385, startPoint y: 234, endPoint x: 392, endPoint y: 239, distance: 8.3
click at [385, 234] on input "text" at bounding box center [422, 237] width 303 height 27
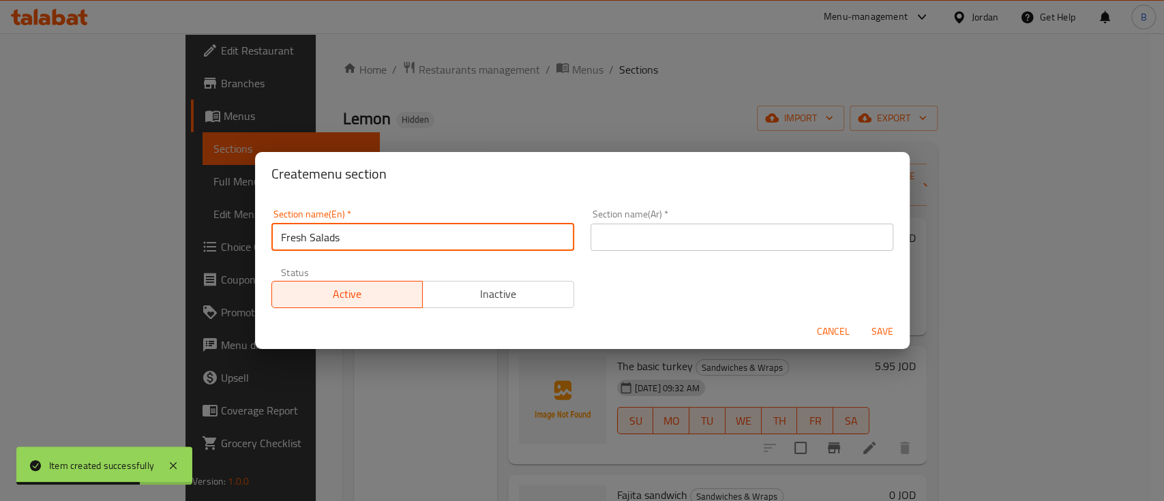
drag, startPoint x: 399, startPoint y: 244, endPoint x: 128, endPoint y: 244, distance: 271.3
click at [128, 244] on div "Create menu section Section name(En)   * Fresh Salads Section name(En) * Sectio…" at bounding box center [582, 250] width 1164 height 501
type input "Fresh Salads"
click at [654, 231] on input "text" at bounding box center [741, 237] width 303 height 27
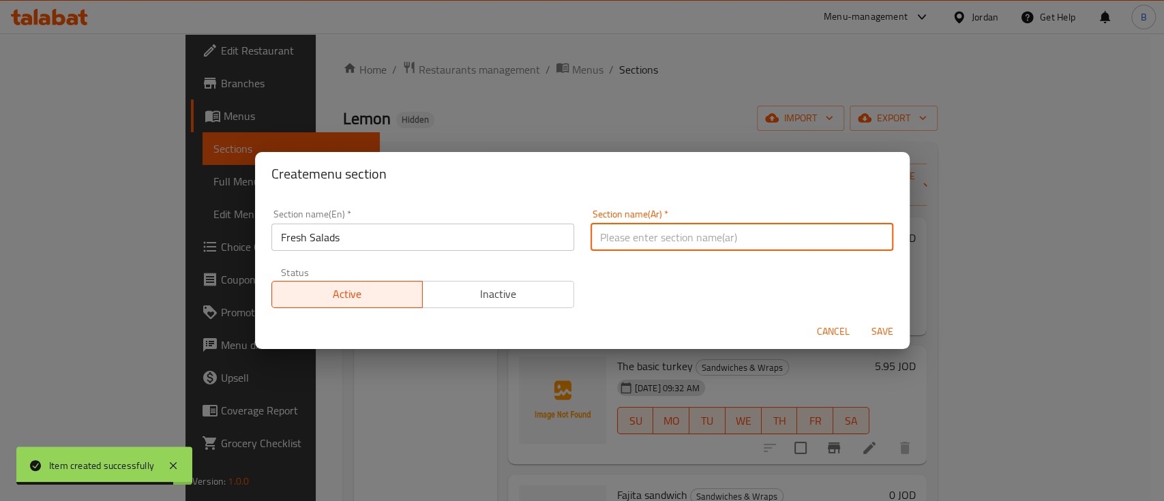
paste input "السلطات الطازجة"
type input "السلطات الطازجة"
click at [895, 335] on span "Save" at bounding box center [882, 331] width 33 height 17
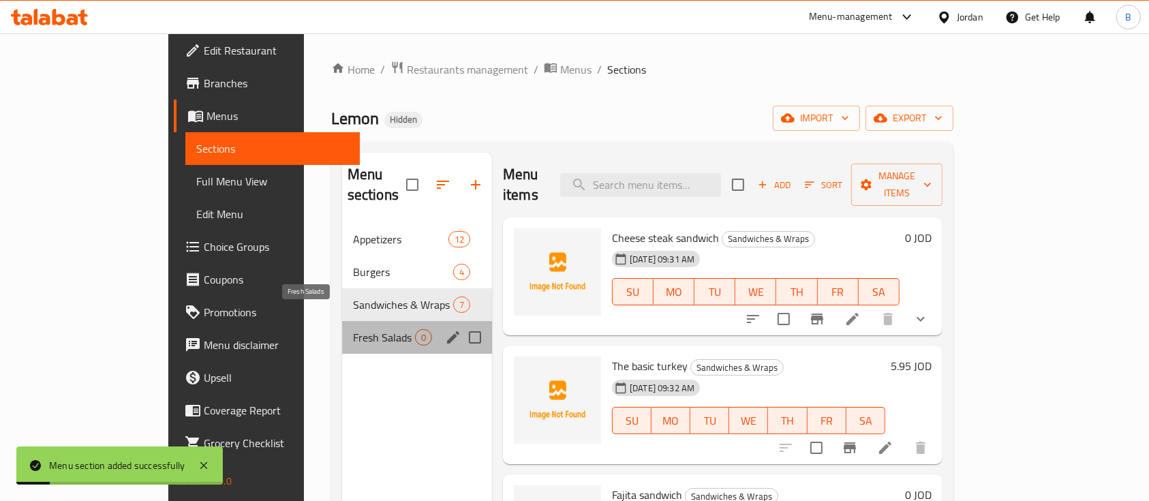
click at [353, 329] on span "Fresh Salads" at bounding box center [384, 337] width 62 height 16
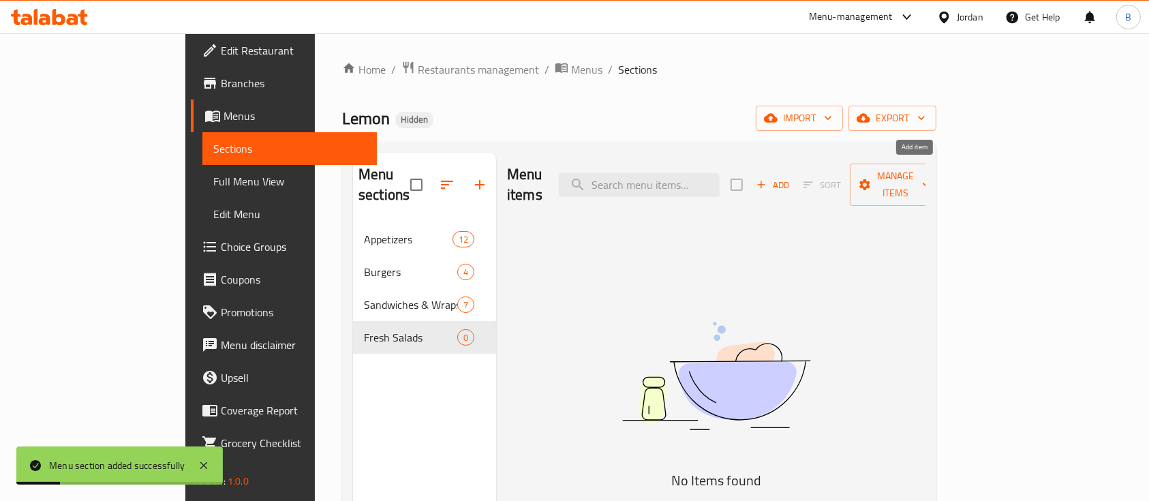
click at [768, 179] on icon "button" at bounding box center [761, 185] width 12 height 12
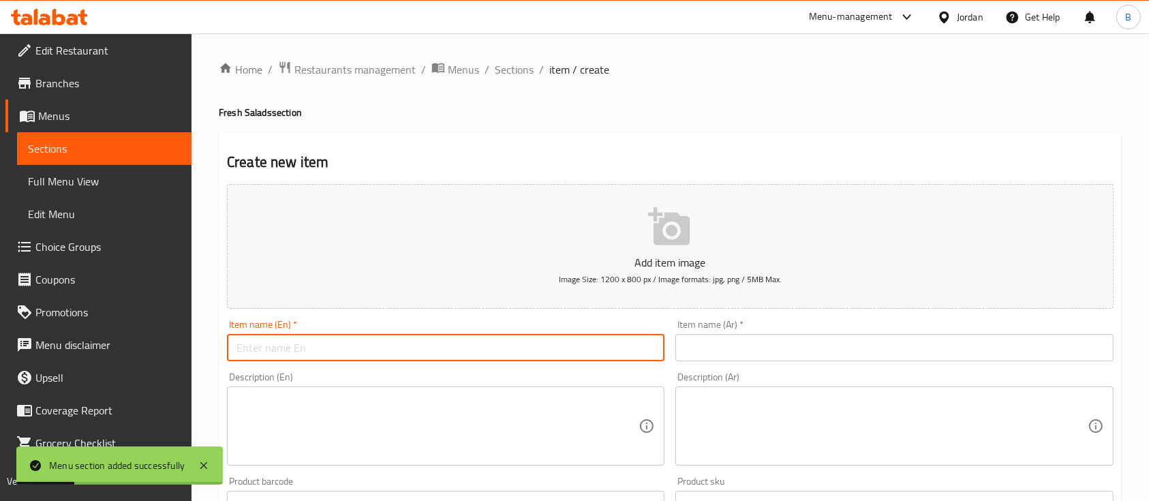
click at [554, 344] on input "text" at bounding box center [446, 347] width 438 height 27
drag, startPoint x: 392, startPoint y: 349, endPoint x: 142, endPoint y: 350, distance: 249.5
click at [175, 348] on div "Edit Restaurant Branches Menus Sections Full Menu View Edit Menu Choice Groups …" at bounding box center [574, 498] width 1149 height 930
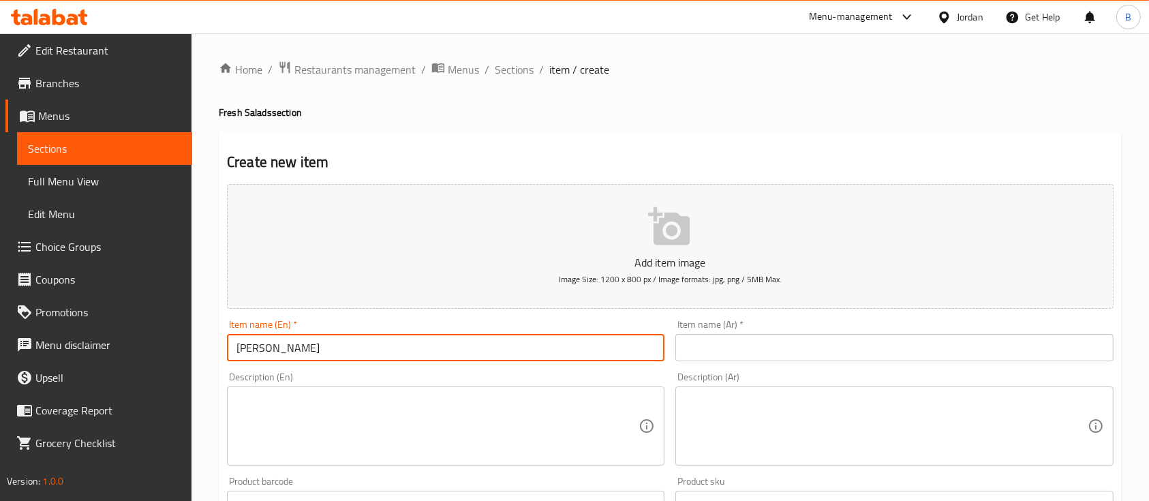
type input "Julius caesar"
click at [706, 354] on input "text" at bounding box center [895, 347] width 438 height 27
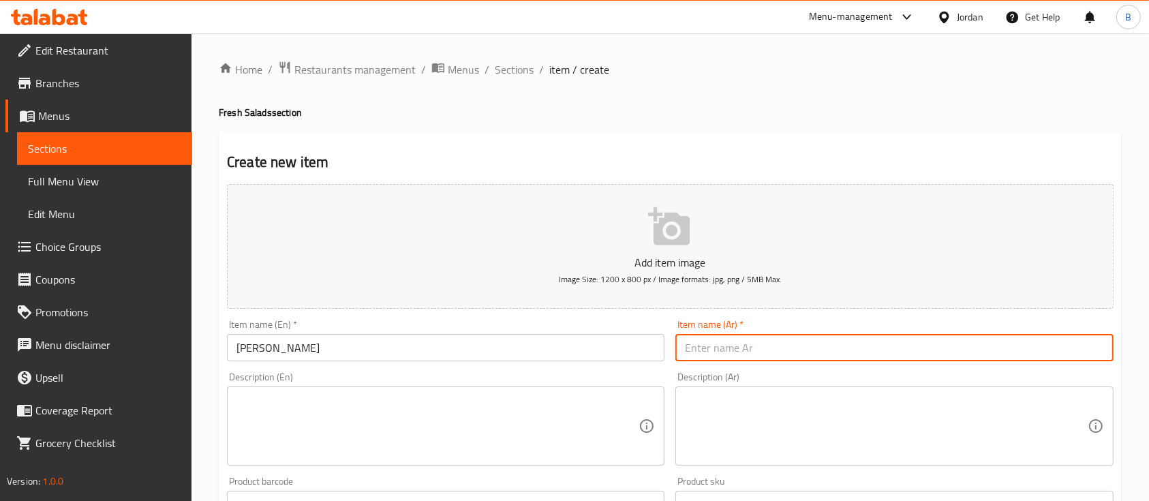
paste input "يوليوس قيصر"
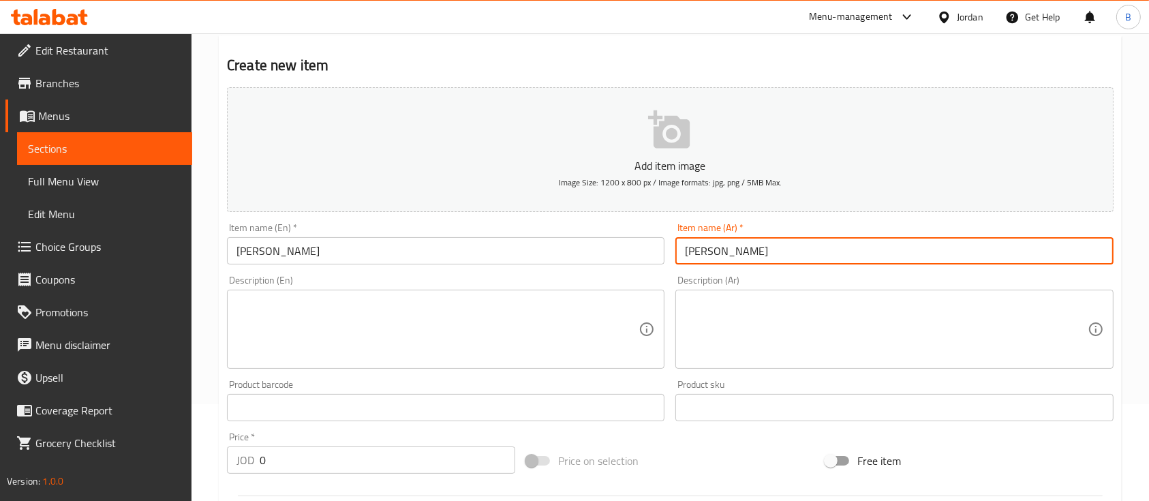
scroll to position [273, 0]
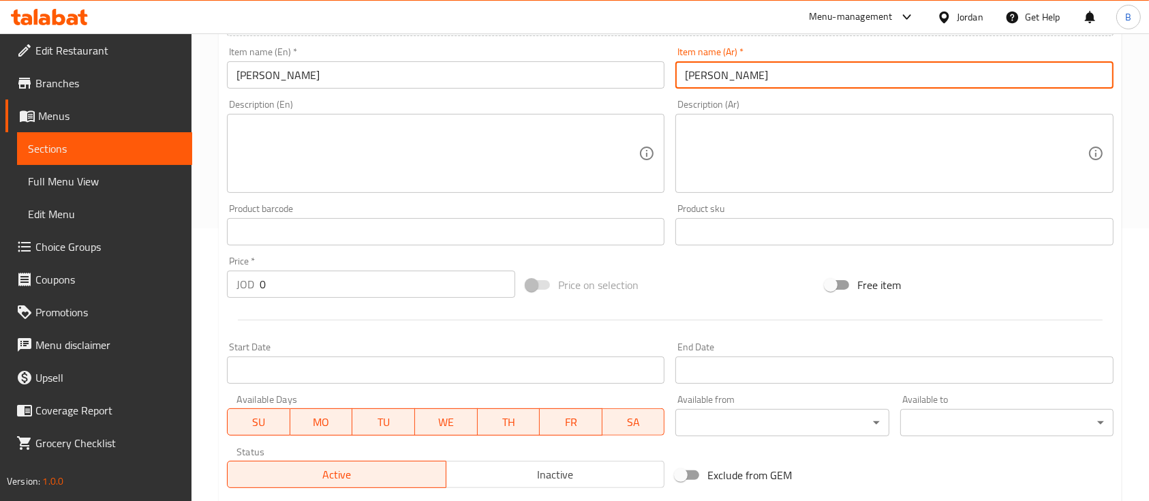
type input "يوليوس قيصر"
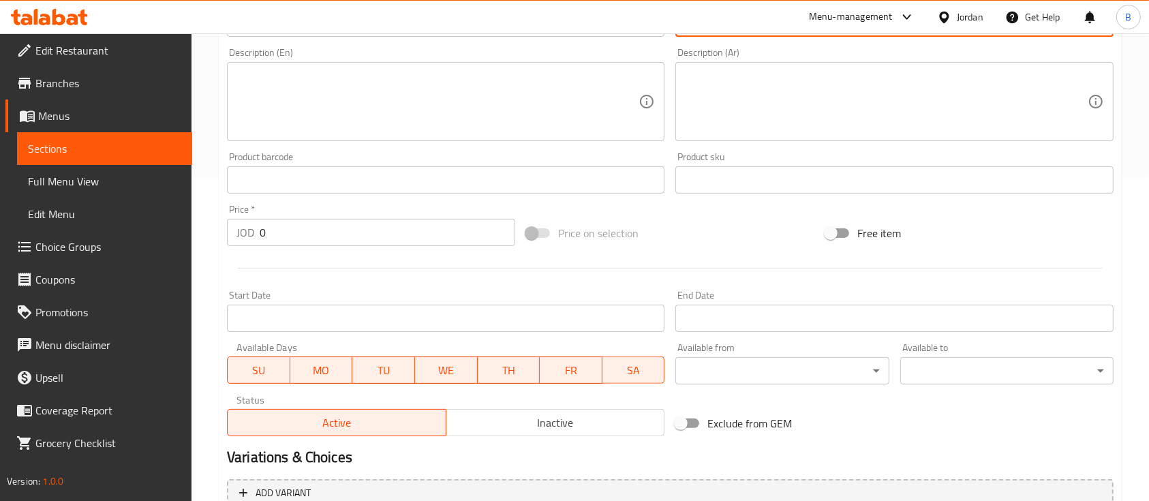
scroll to position [363, 0]
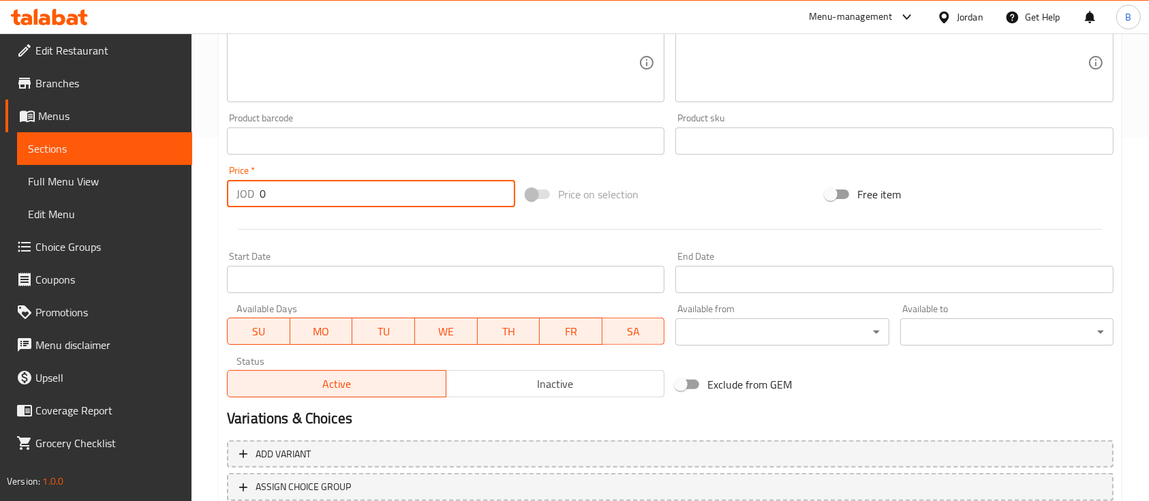
drag, startPoint x: 279, startPoint y: 189, endPoint x: 139, endPoint y: 207, distance: 141.4
click at [162, 199] on div "Edit Restaurant Branches Menus Sections Full Menu View Edit Menu Choice Groups …" at bounding box center [574, 135] width 1149 height 930
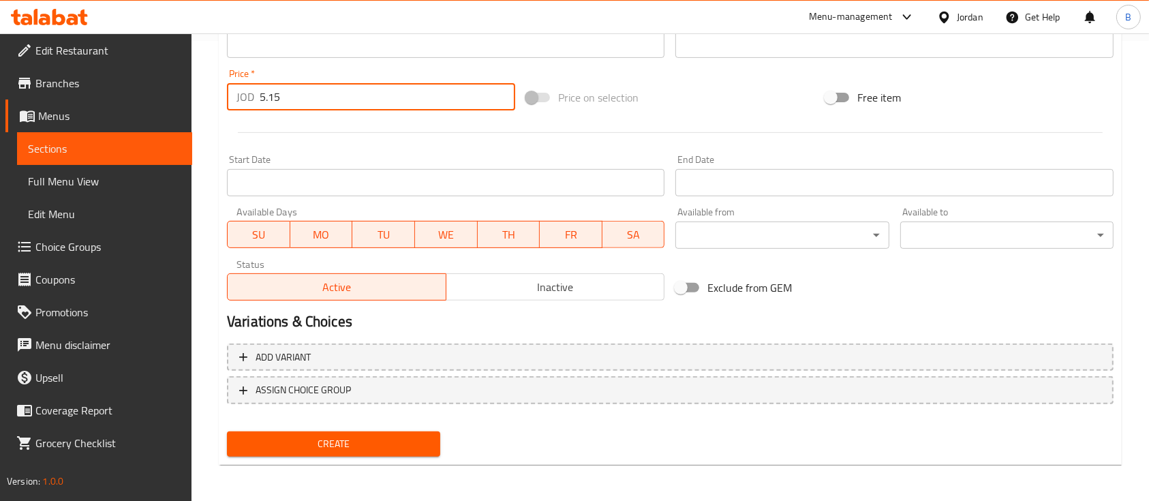
scroll to position [462, 0]
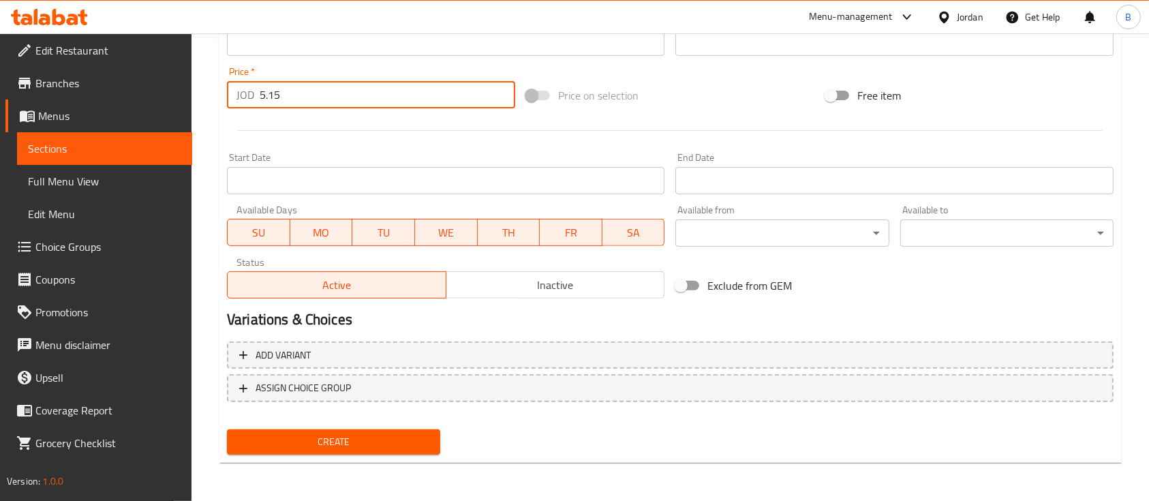
type input "5.15"
click at [348, 444] on span "Create" at bounding box center [334, 442] width 192 height 17
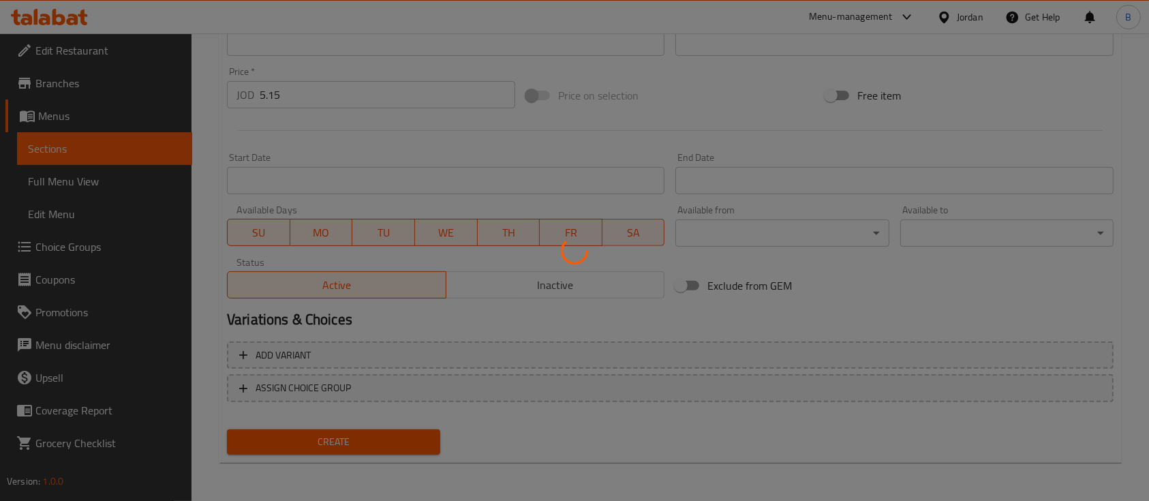
type input "0"
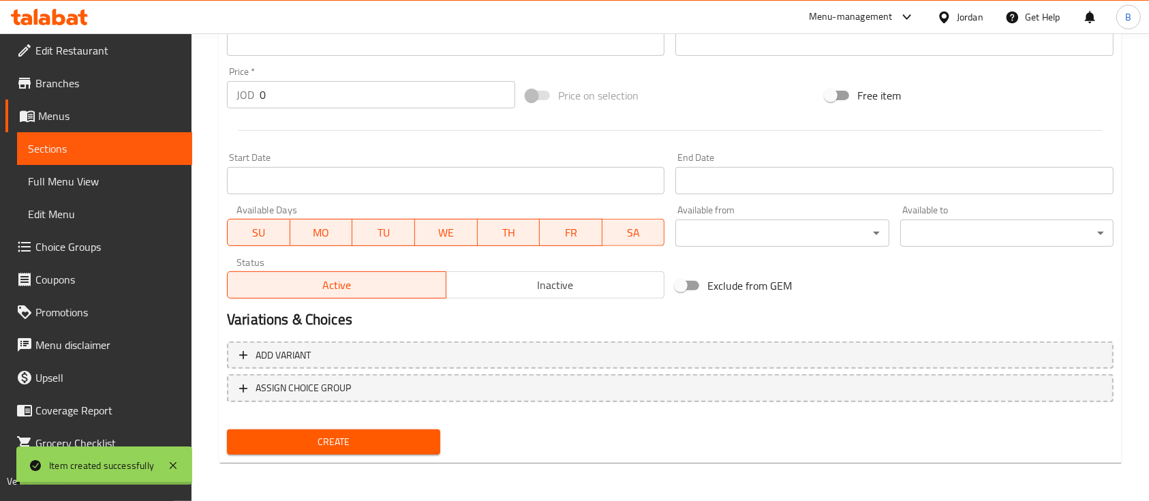
click at [97, 249] on span "Choice Groups" at bounding box center [108, 247] width 146 height 16
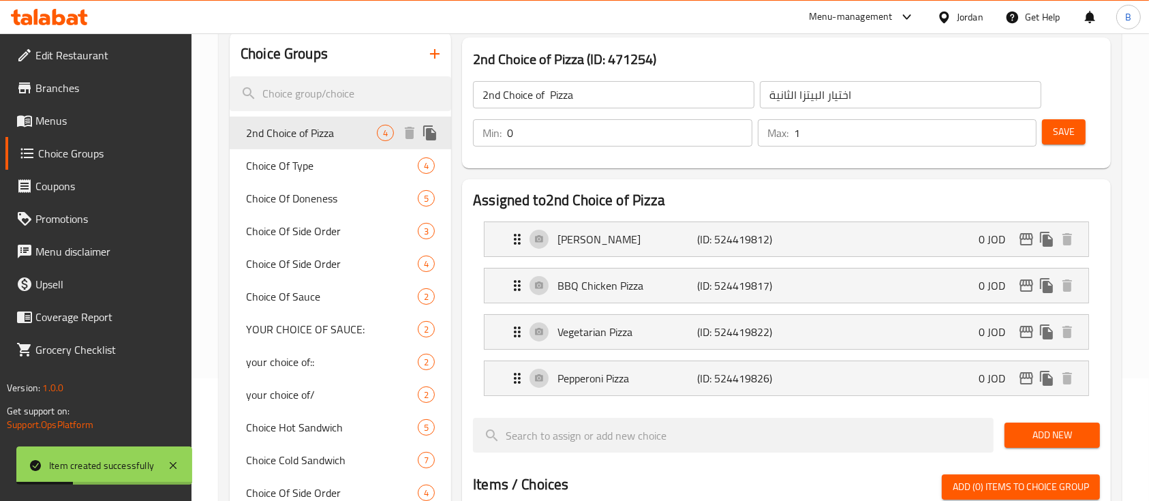
scroll to position [11, 0]
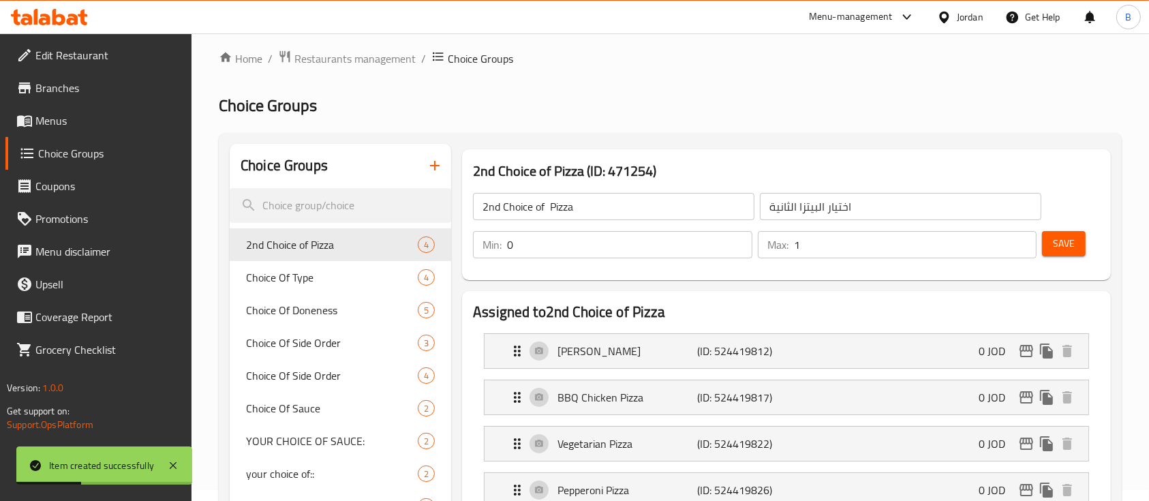
click at [436, 170] on icon "button" at bounding box center [435, 165] width 16 height 16
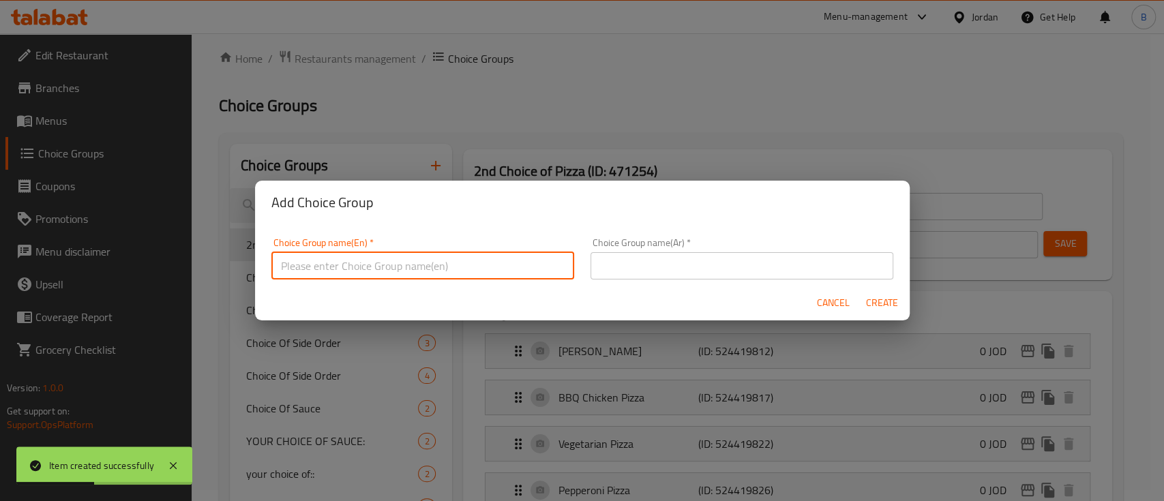
click at [434, 260] on input "text" at bounding box center [422, 265] width 303 height 27
type input "add::"
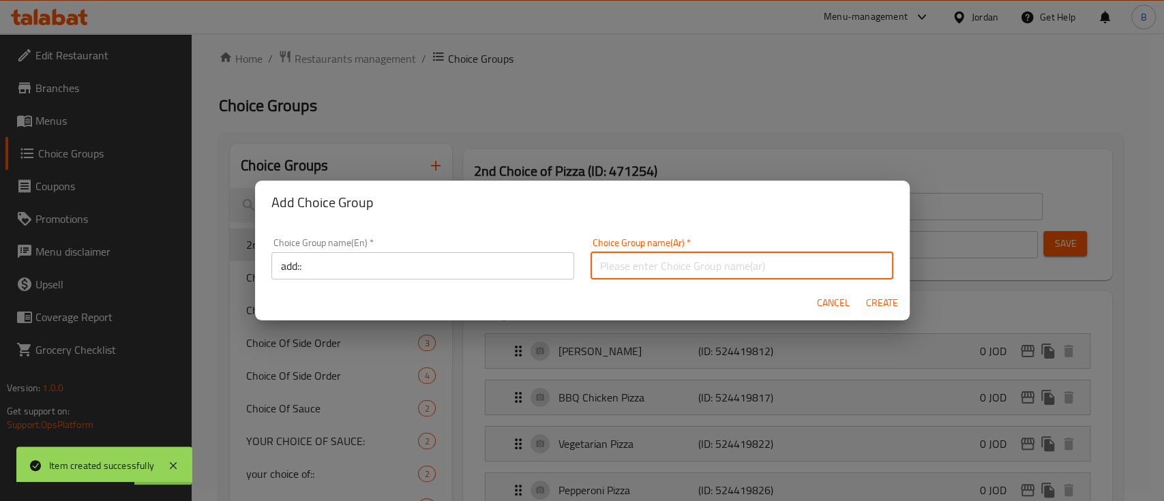
click at [701, 275] on input "text" at bounding box center [741, 265] width 303 height 27
type input "اضافة"
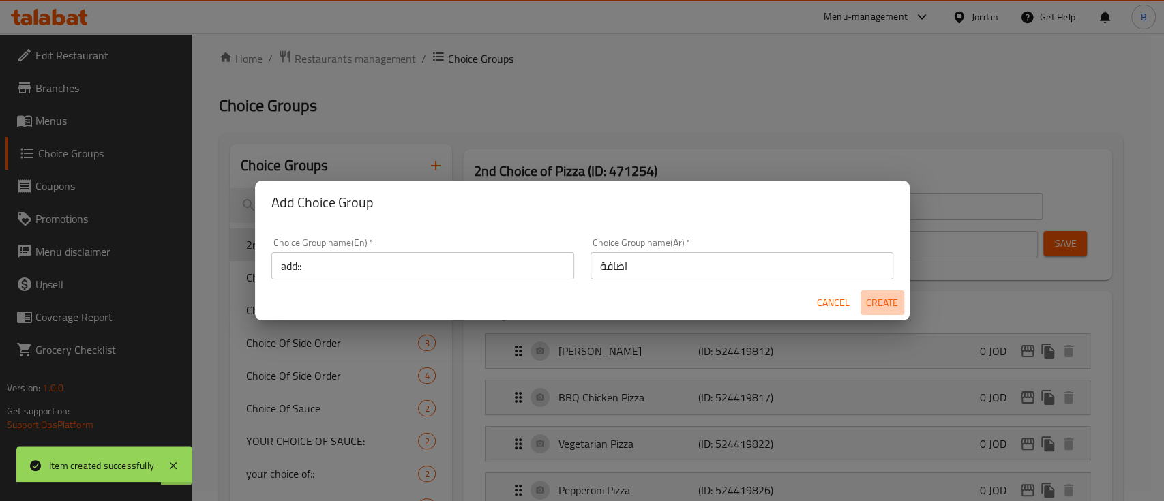
click at [883, 303] on span "Create" at bounding box center [882, 302] width 33 height 17
type input "add::"
type input "اضافة"
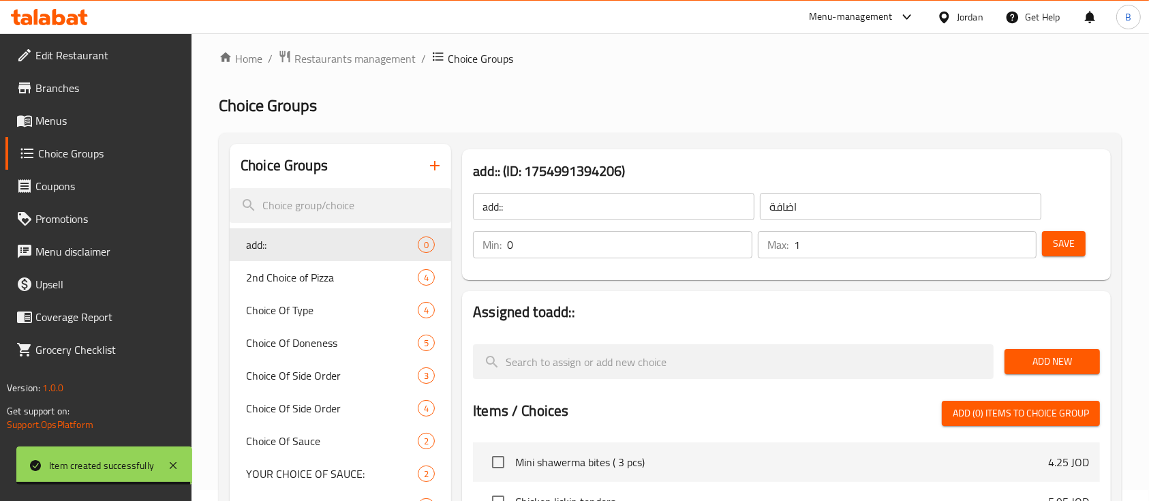
type input "1"
click at [1021, 239] on input "1" at bounding box center [915, 244] width 243 height 27
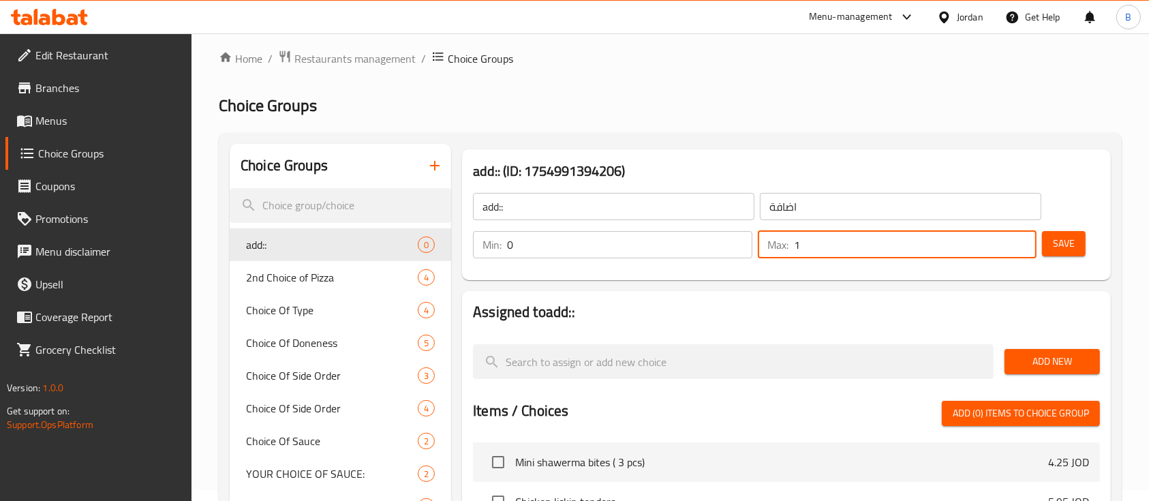
click at [1063, 239] on span "Save" at bounding box center [1064, 243] width 22 height 17
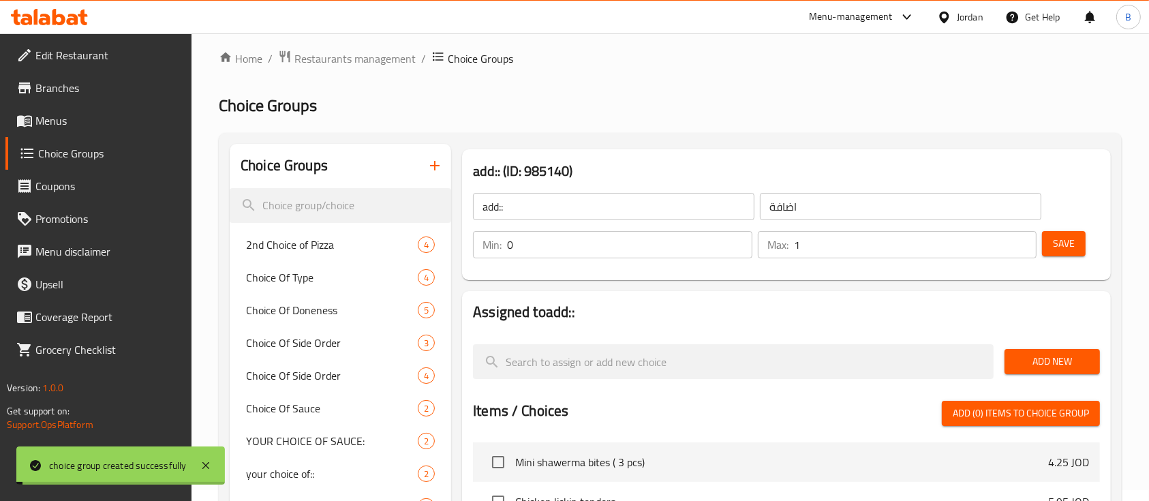
click at [1050, 357] on span "Add New" at bounding box center [1053, 361] width 74 height 17
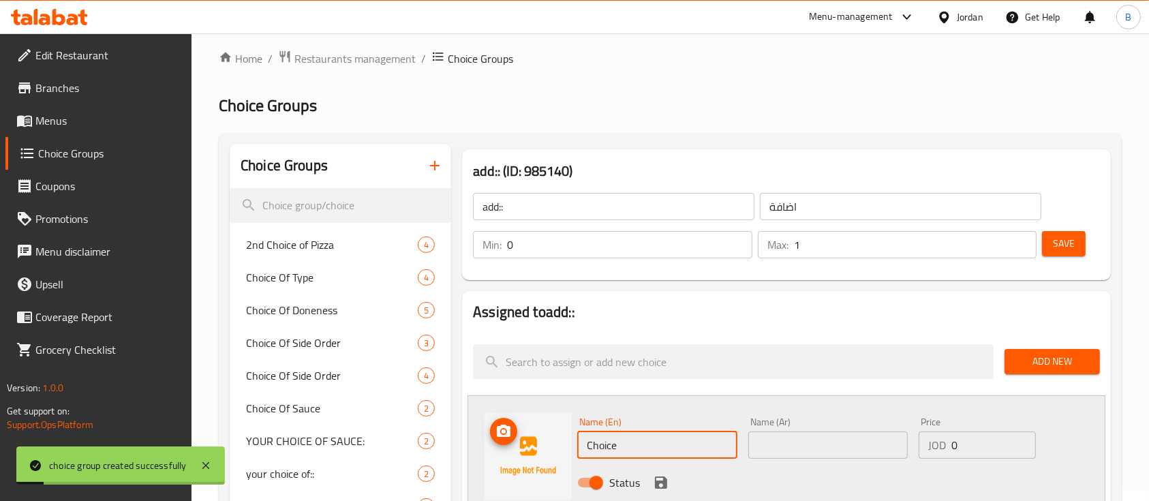
drag, startPoint x: 648, startPoint y: 449, endPoint x: 153, endPoint y: 452, distance: 495.6
type input "chicken"
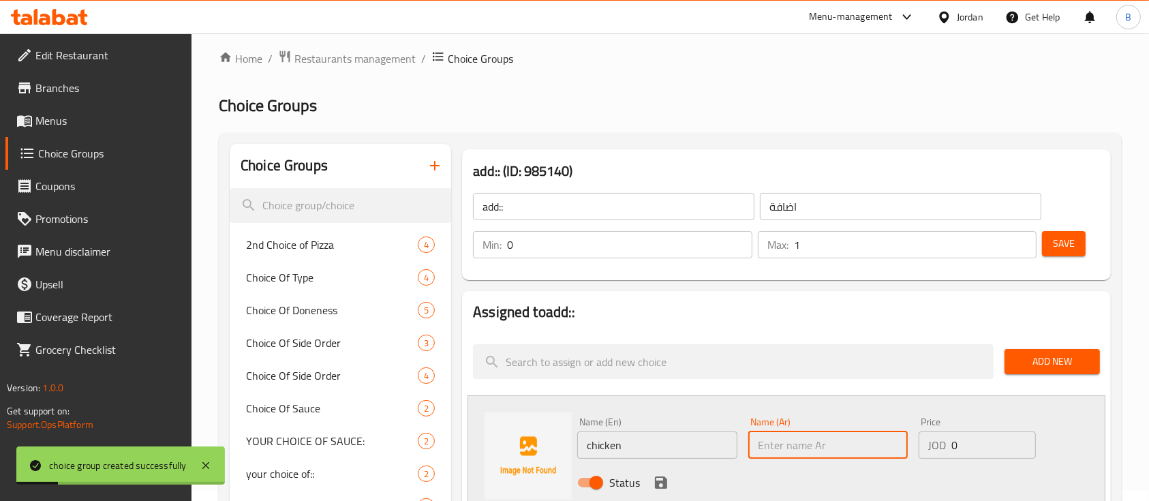
click at [812, 438] on input "text" at bounding box center [828, 444] width 160 height 27
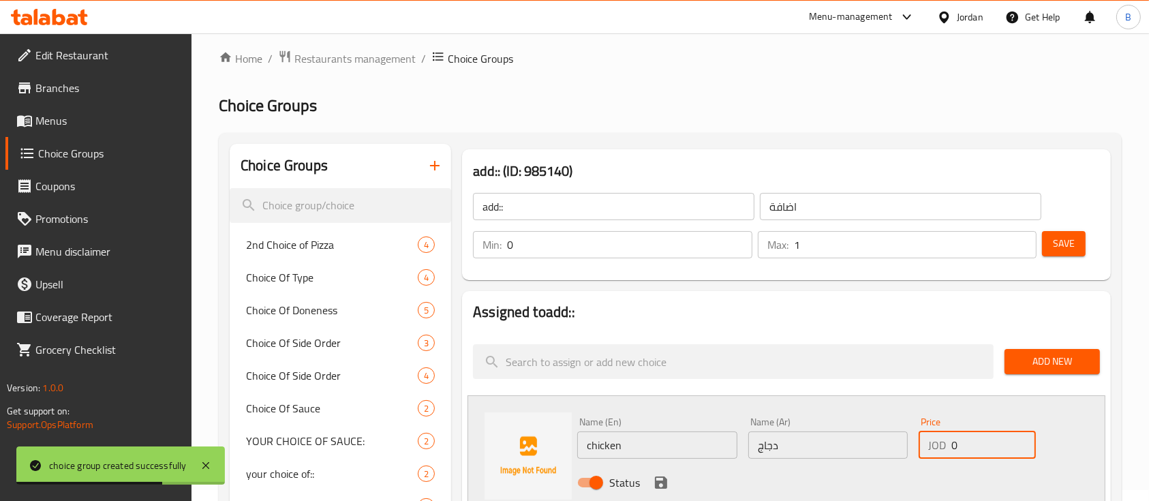
drag, startPoint x: 989, startPoint y: 453, endPoint x: 742, endPoint y: 459, distance: 247.5
click at [763, 456] on div "Name (En) chicken Name (En) Name (Ar) دجاج Name (Ar) Price JOD 0 Price Status" at bounding box center [828, 456] width 512 height 89
click at [659, 483] on icon "save" at bounding box center [661, 482] width 12 height 12
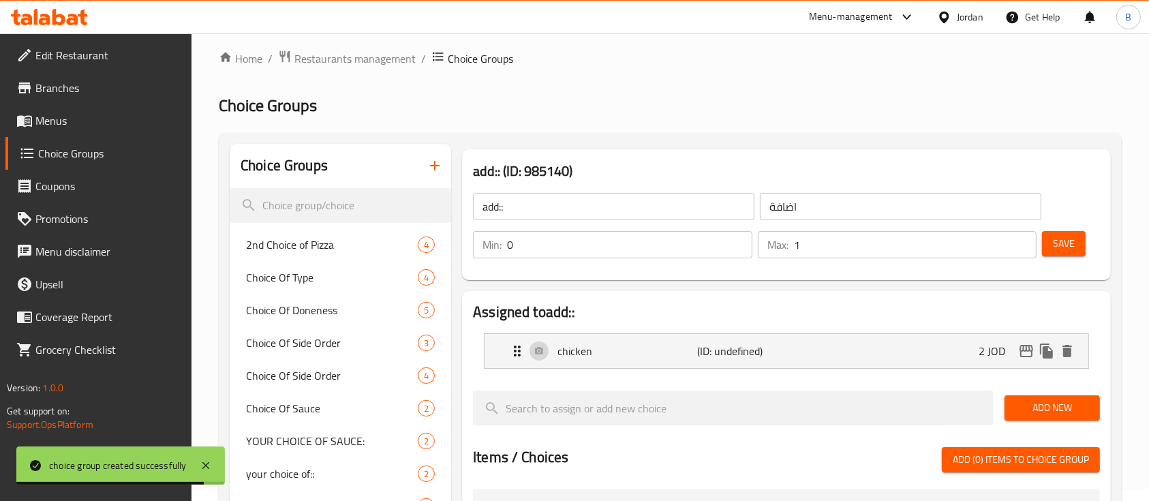
click at [1052, 234] on button "Save" at bounding box center [1064, 243] width 44 height 25
click at [55, 127] on span "Menus" at bounding box center [108, 120] width 146 height 16
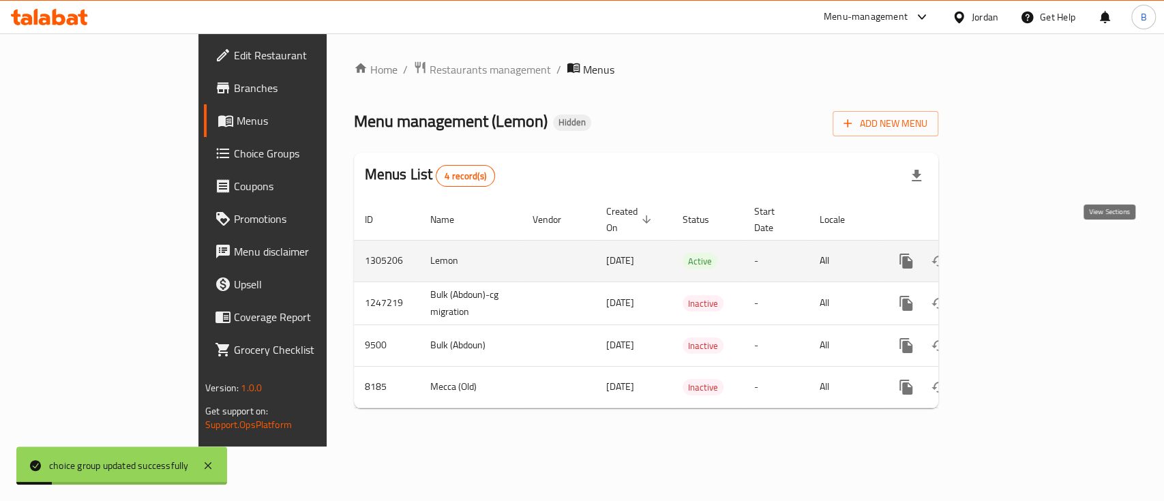
click at [1012, 253] on icon "enhanced table" at bounding box center [1004, 261] width 16 height 16
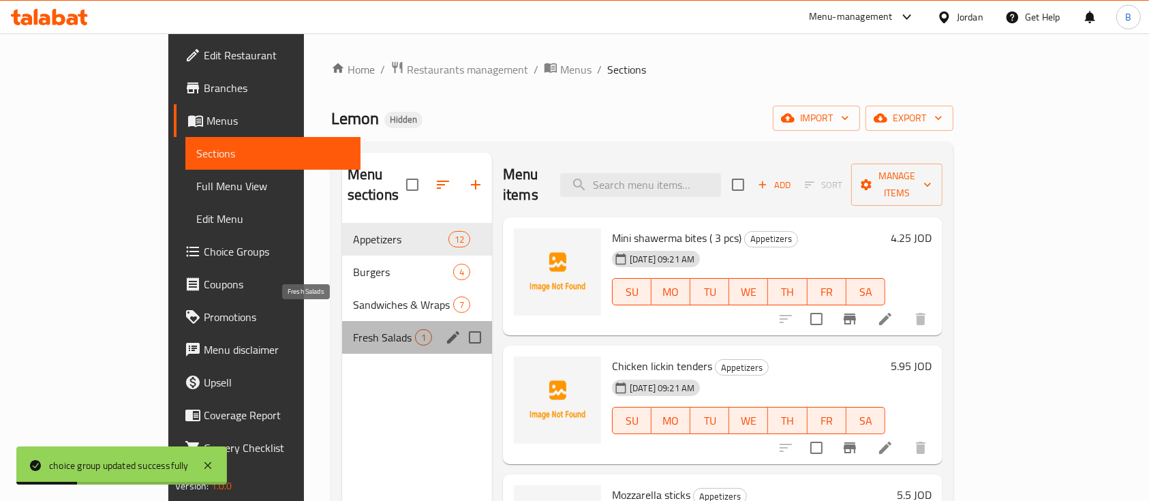
click at [353, 329] on span "Fresh Salads" at bounding box center [384, 337] width 62 height 16
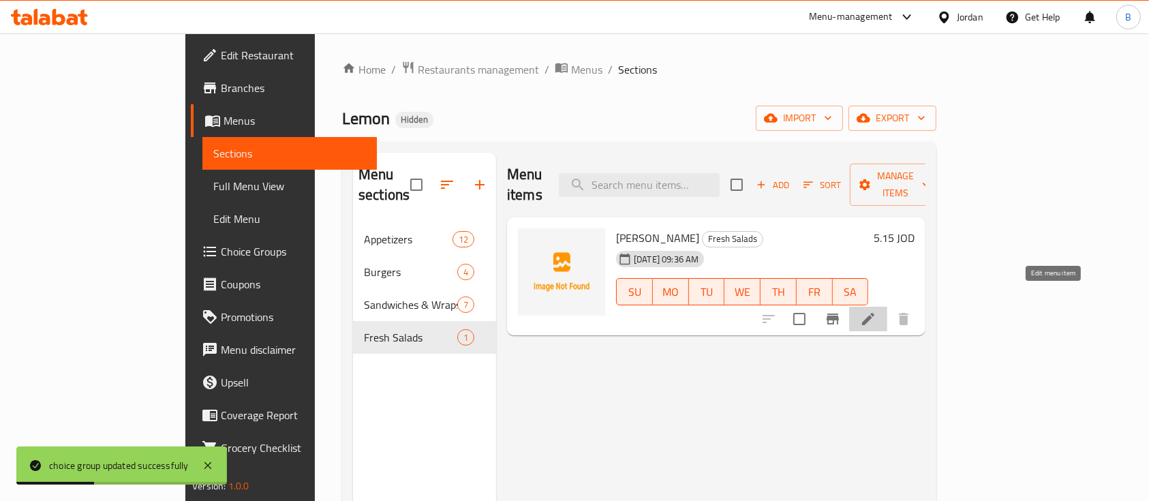
click at [877, 311] on icon at bounding box center [868, 319] width 16 height 16
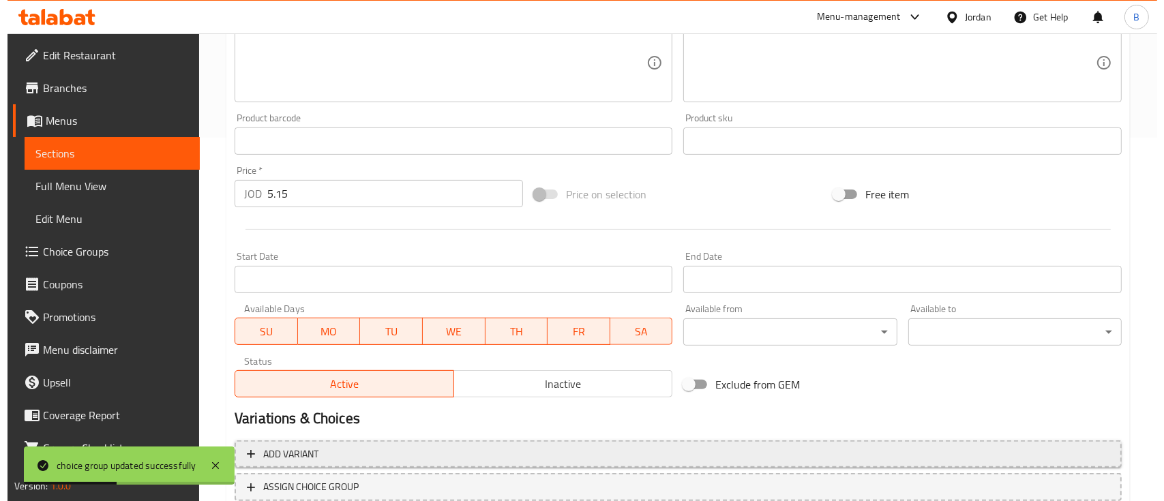
scroll to position [462, 0]
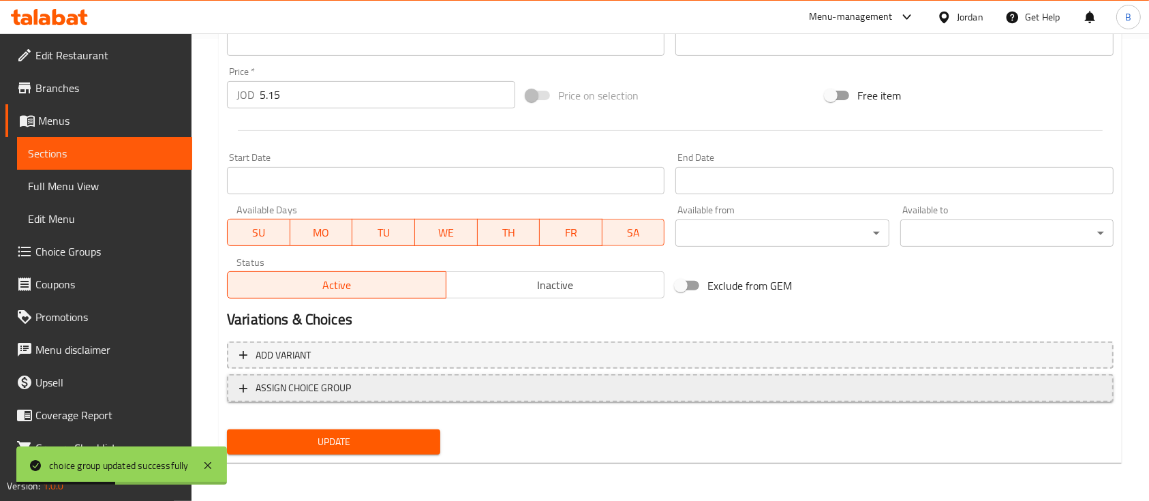
click at [391, 395] on span "ASSIGN CHOICE GROUP" at bounding box center [670, 388] width 862 height 17
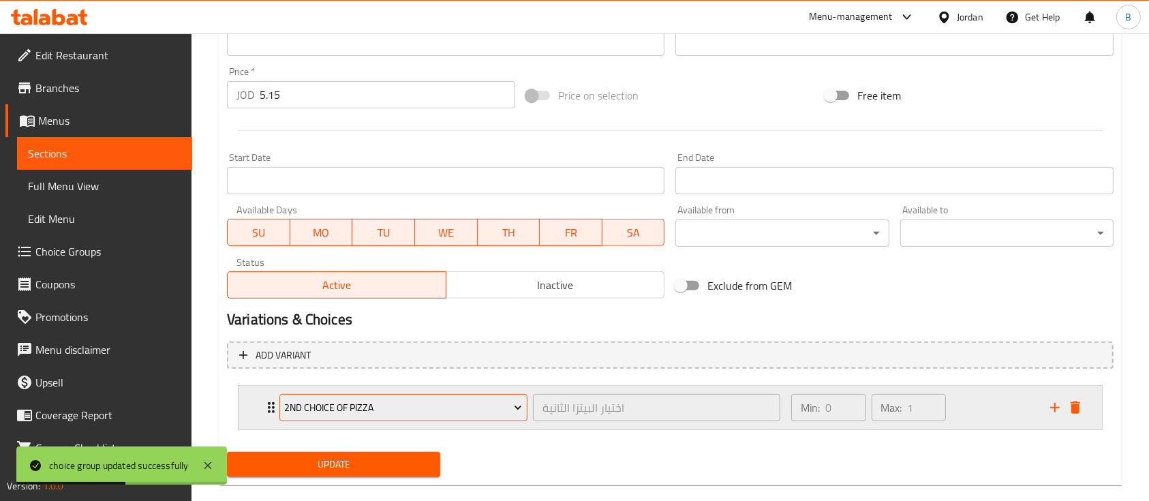
click at [452, 412] on span "2nd Choice of Pizza" at bounding box center [403, 407] width 238 height 17
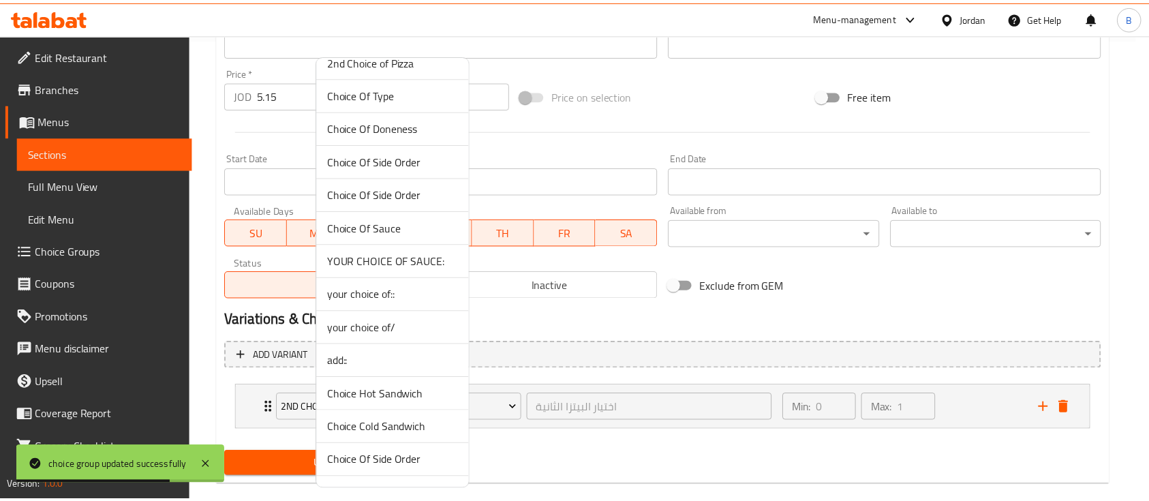
scroll to position [0, 0]
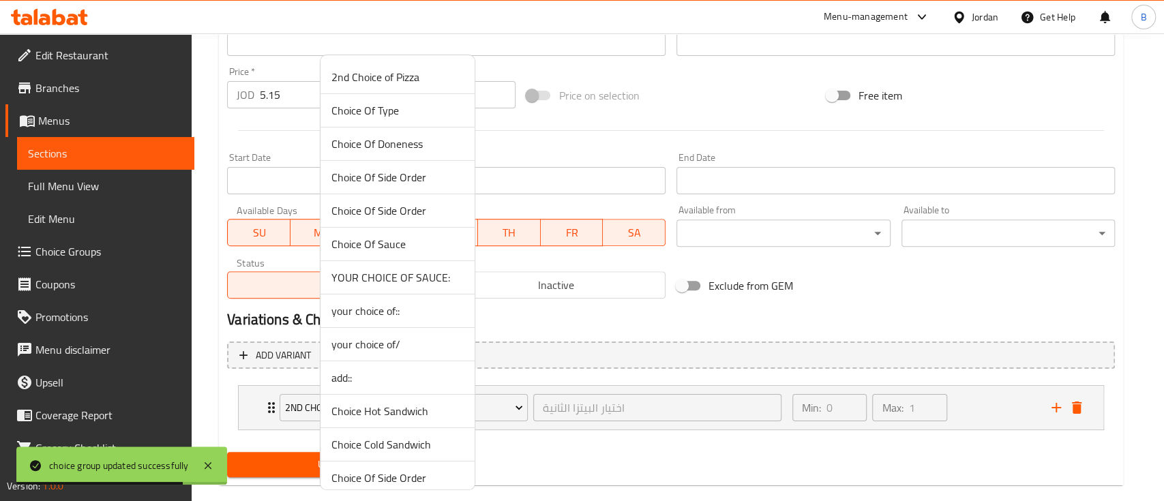
click at [385, 369] on span "add::" at bounding box center [397, 377] width 132 height 16
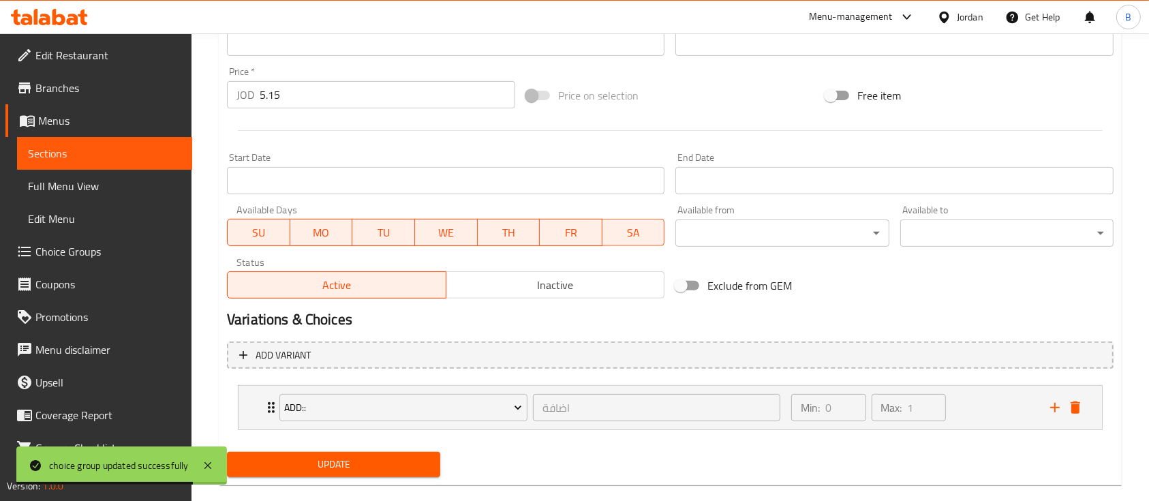
click at [351, 453] on button "Update" at bounding box center [333, 464] width 213 height 25
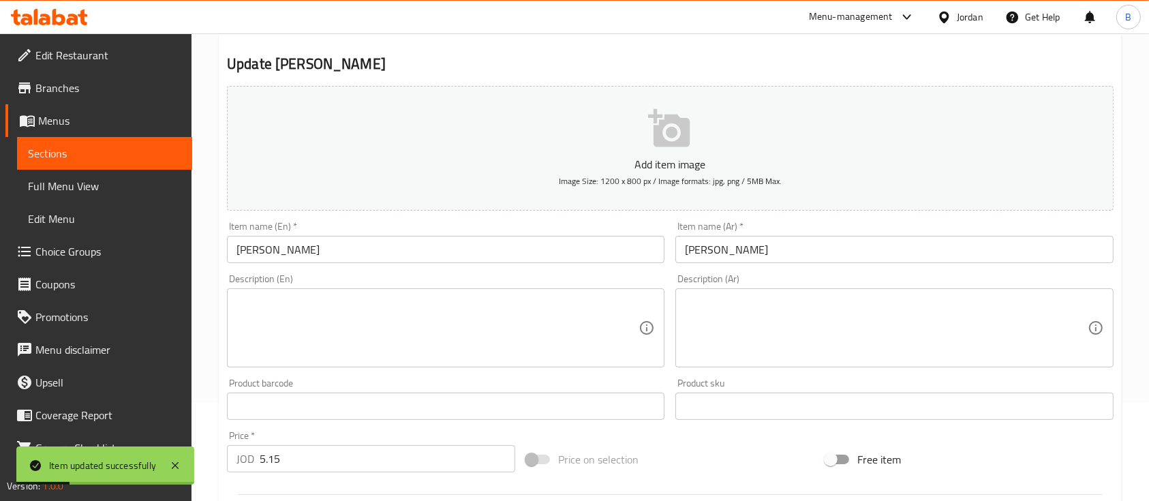
scroll to position [7, 0]
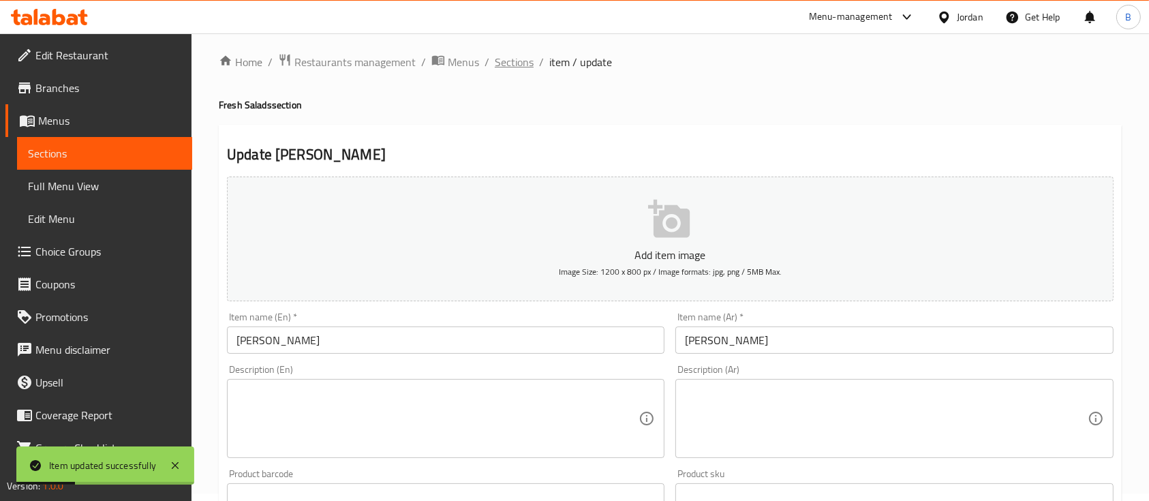
click at [528, 63] on span "Sections" at bounding box center [514, 62] width 39 height 16
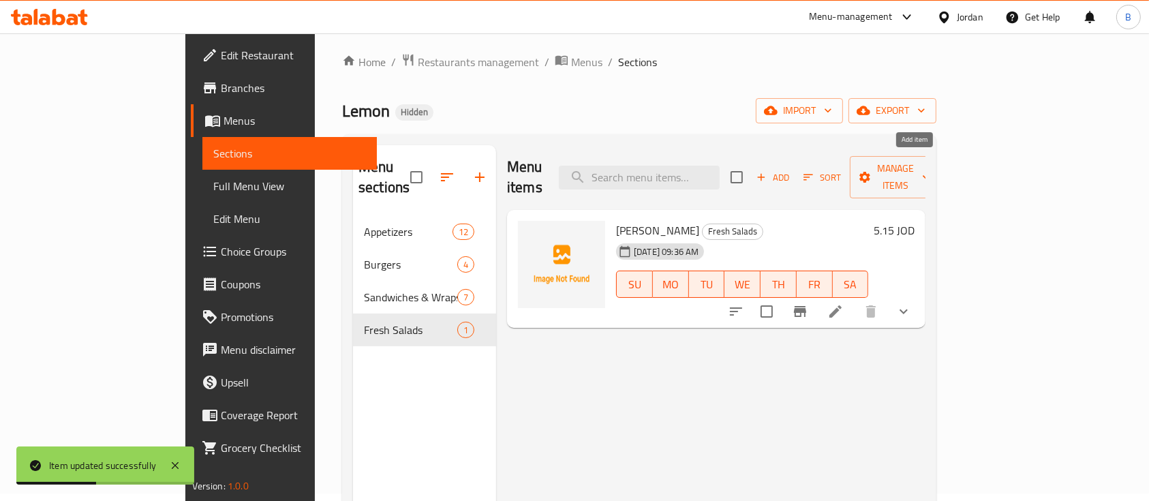
click at [791, 170] on span "Add" at bounding box center [773, 178] width 37 height 16
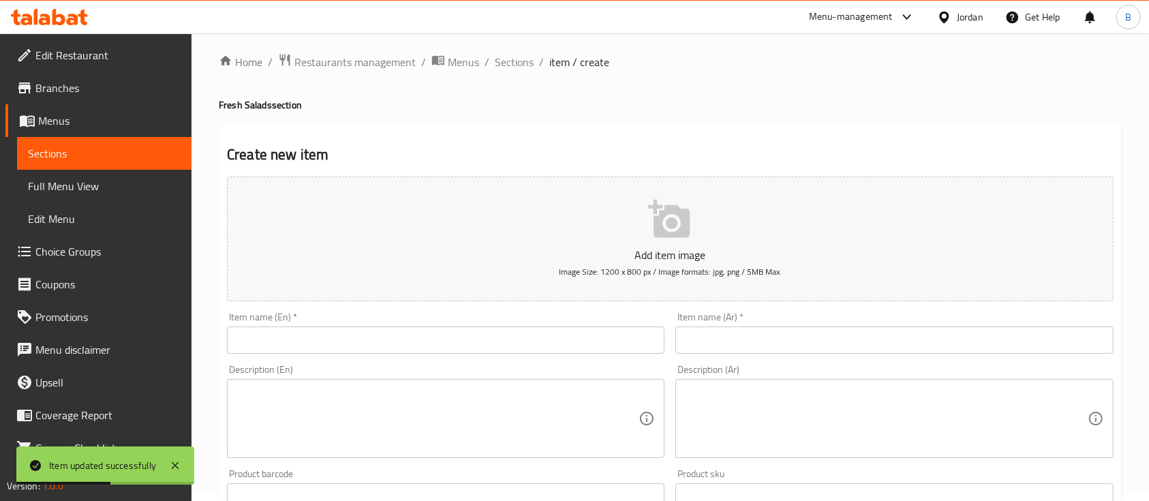
click at [377, 337] on input "text" at bounding box center [446, 340] width 438 height 27
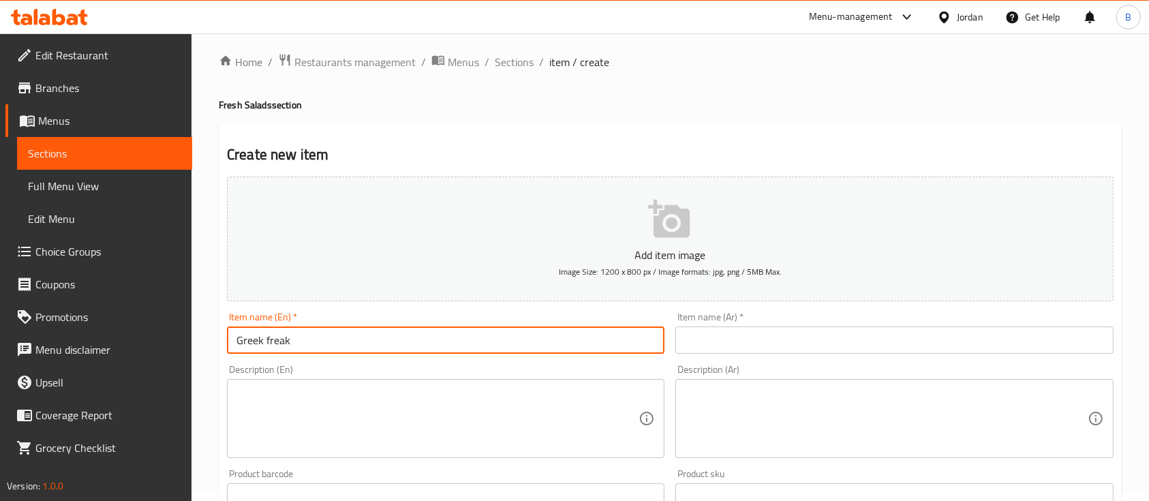
drag, startPoint x: 330, startPoint y: 337, endPoint x: 36, endPoint y: 333, distance: 293.8
click at [59, 333] on div "Edit Restaurant Branches Menus Sections Full Menu View Edit Menu Choice Groups …" at bounding box center [574, 491] width 1149 height 930
click at [733, 345] on input "text" at bounding box center [895, 340] width 438 height 27
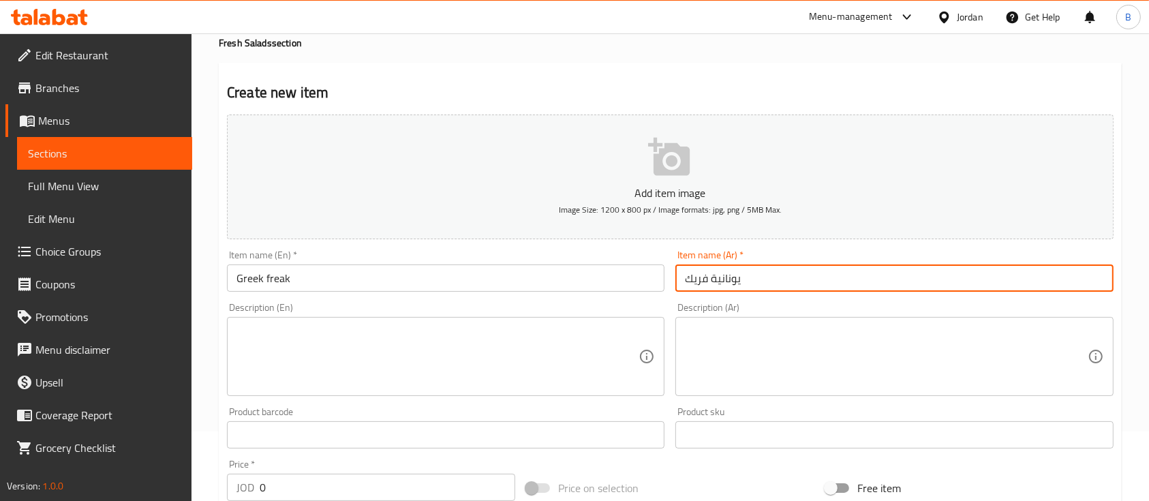
scroll to position [98, 0]
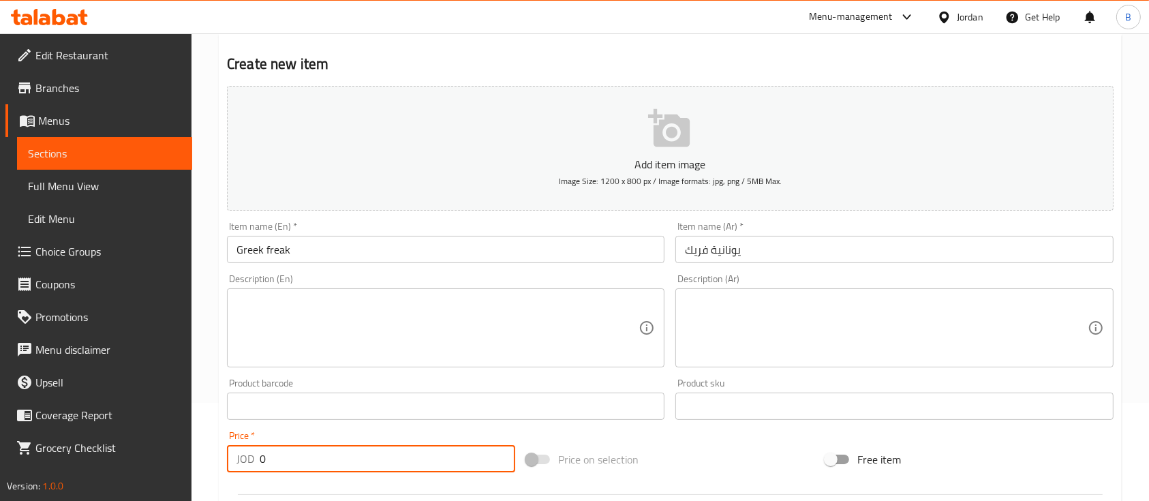
drag, startPoint x: 271, startPoint y: 453, endPoint x: 24, endPoint y: 434, distance: 248.2
click at [72, 446] on div "Edit Restaurant Branches Menus Sections Full Menu View Edit Menu Choice Groups …" at bounding box center [574, 400] width 1149 height 930
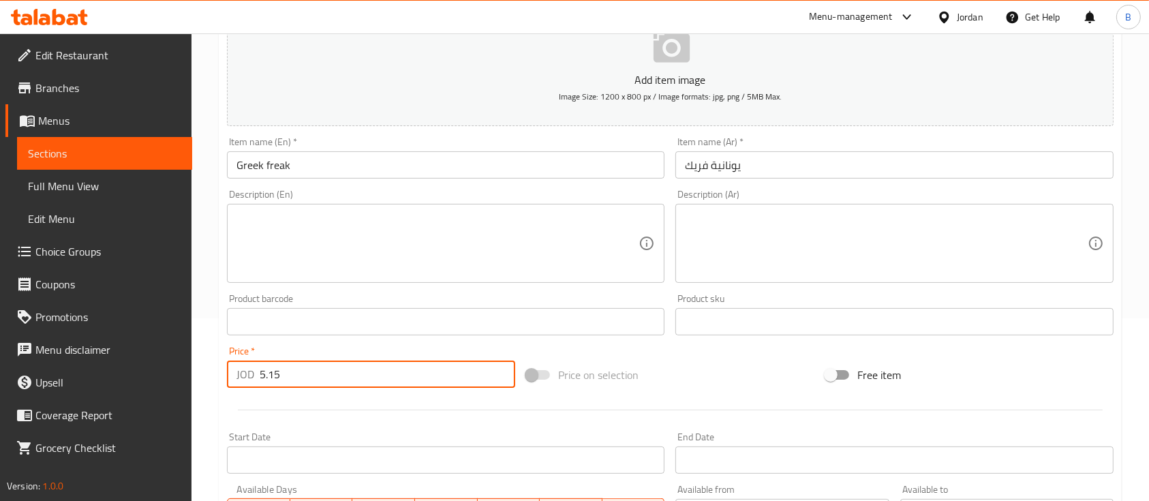
scroll to position [462, 0]
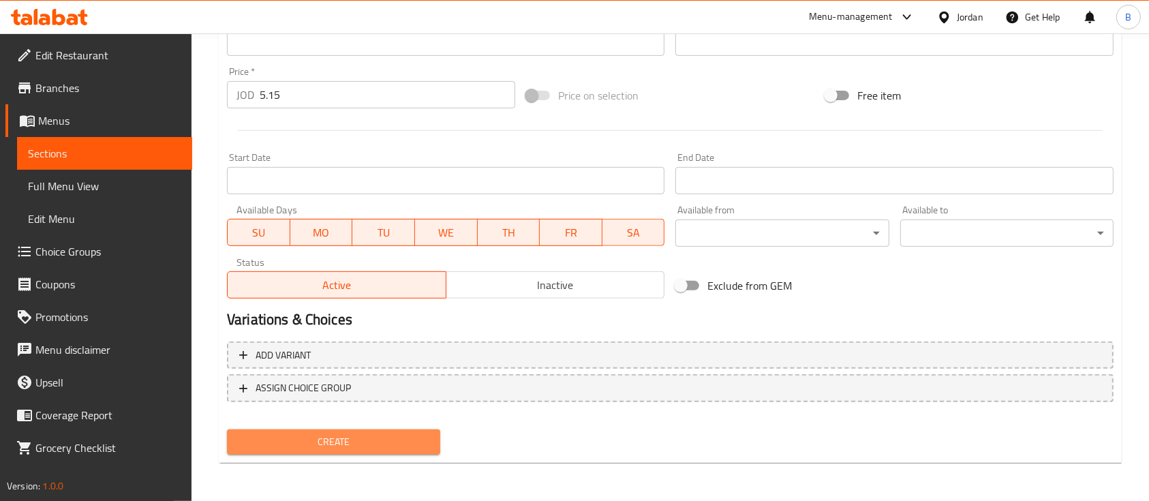
click at [339, 448] on span "Create" at bounding box center [334, 442] width 192 height 17
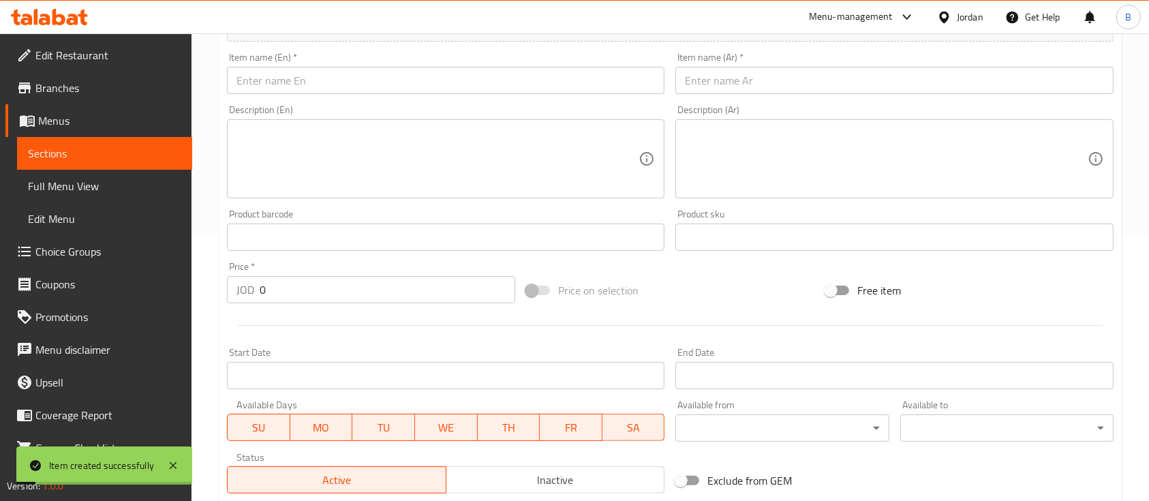
scroll to position [189, 0]
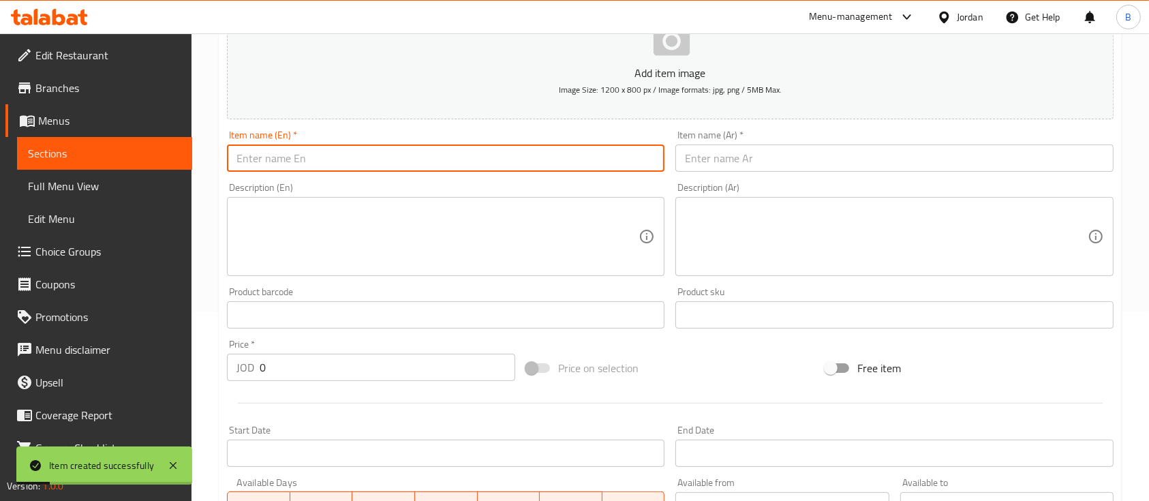
click at [431, 159] on input "text" at bounding box center [446, 158] width 438 height 27
click at [796, 172] on input "text" at bounding box center [895, 158] width 438 height 27
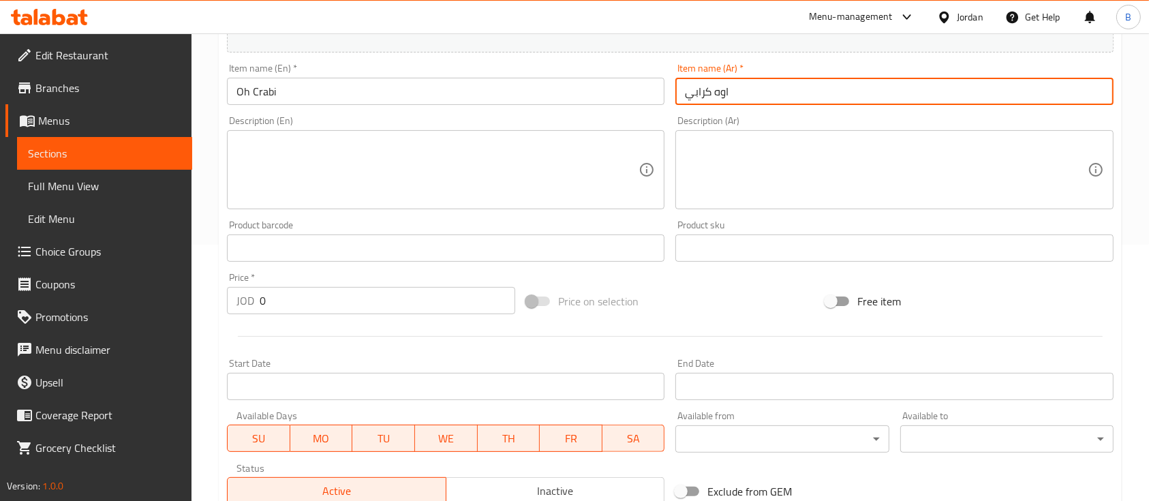
scroll to position [280, 0]
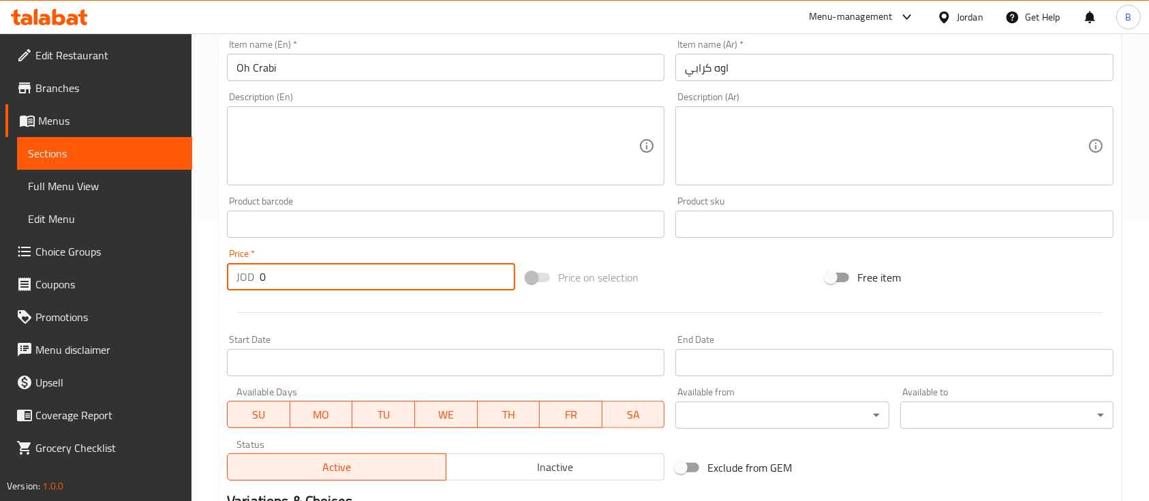
drag, startPoint x: 322, startPoint y: 282, endPoint x: 59, endPoint y: 269, distance: 263.4
click at [139, 281] on div "Edit Restaurant Branches Menus Sections Full Menu View Edit Menu Choice Groups …" at bounding box center [574, 218] width 1149 height 930
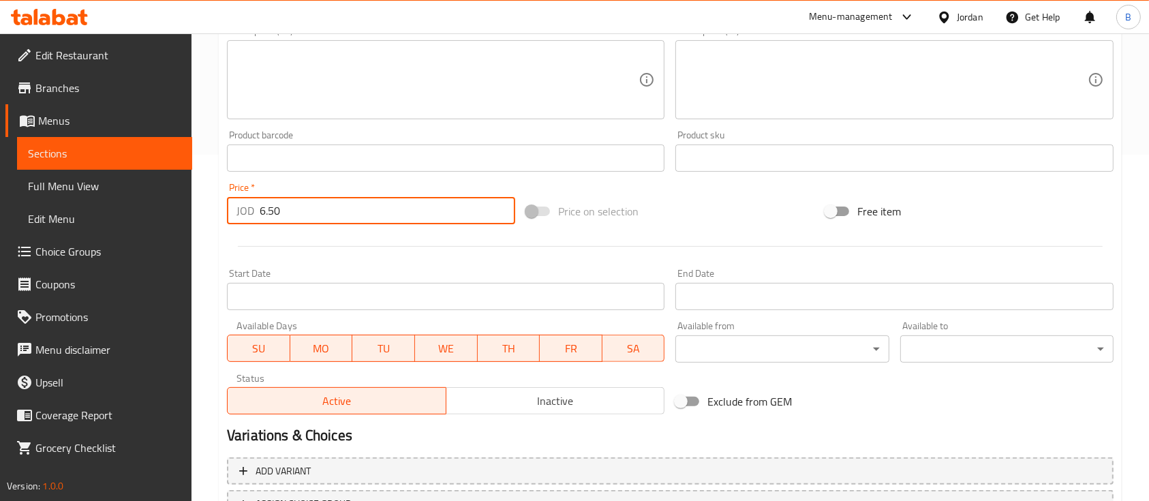
scroll to position [462, 0]
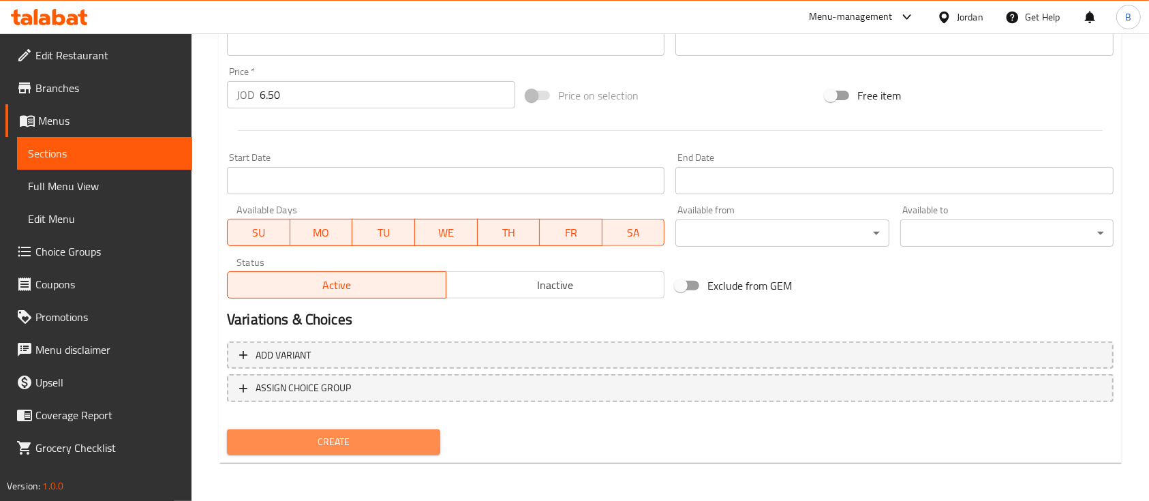
click at [395, 437] on span "Create" at bounding box center [334, 442] width 192 height 17
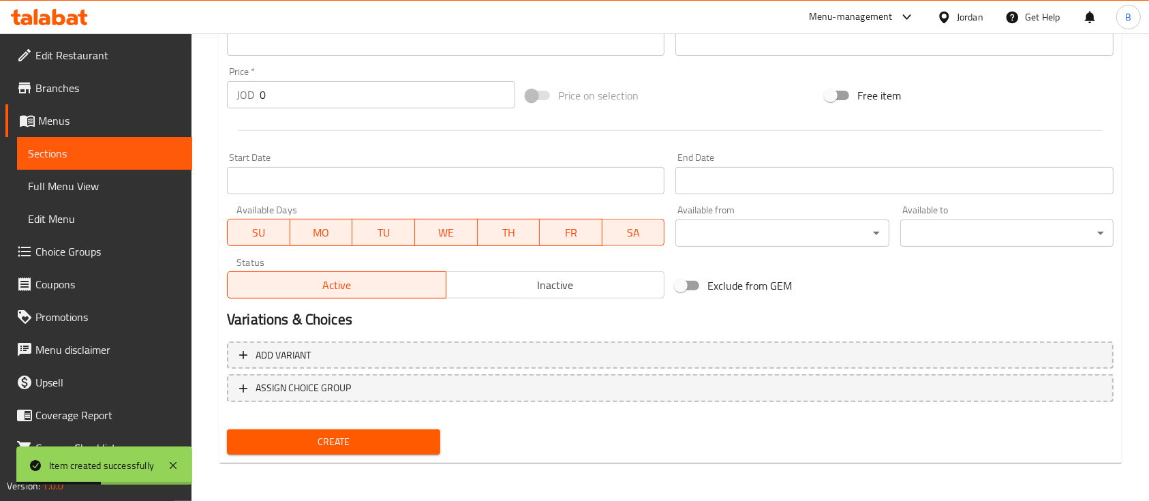
click at [42, 19] on icon at bounding box center [45, 20] width 12 height 12
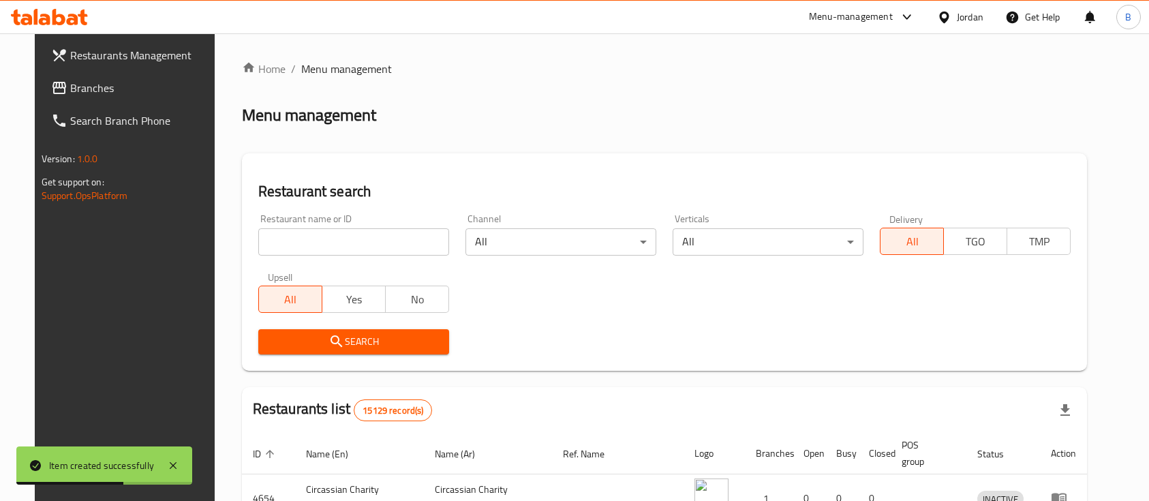
scroll to position [44, 0]
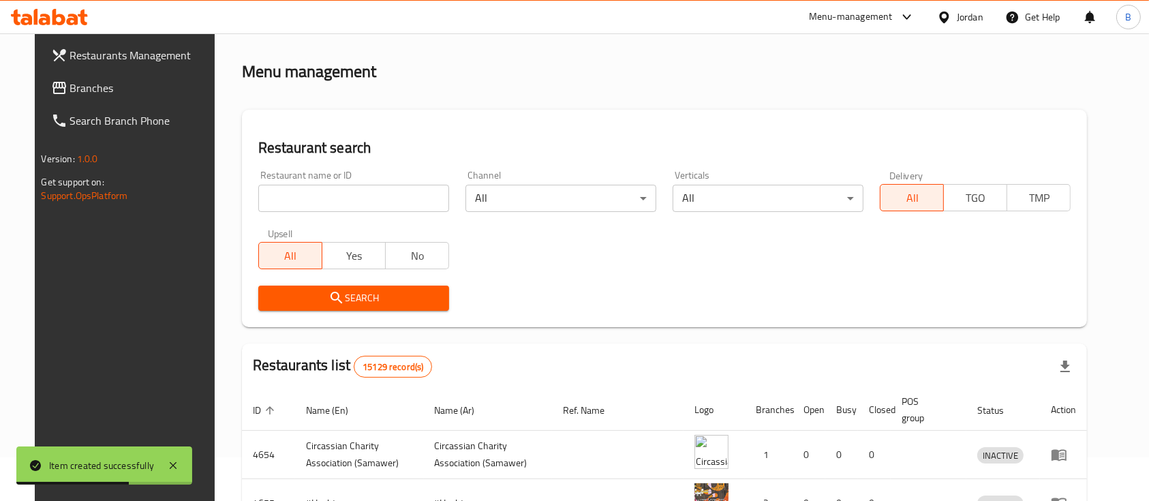
click at [366, 198] on input "search" at bounding box center [353, 198] width 191 height 27
paste input "754620"
type input "754620"
click button "Search" at bounding box center [353, 298] width 191 height 25
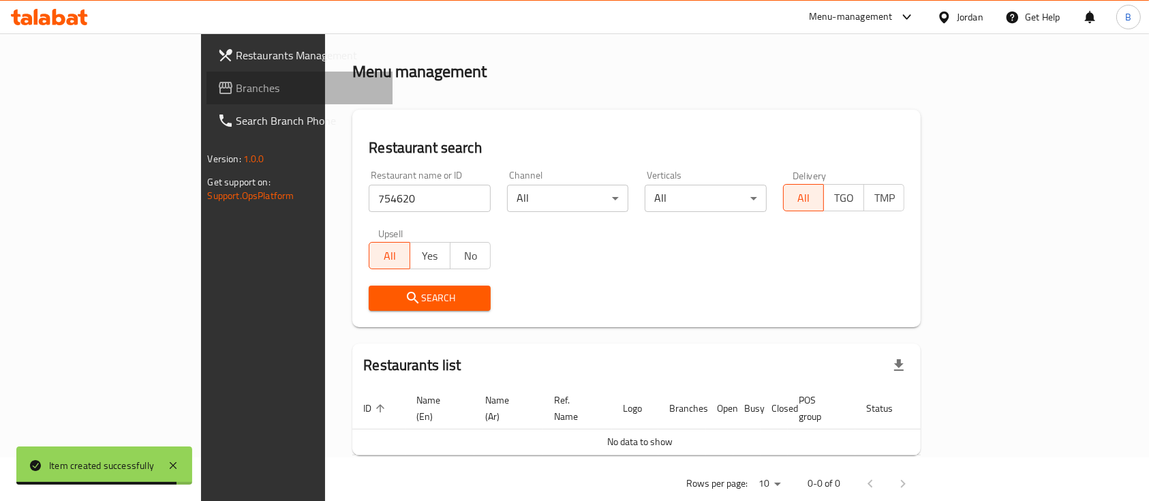
click at [237, 91] on span "Branches" at bounding box center [310, 88] width 146 height 16
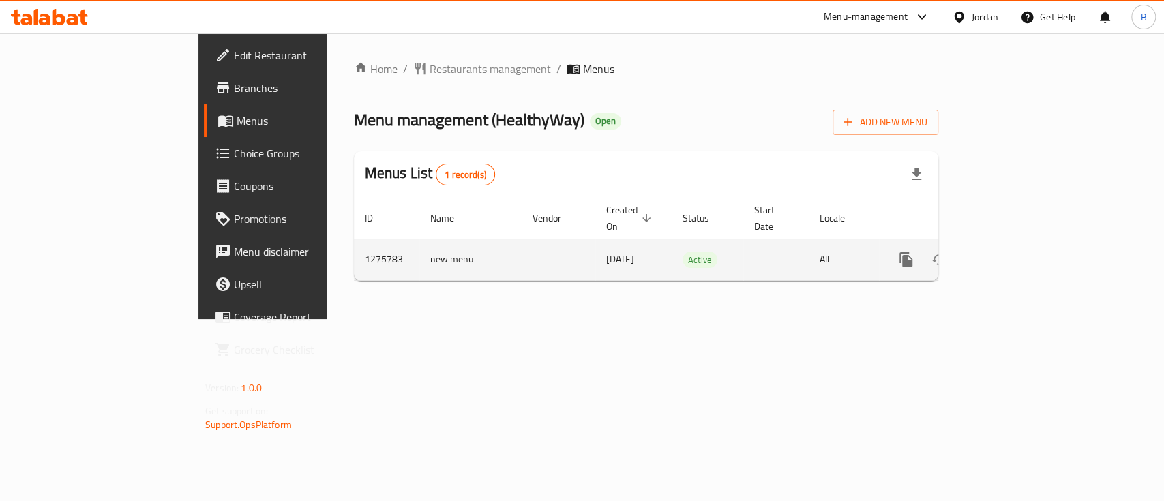
click at [1020, 253] on link "enhanced table" at bounding box center [1004, 259] width 33 height 33
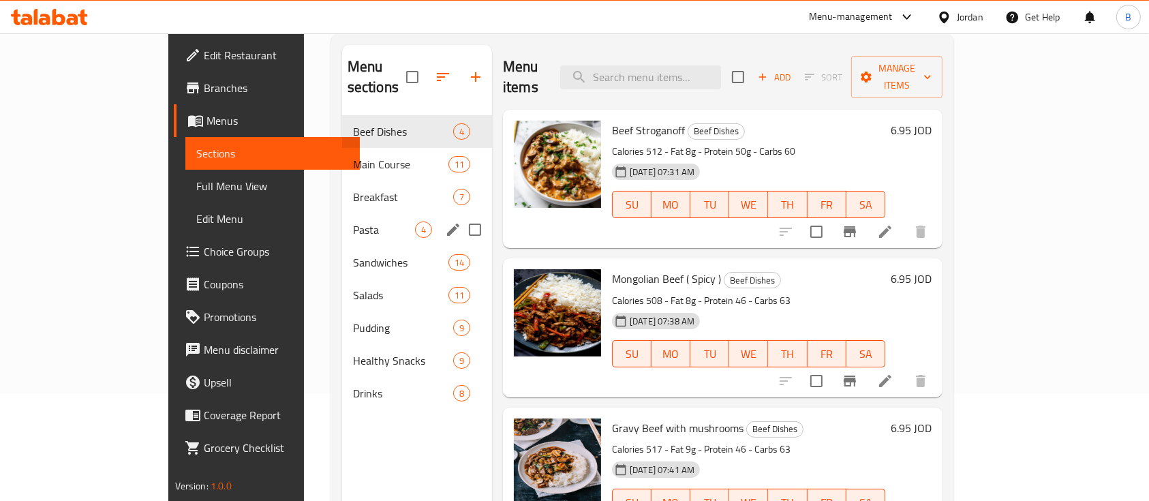
scroll to position [9, 0]
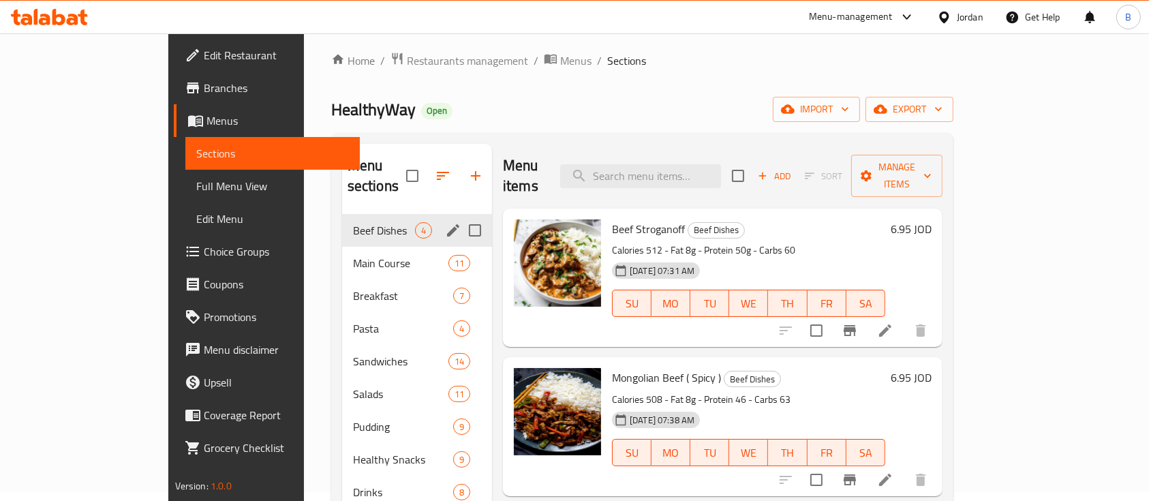
click at [353, 255] on span "Main Course" at bounding box center [400, 263] width 95 height 16
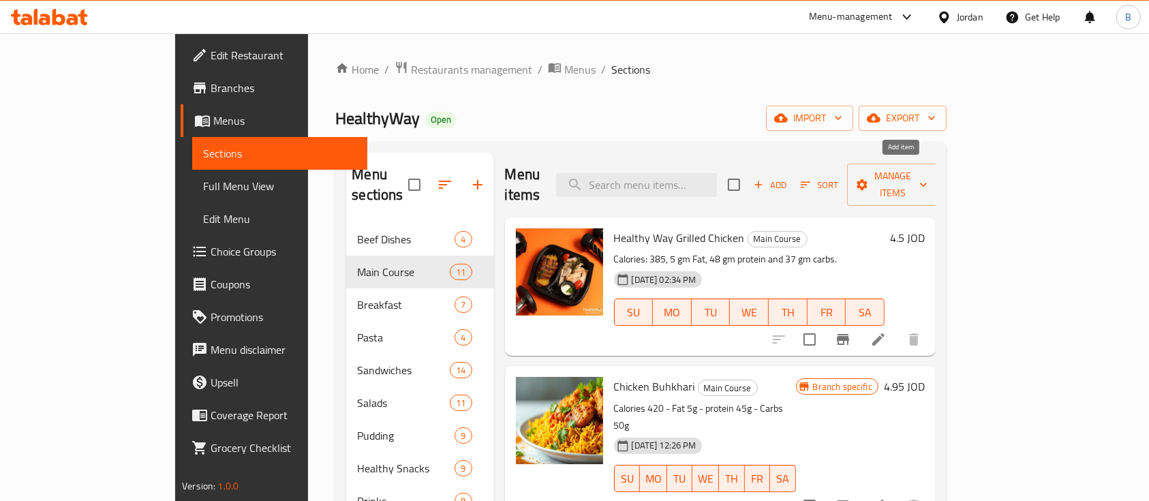
click at [789, 177] on span "Add" at bounding box center [770, 185] width 37 height 16
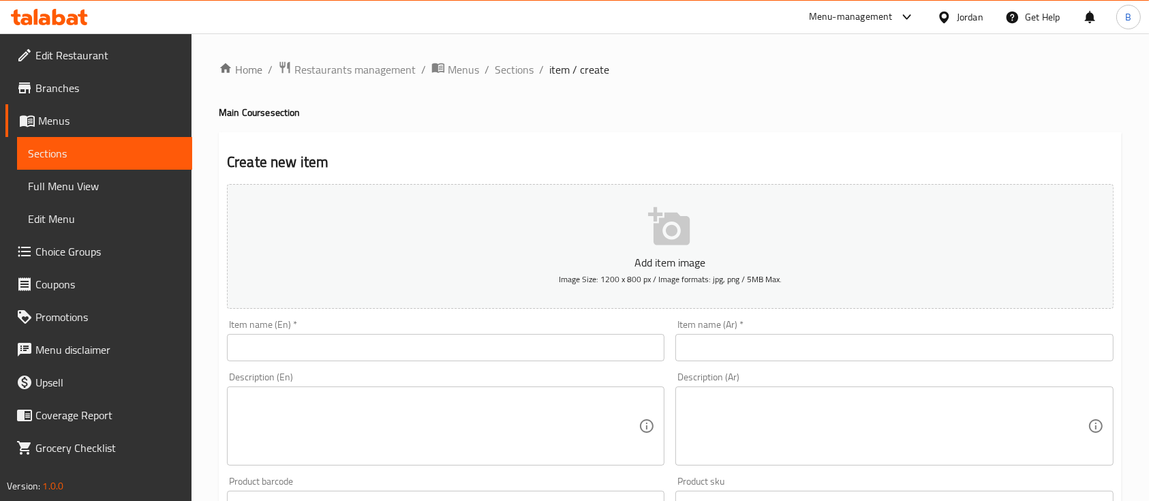
click at [381, 348] on input "text" at bounding box center [446, 347] width 438 height 27
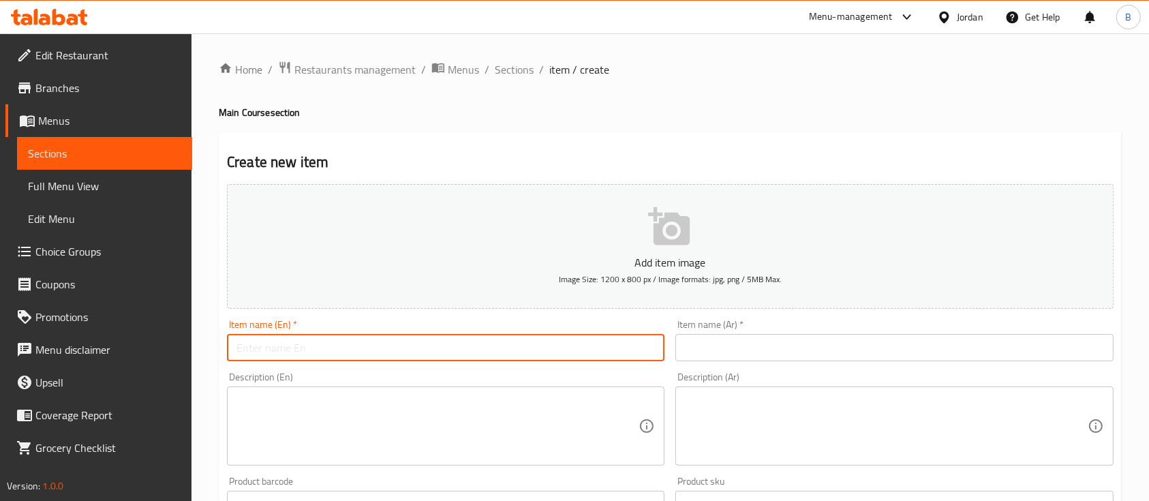
paste input "Salmon with mashed potatoes"
type input "Salmon with mashed potatoes"
click at [739, 346] on input "text" at bounding box center [895, 347] width 438 height 27
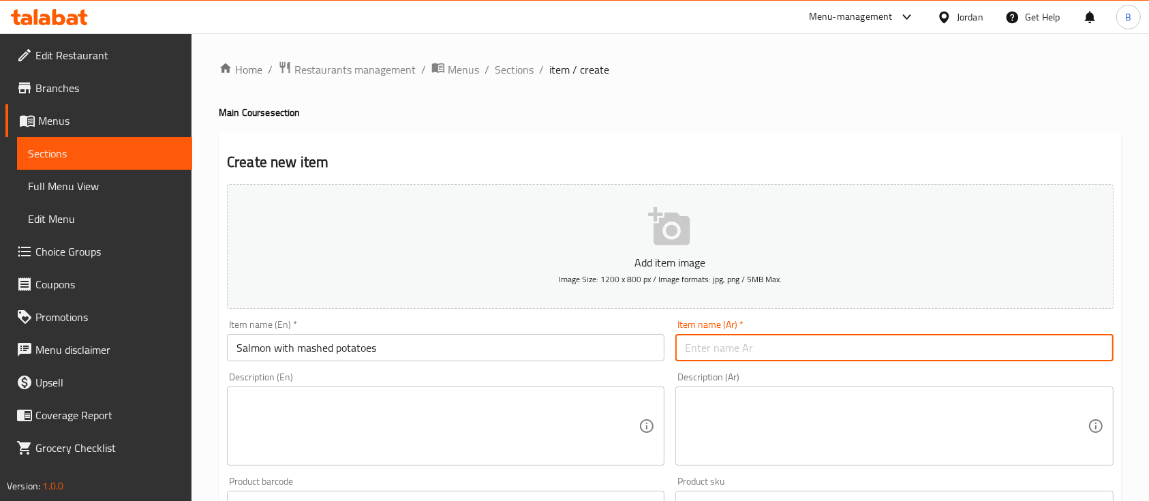
paste input "سمك السلمون مع البطاطس المهروسة"
type input "سمك السلمون مع البطاطس المهروسة"
click at [409, 428] on textarea at bounding box center [438, 426] width 402 height 65
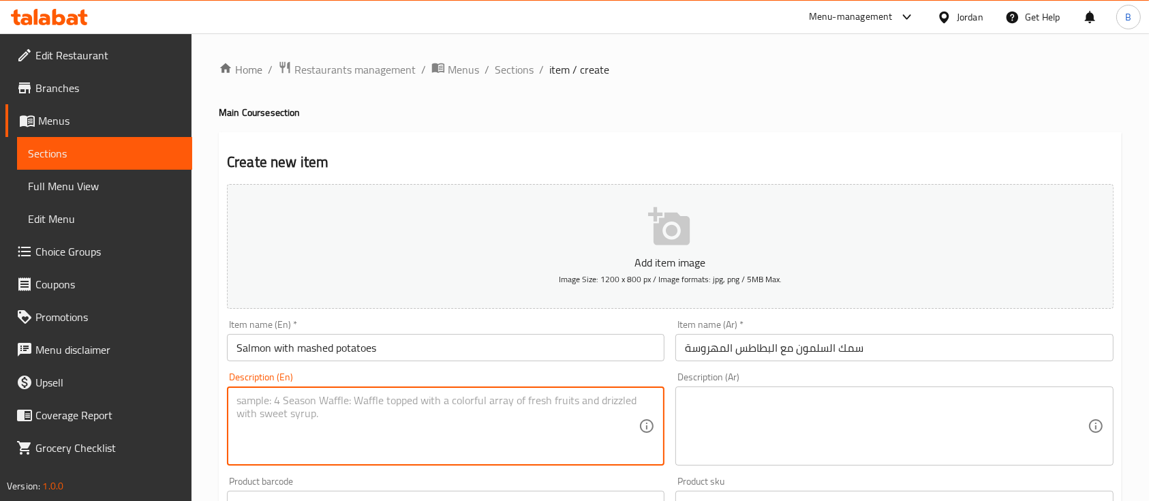
paste textarea "Calories 502 - Fat 22 - Protein 45 - Carbs 31"
type textarea "Calories 502 - Fat 22 - Protein 45 - Carbs 31"
click at [854, 461] on div "Description (Ar)" at bounding box center [895, 425] width 438 height 79
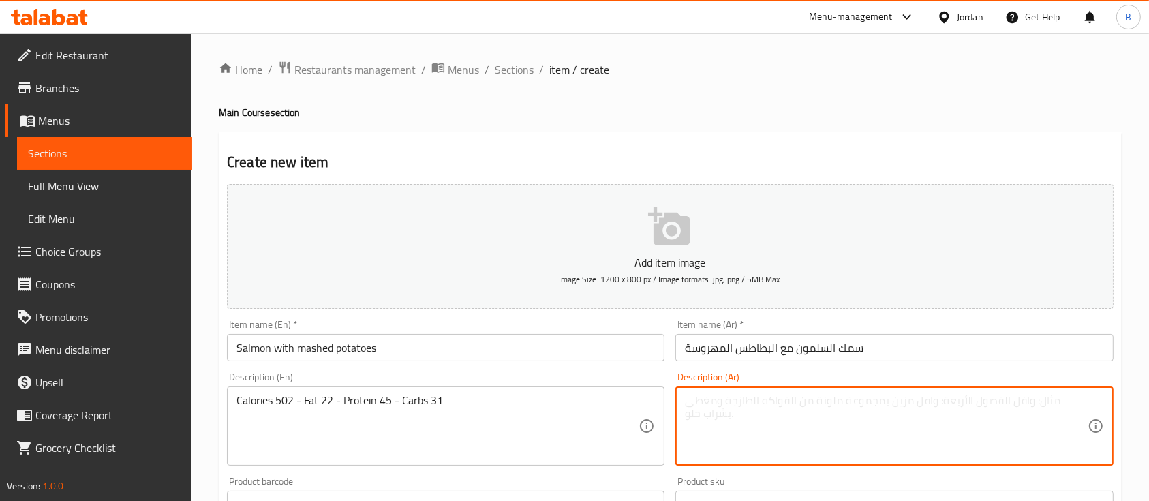
paste textarea "السعرات الحرارية 502 - الدهون 22 - البروتين 45 - الكربوهيدرات 31"
type textarea "السعرات الحرارية 502 - الدهون 22 - البروتين 45 - الكربوهيدرات 31"
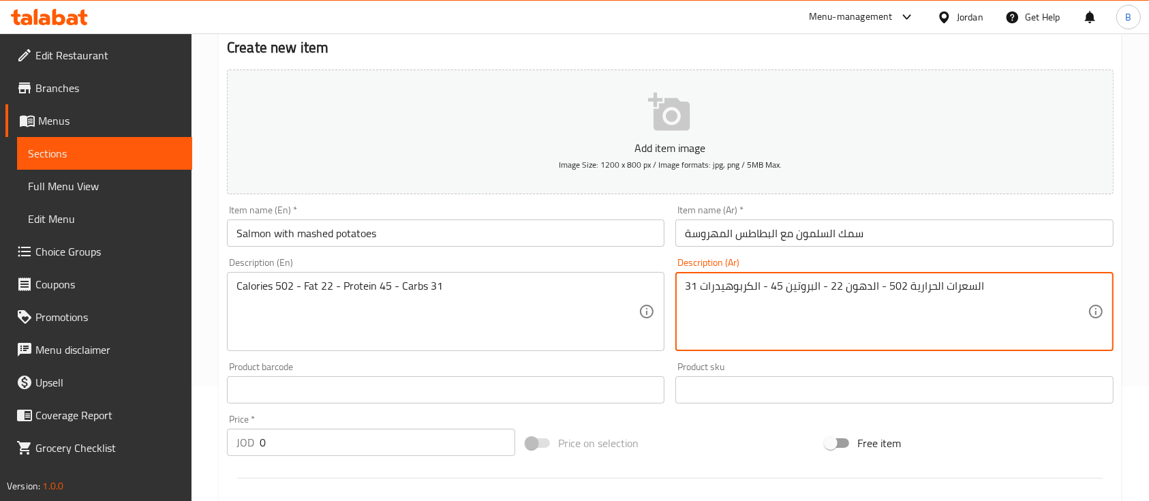
scroll to position [181, 0]
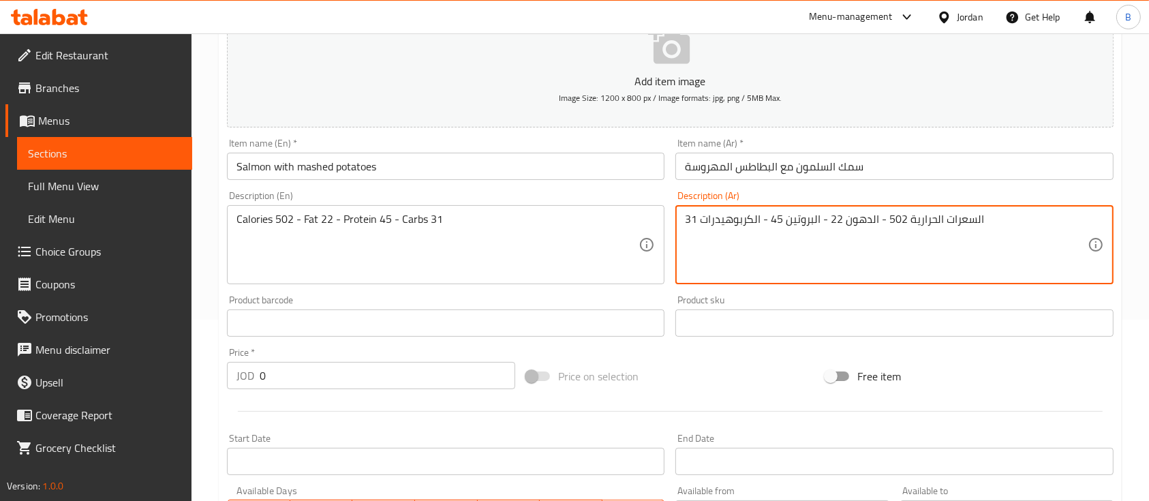
drag, startPoint x: 323, startPoint y: 383, endPoint x: 109, endPoint y: 369, distance: 214.5
click at [140, 369] on div "Edit Restaurant Branches Menus Sections Full Menu View Edit Menu Choice Groups …" at bounding box center [574, 317] width 1149 height 930
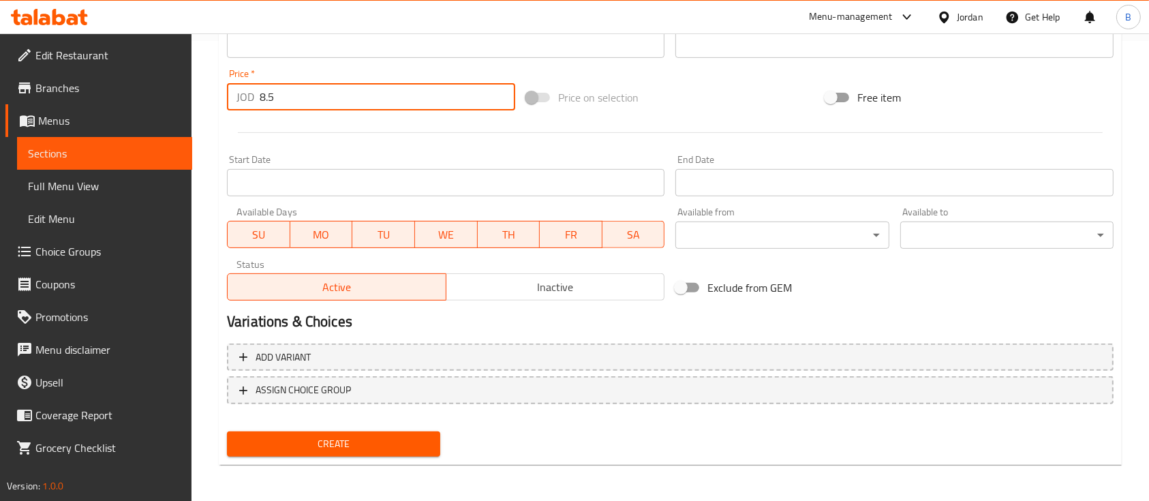
scroll to position [462, 0]
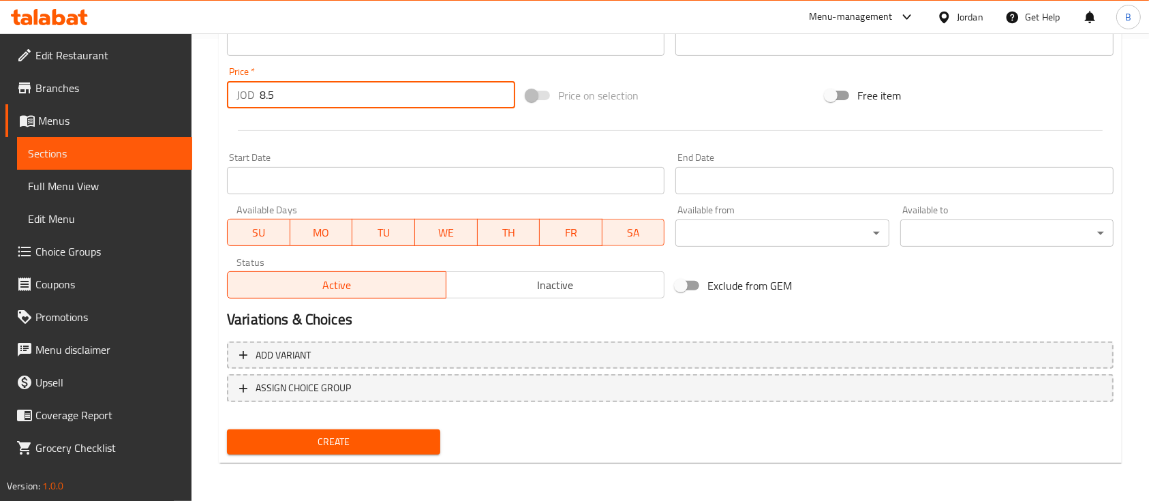
type input "8.5"
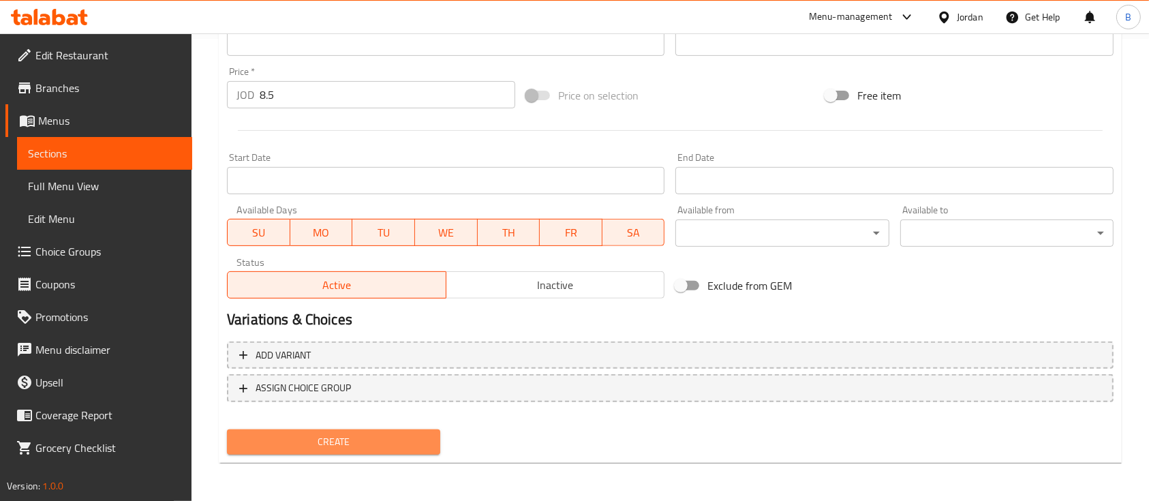
click at [388, 445] on span "Create" at bounding box center [334, 442] width 192 height 17
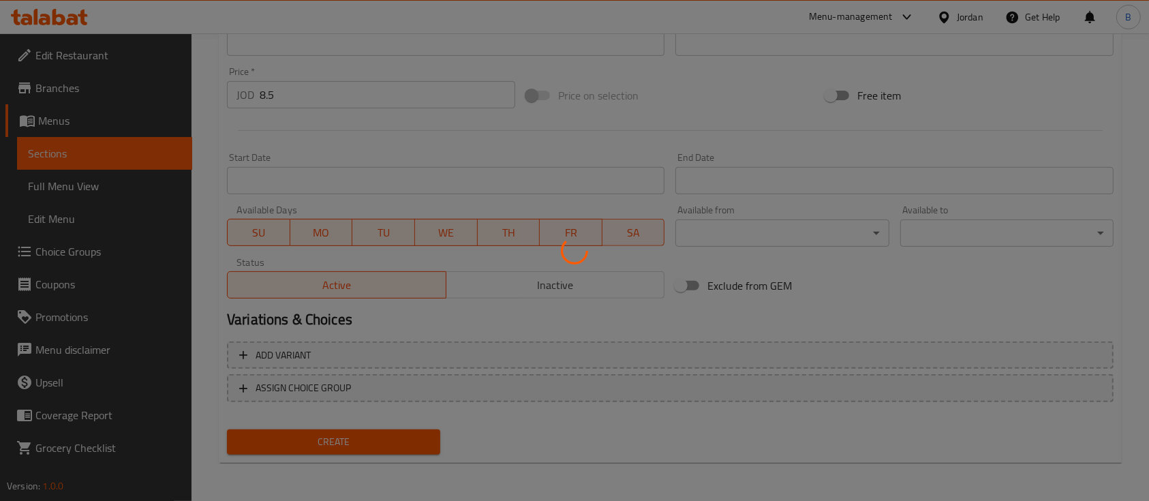
type input "0"
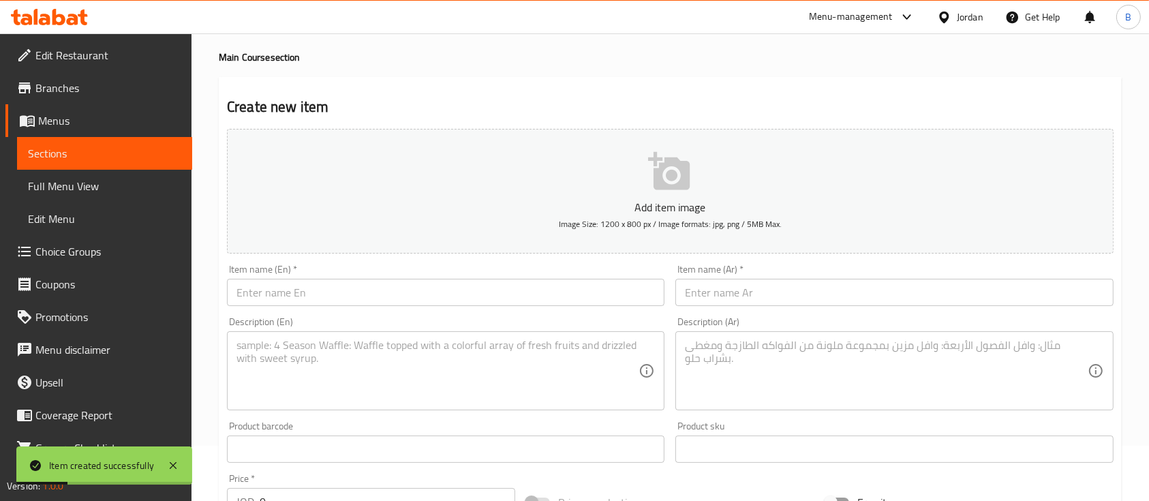
scroll to position [0, 0]
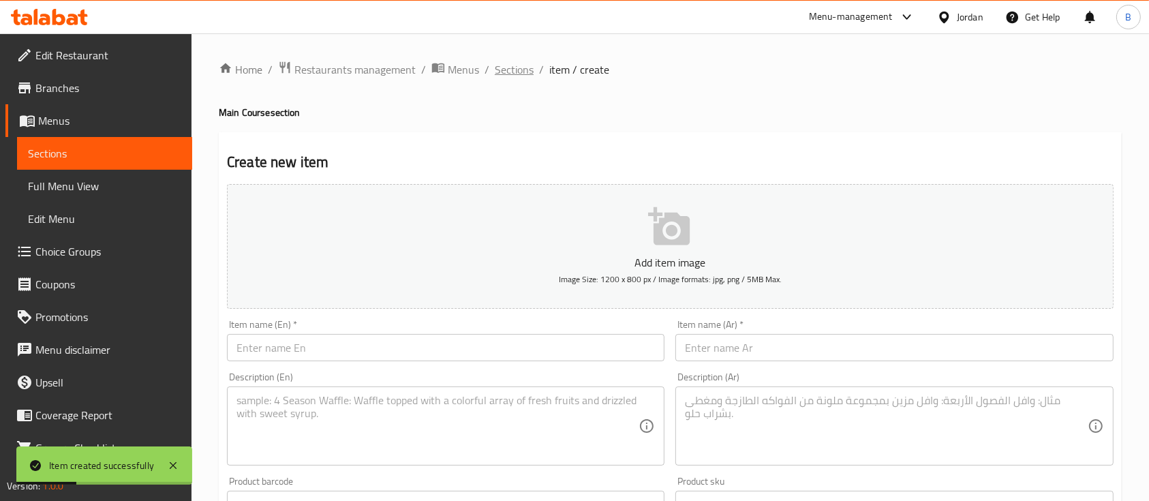
click at [507, 74] on span "Sections" at bounding box center [514, 69] width 39 height 16
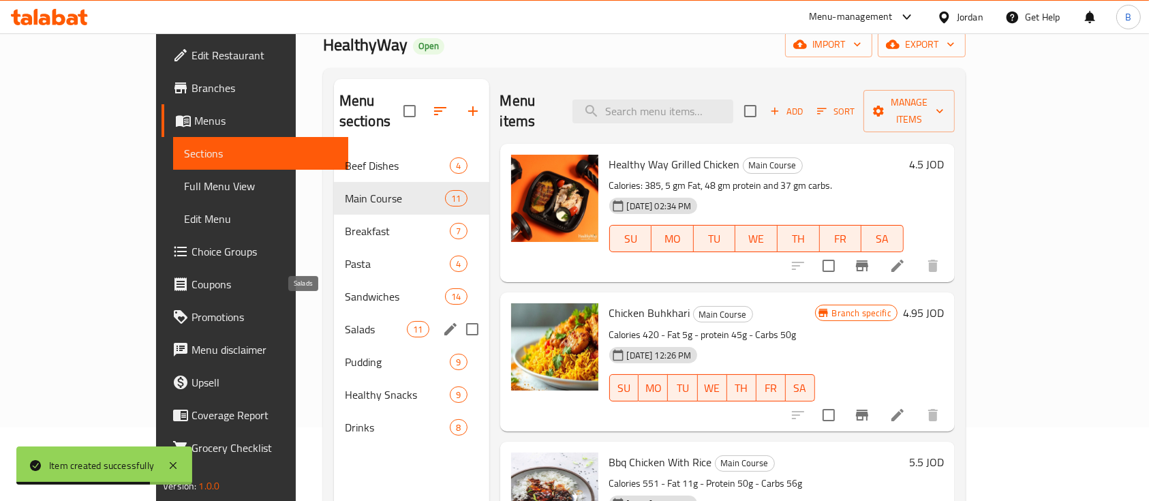
scroll to position [91, 0]
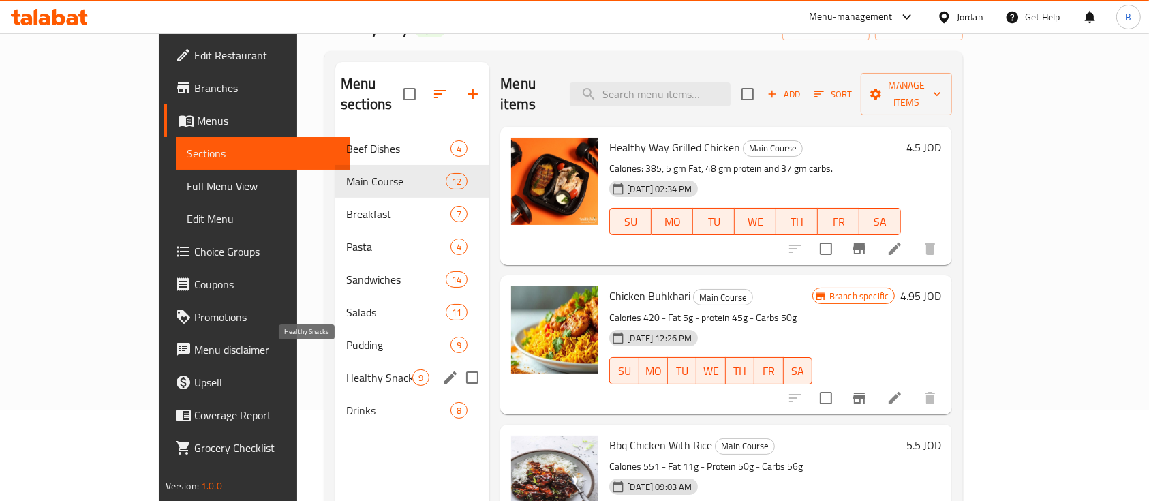
click at [346, 369] on span "Healthy Snacks" at bounding box center [379, 377] width 66 height 16
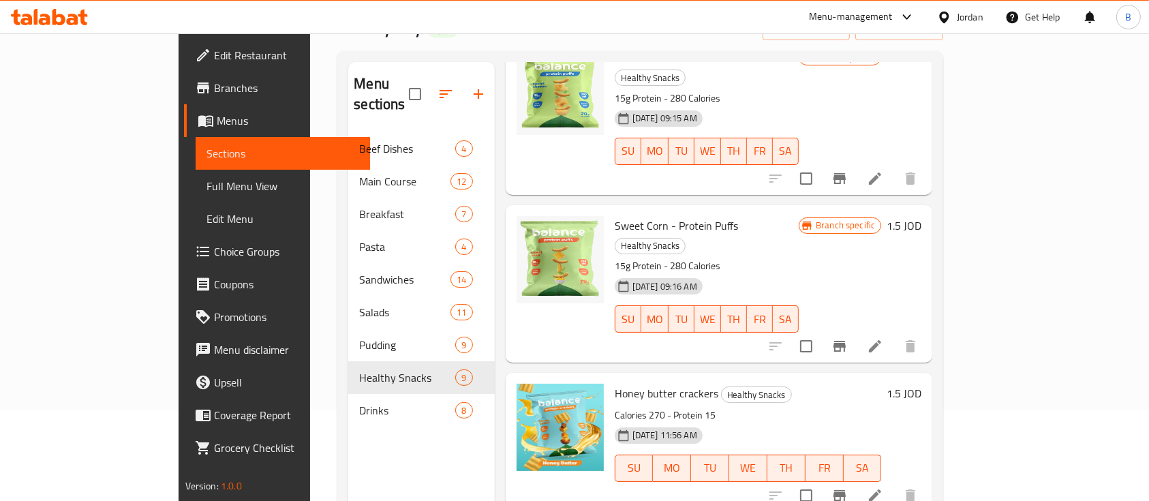
scroll to position [873, 0]
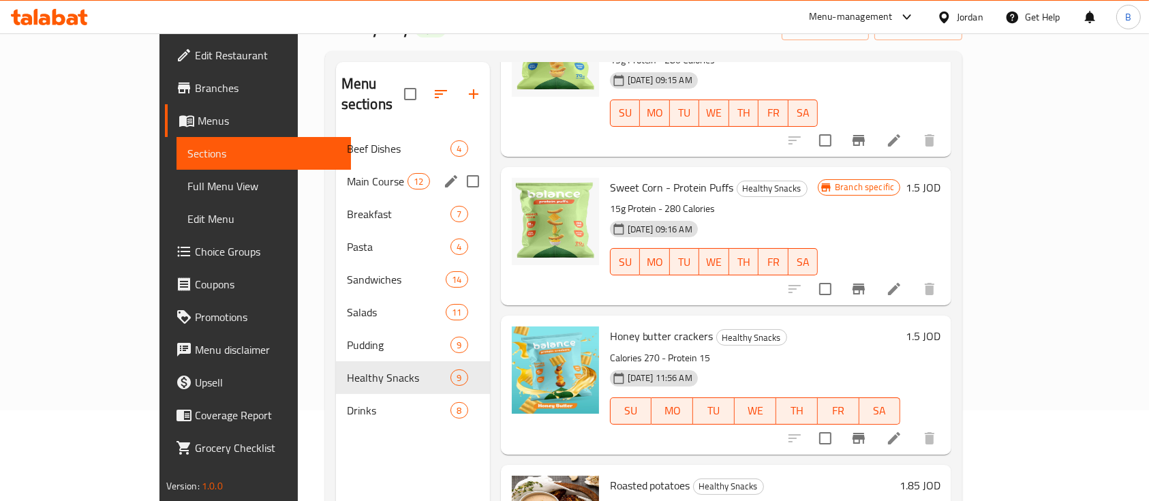
click at [347, 173] on span "Main Course" at bounding box center [377, 181] width 61 height 16
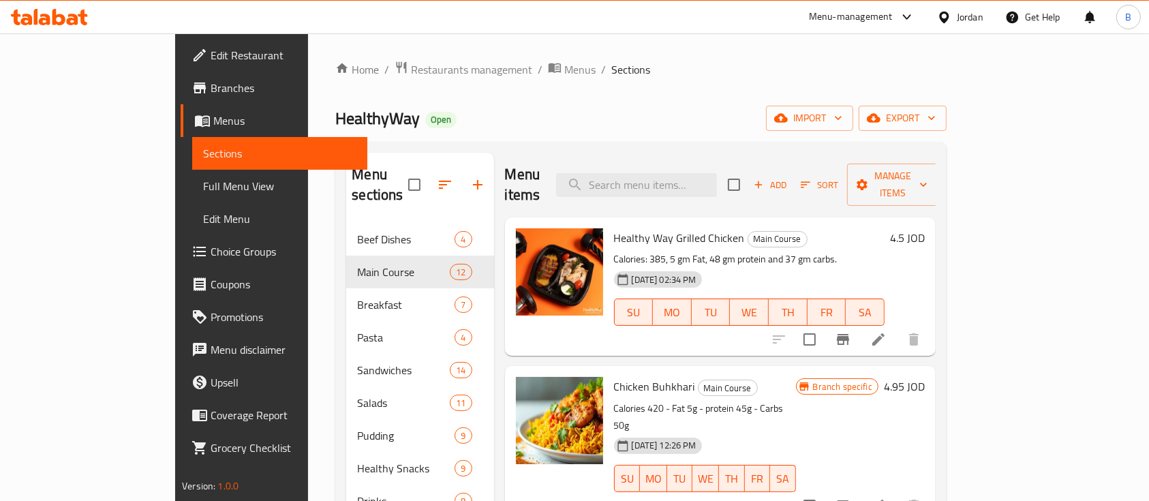
click at [419, 168] on div at bounding box center [451, 184] width 86 height 33
click at [473, 180] on icon "button" at bounding box center [478, 185] width 10 height 10
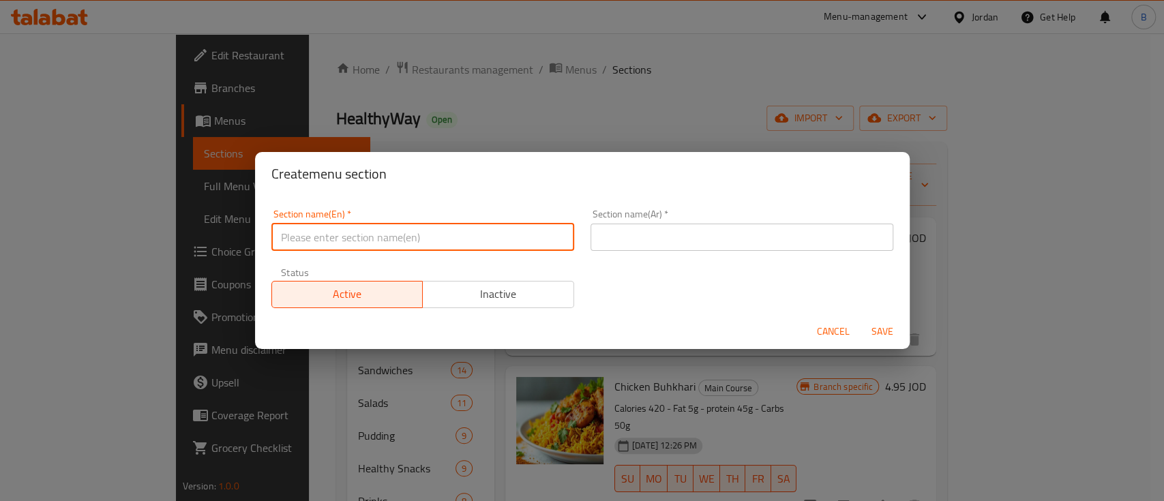
click at [412, 249] on input "text" at bounding box center [422, 237] width 303 height 27
type input "Sides"
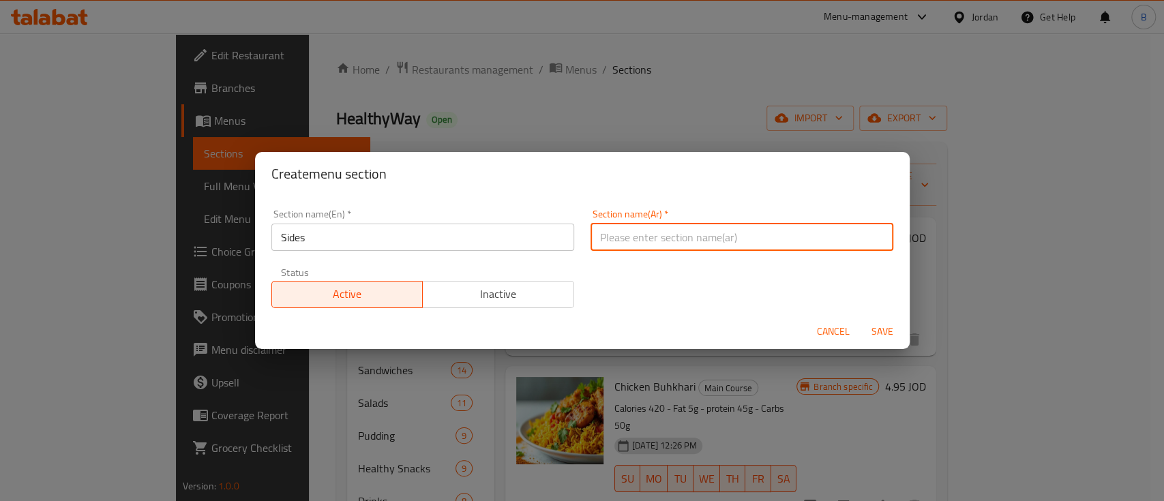
click at [658, 228] on input "text" at bounding box center [741, 237] width 303 height 27
type input "طلبات جانبية"
click at [885, 334] on span "Save" at bounding box center [882, 331] width 33 height 17
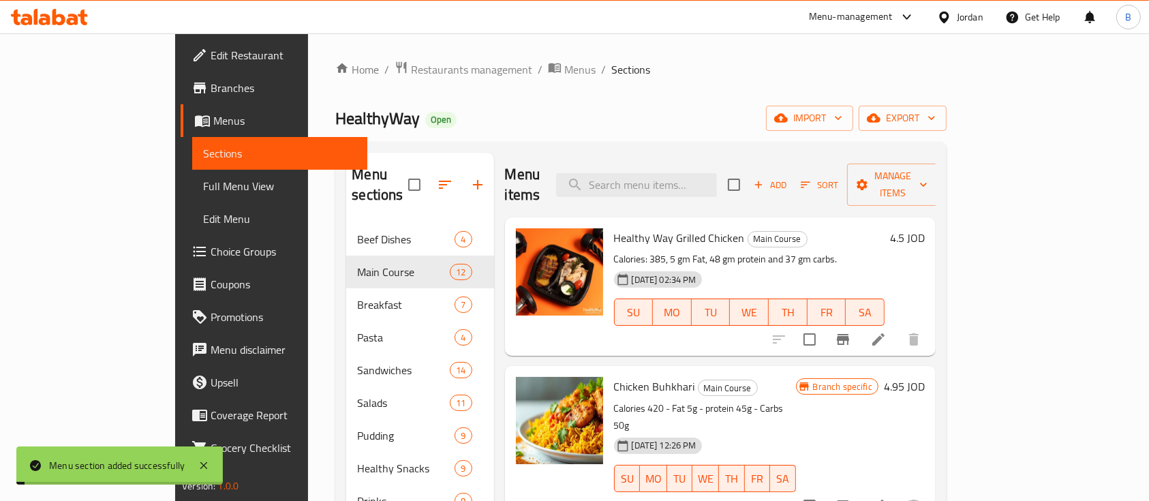
click at [789, 177] on span "Add" at bounding box center [770, 185] width 37 height 16
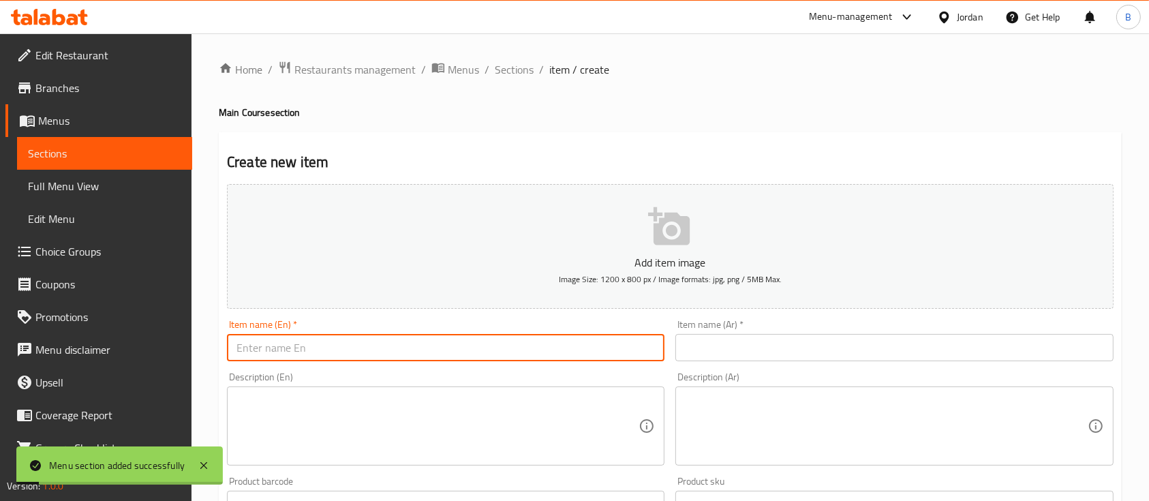
click at [521, 347] on input "text" at bounding box center [446, 347] width 438 height 27
paste input "Mashed potatoes"
type input "Mashed potatoes"
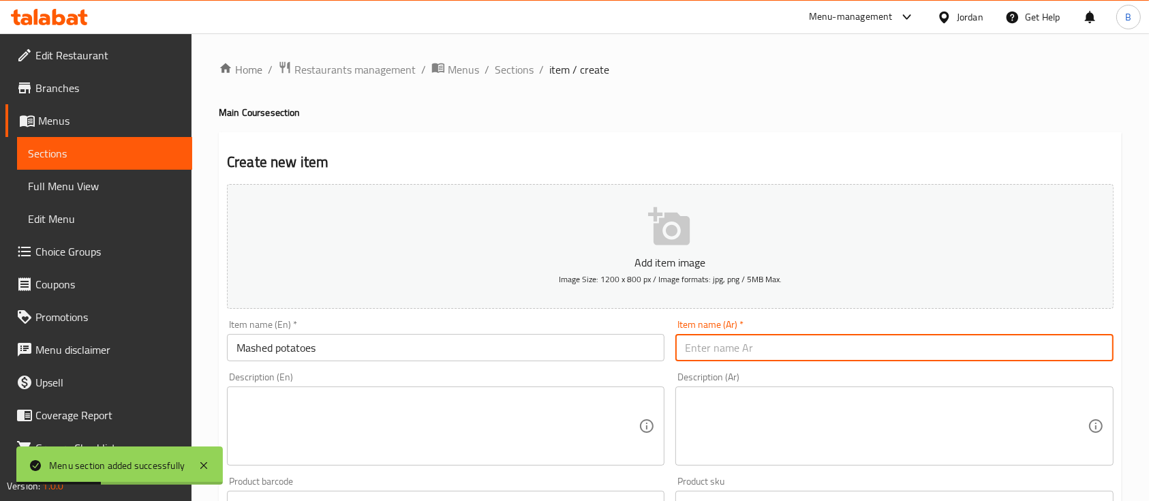
click at [736, 357] on input "text" at bounding box center [895, 347] width 438 height 27
paste input "البطاطس المهروسة"
type input "البطاطس المهروسة"
click at [342, 397] on textarea at bounding box center [438, 426] width 402 height 65
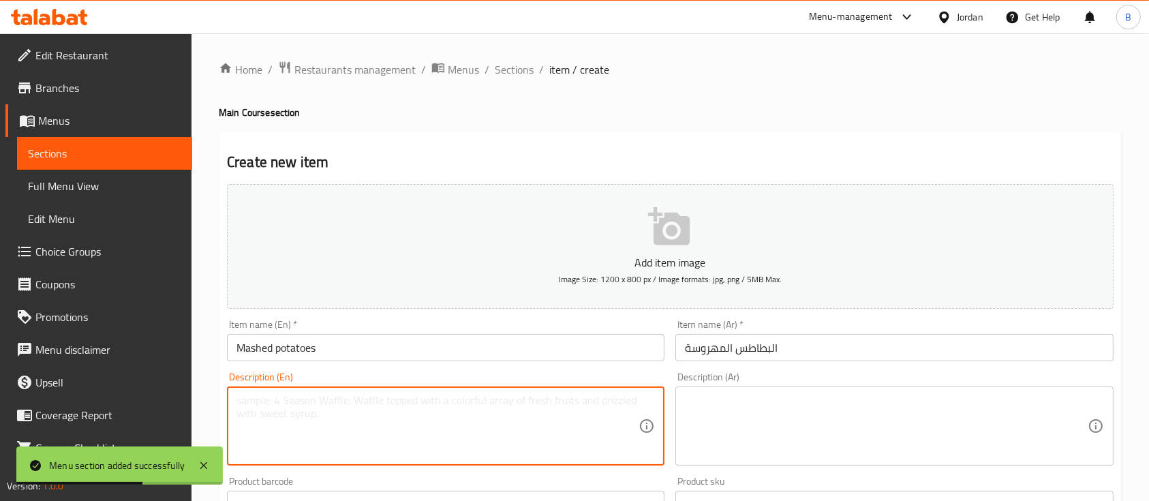
paste textarea "Calories 180 - Fat 4g - Protein 5g - Carbs 31"
type textarea "Calories 180 - Fat 4g - Protein 5g - Carbs 31"
click at [753, 454] on textarea at bounding box center [886, 426] width 402 height 65
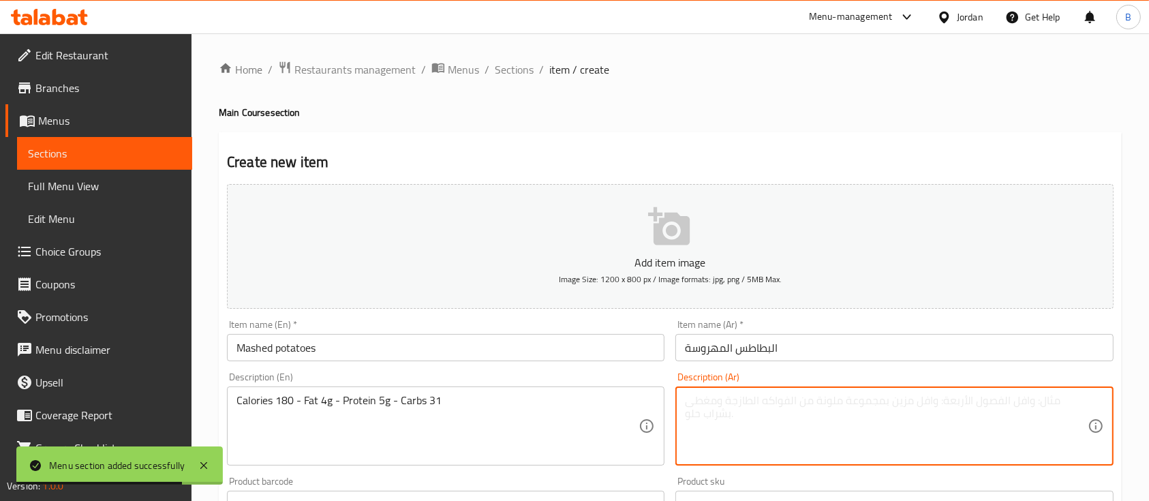
paste textarea "السعرات الحرارية 180 - الدهون 4 جرام - البروتين 5 جرام - الكربوهيدرات 31"
type textarea "السعرات الحرارية 180 - الدهون 4 جرام - البروتين 5 جرام - الكربوهيدرات 31"
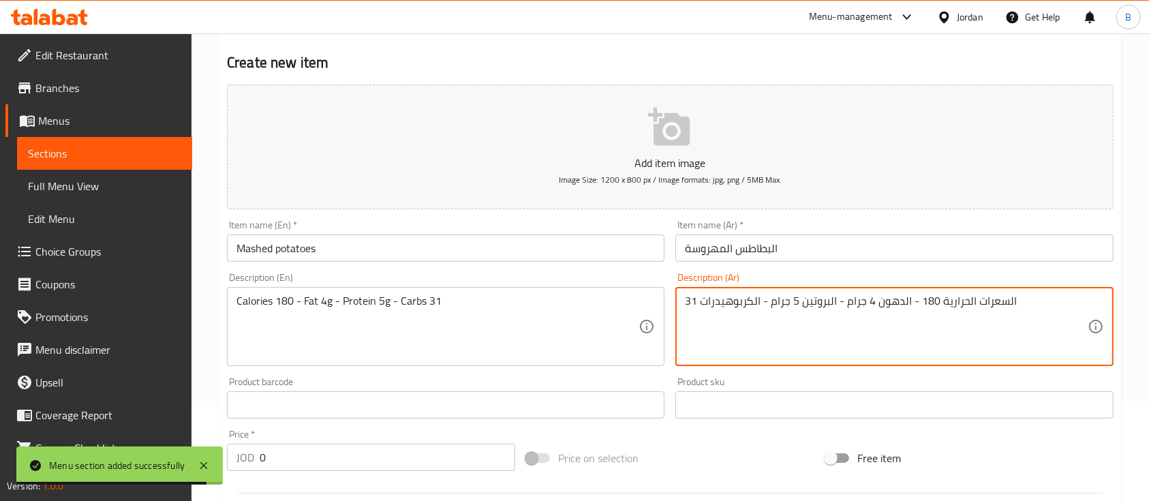
scroll to position [181, 0]
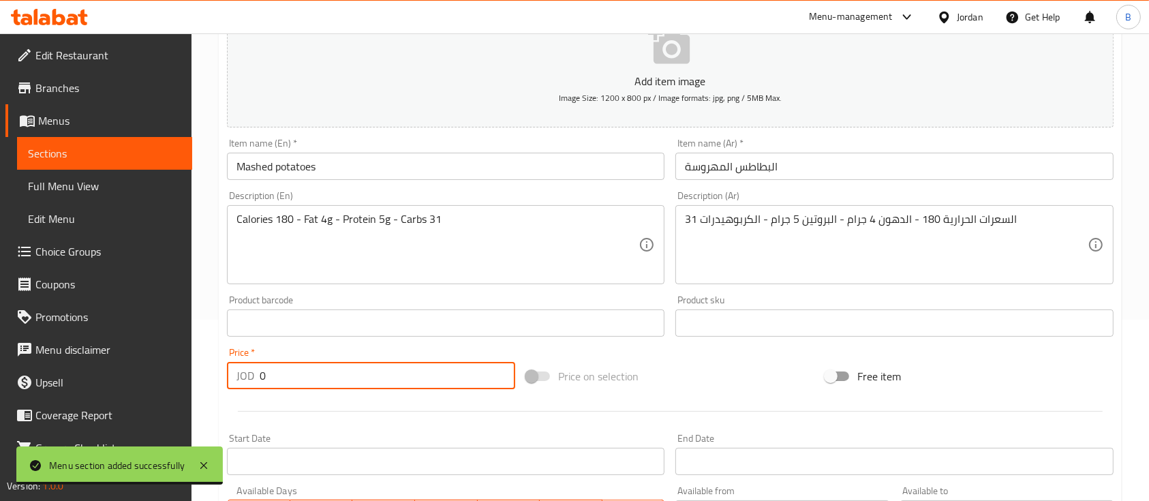
drag, startPoint x: 317, startPoint y: 386, endPoint x: 96, endPoint y: 386, distance: 220.9
click at [147, 371] on div "Edit Restaurant Branches Menus Sections Full Menu View Edit Menu Choice Groups …" at bounding box center [574, 317] width 1149 height 930
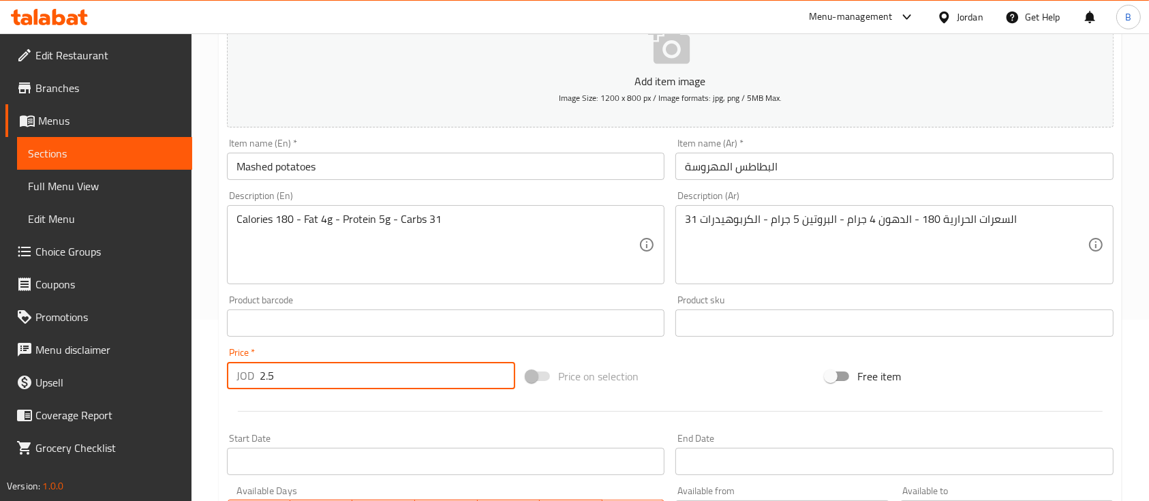
type input "2.5"
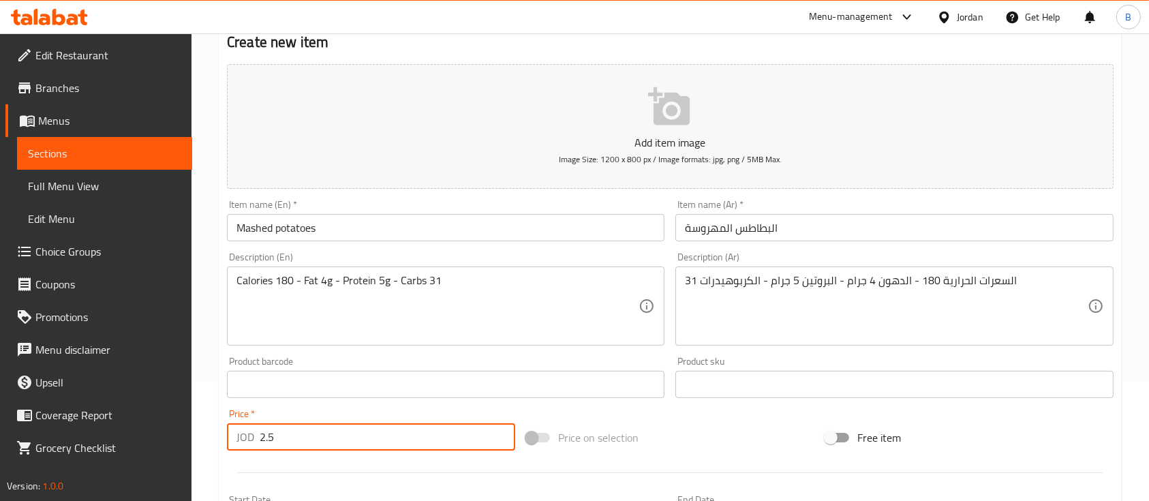
scroll to position [91, 0]
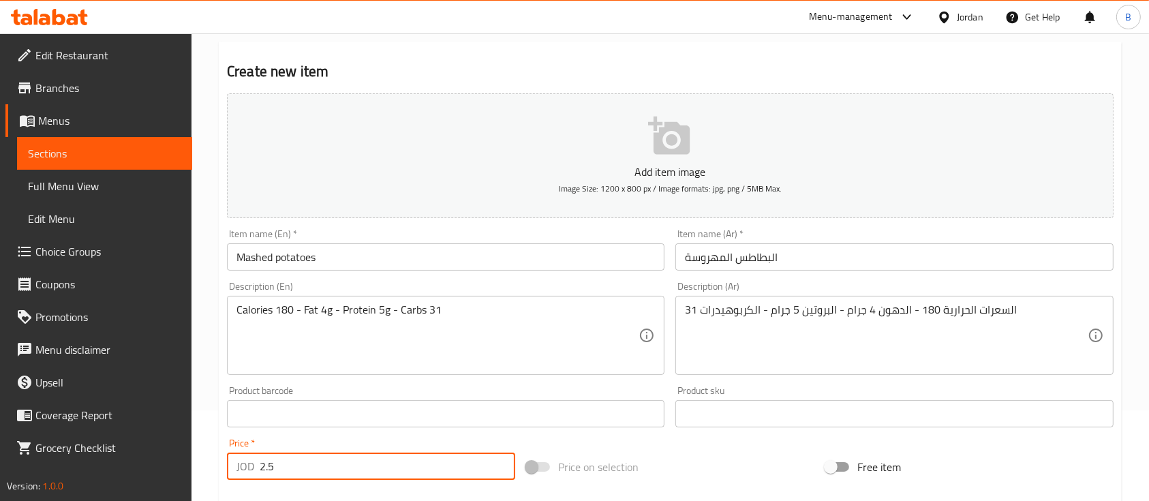
click at [645, 131] on button "Add item image Image Size: 1200 x 800 px / Image formats: jpg, png / 5MB Max." at bounding box center [670, 155] width 887 height 125
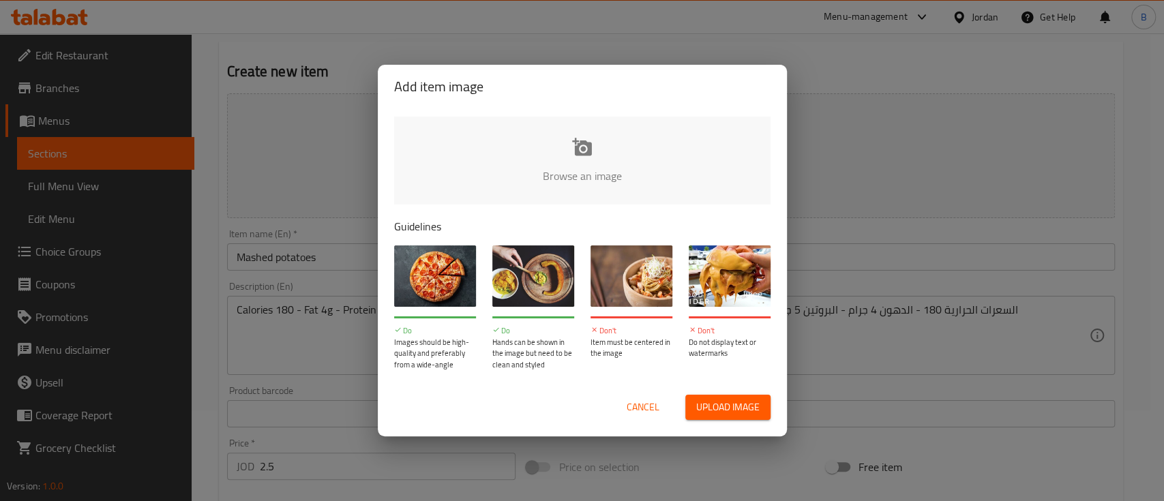
click at [551, 153] on input "file" at bounding box center [1043, 180] width 1298 height 127
type input "C:\fakepath\WhatsApp Image [DATE] 12.28.15 PM.jpeg"
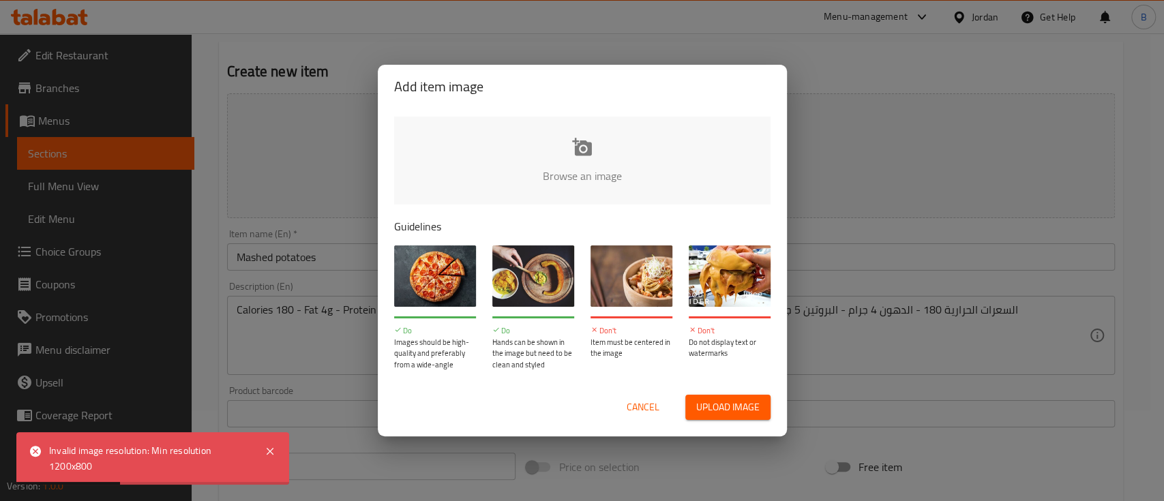
click at [575, 157] on input "file" at bounding box center [1043, 180] width 1298 height 127
click at [626, 407] on span "Cancel" at bounding box center [642, 407] width 33 height 17
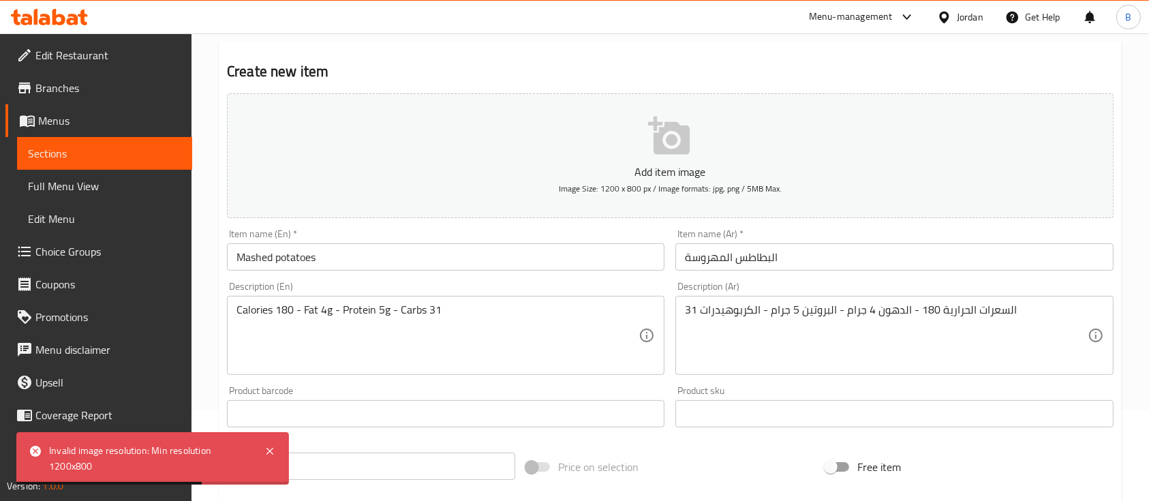
click at [583, 157] on button "Add item image Image Size: 1200 x 800 px / Image formats: jpg, png / 5MB Max." at bounding box center [670, 155] width 887 height 125
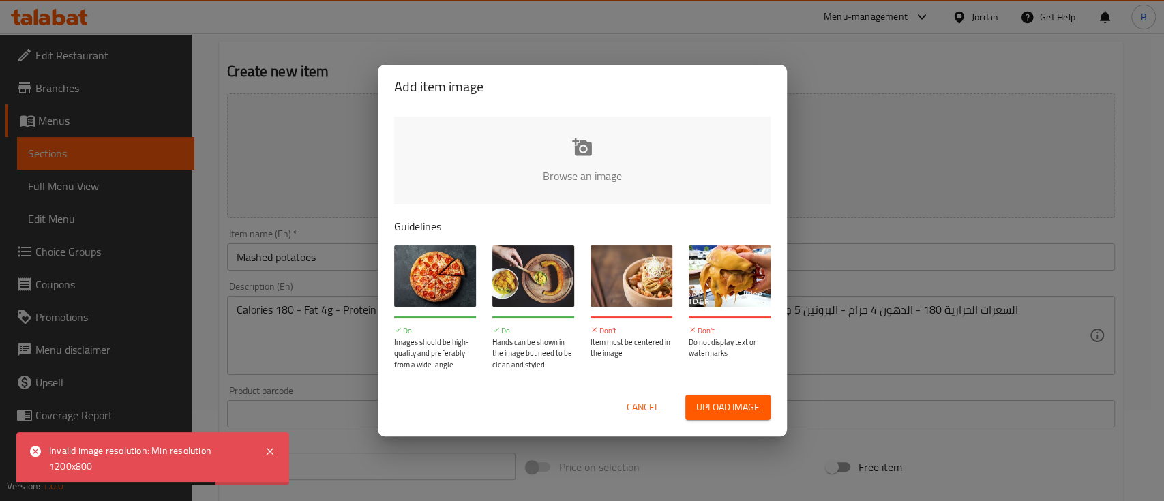
click at [566, 163] on input "file" at bounding box center [1043, 180] width 1298 height 127
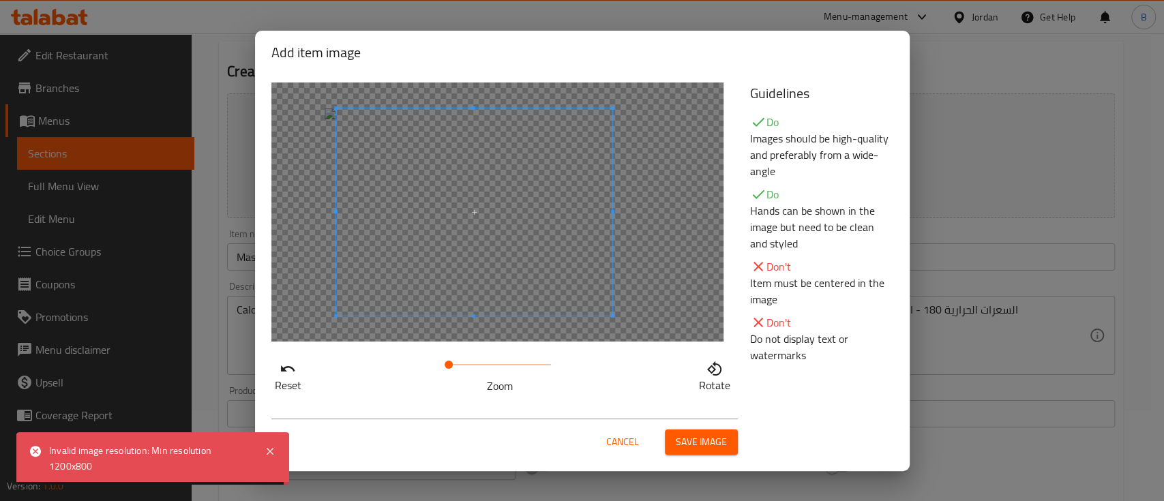
click at [504, 248] on span at bounding box center [474, 211] width 276 height 207
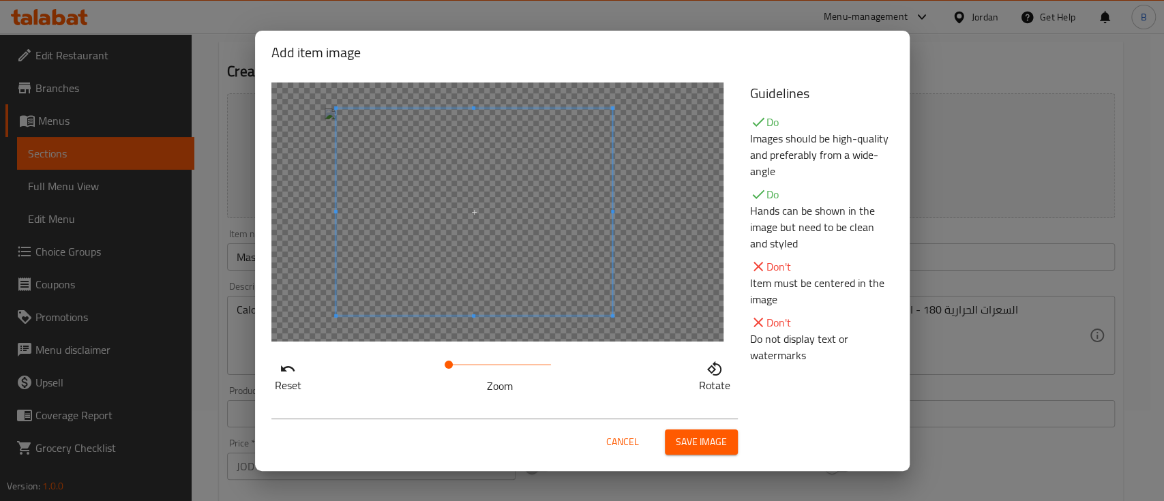
click at [704, 450] on span "Save image" at bounding box center [701, 442] width 51 height 17
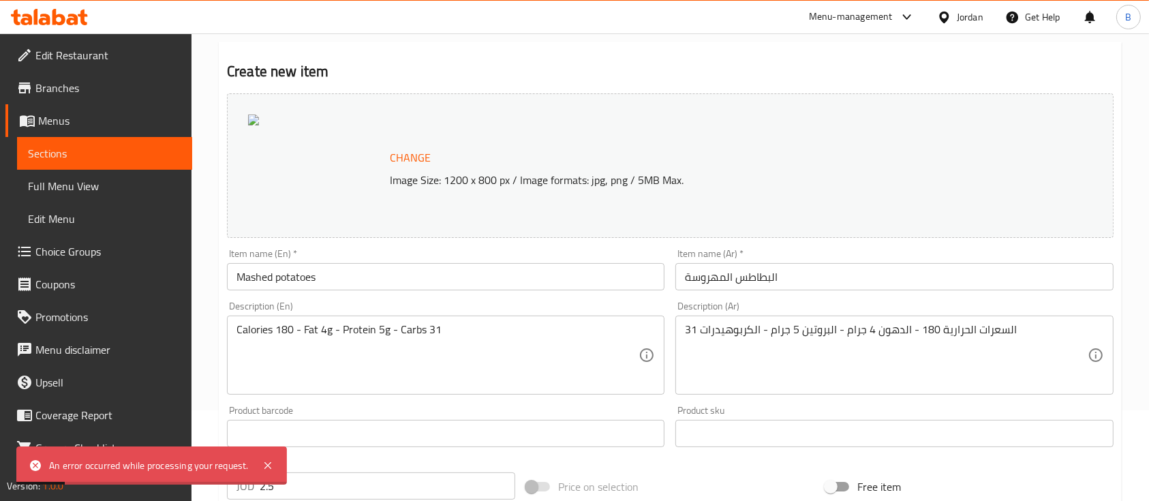
click at [428, 150] on span "Change" at bounding box center [410, 158] width 41 height 20
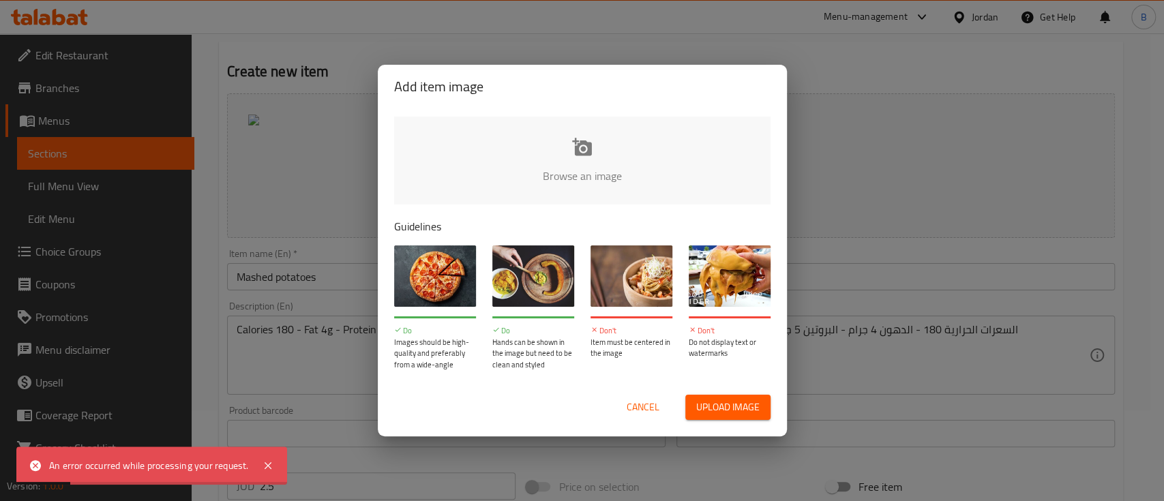
click at [529, 149] on input "file" at bounding box center [1043, 180] width 1298 height 127
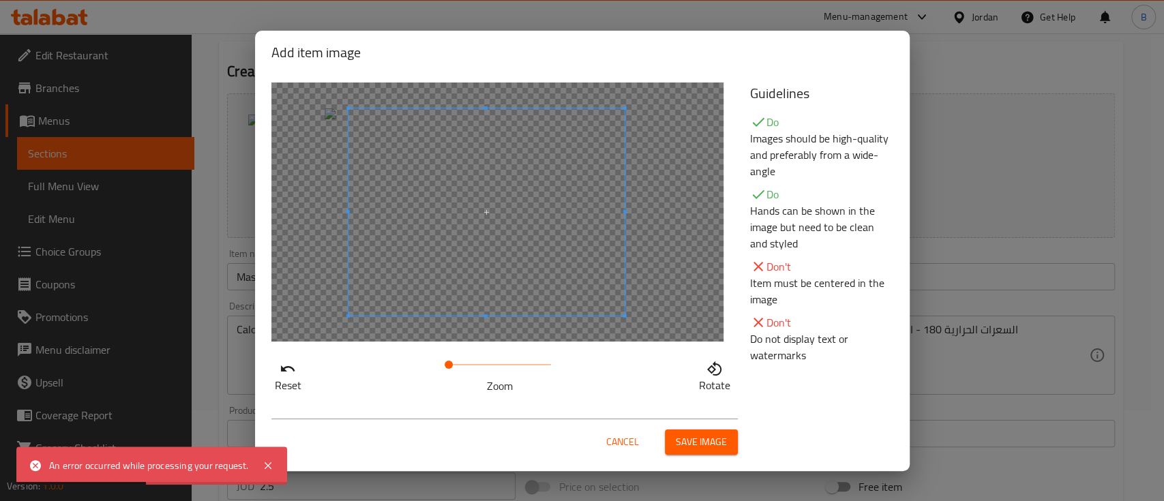
click at [530, 230] on span at bounding box center [486, 211] width 276 height 207
click at [682, 436] on span "Save image" at bounding box center [701, 442] width 51 height 17
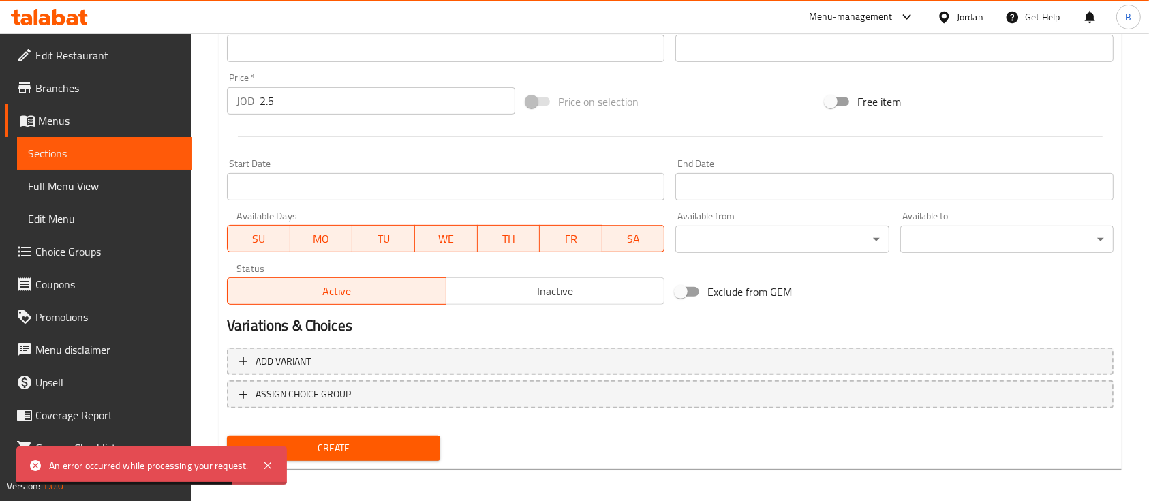
scroll to position [481, 0]
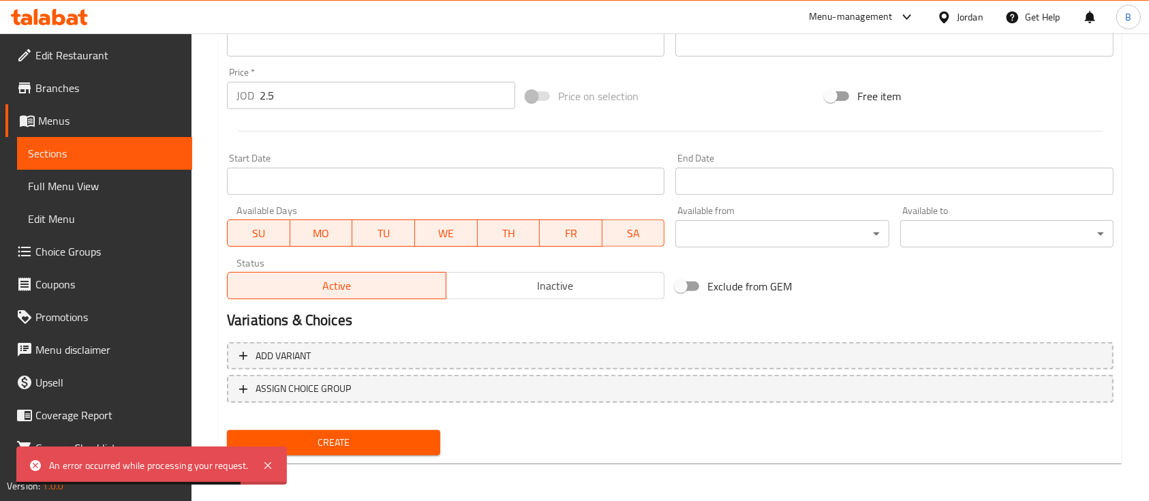
click at [412, 449] on span "Create" at bounding box center [334, 442] width 192 height 17
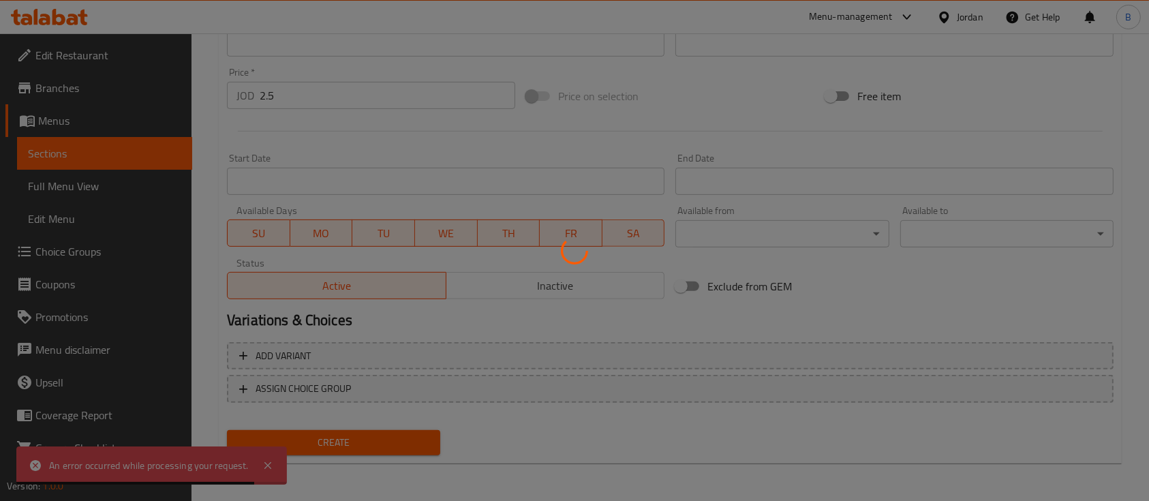
type input "0"
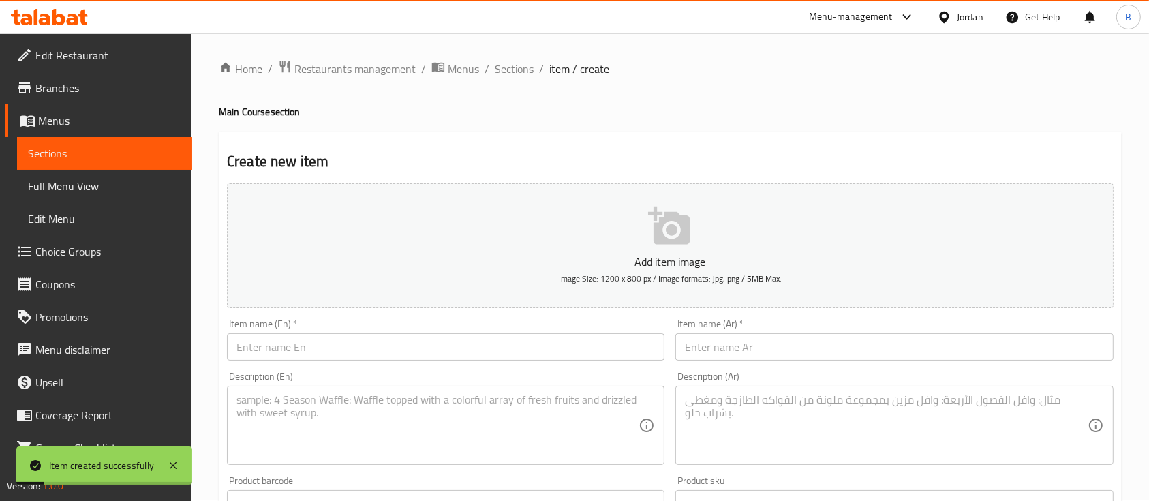
scroll to position [0, 0]
click at [513, 67] on span "Sections" at bounding box center [514, 69] width 39 height 16
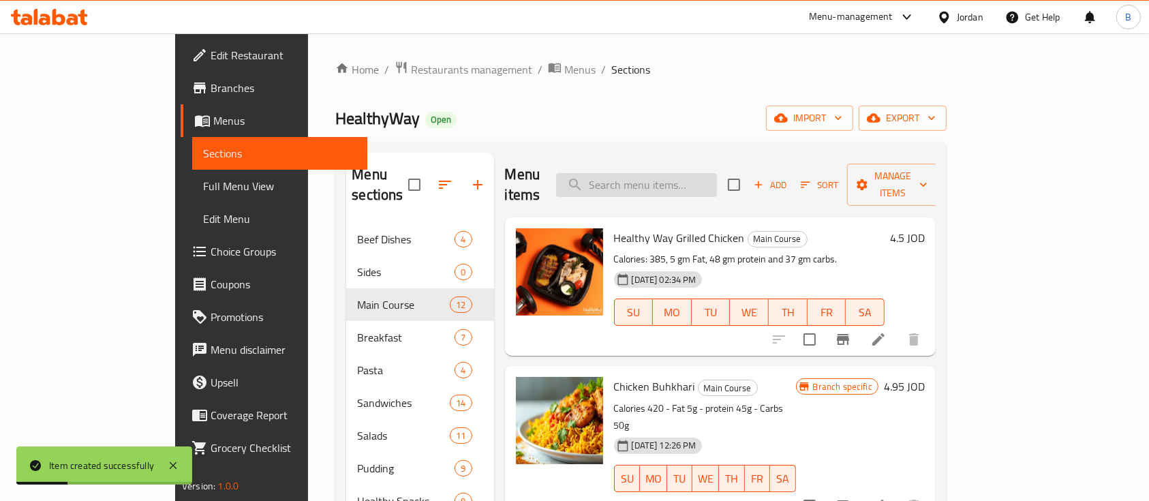
click at [681, 173] on input "search" at bounding box center [636, 185] width 161 height 24
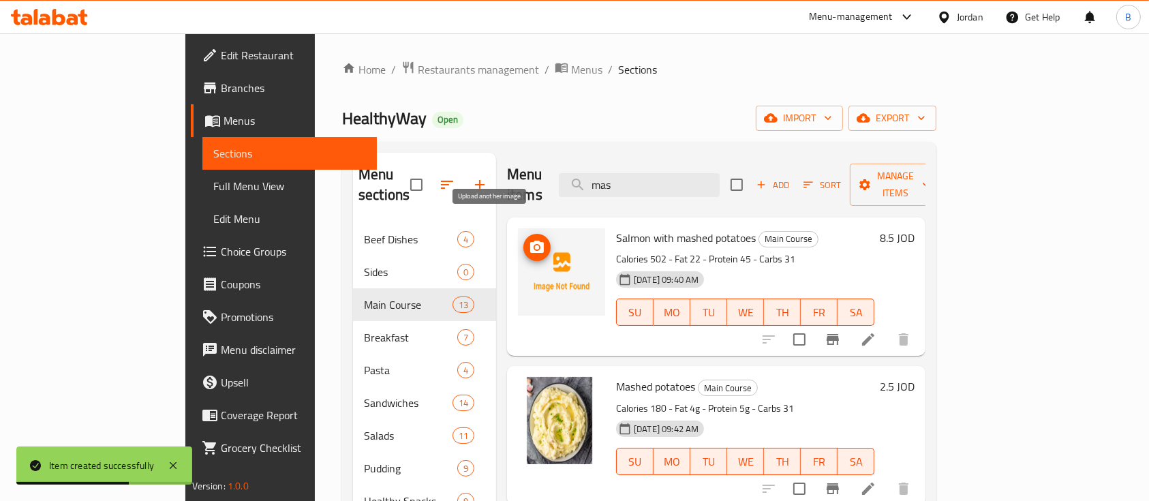
click at [530, 241] on icon "upload picture" at bounding box center [537, 247] width 14 height 12
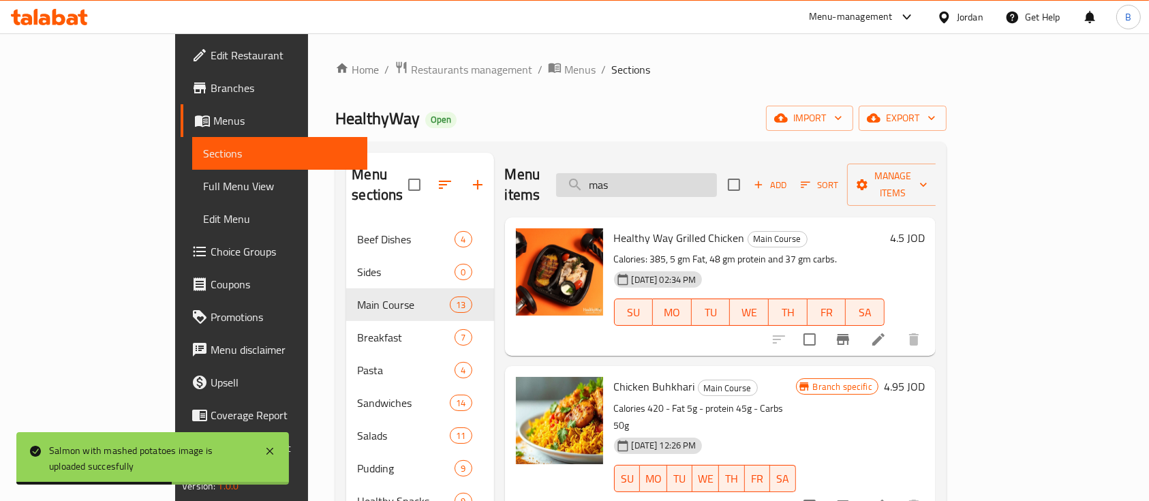
click at [706, 177] on input "mas" at bounding box center [636, 185] width 161 height 24
type input "m"
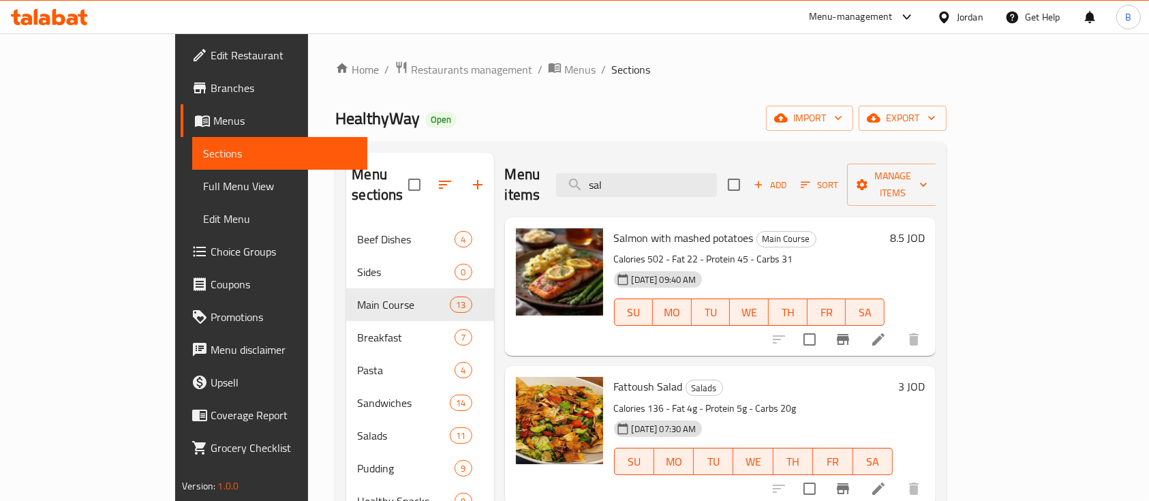
type input "sal"
